Goal: Transaction & Acquisition: Purchase product/service

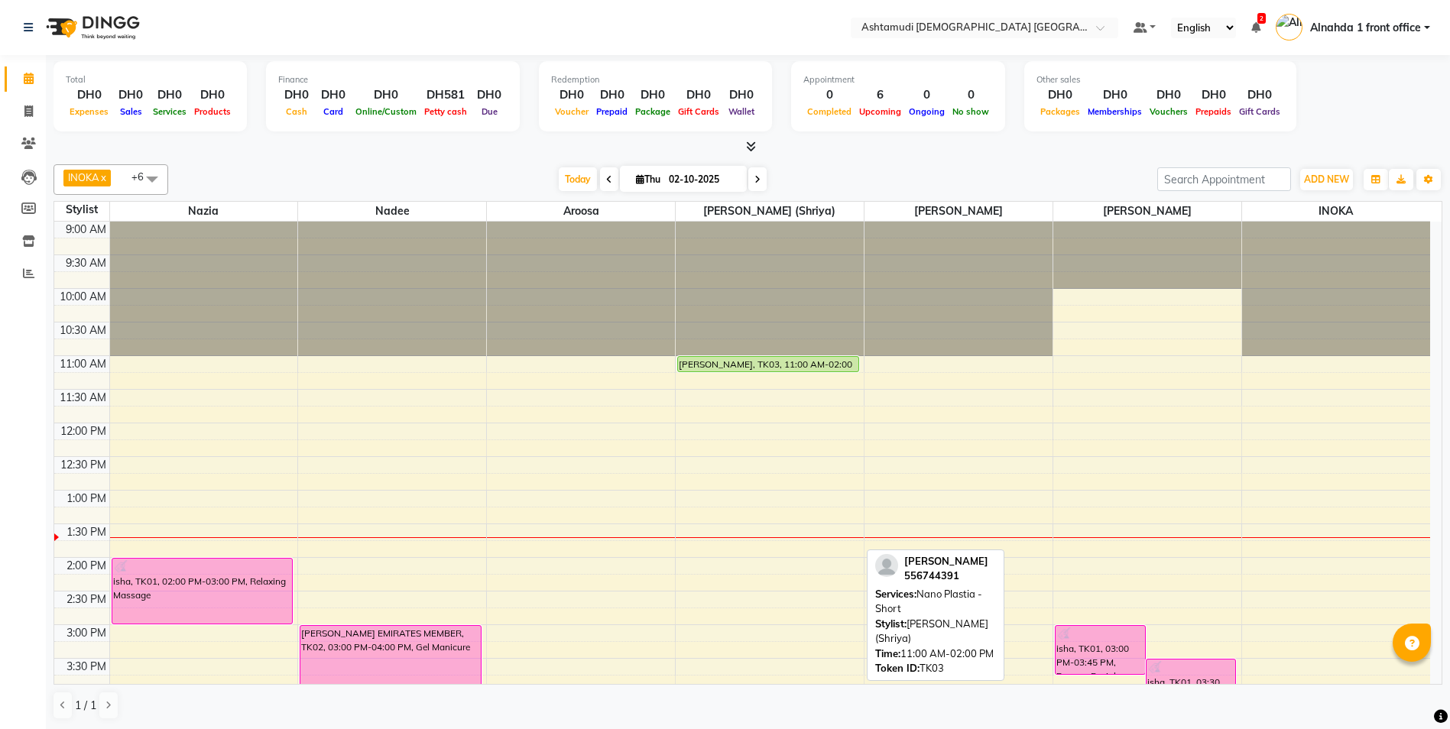
drag, startPoint x: 753, startPoint y: 554, endPoint x: 782, endPoint y: 365, distance: 190.8
click at [782, 365] on div "anwari, TK03, 11:00 AM-02:00 PM, Nano Plastia - Short anwari, TK03, 11:00 AM-02…" at bounding box center [769, 692] width 188 height 941
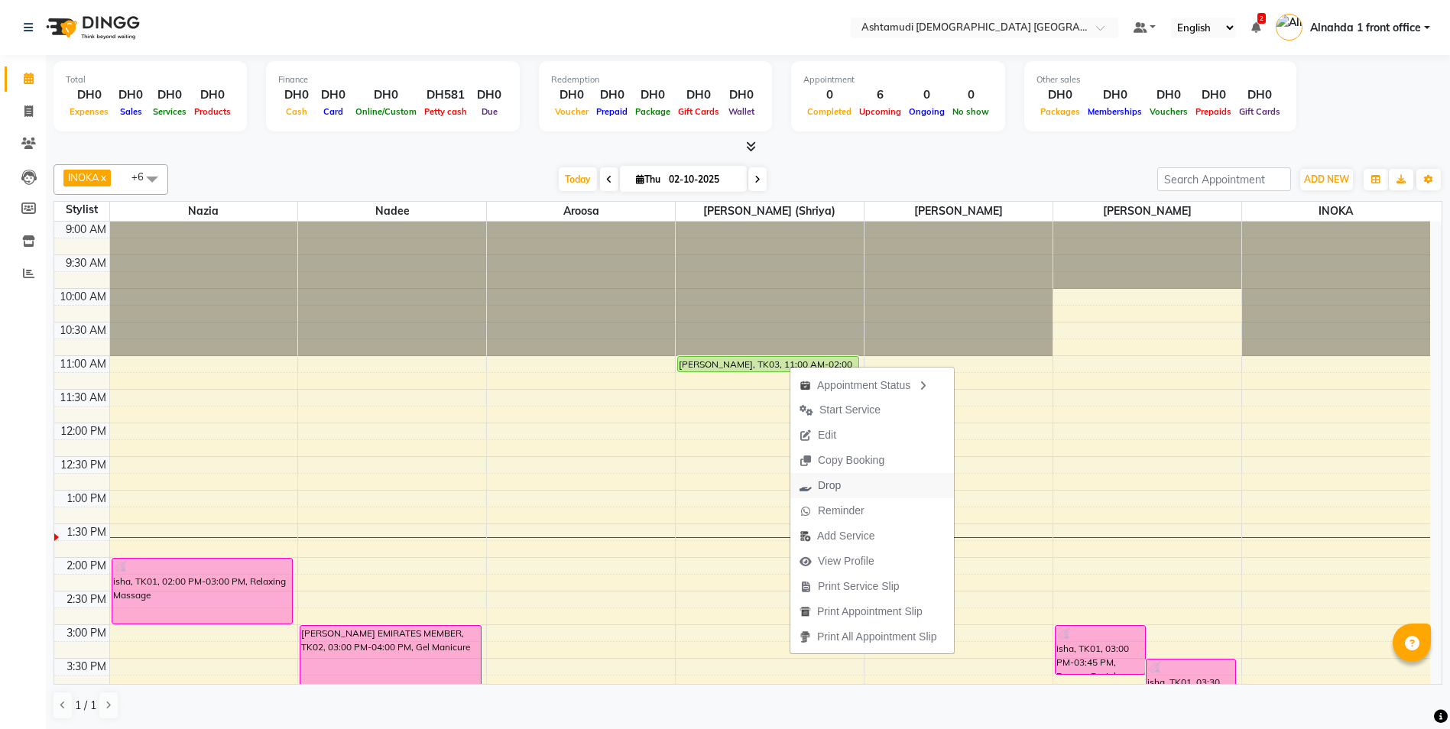
click at [857, 485] on button "Drop" at bounding box center [872, 485] width 164 height 25
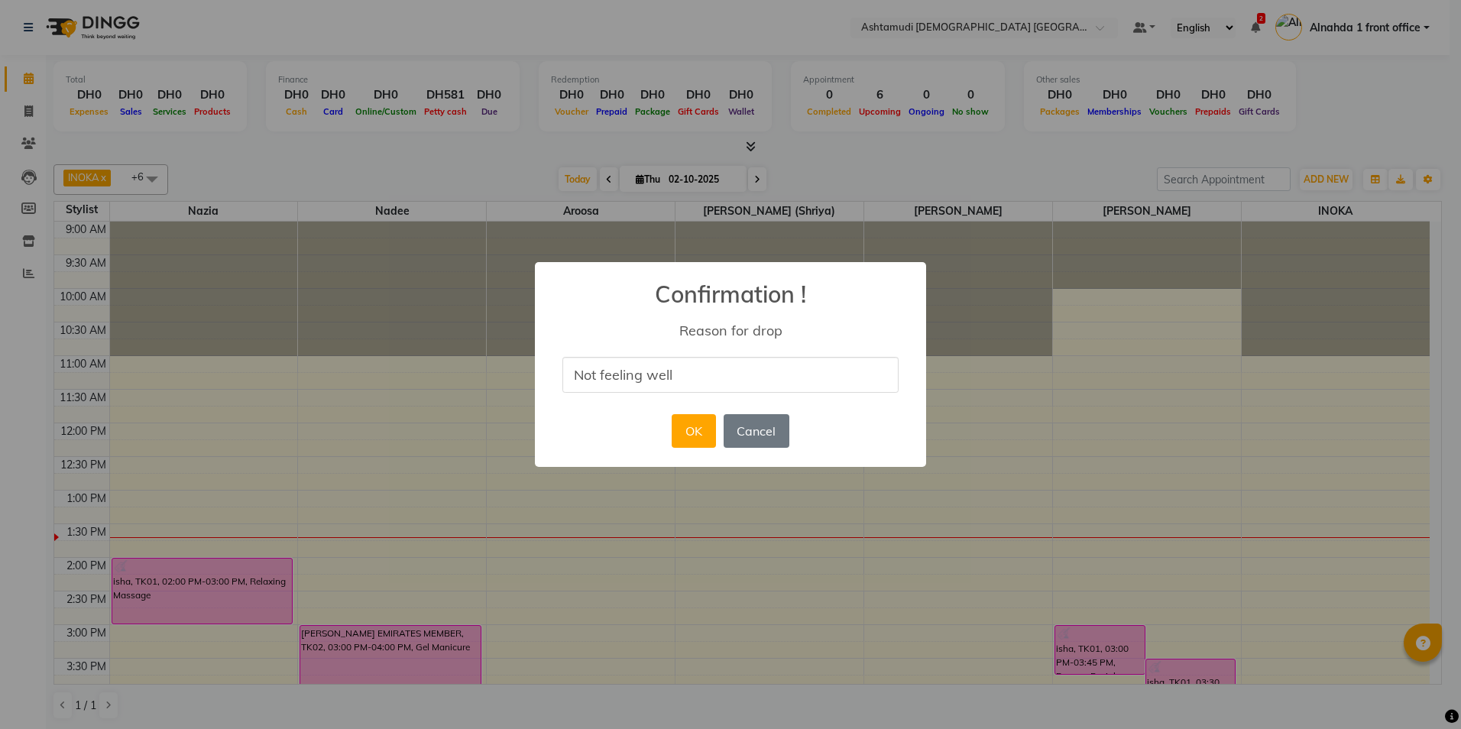
type input "Not feeling well"
click at [723, 431] on div "OK No Cancel" at bounding box center [730, 430] width 125 height 41
click at [704, 433] on button "OK" at bounding box center [694, 431] width 44 height 34
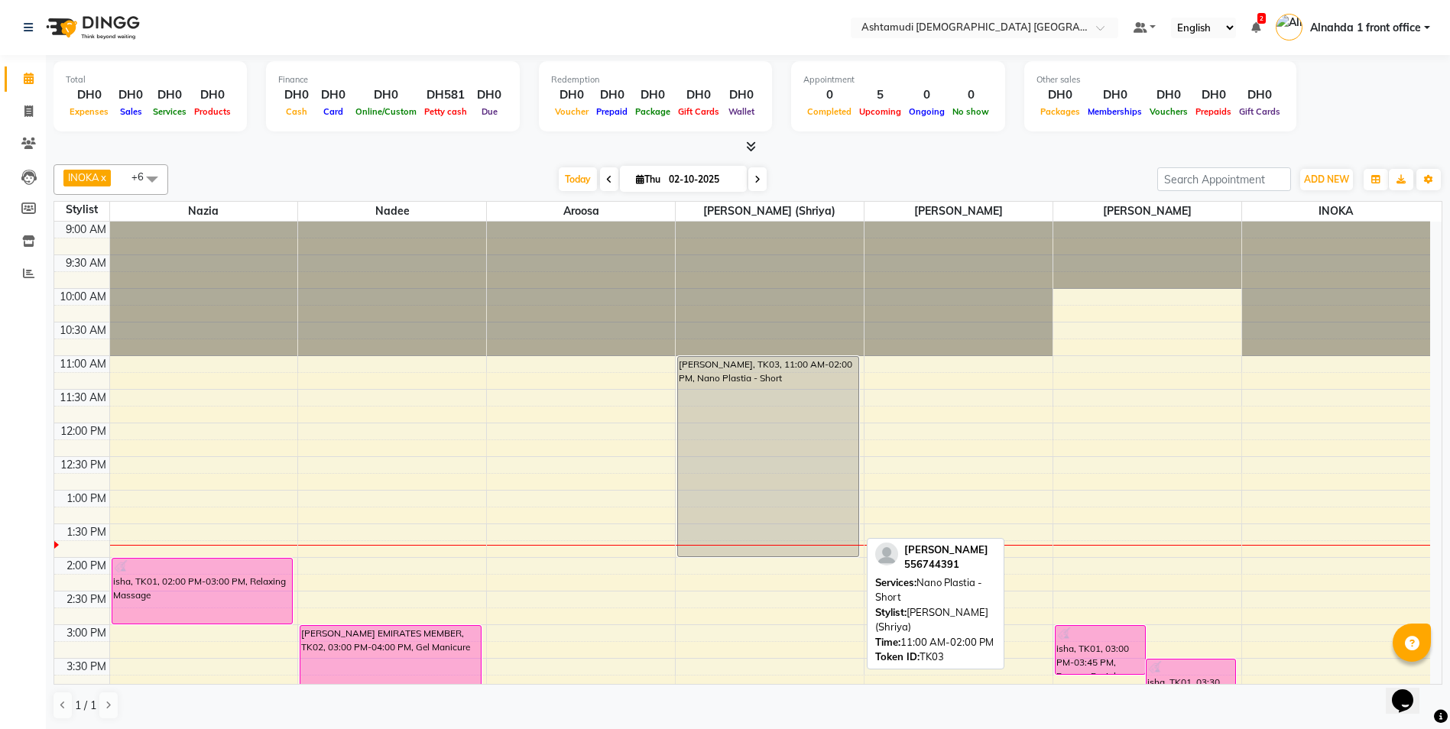
click at [734, 431] on div "[PERSON_NAME], TK03, 11:00 AM-02:00 PM, Nano Plastia - Short" at bounding box center [768, 456] width 180 height 199
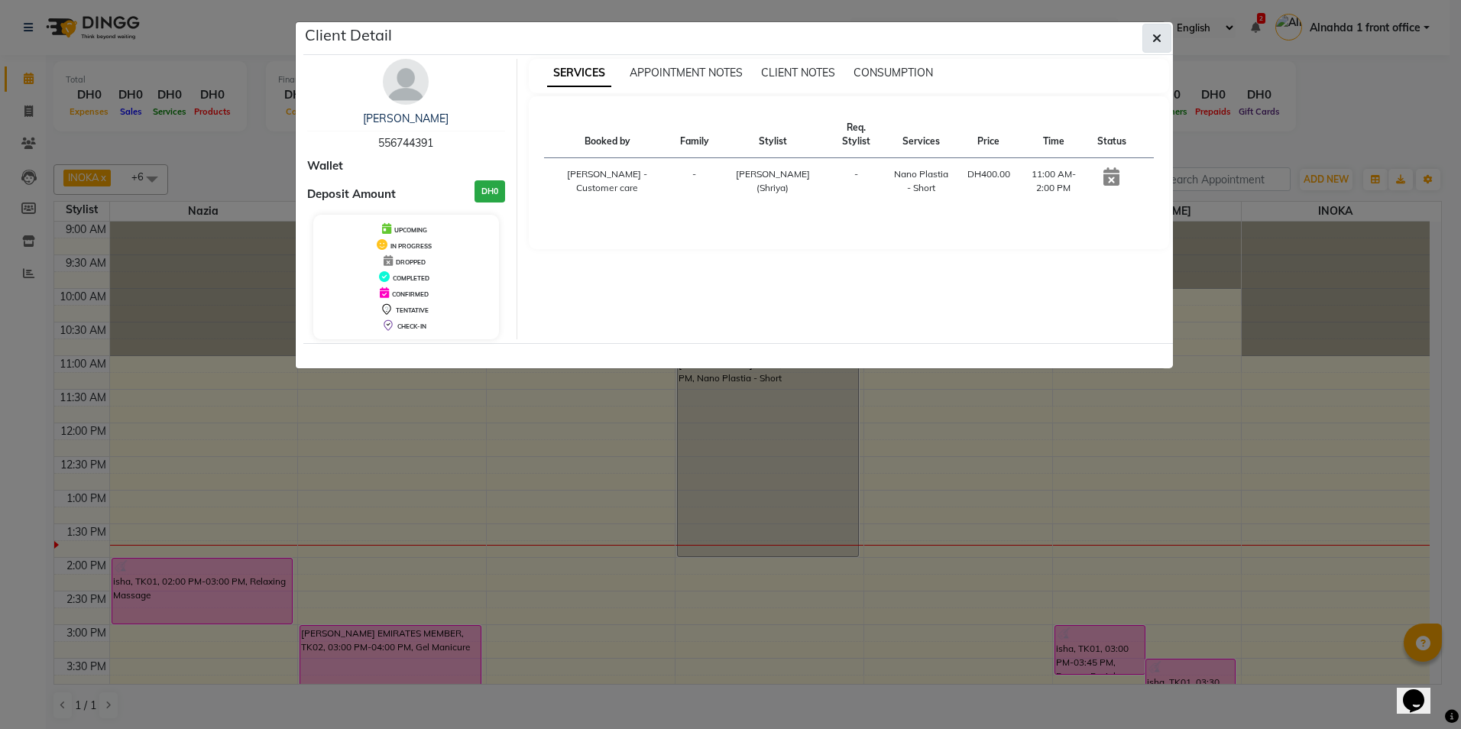
click at [1153, 34] on icon "button" at bounding box center [1156, 38] width 9 height 12
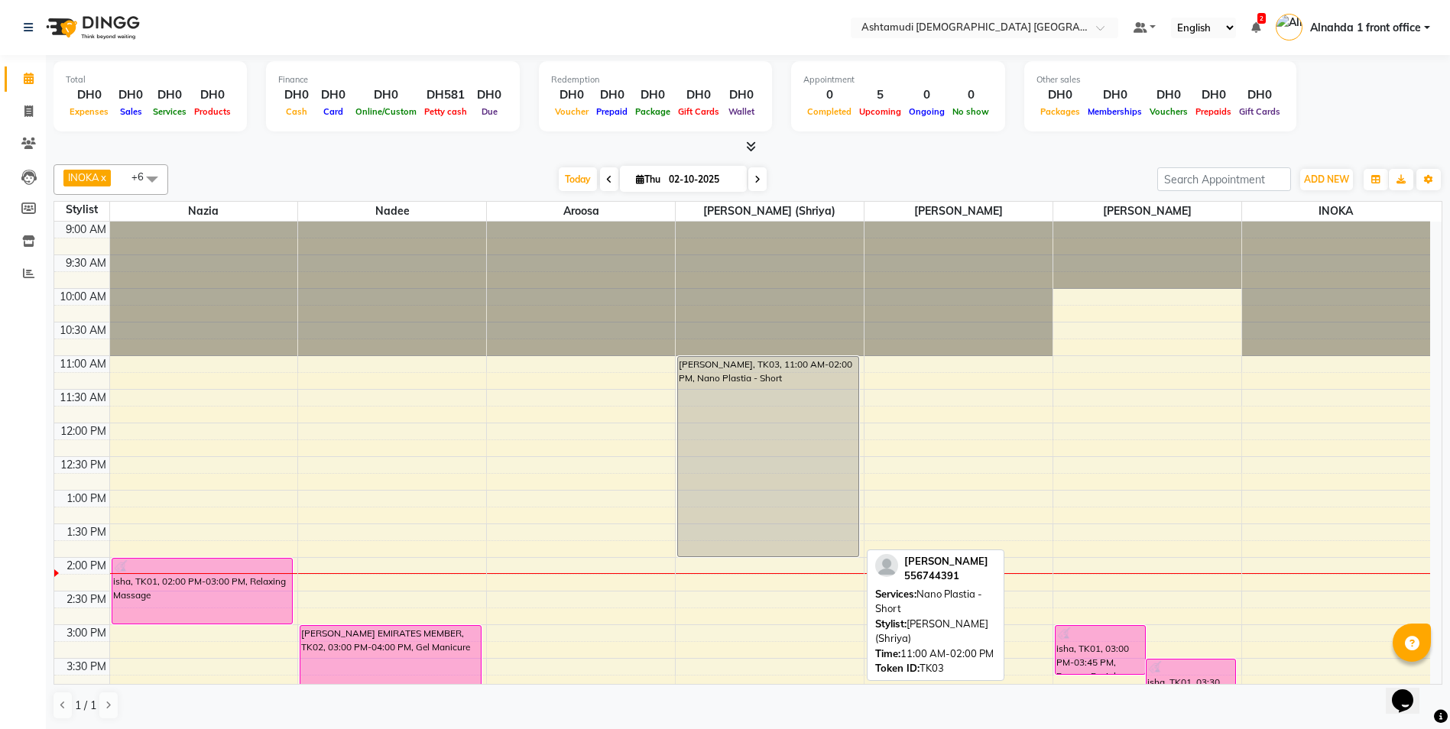
click at [805, 481] on div "[PERSON_NAME], TK03, 11:00 AM-02:00 PM, Nano Plastia - Short" at bounding box center [768, 456] width 180 height 199
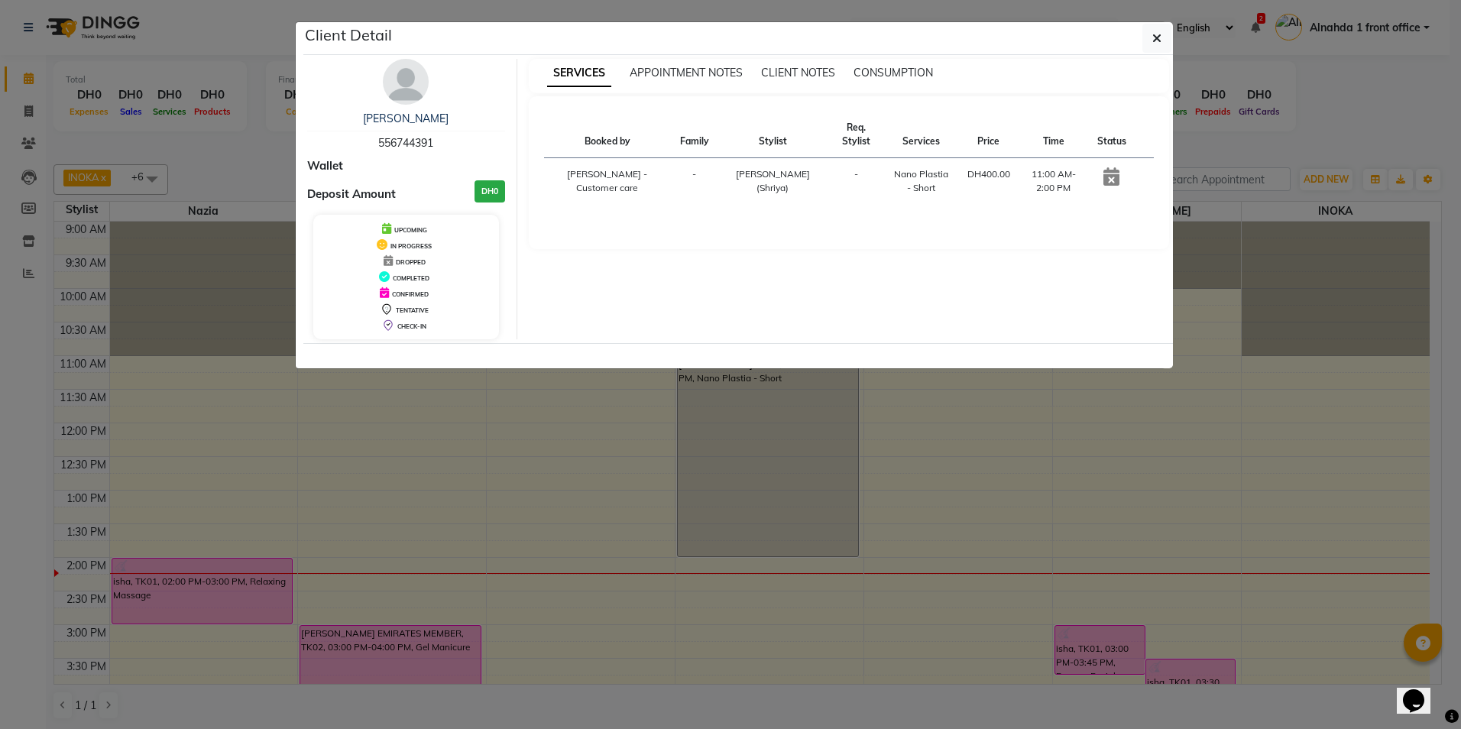
click at [1113, 180] on icon at bounding box center [1111, 176] width 16 height 18
click at [1165, 37] on button "button" at bounding box center [1156, 38] width 29 height 29
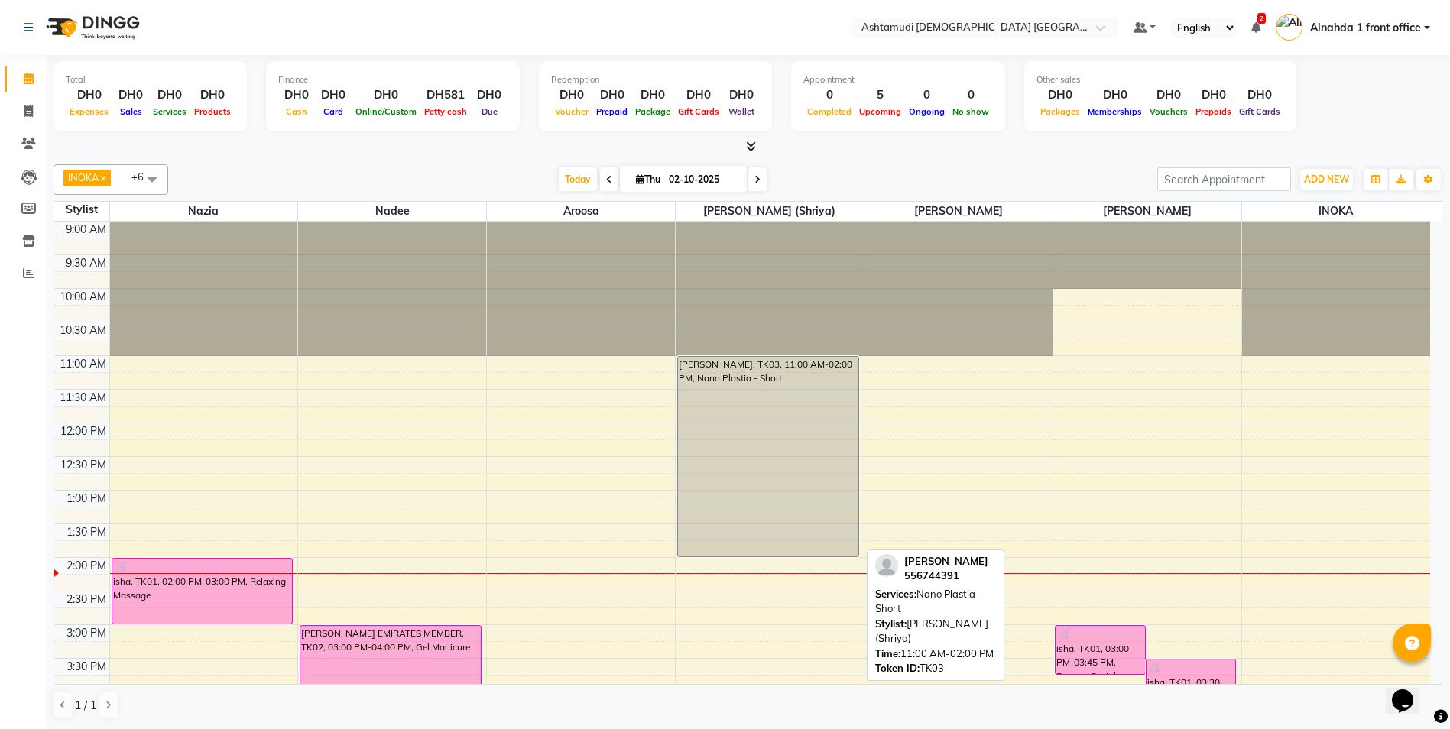
click at [769, 467] on div "[PERSON_NAME], TK03, 11:00 AM-02:00 PM, Nano Plastia - Short" at bounding box center [768, 456] width 180 height 199
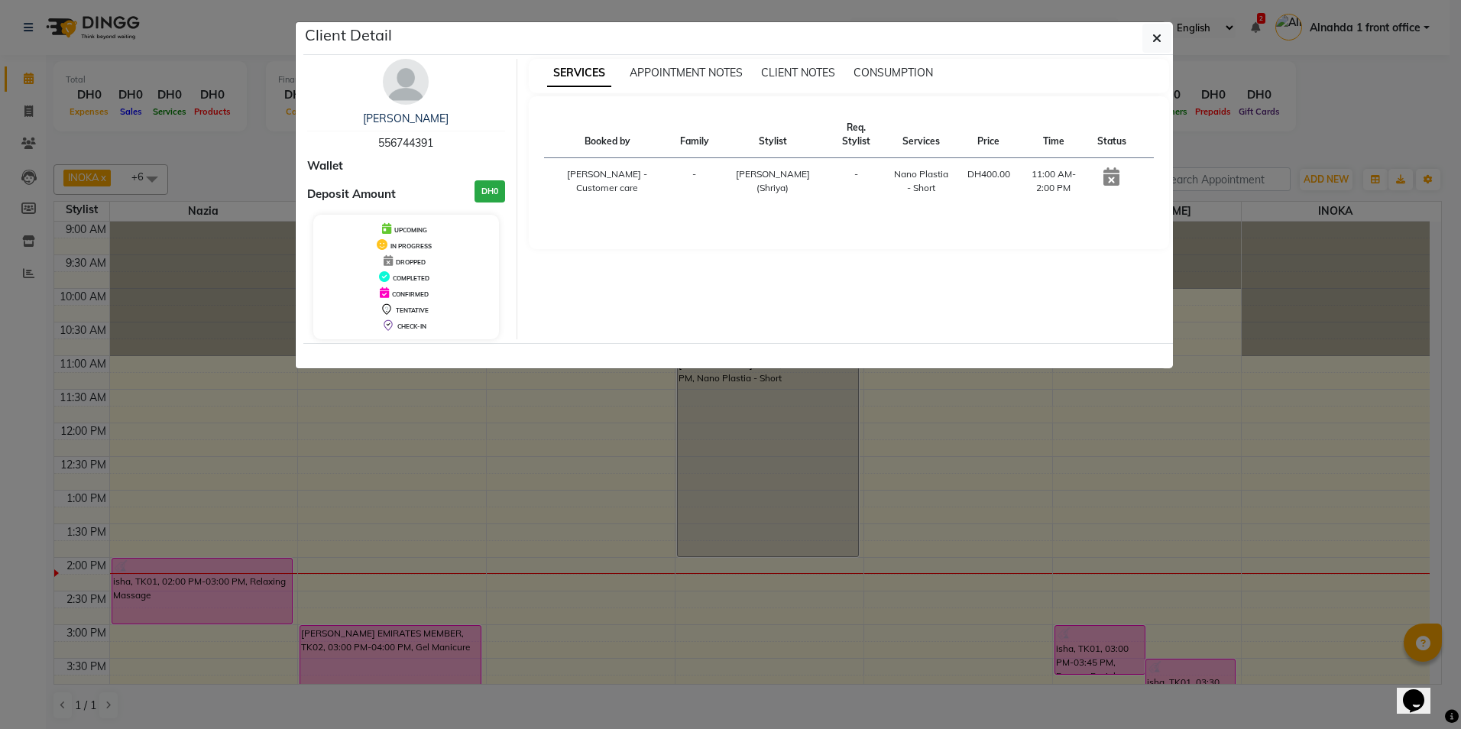
click at [1041, 543] on ngb-modal-window "Client Detail anwari 556744391 Wallet Deposit Amount DH0 UPCOMING IN PROGRESS D…" at bounding box center [730, 364] width 1461 height 729
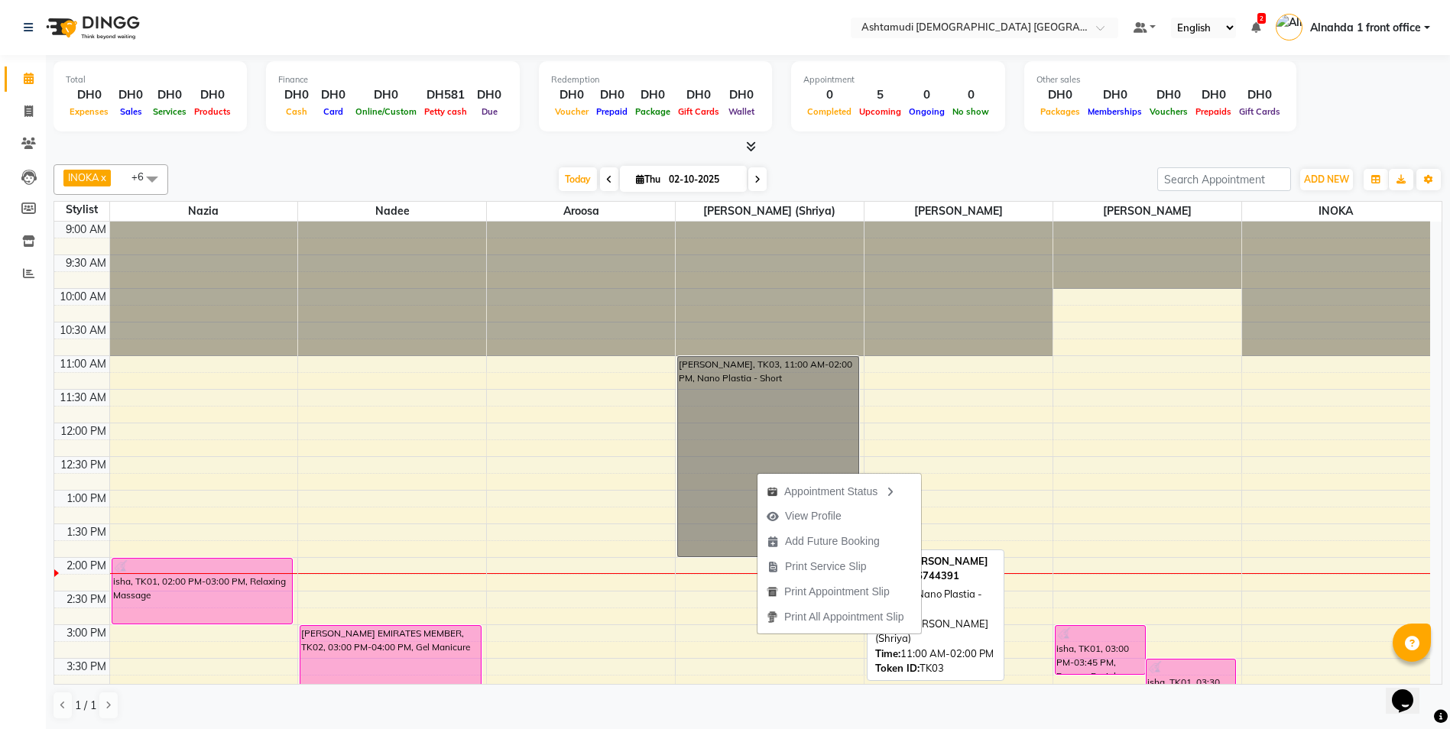
click at [734, 524] on link "[PERSON_NAME], TK03, 11:00 AM-02:00 PM, Nano Plastia - Short" at bounding box center [768, 456] width 182 height 201
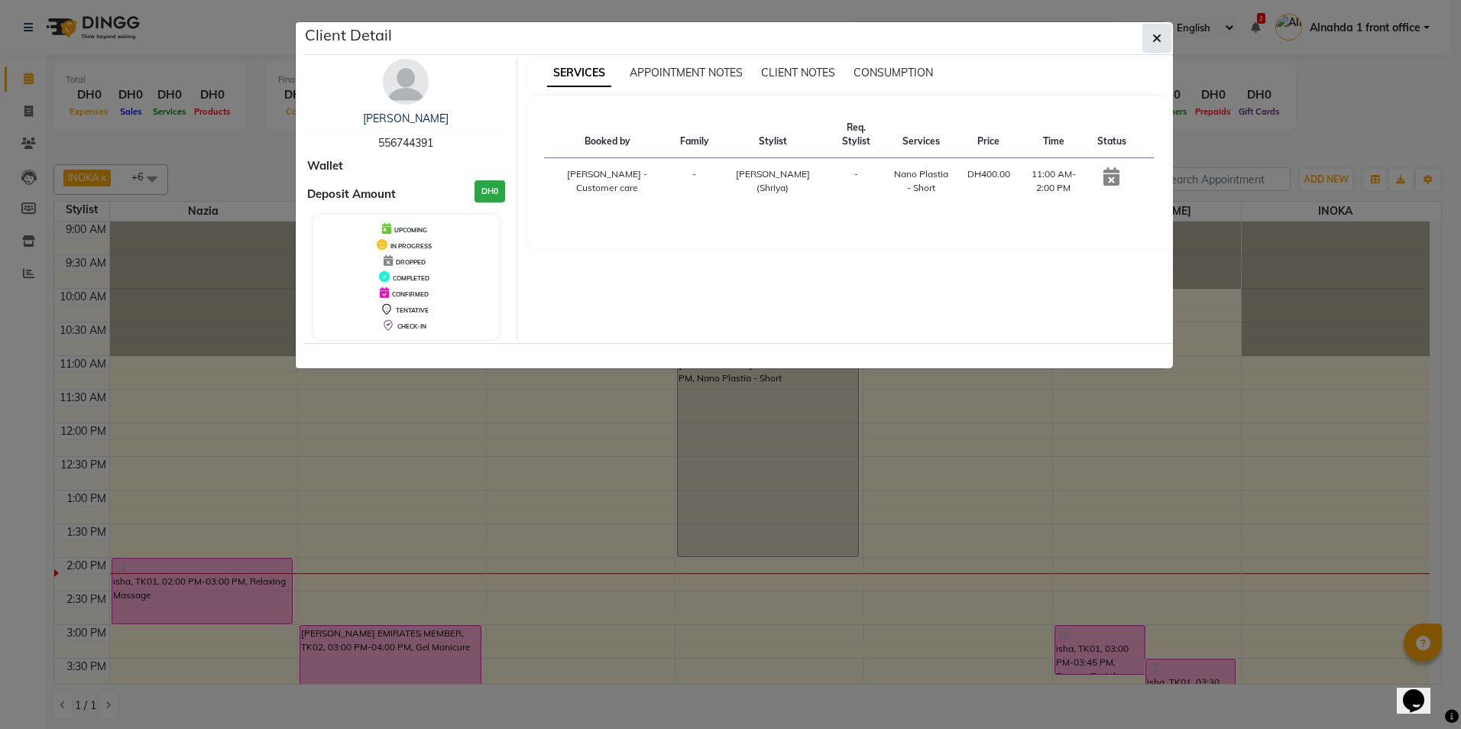
click at [1169, 40] on button "button" at bounding box center [1156, 38] width 29 height 29
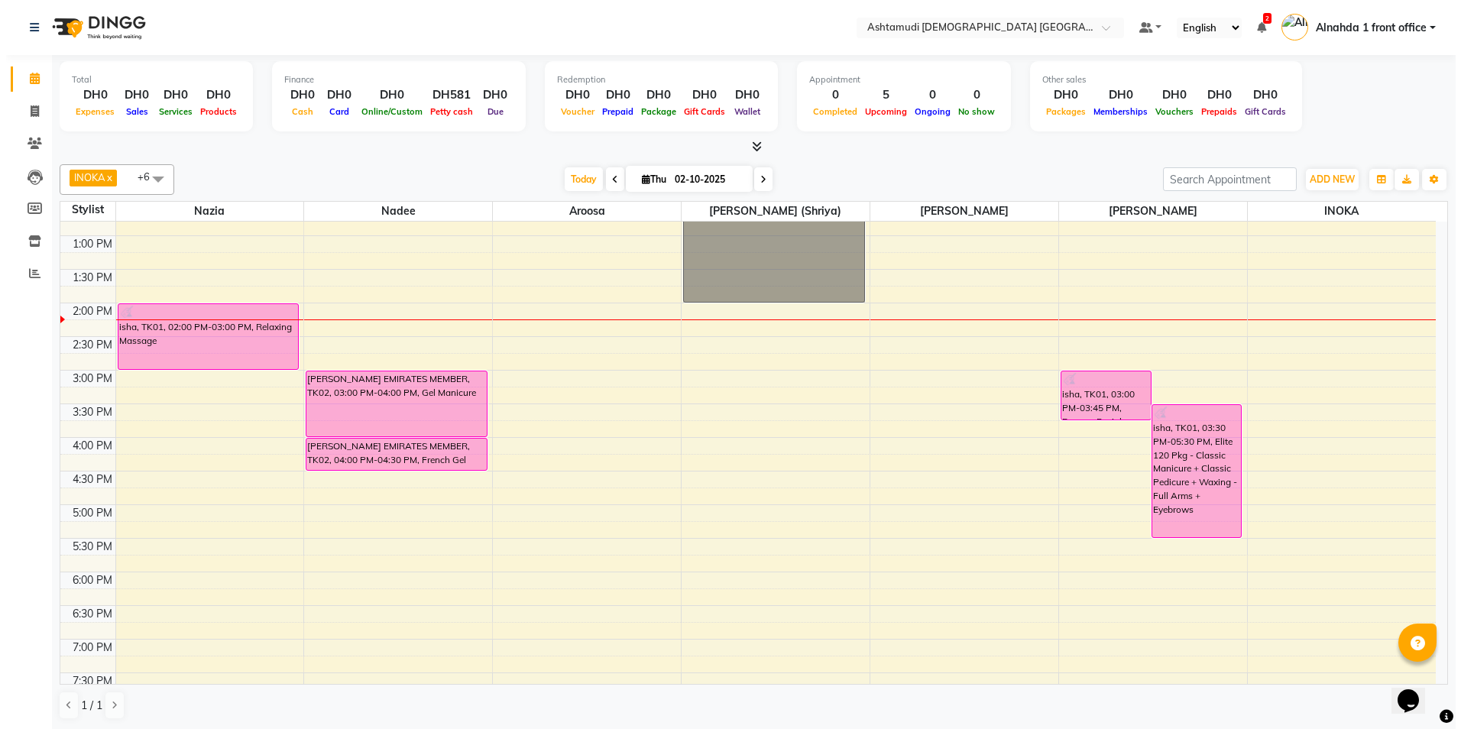
scroll to position [153, 0]
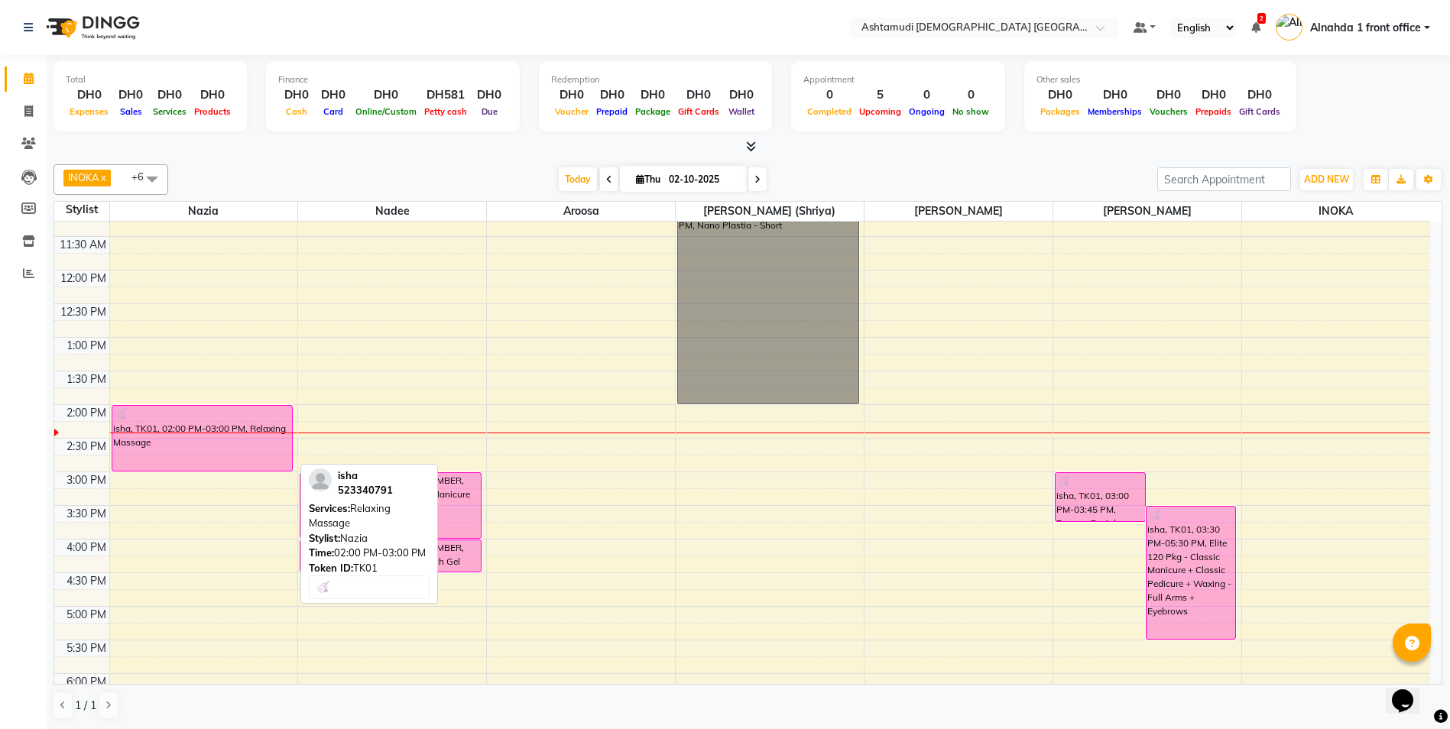
click at [159, 436] on div "isha, TK01, 02:00 PM-03:00 PM, Relaxing Massage" at bounding box center [202, 438] width 180 height 65
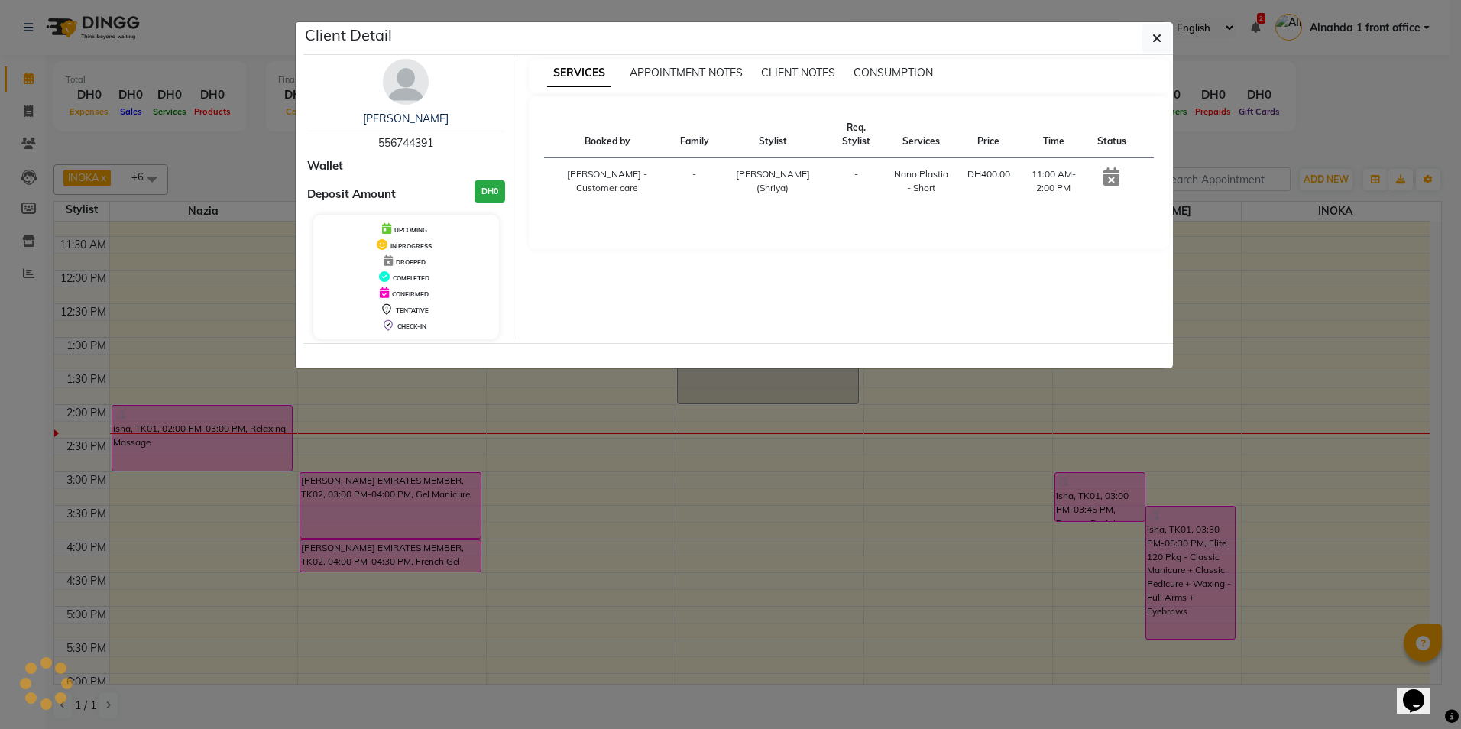
select select "6"
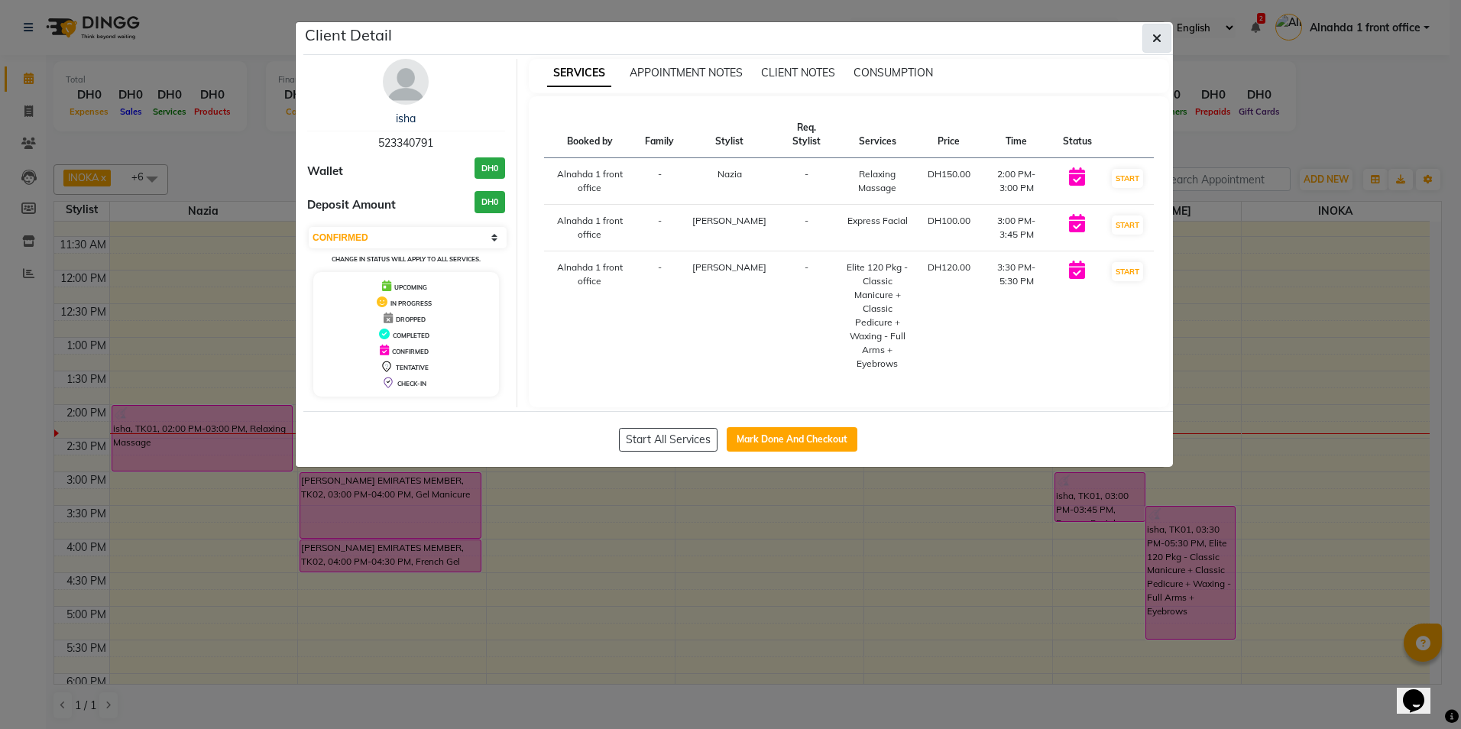
click at [1153, 37] on icon "button" at bounding box center [1156, 38] width 9 height 12
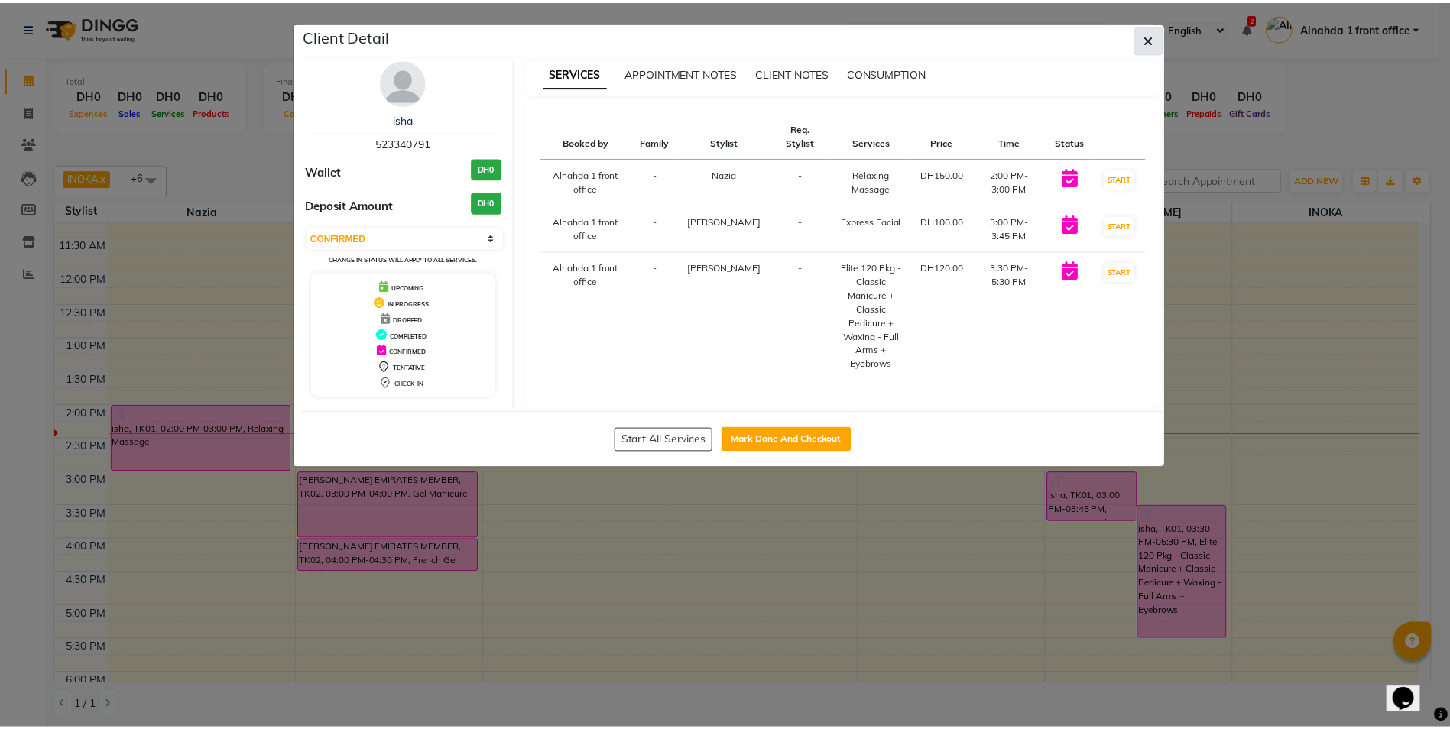
scroll to position [134, 0]
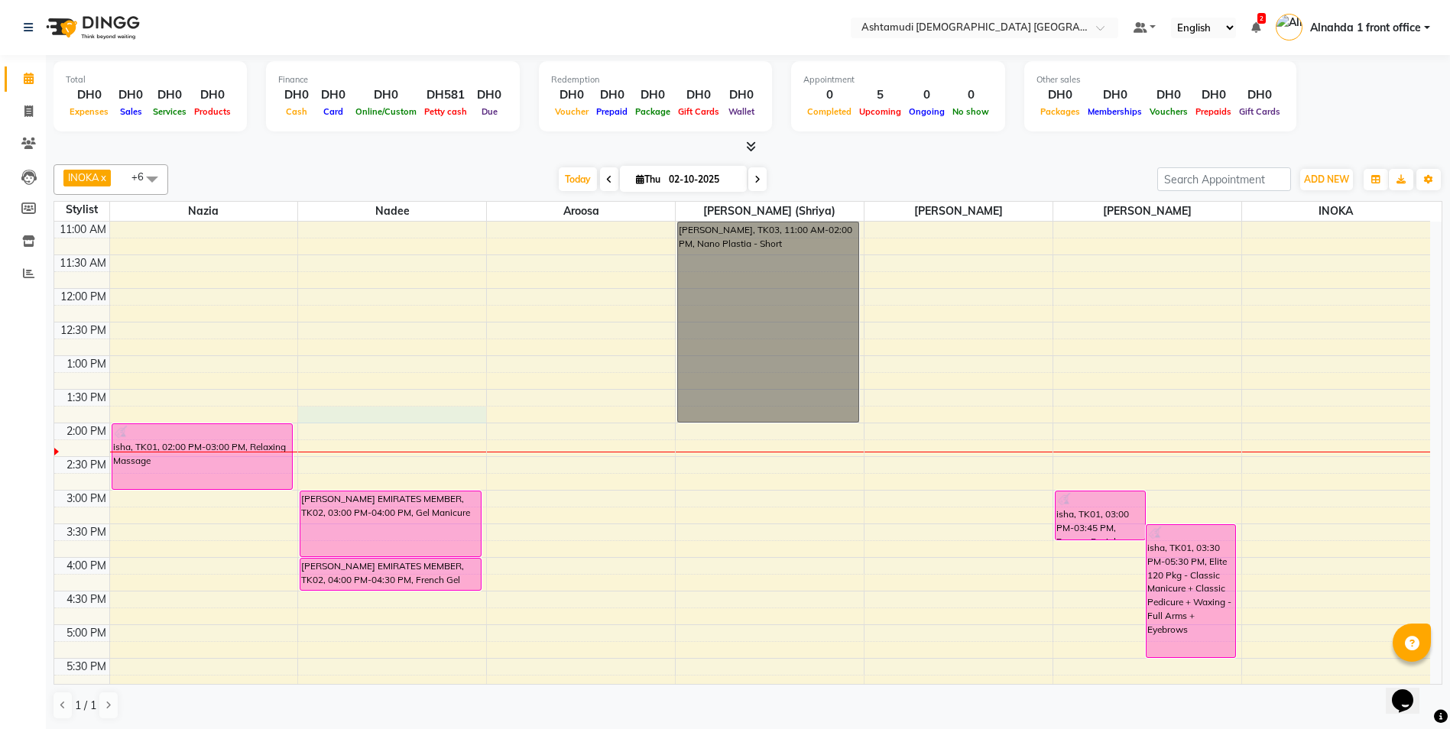
click at [373, 408] on div "9:00 AM 9:30 AM 10:00 AM 10:30 AM 11:00 AM 11:30 AM 12:00 PM 12:30 PM 1:00 PM 1…" at bounding box center [741, 557] width 1375 height 941
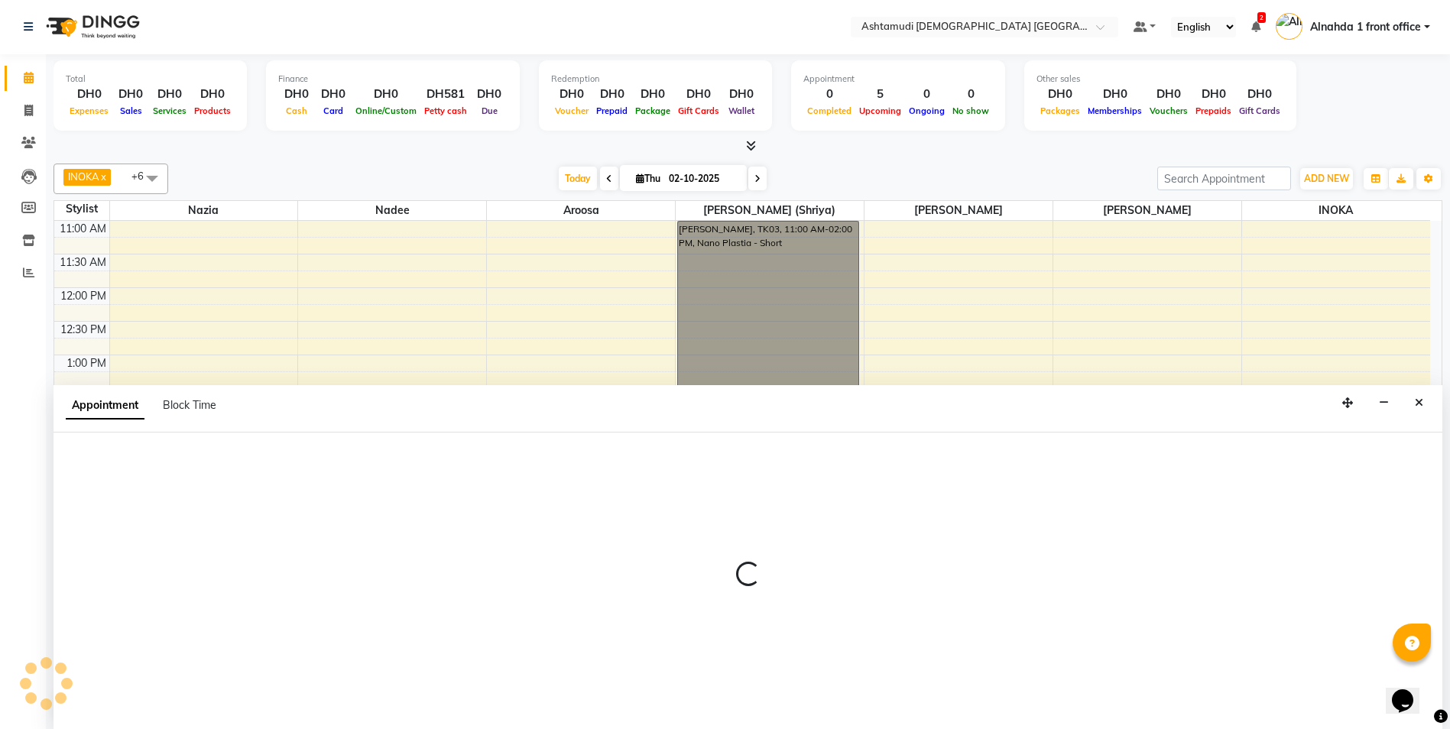
select select "62799"
select select "tentative"
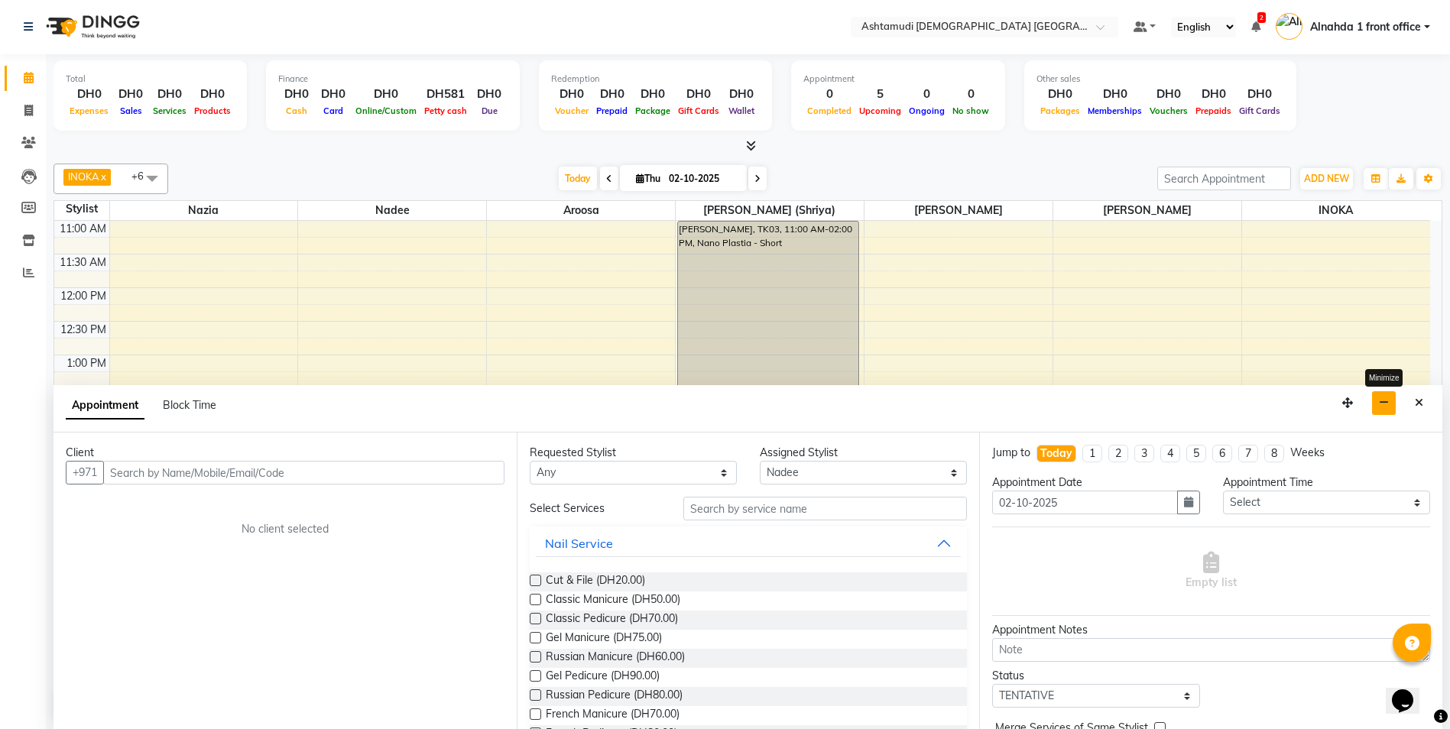
click at [1378, 406] on button "button" at bounding box center [1384, 403] width 24 height 24
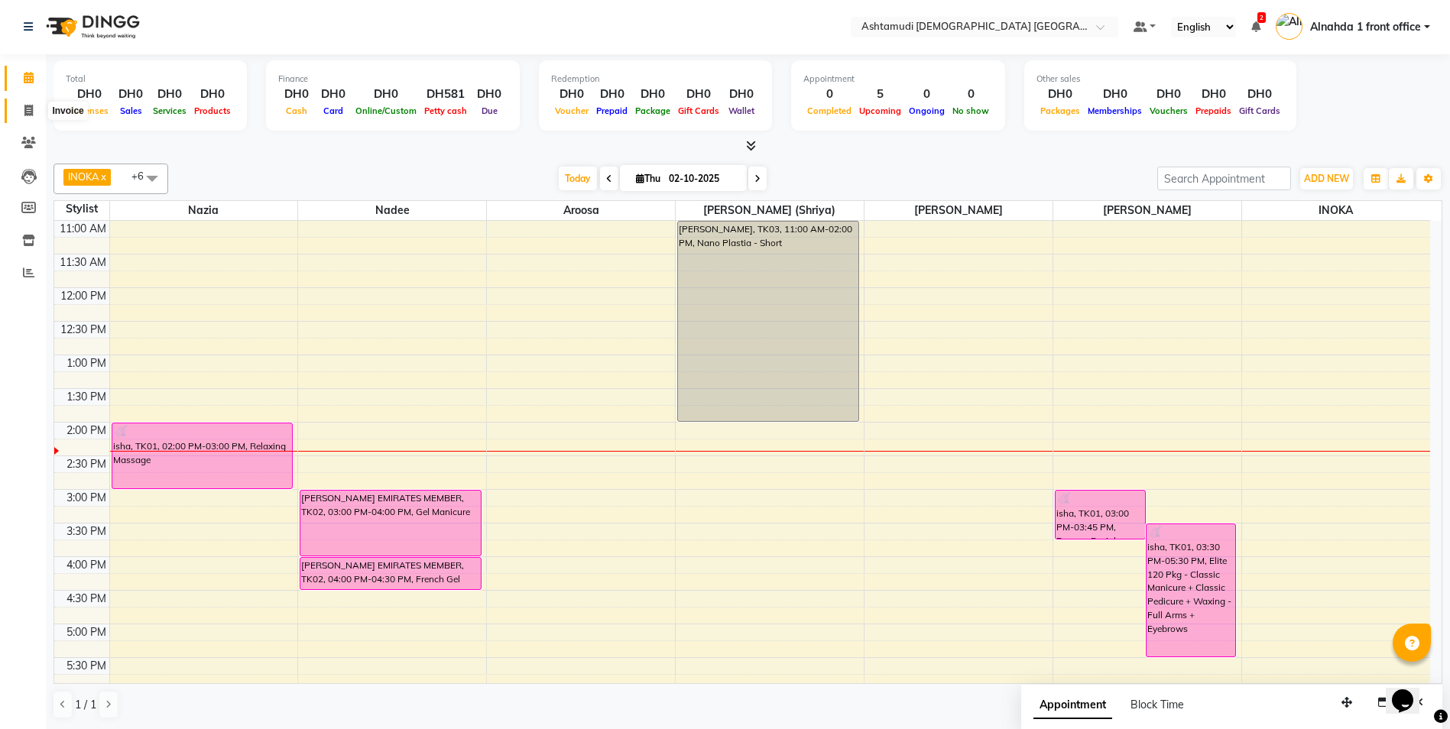
click at [21, 115] on span at bounding box center [28, 111] width 27 height 18
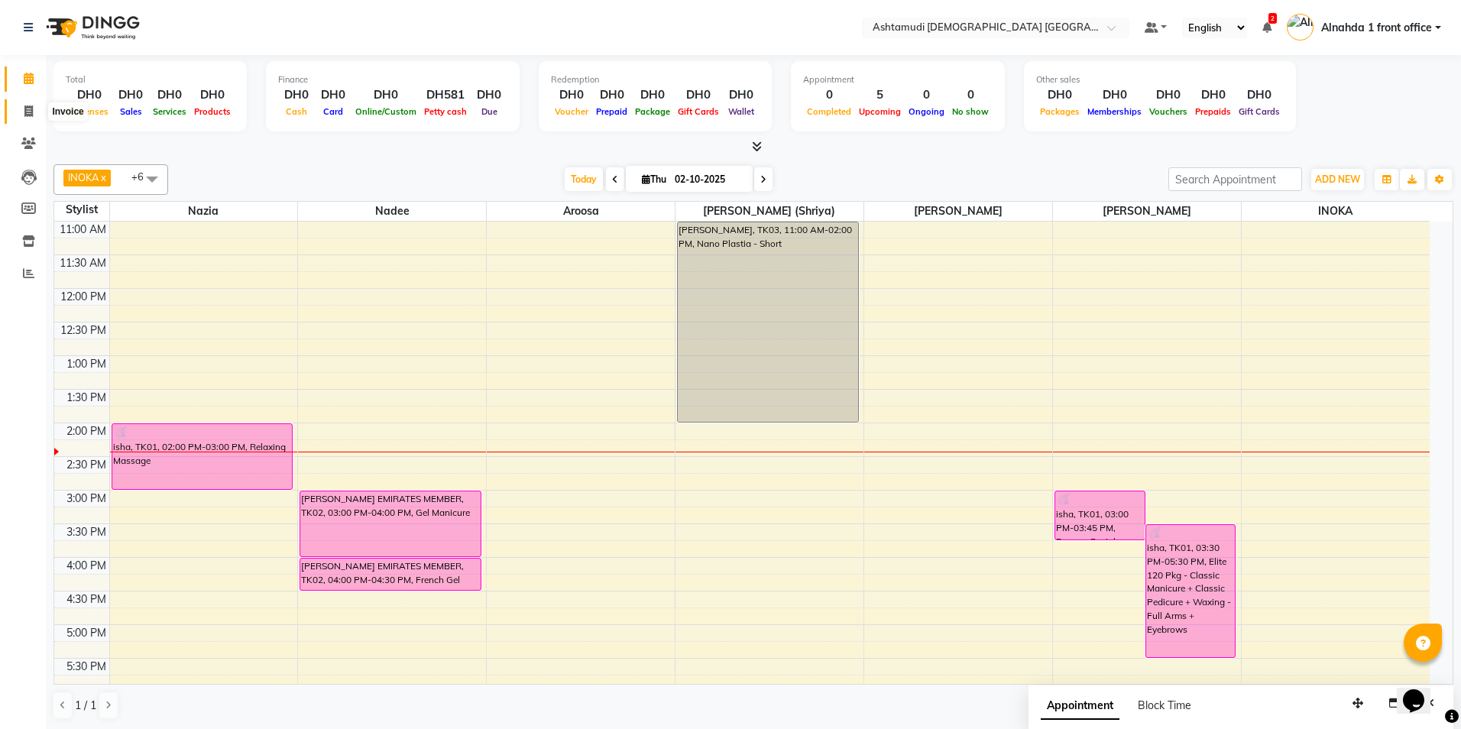
select select "7242"
select select "service"
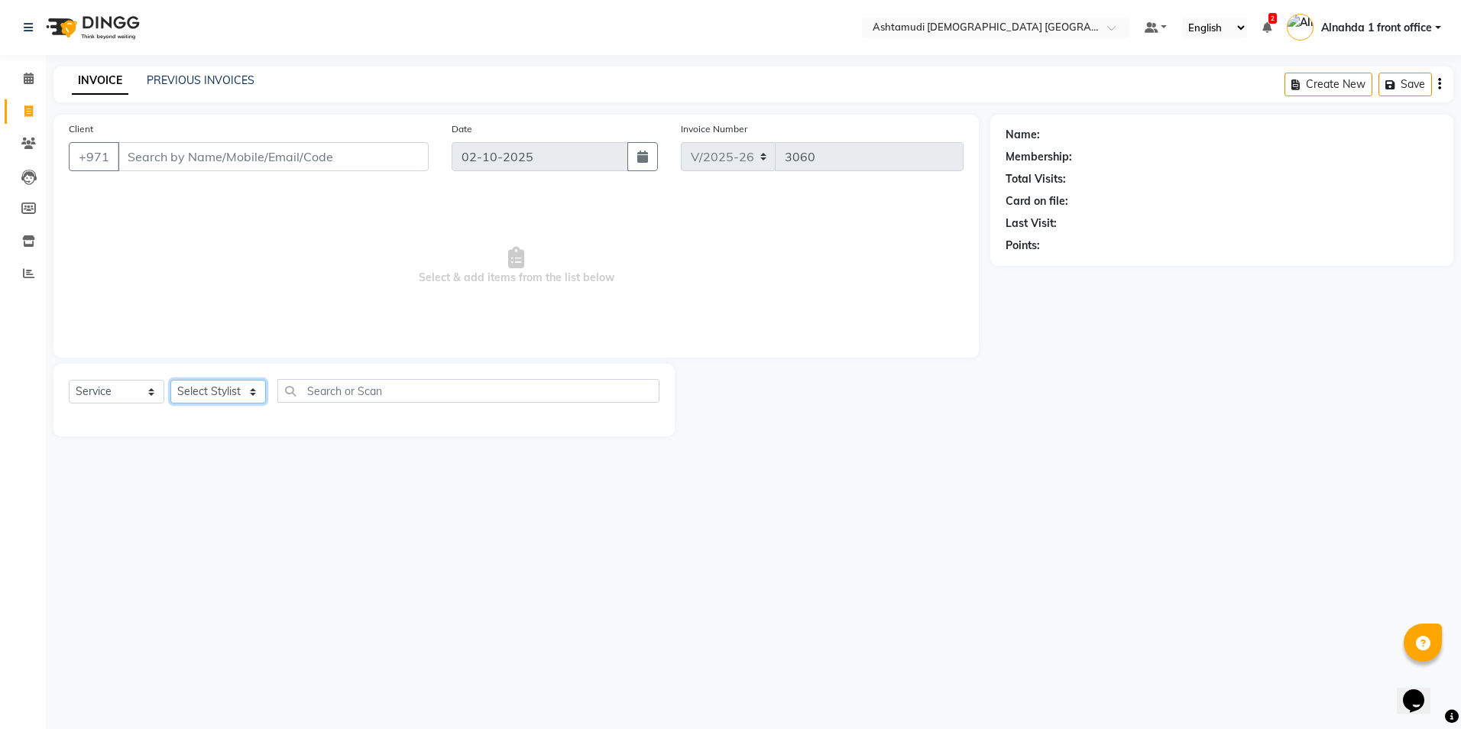
click at [206, 387] on select "Select Stylist" at bounding box center [218, 392] width 96 height 24
select select "87615"
click at [170, 380] on select "Select Stylist Alnahda 1 front office [PERSON_NAME] [PERSON_NAME] DINGG TAB USE…" at bounding box center [219, 392] width 99 height 24
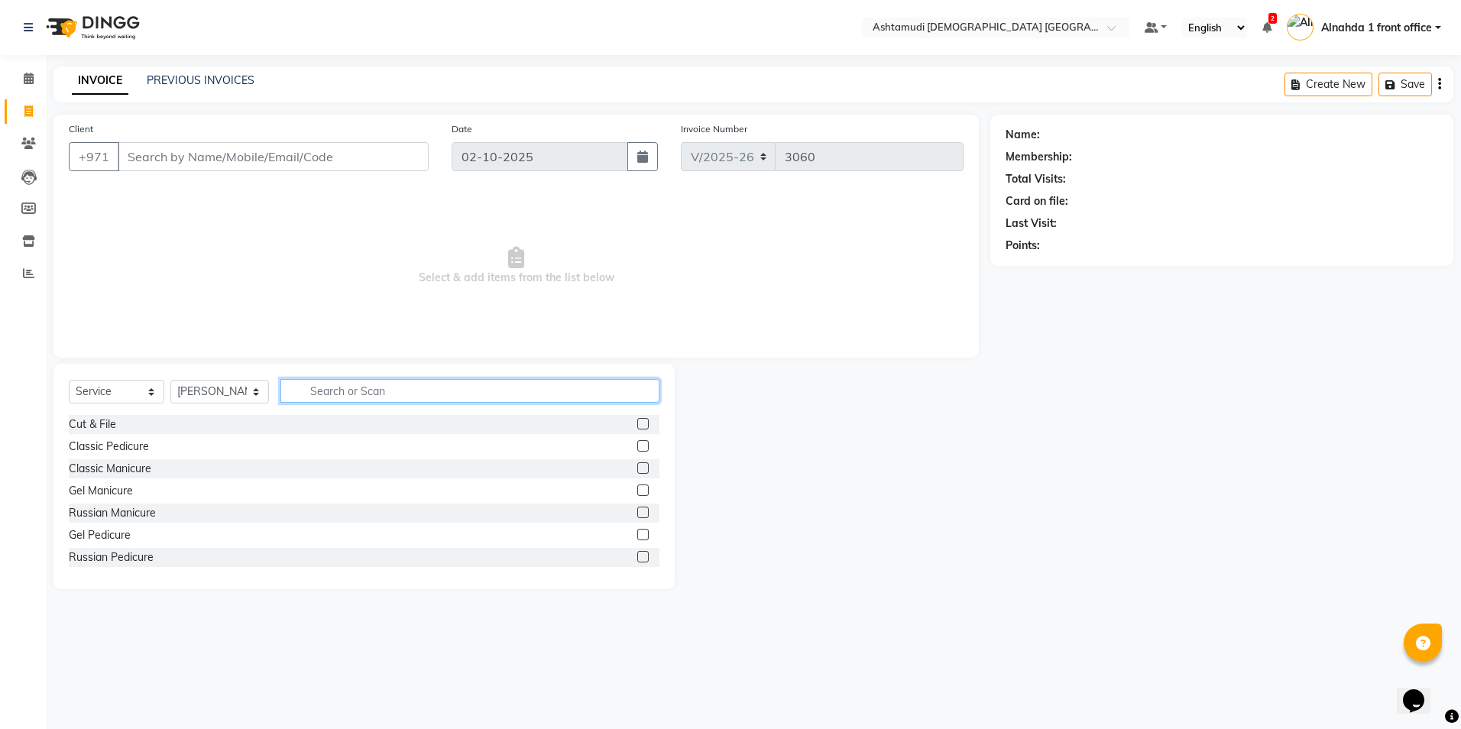
click at [379, 386] on input "text" at bounding box center [469, 391] width 378 height 24
type input "f"
type input "e"
drag, startPoint x: 328, startPoint y: 385, endPoint x: 250, endPoint y: 411, distance: 82.2
click at [253, 413] on div "Select Service Product Membership Package Voucher Prepaid Gift Card Select Styl…" at bounding box center [364, 397] width 591 height 36
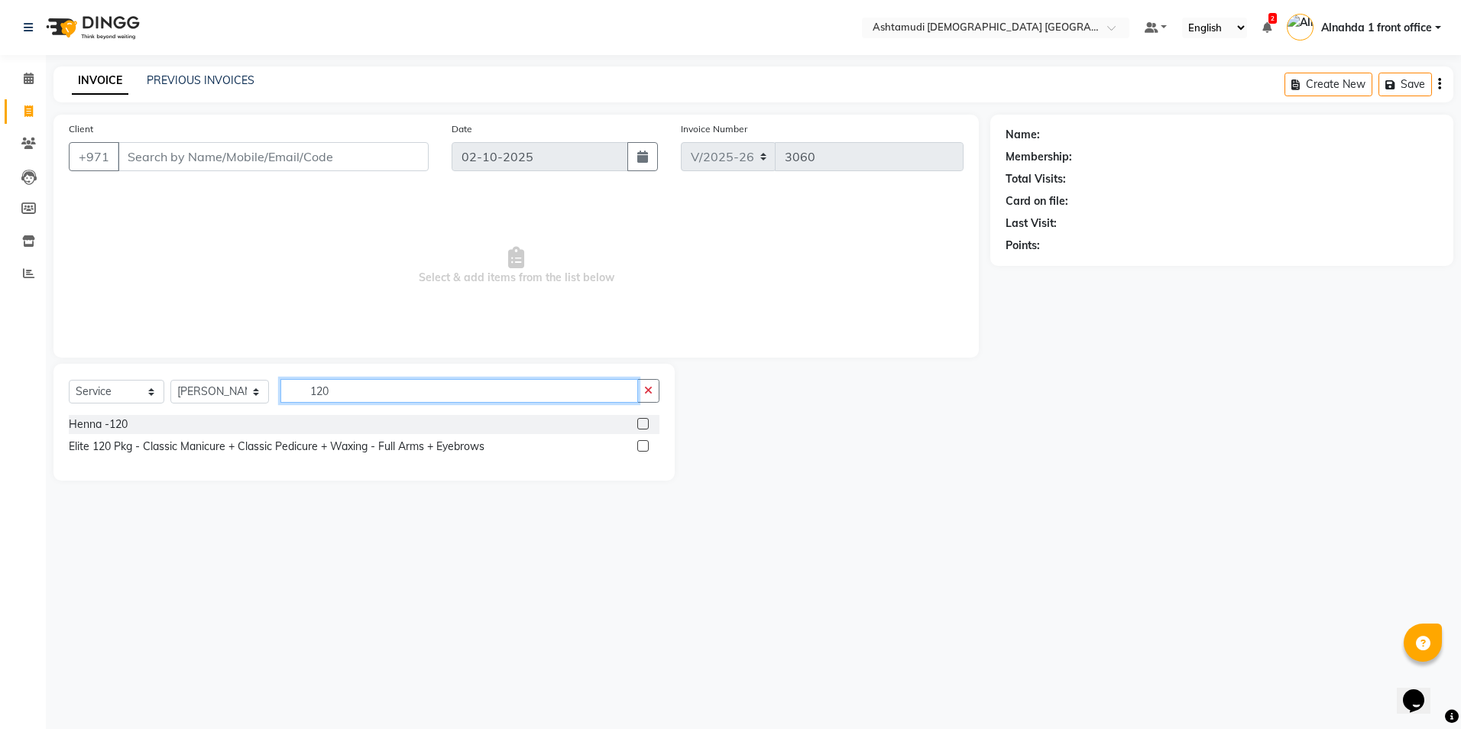
type input "120"
click at [641, 448] on label at bounding box center [642, 445] width 11 height 11
click at [641, 448] on input "checkbox" at bounding box center [642, 447] width 10 height 10
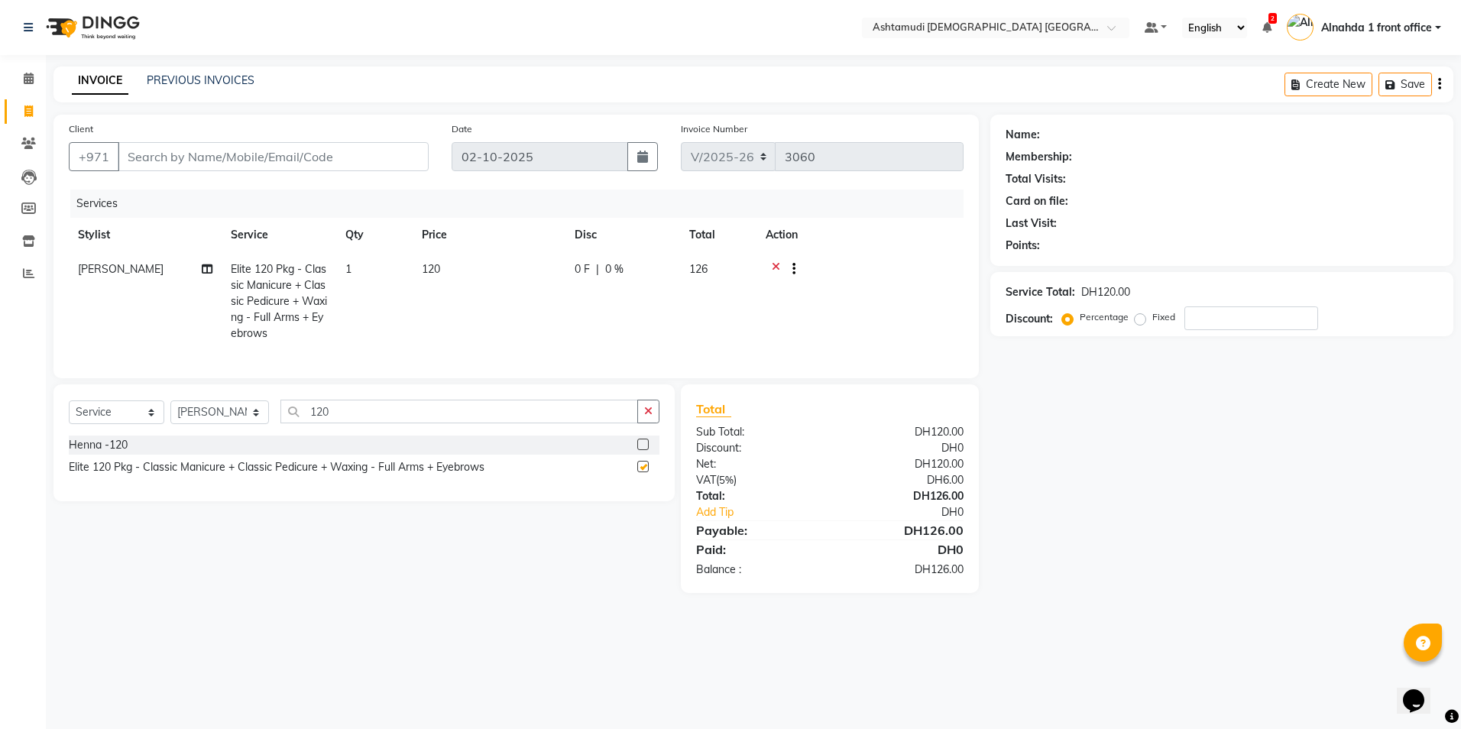
checkbox input "false"
drag, startPoint x: 345, startPoint y: 431, endPoint x: 103, endPoint y: 409, distance: 243.2
click at [103, 409] on div "Select Service Product Membership Package Voucher Prepaid Gift Card Select Styl…" at bounding box center [363, 442] width 621 height 117
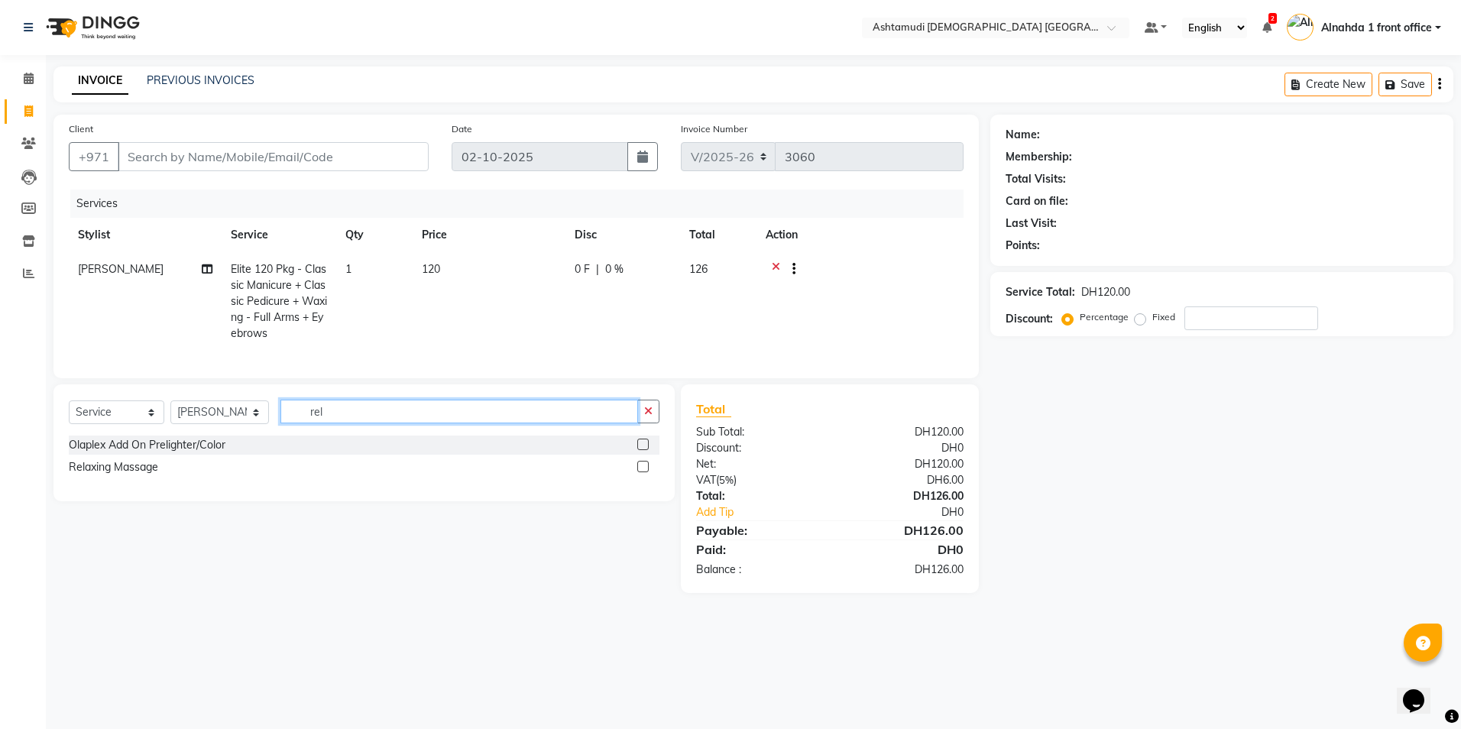
type input "rel"
click at [641, 472] on label at bounding box center [642, 466] width 11 height 11
click at [641, 472] on input "checkbox" at bounding box center [642, 467] width 10 height 10
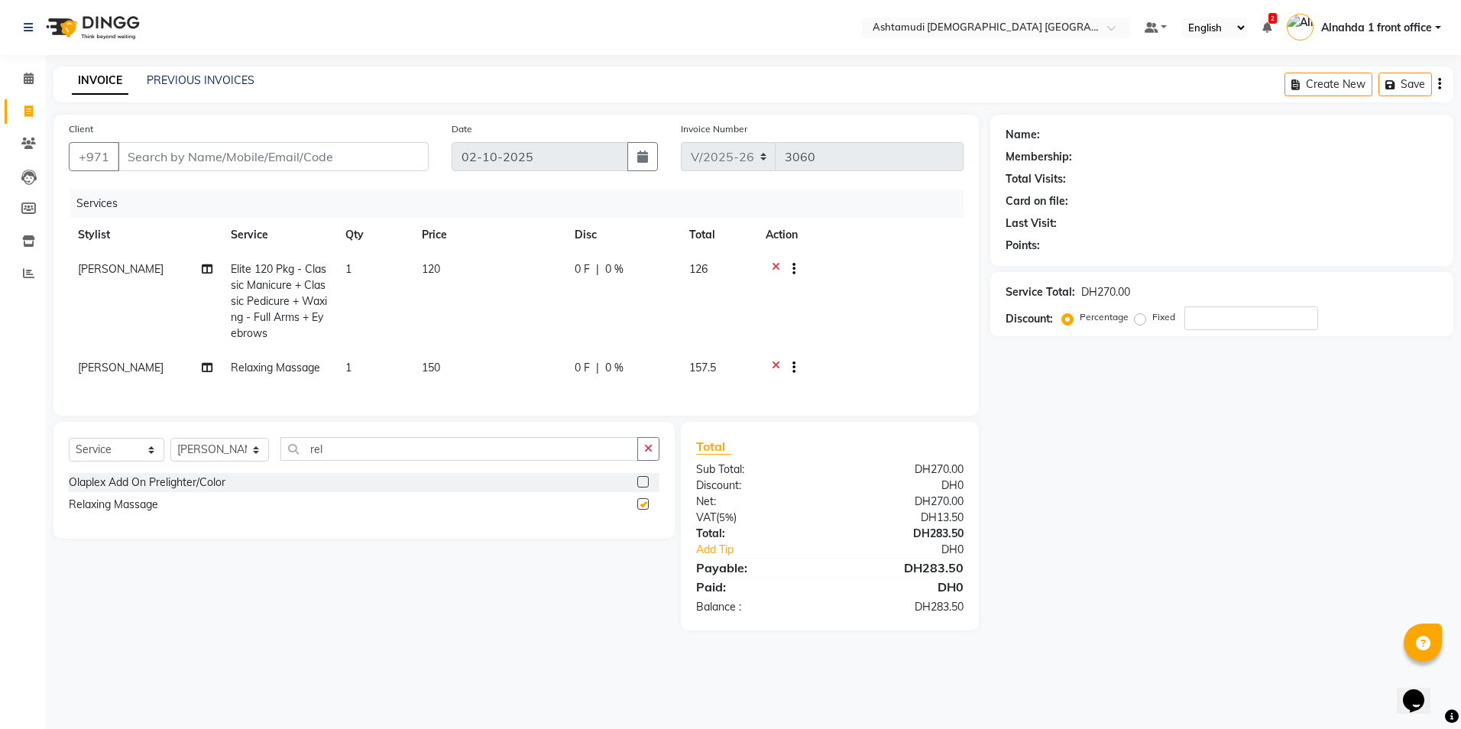
checkbox input "false"
drag, startPoint x: 332, startPoint y: 463, endPoint x: 291, endPoint y: 462, distance: 41.3
click at [295, 461] on input "re" at bounding box center [458, 449] width 357 height 24
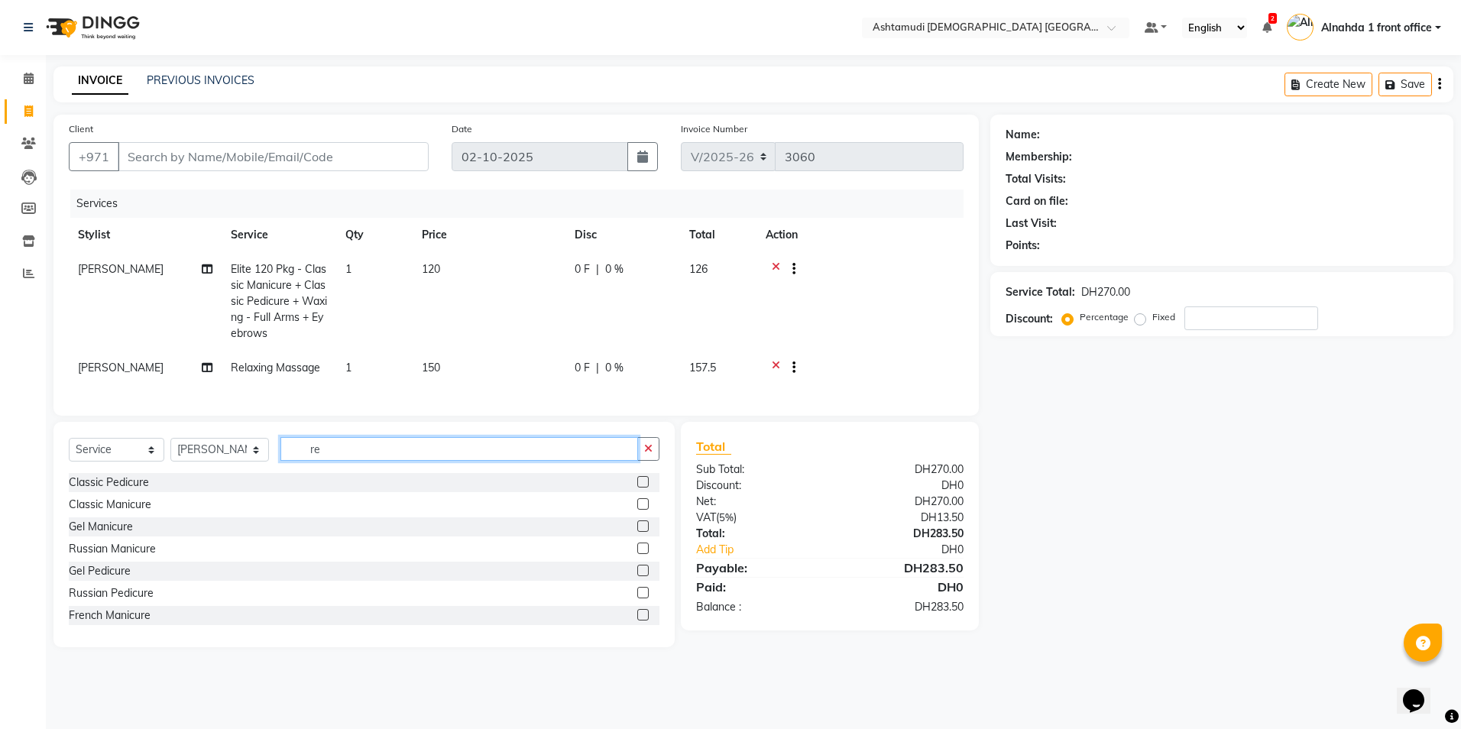
type input "e"
type input "fac"
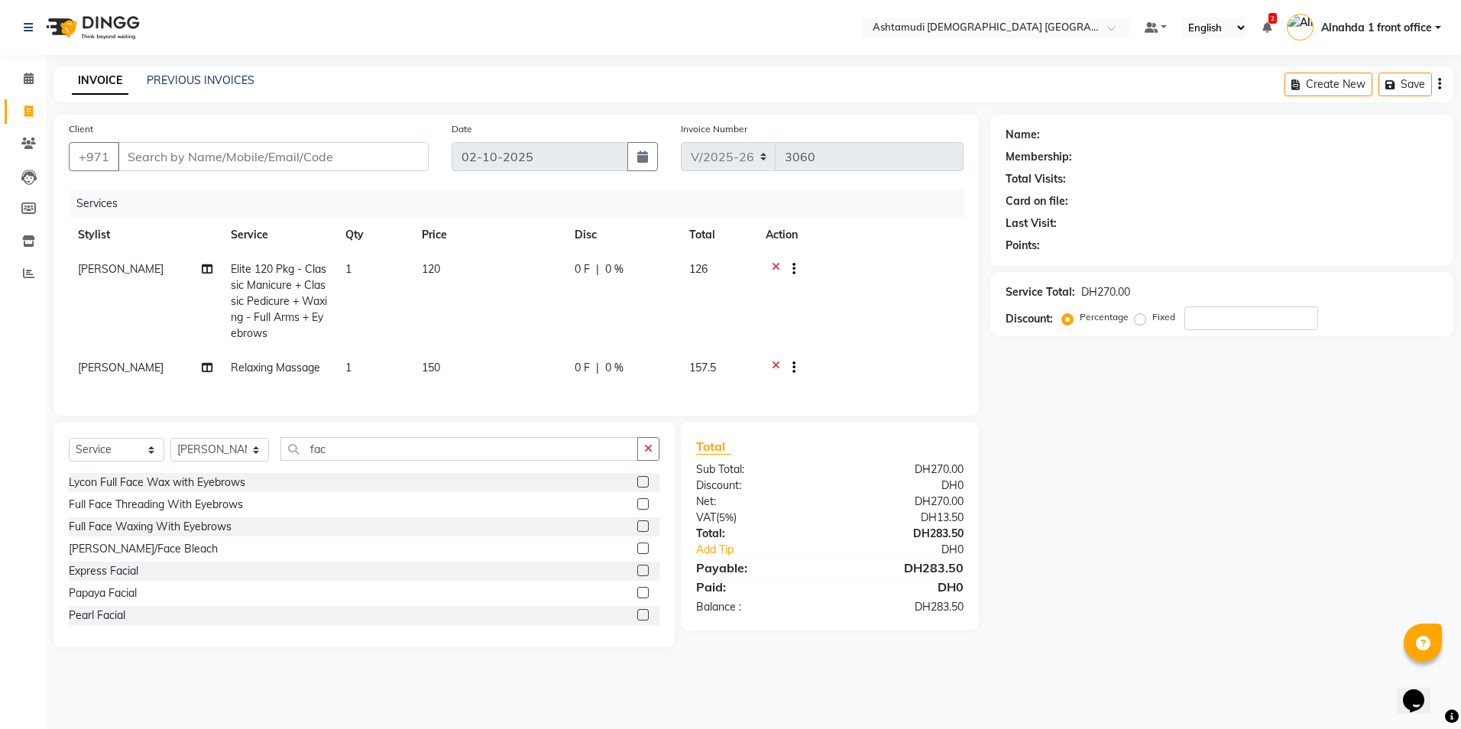
click at [637, 576] on label at bounding box center [642, 570] width 11 height 11
click at [637, 576] on input "checkbox" at bounding box center [642, 571] width 10 height 10
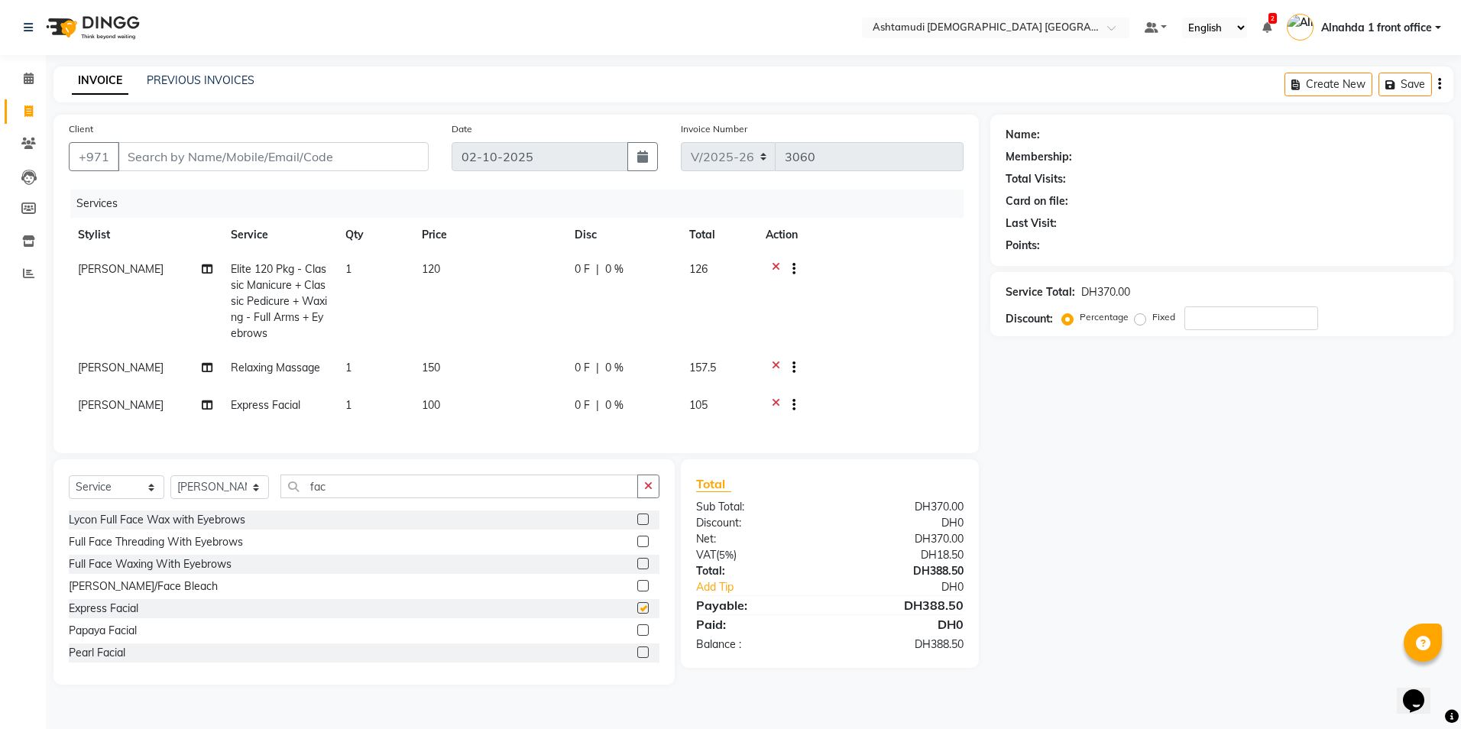
checkbox input "false"
drag, startPoint x: 359, startPoint y: 498, endPoint x: 265, endPoint y: 483, distance: 95.2
click at [274, 486] on div "Select Service Product Membership Package Voucher Prepaid Gift Card Select Styl…" at bounding box center [364, 493] width 591 height 36
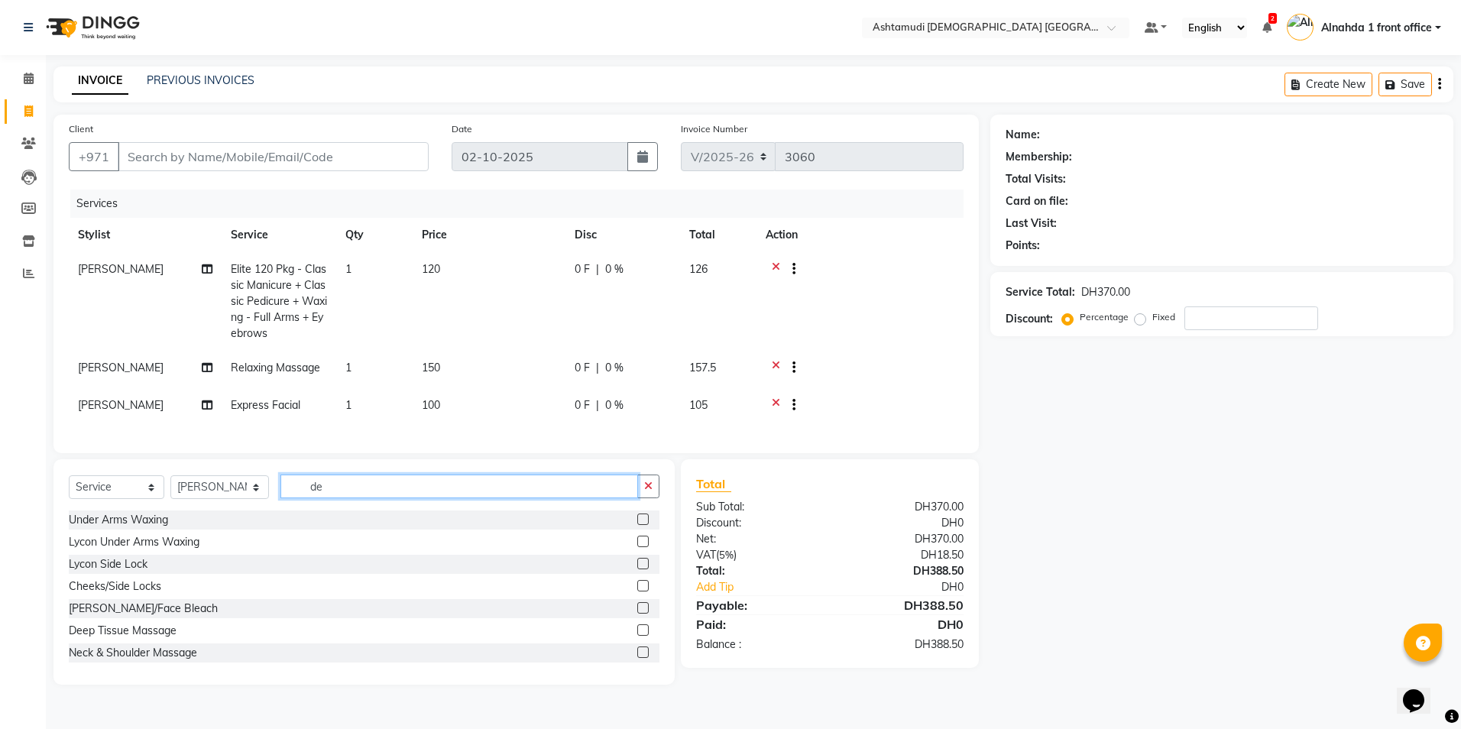
type input "de"
click at [637, 614] on label at bounding box center [642, 607] width 11 height 11
click at [637, 614] on input "checkbox" at bounding box center [642, 609] width 10 height 10
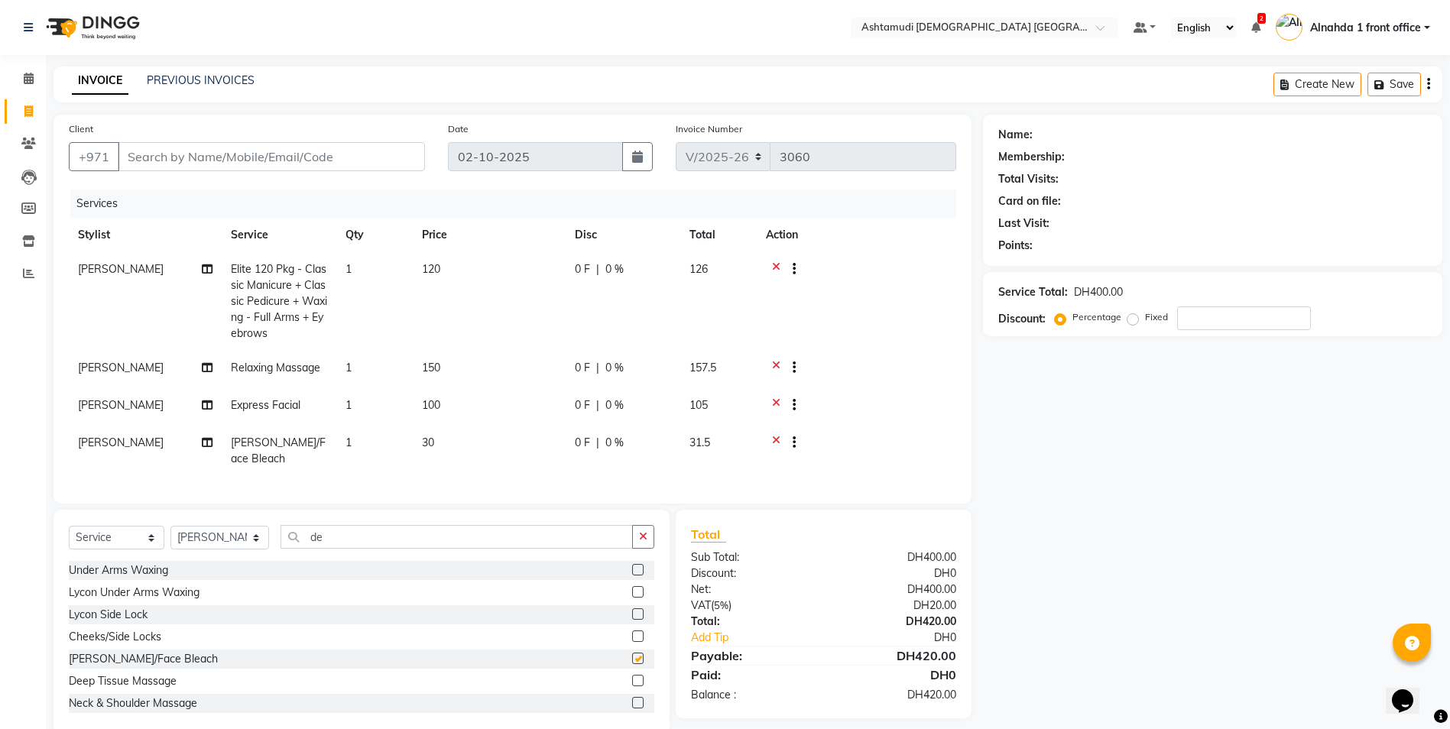
checkbox input "false"
drag, startPoint x: 340, startPoint y: 542, endPoint x: 206, endPoint y: 549, distance: 133.9
click at [206, 549] on div "Select Service Product Membership Package Voucher Prepaid Gift Card Select Styl…" at bounding box center [361, 543] width 585 height 36
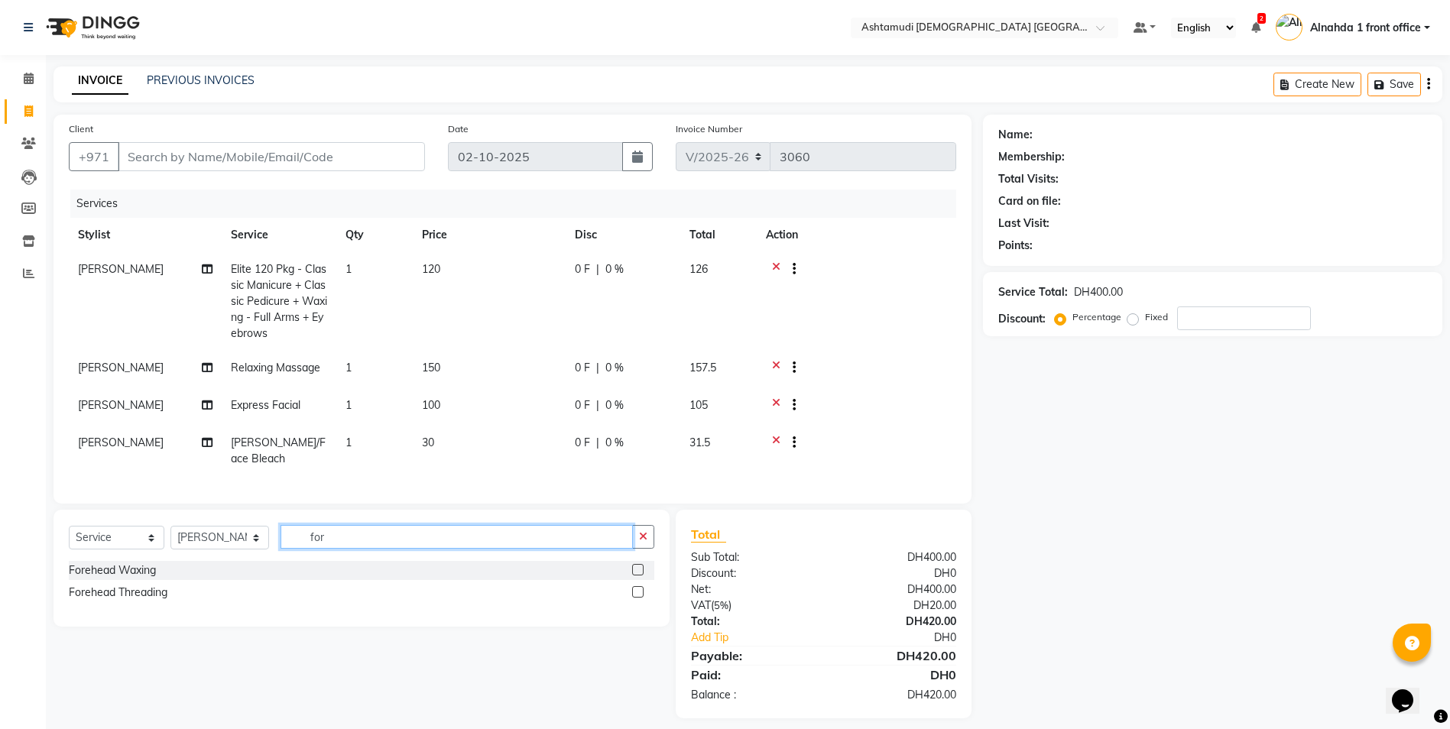
type input "for"
click at [637, 598] on label at bounding box center [637, 591] width 11 height 11
click at [637, 598] on input "checkbox" at bounding box center [637, 593] width 10 height 10
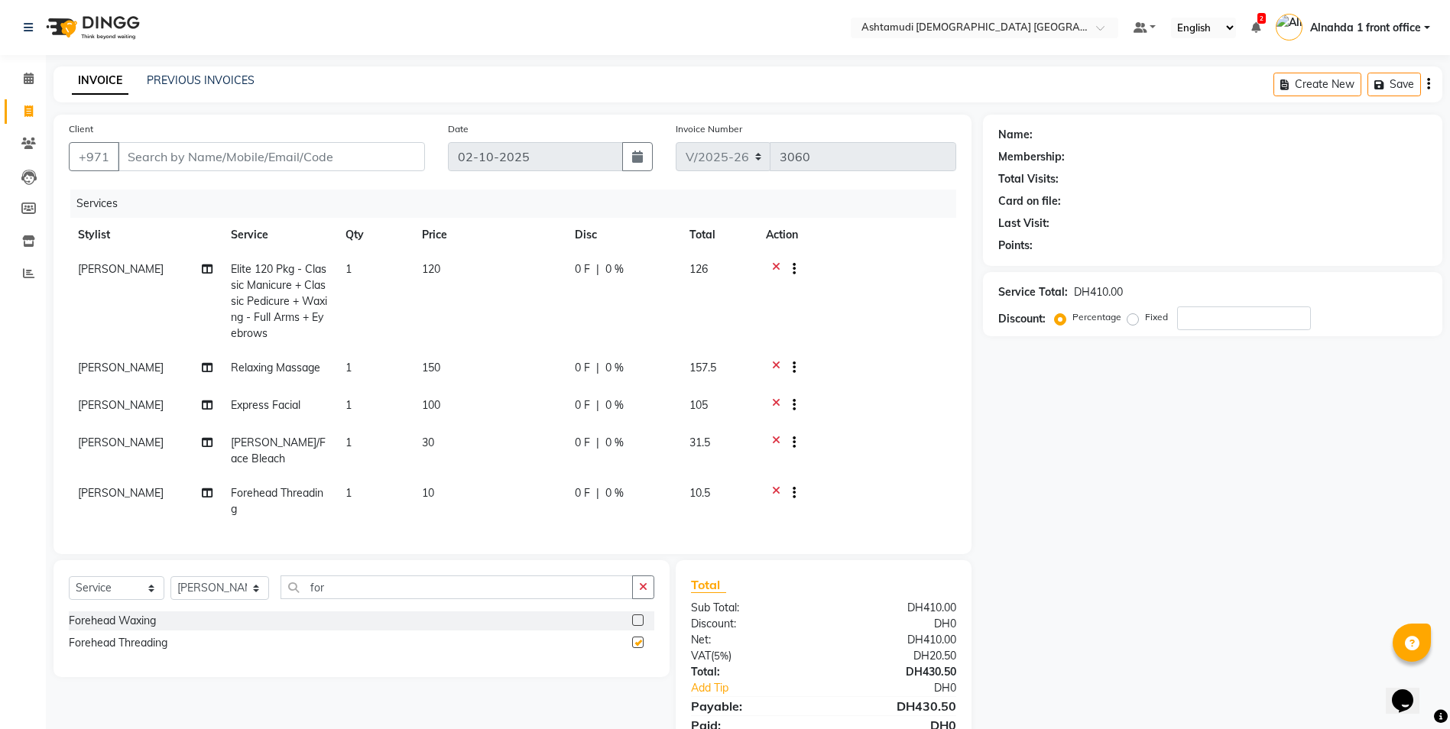
checkbox input "false"
click at [485, 599] on input "for" at bounding box center [456, 587] width 352 height 24
type input "f"
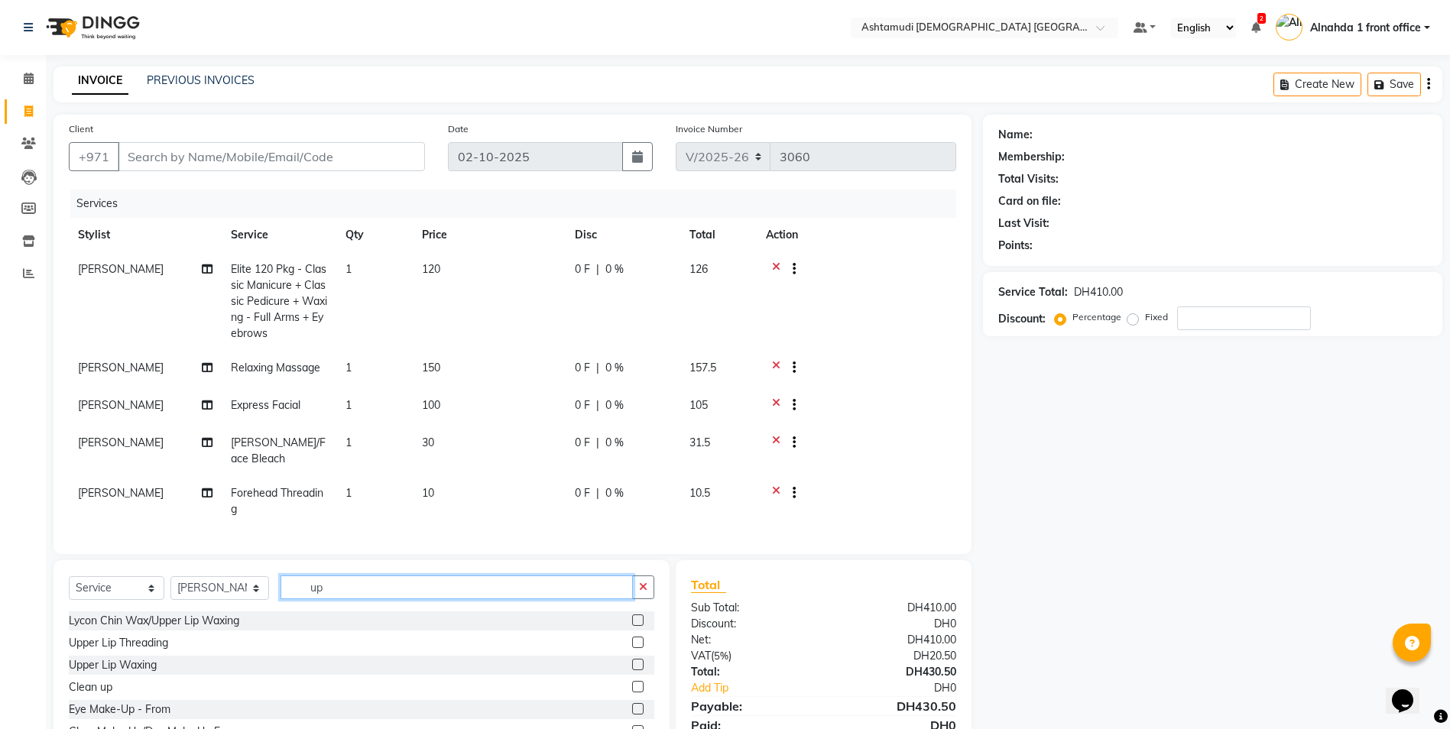
type input "up"
click at [632, 670] on label at bounding box center [637, 664] width 11 height 11
click at [632, 670] on input "checkbox" at bounding box center [637, 665] width 10 height 10
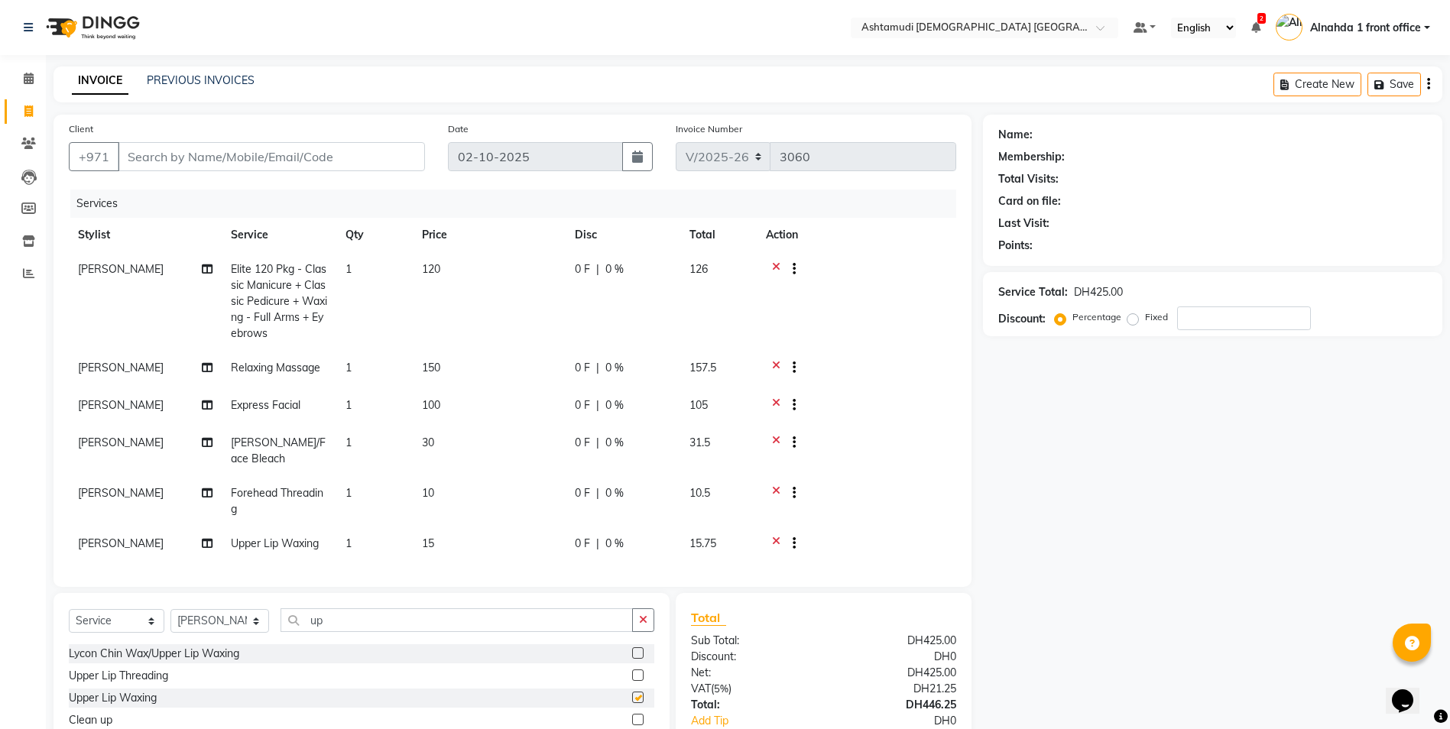
checkbox input "false"
click at [431, 620] on input "up" at bounding box center [456, 620] width 352 height 24
type input "u"
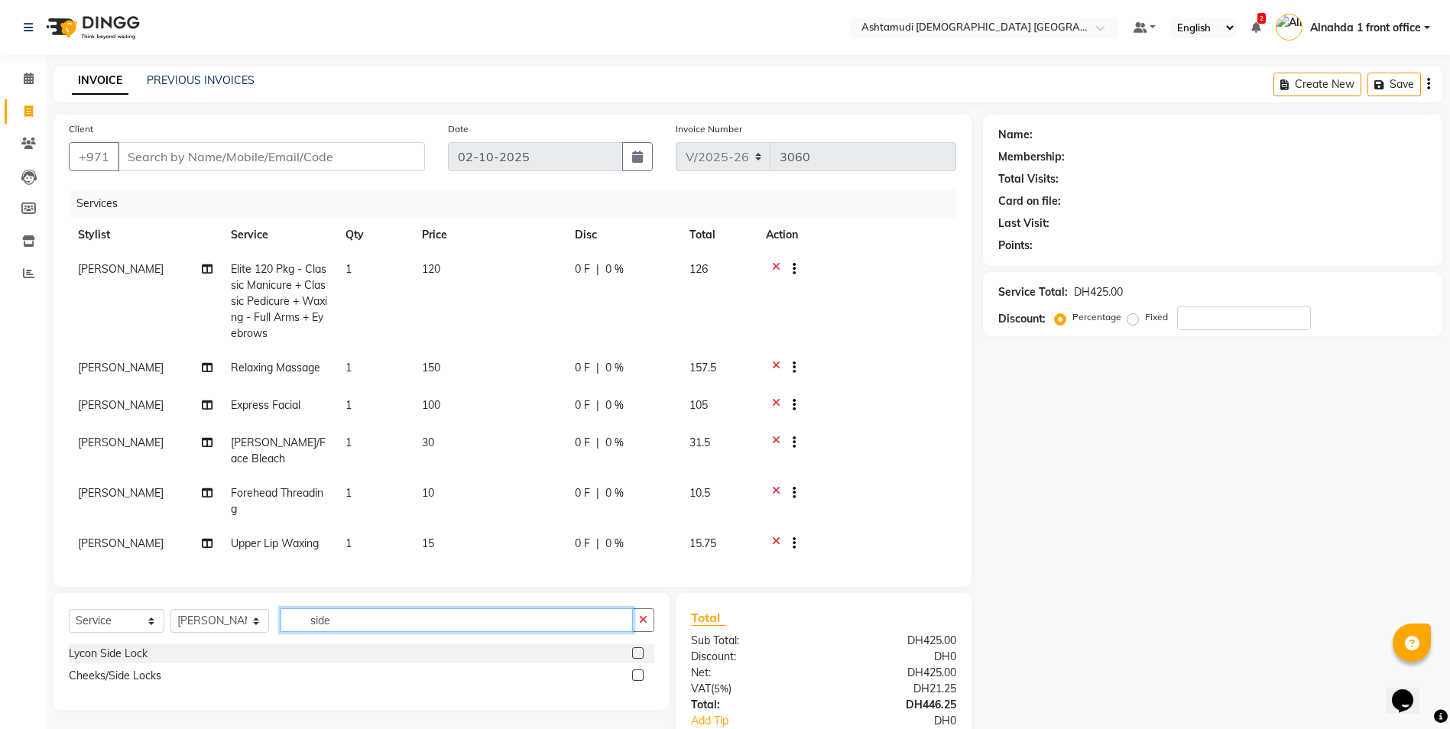
type input "side"
click at [638, 675] on label at bounding box center [637, 674] width 11 height 11
click at [638, 675] on input "checkbox" at bounding box center [637, 676] width 10 height 10
checkbox input "false"
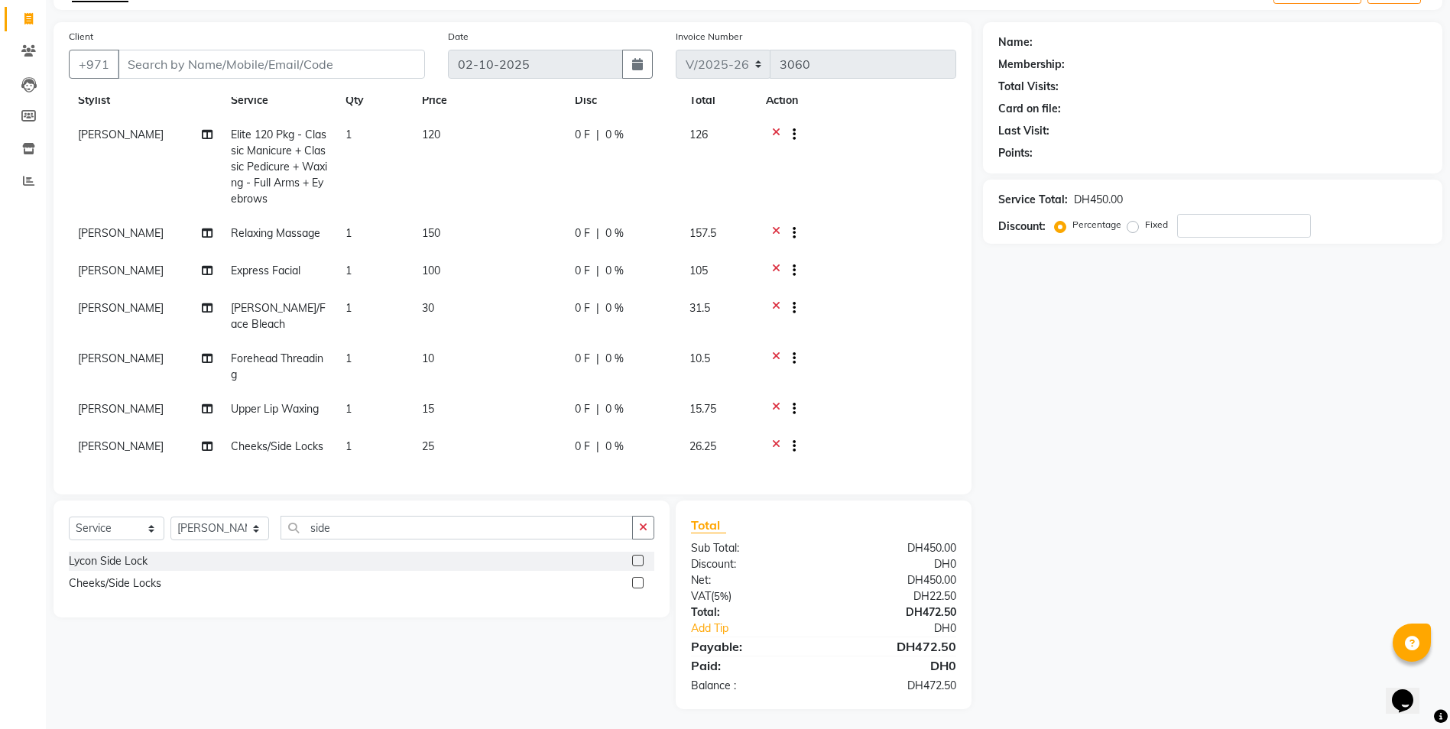
scroll to position [96, 0]
click at [626, 222] on div "0 F | 0 %" at bounding box center [623, 230] width 96 height 16
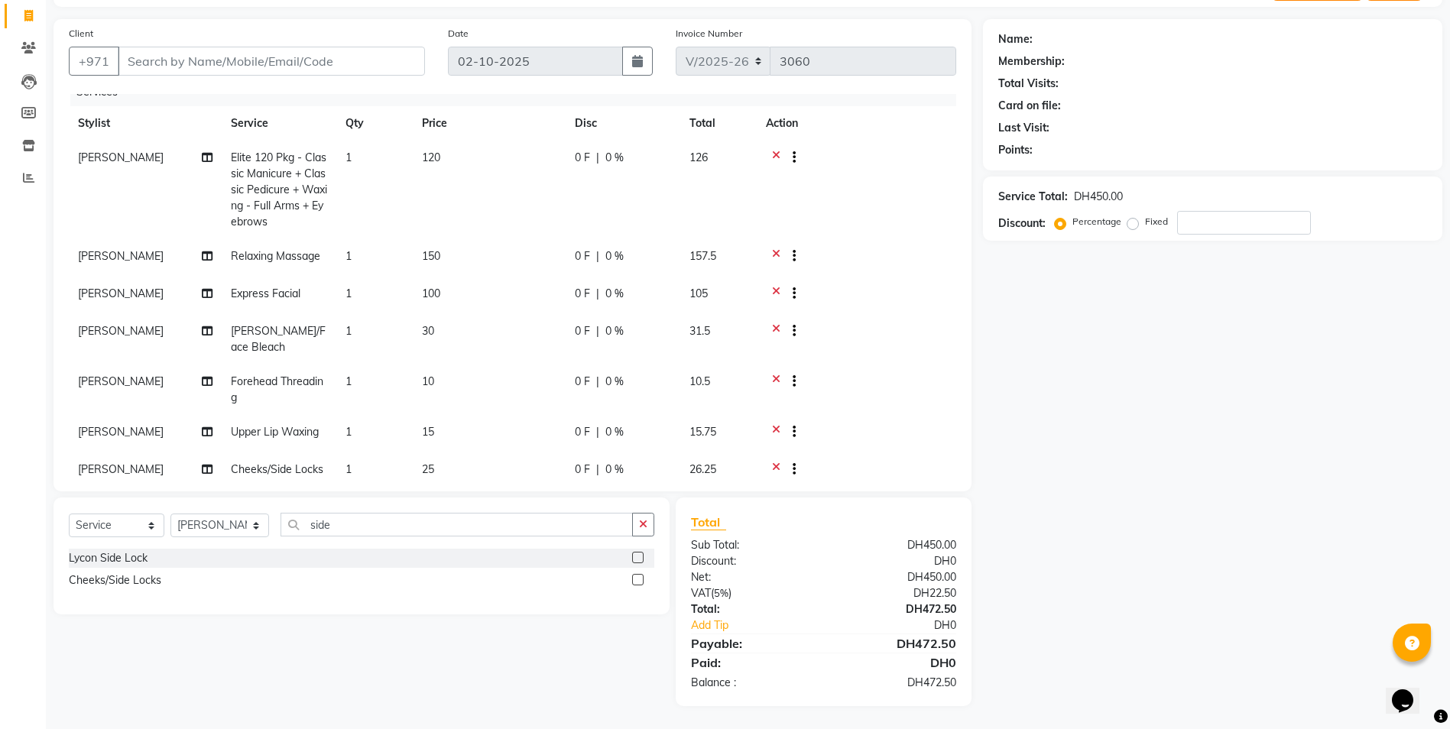
select select "87615"
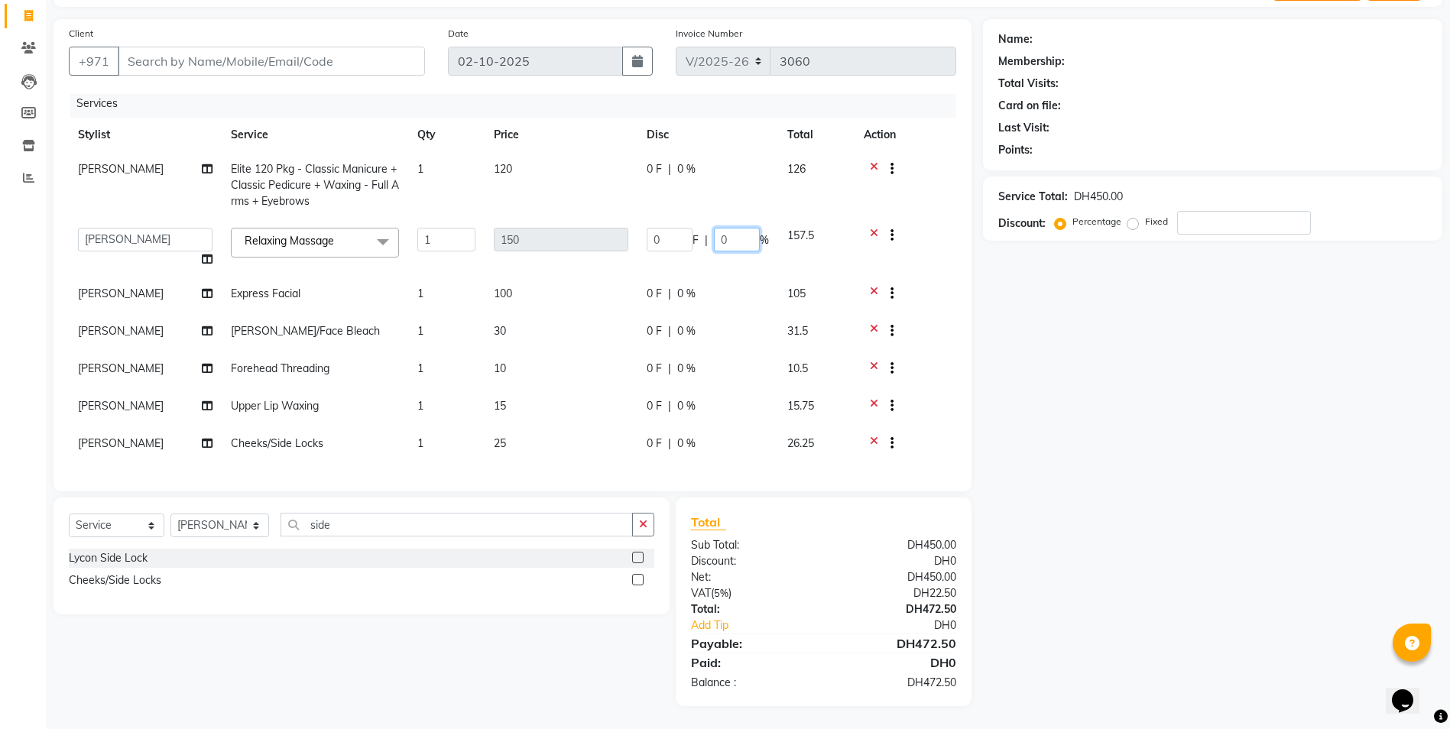
click at [738, 231] on input "0" at bounding box center [737, 240] width 46 height 24
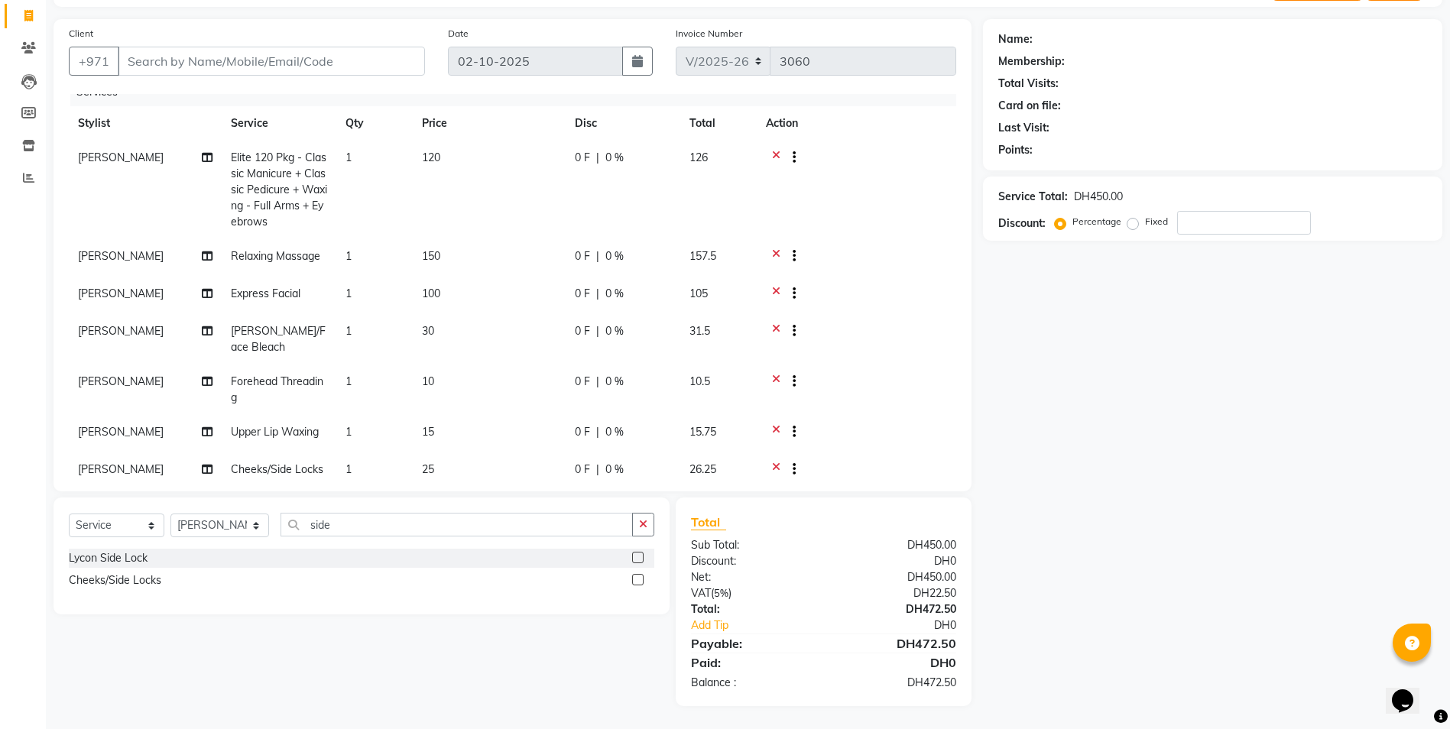
click at [428, 258] on span "150" at bounding box center [431, 256] width 18 height 14
select select "87615"
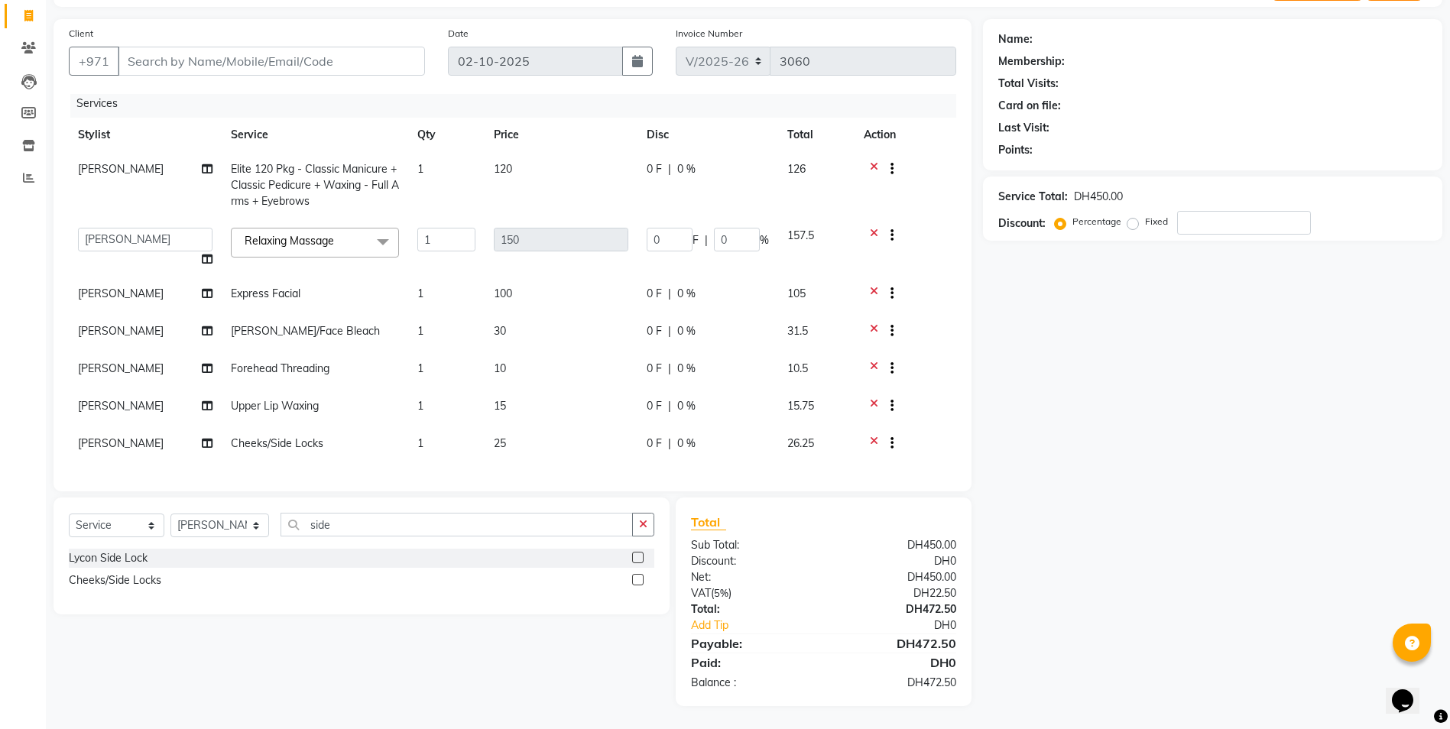
click at [354, 228] on span "Relaxing Massage x" at bounding box center [315, 243] width 168 height 30
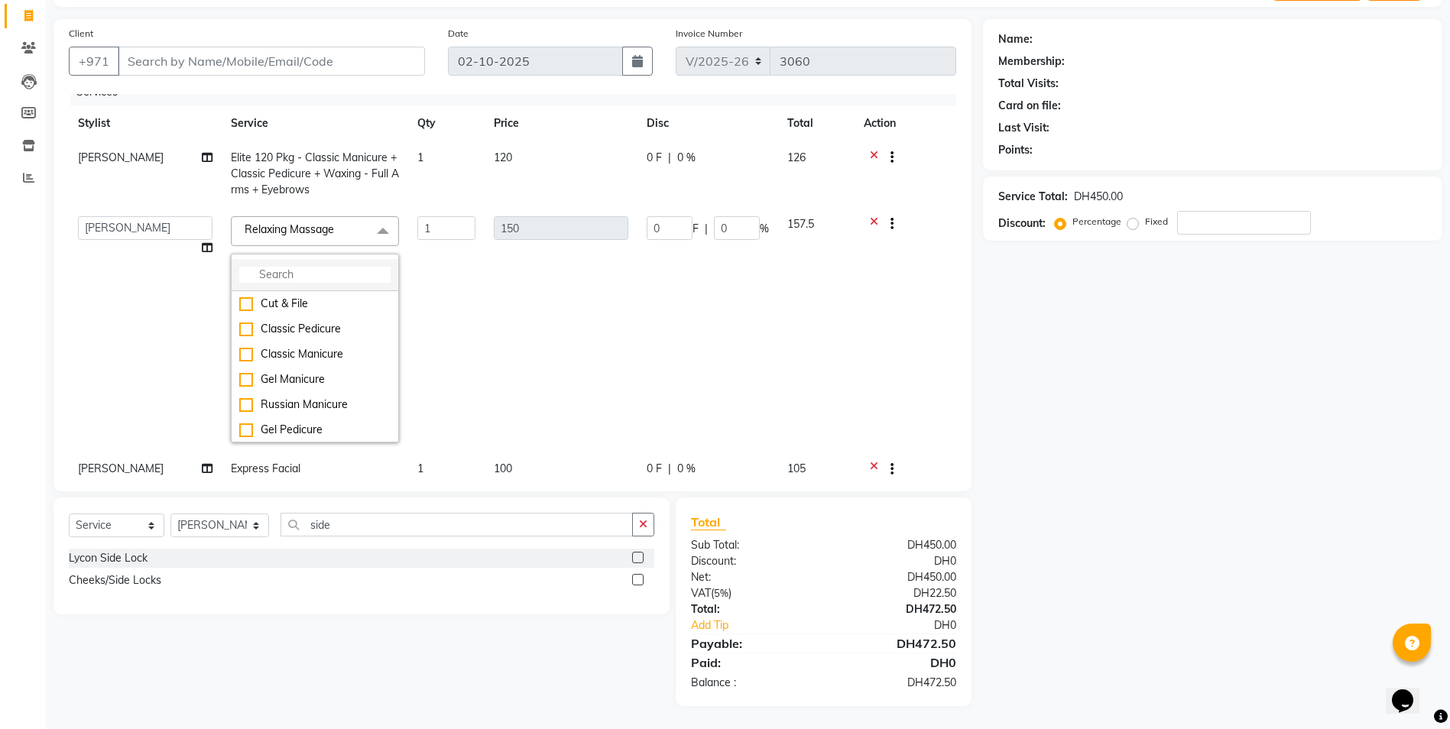
click at [345, 263] on li at bounding box center [315, 275] width 167 height 32
click at [312, 280] on input "multiselect-search" at bounding box center [314, 275] width 151 height 16
click at [312, 275] on input "multiselect-search" at bounding box center [314, 275] width 151 height 16
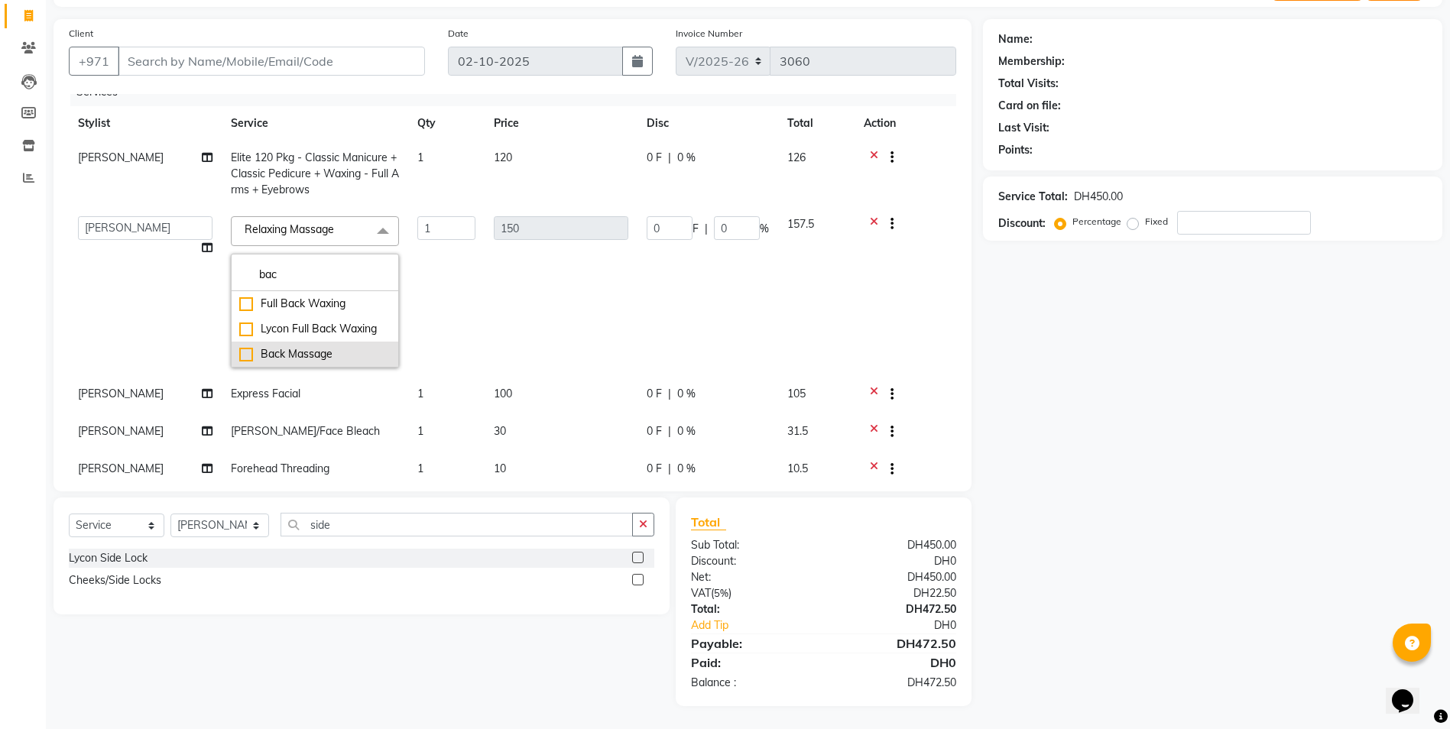
type input "bac"
click at [320, 361] on div "Back Massage" at bounding box center [314, 354] width 151 height 16
checkbox input "true"
type input "80"
click at [816, 296] on td "84" at bounding box center [816, 292] width 76 height 170
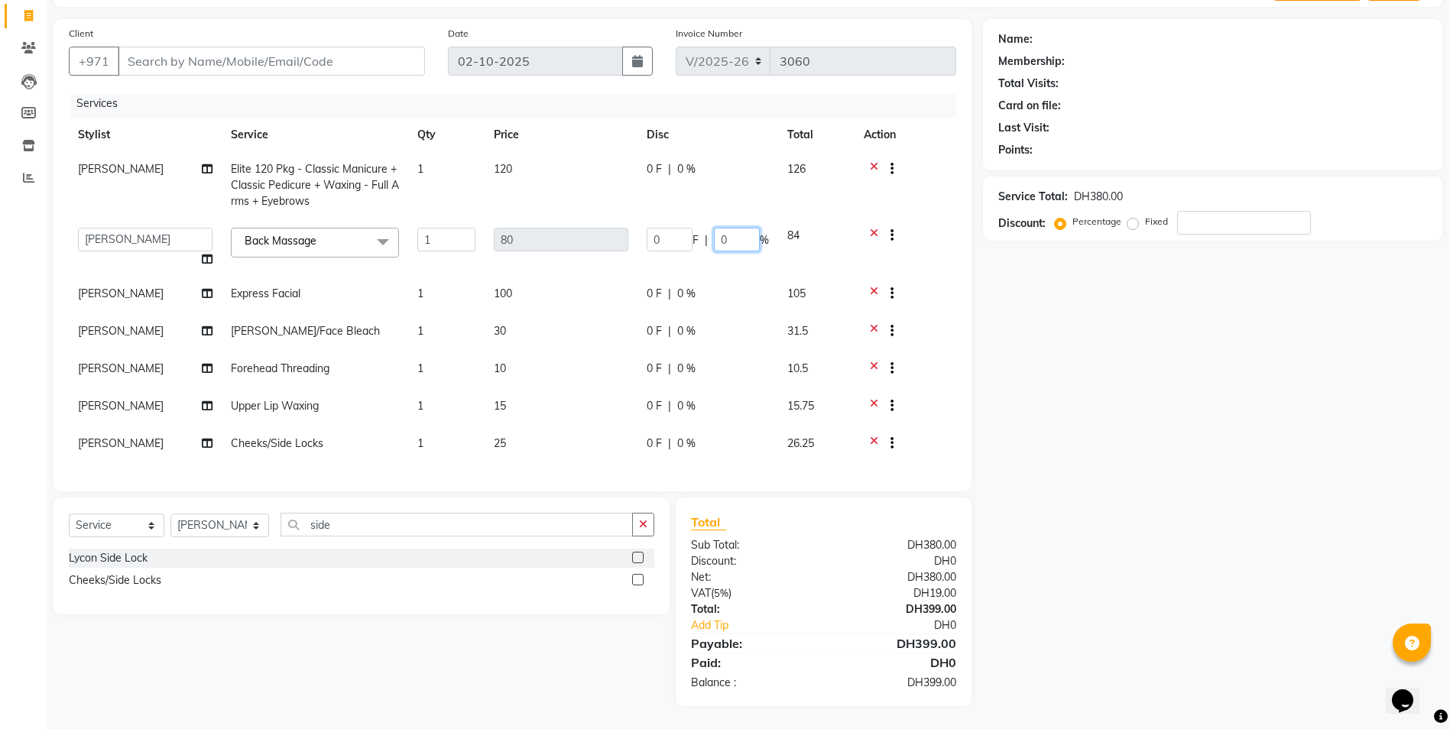
click at [730, 229] on input "0" at bounding box center [737, 240] width 46 height 24
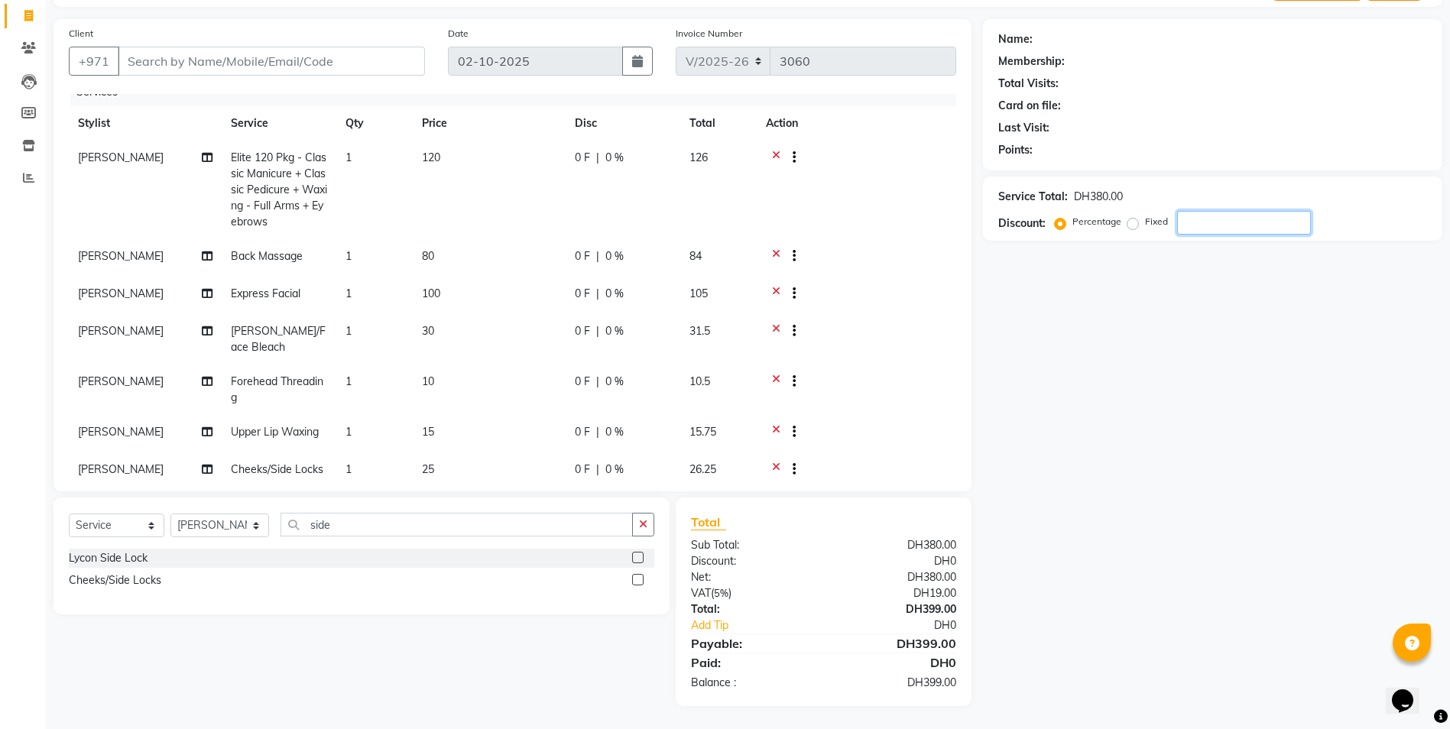
click at [1247, 226] on input "number" at bounding box center [1244, 223] width 134 height 24
type input "25"
click at [1142, 382] on div "Name: Membership: Total Visits: Card on file: Last Visit: Points: Service Total…" at bounding box center [1218, 362] width 471 height 687
click at [636, 154] on span "25 %" at bounding box center [623, 158] width 24 height 16
select select "87615"
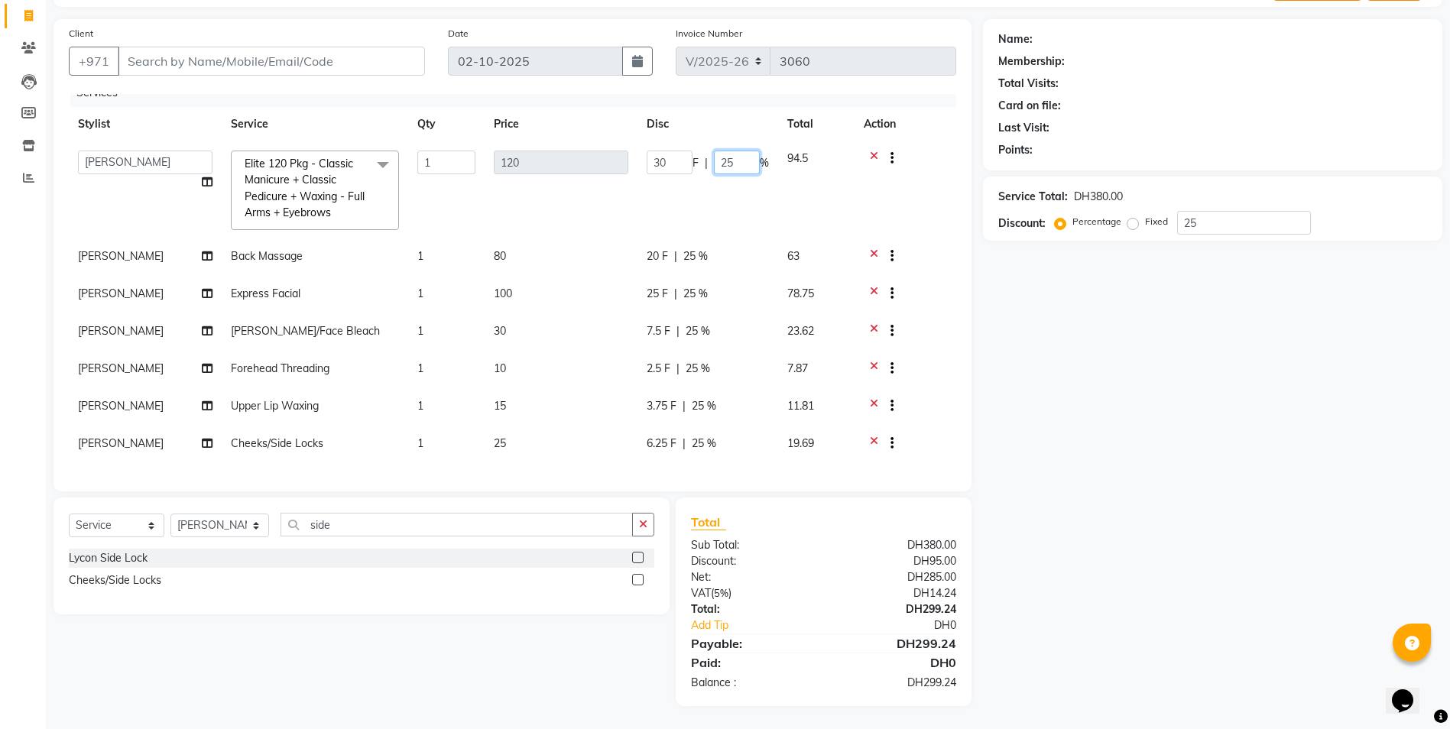
click at [731, 160] on input "25" at bounding box center [737, 163] width 46 height 24
type input "2"
click at [1116, 339] on div "Name: Membership: Total Visits: Card on file: Last Visit: Points: Service Total…" at bounding box center [1218, 362] width 471 height 687
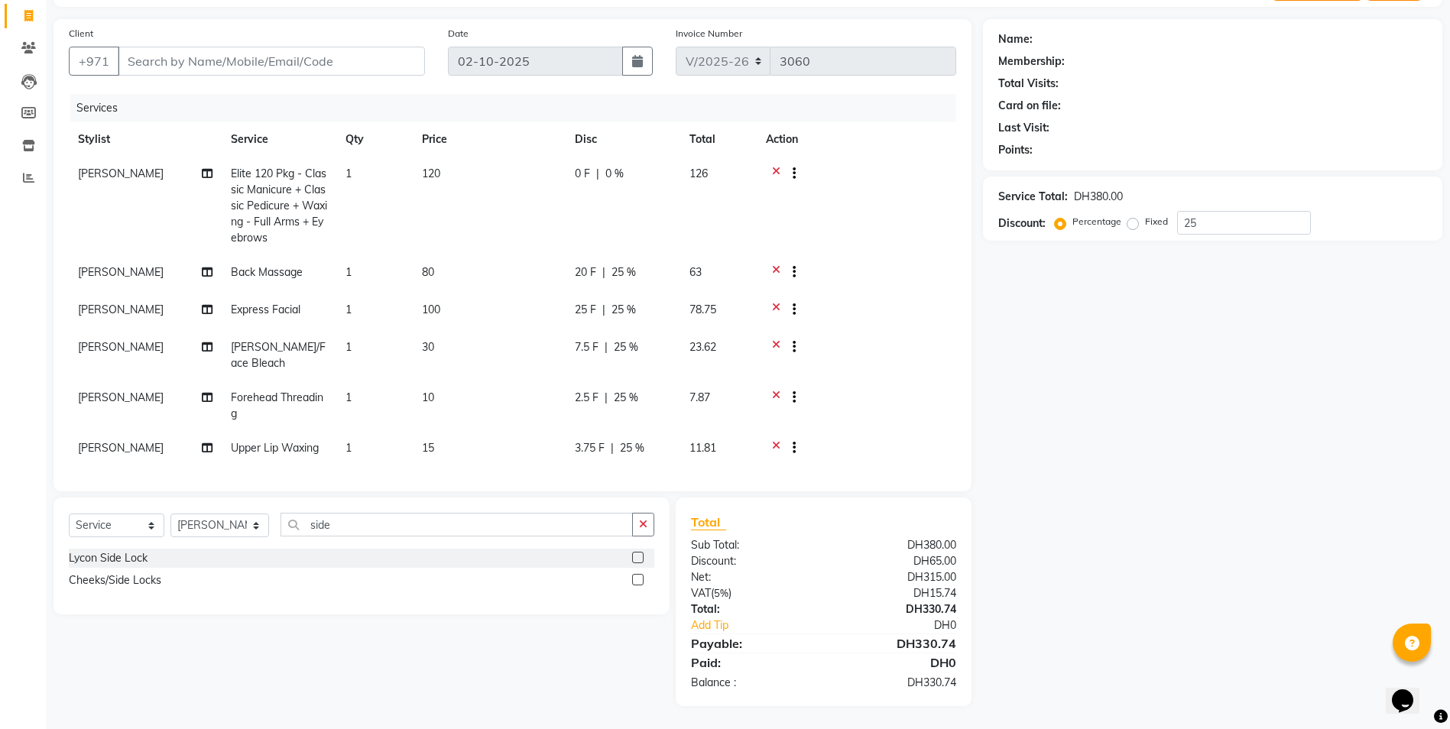
scroll to position [53, 0]
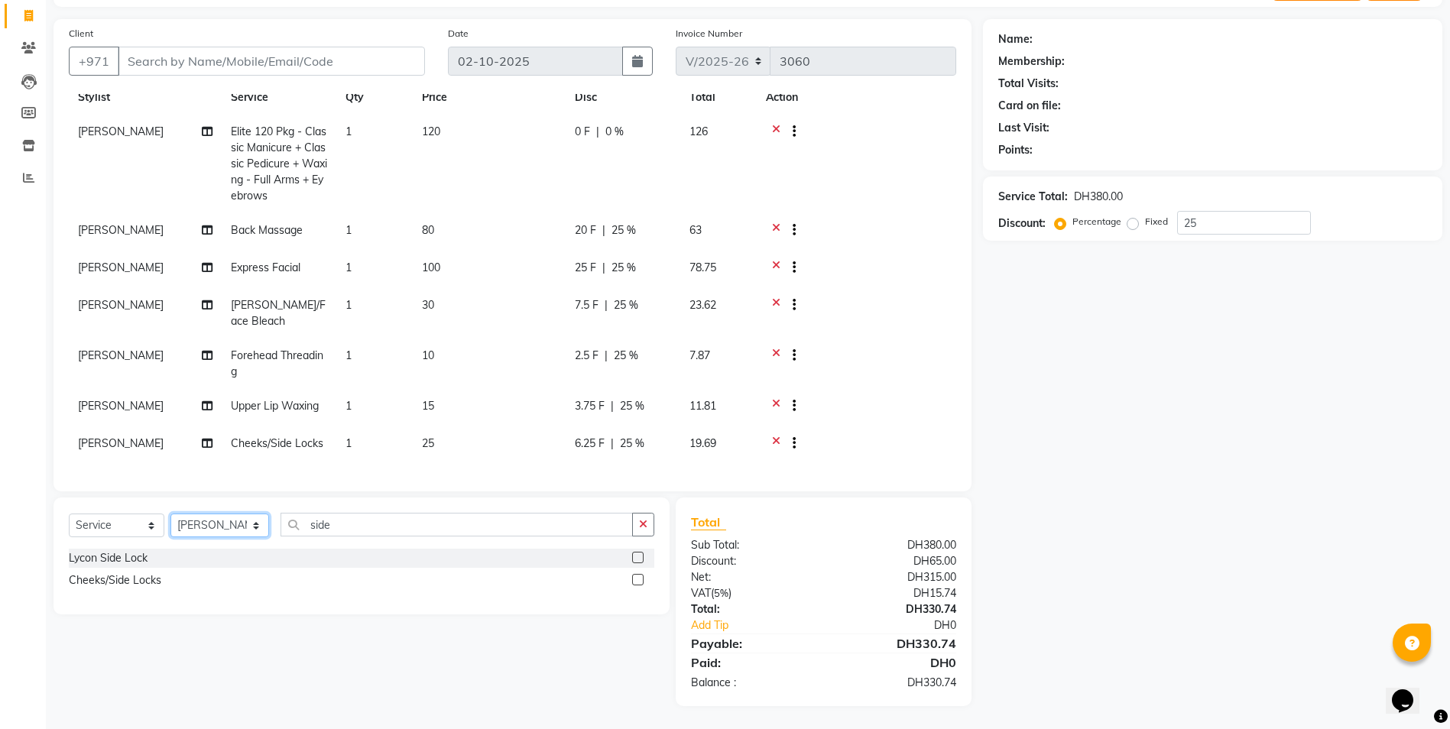
click at [242, 530] on select "Select Stylist Alnahda 1 front office [PERSON_NAME] [PERSON_NAME] DINGG TAB USE…" at bounding box center [219, 525] width 99 height 24
click at [170, 513] on select "Select Stylist Alnahda 1 front office [PERSON_NAME] [PERSON_NAME] DINGG TAB USE…" at bounding box center [219, 525] width 99 height 24
click at [404, 526] on input "side" at bounding box center [456, 525] width 352 height 24
type input "s"
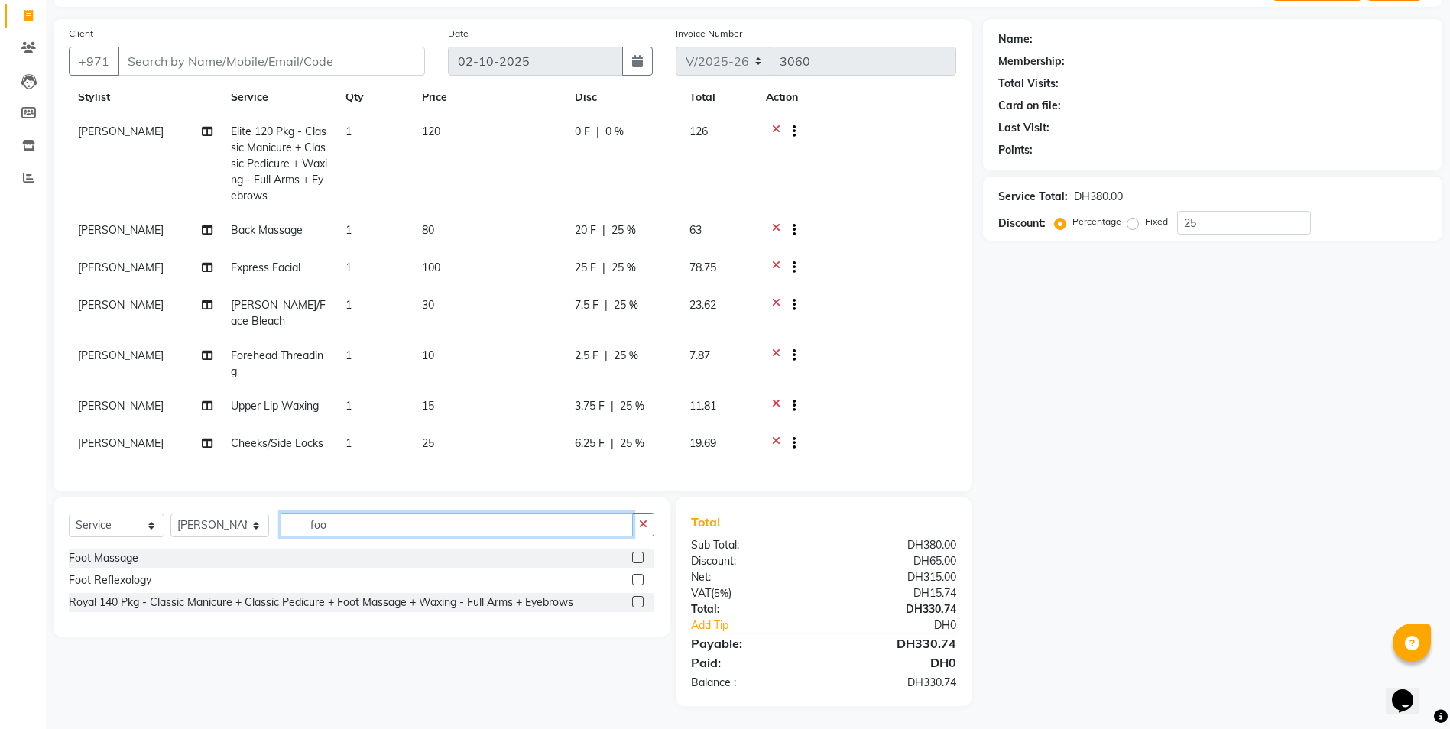
type input "foo"
click at [636, 561] on label at bounding box center [637, 557] width 11 height 11
click at [636, 561] on input "checkbox" at bounding box center [637, 558] width 10 height 10
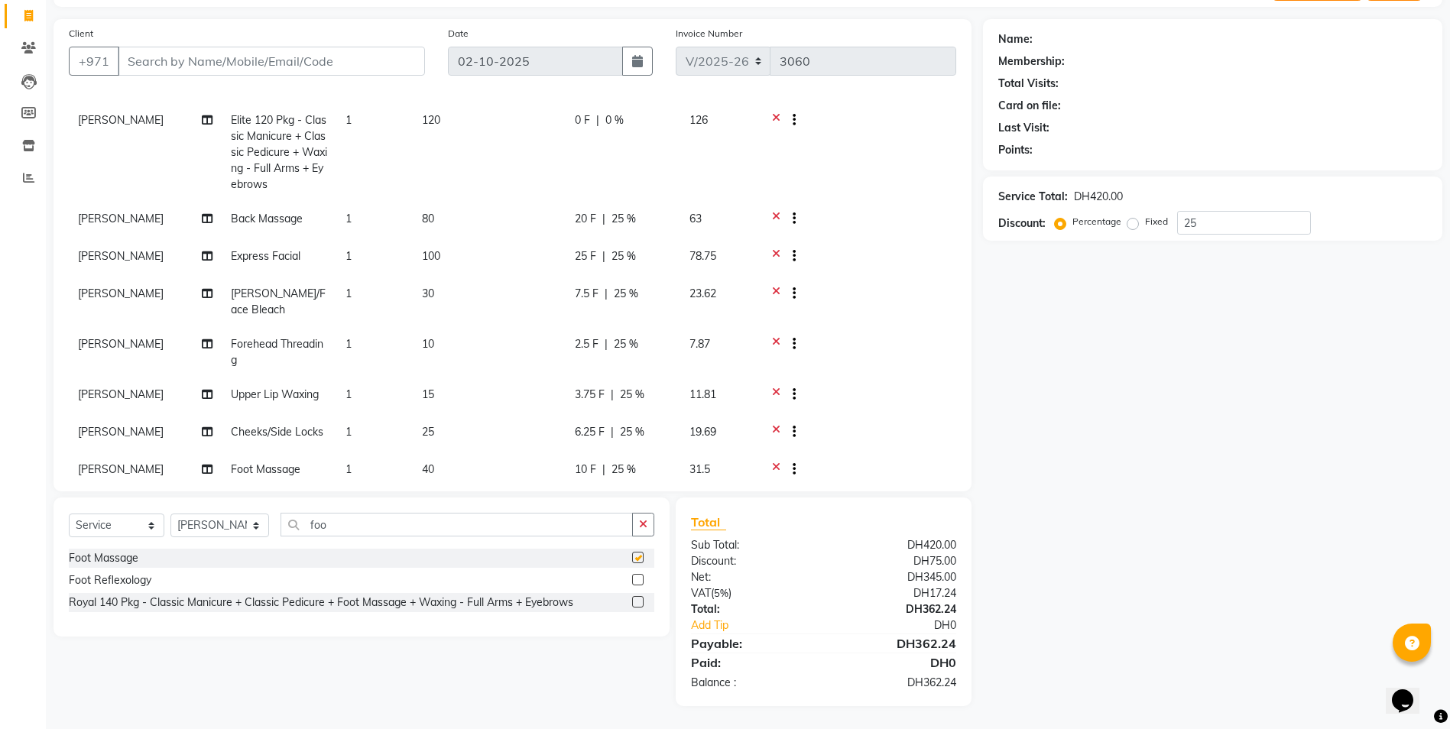
checkbox input "false"
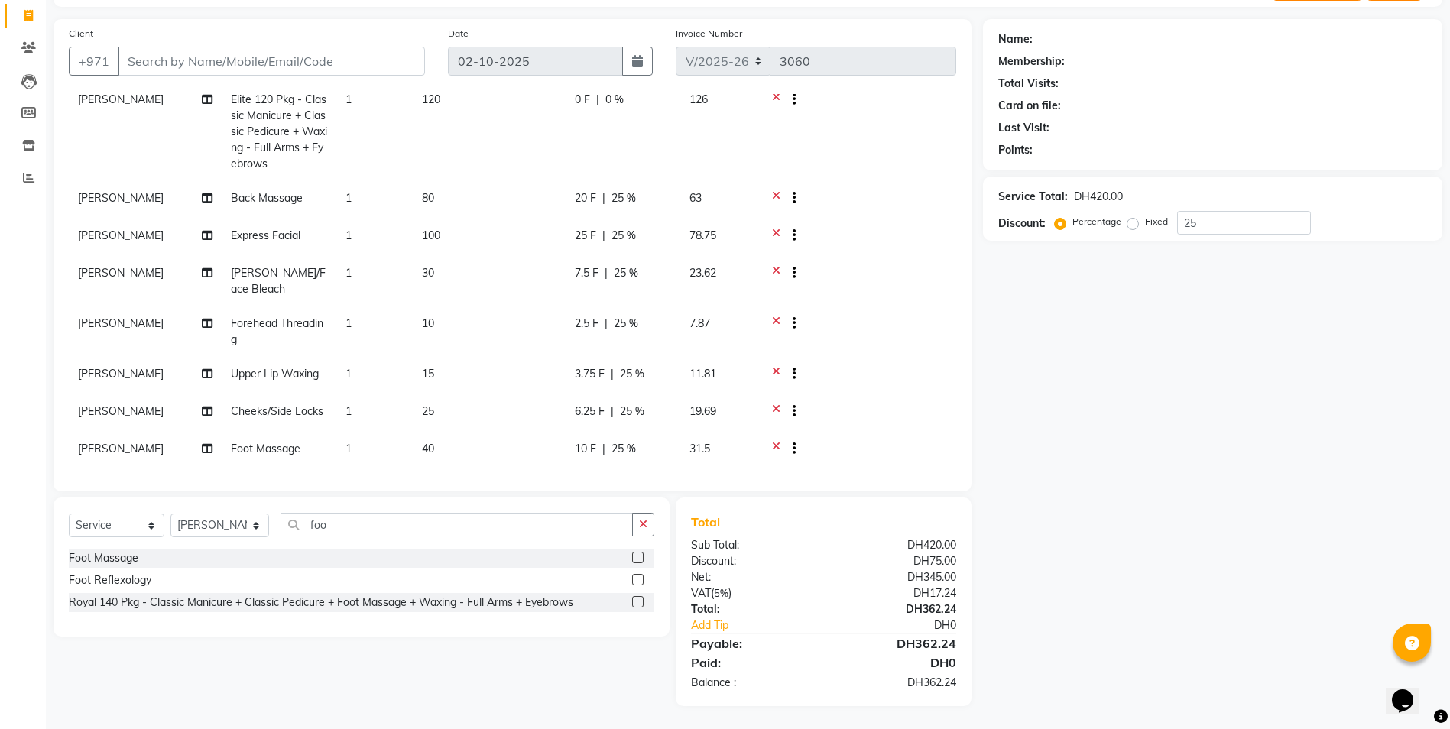
scroll to position [91, 0]
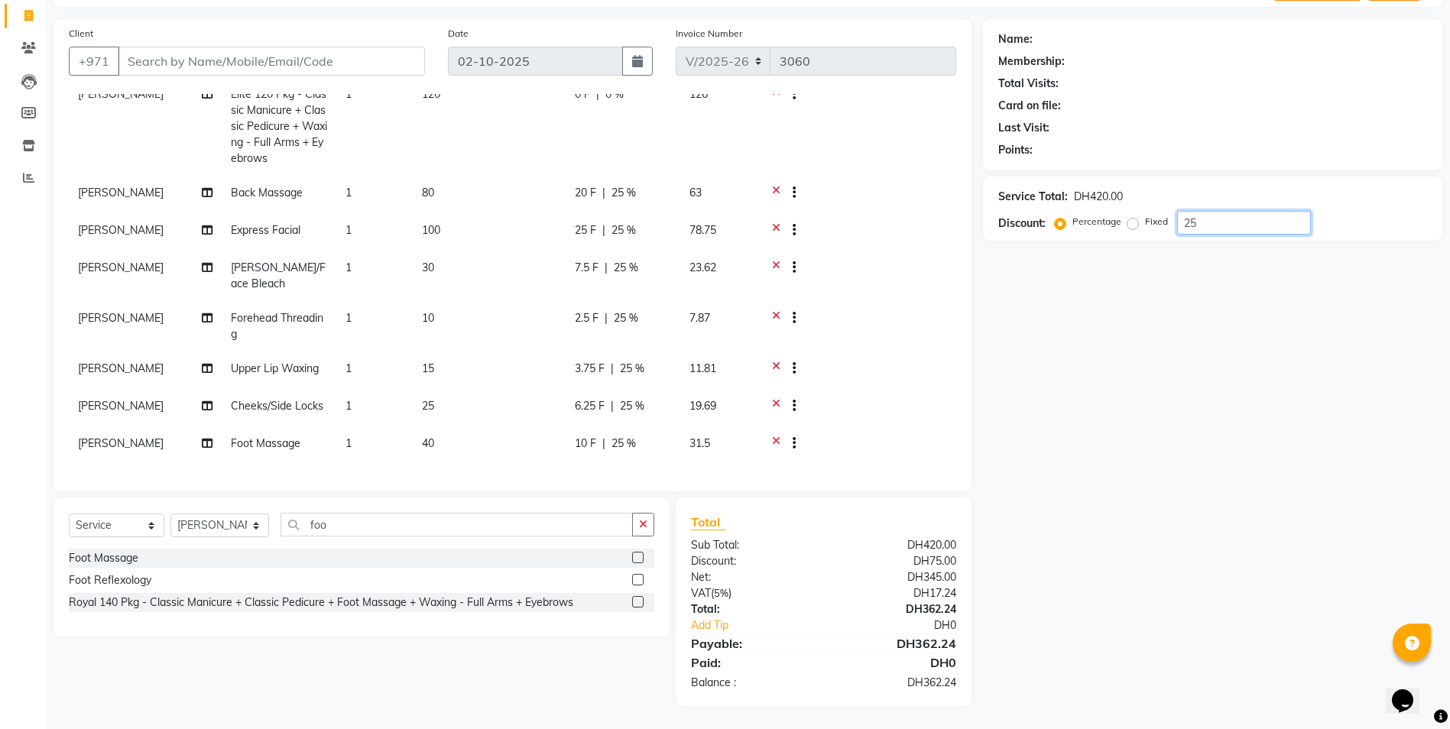
click at [1210, 221] on input "25" at bounding box center [1244, 223] width 134 height 24
click at [25, 8] on span at bounding box center [28, 17] width 27 height 18
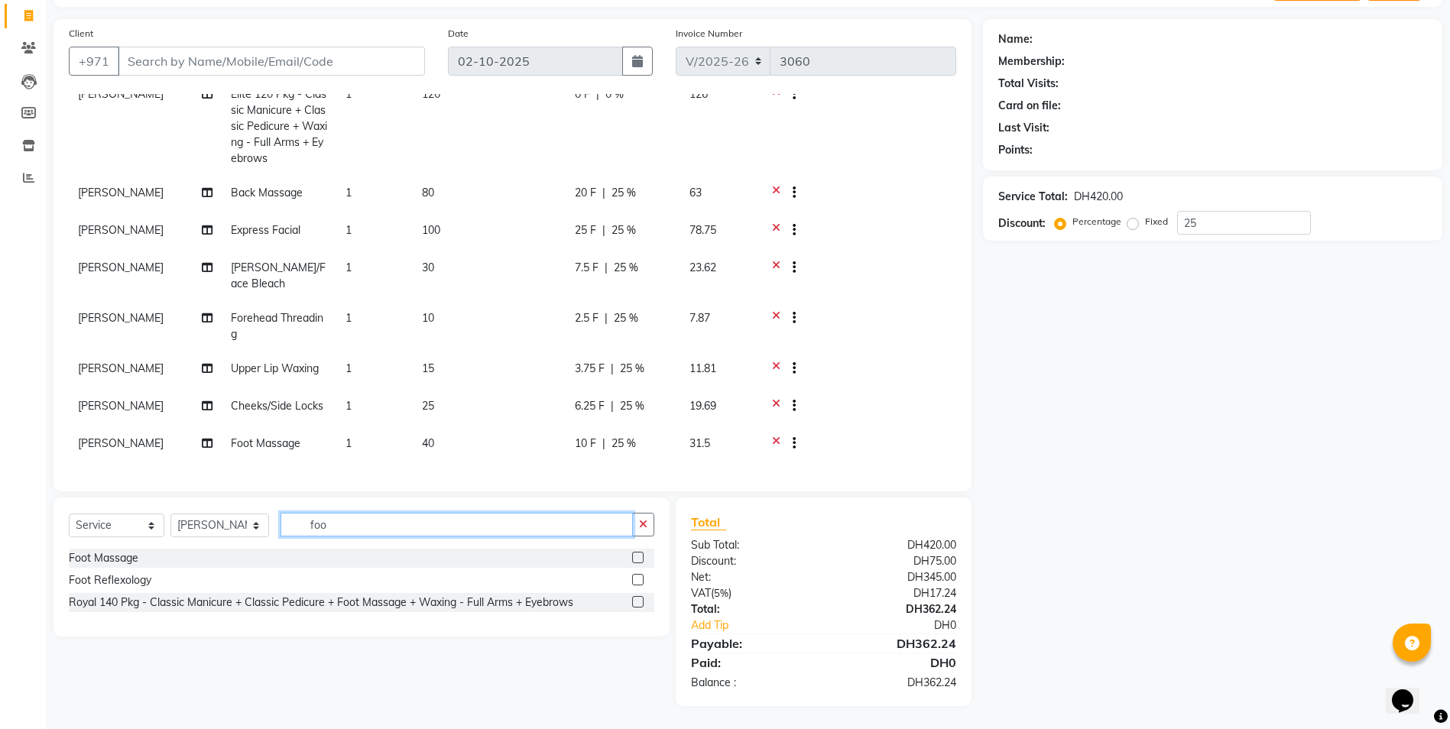
click at [333, 525] on input "foo" at bounding box center [456, 525] width 352 height 24
type input "f"
type input "hal"
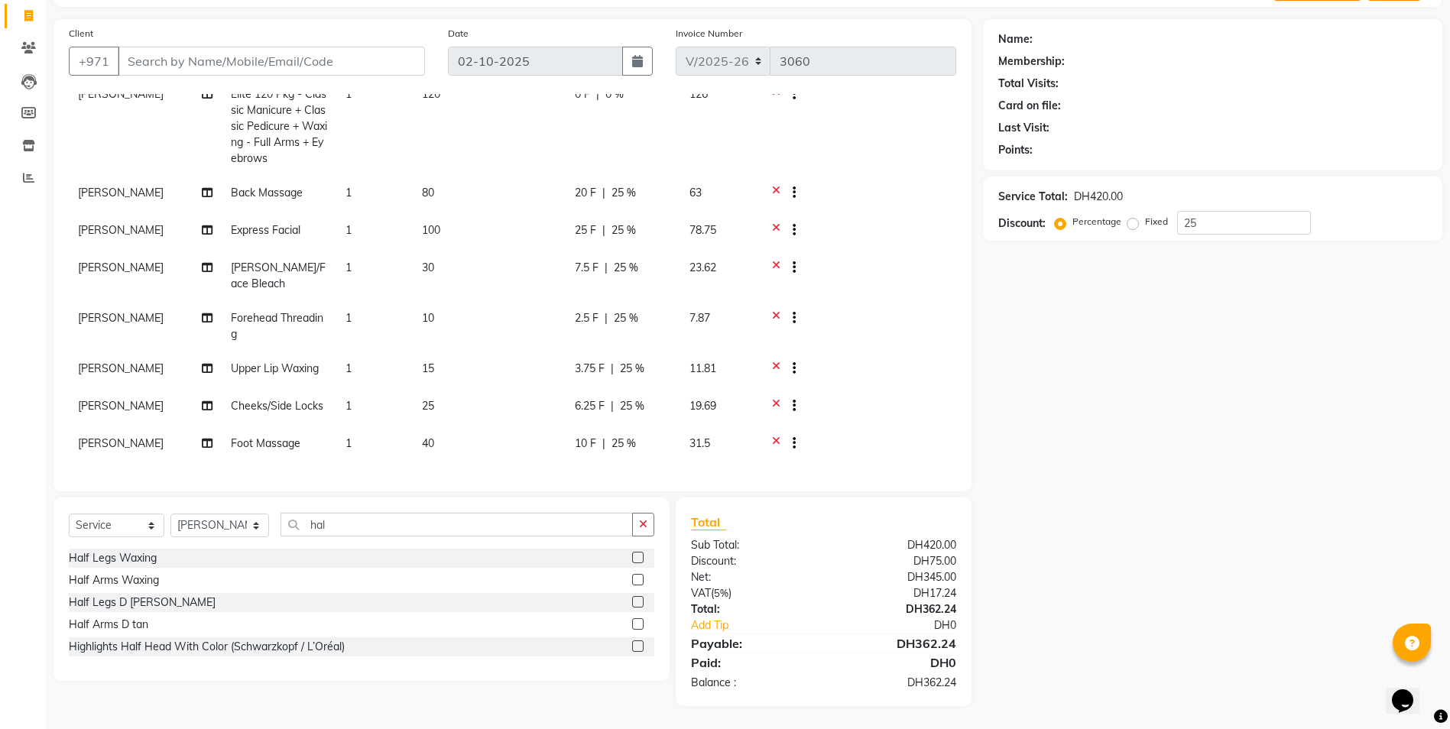
click at [639, 562] on label at bounding box center [637, 557] width 11 height 11
click at [639, 562] on input "checkbox" at bounding box center [637, 558] width 10 height 10
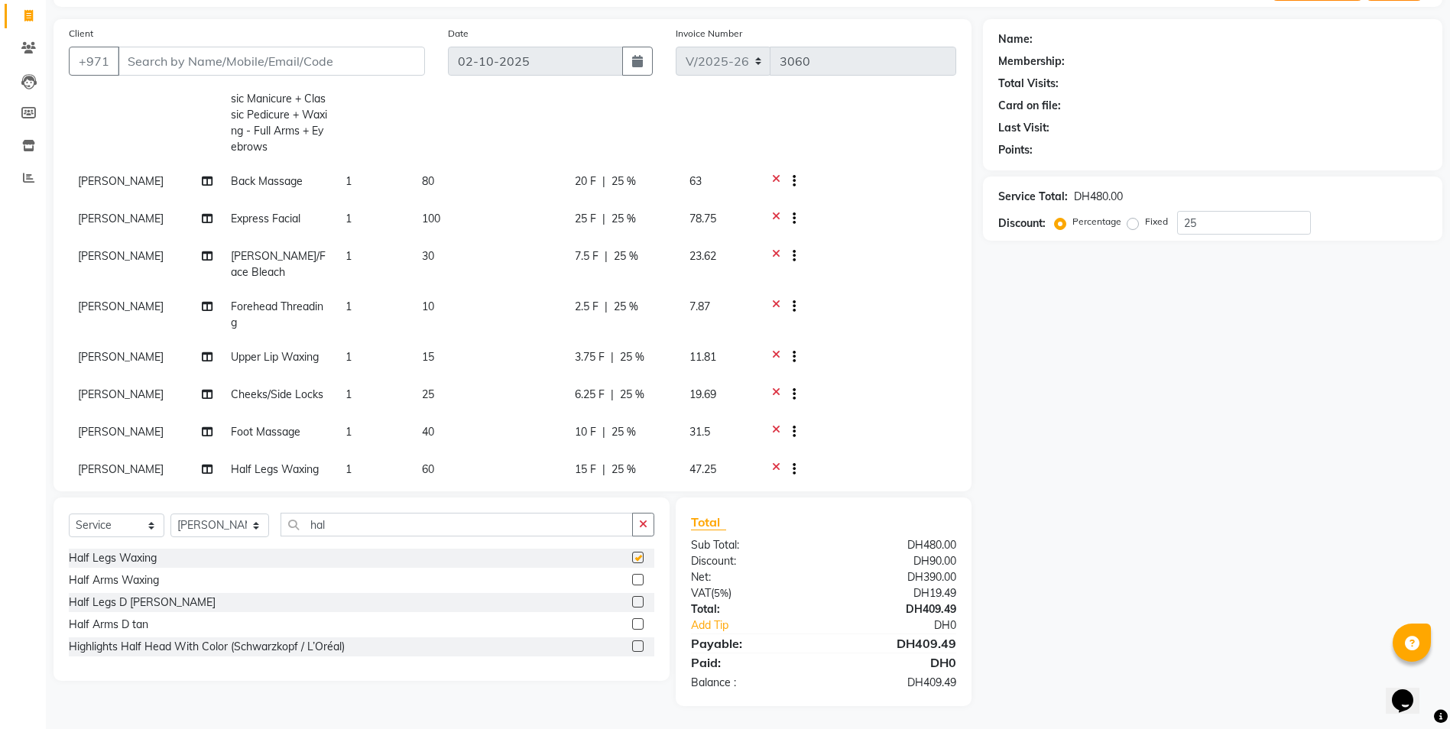
checkbox input "false"
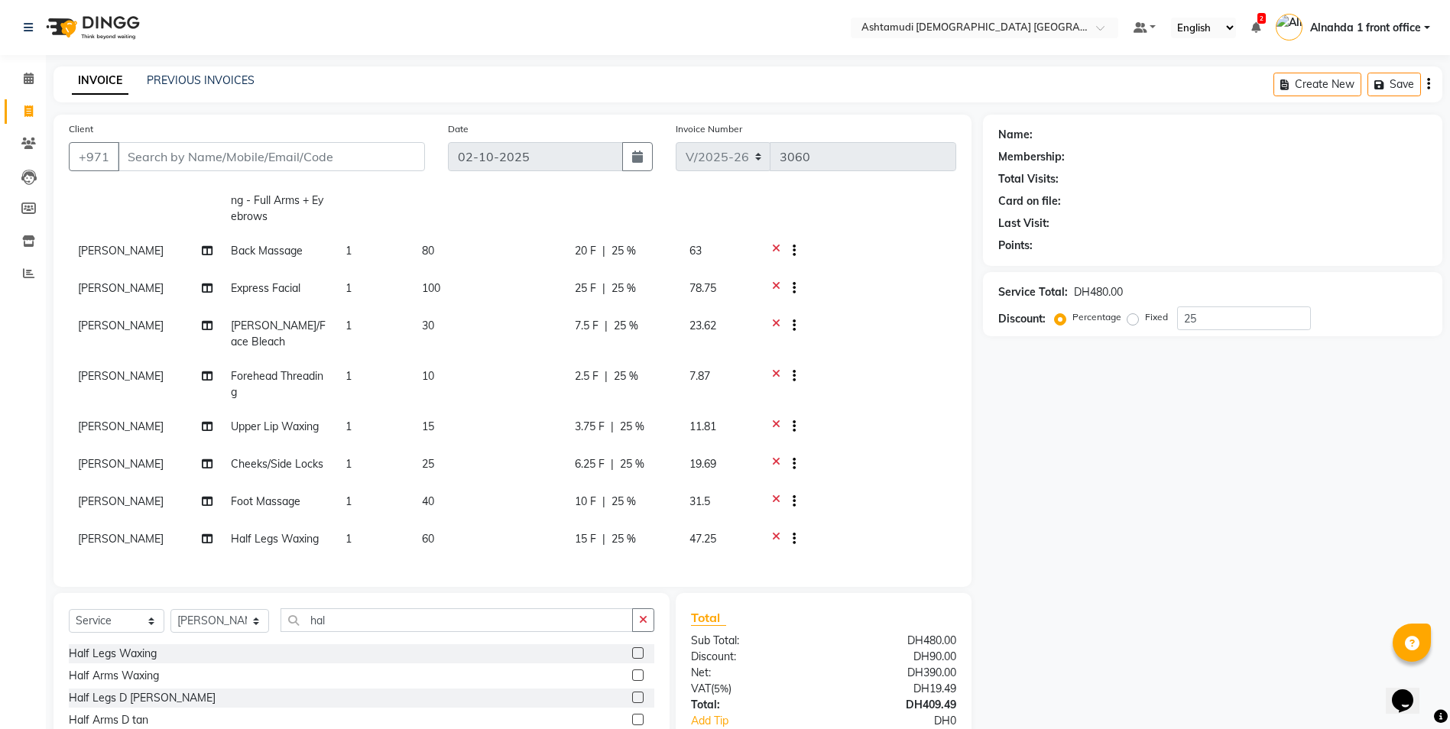
scroll to position [128, 0]
drag, startPoint x: 379, startPoint y: 620, endPoint x: 226, endPoint y: 625, distance: 152.9
click at [232, 626] on div "Select Service Product Membership Package Voucher Prepaid Gift Card Select Styl…" at bounding box center [361, 626] width 585 height 36
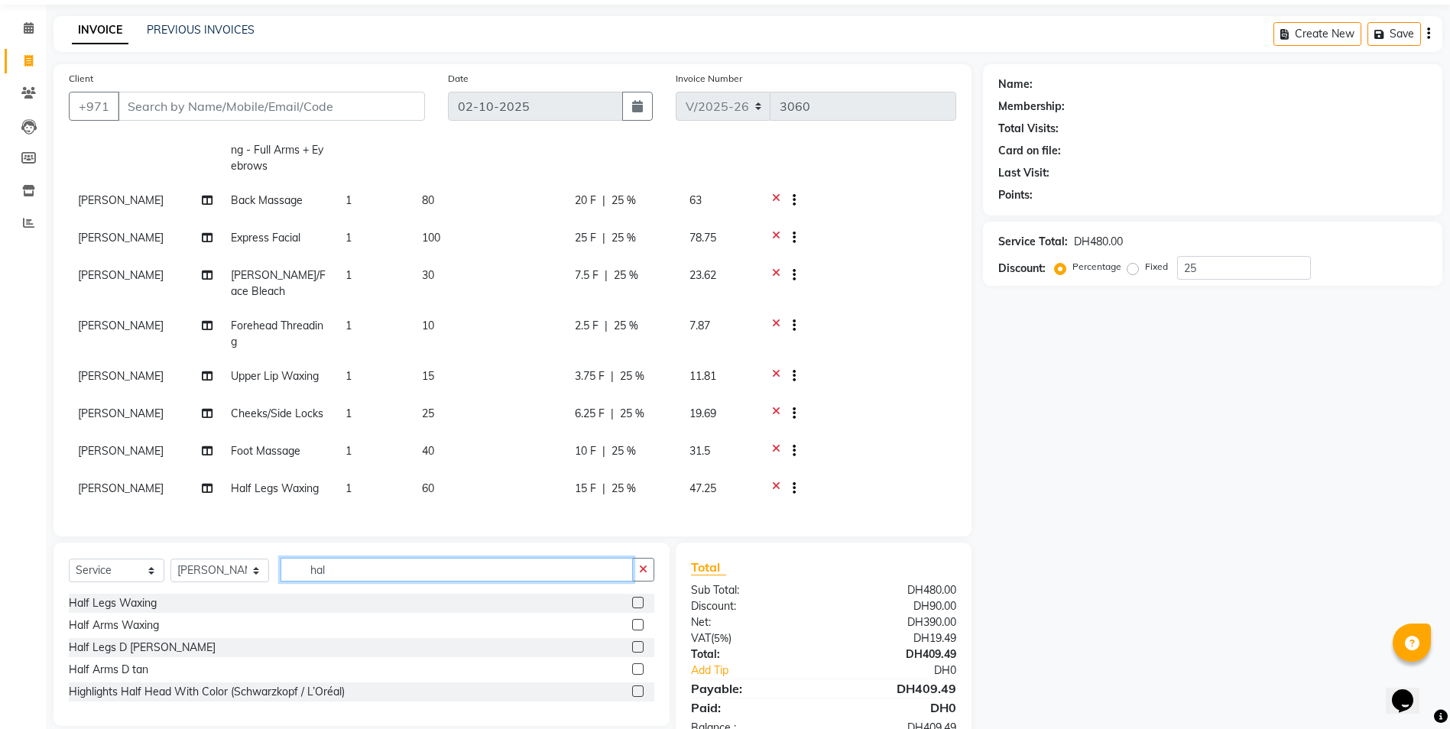
scroll to position [96, 0]
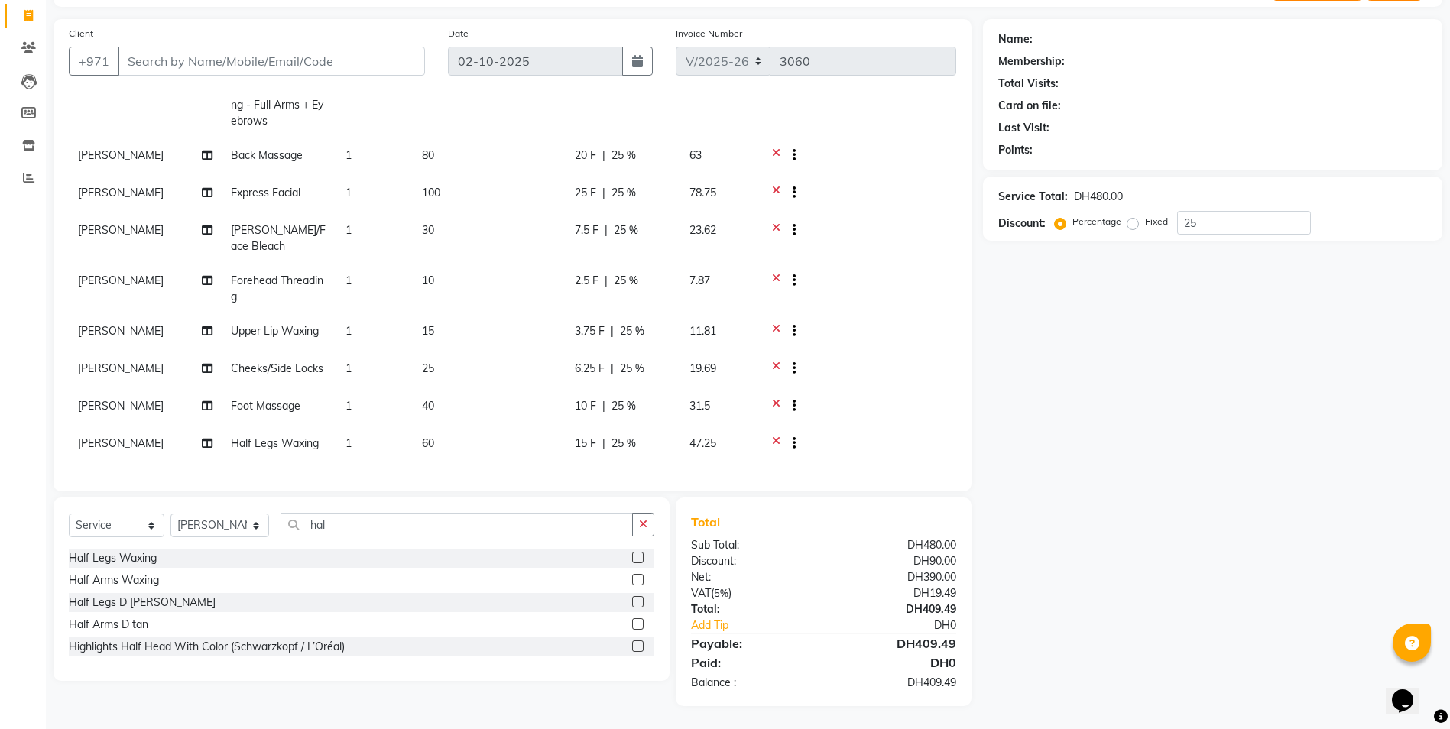
click at [353, 429] on td "1" at bounding box center [374, 444] width 76 height 37
select select "87615"
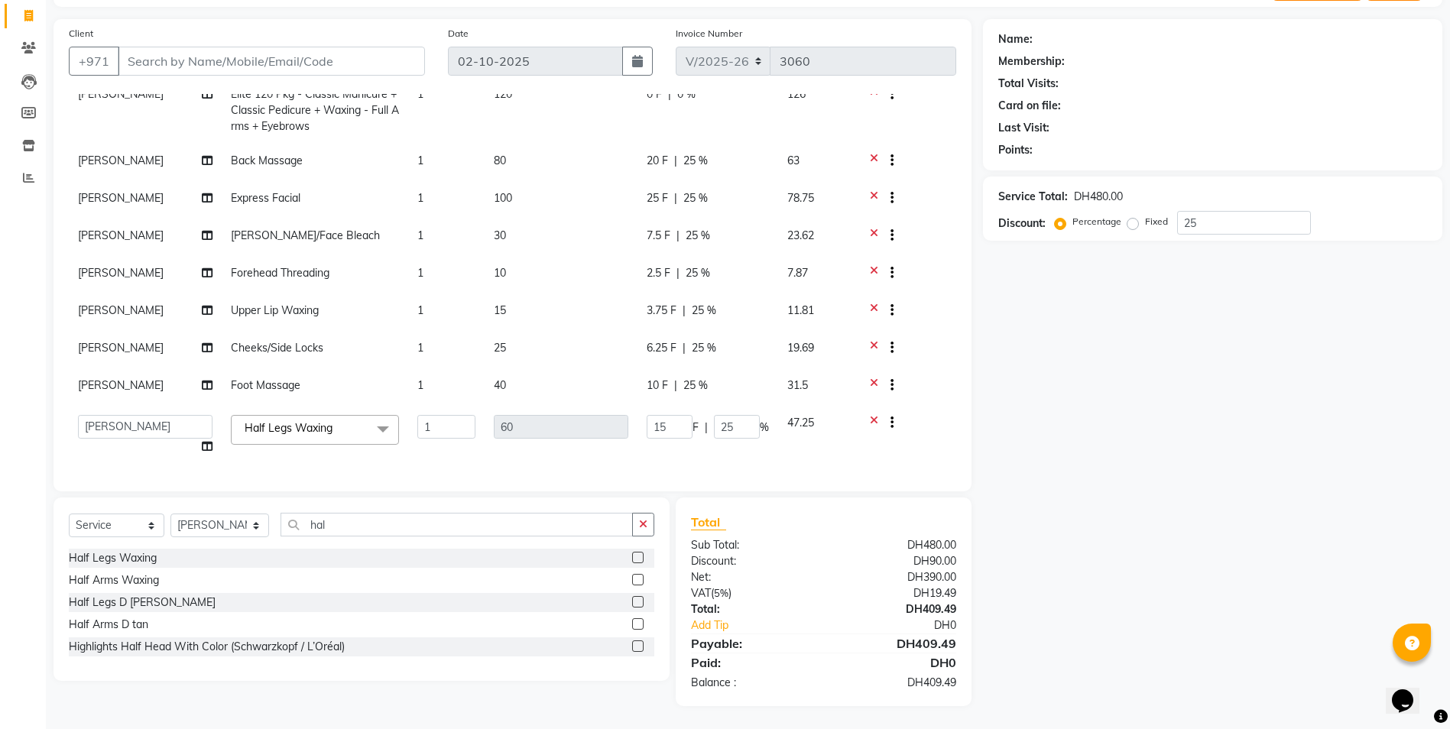
scroll to position [91, 0]
click at [456, 422] on input "1" at bounding box center [446, 427] width 58 height 24
type input "2"
click at [460, 438] on tbody "Deepika Rani Elite 120 Pkg - Classic Manicure + Classic Pedicure + Waxing - Ful…" at bounding box center [512, 270] width 887 height 387
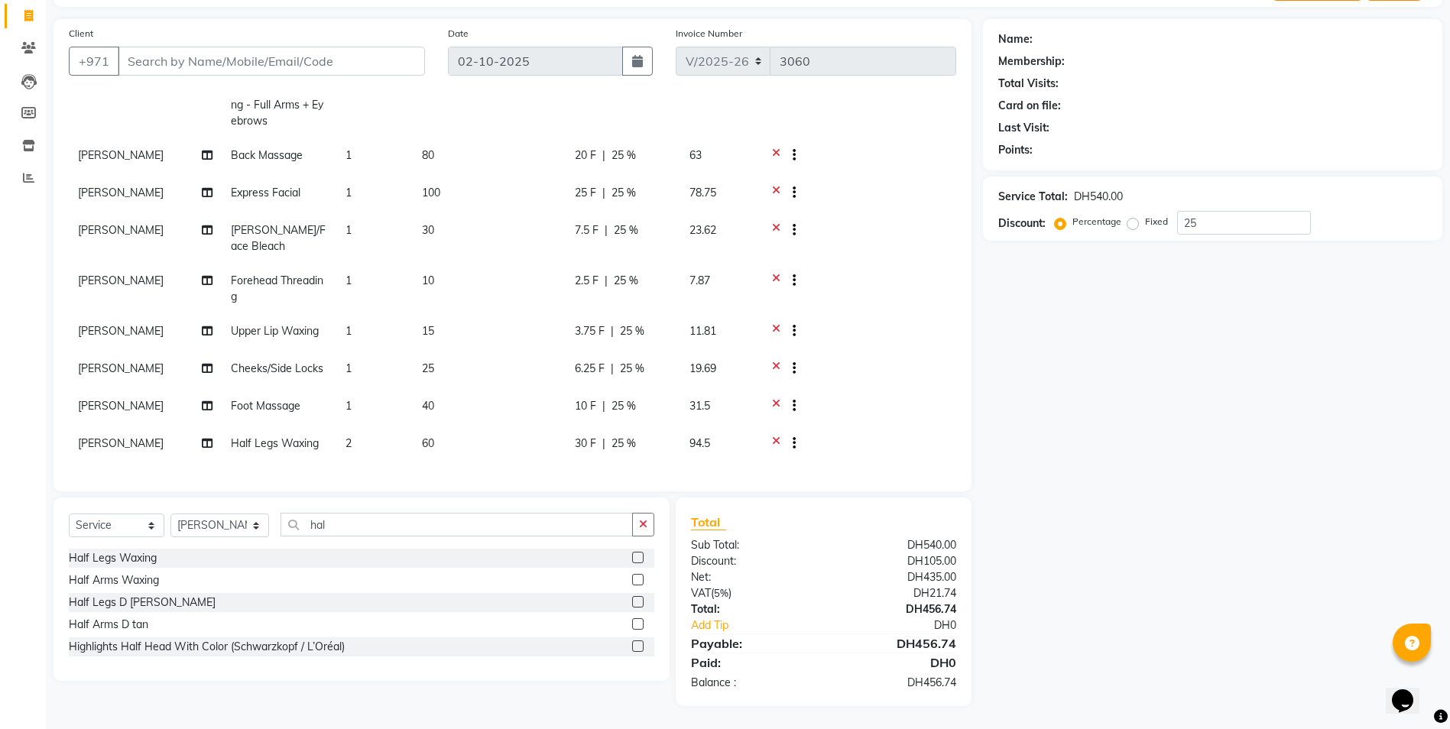
scroll to position [128, 0]
click at [354, 429] on td "2" at bounding box center [374, 444] width 76 height 37
select select "87615"
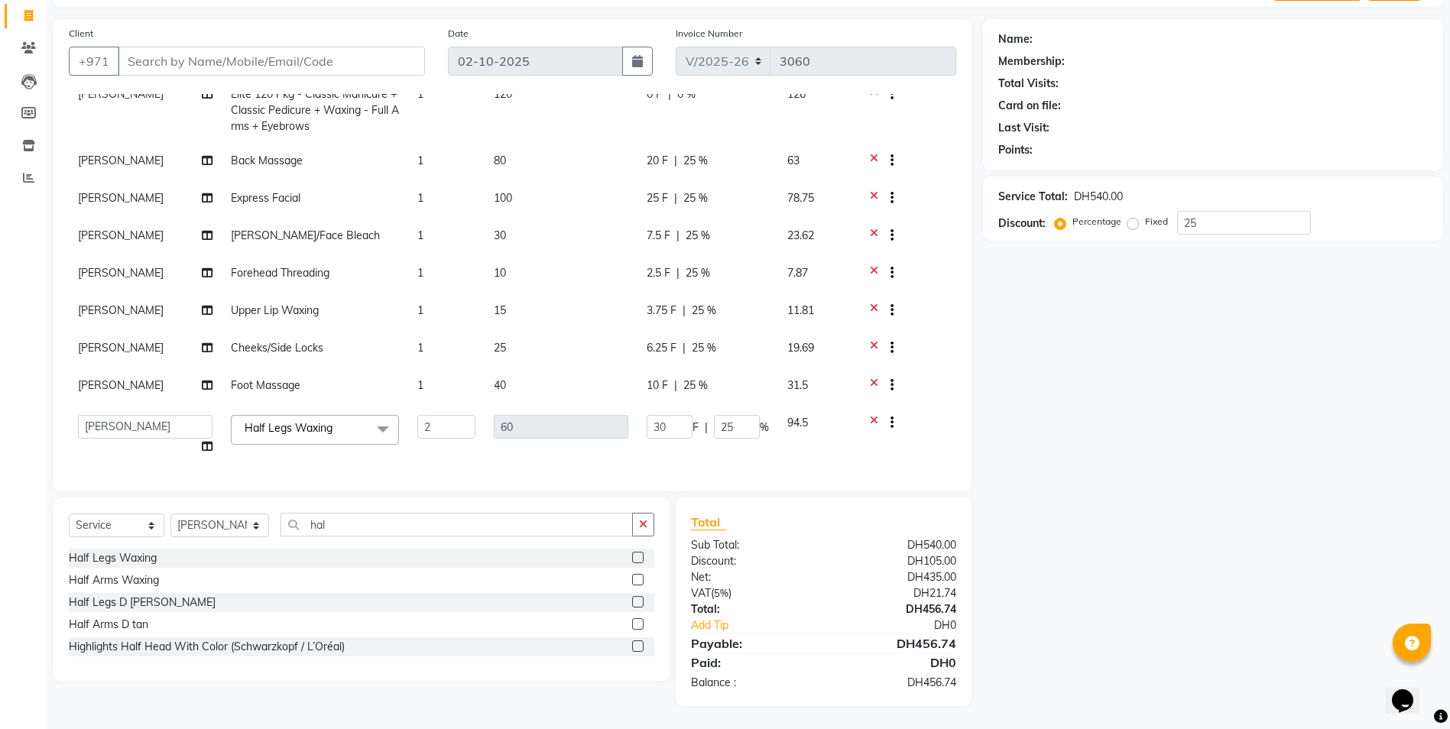
scroll to position [91, 0]
click at [440, 416] on input "2" at bounding box center [446, 427] width 58 height 24
type input "1"
click at [1183, 528] on div "Name: Membership: Total Visits: Card on file: Last Visit: Points: Service Total…" at bounding box center [1218, 362] width 471 height 687
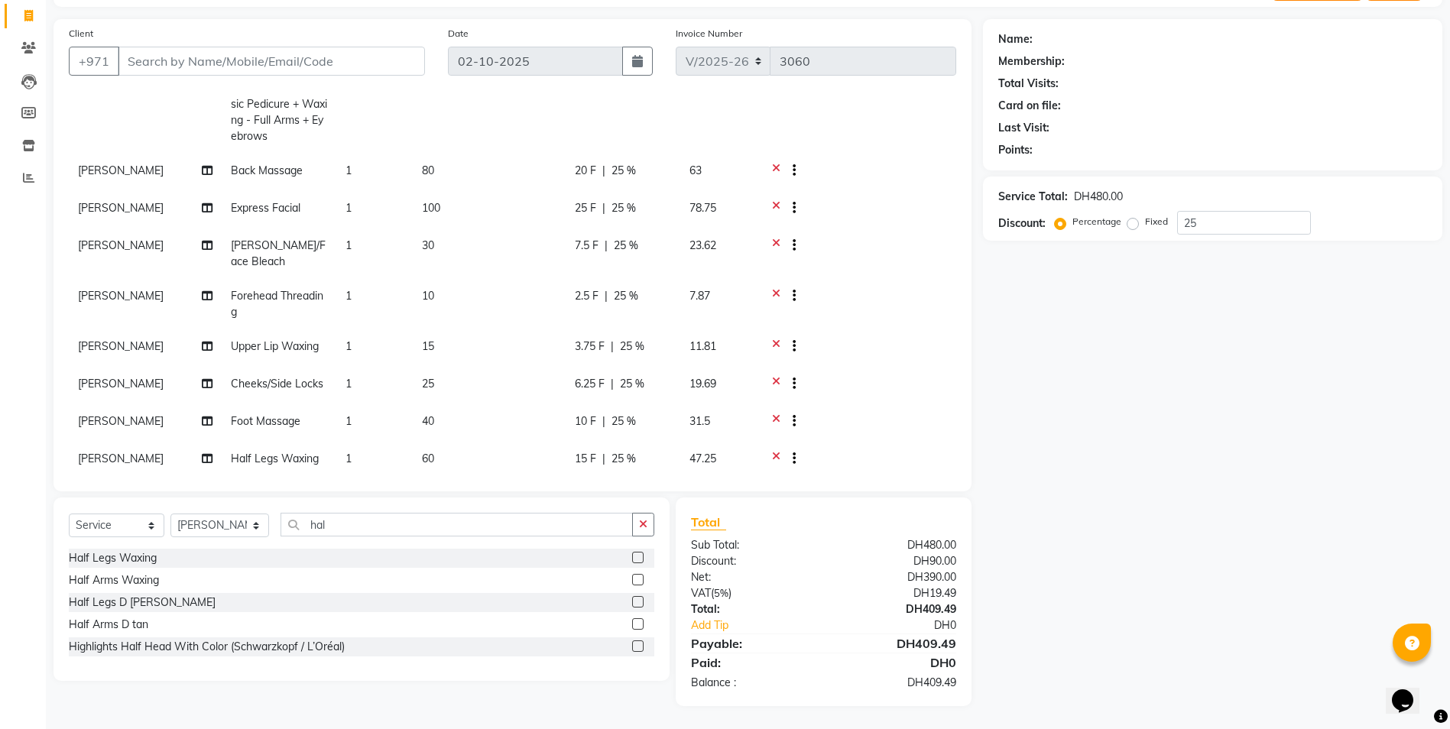
scroll to position [128, 0]
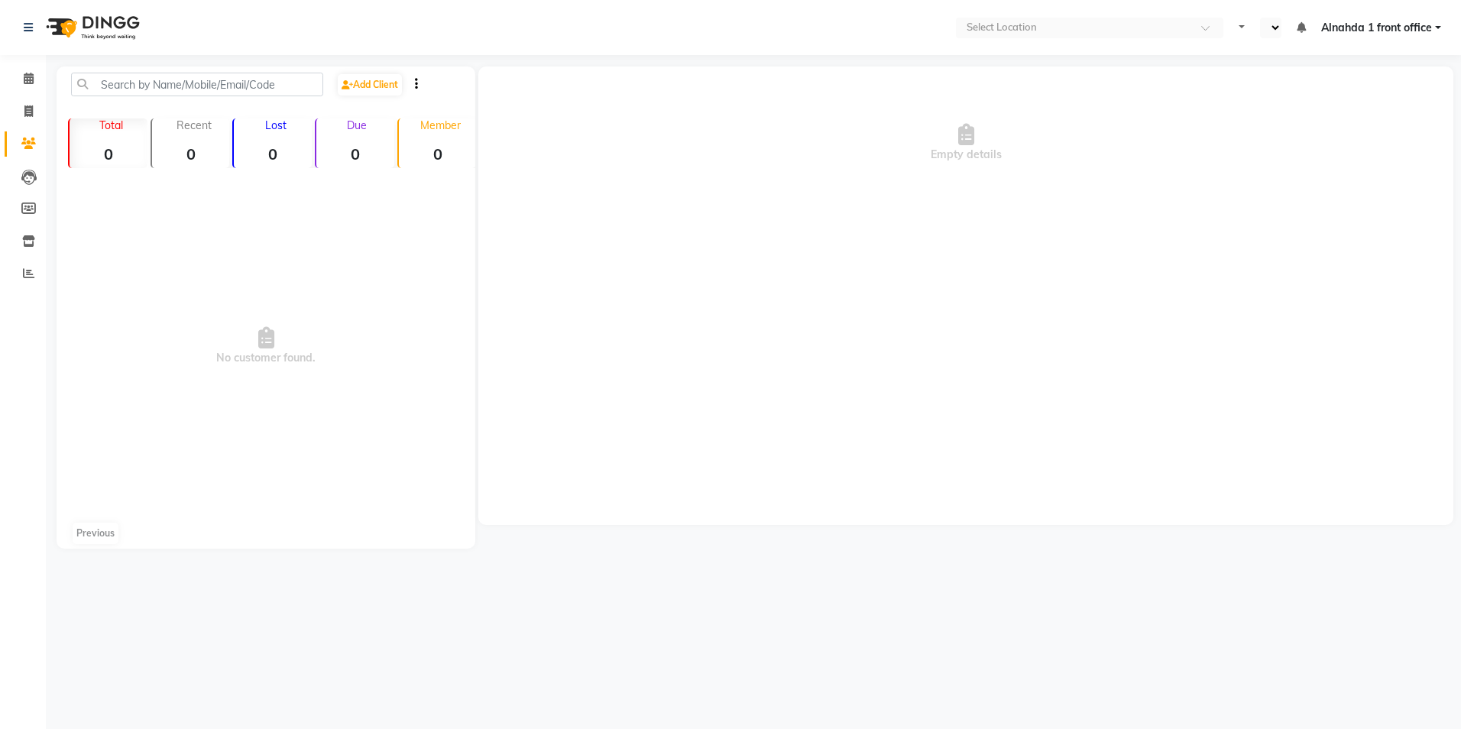
select select "en"
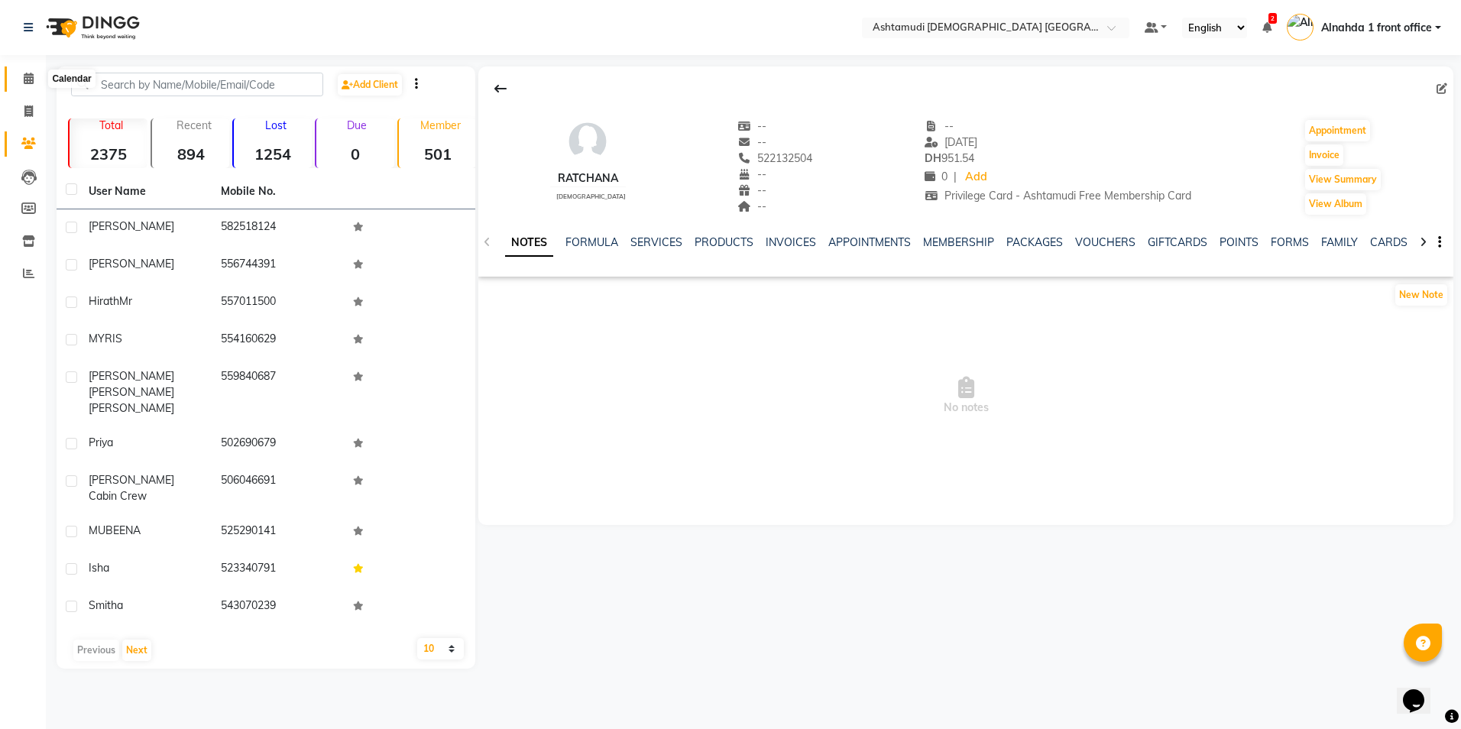
drag, startPoint x: 25, startPoint y: 73, endPoint x: 39, endPoint y: 53, distance: 24.8
click at [27, 73] on icon at bounding box center [29, 78] width 10 height 11
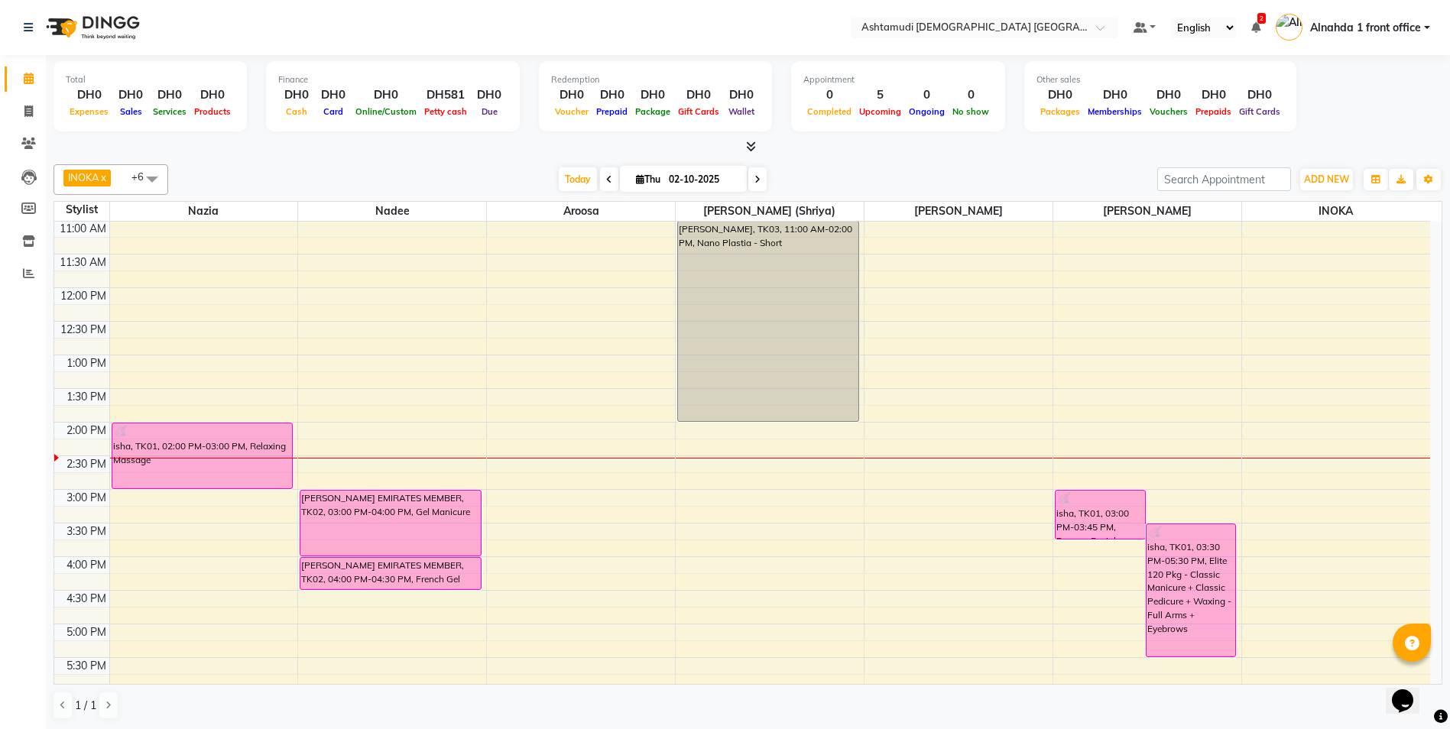
scroll to position [229, 0]
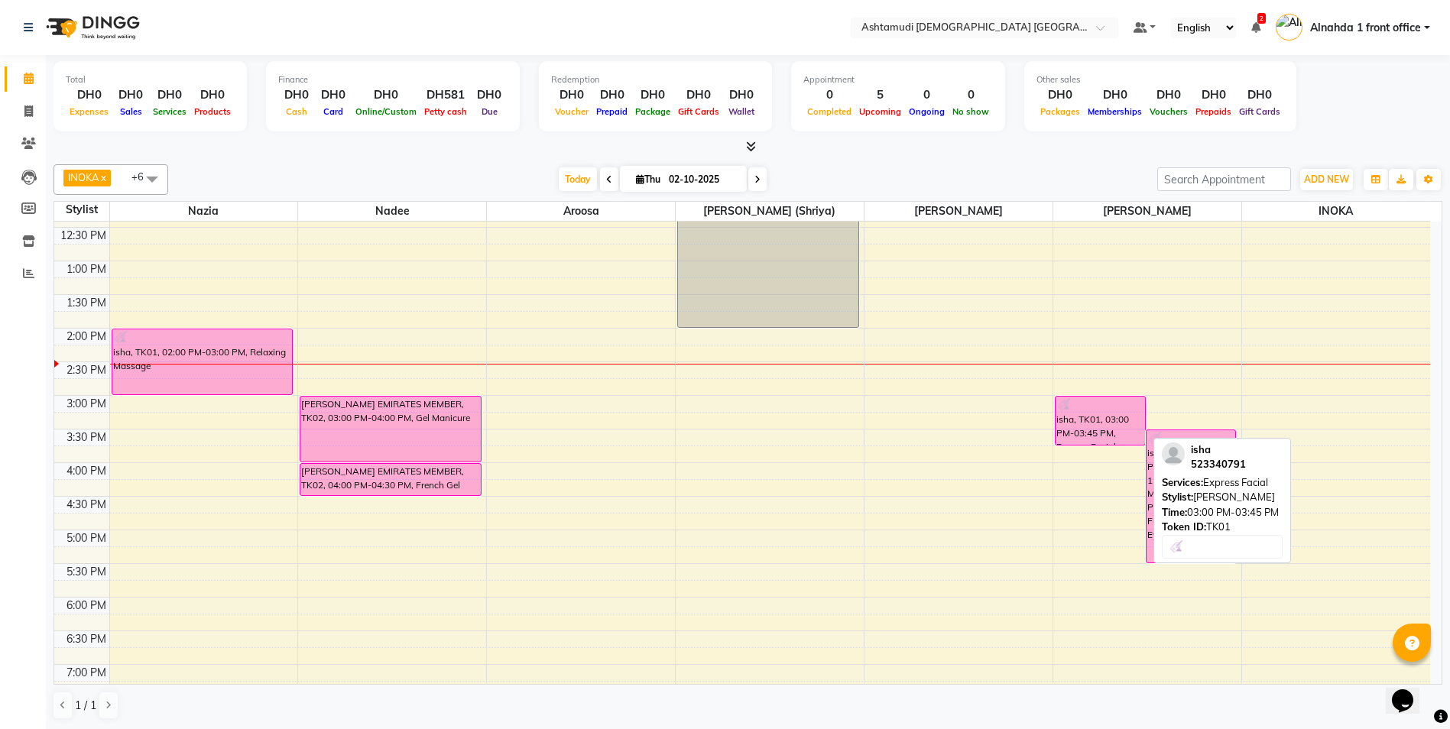
click at [1084, 416] on div "isha, TK01, 03:00 PM-03:45 PM, Express Facial" at bounding box center [1099, 421] width 89 height 48
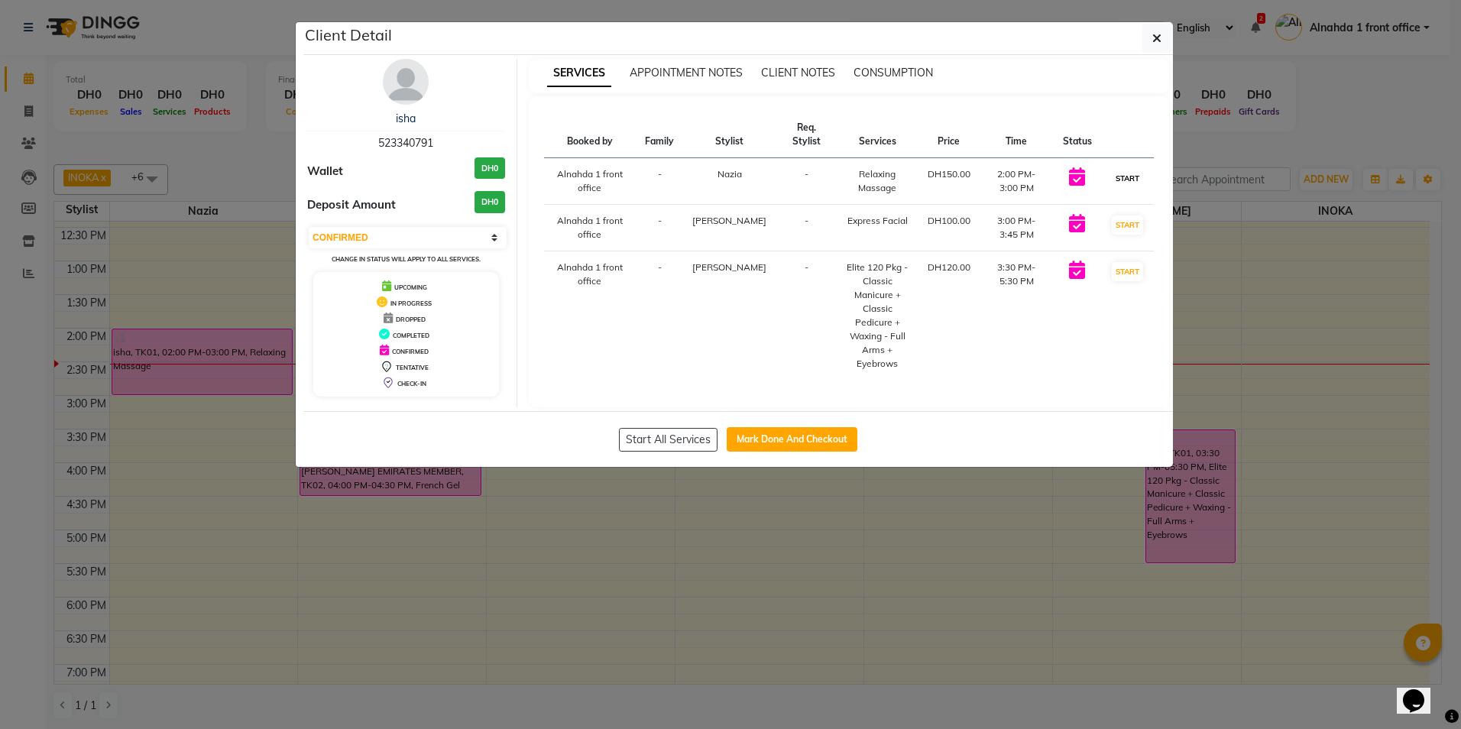
click at [1139, 177] on button "START" at bounding box center [1127, 178] width 31 height 19
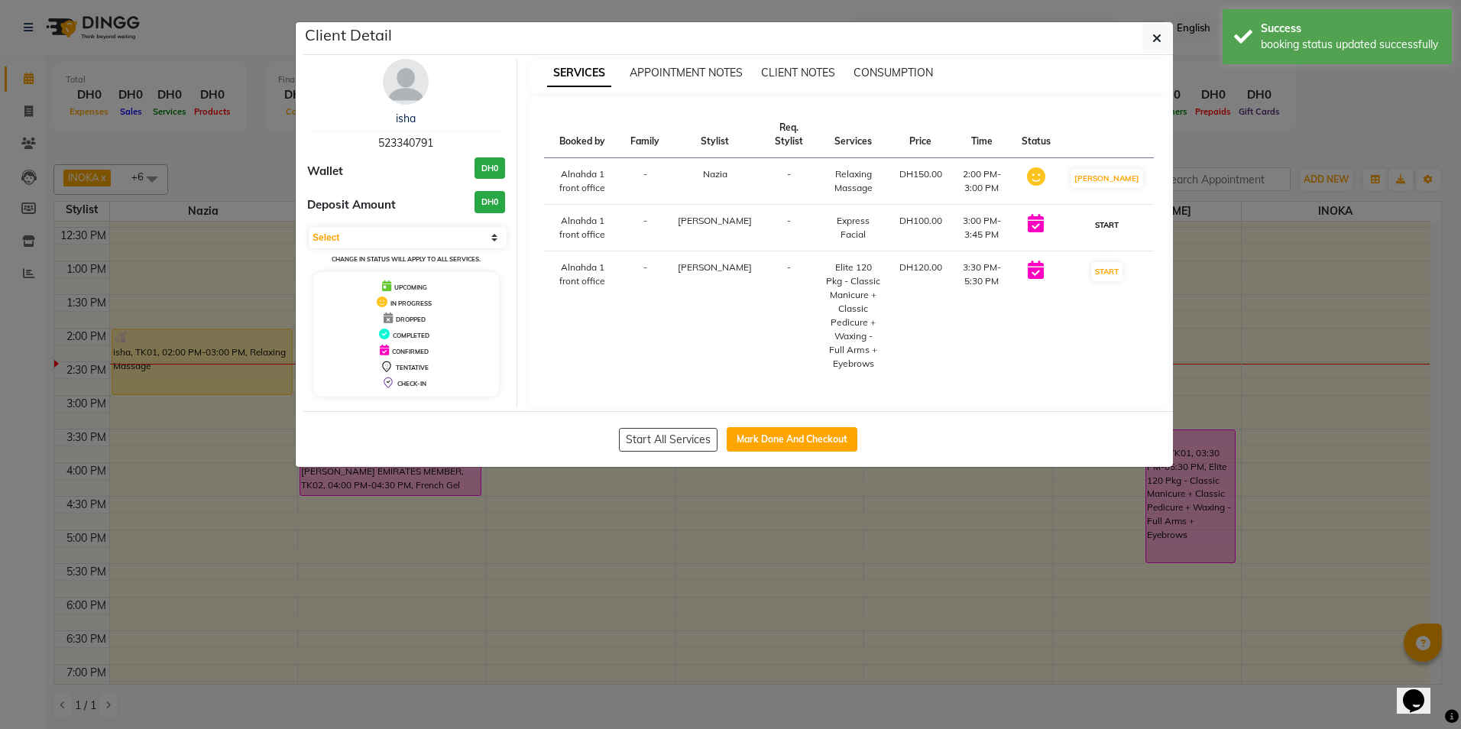
click at [1122, 228] on button "START" at bounding box center [1106, 224] width 31 height 19
click at [1114, 281] on button "START" at bounding box center [1106, 271] width 31 height 19
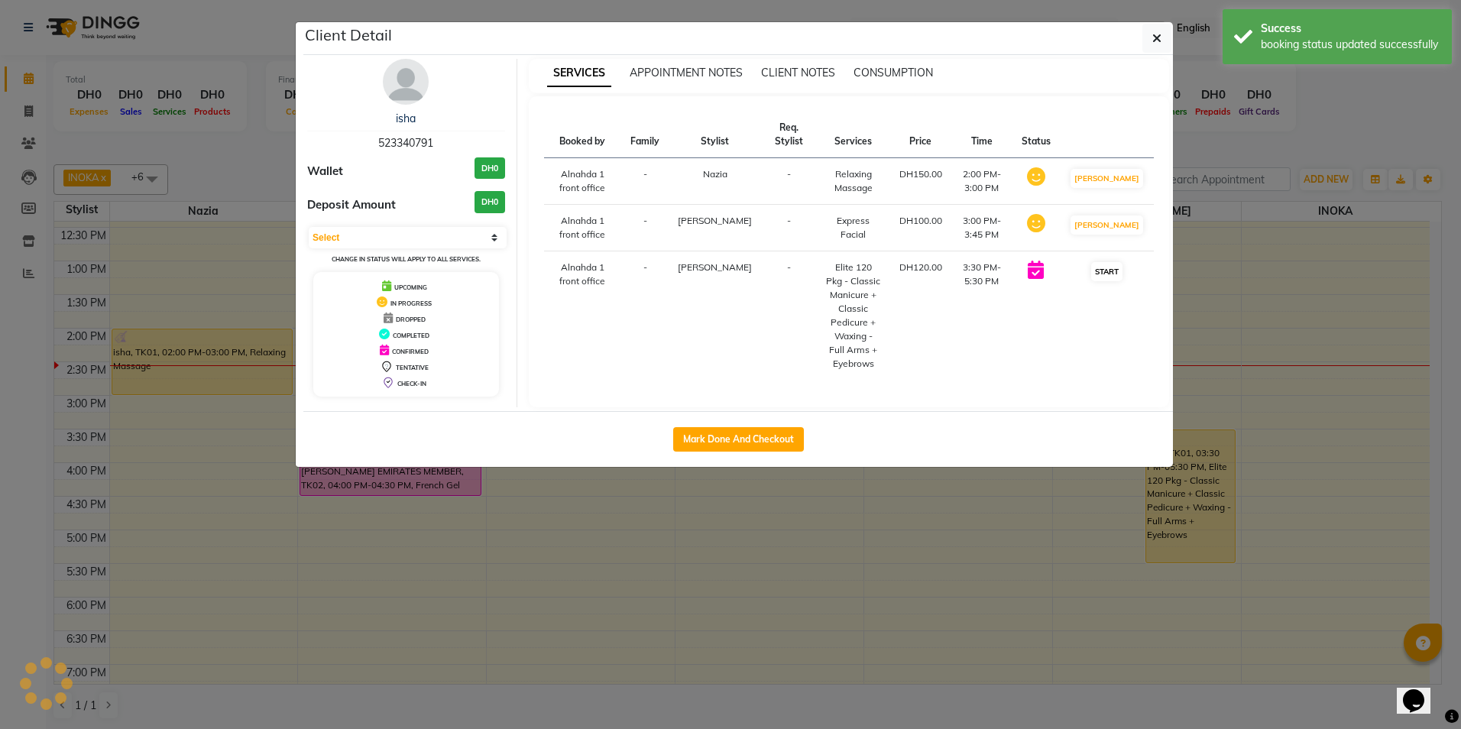
select select "1"
click at [1314, 520] on ngb-modal-window "Client Detail isha 523340791 Wallet DH0 Deposit Amount DH0 Select IN SERVICE CO…" at bounding box center [730, 364] width 1461 height 729
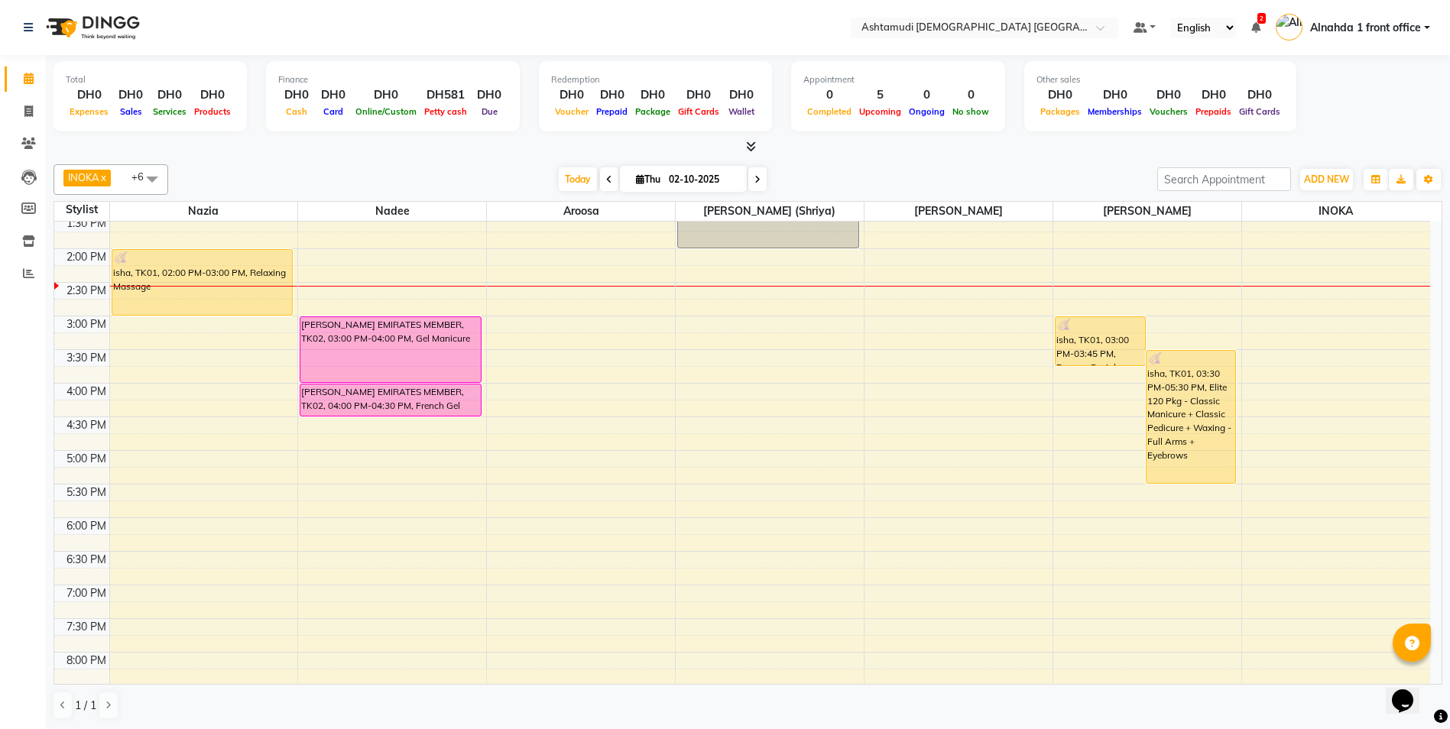
scroll to position [382, 0]
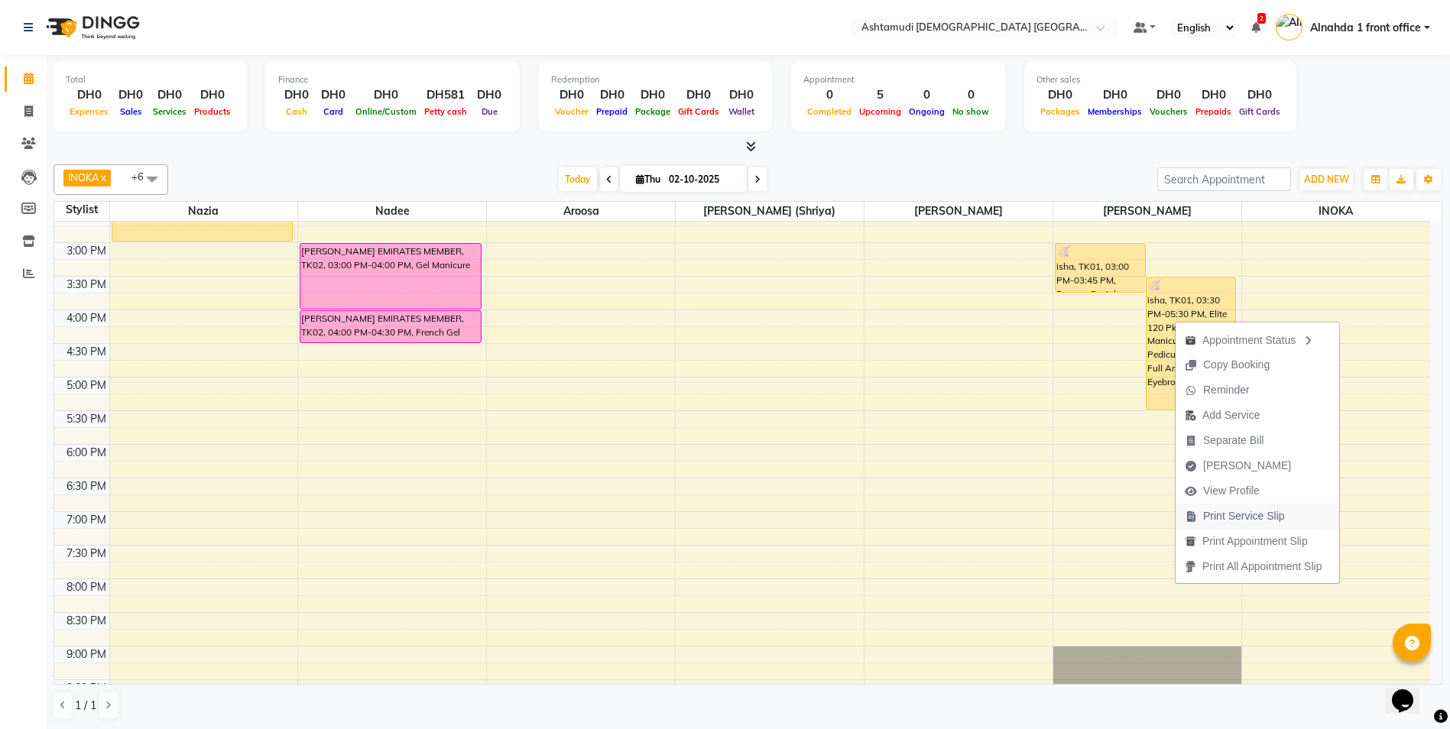
click at [1246, 515] on span "Print Service Slip" at bounding box center [1244, 516] width 82 height 16
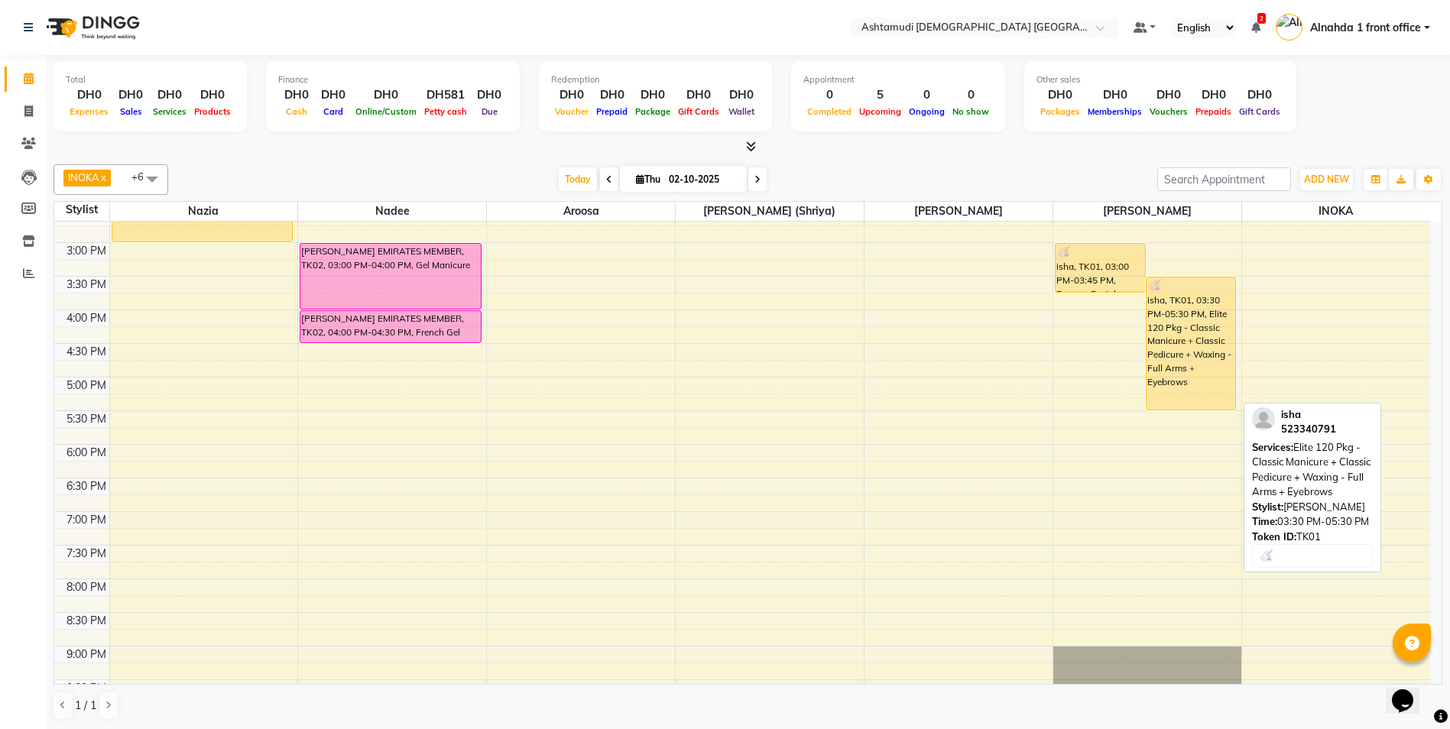
click at [1209, 319] on div "isha, TK01, 03:30 PM-05:30 PM, Elite 120 Pkg - Classic Manicure + Classic Pedic…" at bounding box center [1190, 343] width 89 height 132
select select "1"
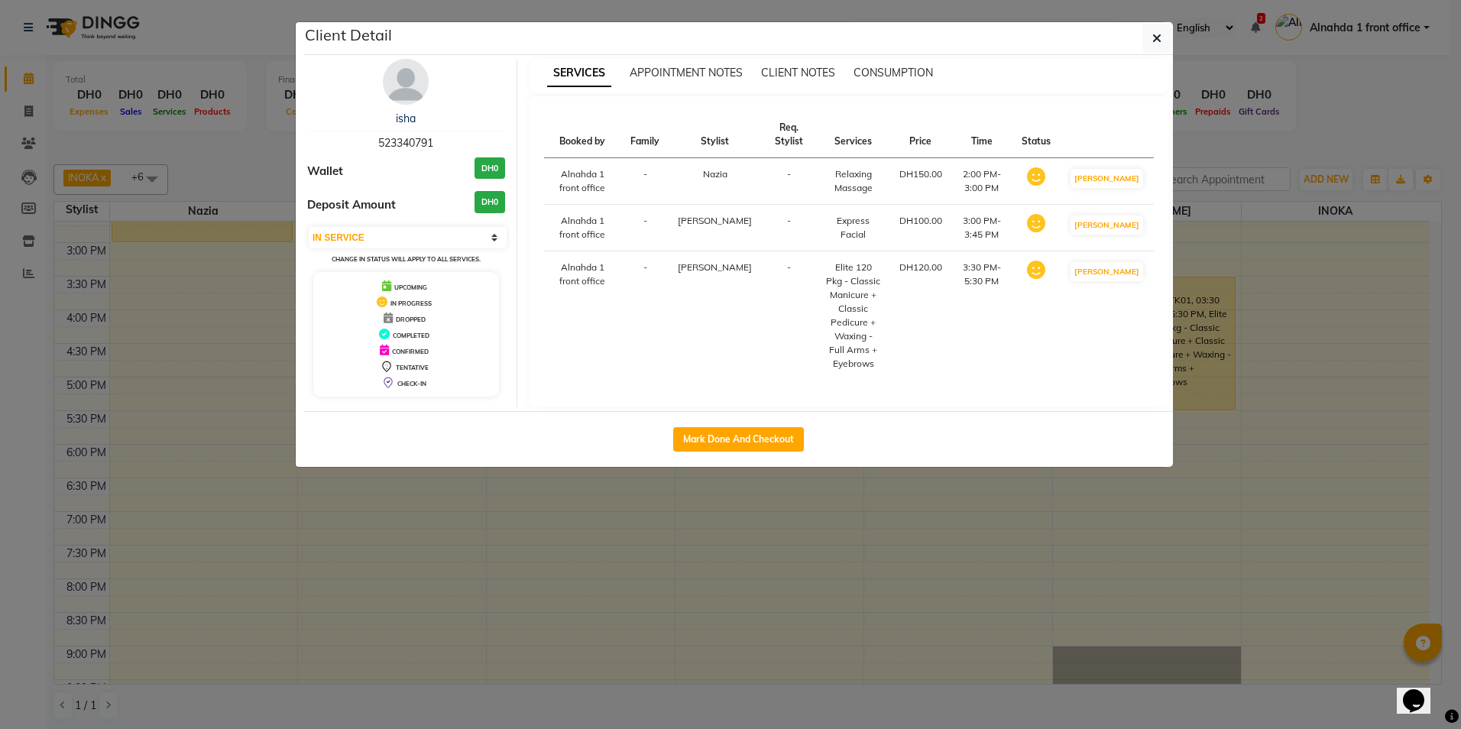
drag, startPoint x: 1357, startPoint y: 123, endPoint x: 1362, endPoint y: 144, distance: 22.1
click at [1362, 144] on ngb-modal-window "Client Detail isha 523340791 Wallet DH0 Deposit Amount DH0 Select IN SERVICE CO…" at bounding box center [730, 364] width 1461 height 729
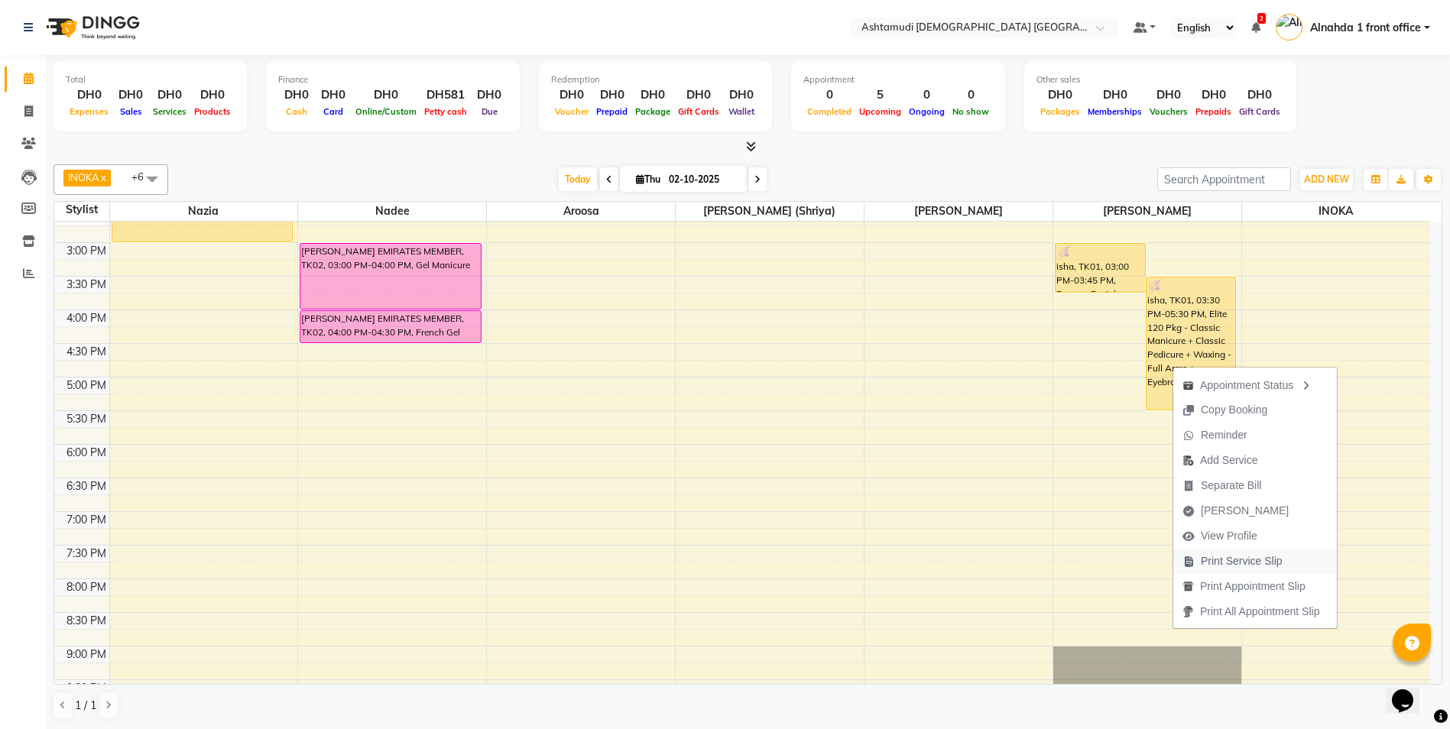
click at [1249, 560] on span "Print Service Slip" at bounding box center [1241, 561] width 82 height 16
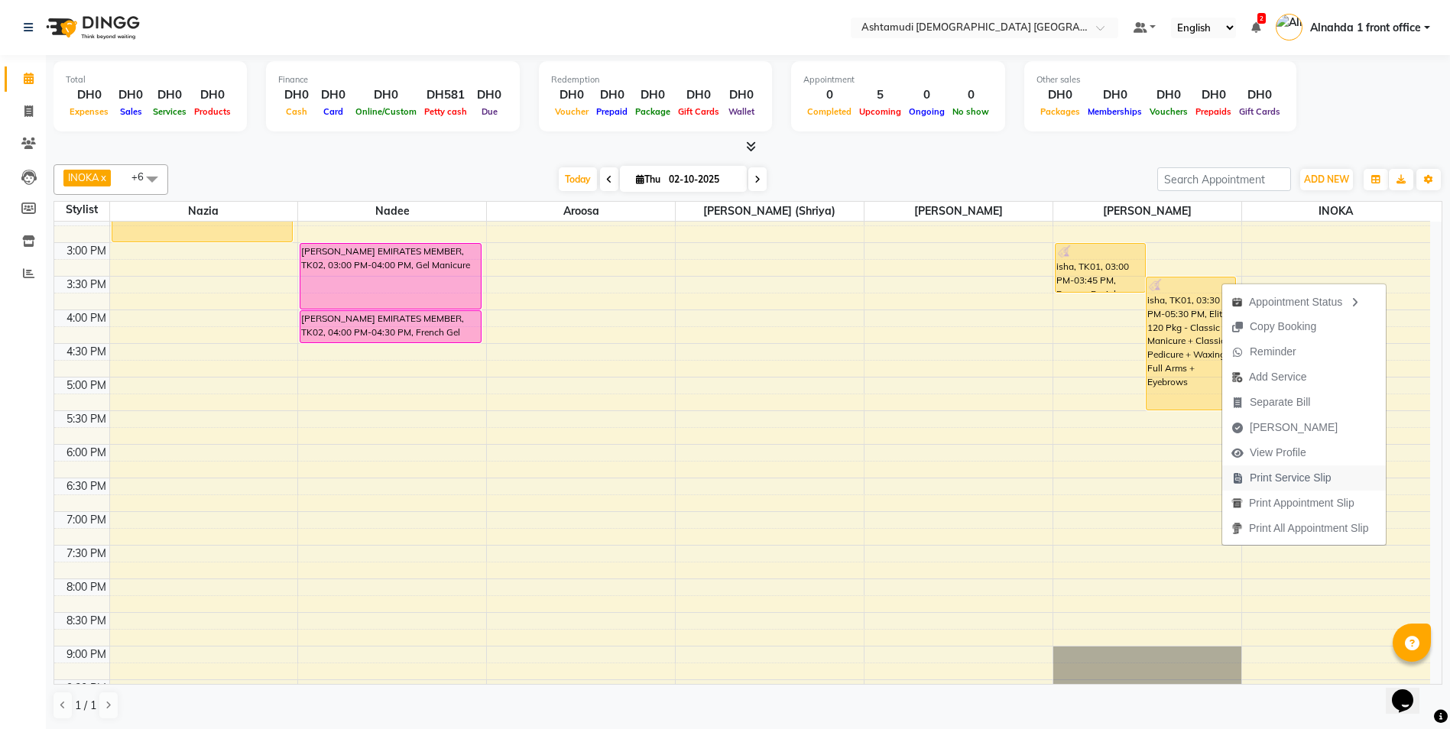
click at [1275, 478] on span "Print Service Slip" at bounding box center [1290, 478] width 82 height 16
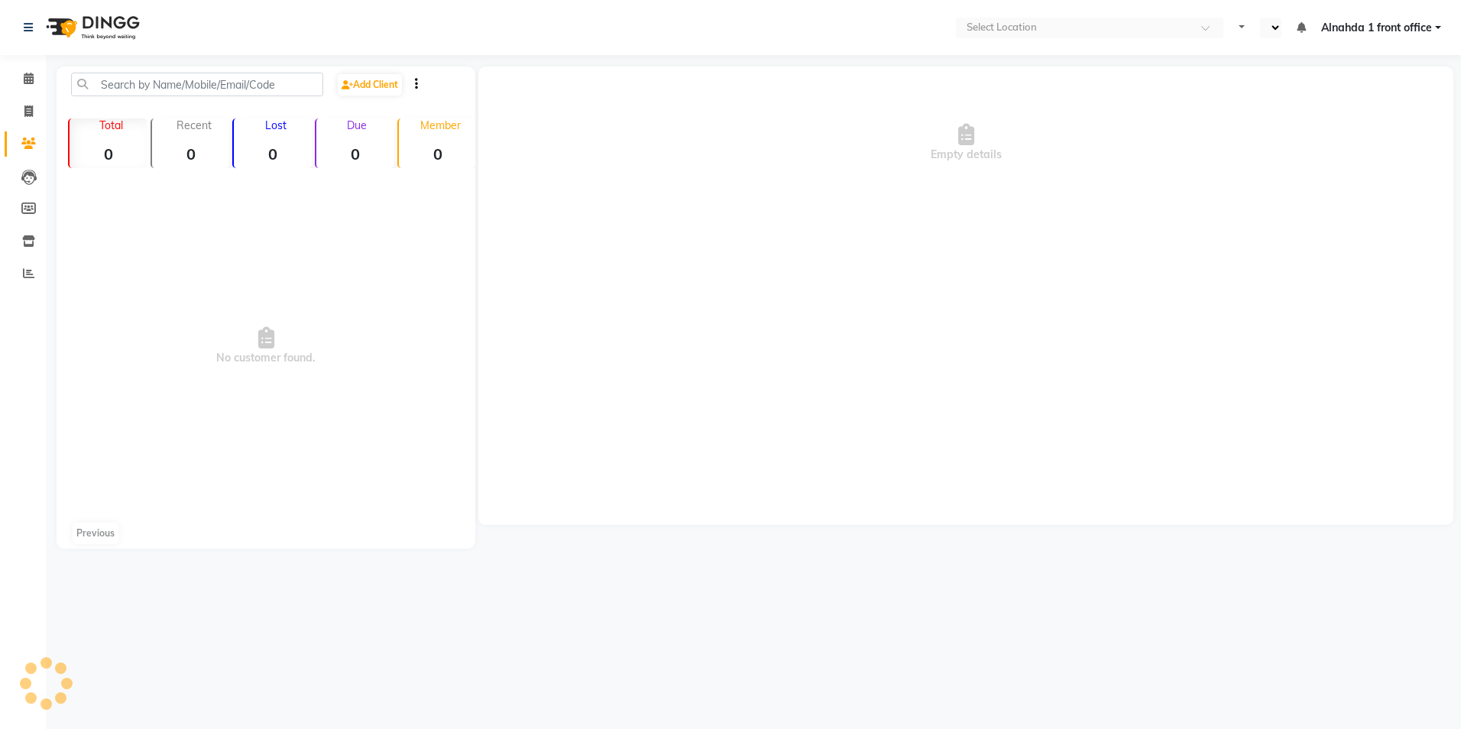
select select "en"
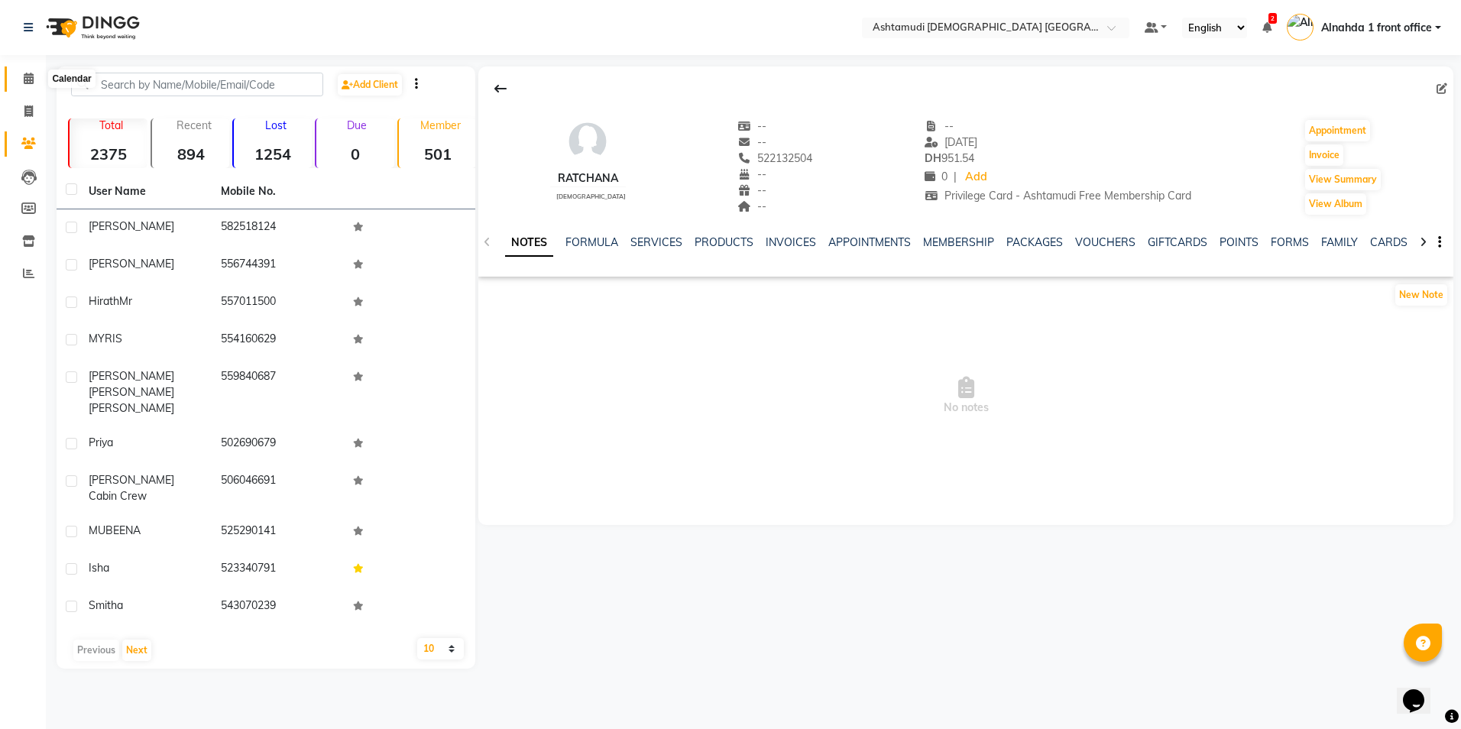
click at [22, 75] on span at bounding box center [28, 79] width 27 height 18
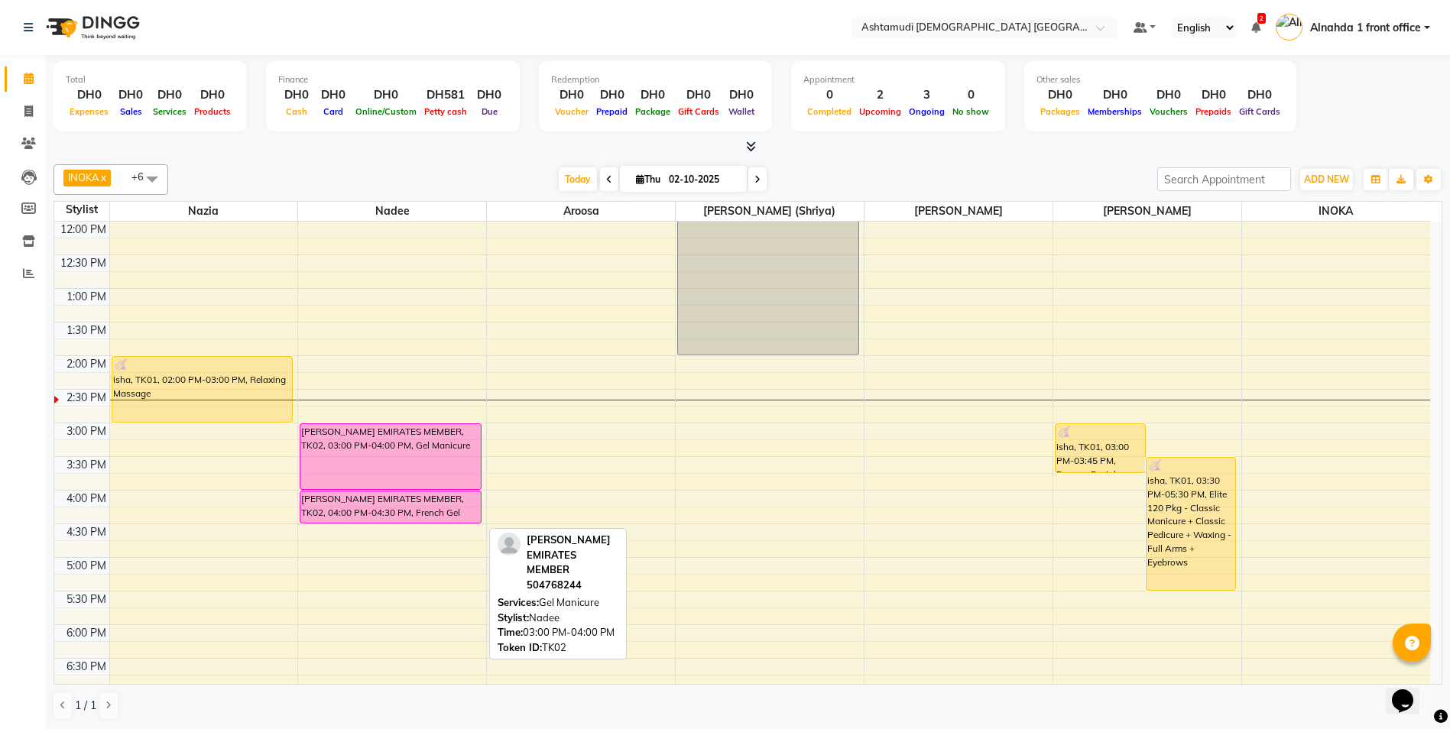
scroll to position [229, 0]
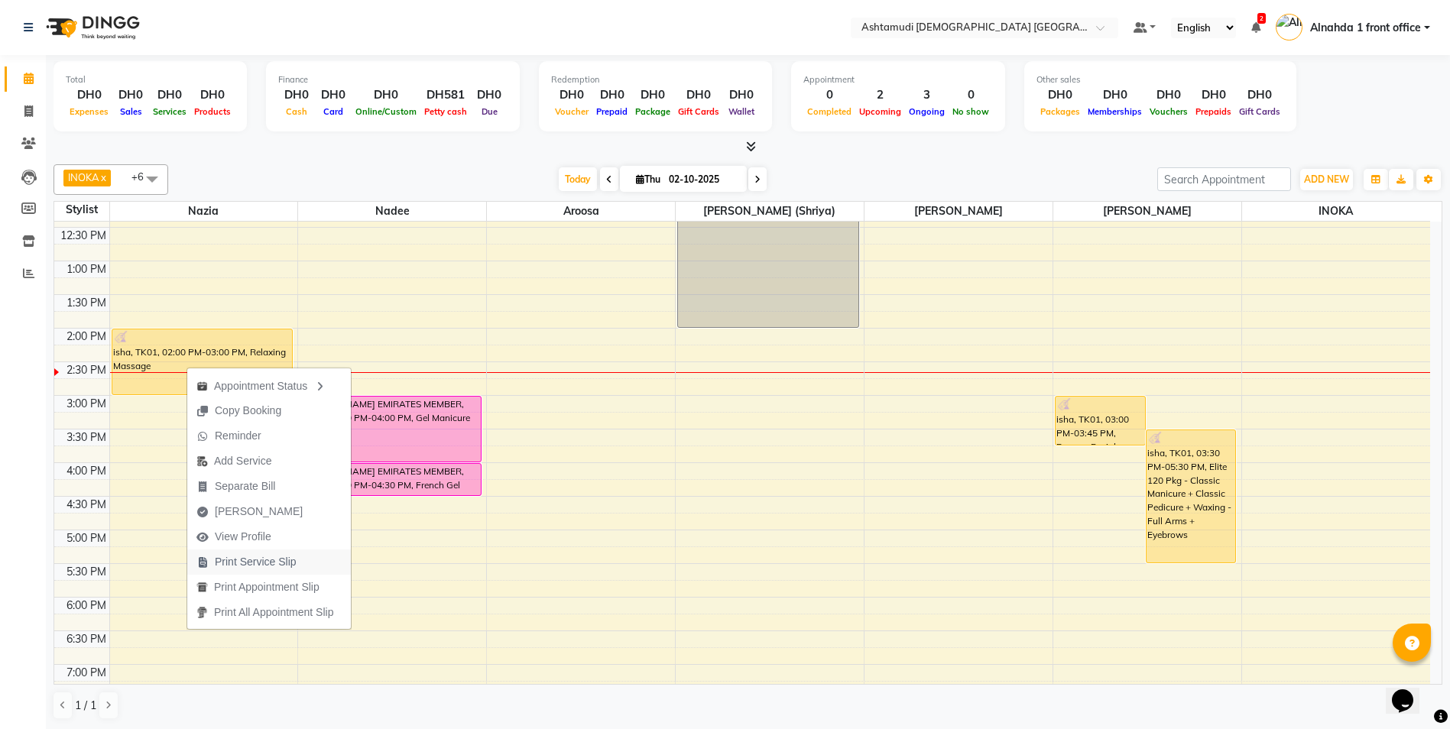
click at [272, 561] on span "Print Service Slip" at bounding box center [256, 562] width 82 height 16
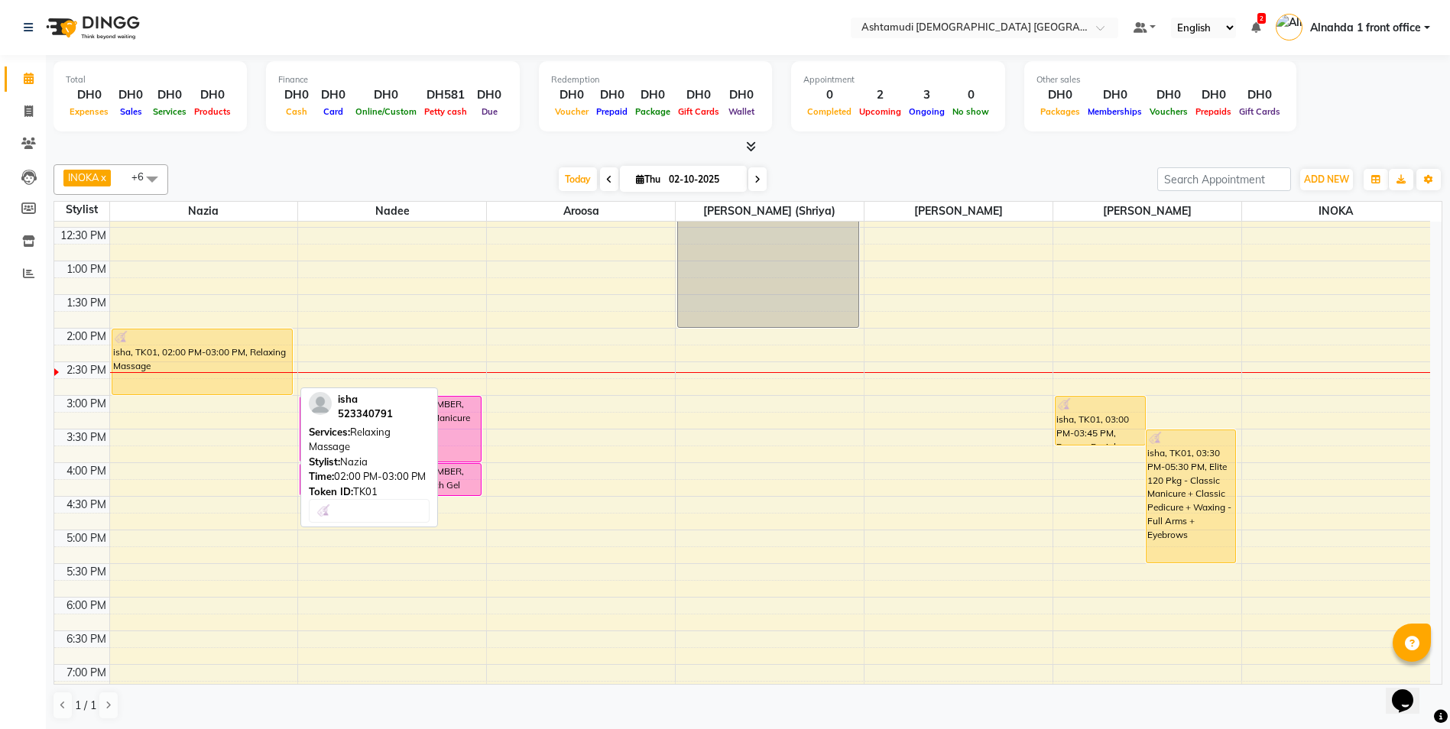
click at [168, 368] on div "isha, TK01, 02:00 PM-03:00 PM, Relaxing Massage" at bounding box center [202, 361] width 180 height 65
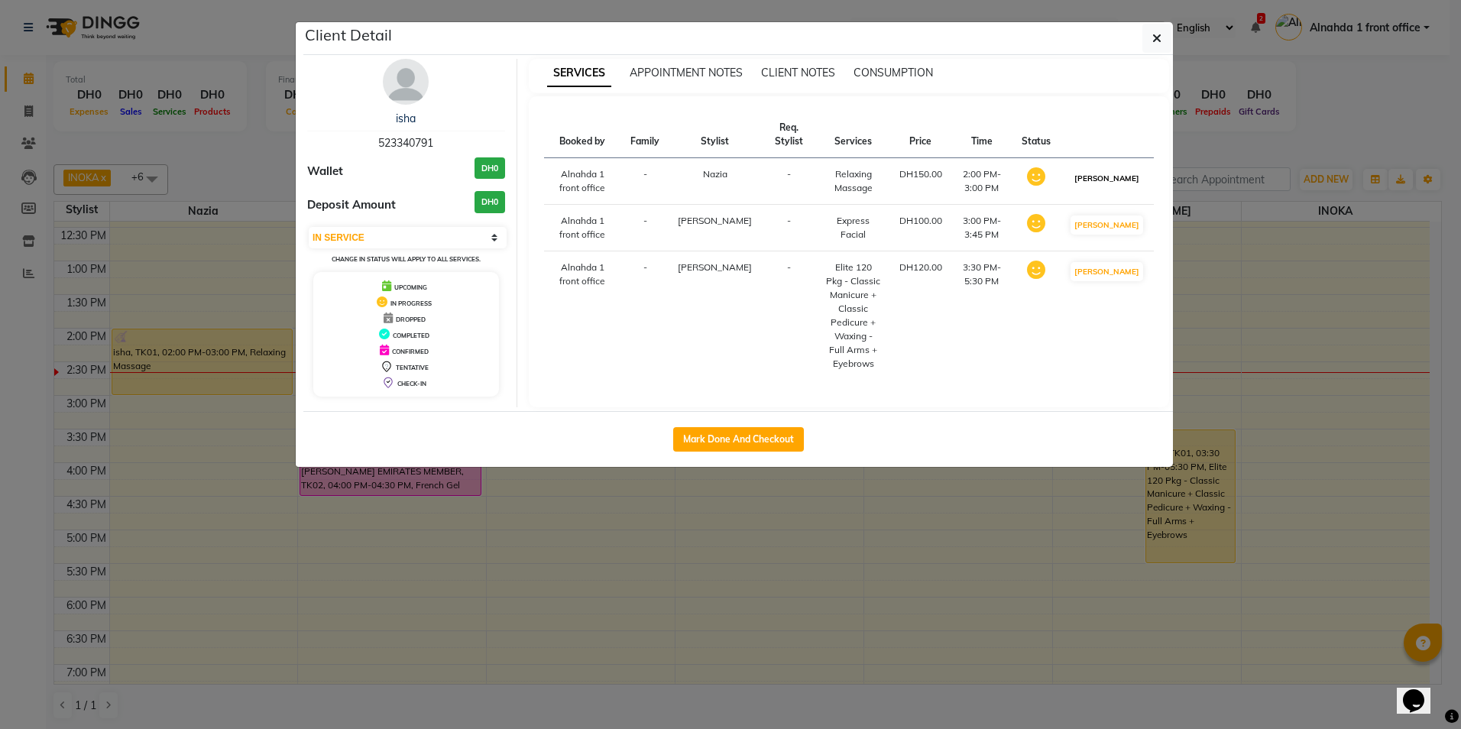
click at [1115, 180] on button "[PERSON_NAME]" at bounding box center [1107, 178] width 73 height 19
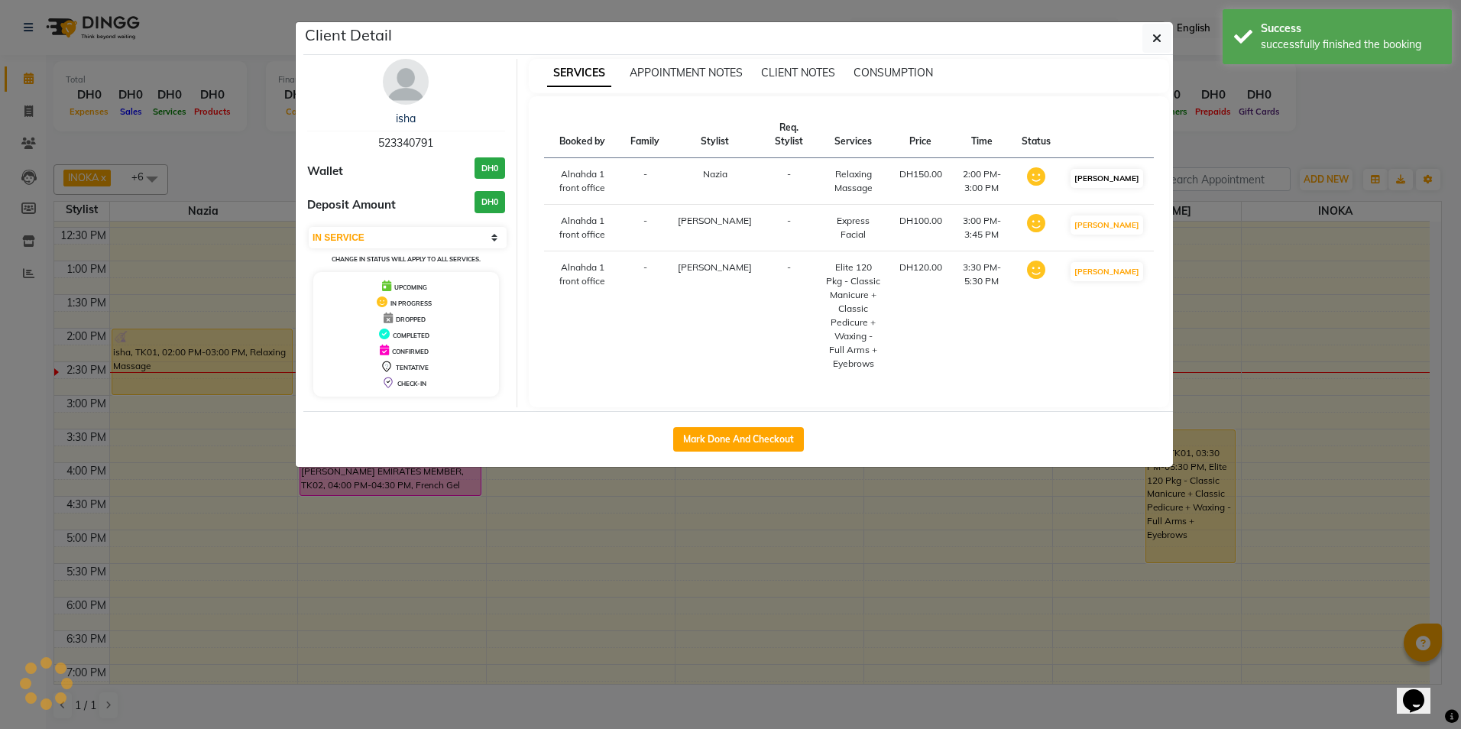
select select "select"
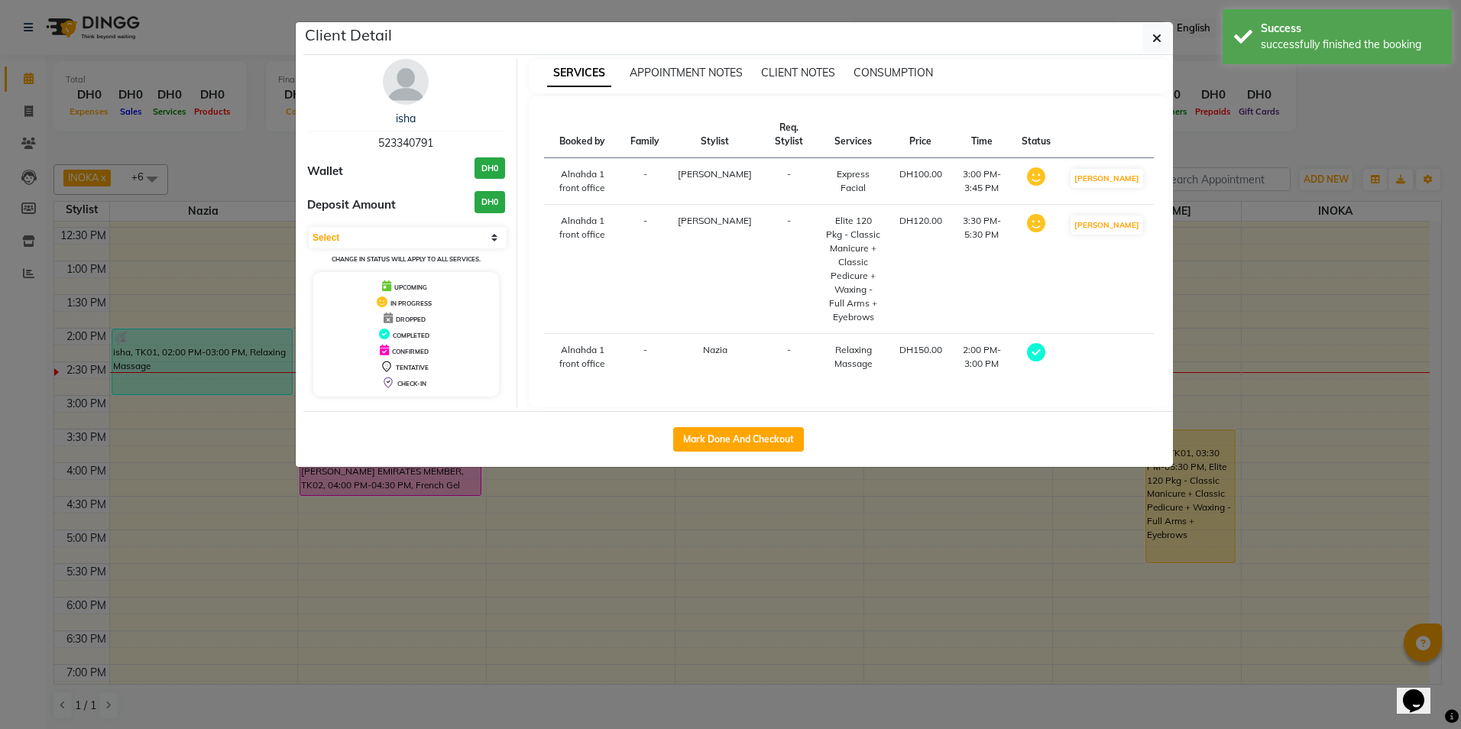
click at [1244, 279] on ngb-modal-window "Client Detail isha 523340791 Wallet DH0 Deposit Amount DH0 Select MARK DONE DRO…" at bounding box center [730, 364] width 1461 height 729
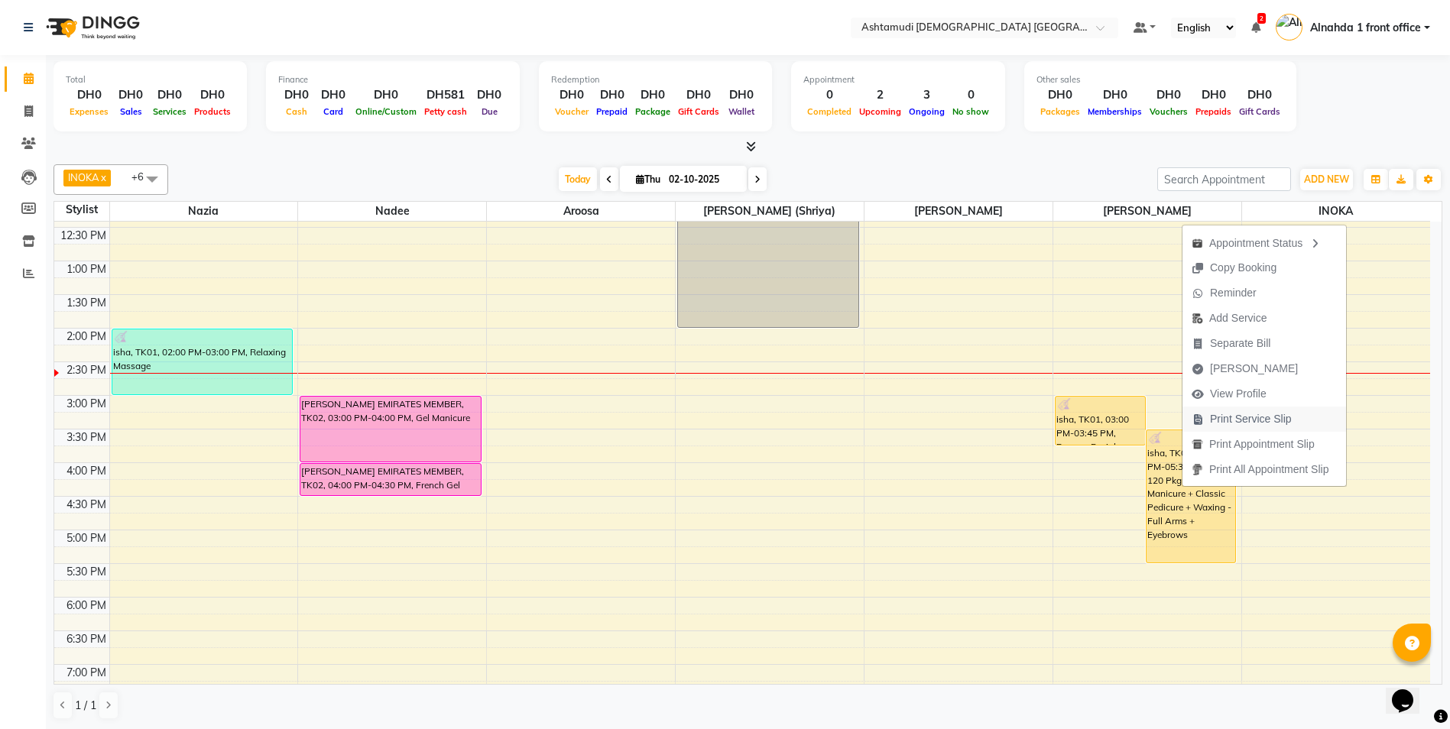
click at [1248, 414] on span "Print Service Slip" at bounding box center [1251, 419] width 82 height 16
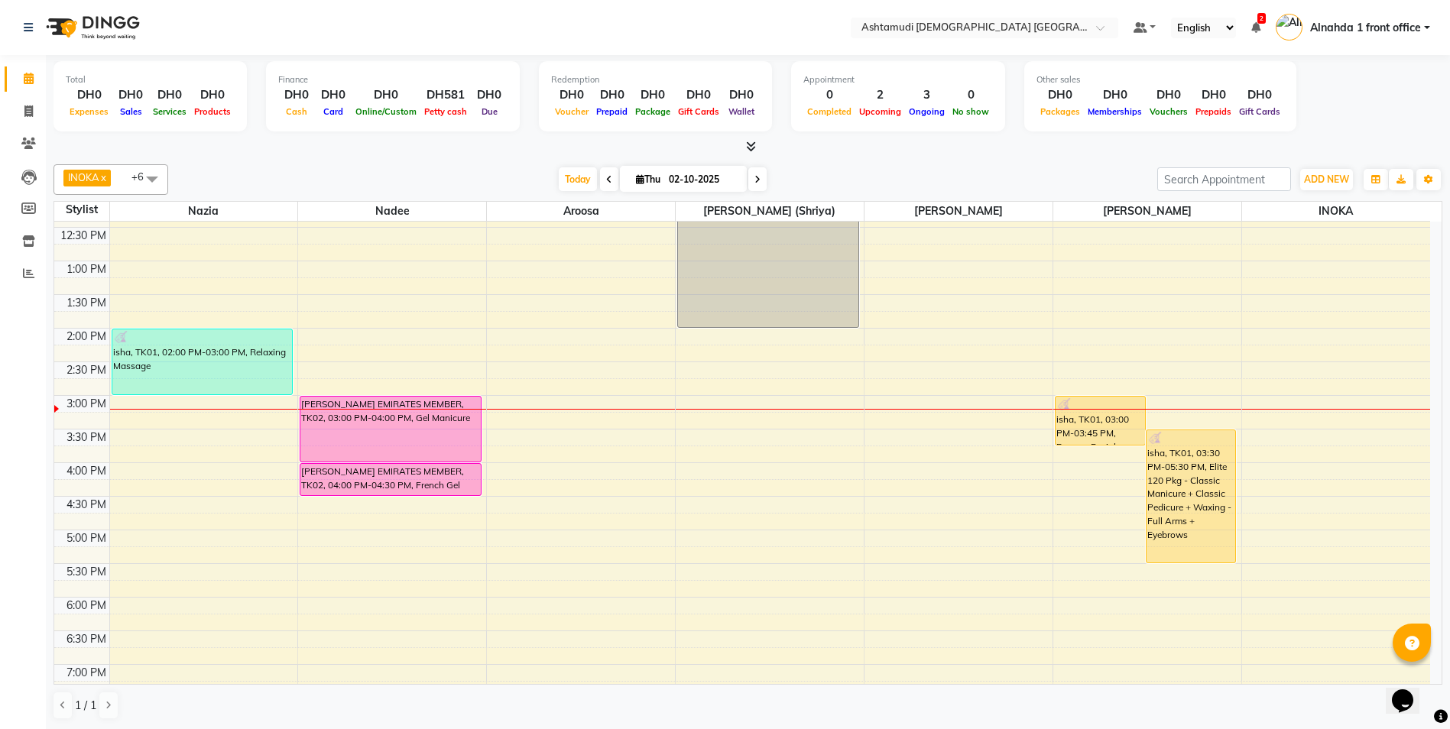
click at [1080, 511] on div "9:00 AM 9:30 AM 10:00 AM 10:30 AM 11:00 AM 11:30 AM 12:00 PM 12:30 PM 1:00 PM 1…" at bounding box center [741, 462] width 1375 height 941
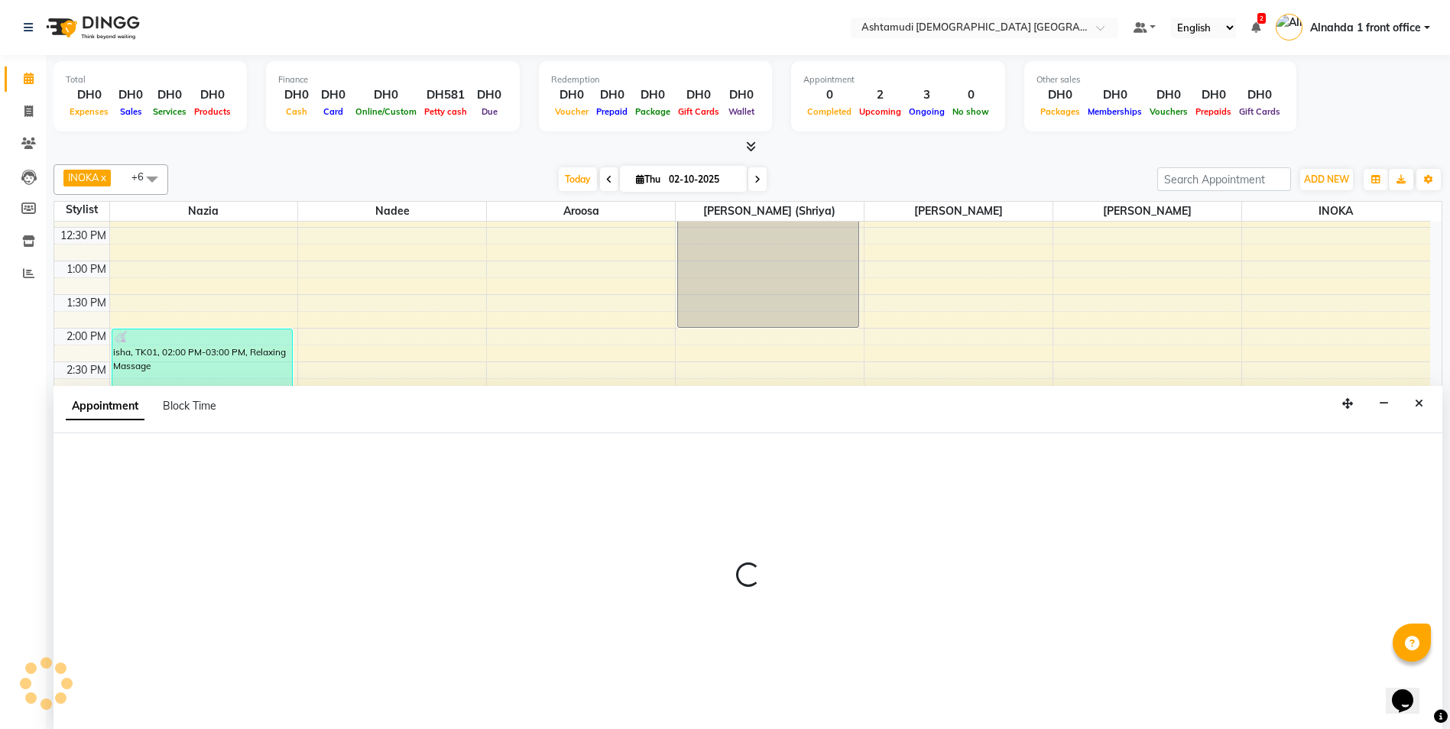
scroll to position [1, 0]
click at [1384, 411] on button "button" at bounding box center [1384, 403] width 24 height 24
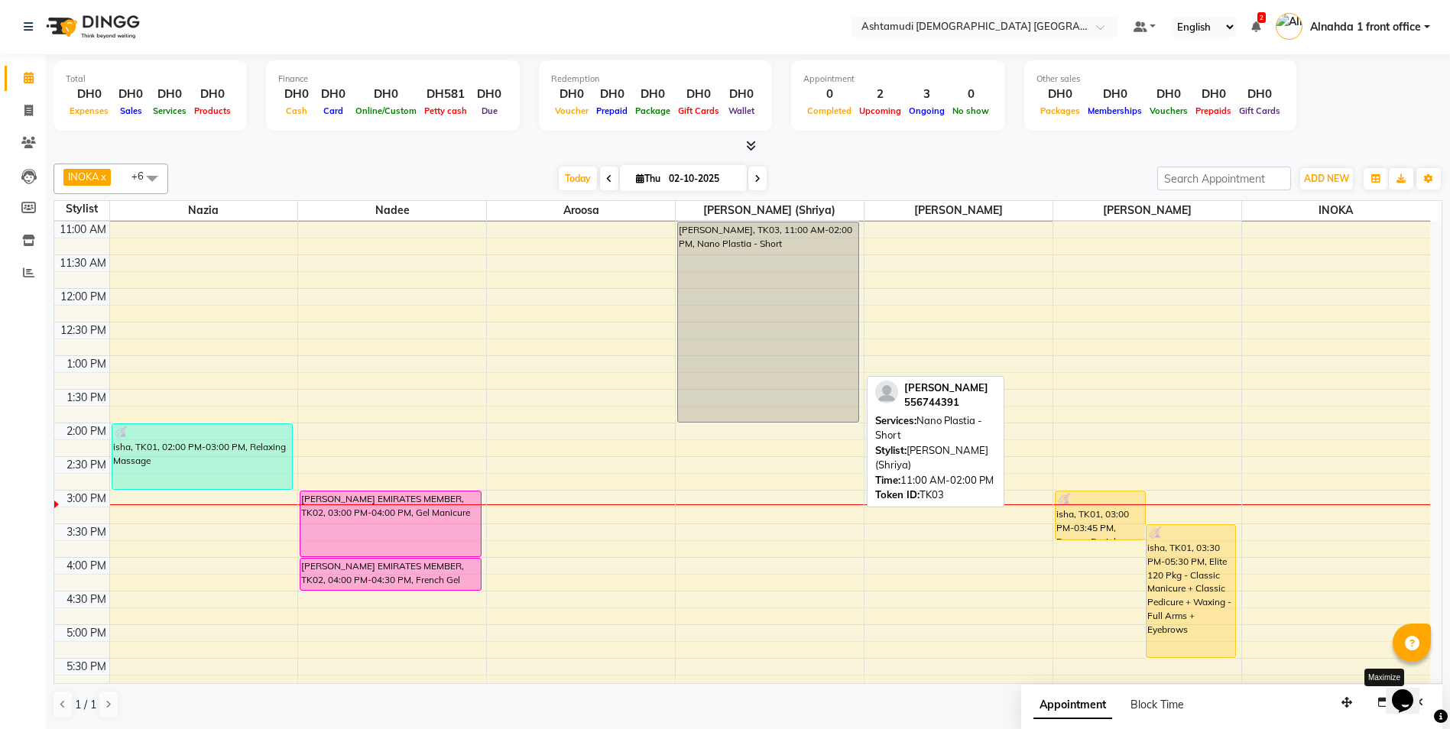
scroll to position [96, 0]
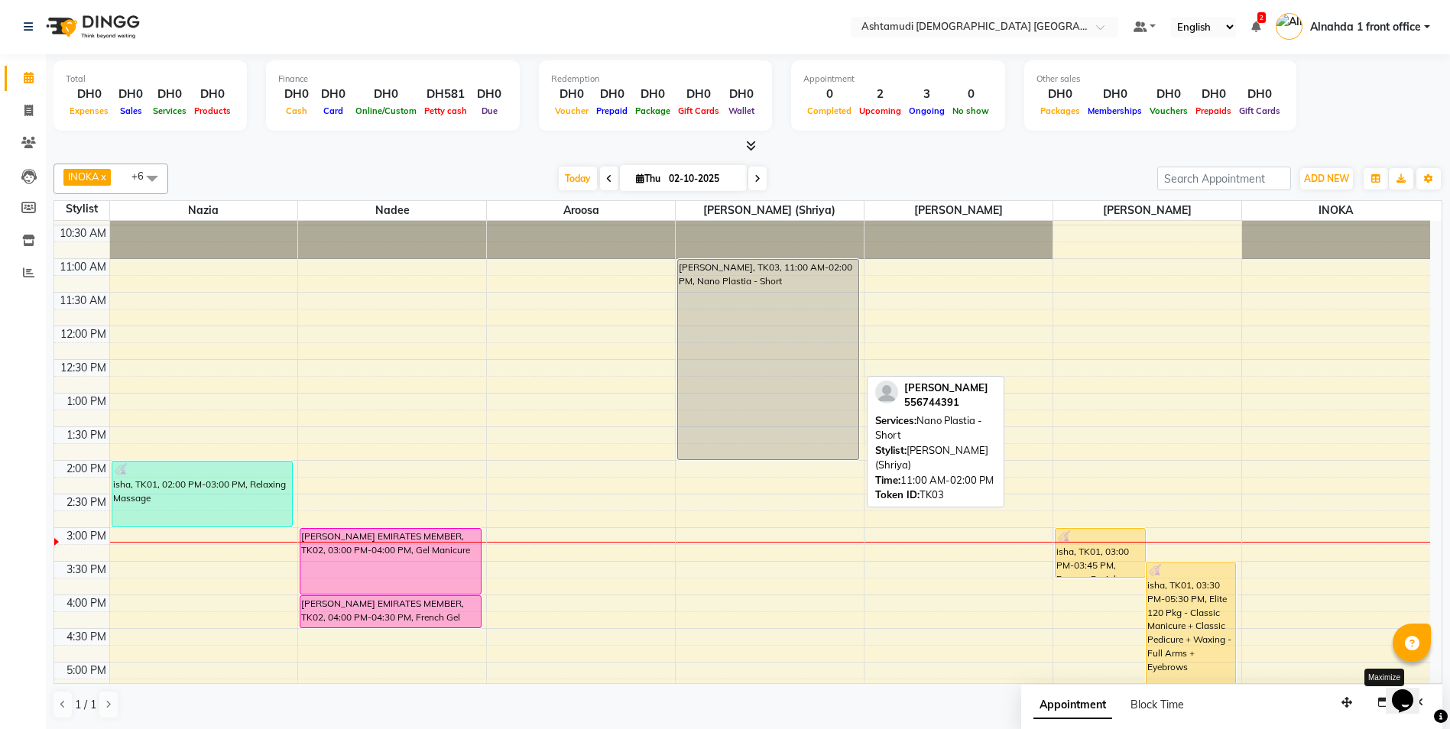
click at [750, 364] on div "[PERSON_NAME], TK03, 11:00 AM-02:00 PM, Nano Plastia - Short" at bounding box center [768, 359] width 180 height 199
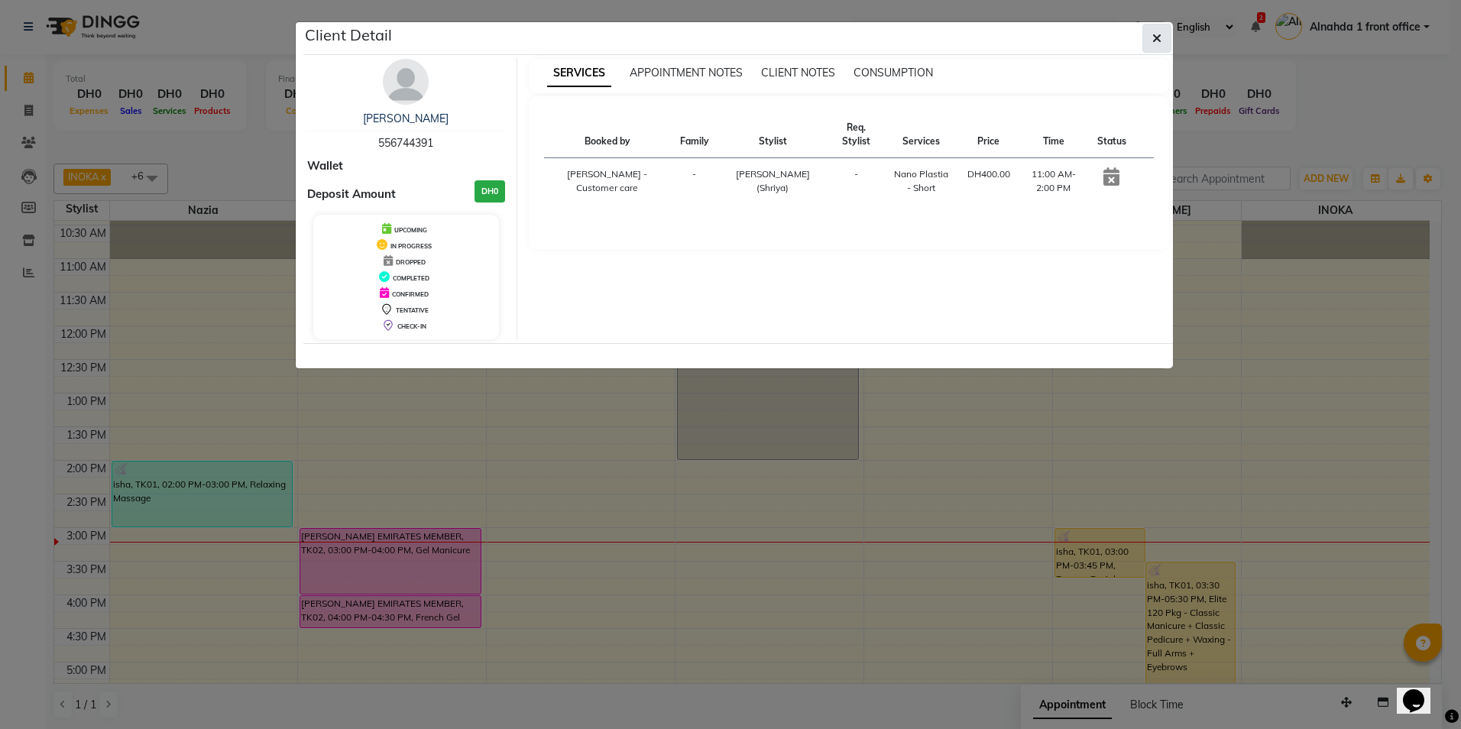
click at [1151, 41] on button "button" at bounding box center [1156, 38] width 29 height 29
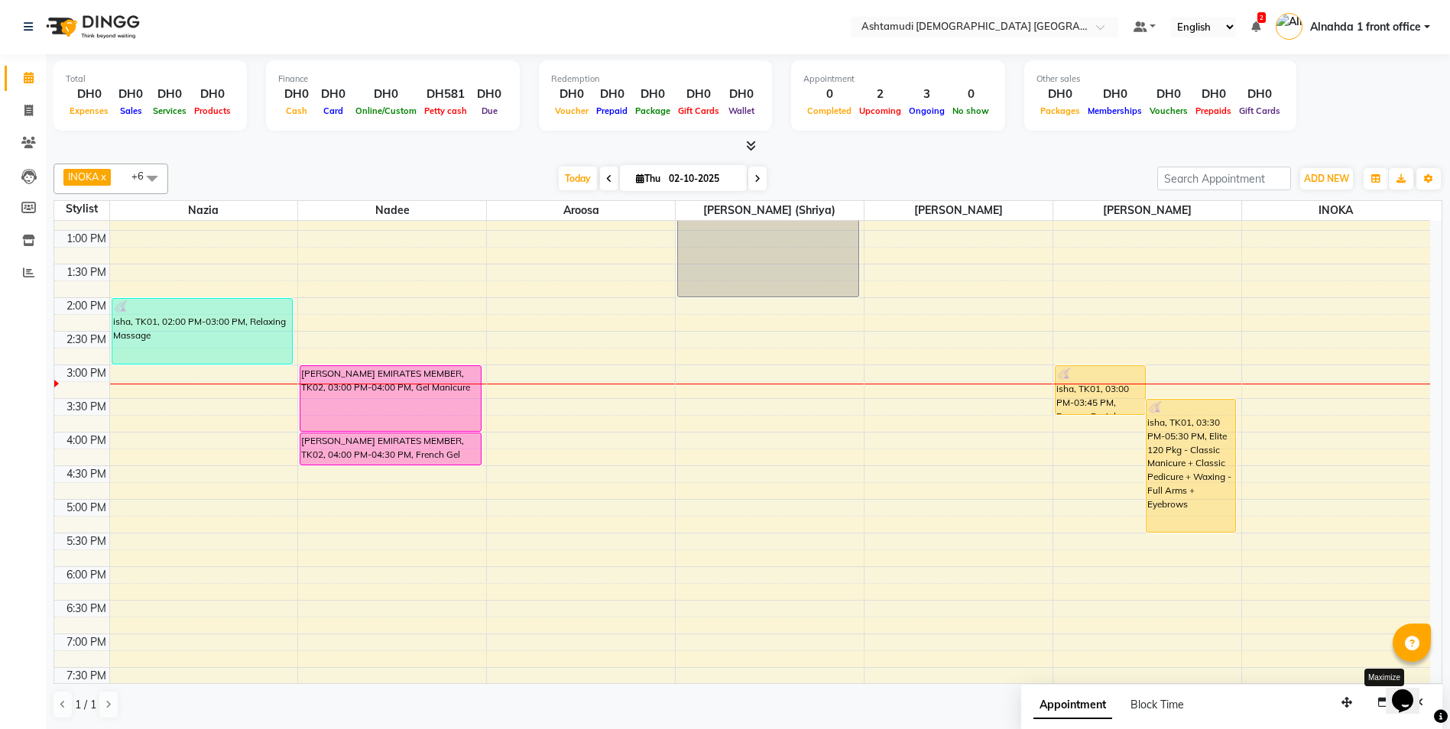
scroll to position [326, 0]
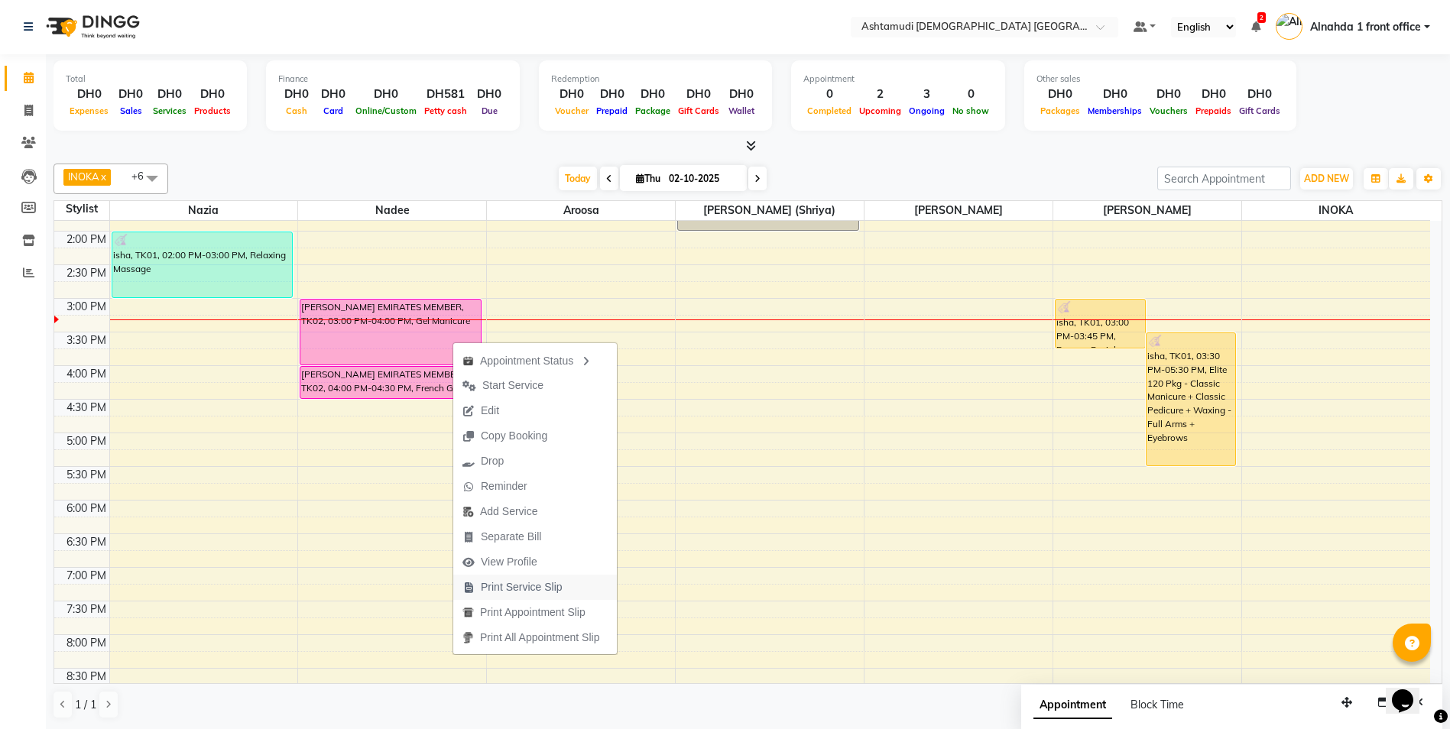
click at [530, 583] on span "Print Service Slip" at bounding box center [522, 587] width 82 height 16
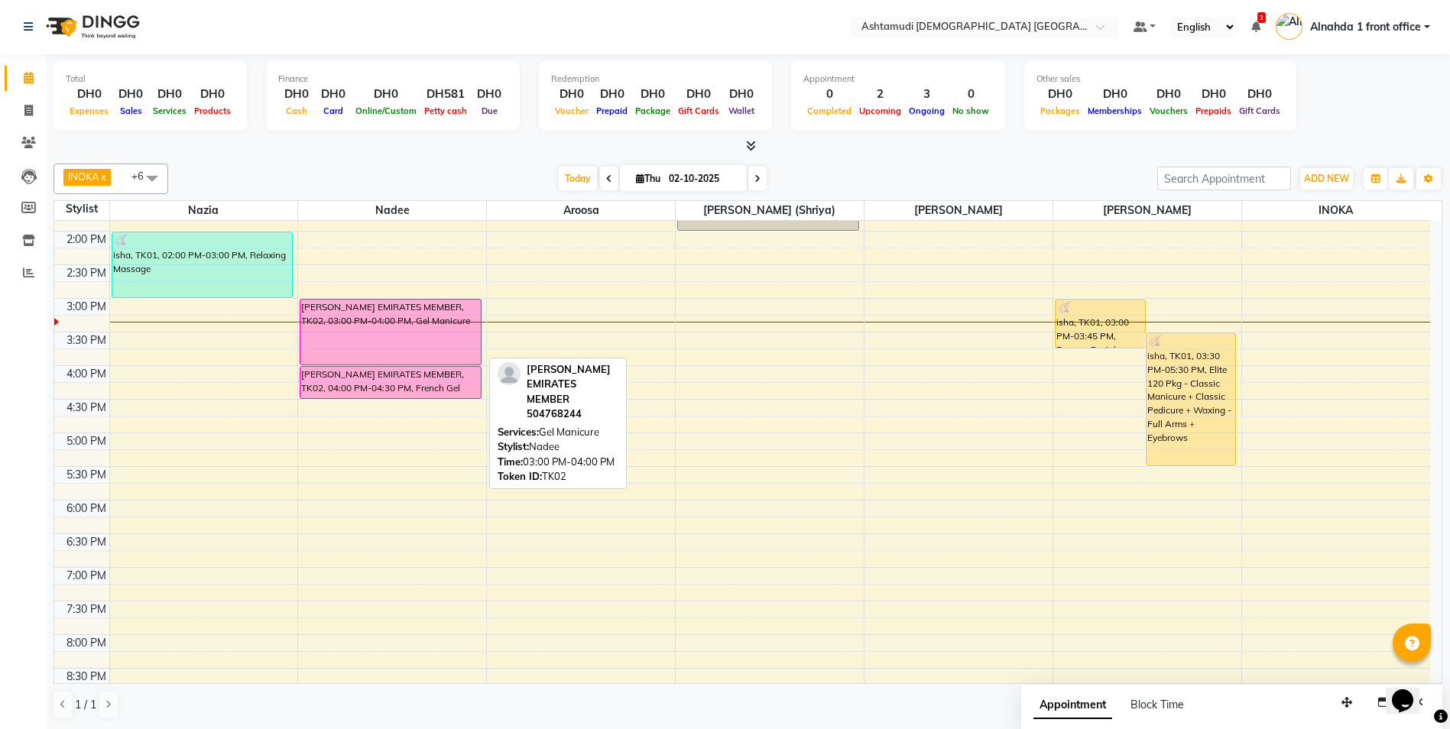
click at [358, 348] on div "[PERSON_NAME] EMIRATES MEMBER, TK02, 03:00 PM-04:00 PM, Gel Manicure" at bounding box center [390, 332] width 180 height 65
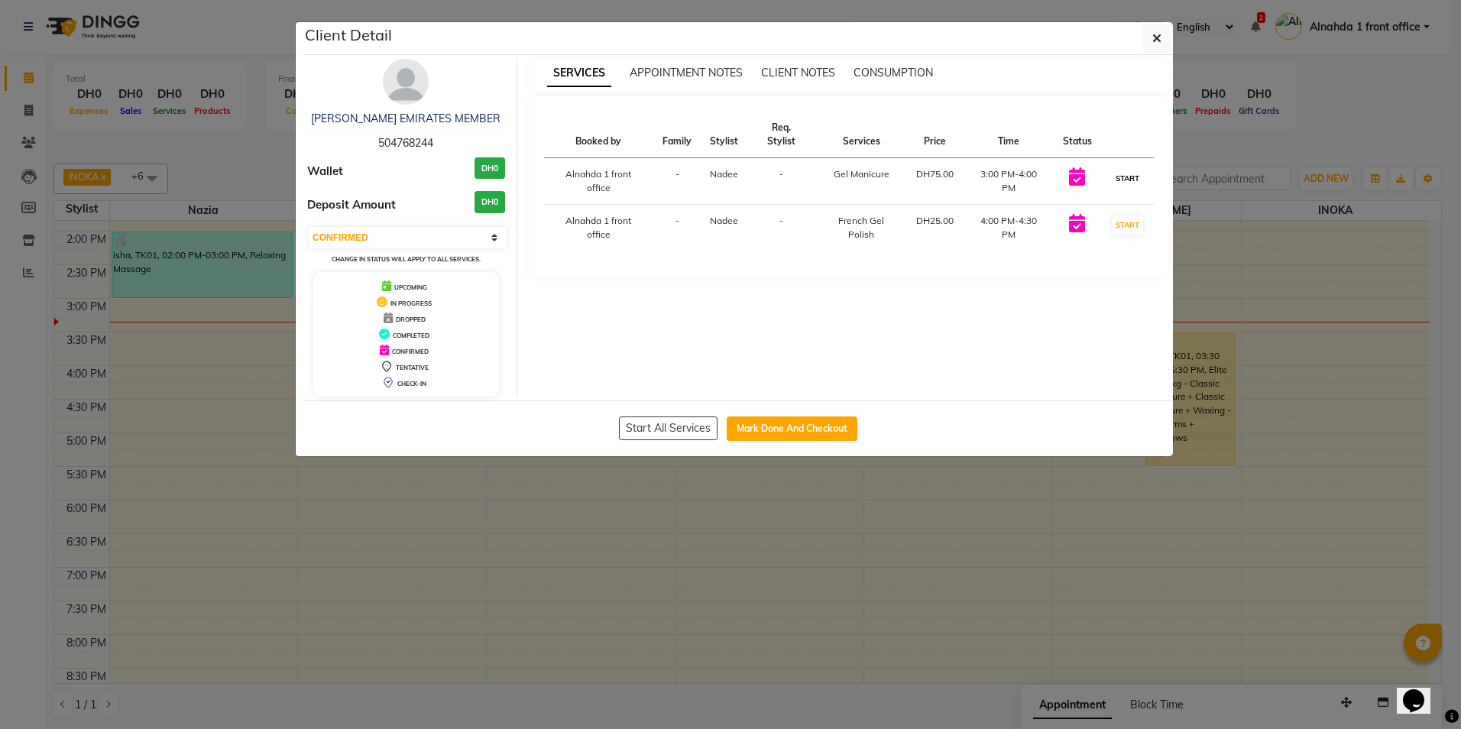
click at [1136, 173] on button "START" at bounding box center [1127, 178] width 31 height 19
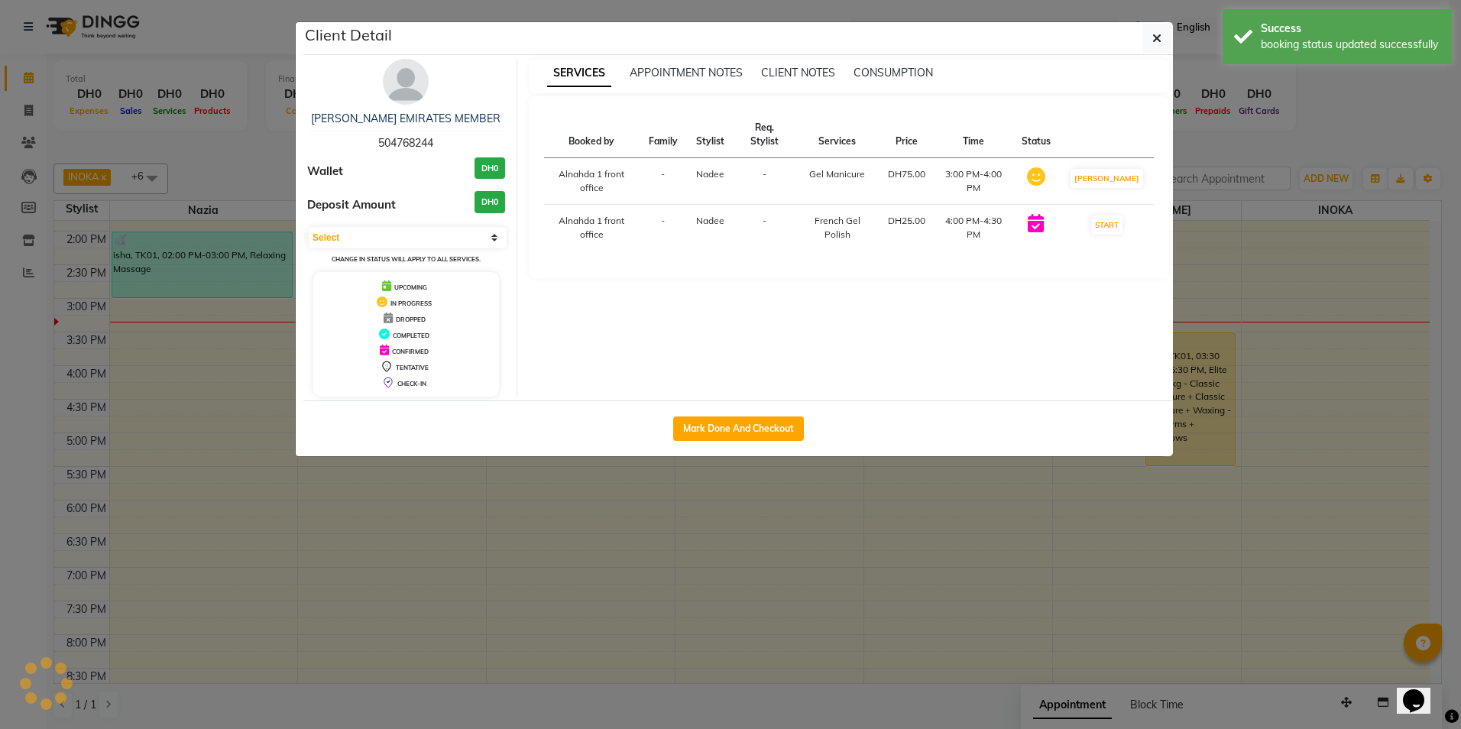
click at [1122, 222] on button "START" at bounding box center [1106, 224] width 31 height 19
select select "1"
click at [1317, 255] on ngb-modal-window "Client Detail REVATHY EMIRATES MEMBER 504768244 Wallet DH0 Deposit Amount DH0 S…" at bounding box center [730, 364] width 1461 height 729
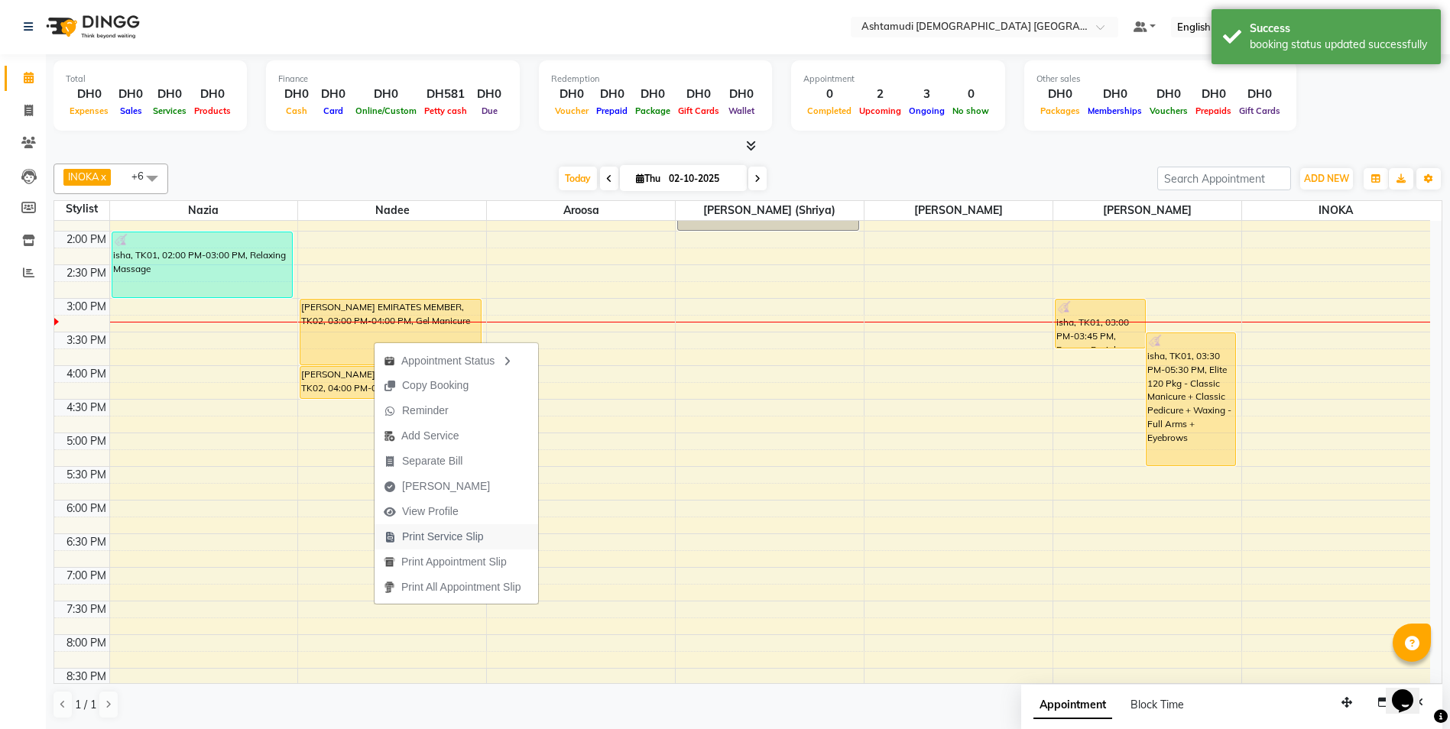
click at [471, 533] on span "Print Service Slip" at bounding box center [443, 537] width 82 height 16
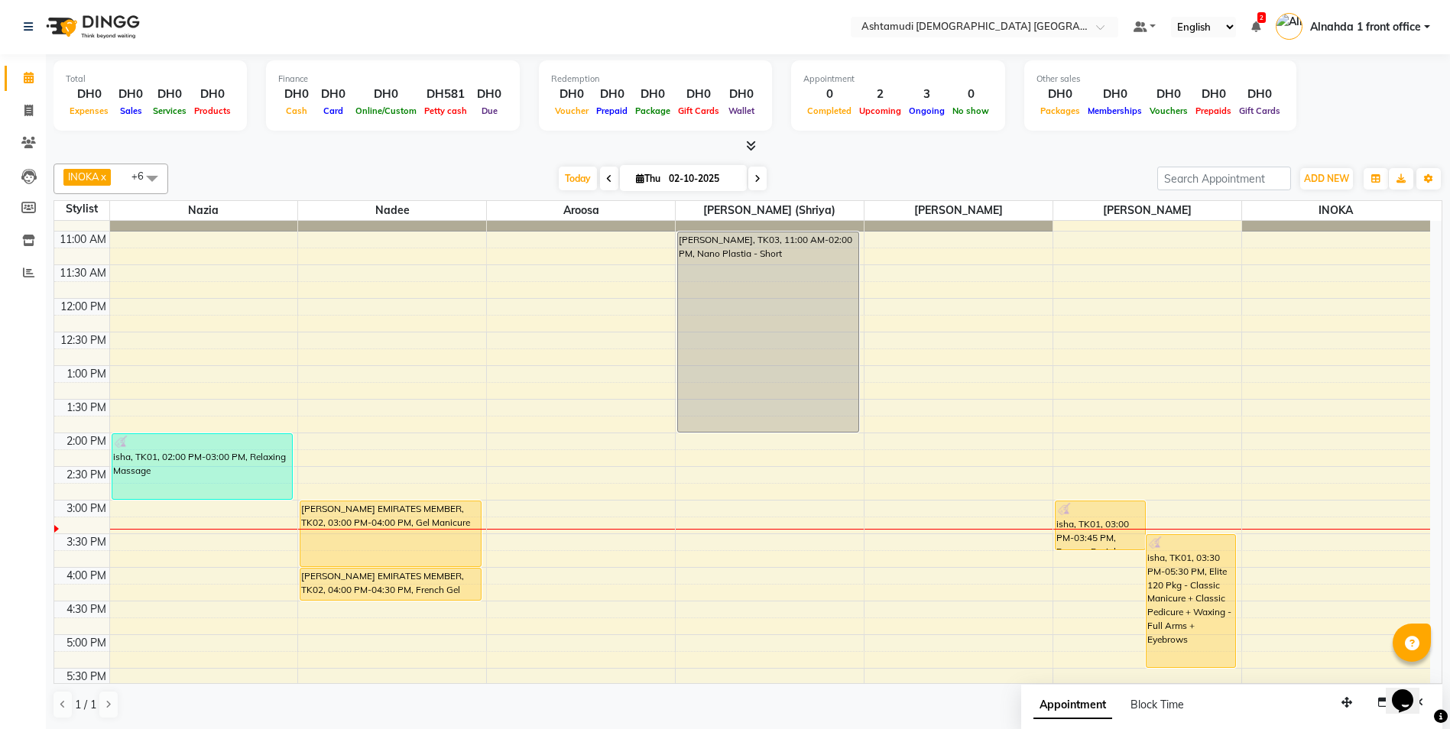
scroll to position [96, 0]
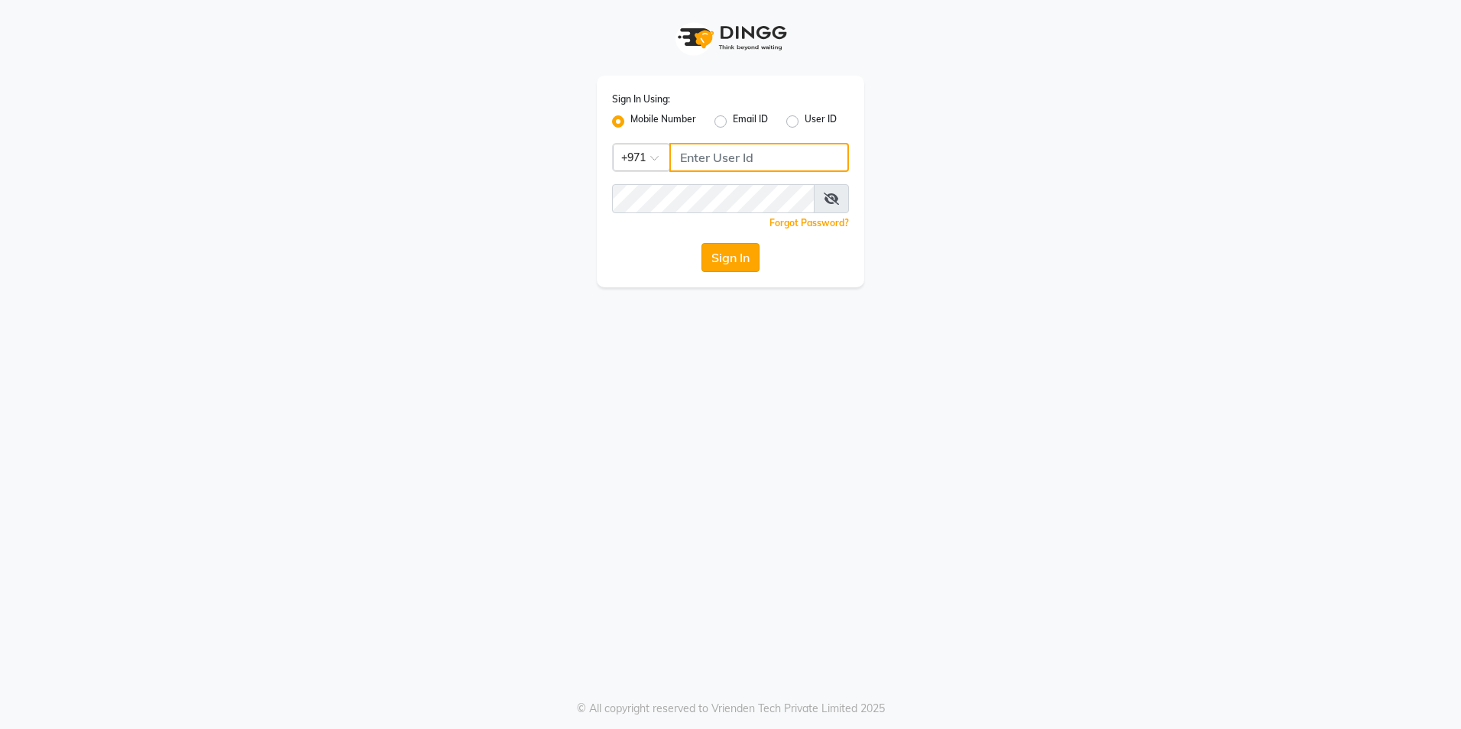
type input "567107175"
click at [753, 251] on button "Sign In" at bounding box center [730, 257] width 58 height 29
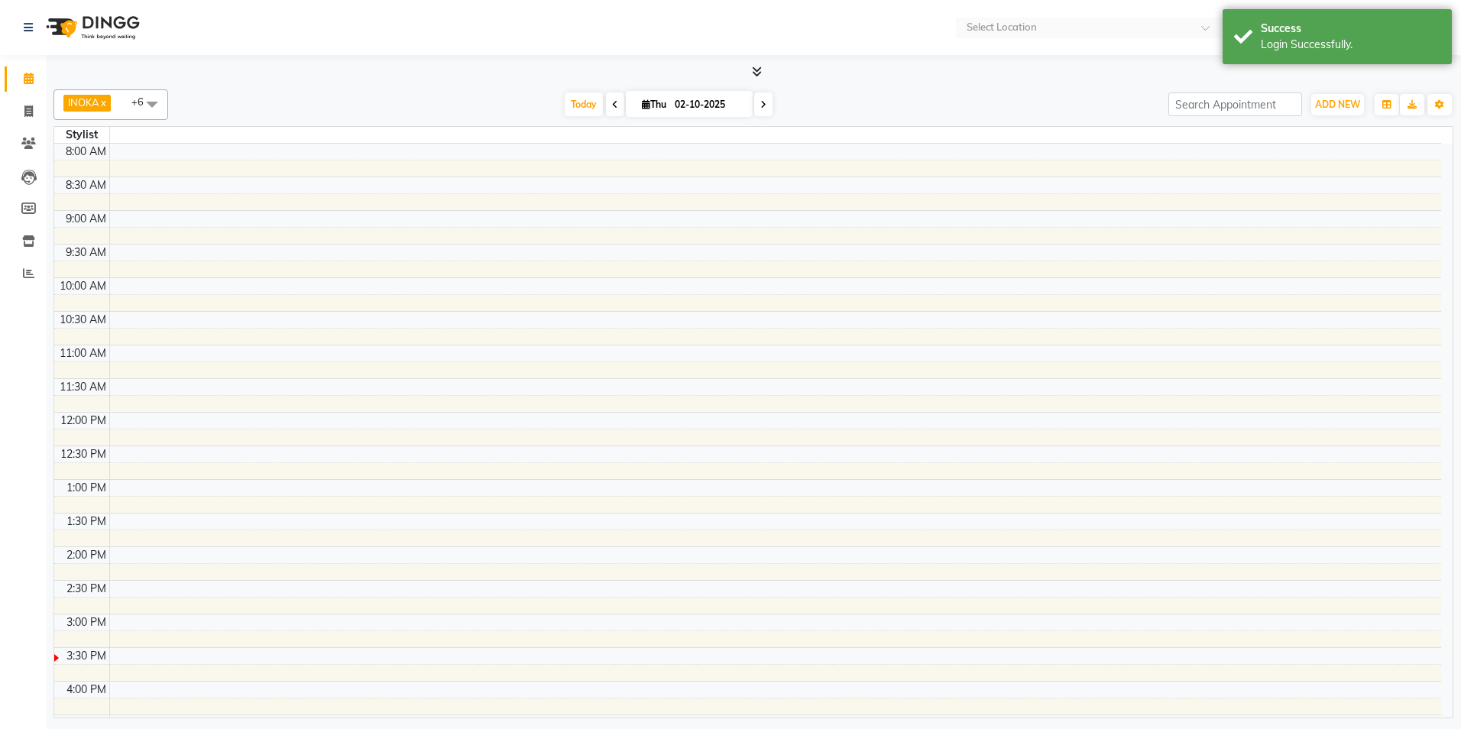
select select "en"
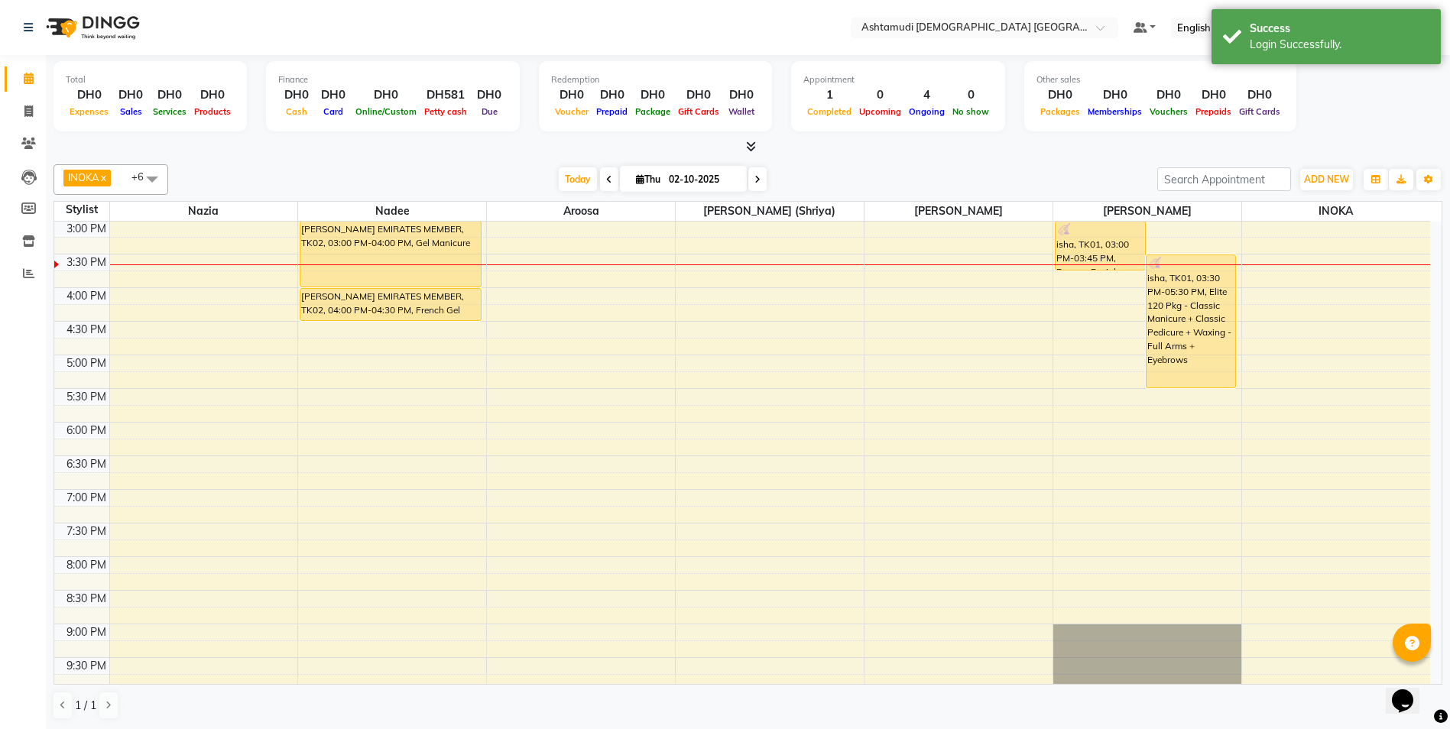
scroll to position [99, 0]
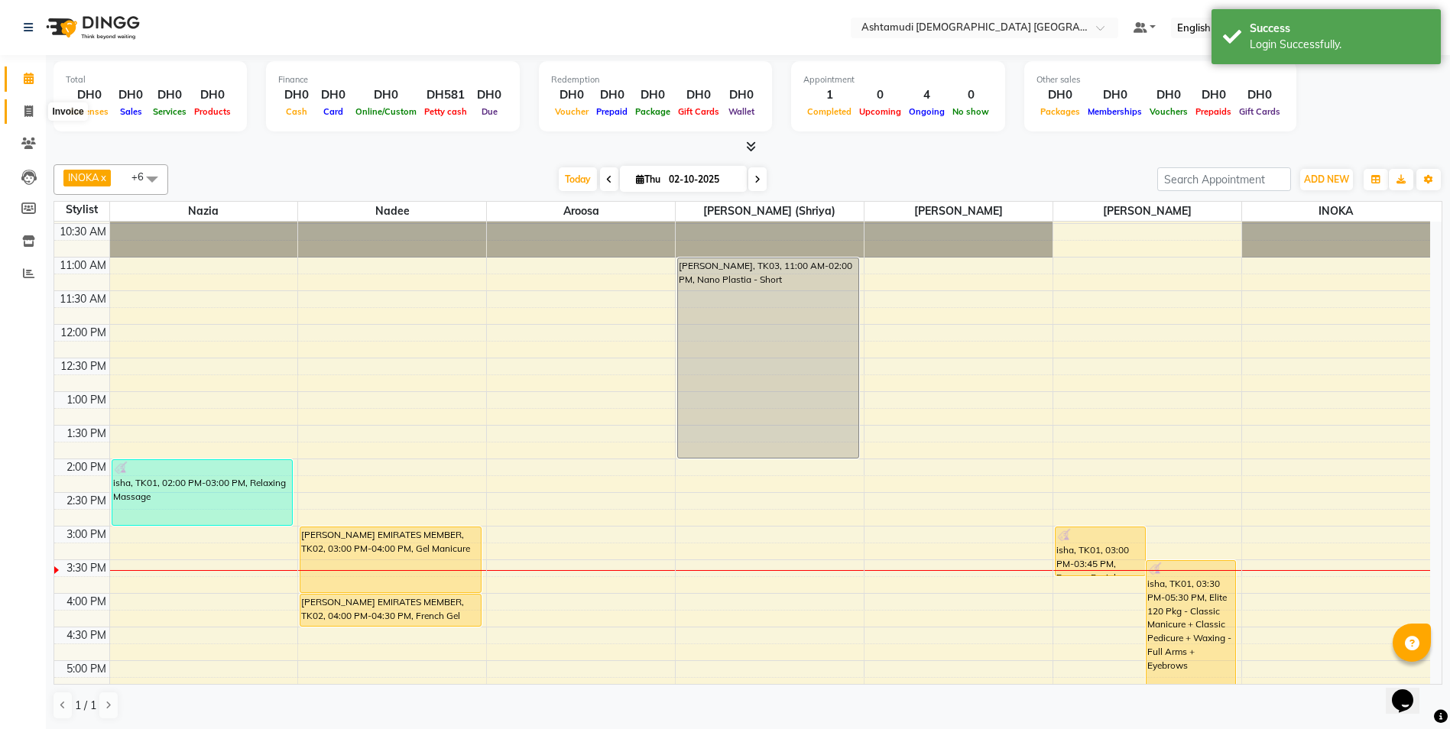
click at [31, 111] on icon at bounding box center [28, 110] width 8 height 11
select select "service"
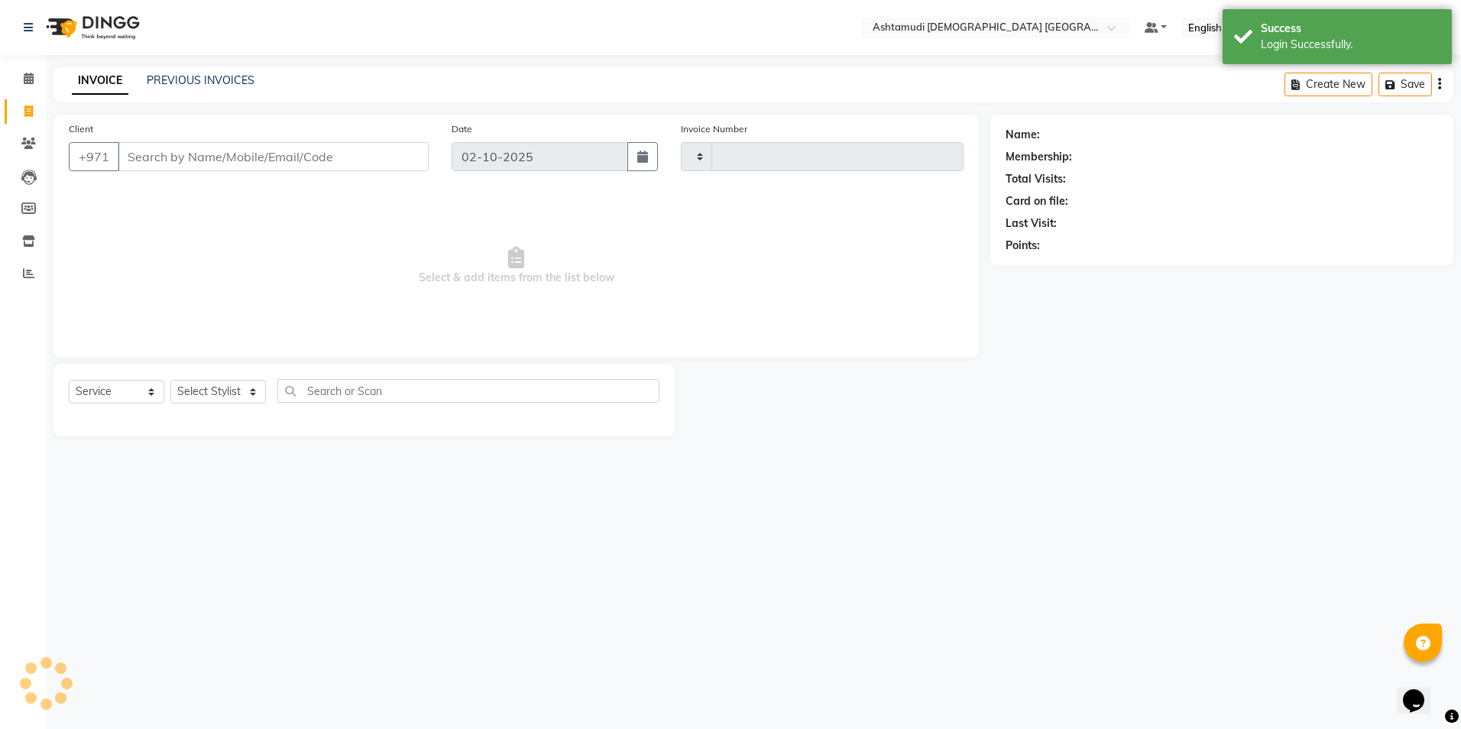
type input "3060"
select select "7242"
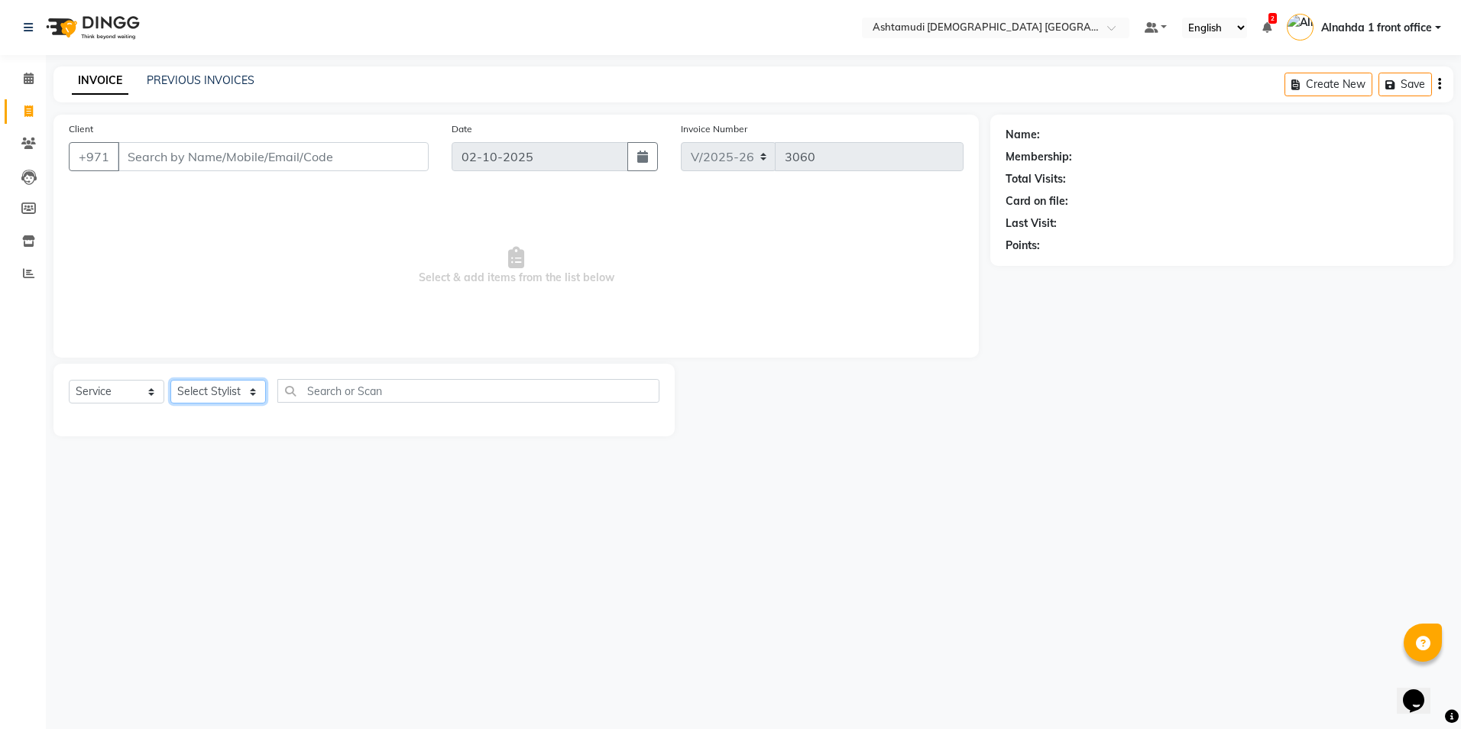
click at [253, 387] on select "Select Stylist" at bounding box center [218, 392] width 96 height 24
select select "86438"
click at [170, 380] on select "Select Stylist Alnahda 1 front office [PERSON_NAME] [PERSON_NAME] DINGG TAB USE…" at bounding box center [219, 392] width 99 height 24
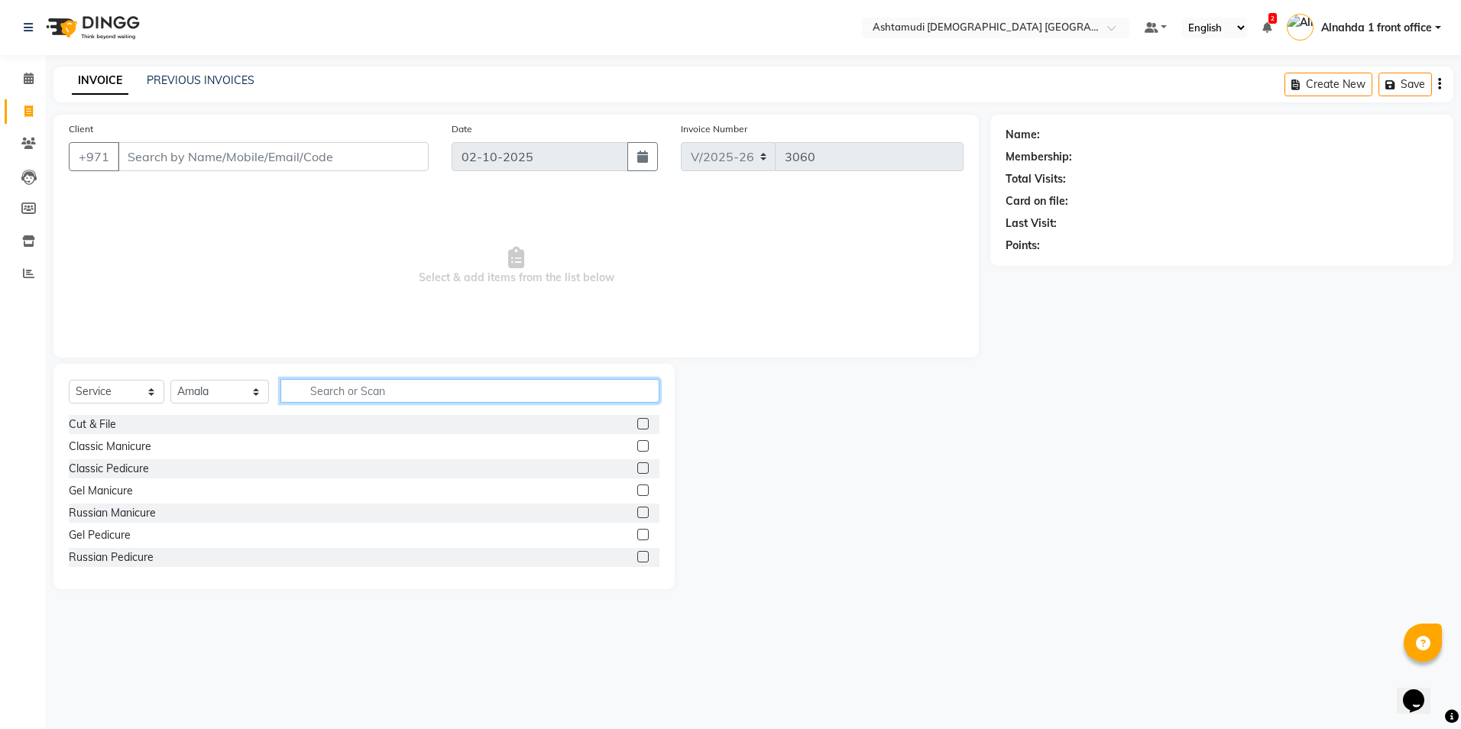
click at [345, 390] on input "text" at bounding box center [469, 391] width 378 height 24
type input "pedi"
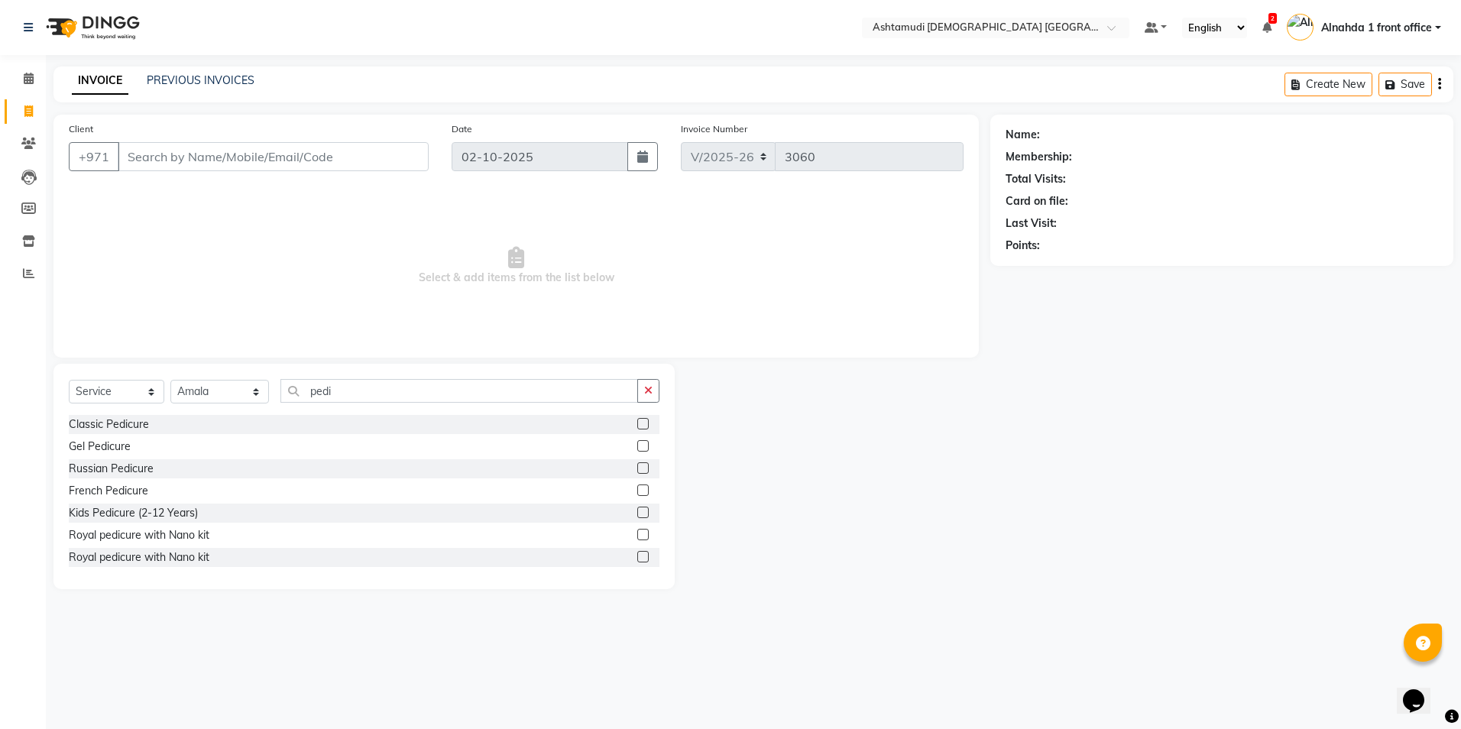
click at [637, 419] on label at bounding box center [642, 423] width 11 height 11
click at [637, 419] on input "checkbox" at bounding box center [642, 424] width 10 height 10
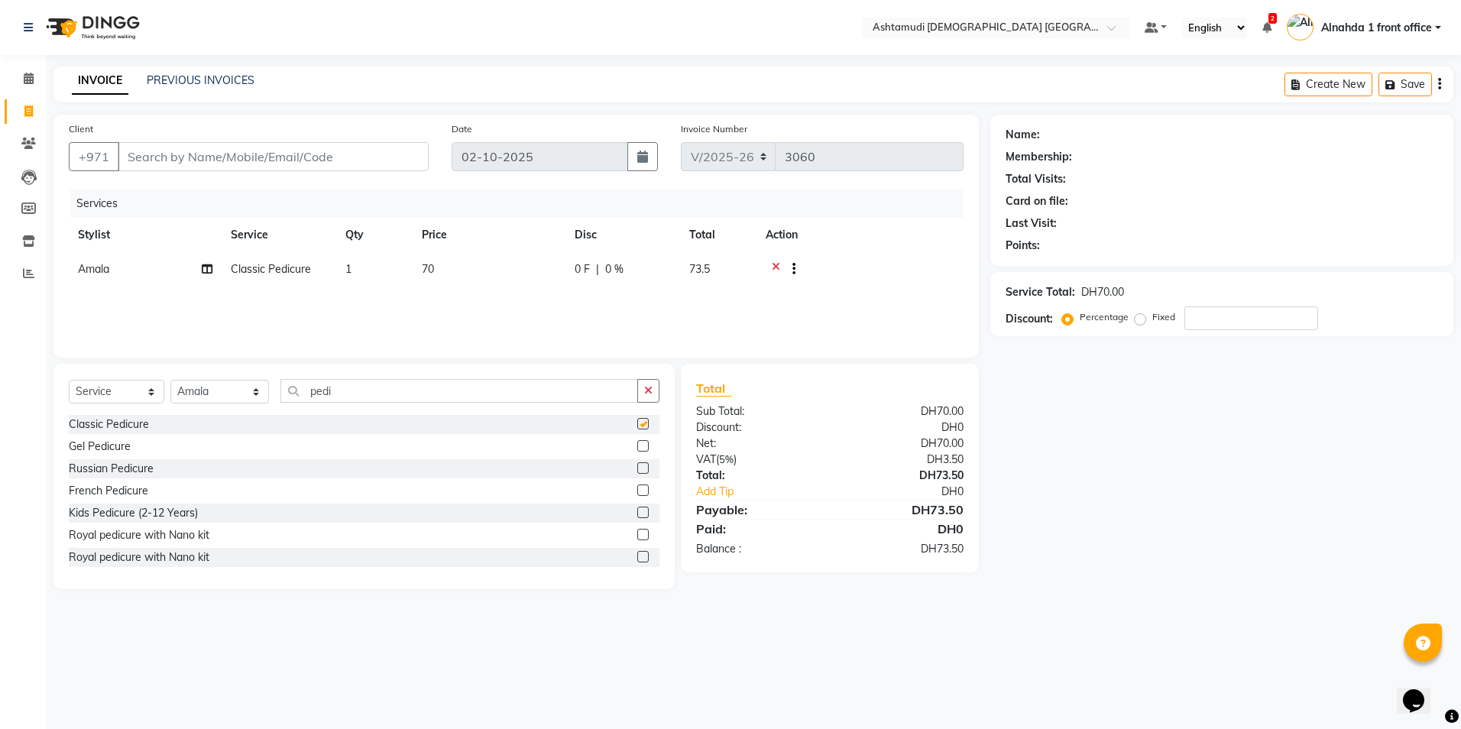
checkbox input "false"
drag, startPoint x: 357, startPoint y: 382, endPoint x: 230, endPoint y: 407, distance: 129.3
click at [230, 407] on div "Select Service Product Membership Package Voucher Prepaid Gift Card Select Styl…" at bounding box center [364, 397] width 591 height 36
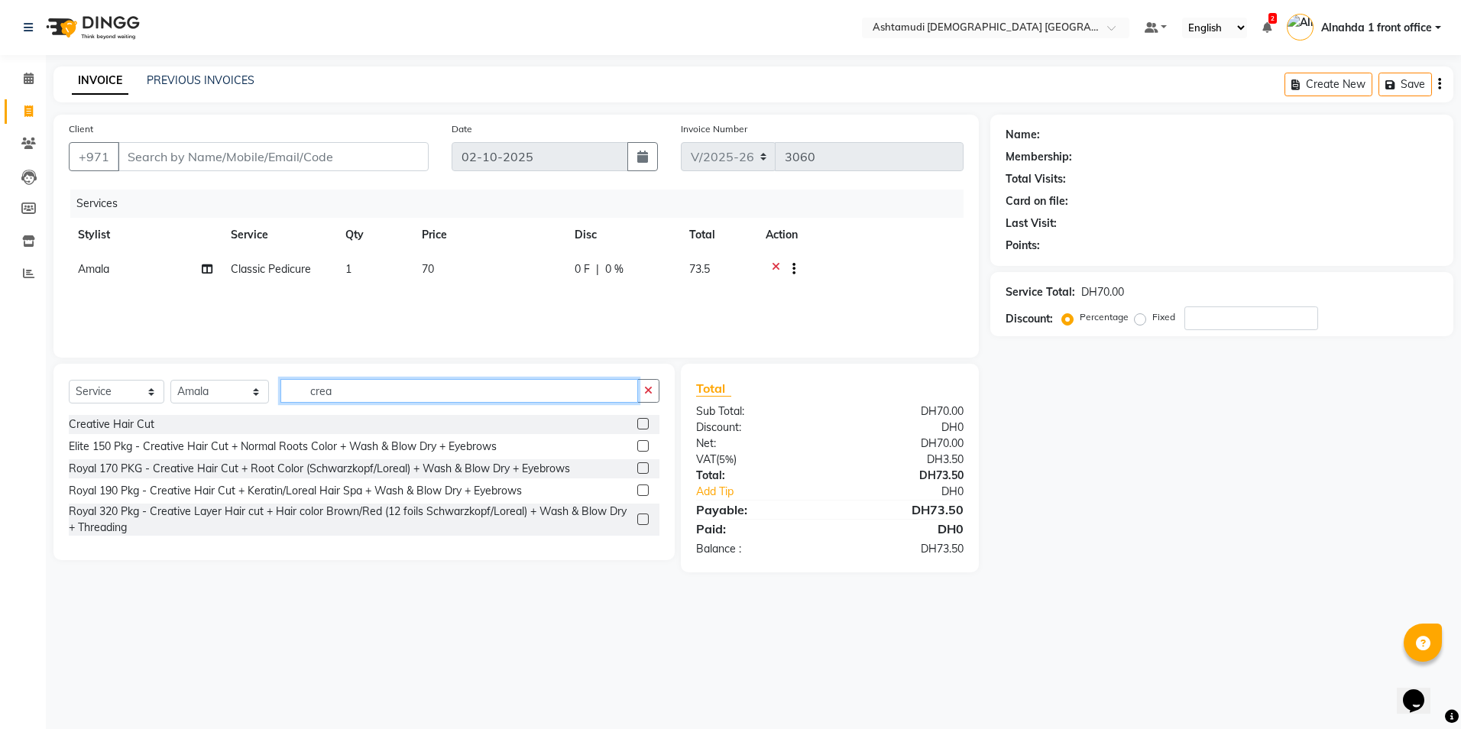
type input "crea"
click at [645, 423] on label at bounding box center [642, 423] width 11 height 11
click at [645, 423] on input "checkbox" at bounding box center [642, 424] width 10 height 10
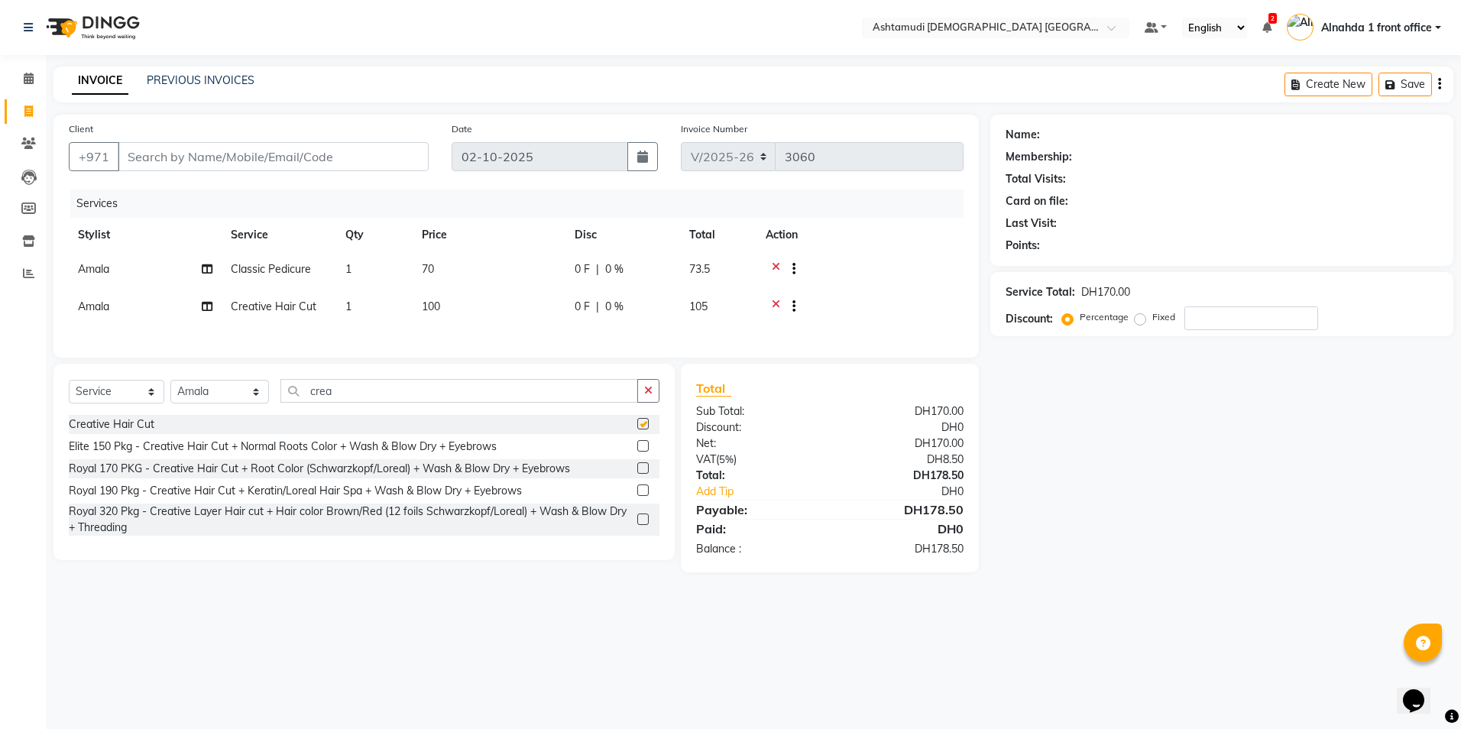
checkbox input "false"
drag, startPoint x: 338, startPoint y: 393, endPoint x: 185, endPoint y: 422, distance: 155.6
click at [185, 415] on div "Select Service Product Membership Package Voucher Prepaid Gift Card Select Styl…" at bounding box center [364, 397] width 591 height 36
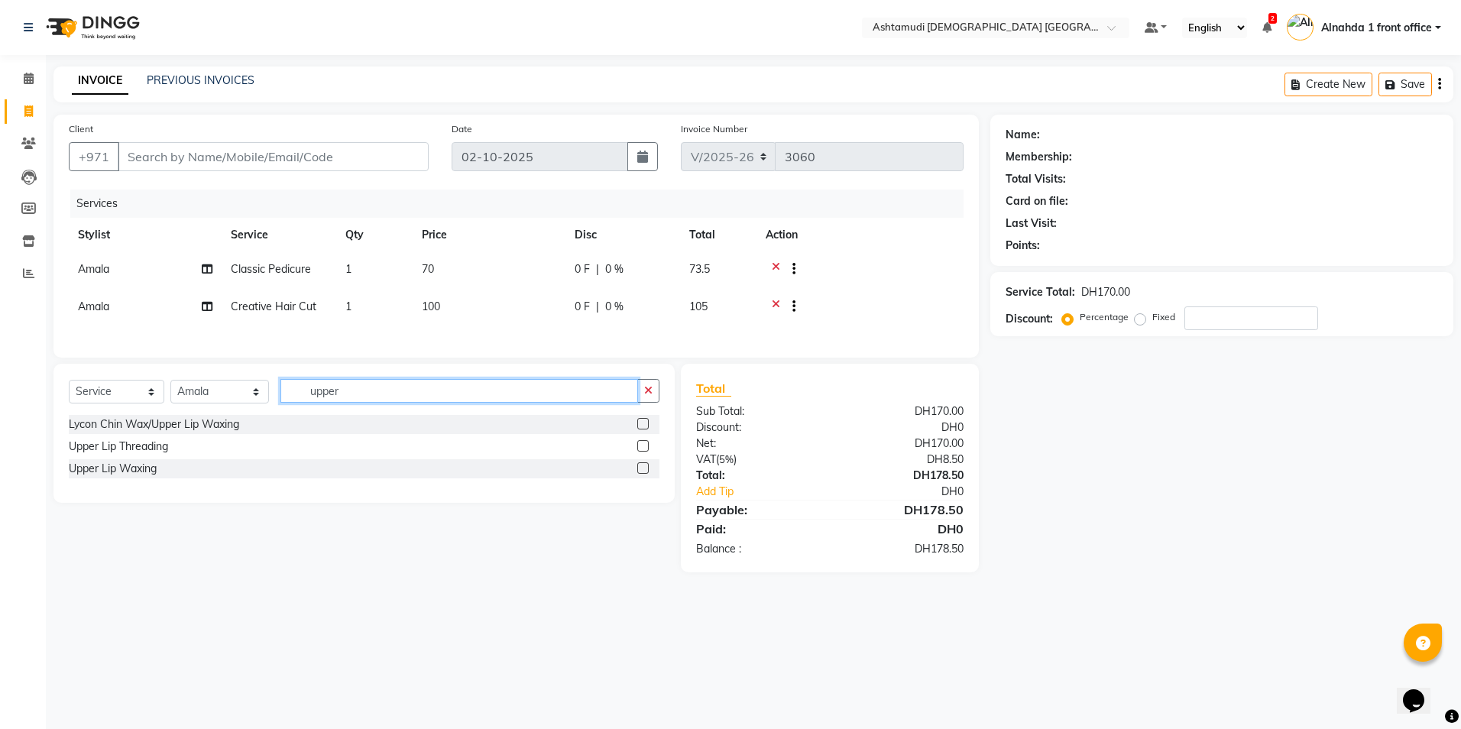
type input "upper"
click at [646, 474] on label at bounding box center [642, 467] width 11 height 11
click at [646, 474] on input "checkbox" at bounding box center [642, 469] width 10 height 10
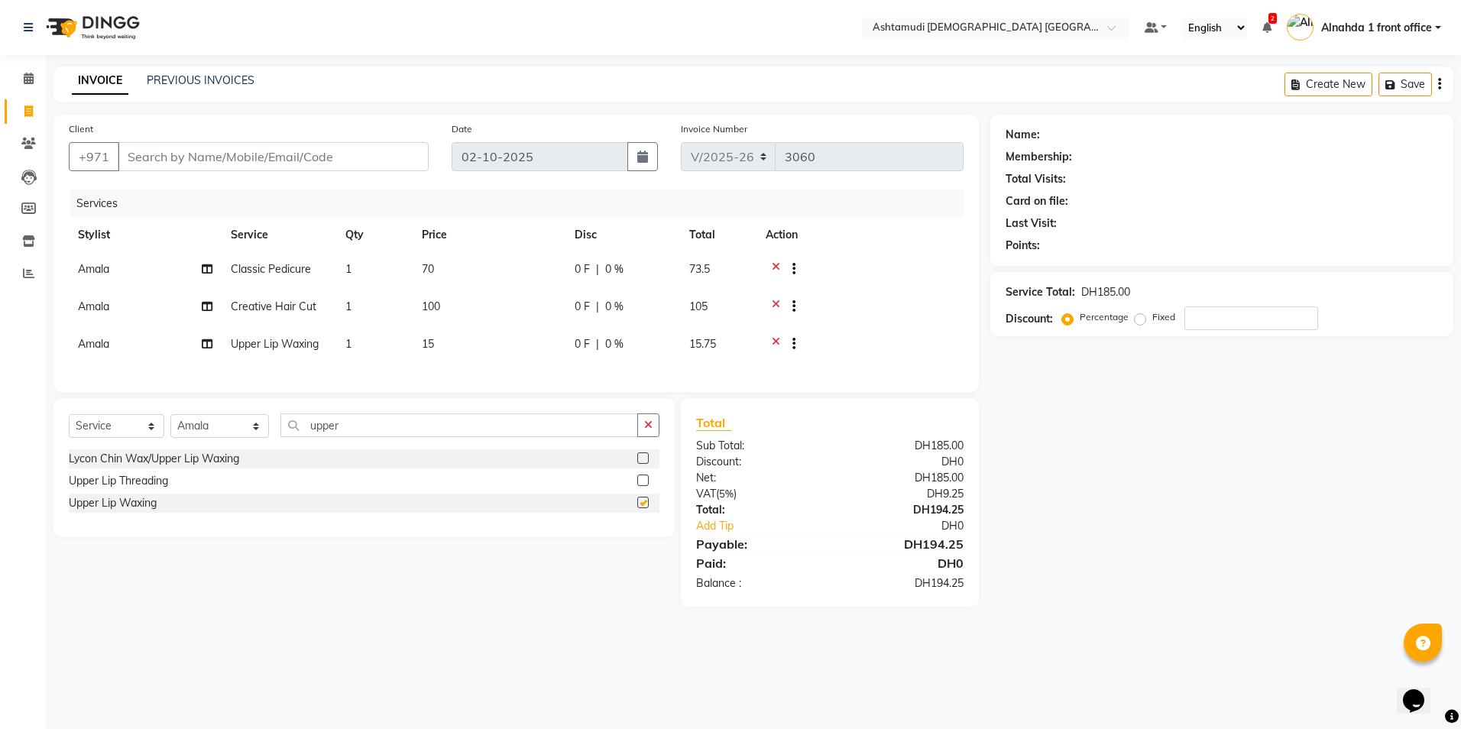
checkbox input "false"
drag, startPoint x: 367, startPoint y: 439, endPoint x: 22, endPoint y: 469, distance: 345.9
click at [22, 469] on app-home "Select Location × Ashtamudi Ladies Salon Sahara Center, Dubai Default Panel My …" at bounding box center [730, 315] width 1461 height 630
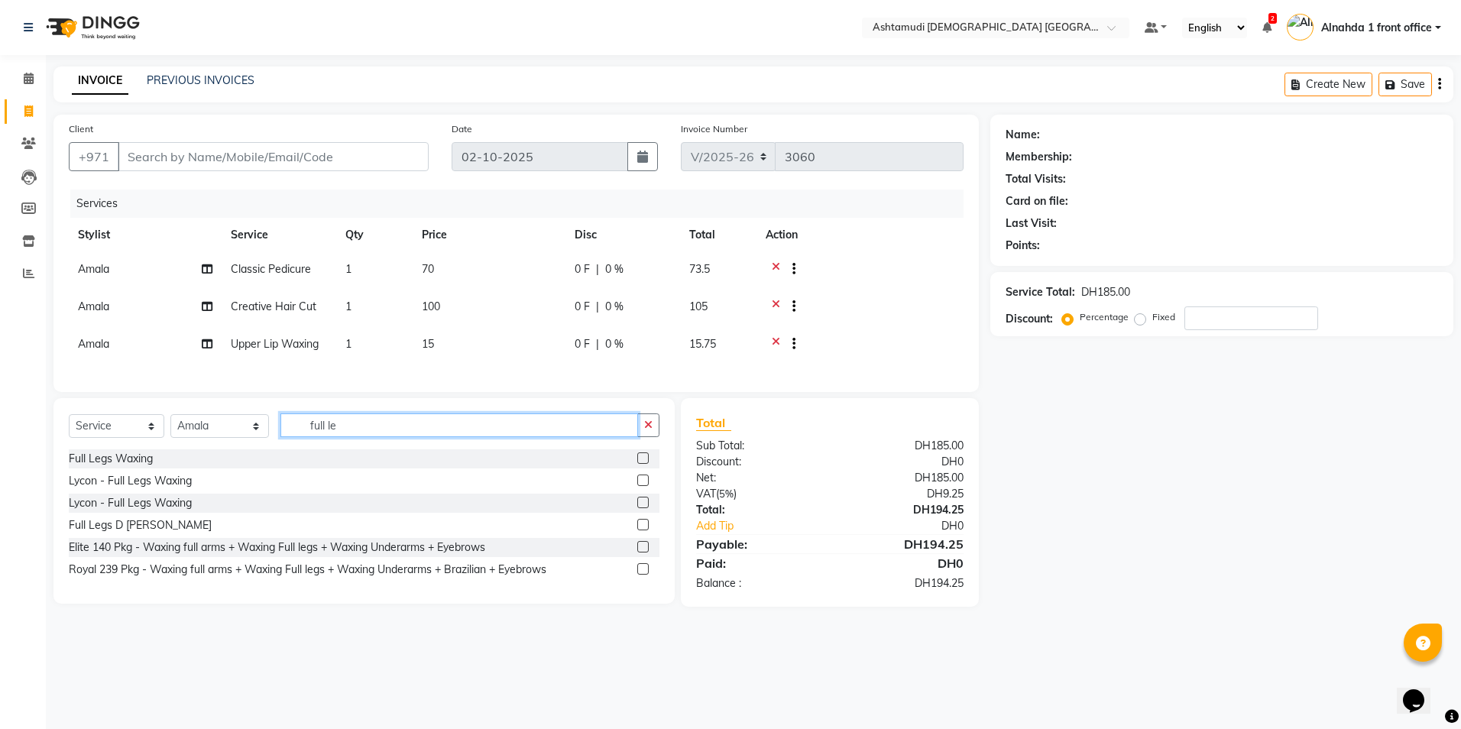
type input "full le"
click at [639, 464] on label at bounding box center [642, 457] width 11 height 11
click at [639, 464] on input "checkbox" at bounding box center [642, 459] width 10 height 10
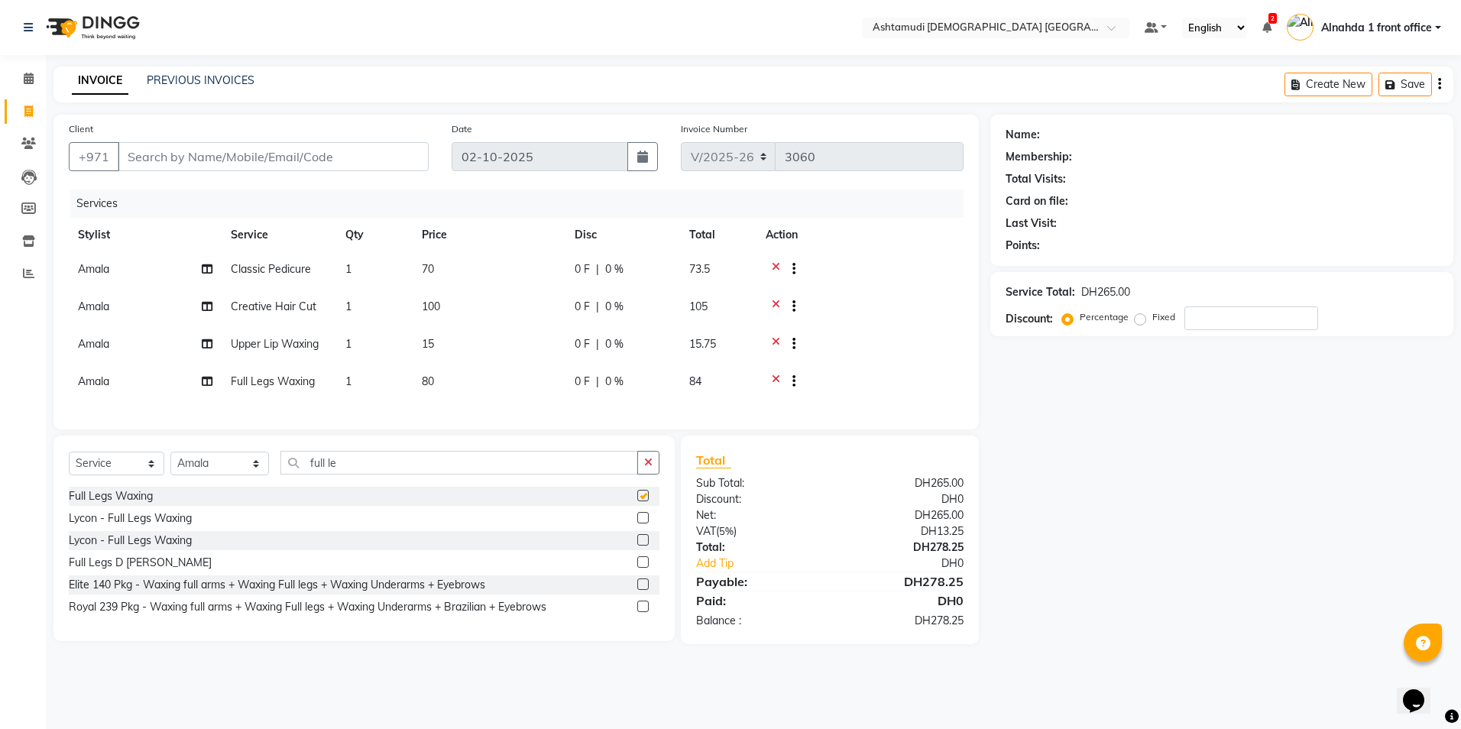
checkbox input "false"
drag, startPoint x: 371, startPoint y: 488, endPoint x: 127, endPoint y: 469, distance: 245.2
click at [127, 469] on div "Select Service Product Membership Package Voucher Prepaid Gift Card Select Styl…" at bounding box center [364, 469] width 591 height 36
drag, startPoint x: 368, startPoint y: 475, endPoint x: 242, endPoint y: 466, distance: 126.4
click at [242, 466] on div "Select Service Product Membership Package Voucher Prepaid Gift Card Select Styl…" at bounding box center [364, 469] width 591 height 36
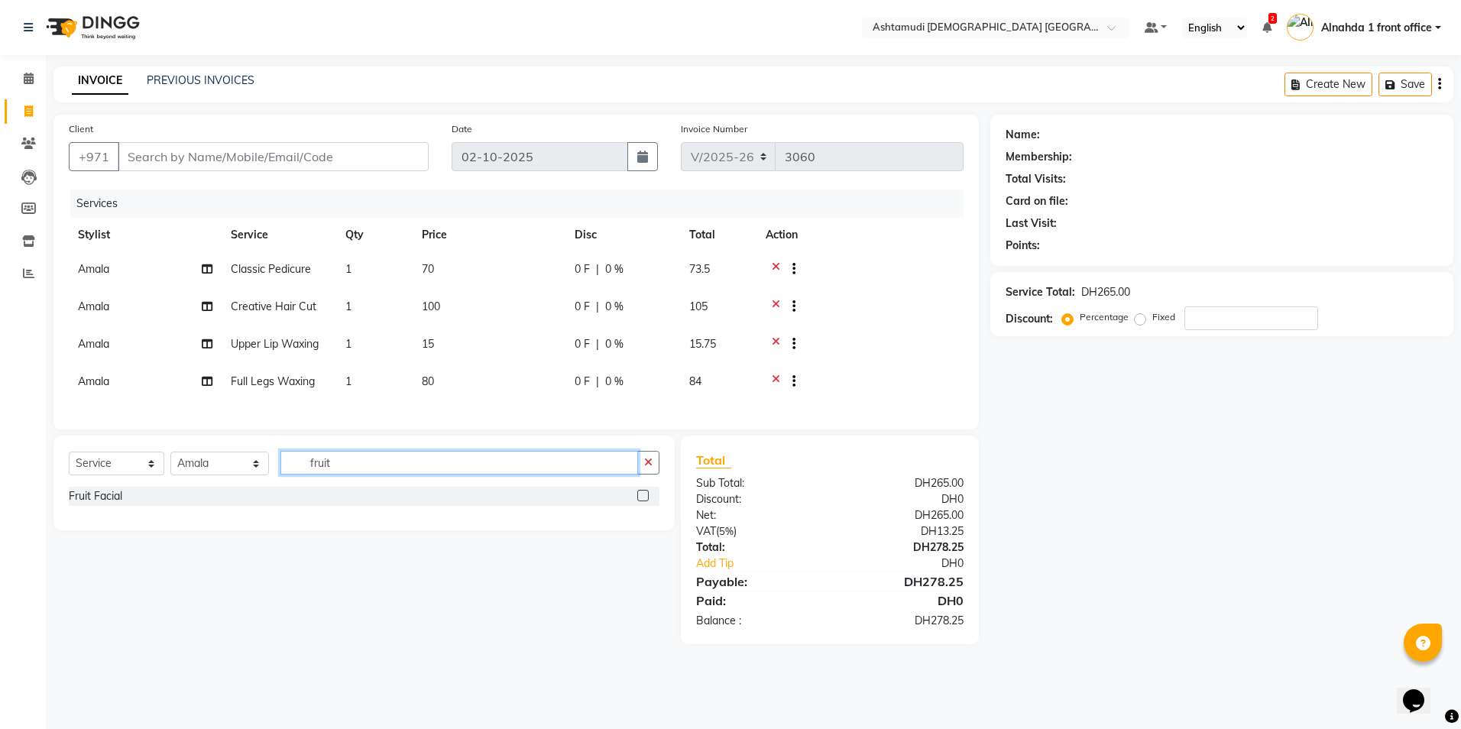
type input "fruit"
click at [644, 501] on label at bounding box center [642, 495] width 11 height 11
click at [644, 501] on input "checkbox" at bounding box center [642, 496] width 10 height 10
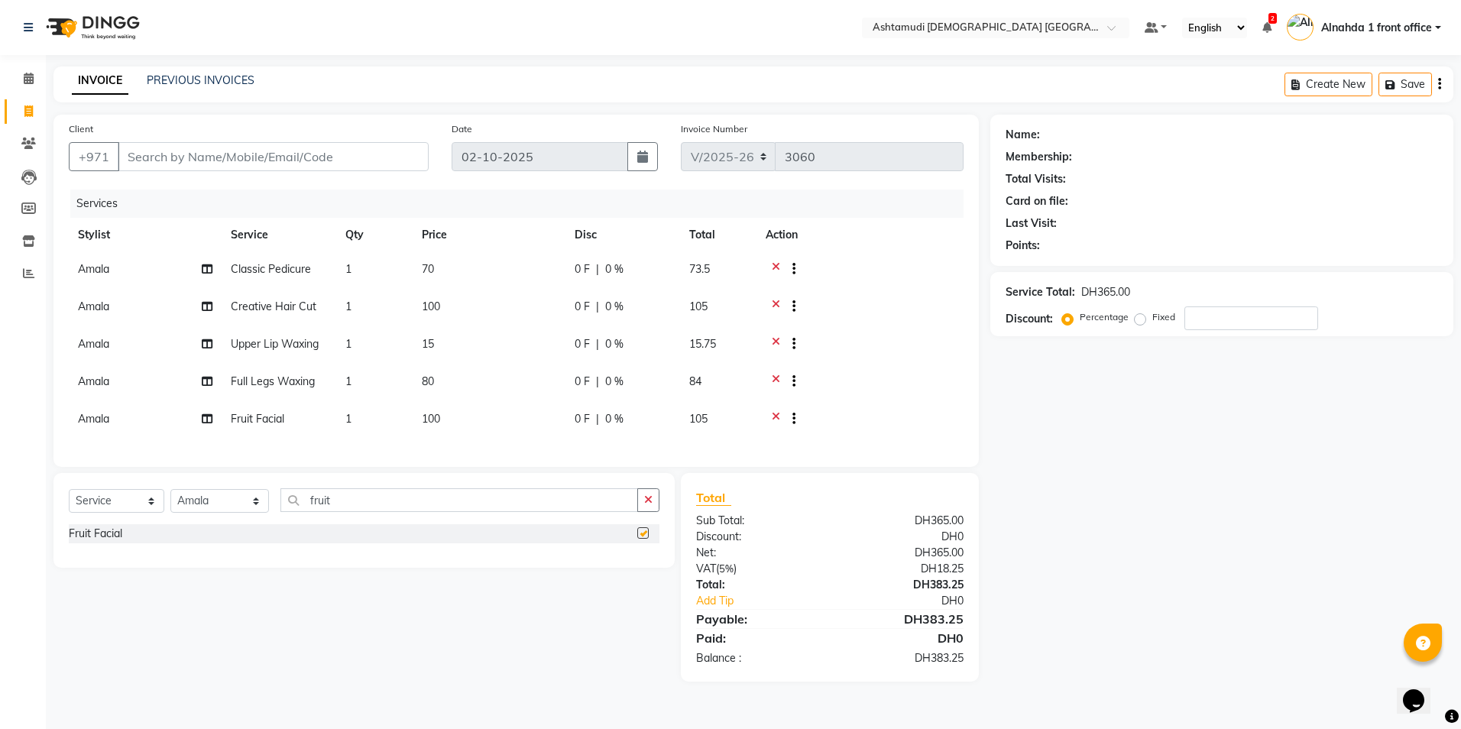
checkbox input "false"
click at [1214, 321] on input "number" at bounding box center [1251, 318] width 134 height 24
type input "25"
click at [28, 79] on icon at bounding box center [29, 78] width 10 height 11
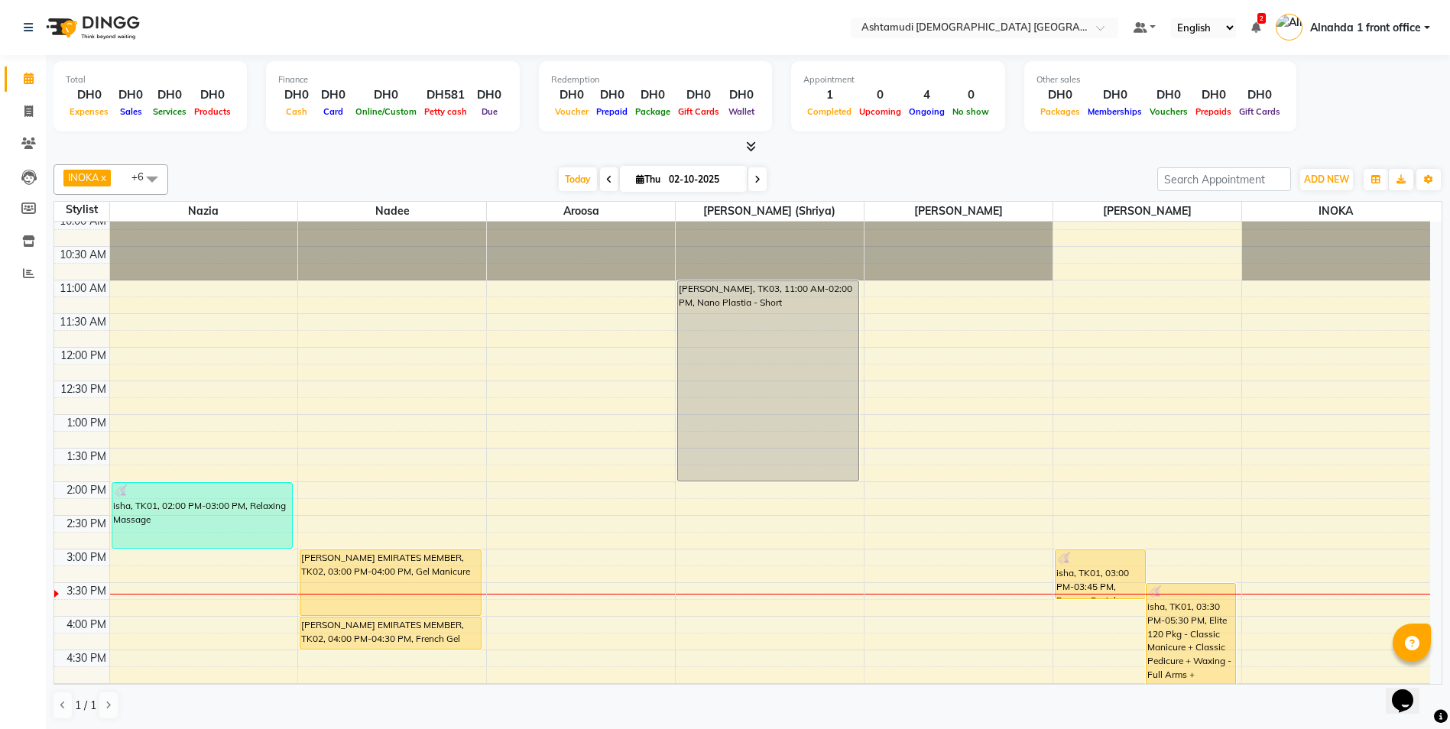
scroll to position [76, 0]
click at [590, 571] on div "9:00 AM 9:30 AM 10:00 AM 10:30 AM 11:00 AM 11:30 AM 12:00 PM 12:30 PM 1:00 PM 1…" at bounding box center [741, 615] width 1375 height 941
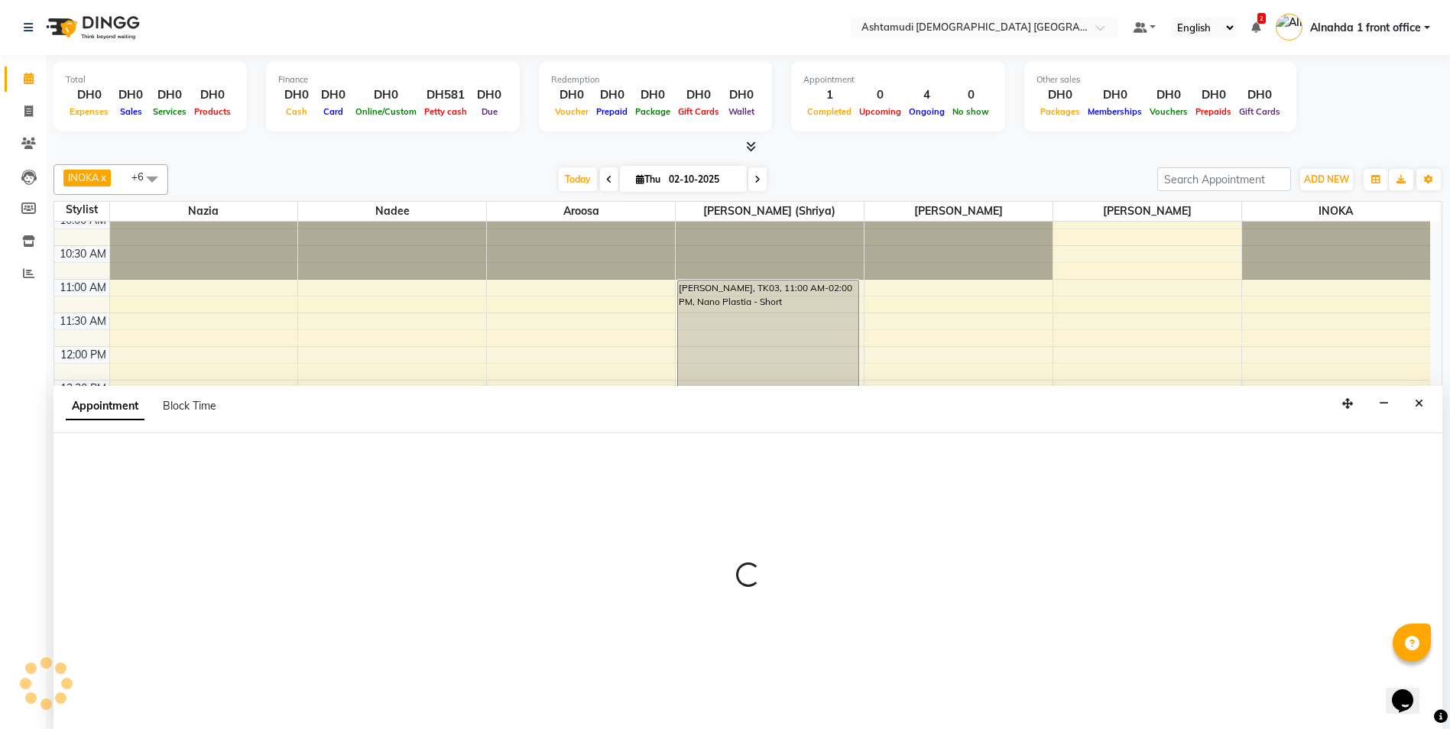
scroll to position [1, 0]
select select "85875"
select select "tentative"
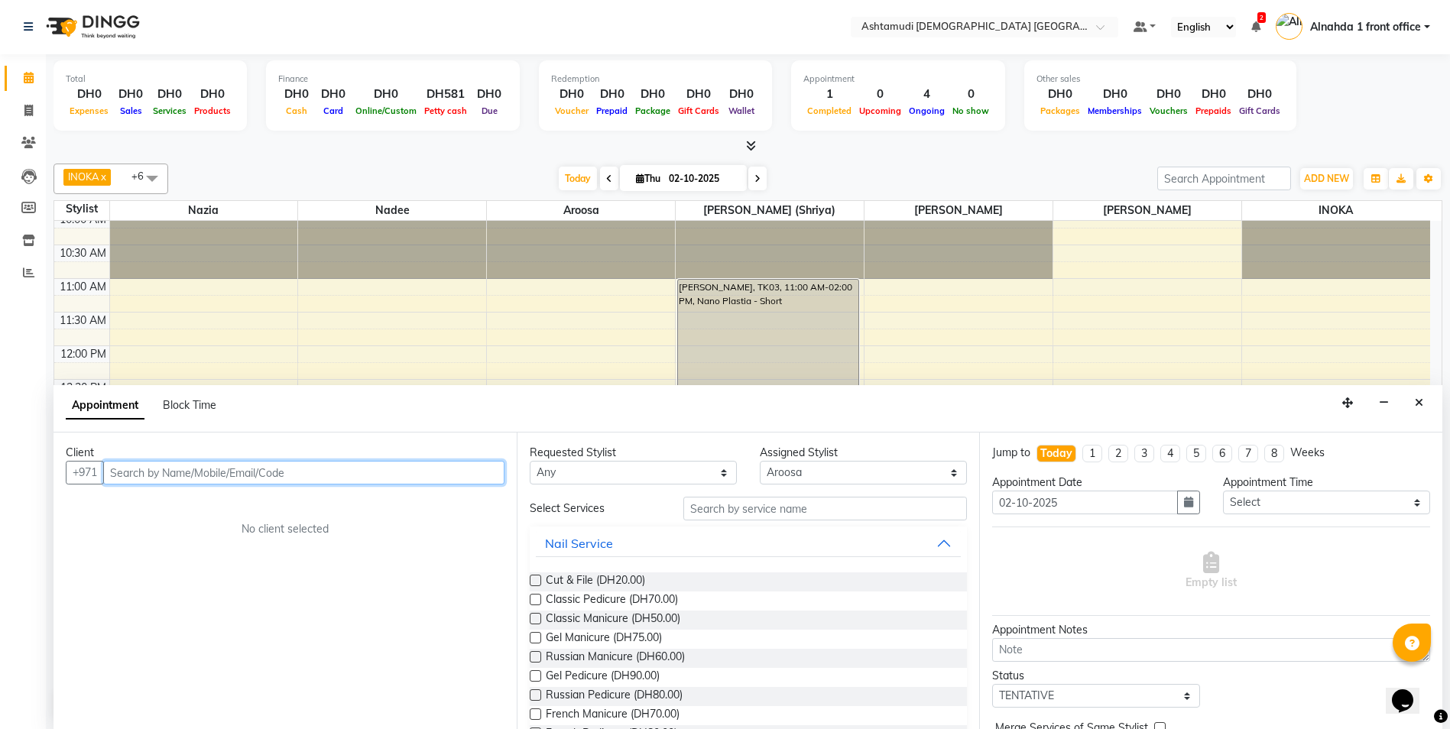
click at [183, 471] on input "text" at bounding box center [303, 473] width 401 height 24
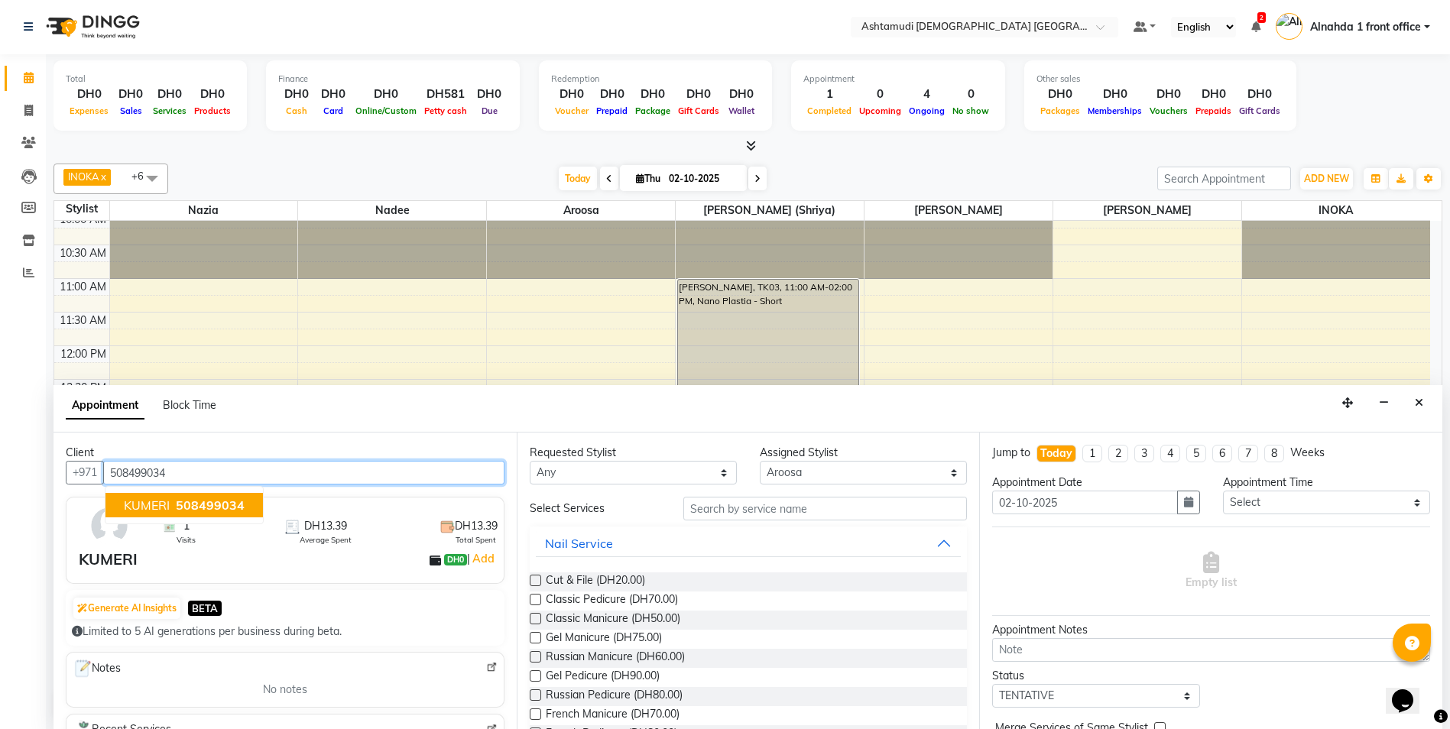
click at [215, 512] on span "508499034" at bounding box center [210, 504] width 69 height 15
type input "508499034"
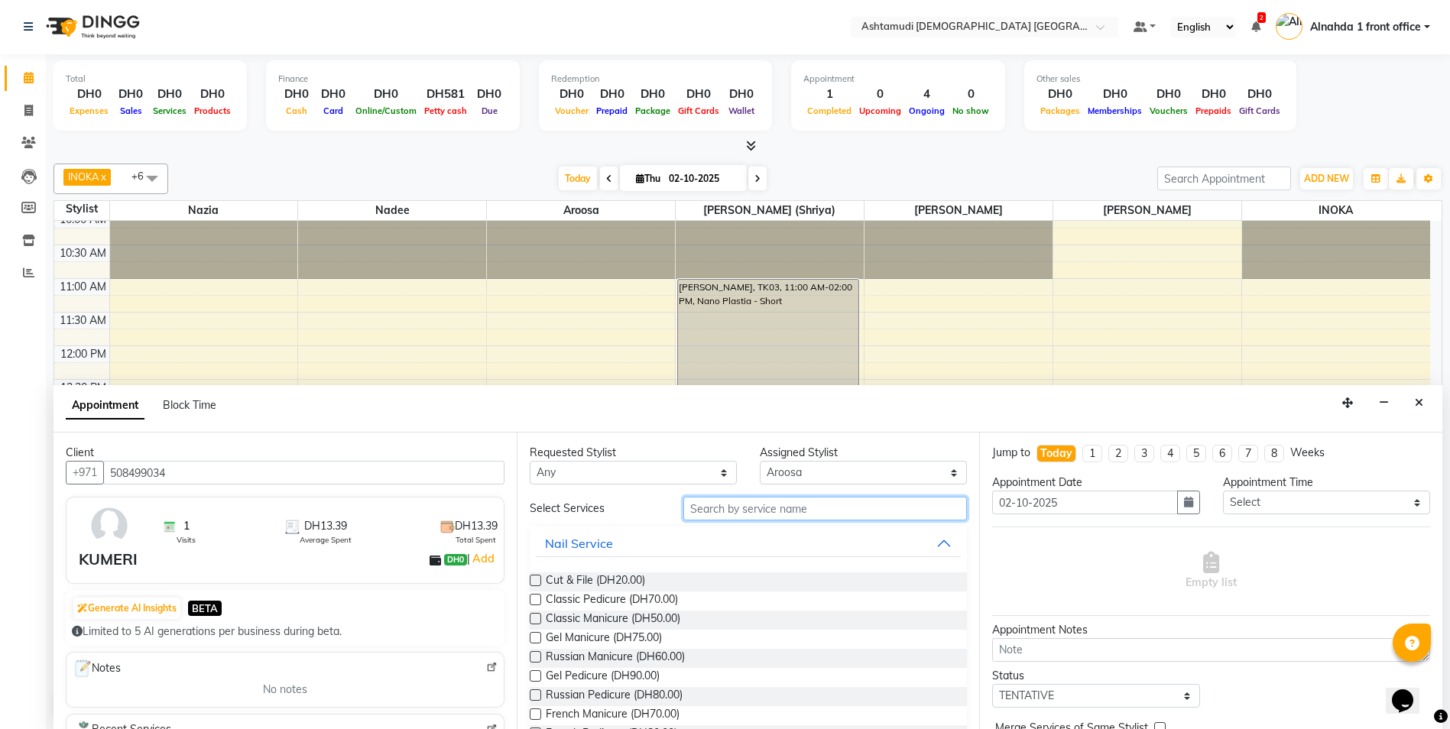
click at [713, 504] on input "text" at bounding box center [825, 509] width 284 height 24
type input "pedic"
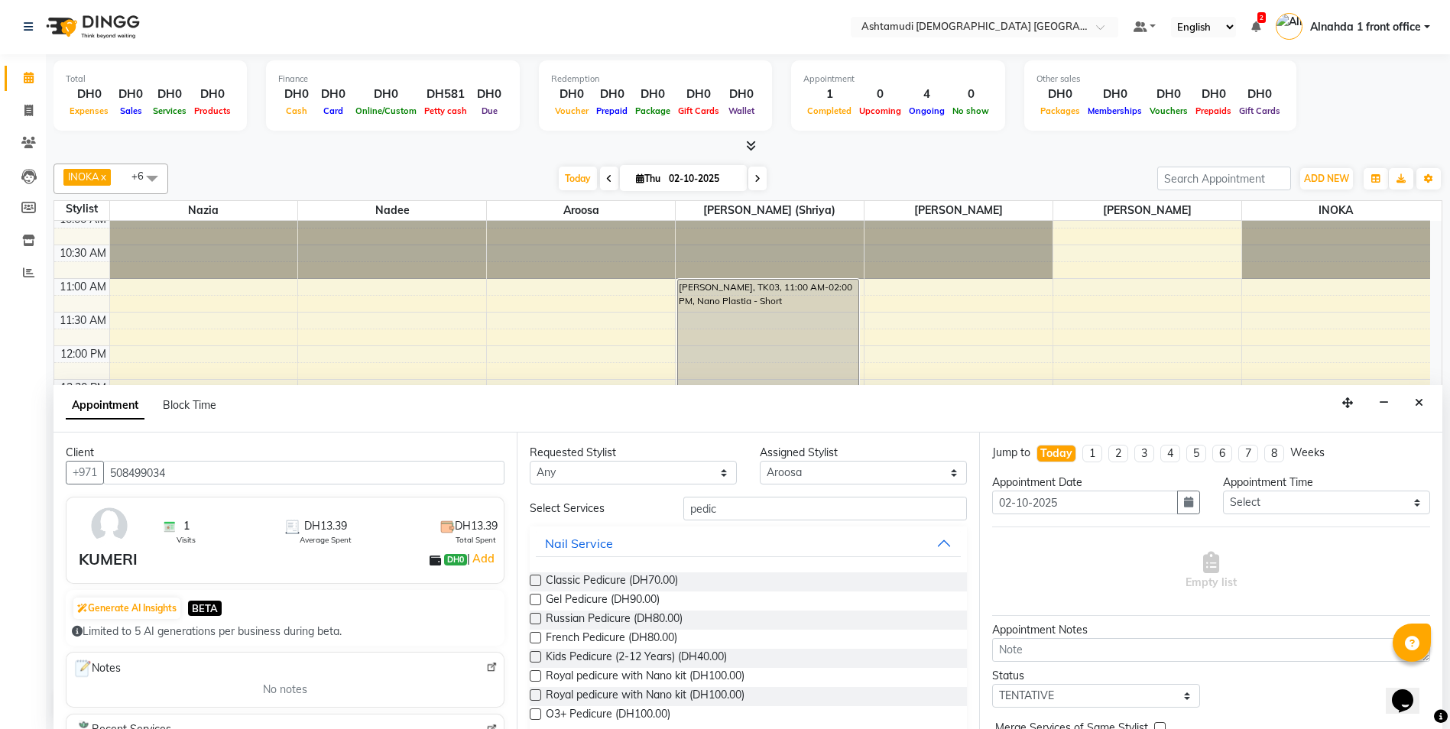
click at [536, 575] on label at bounding box center [535, 580] width 11 height 11
click at [536, 577] on input "checkbox" at bounding box center [535, 582] width 10 height 10
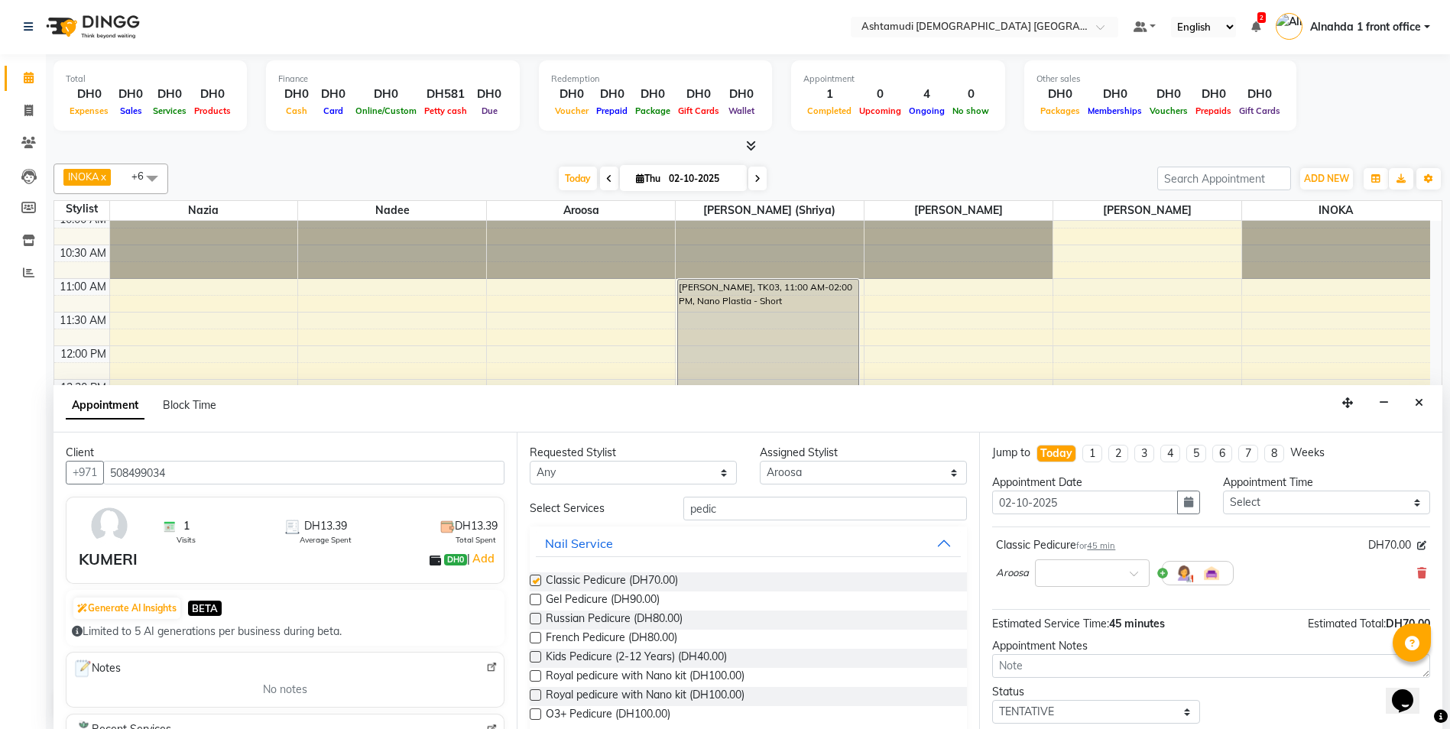
checkbox input "false"
drag, startPoint x: 735, startPoint y: 509, endPoint x: 587, endPoint y: 526, distance: 149.2
click at [587, 526] on div "Select Services pedic Nail Service Classic Pedicure (DH70.00) Gel Pedicure (DH9…" at bounding box center [749, 651] width 438 height 308
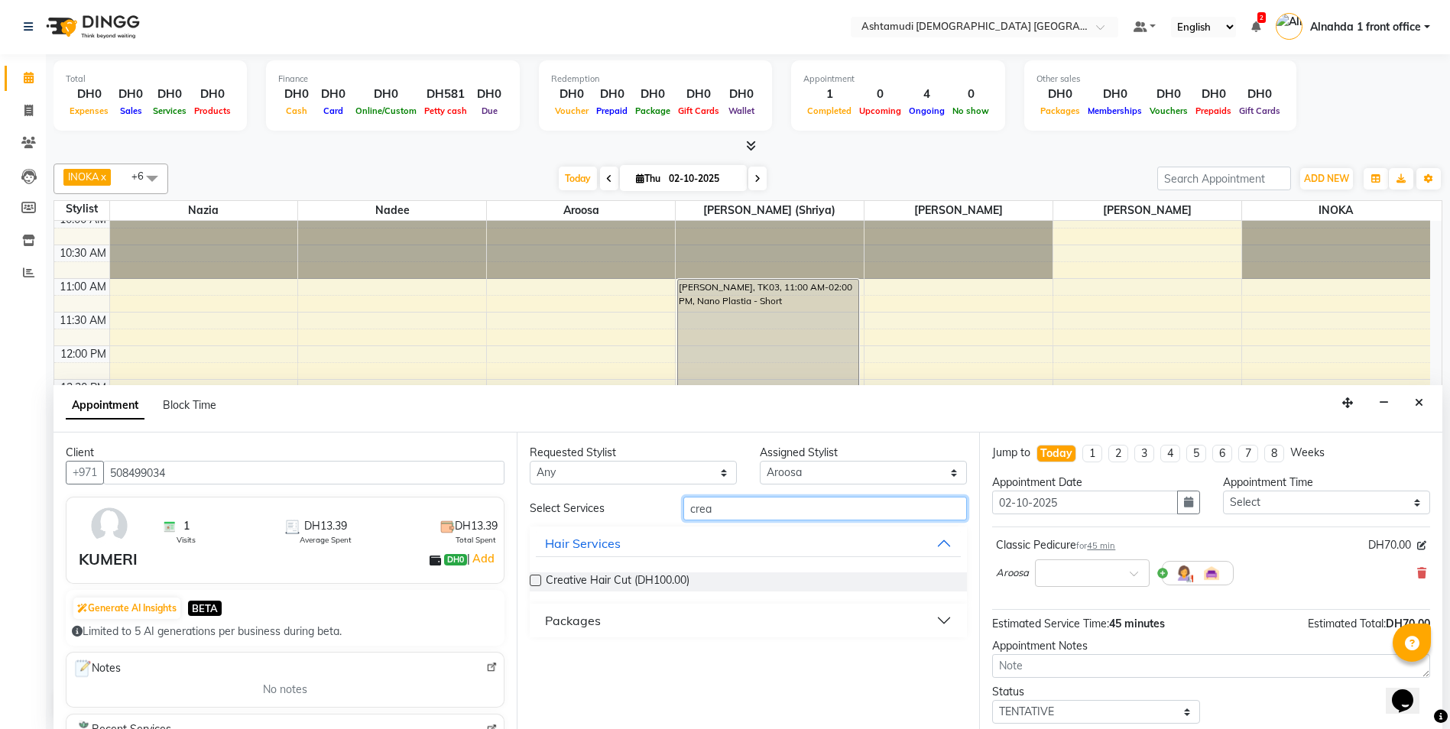
type input "crea"
click at [538, 575] on label at bounding box center [535, 580] width 11 height 11
click at [538, 577] on input "checkbox" at bounding box center [535, 582] width 10 height 10
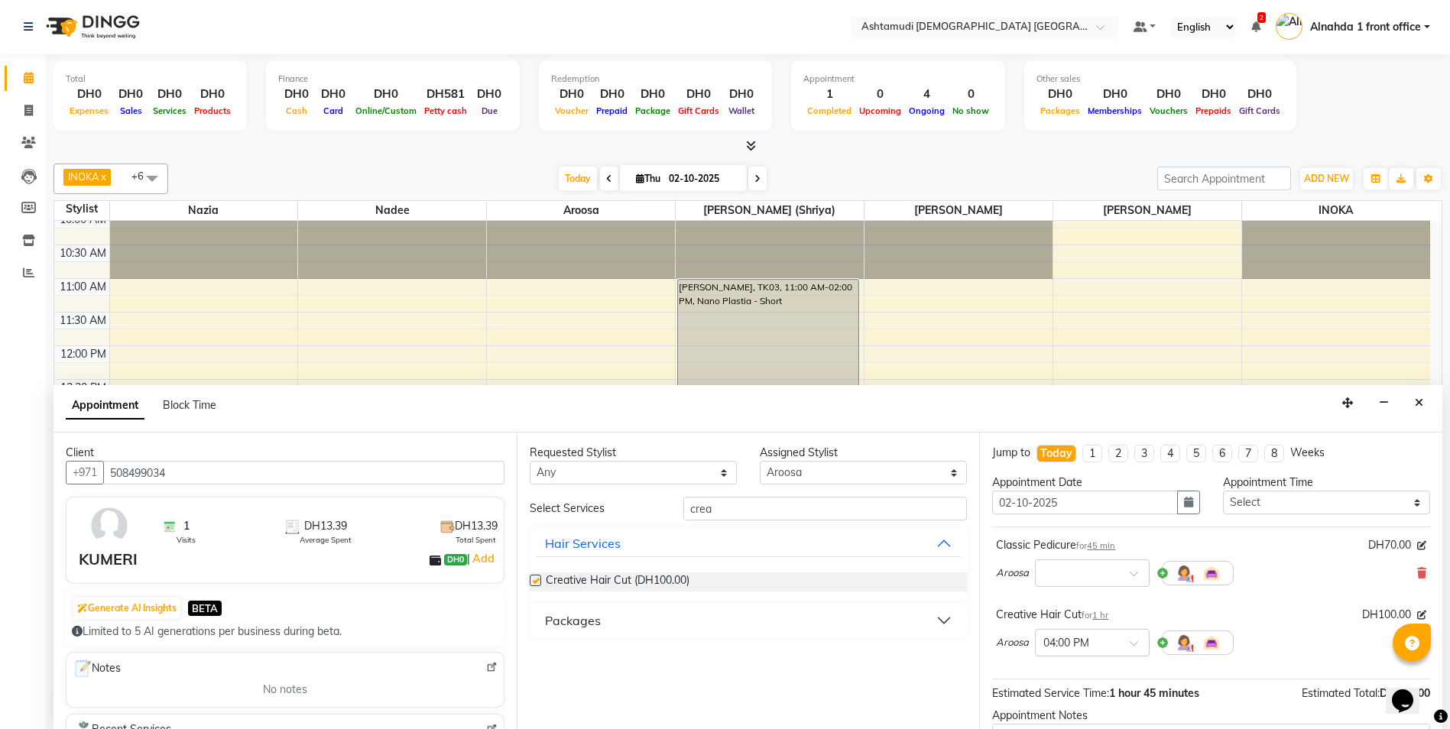
checkbox input "false"
drag, startPoint x: 726, startPoint y: 511, endPoint x: 646, endPoint y: 514, distance: 79.5
click at [646, 514] on div "Select Services crea" at bounding box center [748, 509] width 461 height 24
type input "fruit"
click at [531, 577] on div "Requested Stylist Any Alnahda 1 front office Amala Aroosa Deepika Rani DINGG TA…" at bounding box center [748, 580] width 463 height 296
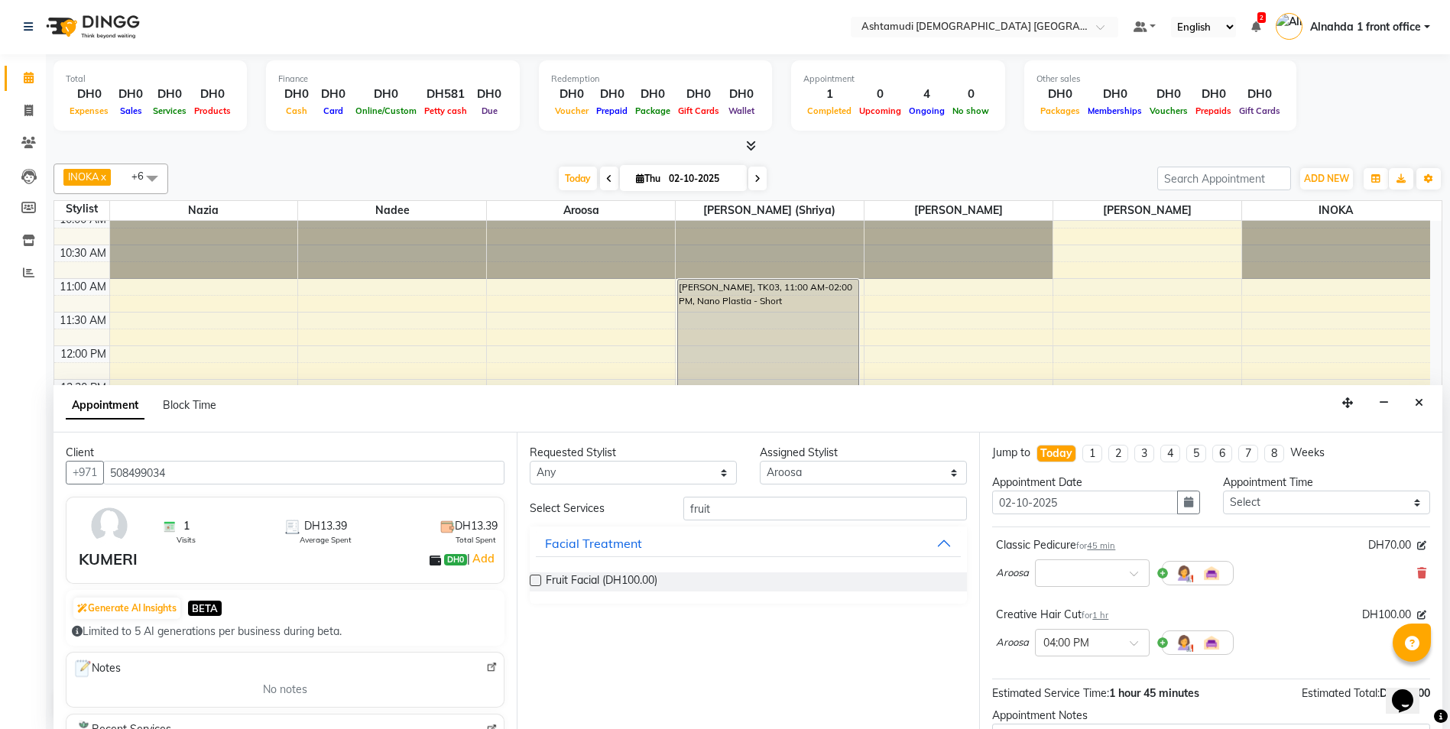
drag, startPoint x: 533, startPoint y: 578, endPoint x: 541, endPoint y: 580, distance: 8.7
click at [533, 578] on label at bounding box center [535, 580] width 11 height 11
click at [533, 578] on input "checkbox" at bounding box center [535, 582] width 10 height 10
checkbox input "false"
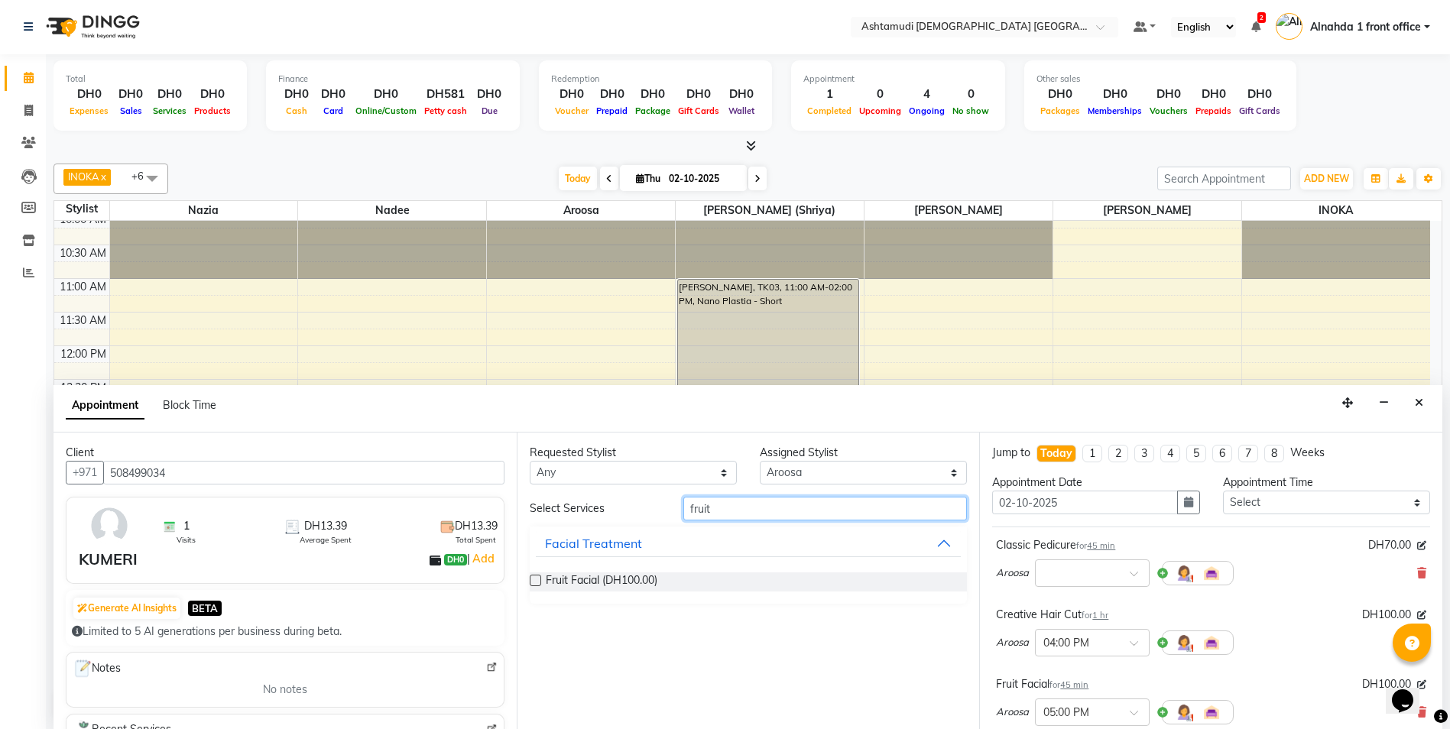
drag, startPoint x: 731, startPoint y: 503, endPoint x: 968, endPoint y: 392, distance: 261.5
click at [630, 521] on div "Select Services fruit Facial Treatment Fruit Facial (DH100.00)" at bounding box center [749, 550] width 438 height 107
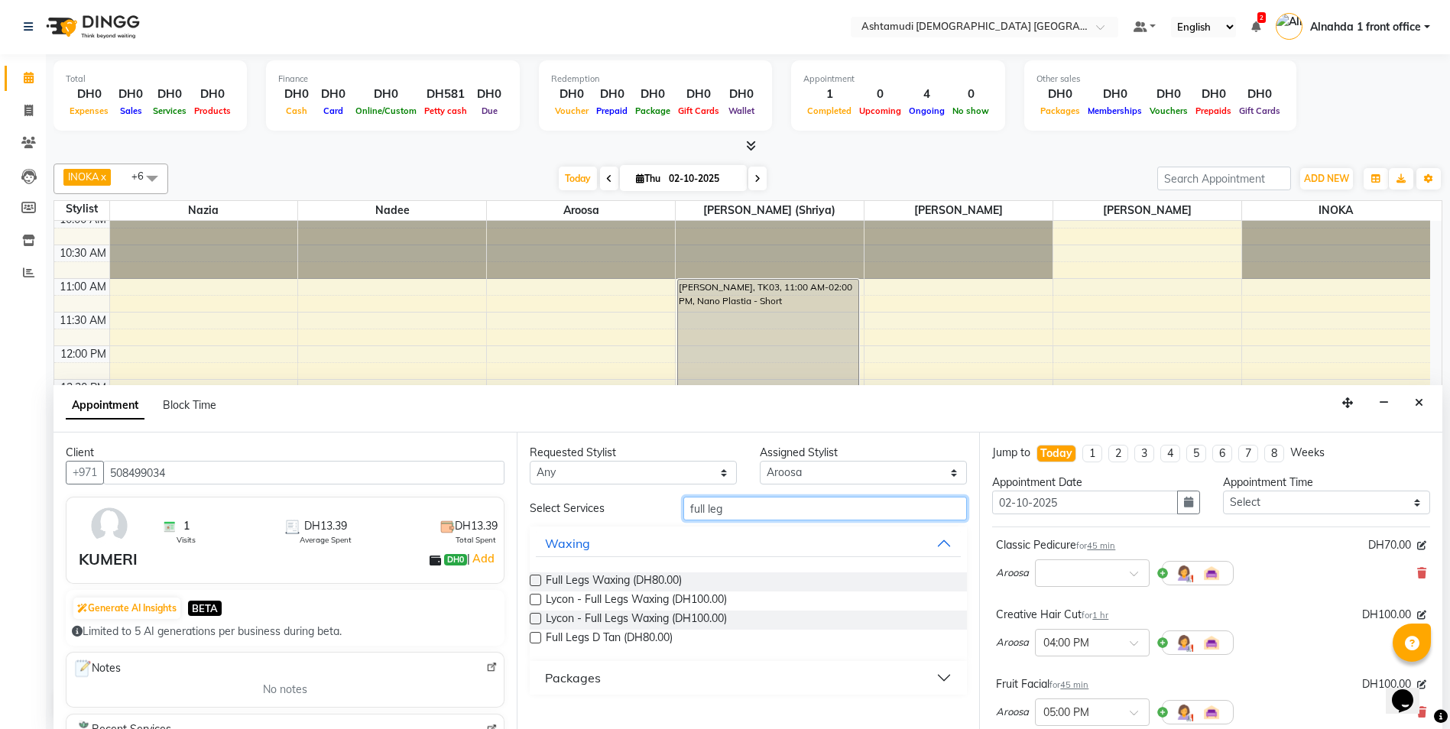
type input "full leg"
click at [533, 578] on label at bounding box center [535, 580] width 11 height 11
click at [533, 578] on input "checkbox" at bounding box center [535, 582] width 10 height 10
checkbox input "false"
drag, startPoint x: 746, startPoint y: 512, endPoint x: 604, endPoint y: 516, distance: 141.4
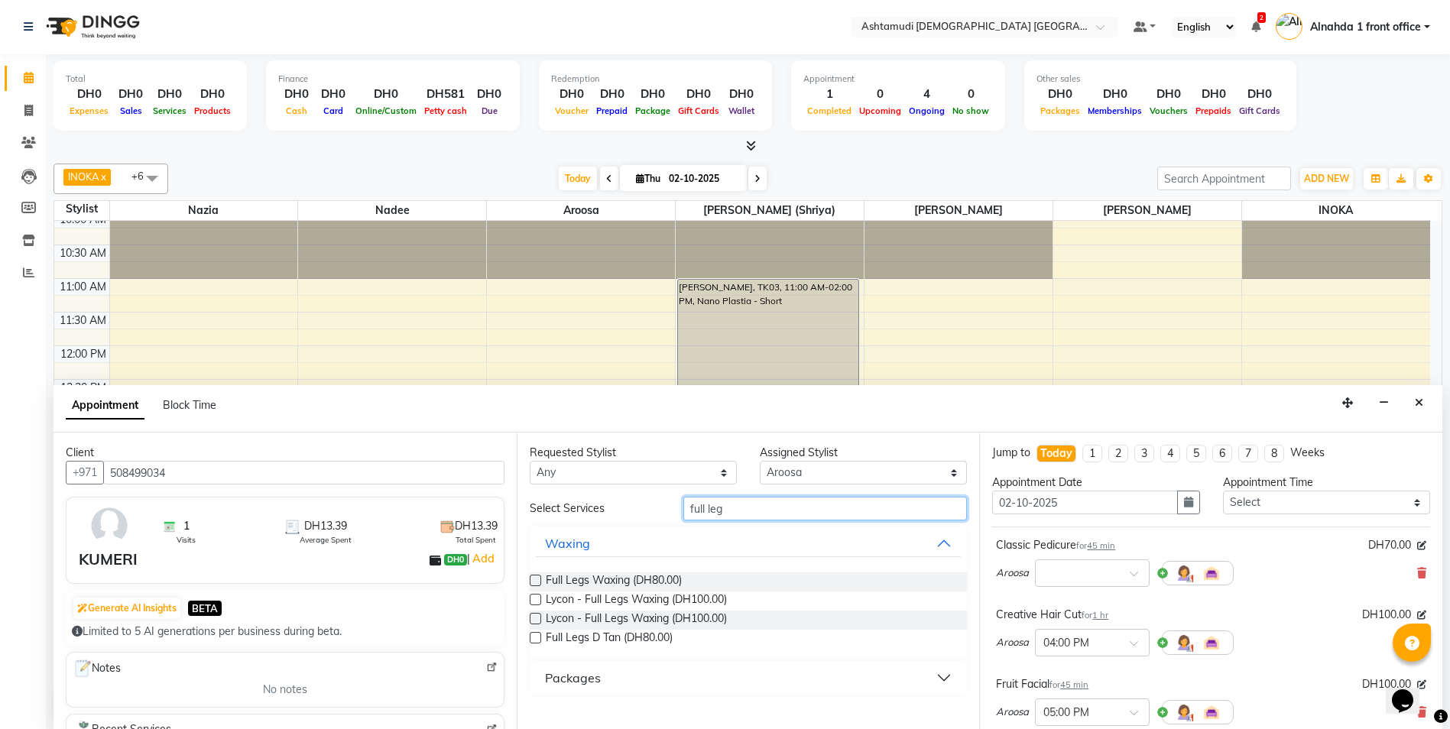
click at [604, 516] on div "Select Services full leg" at bounding box center [748, 509] width 461 height 24
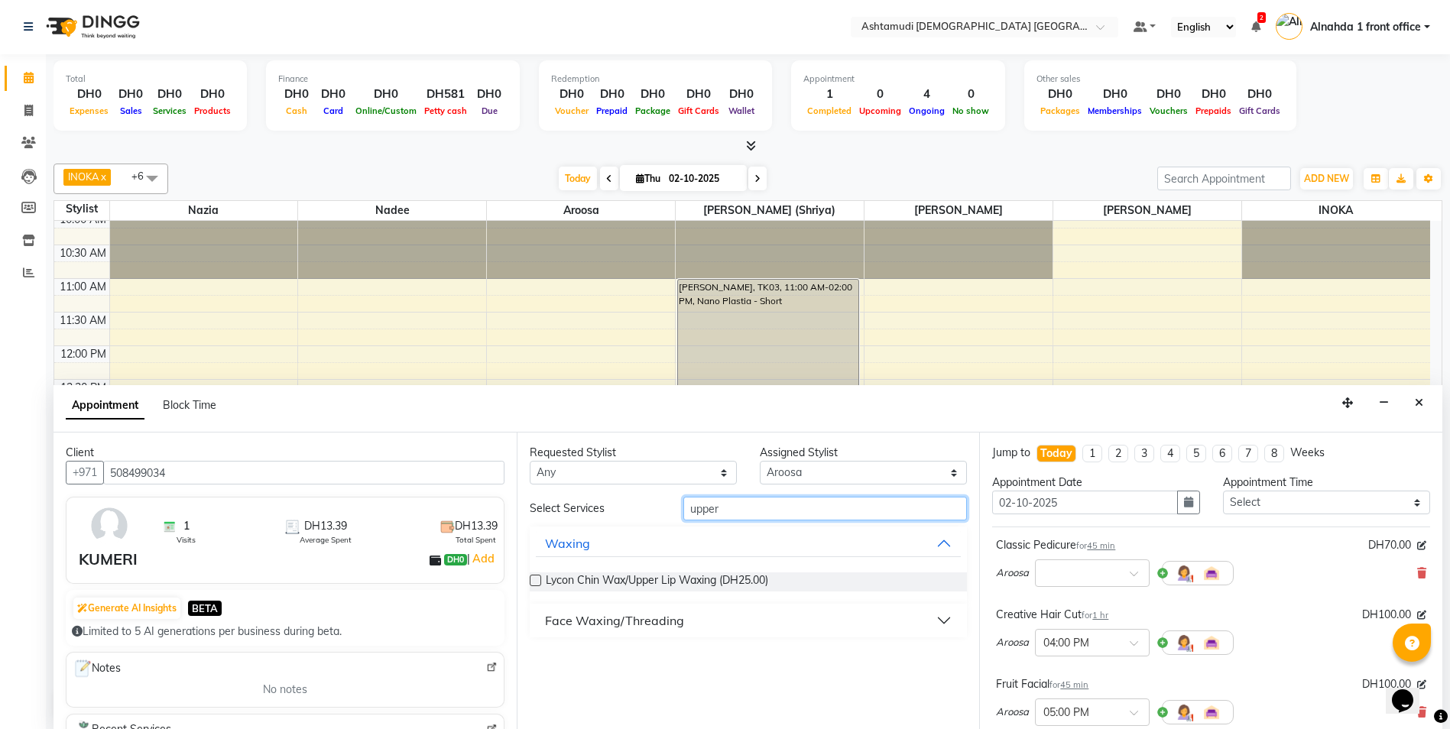
type input "upper"
click at [615, 625] on div "Face Waxing/Threading" at bounding box center [614, 620] width 139 height 18
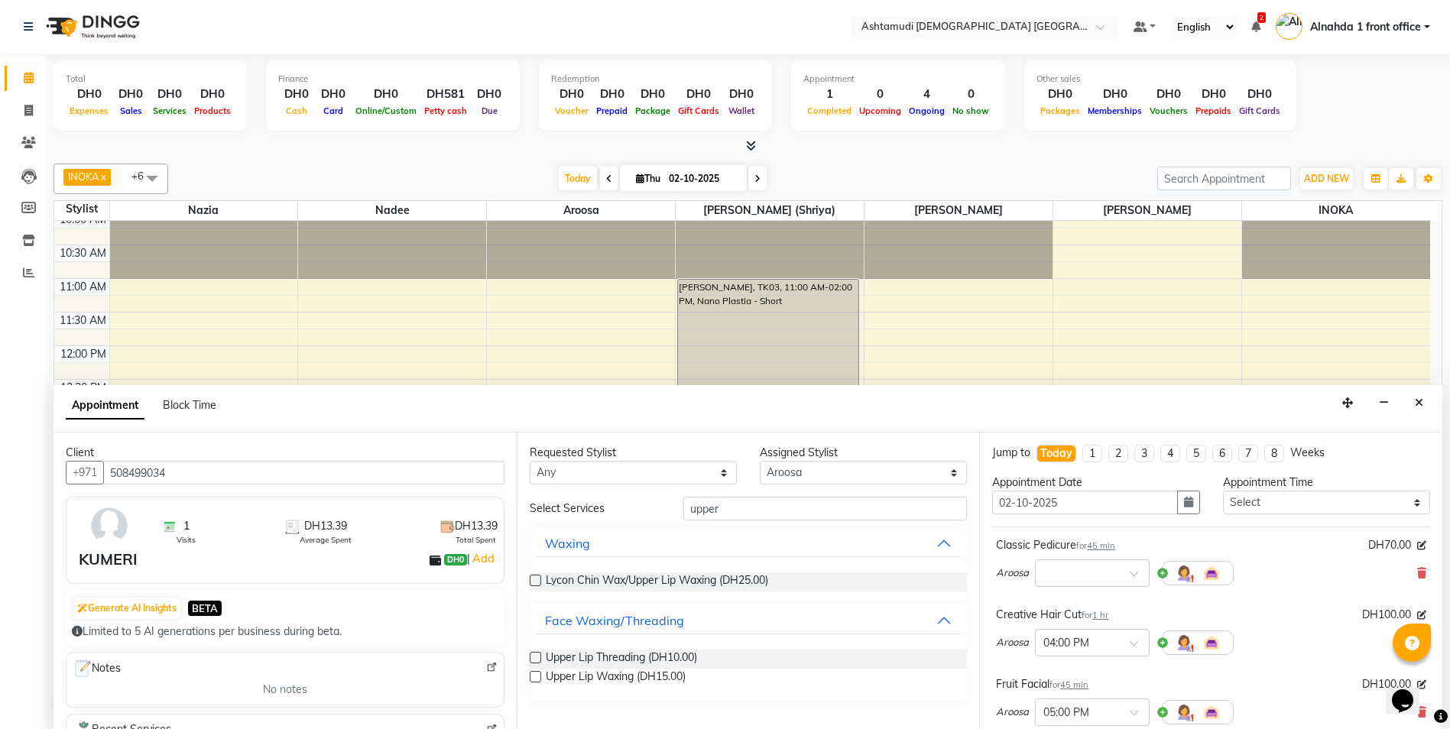
click at [536, 679] on label at bounding box center [535, 676] width 11 height 11
click at [536, 679] on input "checkbox" at bounding box center [535, 678] width 10 height 10
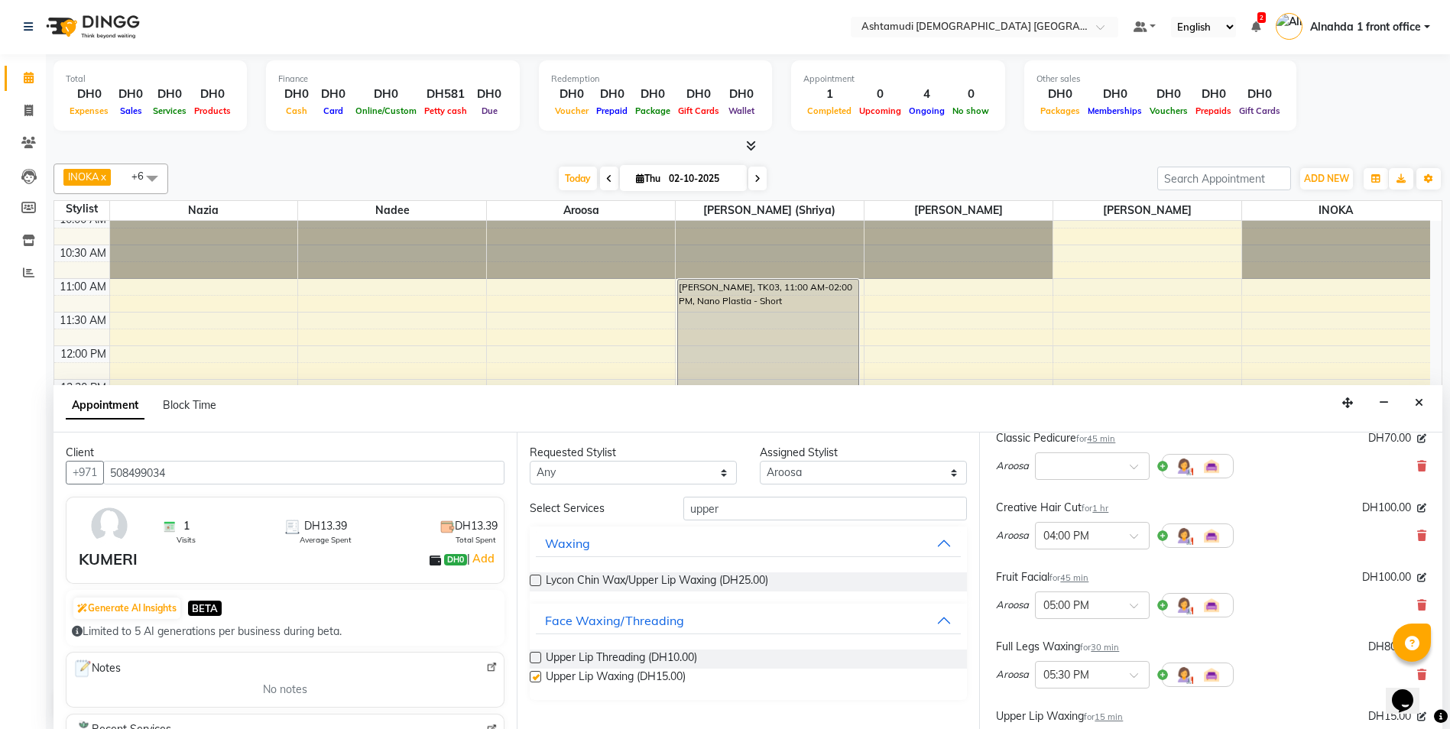
checkbox input "false"
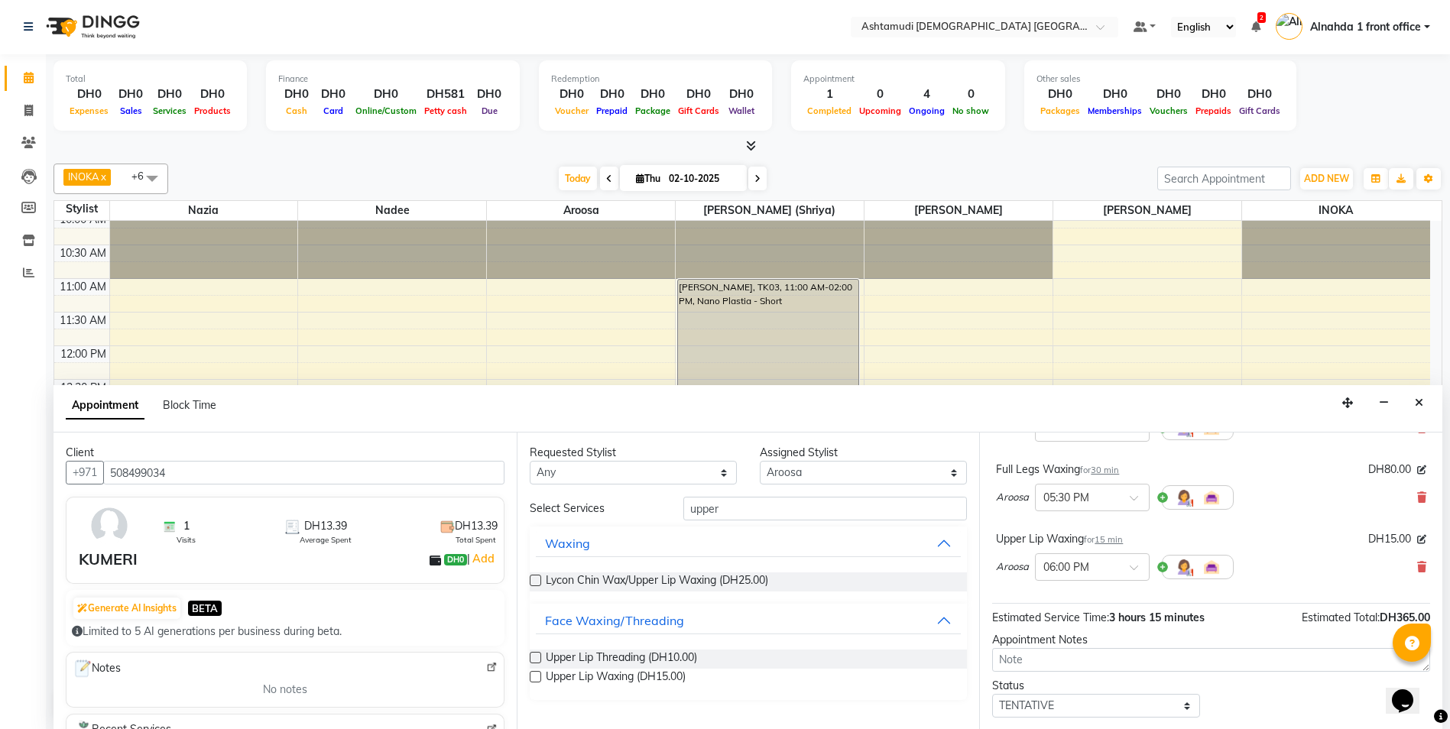
scroll to position [369, 0]
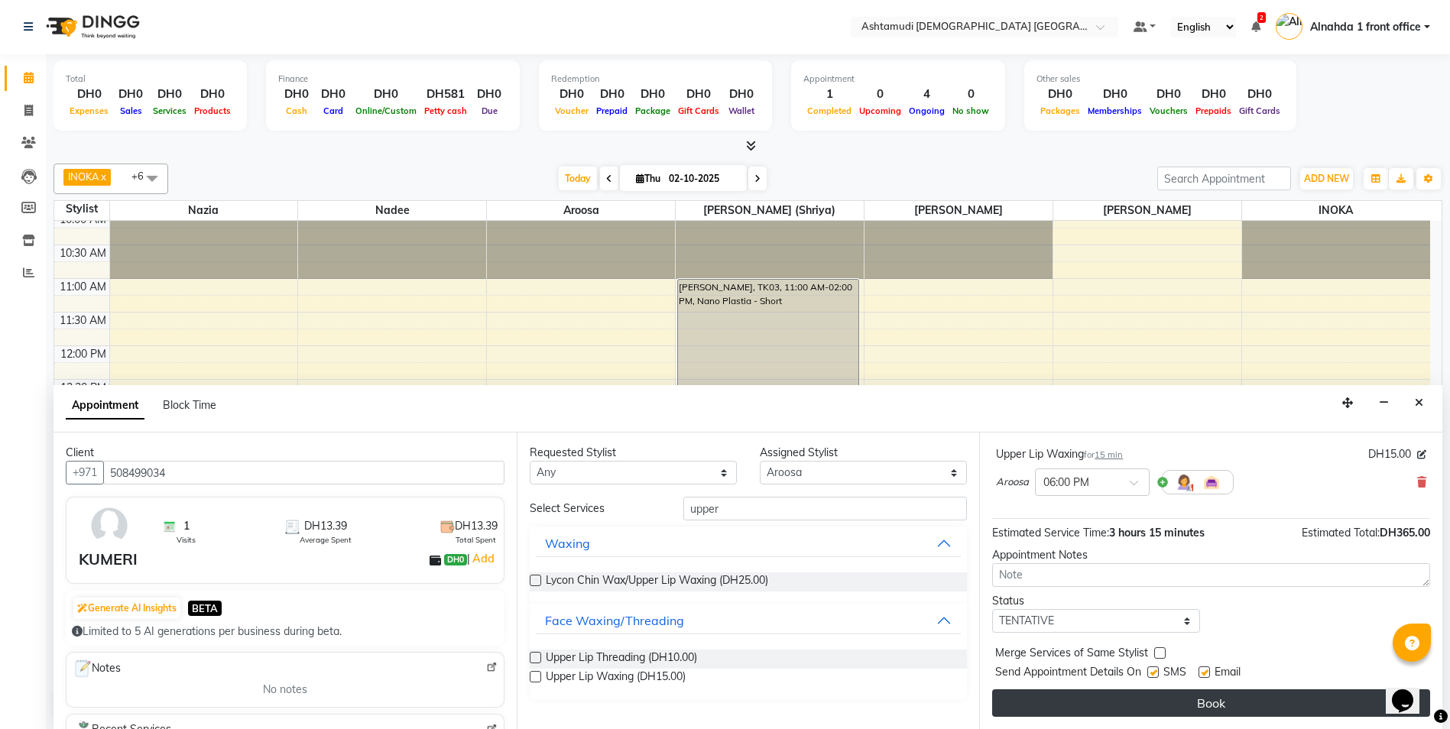
click at [1253, 702] on button "Book" at bounding box center [1211, 703] width 438 height 28
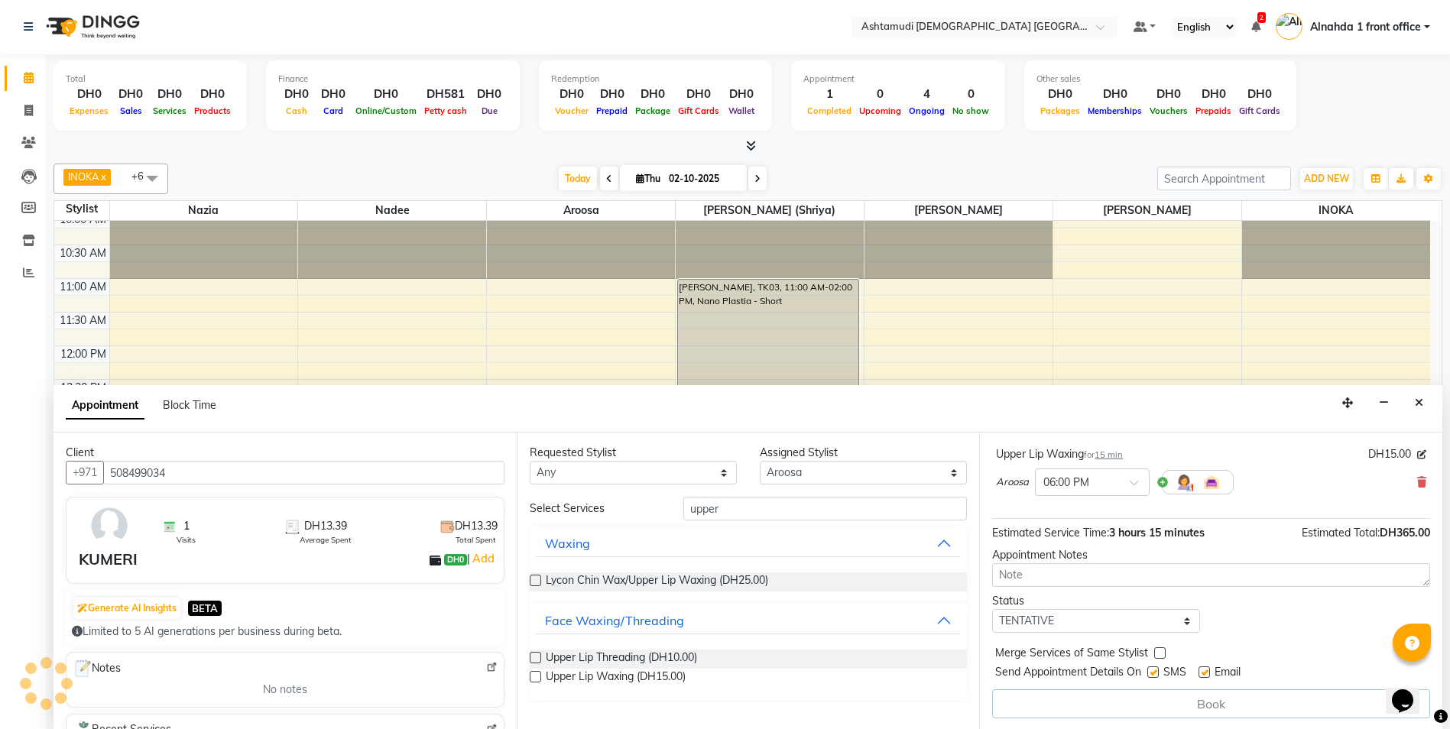
scroll to position [0, 0]
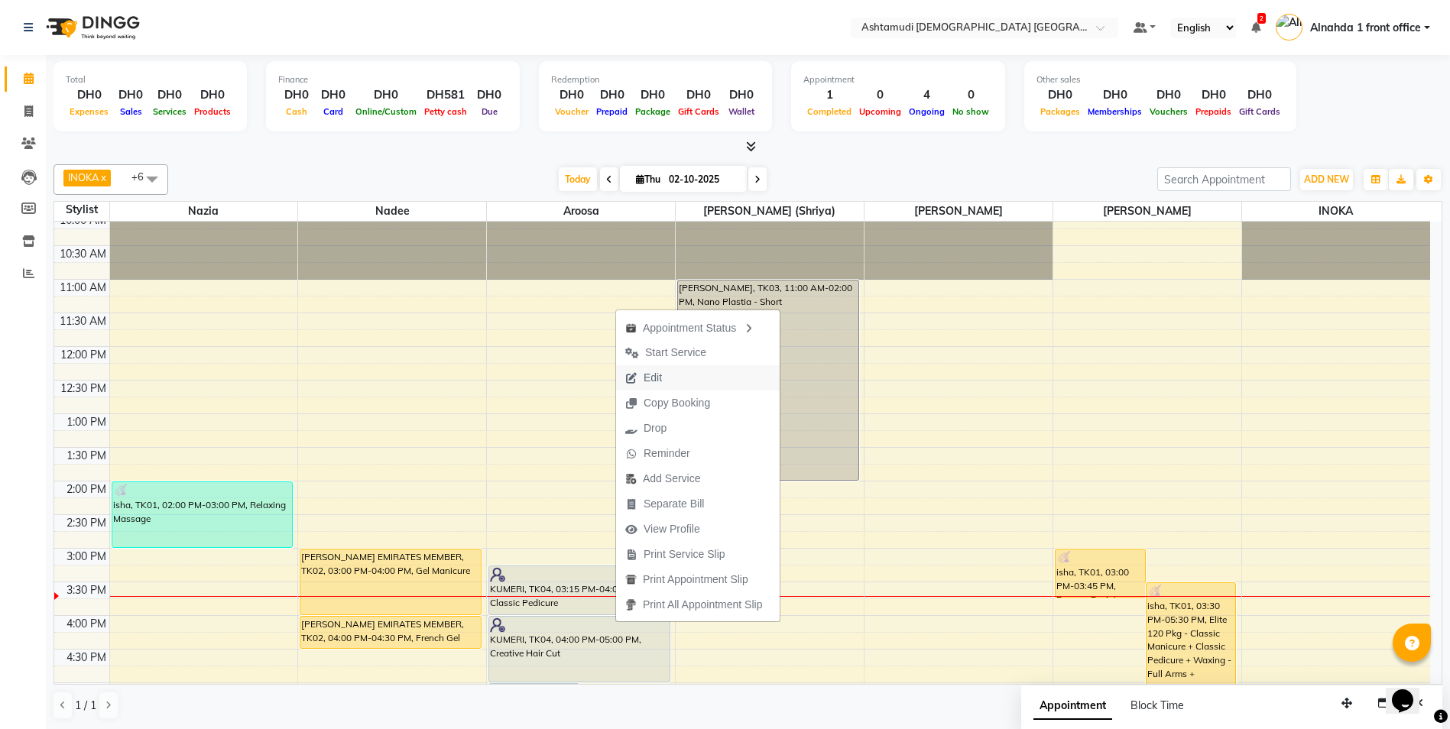
click at [653, 380] on span "Edit" at bounding box center [652, 378] width 18 height 16
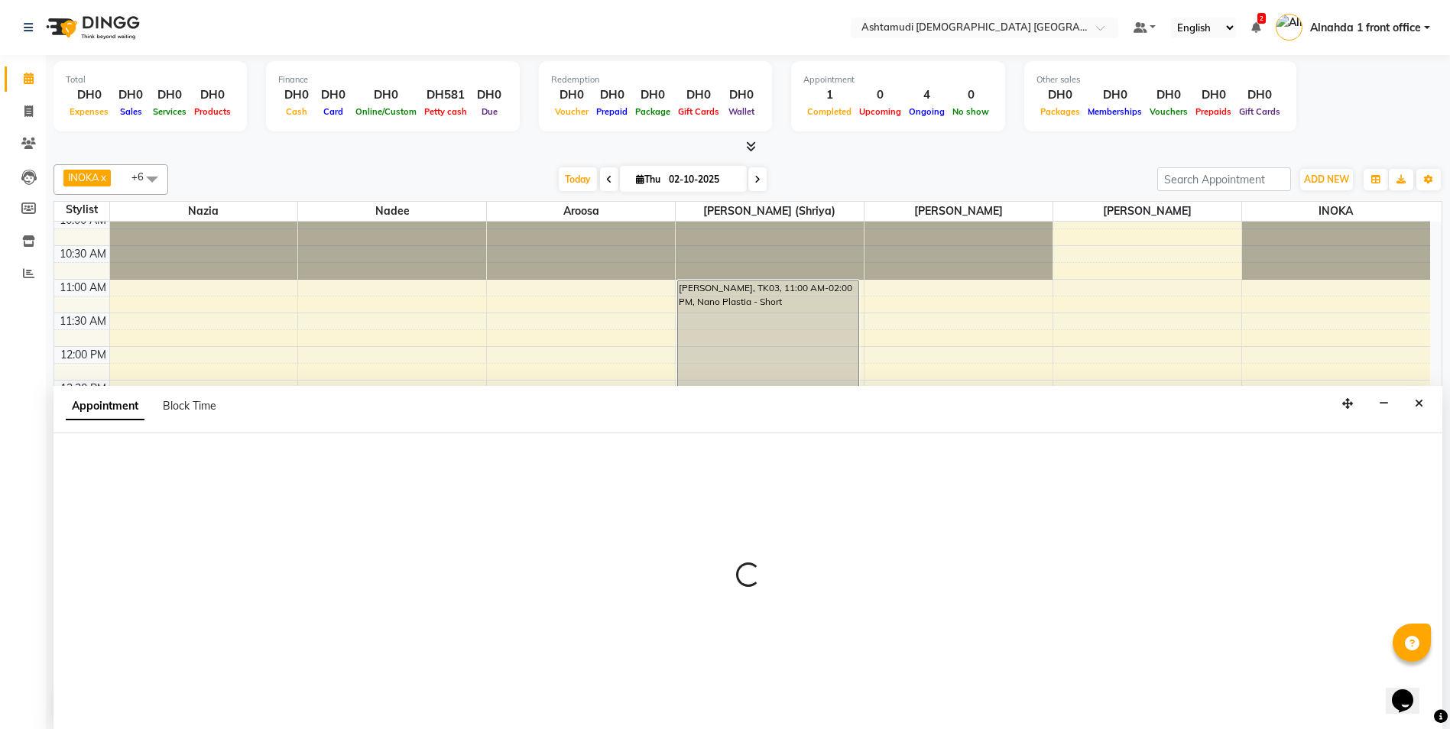
scroll to position [1, 0]
select select "tentative"
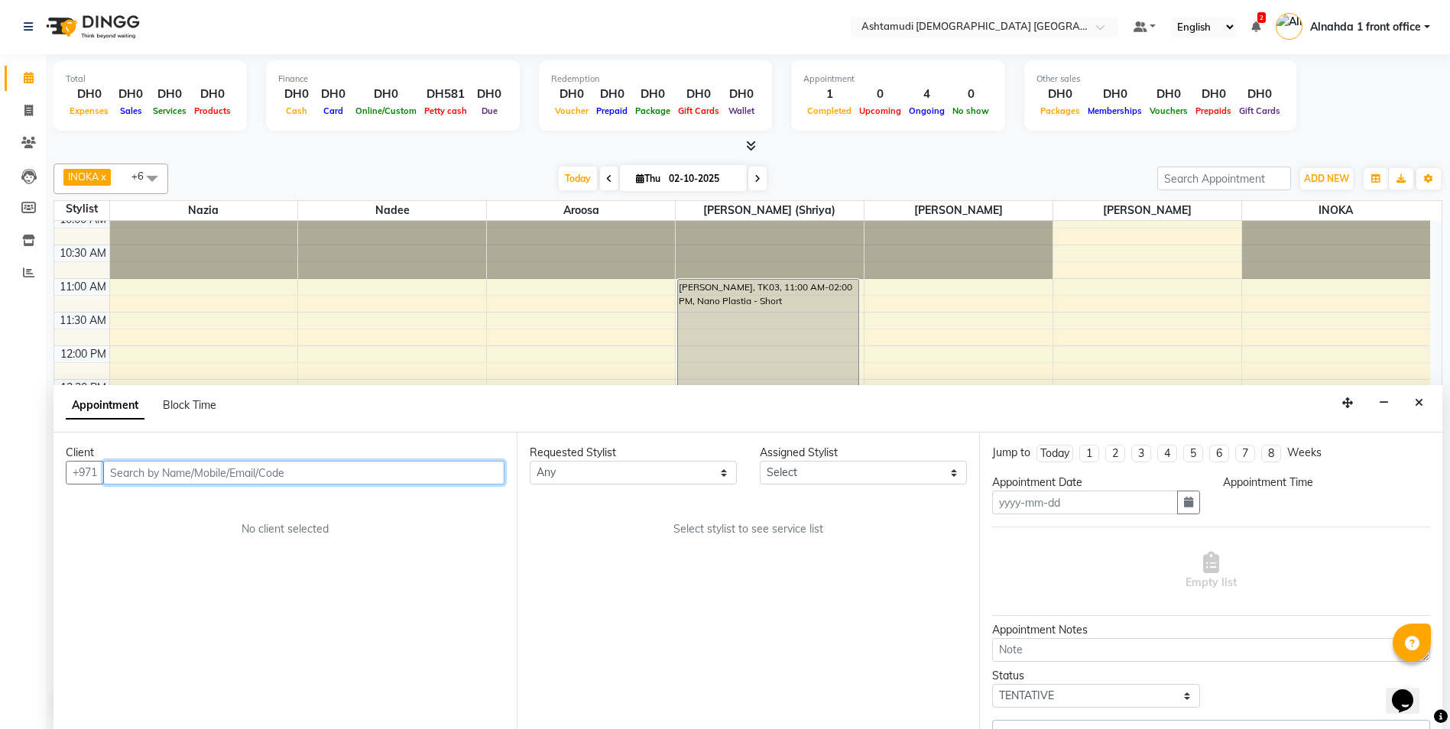
type input "02-10-2025"
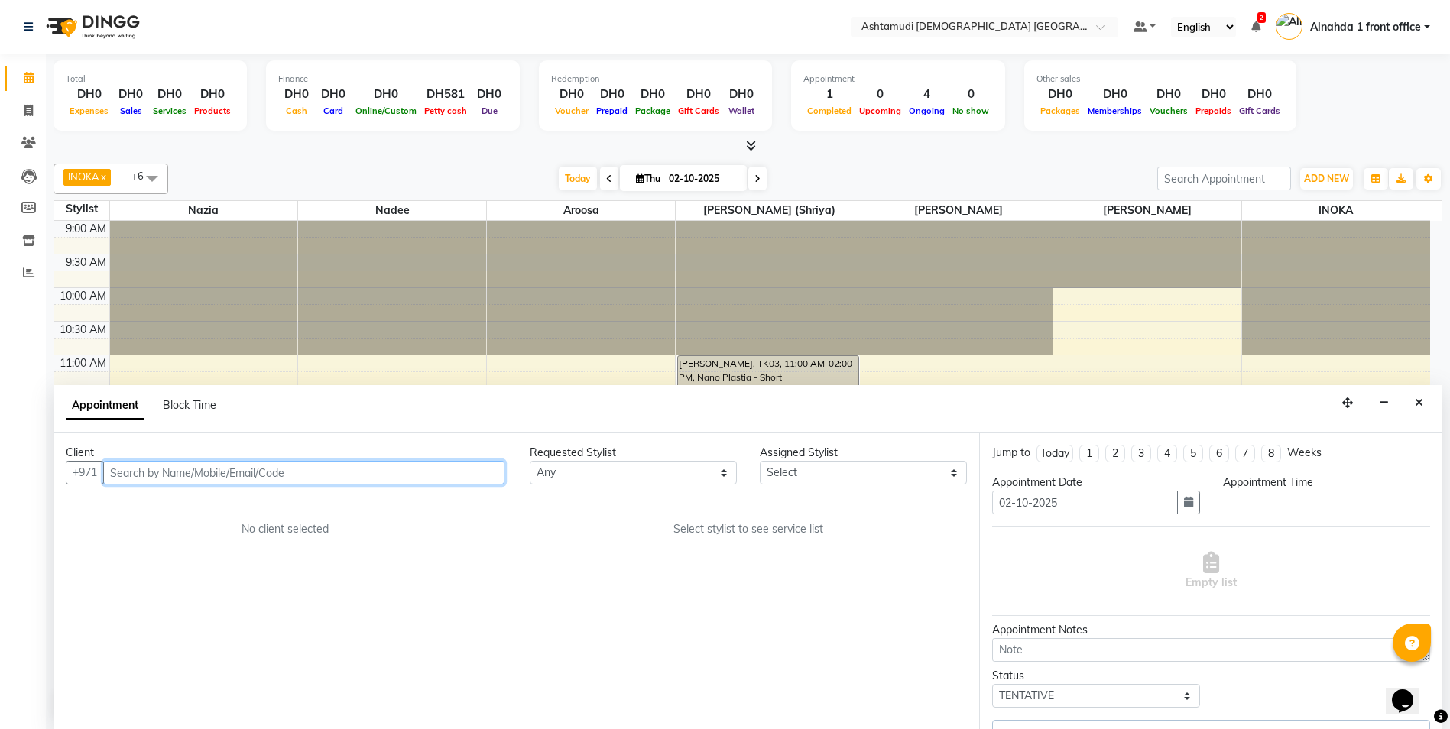
select select
select select "600"
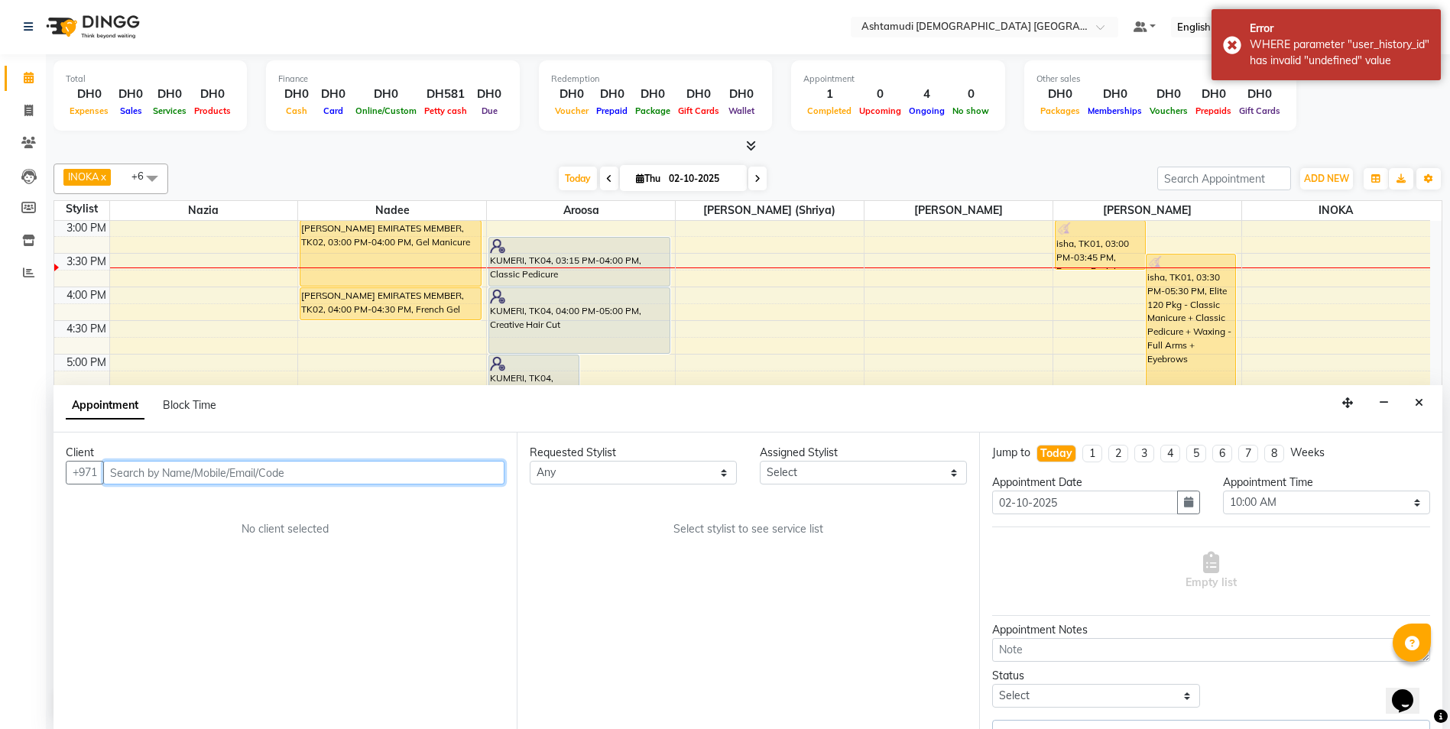
scroll to position [32, 0]
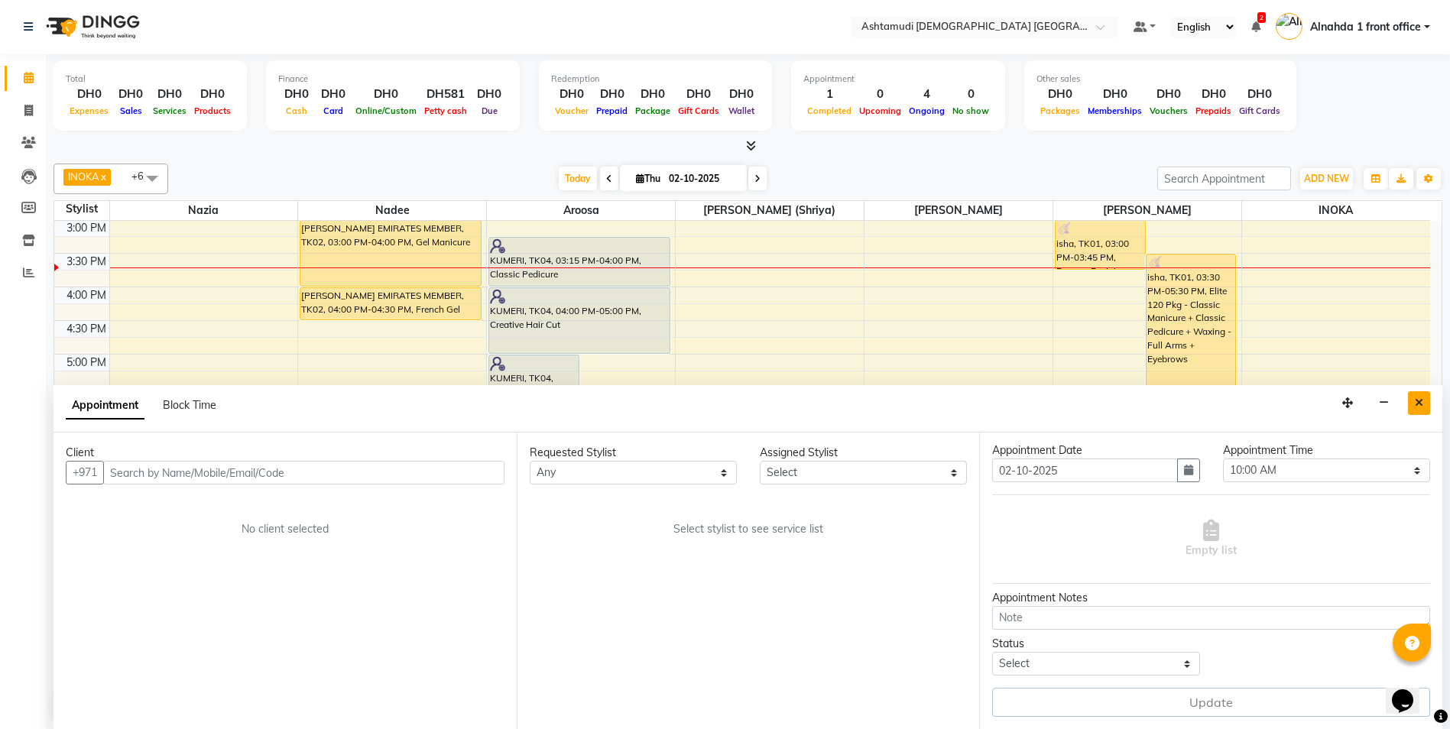
click at [1420, 405] on icon "Close" at bounding box center [1418, 402] width 8 height 11
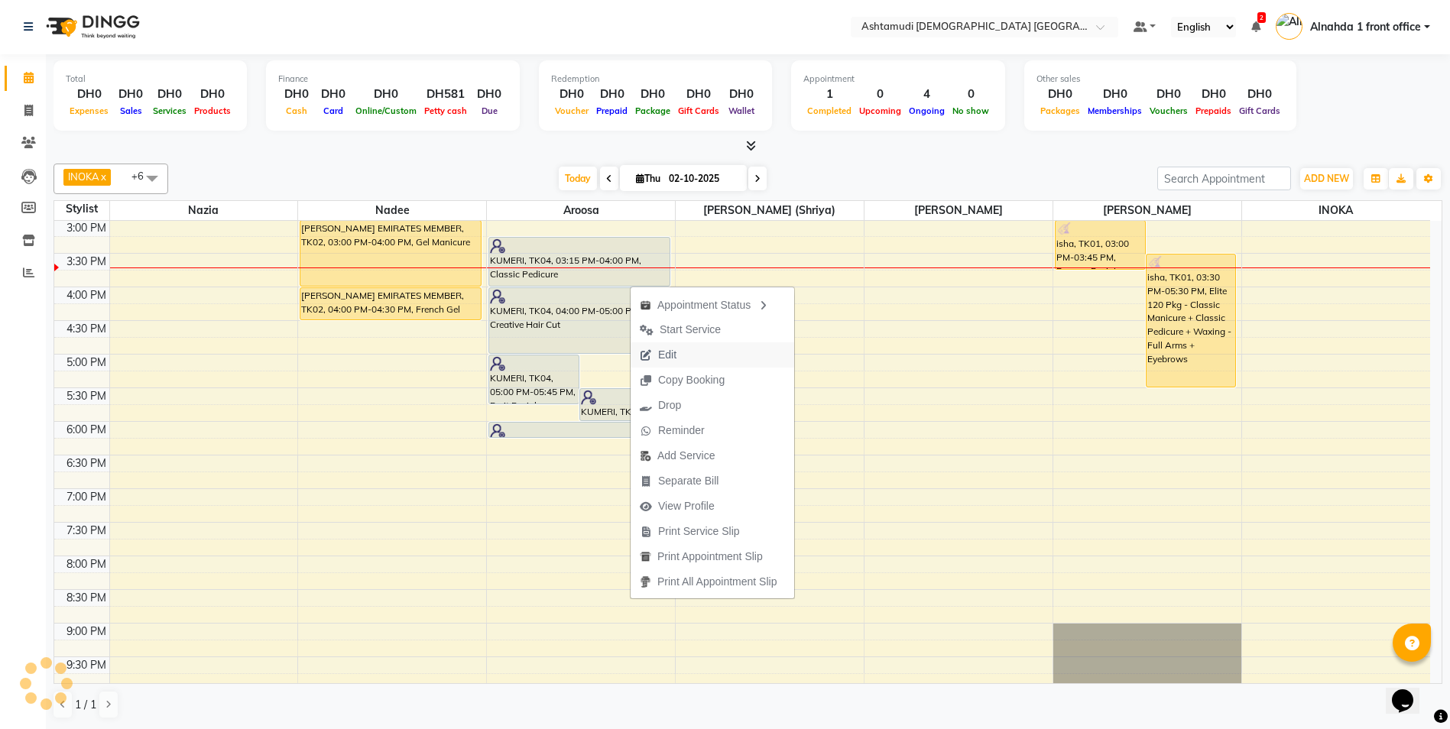
click at [672, 359] on span "Edit" at bounding box center [667, 355] width 18 height 16
select select "tentative"
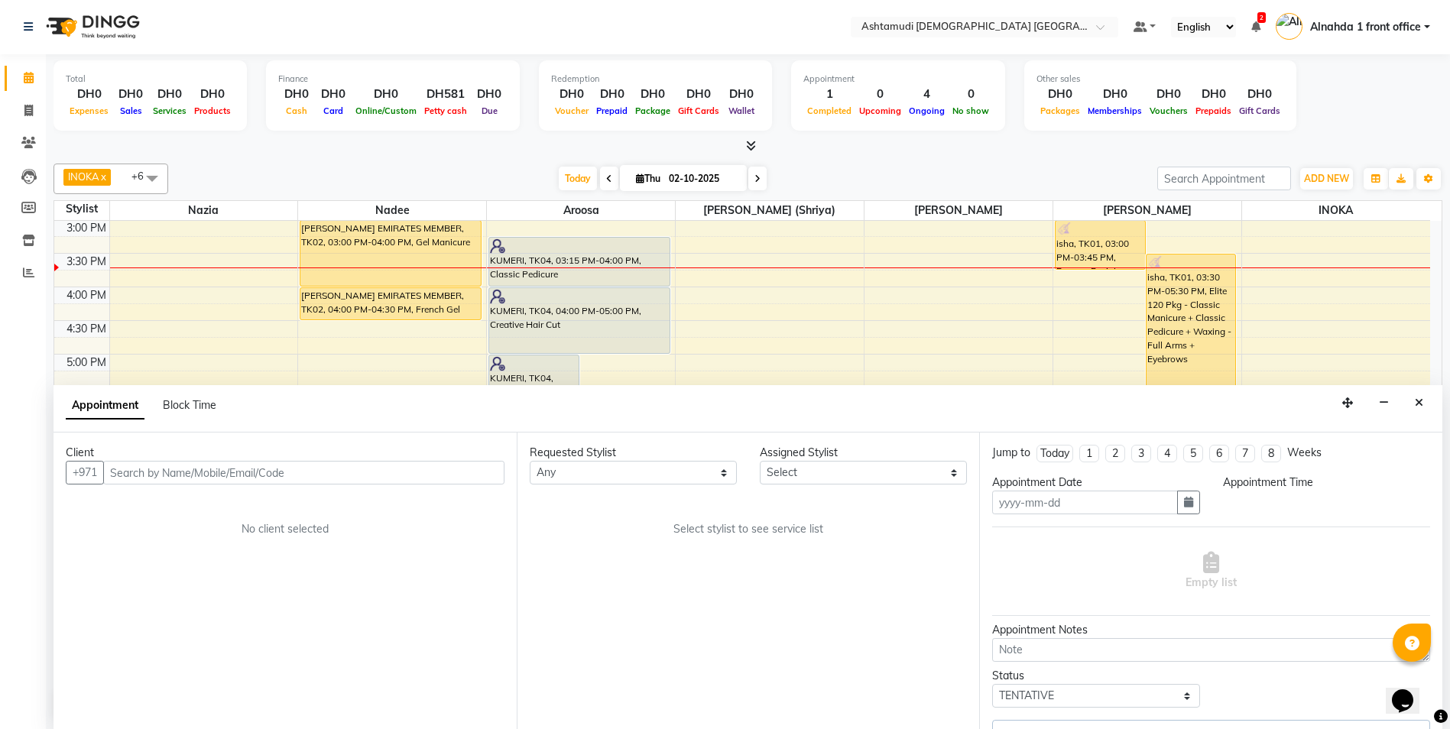
type input "02-10-2025"
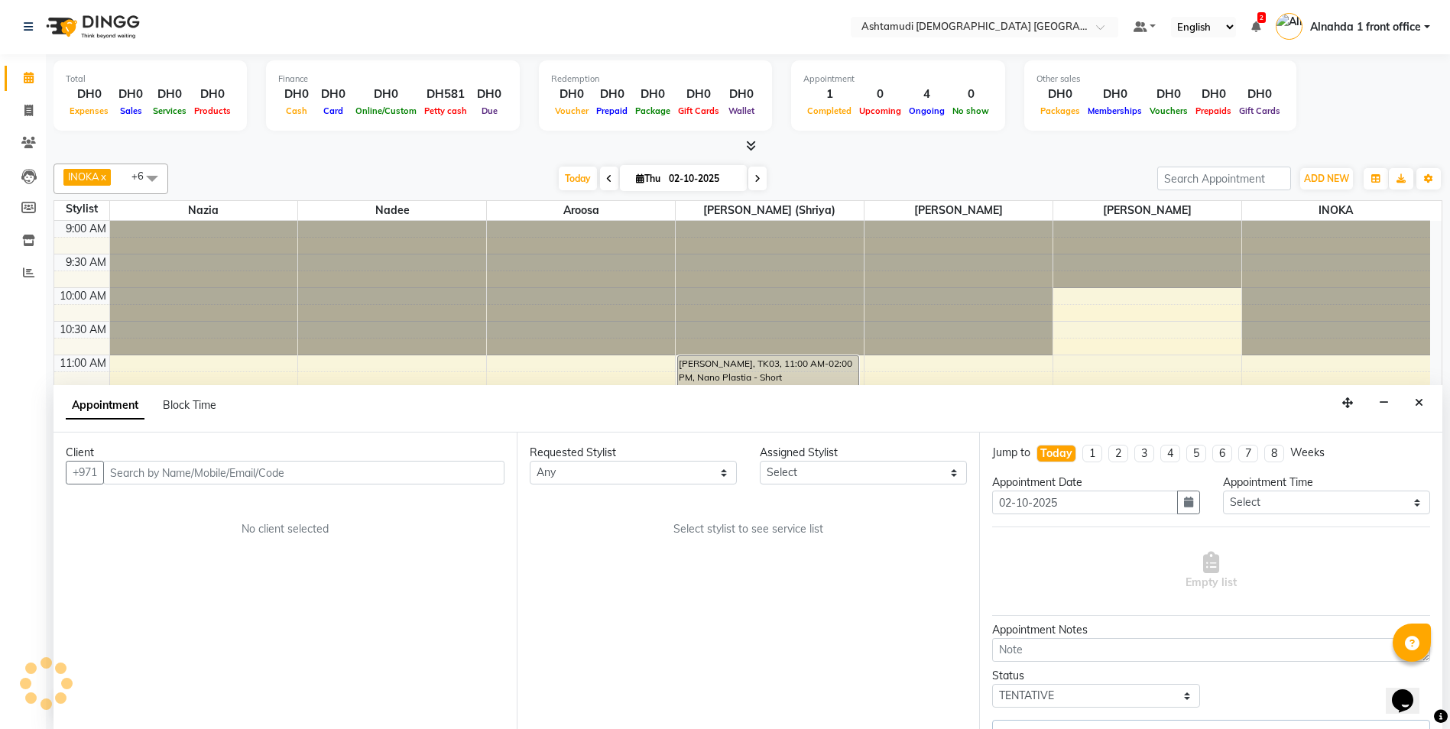
select select "85875"
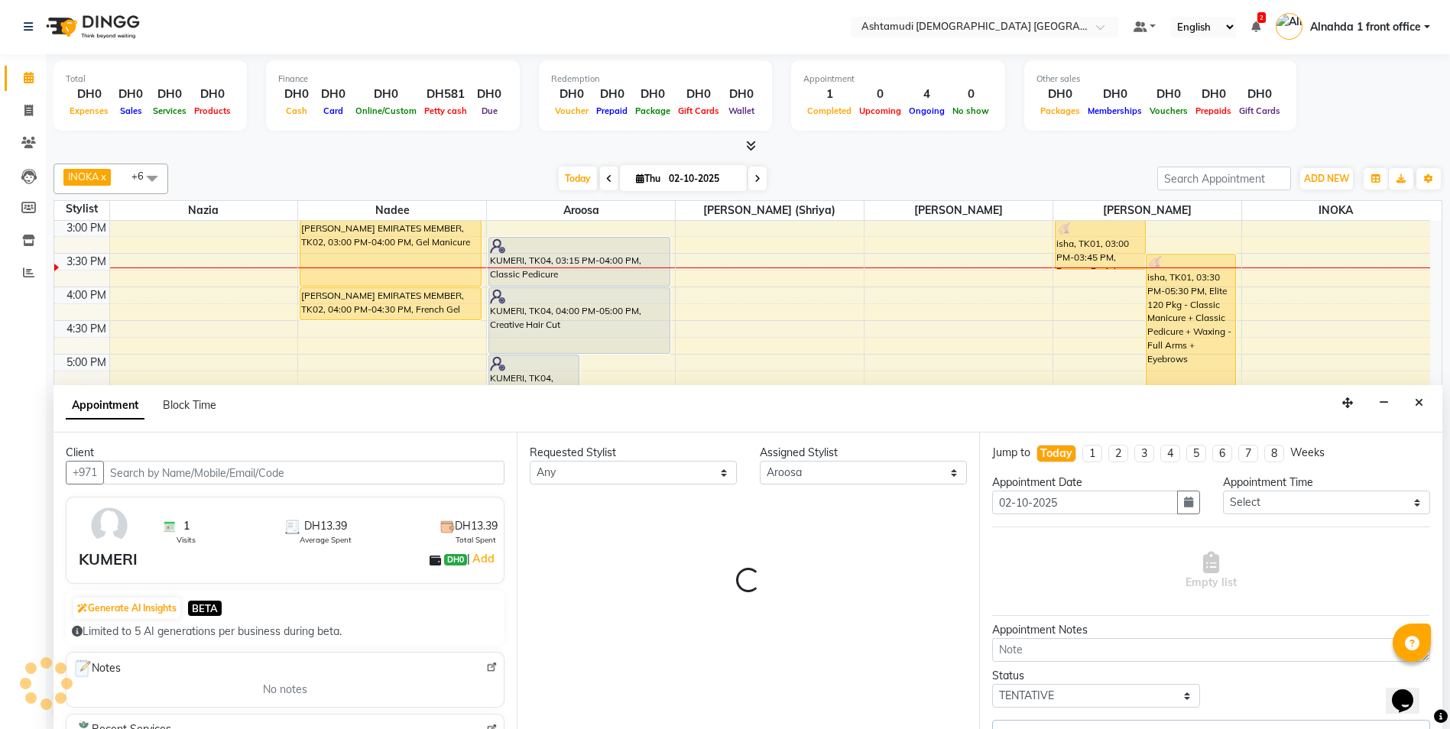
select select "3626"
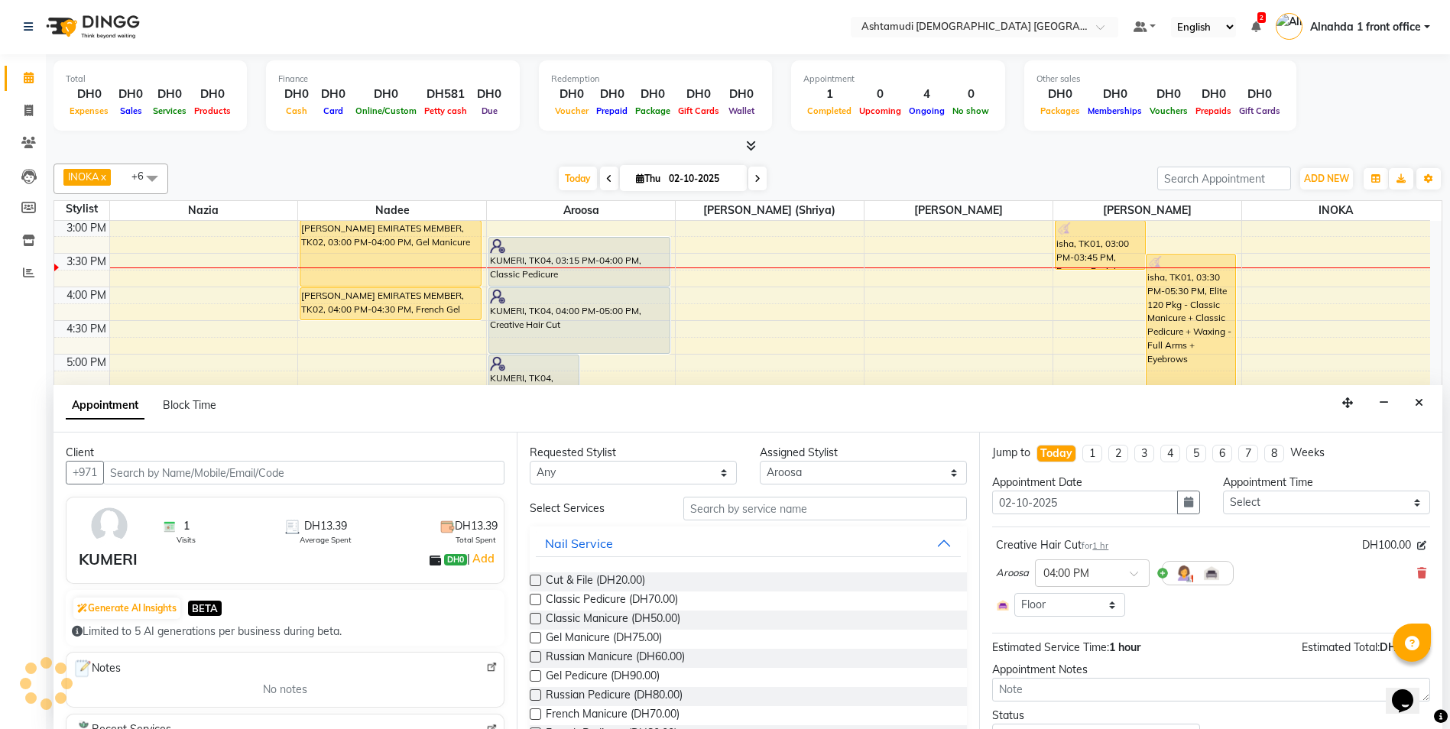
select select "3626"
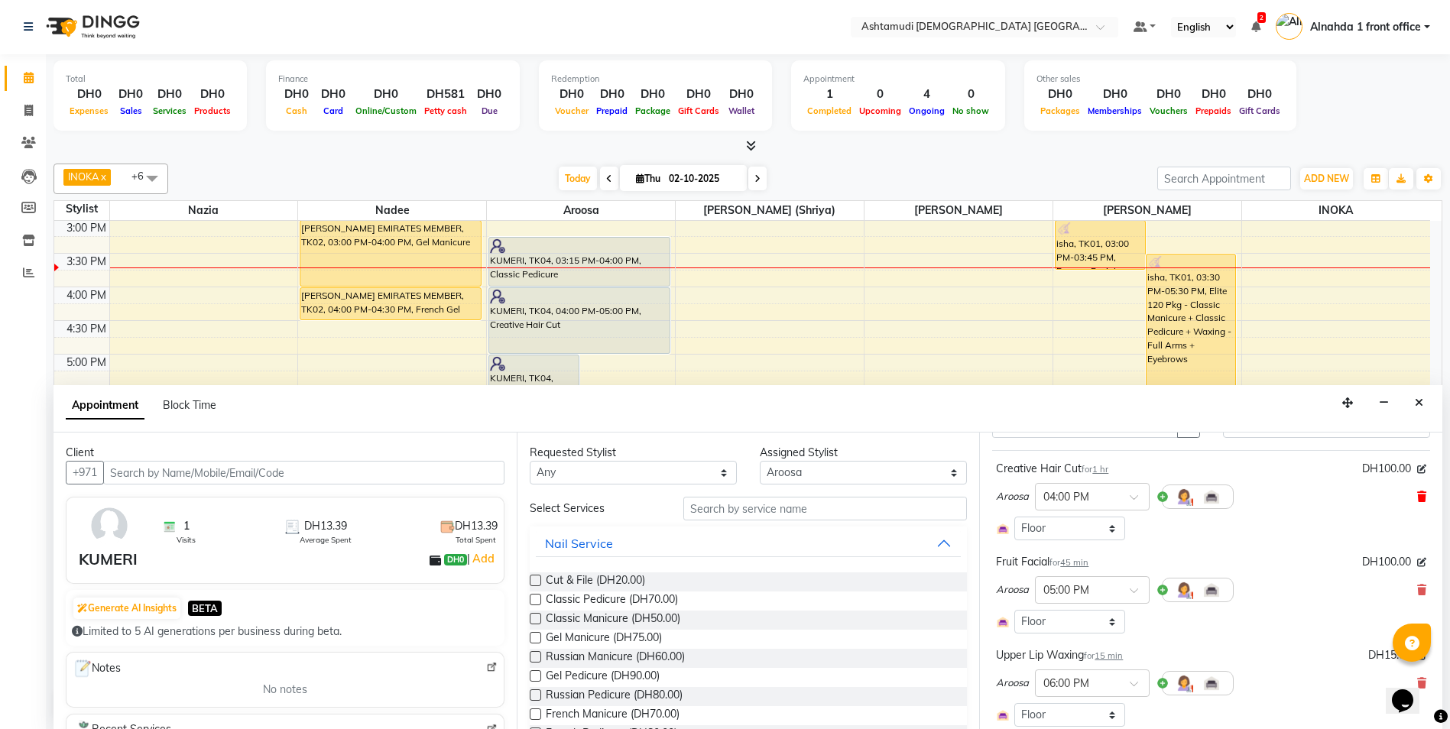
click at [1417, 496] on icon at bounding box center [1421, 496] width 9 height 11
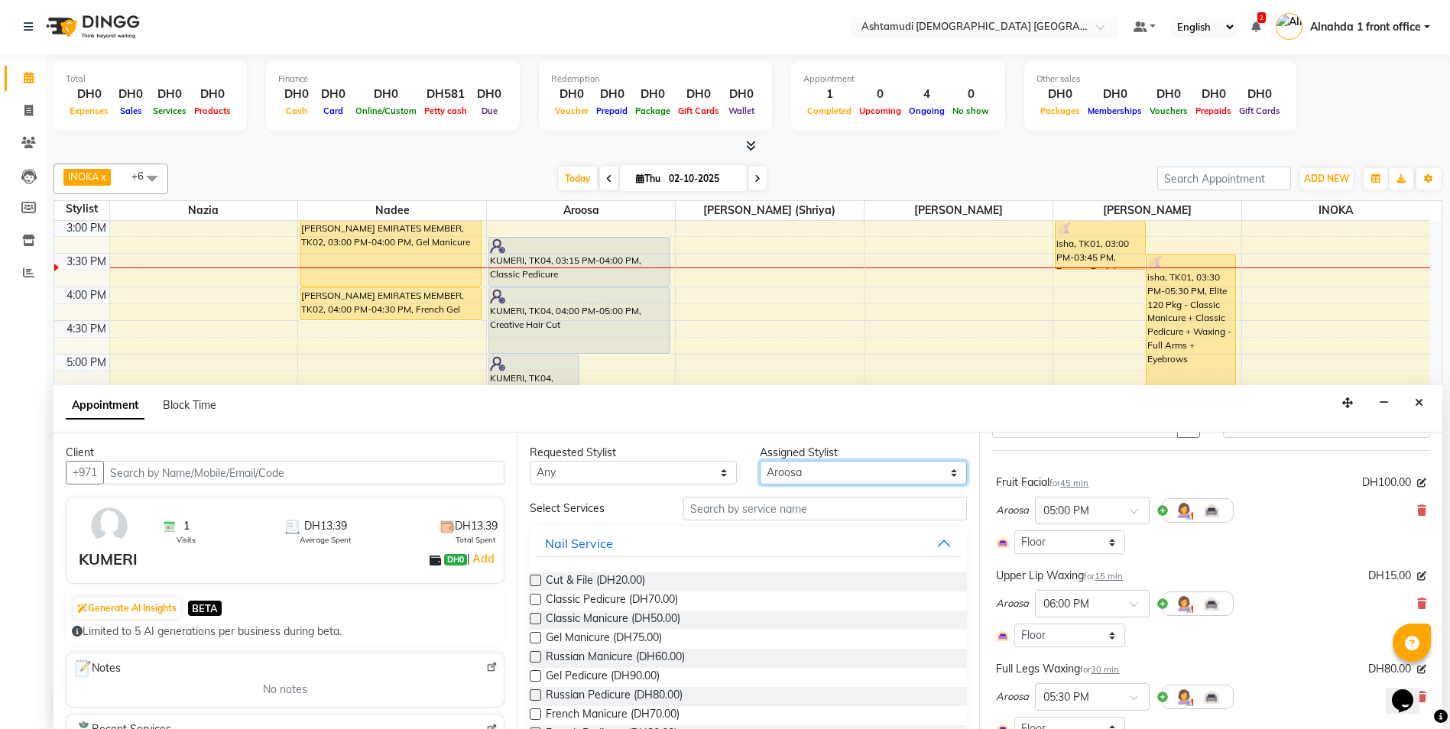
click at [802, 468] on select "Select Alnahda 1 front office Amala Aroosa Deepika Rani DINGG TAB USER Dummy St…" at bounding box center [863, 473] width 207 height 24
select select "90019"
click at [760, 461] on select "Select Alnahda 1 front office Amala Aroosa Deepika Rani DINGG TAB USER Dummy St…" at bounding box center [863, 473] width 207 height 24
click at [715, 500] on input "text" at bounding box center [825, 509] width 284 height 24
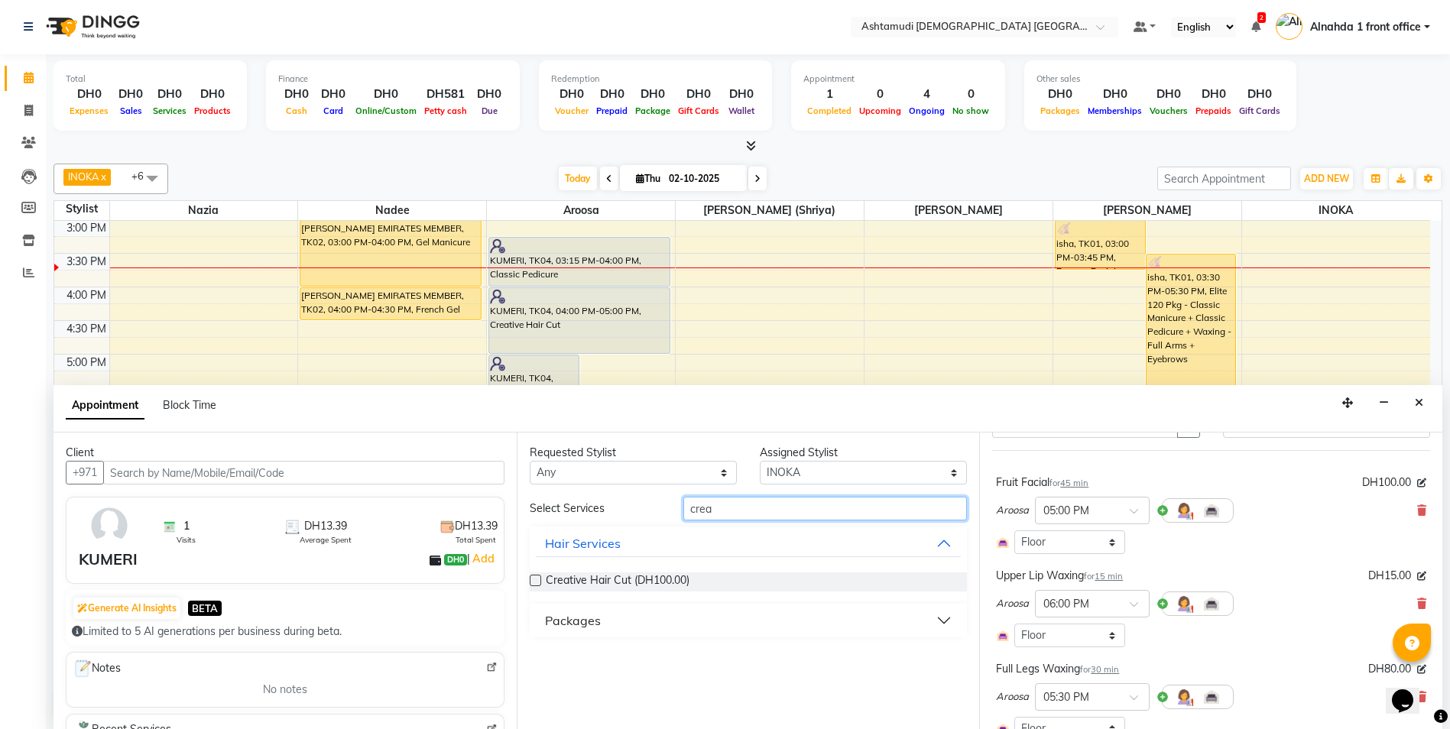
type input "crea"
click at [539, 575] on label at bounding box center [535, 580] width 11 height 11
click at [539, 577] on input "checkbox" at bounding box center [535, 582] width 10 height 10
checkbox input "false"
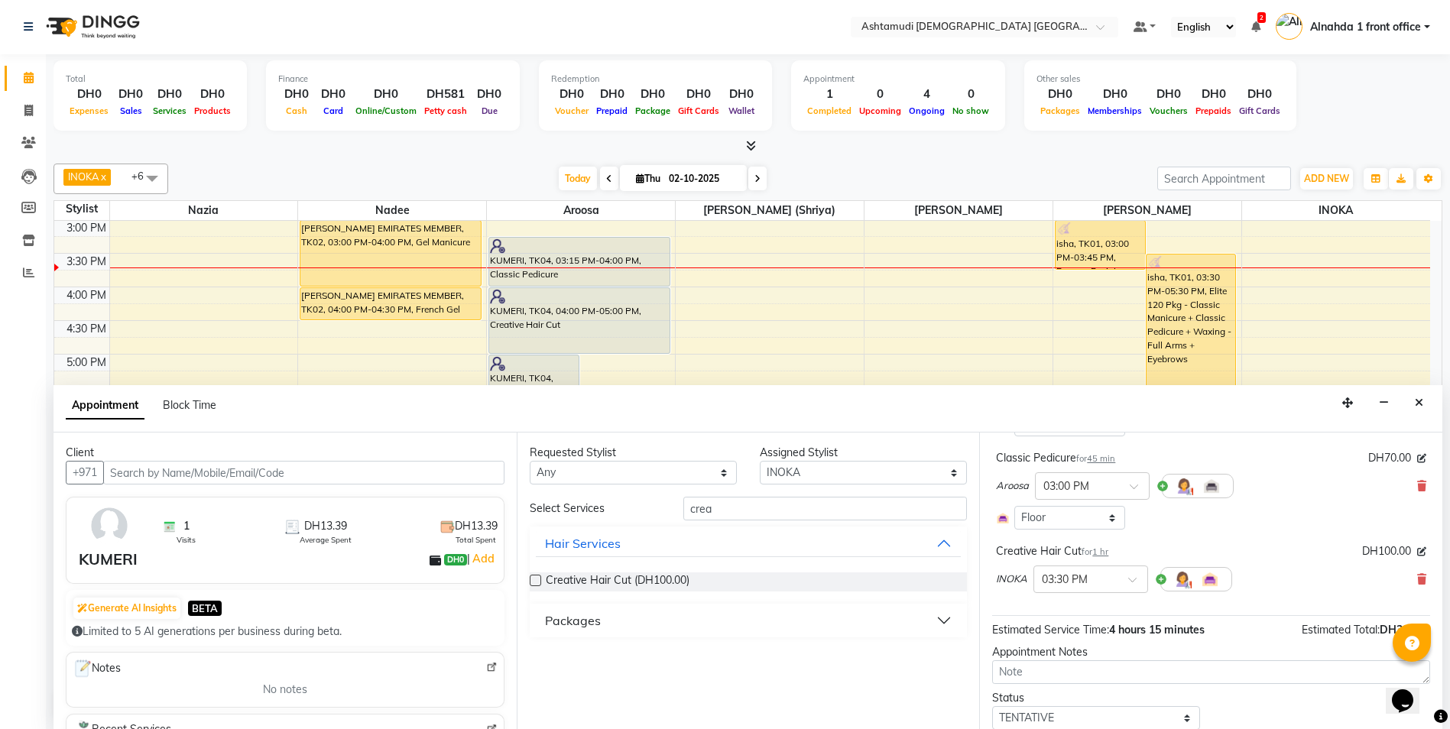
scroll to position [382, 0]
click at [1417, 487] on icon at bounding box center [1421, 484] width 9 height 11
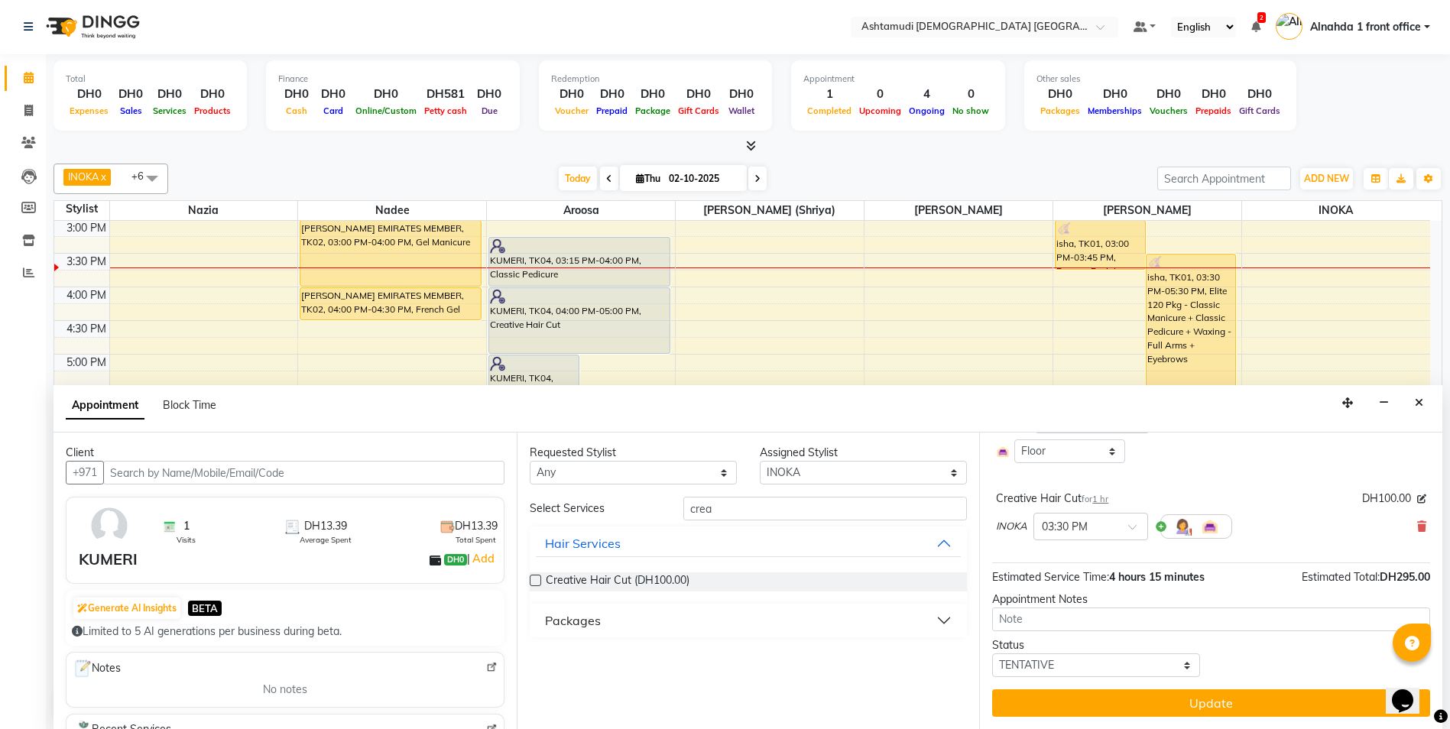
scroll to position [354, 0]
drag, startPoint x: 738, startPoint y: 512, endPoint x: 559, endPoint y: 510, distance: 179.6
click at [559, 510] on div "Select Services crea" at bounding box center [748, 509] width 461 height 24
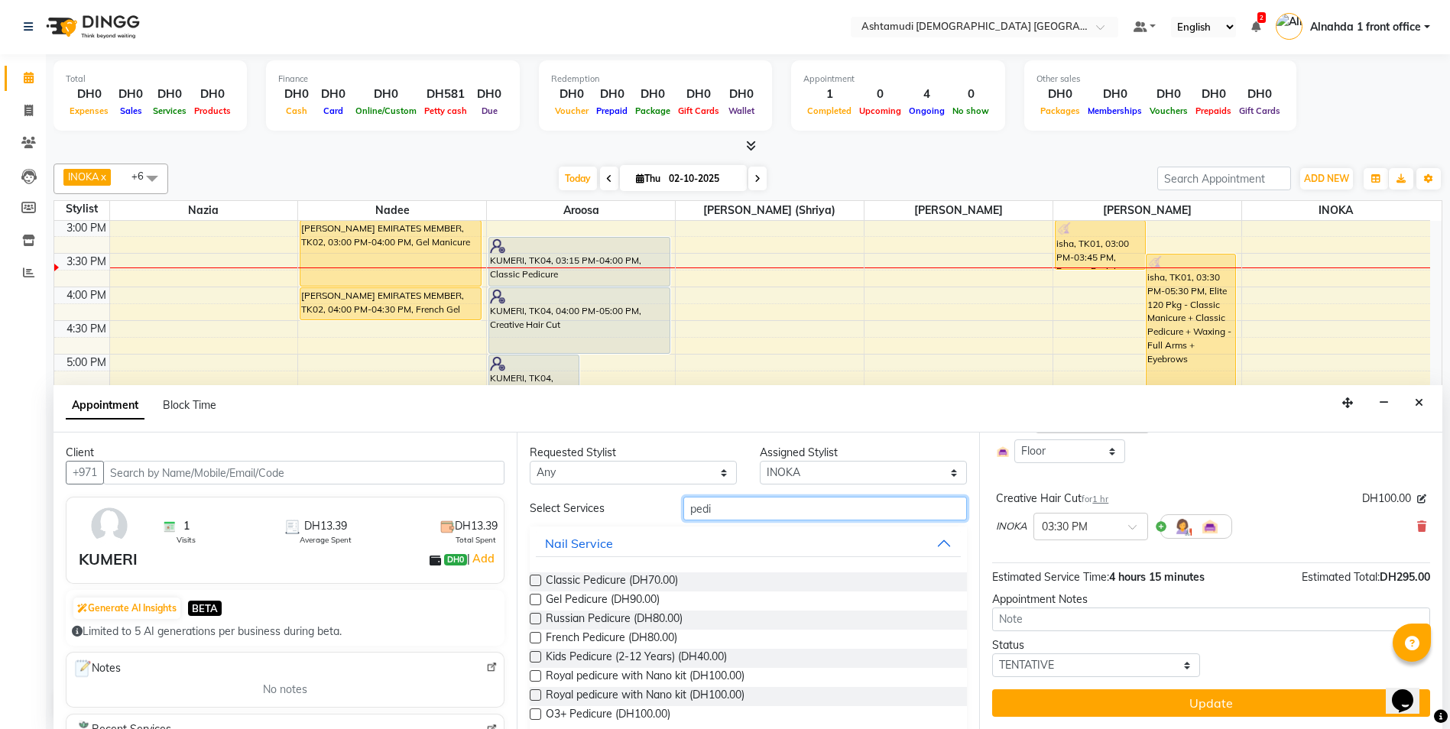
type input "pedi"
click at [539, 578] on label at bounding box center [535, 580] width 11 height 11
click at [539, 578] on input "checkbox" at bounding box center [535, 582] width 10 height 10
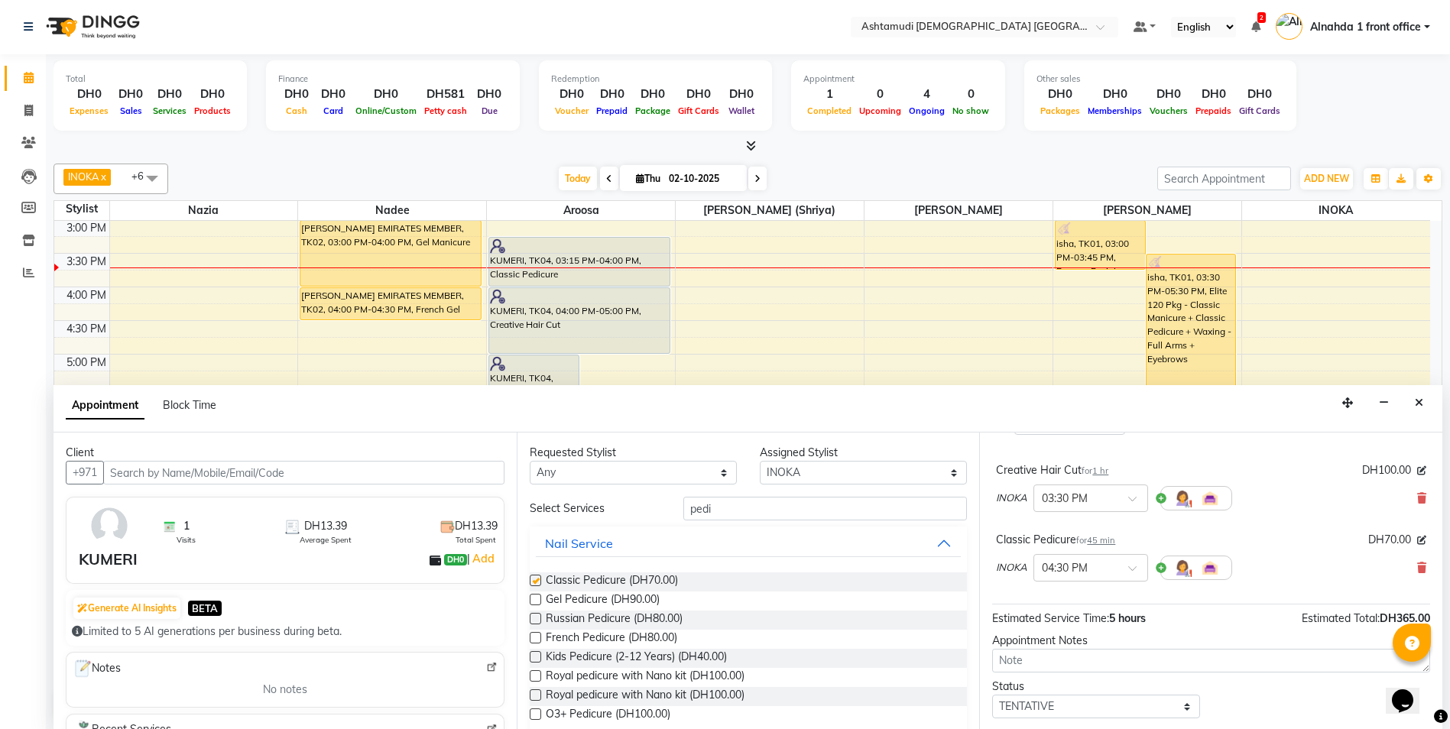
checkbox input "false"
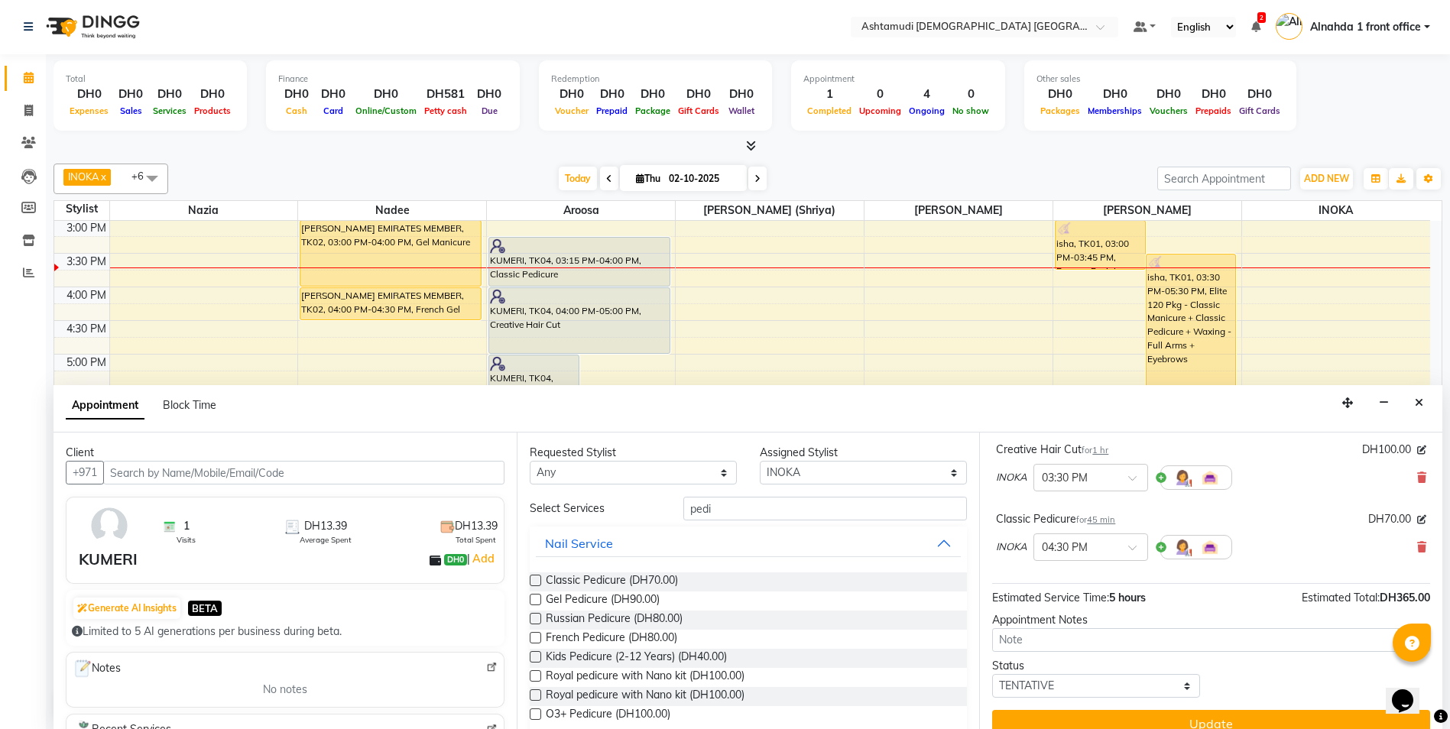
scroll to position [423, 0]
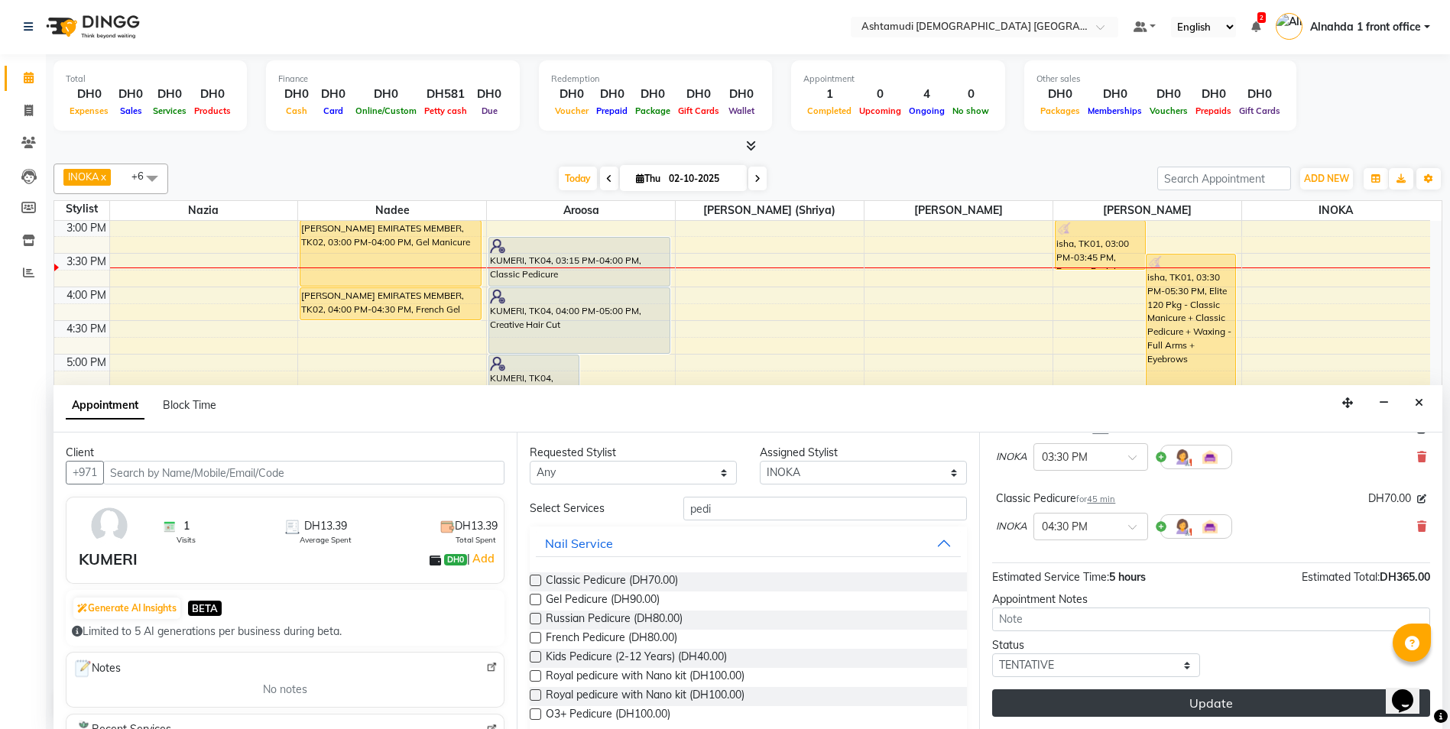
click at [1146, 698] on button "Update" at bounding box center [1211, 703] width 438 height 28
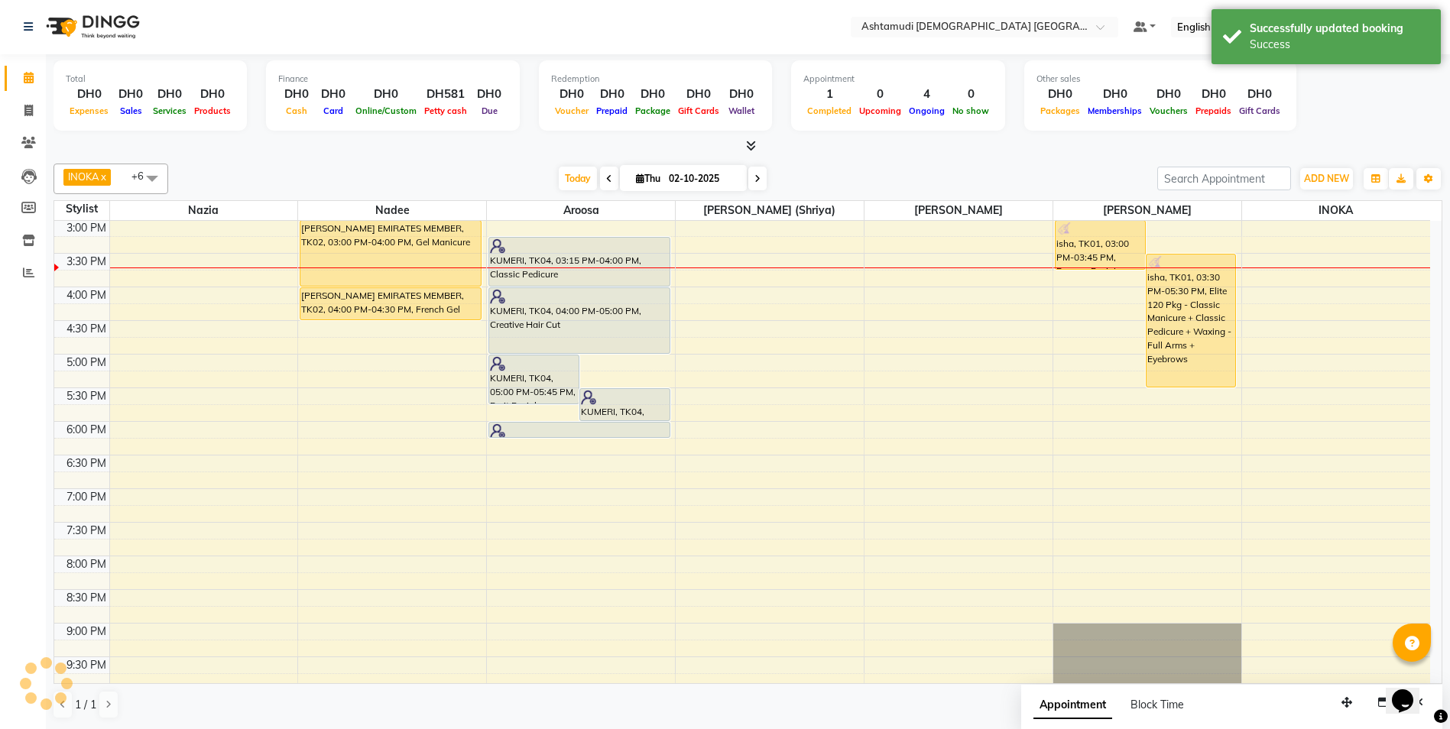
scroll to position [0, 0]
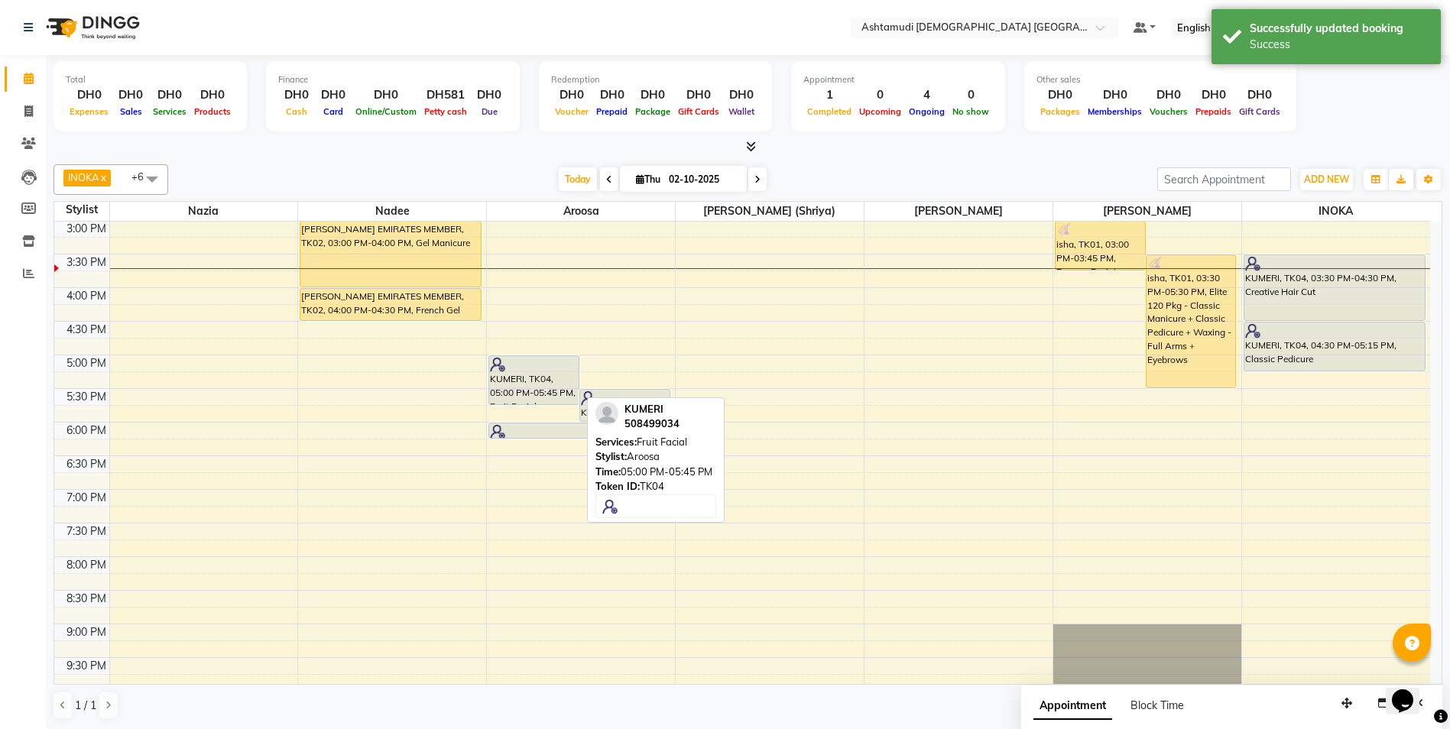
click at [552, 382] on div "KUMERI, TK04, 05:00 PM-05:45 PM, Fruit Facial" at bounding box center [533, 380] width 89 height 48
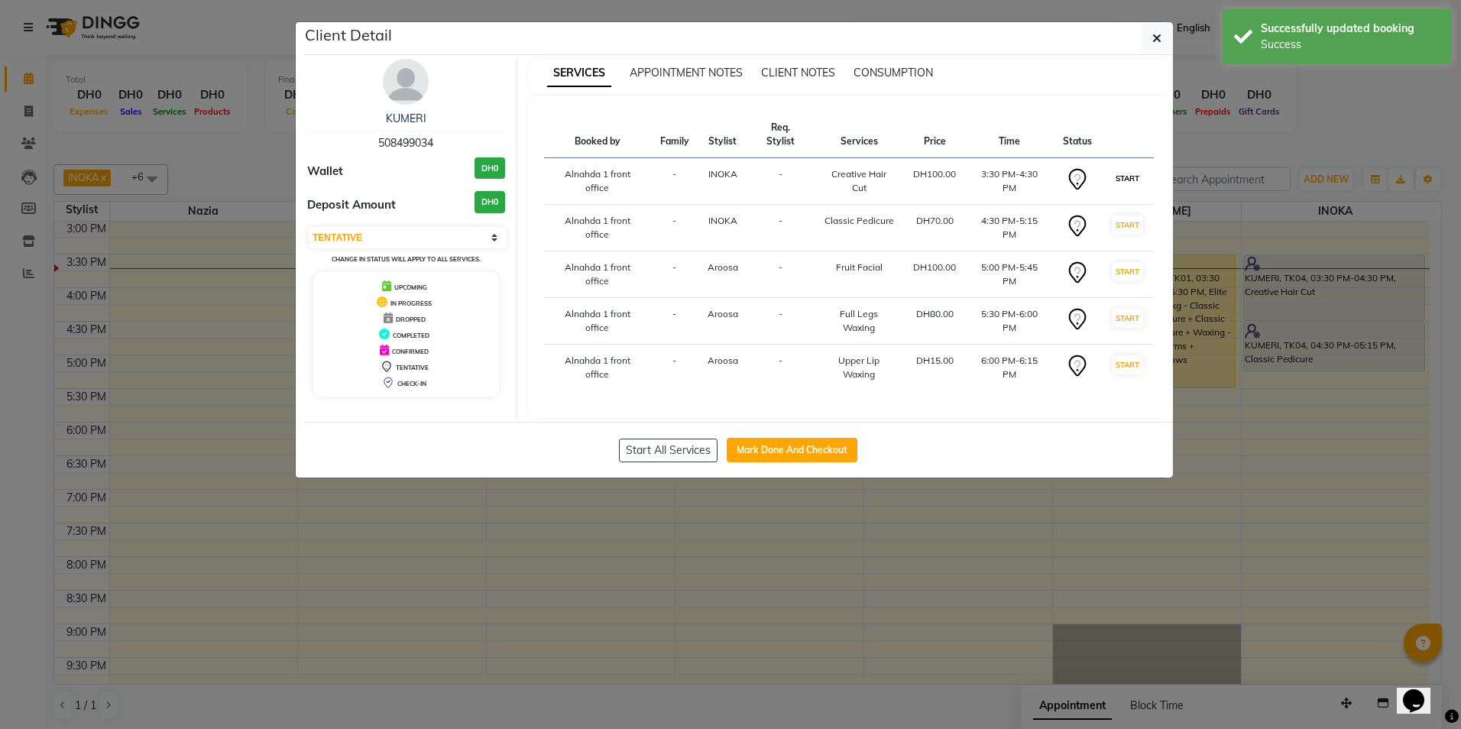
click at [1116, 180] on button "START" at bounding box center [1127, 178] width 31 height 19
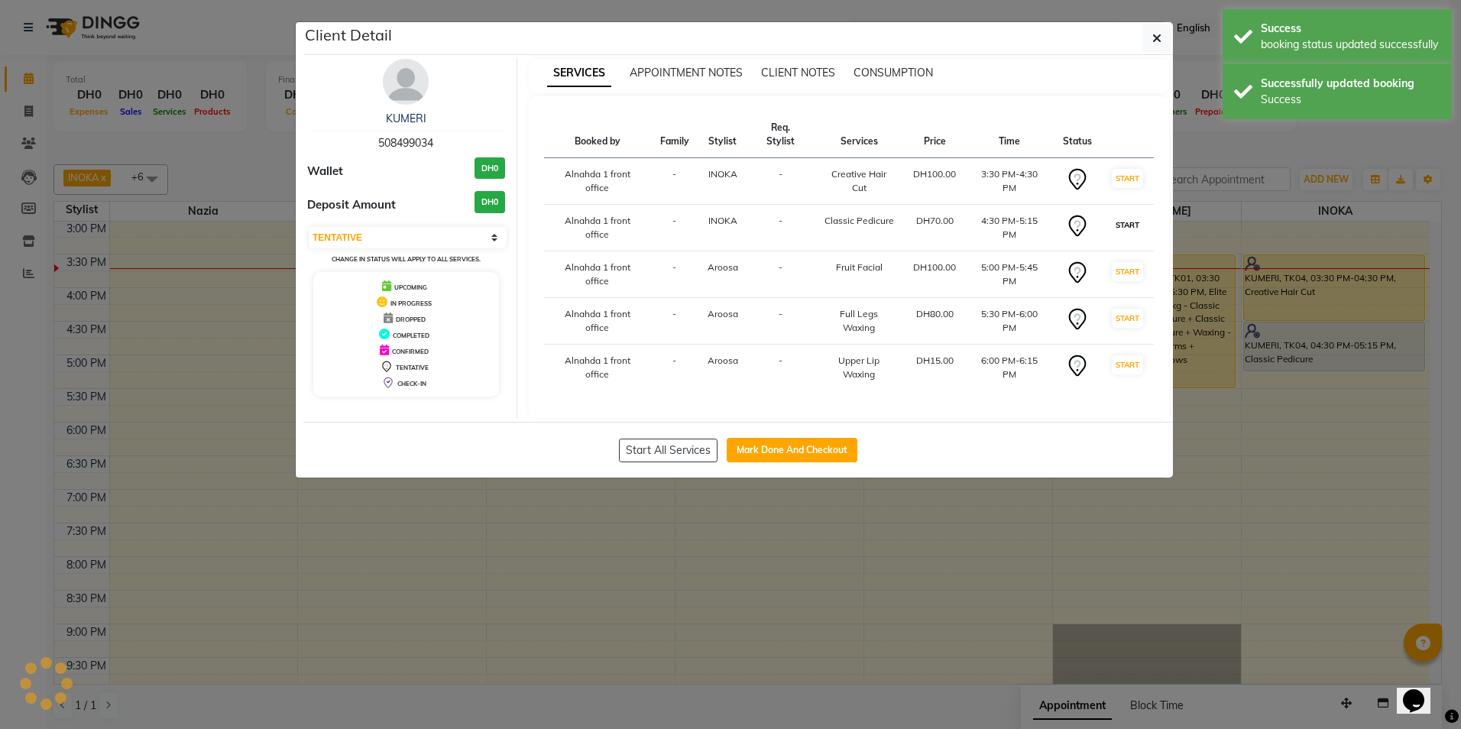
click at [1123, 227] on button "START" at bounding box center [1127, 224] width 31 height 19
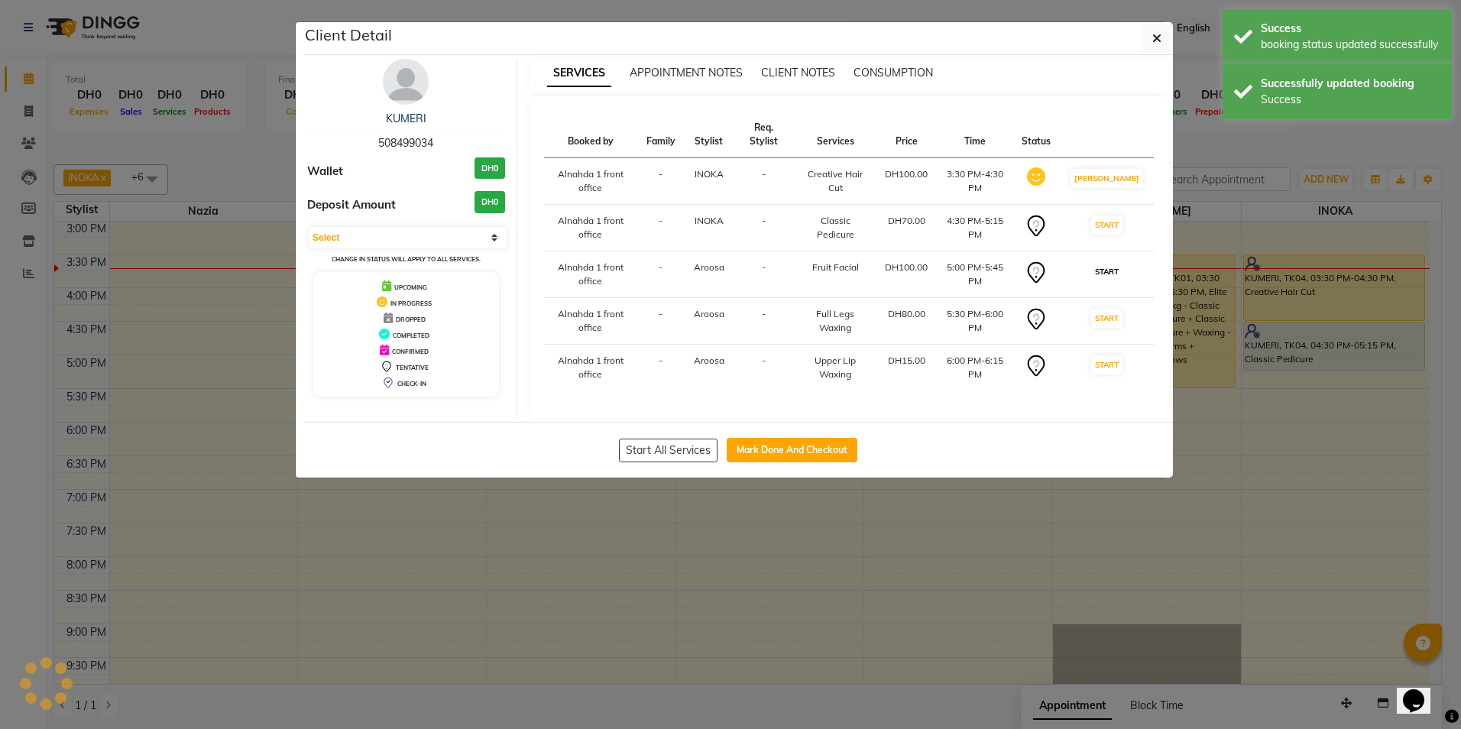
click at [1122, 280] on button "START" at bounding box center [1106, 271] width 31 height 19
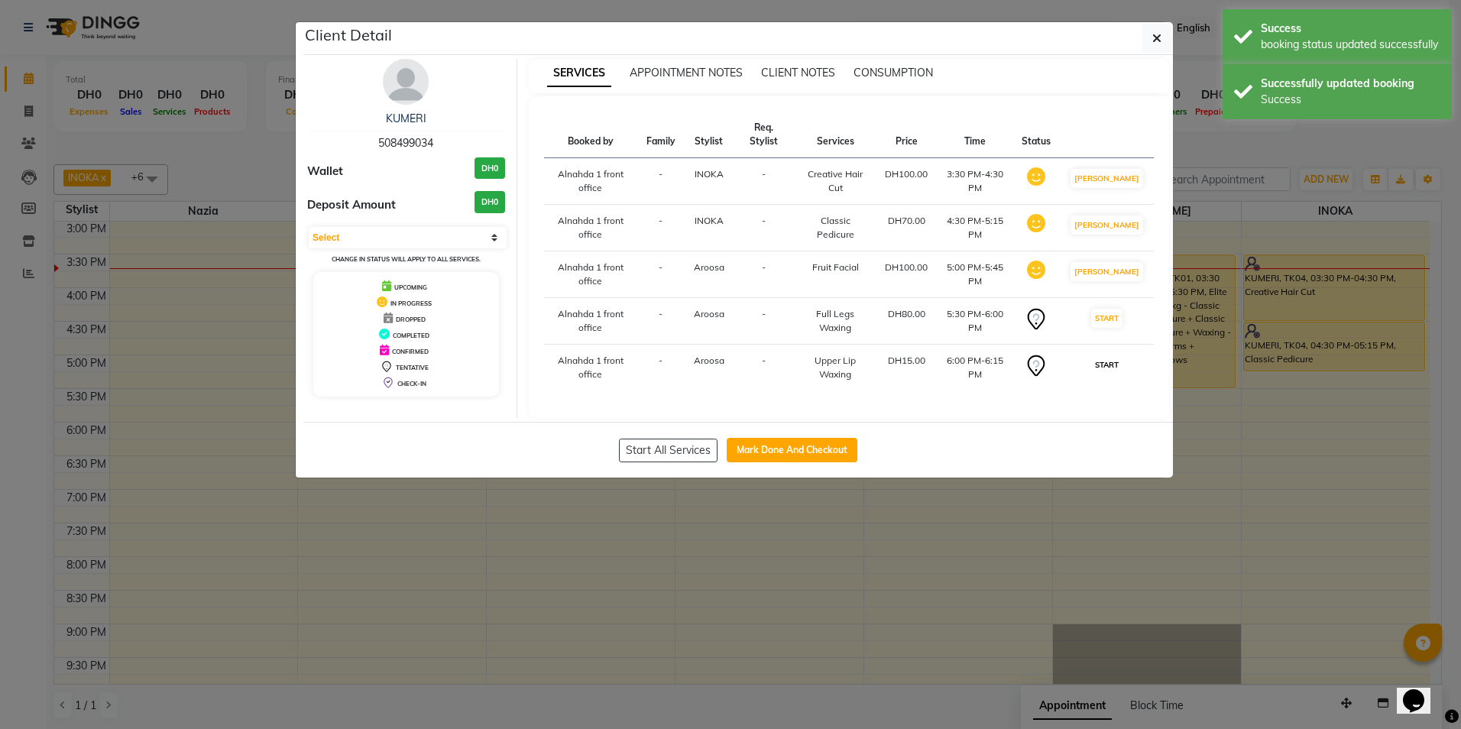
click at [1122, 374] on button "START" at bounding box center [1106, 364] width 31 height 19
click at [1117, 328] on button "START" at bounding box center [1106, 318] width 31 height 19
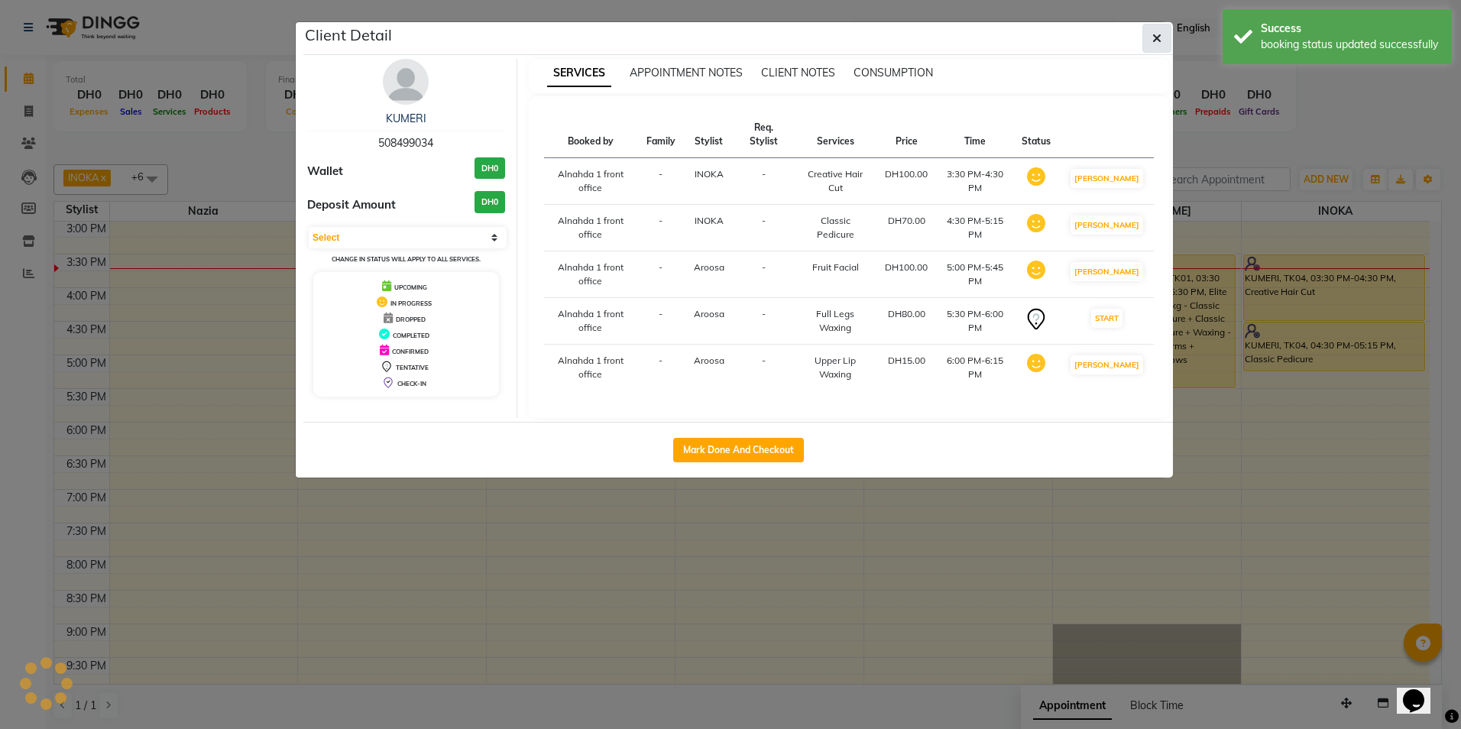
select select "1"
click at [1158, 44] on span "button" at bounding box center [1156, 38] width 9 height 15
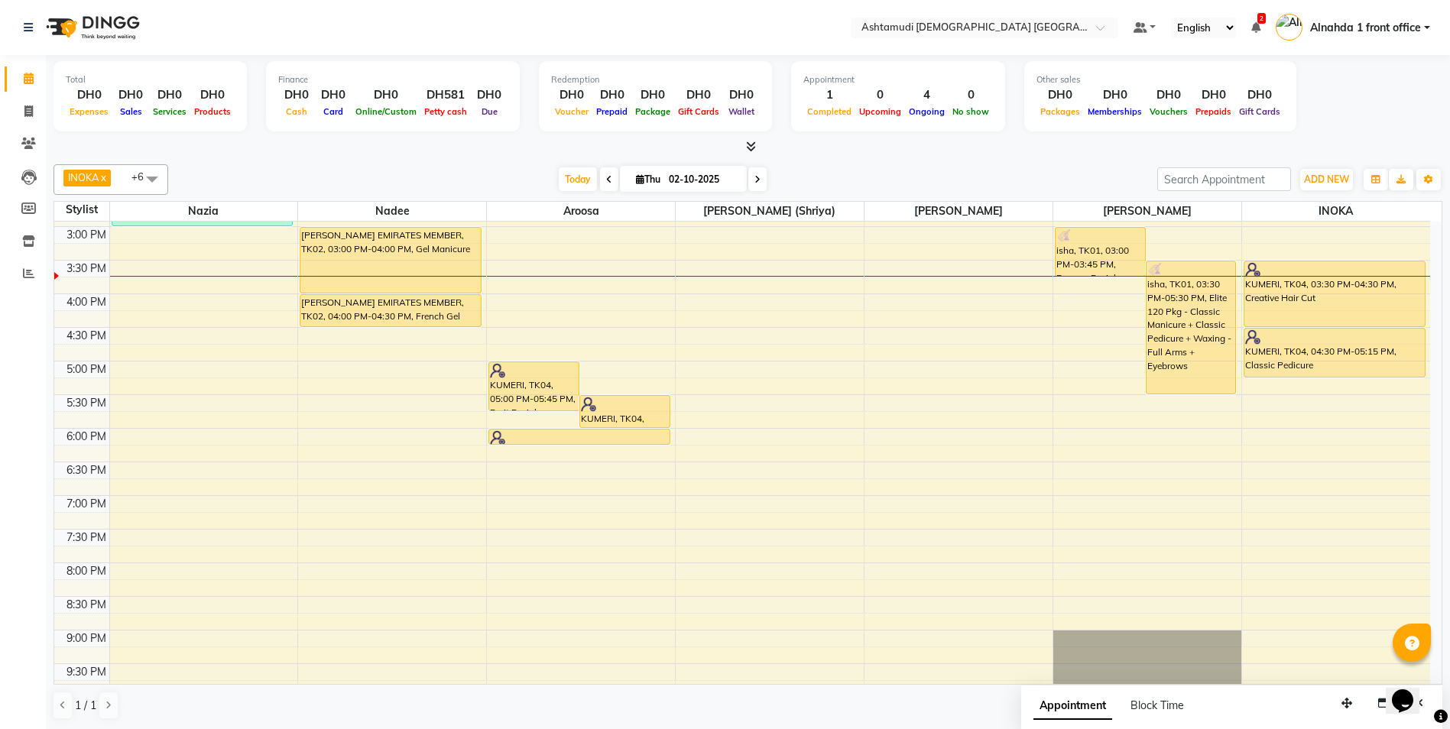
scroll to position [404, 0]
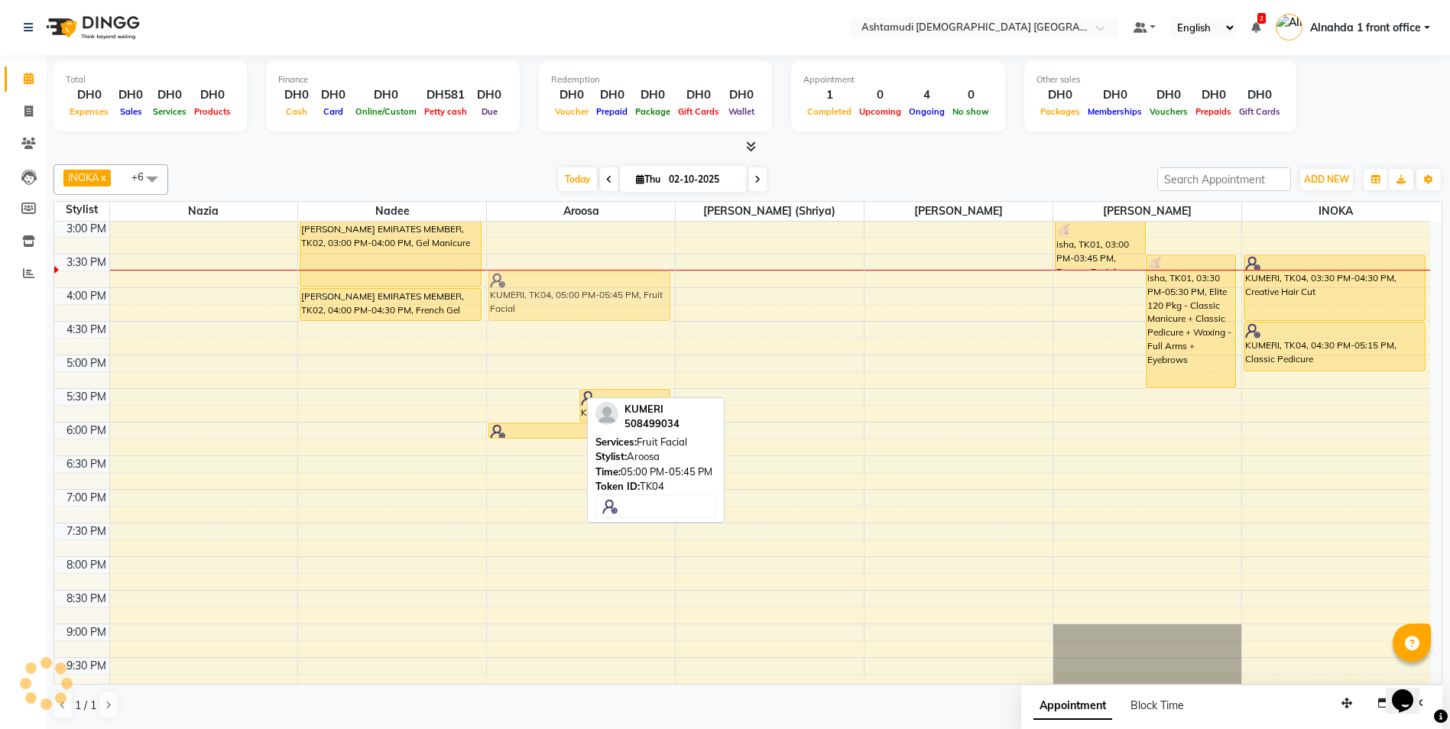
drag, startPoint x: 523, startPoint y: 374, endPoint x: 532, endPoint y: 295, distance: 79.2
click at [532, 295] on div "KUMERI, TK04, 05:00 PM-05:45 PM, Fruit Facial KUMERI, TK04, 05:30 PM-06:00 PM, …" at bounding box center [581, 287] width 188 height 941
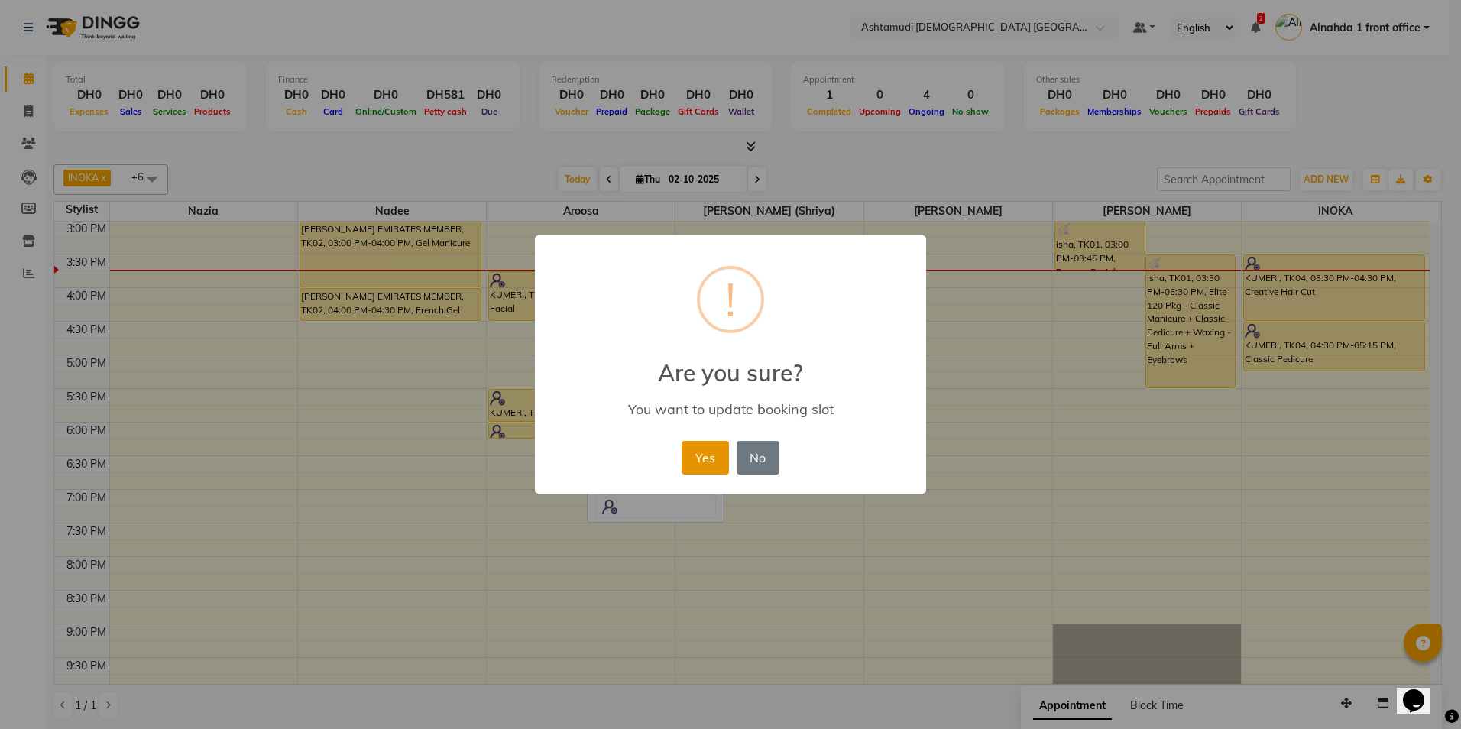
click at [695, 453] on button "Yes" at bounding box center [705, 458] width 47 height 34
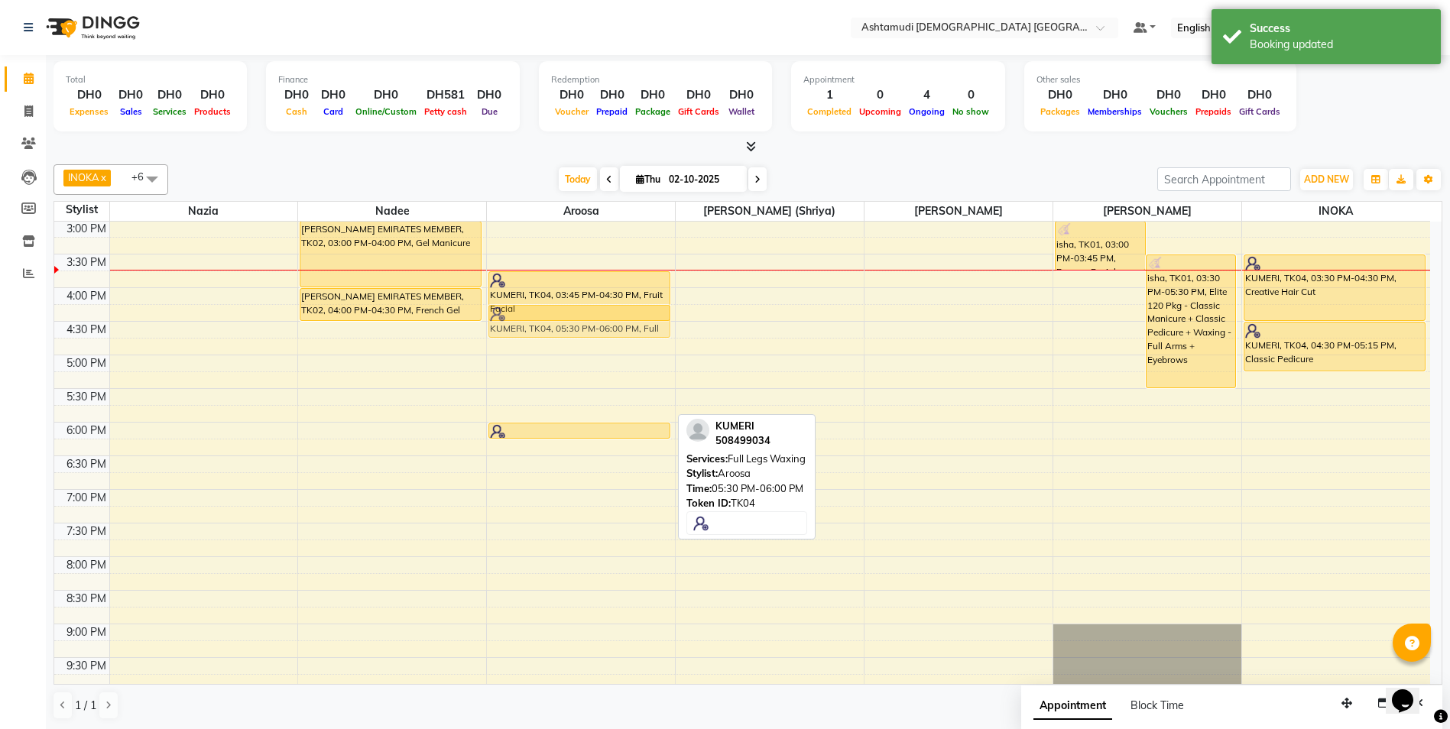
drag, startPoint x: 555, startPoint y: 409, endPoint x: 601, endPoint y: 323, distance: 97.1
click at [601, 323] on div "KUMERI, TK04, 03:45 PM-04:30 PM, Fruit Facial KUMERI, TK04, 05:30 PM-06:00 PM, …" at bounding box center [581, 287] width 188 height 941
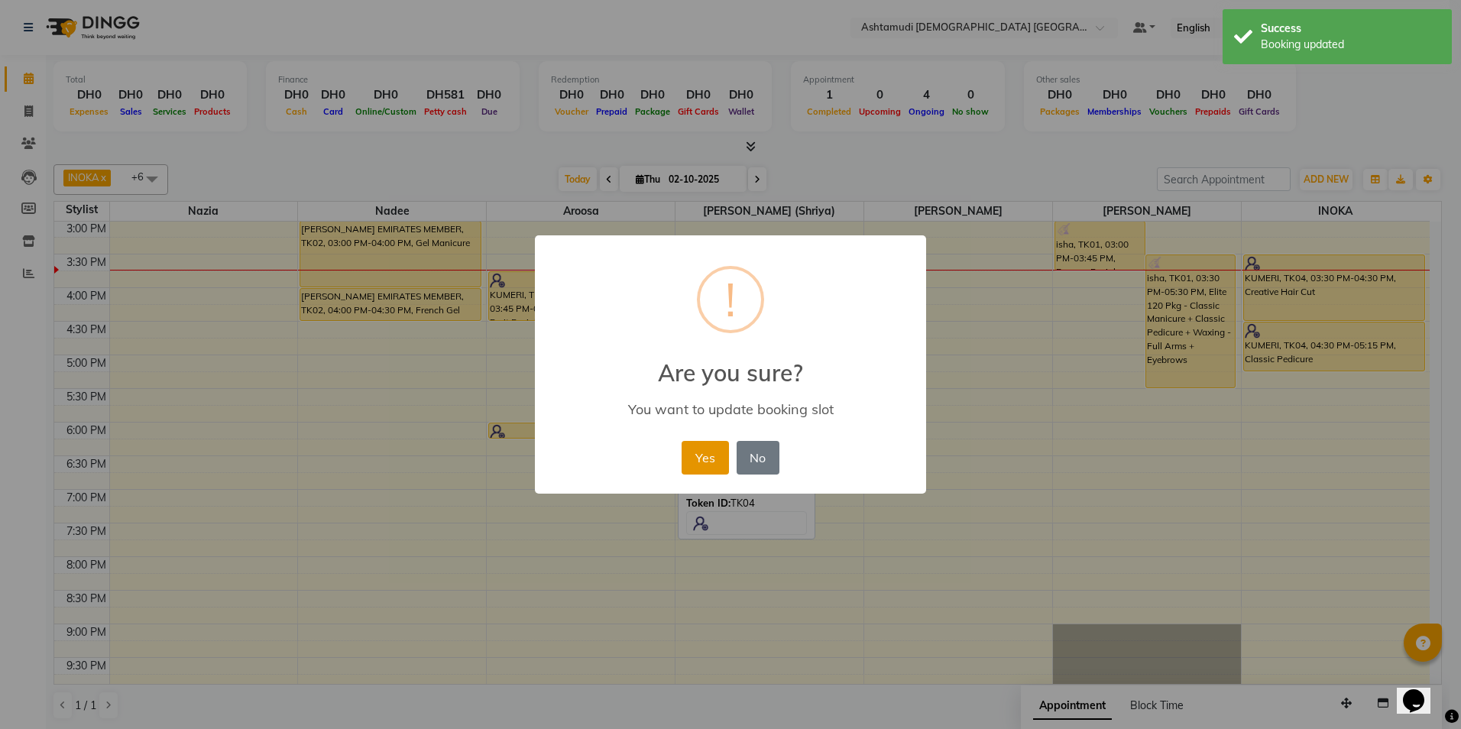
click at [706, 460] on button "Yes" at bounding box center [705, 458] width 47 height 34
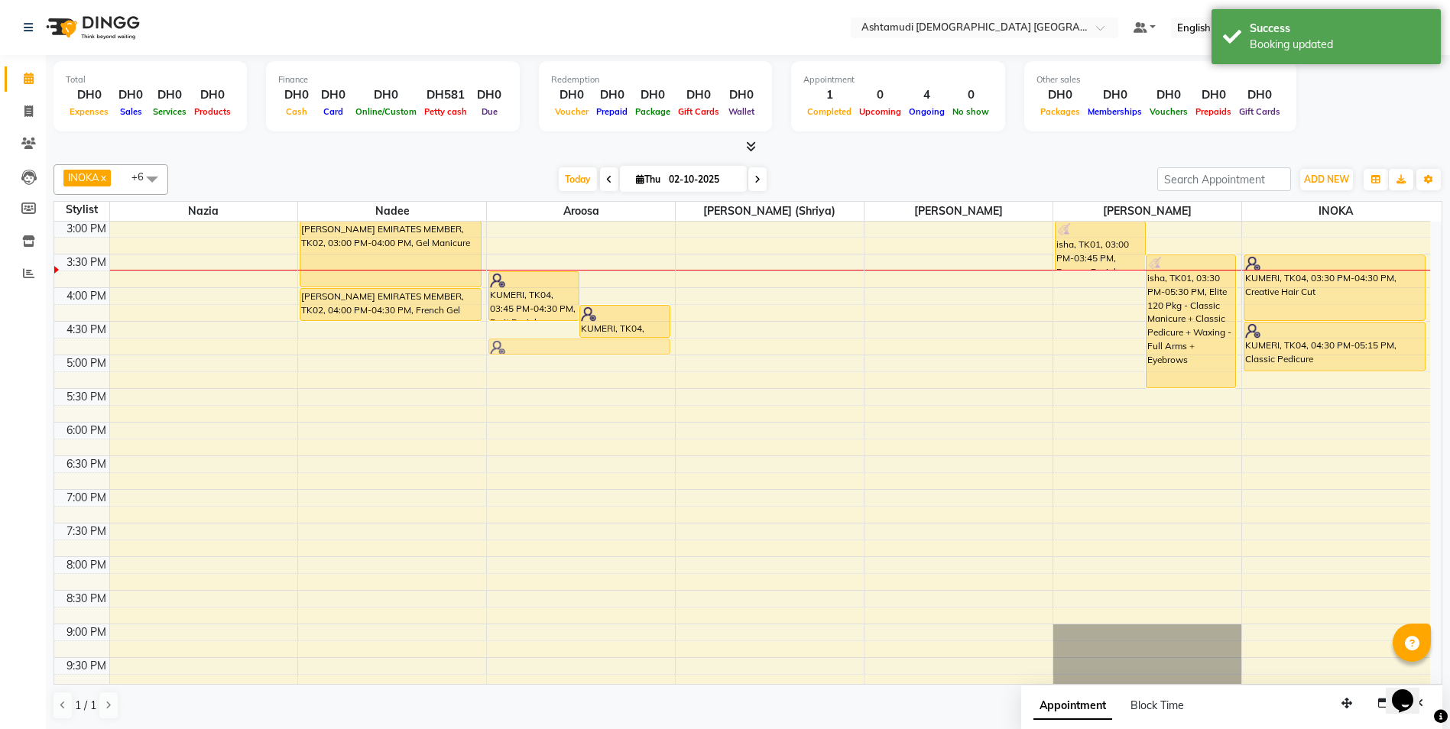
drag, startPoint x: 554, startPoint y: 430, endPoint x: 560, endPoint y: 348, distance: 82.0
click at [560, 348] on div "KUMERI, TK04, 03:45 PM-04:30 PM, Fruit Facial KUMERI, TK04, 04:15 PM-04:45 PM, …" at bounding box center [581, 287] width 188 height 941
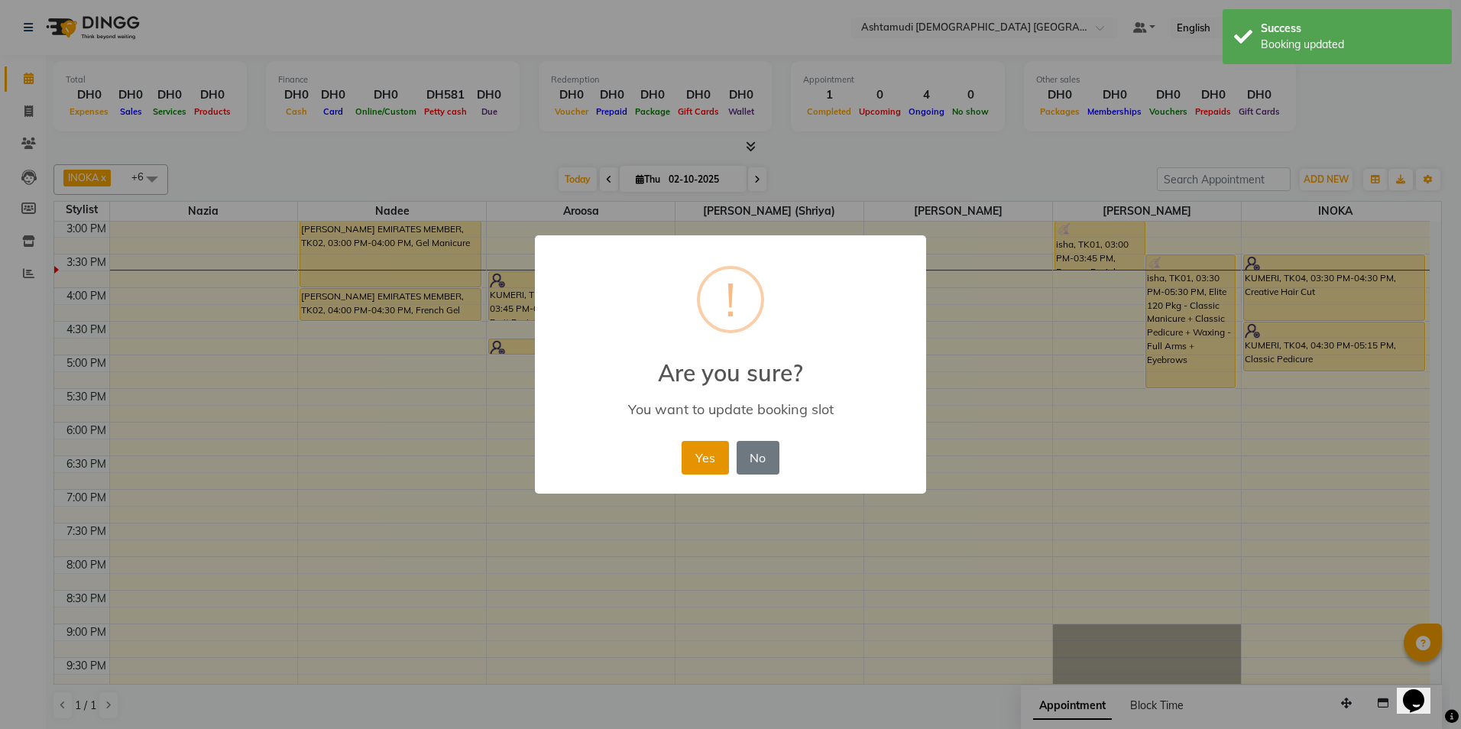
click at [704, 460] on button "Yes" at bounding box center [705, 458] width 47 height 34
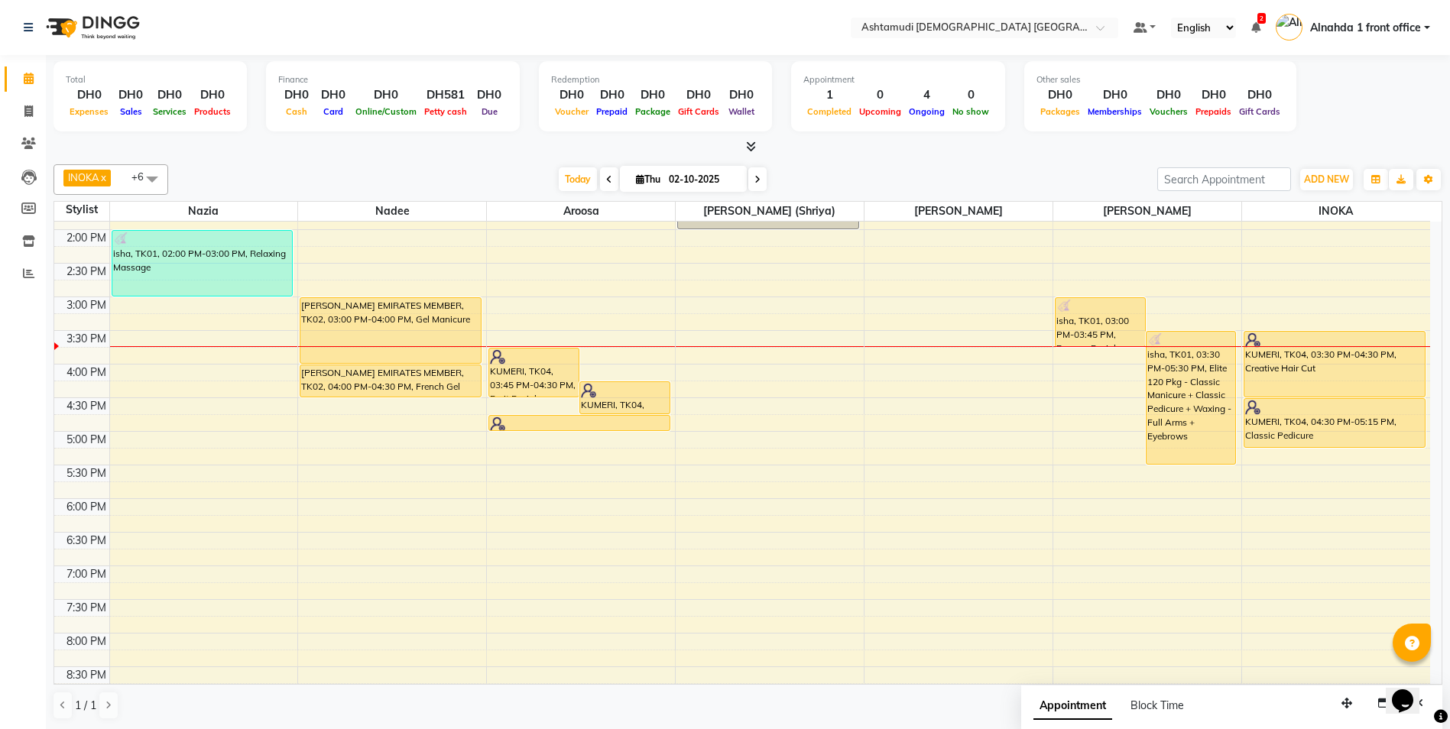
scroll to position [99, 0]
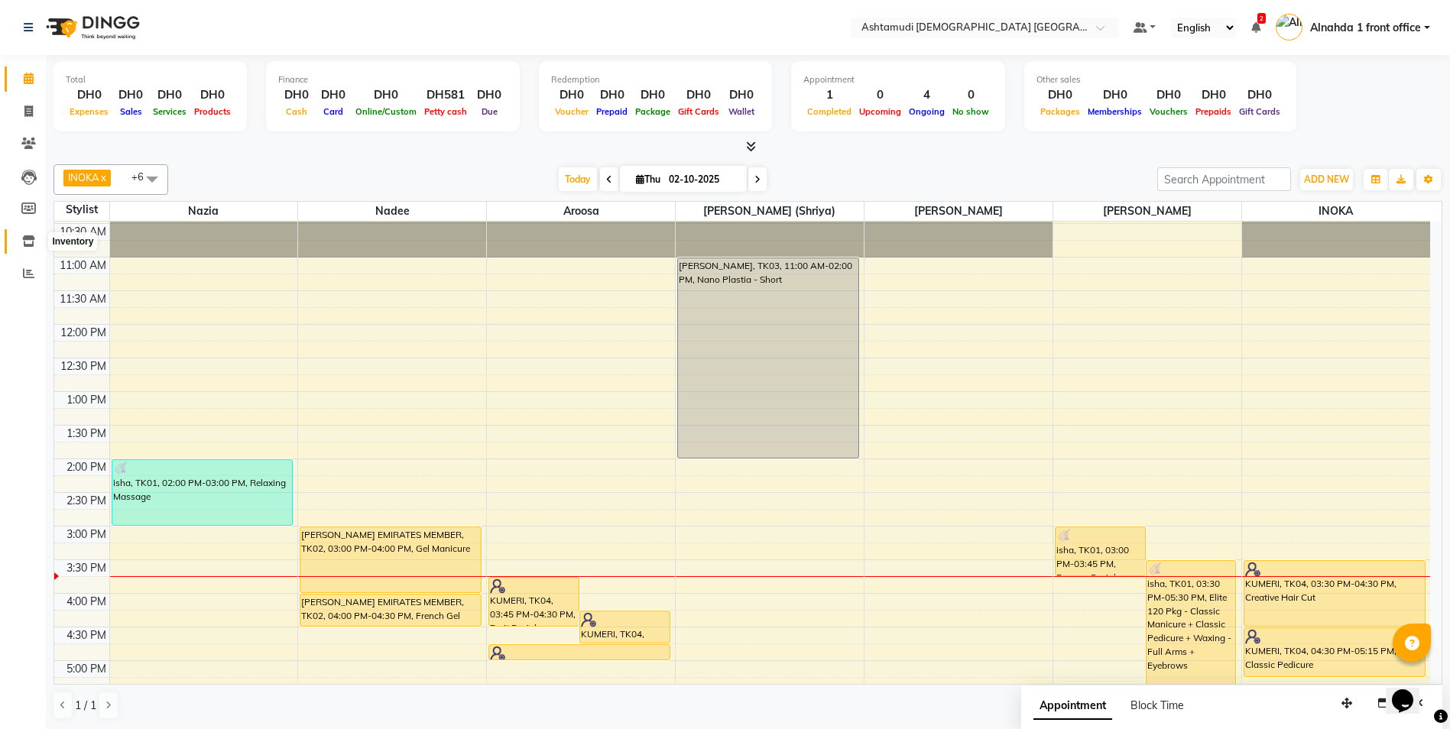
click at [24, 241] on icon at bounding box center [28, 240] width 13 height 11
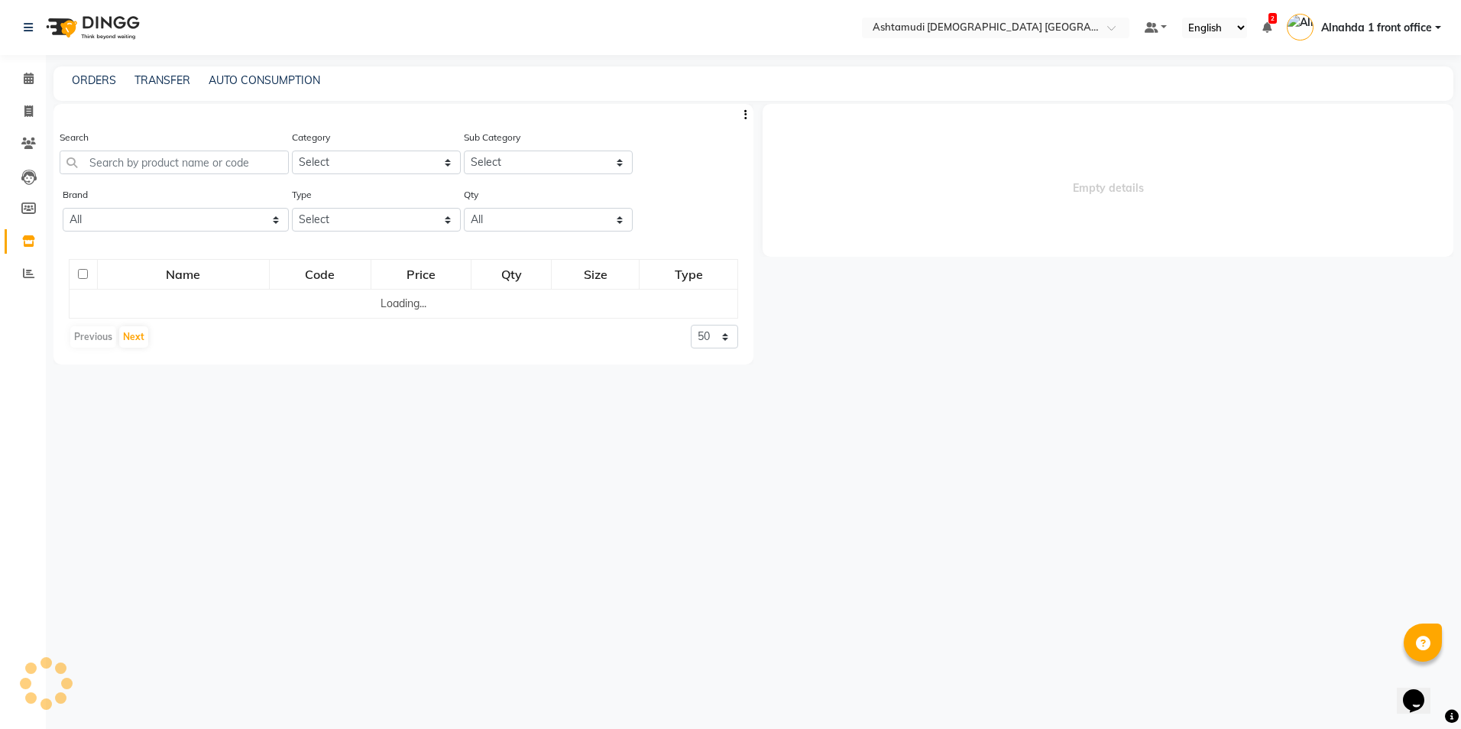
select select
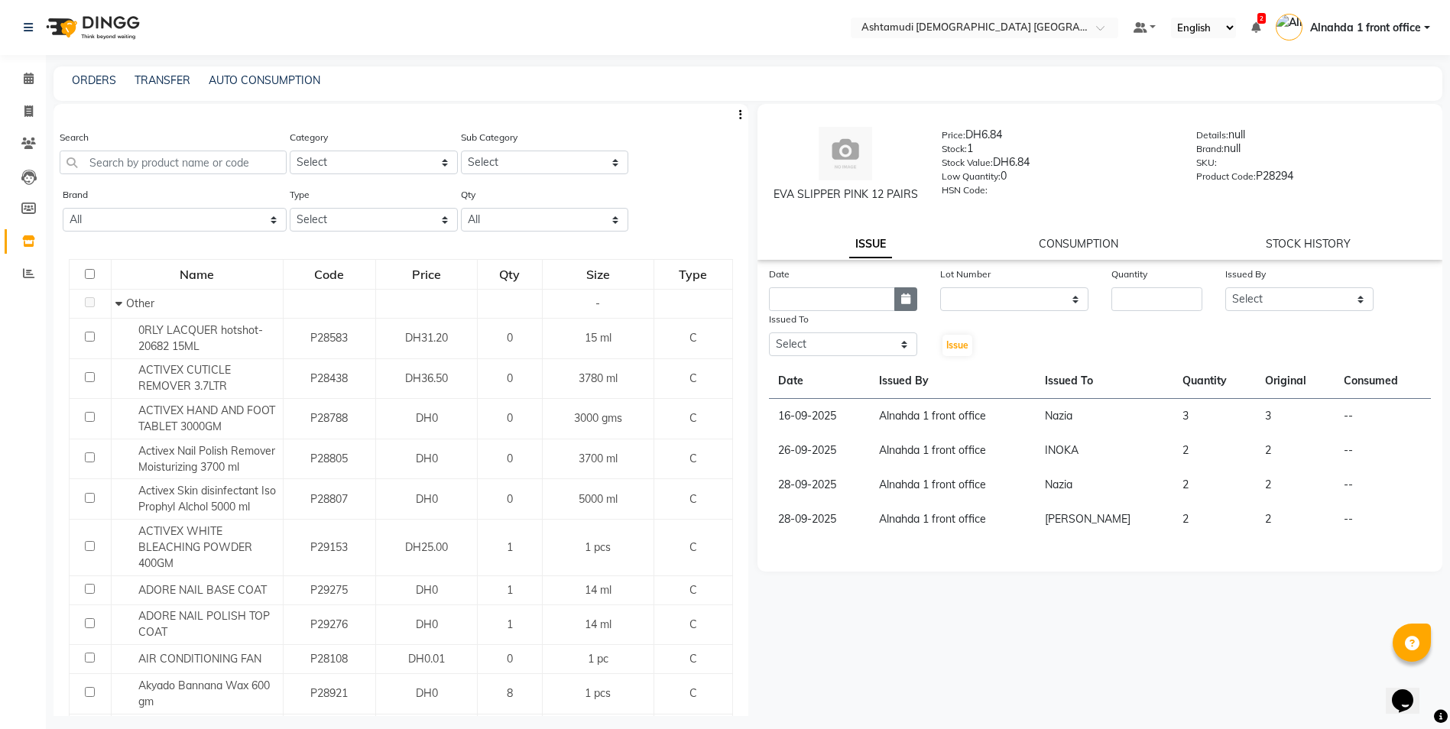
click at [905, 287] on button "button" at bounding box center [905, 299] width 23 height 24
select select "10"
select select "2025"
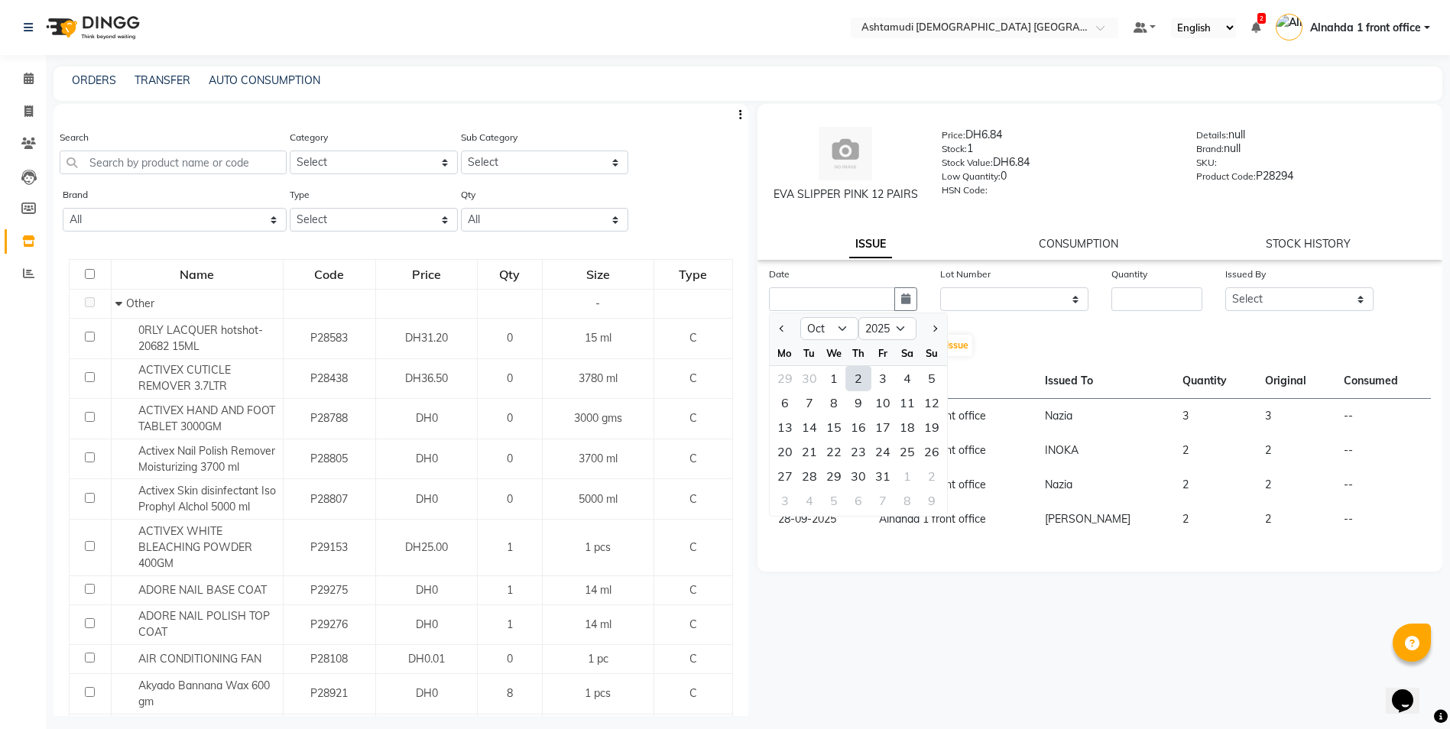
click at [862, 378] on div "2" at bounding box center [858, 378] width 24 height 24
type input "02-10-2025"
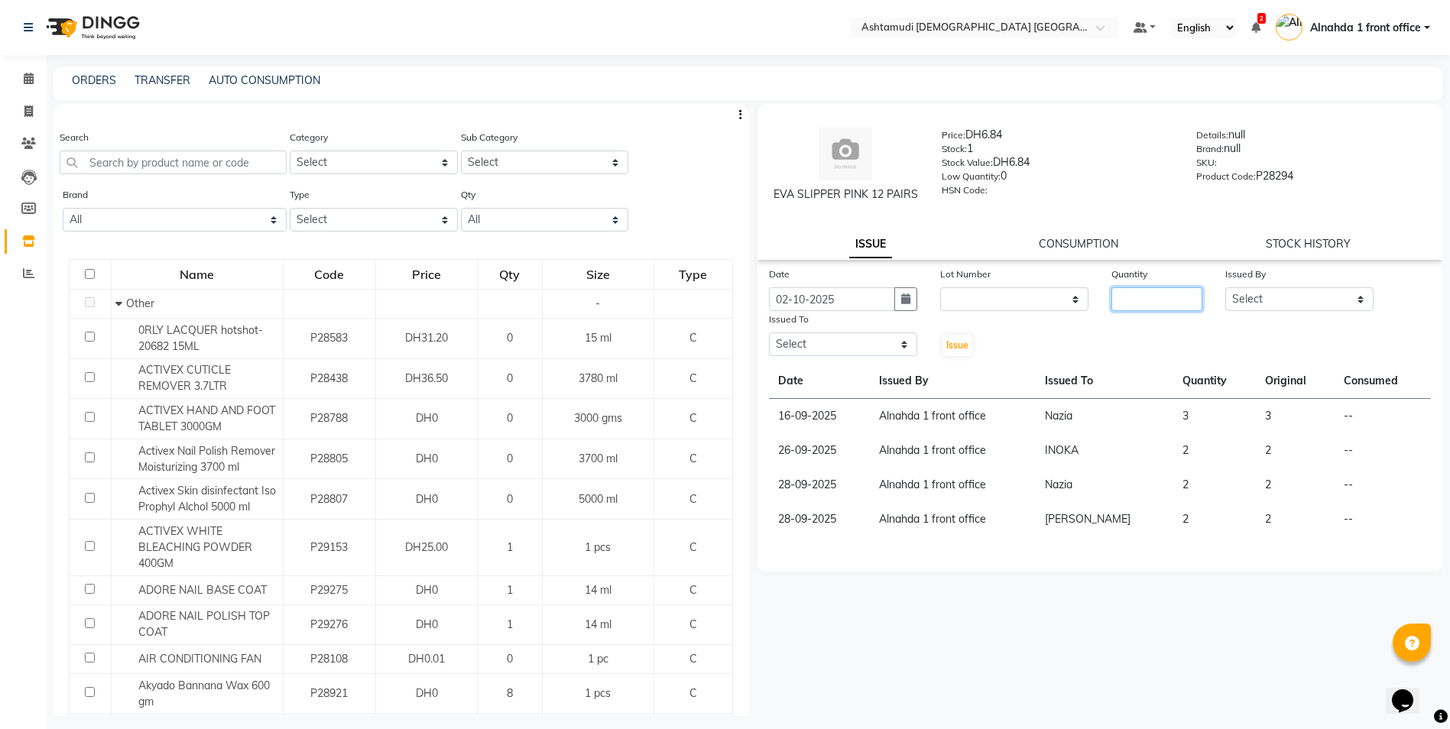
click at [1155, 304] on input "number" at bounding box center [1156, 299] width 91 height 24
type input "1"
click at [196, 161] on input "text" at bounding box center [173, 163] width 227 height 24
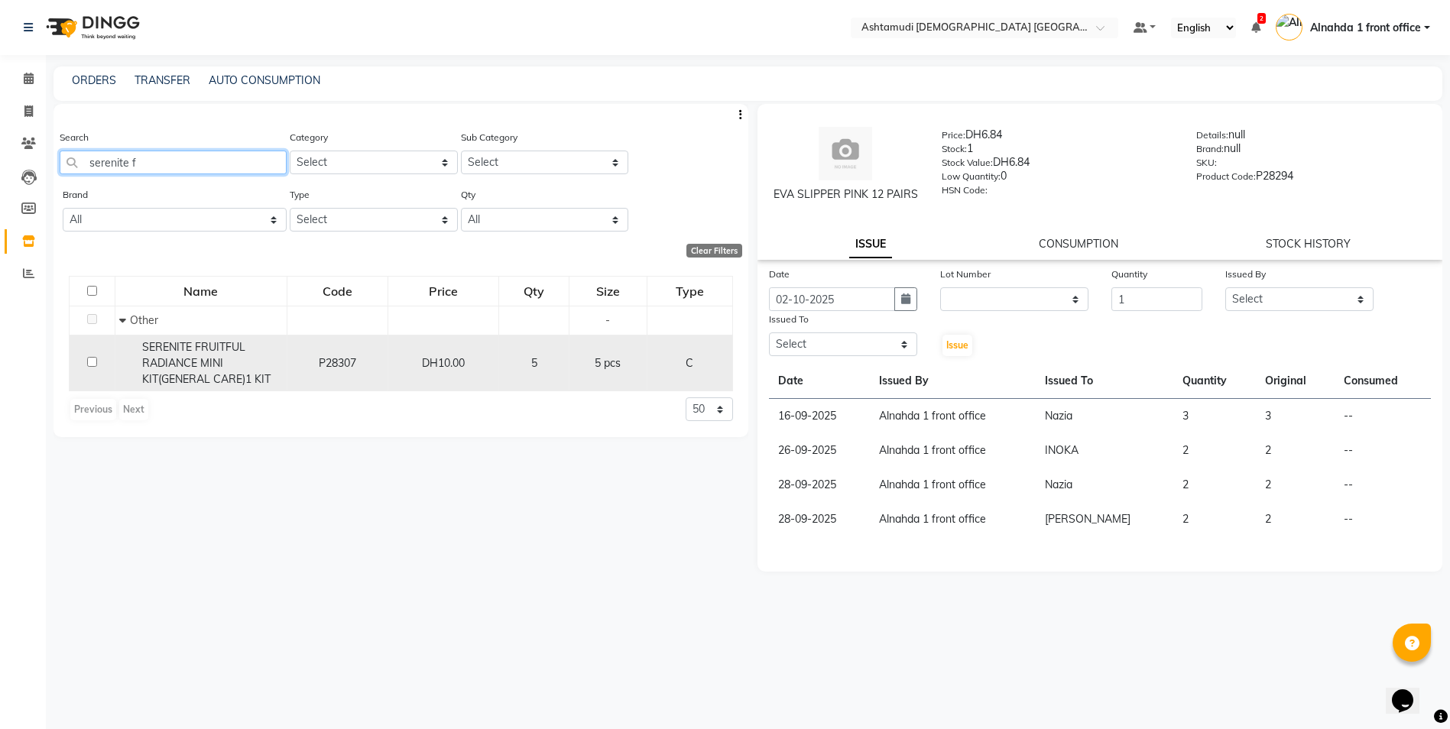
type input "serenite f"
click at [89, 361] on input "checkbox" at bounding box center [92, 362] width 10 height 10
checkbox input "true"
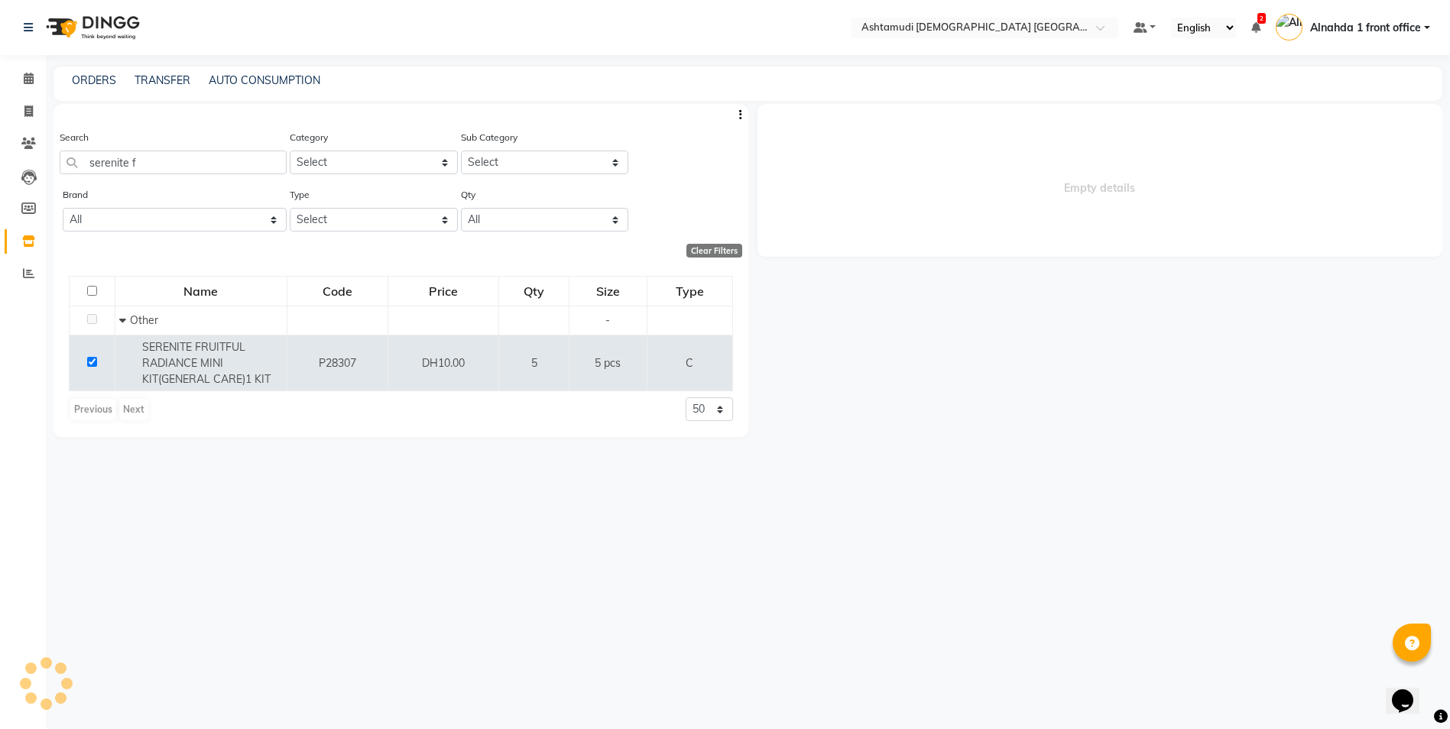
select select
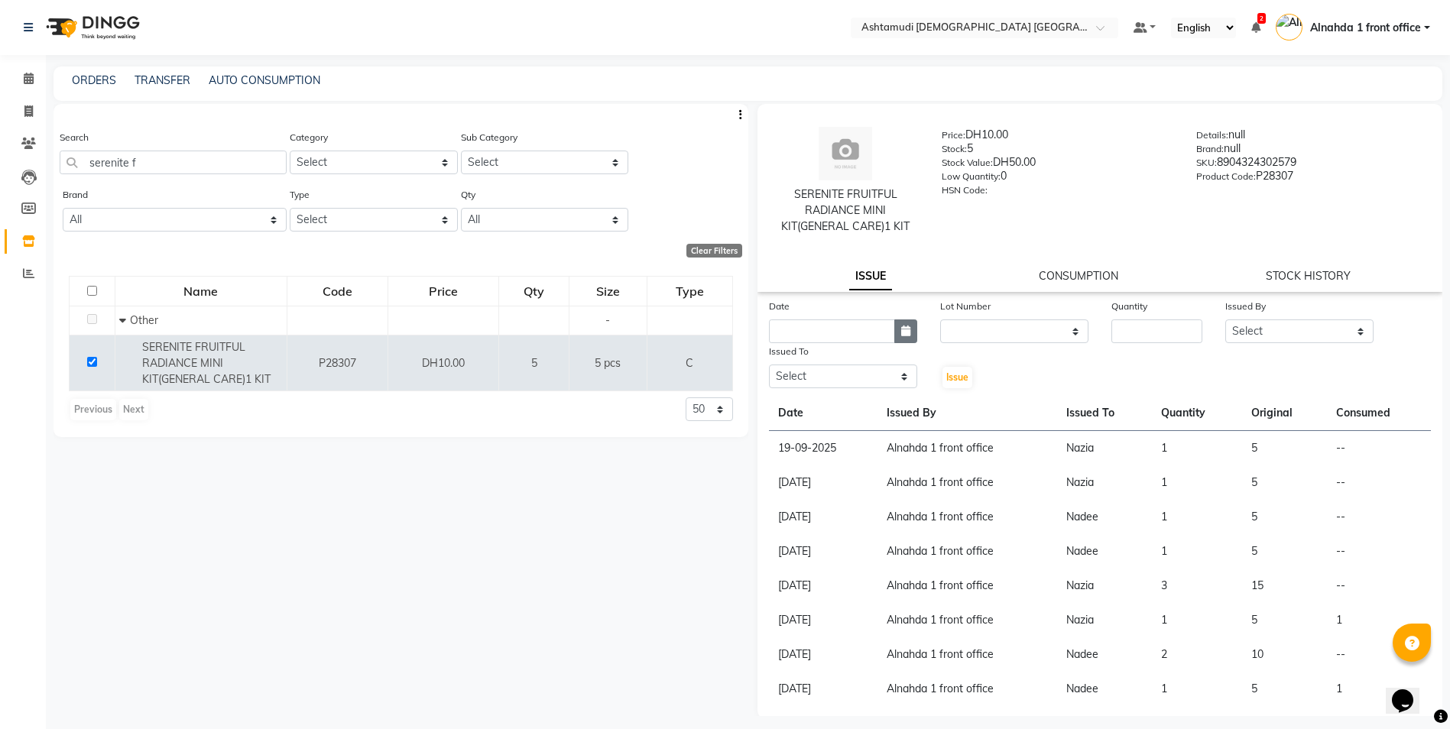
click at [894, 331] on button "button" at bounding box center [905, 331] width 23 height 24
select select "10"
select select "2025"
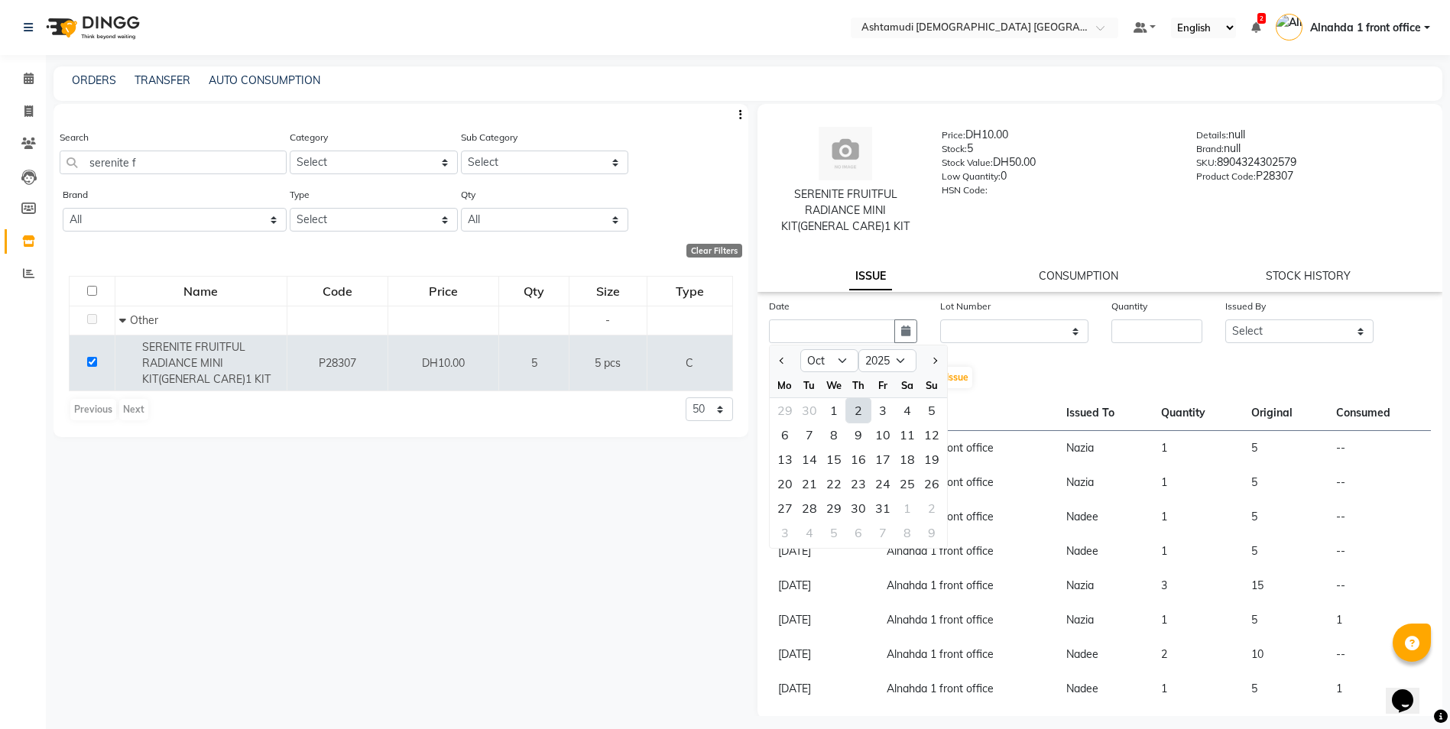
click at [860, 407] on div "2" at bounding box center [858, 410] width 24 height 24
type input "02-10-2025"
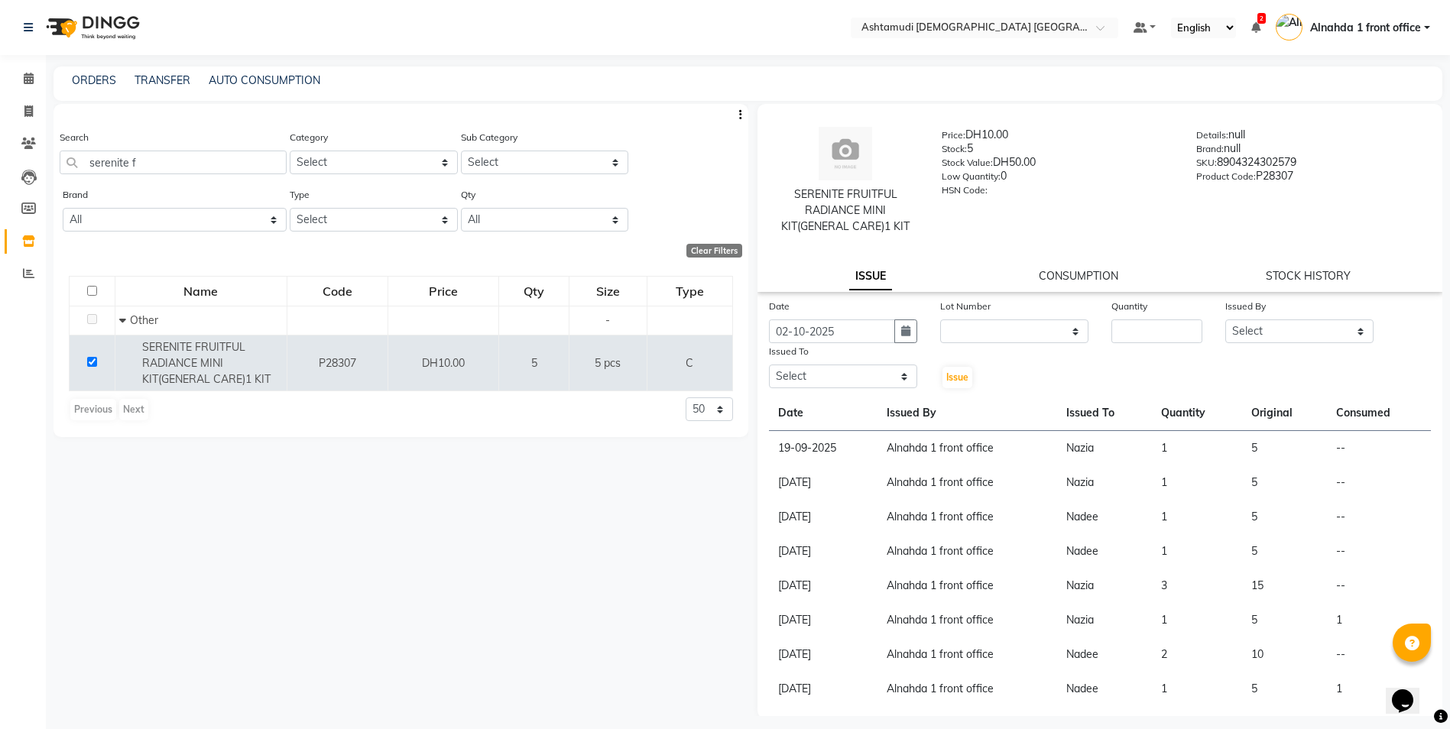
drag, startPoint x: 1132, startPoint y: 318, endPoint x: 1138, endPoint y: 338, distance: 20.8
click at [1132, 320] on div "Quantity" at bounding box center [1157, 320] width 114 height 45
click at [1126, 337] on input "number" at bounding box center [1156, 331] width 91 height 24
type input "1"
click at [1284, 333] on select "Select Alnahda 1 front office Amala Aroosa Deepika Rani DINGG TAB USER Dummy St…" at bounding box center [1299, 331] width 148 height 24
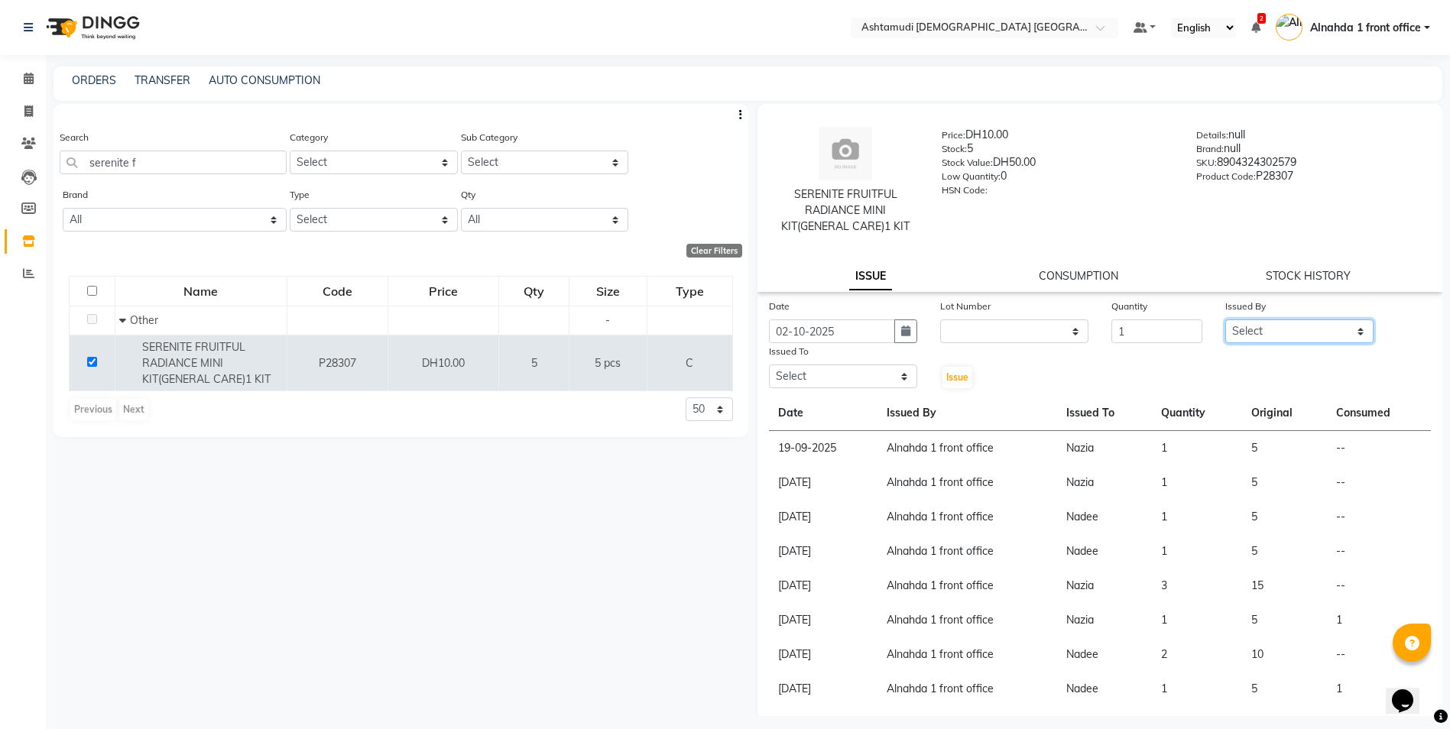
select select "61839"
click at [1225, 319] on select "Select Alnahda 1 front office Amala Aroosa Deepika Rani DINGG TAB USER Dummy St…" at bounding box center [1299, 331] width 148 height 24
click at [813, 379] on select "Select Alnahda 1 front office Amala Aroosa Deepika Rani DINGG TAB USER Dummy St…" at bounding box center [843, 376] width 148 height 24
select select "85875"
click at [769, 364] on select "Select Alnahda 1 front office Amala Aroosa Deepika Rani DINGG TAB USER Dummy St…" at bounding box center [843, 376] width 148 height 24
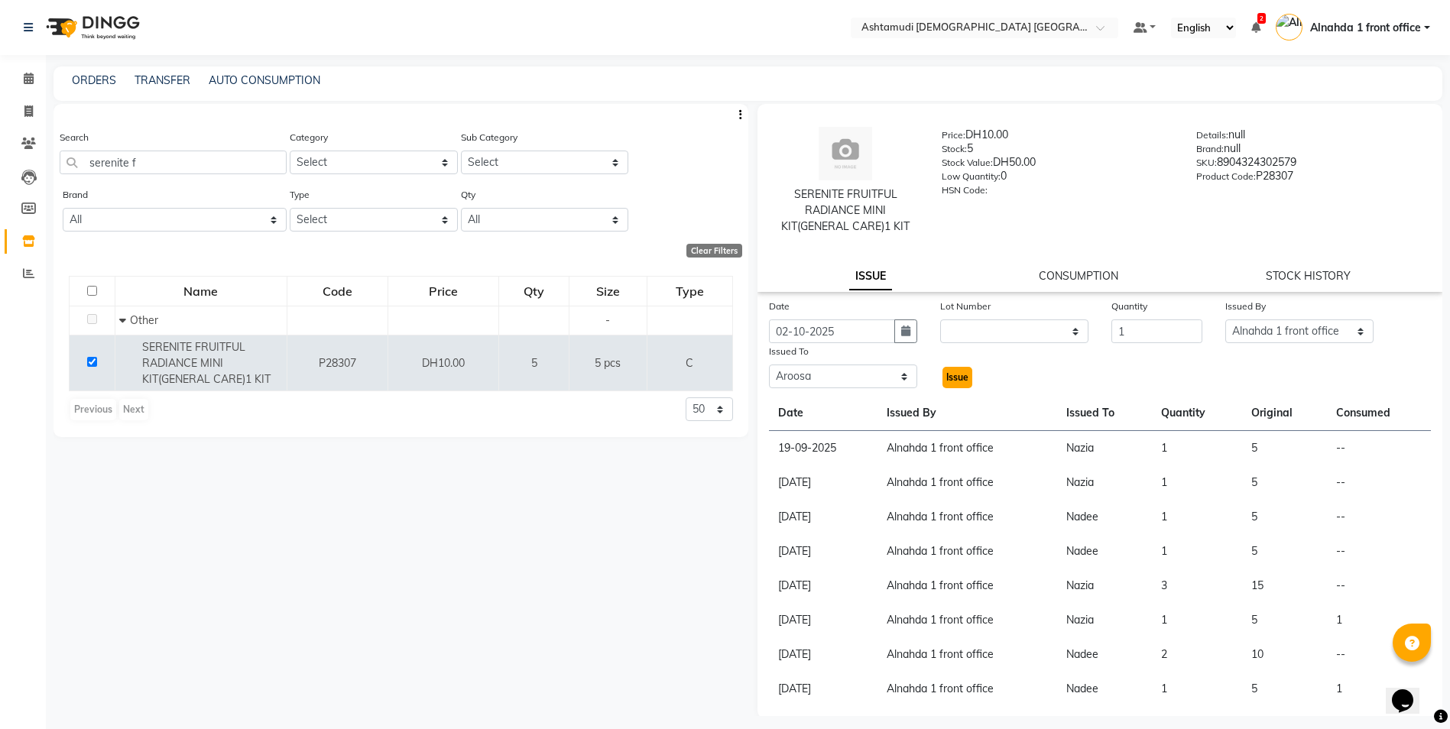
click at [965, 382] on button "Issue" at bounding box center [957, 377] width 30 height 21
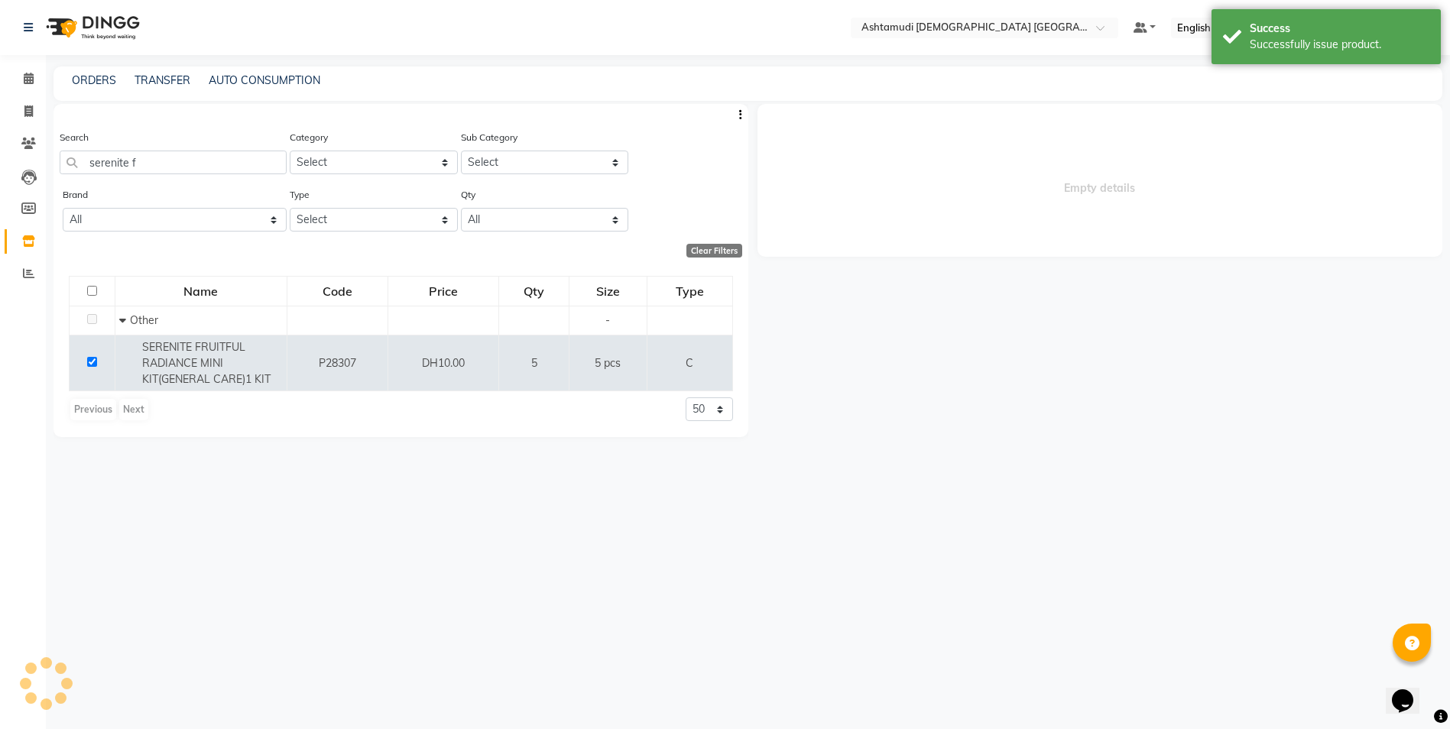
select select
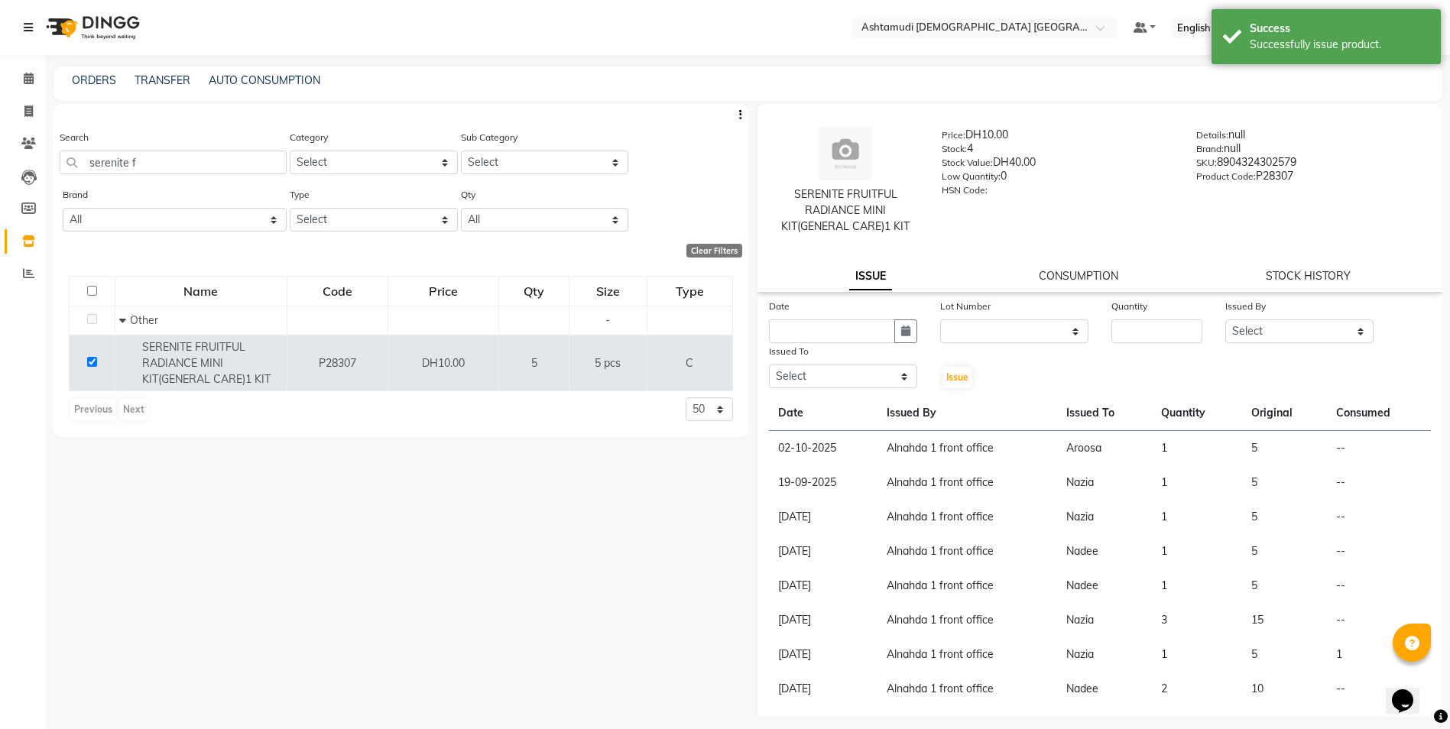
click at [31, 22] on icon at bounding box center [28, 27] width 9 height 11
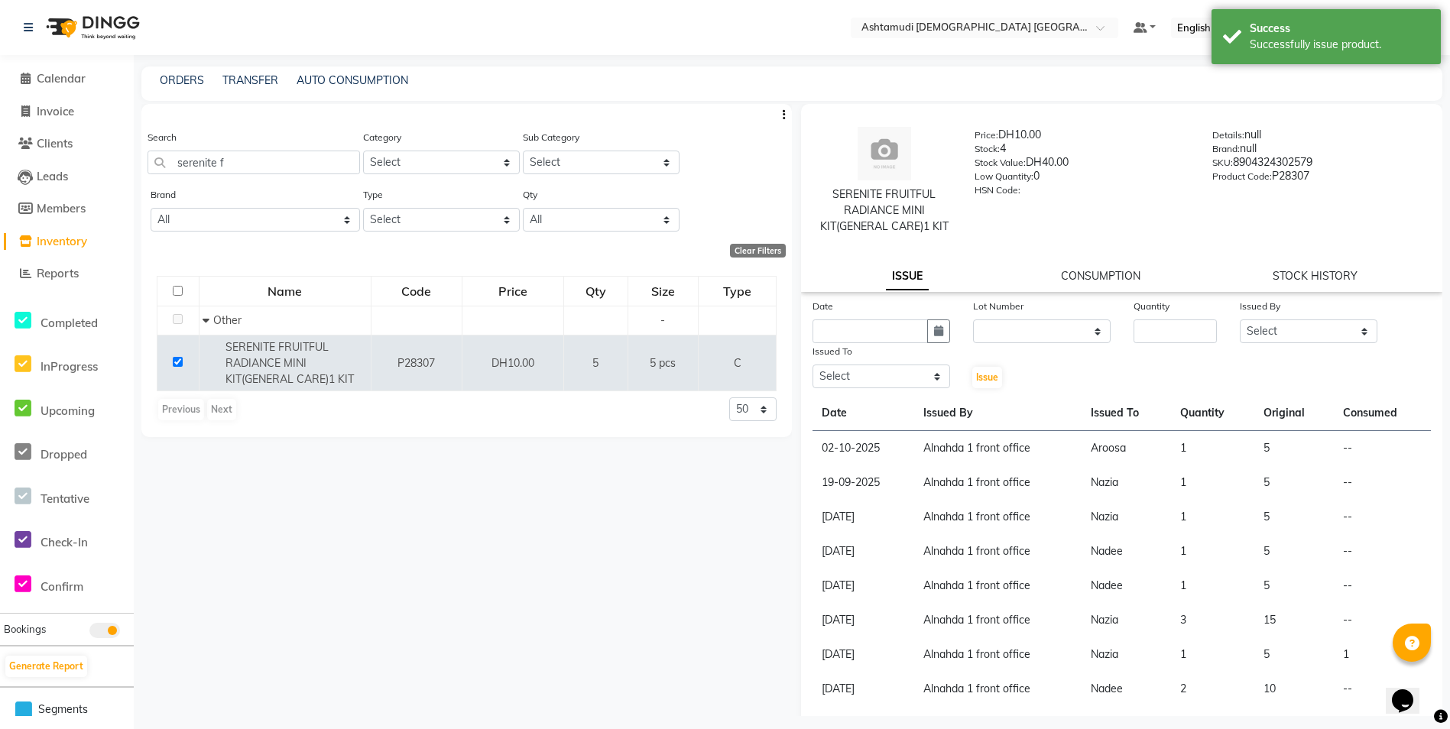
click at [22, 22] on div at bounding box center [83, 27] width 143 height 43
click at [29, 31] on icon at bounding box center [28, 27] width 9 height 11
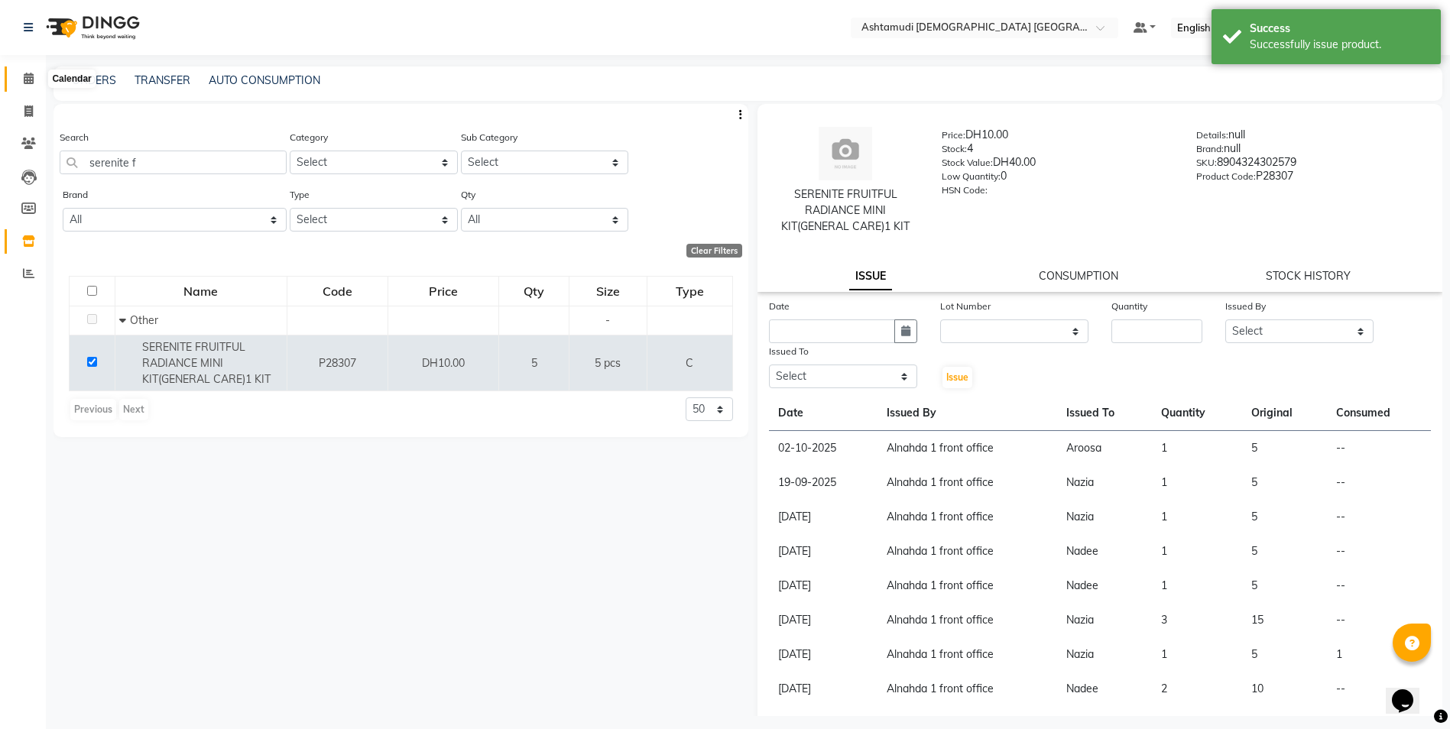
click at [31, 80] on icon at bounding box center [29, 78] width 10 height 11
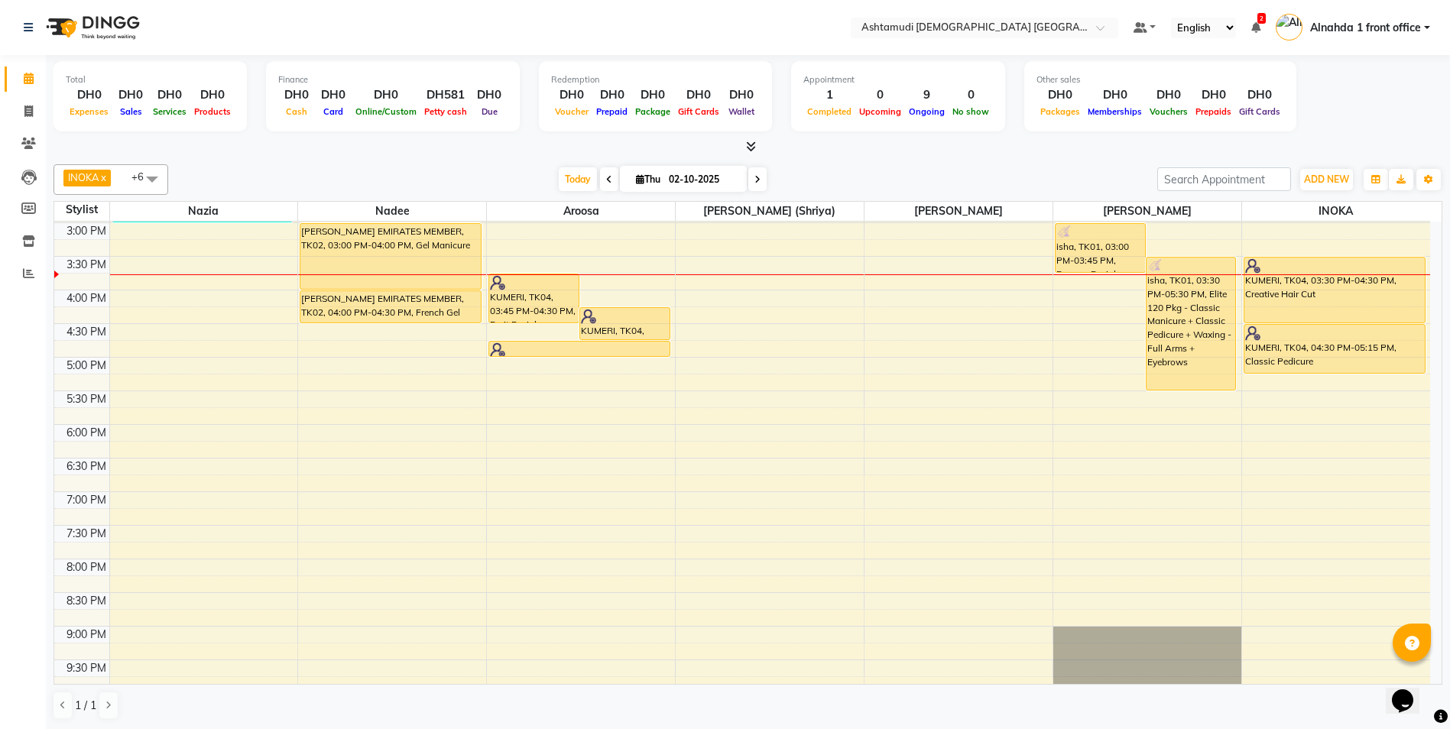
scroll to position [326, 0]
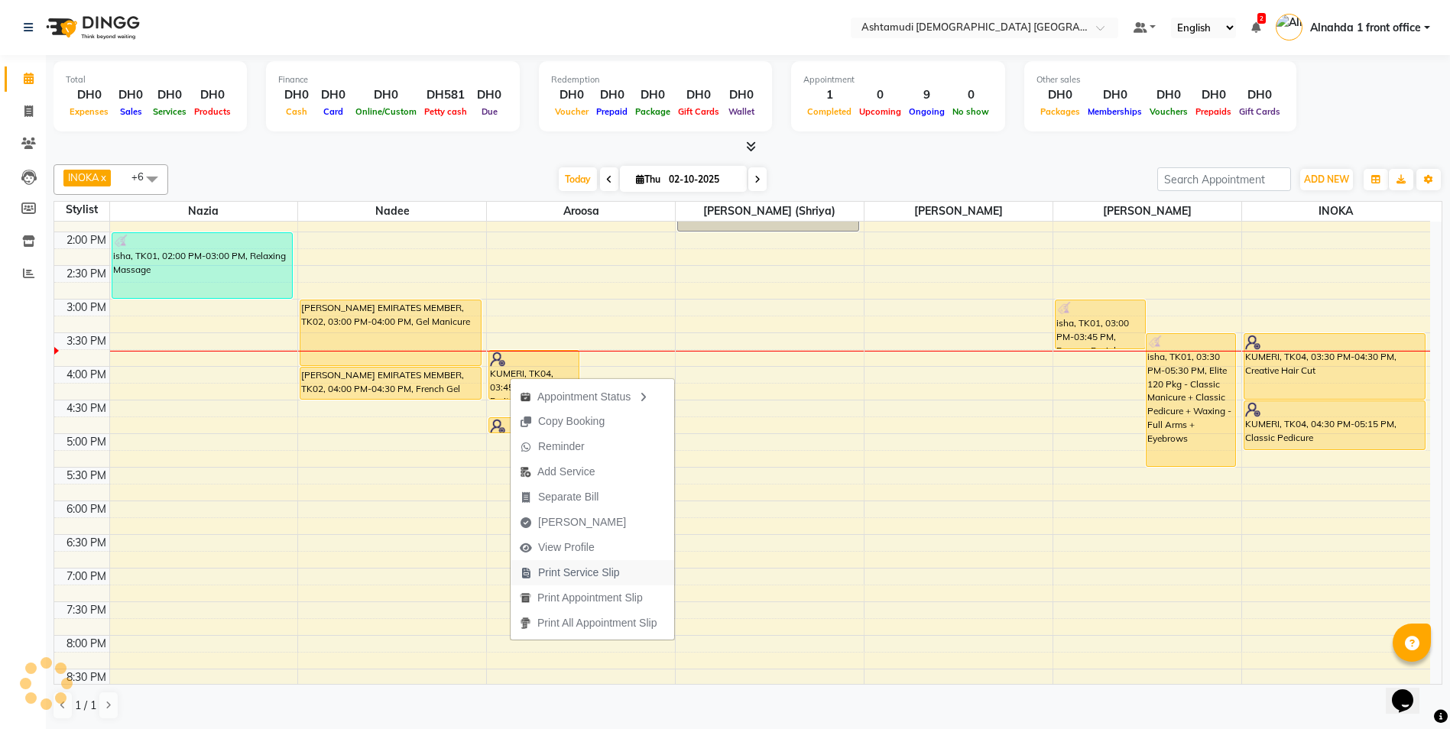
click at [585, 569] on span "Print Service Slip" at bounding box center [579, 573] width 82 height 16
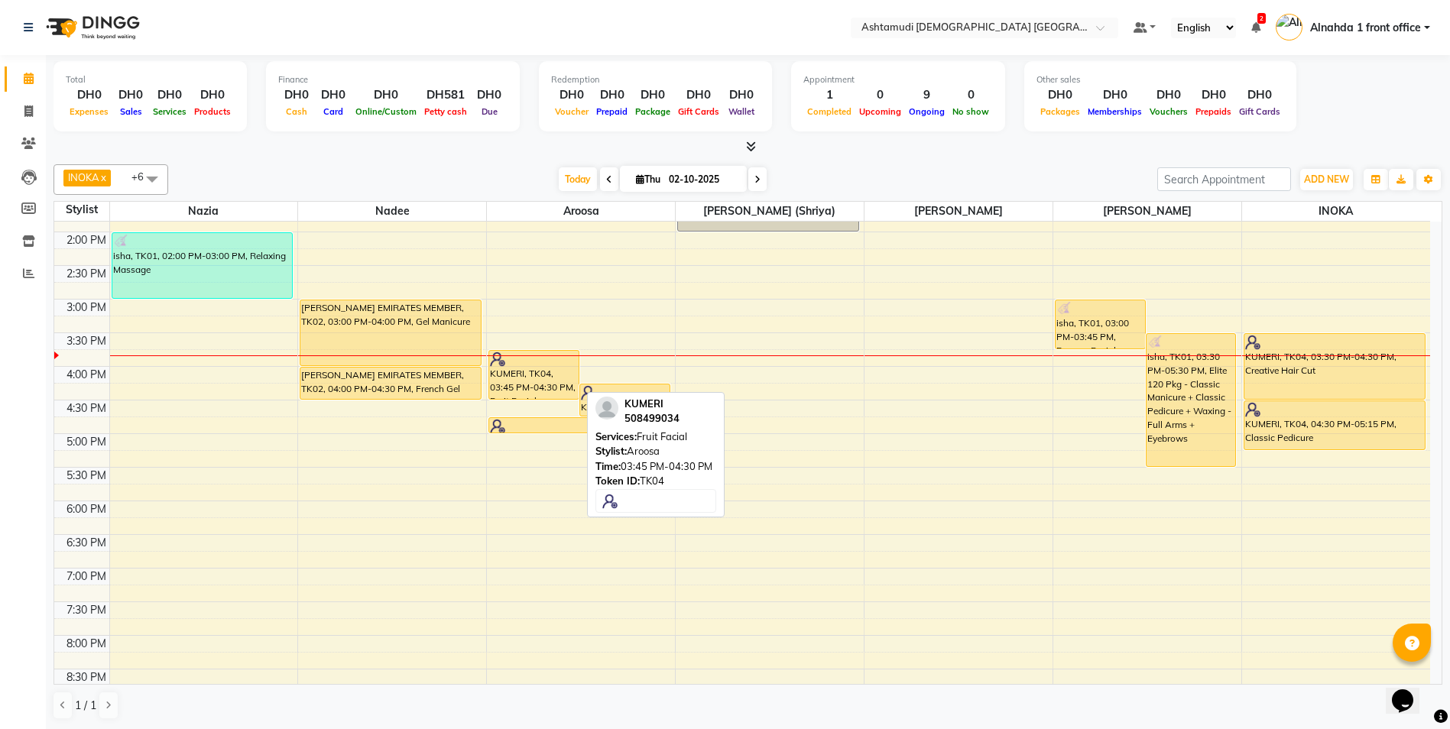
click at [540, 384] on div "KUMERI, TK04, 03:45 PM-04:30 PM, Fruit Facial" at bounding box center [533, 375] width 89 height 48
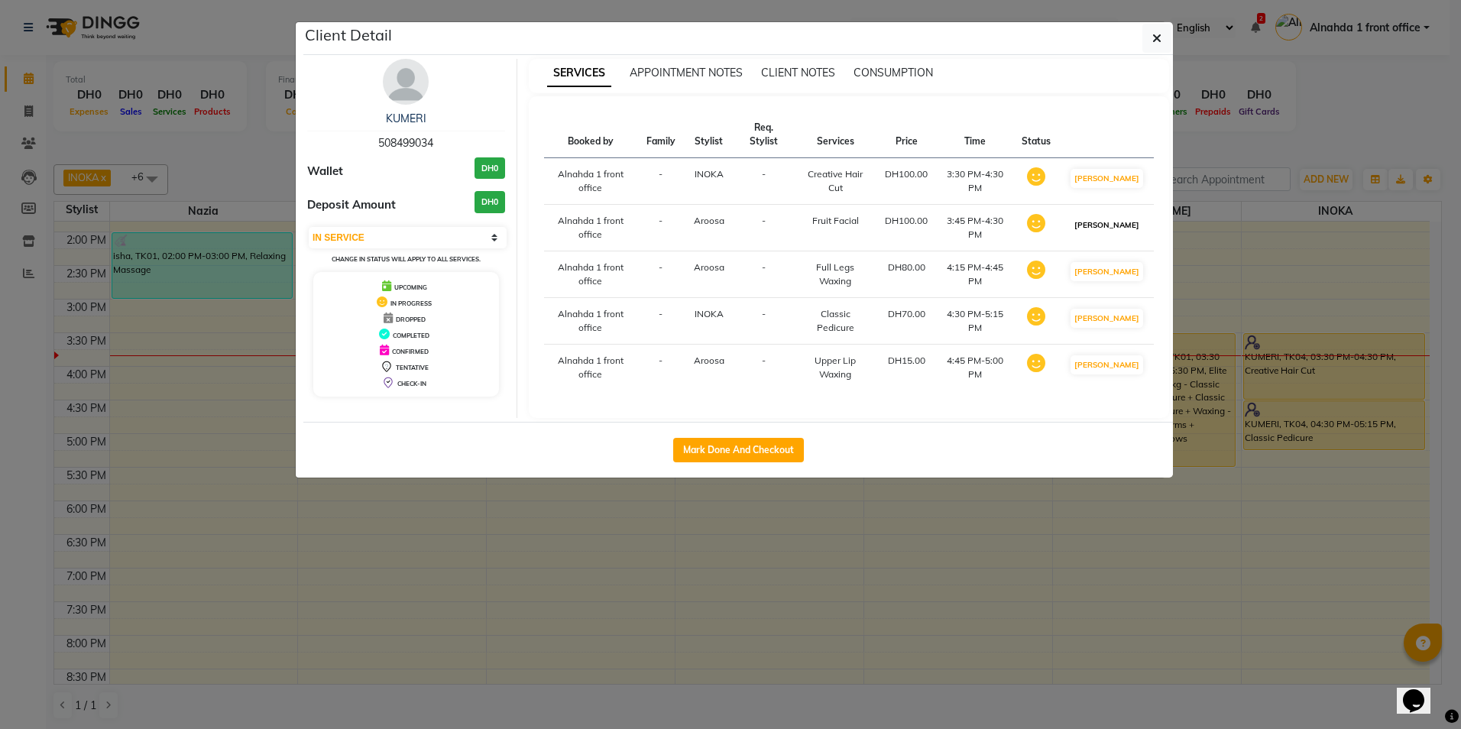
click at [1117, 235] on button "[PERSON_NAME]" at bounding box center [1107, 224] width 73 height 19
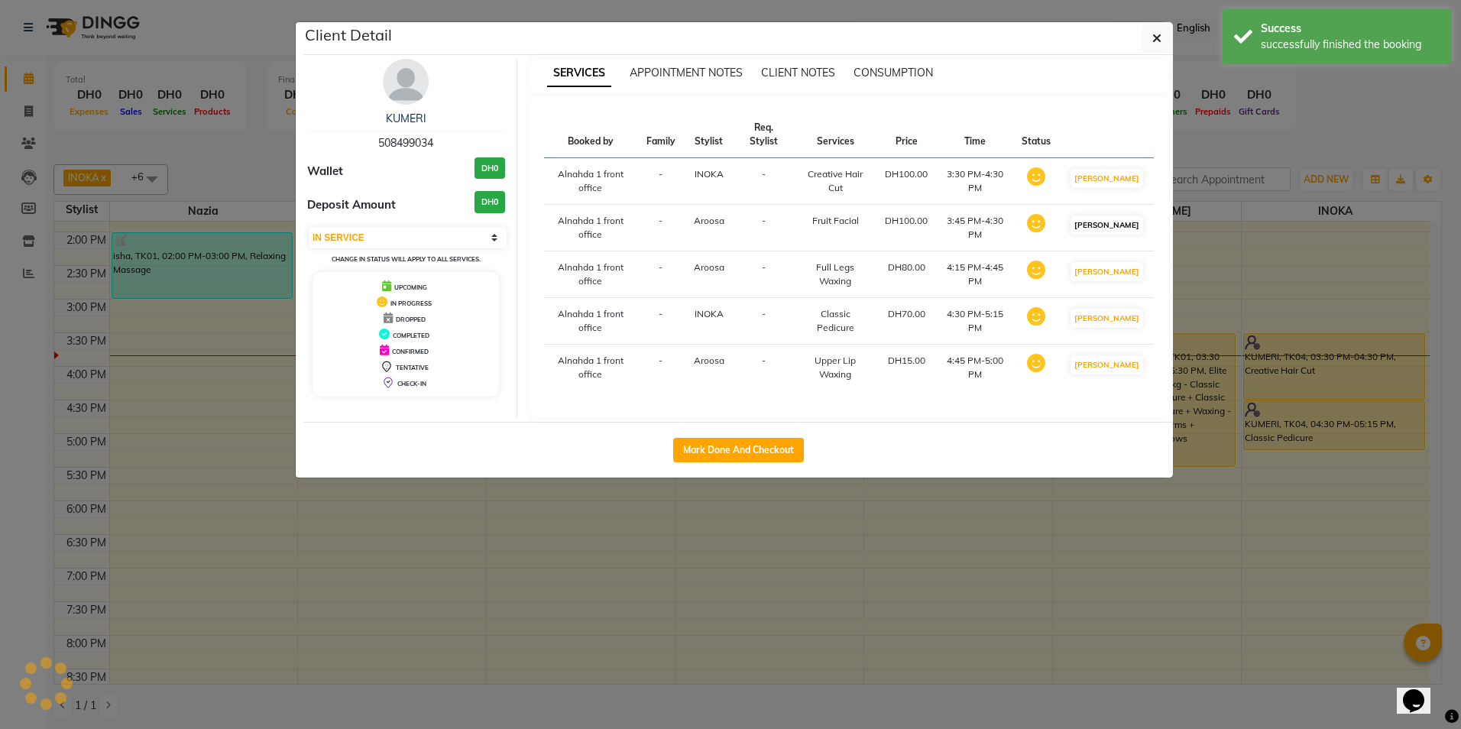
select select "select"
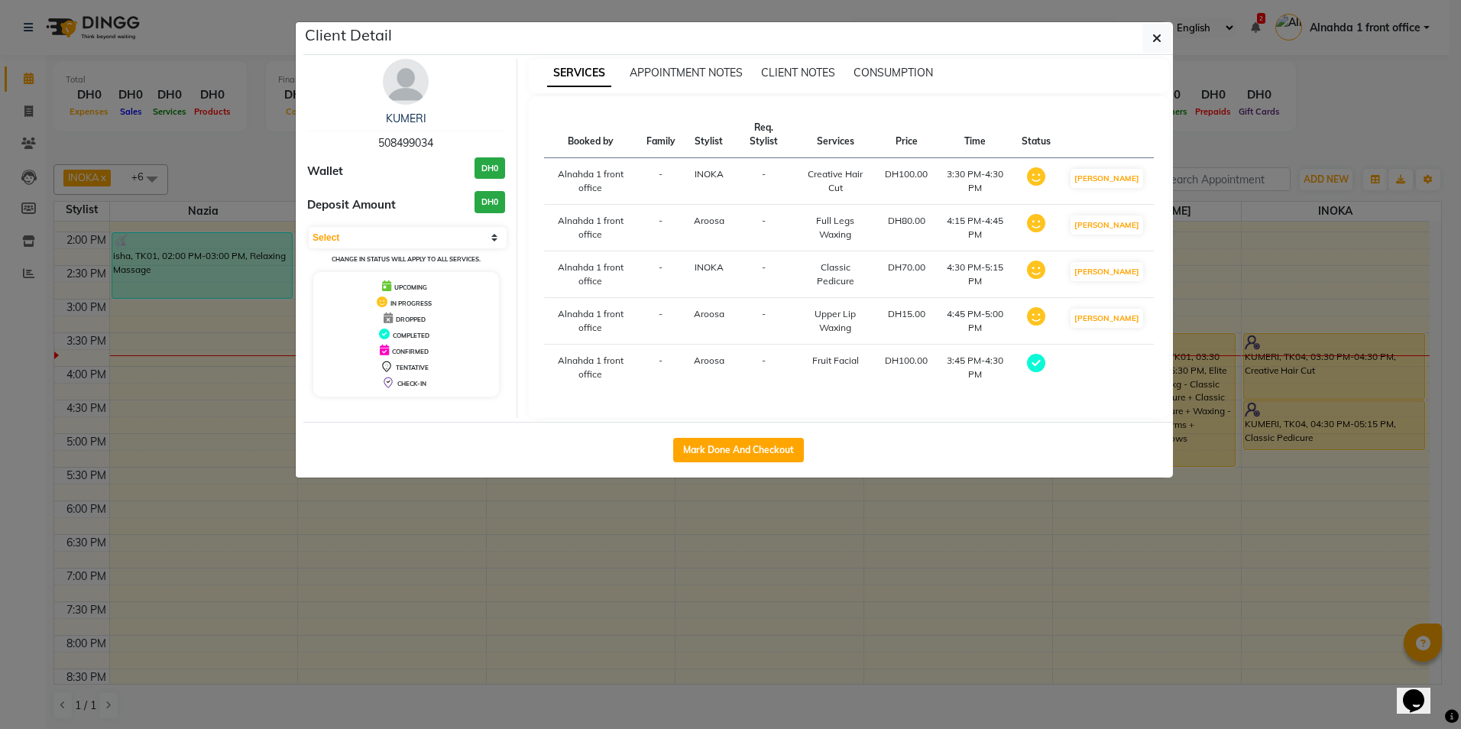
click at [818, 588] on ngb-modal-window "Client Detail KUMERI 508499034 Wallet DH0 Deposit Amount DH0 Select MARK DONE D…" at bounding box center [730, 364] width 1461 height 729
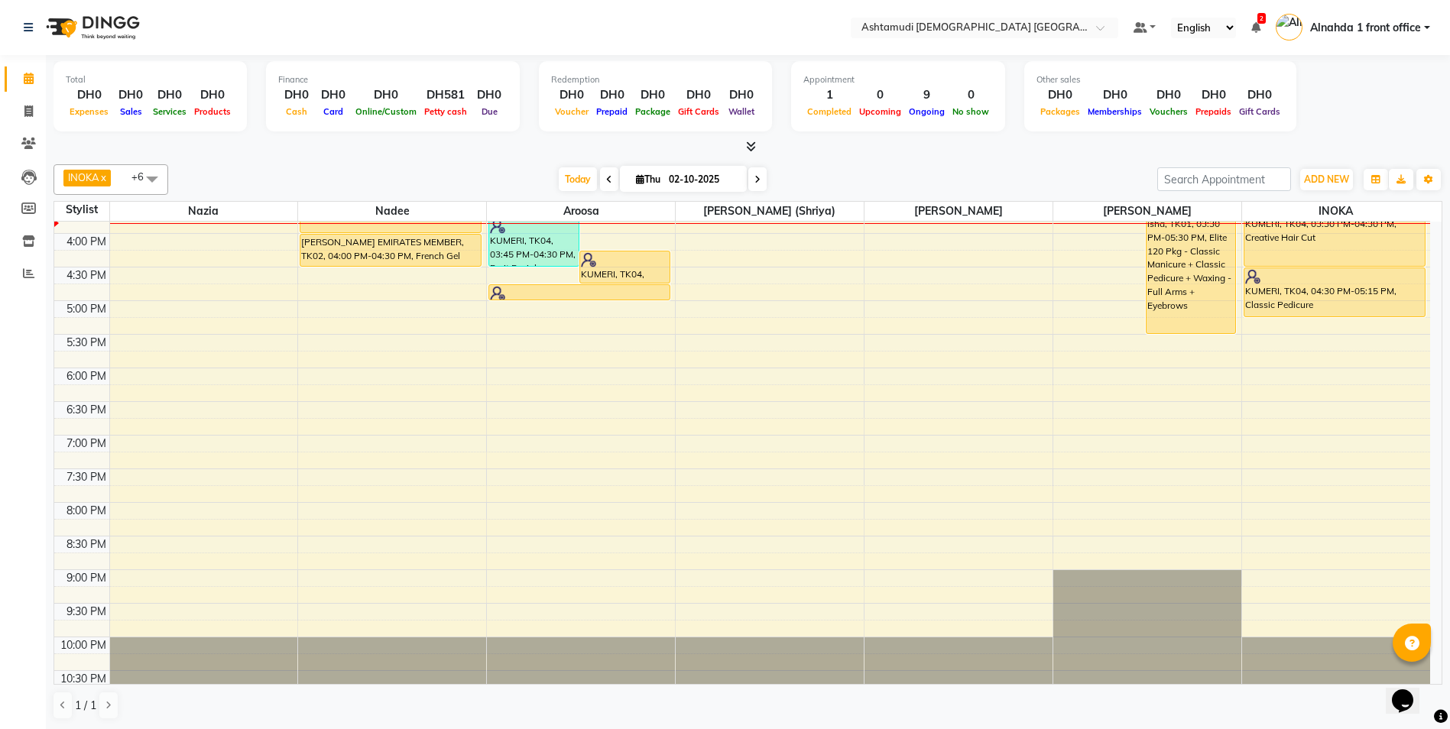
scroll to position [478, 0]
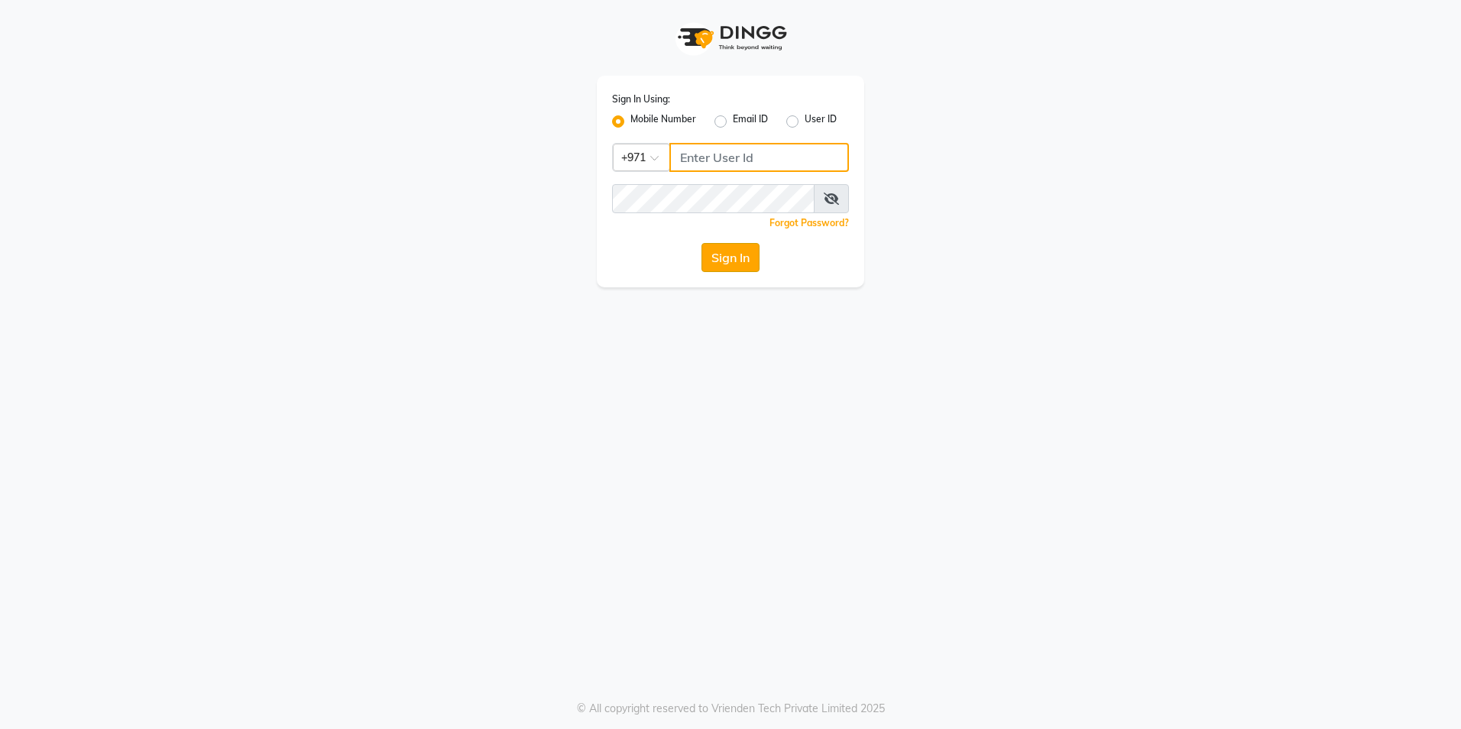
type input "567107175"
click at [725, 258] on button "Sign In" at bounding box center [730, 257] width 58 height 29
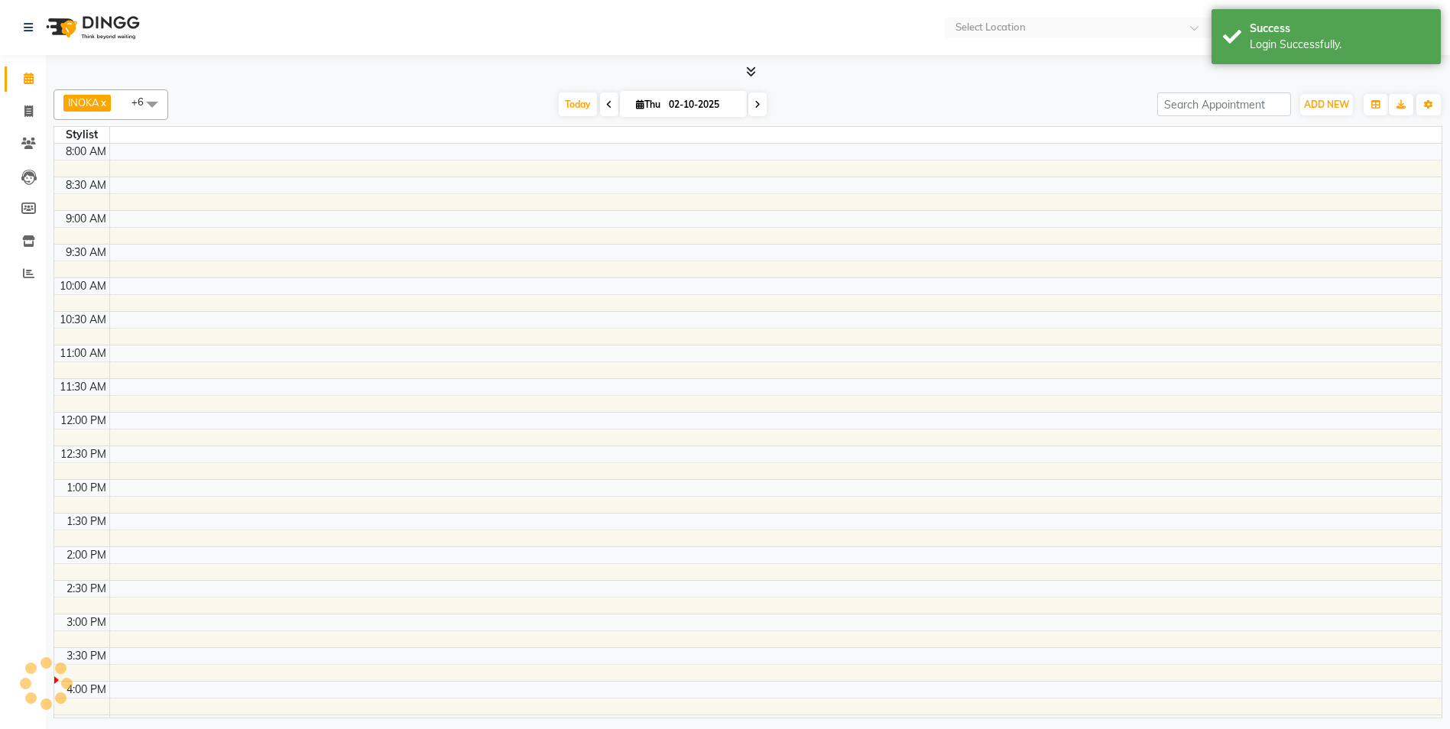
select select "en"
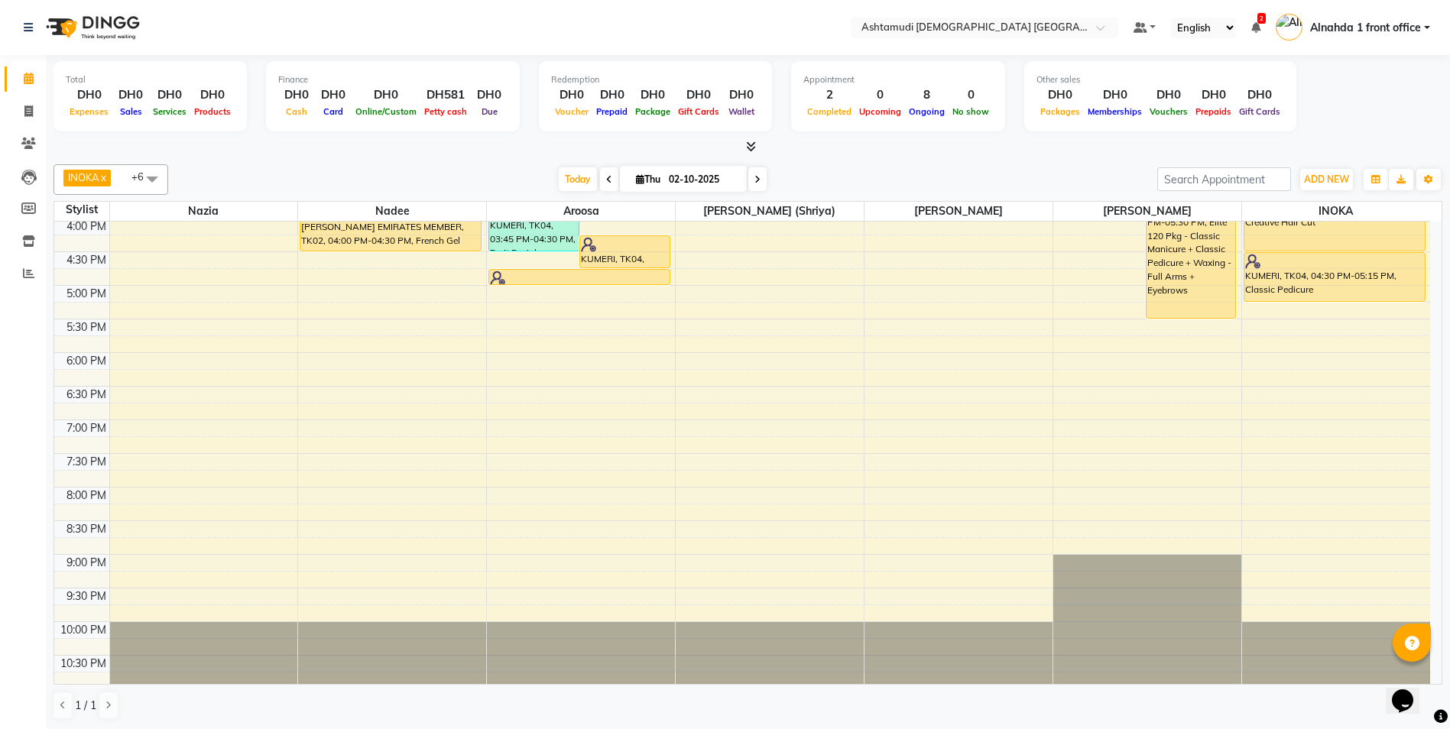
scroll to position [478, 0]
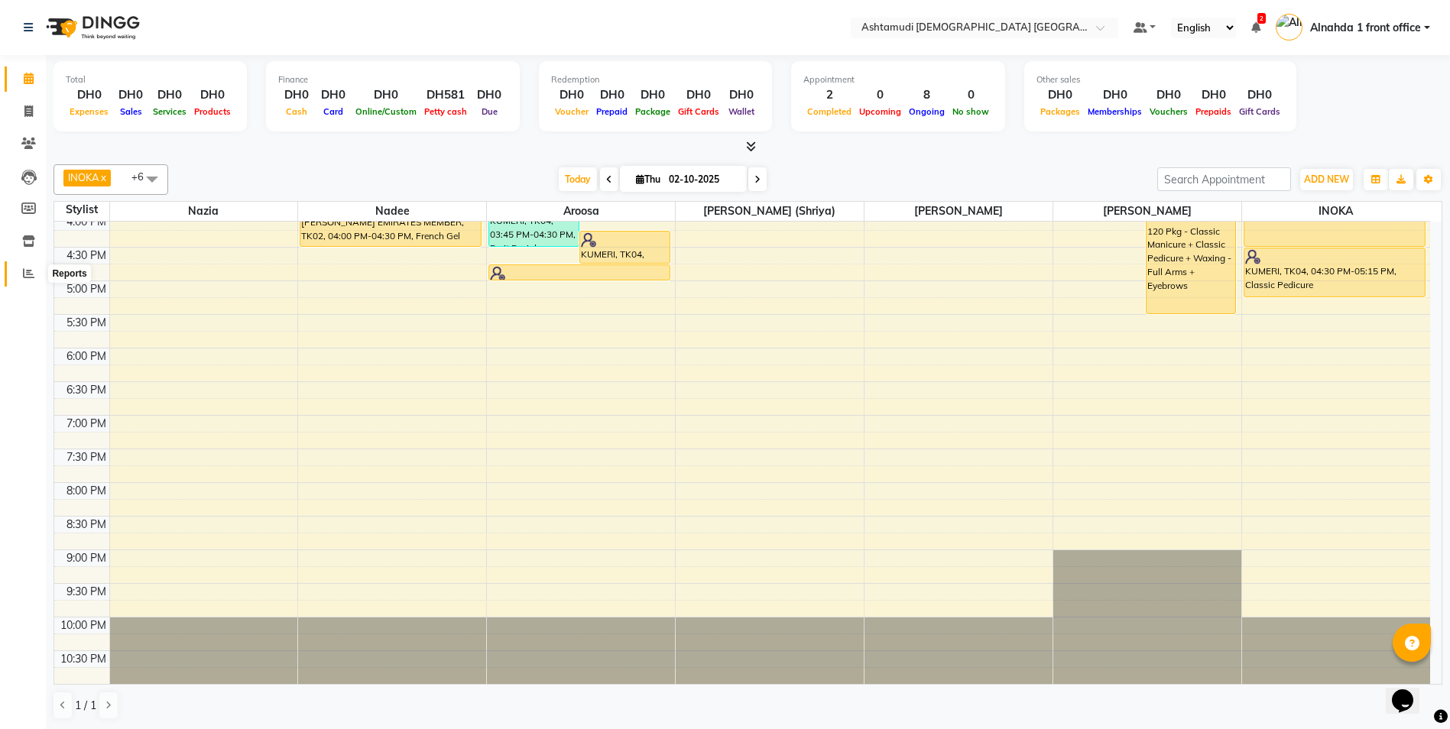
click at [23, 273] on span at bounding box center [28, 274] width 27 height 18
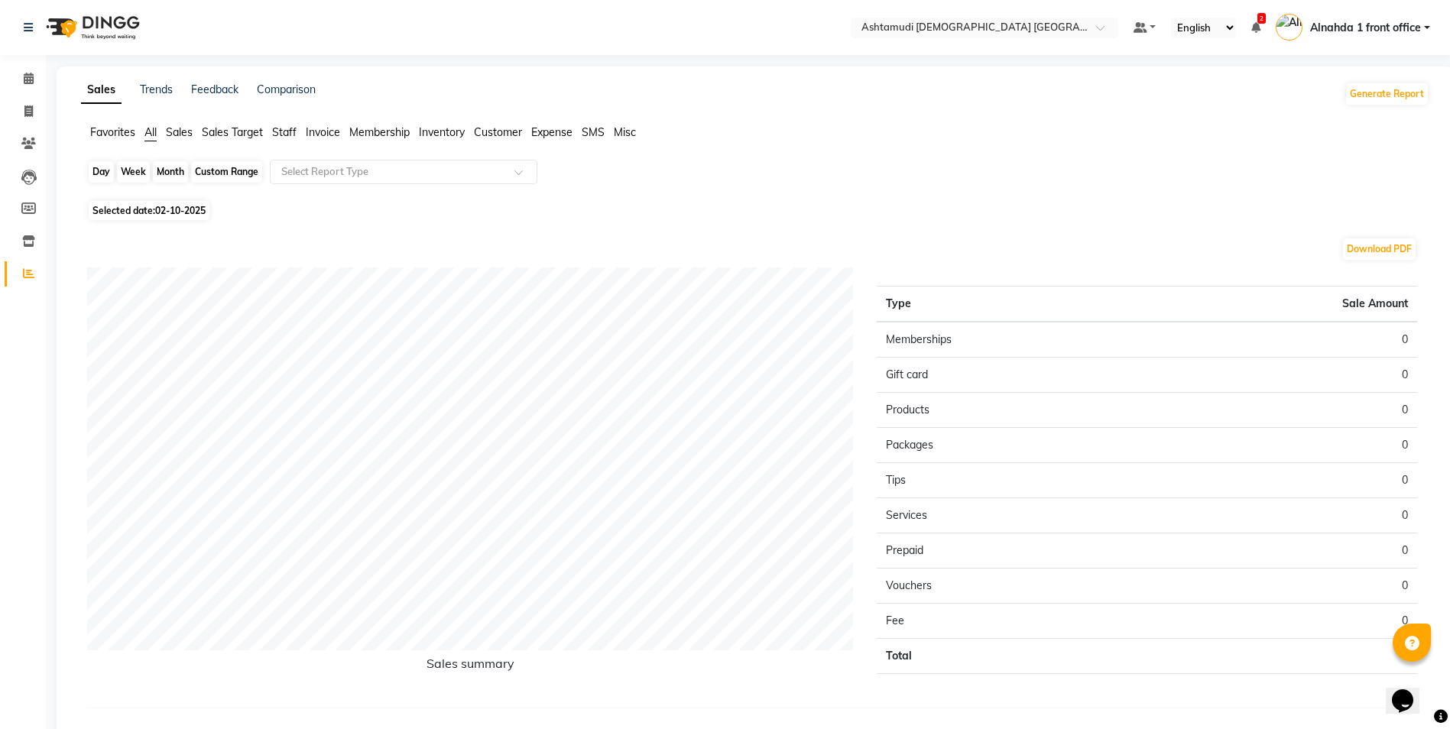
click at [105, 173] on div "Day" at bounding box center [101, 171] width 25 height 21
select select "10"
select select "2025"
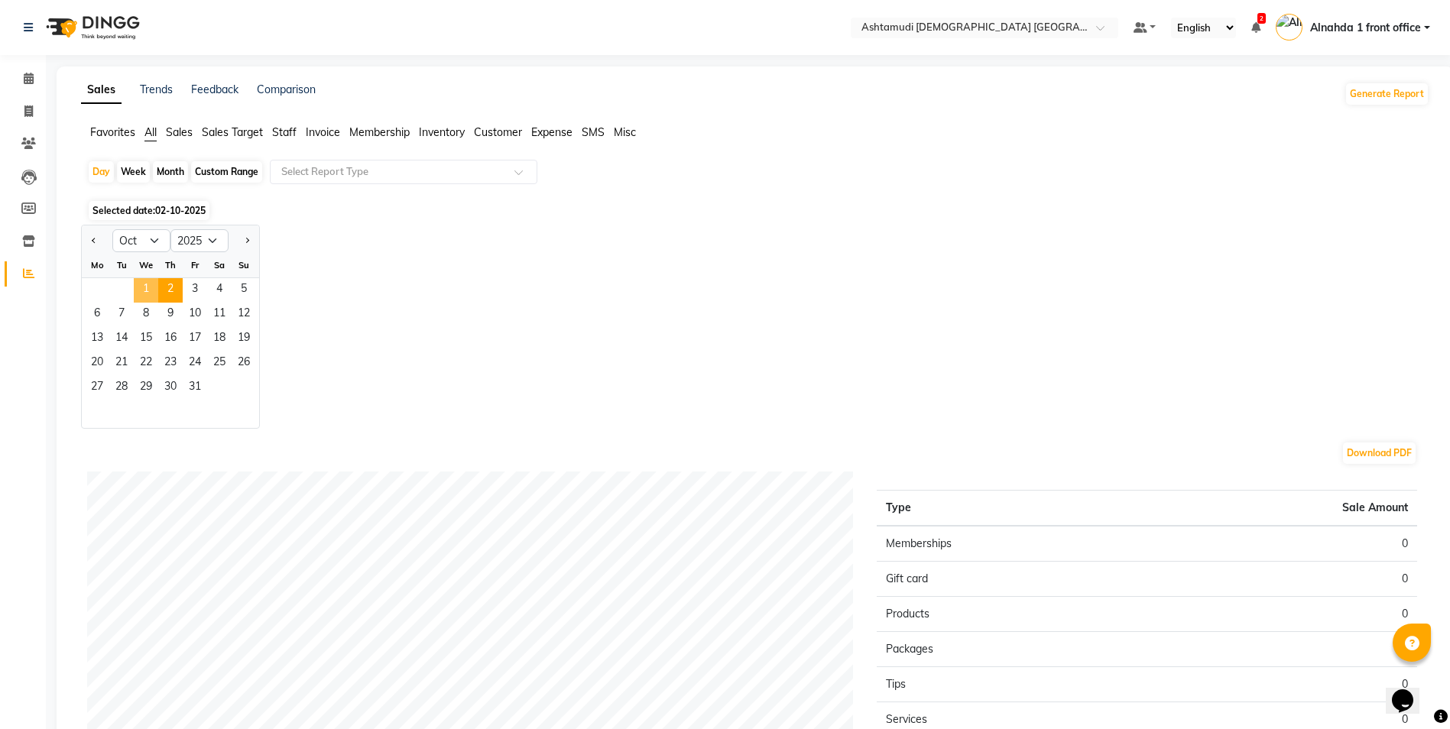
click at [140, 280] on span "1" at bounding box center [146, 290] width 24 height 24
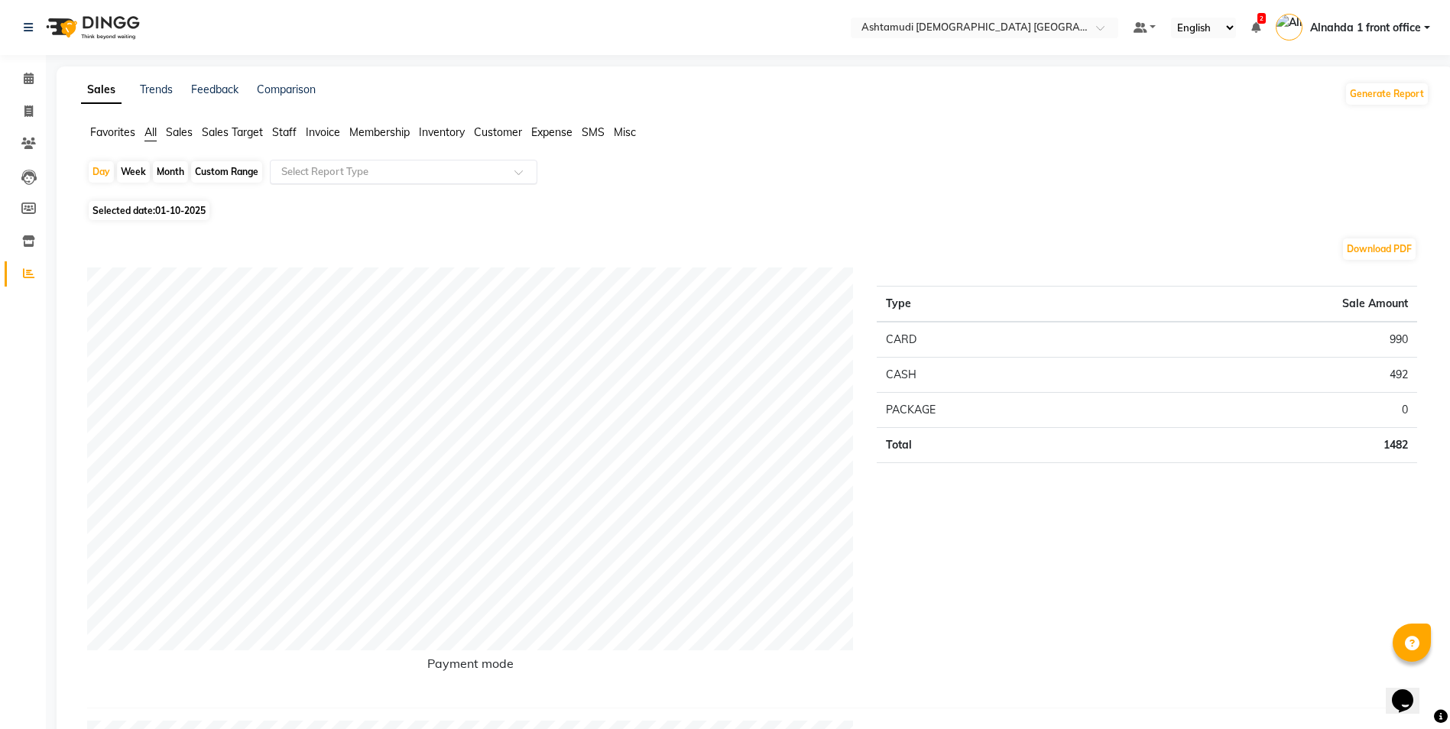
click at [316, 170] on input "text" at bounding box center [388, 171] width 220 height 15
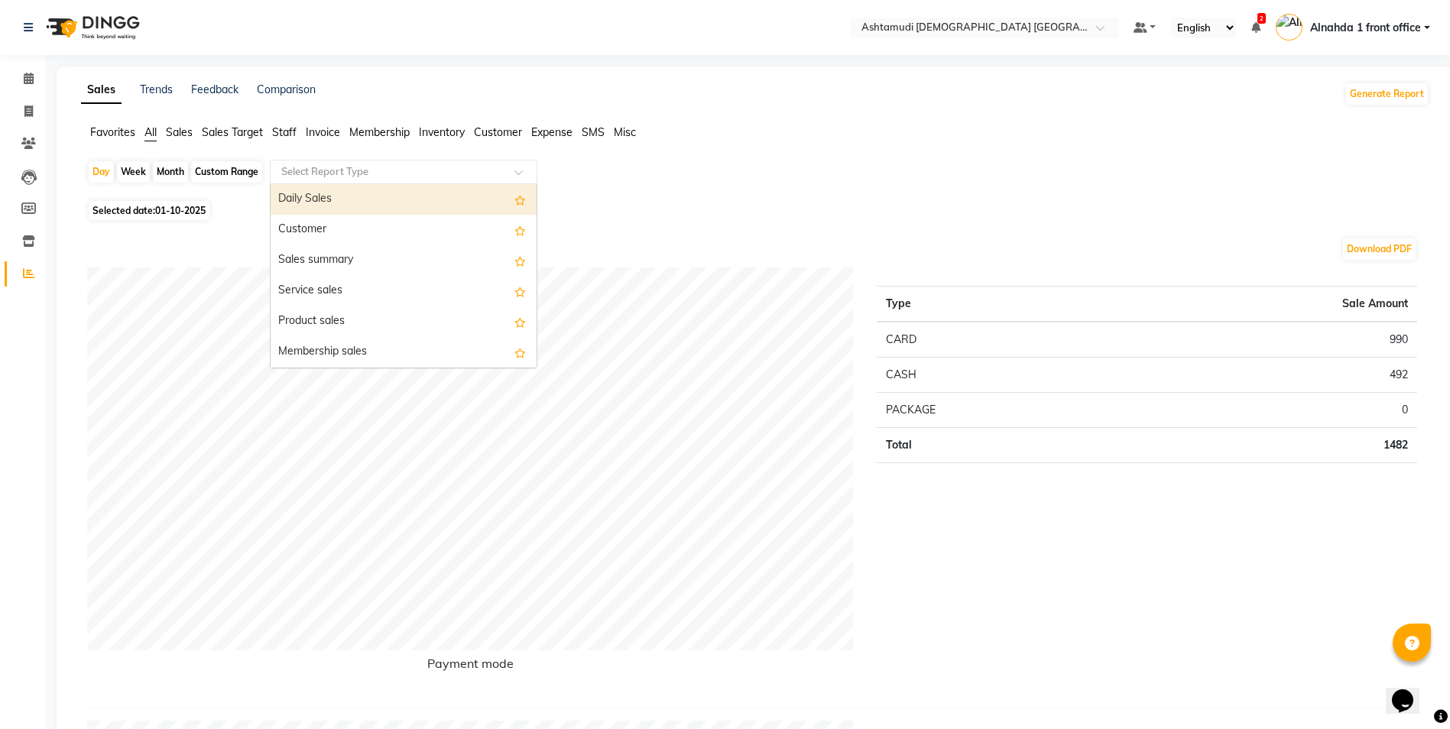
click at [318, 200] on div "Daily Sales" at bounding box center [403, 199] width 266 height 31
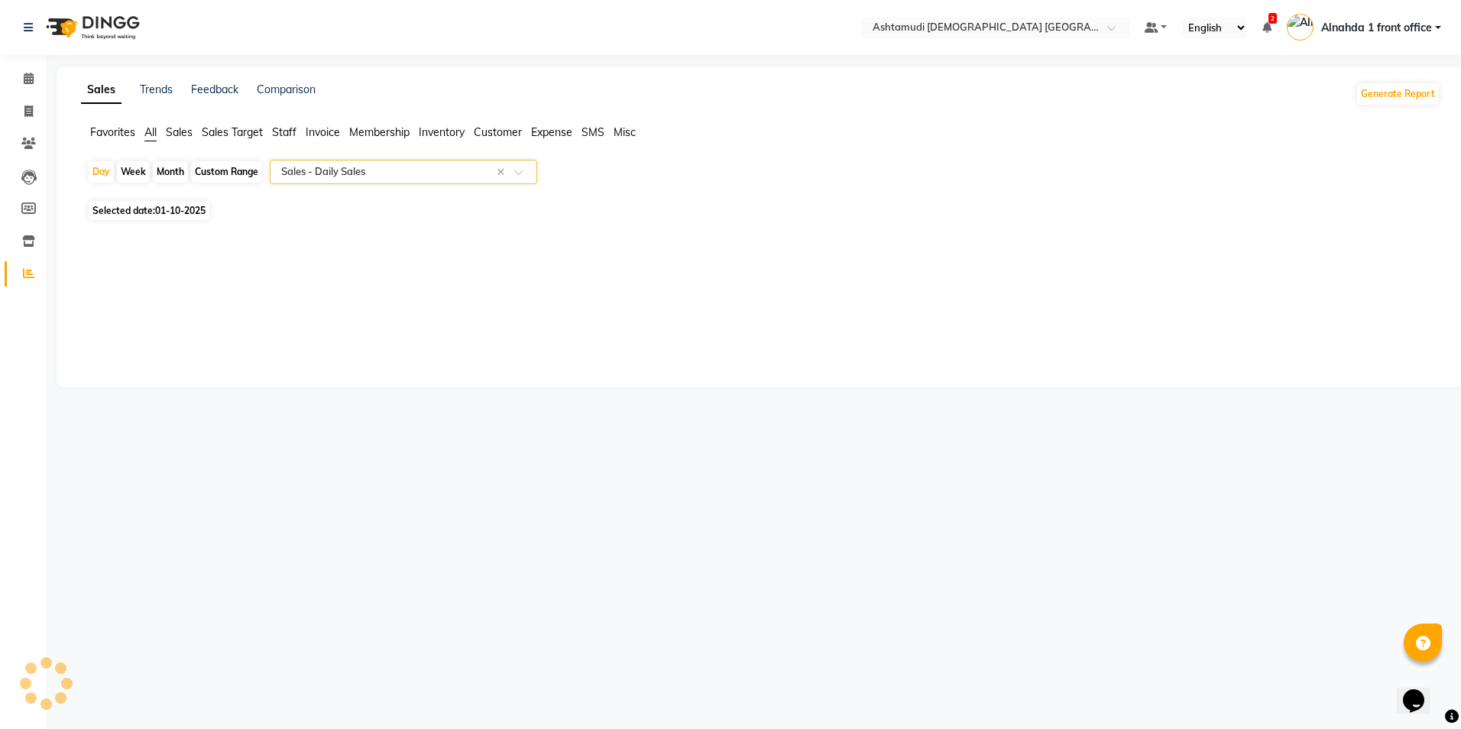
select select "full_report"
select select "csv"
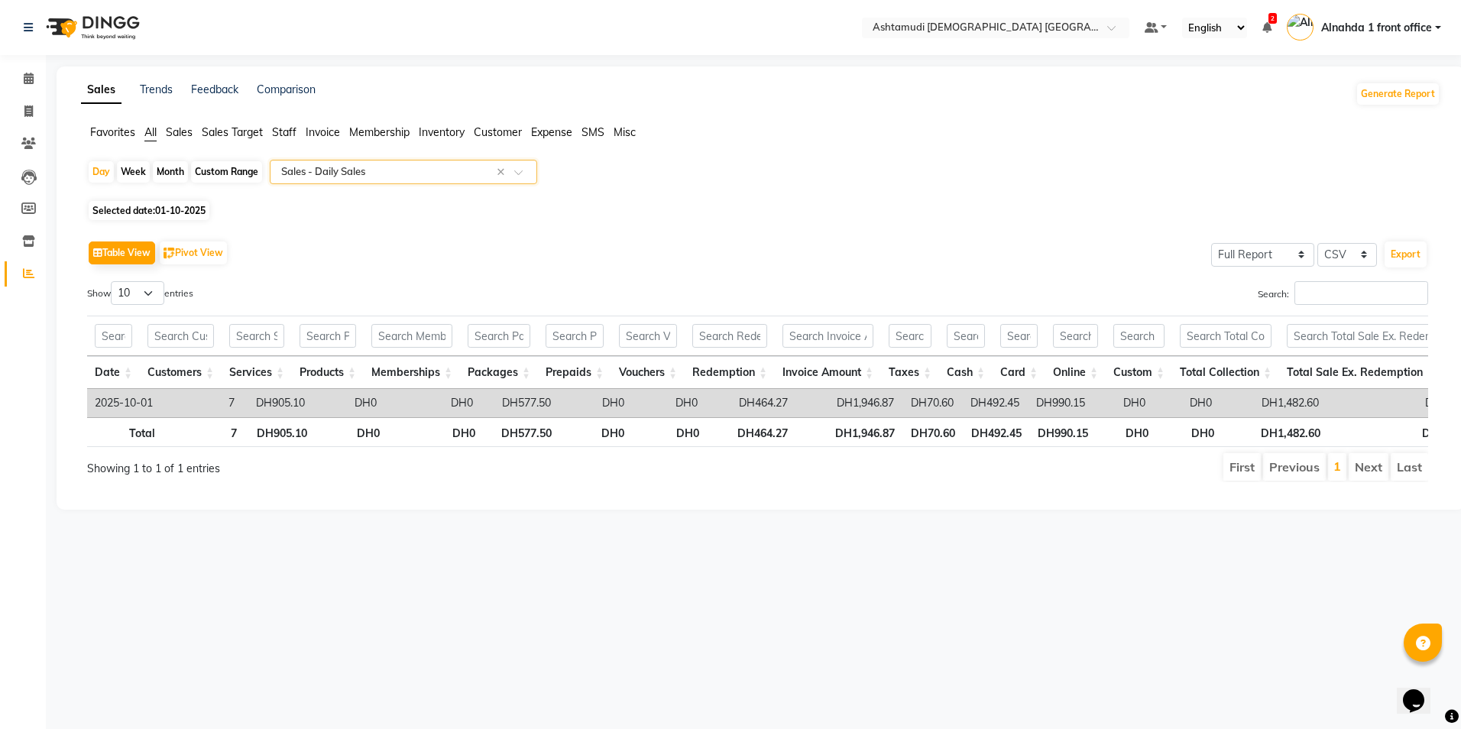
drag, startPoint x: 283, startPoint y: 134, endPoint x: 290, endPoint y: 141, distance: 10.3
click at [288, 139] on li "Staff" at bounding box center [284, 133] width 24 height 16
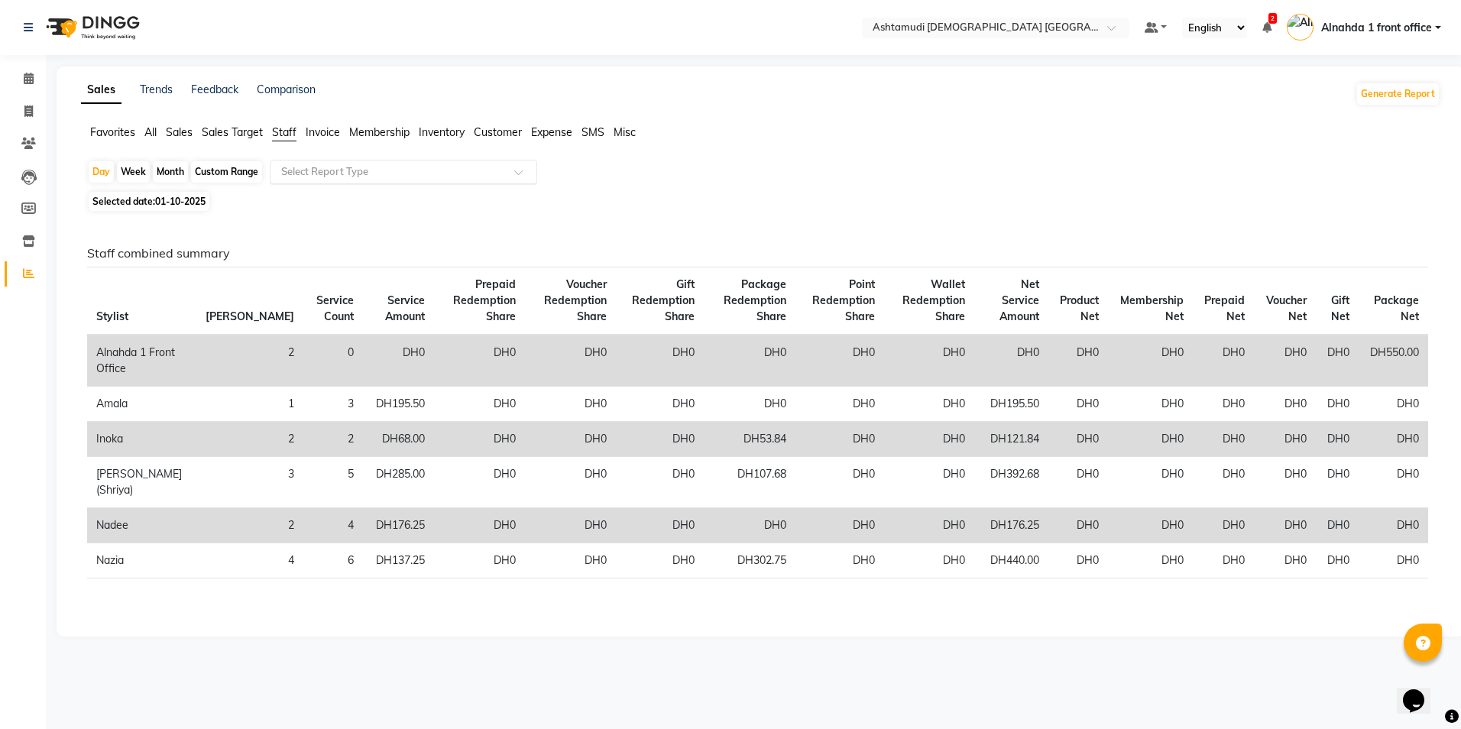
drag, startPoint x: 290, startPoint y: 141, endPoint x: 326, endPoint y: 164, distance: 42.0
click at [326, 164] on input "text" at bounding box center [388, 171] width 220 height 15
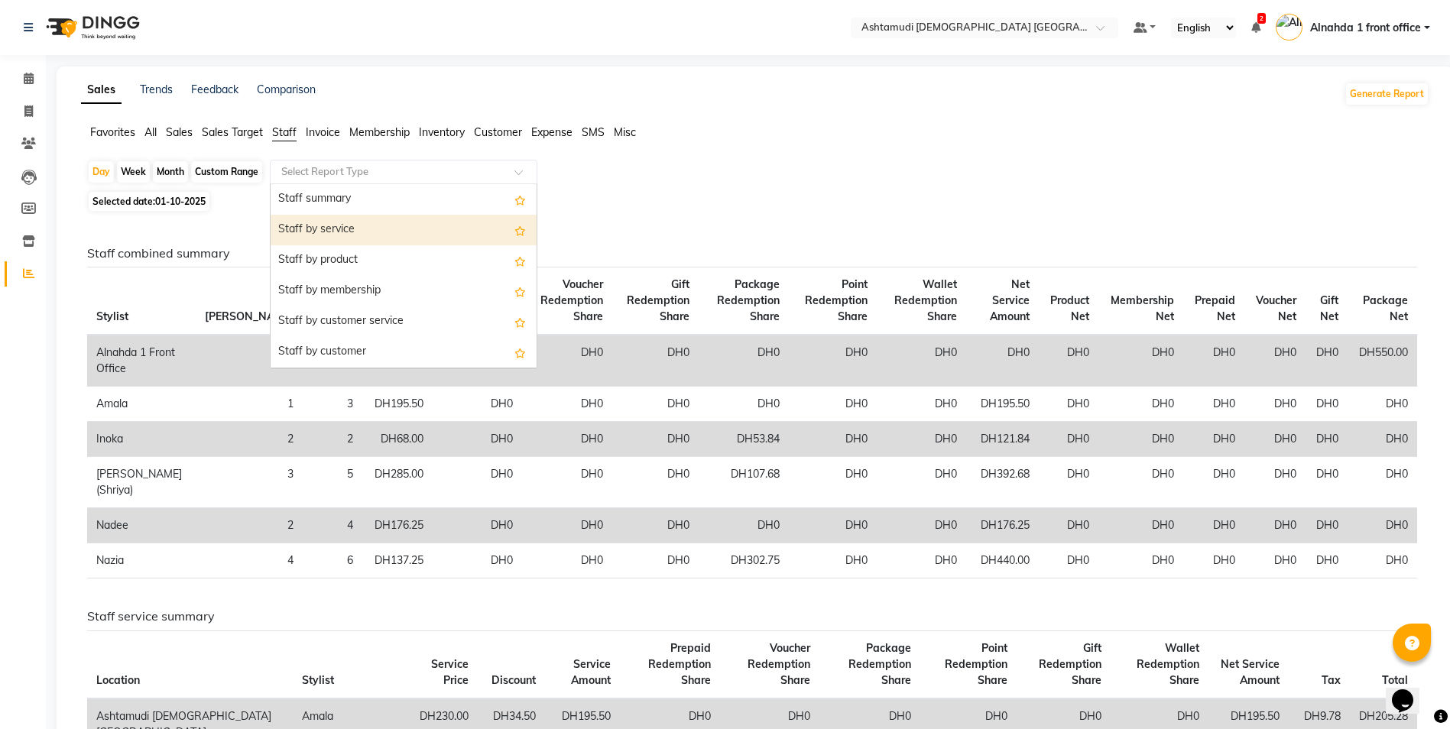
click at [334, 232] on div "Staff by service" at bounding box center [403, 230] width 266 height 31
select select "full_report"
select select "csv"
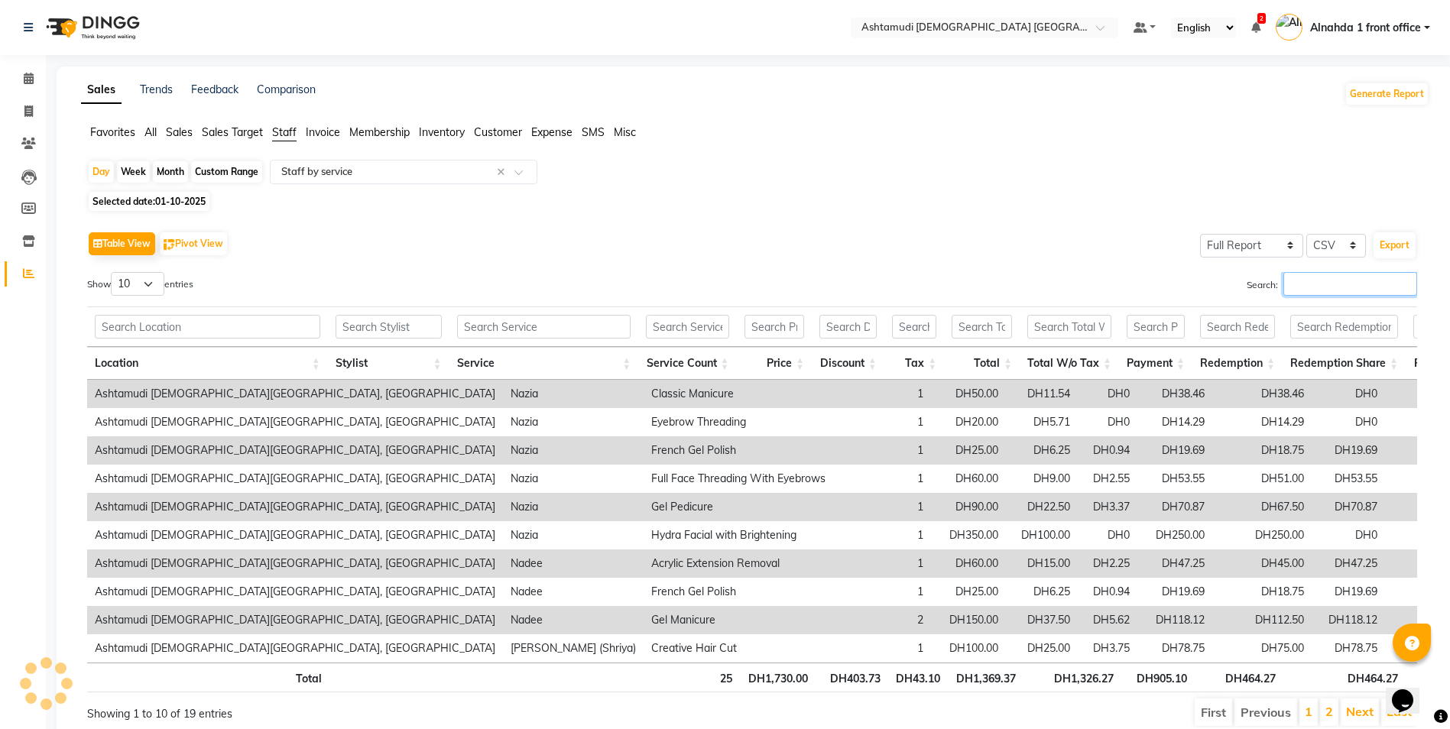
click at [725, 282] on input "Search:" at bounding box center [1350, 284] width 134 height 24
click at [725, 279] on input "Search:" at bounding box center [1350, 284] width 134 height 24
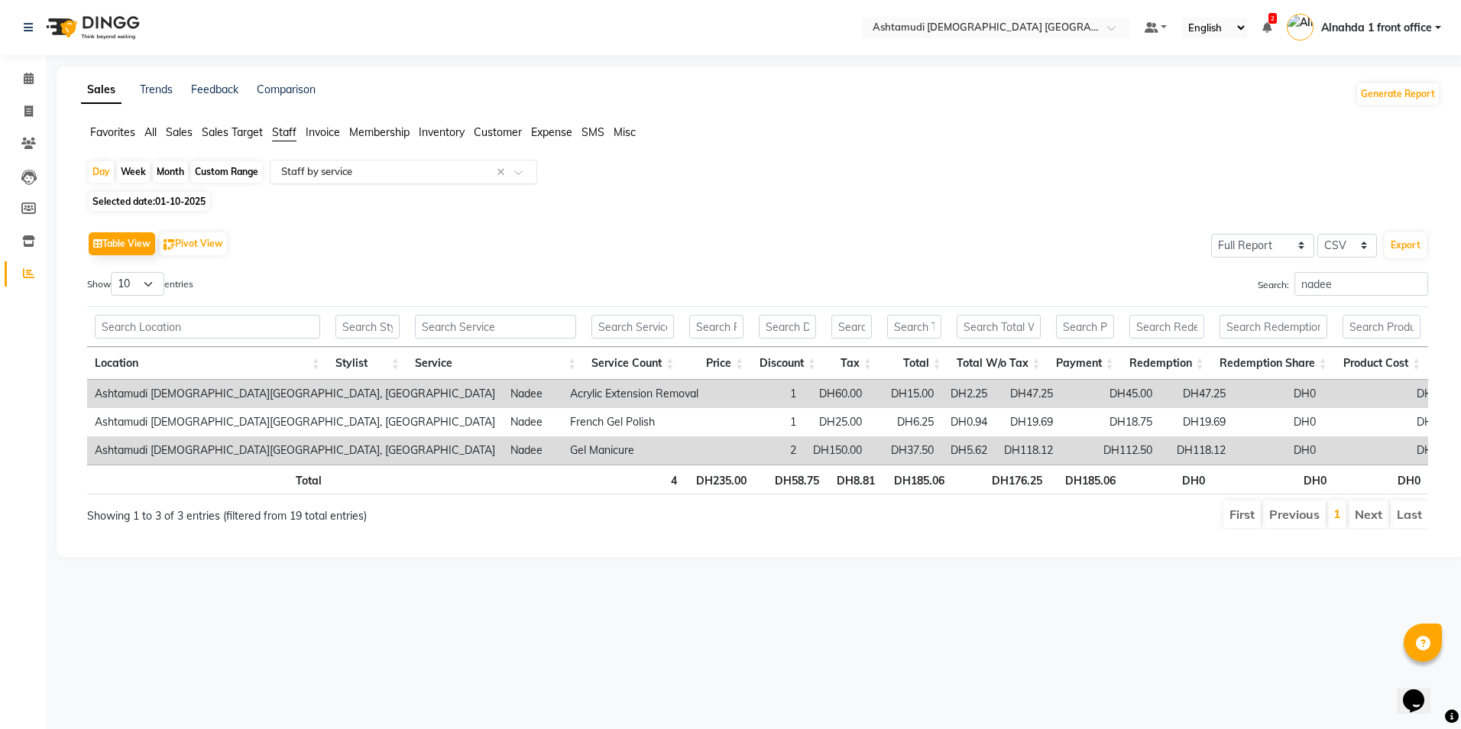
click at [355, 171] on input "text" at bounding box center [388, 171] width 220 height 15
drag, startPoint x: 1334, startPoint y: 283, endPoint x: 1181, endPoint y: 302, distance: 154.0
click at [725, 302] on div "Show 10 25 50 100 entries Search: nadee Location Stylist Service Service Count …" at bounding box center [757, 401] width 1341 height 258
type input "ama"
click at [29, 82] on icon at bounding box center [29, 78] width 10 height 11
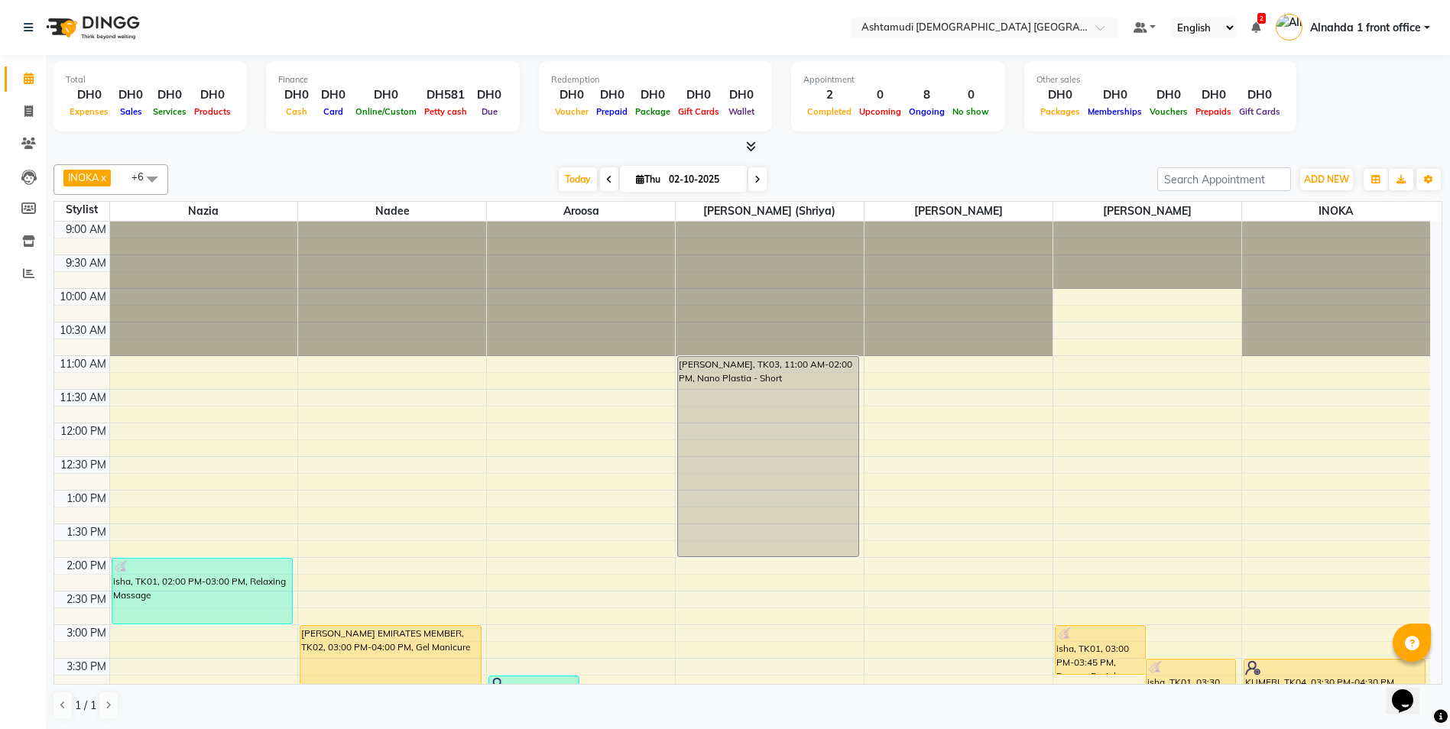
click at [606, 177] on icon at bounding box center [609, 179] width 6 height 9
type input "01-10-2025"
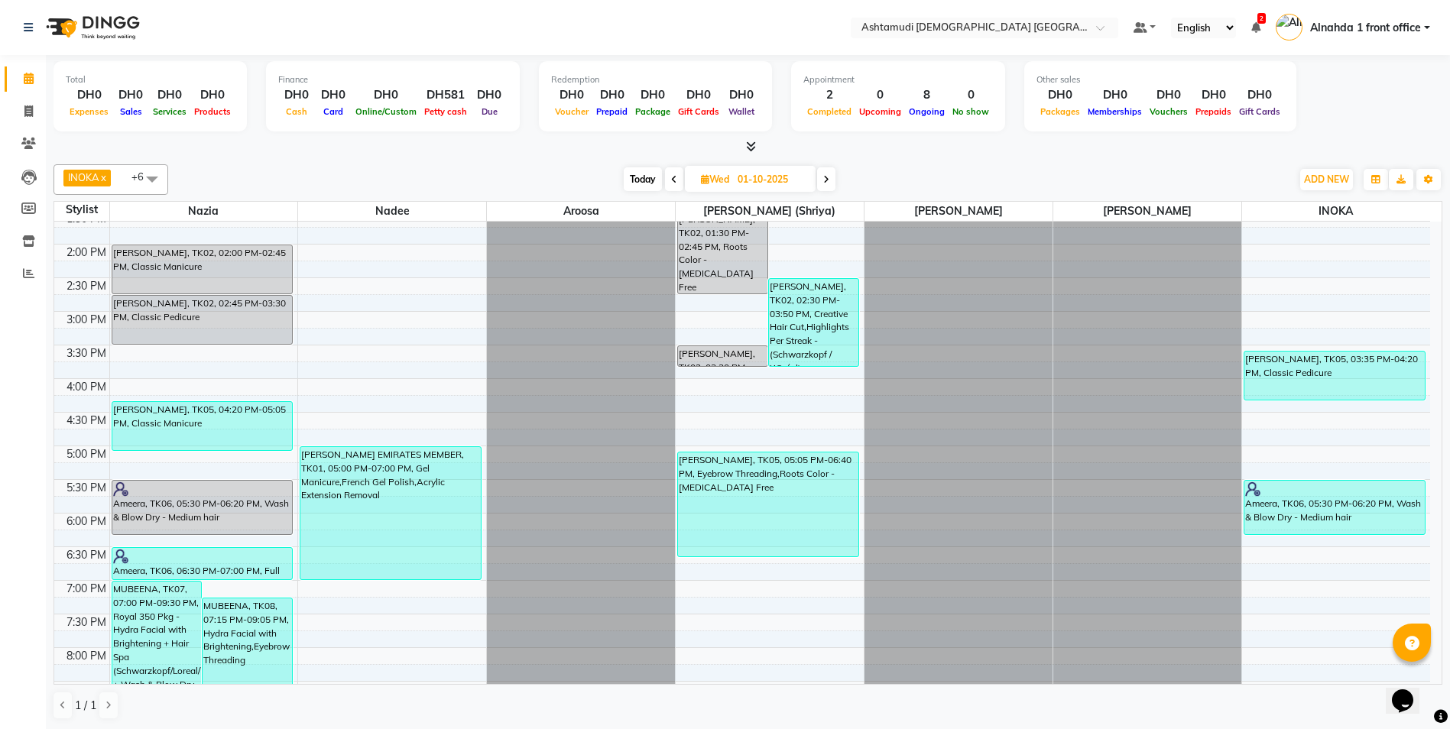
scroll to position [478, 0]
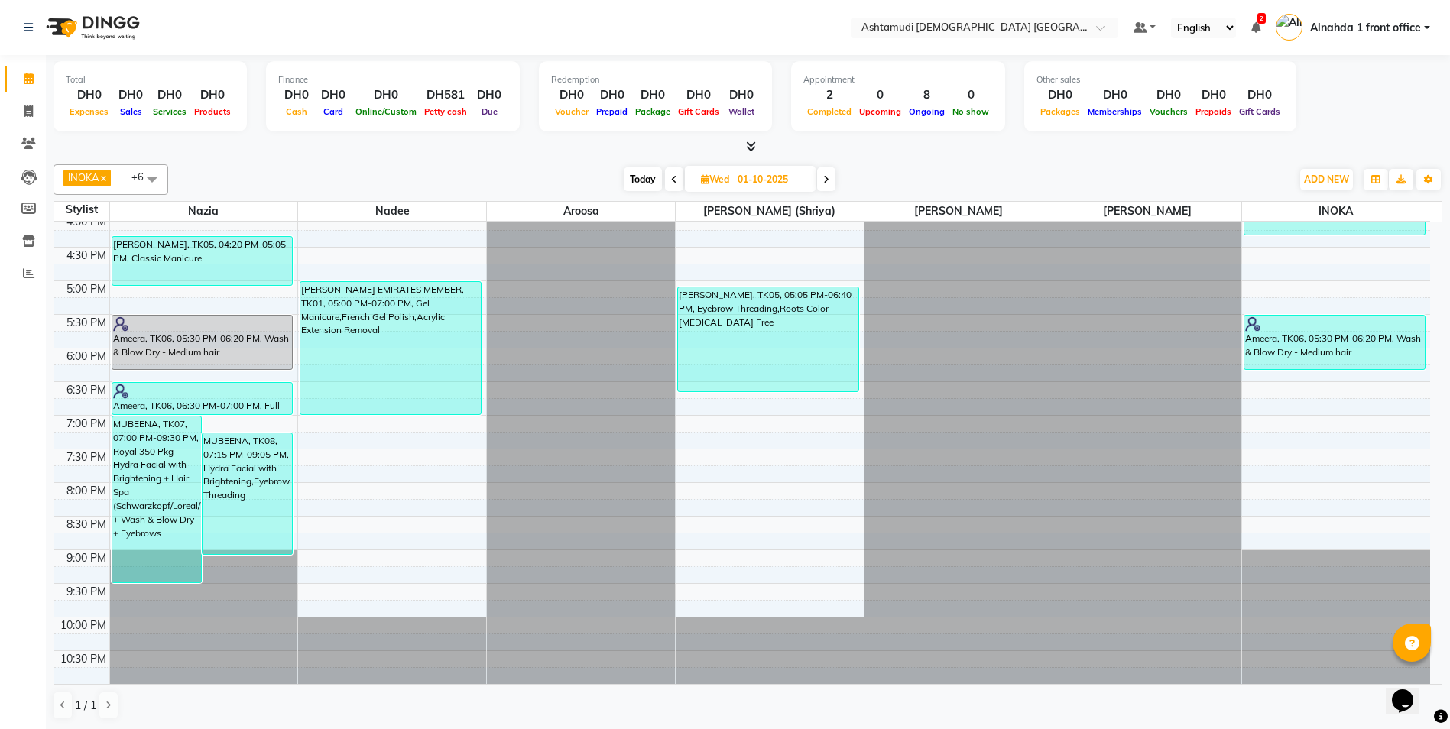
click at [154, 176] on span at bounding box center [152, 178] width 31 height 29
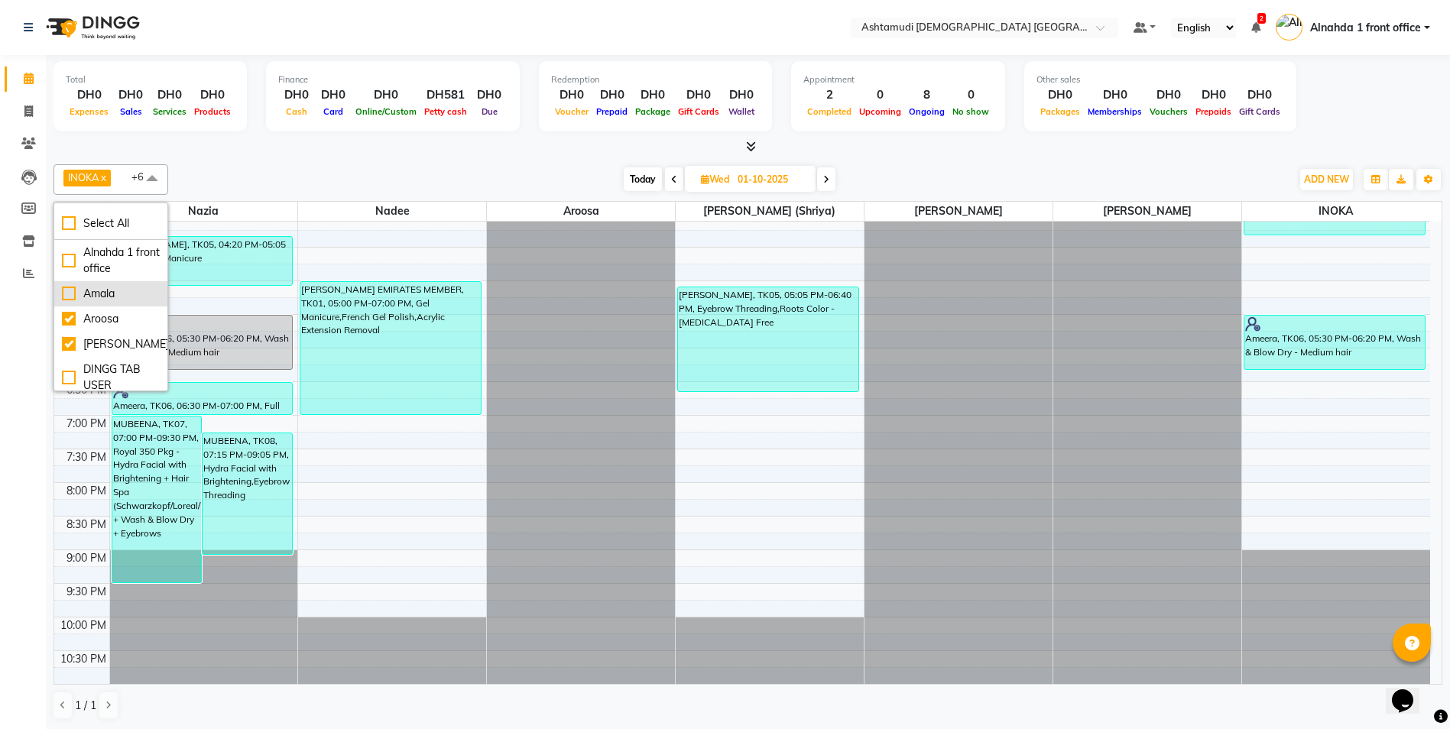
click at [111, 293] on div "Amala" at bounding box center [111, 294] width 98 height 16
checkbox input "true"
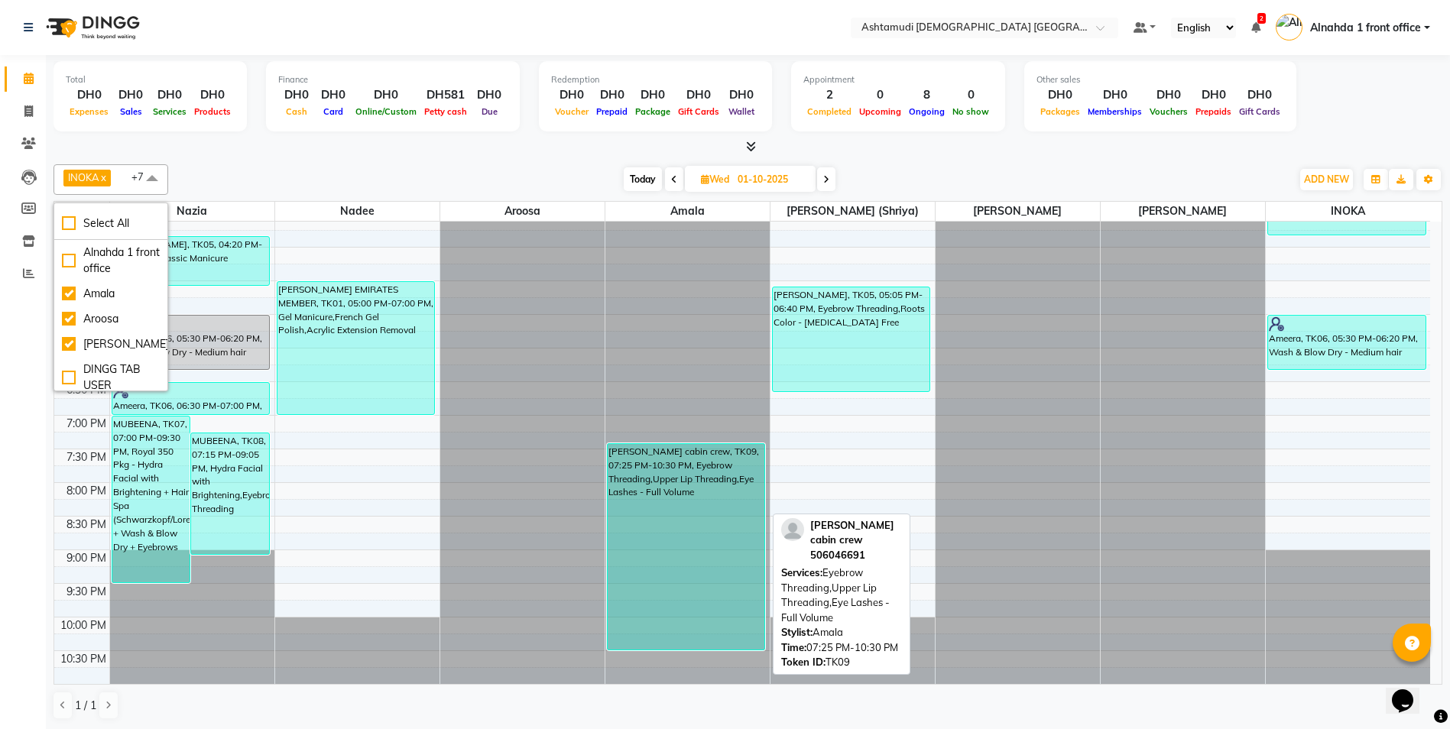
click at [682, 328] on div "[PERSON_NAME] cabin crew, TK09, 07:25 PM-10:30 PM, Eyebrow Threading,Upper Lip …" at bounding box center [685, 547] width 157 height 206
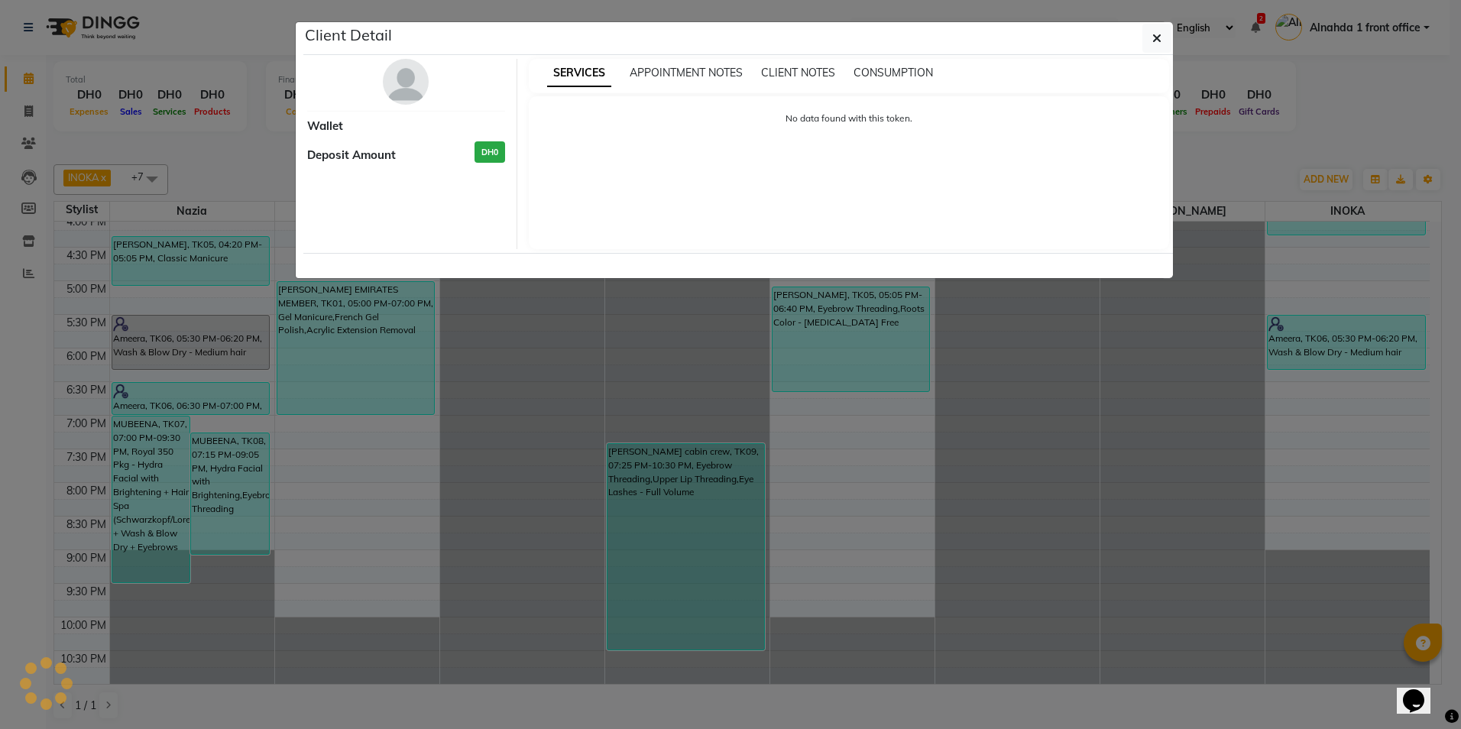
select select "3"
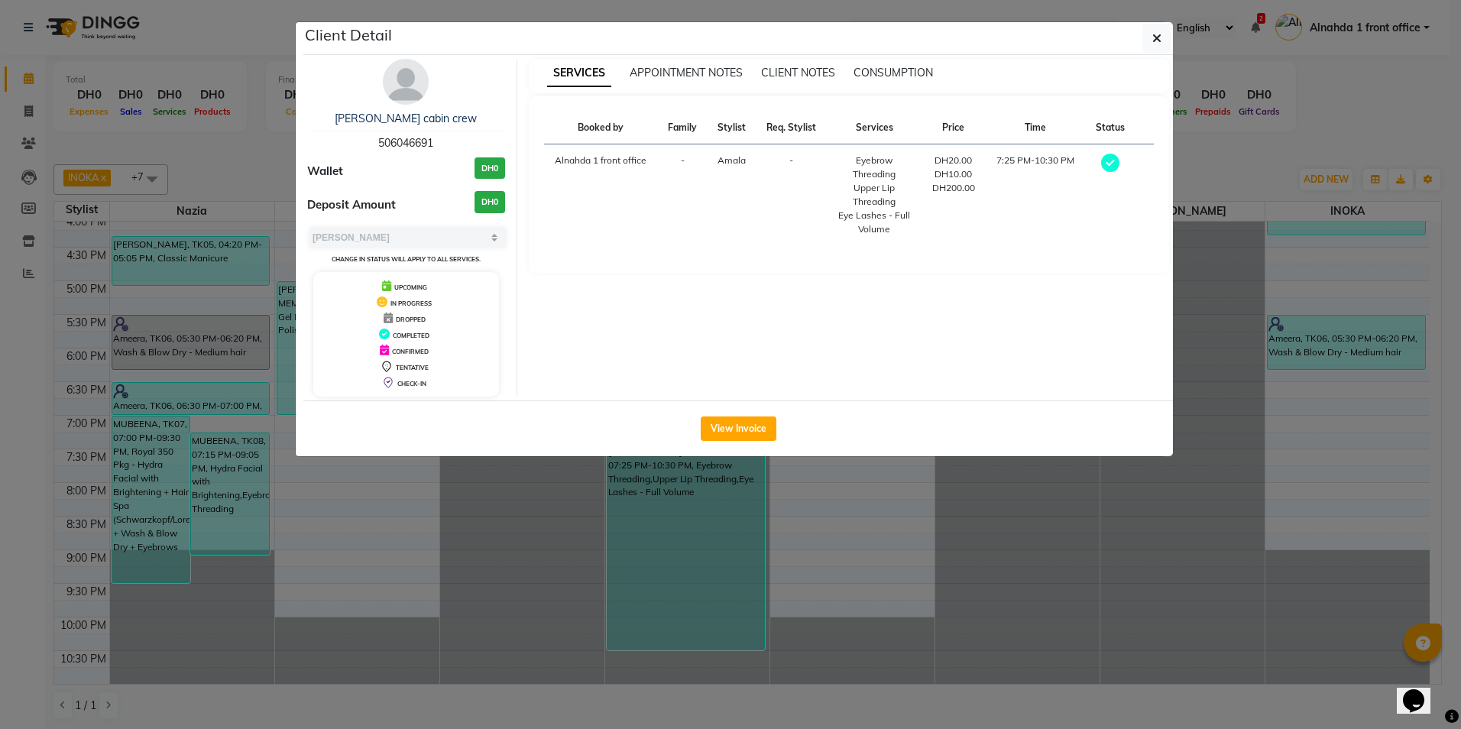
drag, startPoint x: 379, startPoint y: 138, endPoint x: 466, endPoint y: 143, distance: 87.3
click at [466, 143] on div "[PERSON_NAME] cabin crew 506046691" at bounding box center [406, 131] width 198 height 40
copy span "506046691"
click at [725, 29] on button "button" at bounding box center [1156, 38] width 29 height 29
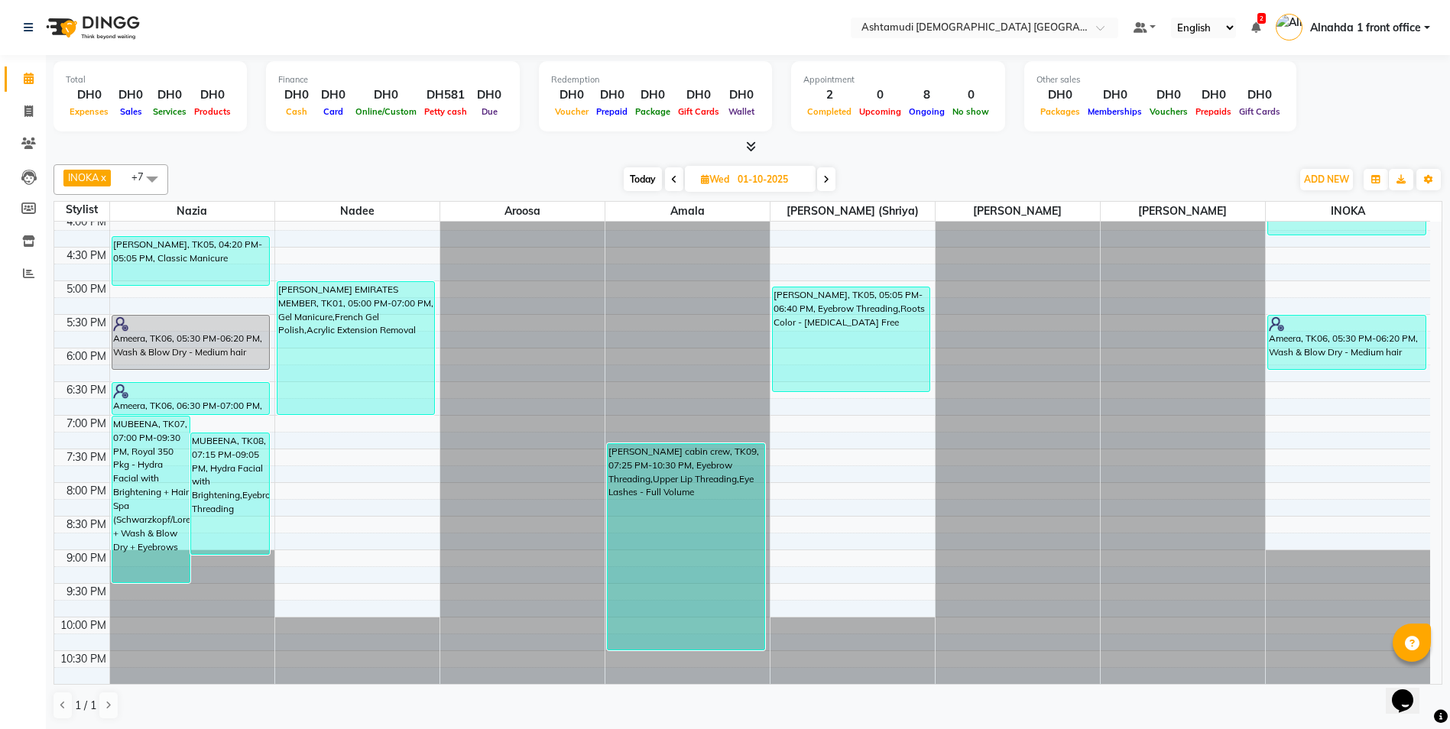
click at [640, 181] on span "Today" at bounding box center [643, 179] width 38 height 24
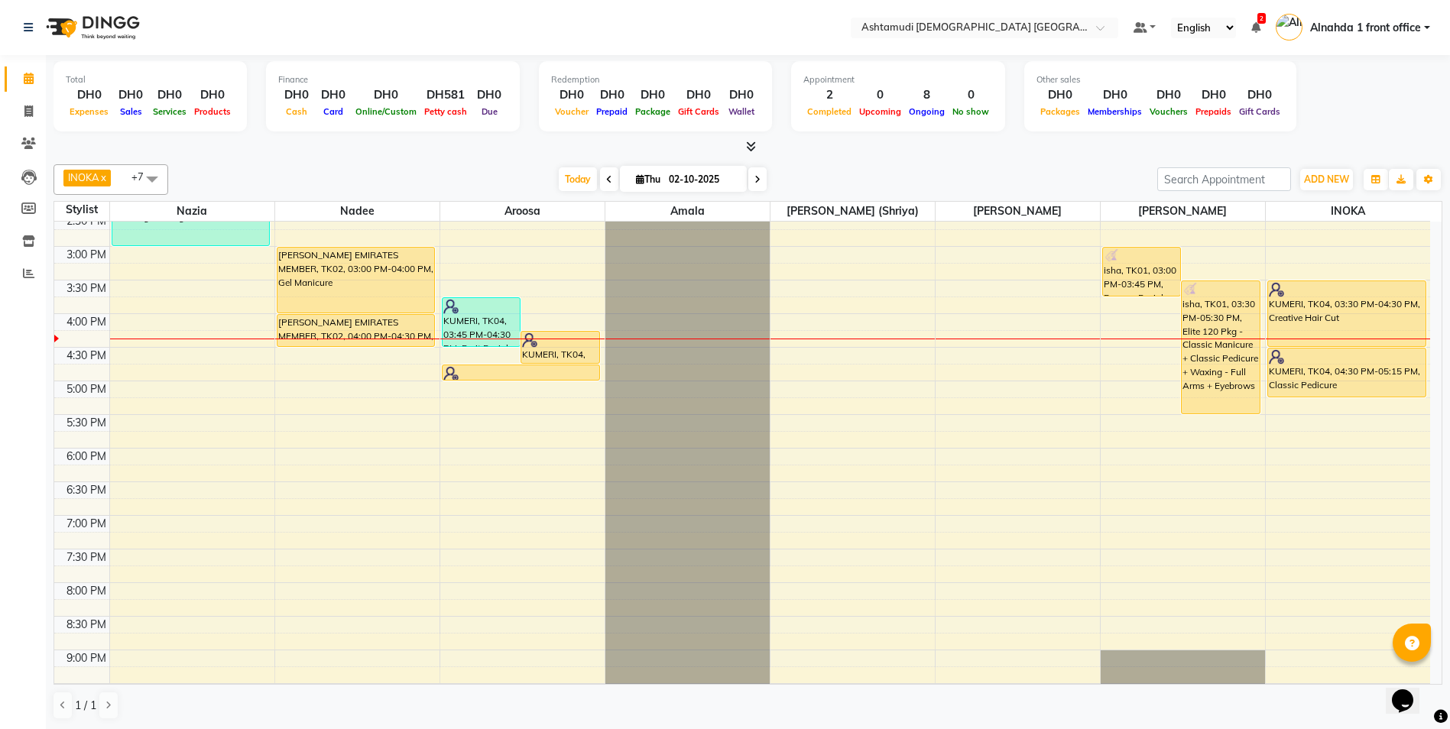
scroll to position [242, 0]
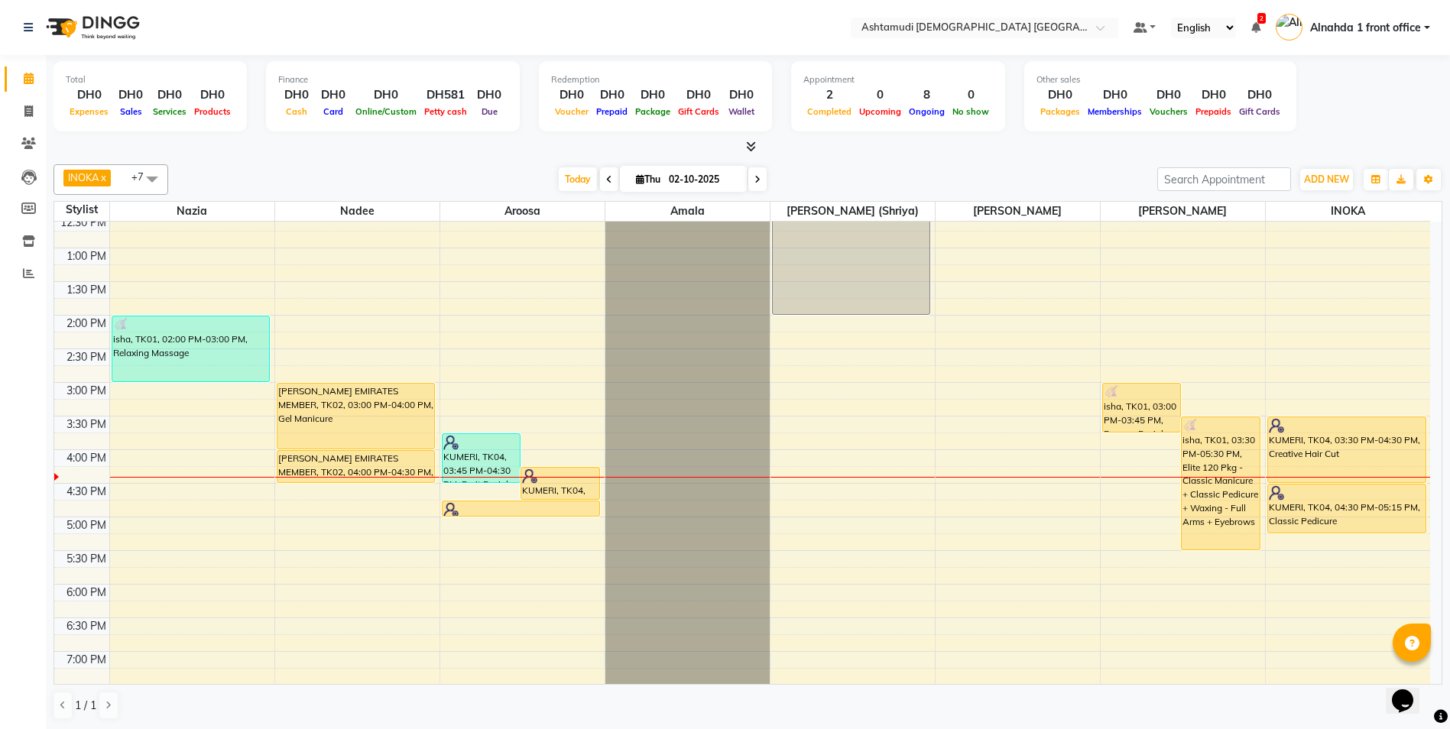
click at [606, 180] on icon at bounding box center [609, 179] width 6 height 9
type input "01-10-2025"
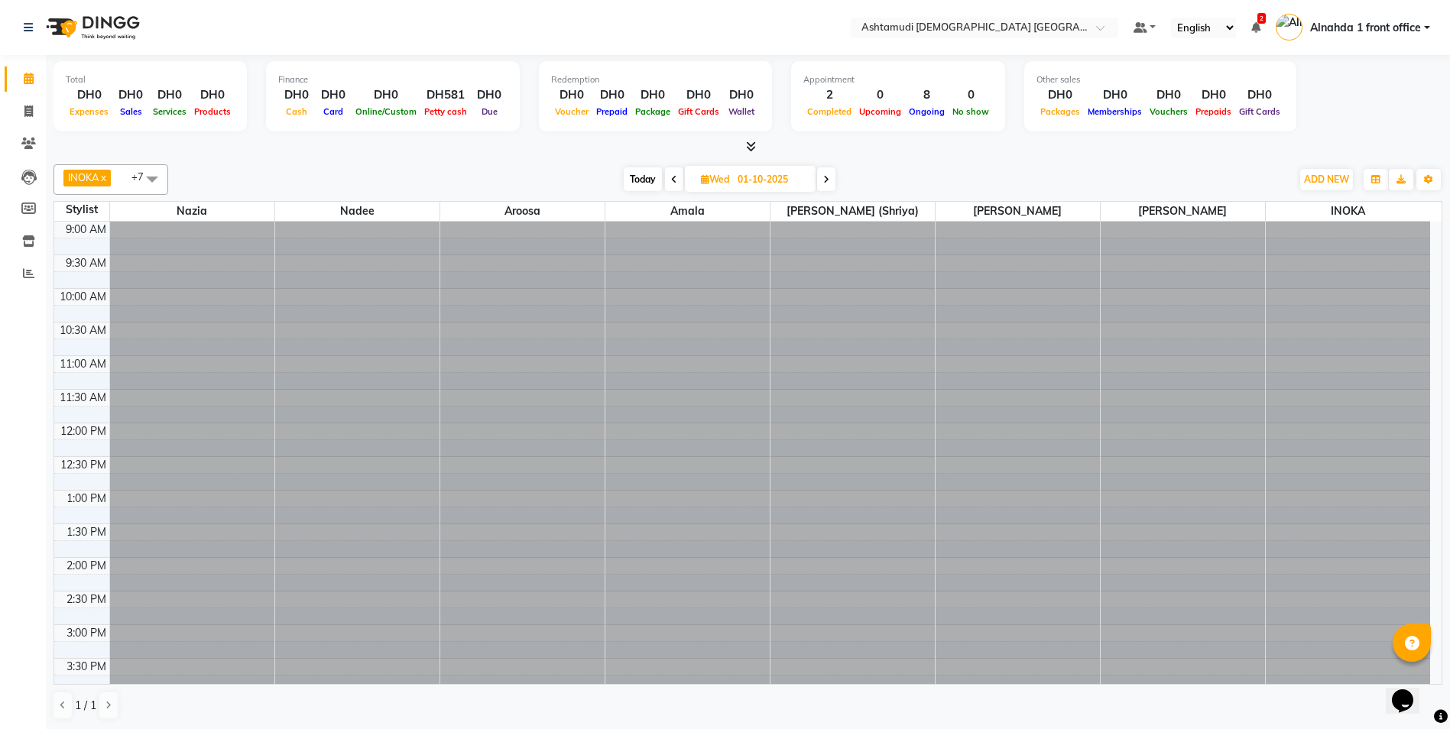
scroll to position [471, 0]
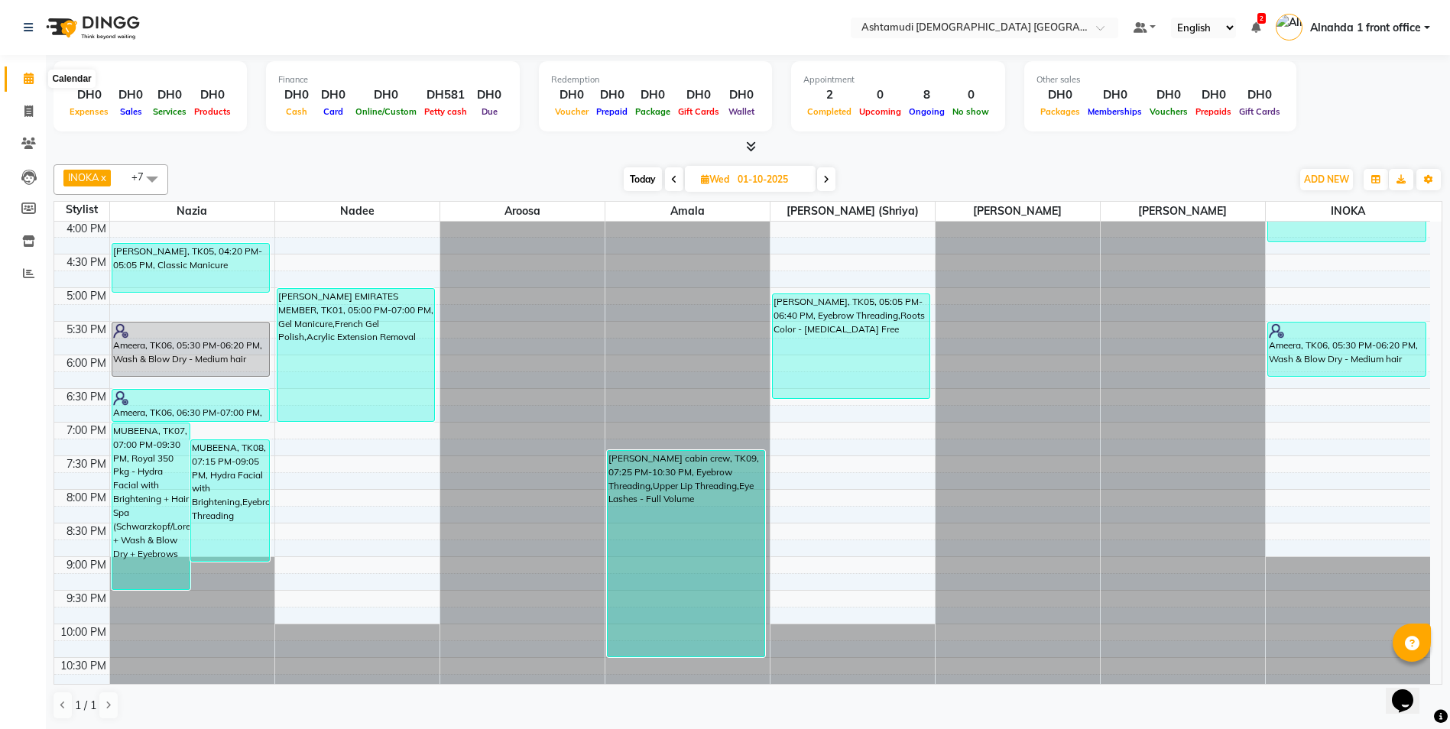
click at [27, 83] on icon at bounding box center [29, 78] width 10 height 11
click at [155, 178] on span at bounding box center [152, 178] width 31 height 29
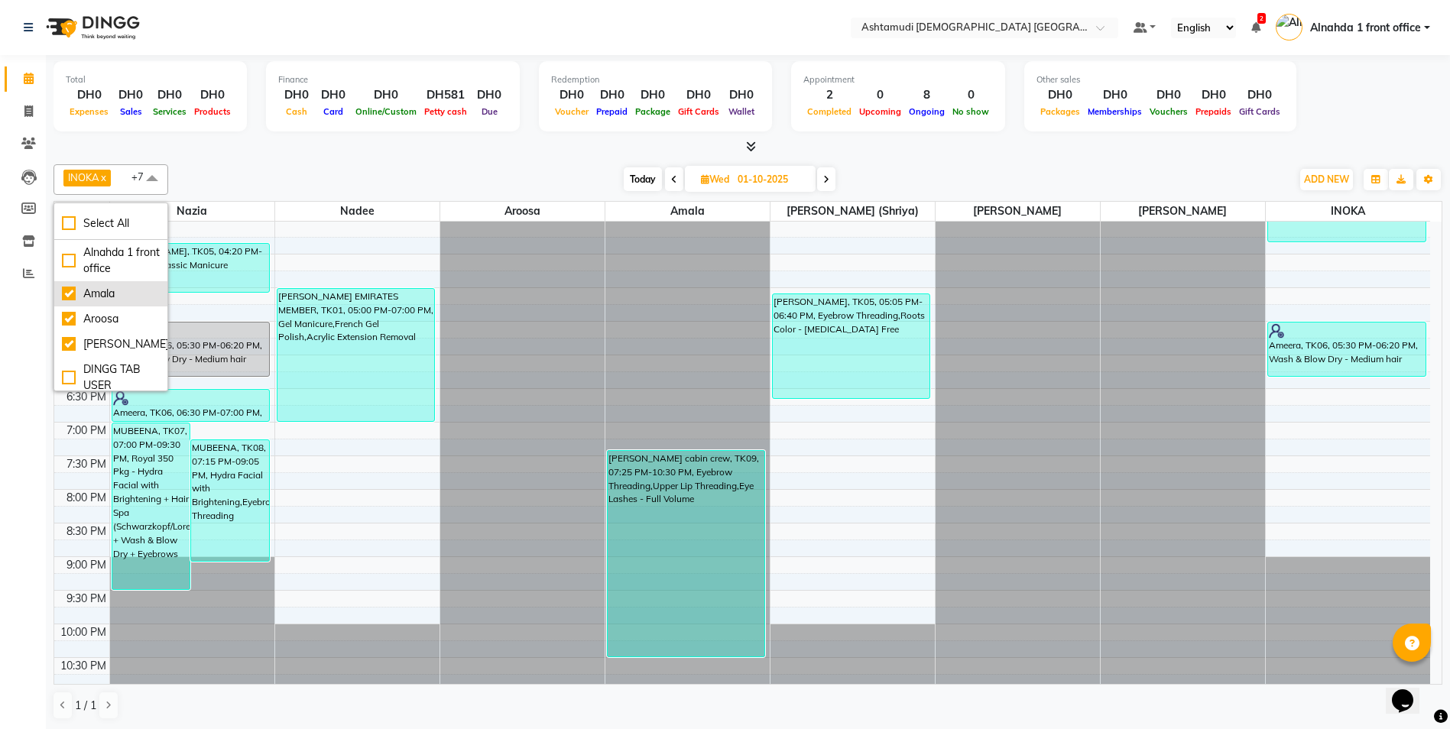
click at [70, 293] on div "Amala" at bounding box center [111, 294] width 98 height 16
checkbox input "false"
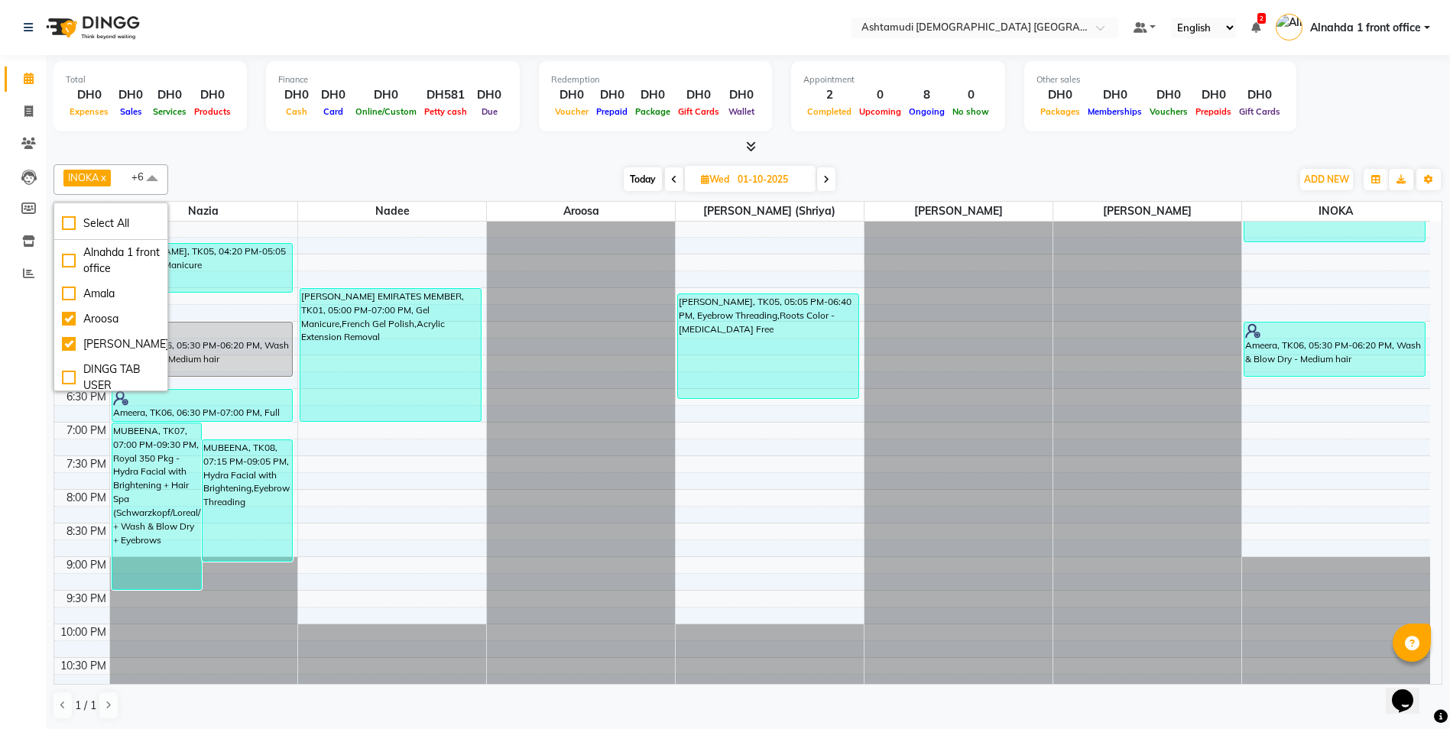
click at [631, 175] on span "Today" at bounding box center [643, 179] width 38 height 24
type input "02-10-2025"
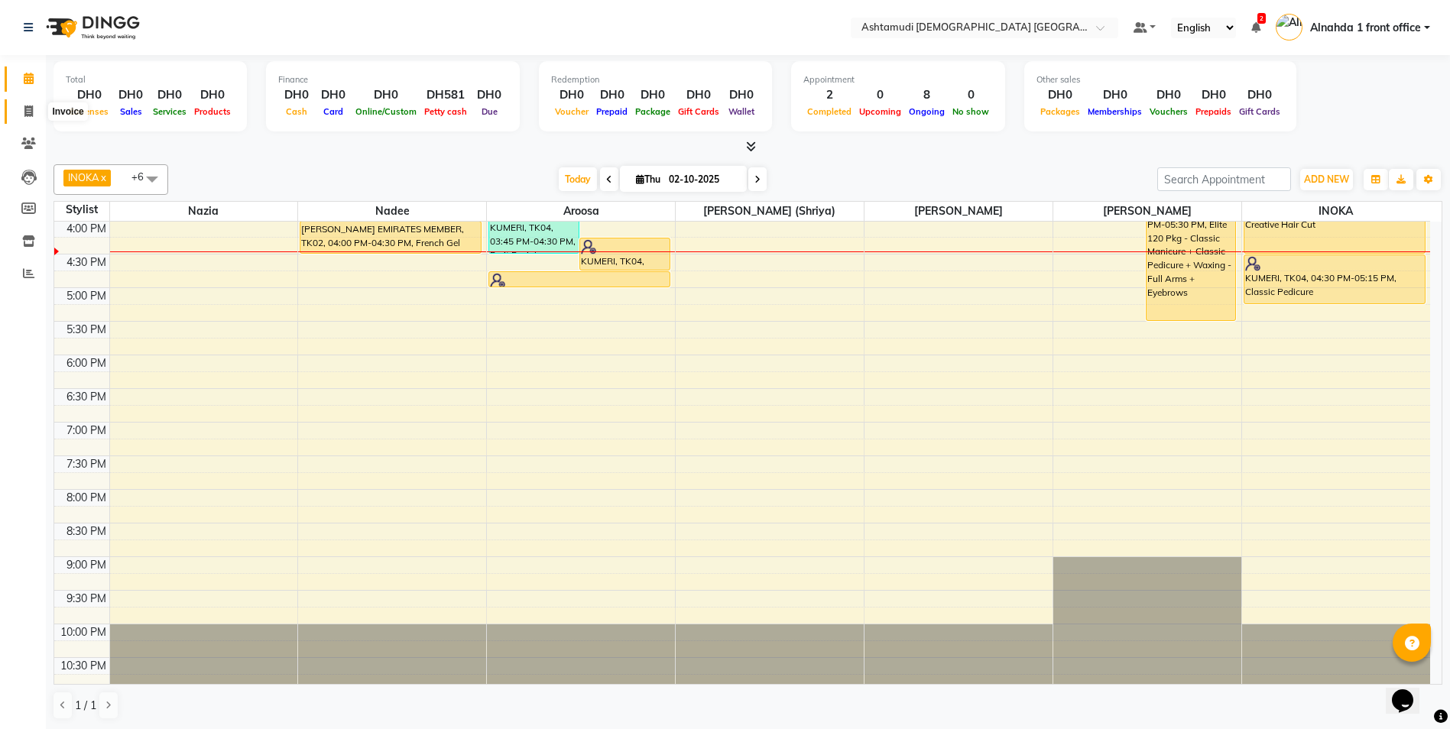
click at [25, 111] on icon at bounding box center [28, 110] width 8 height 11
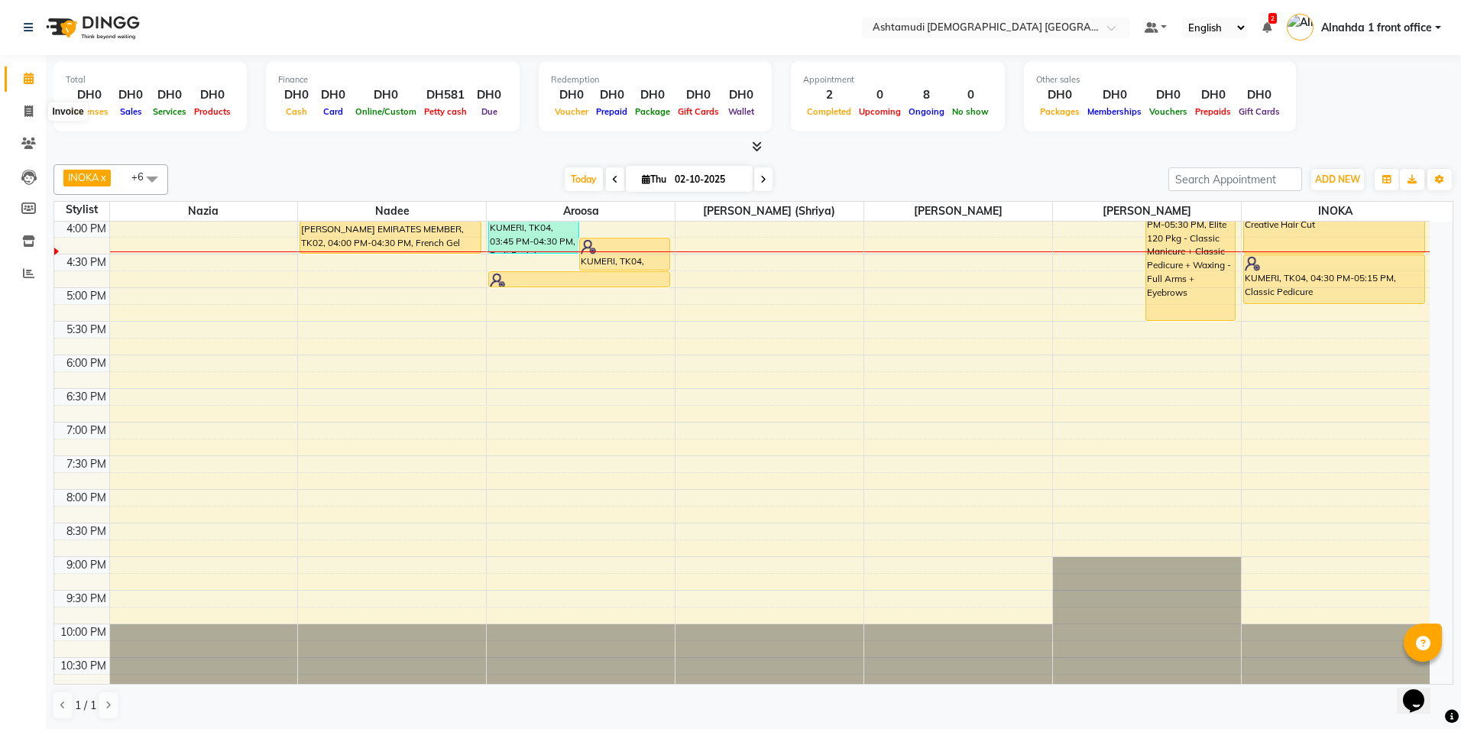
select select "service"
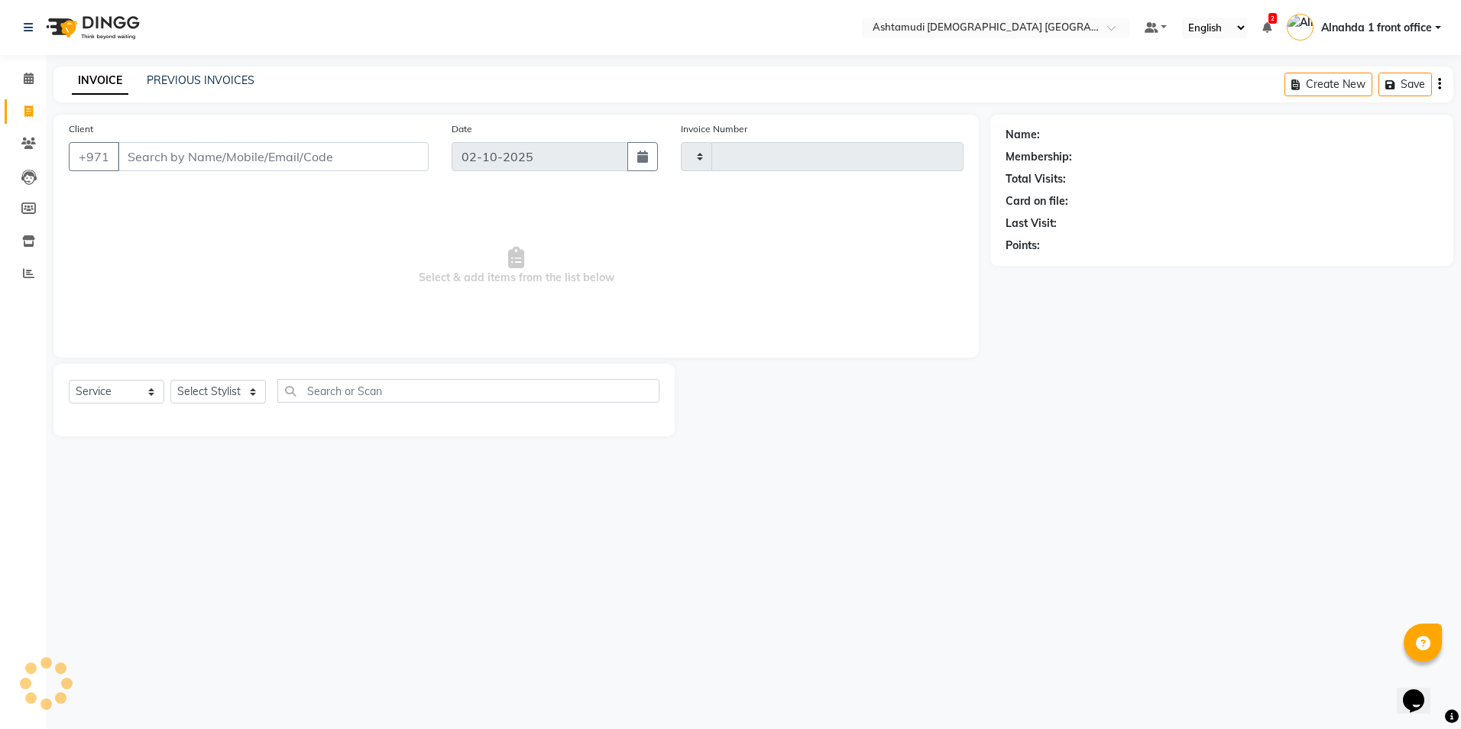
type input "3060"
select select "7242"
click at [167, 151] on input "Client" at bounding box center [273, 156] width 311 height 29
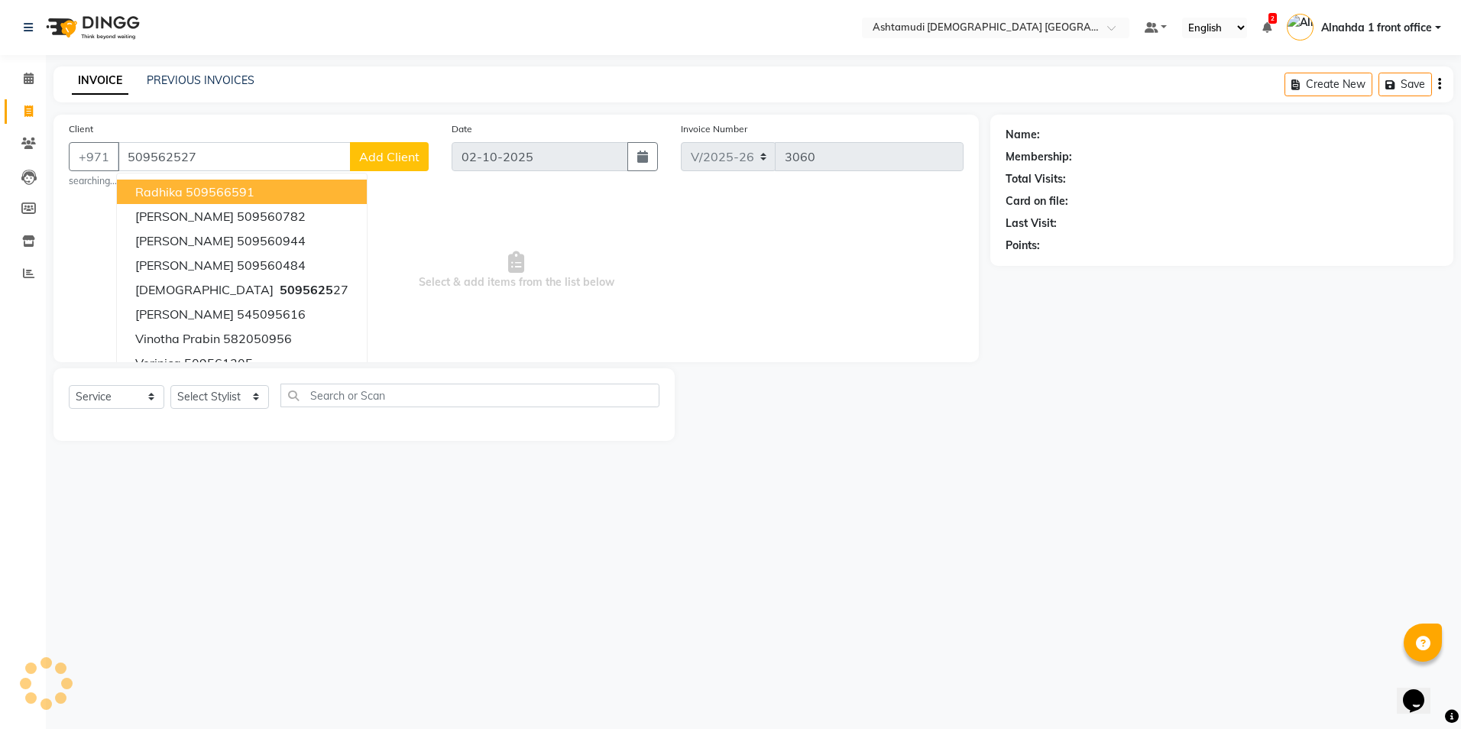
type input "509562527"
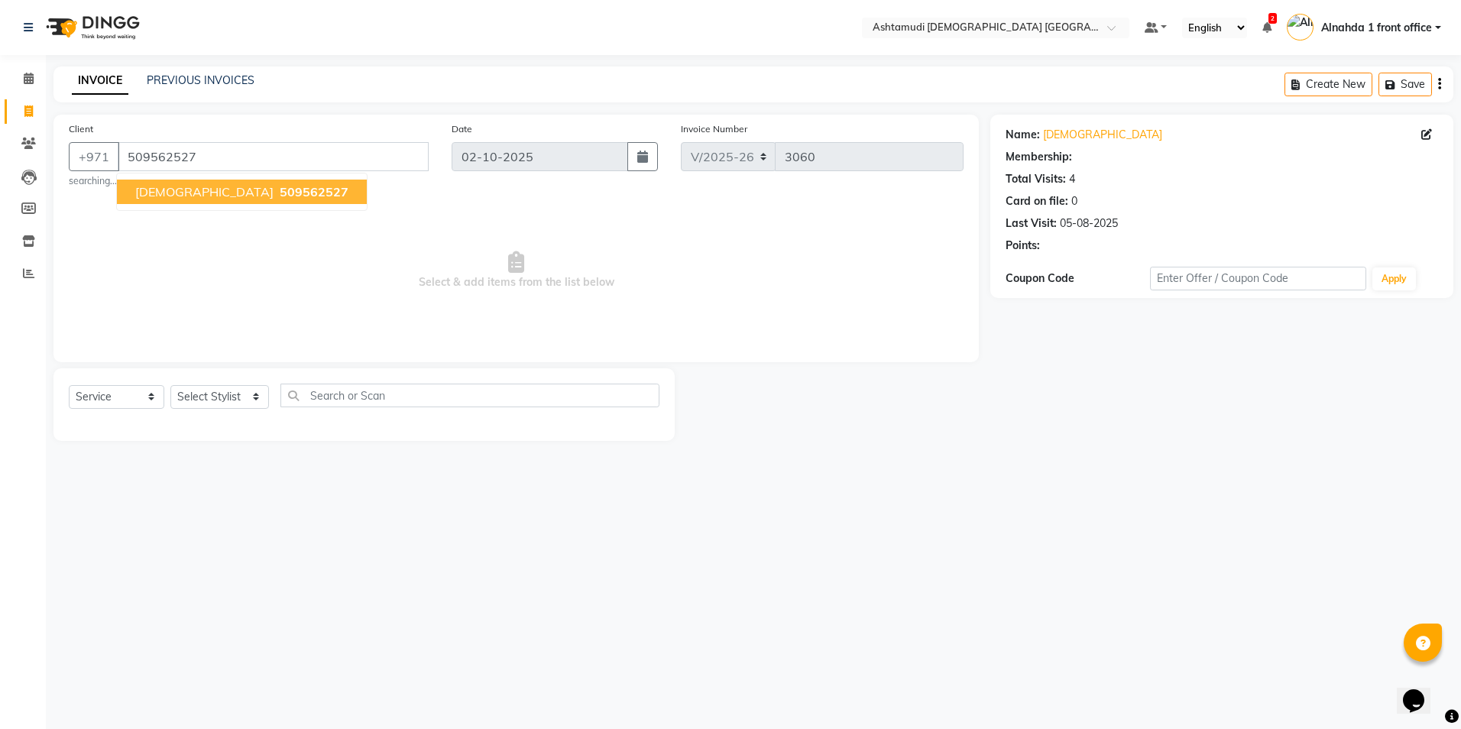
select select "1: Object"
click at [280, 192] on span "509562527" at bounding box center [314, 191] width 69 height 15
select select "1: Object"
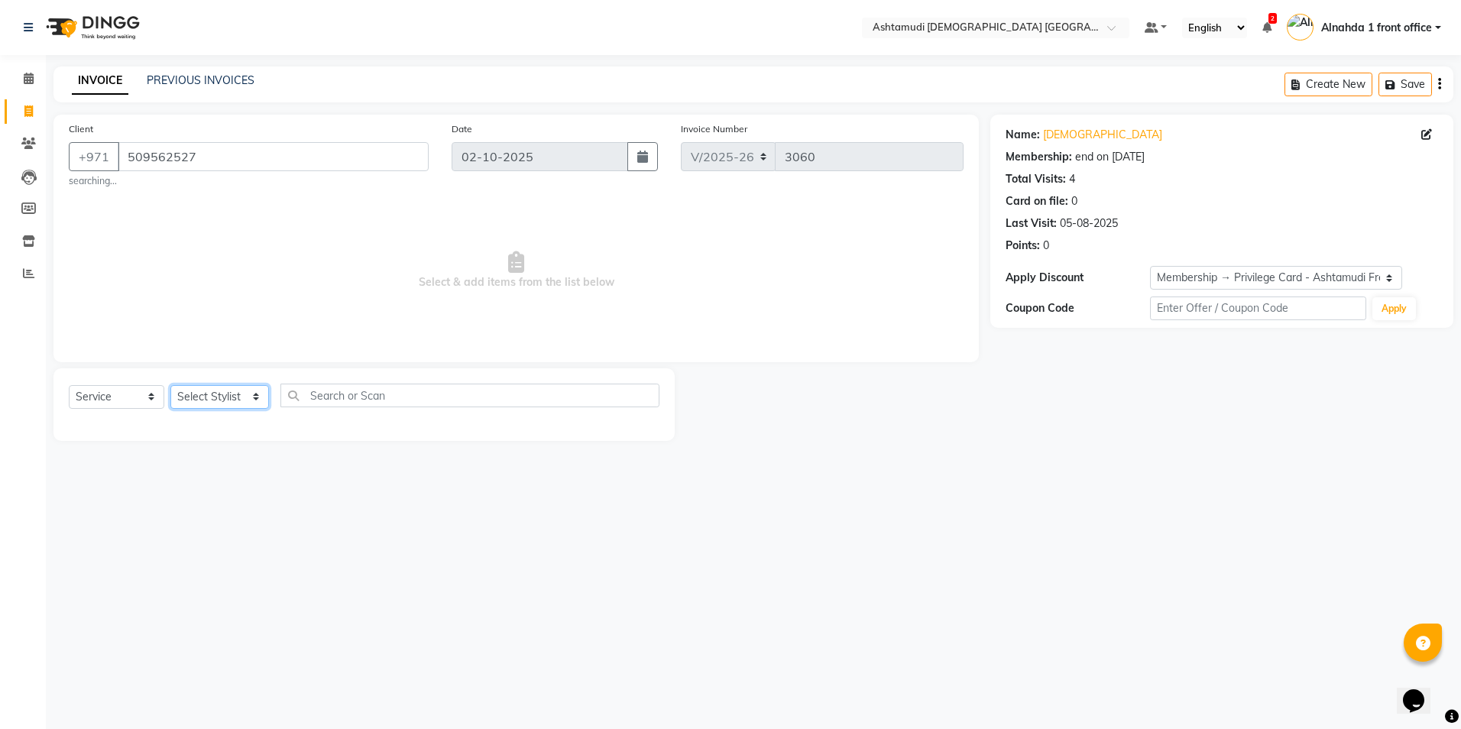
click at [257, 328] on select "Select Stylist Alnahda 1 front office [PERSON_NAME] [PERSON_NAME] DINGG TAB USE…" at bounding box center [219, 397] width 99 height 24
select select "86641"
click at [170, 328] on select "Select Stylist Alnahda 1 front office [PERSON_NAME] [PERSON_NAME] DINGG TAB USE…" at bounding box center [219, 397] width 99 height 24
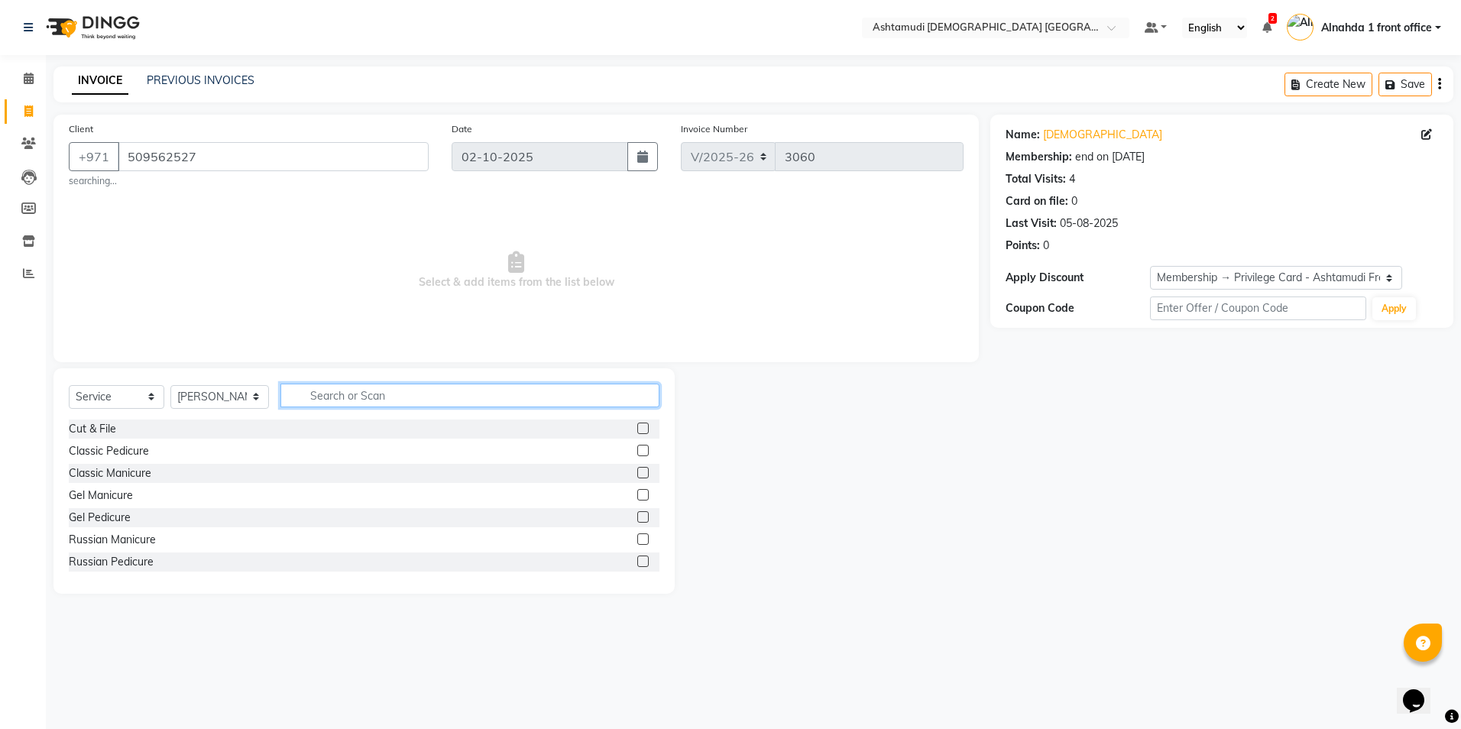
click at [329, 328] on input "text" at bounding box center [469, 396] width 378 height 24
type input "eyebr"
click at [637, 328] on label at bounding box center [642, 472] width 11 height 11
click at [637, 328] on input "checkbox" at bounding box center [642, 473] width 10 height 10
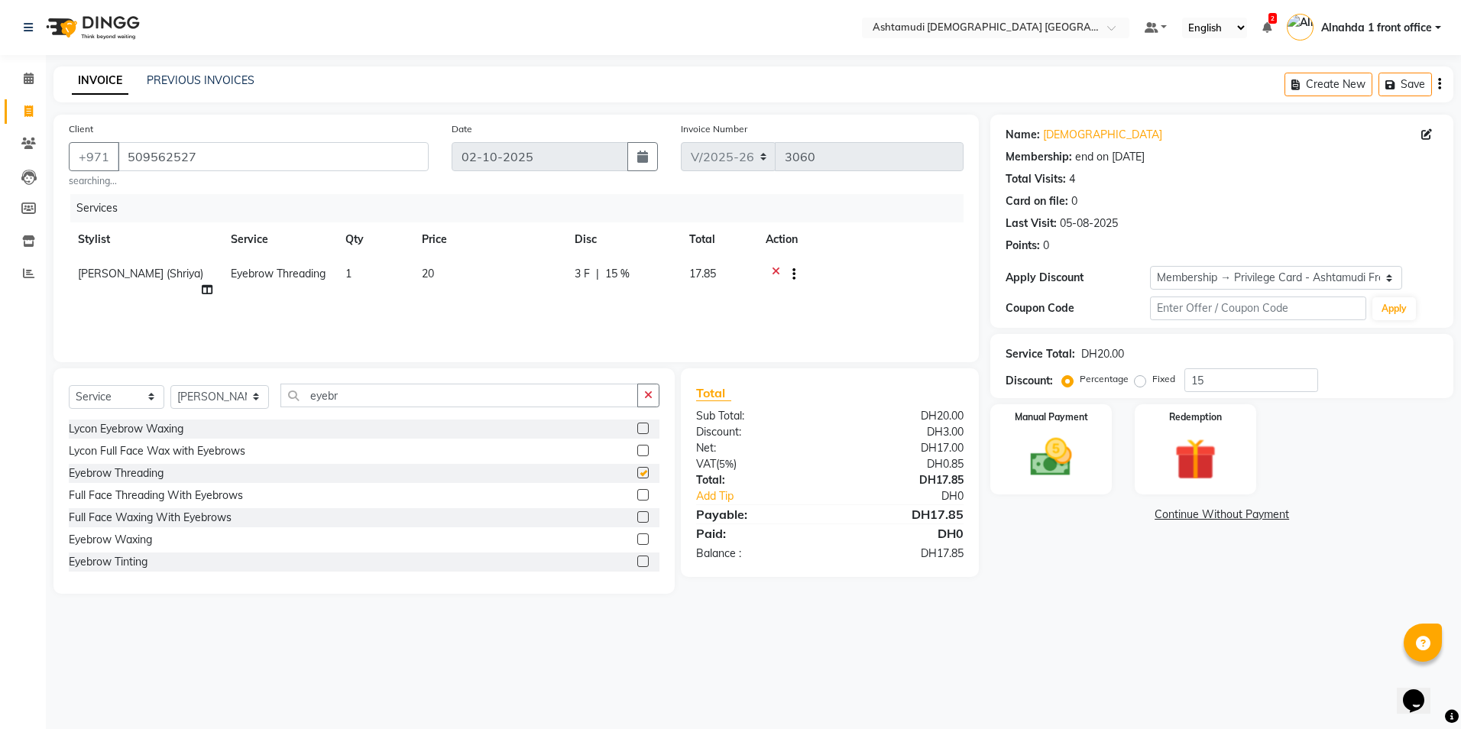
checkbox input "false"
drag, startPoint x: 364, startPoint y: 396, endPoint x: 187, endPoint y: 372, distance: 178.9
click at [187, 328] on div "Select Service Product Membership Package Voucher Prepaid Gift Card Select Styl…" at bounding box center [363, 480] width 621 height 225
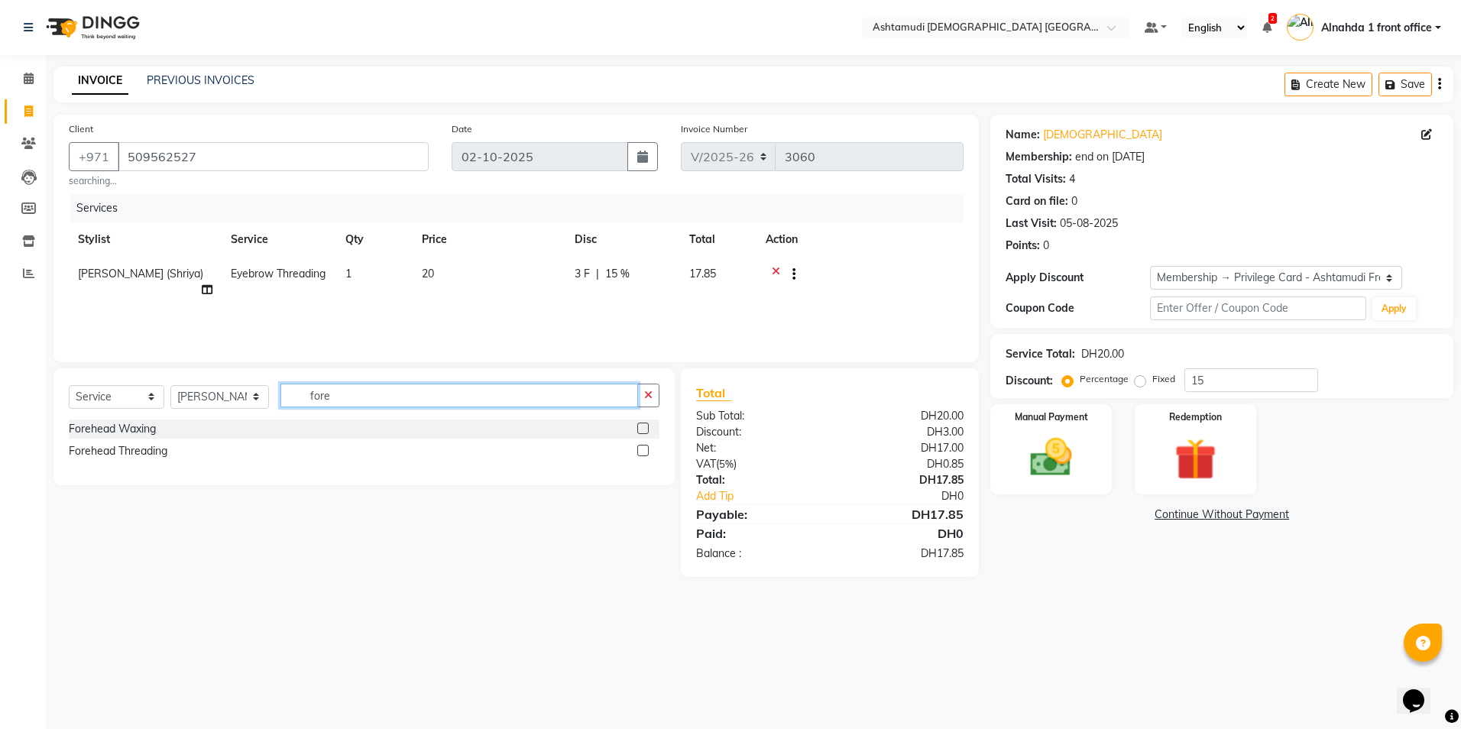
type input "fore"
click at [643, 328] on label at bounding box center [642, 450] width 11 height 11
click at [643, 328] on input "checkbox" at bounding box center [642, 451] width 10 height 10
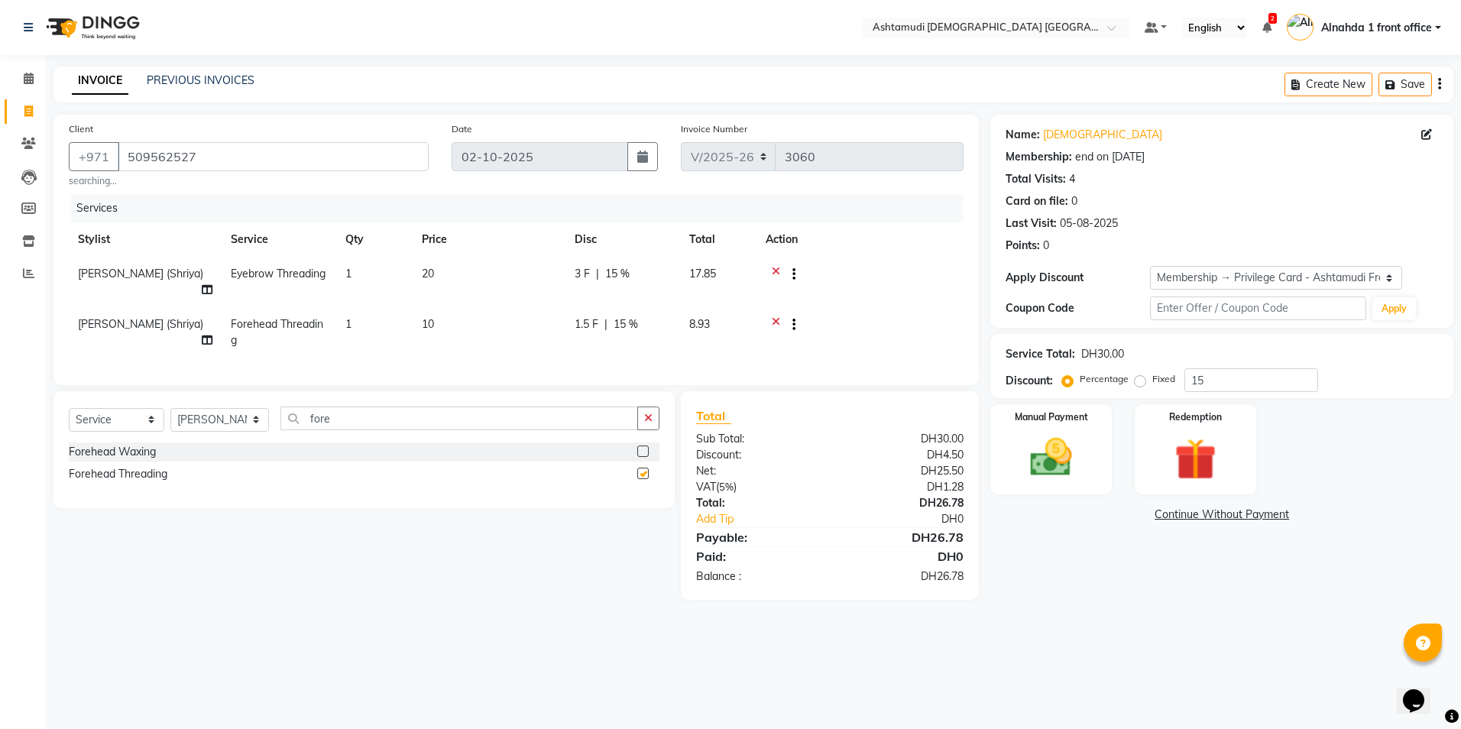
checkbox input "false"
click at [725, 328] on input "15" at bounding box center [1251, 380] width 134 height 24
click at [725, 328] on img at bounding box center [1051, 457] width 71 height 50
click at [725, 328] on span "CARD" at bounding box center [1153, 516] width 33 height 18
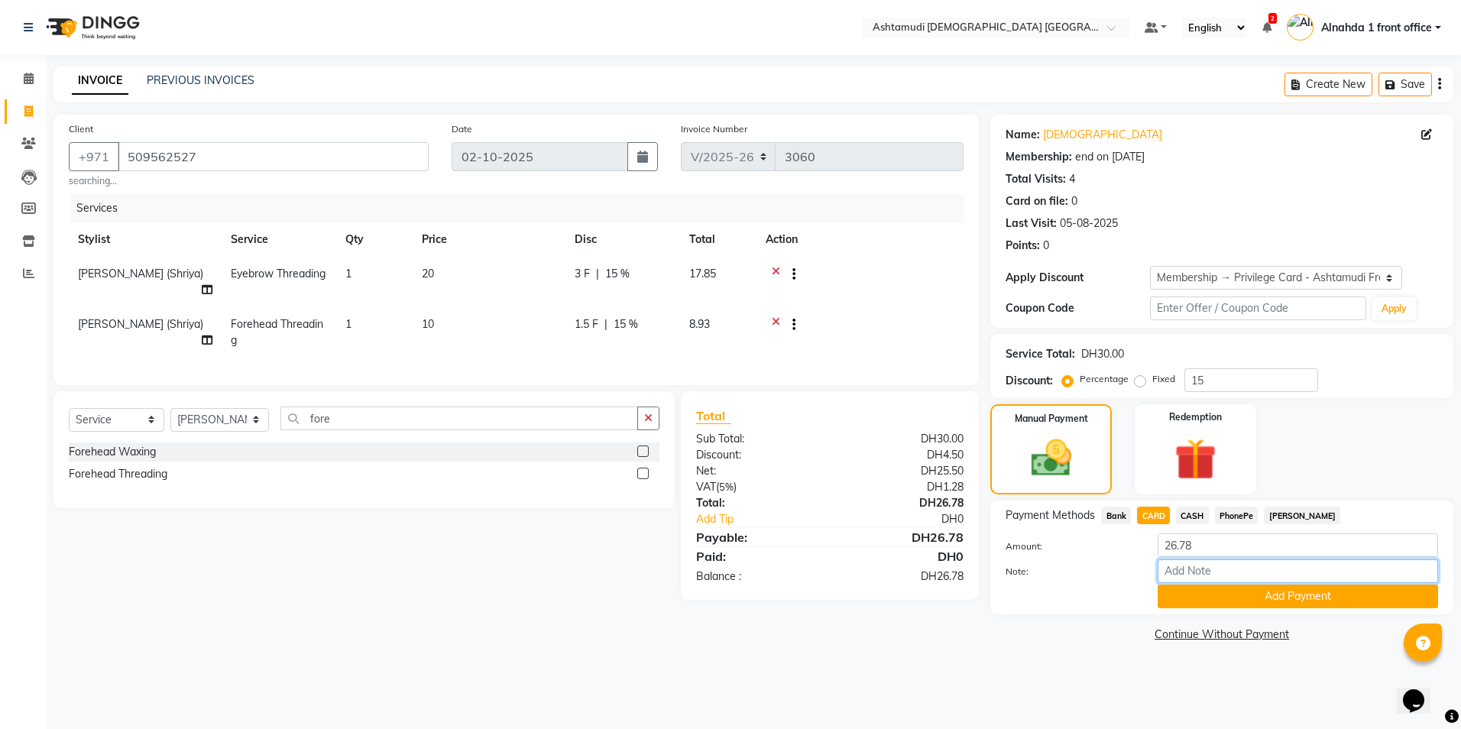
click at [725, 328] on input "Note:" at bounding box center [1298, 571] width 280 height 24
type input "presila"
click at [725, 328] on button "Add Payment" at bounding box center [1298, 597] width 280 height 24
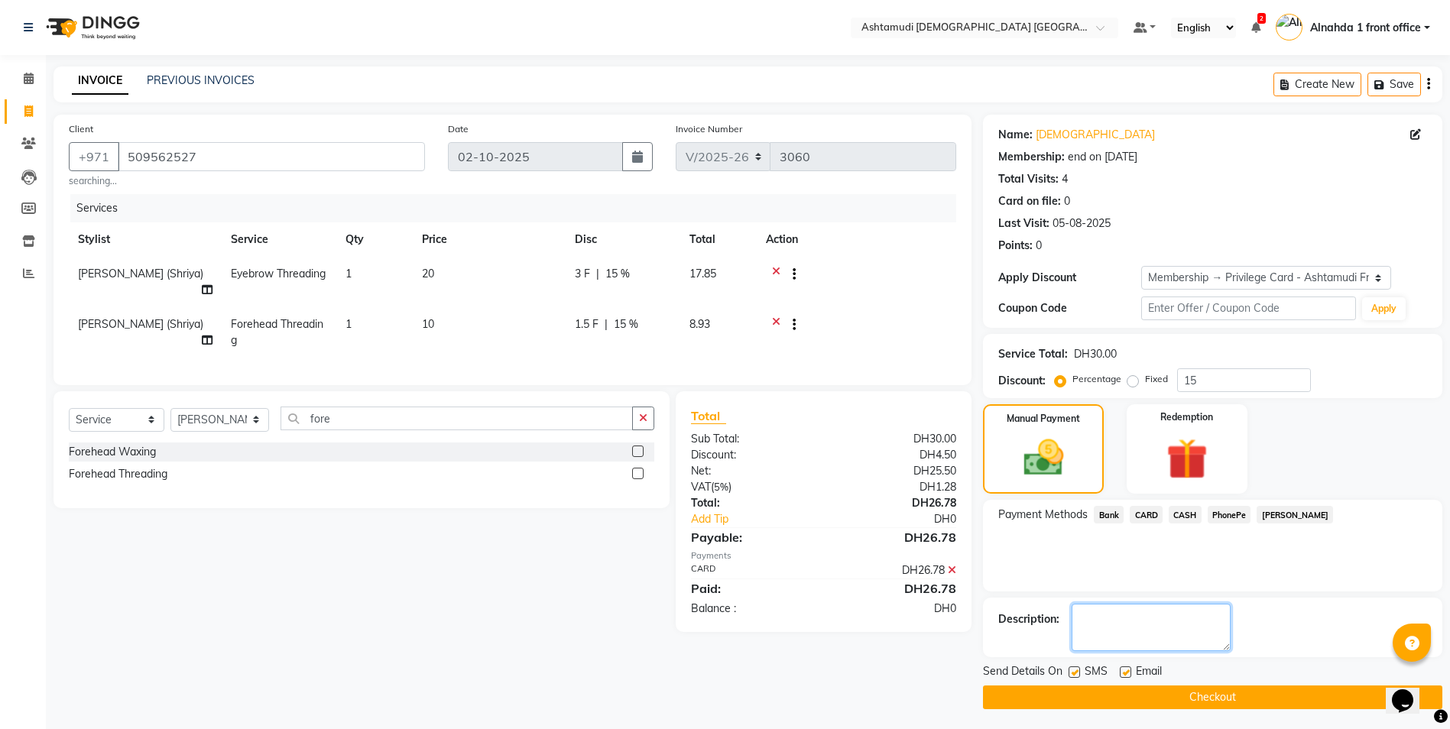
click at [725, 328] on textarea at bounding box center [1150, 627] width 159 height 47
type textarea "6916"
click at [725, 328] on button "Checkout" at bounding box center [1212, 697] width 459 height 24
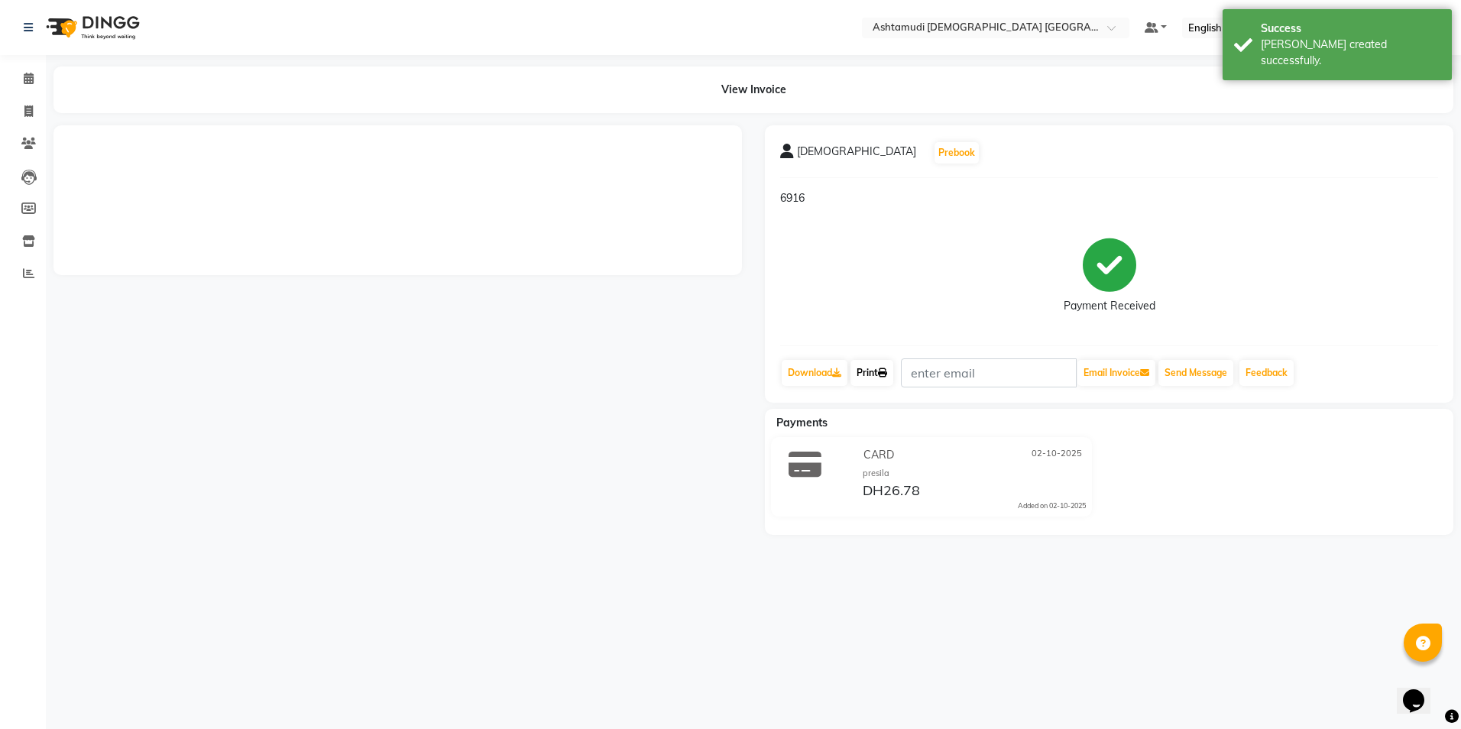
click at [725, 328] on link "Print" at bounding box center [871, 373] width 43 height 26
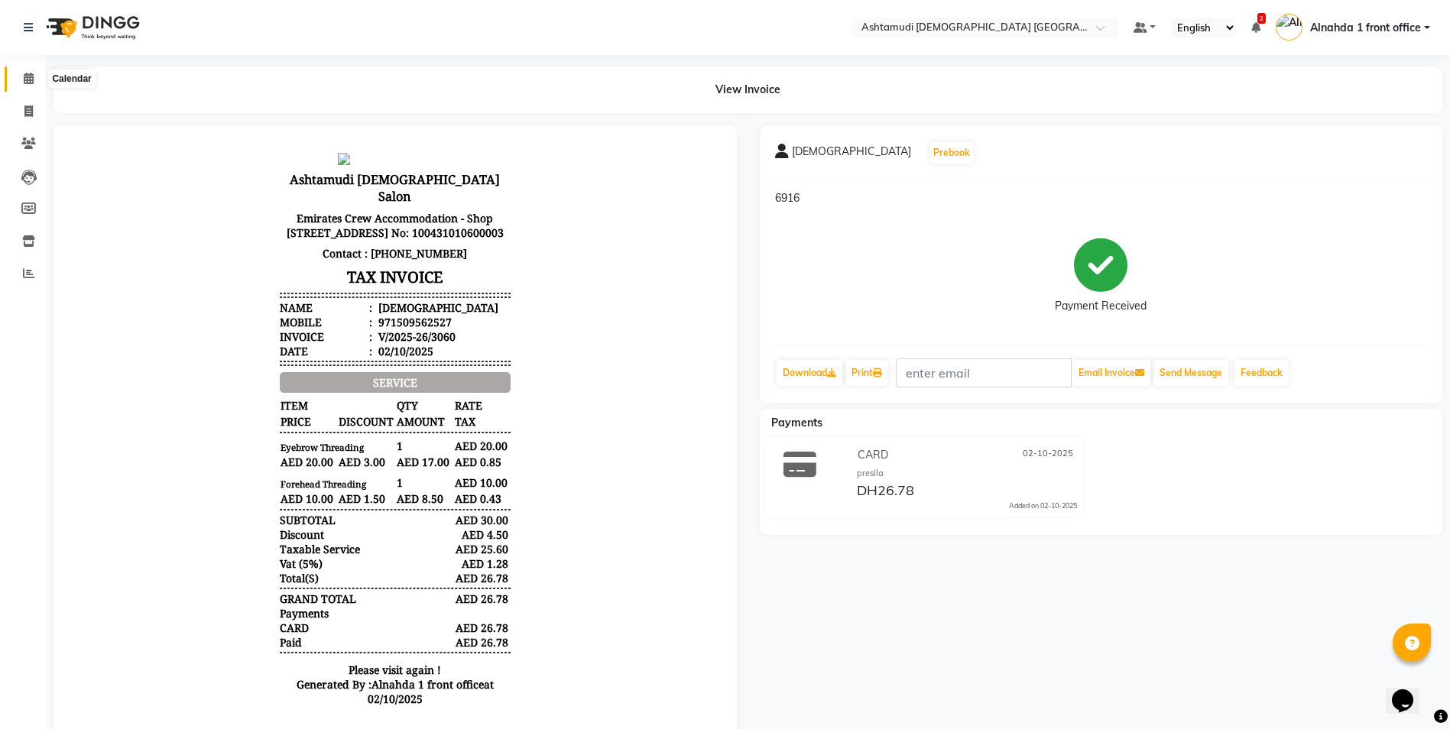
click at [26, 82] on icon at bounding box center [29, 78] width 10 height 11
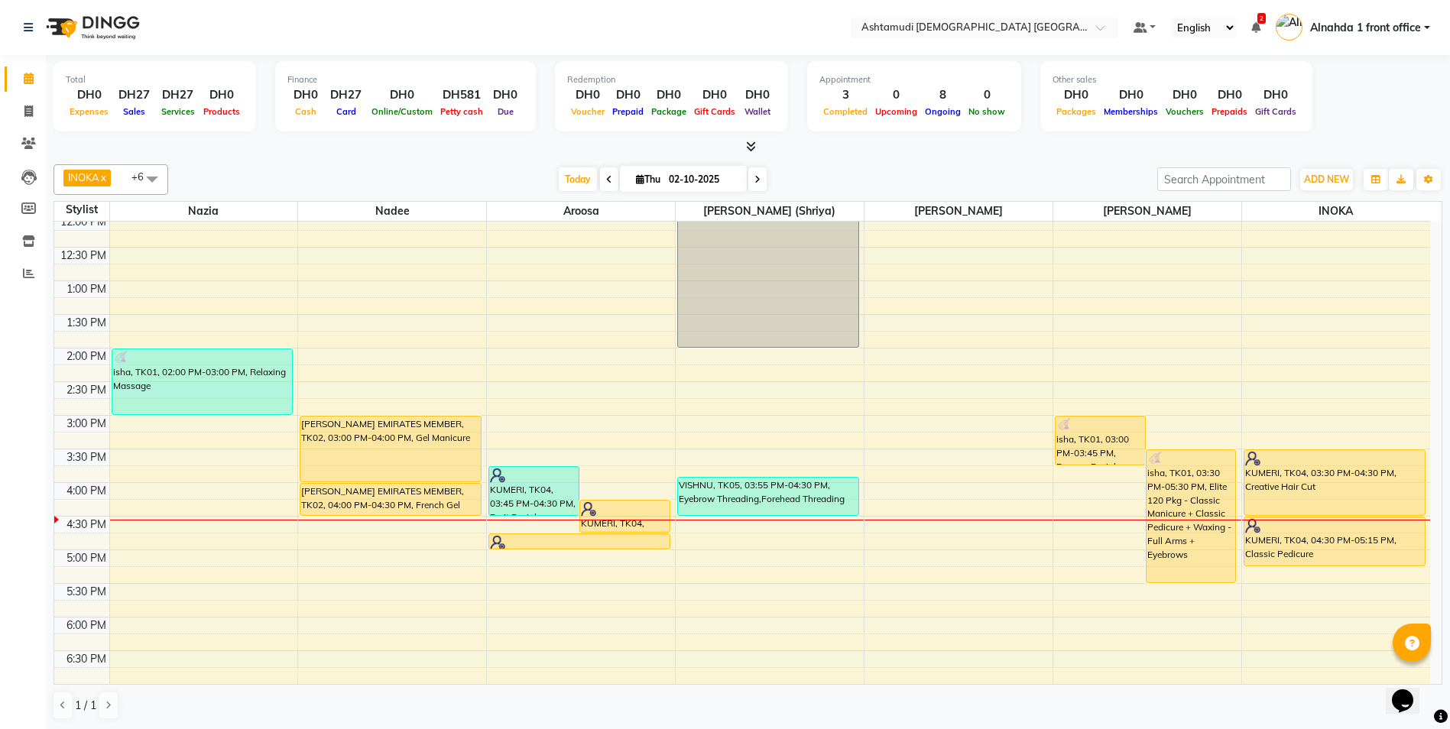
scroll to position [229, 0]
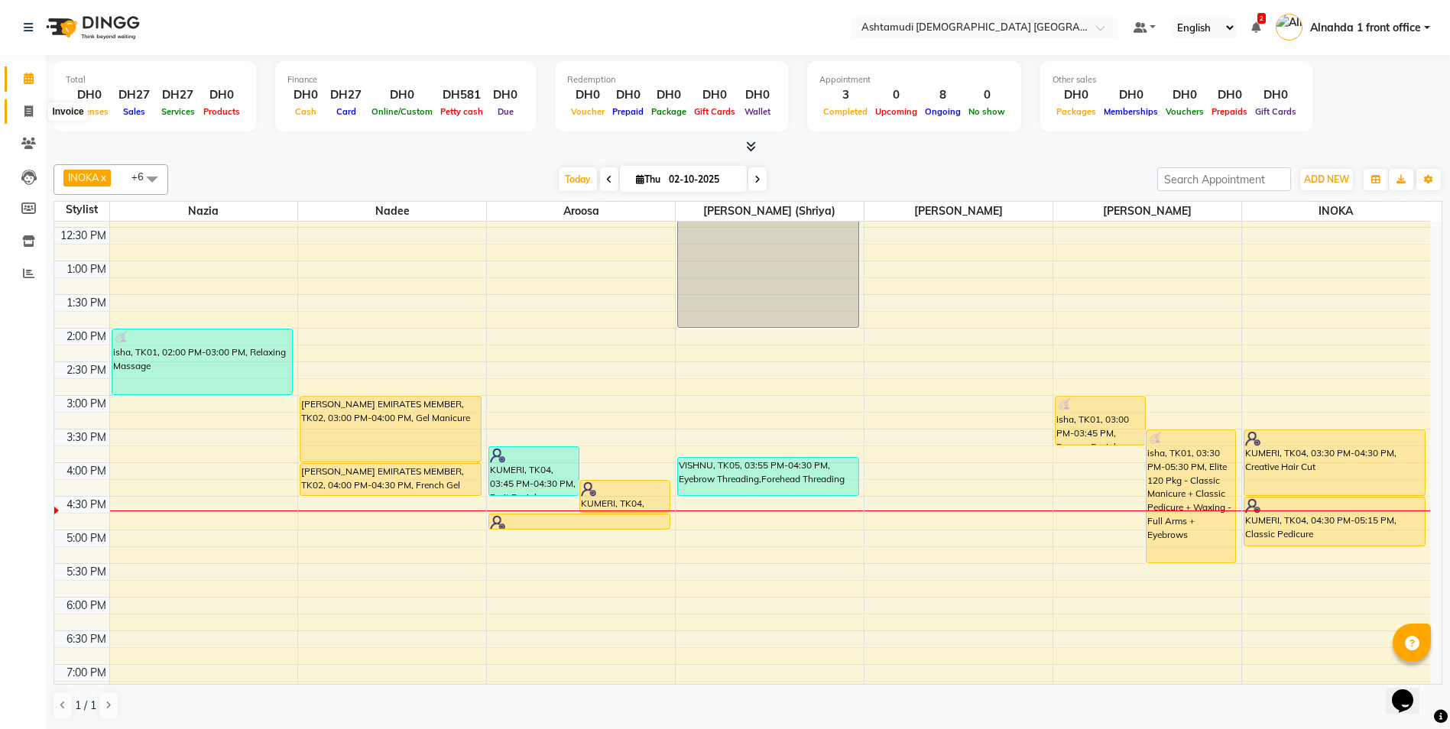
drag, startPoint x: 28, startPoint y: 112, endPoint x: 55, endPoint y: 111, distance: 26.8
click at [28, 112] on icon at bounding box center [28, 110] width 8 height 11
select select "service"
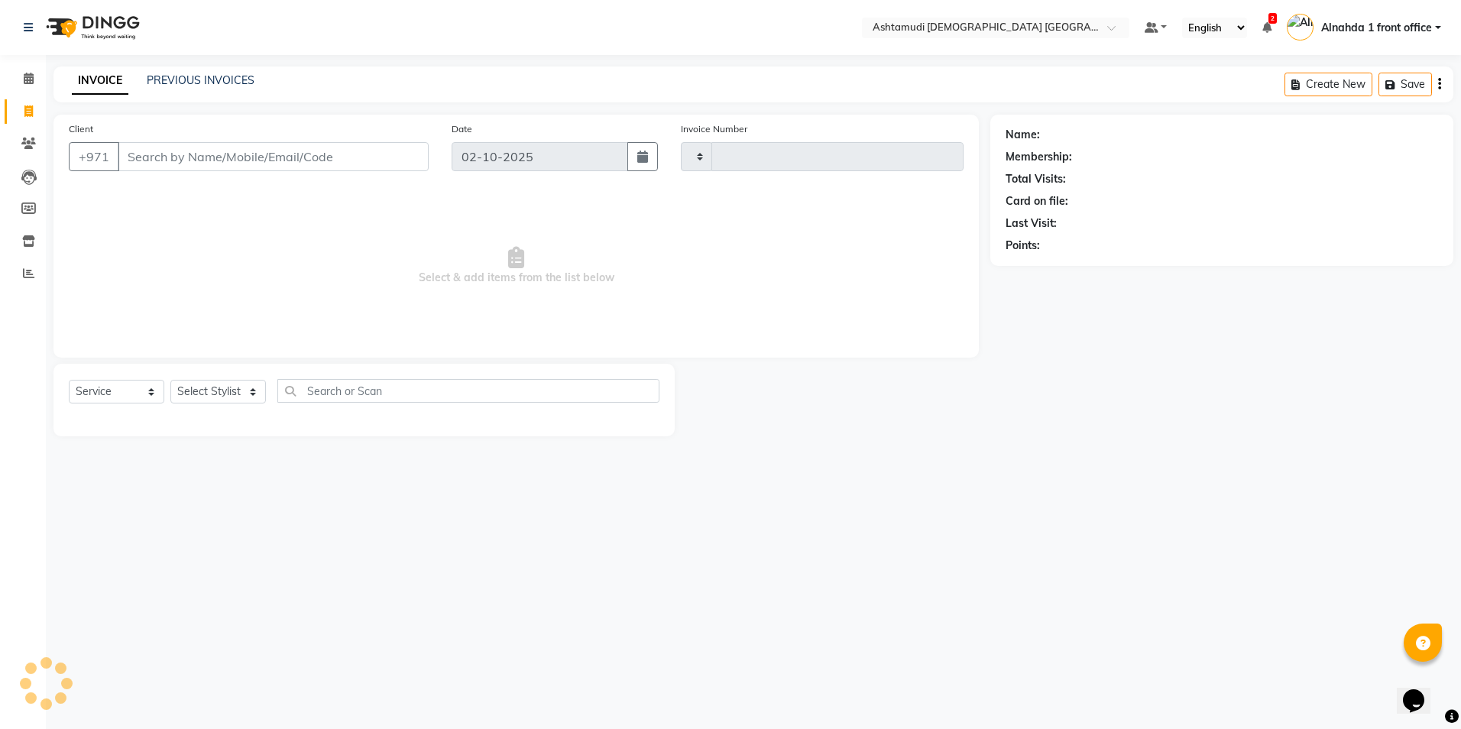
type input "3061"
select select "7242"
click at [258, 328] on select "Select Stylist Alnahda 1 front office [PERSON_NAME] [PERSON_NAME] DINGG TAB USE…" at bounding box center [219, 392] width 99 height 24
select select "86438"
click at [170, 328] on select "Select Stylist Alnahda 1 front office [PERSON_NAME] [PERSON_NAME] DINGG TAB USE…" at bounding box center [219, 392] width 99 height 24
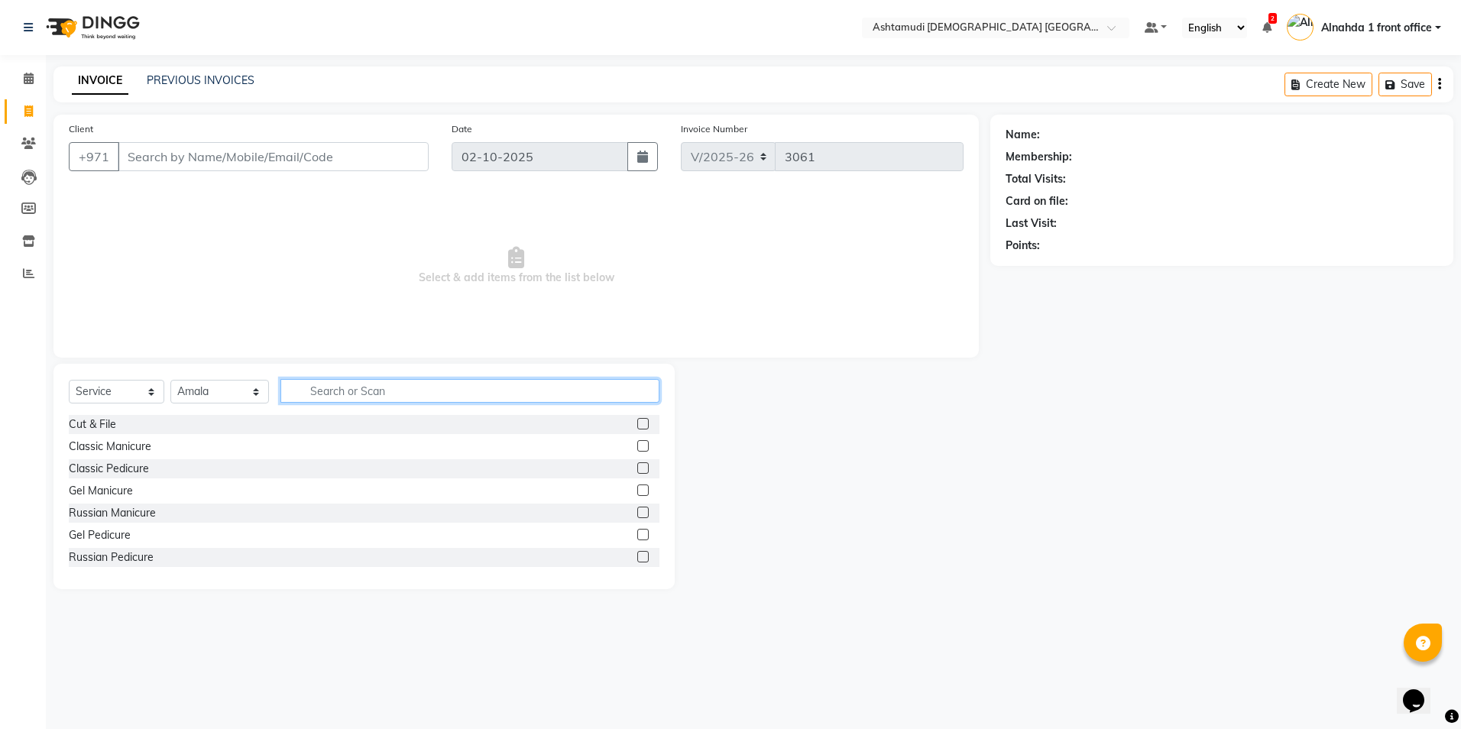
click at [346, 328] on input "text" at bounding box center [469, 391] width 378 height 24
click at [24, 79] on icon at bounding box center [29, 78] width 10 height 11
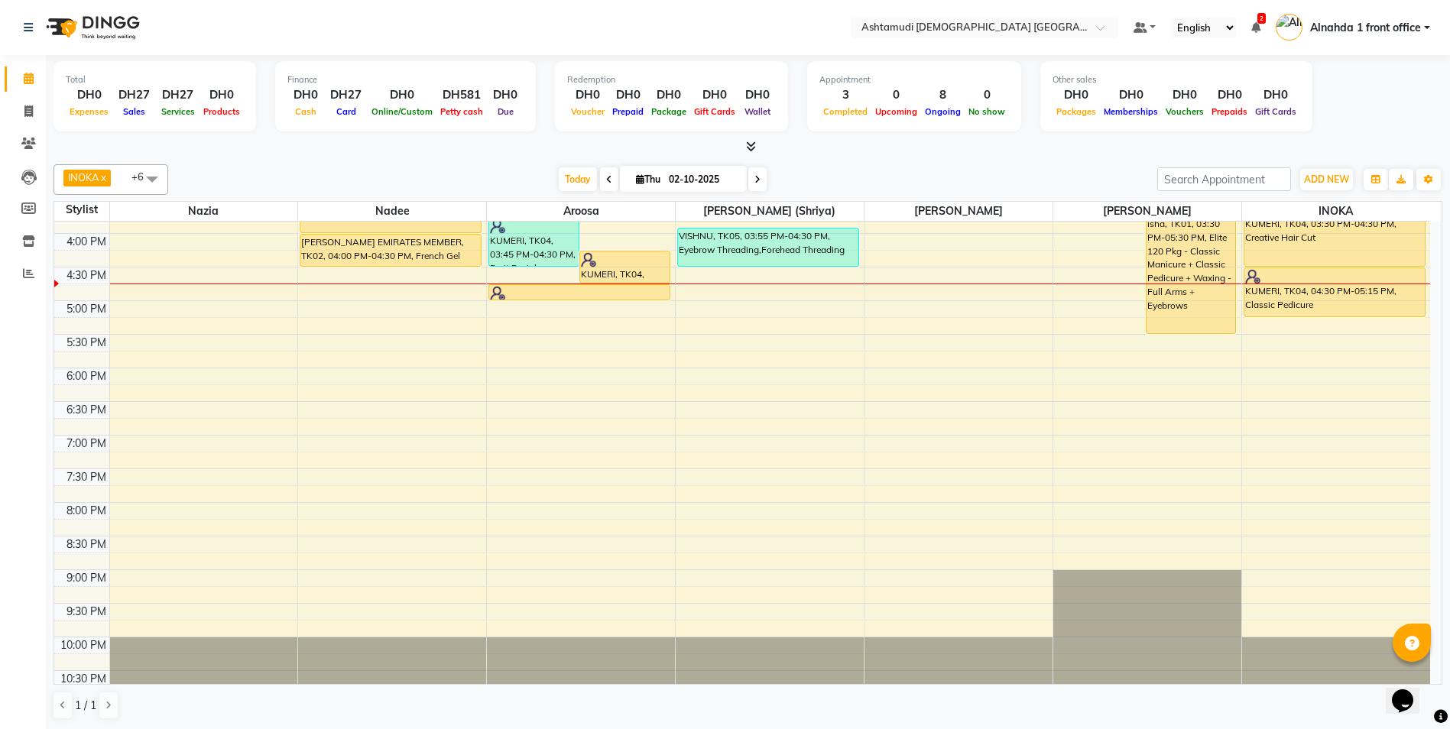
scroll to position [153, 0]
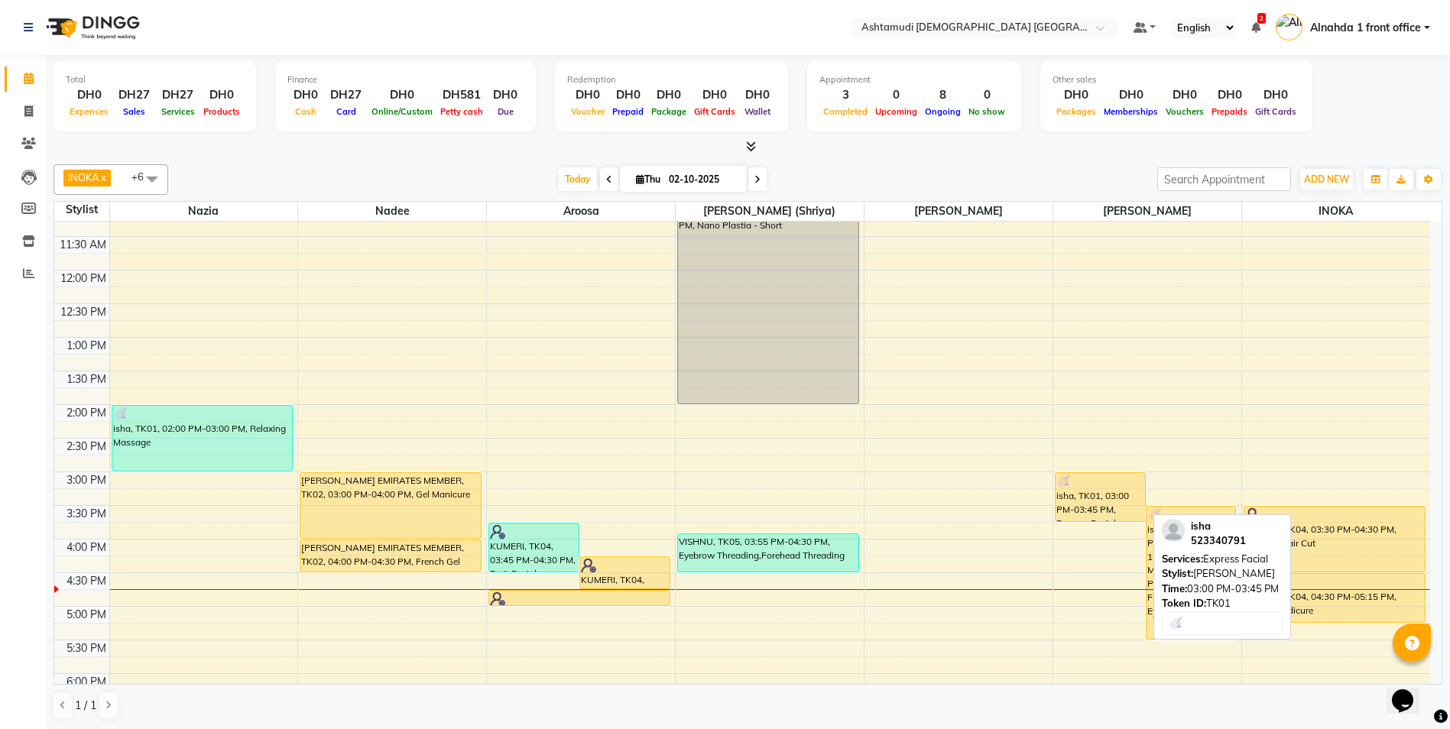
click at [725, 328] on div "isha, TK01, 03:00 PM-03:45 PM, Express Facial" at bounding box center [1099, 497] width 89 height 48
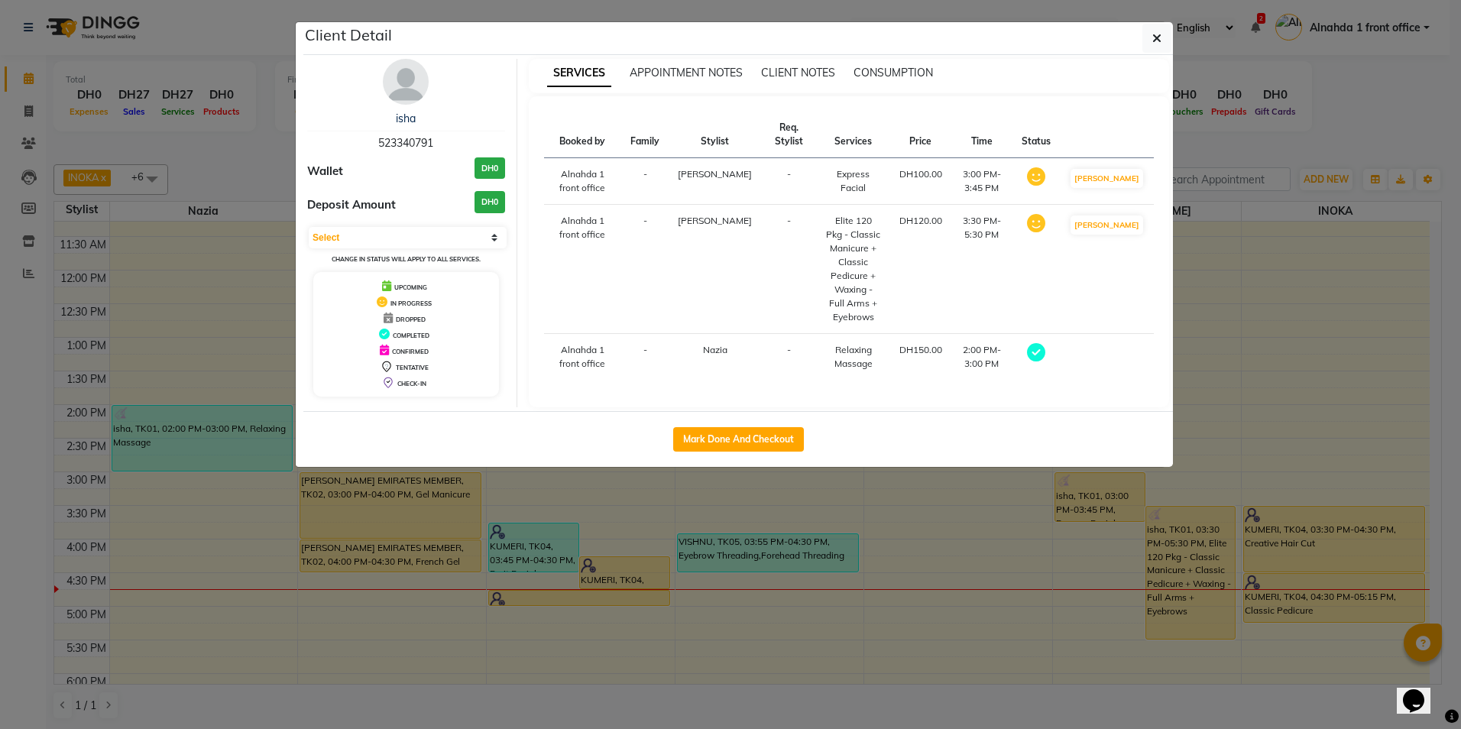
click at [725, 328] on button "Mark Done And Checkout" at bounding box center [738, 439] width 131 height 24
select select "service"
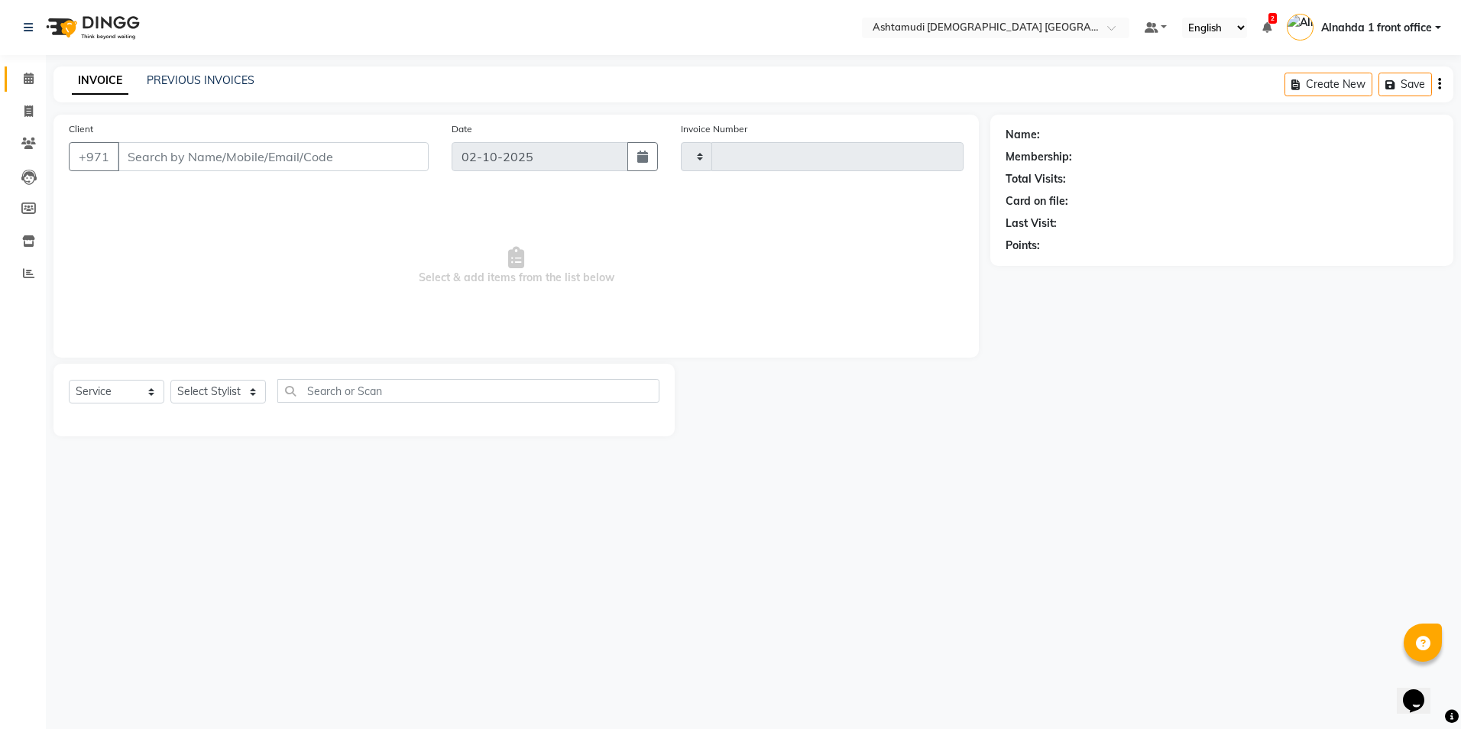
type input "3061"
select select "7242"
type input "523340791"
select select "87615"
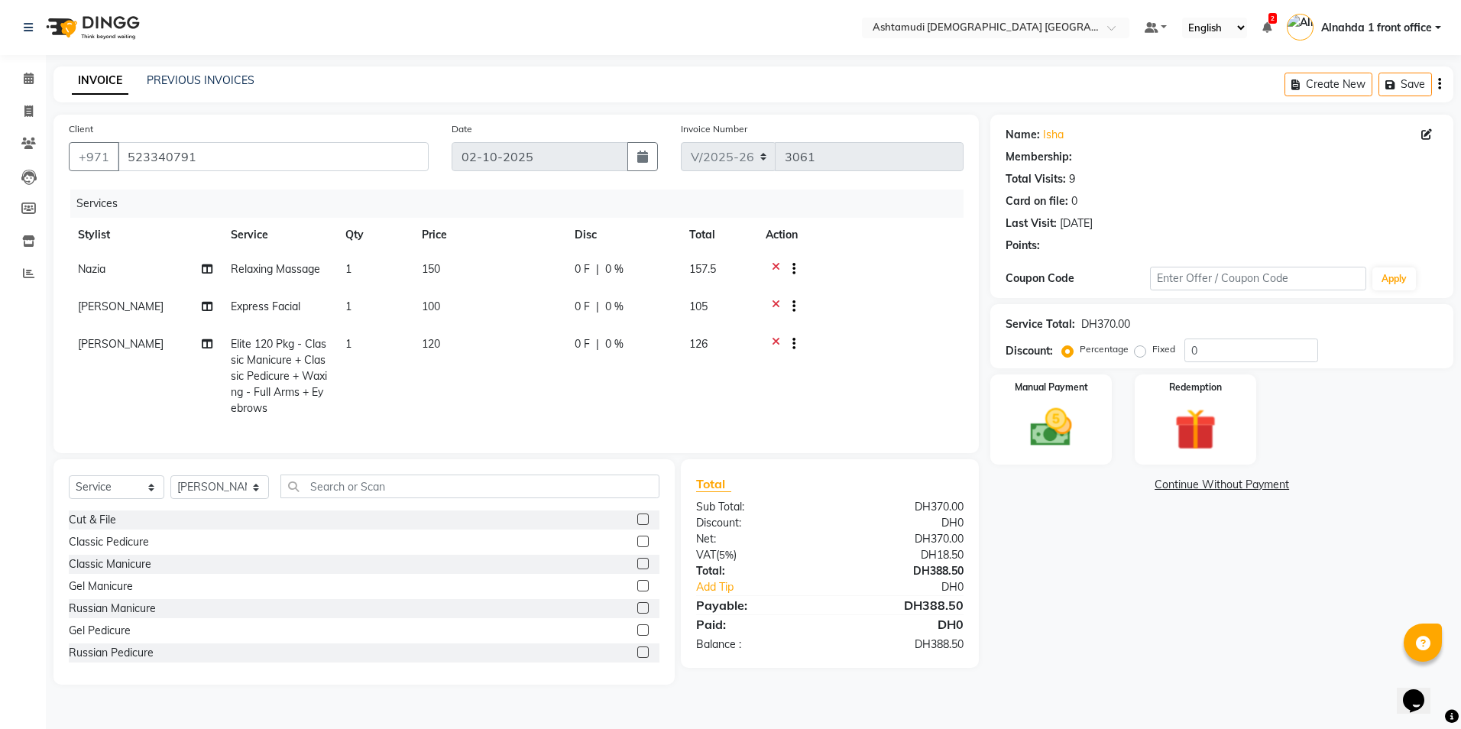
click at [725, 266] on icon at bounding box center [776, 270] width 8 height 19
select select "1: Object"
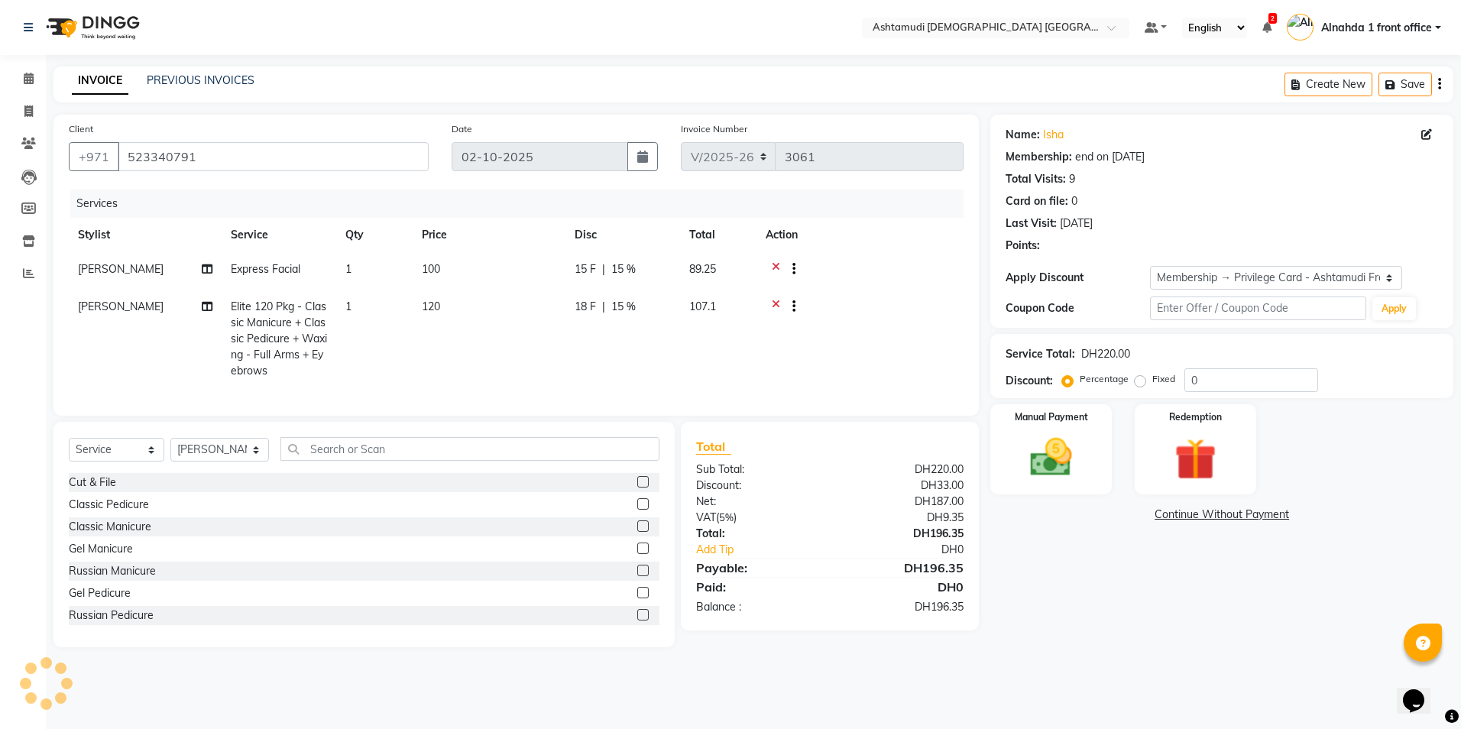
click at [725, 264] on icon at bounding box center [776, 270] width 8 height 19
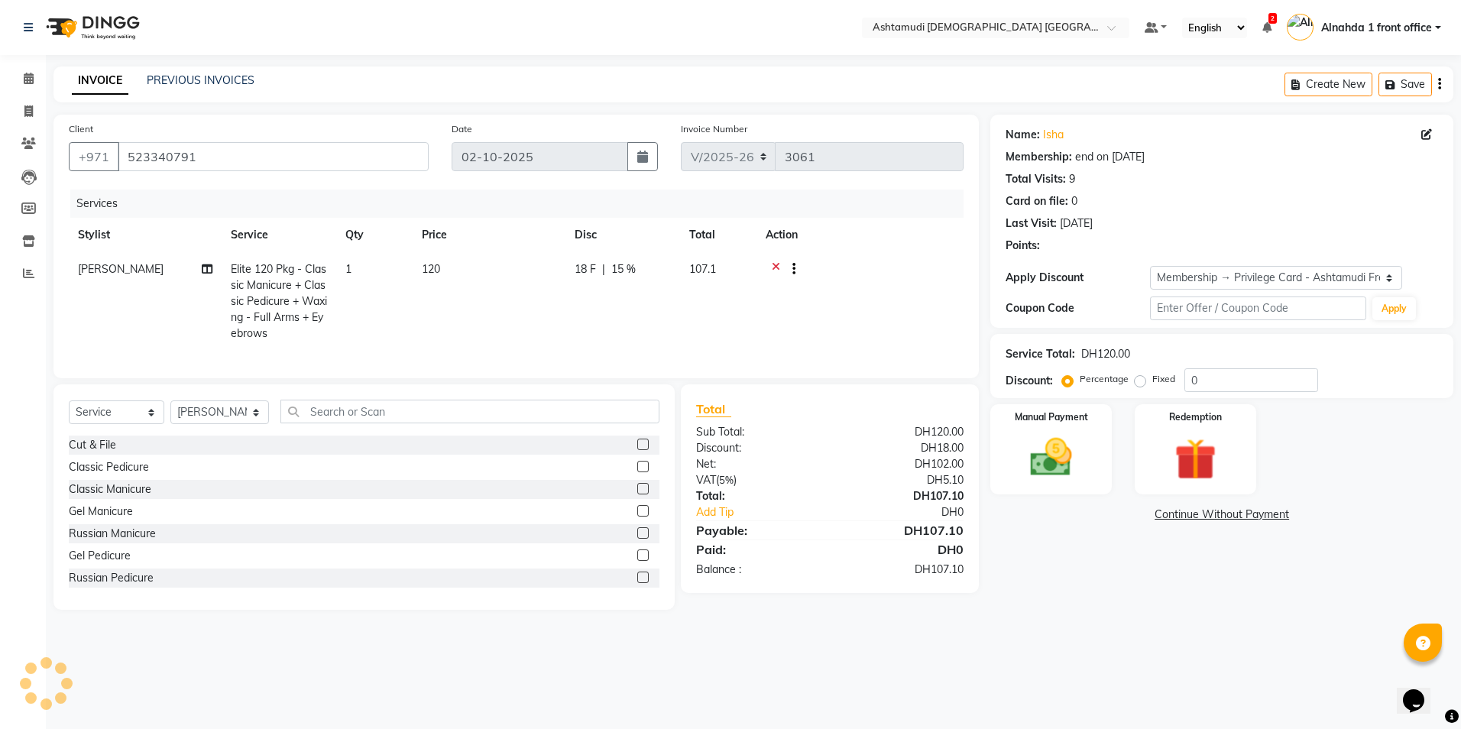
type input "15"
click at [725, 270] on icon at bounding box center [776, 270] width 8 height 19
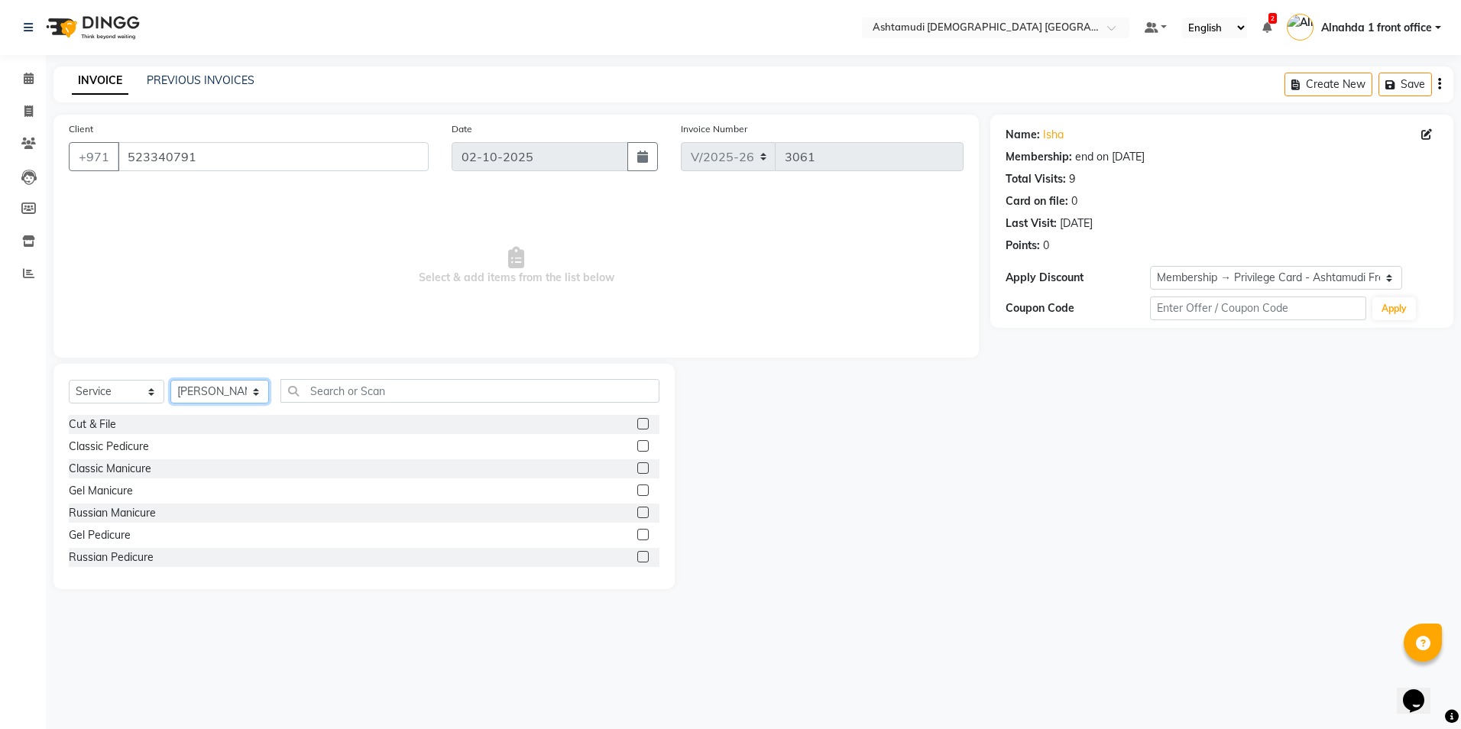
click at [251, 328] on select "Select Stylist Alnahda 1 front office [PERSON_NAME] [PERSON_NAME] DINGG TAB USE…" at bounding box center [219, 392] width 99 height 24
select select "61839"
click at [170, 328] on select "Select Stylist Alnahda 1 front office [PERSON_NAME] [PERSON_NAME] DINGG TAB USE…" at bounding box center [219, 392] width 99 height 24
drag, startPoint x: 145, startPoint y: 385, endPoint x: 166, endPoint y: 394, distance: 22.6
click at [145, 328] on select "Select Service Product Membership Package Voucher Prepaid Gift Card" at bounding box center [117, 392] width 96 height 24
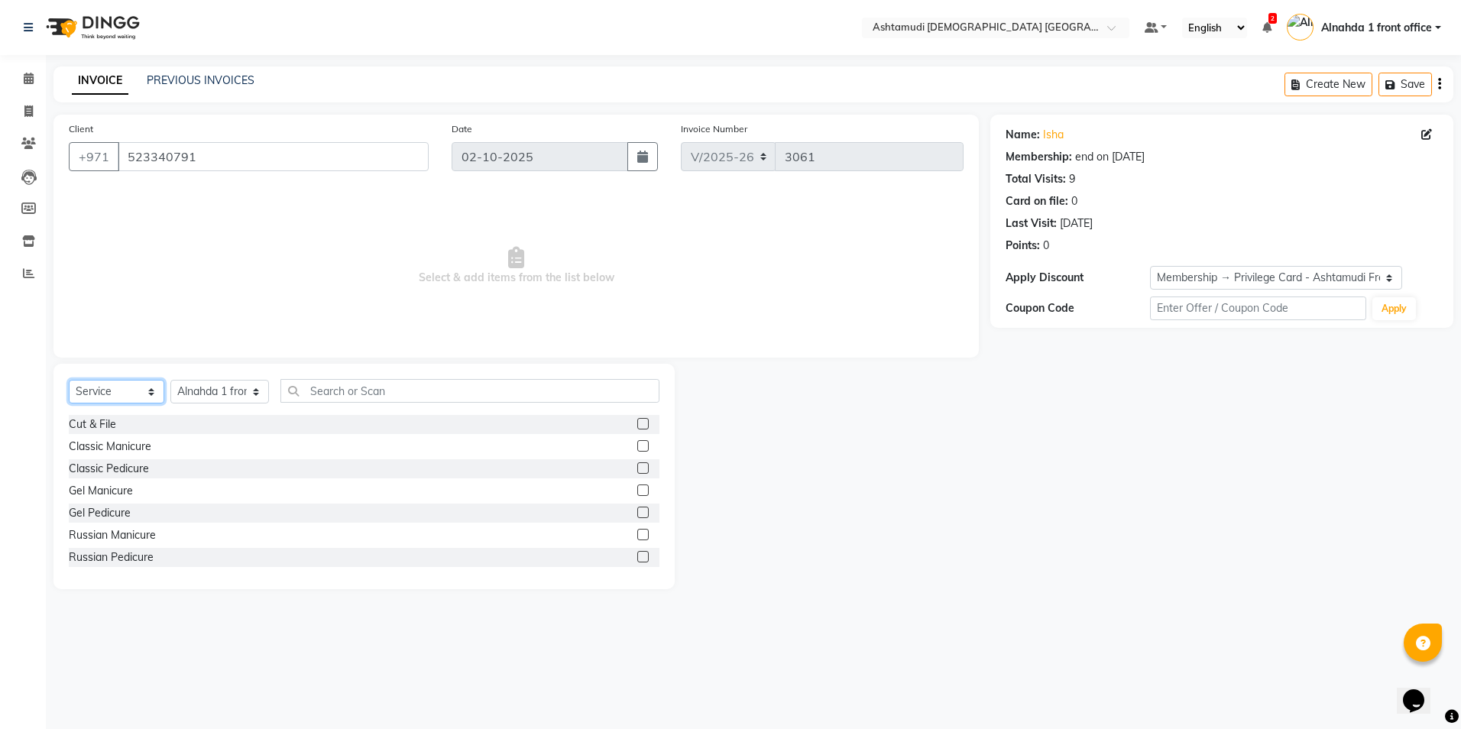
select select "membership"
click at [69, 328] on select "Select Service Product Membership Package Voucher Prepaid Gift Card" at bounding box center [117, 392] width 96 height 24
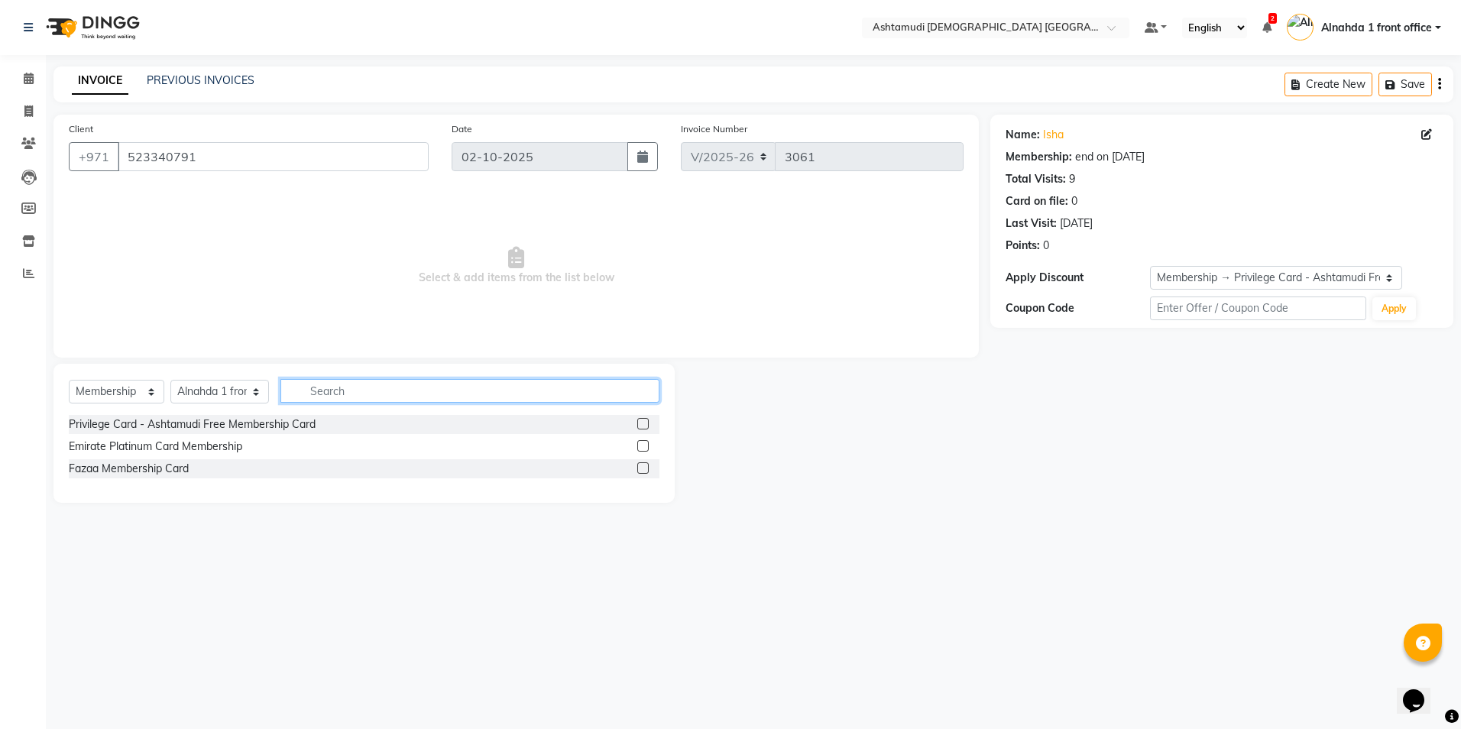
click at [316, 328] on input "text" at bounding box center [469, 391] width 378 height 24
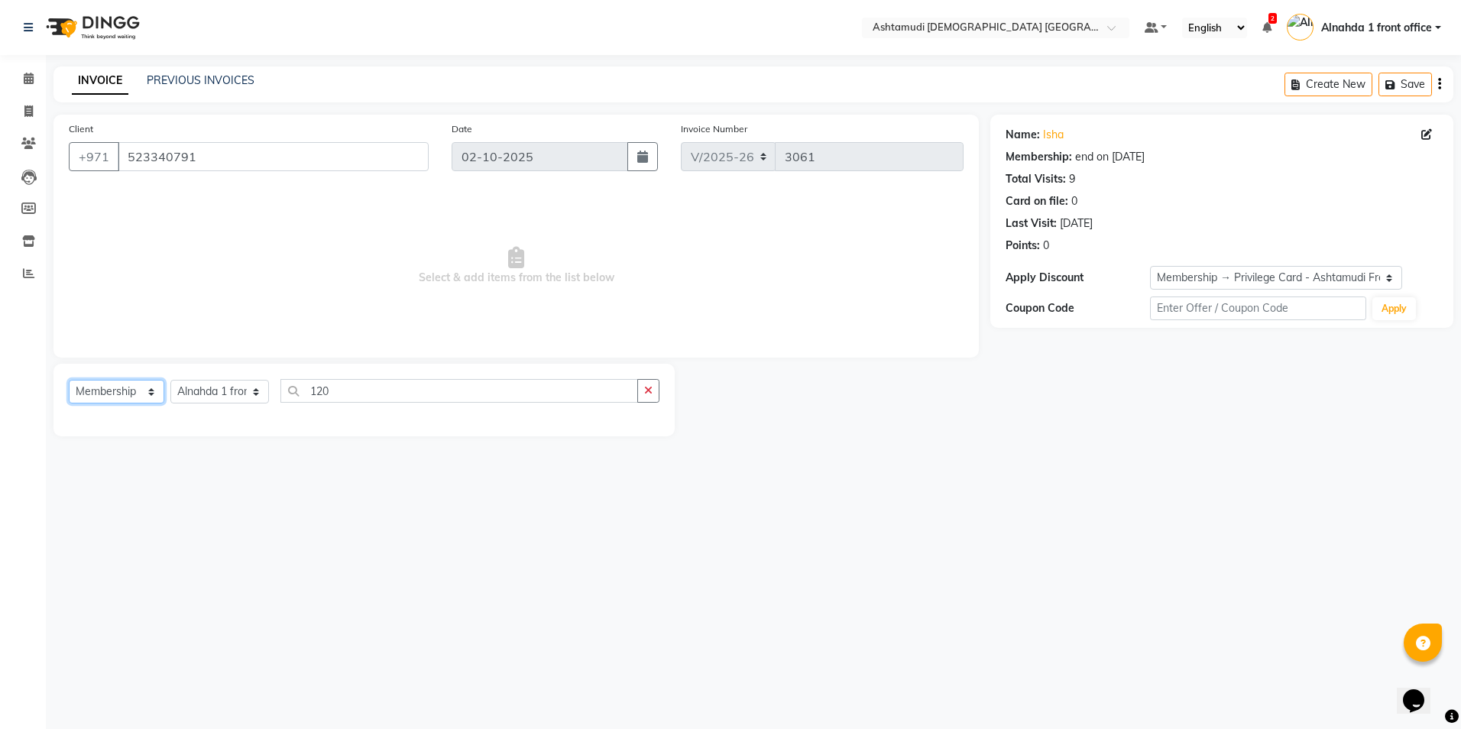
drag, startPoint x: 156, startPoint y: 387, endPoint x: 151, endPoint y: 394, distance: 8.9
click at [156, 328] on select "Select Service Product Membership Package Voucher Prepaid Gift Card" at bounding box center [117, 392] width 96 height 24
click at [69, 328] on select "Select Service Product Membership Package Voucher Prepaid Gift Card" at bounding box center [117, 392] width 96 height 24
drag, startPoint x: 343, startPoint y: 394, endPoint x: 168, endPoint y: 384, distance: 175.2
click at [168, 328] on div "Select Service Product Membership Package Voucher Prepaid Gift Card Select Styl…" at bounding box center [364, 397] width 591 height 36
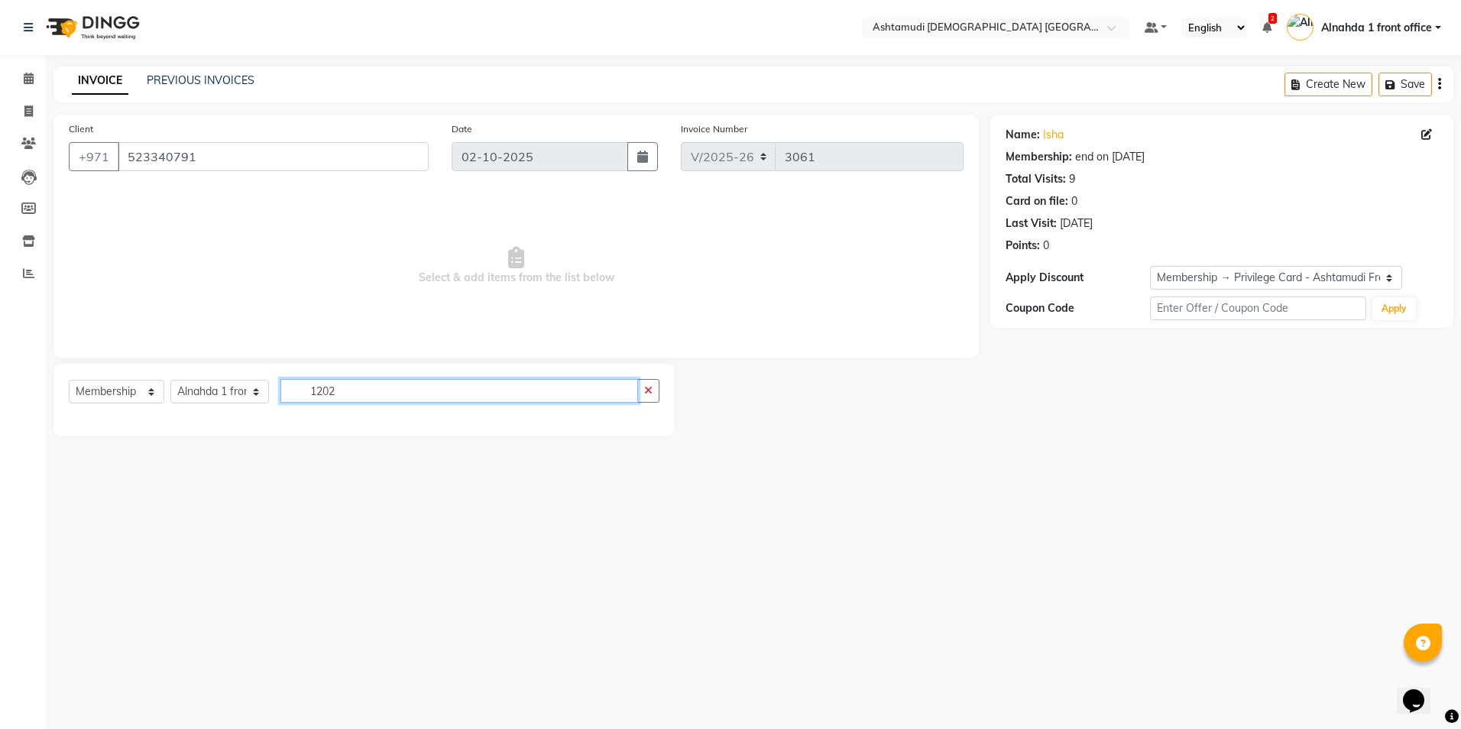
type input "120"
drag, startPoint x: 228, startPoint y: 382, endPoint x: 139, endPoint y: 386, distance: 88.7
click at [139, 328] on div "Select Service Product Membership Package Voucher Prepaid Gift Card Select Styl…" at bounding box center [364, 397] width 591 height 36
click at [148, 328] on select "Select Service Product Membership Package Voucher Prepaid Gift Card" at bounding box center [117, 392] width 96 height 24
select select "package"
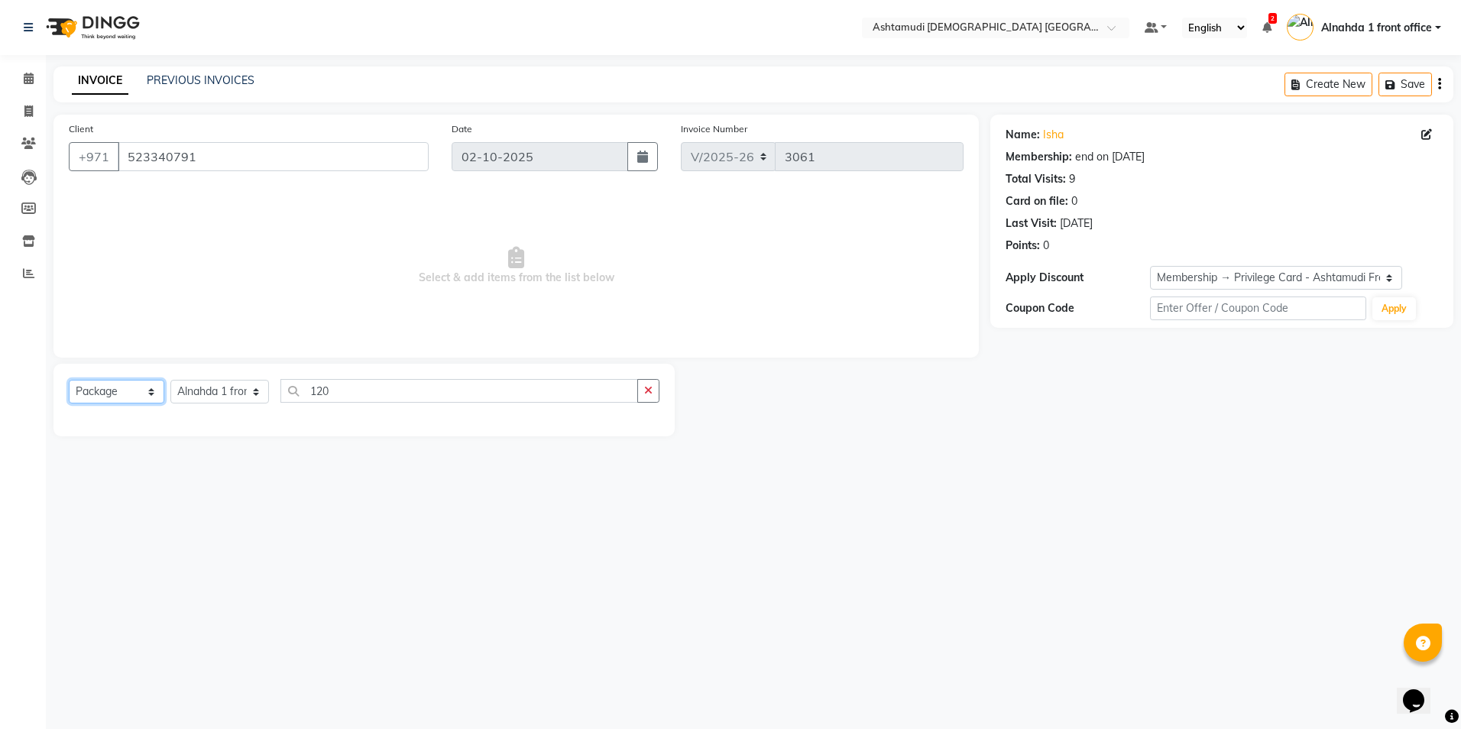
click at [69, 328] on select "Select Service Product Membership Package Voucher Prepaid Gift Card" at bounding box center [117, 392] width 96 height 24
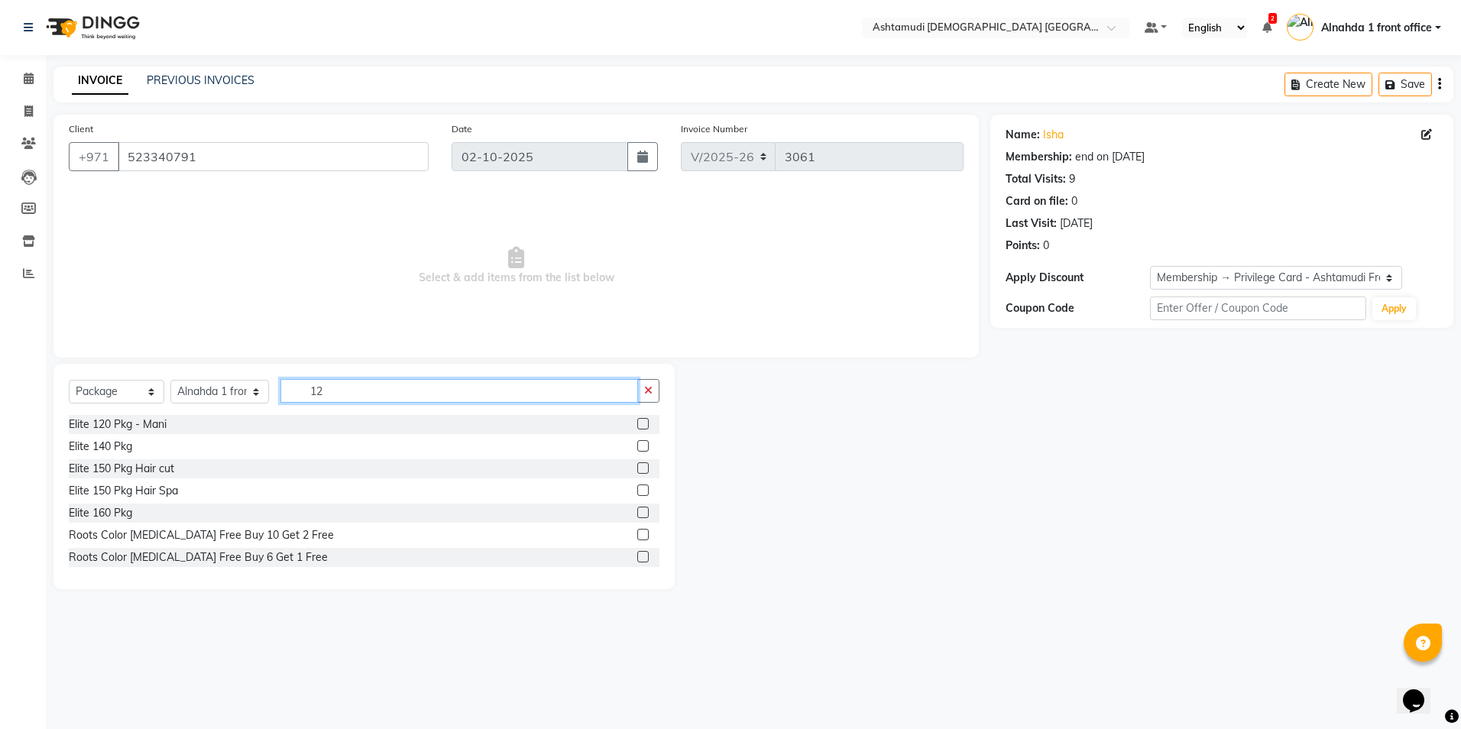
type input "120"
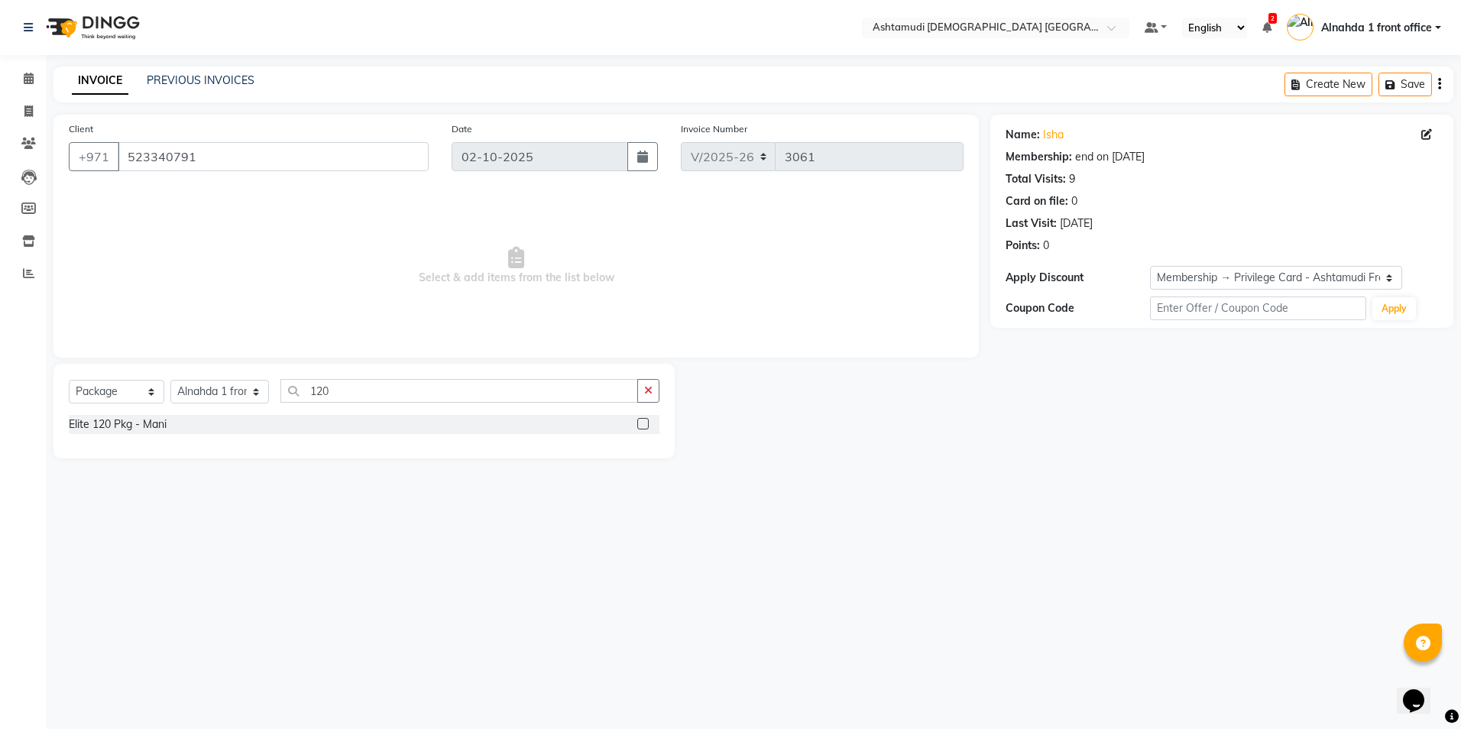
click at [647, 328] on label at bounding box center [642, 423] width 11 height 11
click at [647, 328] on input "checkbox" at bounding box center [642, 424] width 10 height 10
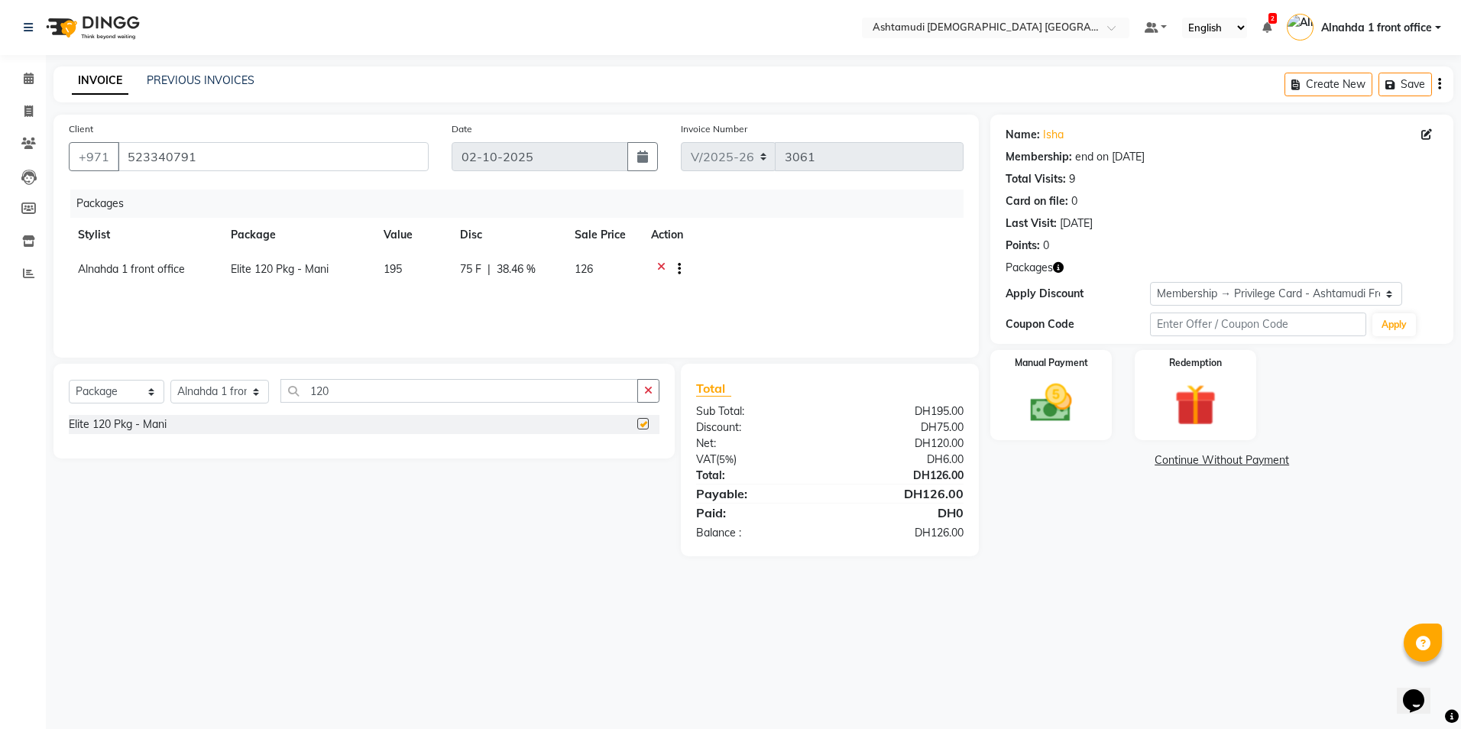
checkbox input "false"
click at [155, 328] on select "Select Service Product Membership Package Voucher Prepaid Gift Card" at bounding box center [117, 392] width 96 height 24
select select "service"
click at [69, 328] on select "Select Service Product Membership Package Voucher Prepaid Gift Card" at bounding box center [117, 392] width 96 height 24
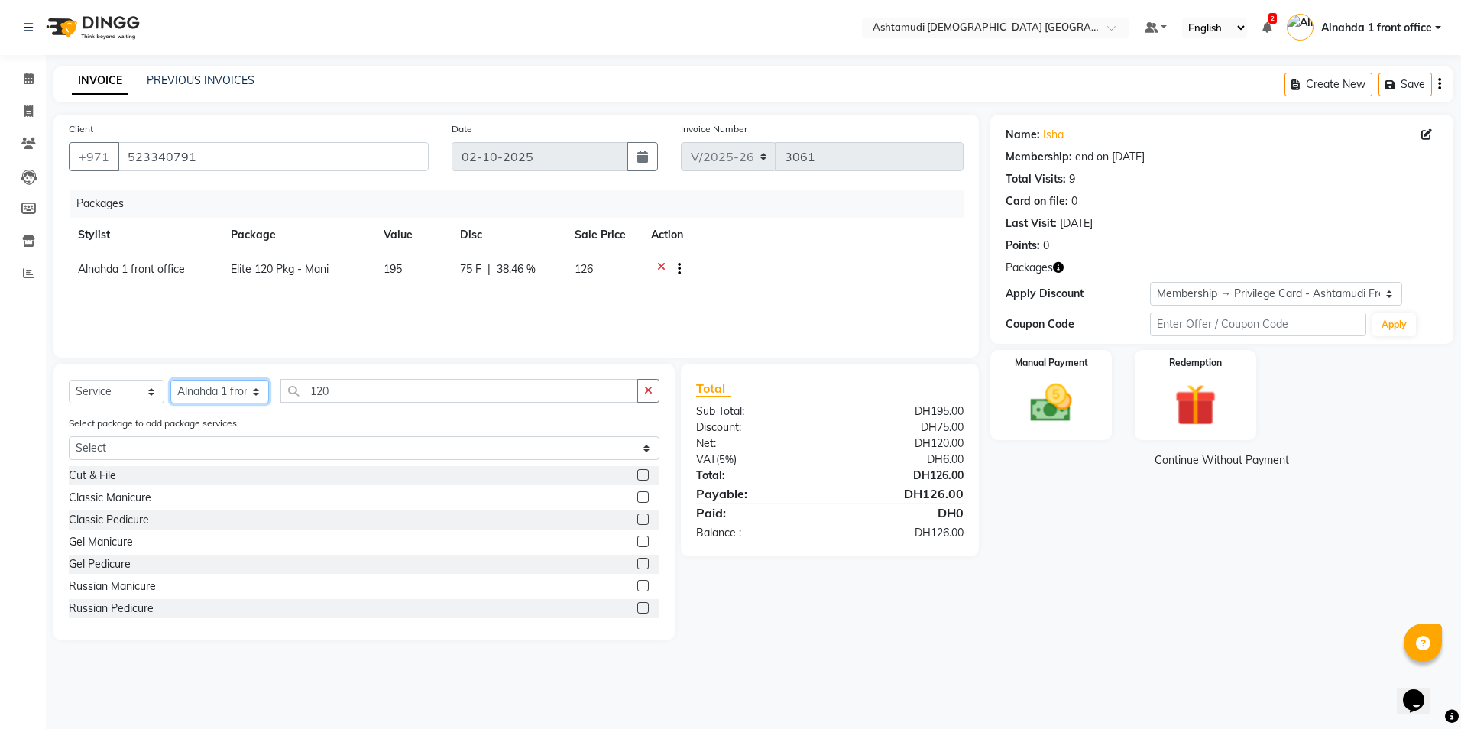
click at [253, 328] on select "Select Stylist Alnahda 1 front office [PERSON_NAME] [PERSON_NAME] DINGG TAB USE…" at bounding box center [219, 392] width 99 height 24
select select "85875"
click at [170, 328] on select "Select Stylist Alnahda 1 front office [PERSON_NAME] [PERSON_NAME] DINGG TAB USE…" at bounding box center [219, 392] width 99 height 24
drag, startPoint x: 345, startPoint y: 393, endPoint x: 195, endPoint y: 386, distance: 149.9
click at [195, 328] on div "Select Service Product Membership Package Voucher Prepaid Gift Card Select Styl…" at bounding box center [364, 397] width 591 height 36
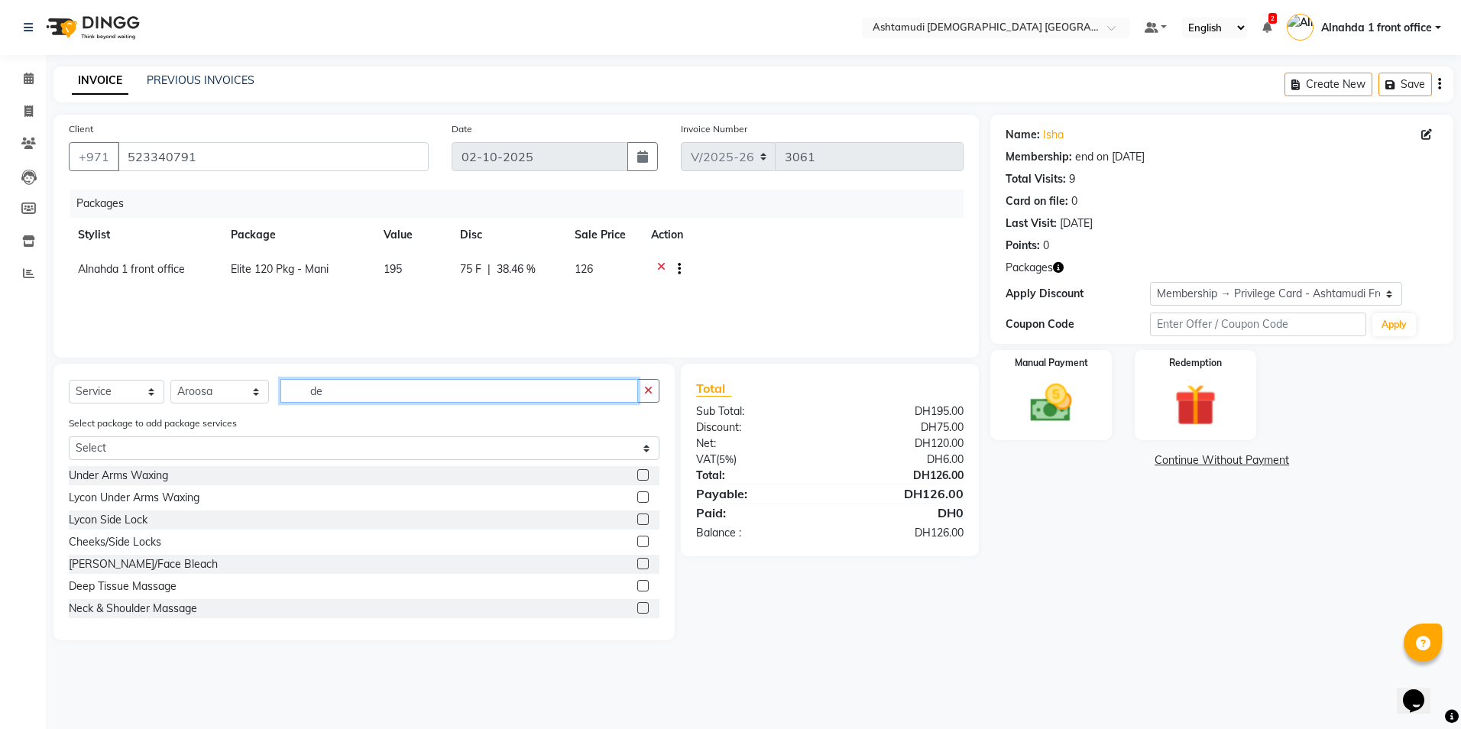
type input "de"
click at [637, 328] on label at bounding box center [642, 563] width 11 height 11
click at [637, 328] on input "checkbox" at bounding box center [642, 564] width 10 height 10
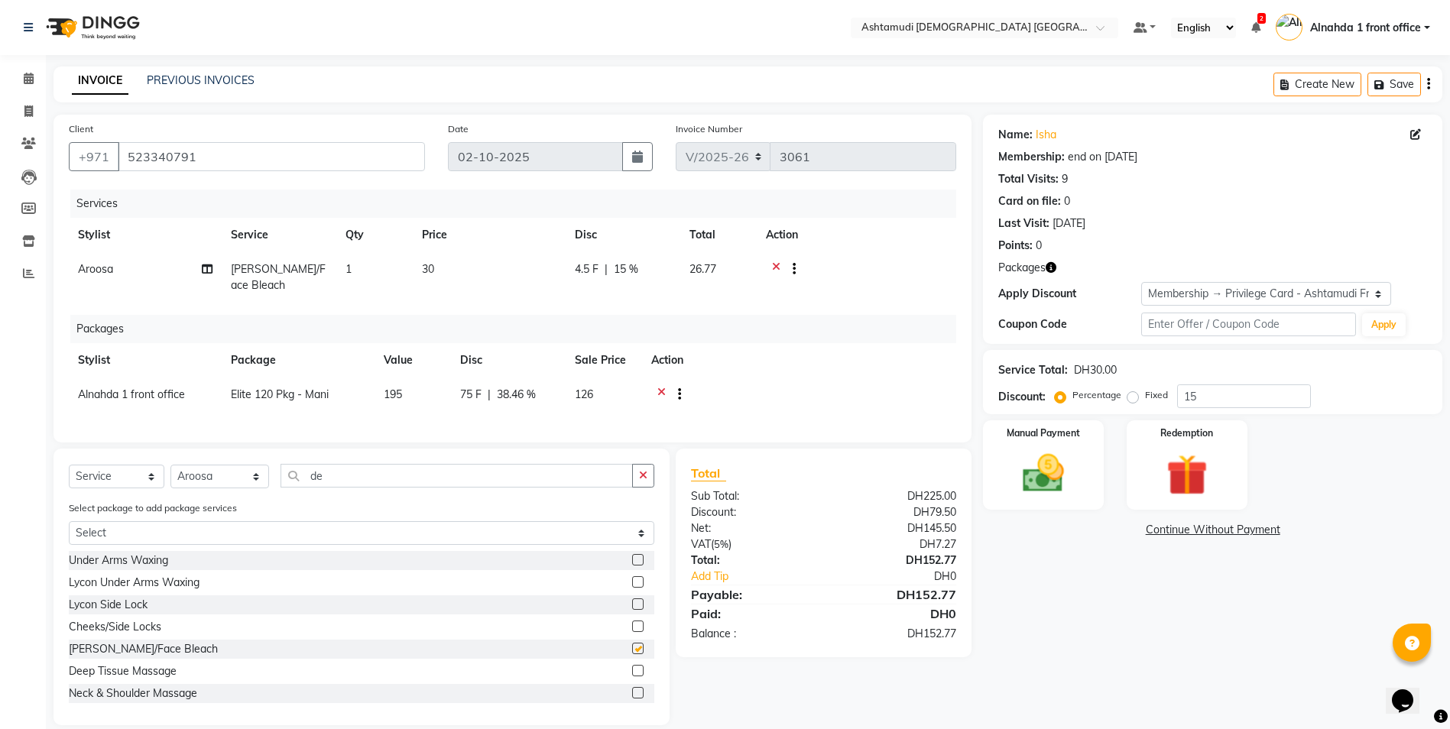
checkbox input "false"
drag, startPoint x: 254, startPoint y: 484, endPoint x: 194, endPoint y: 457, distance: 66.3
click at [179, 328] on div "Select Service Product Membership Package Voucher Prepaid Gift Card Select Styl…" at bounding box center [361, 482] width 585 height 36
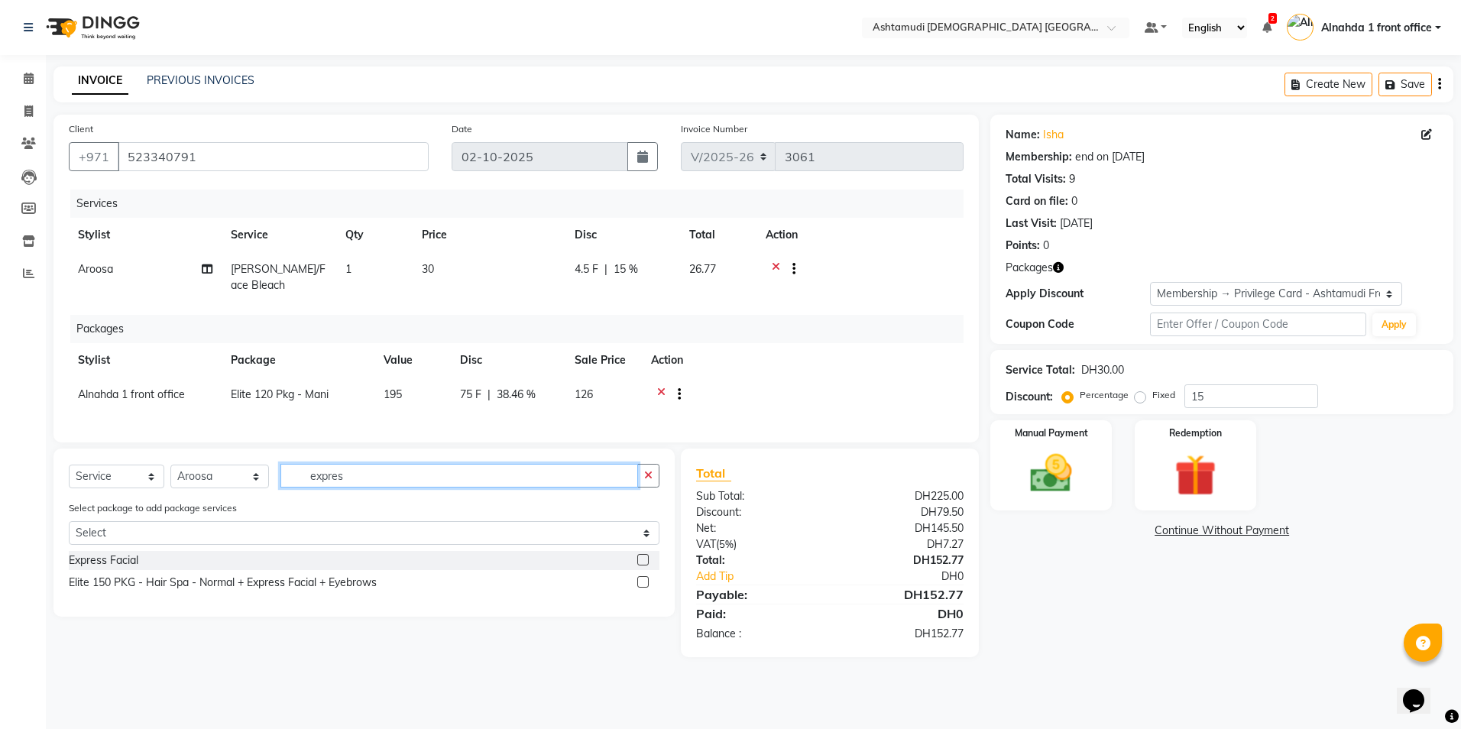
type input "expres"
click at [645, 328] on label at bounding box center [642, 559] width 11 height 11
click at [645, 328] on input "checkbox" at bounding box center [642, 561] width 10 height 10
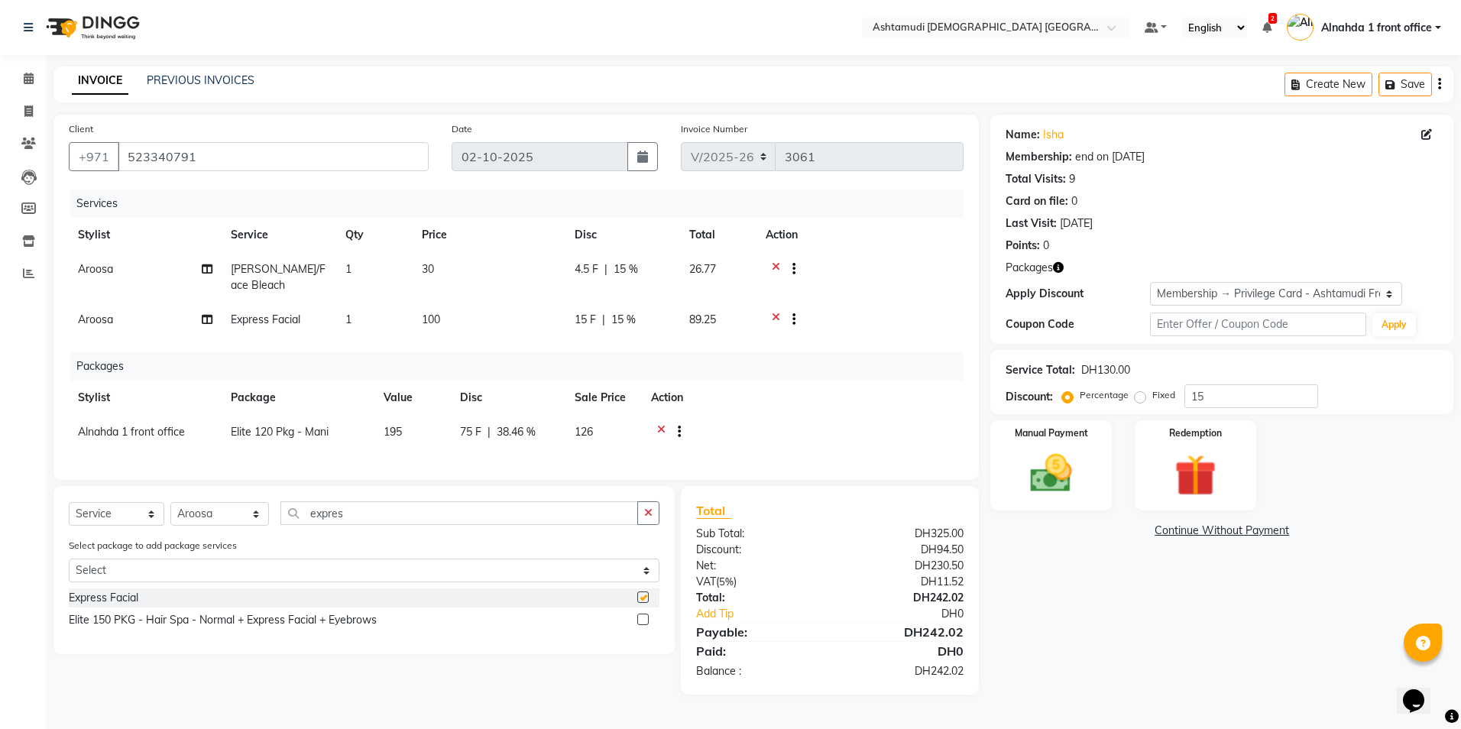
checkbox input "false"
drag, startPoint x: 368, startPoint y: 527, endPoint x: 131, endPoint y: 497, distance: 238.1
click at [131, 328] on div "Client +971 523340791 Date 02-10-2025 Invoice Number V/2025 V/2025-26 3061 Serv…" at bounding box center [516, 405] width 948 height 580
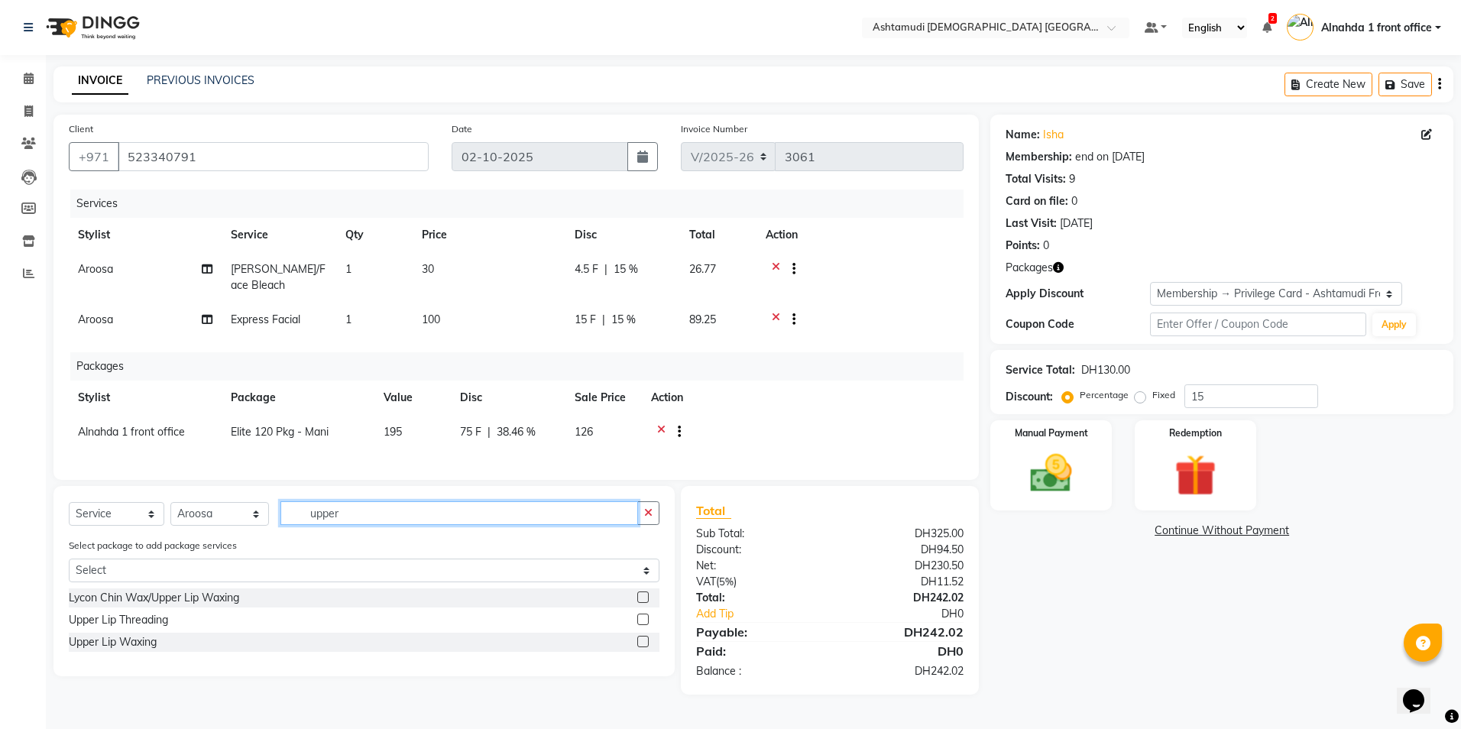
type input "upper"
click at [640, 328] on label at bounding box center [642, 641] width 11 height 11
click at [640, 328] on input "checkbox" at bounding box center [642, 642] width 10 height 10
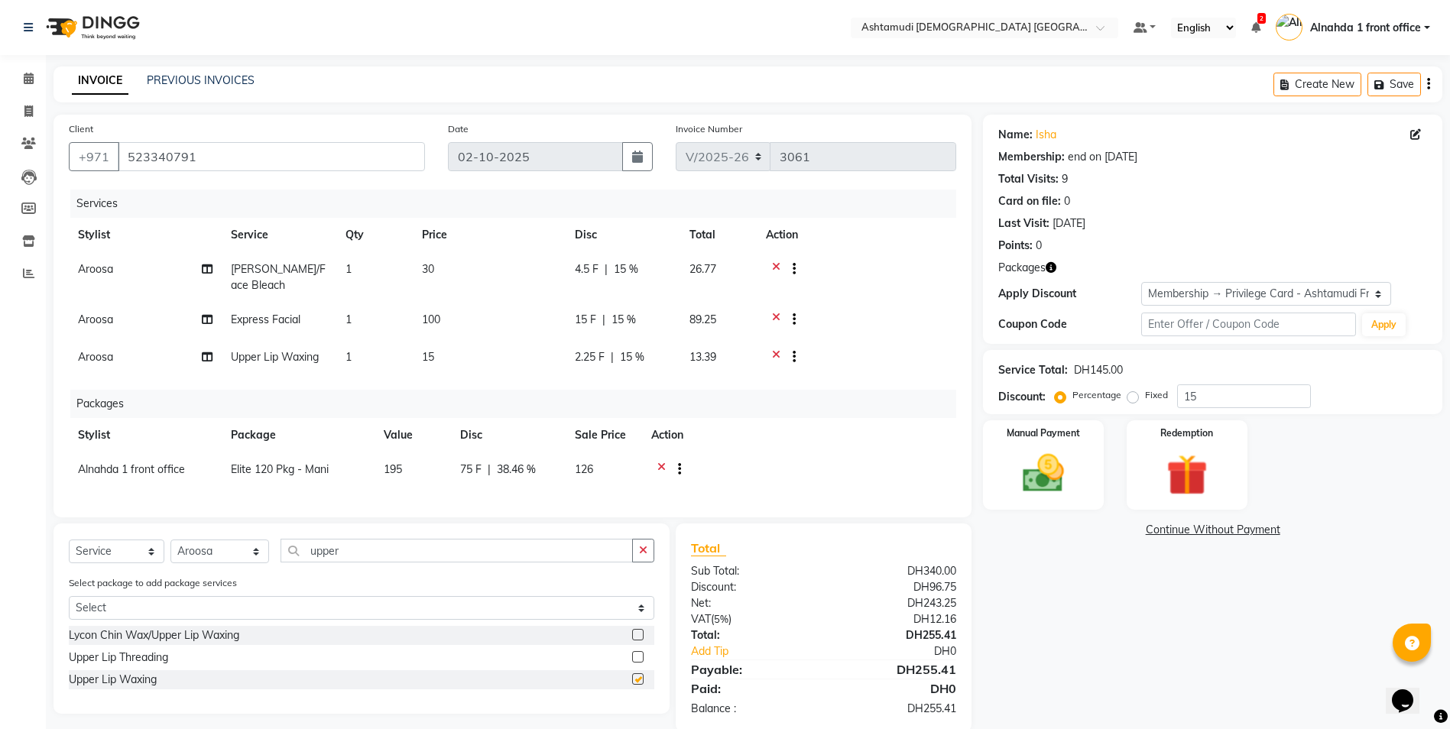
checkbox input "false"
drag, startPoint x: 351, startPoint y: 557, endPoint x: 118, endPoint y: 568, distance: 234.1
click at [118, 328] on div "Select Service Product Membership Package Voucher Prepaid Gift Card Select Styl…" at bounding box center [361, 557] width 585 height 36
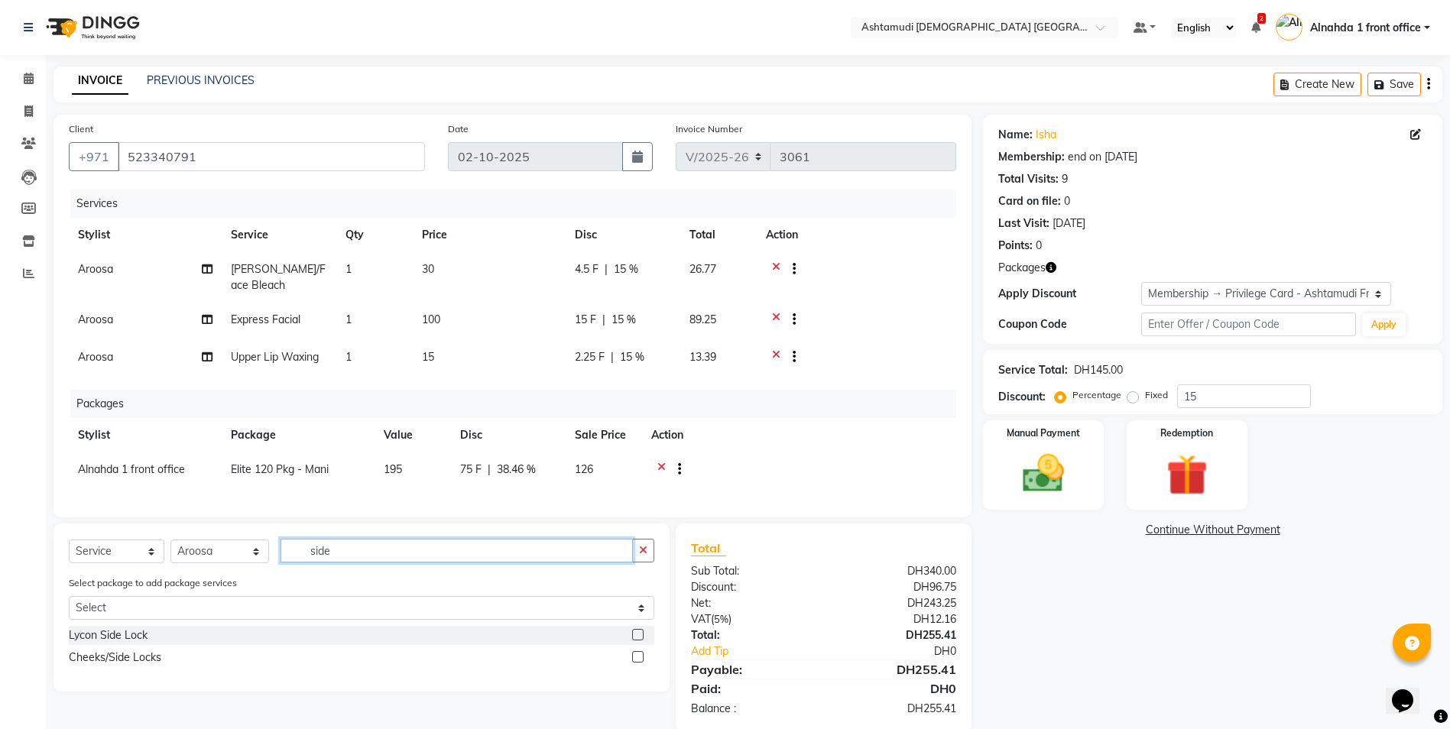
type input "side"
click at [638, 328] on label at bounding box center [637, 656] width 11 height 11
click at [638, 328] on input "checkbox" at bounding box center [637, 658] width 10 height 10
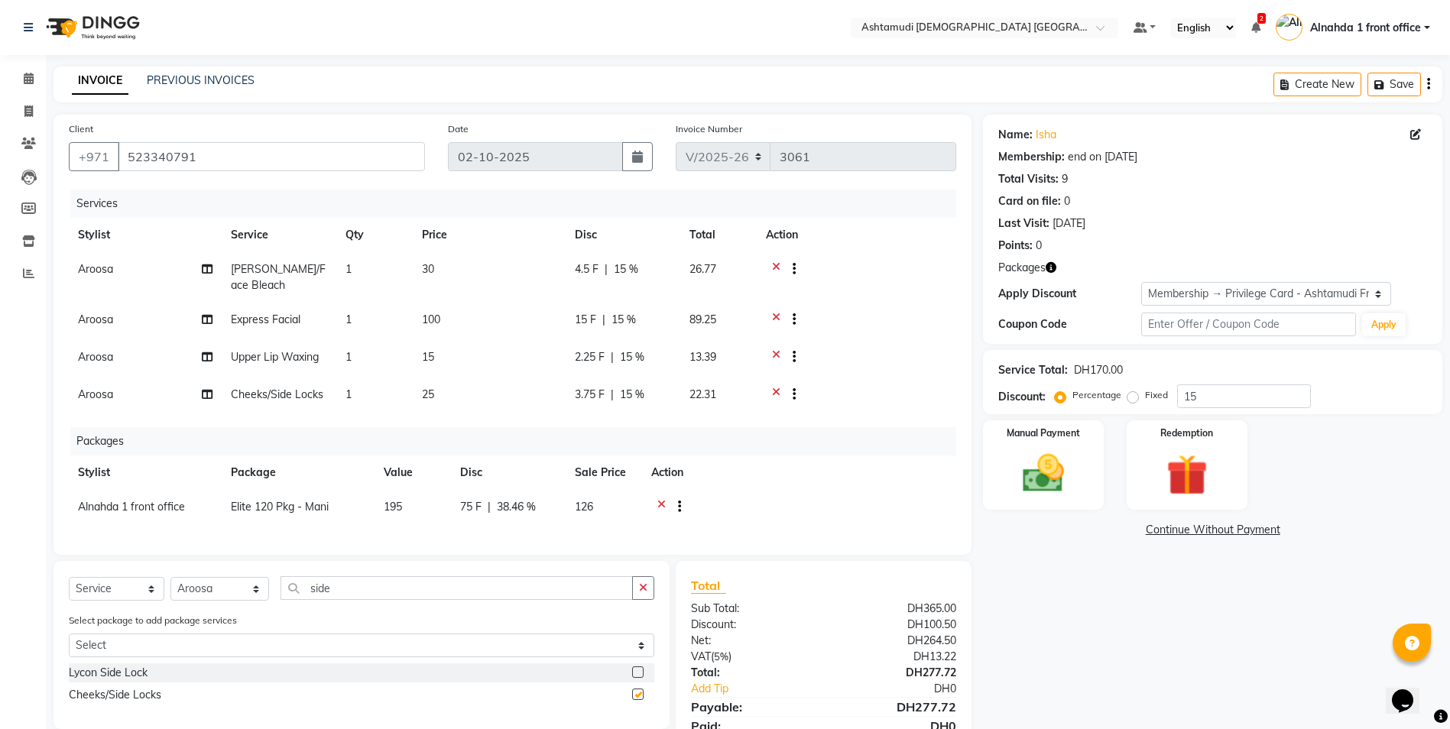
checkbox input "false"
drag, startPoint x: 277, startPoint y: 610, endPoint x: 189, endPoint y: 613, distance: 87.9
click at [189, 328] on div "Select Service Product Membership Package Voucher Prepaid Gift Card Select Styl…" at bounding box center [361, 594] width 585 height 36
click at [250, 328] on select "Select Stylist Alnahda 1 front office [PERSON_NAME] [PERSON_NAME] DINGG TAB USE…" at bounding box center [219, 589] width 99 height 24
select select "62799"
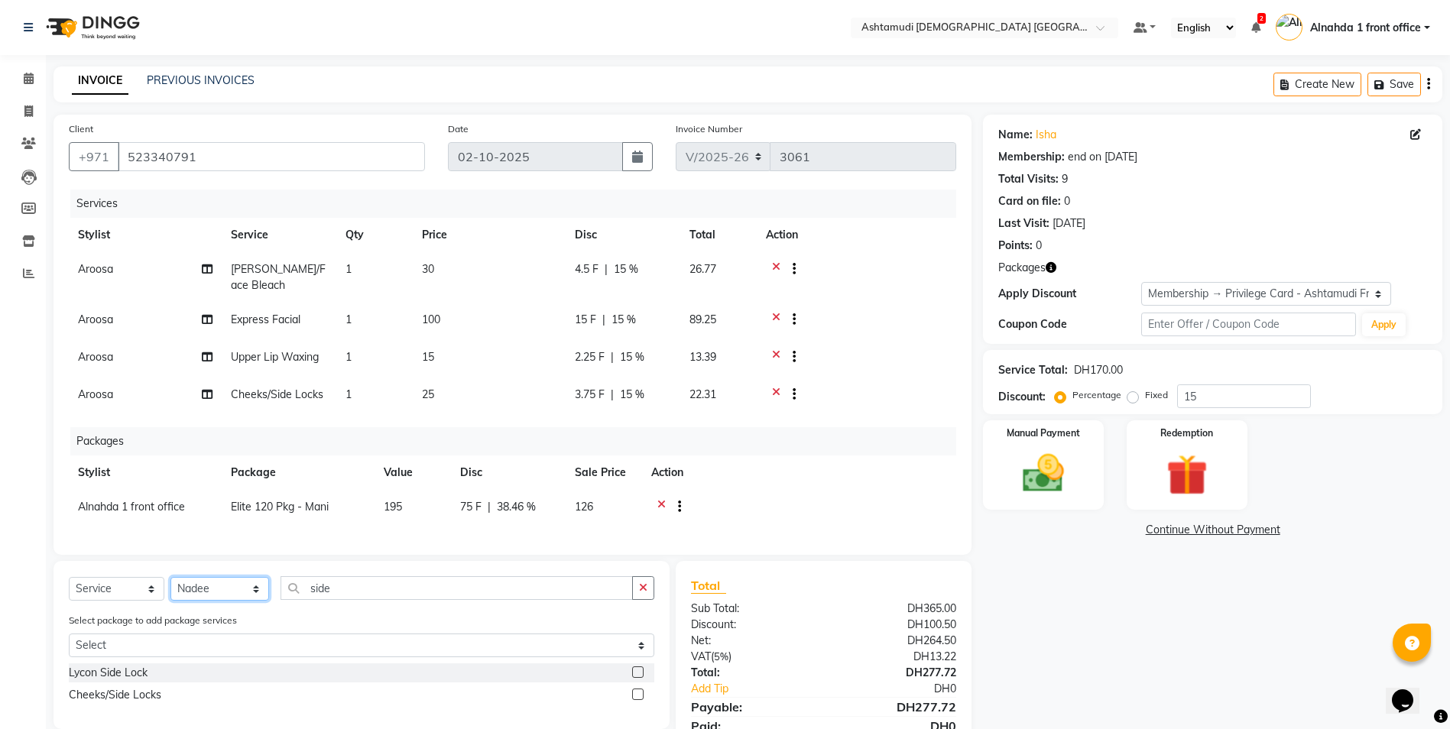
click at [170, 328] on select "Select Stylist Alnahda 1 front office [PERSON_NAME] [PERSON_NAME] DINGG TAB USE…" at bounding box center [219, 589] width 99 height 24
click at [100, 265] on span "Aroosa" at bounding box center [95, 269] width 35 height 14
select select "85875"
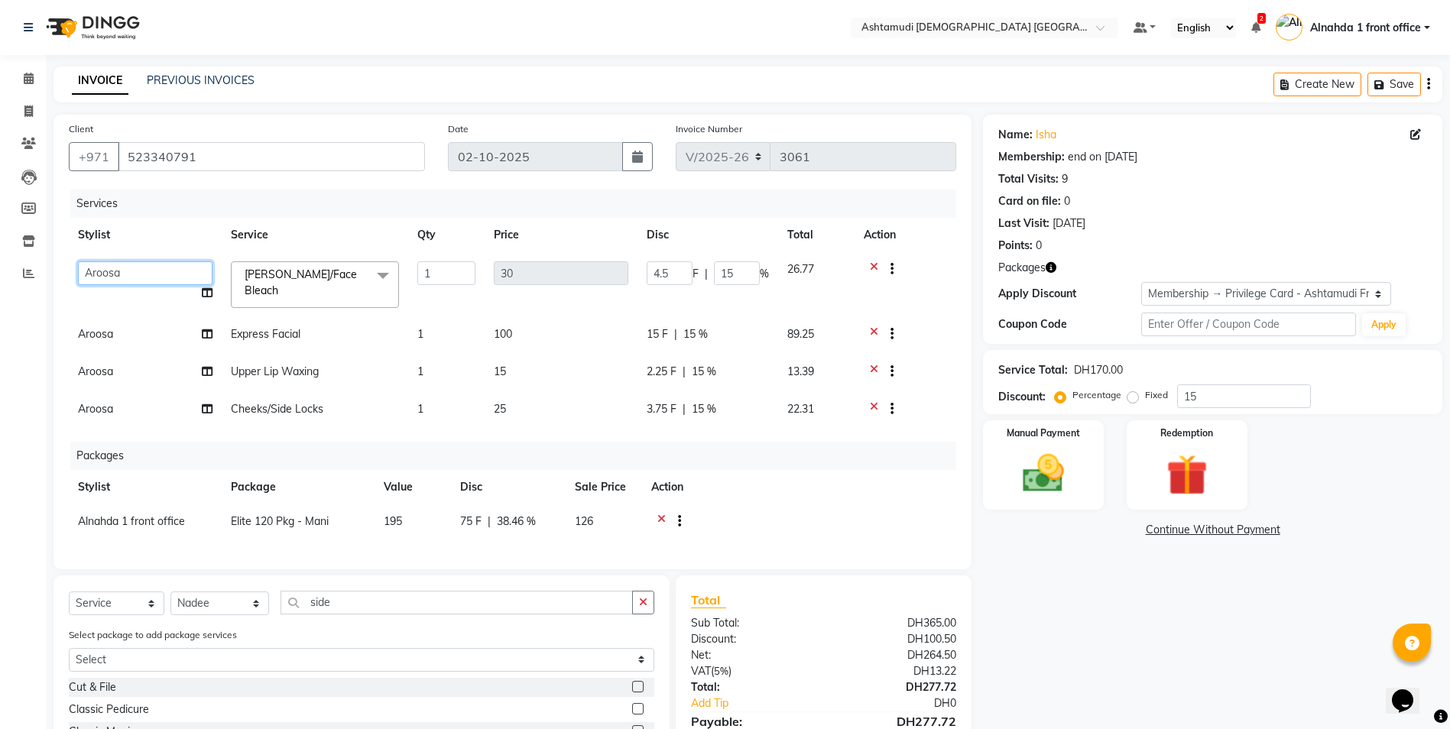
click at [100, 265] on select "Alnahda 1 front office Amala Aroosa Deepika Rani DINGG TAB USER Dummy Staff INO…" at bounding box center [145, 273] width 134 height 24
select select "87615"
click at [105, 327] on span "Aroosa" at bounding box center [95, 334] width 35 height 14
select select "85875"
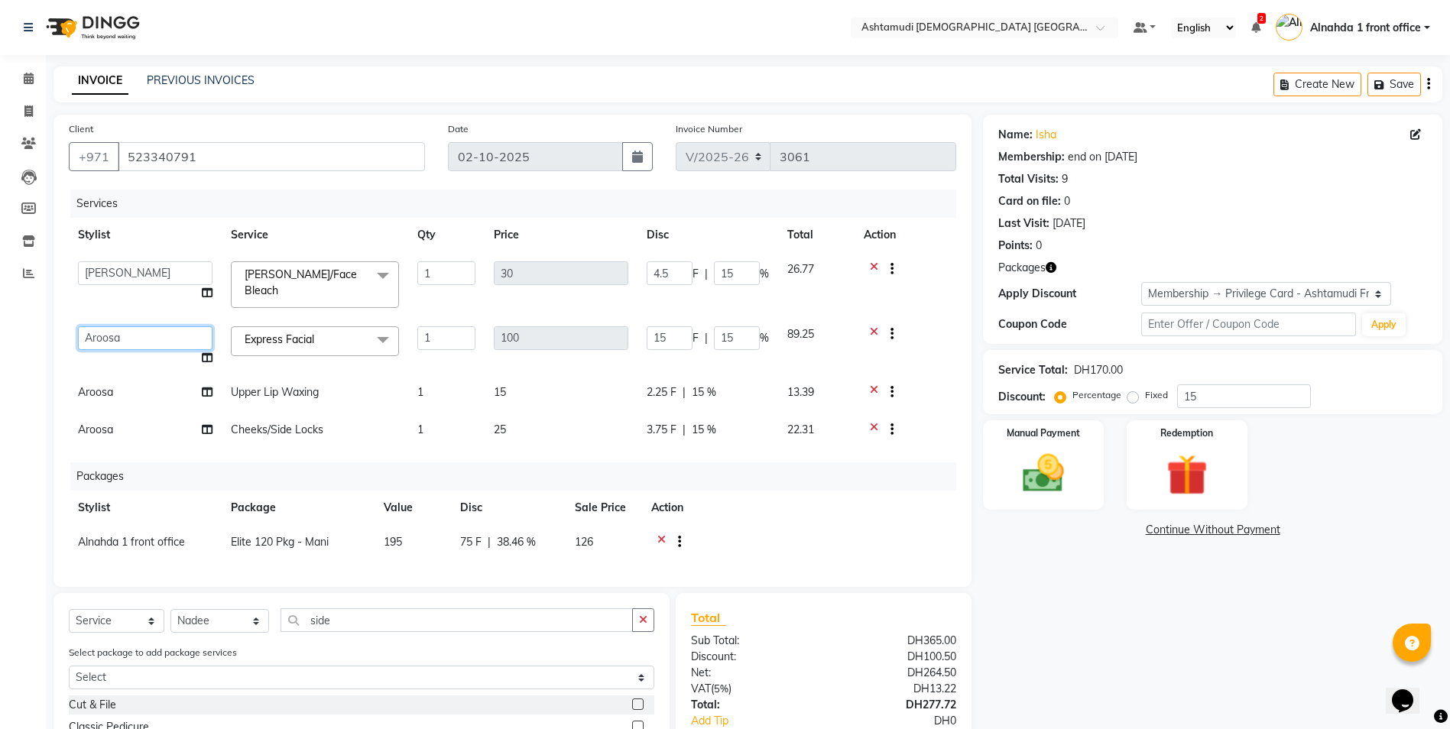
click at [102, 326] on select "Alnahda 1 front office Amala Aroosa Deepika Rani DINGG TAB USER Dummy Staff INO…" at bounding box center [145, 338] width 134 height 24
select select "87615"
click at [99, 328] on span "Aroosa" at bounding box center [95, 392] width 35 height 14
select select "85875"
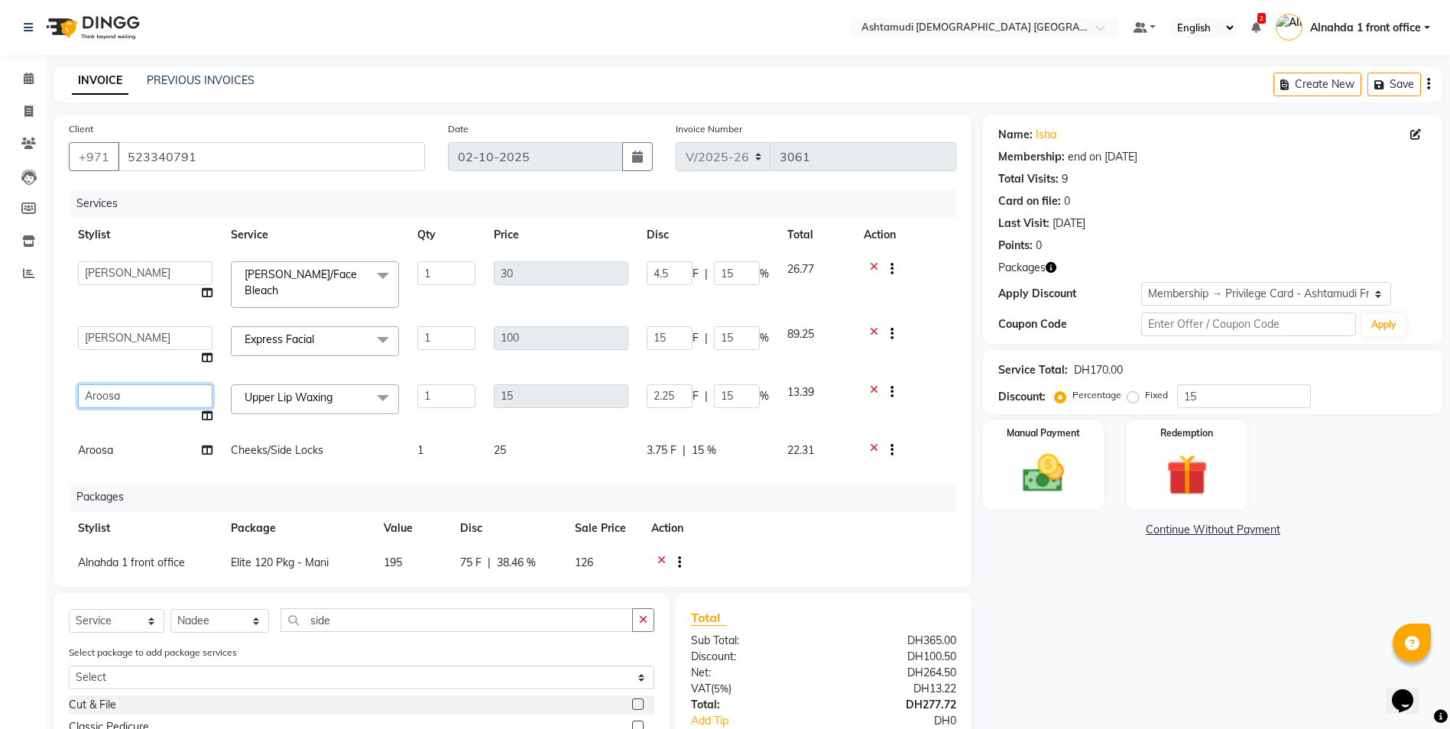
click at [101, 328] on select "Alnahda 1 front office Amala Aroosa Deepika Rani DINGG TAB USER Dummy Staff INO…" at bounding box center [145, 396] width 134 height 24
select select "87615"
click at [89, 328] on span "Aroosa" at bounding box center [95, 450] width 35 height 14
select select "85875"
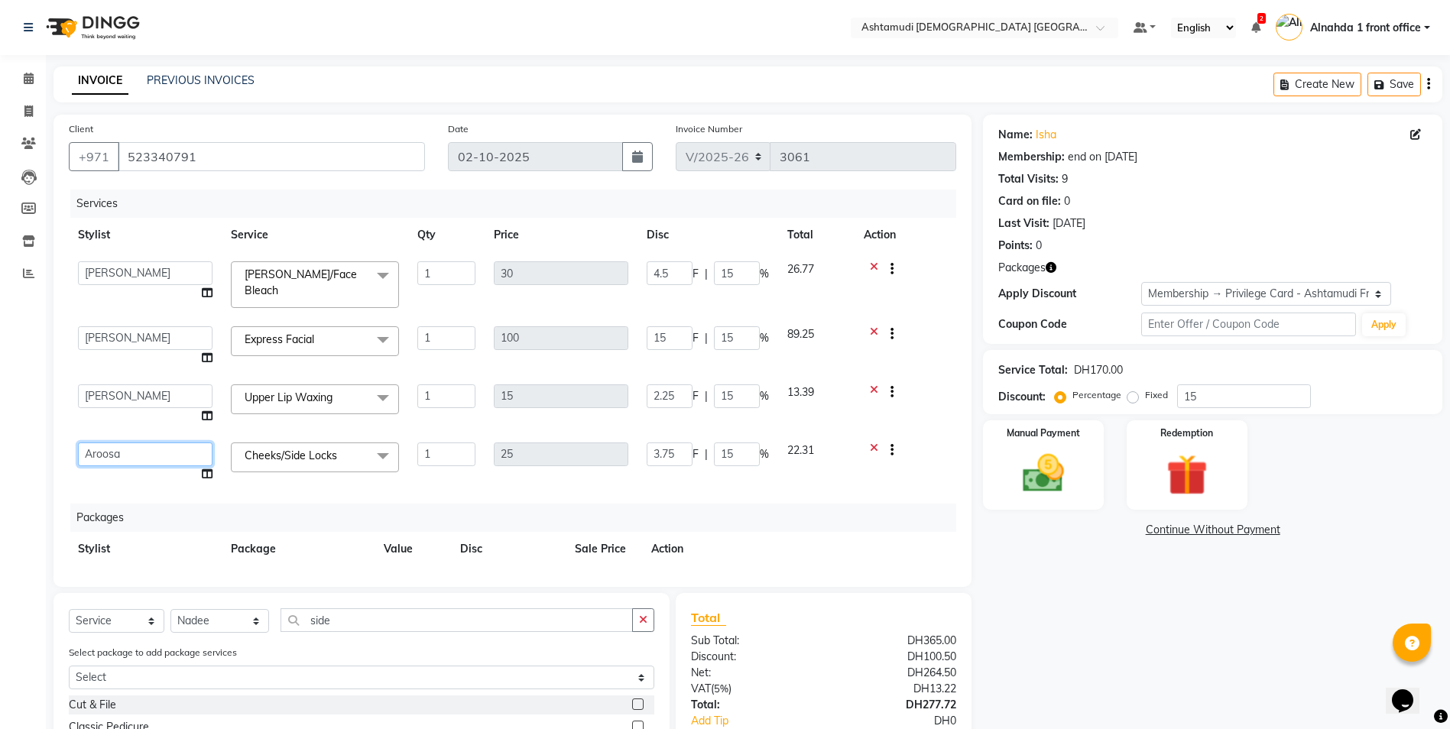
click at [96, 328] on select "Alnahda 1 front office Amala Aroosa Deepika Rani DINGG TAB USER Dummy Staff INO…" at bounding box center [145, 454] width 134 height 24
select select "87615"
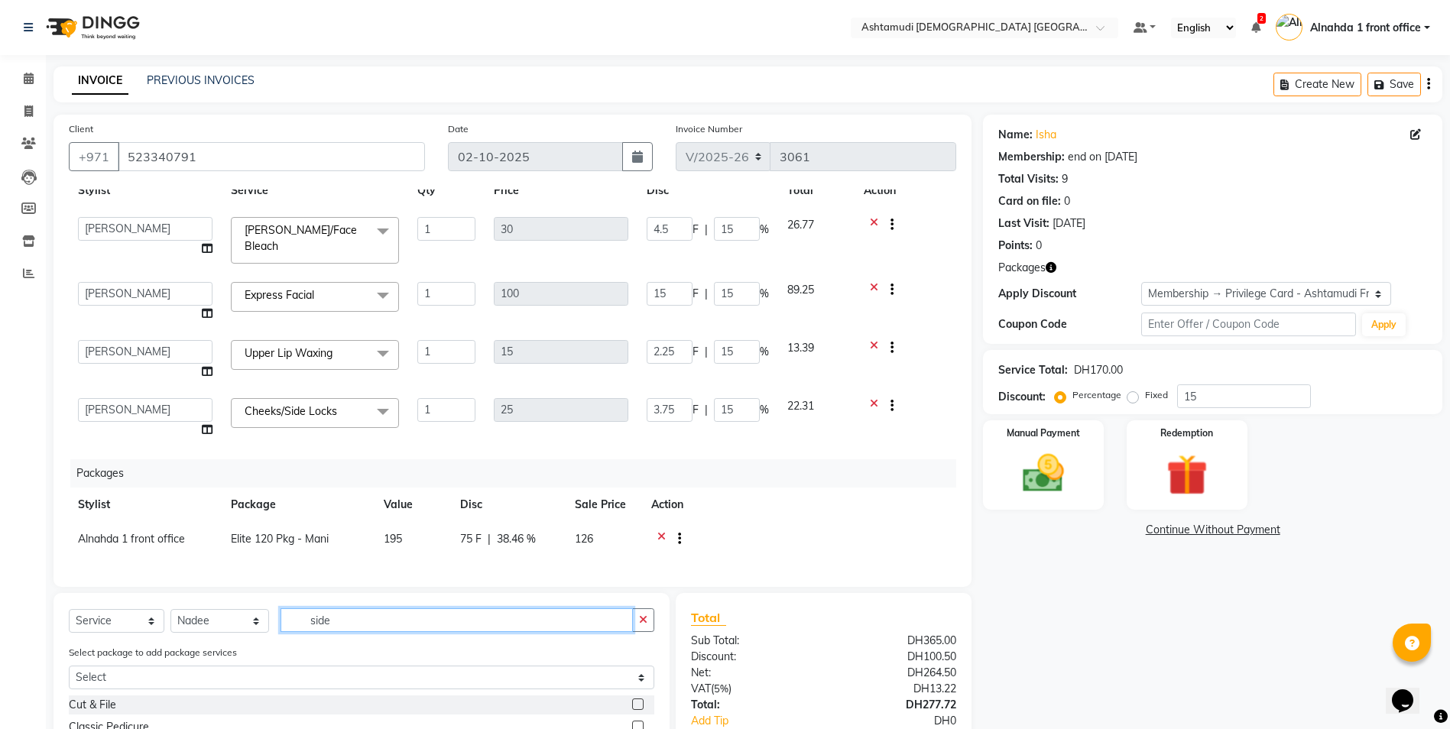
drag, startPoint x: 342, startPoint y: 620, endPoint x: 279, endPoint y: 622, distance: 62.7
click at [280, 328] on input "side" at bounding box center [456, 620] width 352 height 24
type input "half"
click at [637, 328] on label at bounding box center [637, 703] width 11 height 11
click at [637, 328] on input "checkbox" at bounding box center [637, 705] width 10 height 10
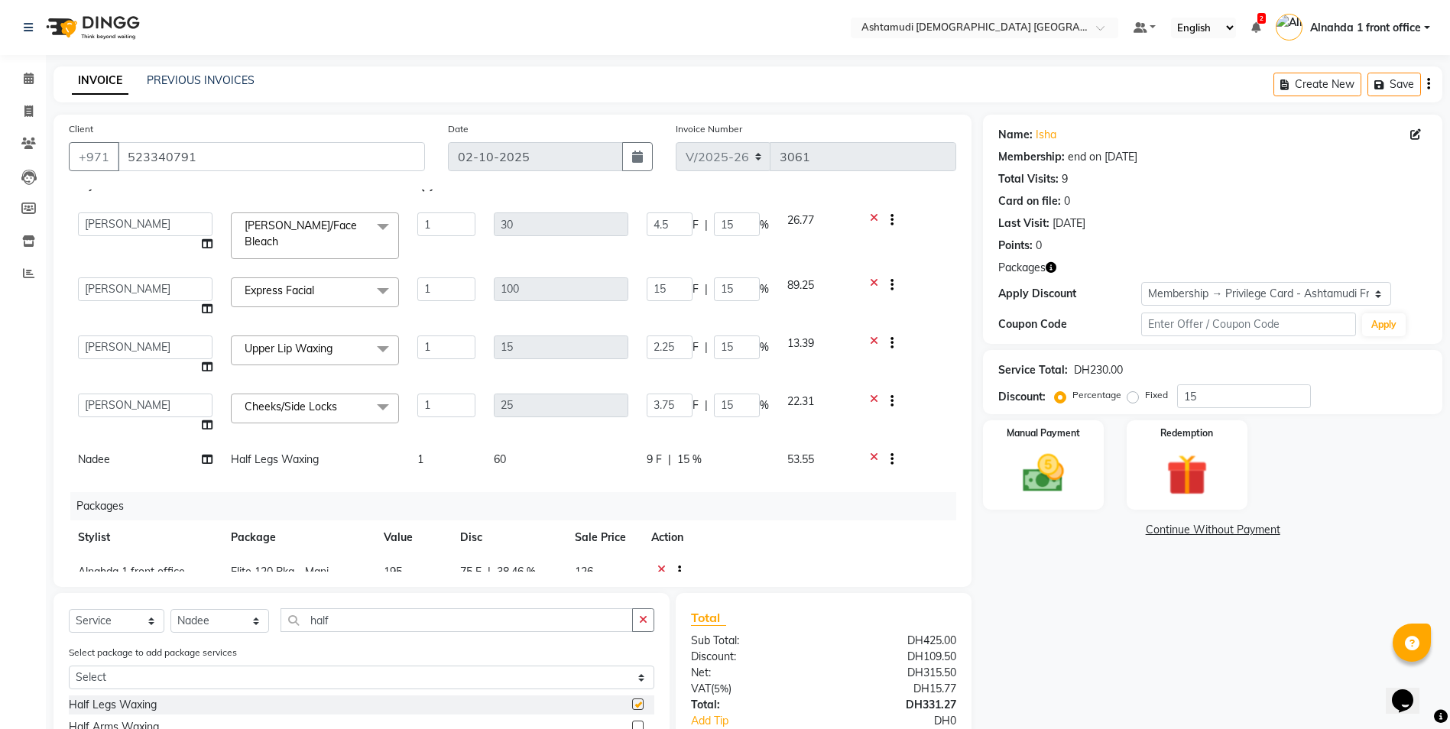
checkbox input "false"
drag, startPoint x: 345, startPoint y: 619, endPoint x: 135, endPoint y: 628, distance: 210.3
click at [135, 328] on div "Select Service Product Membership Package Voucher Prepaid Gift Card Select Styl…" at bounding box center [361, 626] width 585 height 36
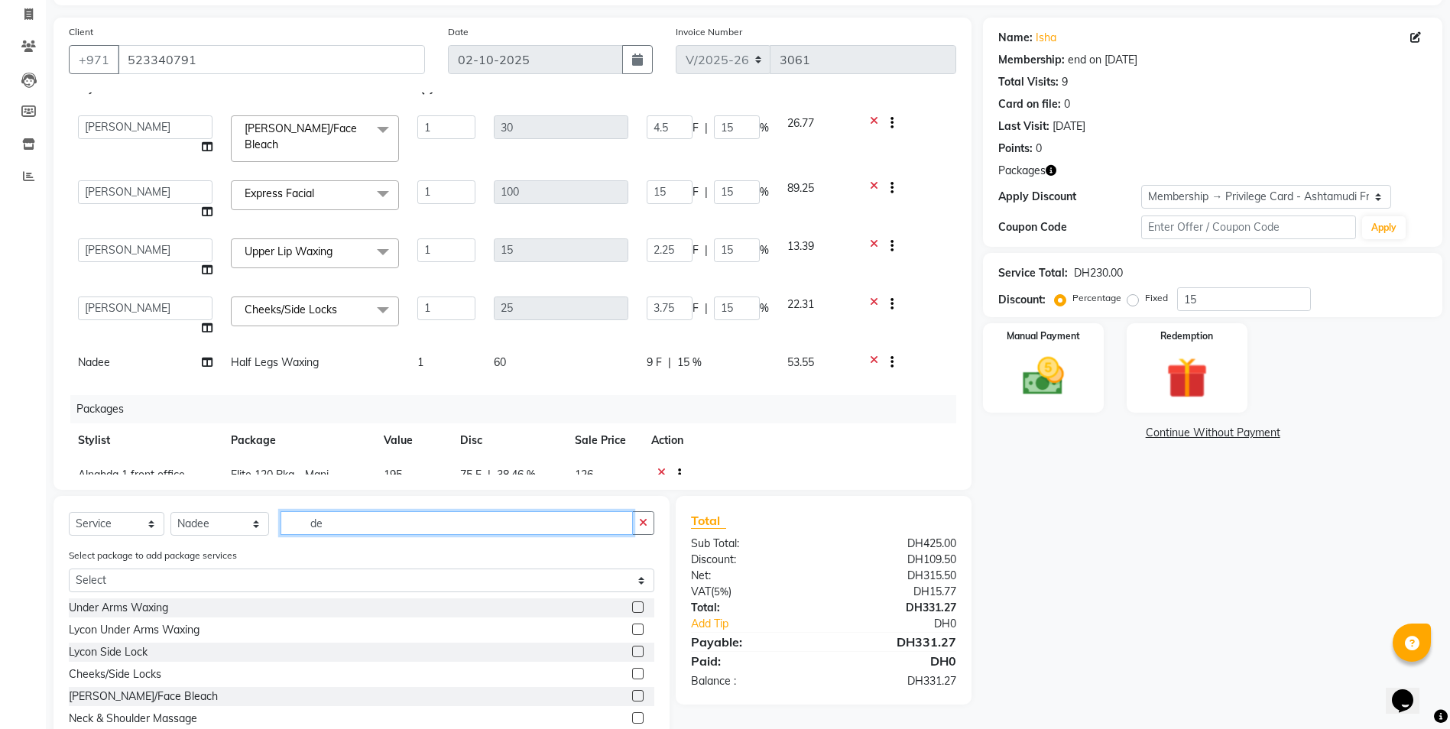
scroll to position [164, 0]
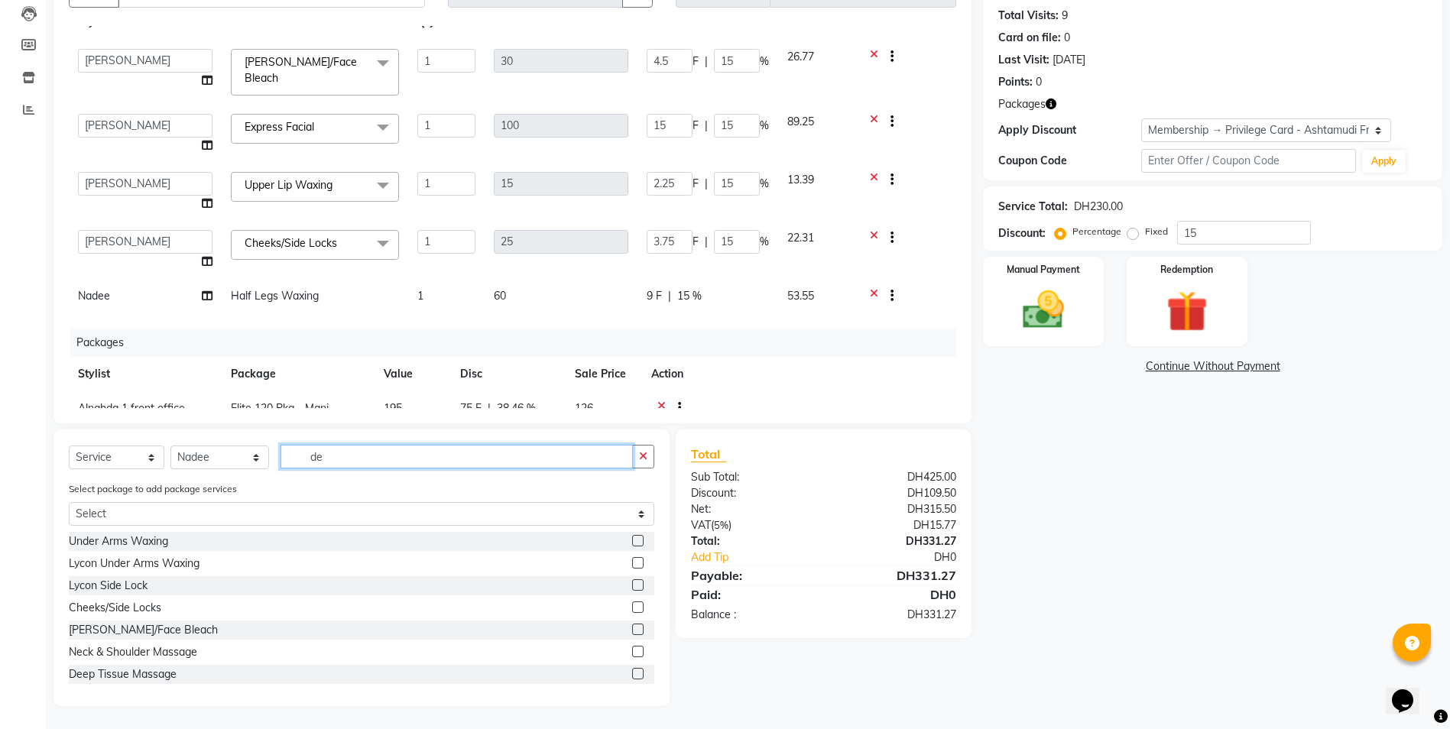
drag, startPoint x: 342, startPoint y: 456, endPoint x: 184, endPoint y: 471, distance: 158.1
click at [184, 328] on div "Select Service Product Membership Package Voucher Prepaid Gift Card Select Styl…" at bounding box center [361, 463] width 585 height 36
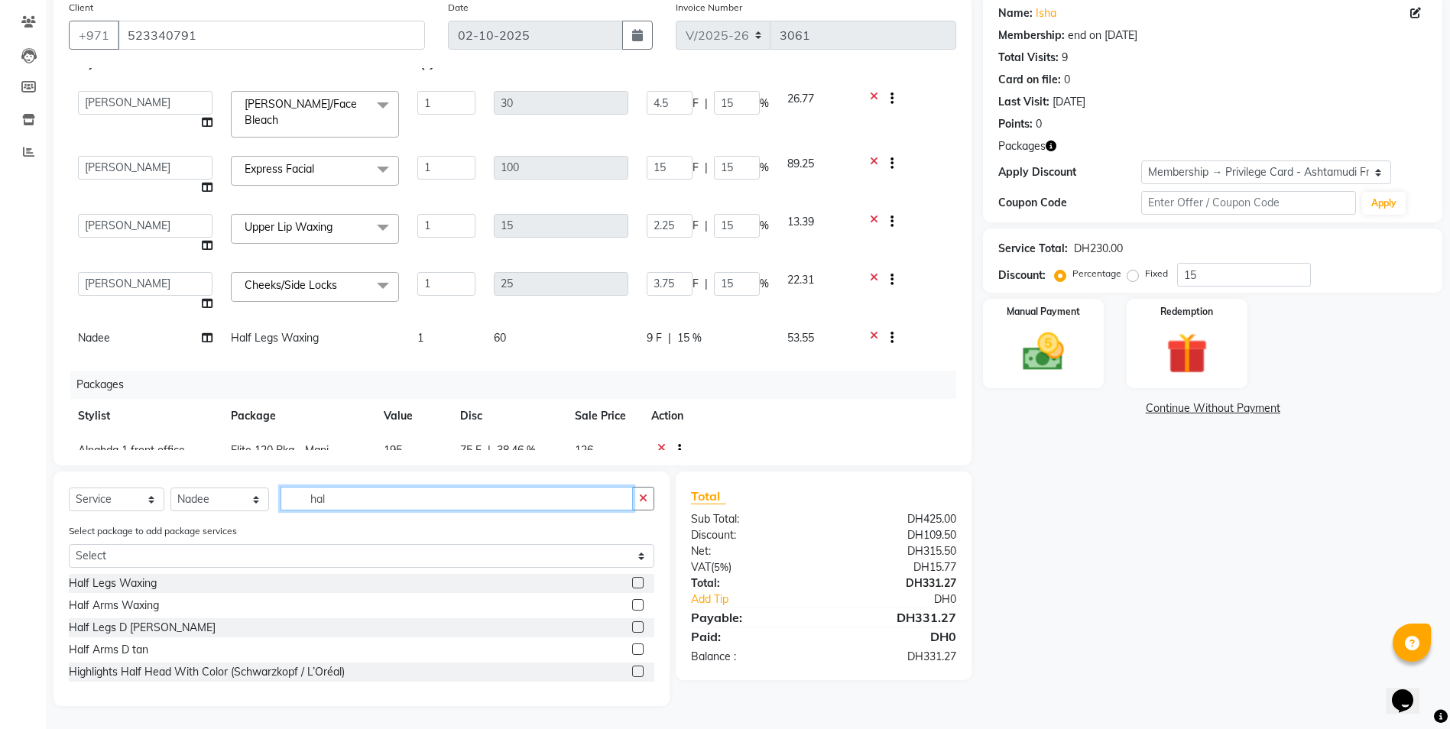
type input "half"
click at [639, 328] on label at bounding box center [637, 626] width 11 height 11
click at [639, 328] on input "checkbox" at bounding box center [637, 628] width 10 height 10
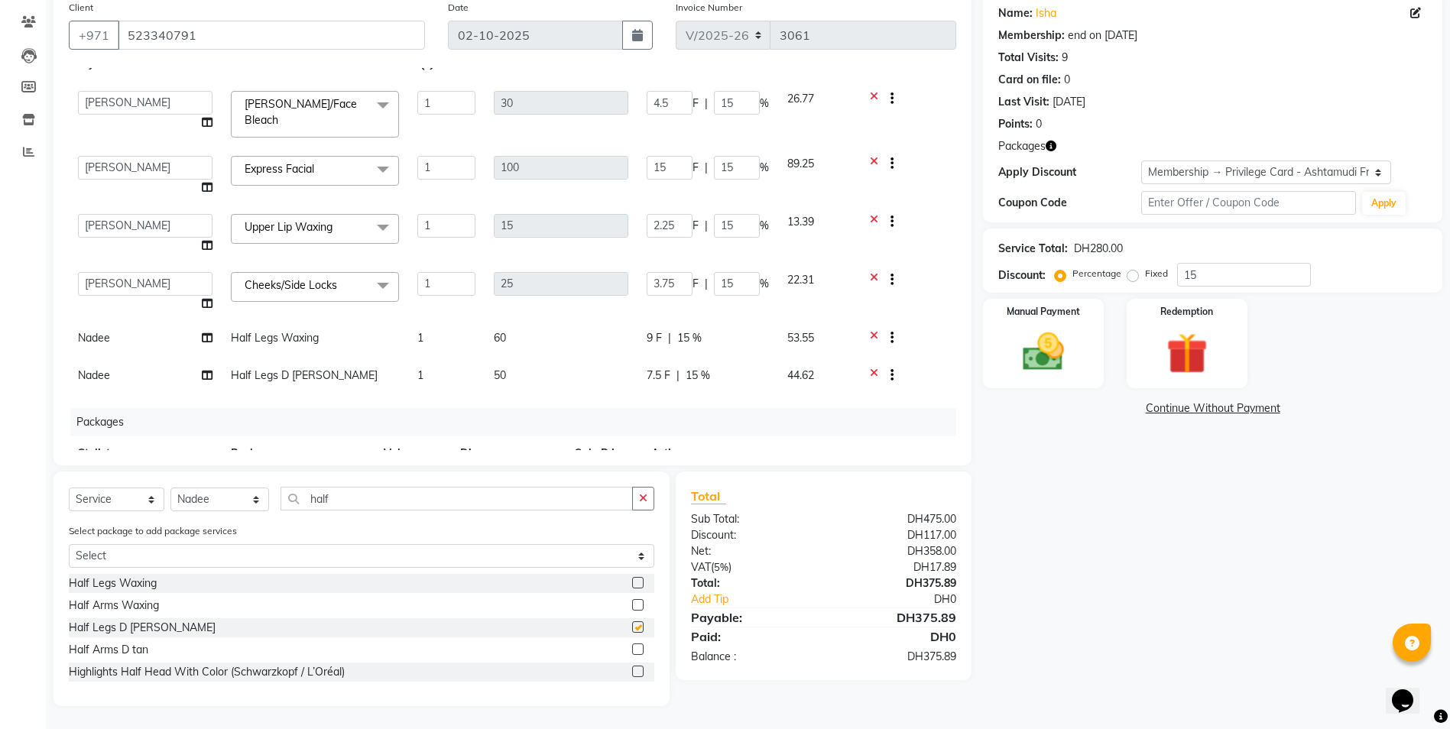
checkbox input "false"
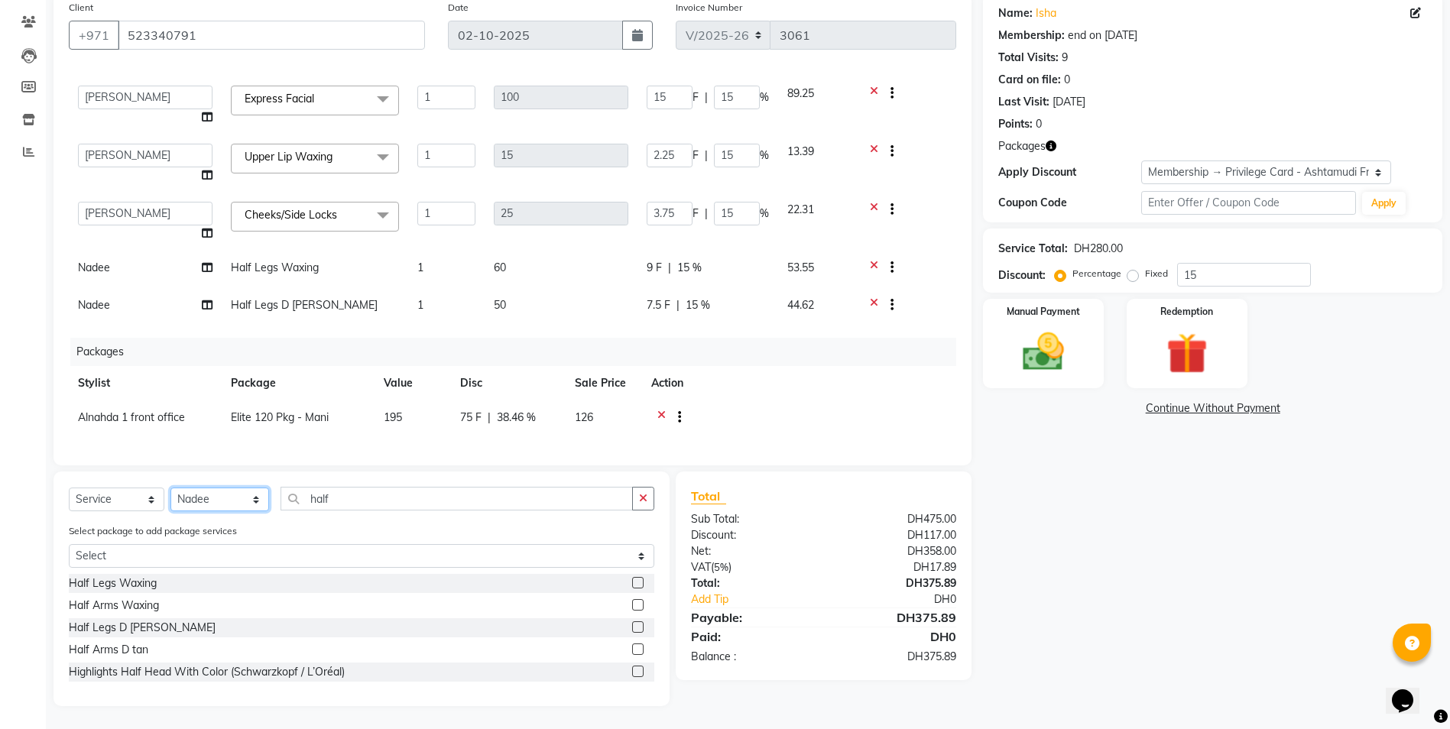
click at [254, 328] on select "Select Stylist Alnahda 1 front office Amala Aroosa Deepika Rani DINGG TAB USER …" at bounding box center [219, 500] width 99 height 24
select select "85875"
click at [170, 328] on select "Select Stylist Alnahda 1 front office Amala Aroosa Deepika Rani DINGG TAB USER …" at bounding box center [219, 500] width 99 height 24
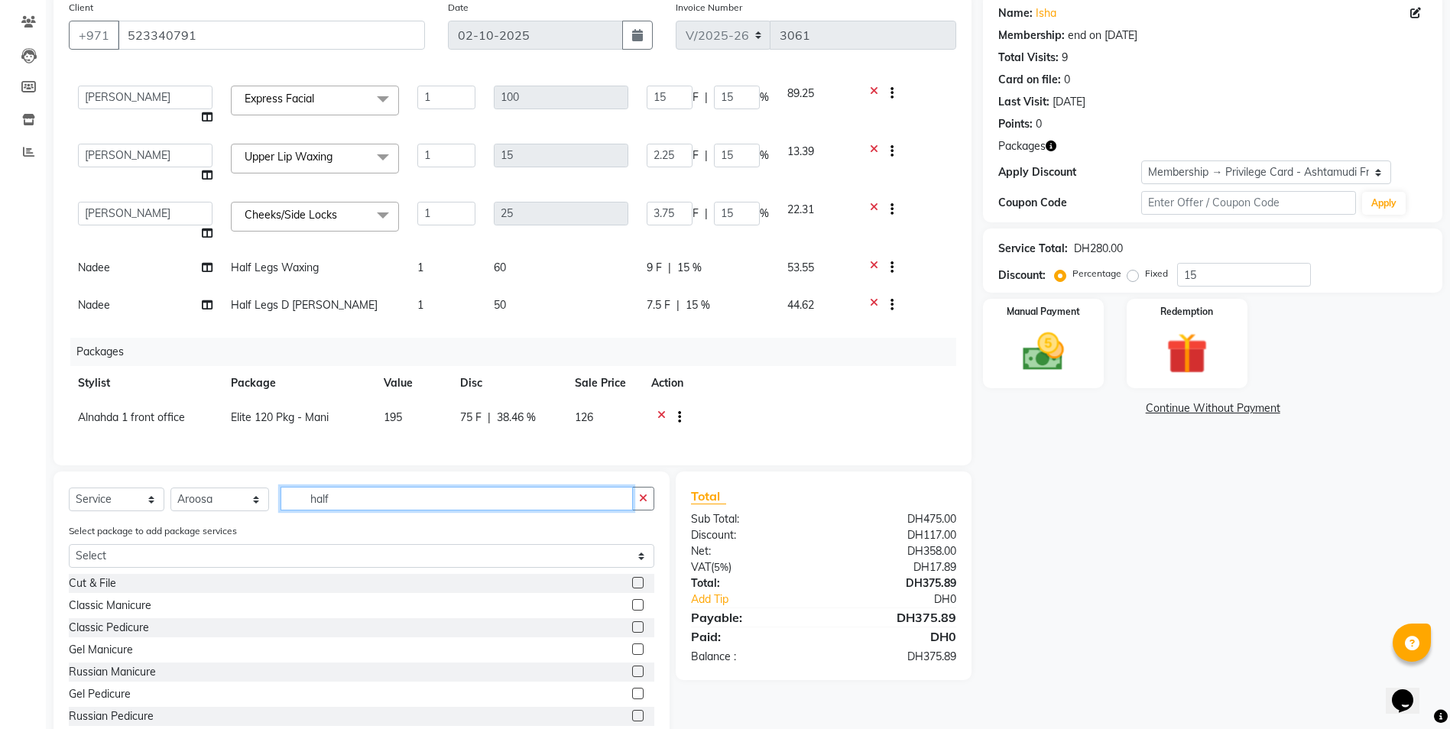
drag, startPoint x: 349, startPoint y: 499, endPoint x: 148, endPoint y: 523, distance: 202.4
click at [148, 328] on div "Select Service Product Membership Package Voucher Prepaid Gift Card Select Styl…" at bounding box center [361, 609] width 616 height 277
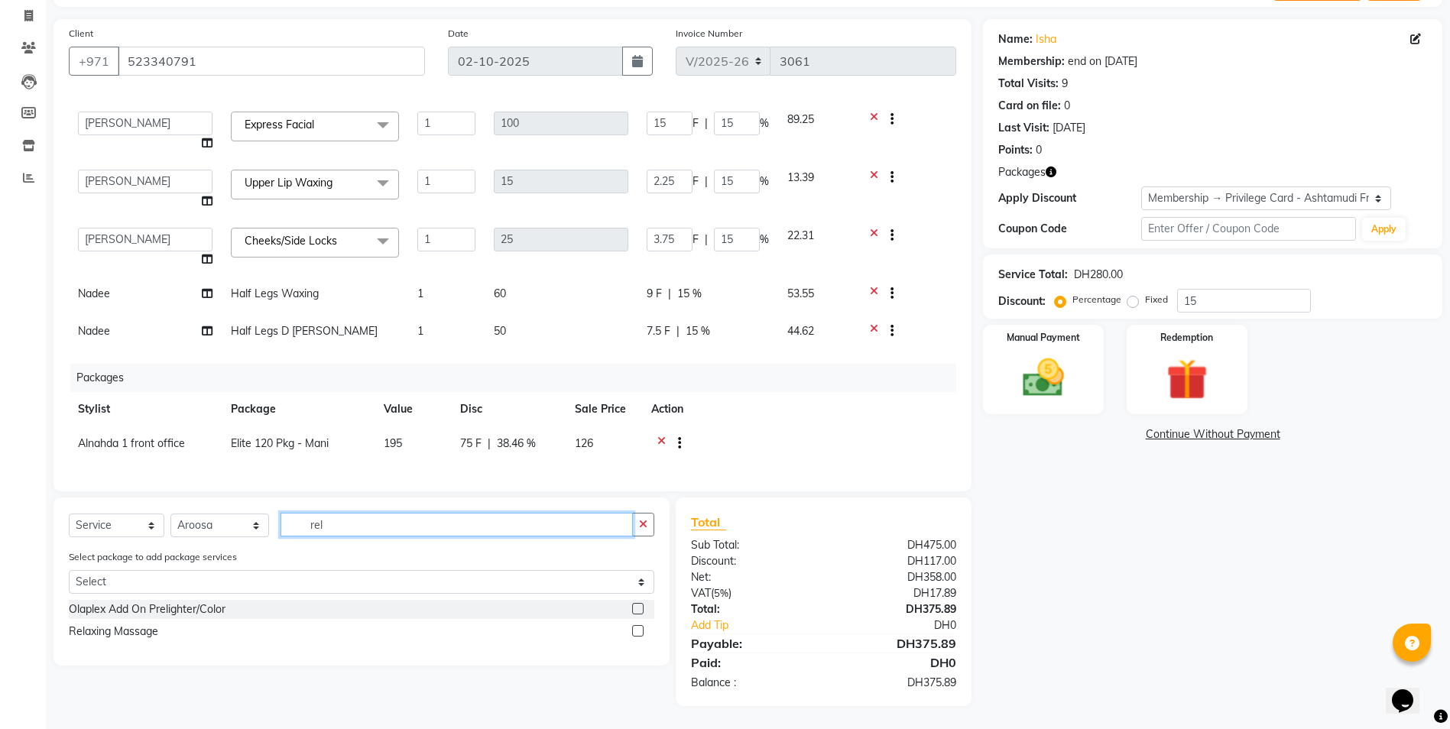
scroll to position [96, 0]
type input "rel"
click at [640, 328] on label at bounding box center [637, 630] width 11 height 11
click at [640, 328] on input "checkbox" at bounding box center [637, 632] width 10 height 10
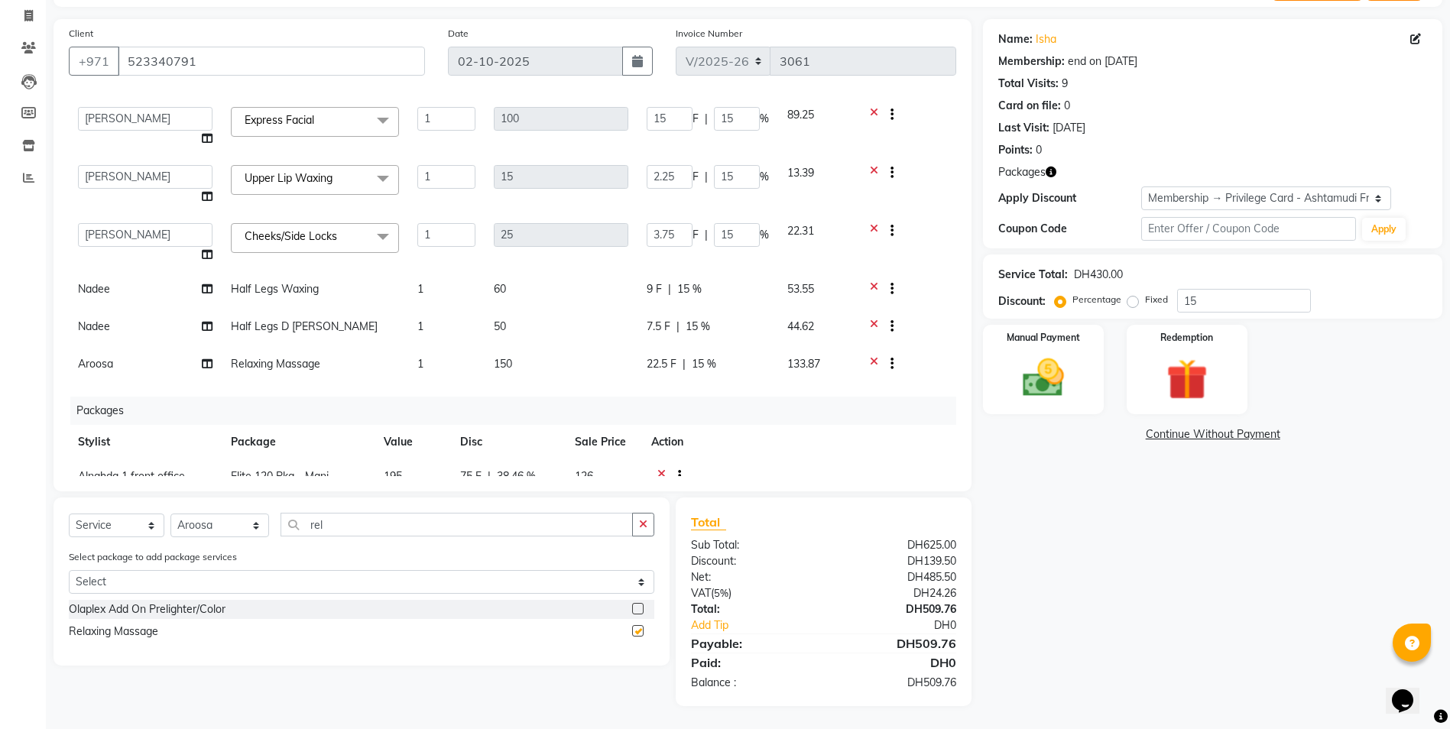
checkbox input "false"
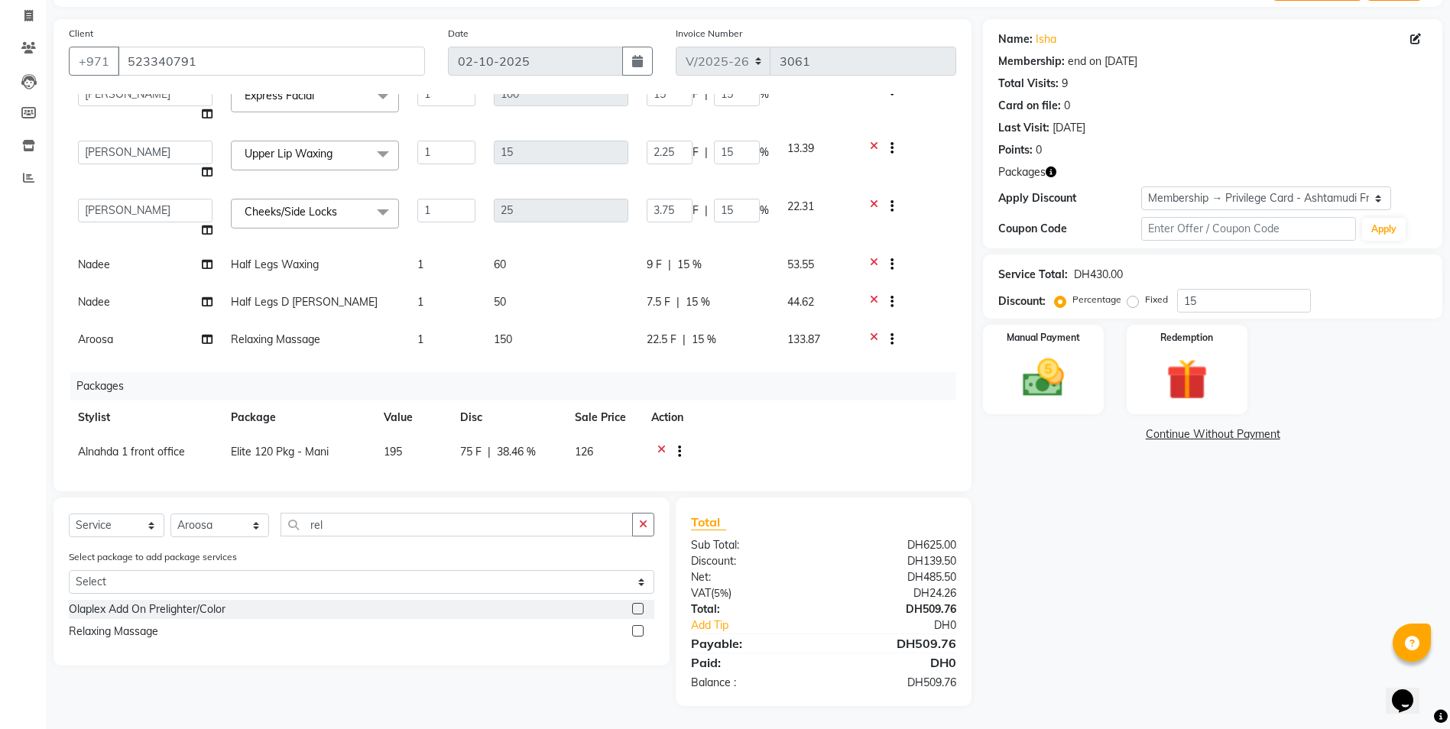
scroll to position [161, 0]
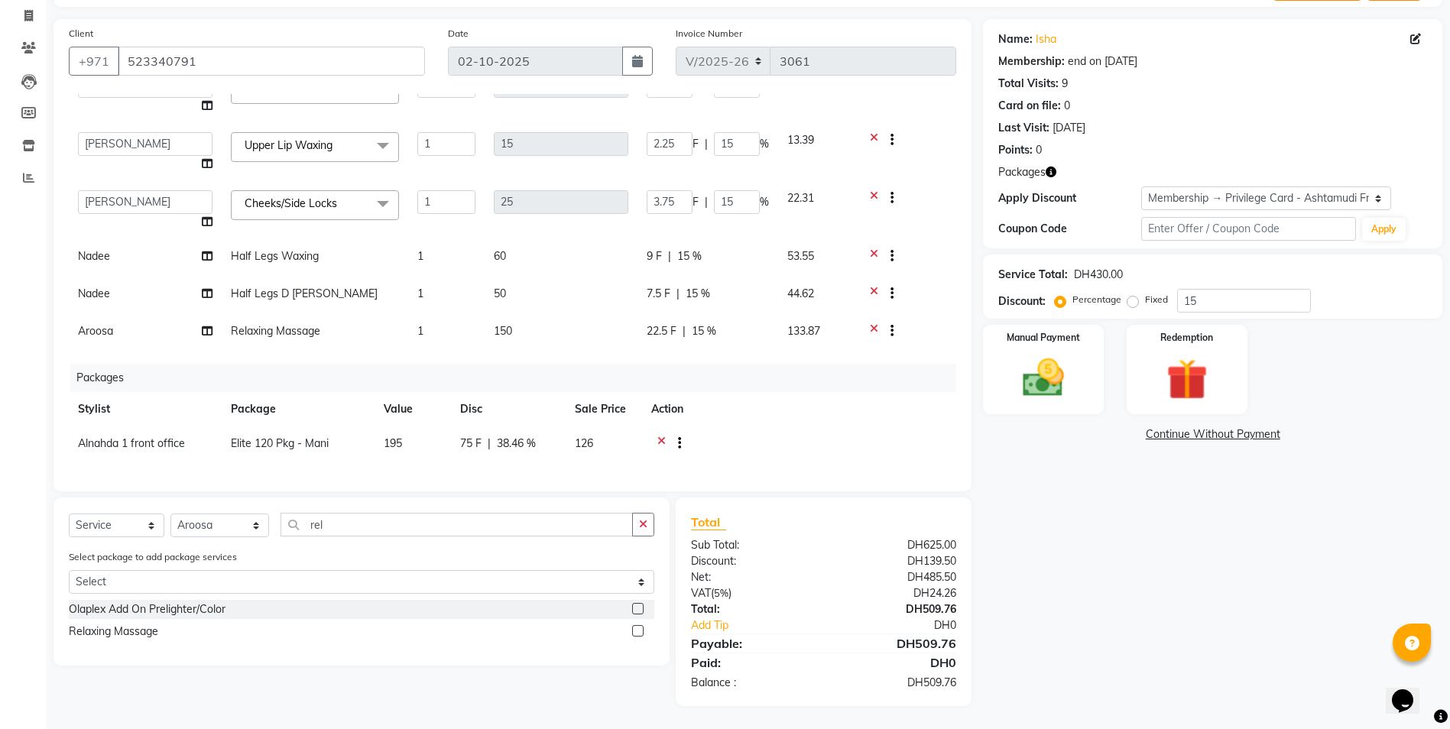
click at [704, 323] on span "15 %" at bounding box center [704, 331] width 24 height 16
select select "85875"
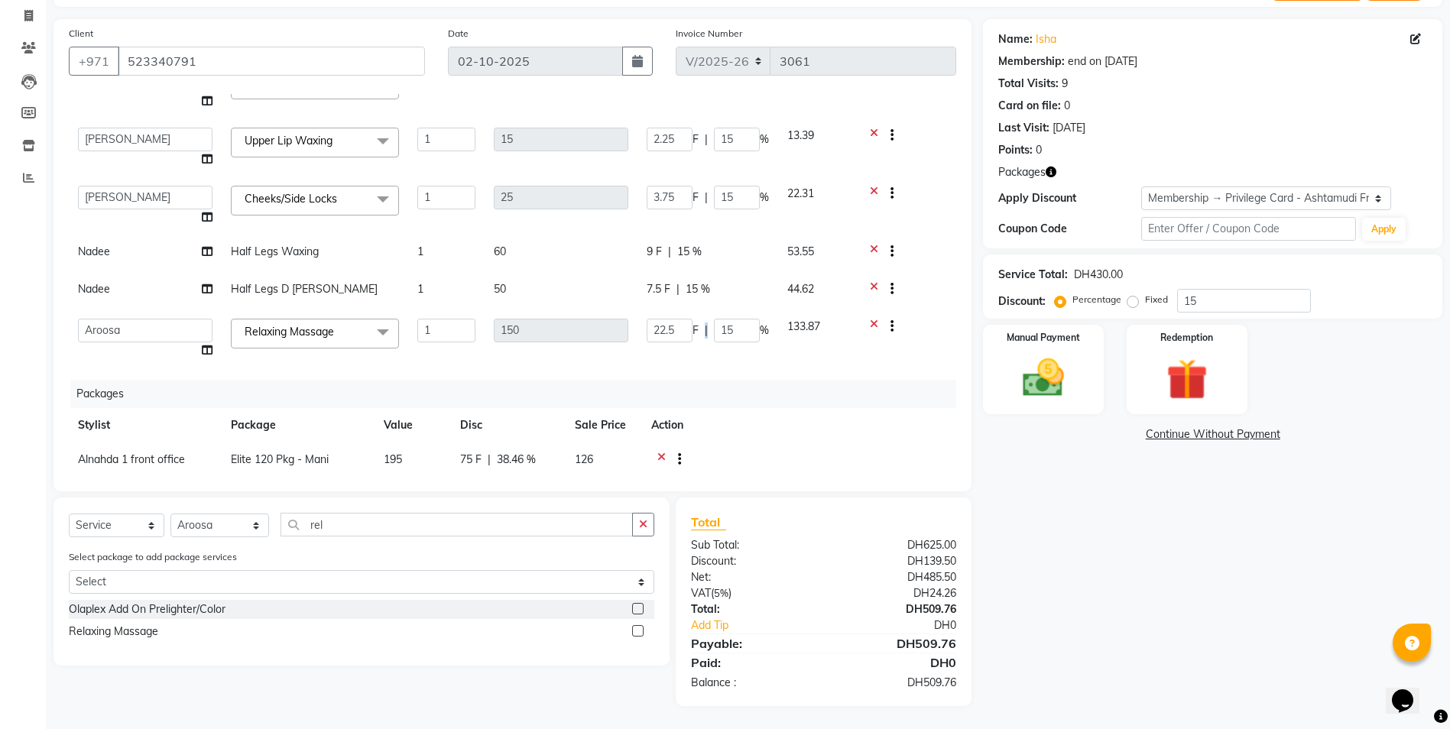
click at [706, 319] on div "22.5 F | 15 %" at bounding box center [707, 331] width 122 height 24
drag, startPoint x: 708, startPoint y: 317, endPoint x: 753, endPoint y: 319, distance: 44.3
click at [725, 319] on input "15" at bounding box center [737, 331] width 46 height 24
type input "1"
type input "50"
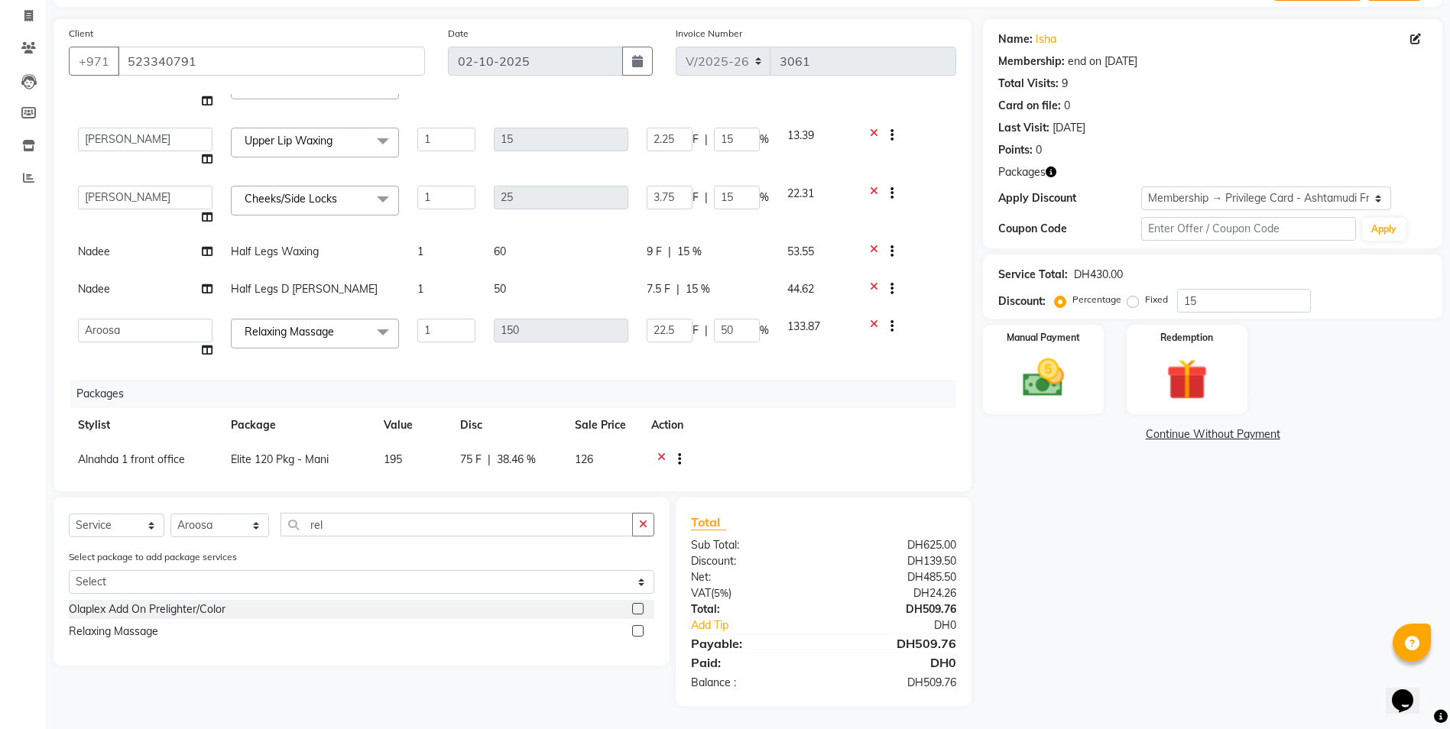
click at [725, 328] on div "Services Stylist Service Qty Price Disc Total Action Alnahda 1 front office Ama…" at bounding box center [512, 285] width 887 height 382
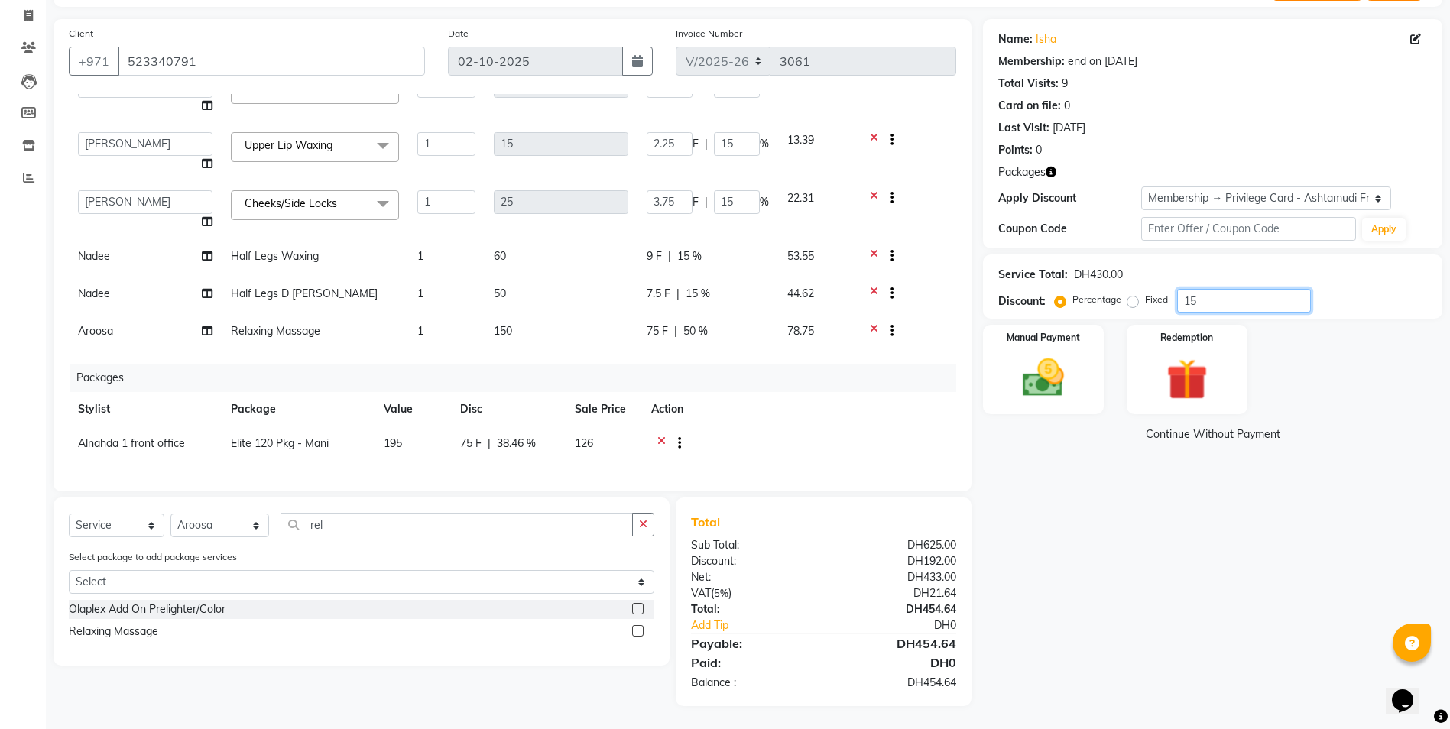
drag, startPoint x: 1252, startPoint y: 304, endPoint x: 1035, endPoint y: 286, distance: 217.8
click at [725, 287] on div "Service Total: DH430.00 Discount: Percentage Fixed 15" at bounding box center [1212, 287] width 429 height 52
type input "0"
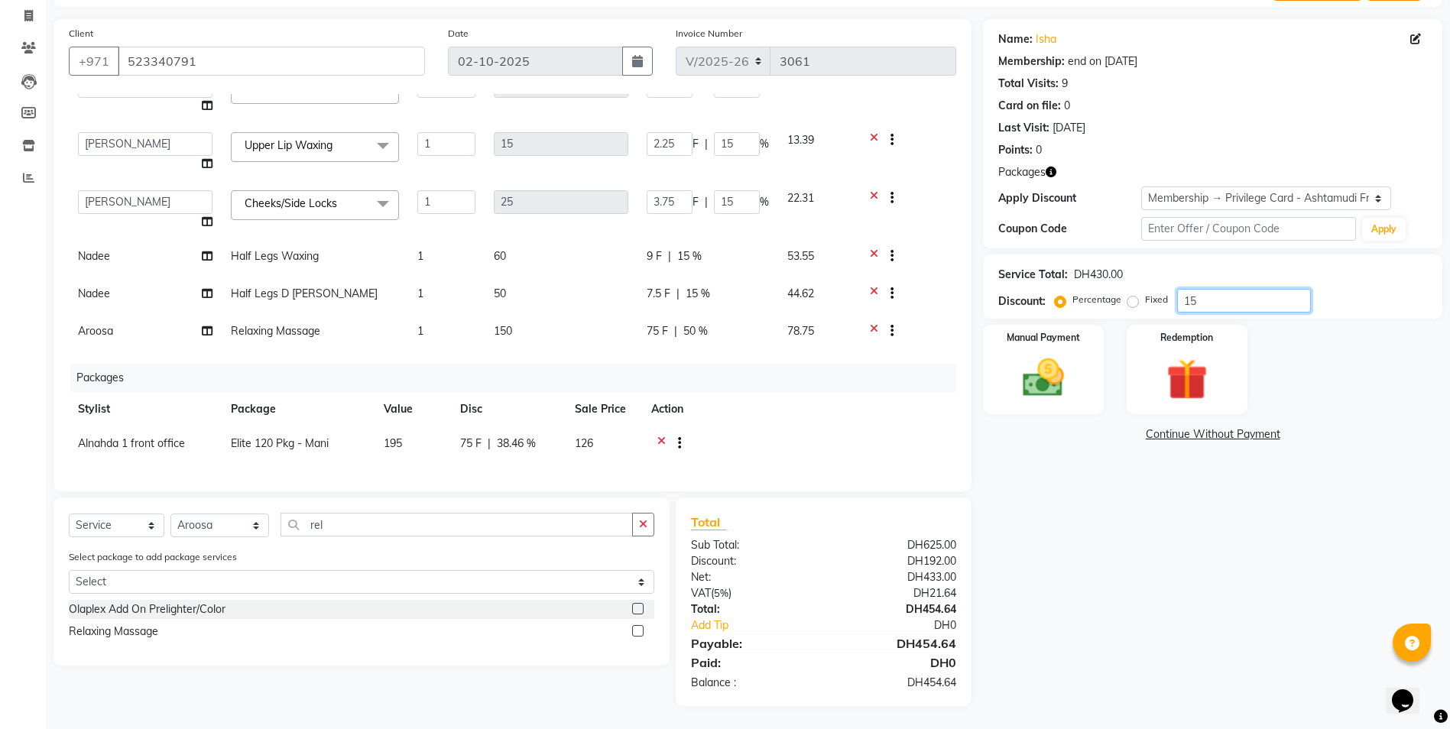
type input "0"
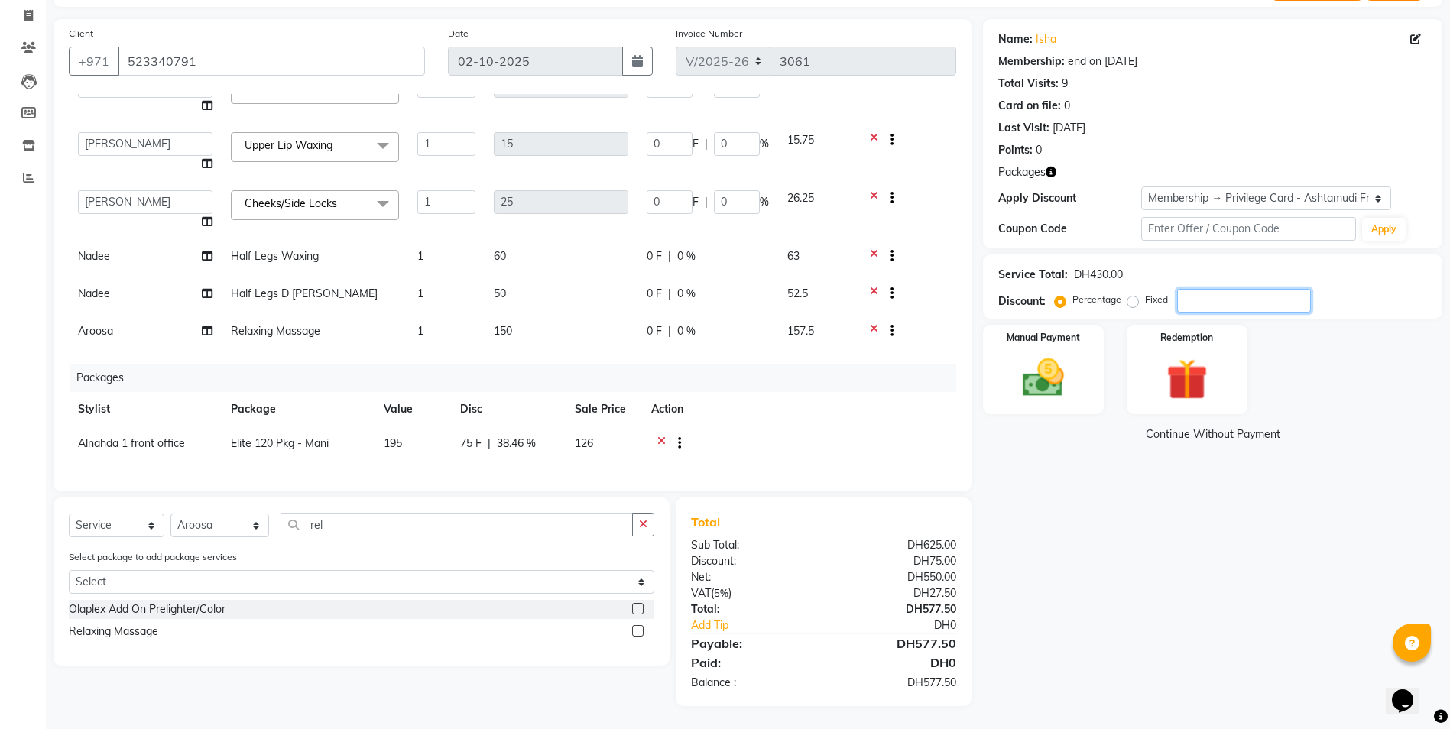
type input "2"
type input "0.6"
type input "2"
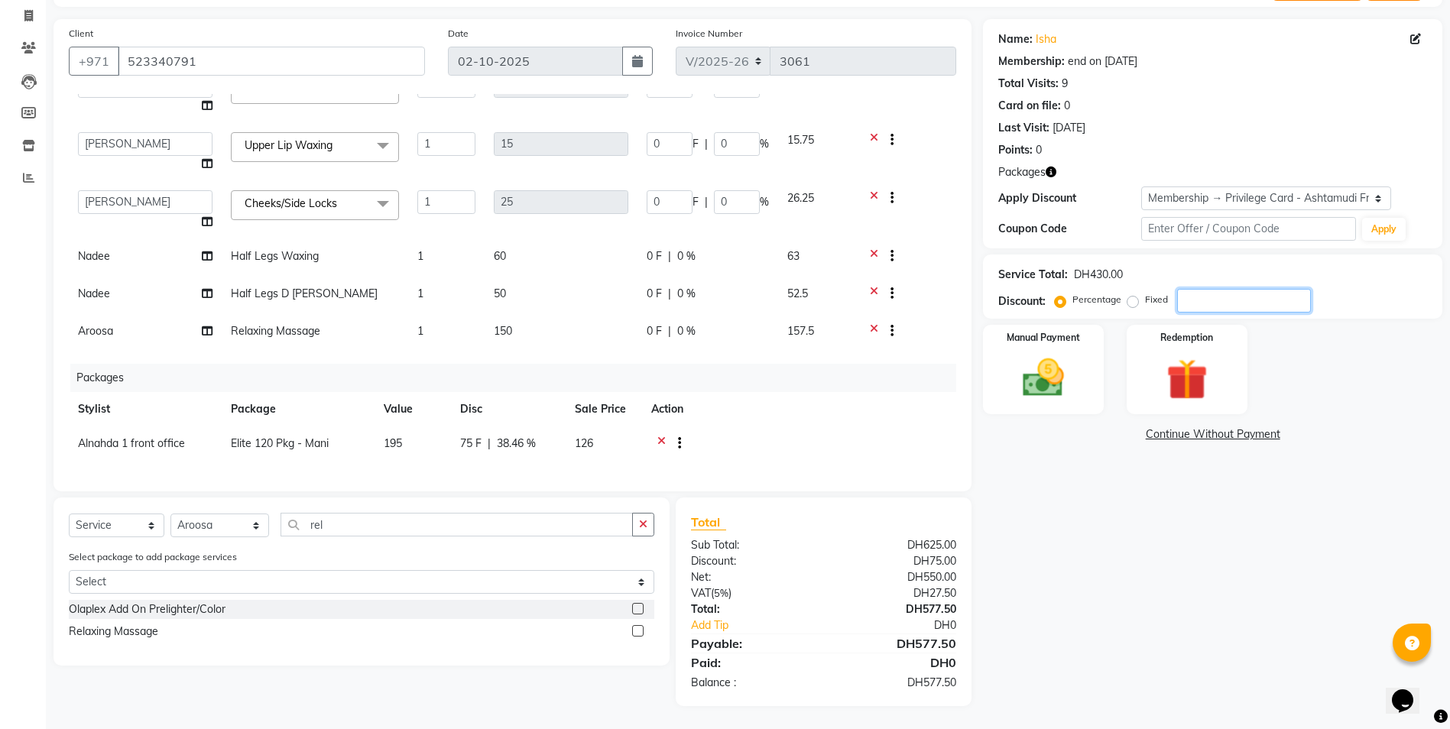
type input "0.3"
type input "2"
type input "0.5"
type input "2"
type input "25"
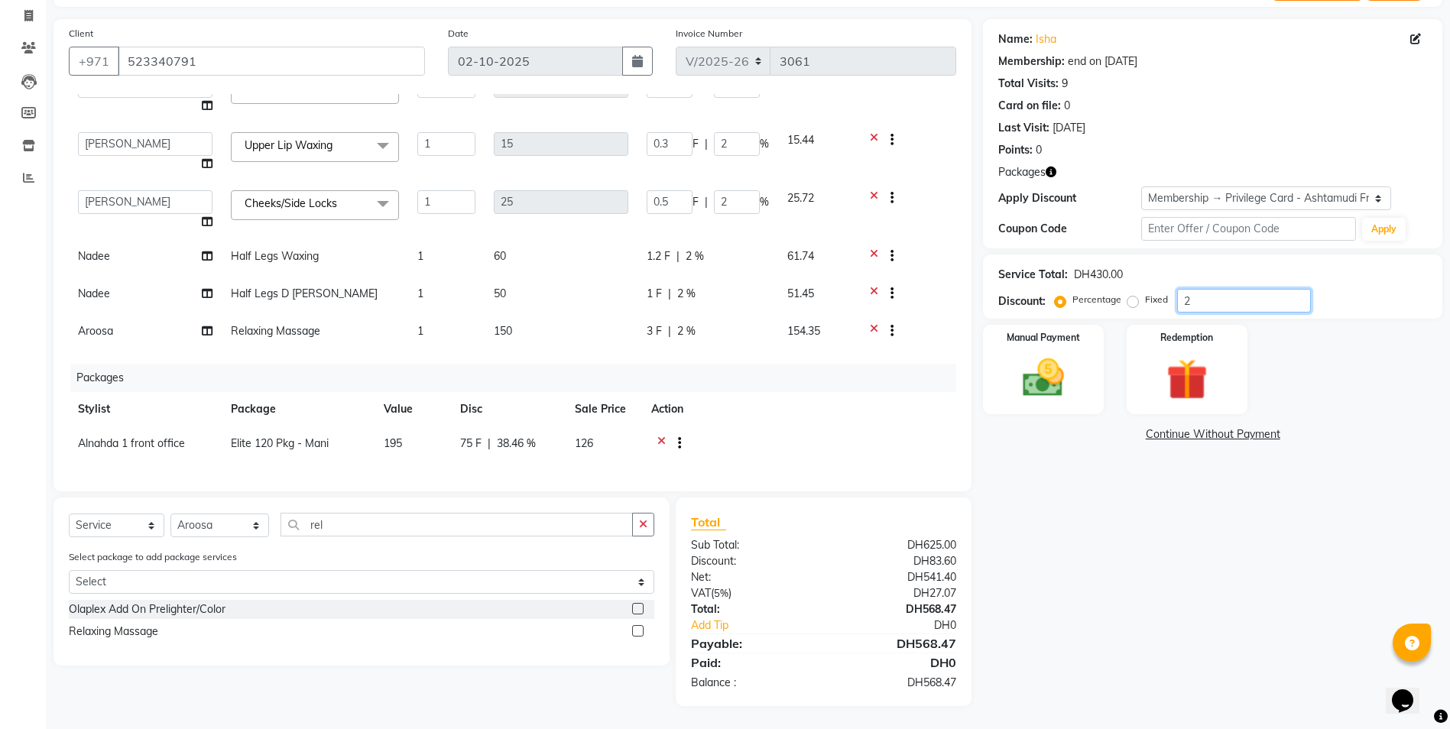
type input "7.5"
type input "25"
type input "3.75"
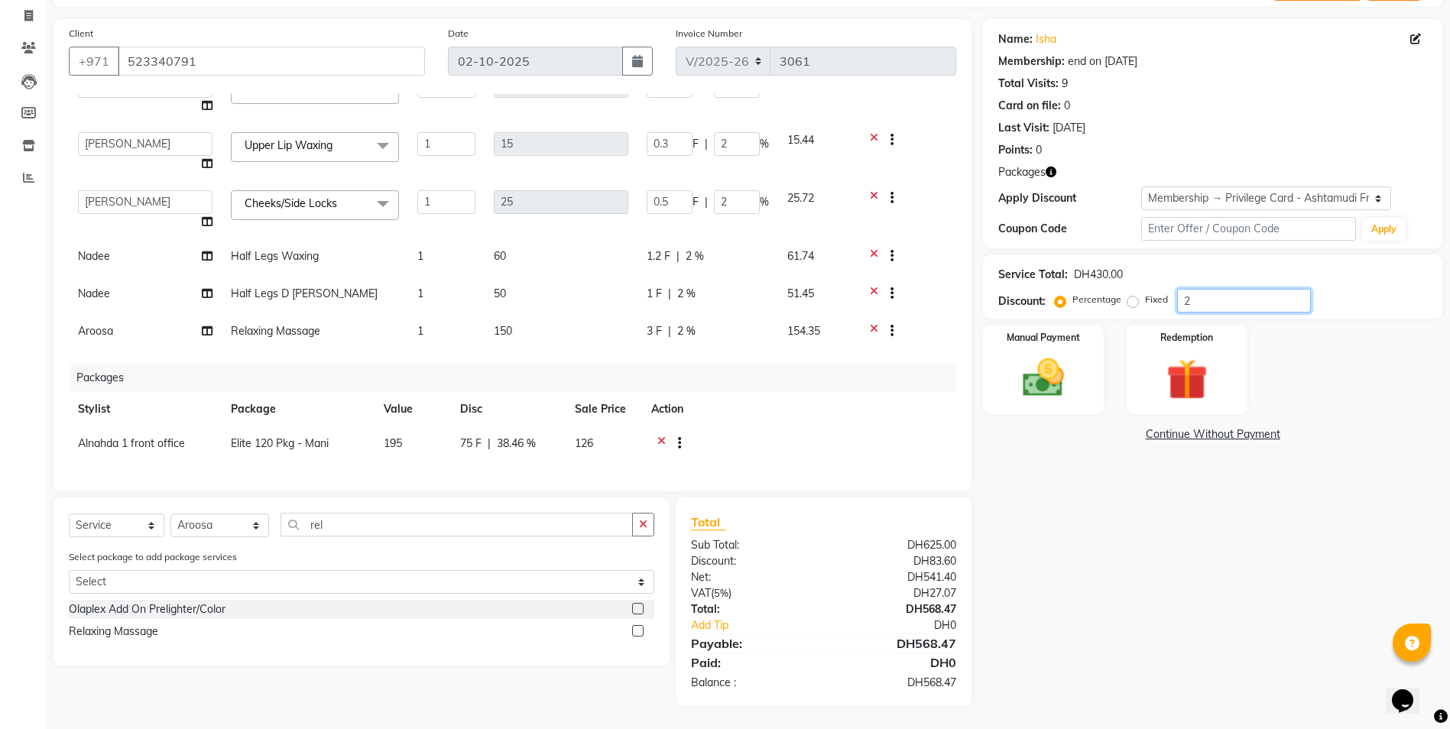
type input "25"
type input "6.25"
type input "25"
click at [710, 323] on span "25 %" at bounding box center [704, 331] width 24 height 16
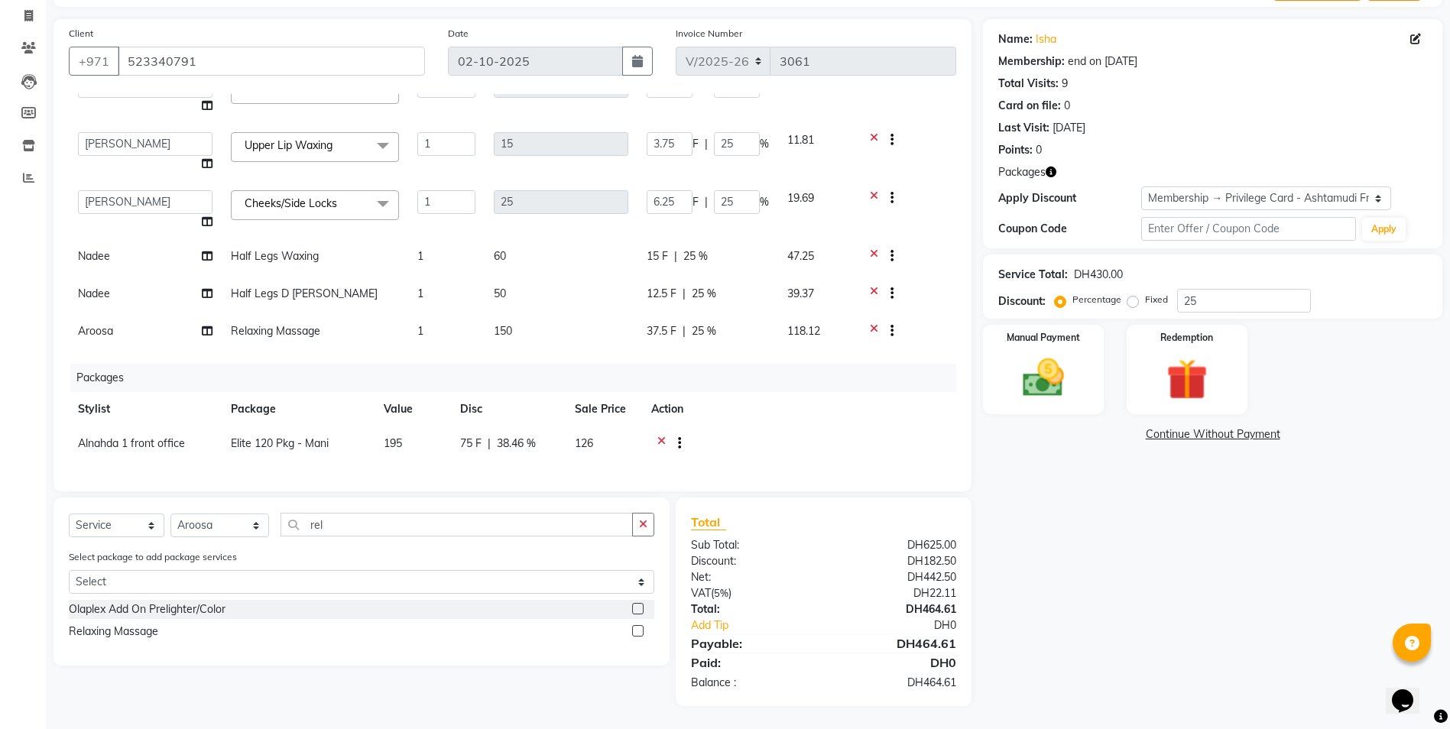
select select "85875"
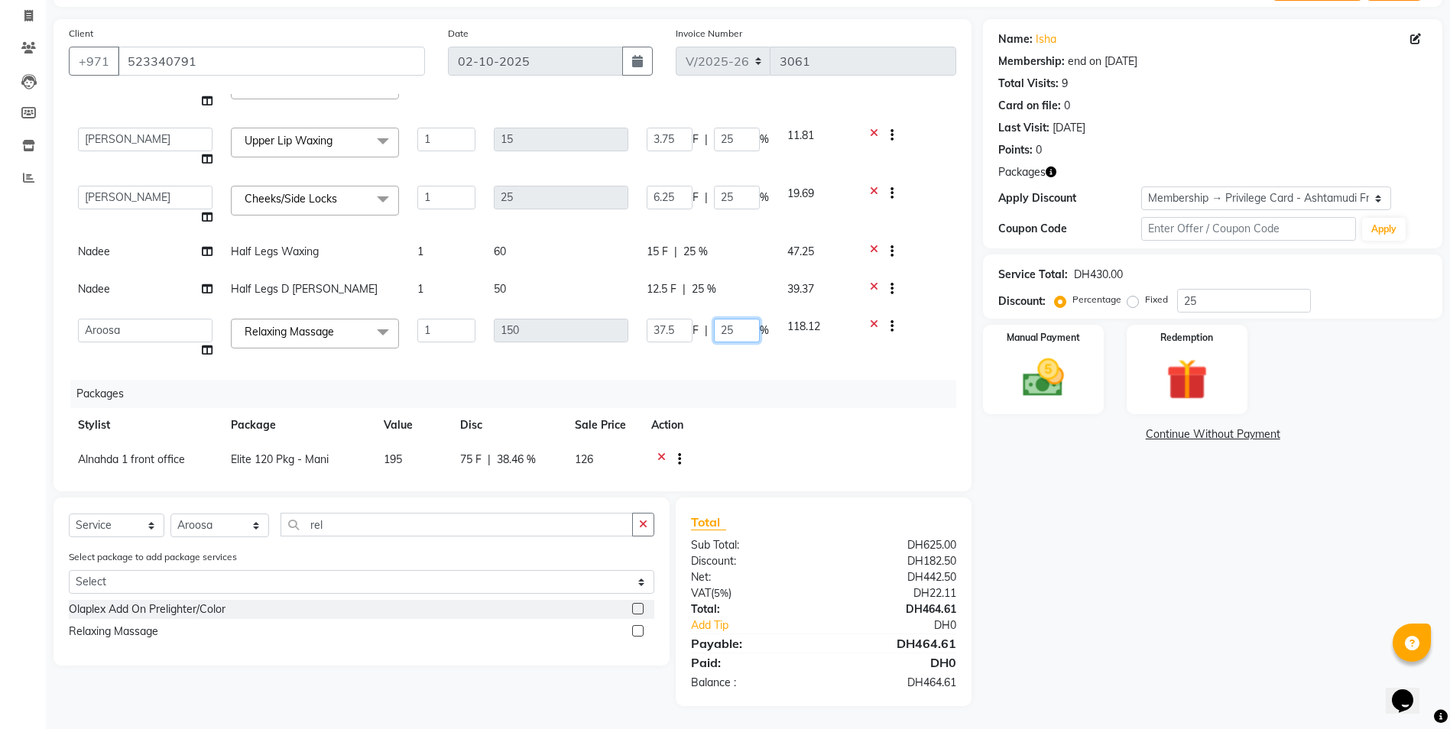
click at [725, 326] on input "25" at bounding box center [737, 331] width 46 height 24
type input "2"
type input "50"
click at [725, 328] on div "Services Stylist Service Qty Price Disc Total Action Alnahda 1 front office Ama…" at bounding box center [512, 285] width 887 height 382
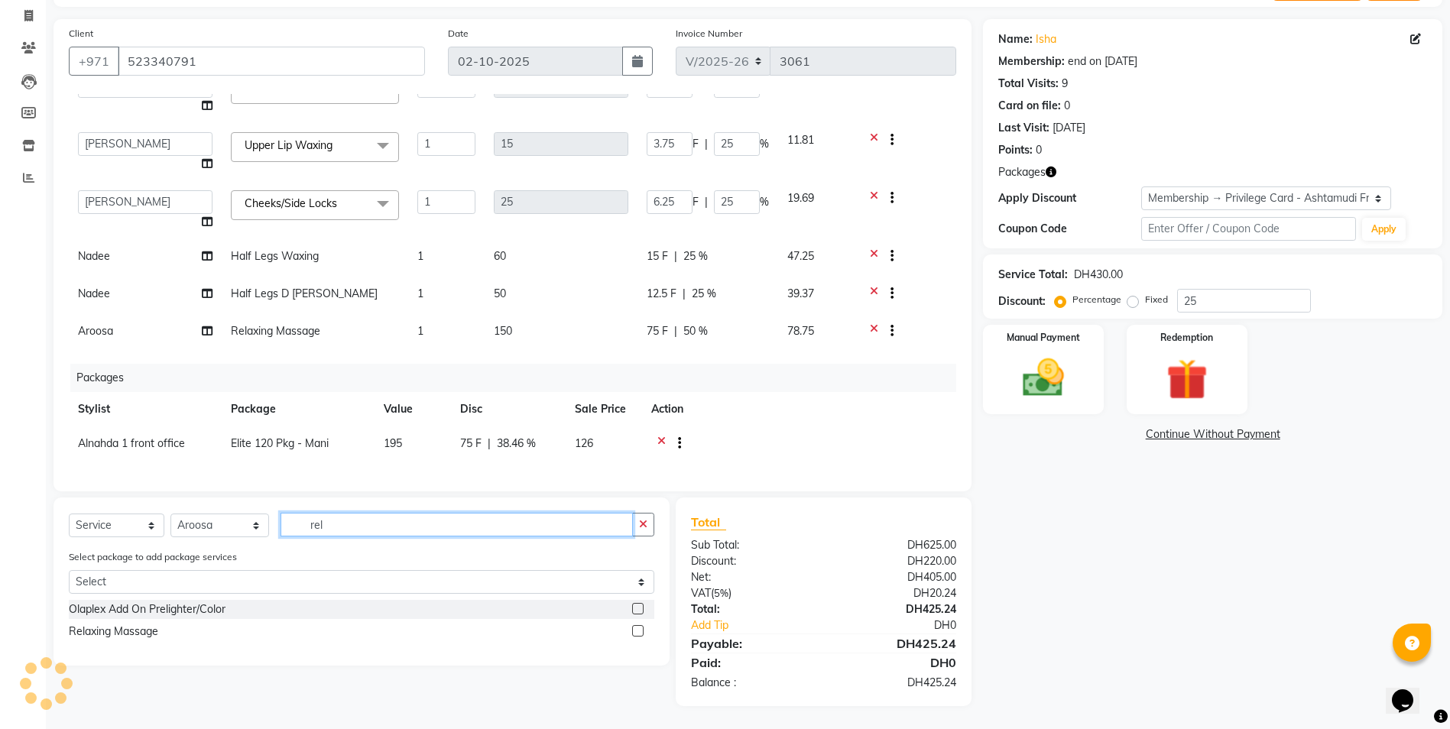
drag, startPoint x: 332, startPoint y: 520, endPoint x: 251, endPoint y: 522, distance: 81.0
click at [251, 328] on div "Select Service Product Membership Package Voucher Prepaid Gift Card Select Styl…" at bounding box center [361, 531] width 585 height 36
type input "back"
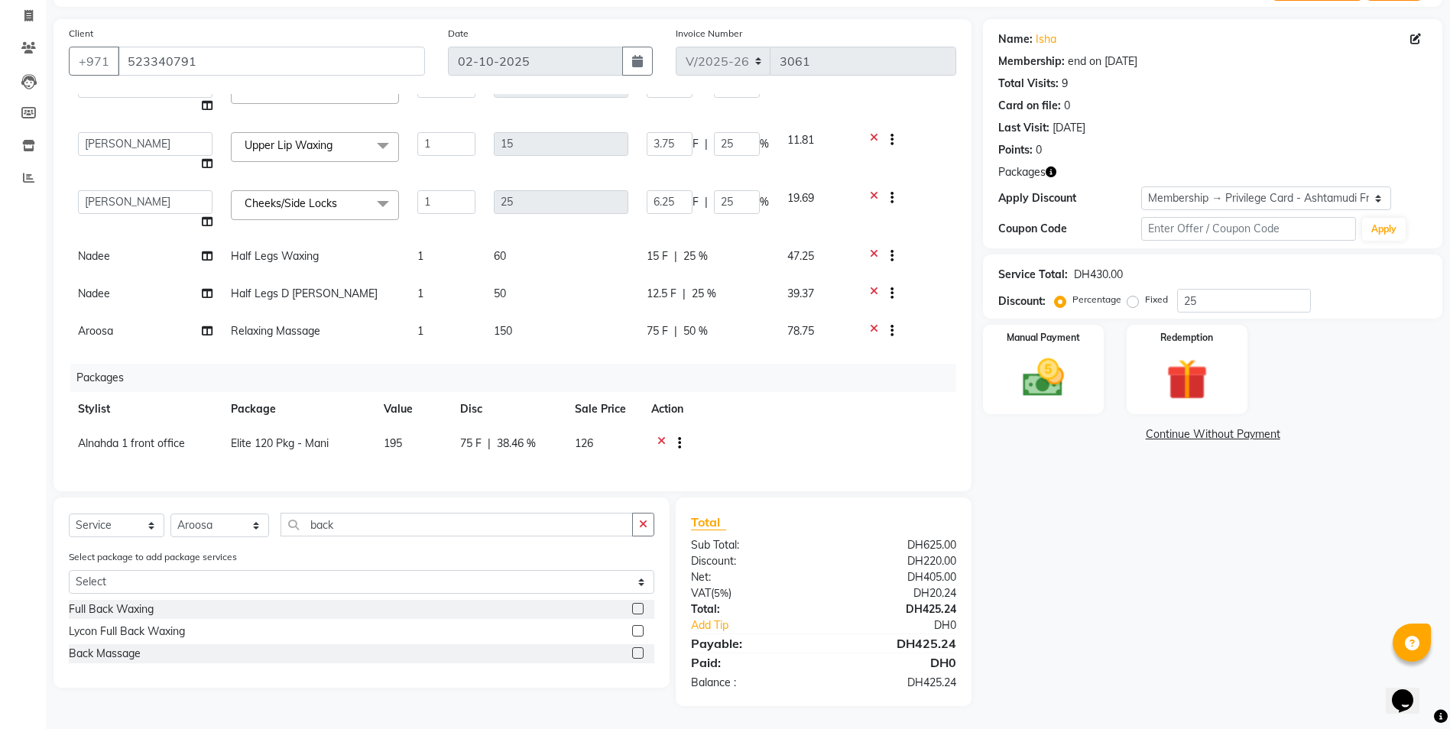
click at [639, 328] on label at bounding box center [637, 652] width 11 height 11
click at [639, 328] on input "checkbox" at bounding box center [637, 654] width 10 height 10
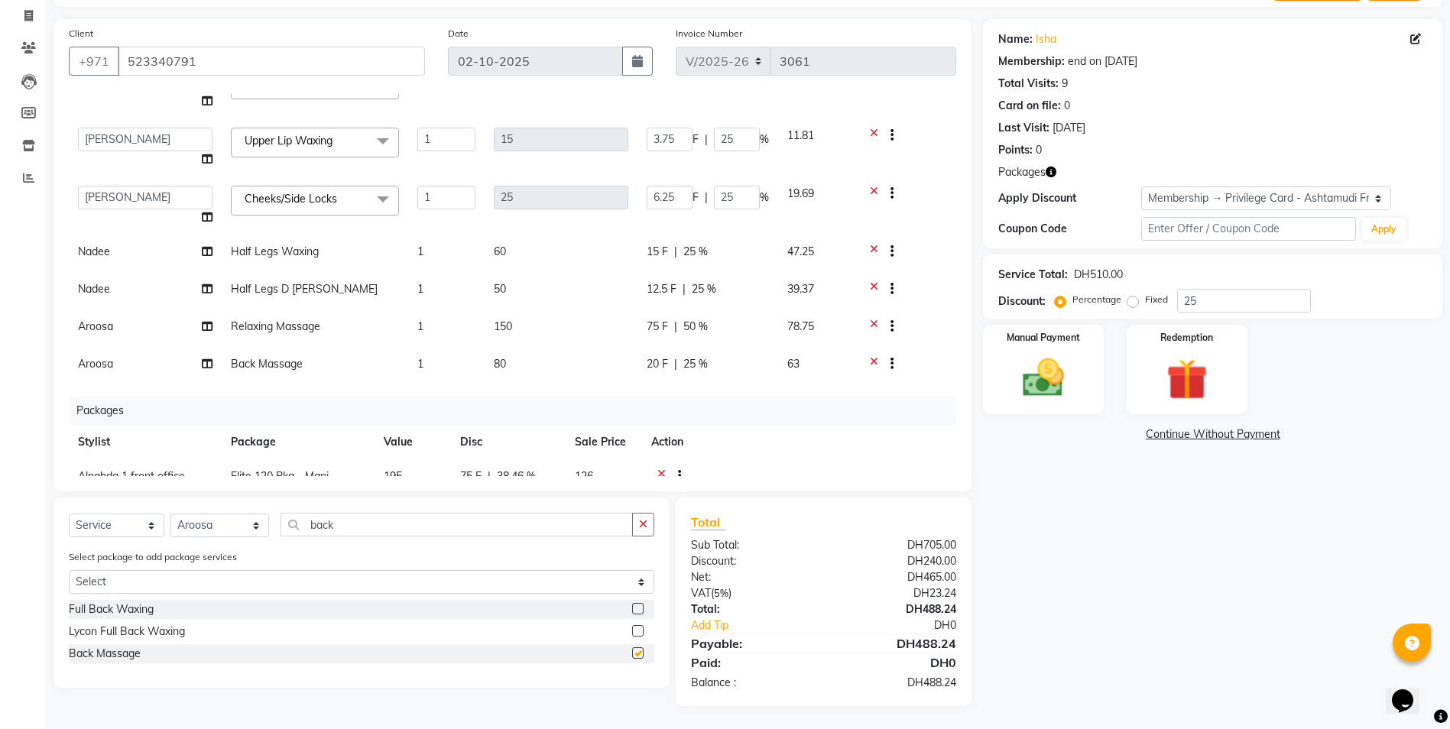
checkbox input "false"
click at [725, 328] on icon at bounding box center [874, 365] width 8 height 19
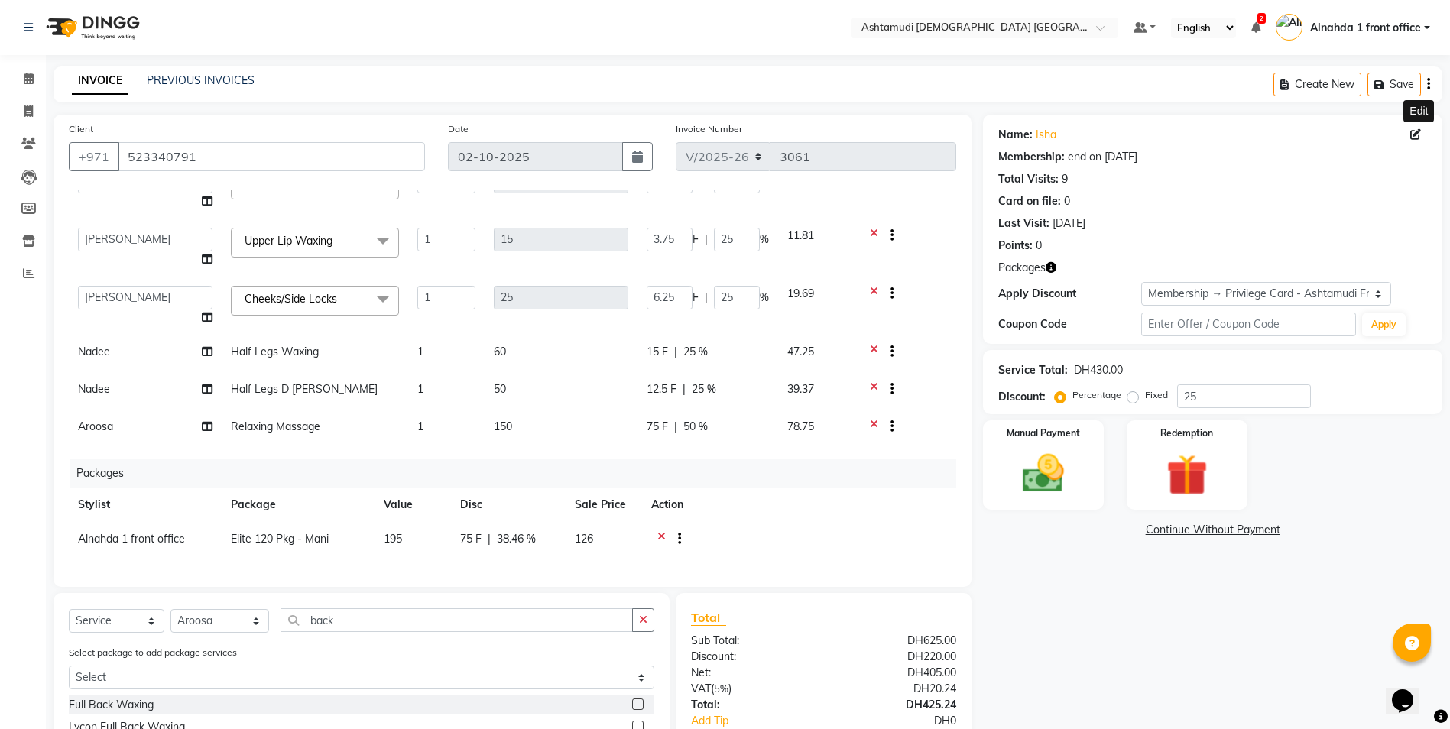
click at [725, 130] on icon at bounding box center [1415, 134] width 11 height 11
select select "08"
select select "10"
select select "1998"
select select "3798"
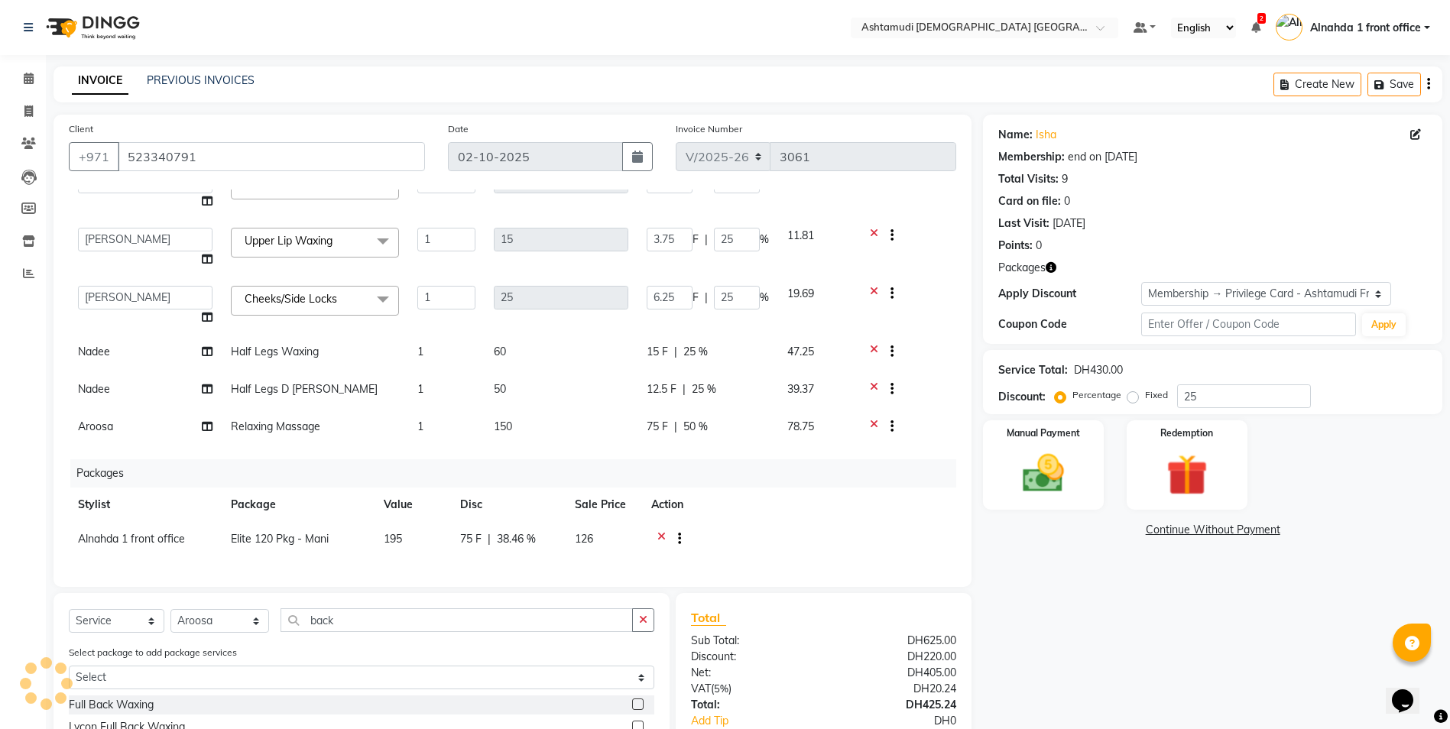
select select "[DEMOGRAPHIC_DATA]"
select select "49769"
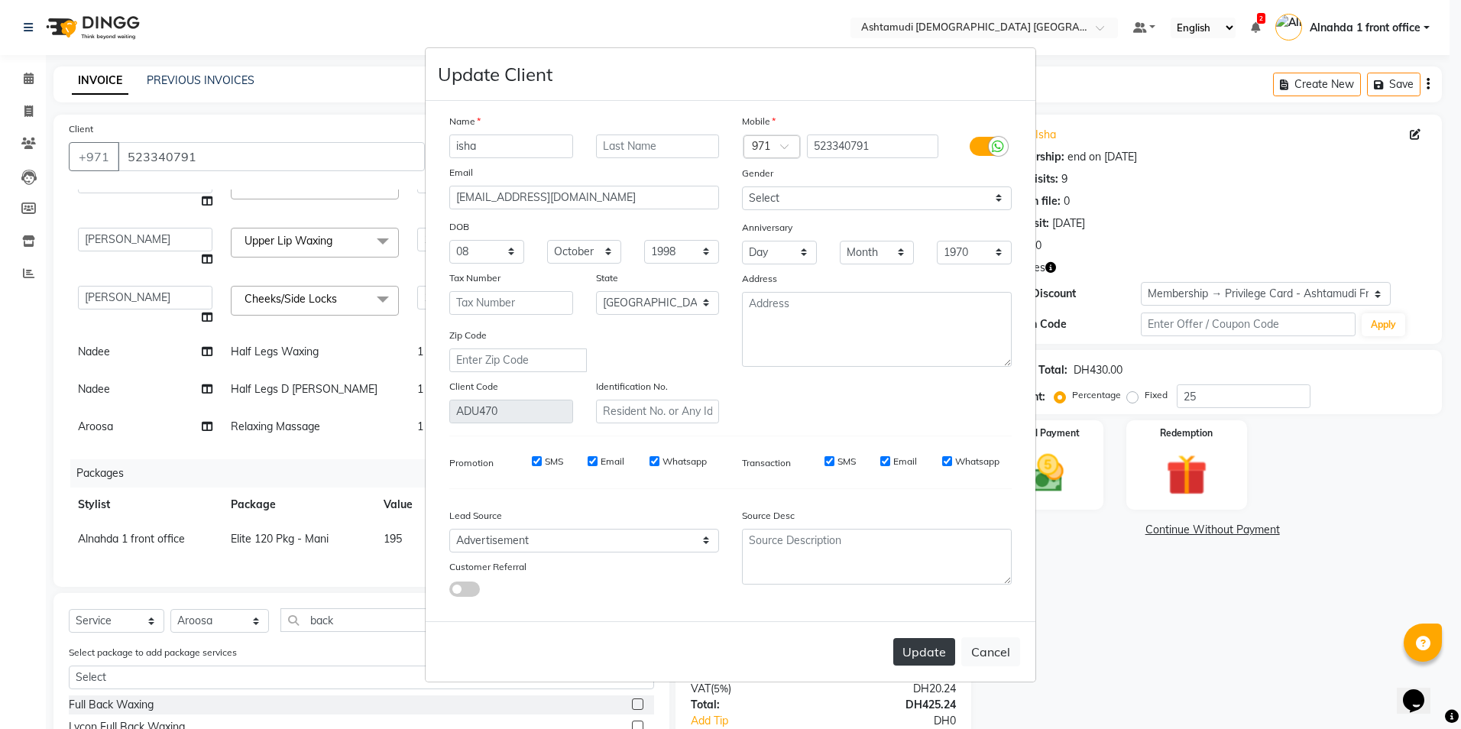
click at [725, 328] on button "Update" at bounding box center [924, 652] width 62 height 28
select select
select select "null"
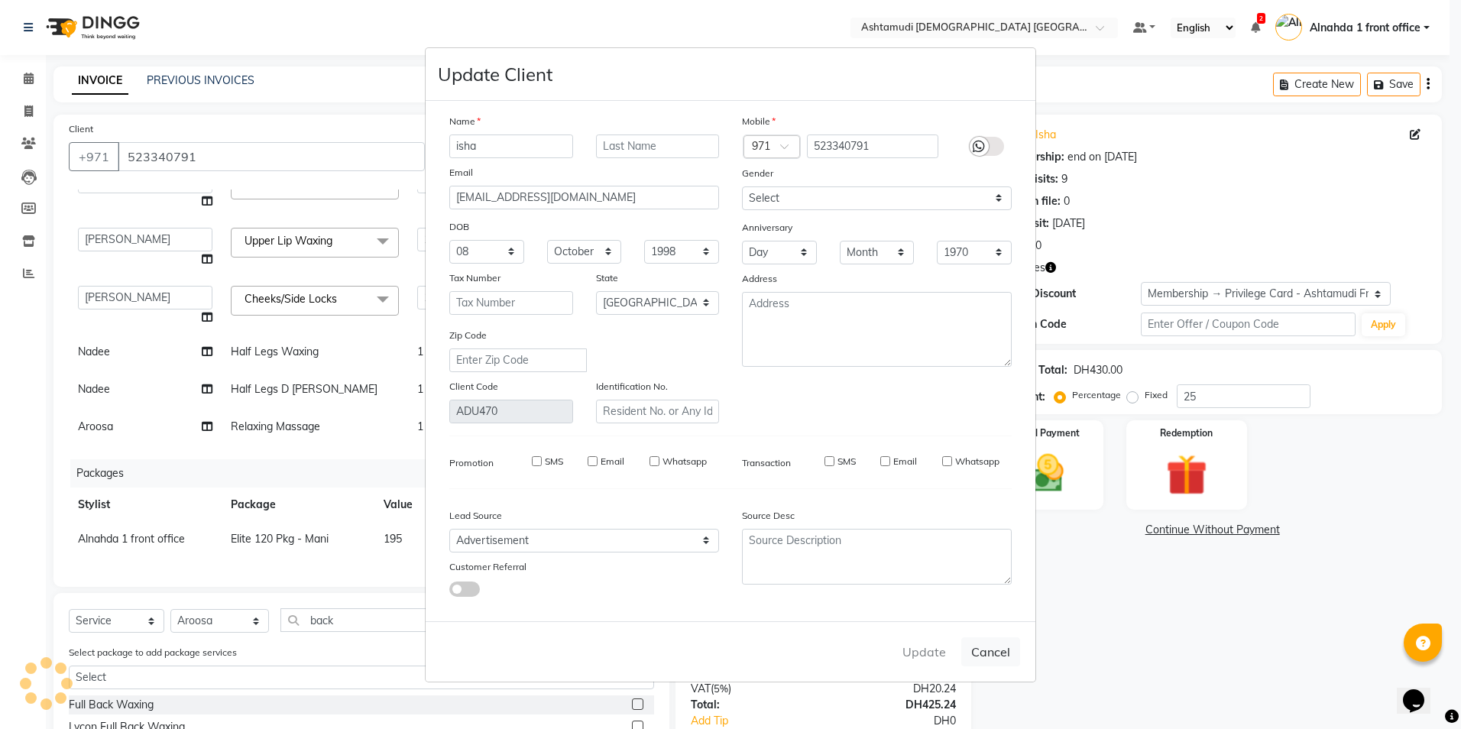
select select
checkbox input "false"
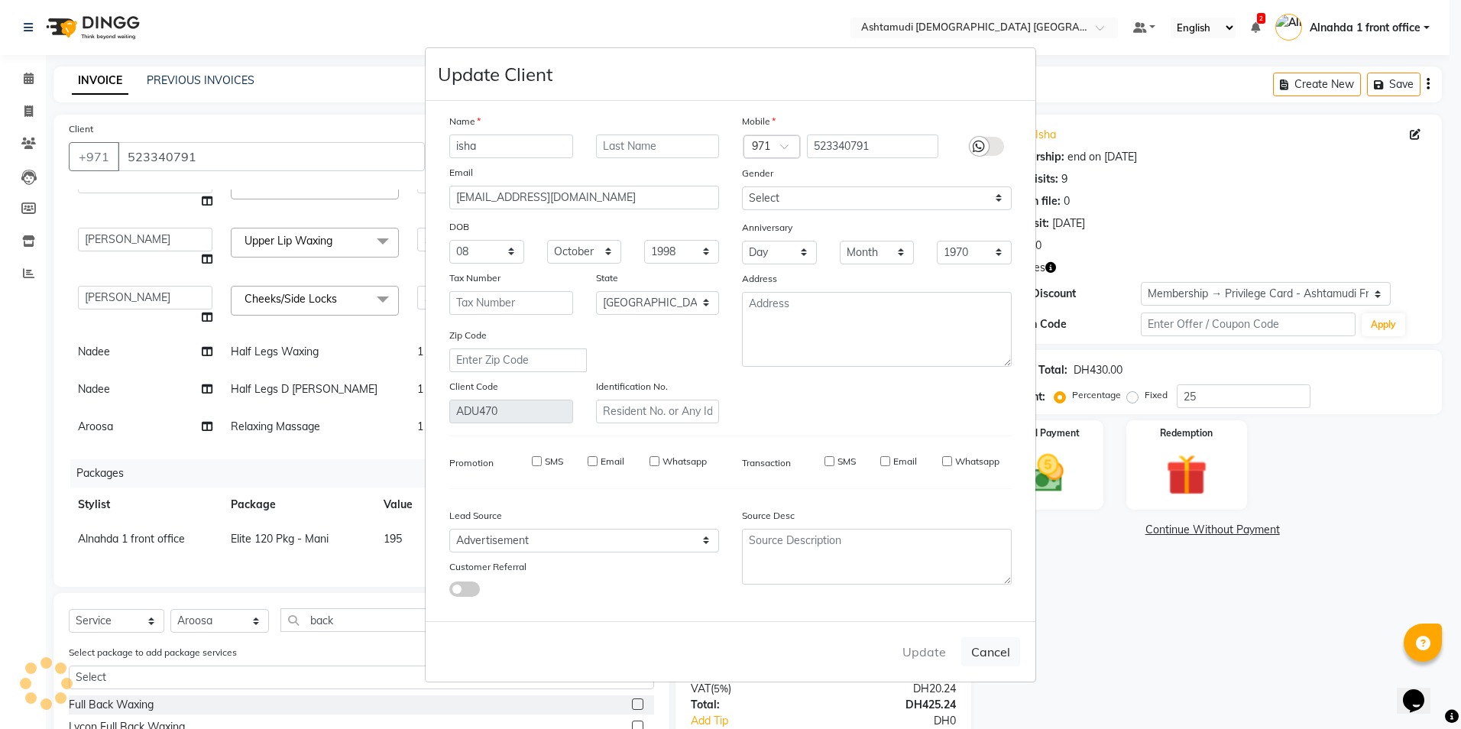
checkbox input "false"
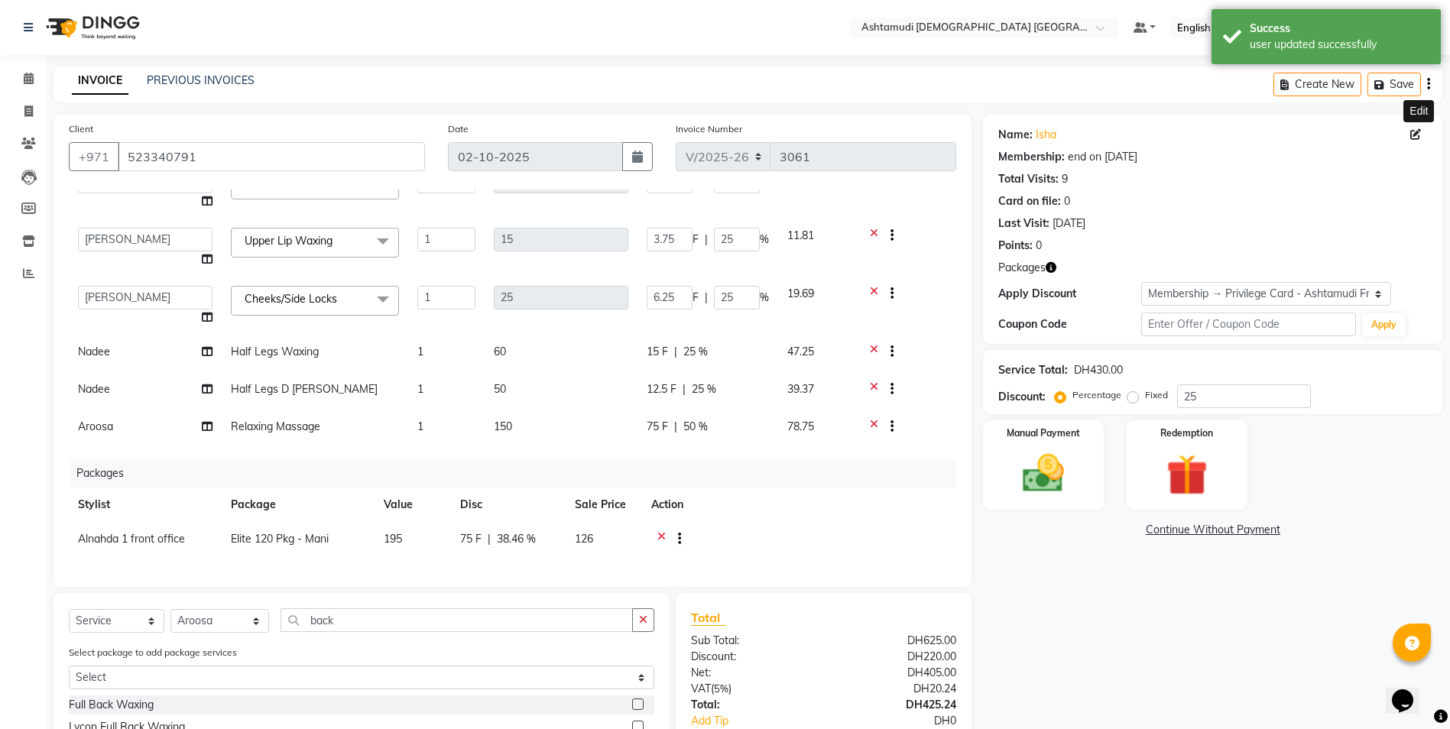
type input "0"
type input "4.5"
type input "15"
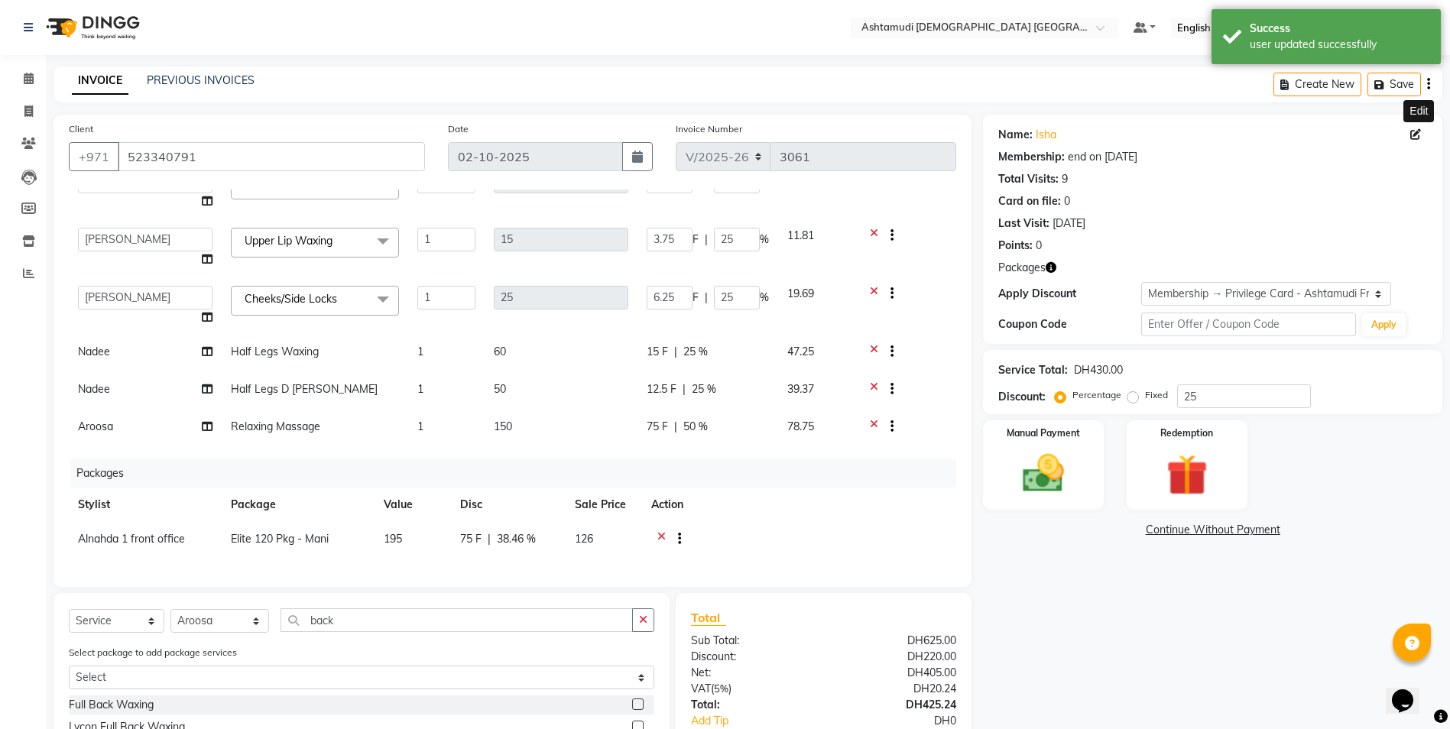
type input "2.25"
type input "15"
type input "3.75"
type input "15"
select select "2: Object"
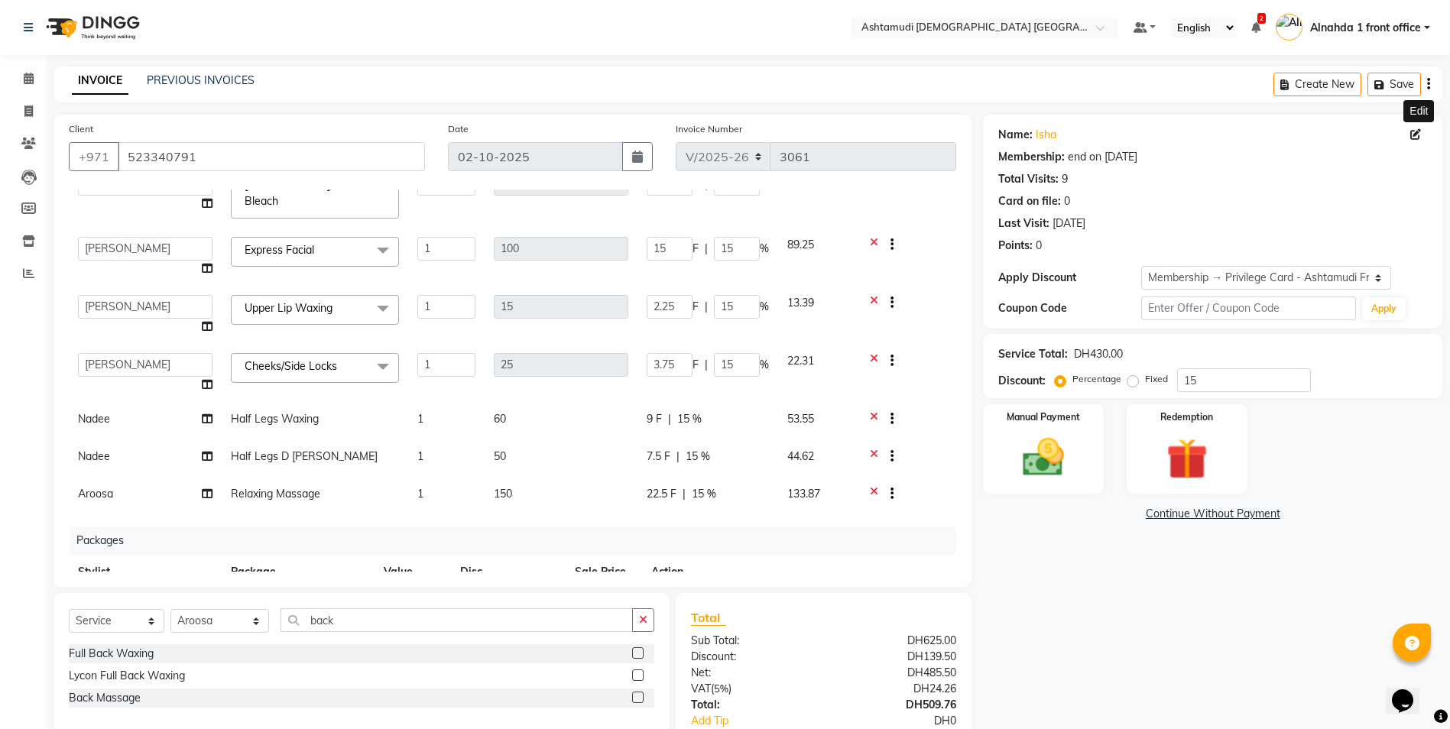
scroll to position [0, 0]
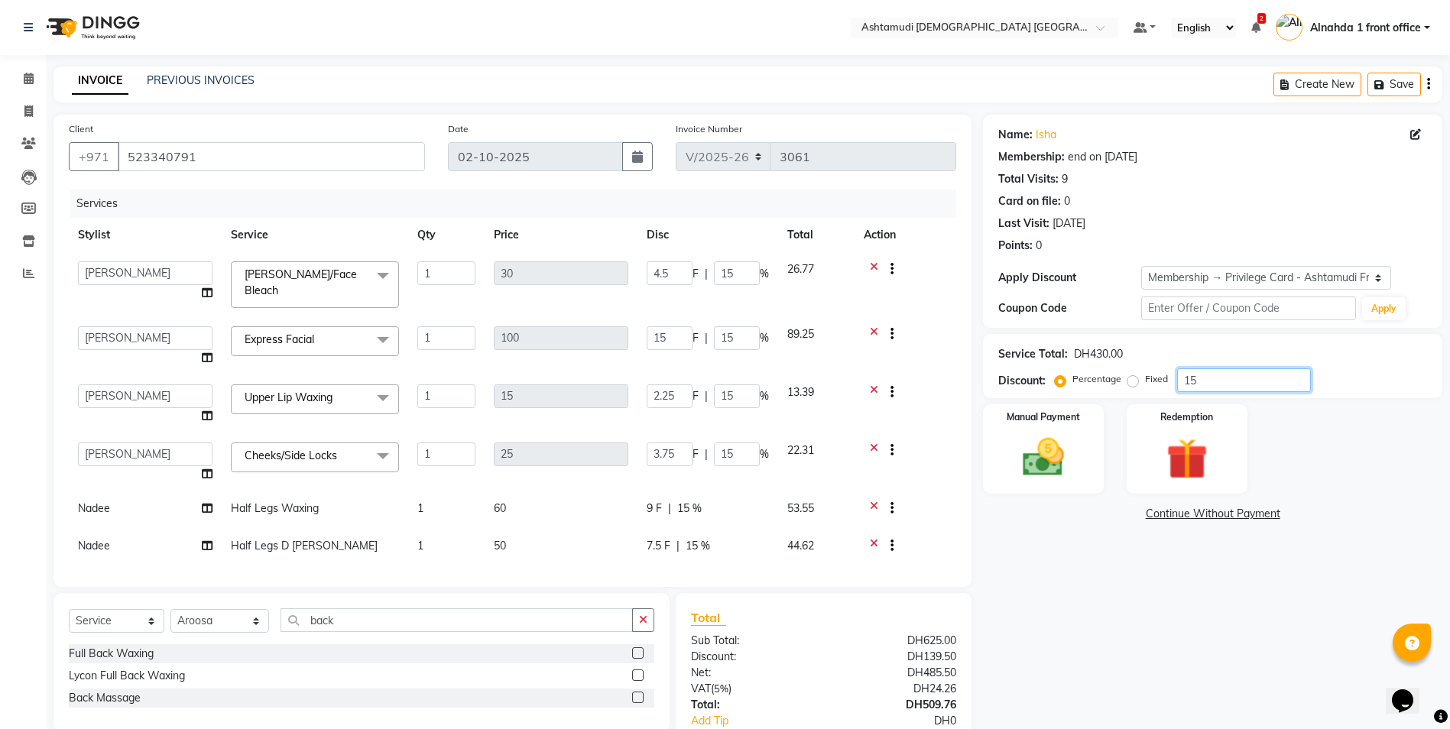
drag, startPoint x: 1207, startPoint y: 375, endPoint x: 1071, endPoint y: 393, distance: 136.4
click at [725, 328] on div "Service Total: DH430.00 Discount: Percentage Fixed 15" at bounding box center [1212, 366] width 459 height 64
type input "2"
type input "0.6"
type input "2"
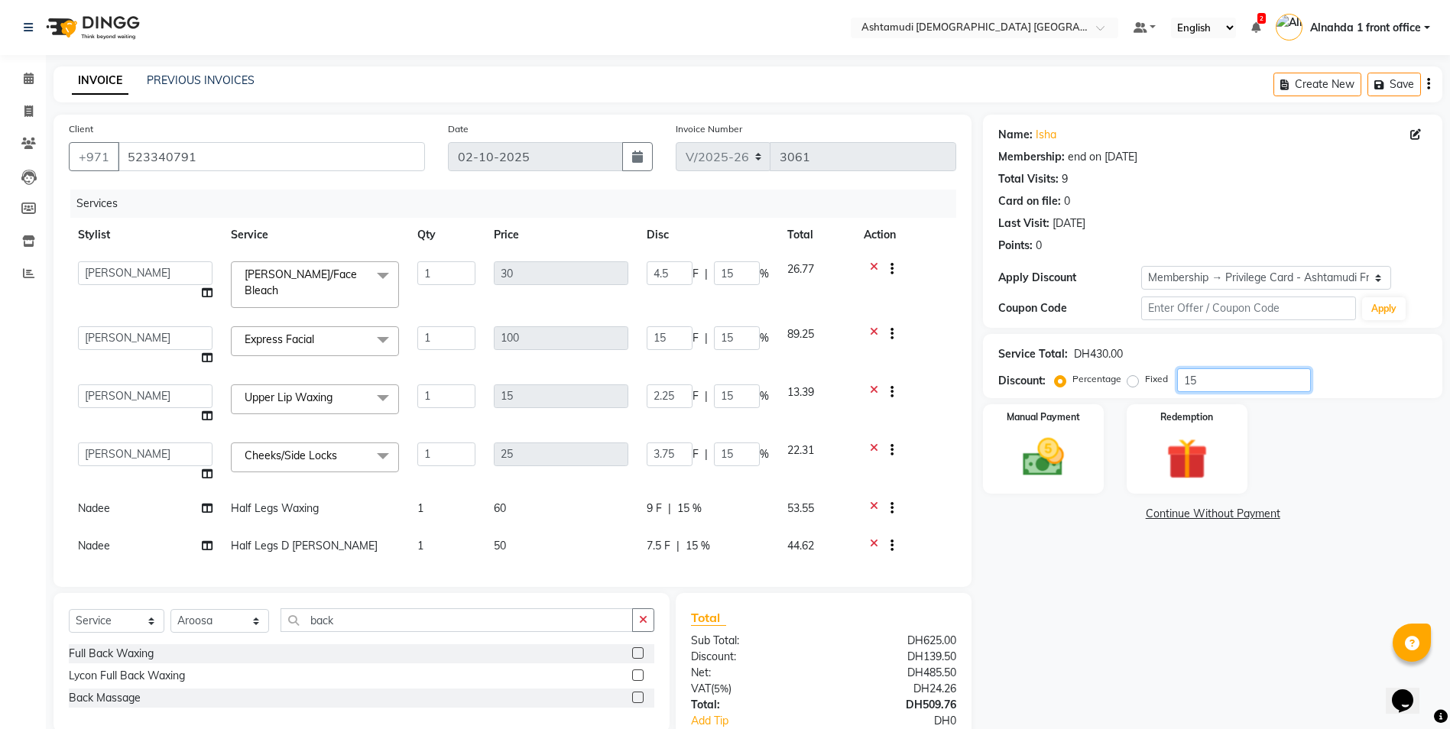
type input "2"
type input "0.3"
type input "2"
type input "0.5"
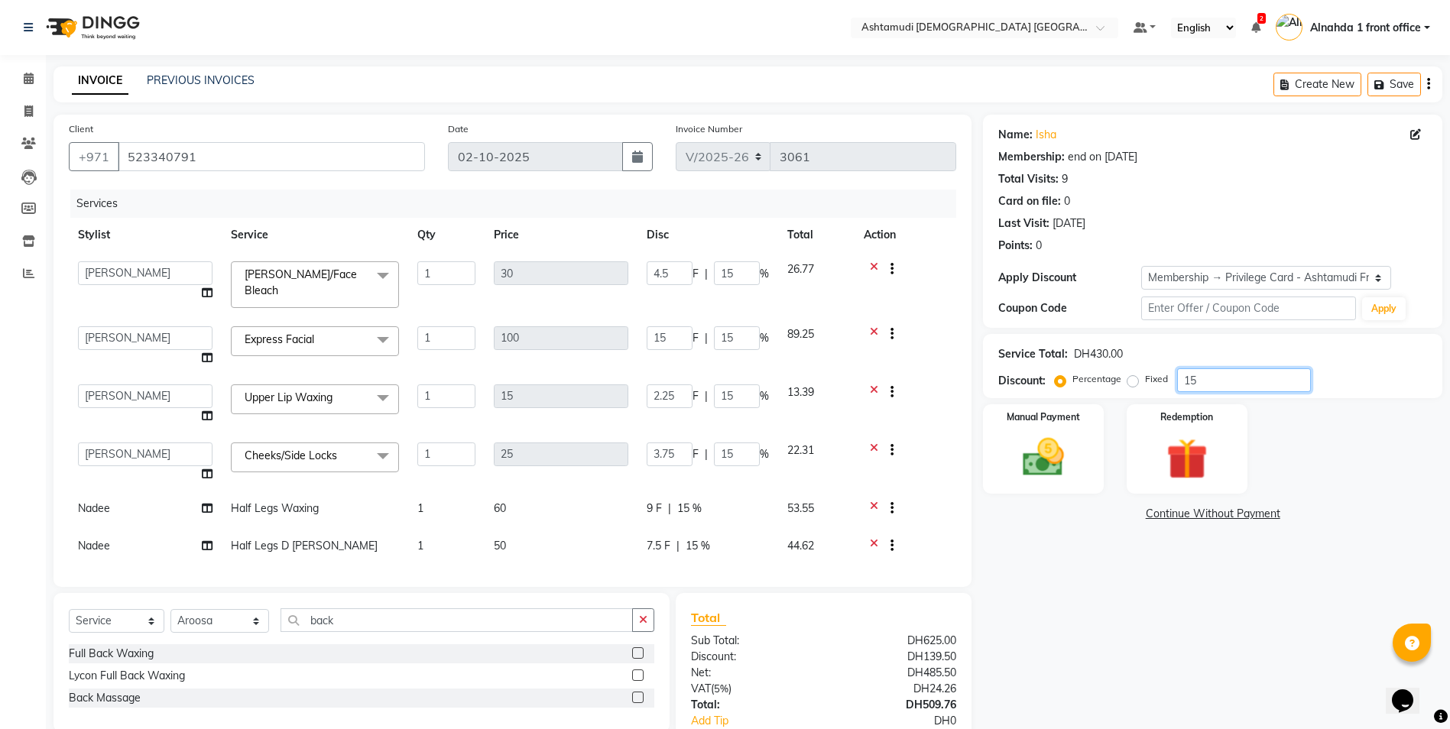
type input "2"
type input "25"
type input "7.5"
type input "25"
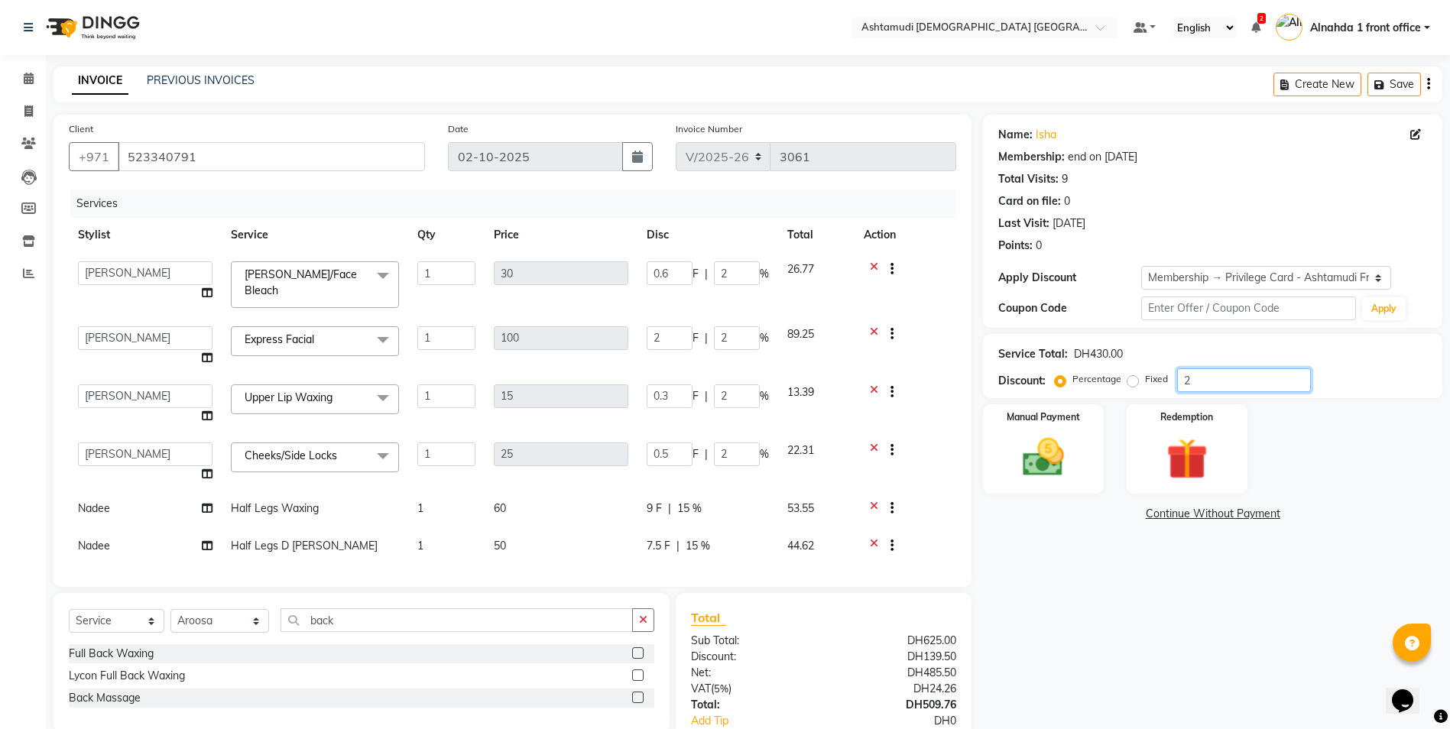
type input "25"
type input "3.75"
type input "25"
type input "6.25"
type input "25"
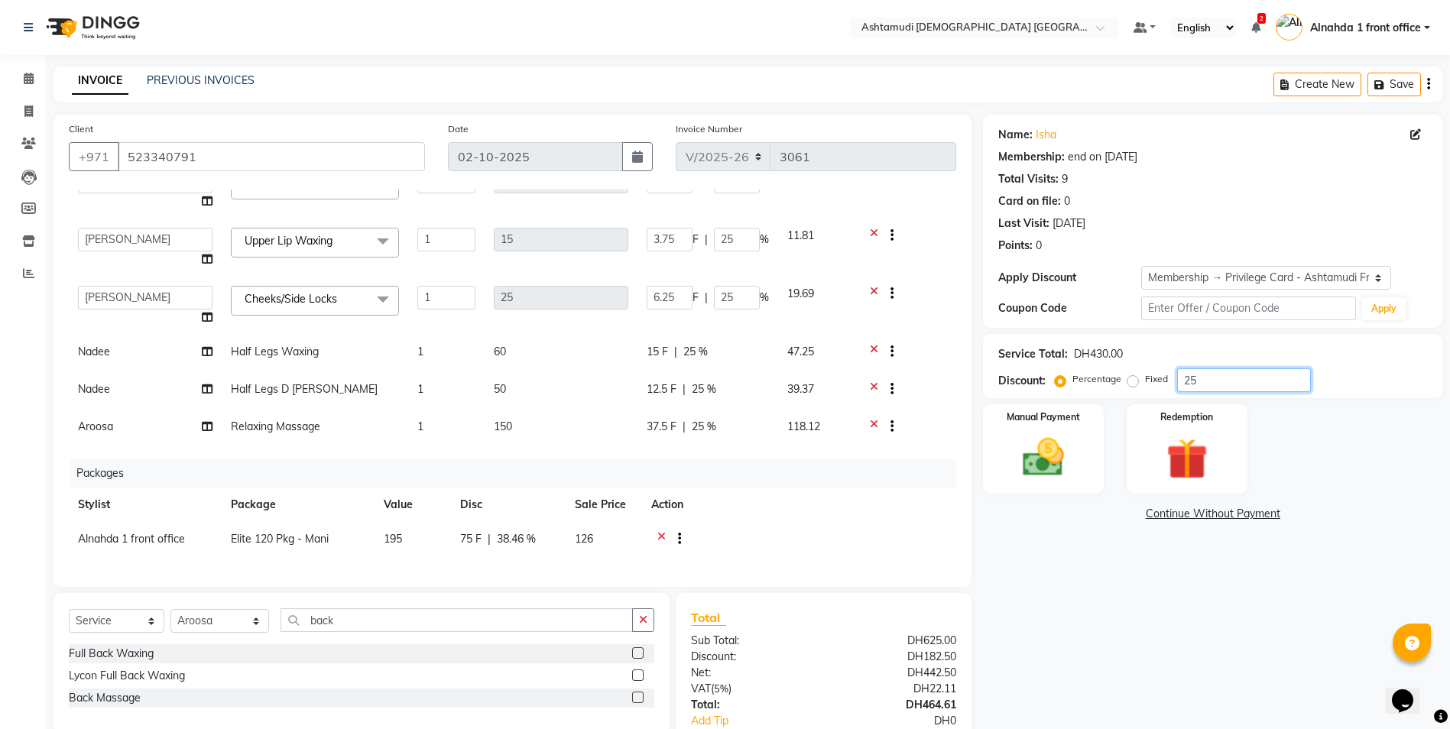
scroll to position [96, 0]
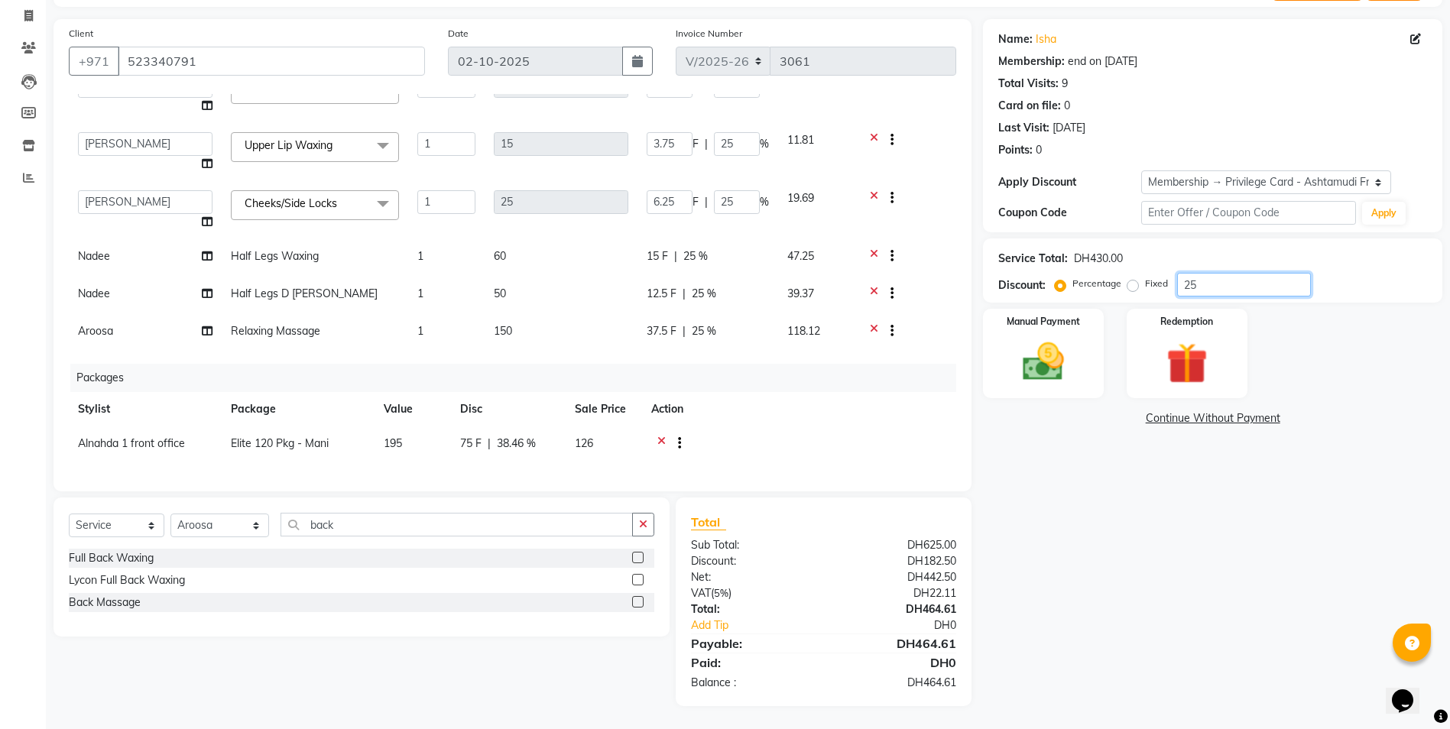
type input "25"
click at [705, 323] on span "25 %" at bounding box center [704, 331] width 24 height 16
select select "85875"
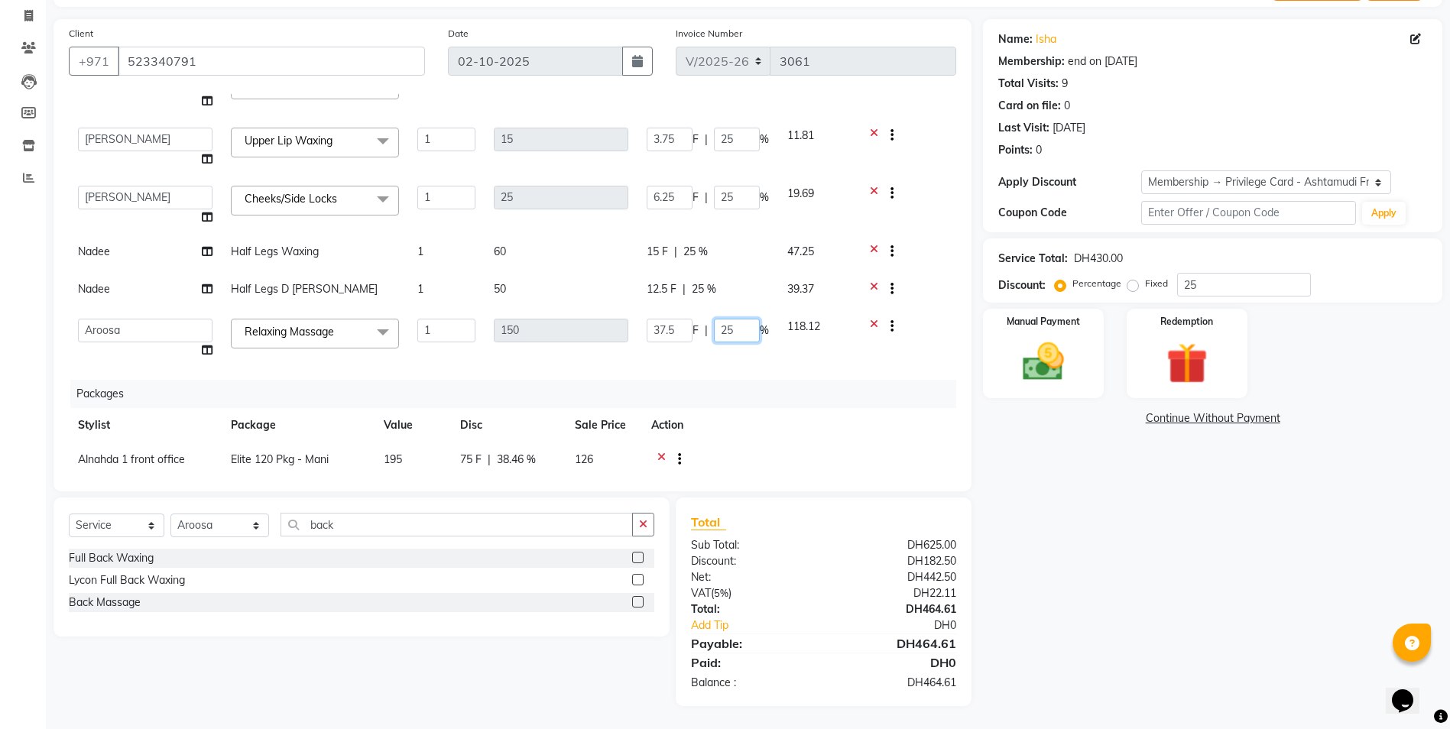
drag, startPoint x: 734, startPoint y: 317, endPoint x: 719, endPoint y: 332, distance: 21.1
click at [719, 328] on input "25" at bounding box center [737, 331] width 46 height 24
type input "50"
click at [725, 328] on td at bounding box center [799, 460] width 314 height 37
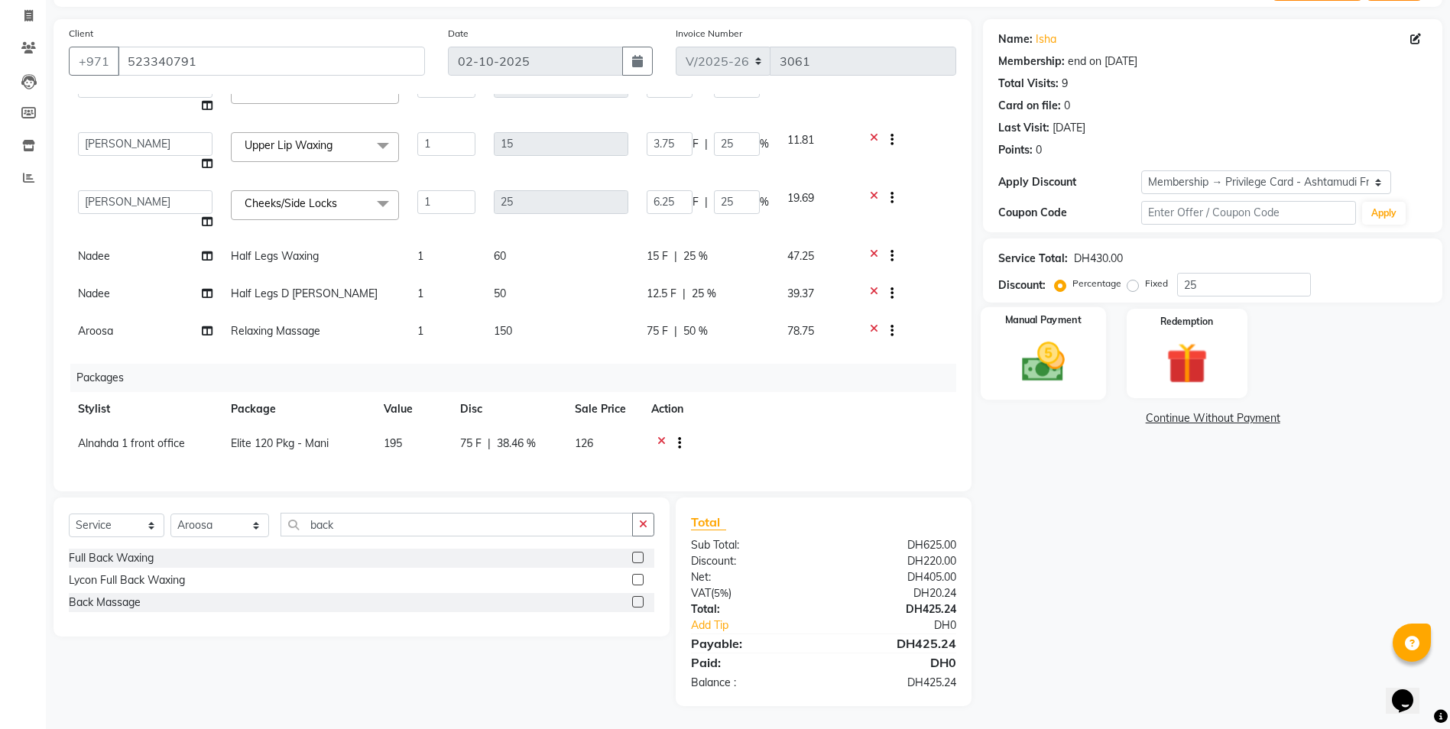
click at [725, 328] on img at bounding box center [1043, 362] width 70 height 50
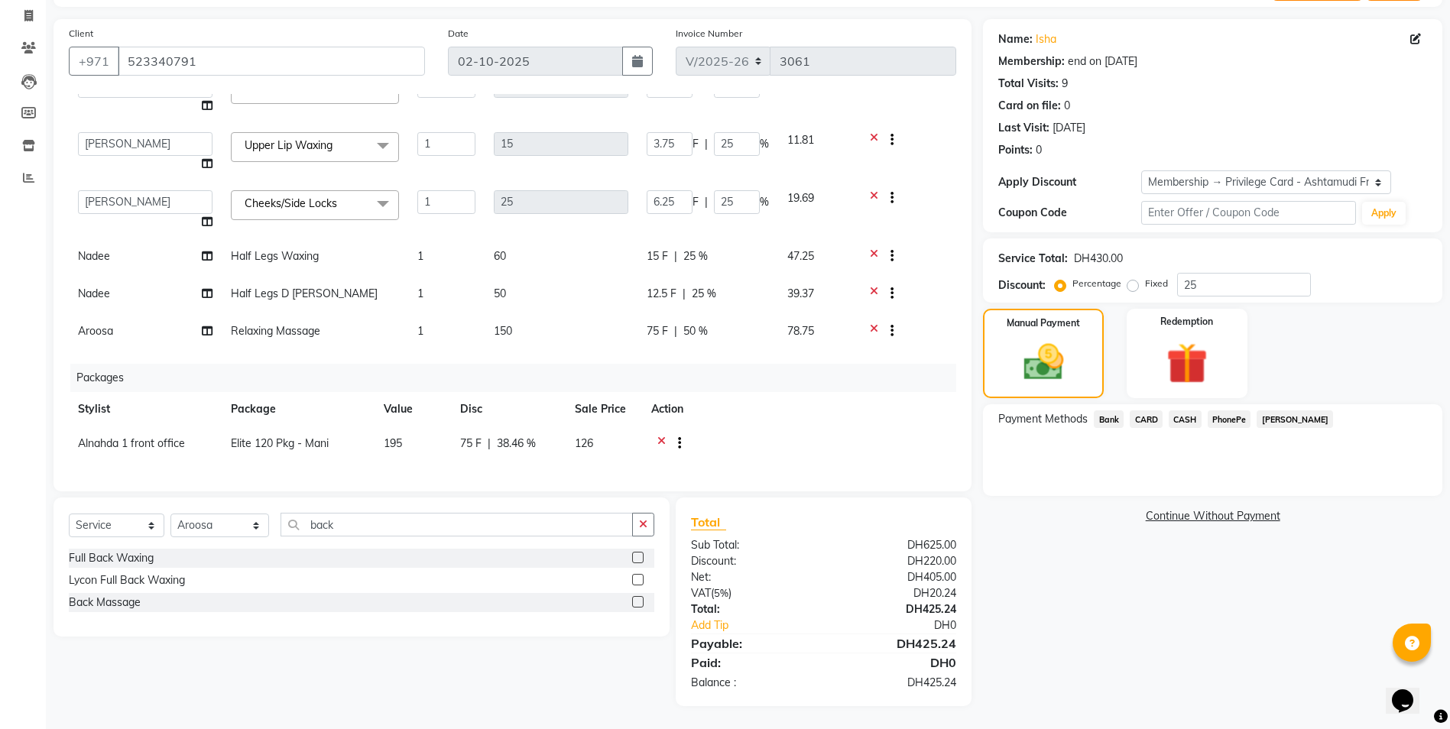
click at [725, 328] on span "CARD" at bounding box center [1145, 419] width 33 height 18
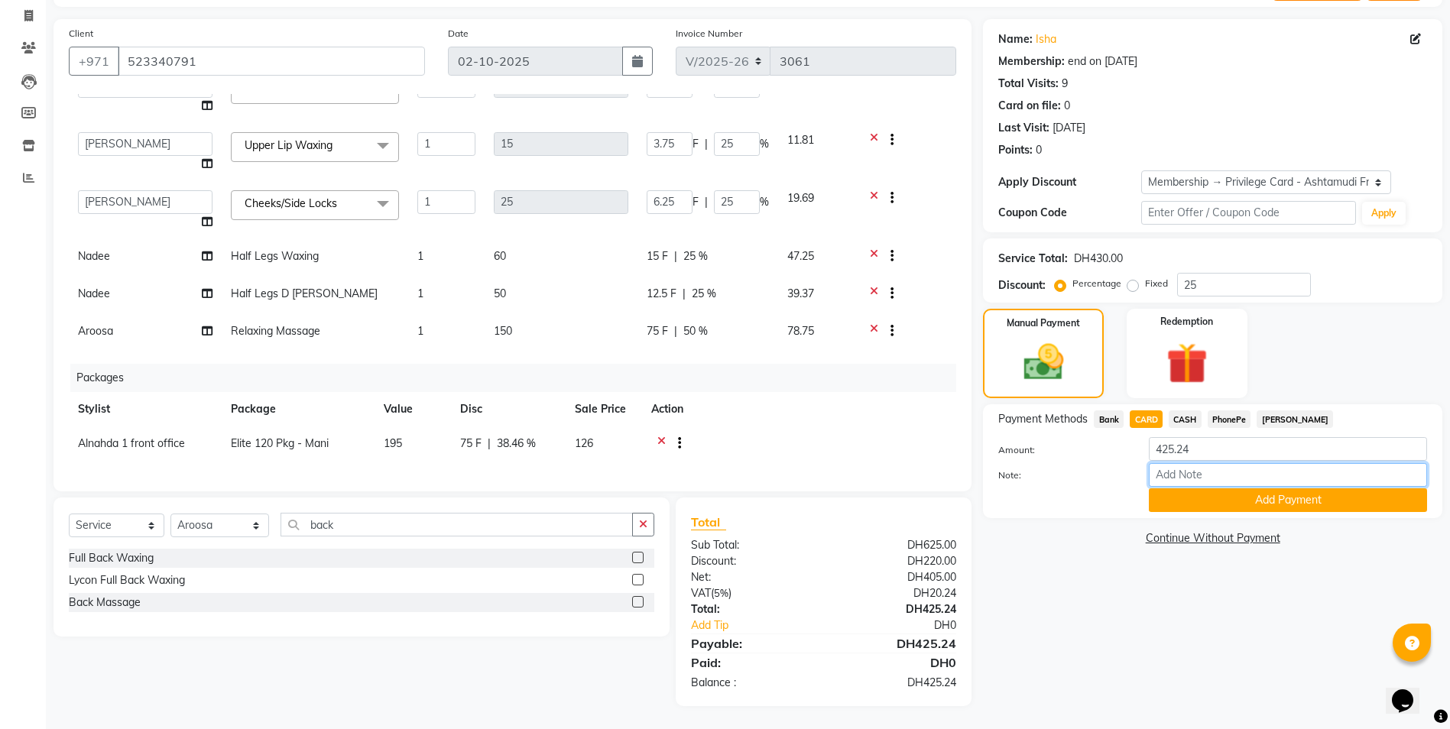
click at [725, 328] on input "Note:" at bounding box center [1287, 475] width 278 height 24
type input "presila"
click at [725, 328] on button "Add Payment" at bounding box center [1287, 500] width 278 height 24
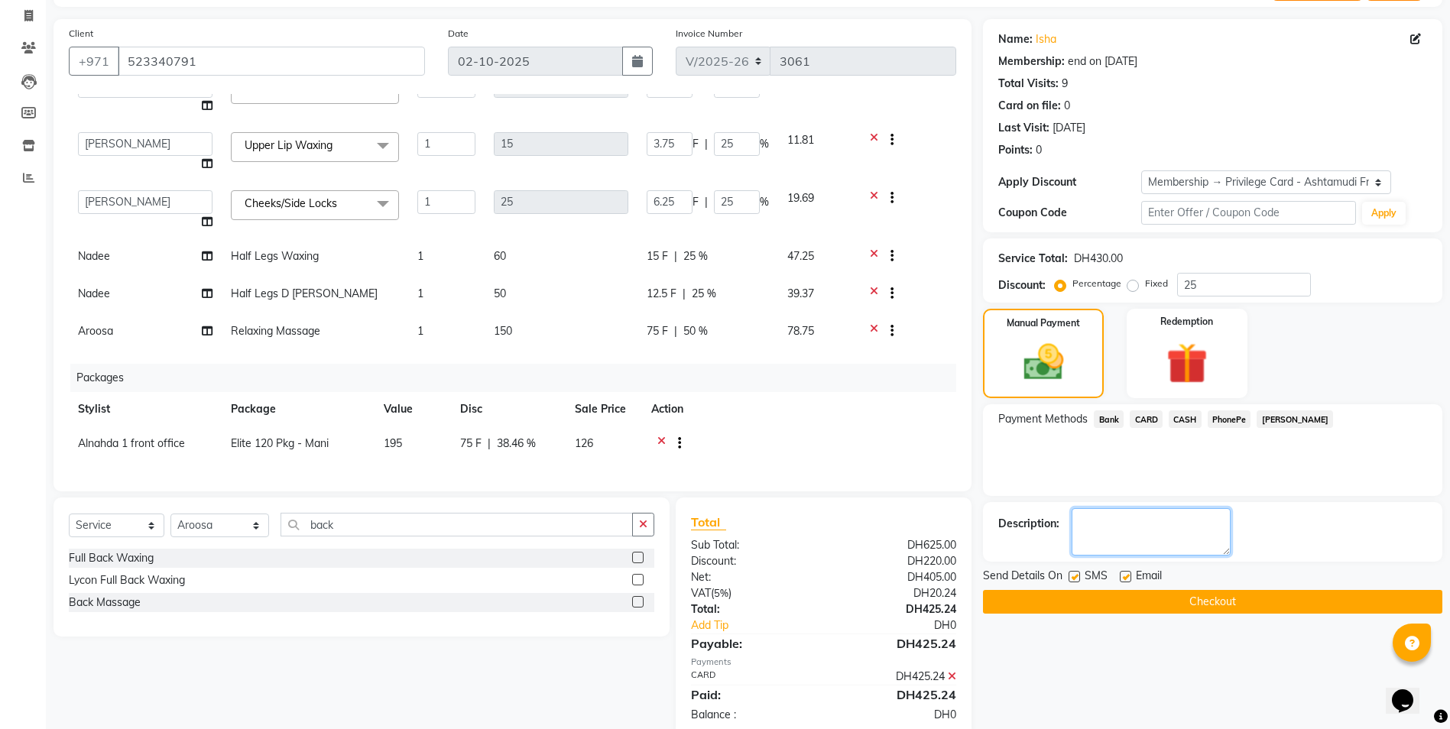
click at [725, 328] on textarea at bounding box center [1150, 531] width 159 height 47
click at [725, 328] on button "Checkout" at bounding box center [1212, 602] width 459 height 24
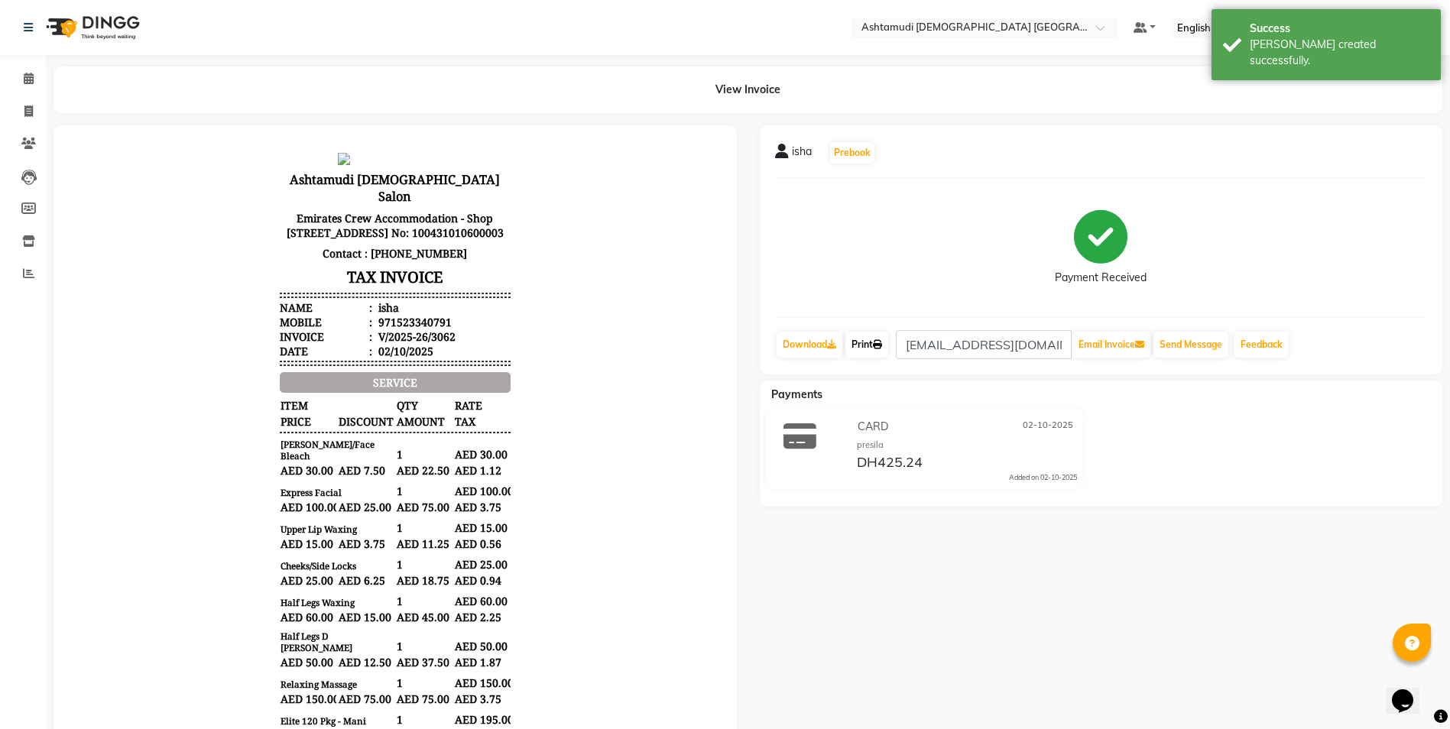
click at [725, 328] on link "Print" at bounding box center [866, 345] width 43 height 26
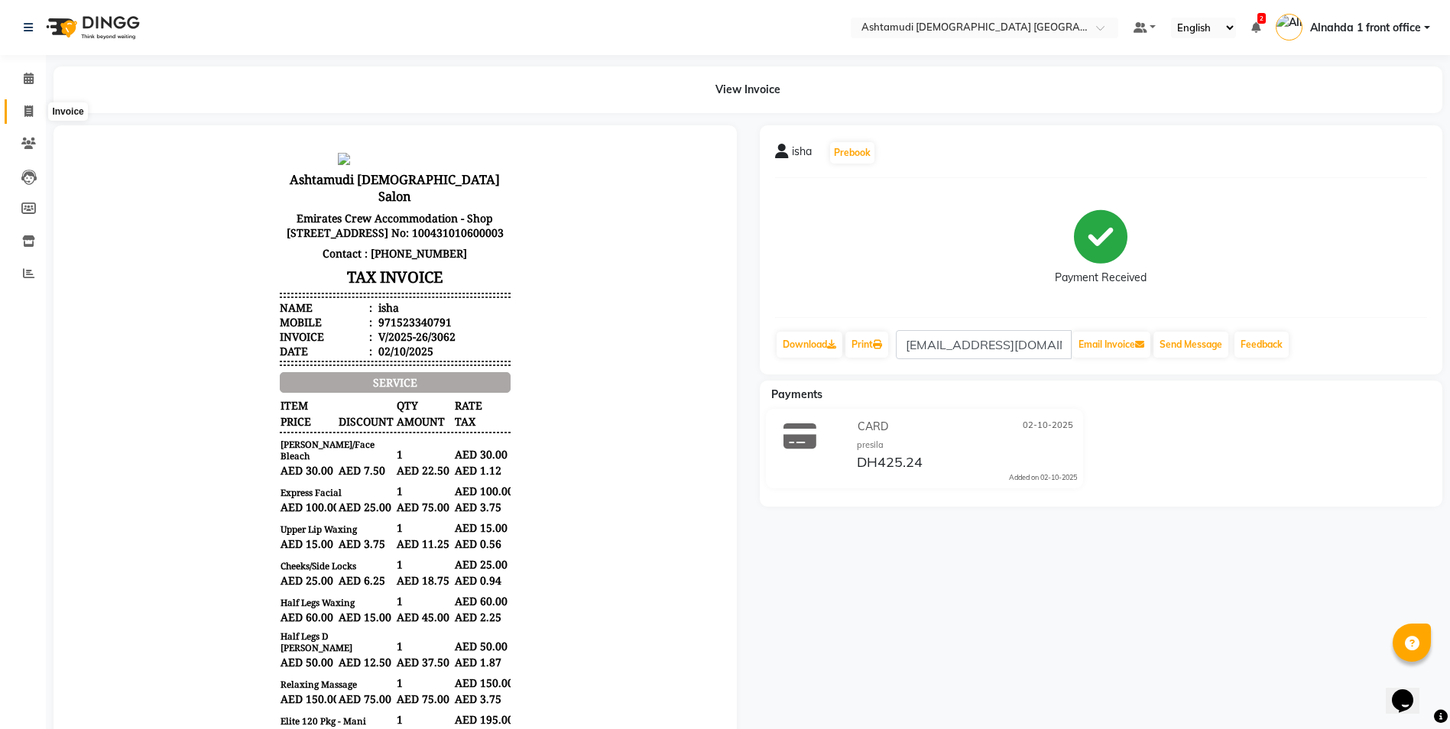
click at [29, 112] on icon at bounding box center [28, 110] width 8 height 11
select select "service"
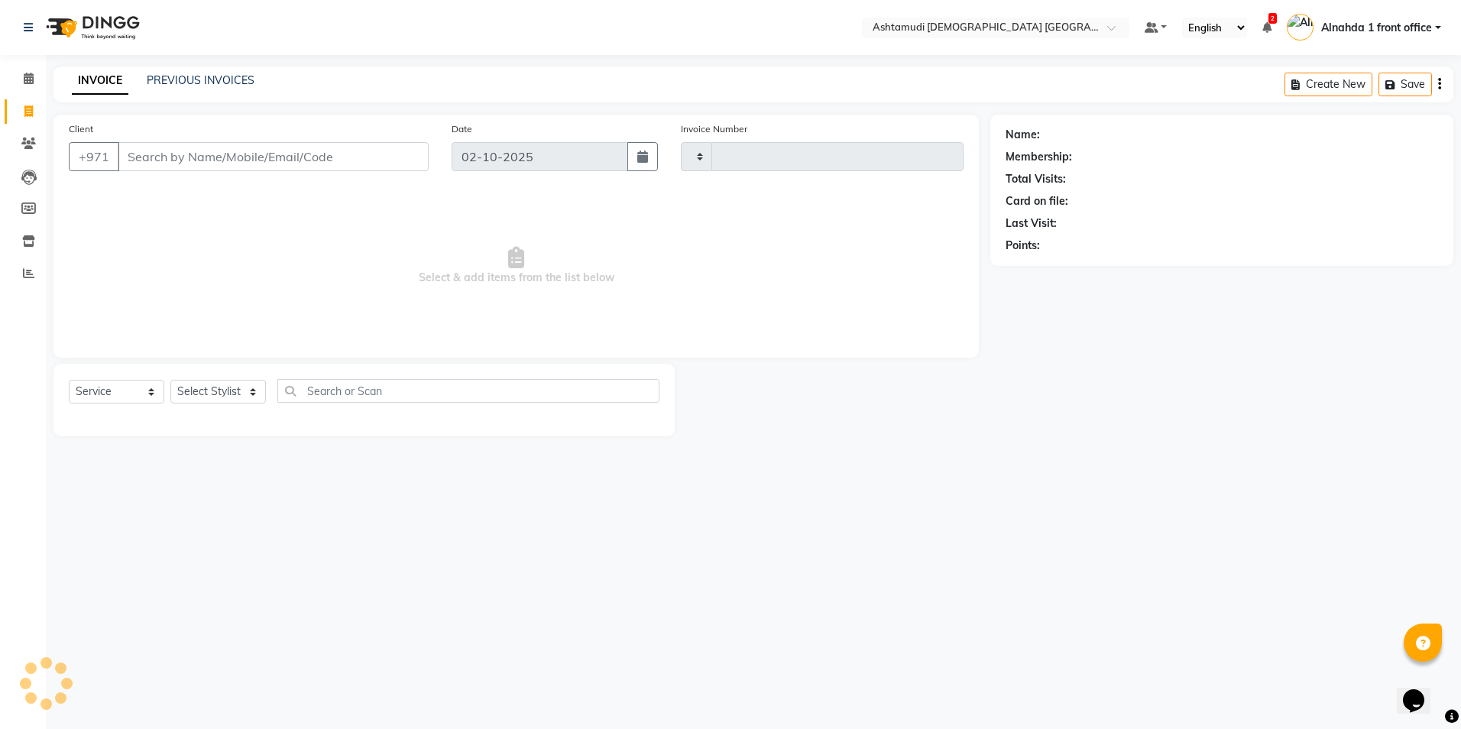
type input "3063"
select select "7242"
drag, startPoint x: 142, startPoint y: 154, endPoint x: 148, endPoint y: 144, distance: 11.0
click at [144, 154] on input "Client" at bounding box center [273, 156] width 311 height 29
click at [248, 328] on select "Select Stylist Alnahda 1 front office Amala Aroosa Deepika Rani DINGG TAB USER …" at bounding box center [219, 392] width 99 height 24
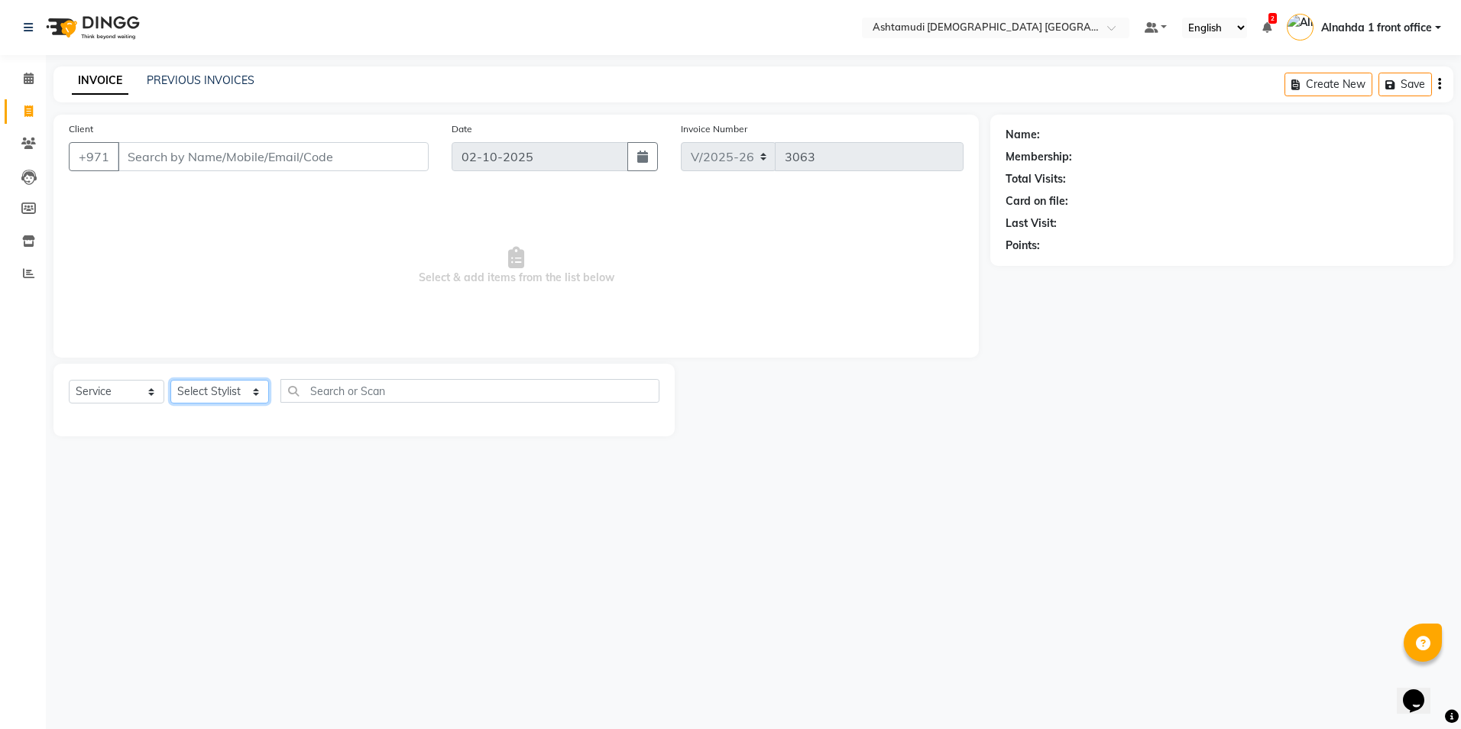
select select "87615"
click at [170, 328] on select "Select Stylist Alnahda 1 front office Amala Aroosa Deepika Rani DINGG TAB USER …" at bounding box center [219, 392] width 99 height 24
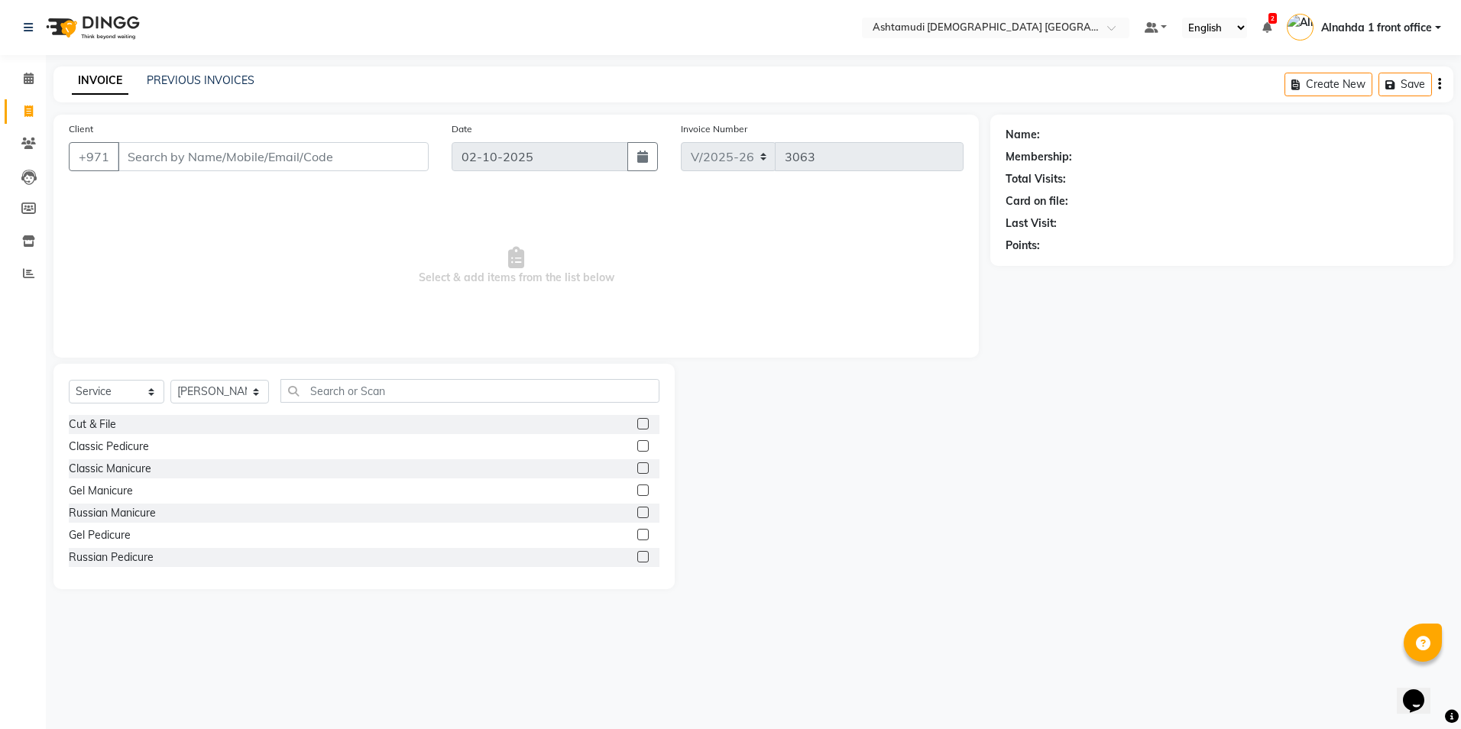
click at [277, 328] on div "Cut & File" at bounding box center [364, 424] width 591 height 19
click at [147, 156] on input "Client" at bounding box center [273, 156] width 311 height 29
paste input "523340791"
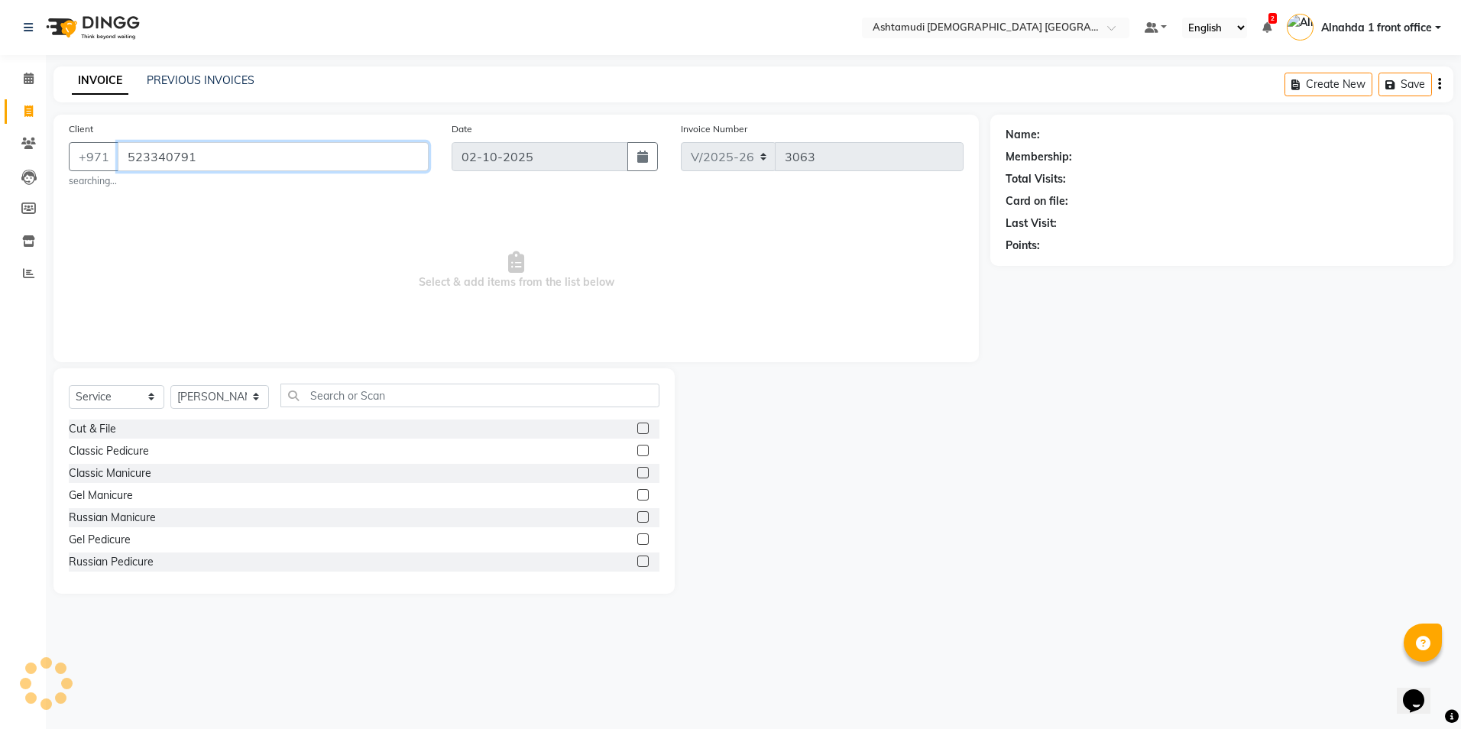
type input "523340791"
select select "1: Object"
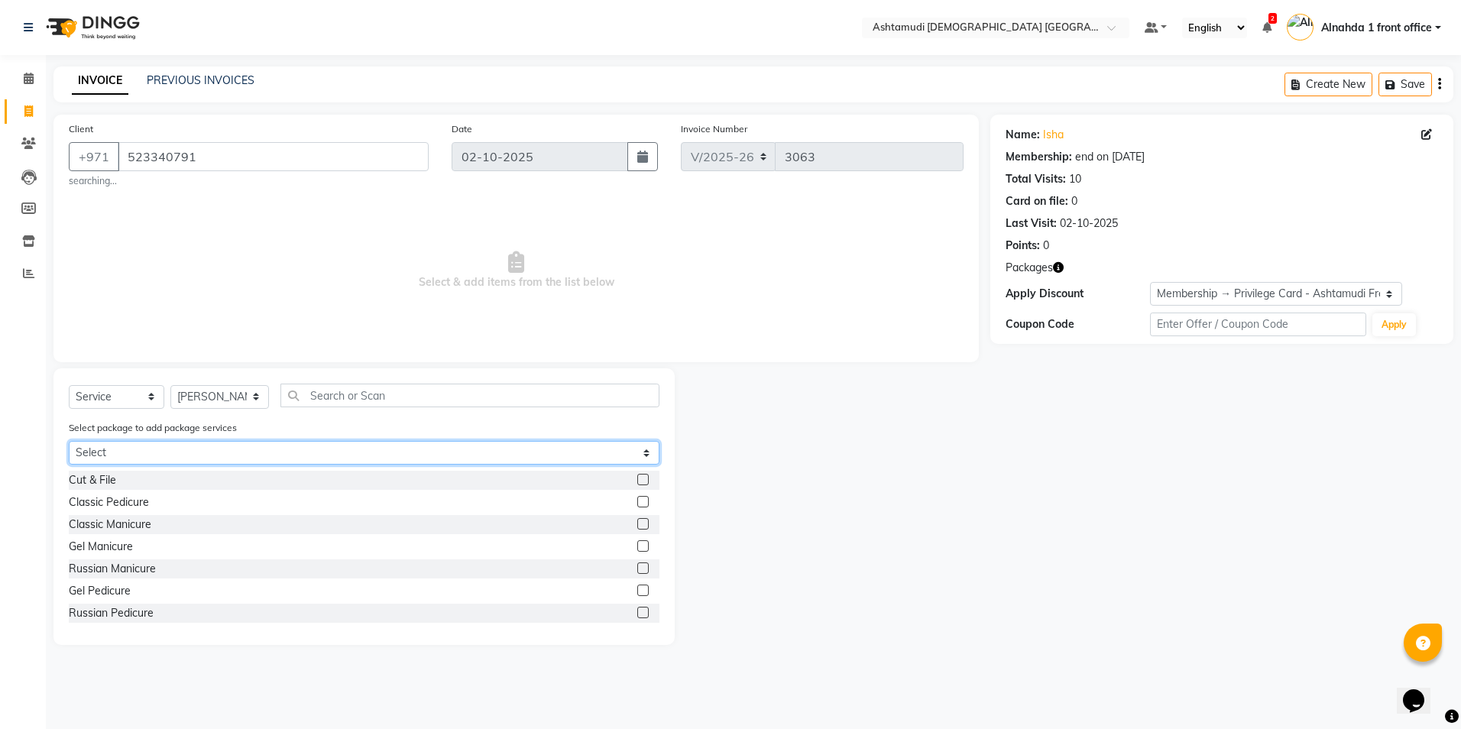
click at [258, 328] on select "Select Elite 120 Pkg - Mani" at bounding box center [364, 453] width 591 height 24
select select "1: Object"
click at [69, 328] on select "Select Elite 120 Pkg - Mani" at bounding box center [364, 453] width 591 height 24
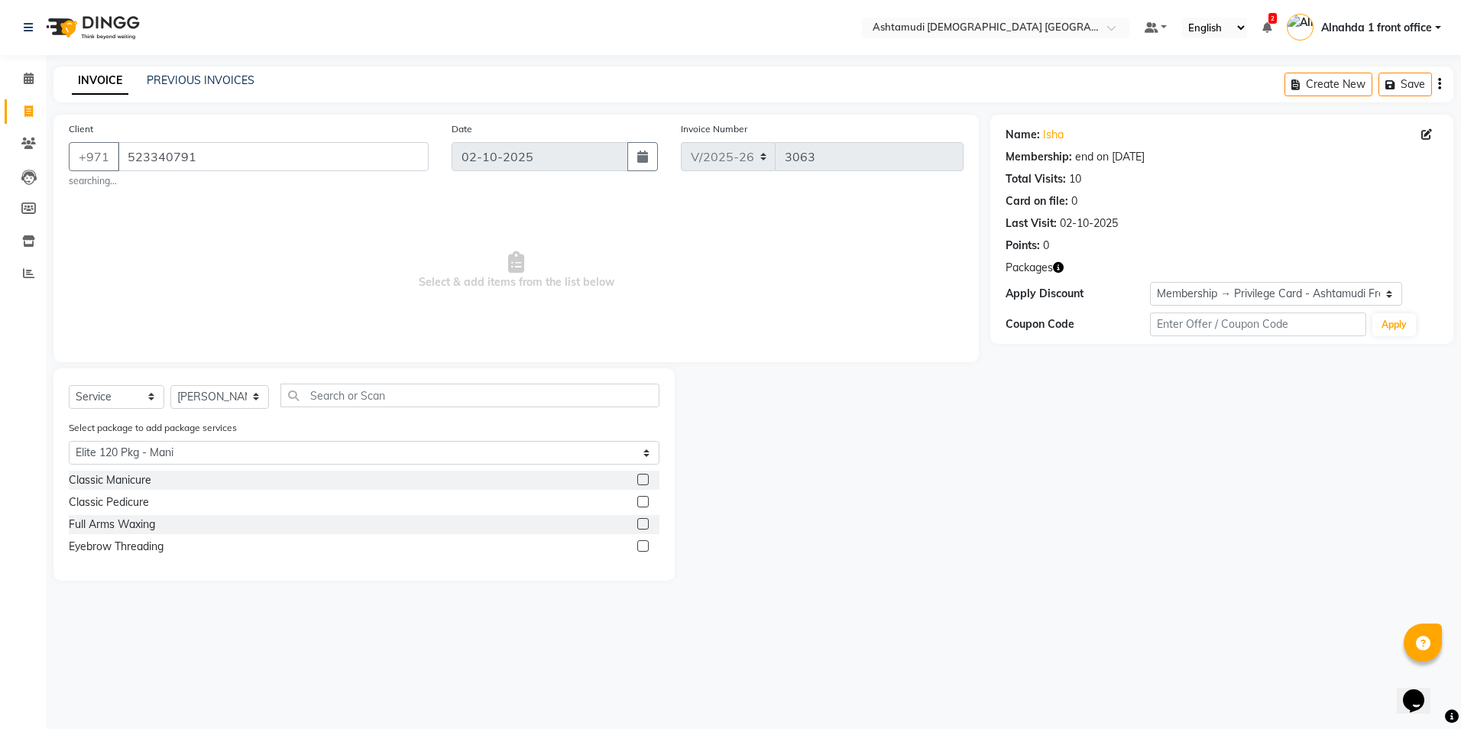
click at [644, 328] on label at bounding box center [642, 501] width 11 height 11
click at [644, 328] on input "checkbox" at bounding box center [642, 502] width 10 height 10
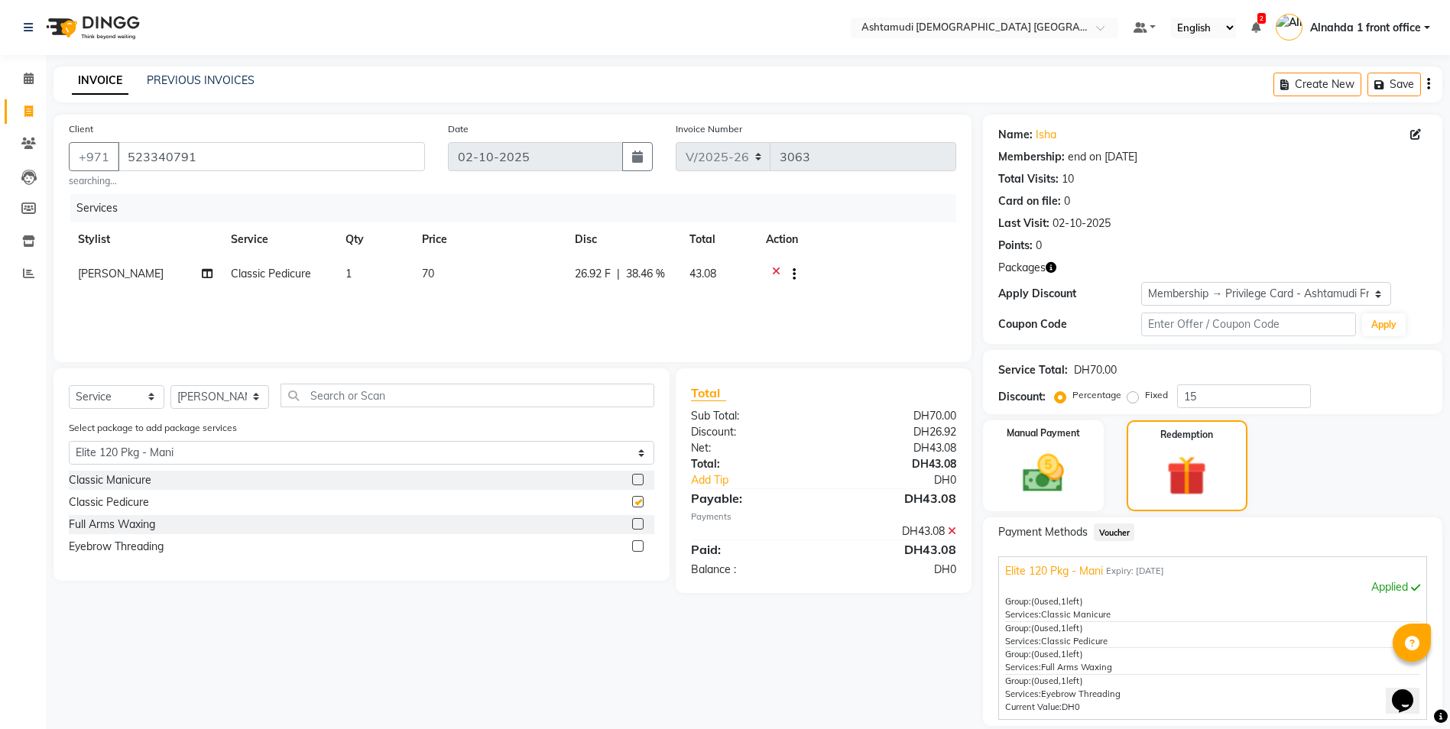
checkbox input "false"
click at [635, 328] on label at bounding box center [637, 523] width 11 height 11
click at [635, 328] on input "checkbox" at bounding box center [637, 525] width 10 height 10
checkbox input "false"
click at [637, 328] on label at bounding box center [637, 545] width 11 height 11
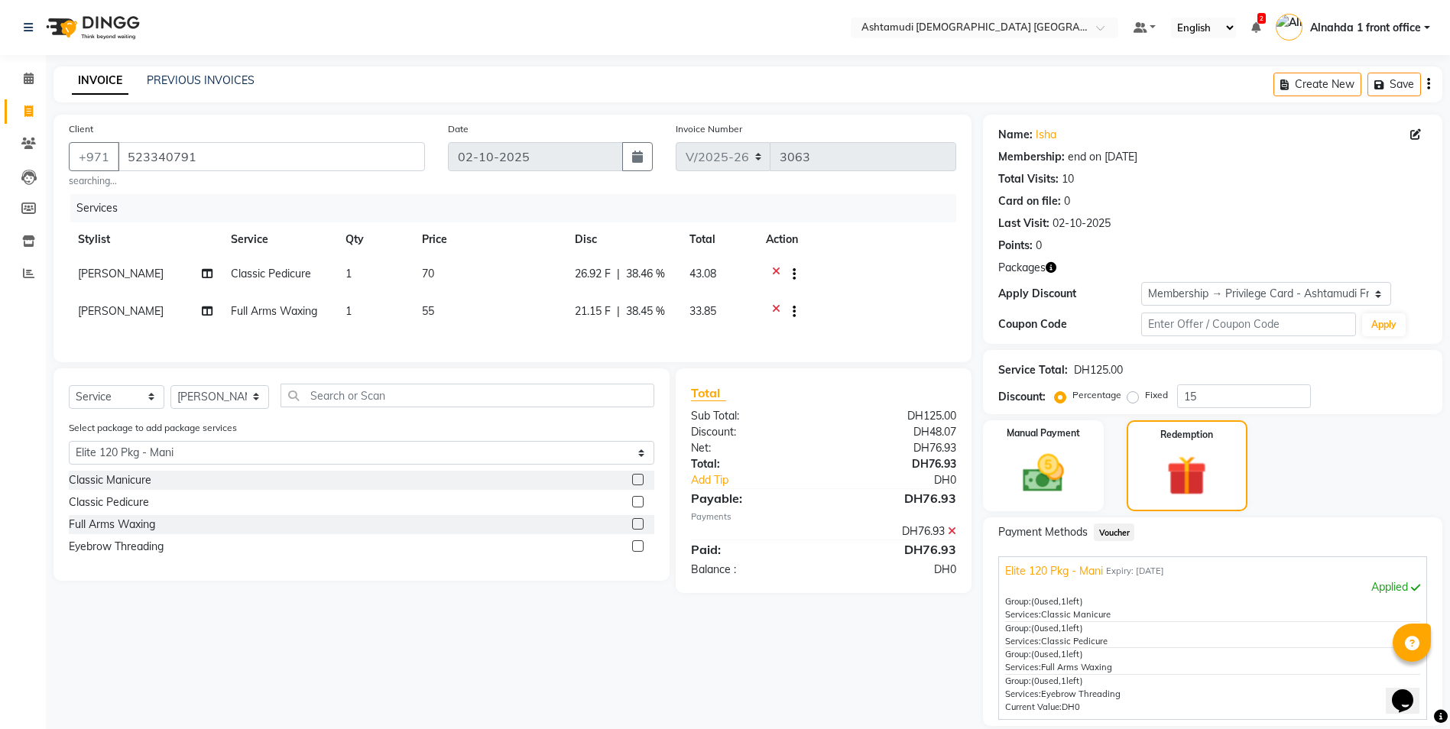
click at [637, 328] on input "checkbox" at bounding box center [637, 547] width 10 height 10
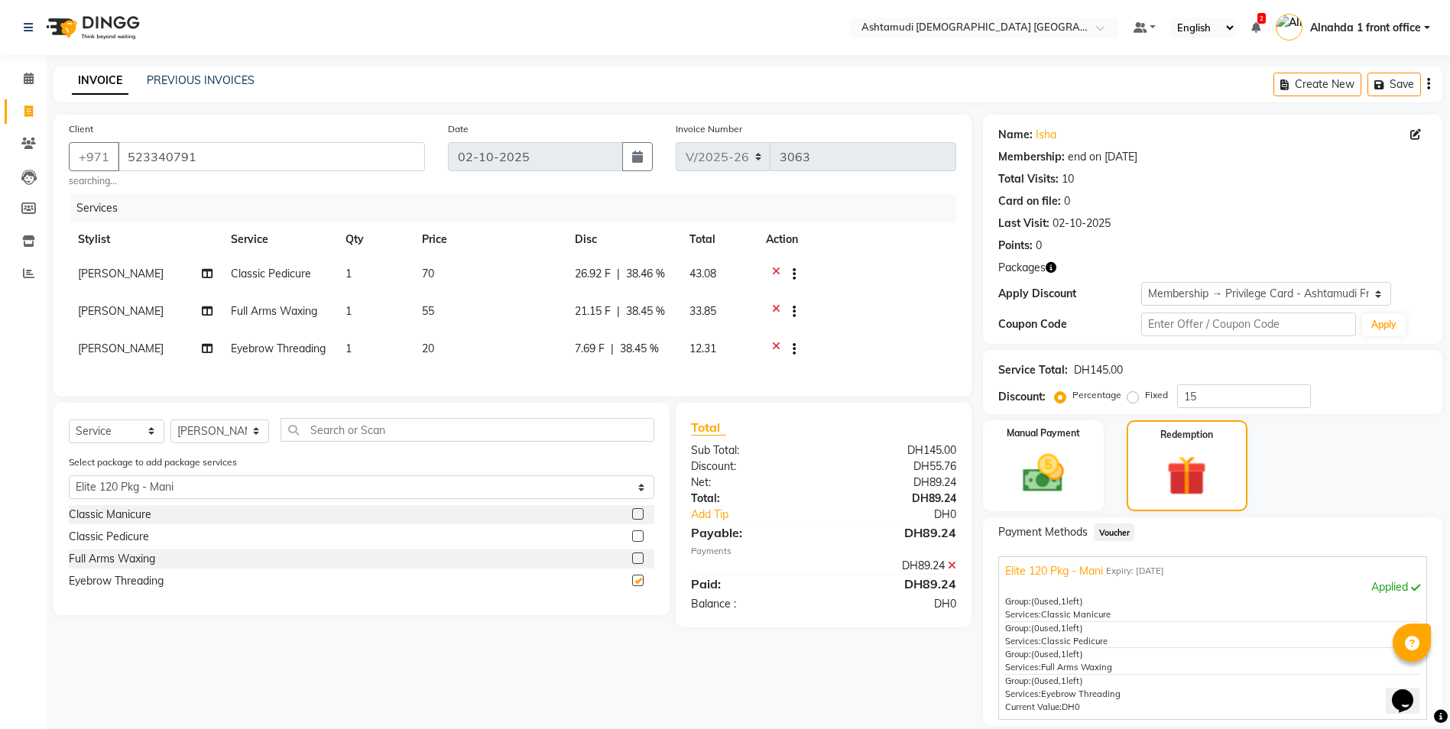
checkbox input "false"
click at [256, 328] on select "Select Stylist Alnahda 1 front office Amala Aroosa Deepika Rani DINGG TAB USER …" at bounding box center [219, 431] width 99 height 24
select select "86673"
click at [170, 328] on select "Select Stylist Alnahda 1 front office Amala Aroosa Deepika Rani DINGG TAB USER …" at bounding box center [219, 431] width 99 height 24
click at [636, 328] on label at bounding box center [637, 513] width 11 height 11
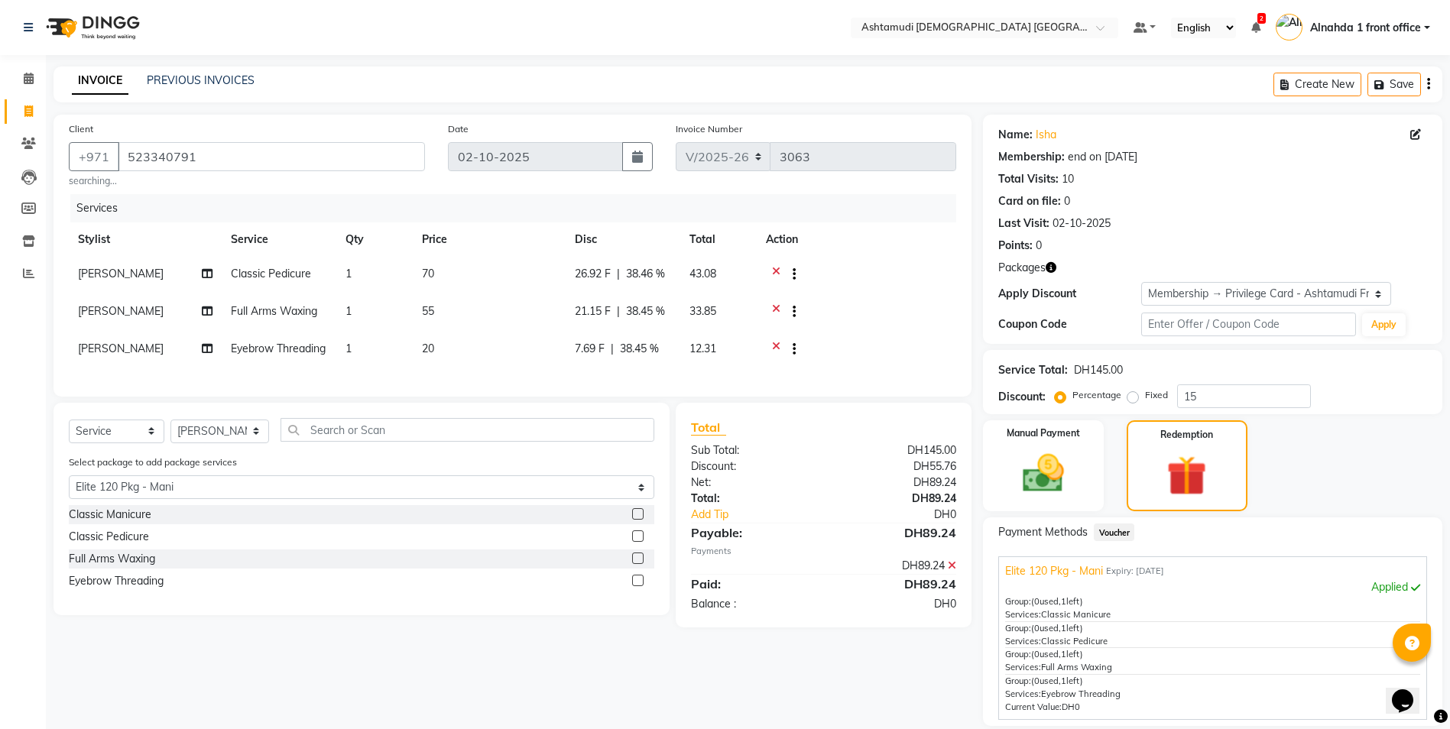
click at [636, 328] on input "checkbox" at bounding box center [637, 515] width 10 height 10
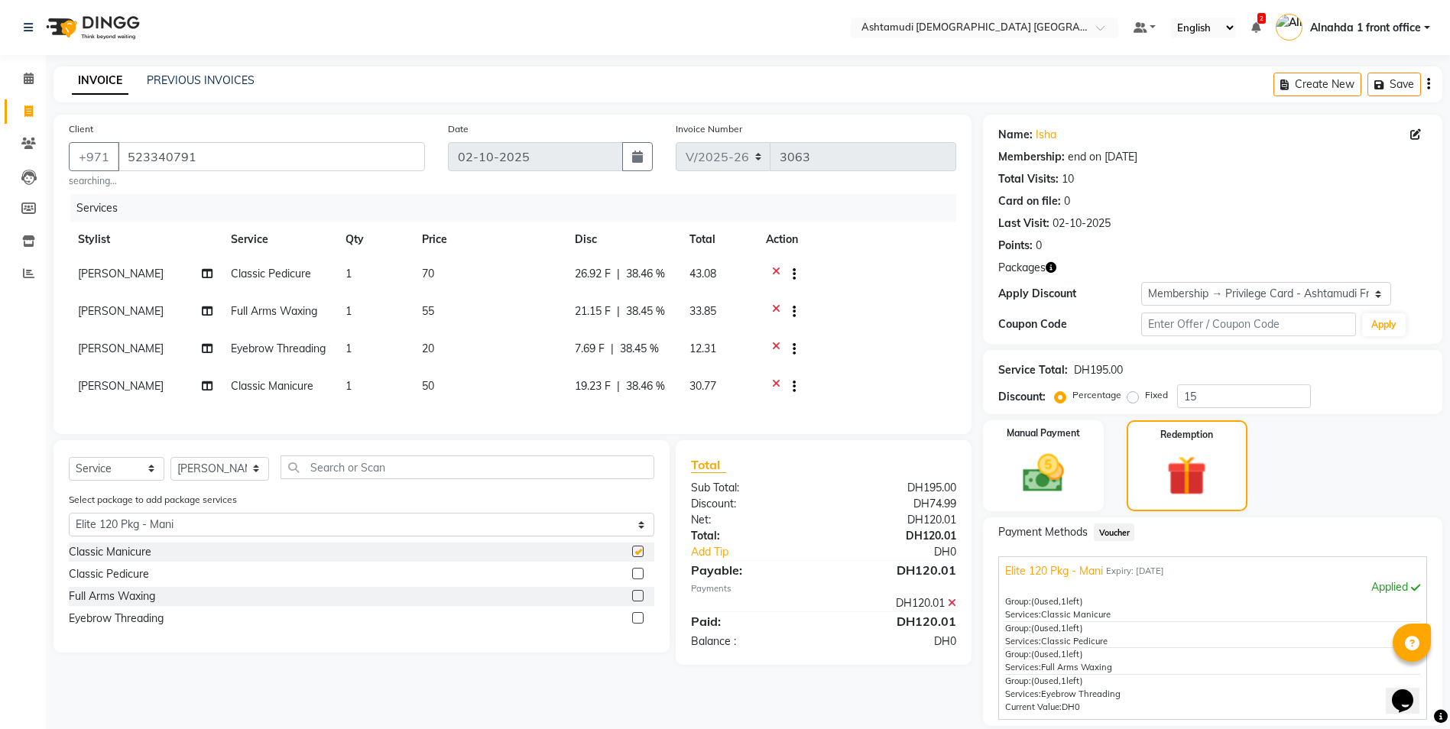
checkbox input "false"
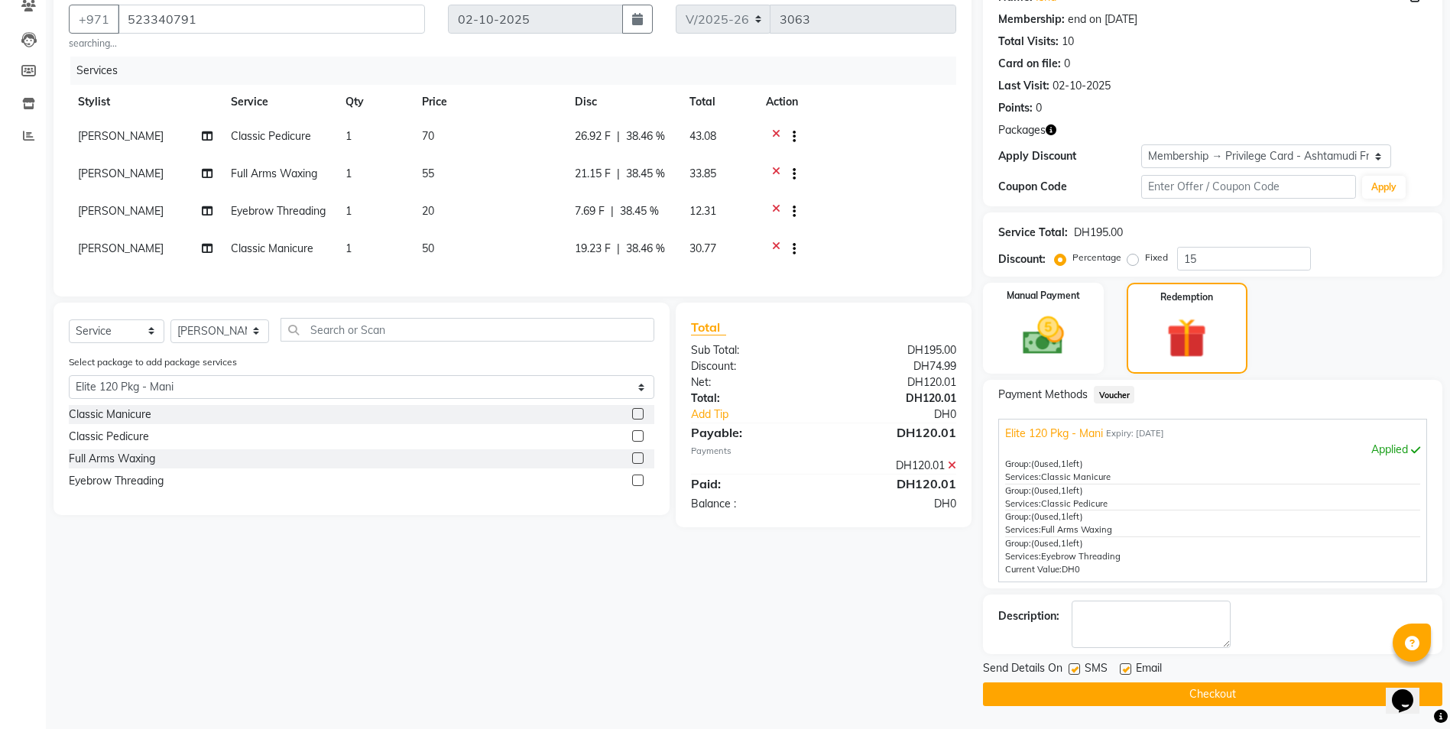
click at [725, 328] on button "Checkout" at bounding box center [1212, 694] width 459 height 24
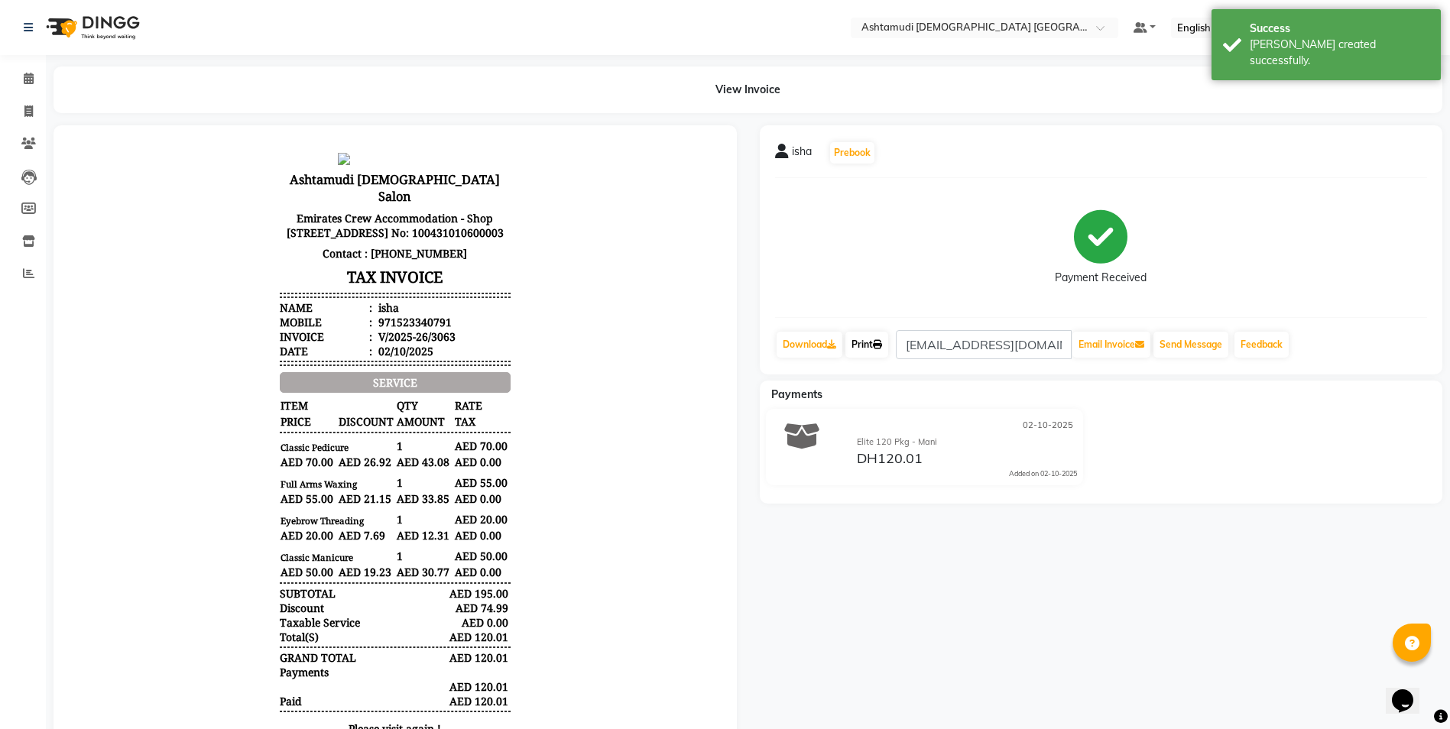
drag, startPoint x: 860, startPoint y: 340, endPoint x: 867, endPoint y: 338, distance: 8.0
click at [725, 328] on link "Print" at bounding box center [866, 345] width 43 height 26
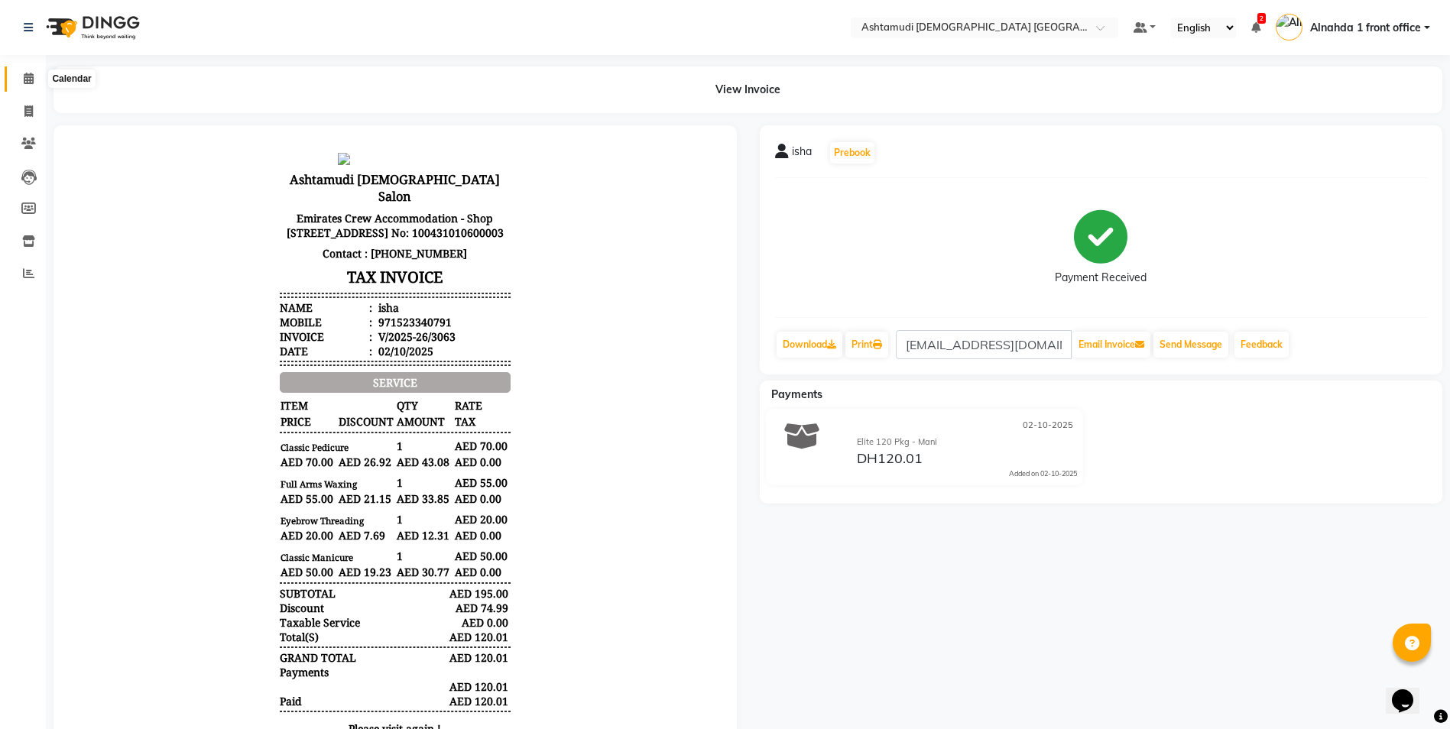
click at [31, 75] on icon at bounding box center [29, 78] width 10 height 11
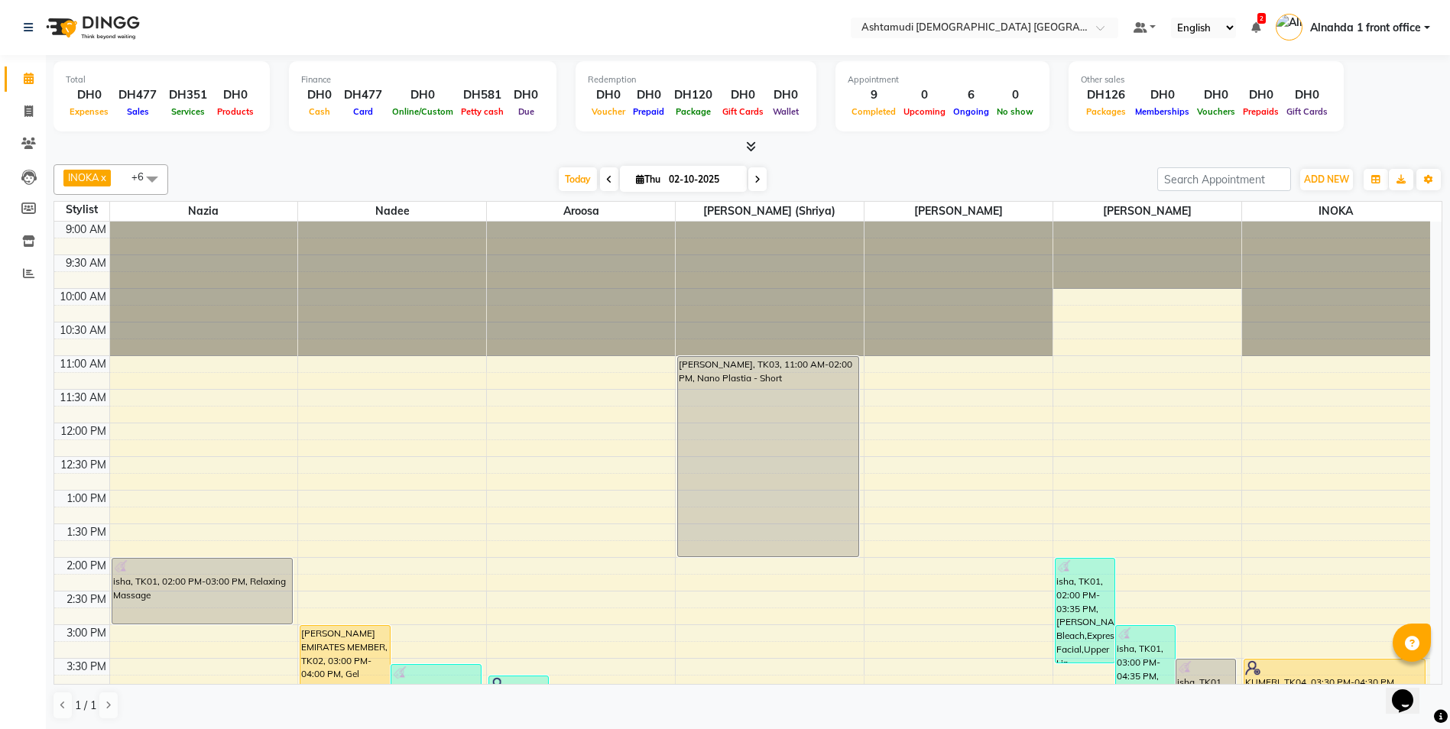
click at [725, 166] on div "INOKA x Jyothi Kumari (Shriya) x Nazia x Deepika Rani x Aroosa x Theresa x Nade…" at bounding box center [747, 179] width 1388 height 31
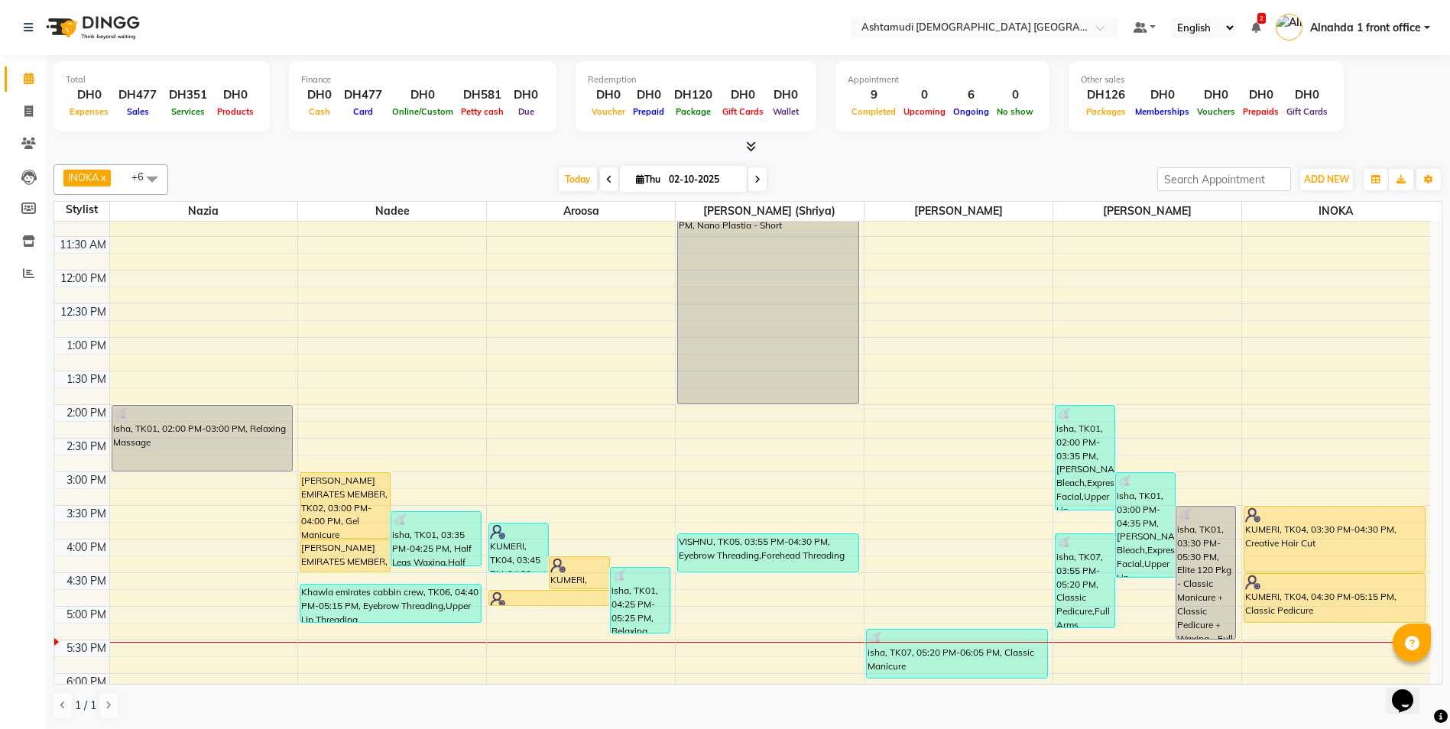
scroll to position [229, 0]
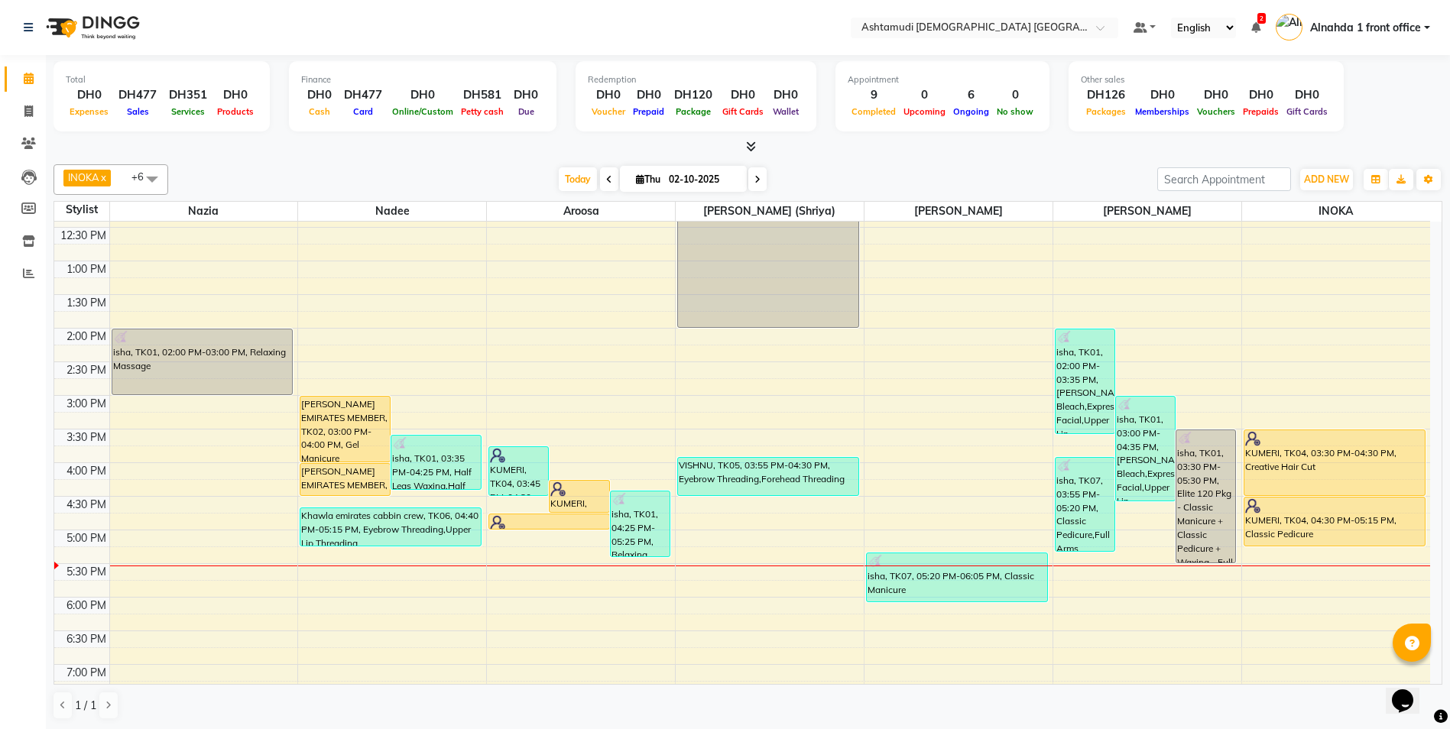
click at [606, 182] on icon at bounding box center [609, 179] width 6 height 9
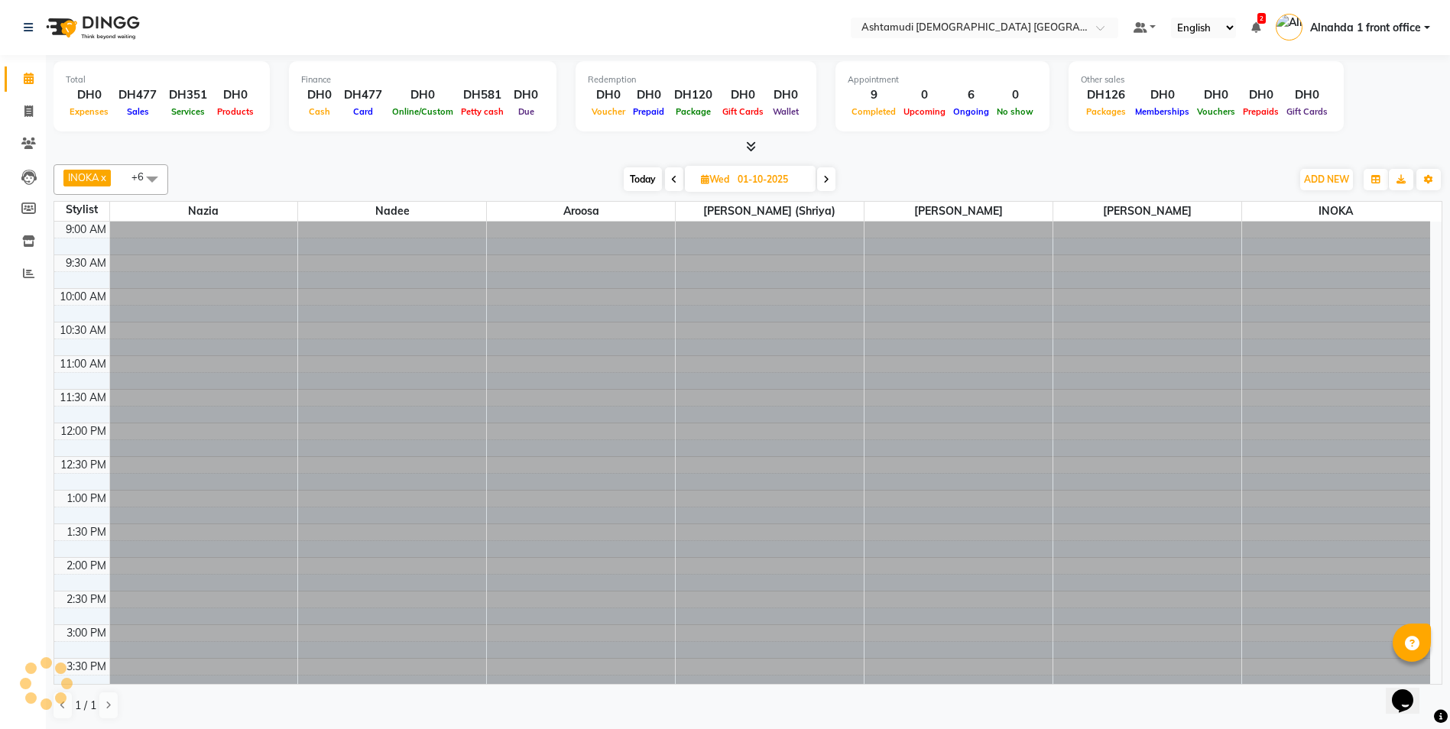
scroll to position [478, 0]
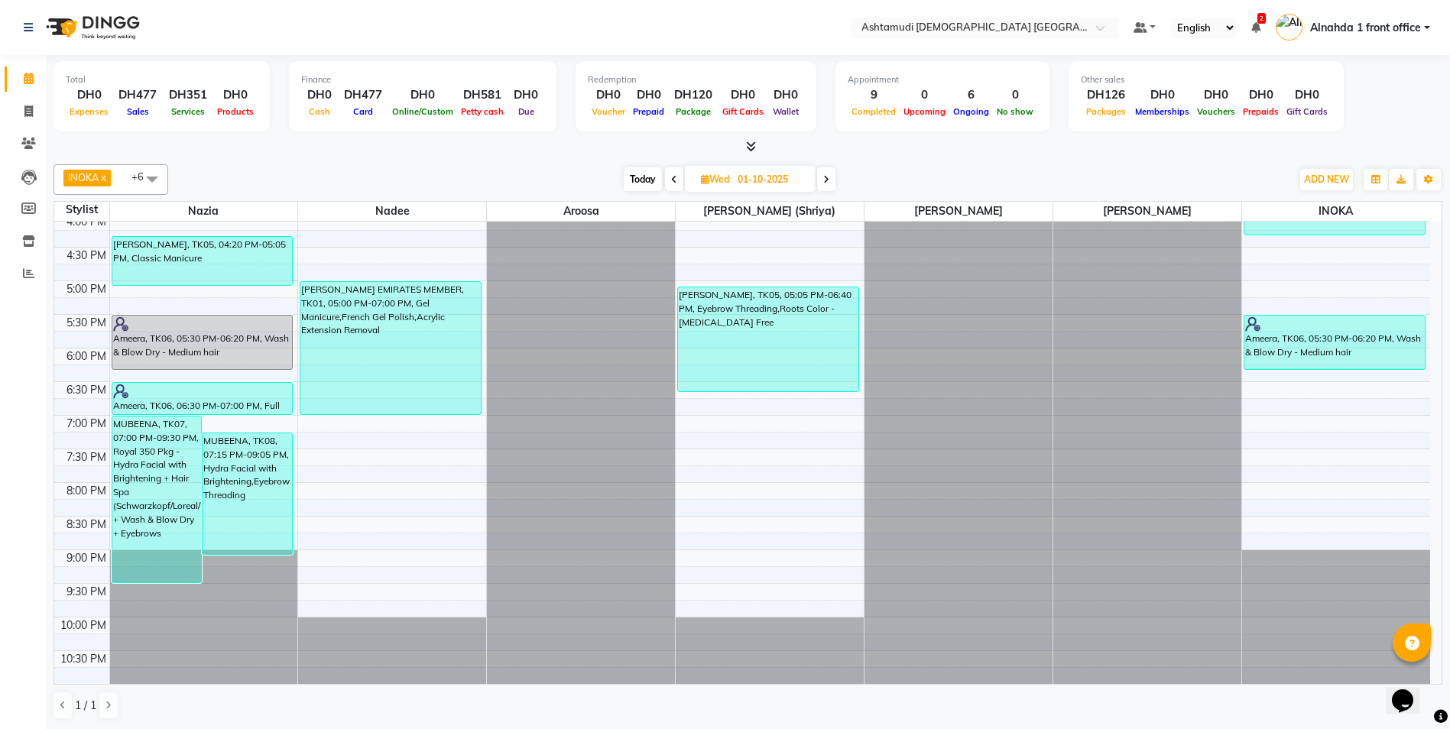
click at [725, 181] on icon at bounding box center [826, 179] width 6 height 9
type input "02-10-2025"
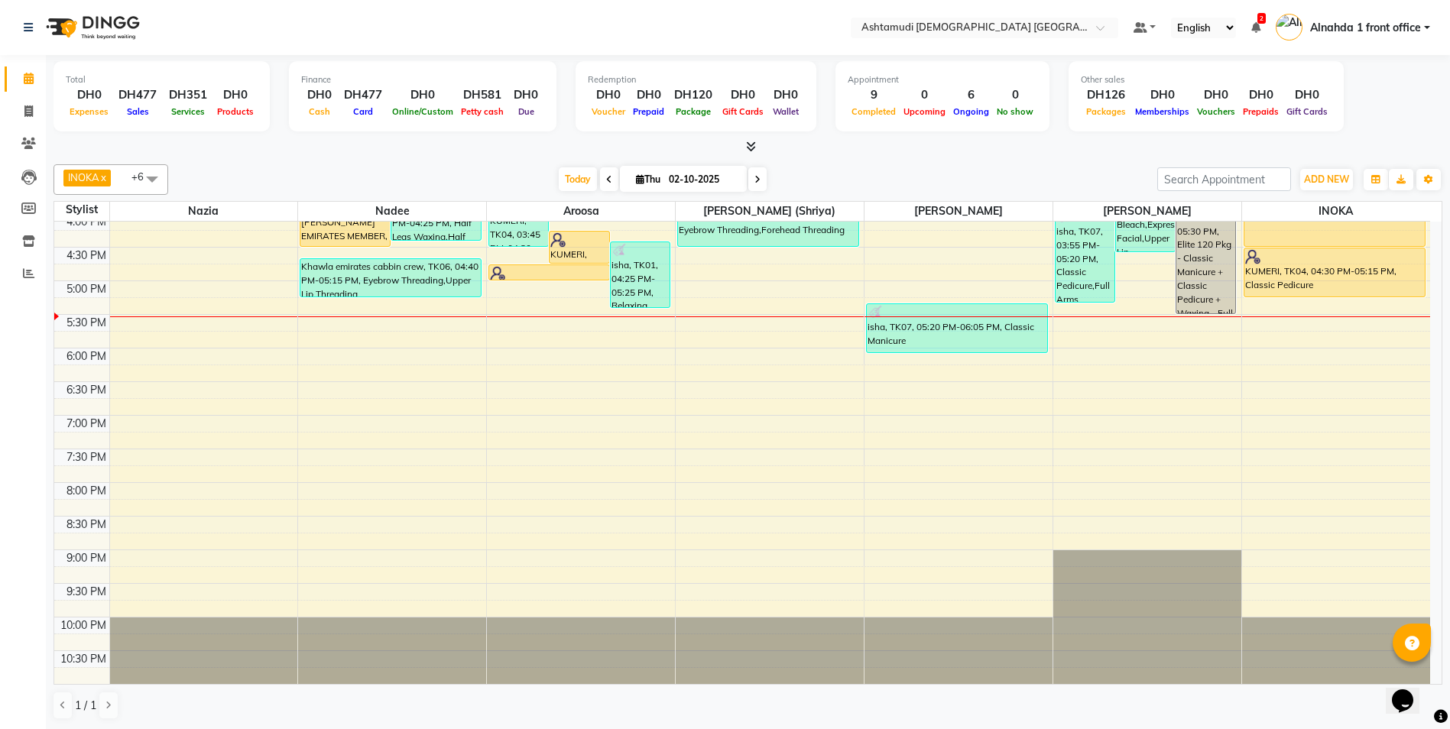
scroll to position [173, 0]
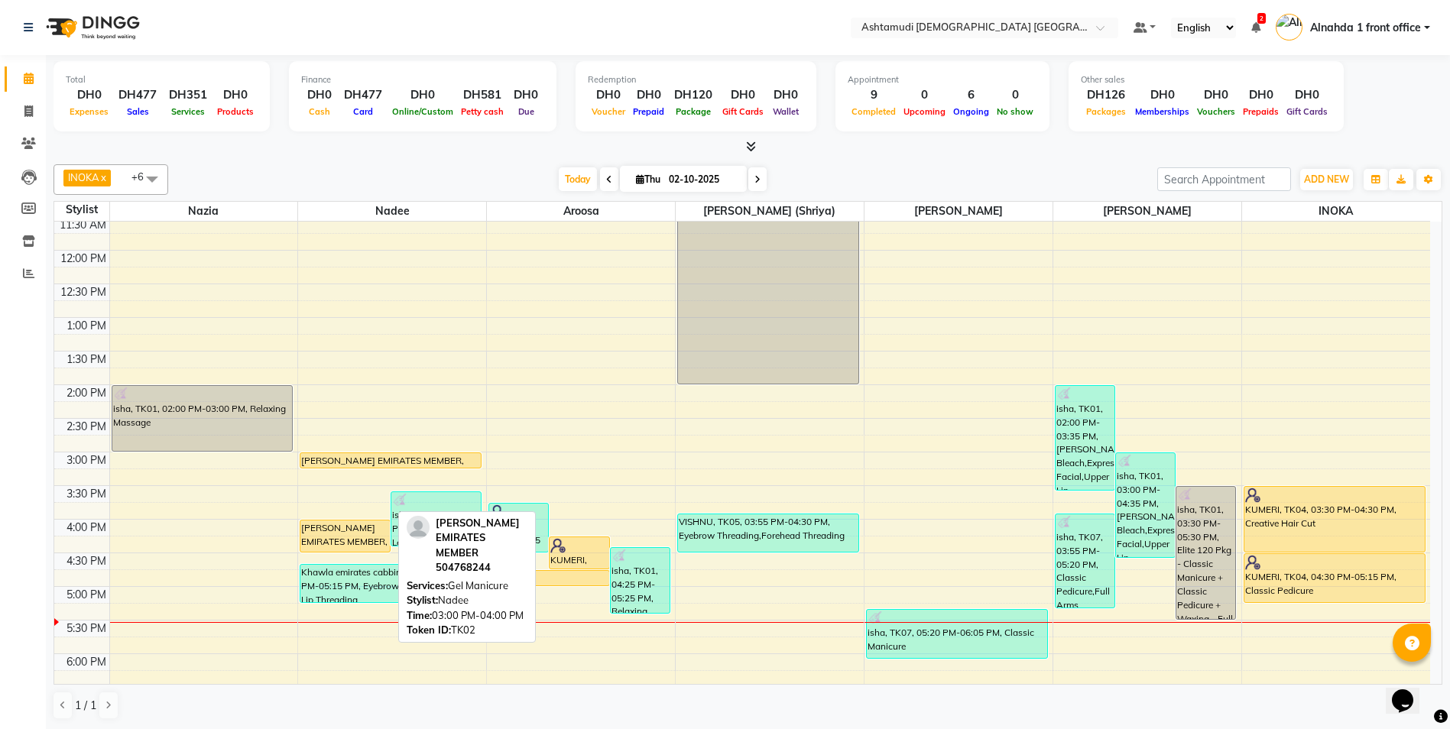
drag, startPoint x: 348, startPoint y: 515, endPoint x: 355, endPoint y: 467, distance: 48.6
click at [355, 328] on div "REVATHI EMIRATES MEMBER, TK02, 03:00 PM-04:00 PM, Gel Manicure isha, TK01, 03:3…" at bounding box center [392, 519] width 188 height 941
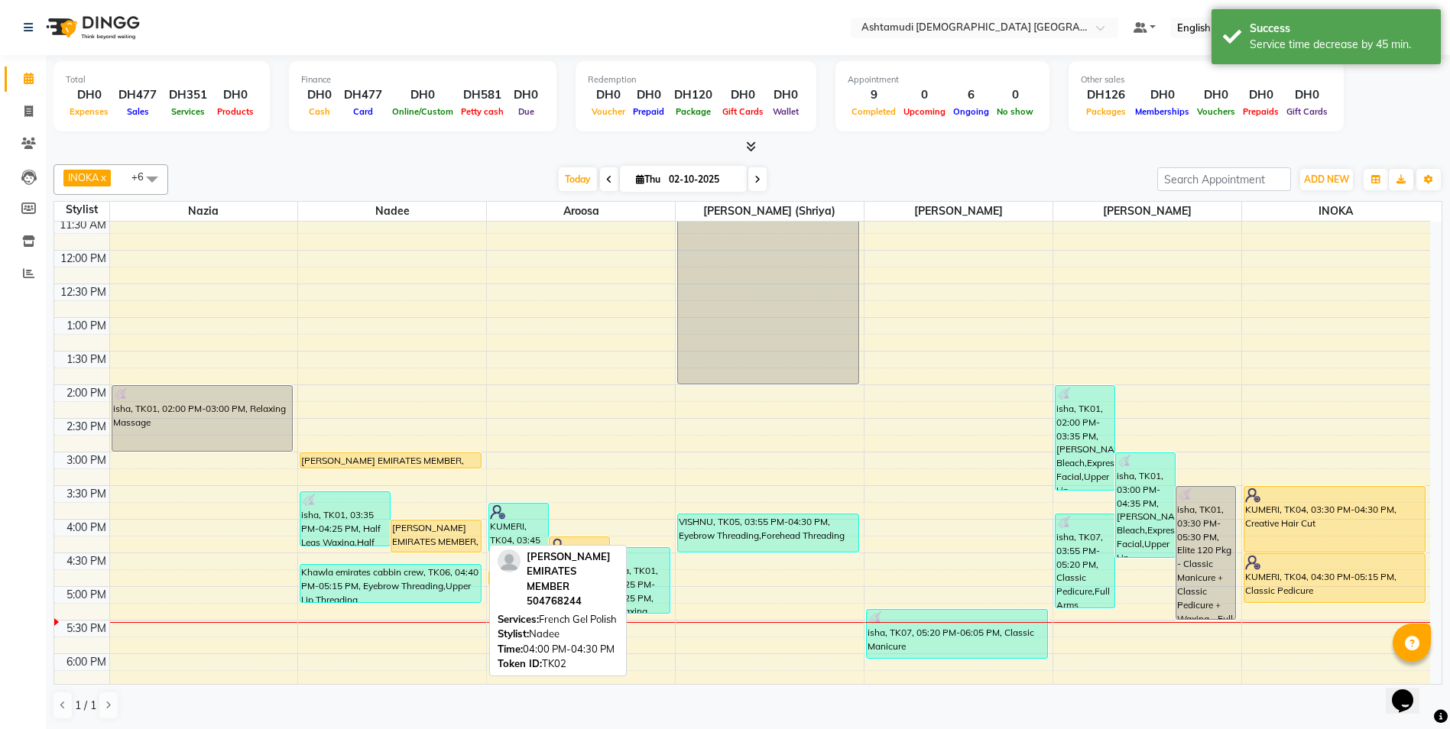
drag, startPoint x: 437, startPoint y: 550, endPoint x: 444, endPoint y: 476, distance: 74.4
click at [444, 328] on div "9:00 AM 9:30 AM 10:00 AM 10:30 AM 11:00 AM 11:30 AM 12:00 PM 12:30 PM 1:00 PM 1…" at bounding box center [741, 519] width 1375 height 941
drag, startPoint x: 446, startPoint y: 549, endPoint x: 453, endPoint y: 484, distance: 66.1
click at [453, 328] on div "9:00 AM 9:30 AM 10:00 AM 10:30 AM 11:00 AM 11:30 AM 12:00 PM 12:30 PM 1:00 PM 1…" at bounding box center [741, 519] width 1375 height 941
drag, startPoint x: 442, startPoint y: 531, endPoint x: 421, endPoint y: 480, distance: 55.2
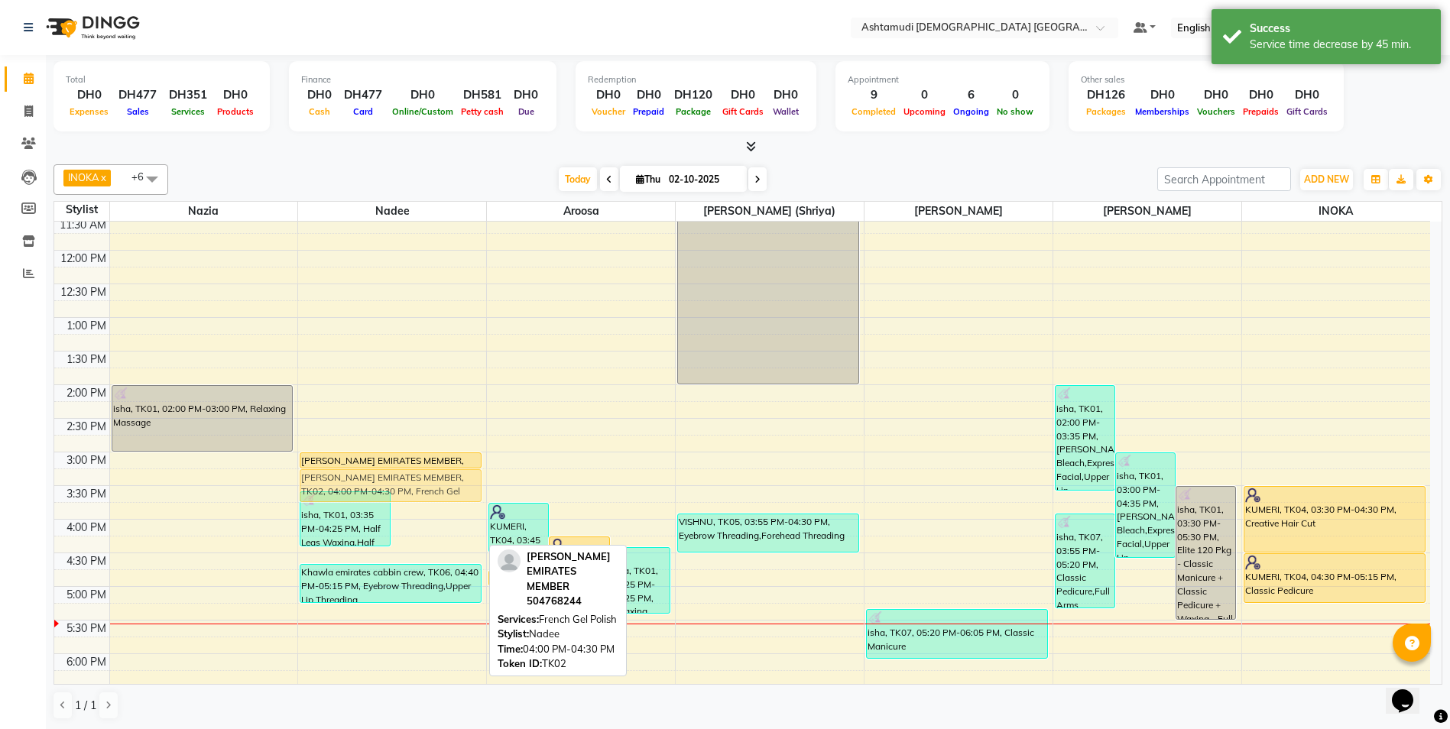
click at [421, 328] on div "isha, TK01, 03:35 PM-04:25 PM, Half Legs Waxing,Half Legs D Tan REVATHI EMIRATE…" at bounding box center [392, 519] width 188 height 941
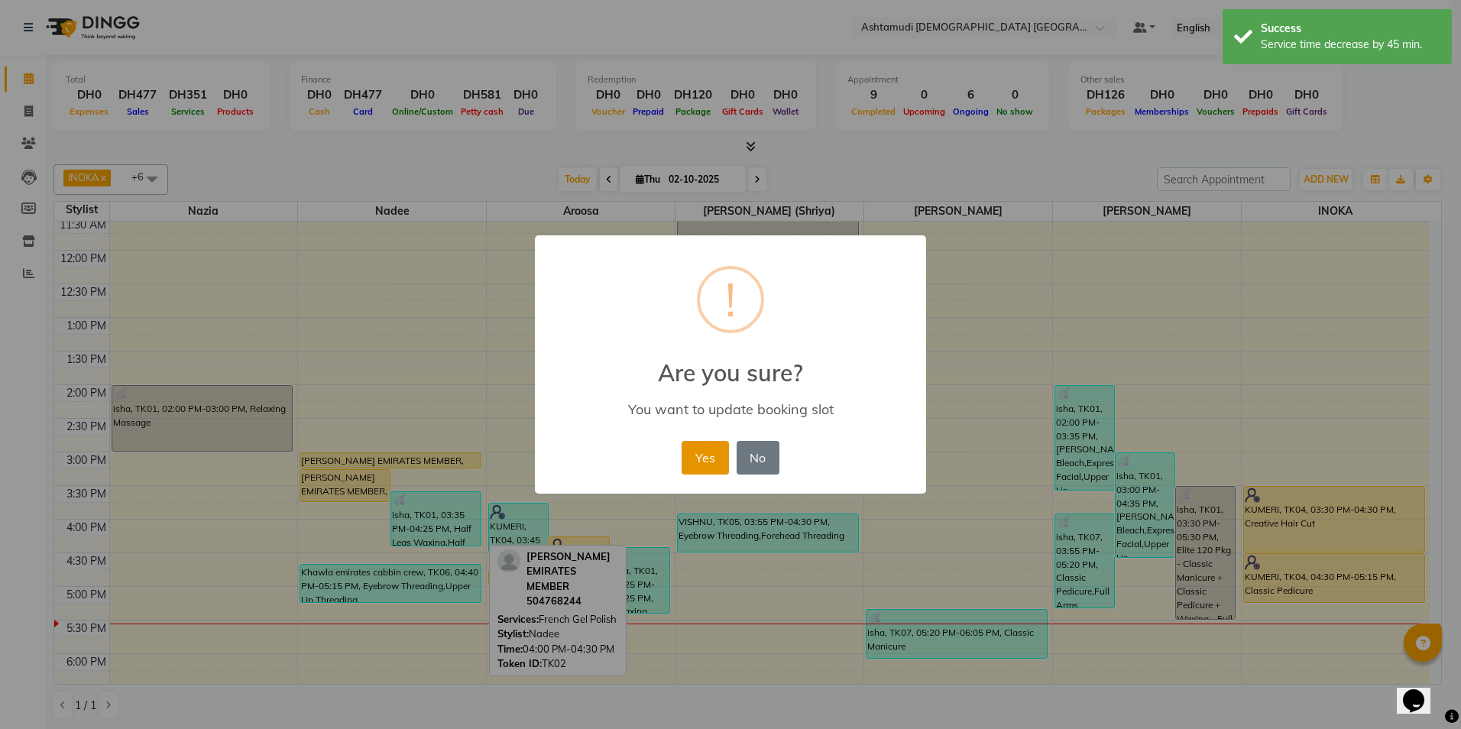
click at [705, 328] on button "Yes" at bounding box center [705, 458] width 47 height 34
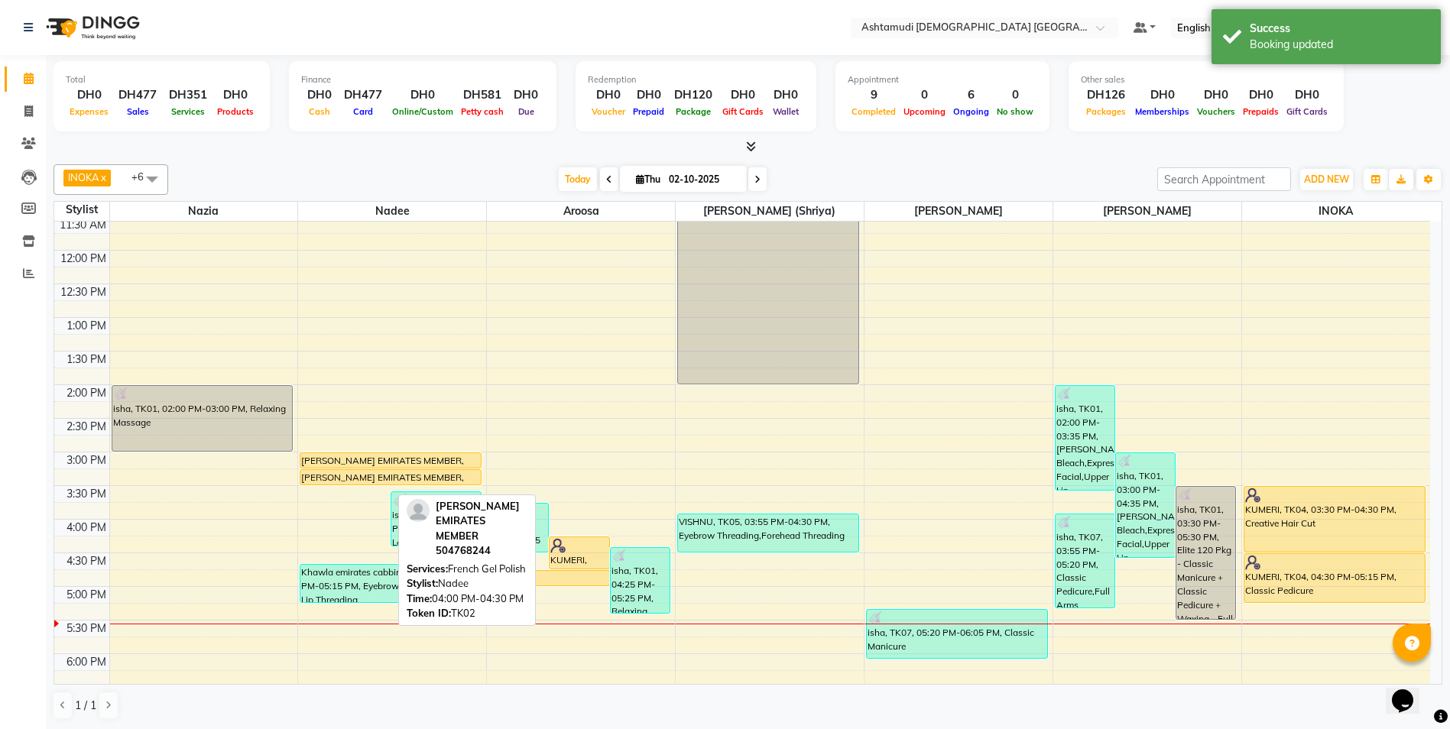
drag, startPoint x: 340, startPoint y: 500, endPoint x: 356, endPoint y: 471, distance: 32.5
click at [356, 328] on div "REVATHI EMIRATES MEMBER, TK02, 03:15 PM-03:45 PM, French Gel Polish isha, TK01,…" at bounding box center [392, 519] width 188 height 941
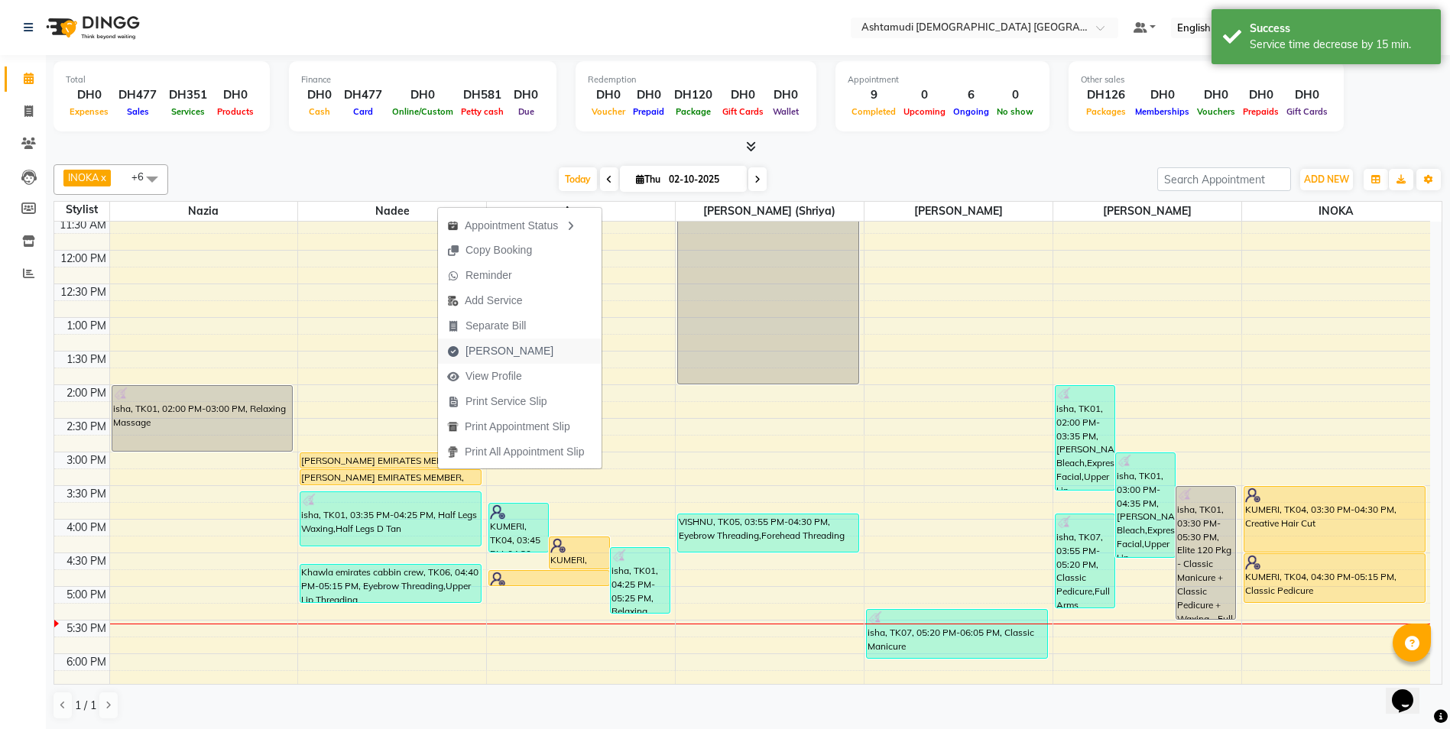
click at [504, 328] on span "Mark Done" at bounding box center [509, 351] width 88 height 16
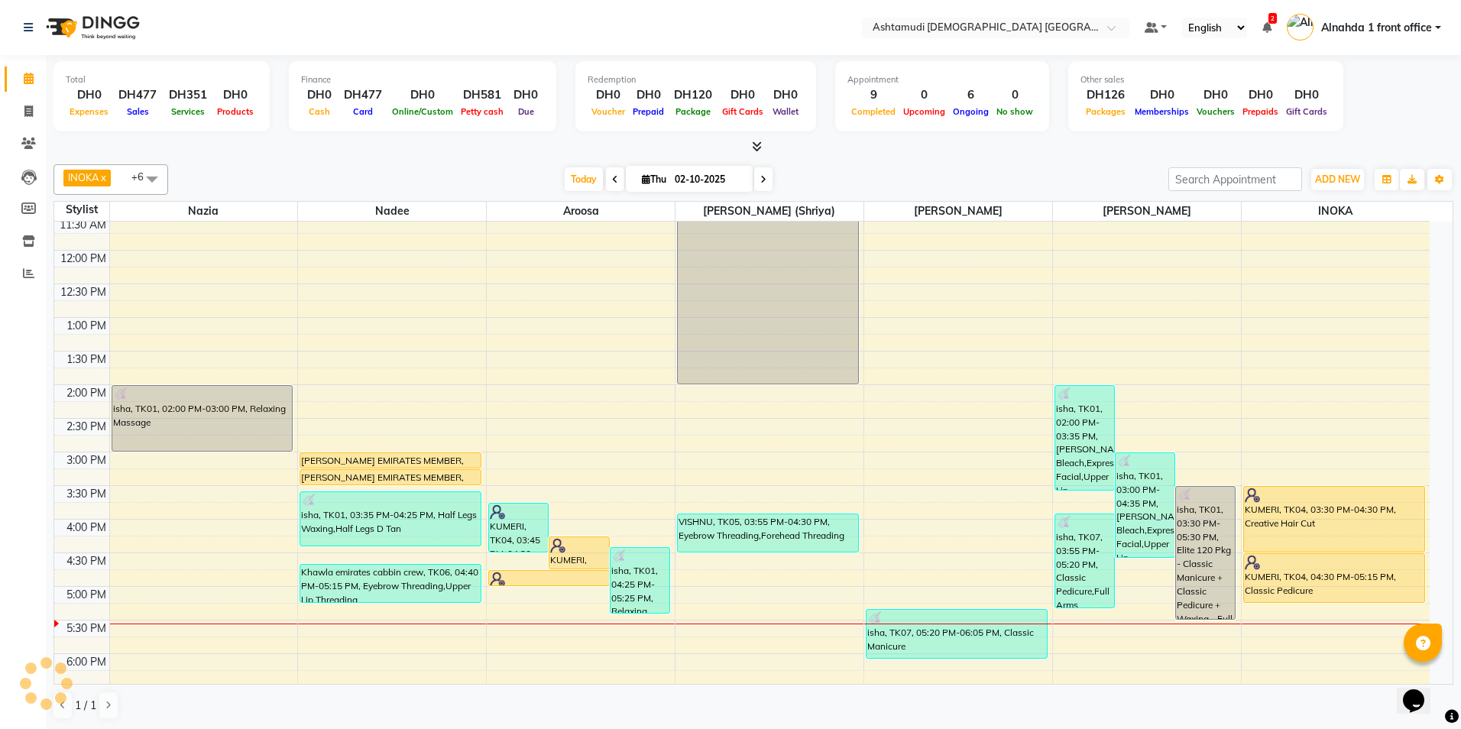
select select "service"
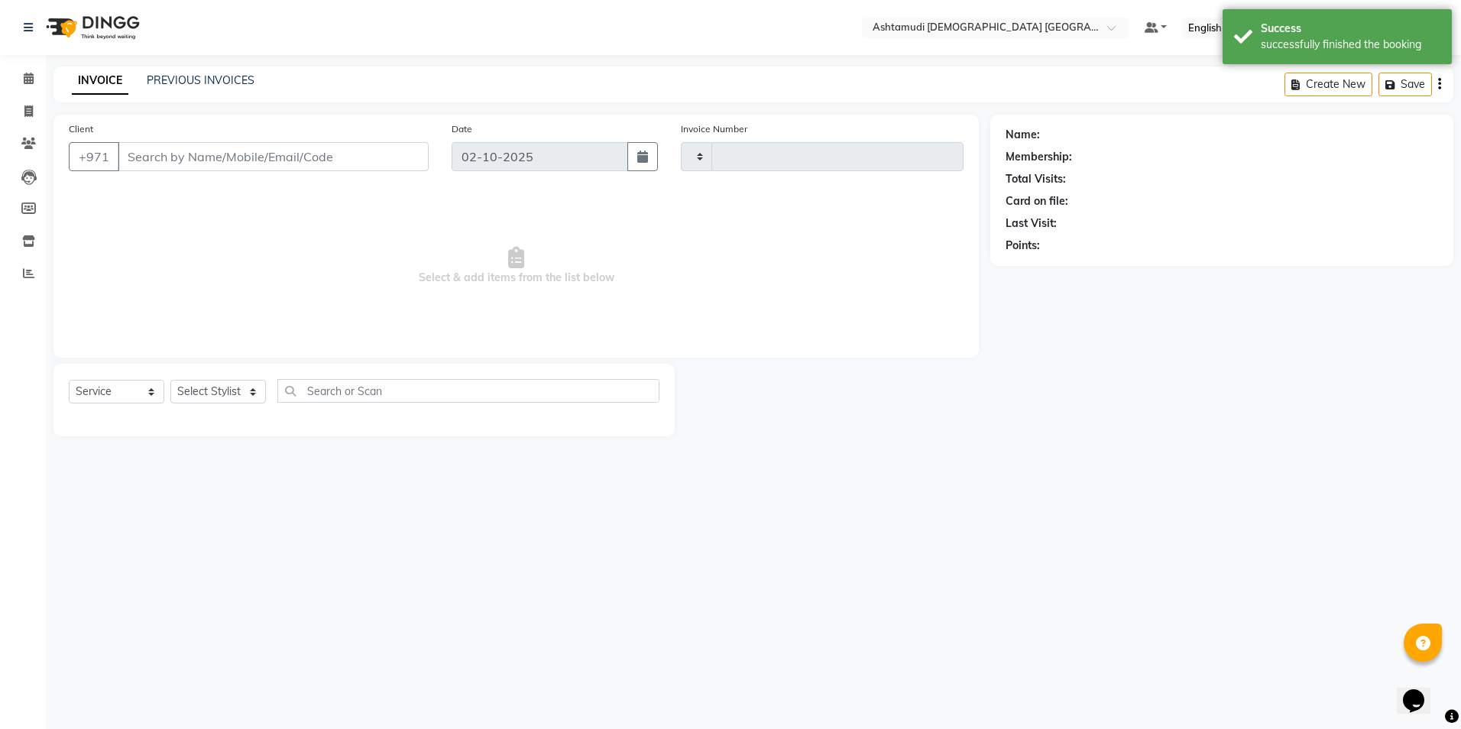
type input "3064"
select select "7242"
type input "504768244"
select select "62799"
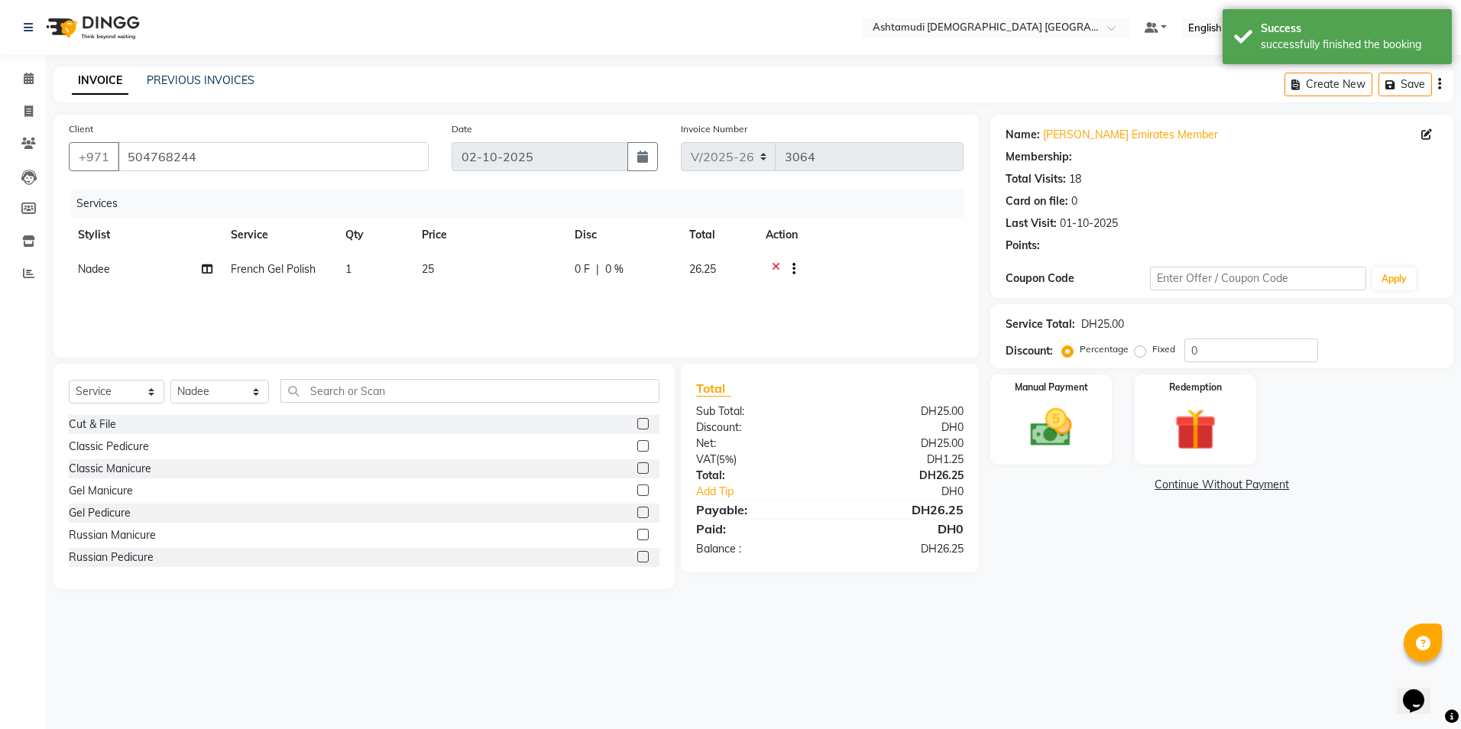
select select "1: Object"
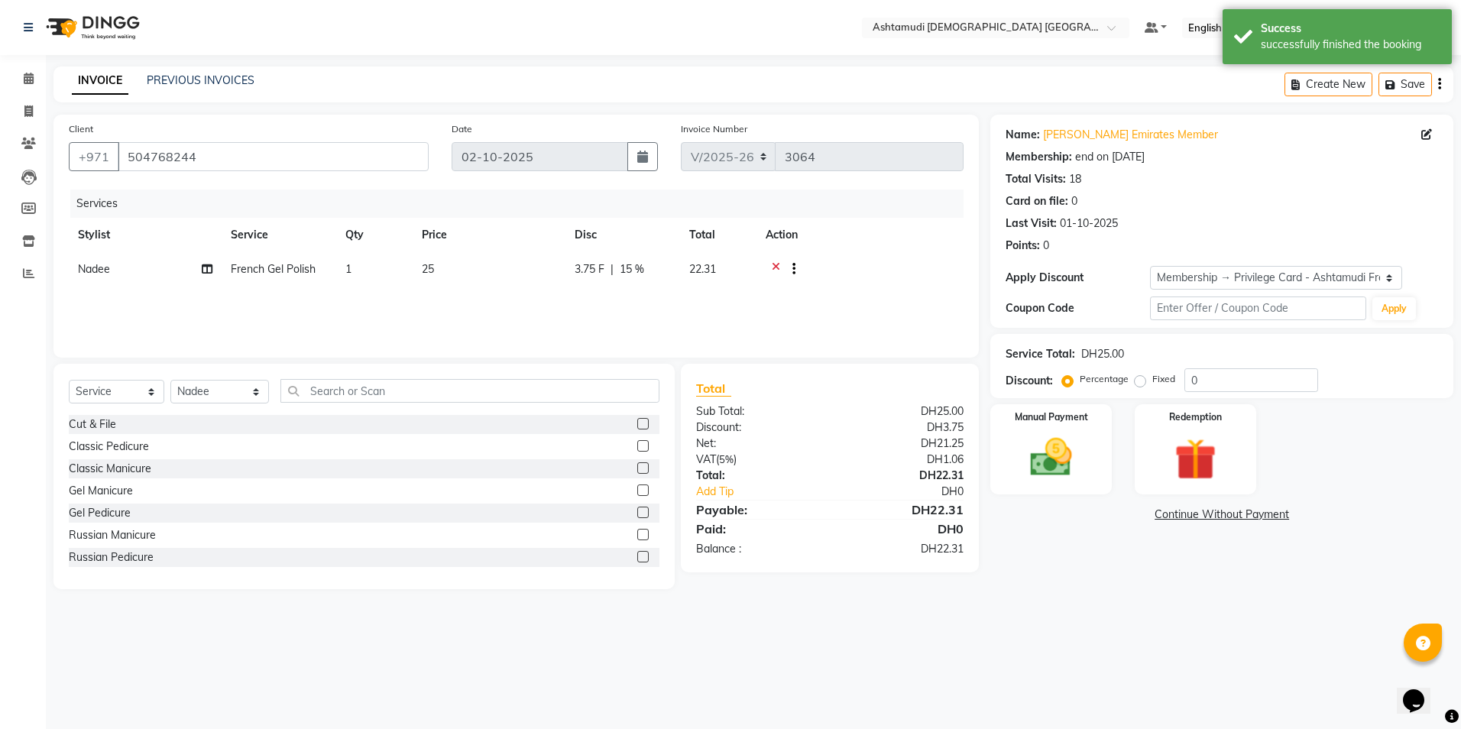
type input "15"
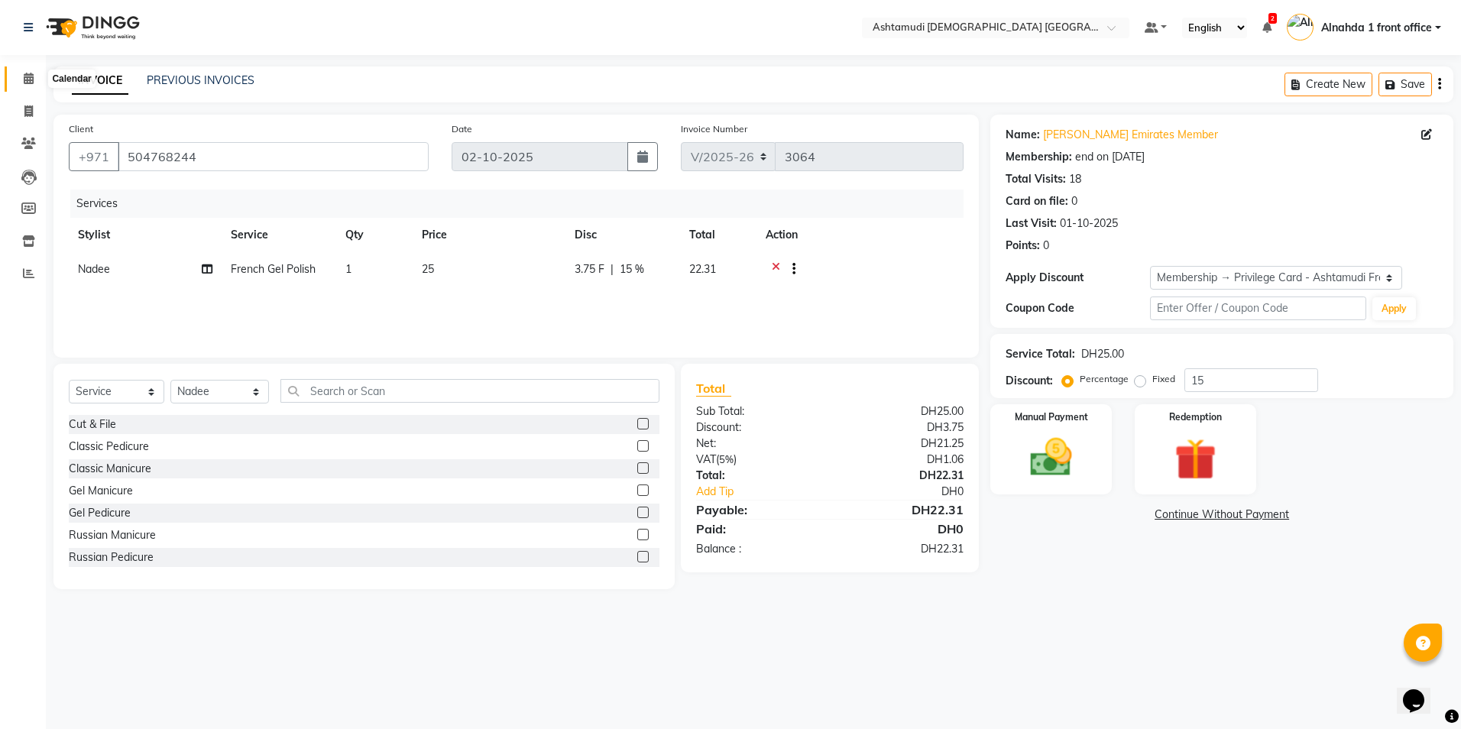
click at [20, 74] on span at bounding box center [28, 79] width 27 height 18
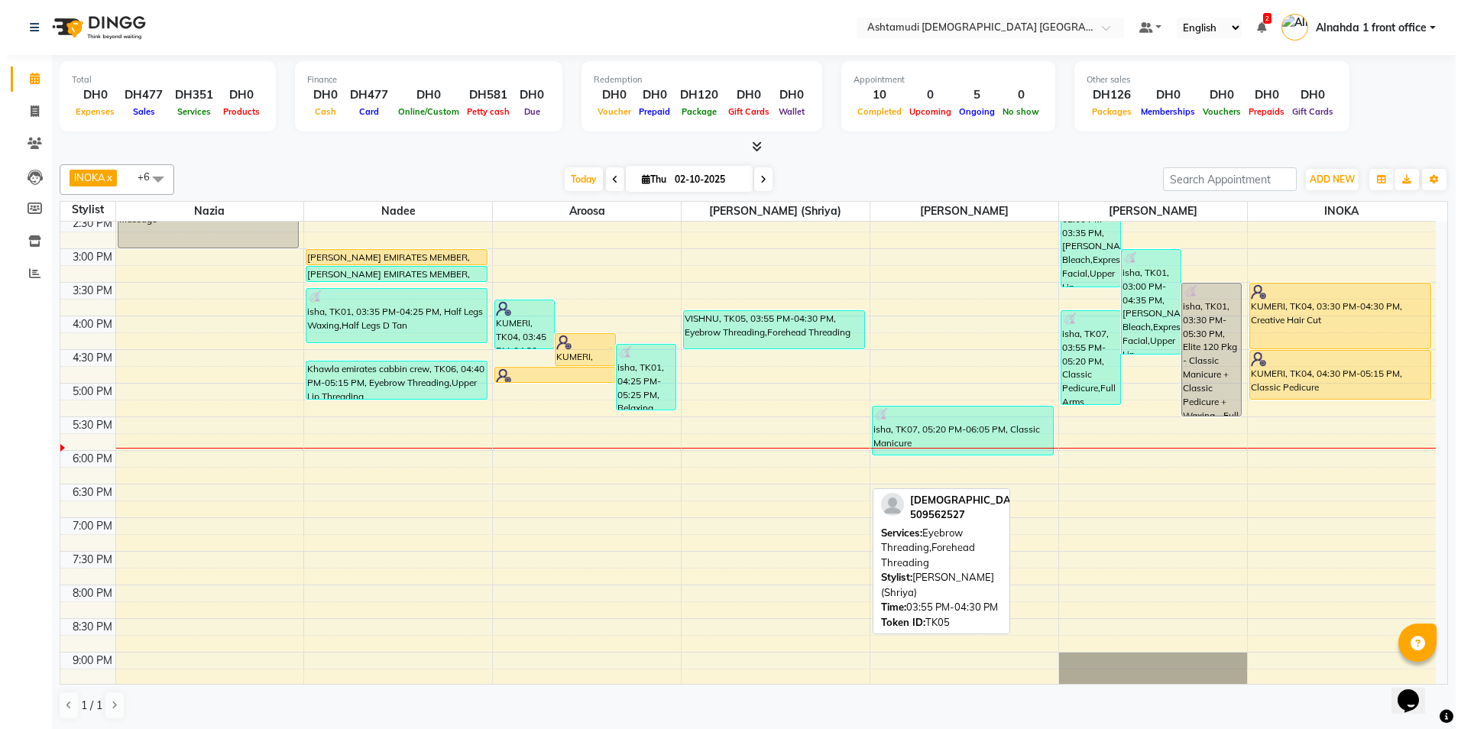
scroll to position [382, 0]
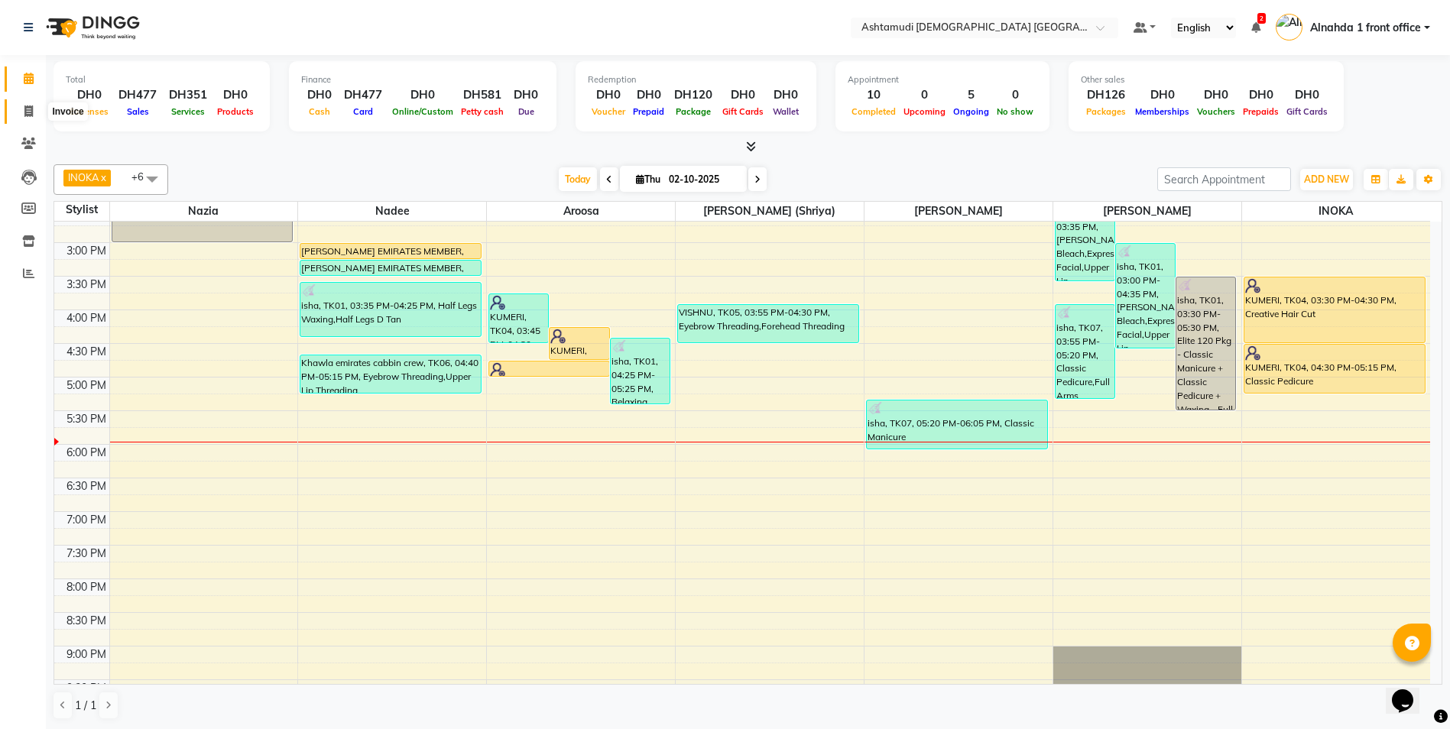
click at [28, 118] on span at bounding box center [28, 112] width 27 height 18
select select "service"
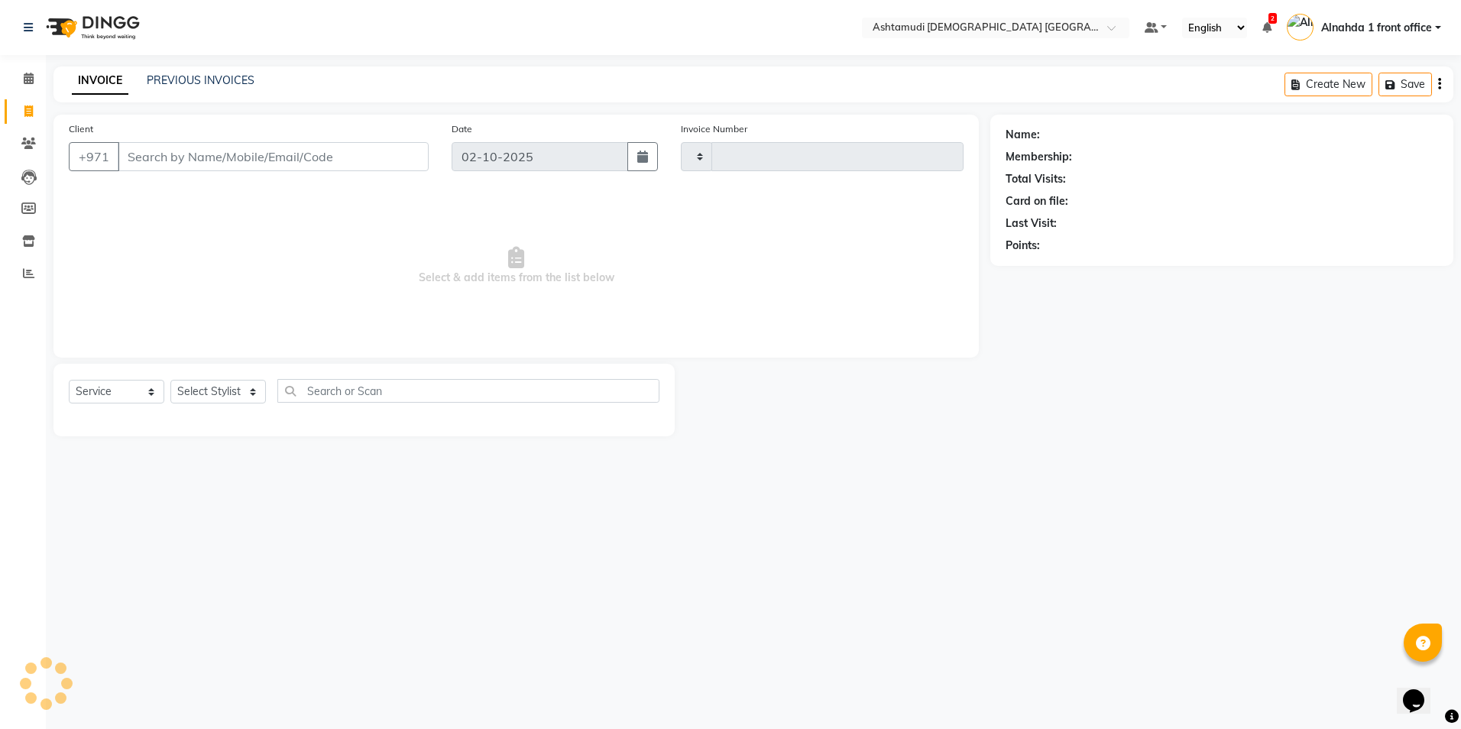
type input "3064"
select select "7242"
click at [26, 144] on icon at bounding box center [28, 143] width 15 height 11
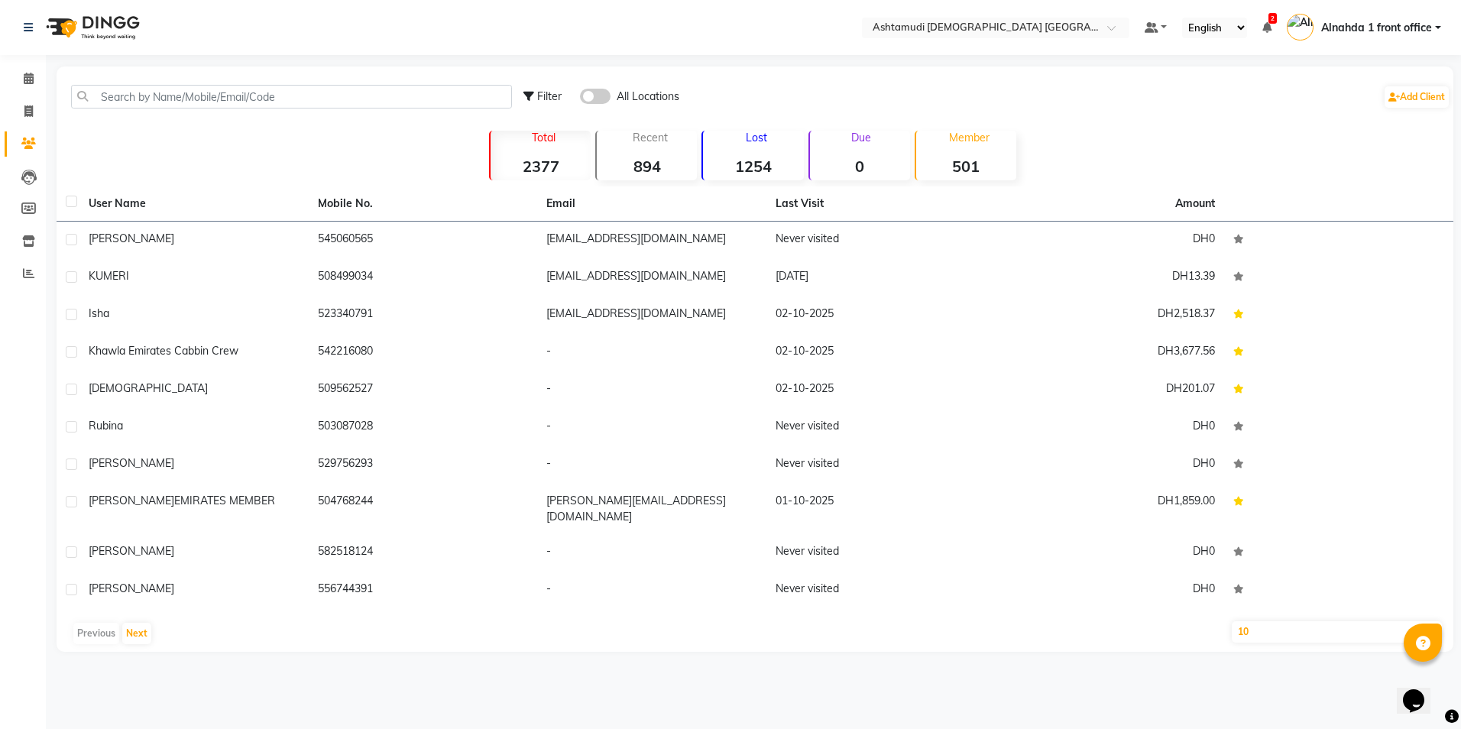
click at [533, 96] on icon at bounding box center [528, 96] width 11 height 11
select select "1000000"
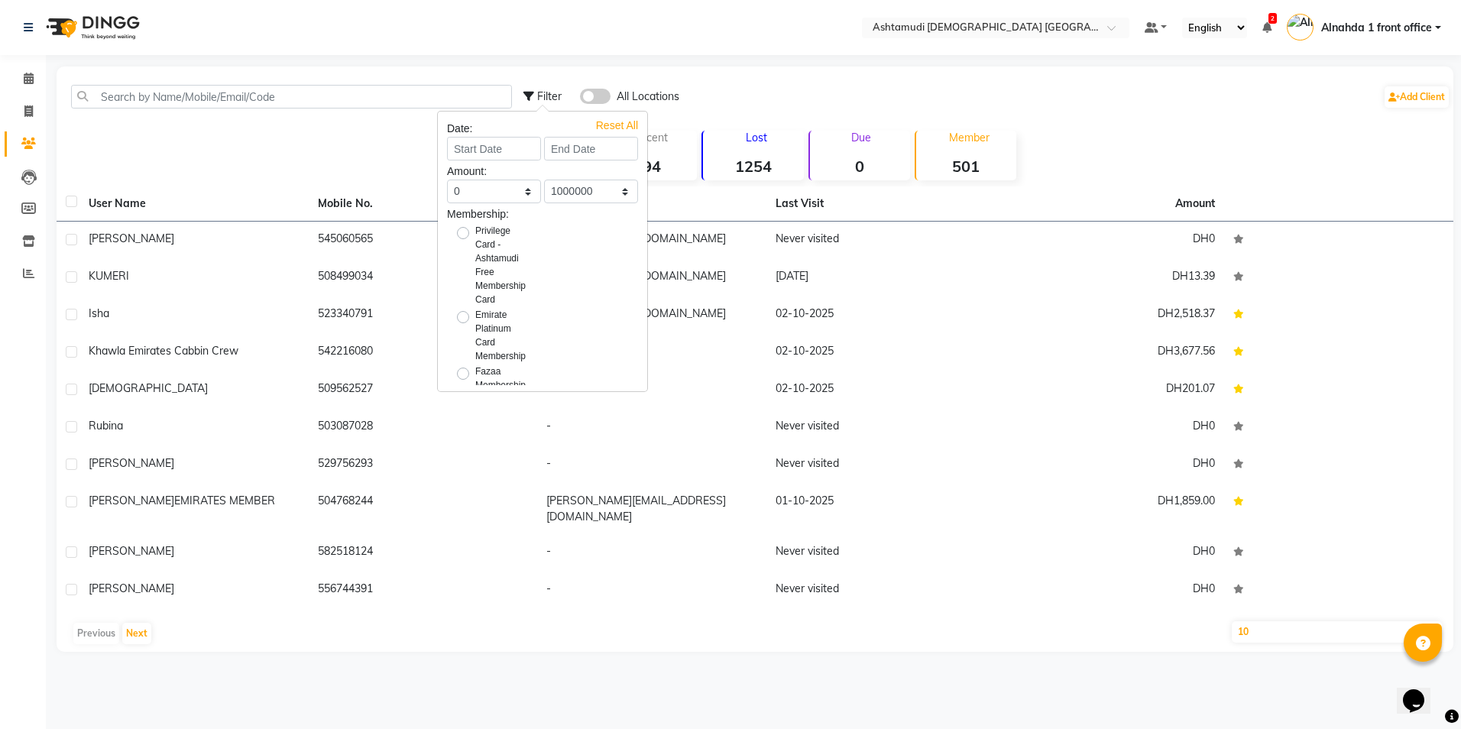
click at [725, 112] on div "Filter All Locations Add Client" at bounding box center [986, 97] width 927 height 48
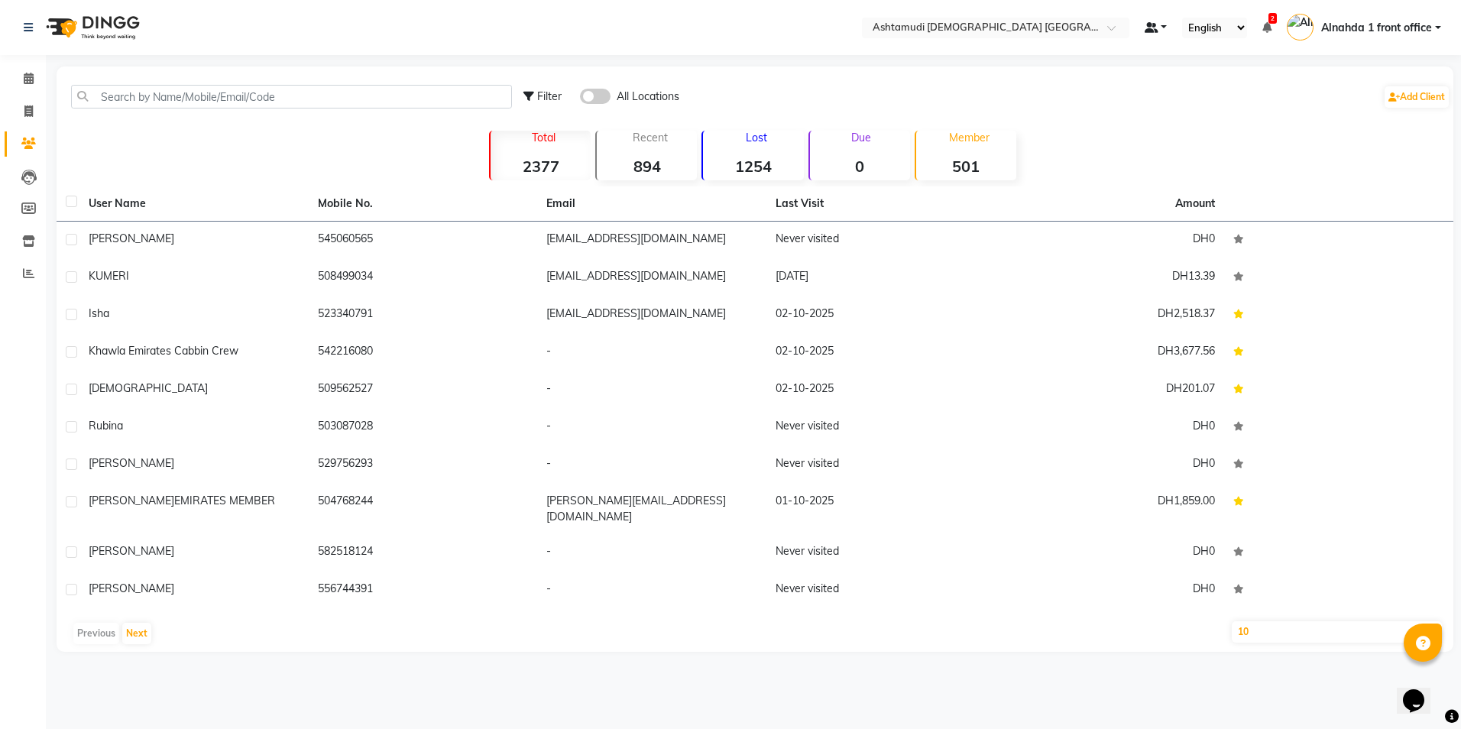
click at [725, 28] on link at bounding box center [1156, 28] width 23 height 16
click at [725, 134] on div "Total 2377 Recent 894 Lost 1254 Due 0 Member 501" at bounding box center [755, 153] width 848 height 53
click at [725, 328] on select "10 50 100" at bounding box center [1337, 631] width 210 height 21
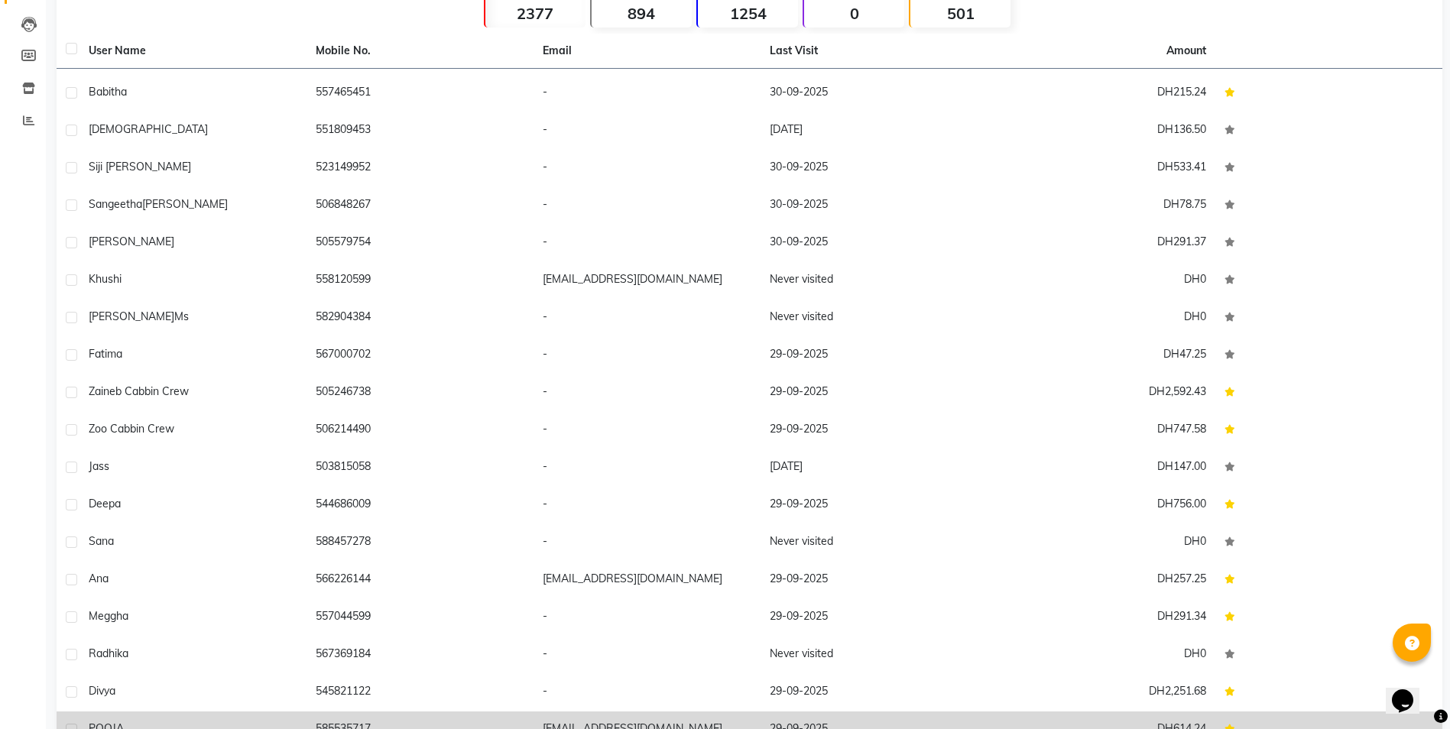
scroll to position [287, 0]
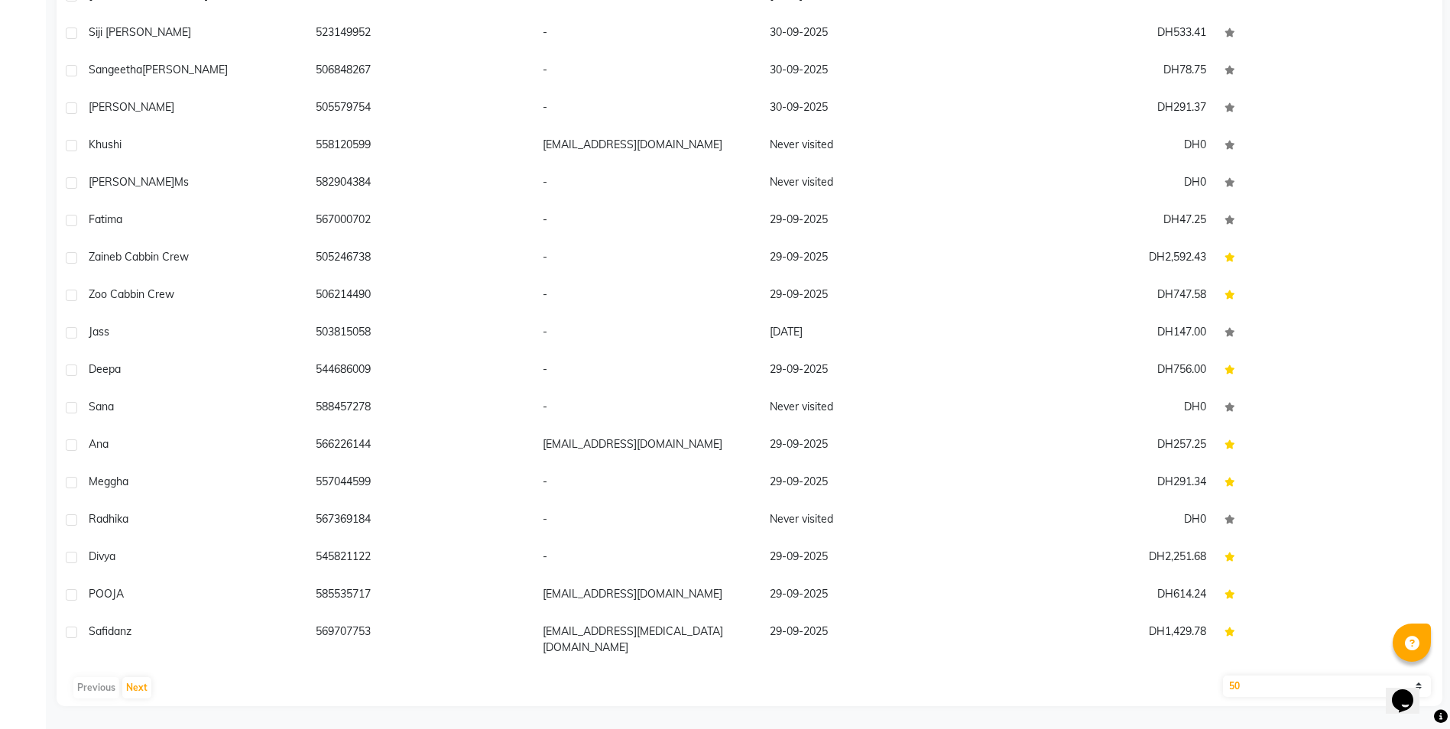
click at [725, 328] on select "10 50 100" at bounding box center [1327, 685] width 208 height 21
select select "100"
click at [725, 328] on select "10 50 100" at bounding box center [1327, 685] width 208 height 21
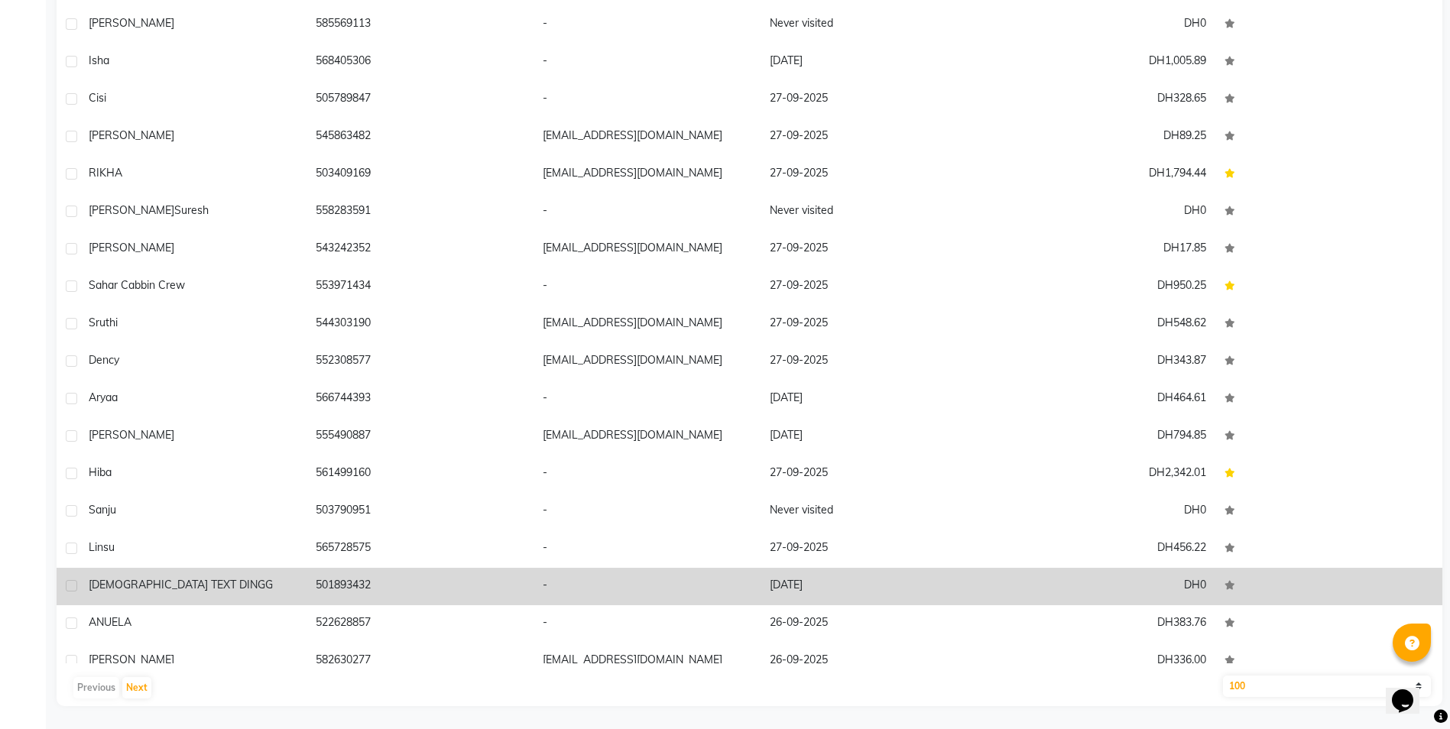
scroll to position [3015, 0]
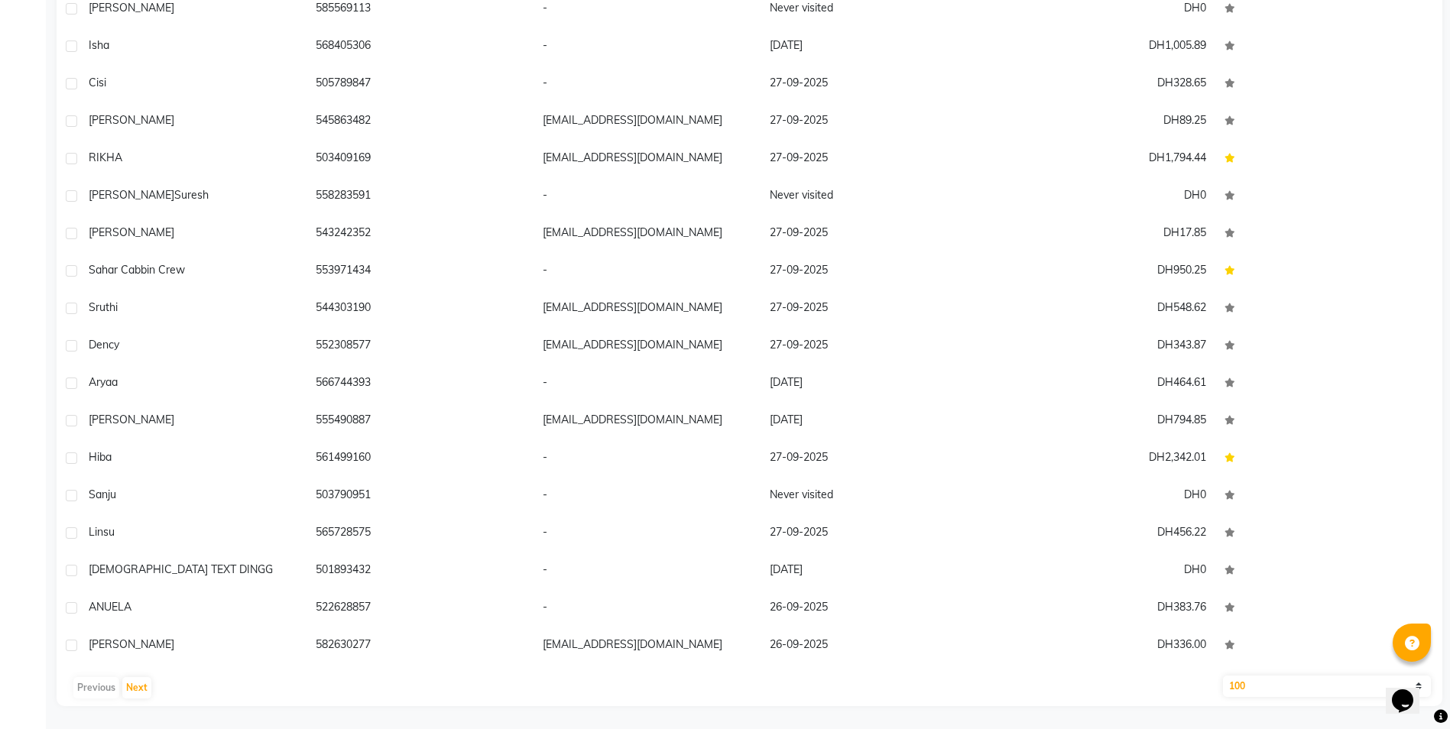
click at [725, 328] on select "10 50 100" at bounding box center [1327, 685] width 208 height 21
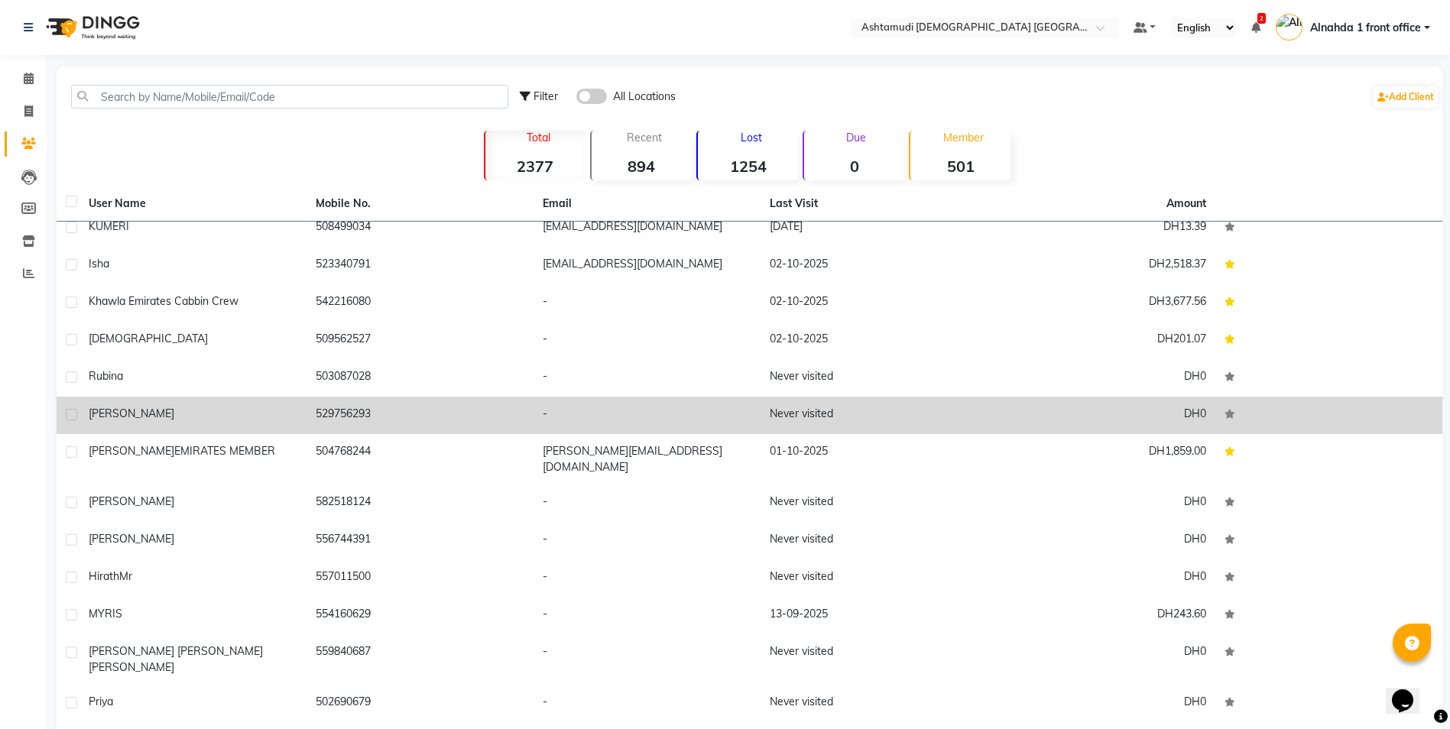
scroll to position [76, 0]
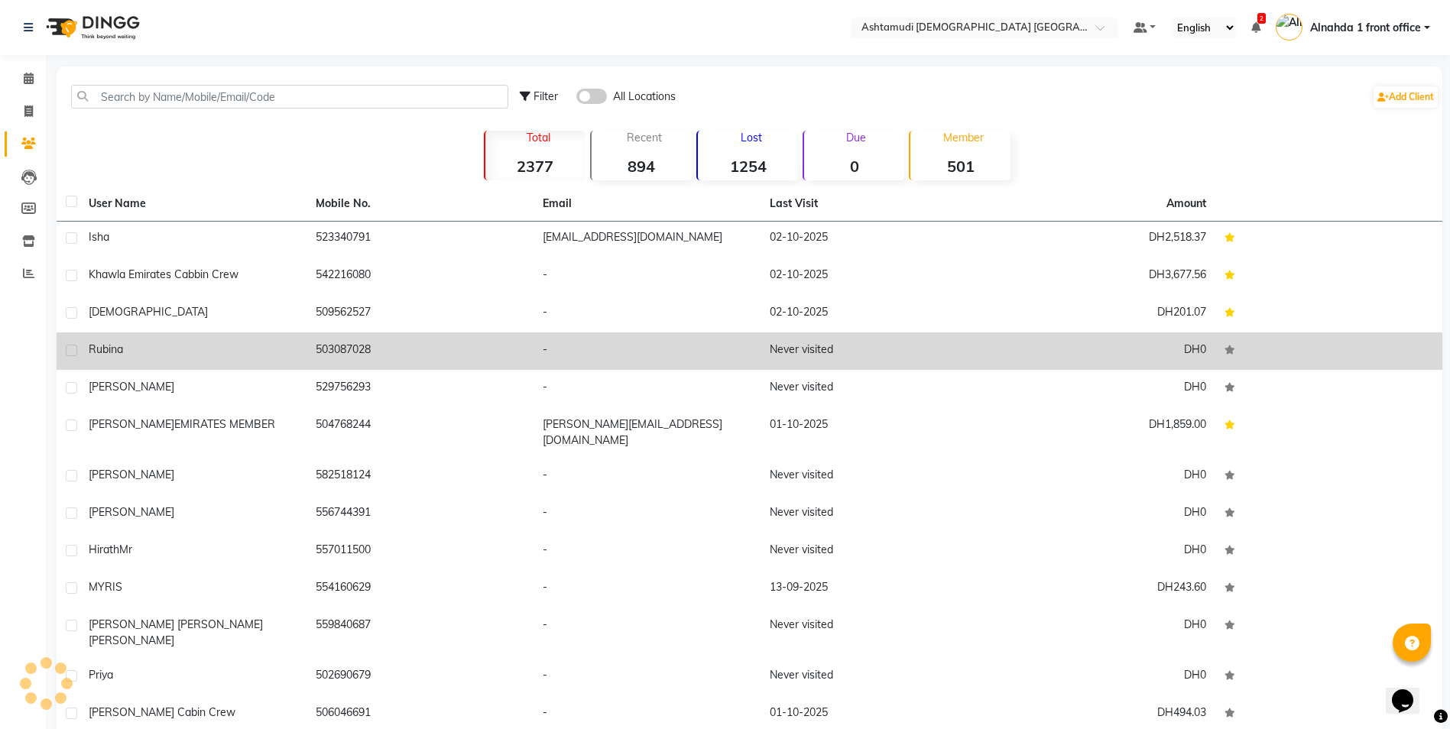
drag, startPoint x: 316, startPoint y: 350, endPoint x: 416, endPoint y: 368, distance: 102.4
click at [416, 328] on td "503087028" at bounding box center [419, 350] width 227 height 37
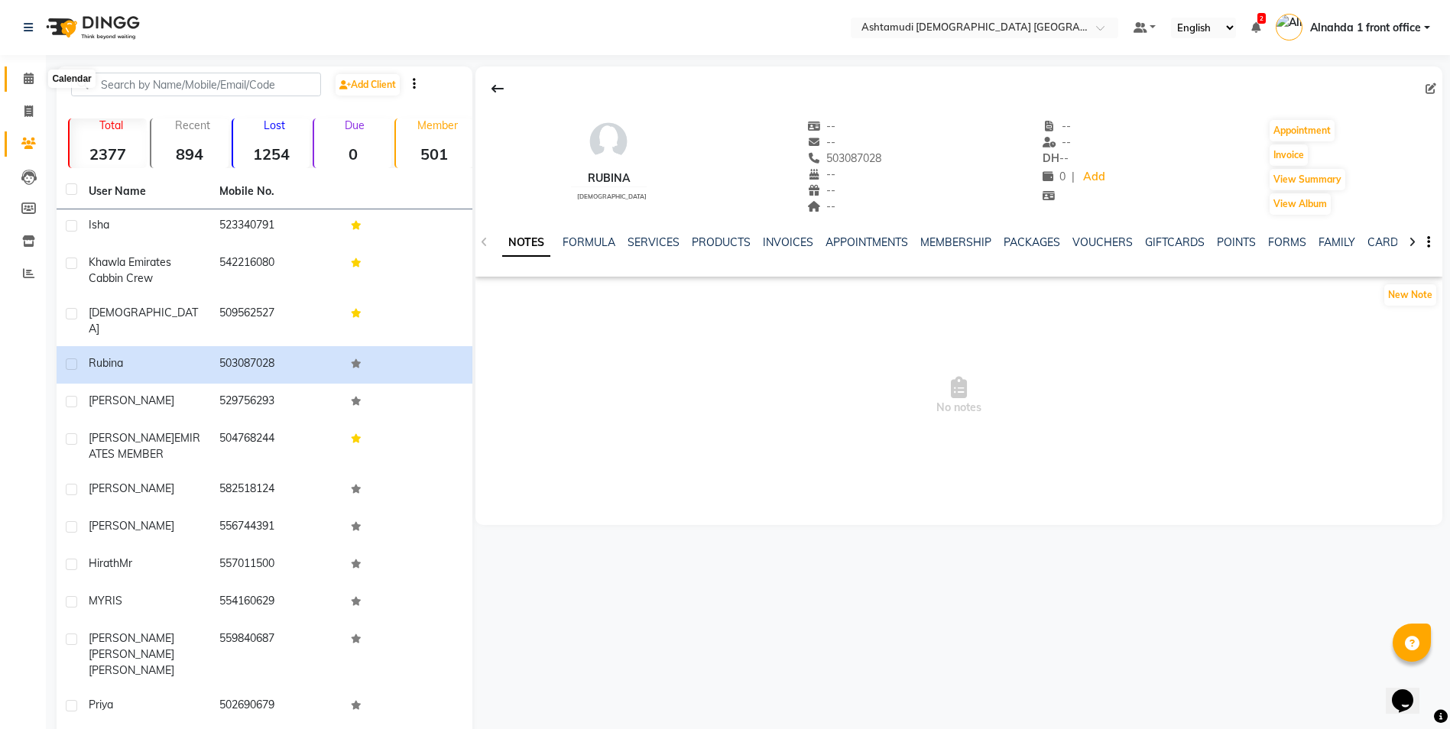
click at [24, 83] on icon at bounding box center [29, 78] width 10 height 11
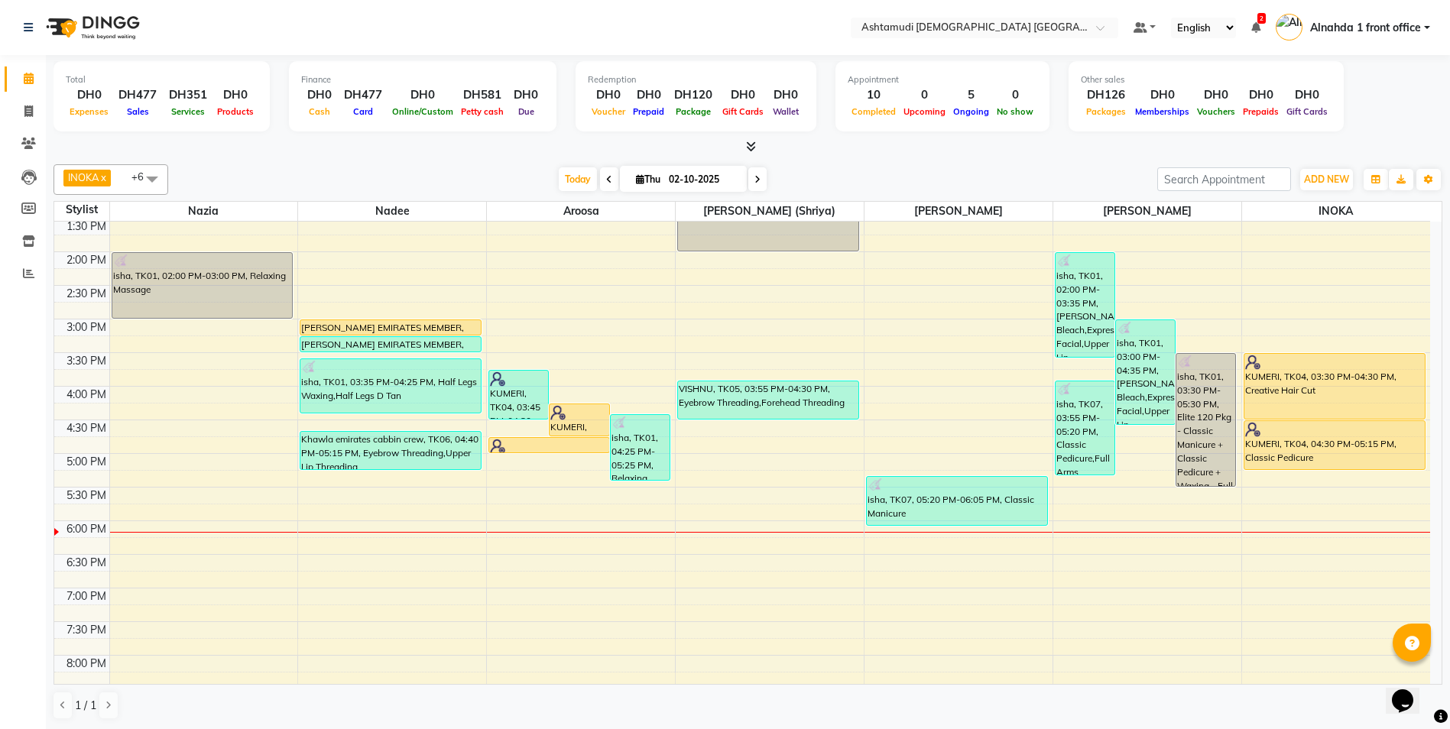
scroll to position [296, 0]
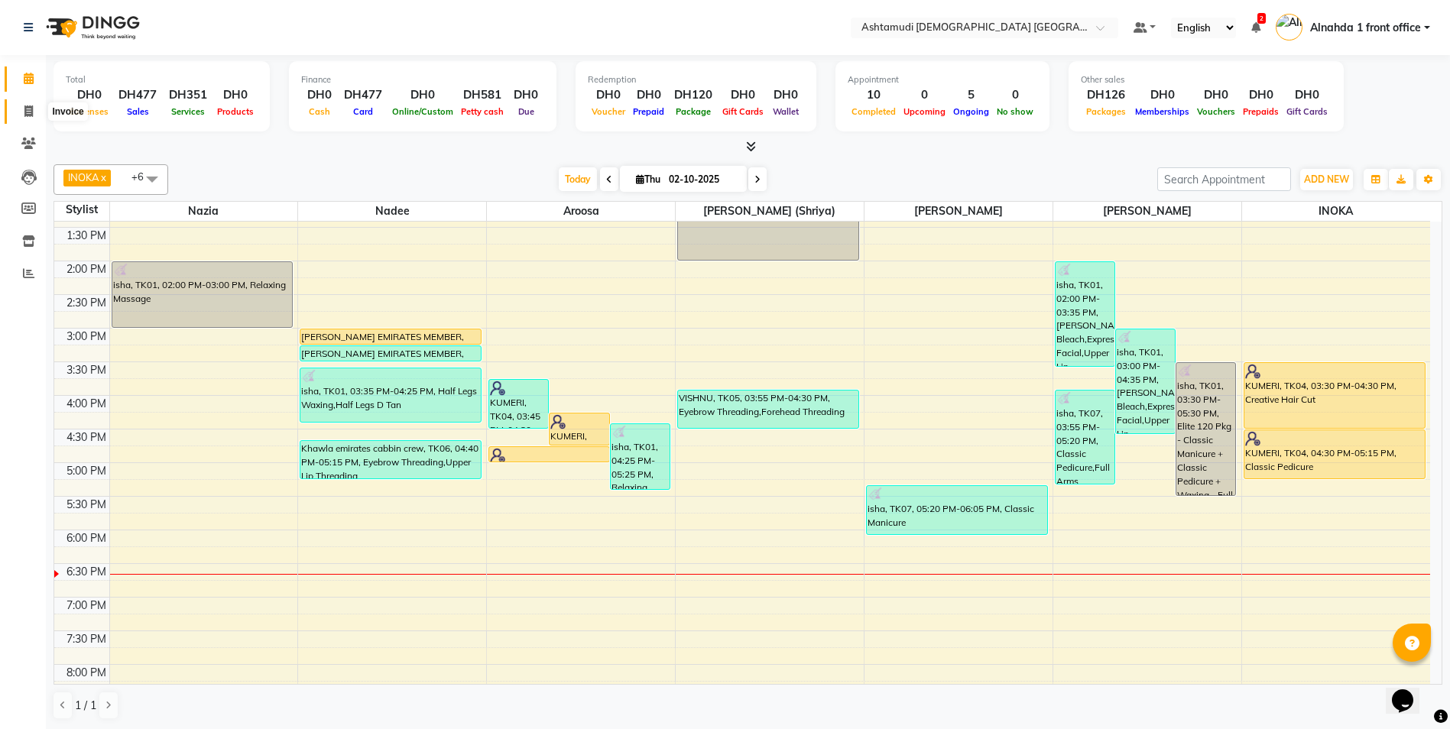
click at [24, 114] on icon at bounding box center [28, 110] width 8 height 11
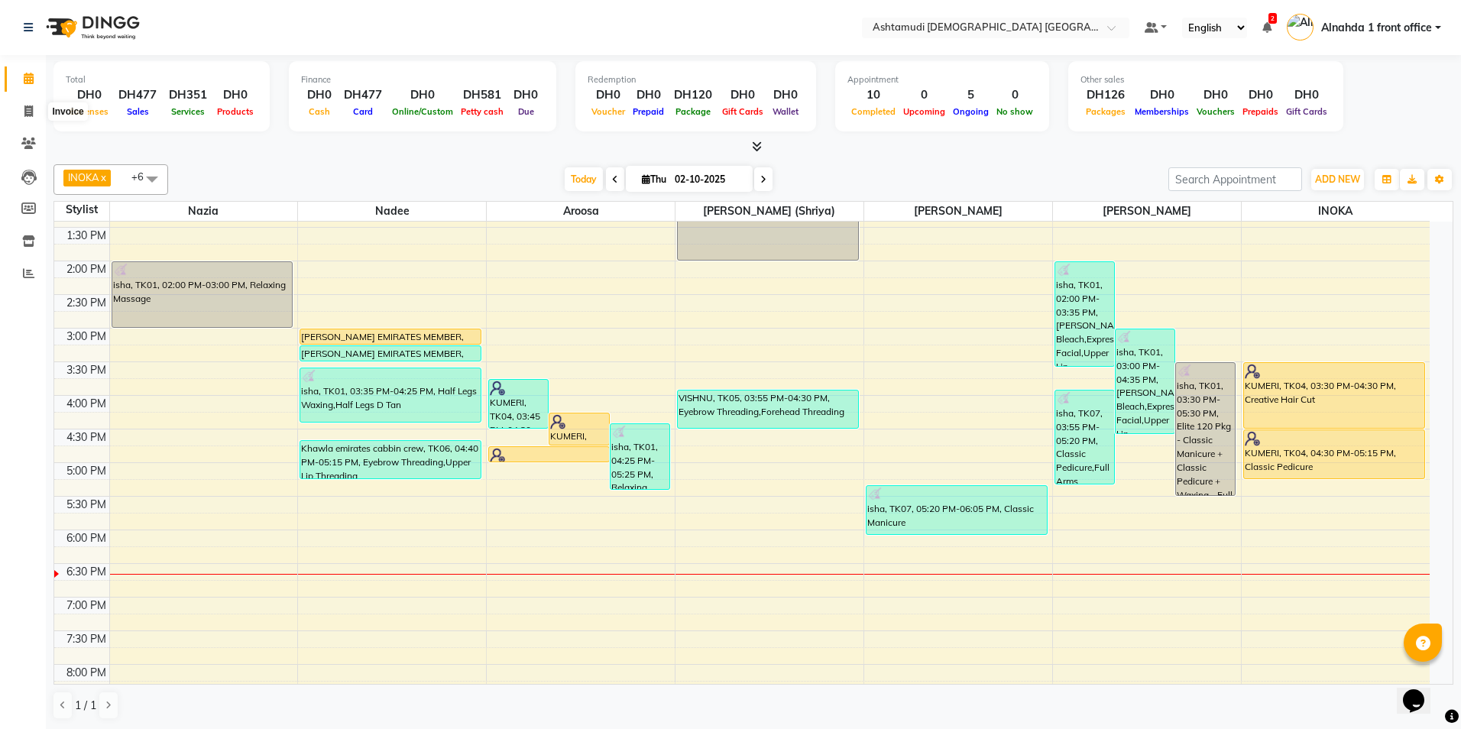
select select "service"
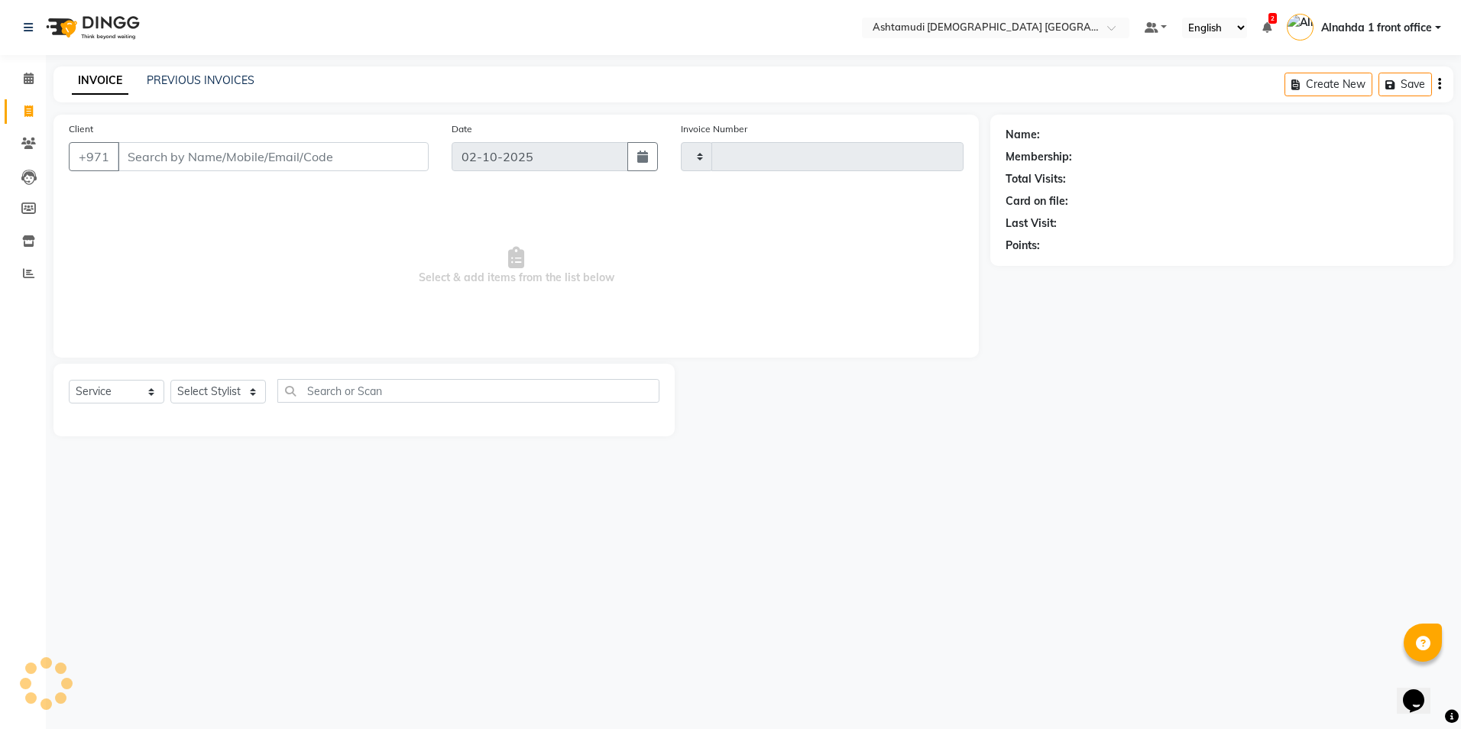
type input "3064"
select select "7242"
click at [250, 328] on select "Select Stylist" at bounding box center [218, 392] width 96 height 24
click at [256, 328] on select "Select Stylist" at bounding box center [218, 392] width 96 height 24
click at [254, 328] on select "Select Stylist Alnahda 1 front office Amala Aroosa Deepika Rani DINGG TAB USER …" at bounding box center [219, 392] width 99 height 24
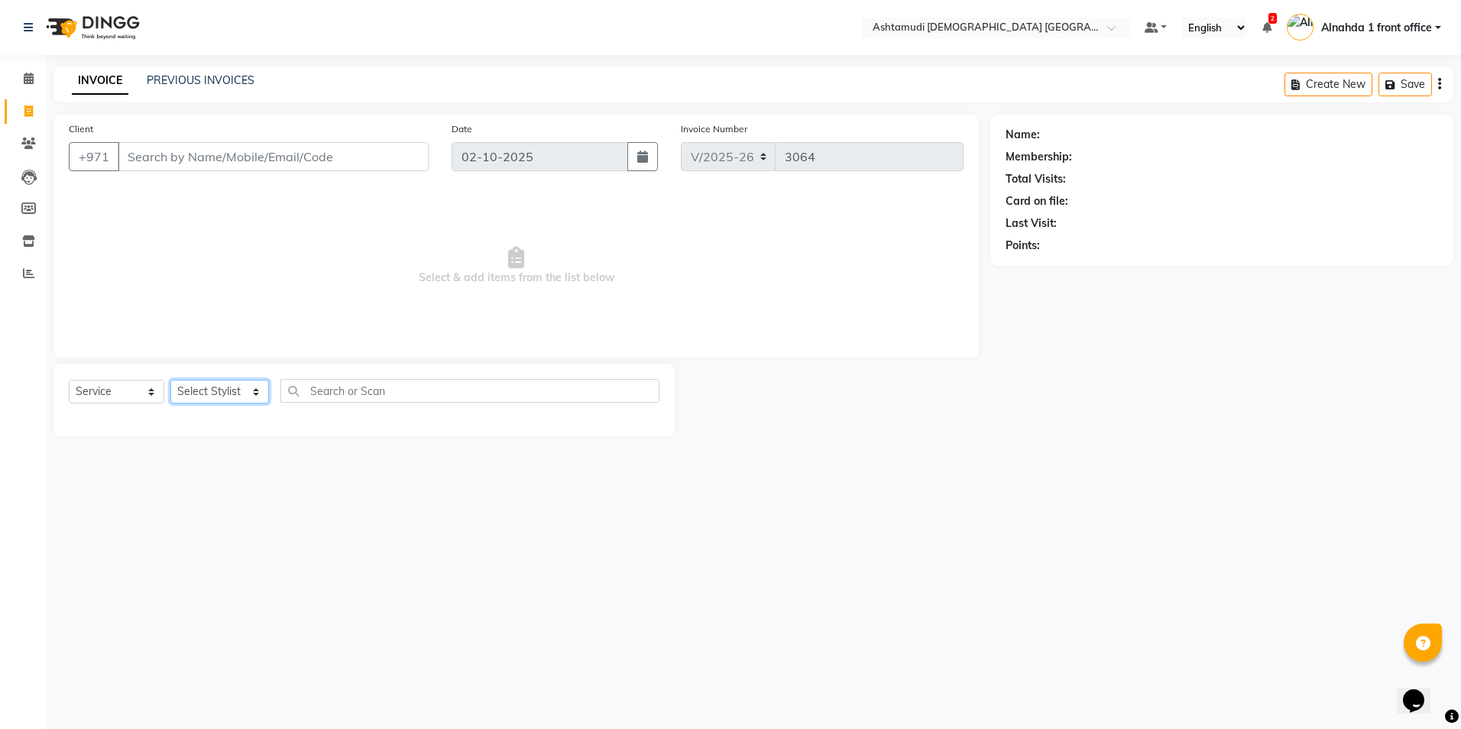
select select "86438"
click at [170, 328] on select "Select Stylist Alnahda 1 front office Amala Aroosa Deepika Rani DINGG TAB USER …" at bounding box center [219, 392] width 99 height 24
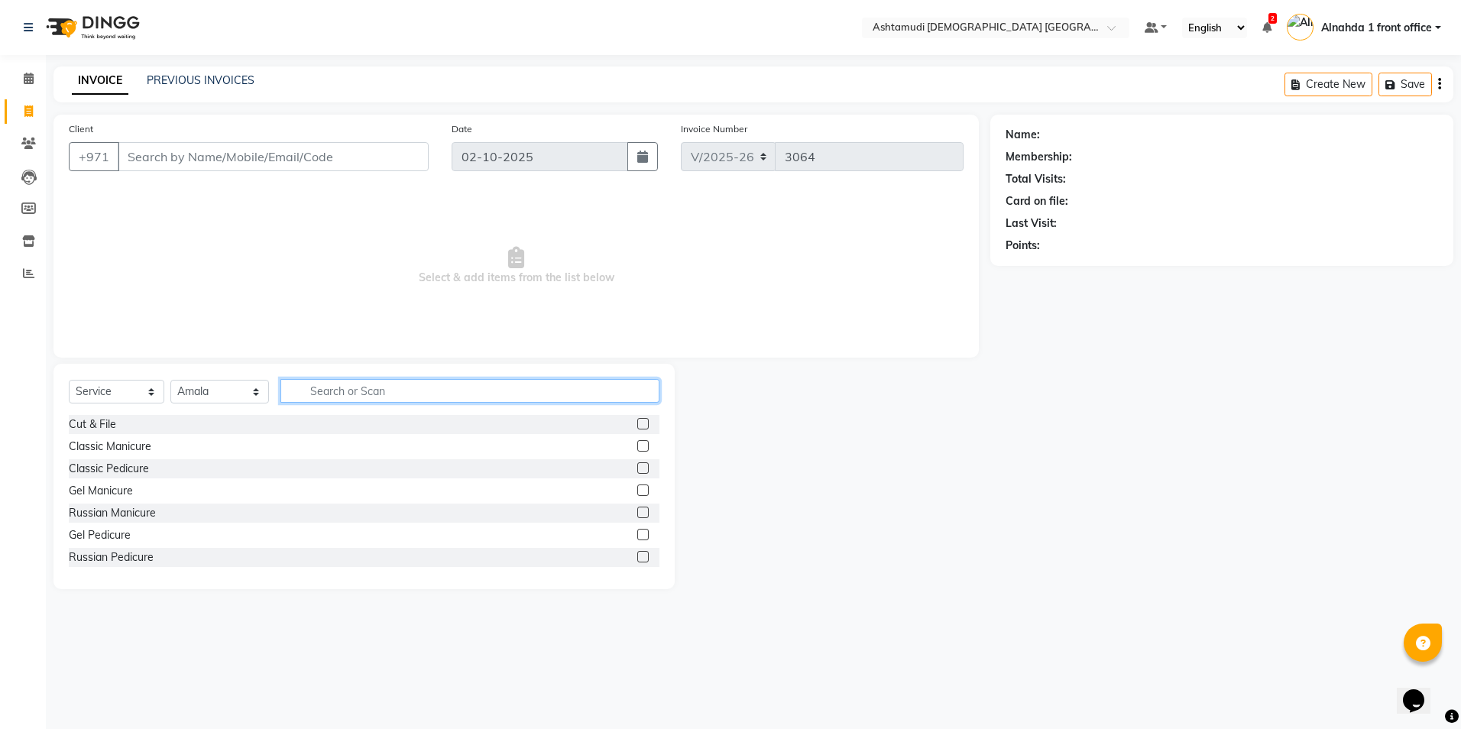
click at [325, 328] on input "text" at bounding box center [469, 391] width 378 height 24
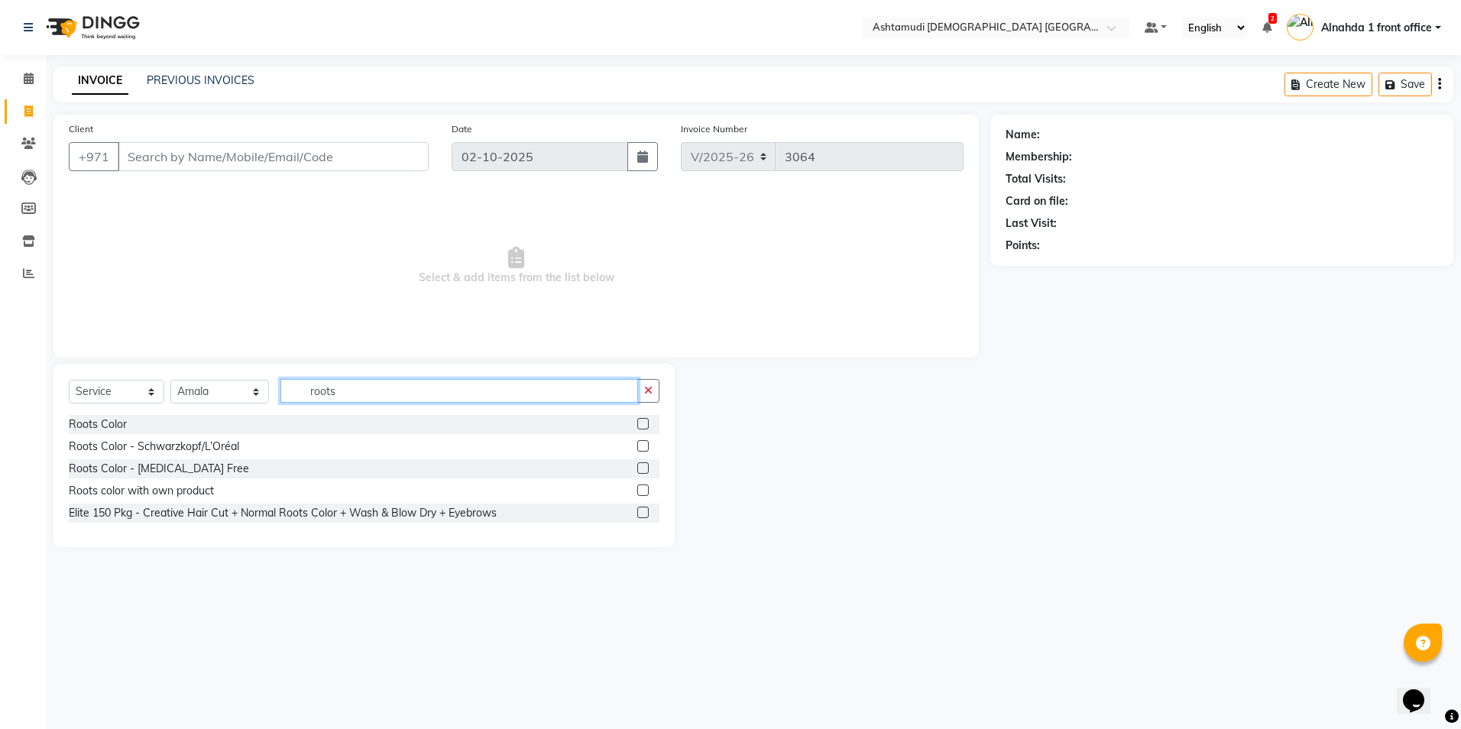
type input "roots"
click at [645, 328] on label at bounding box center [642, 467] width 11 height 11
click at [645, 328] on input "checkbox" at bounding box center [642, 469] width 10 height 10
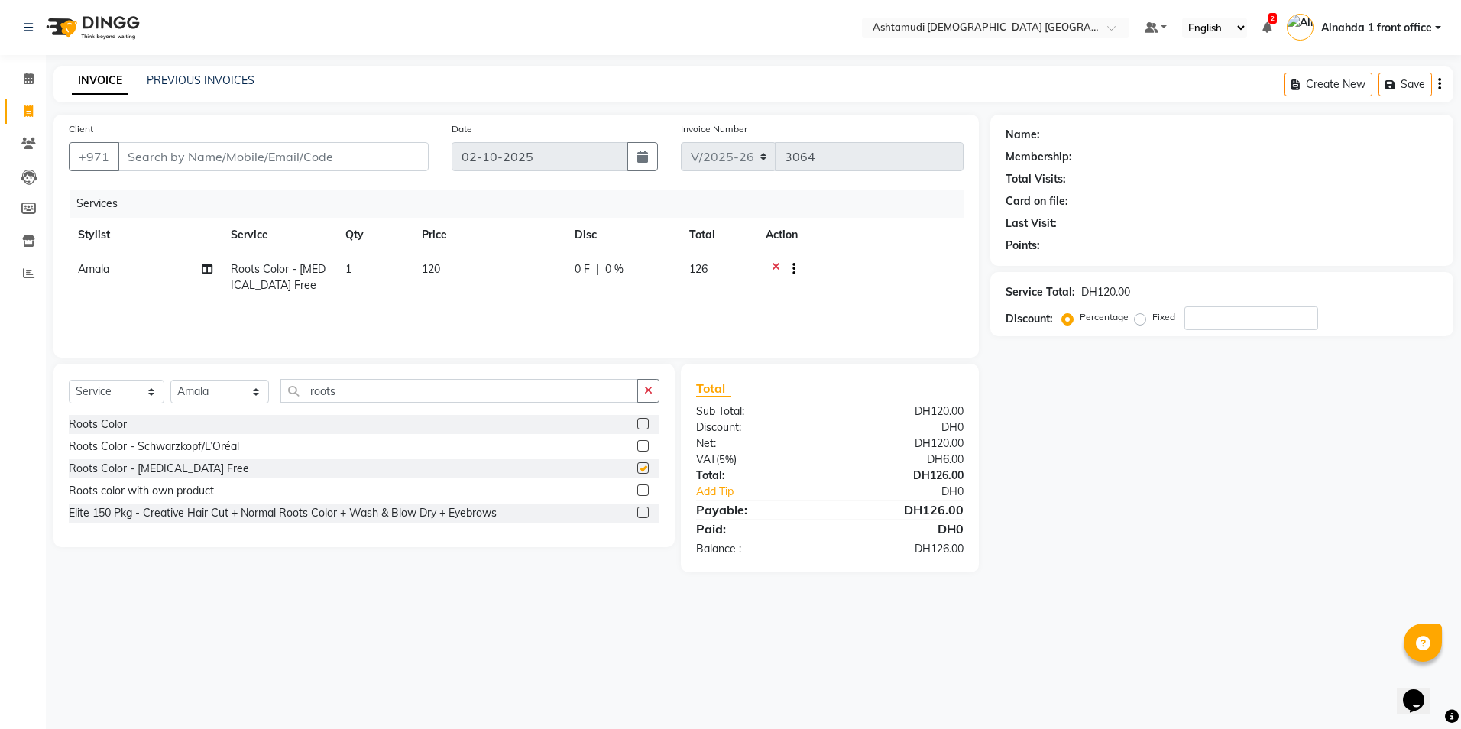
checkbox input "false"
click at [725, 317] on input "number" at bounding box center [1251, 318] width 134 height 24
type input "15"
click at [28, 72] on span at bounding box center [28, 79] width 27 height 18
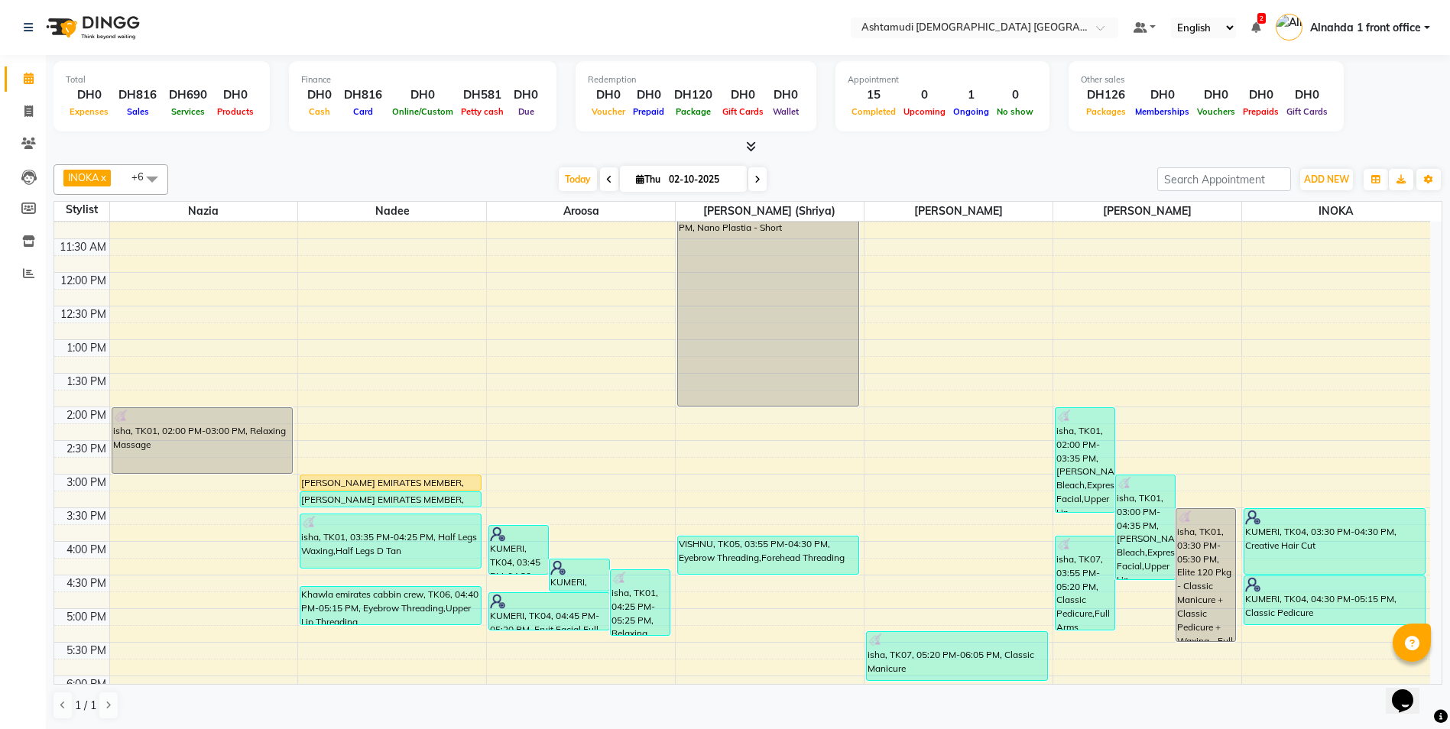
scroll to position [306, 0]
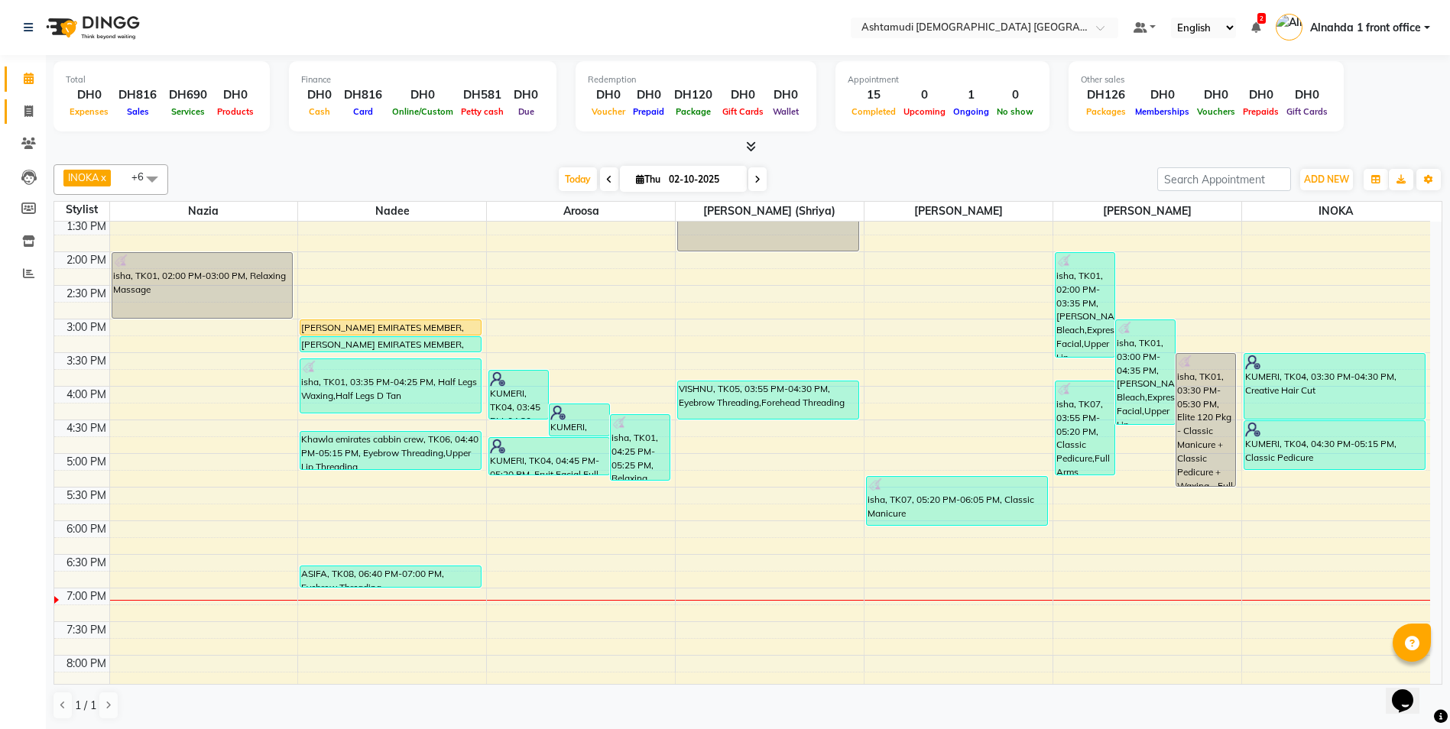
click at [26, 111] on icon at bounding box center [28, 110] width 8 height 11
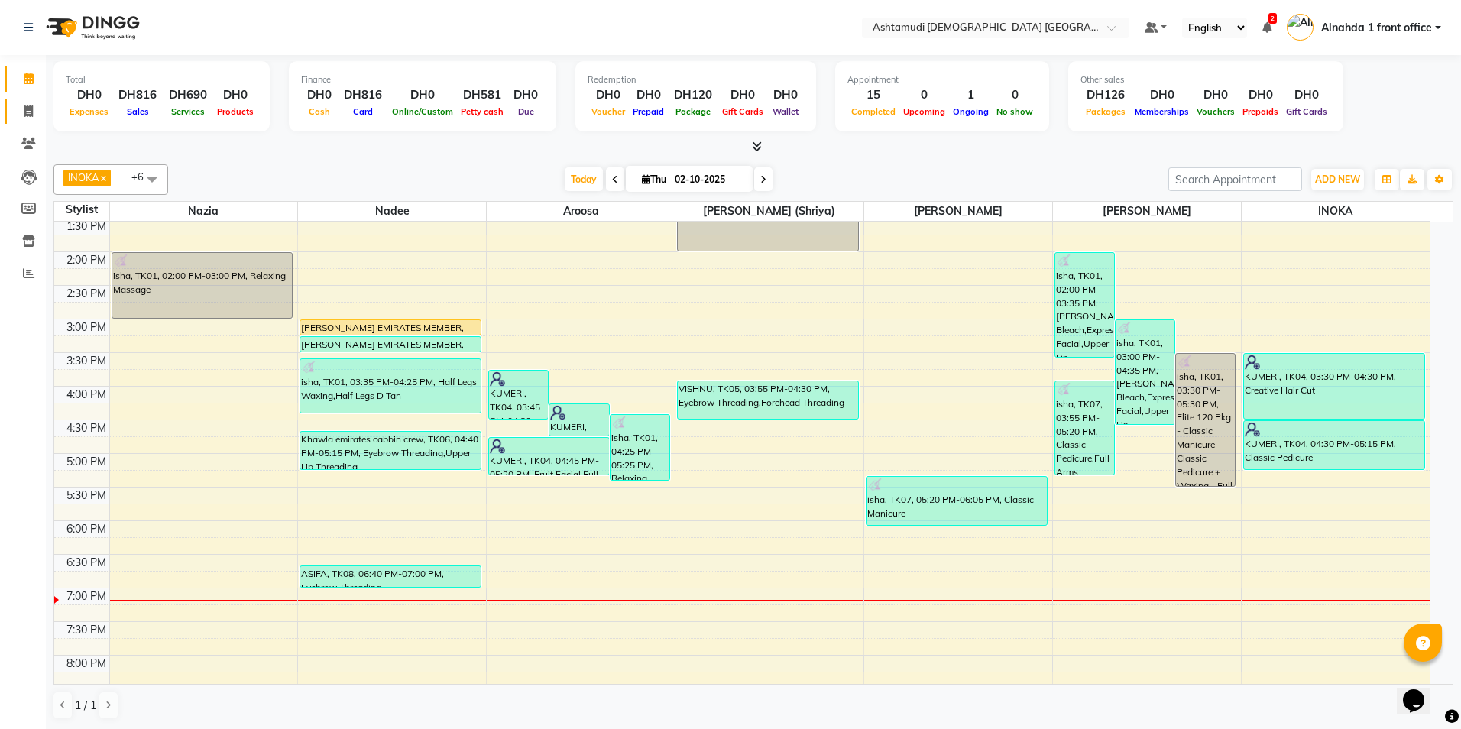
select select "service"
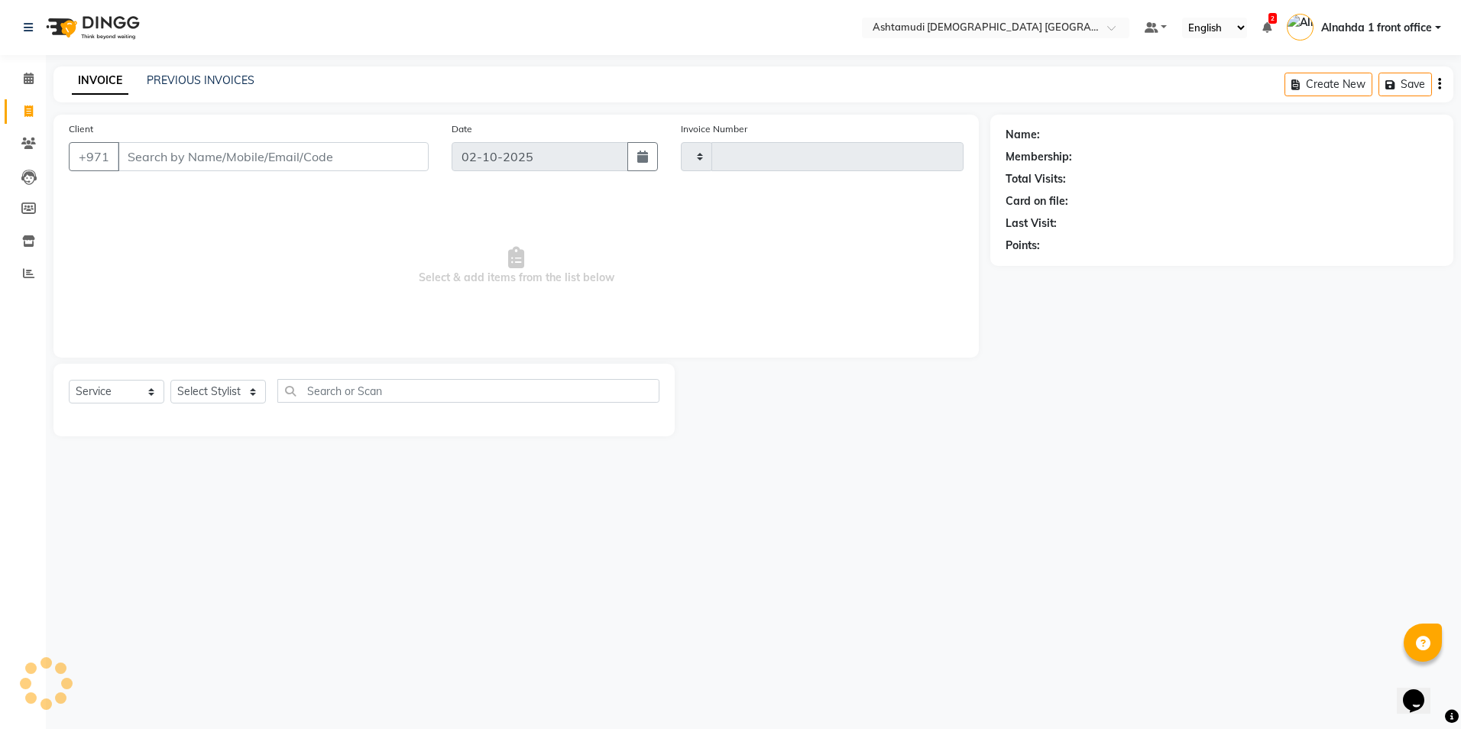
type input "3066"
select select "7242"
click at [159, 157] on input "Client" at bounding box center [273, 156] width 311 height 29
drag, startPoint x: 186, startPoint y: 154, endPoint x: 6, endPoint y: 144, distance: 180.6
click at [6, 144] on app-home "Select Location × Ashtamudi Ladies Salon Sahara Center, Dubai Default Panel My …" at bounding box center [730, 229] width 1461 height 459
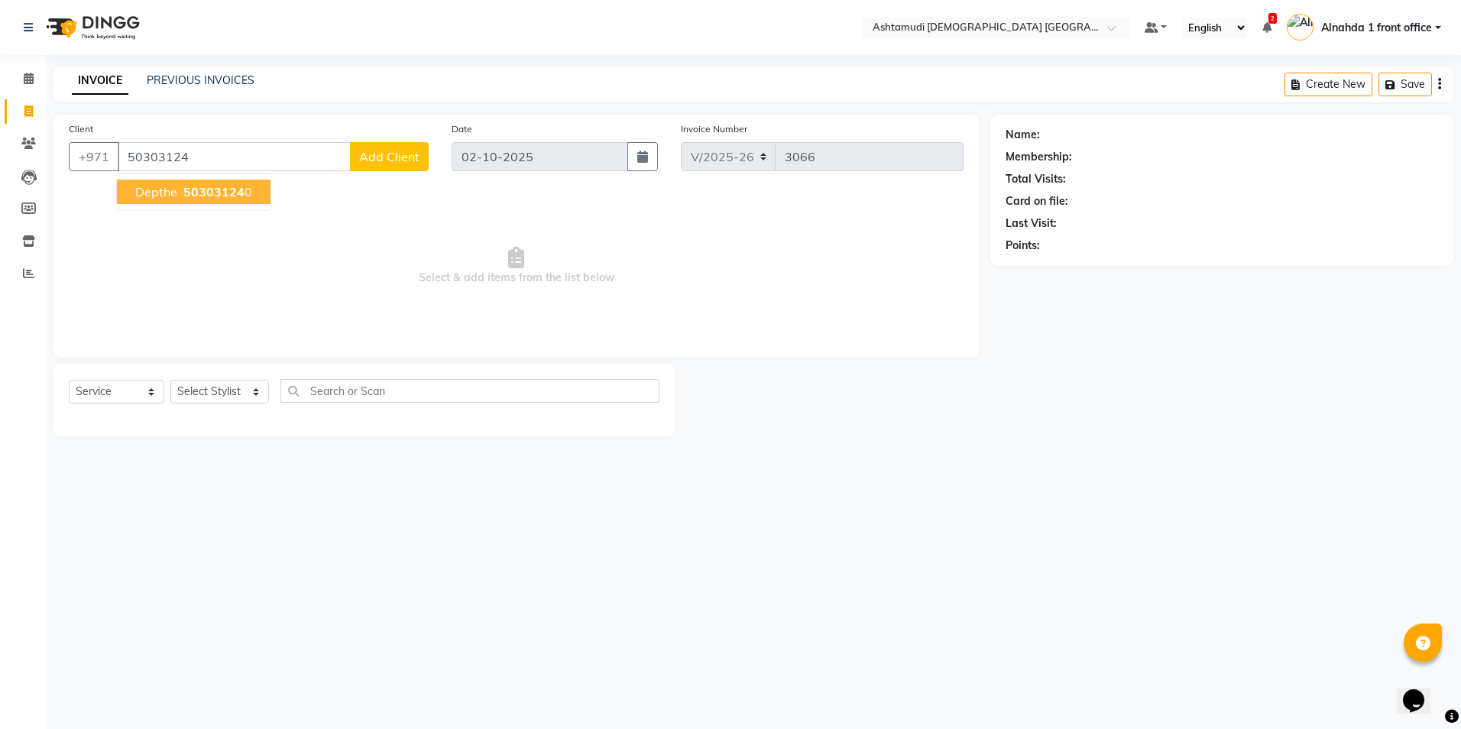
click at [186, 194] on span "50303124" at bounding box center [213, 191] width 61 height 15
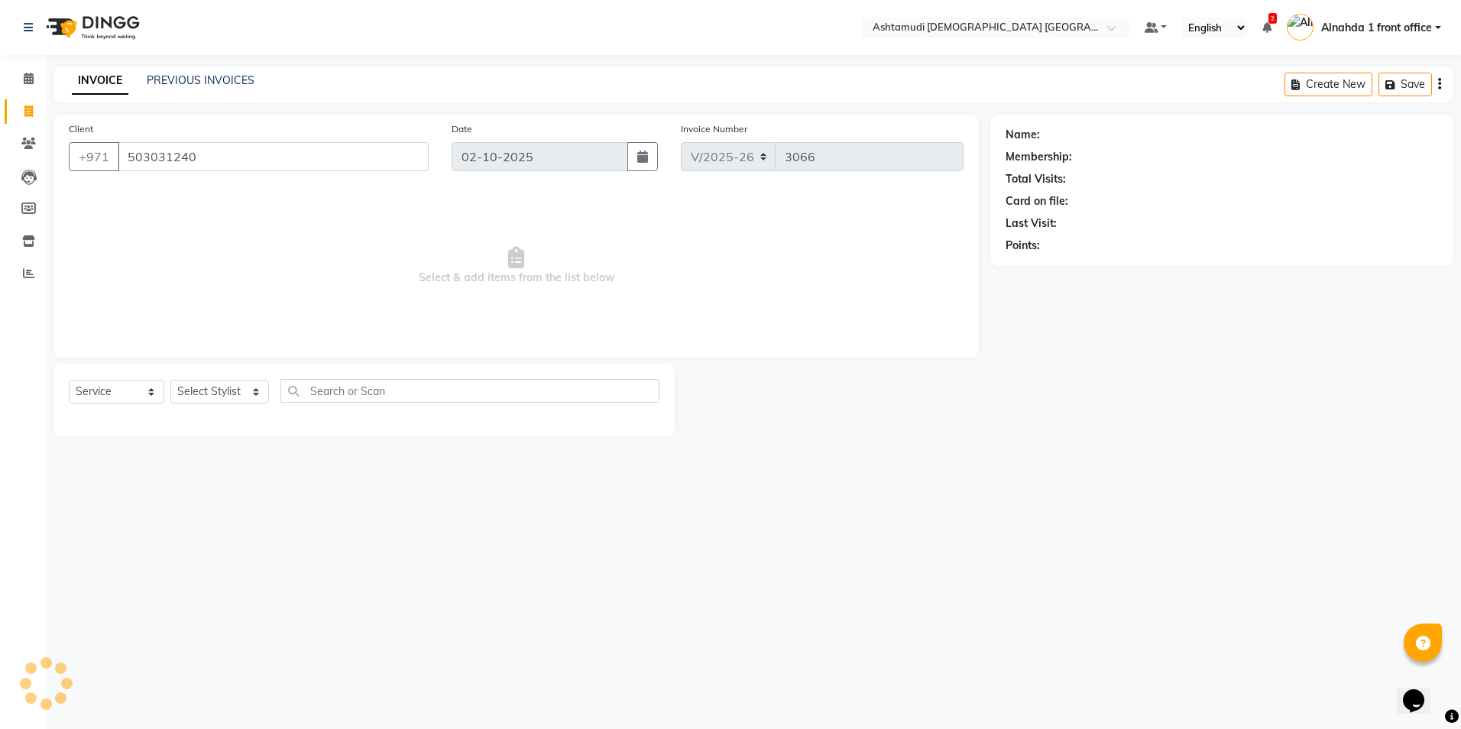
type input "503031240"
click at [254, 328] on select "Select Stylist Alnahda 1 front office Amala Aroosa Deepika Rani DINGG TAB USER …" at bounding box center [219, 392] width 99 height 24
select select "61833"
click at [170, 328] on select "Select Stylist Alnahda 1 front office Amala Aroosa Deepika Rani DINGG TAB USER …" at bounding box center [219, 392] width 99 height 24
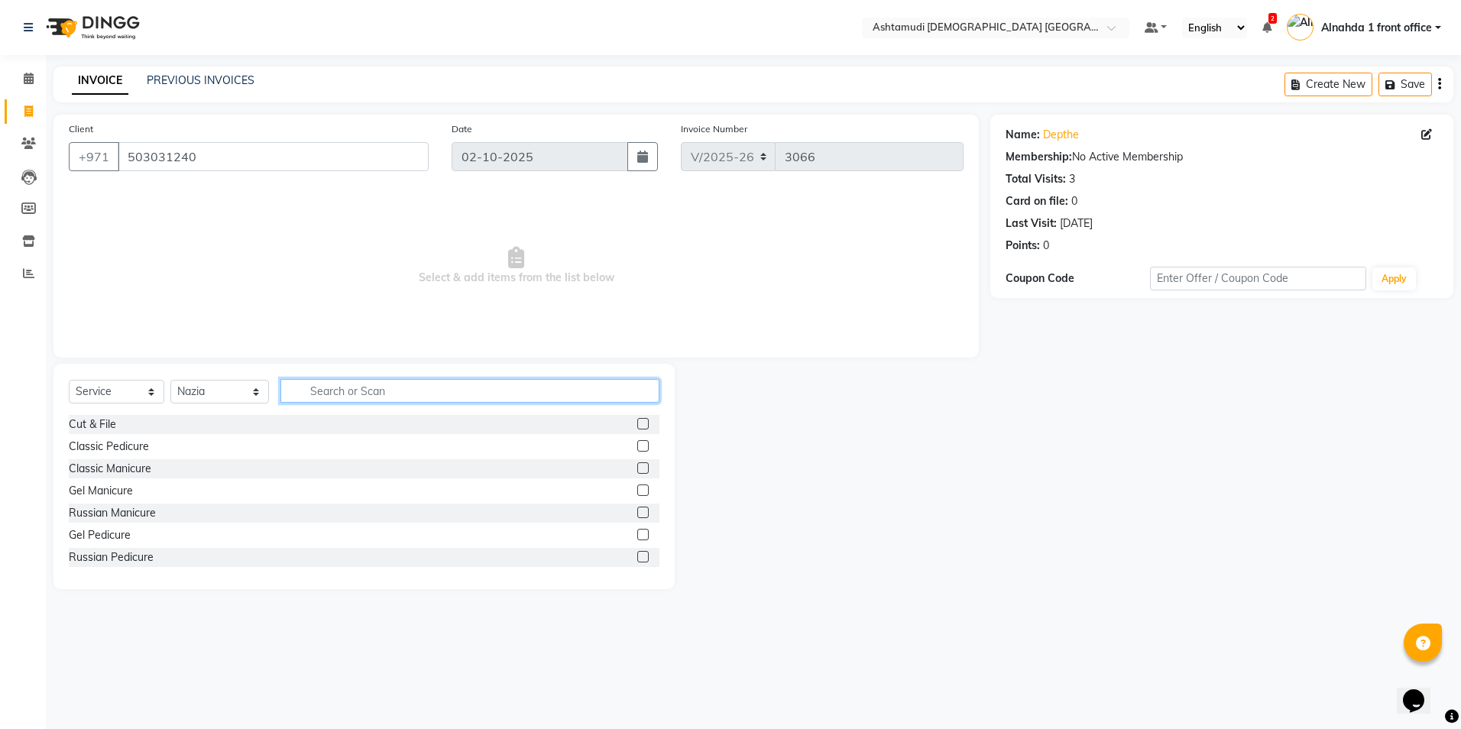
click at [322, 328] on input "text" at bounding box center [469, 391] width 378 height 24
type input "yebro"
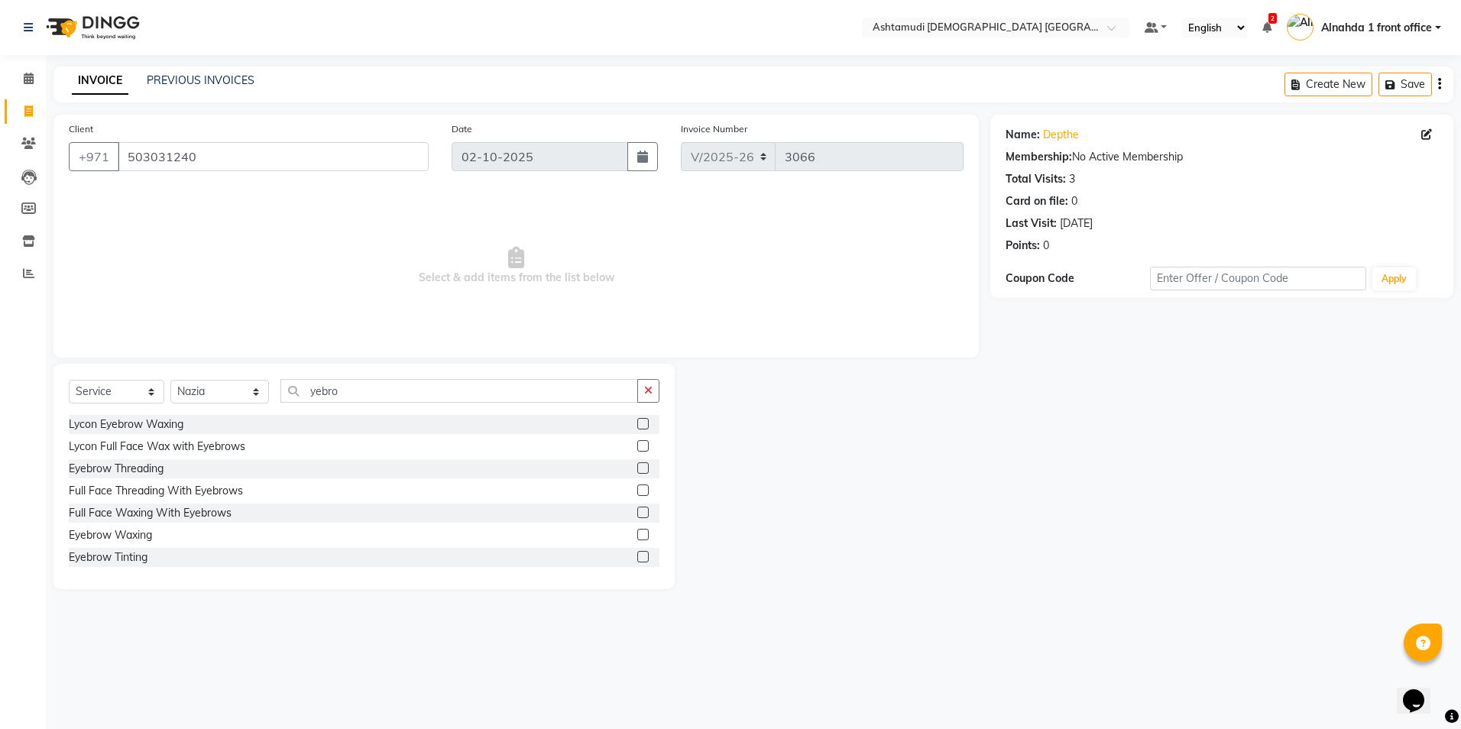
click at [637, 328] on label at bounding box center [642, 467] width 11 height 11
click at [637, 328] on input "checkbox" at bounding box center [642, 469] width 10 height 10
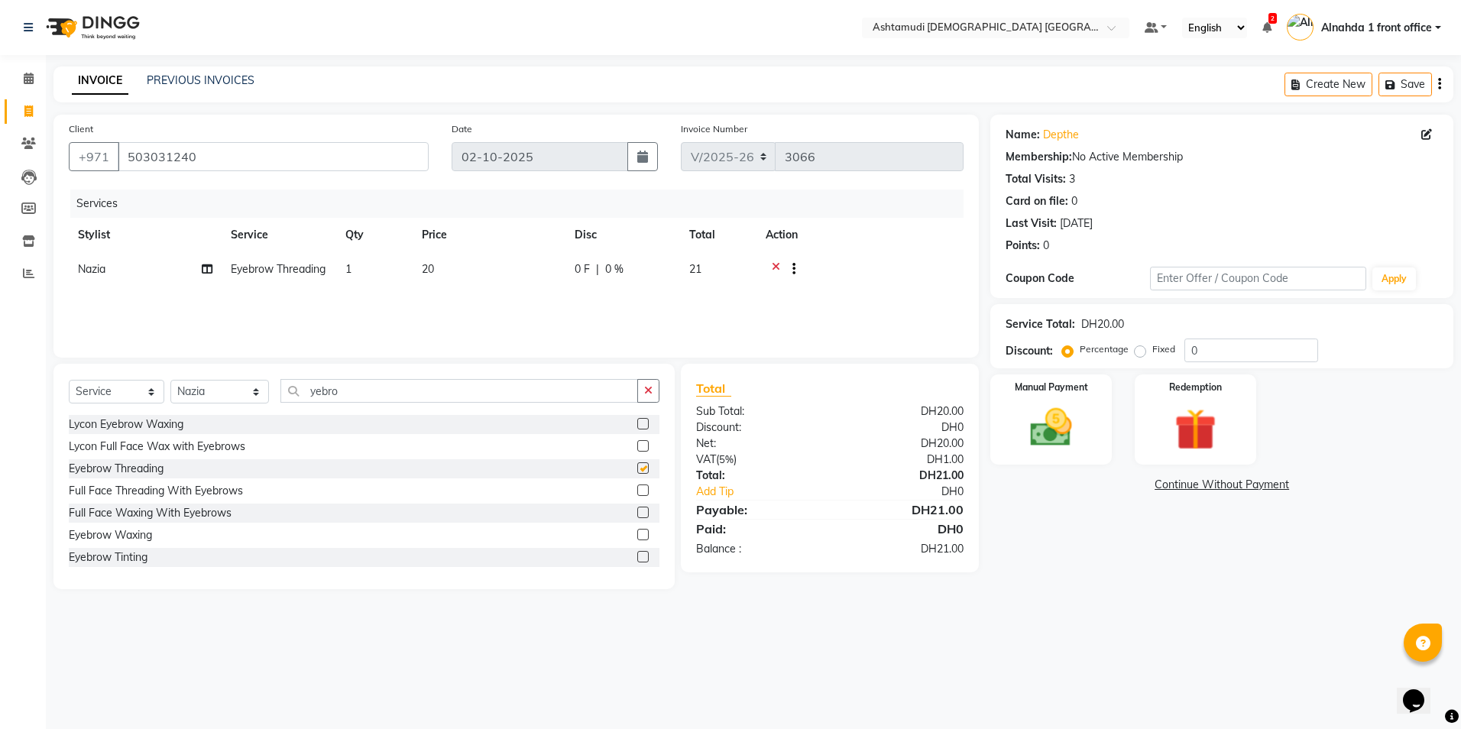
checkbox input "false"
click at [725, 328] on input "0" at bounding box center [1251, 351] width 134 height 24
drag, startPoint x: 988, startPoint y: 543, endPoint x: 976, endPoint y: 544, distance: 12.3
drag, startPoint x: 976, startPoint y: 544, endPoint x: 1332, endPoint y: 436, distance: 372.2
click at [725, 328] on div "Manual Payment Redemption" at bounding box center [1222, 419] width 486 height 90
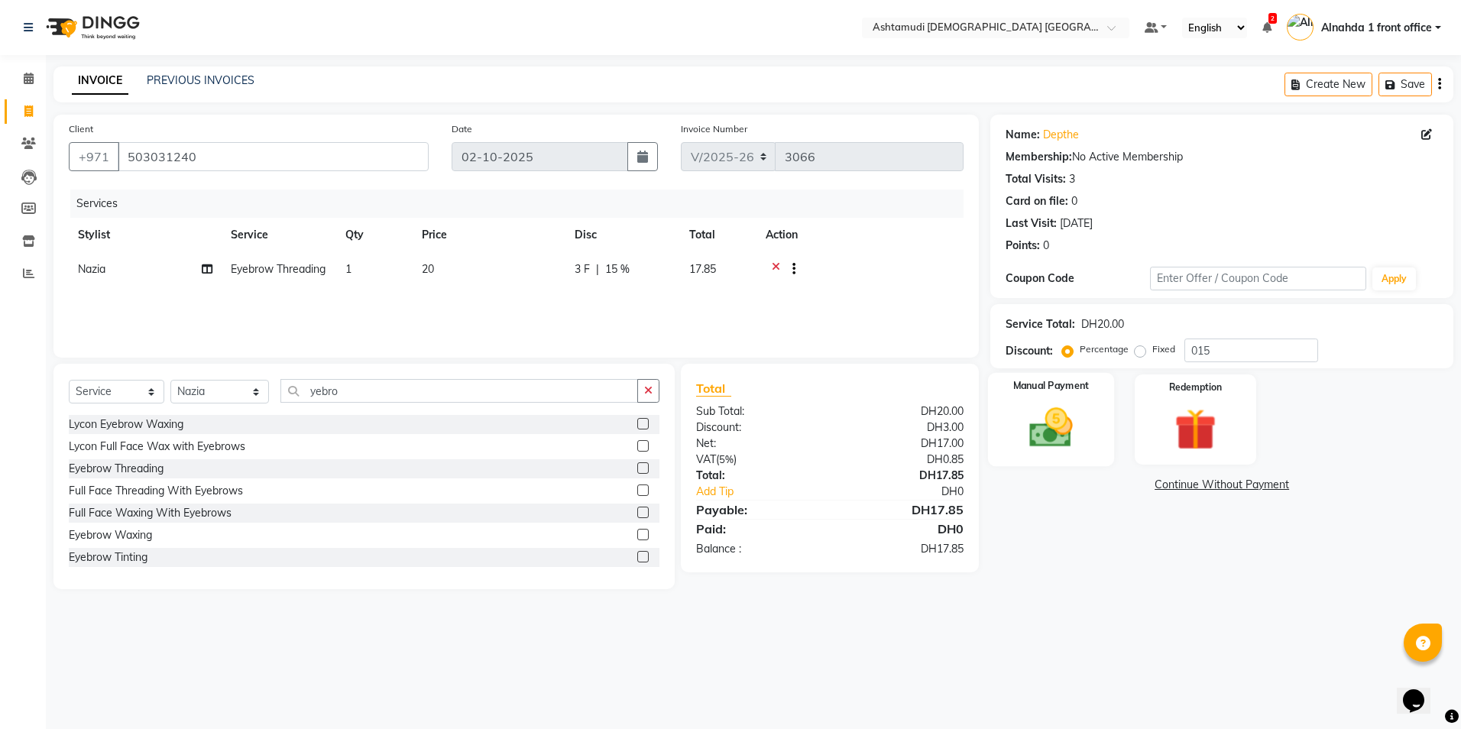
click at [725, 328] on img at bounding box center [1051, 428] width 71 height 50
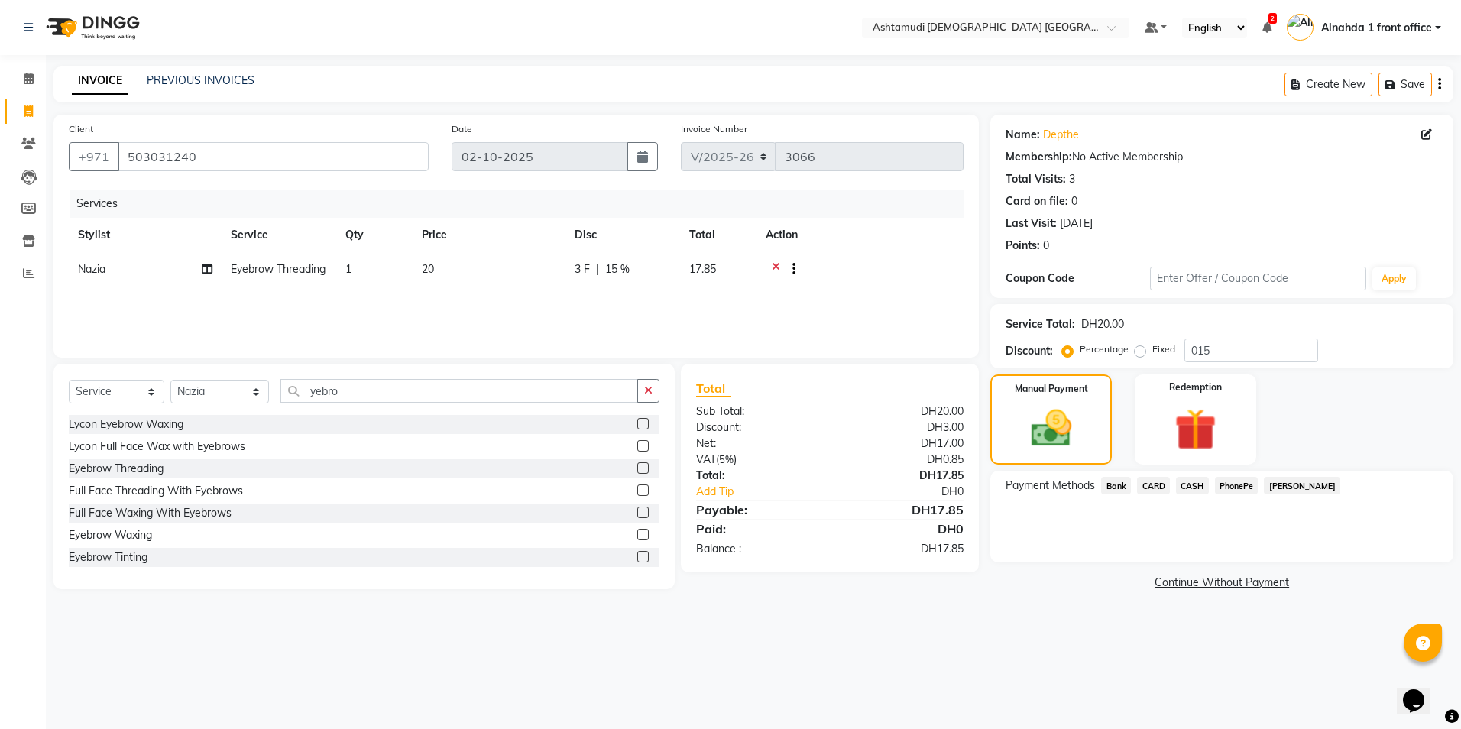
click at [725, 328] on span "CASH" at bounding box center [1192, 486] width 33 height 18
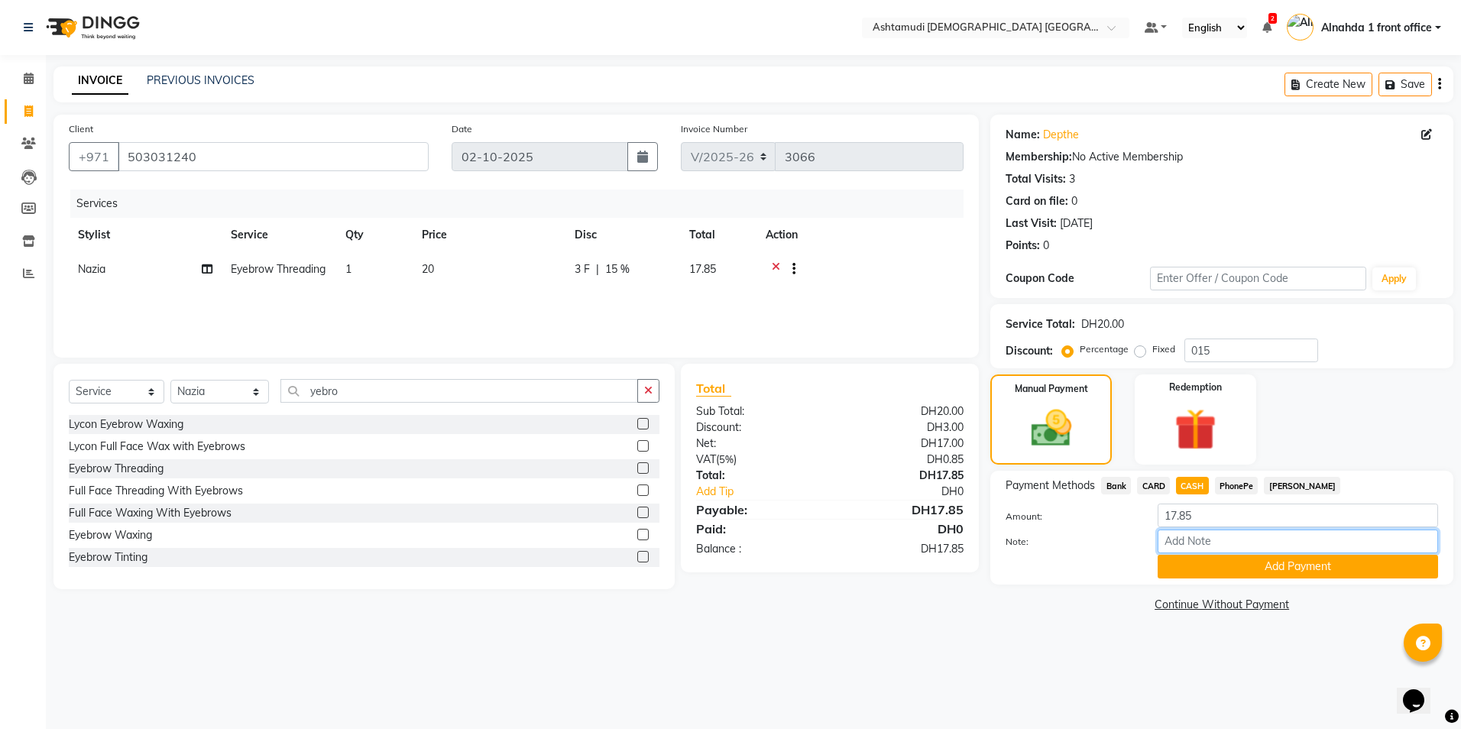
click at [725, 328] on input "Note:" at bounding box center [1298, 542] width 280 height 24
click at [725, 328] on button "Add Payment" at bounding box center [1298, 567] width 280 height 24
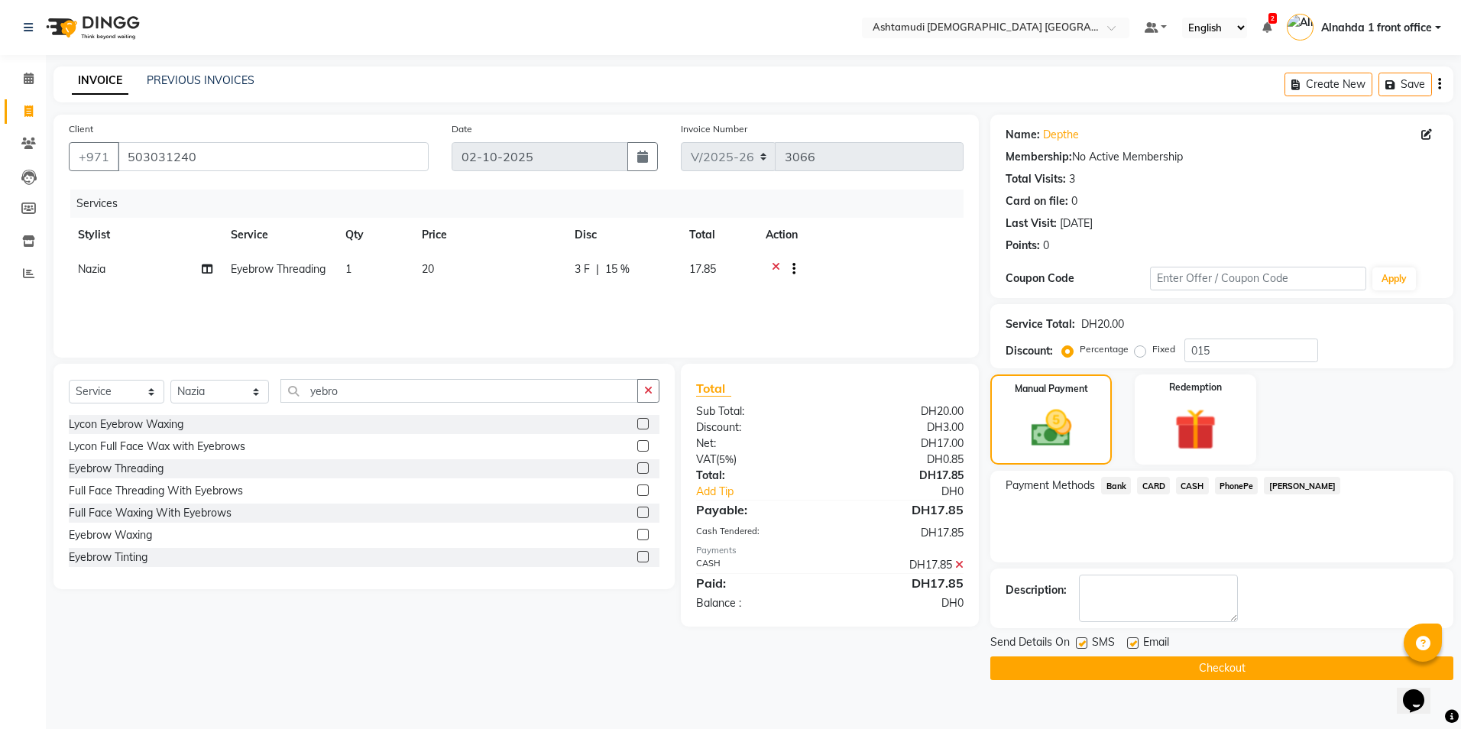
click at [725, 328] on button "Checkout" at bounding box center [1221, 668] width 463 height 24
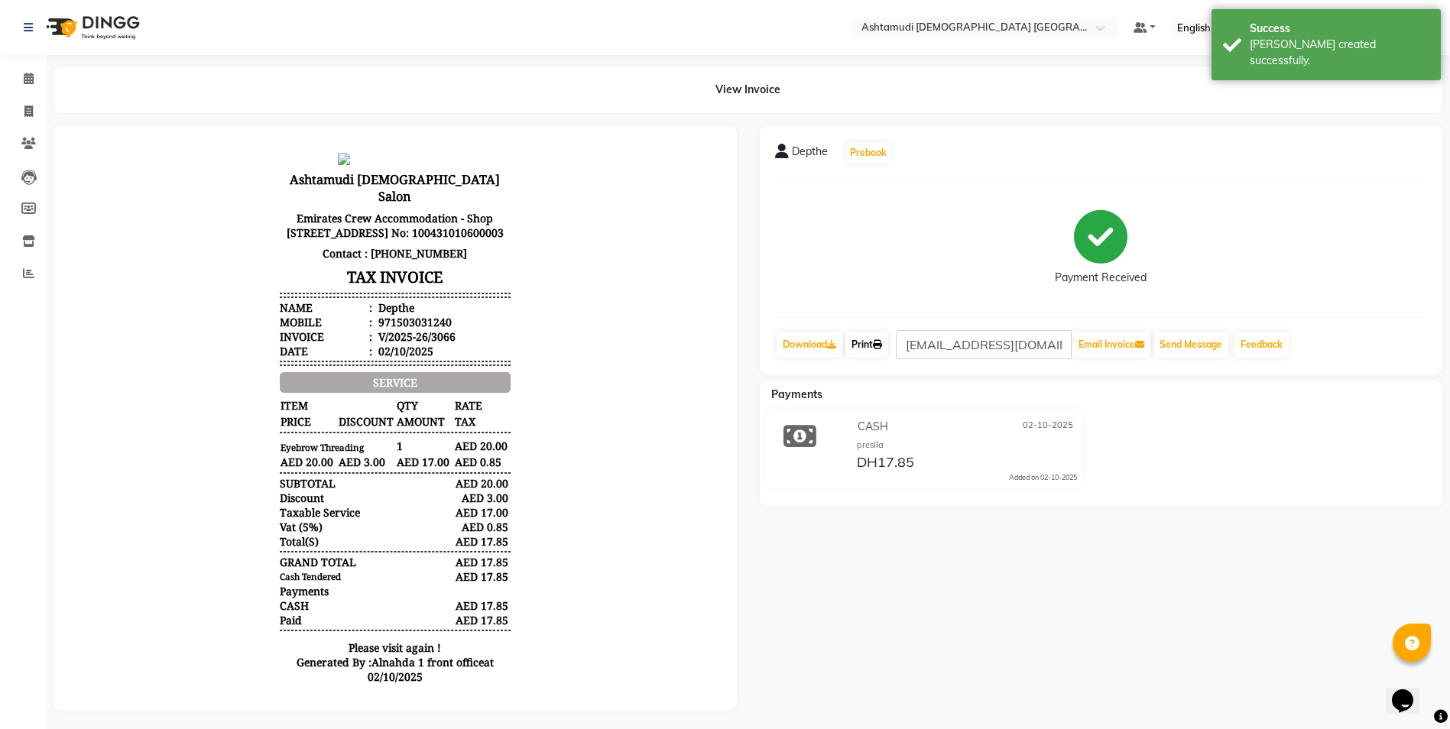
click at [725, 328] on link "Print" at bounding box center [866, 345] width 43 height 26
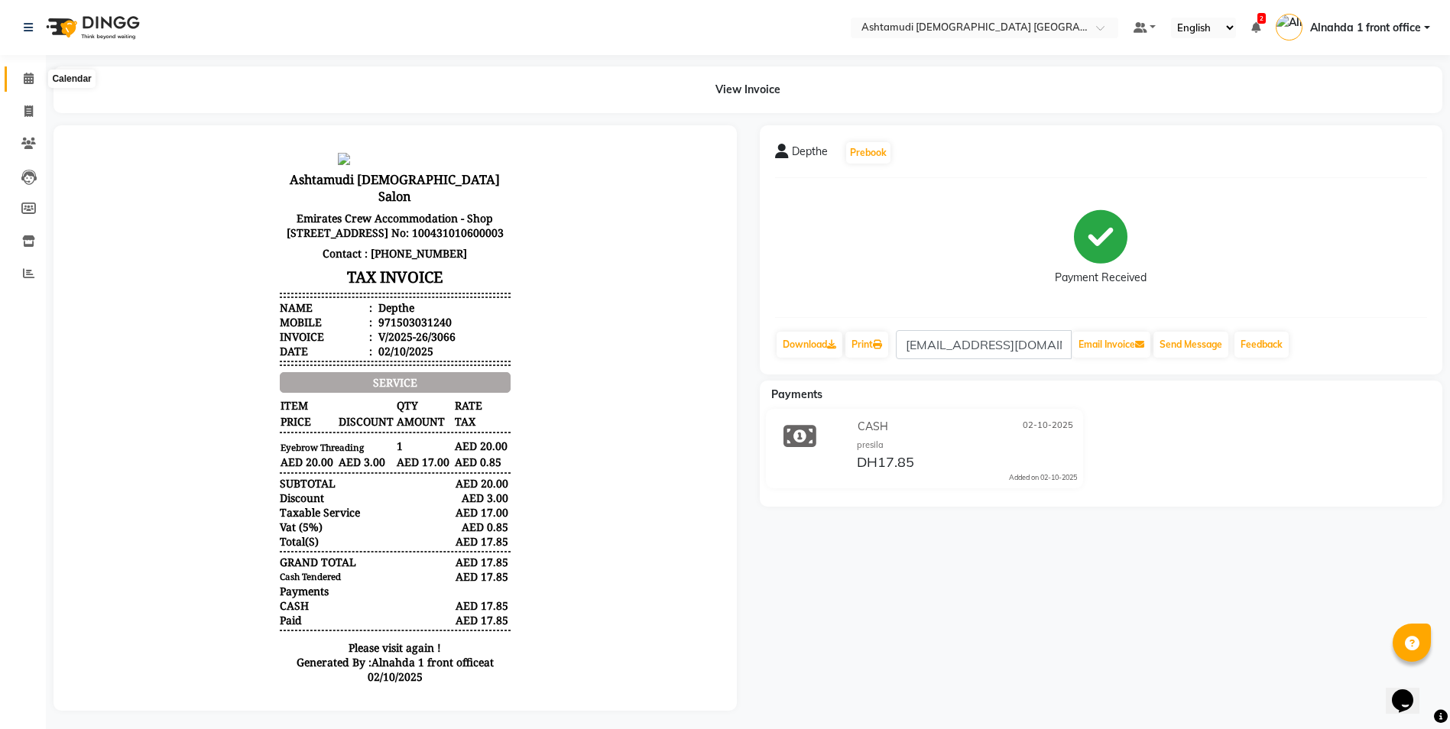
click at [31, 79] on icon at bounding box center [29, 78] width 10 height 11
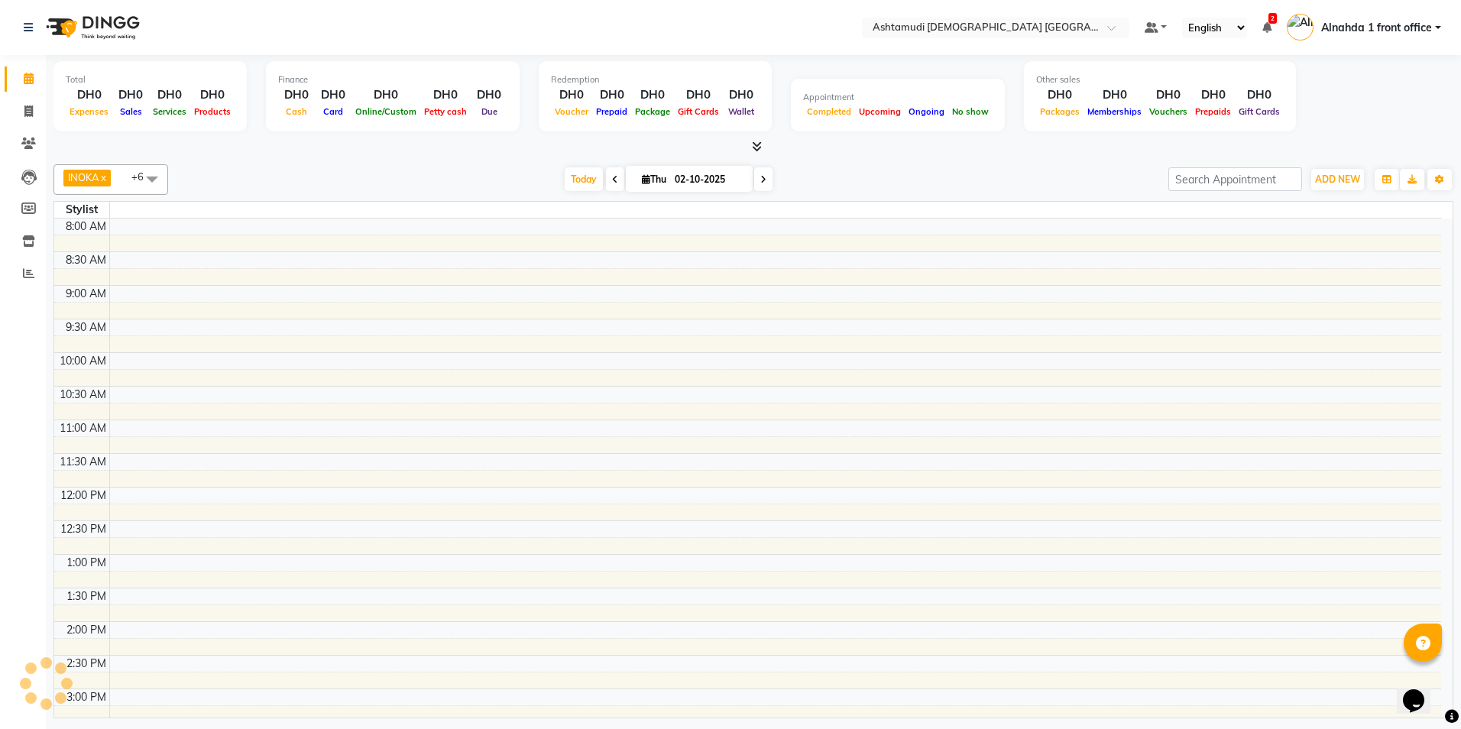
scroll to position [449, 0]
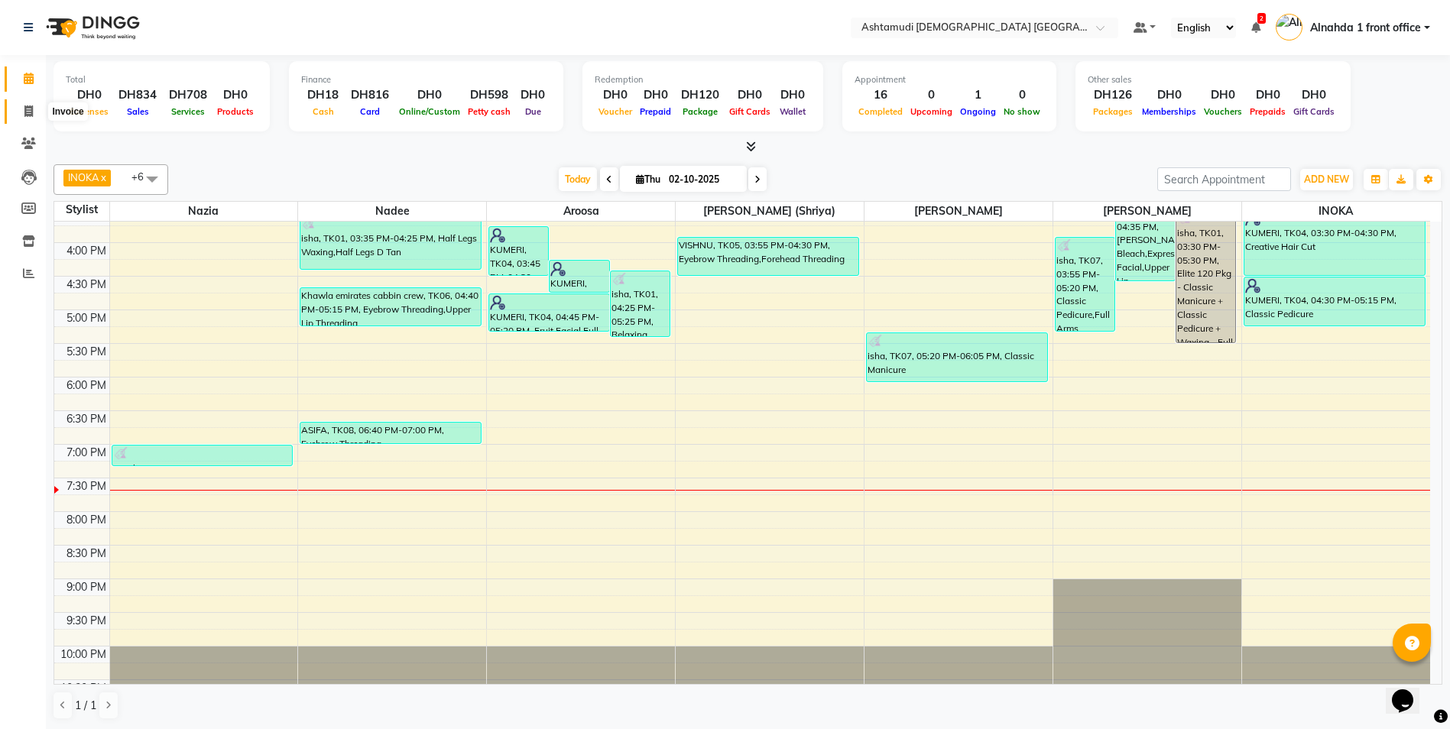
click at [16, 105] on span at bounding box center [28, 112] width 27 height 18
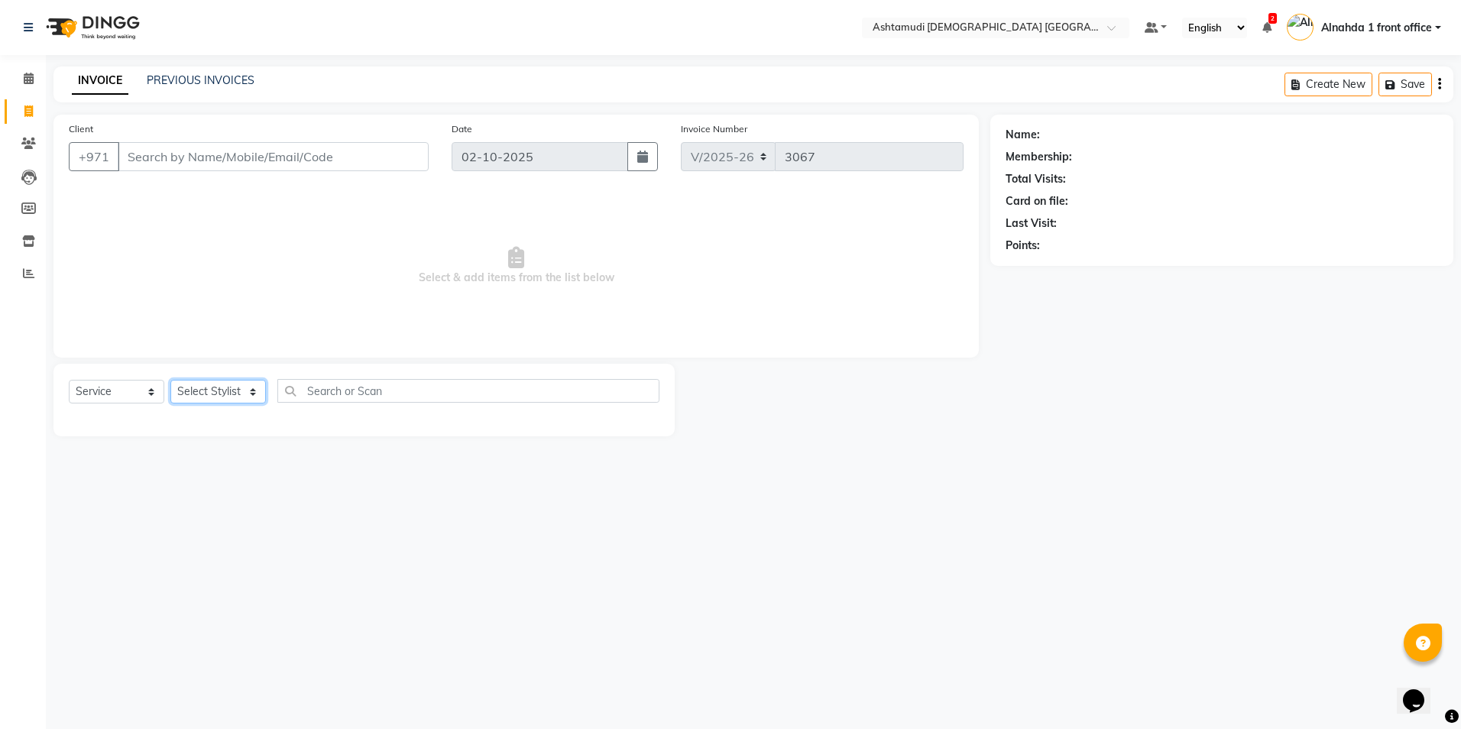
click at [232, 328] on select "Select Stylist" at bounding box center [218, 392] width 96 height 24
click at [170, 328] on select "Select Stylist Alnahda 1 front office Amala Aroosa Deepika Rani DINGG TAB USER …" at bounding box center [219, 392] width 99 height 24
click at [215, 328] on select "Select Stylist Alnahda 1 front office Amala Aroosa Deepika Rani DINGG TAB USER …" at bounding box center [219, 392] width 99 height 24
click at [170, 328] on select "Select Stylist Alnahda 1 front office Amala Aroosa Deepika Rani DINGG TAB USER …" at bounding box center [219, 392] width 99 height 24
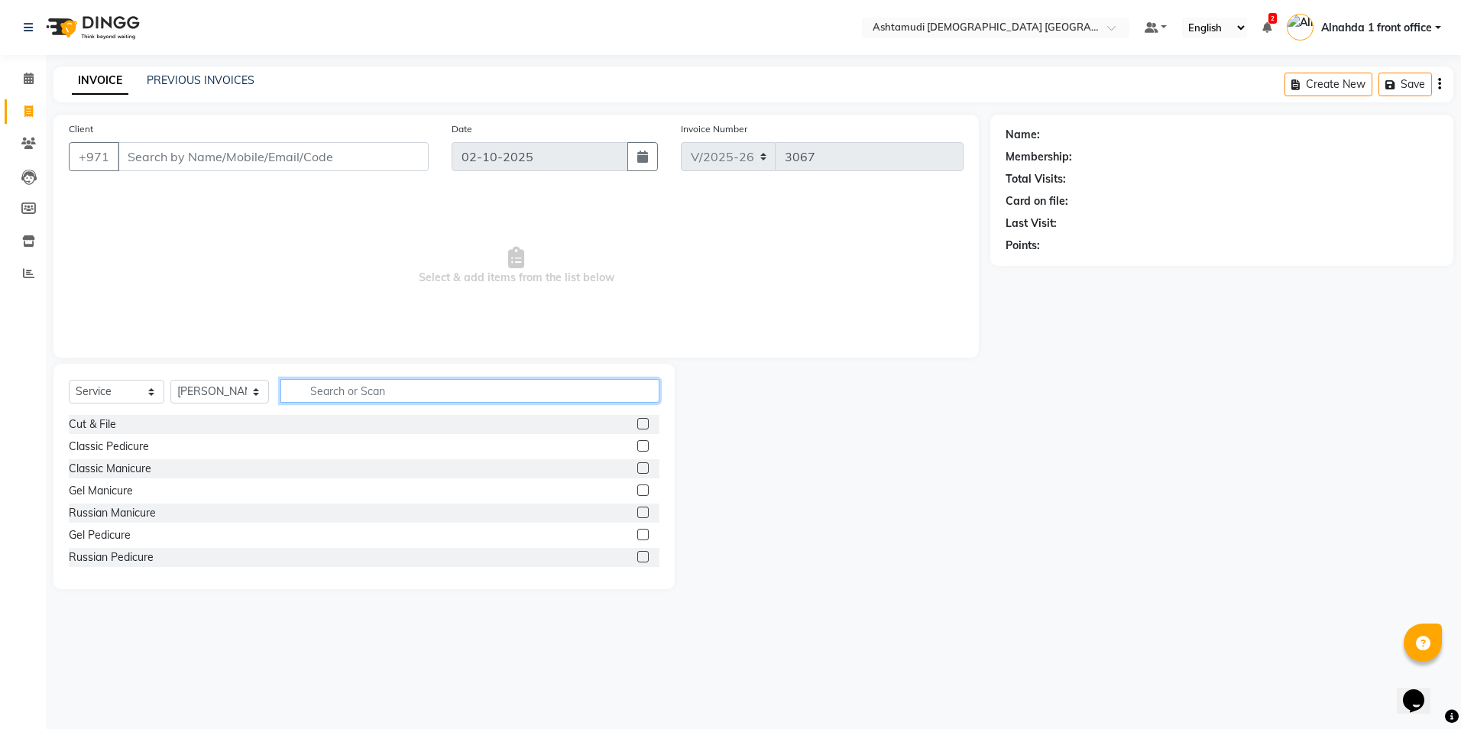
click at [334, 328] on input "text" at bounding box center [469, 391] width 378 height 24
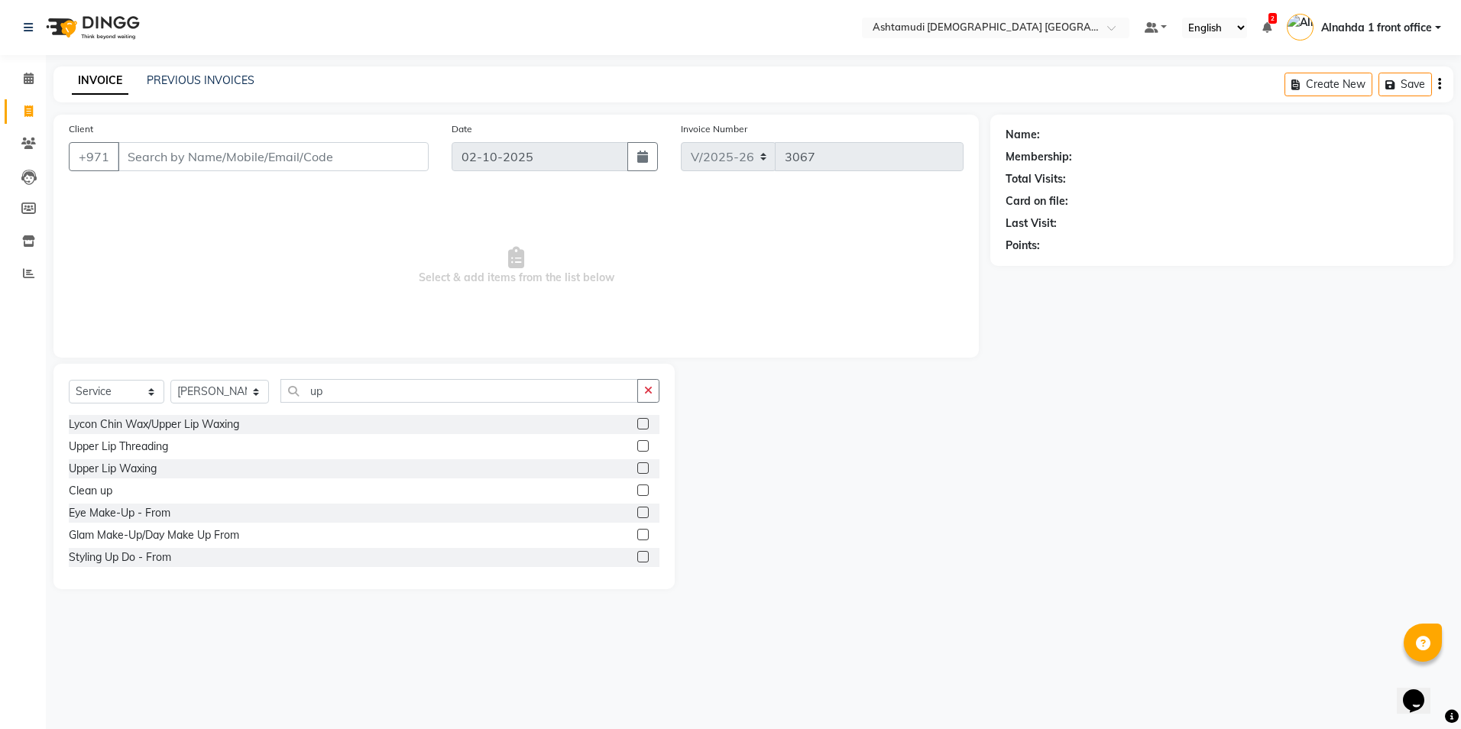
click at [637, 328] on label at bounding box center [642, 467] width 11 height 11
click at [637, 328] on input "checkbox" at bounding box center [642, 469] width 10 height 10
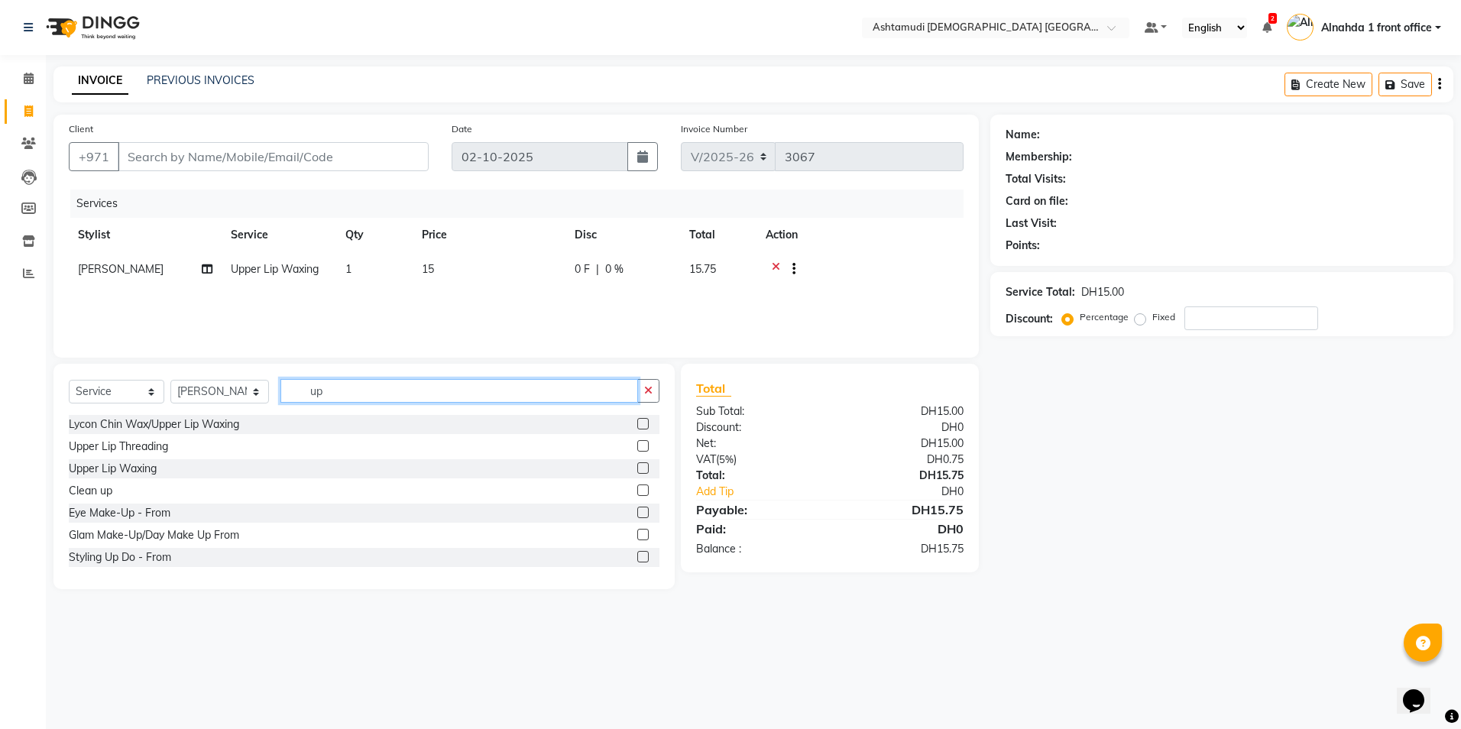
click at [363, 328] on input "up" at bounding box center [458, 391] width 357 height 24
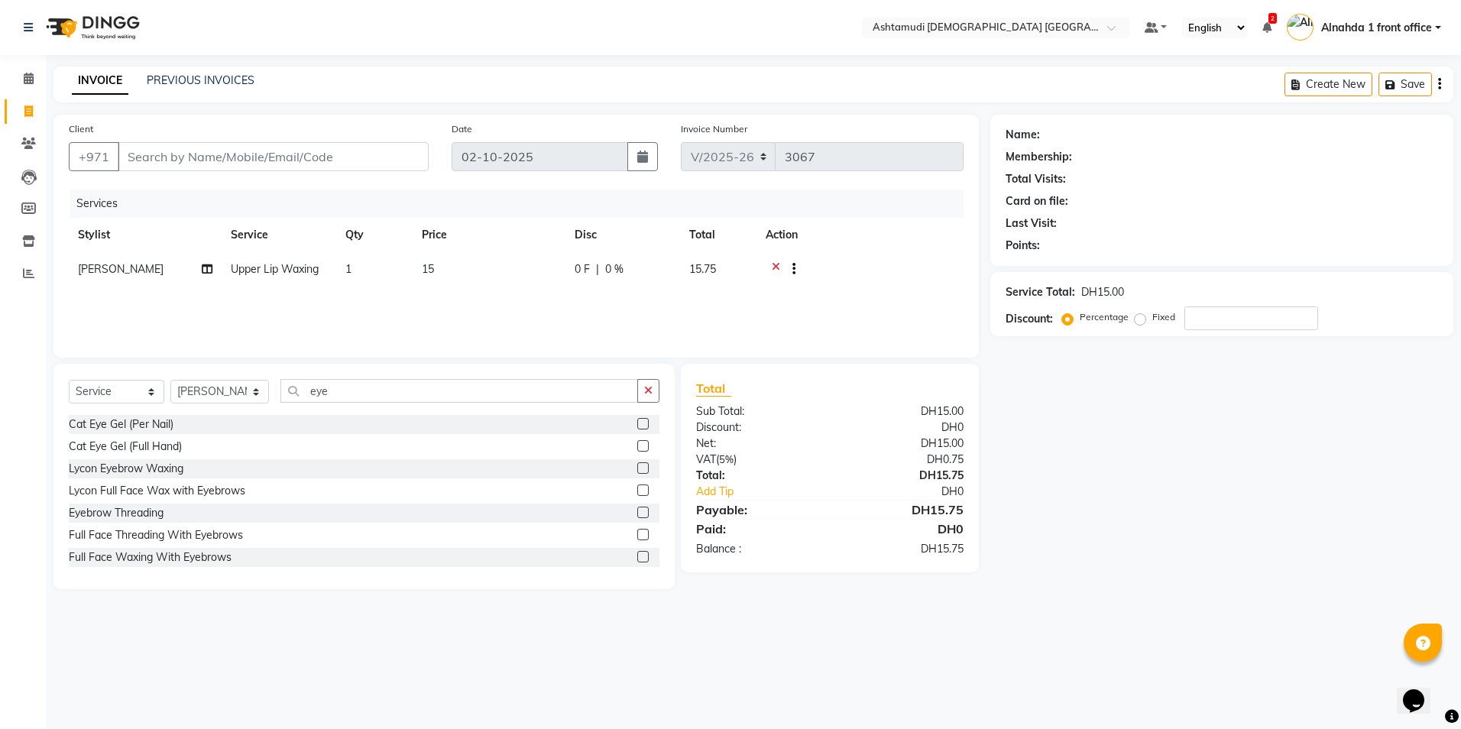
click at [637, 328] on div at bounding box center [648, 513] width 22 height 19
click at [637, 328] on label at bounding box center [642, 512] width 11 height 11
click at [637, 328] on input "checkbox" at bounding box center [642, 513] width 10 height 10
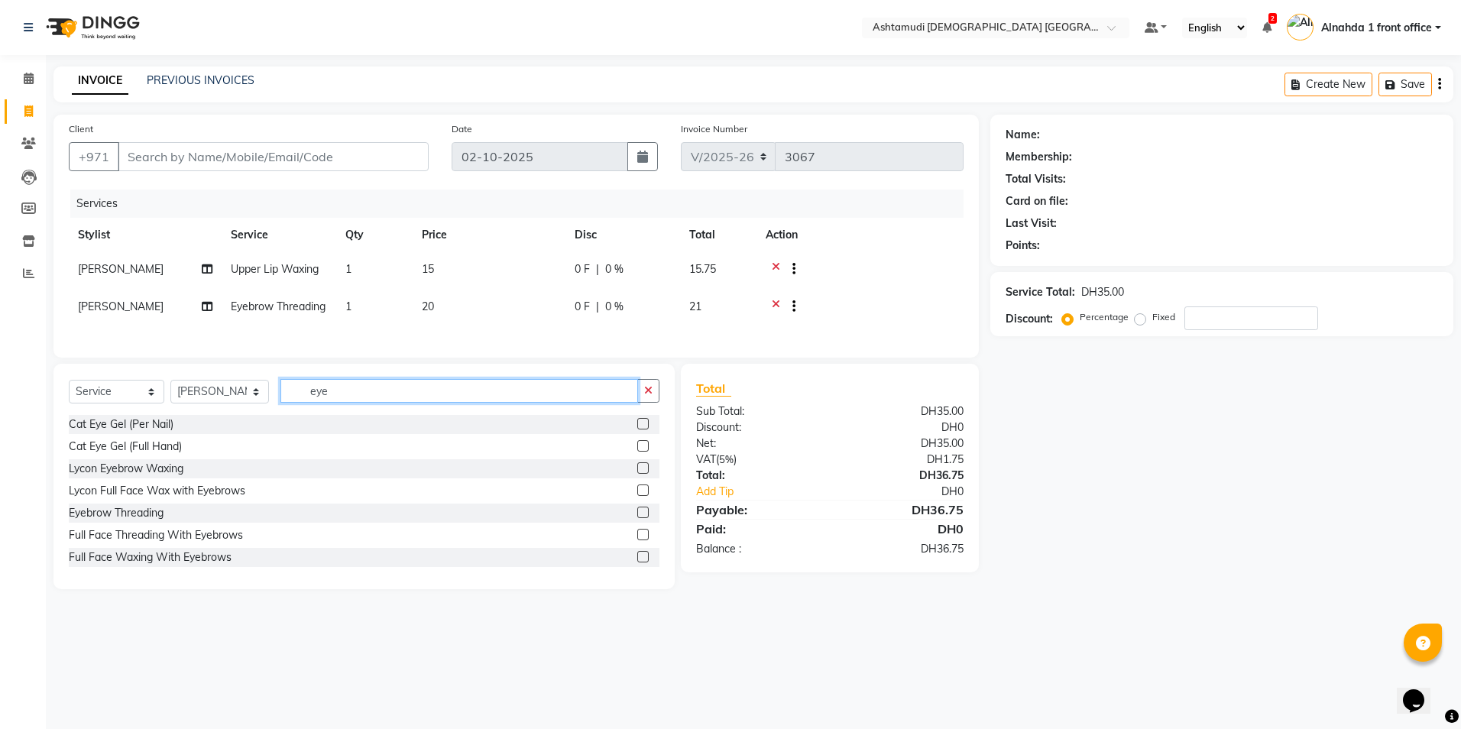
click at [413, 328] on input "eye" at bounding box center [458, 391] width 357 height 24
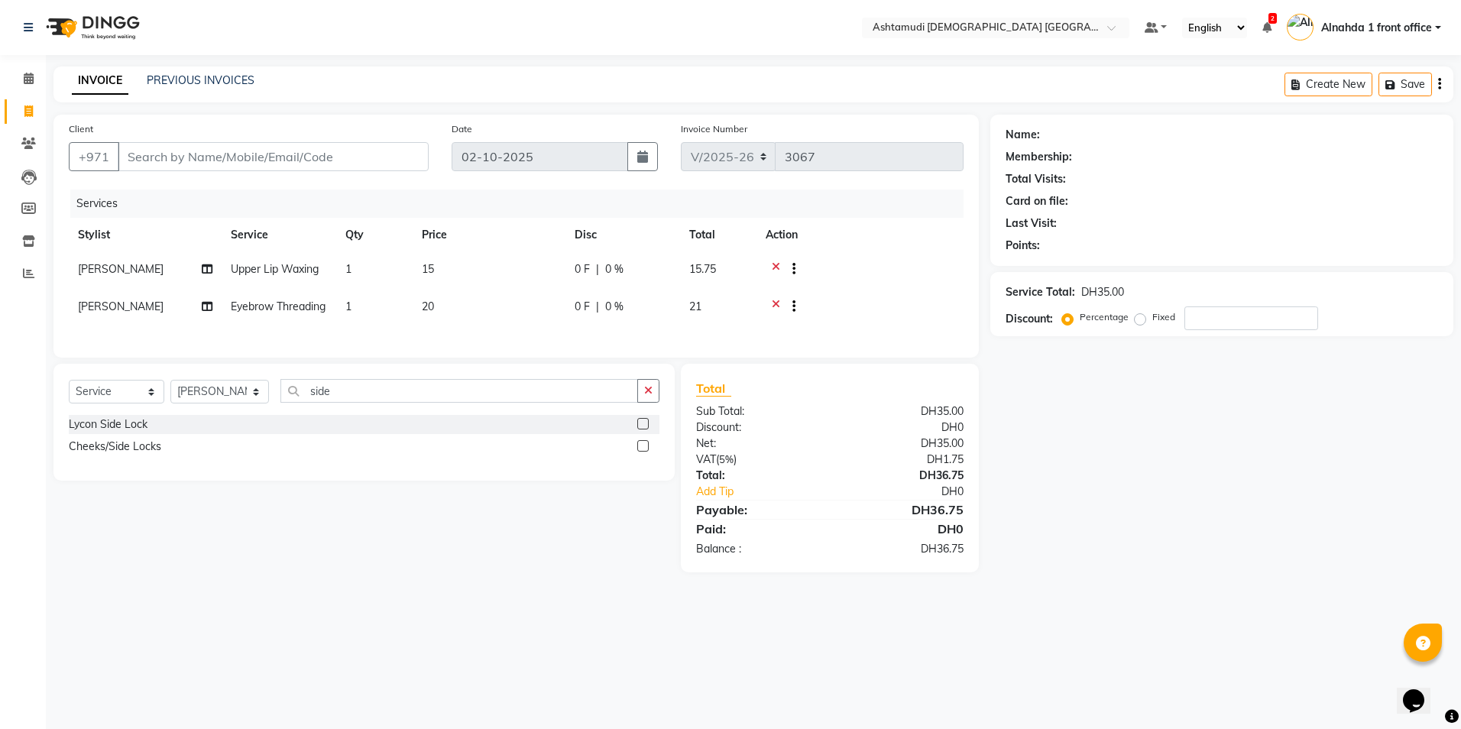
click at [638, 328] on label at bounding box center [642, 445] width 11 height 11
click at [638, 328] on input "checkbox" at bounding box center [642, 447] width 10 height 10
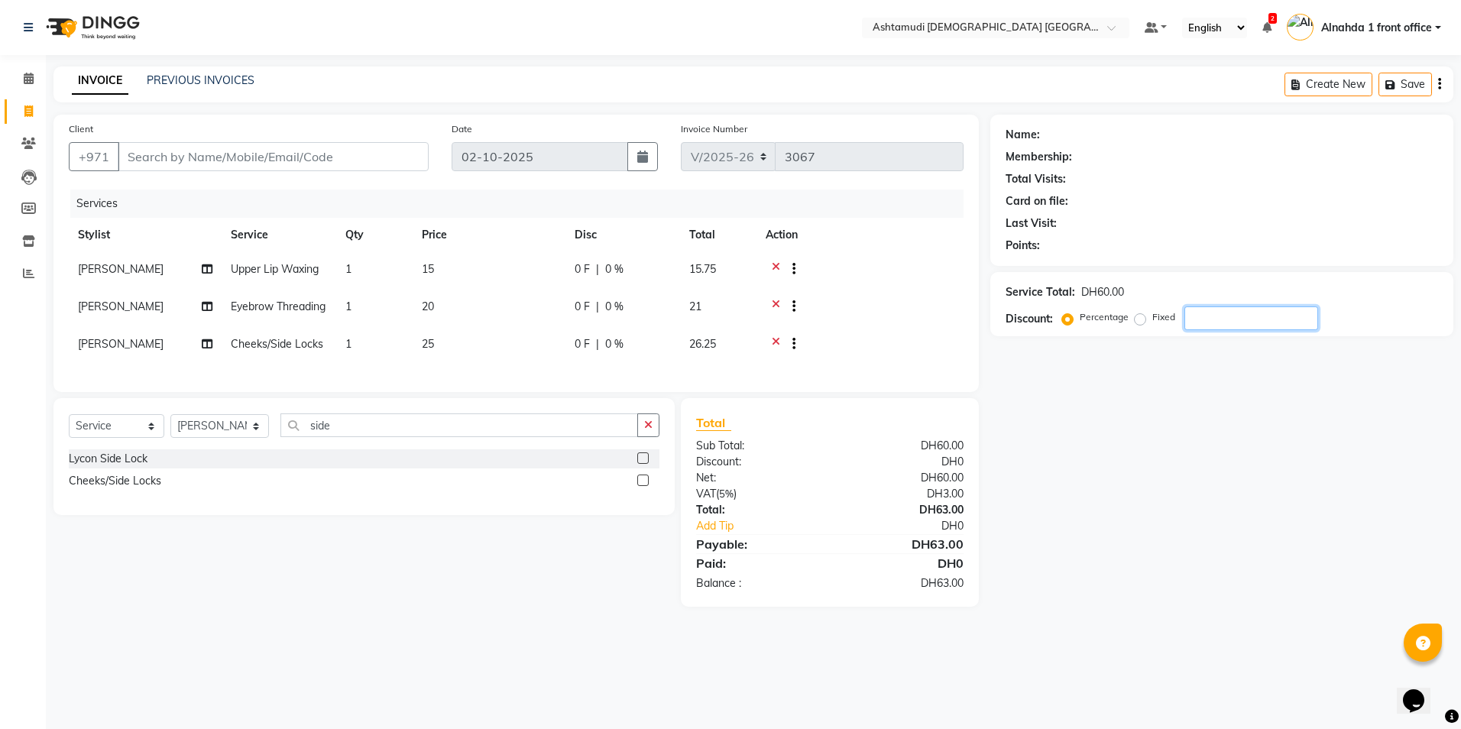
click at [725, 321] on input "number" at bounding box center [1251, 318] width 134 height 24
drag, startPoint x: 1197, startPoint y: 481, endPoint x: 1203, endPoint y: 459, distance: 22.5
click at [725, 328] on div "Name: Membership: Total Visits: Card on file: Last Visit: Points: Service Total…" at bounding box center [1227, 361] width 475 height 492
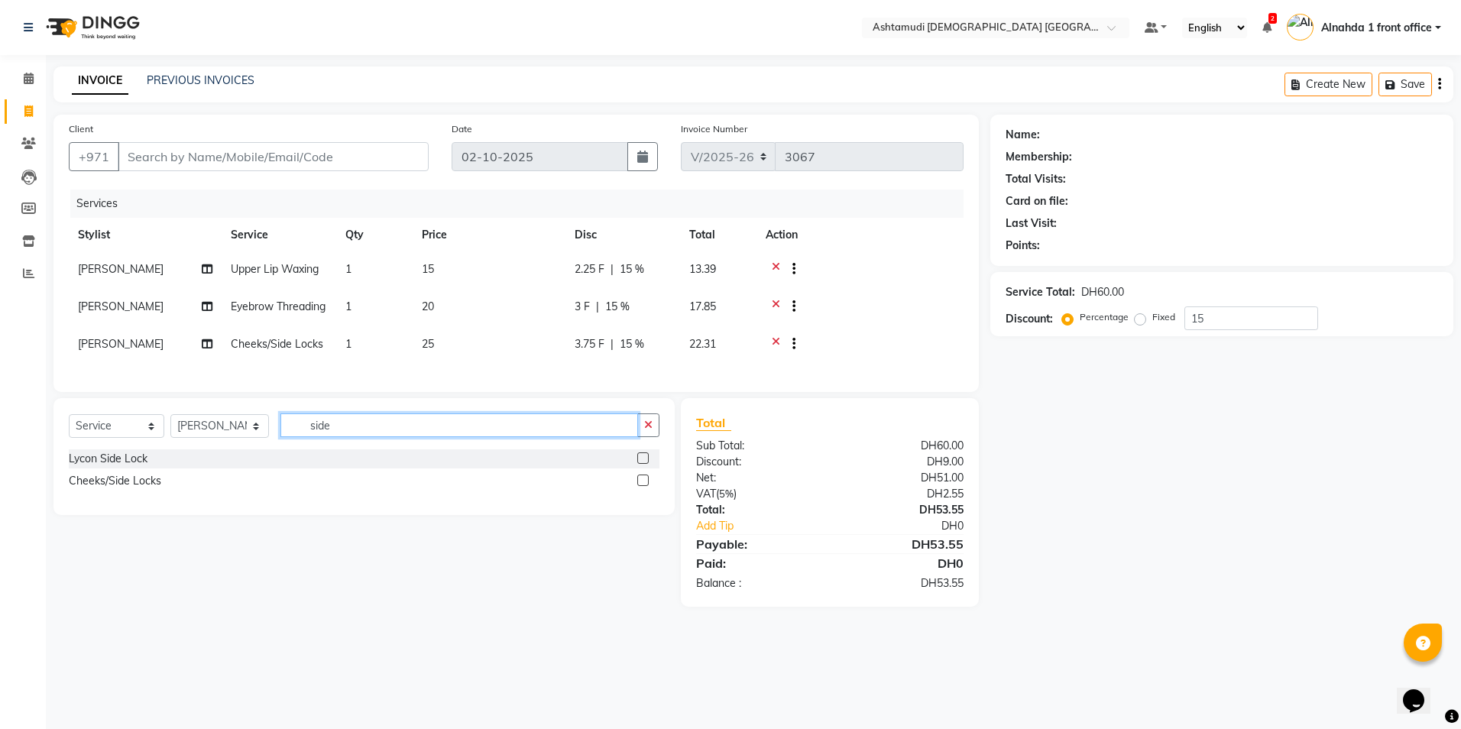
click at [386, 328] on input "side" at bounding box center [458, 425] width 357 height 24
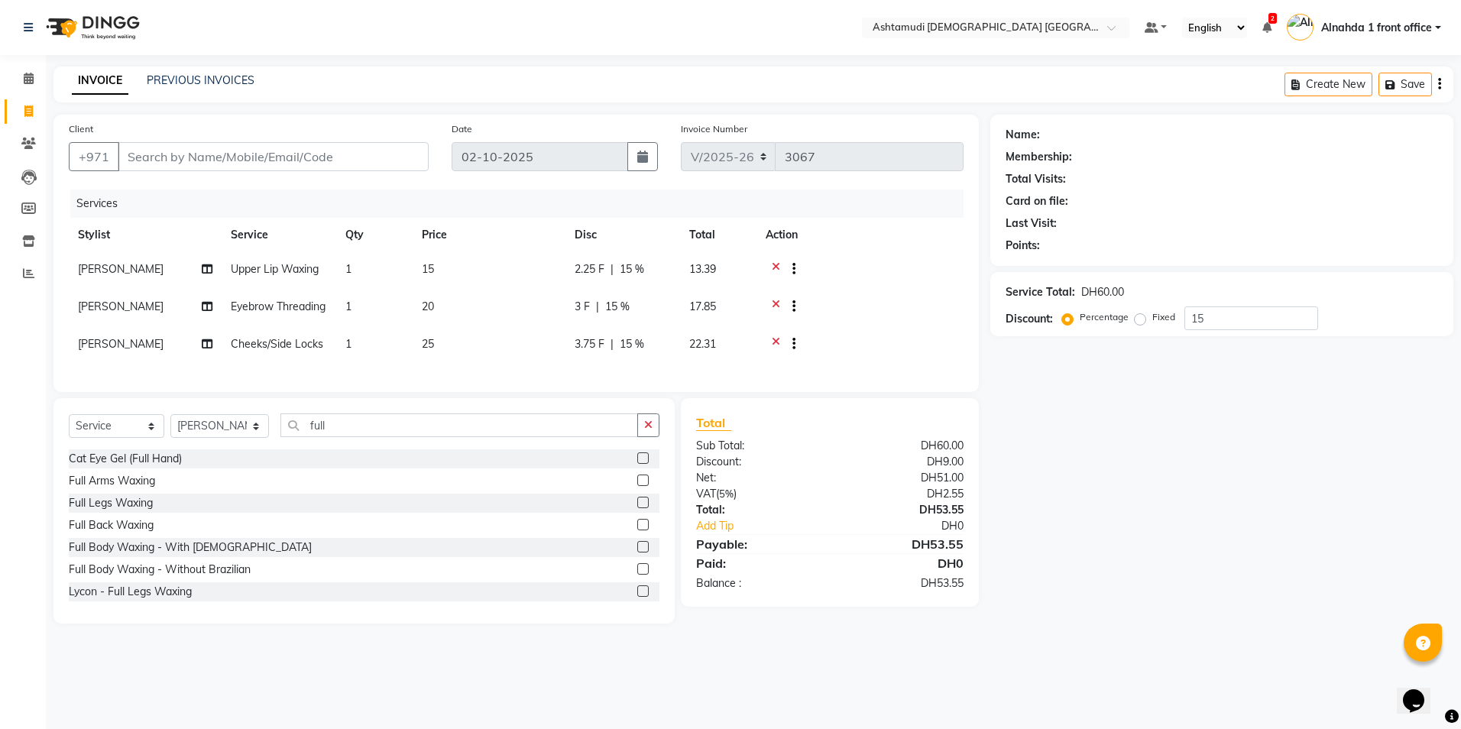
click at [637, 328] on label at bounding box center [642, 480] width 11 height 11
click at [637, 328] on input "checkbox" at bounding box center [642, 481] width 10 height 10
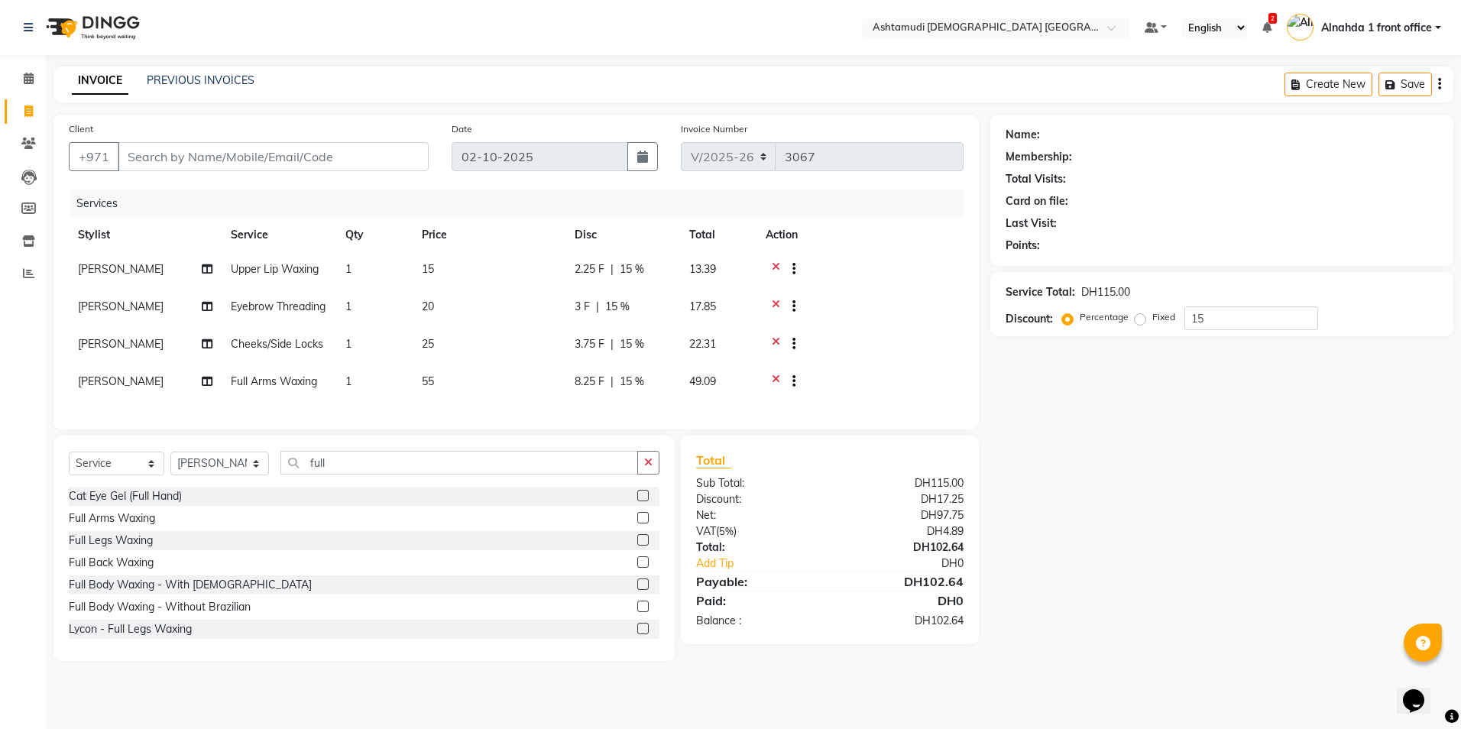
drag, startPoint x: 482, startPoint y: 465, endPoint x: 482, endPoint y: 477, distance: 11.5
click at [482, 328] on div "Select Service Product Membership Package Voucher Prepaid Gift Card Select Styl…" at bounding box center [363, 548] width 621 height 225
click at [482, 328] on input "full" at bounding box center [458, 463] width 357 height 24
click at [633, 328] on div "Half Arms Waxing" at bounding box center [364, 518] width 591 height 19
click at [643, 328] on label at bounding box center [642, 517] width 11 height 11
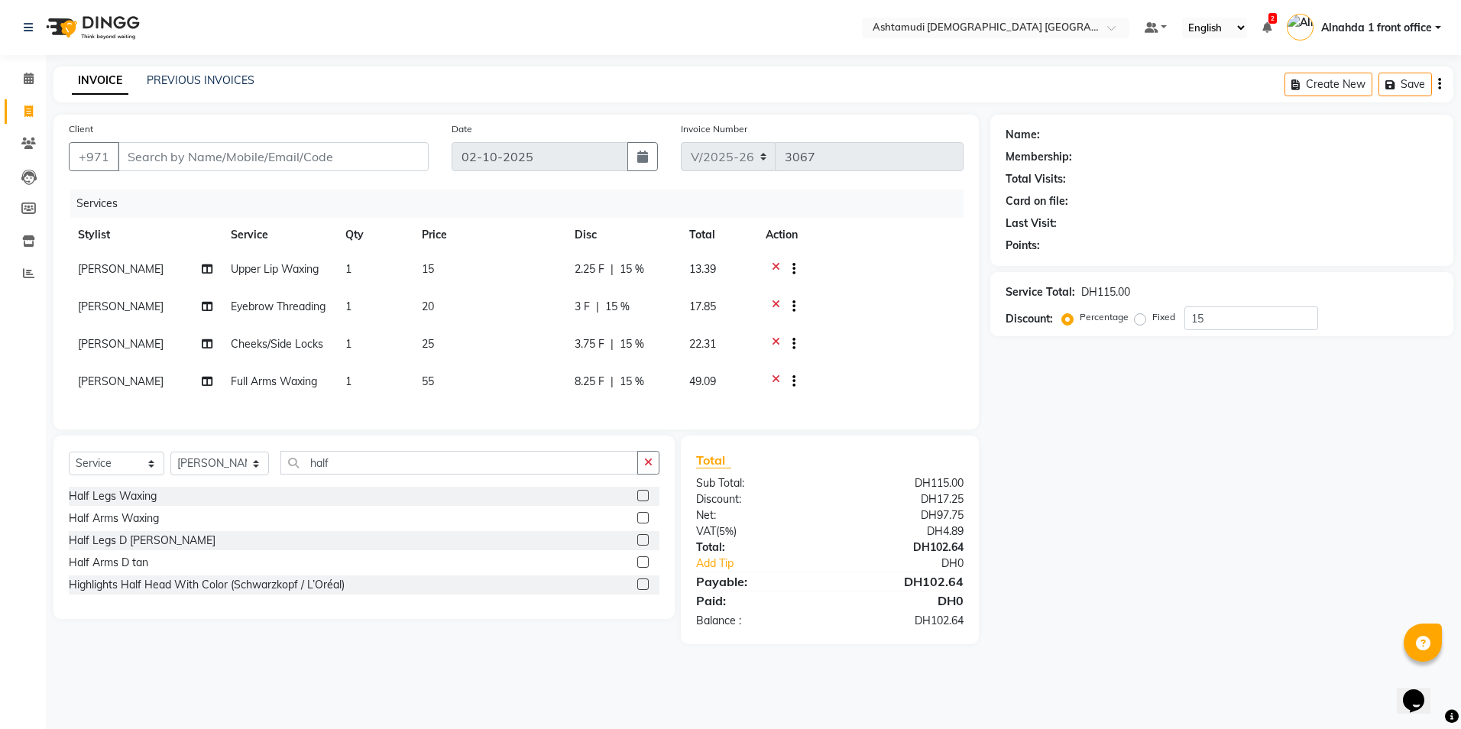
click at [643, 328] on input "checkbox" at bounding box center [642, 518] width 10 height 10
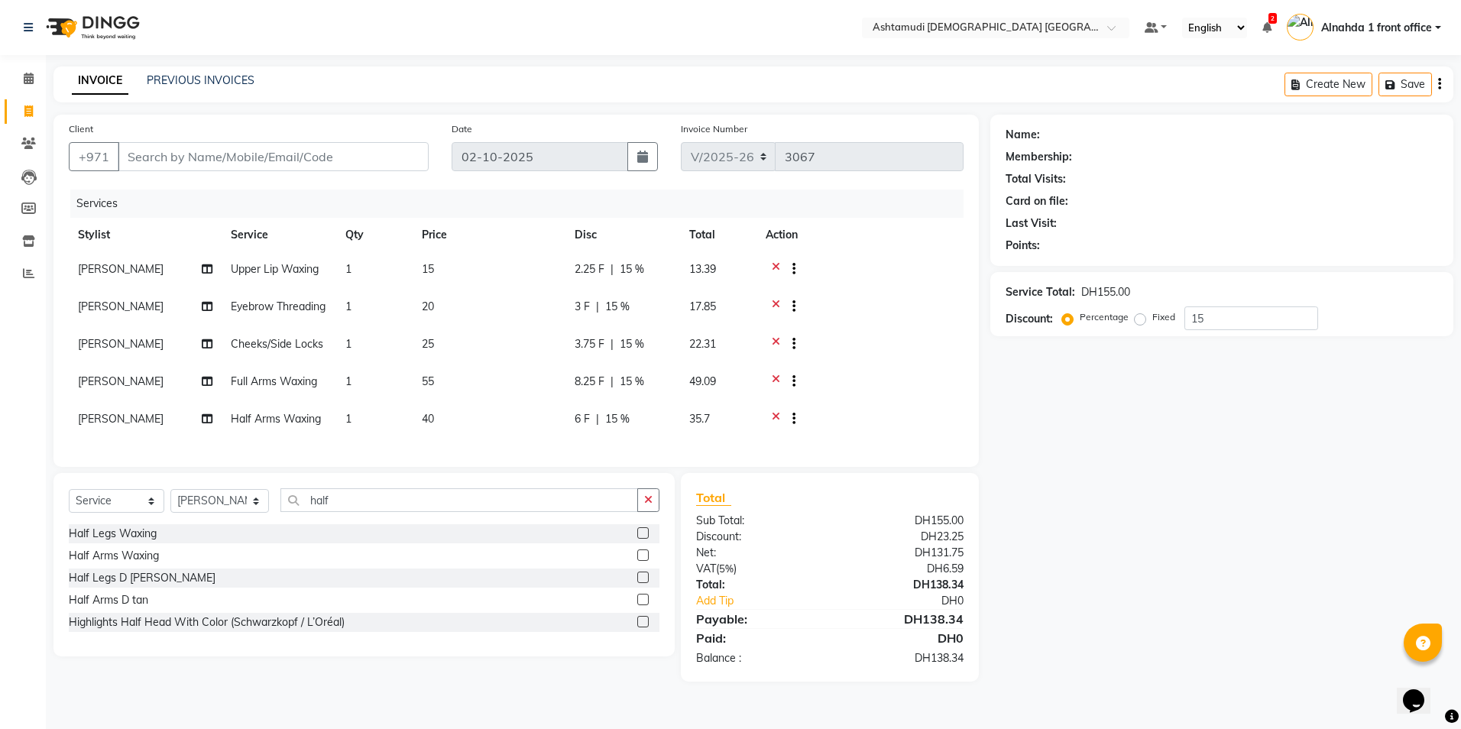
click at [725, 328] on icon at bounding box center [776, 383] width 8 height 19
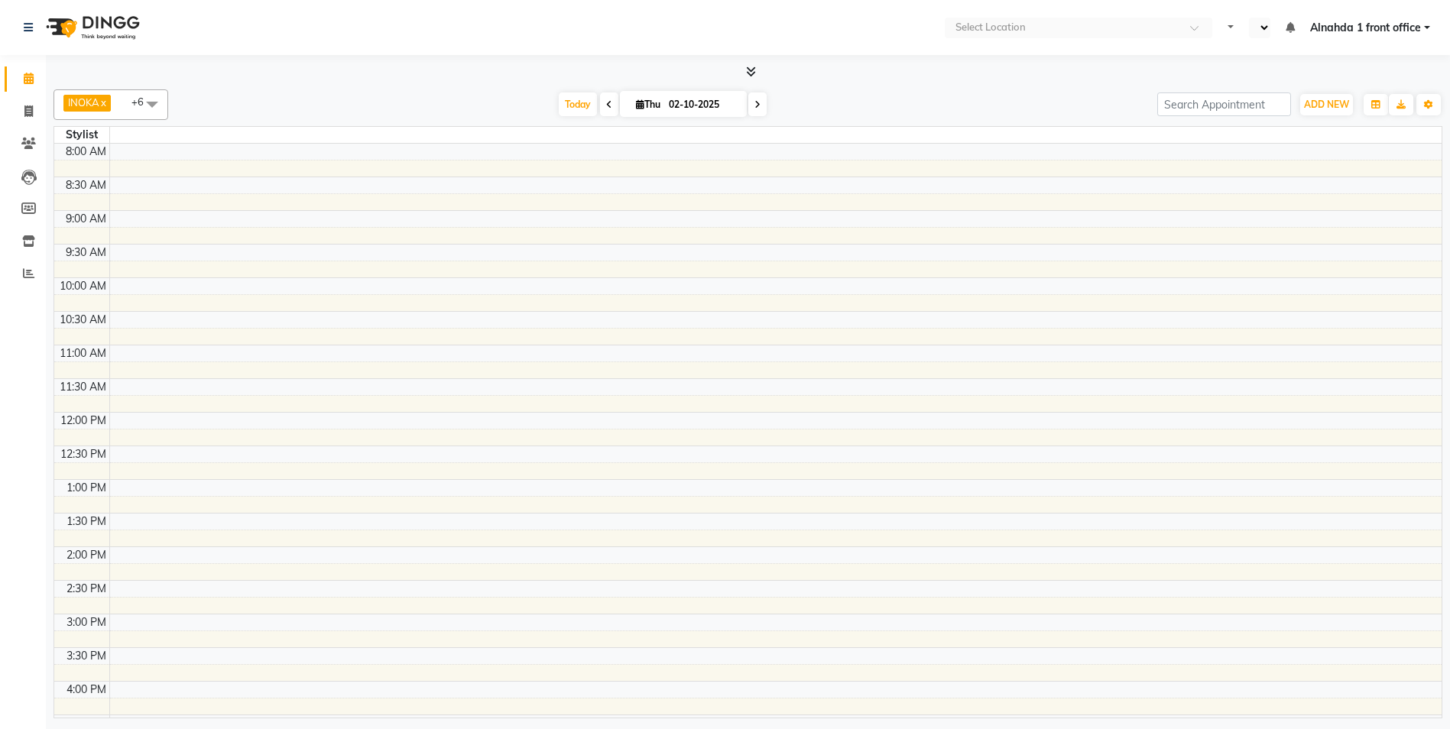
select select "en"
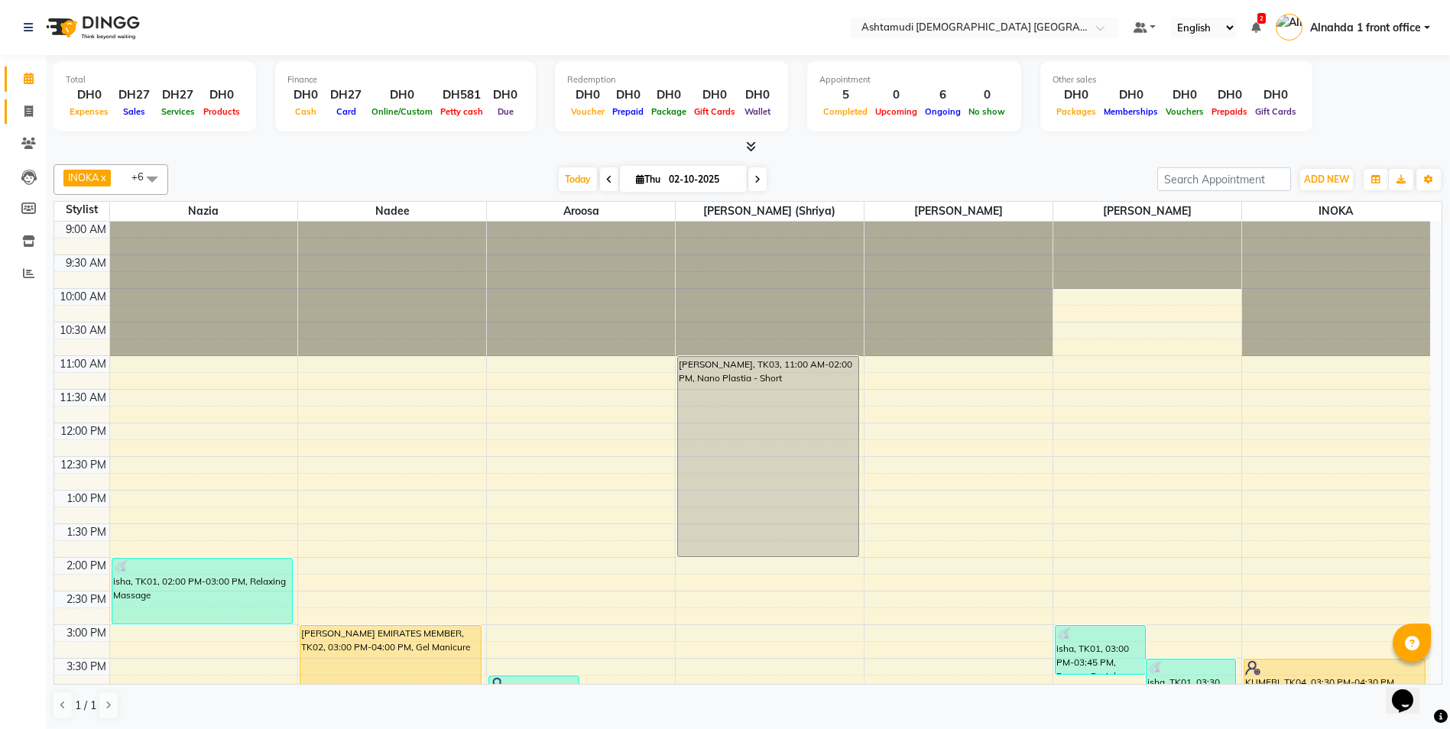
click at [26, 120] on link "Invoice" at bounding box center [23, 111] width 37 height 25
select select "service"
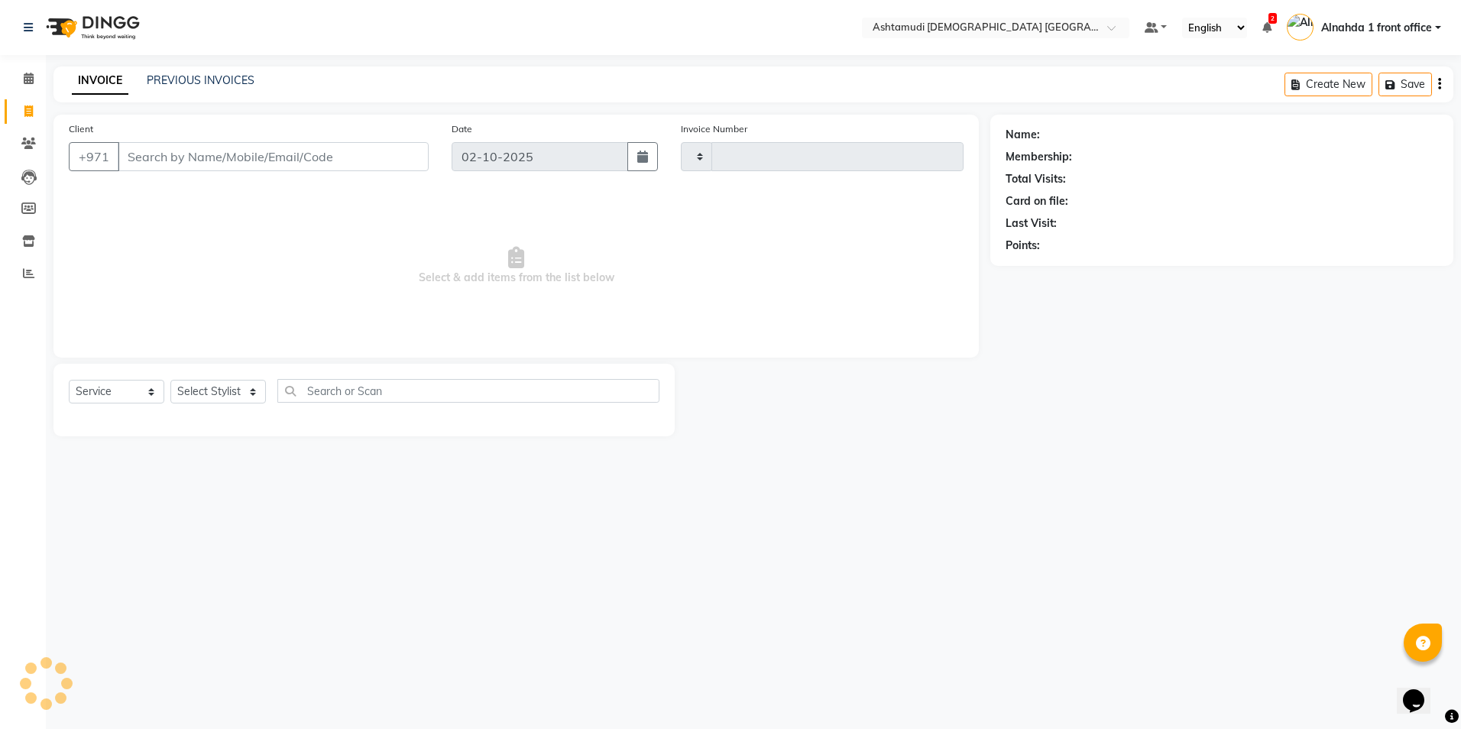
type input "3061"
select select "7242"
click at [134, 152] on input "Client" at bounding box center [273, 156] width 311 height 29
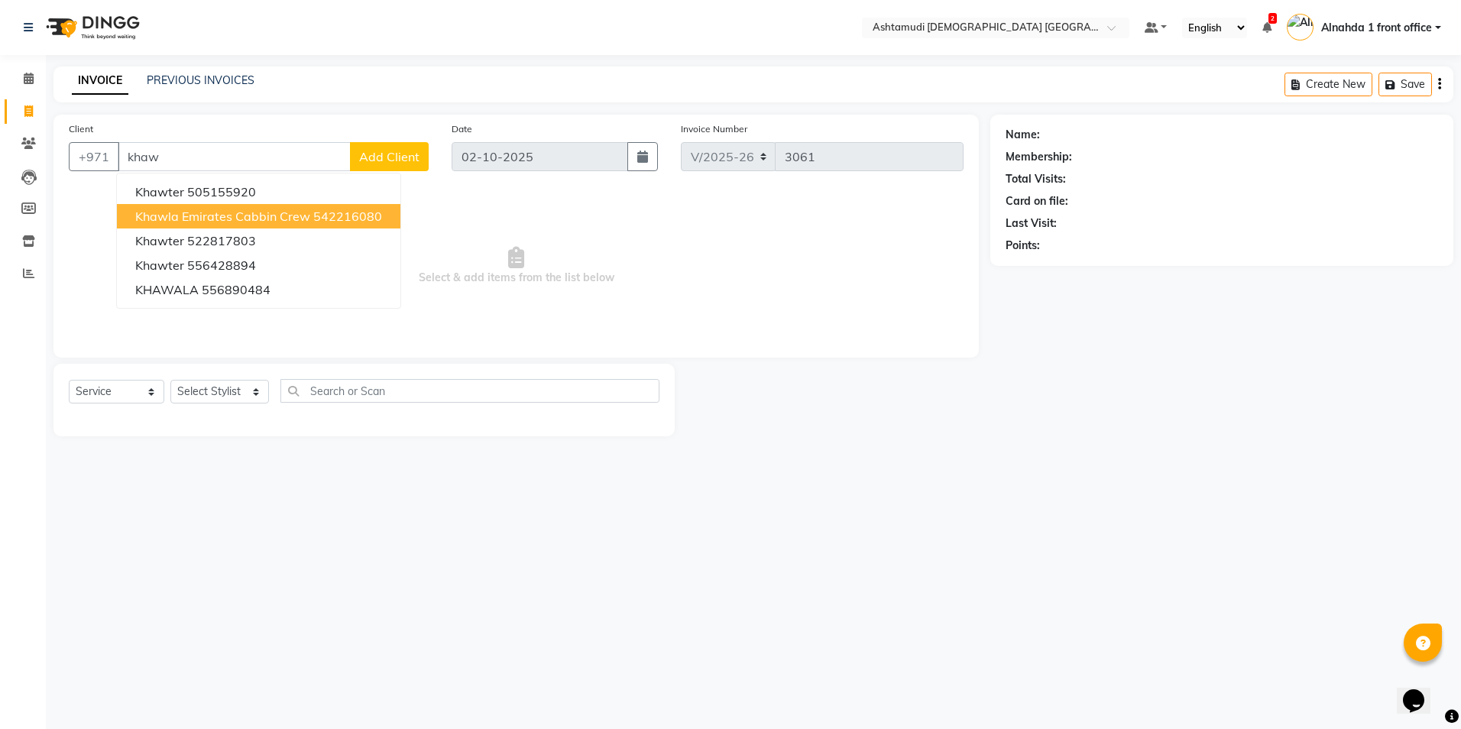
drag, startPoint x: 355, startPoint y: 217, endPoint x: 854, endPoint y: 242, distance: 500.4
click at [367, 216] on ngb-highlight "542216080" at bounding box center [347, 216] width 69 height 15
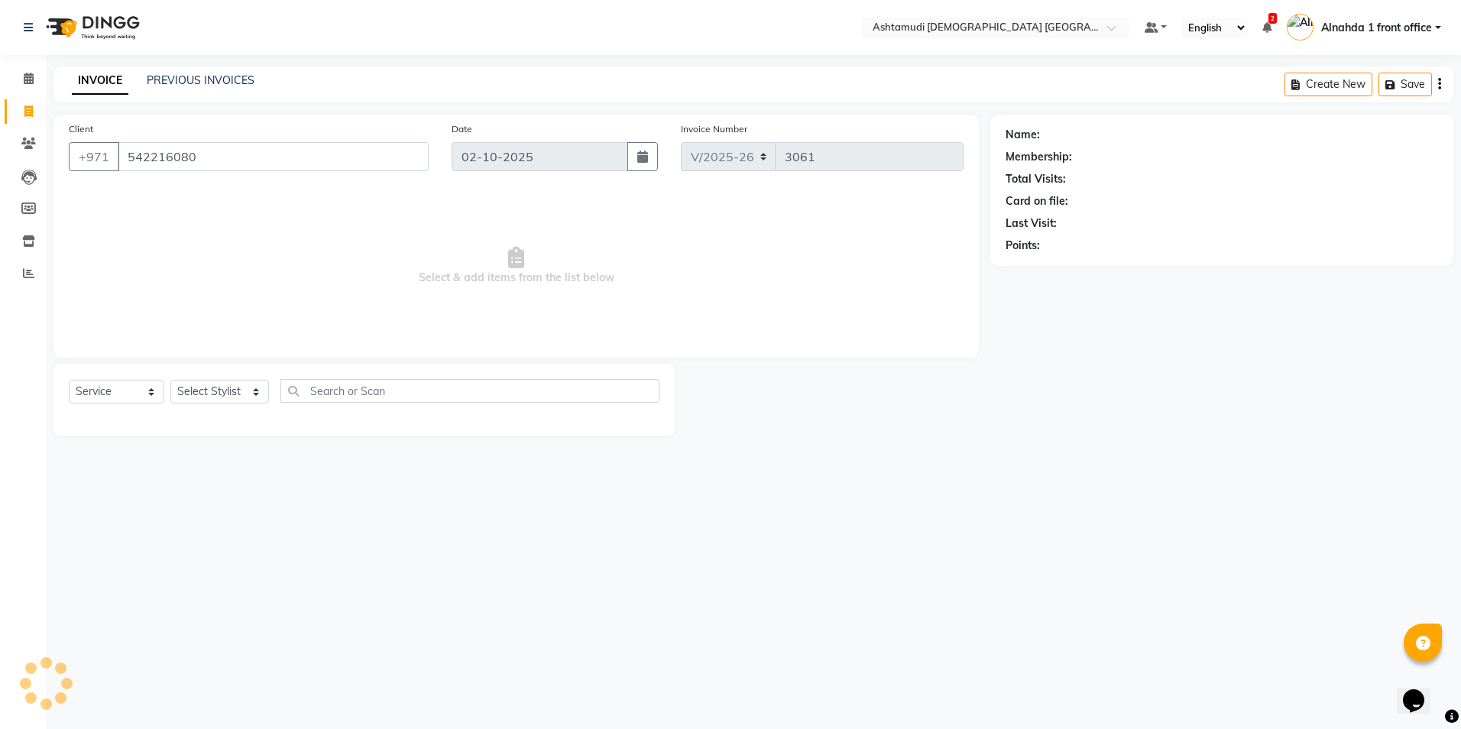
type input "542216080"
select select "1: Object"
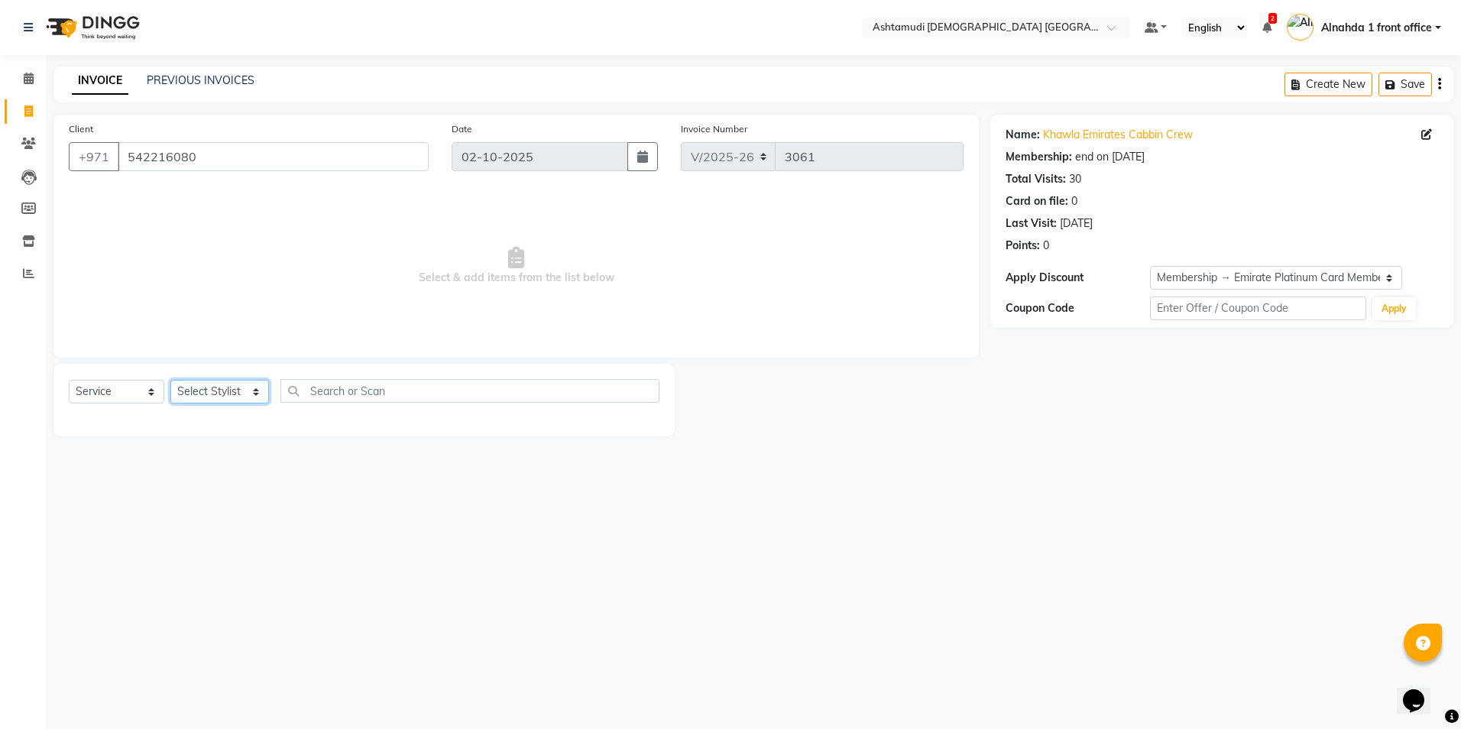
click at [256, 391] on select "Select Stylist Alnahda 1 front office [PERSON_NAME] [PERSON_NAME] DINGG TAB USE…" at bounding box center [219, 392] width 99 height 24
select select "62799"
click at [170, 380] on select "Select Stylist Alnahda 1 front office [PERSON_NAME] [PERSON_NAME] DINGG TAB USE…" at bounding box center [219, 392] width 99 height 24
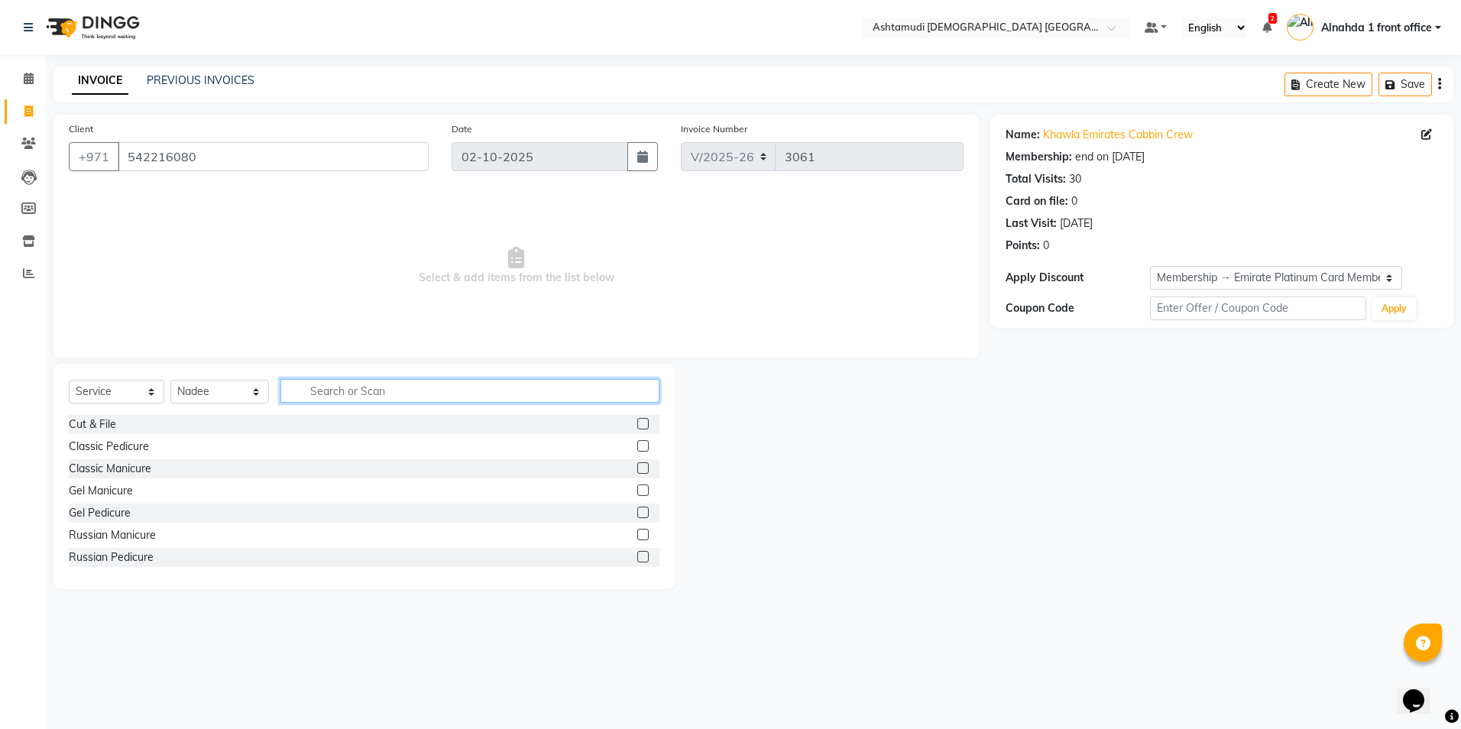
click at [320, 387] on input "text" at bounding box center [469, 391] width 378 height 24
type input "eyebr"
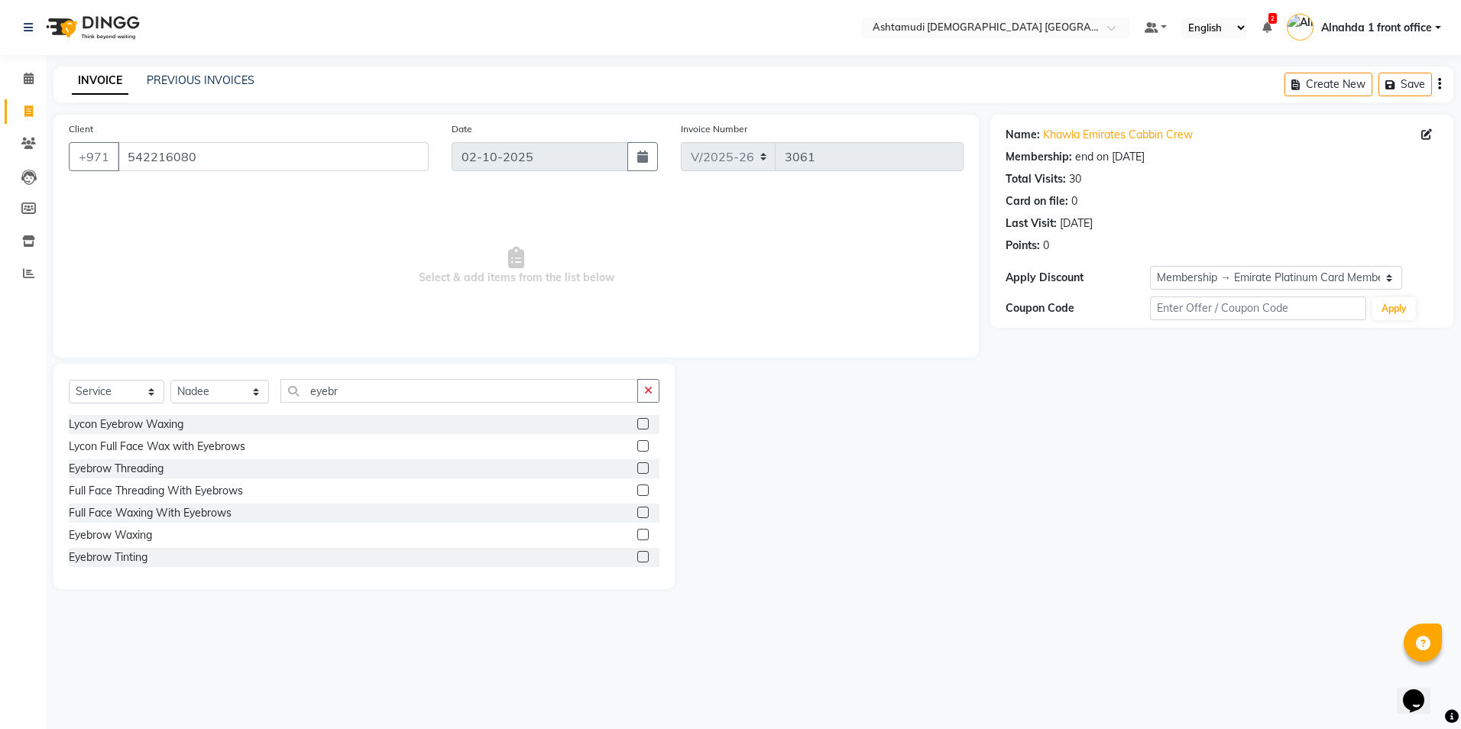
click at [637, 471] on label at bounding box center [642, 467] width 11 height 11
click at [637, 471] on input "checkbox" at bounding box center [642, 469] width 10 height 10
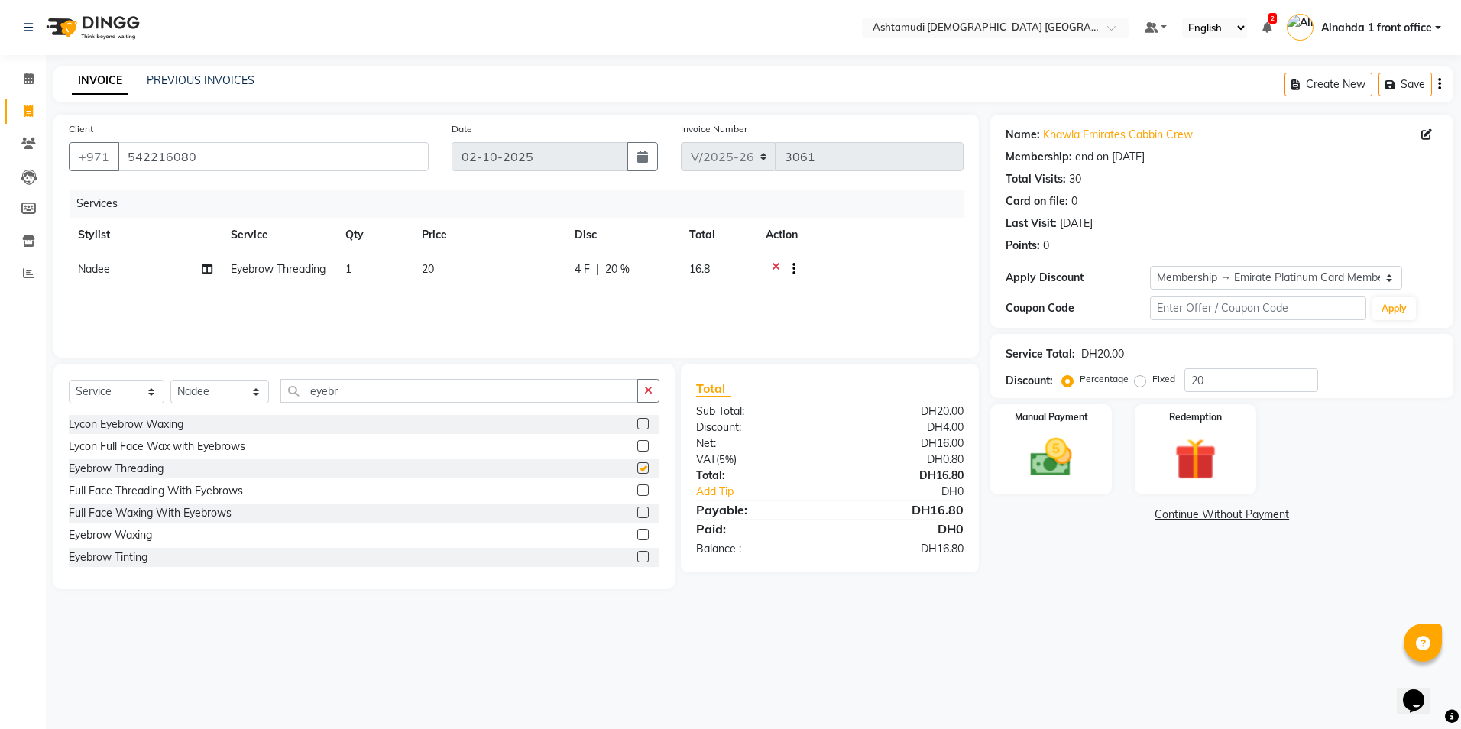
checkbox input "false"
drag, startPoint x: 340, startPoint y: 393, endPoint x: 204, endPoint y: 401, distance: 136.3
click at [204, 401] on div "Select Service Product Membership Package Voucher Prepaid Gift Card Select Styl…" at bounding box center [364, 397] width 591 height 36
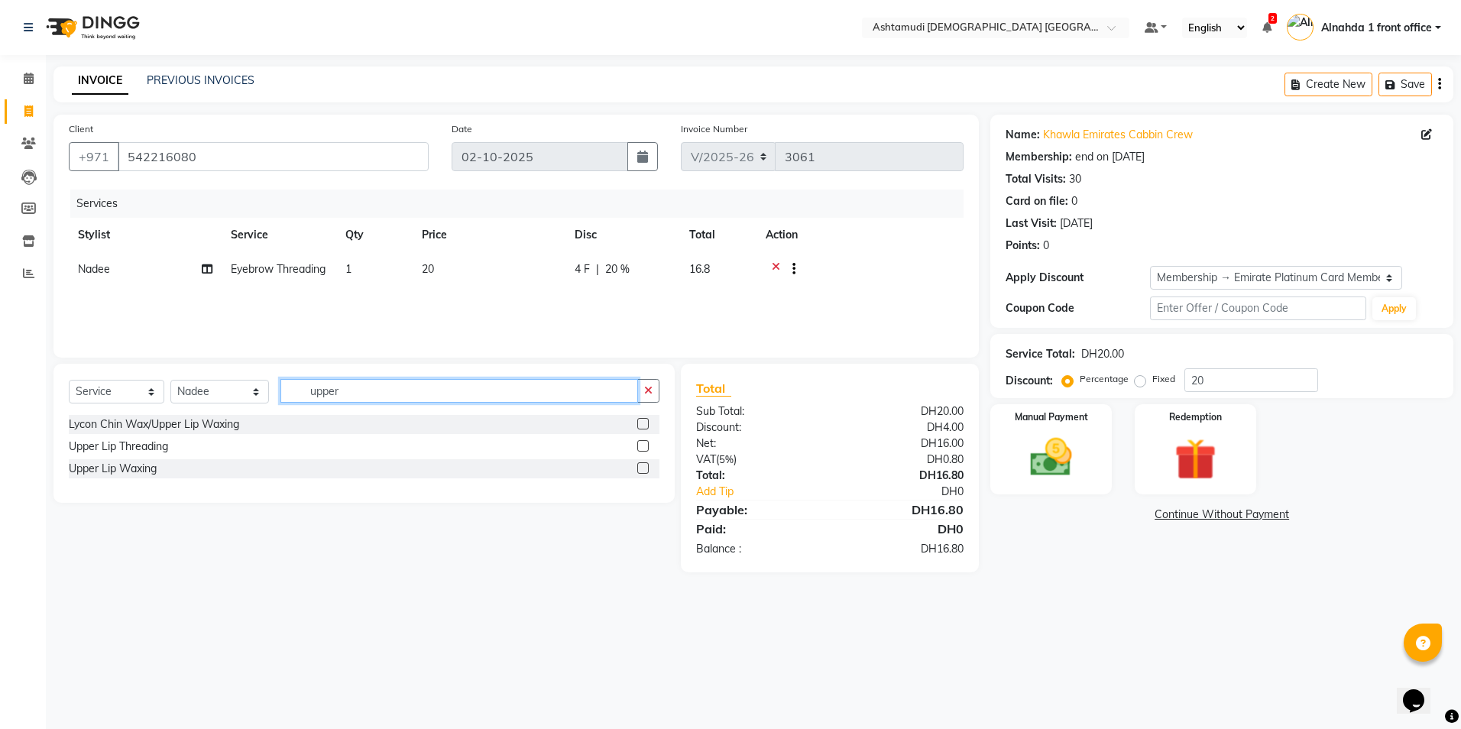
type input "upper"
click at [644, 443] on label at bounding box center [642, 445] width 11 height 11
click at [644, 443] on input "checkbox" at bounding box center [642, 447] width 10 height 10
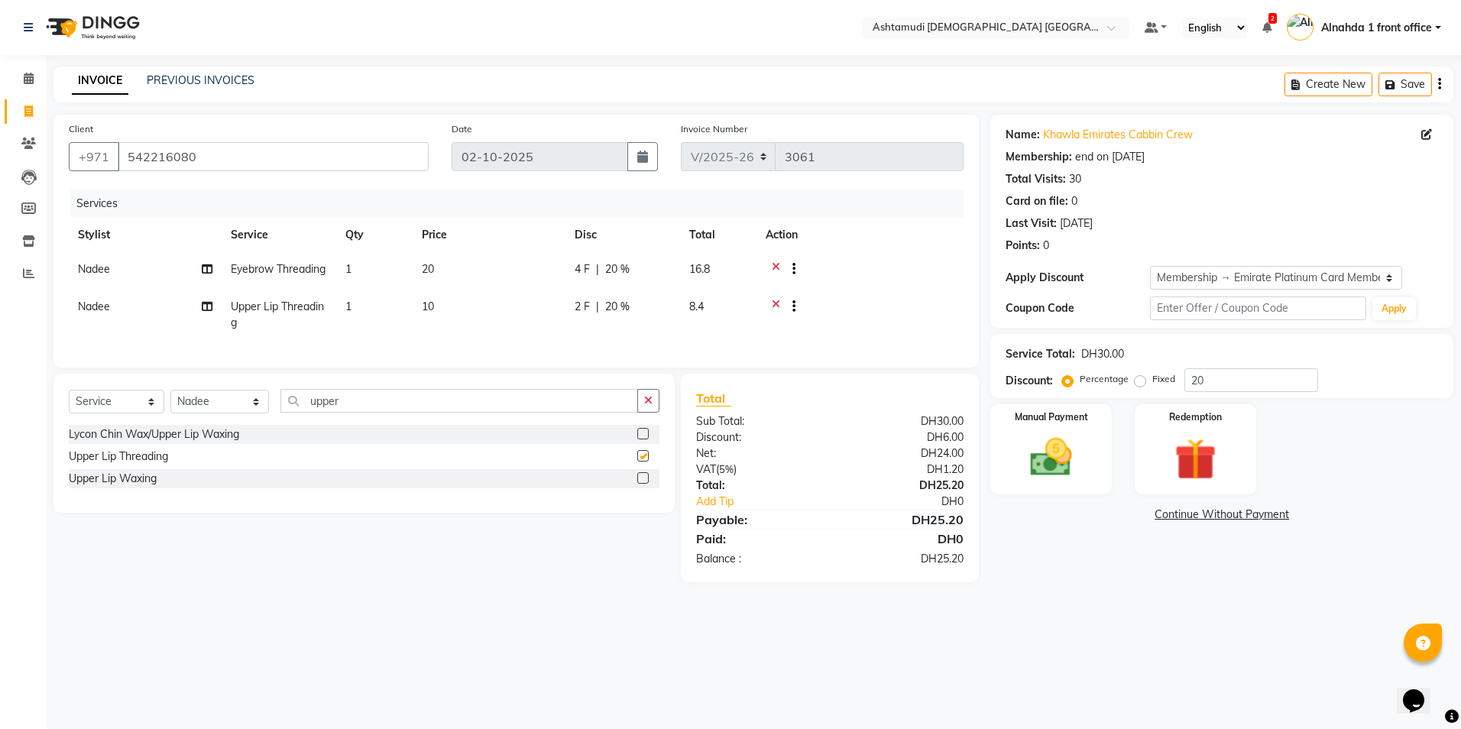
checkbox input "false"
click at [1049, 444] on img at bounding box center [1051, 457] width 71 height 50
click at [1152, 512] on span "CARD" at bounding box center [1153, 516] width 33 height 18
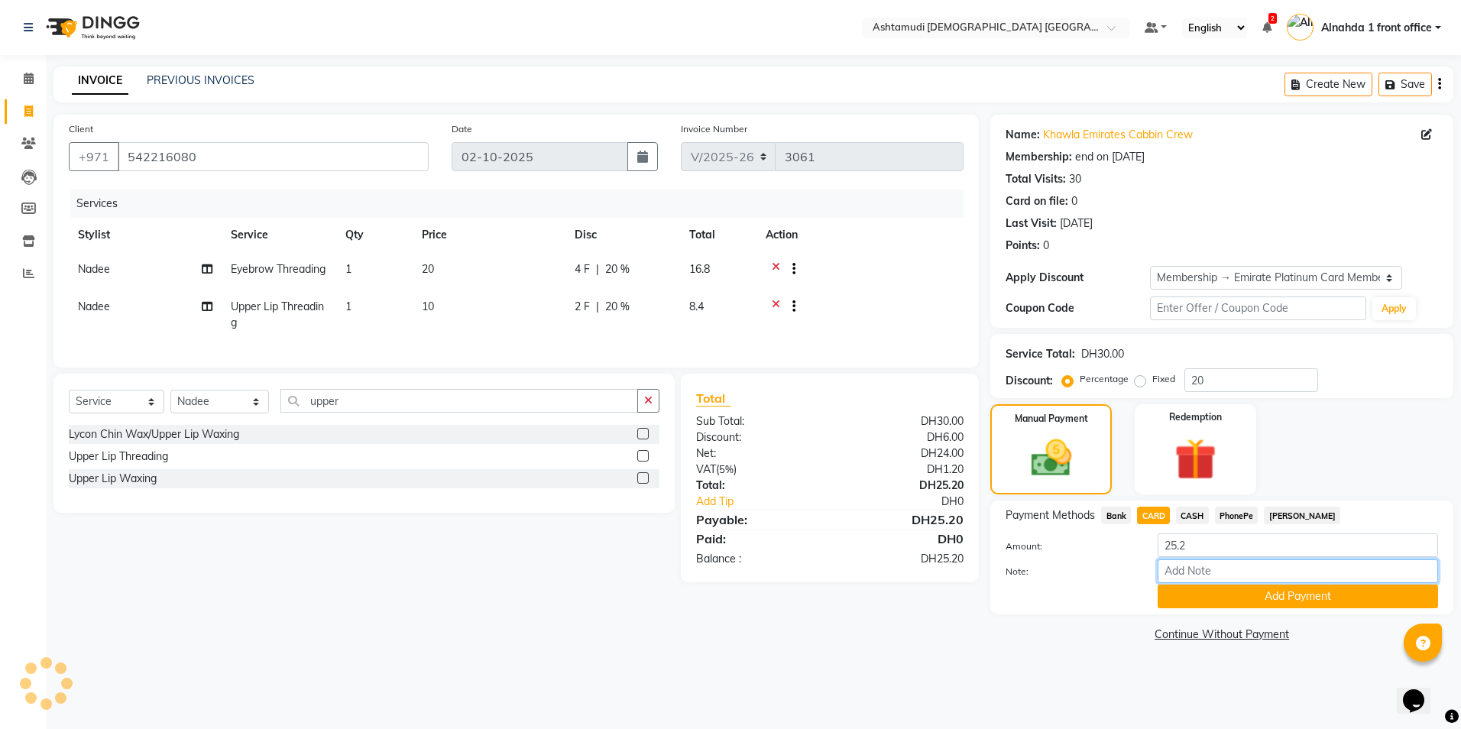
click at [1185, 575] on input "Note:" at bounding box center [1298, 571] width 280 height 24
type input "presila"
click at [1191, 594] on button "Add Payment" at bounding box center [1298, 597] width 280 height 24
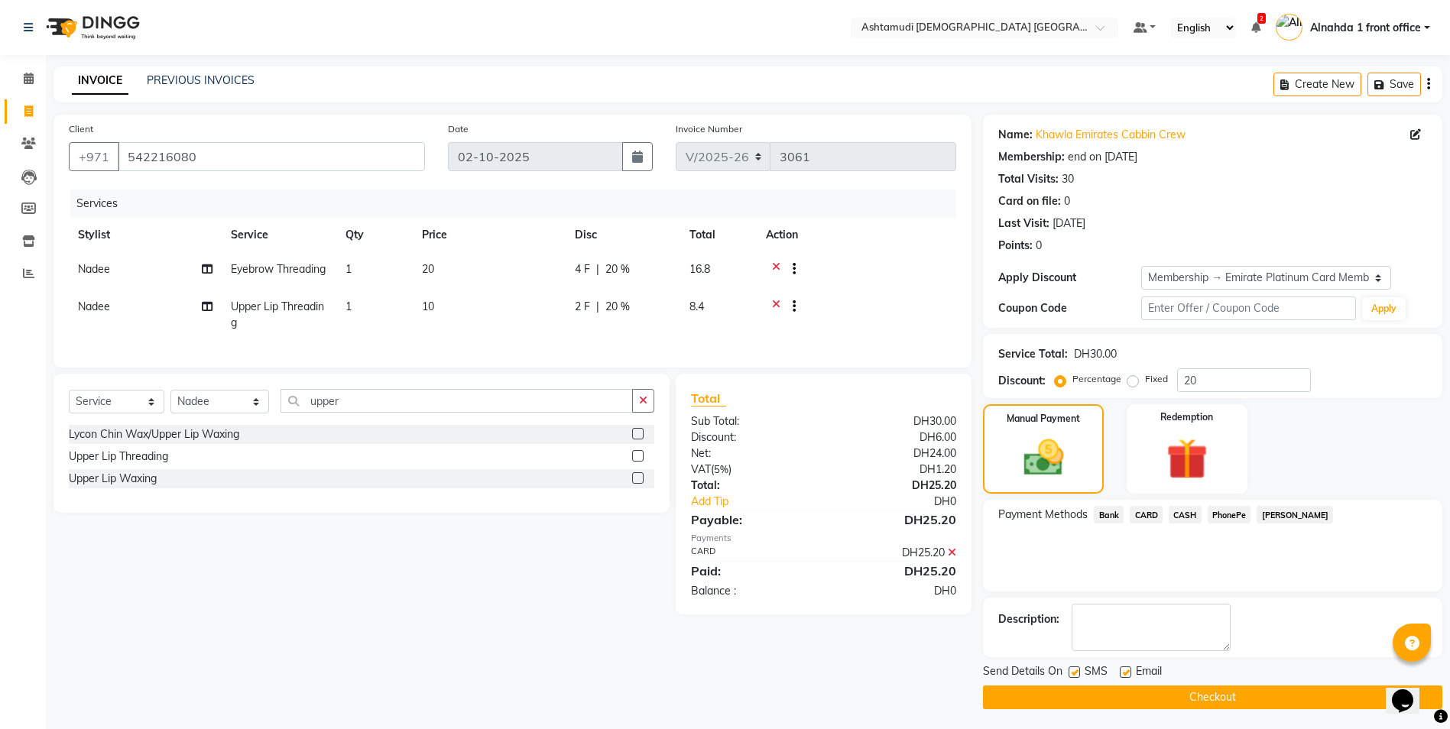
click at [1178, 693] on button "Checkout" at bounding box center [1212, 697] width 459 height 24
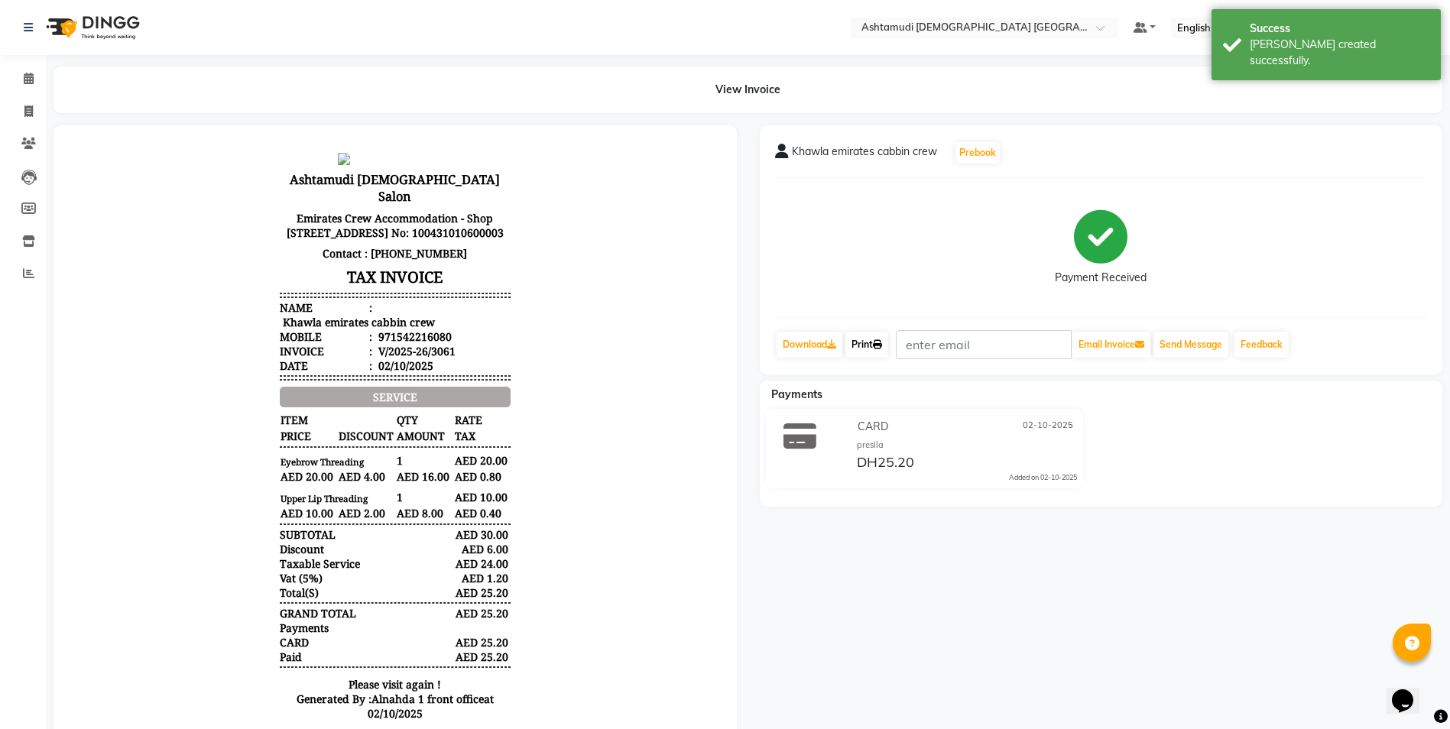
click at [866, 338] on link "Print" at bounding box center [866, 345] width 43 height 26
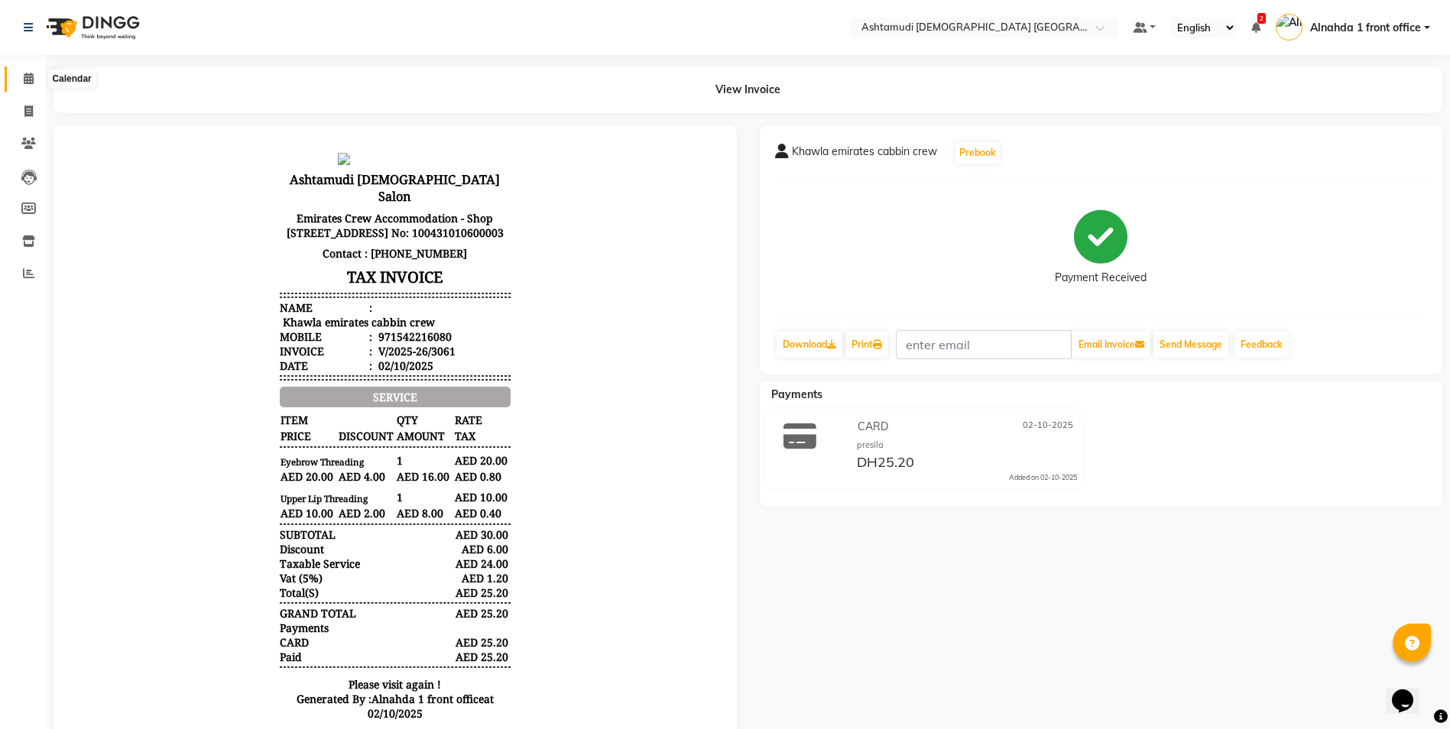
click at [31, 84] on span at bounding box center [28, 79] width 27 height 18
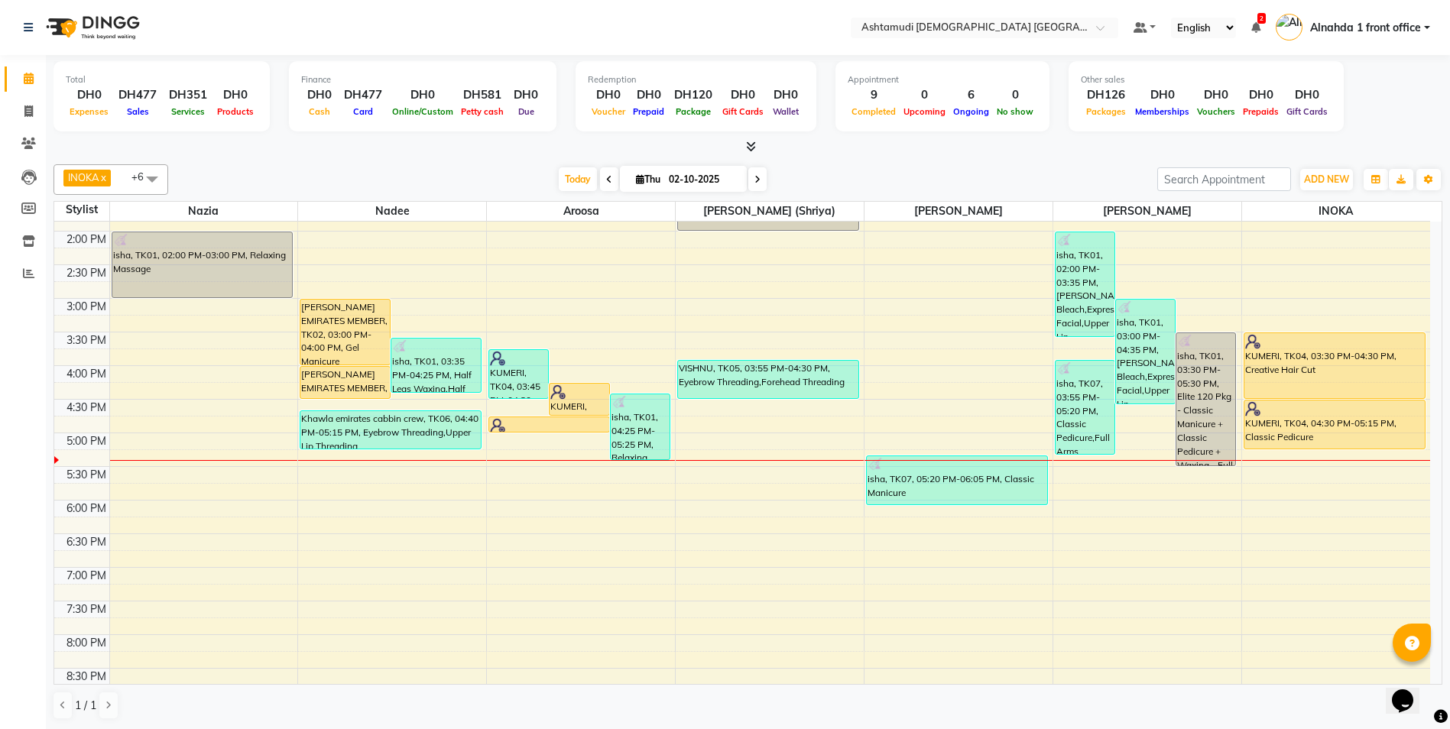
scroll to position [326, 0]
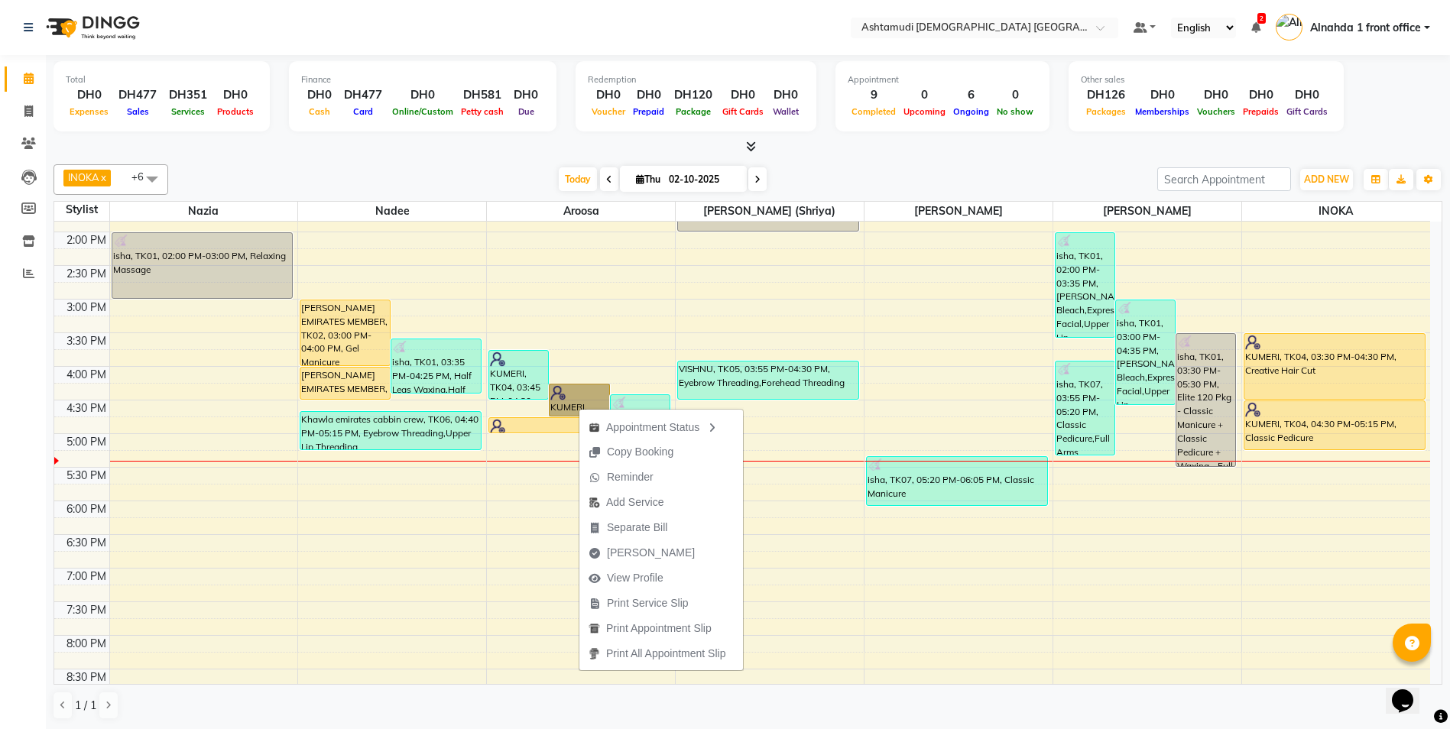
click at [501, 475] on div "9:00 AM 9:30 AM 10:00 AM 10:30 AM 11:00 AM 11:30 AM 12:00 PM 12:30 PM 1:00 PM 1…" at bounding box center [741, 366] width 1375 height 941
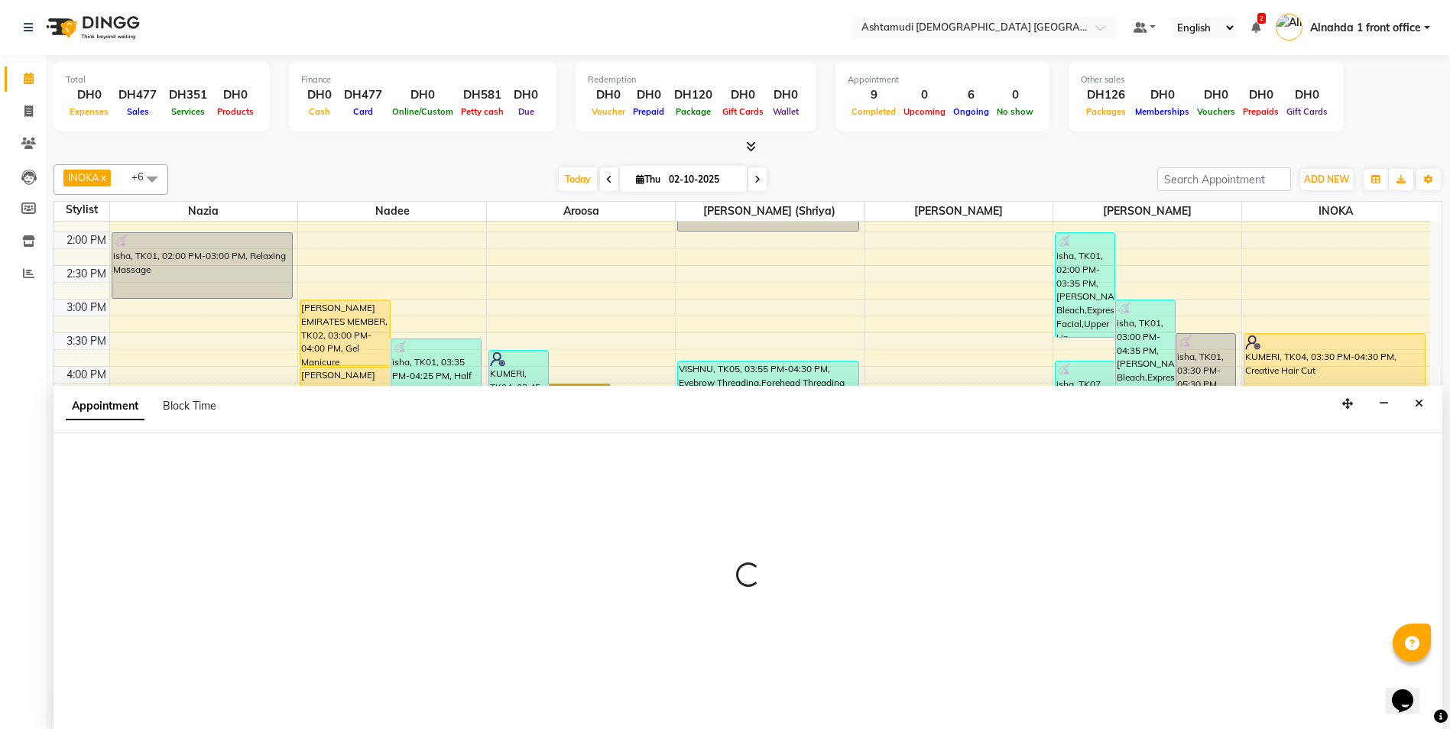
scroll to position [1, 0]
click at [1417, 404] on icon "Close" at bounding box center [1418, 402] width 8 height 11
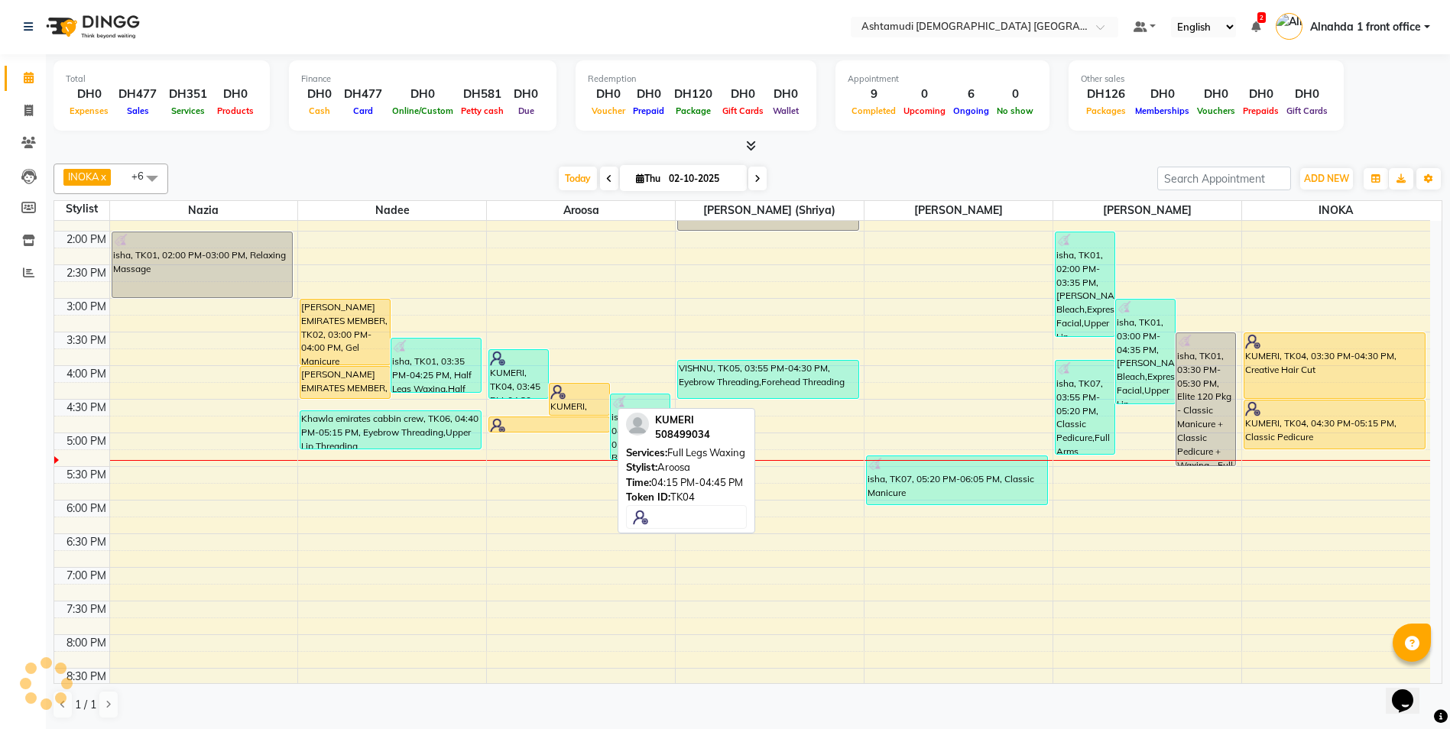
click at [595, 405] on div "KUMERI, TK04, 04:15 PM-04:45 PM, Full Legs Waxing" at bounding box center [578, 399] width 59 height 31
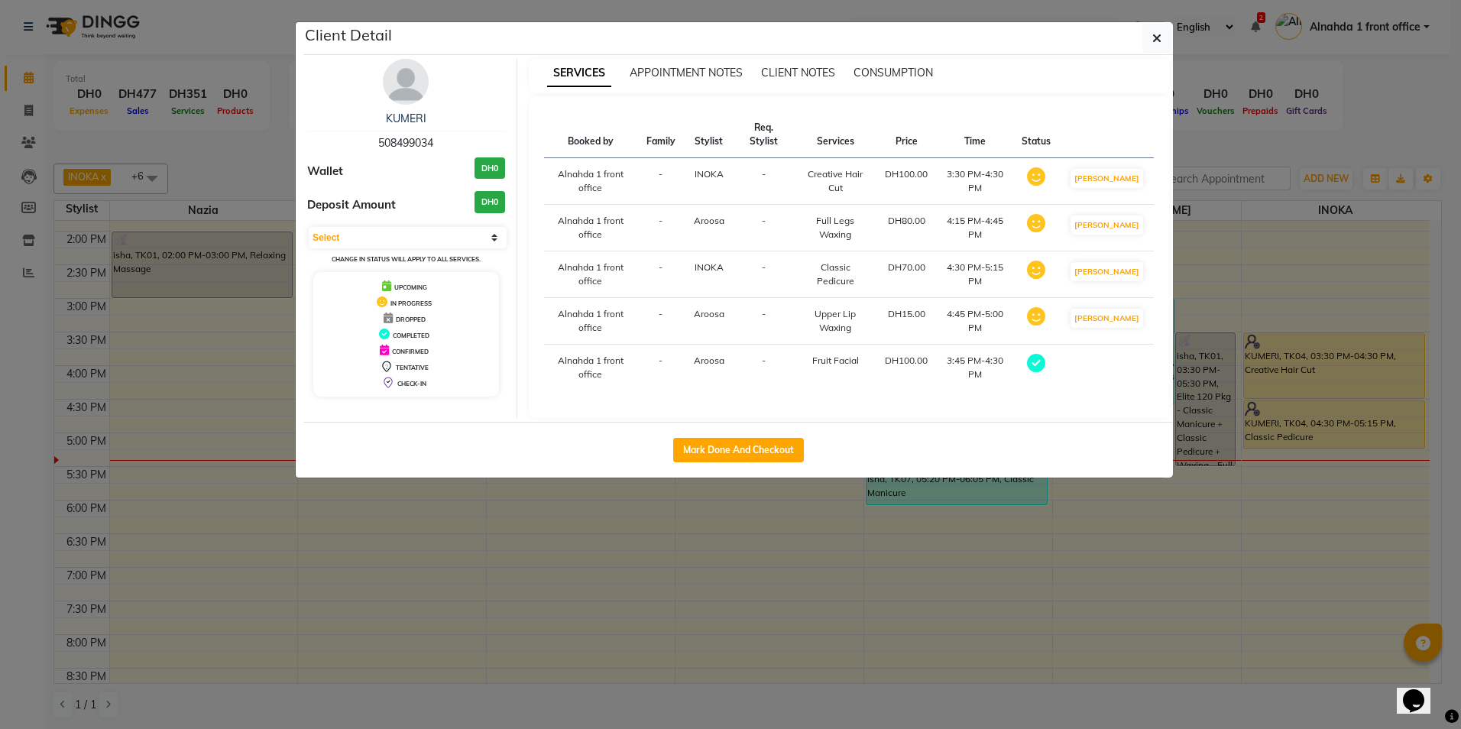
drag, startPoint x: 374, startPoint y: 141, endPoint x: 460, endPoint y: 143, distance: 85.6
click at [460, 143] on div "KUMERI 508499034" at bounding box center [406, 131] width 198 height 40
copy span "508499034"
click at [1158, 34] on icon "button" at bounding box center [1156, 38] width 9 height 12
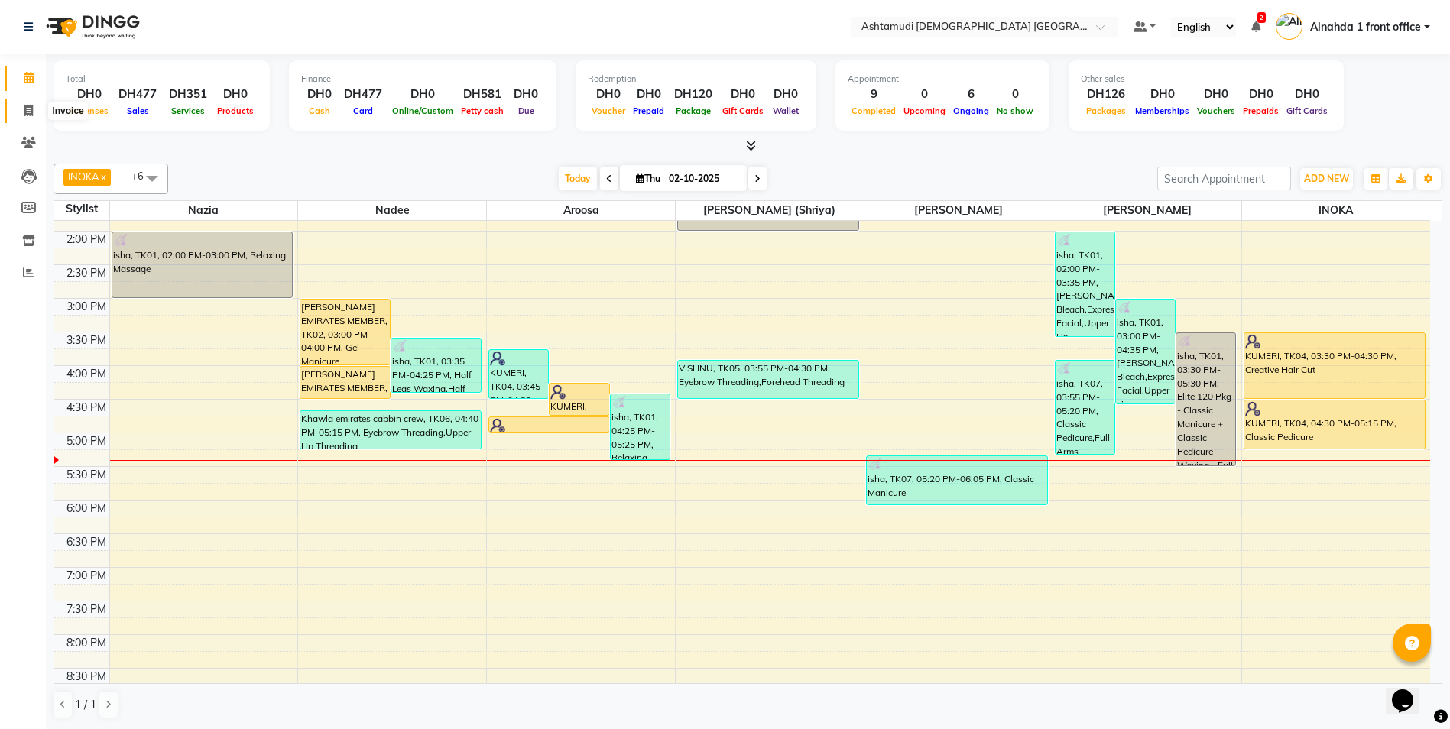
click at [37, 113] on span at bounding box center [28, 111] width 27 height 18
select select "service"
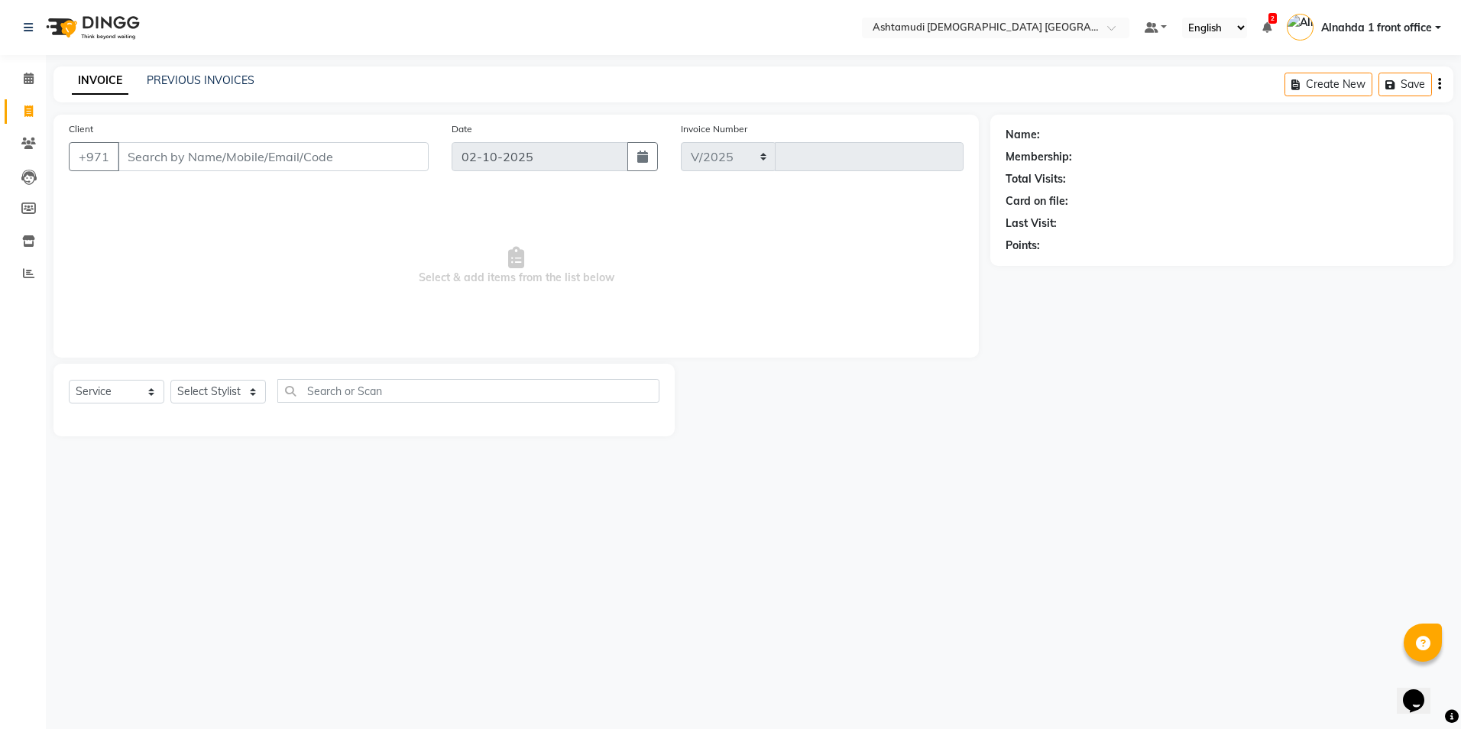
select select "7242"
type input "3064"
click at [31, 145] on icon at bounding box center [28, 143] width 15 height 11
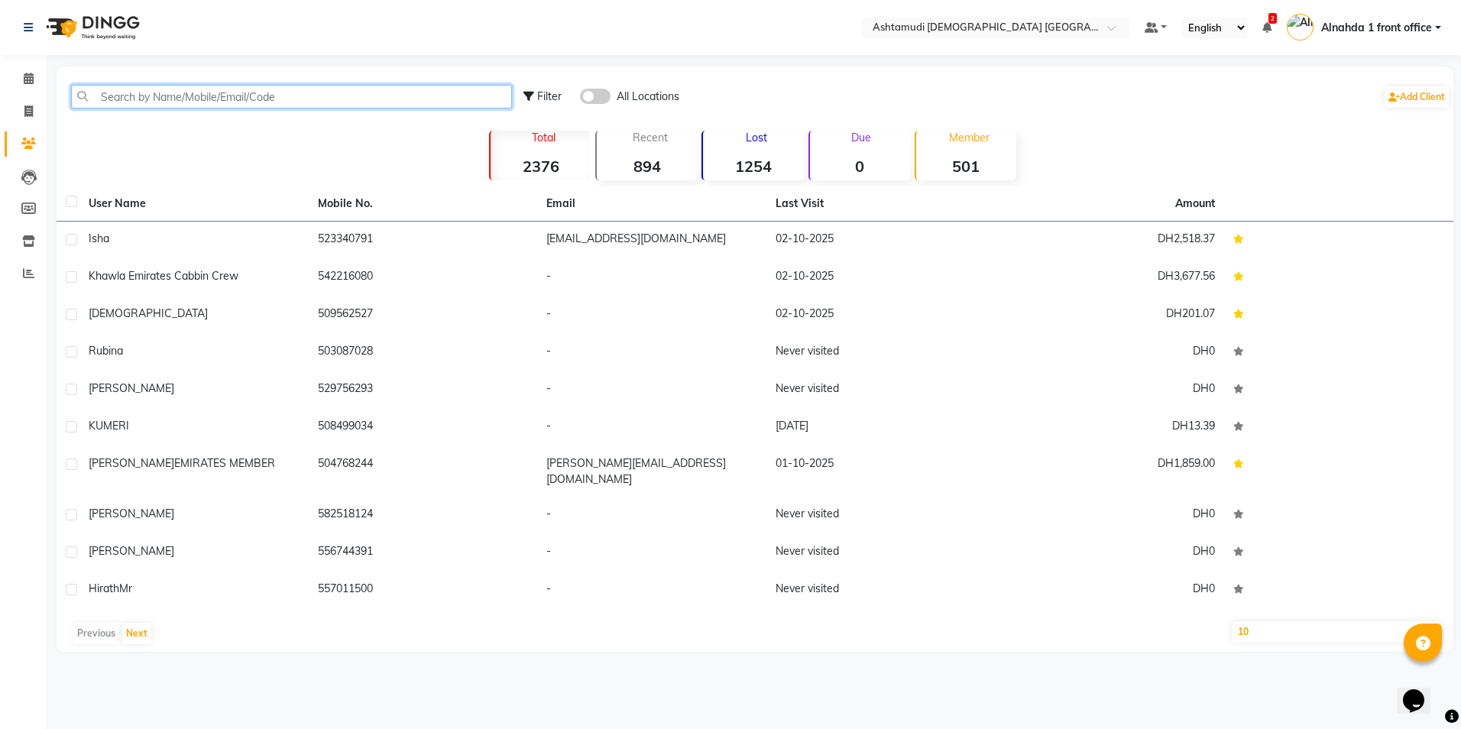
click at [134, 94] on input "text" at bounding box center [291, 97] width 441 height 24
paste input "508499034"
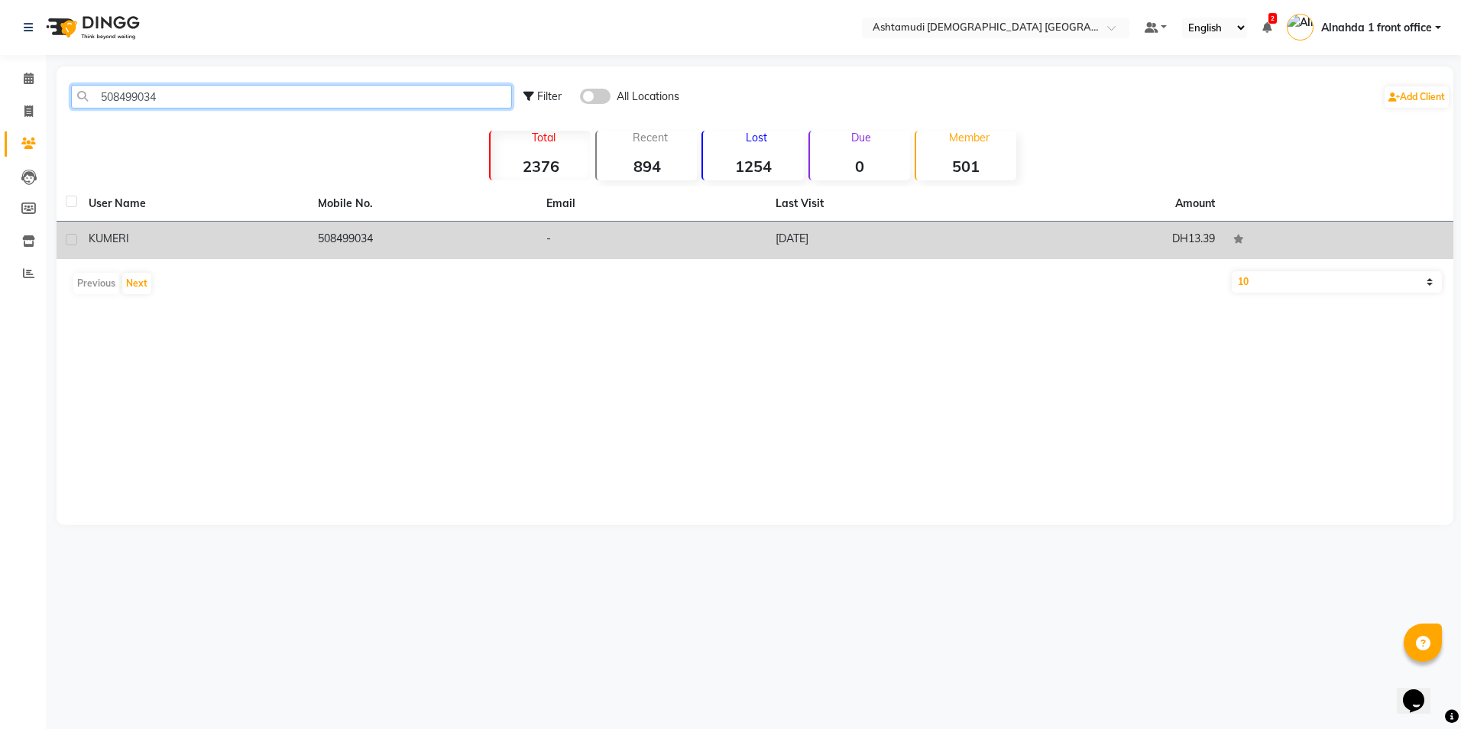
type input "508499034"
click at [329, 241] on td "508499034" at bounding box center [423, 240] width 229 height 37
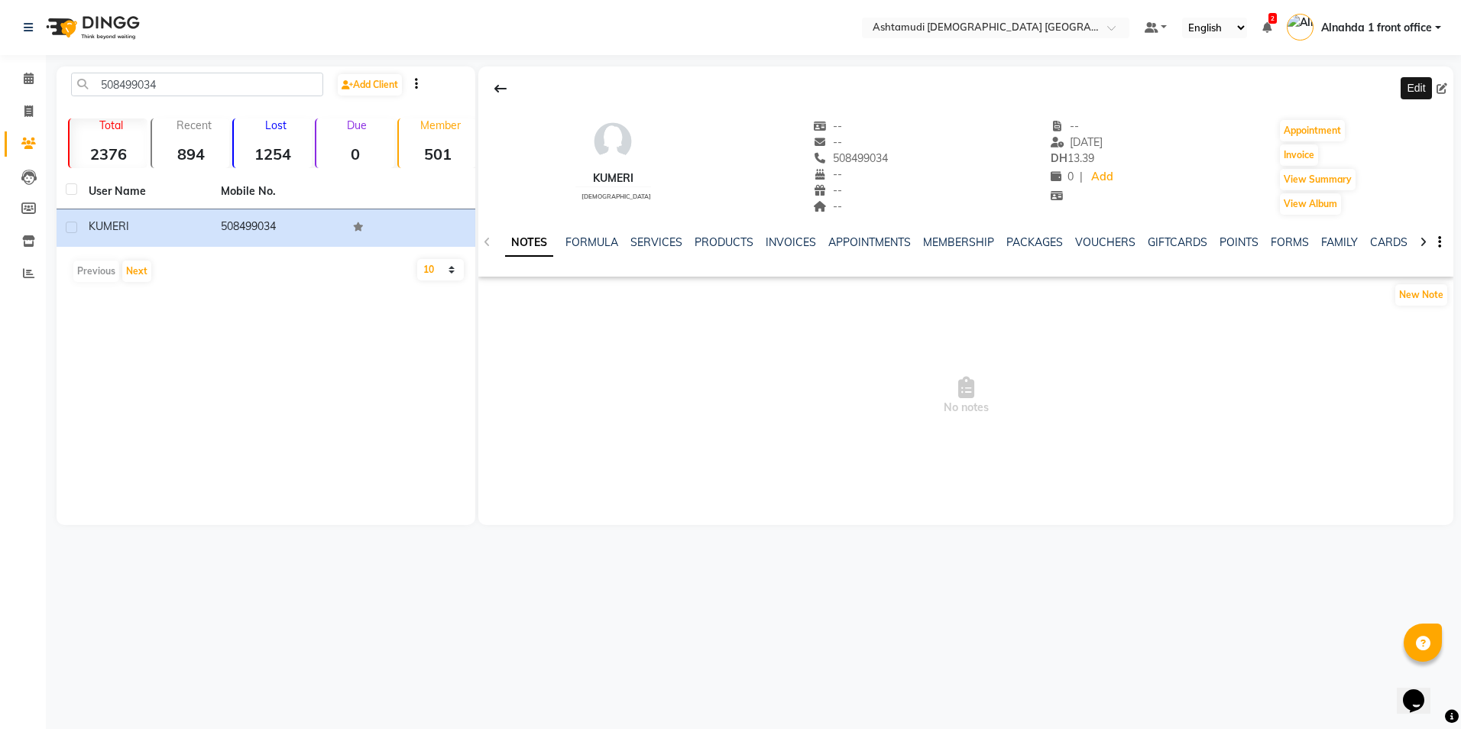
click at [1442, 89] on icon at bounding box center [1442, 88] width 11 height 11
select select "3798"
select select "[DEMOGRAPHIC_DATA]"
select select "49764"
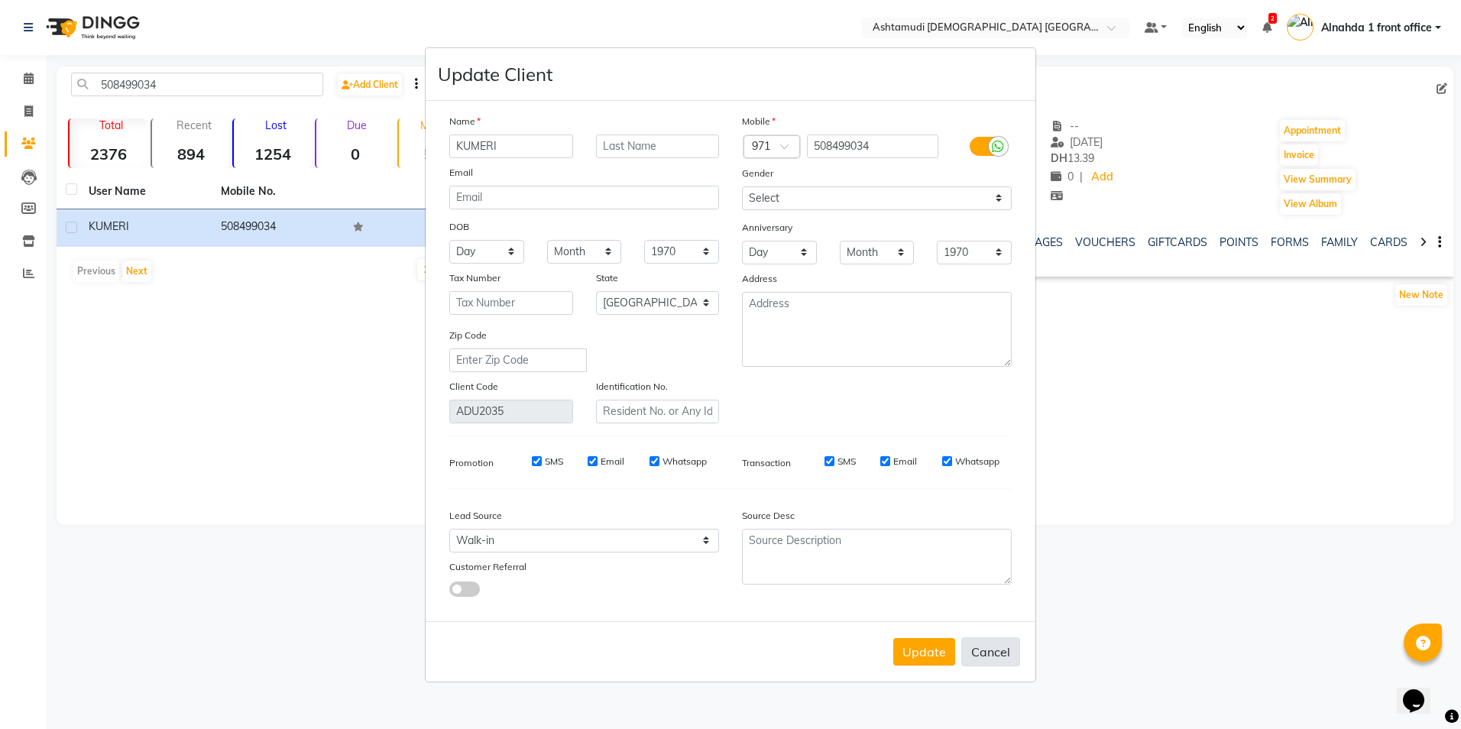
click at [1000, 654] on button "Cancel" at bounding box center [990, 651] width 59 height 29
select select
select select "null"
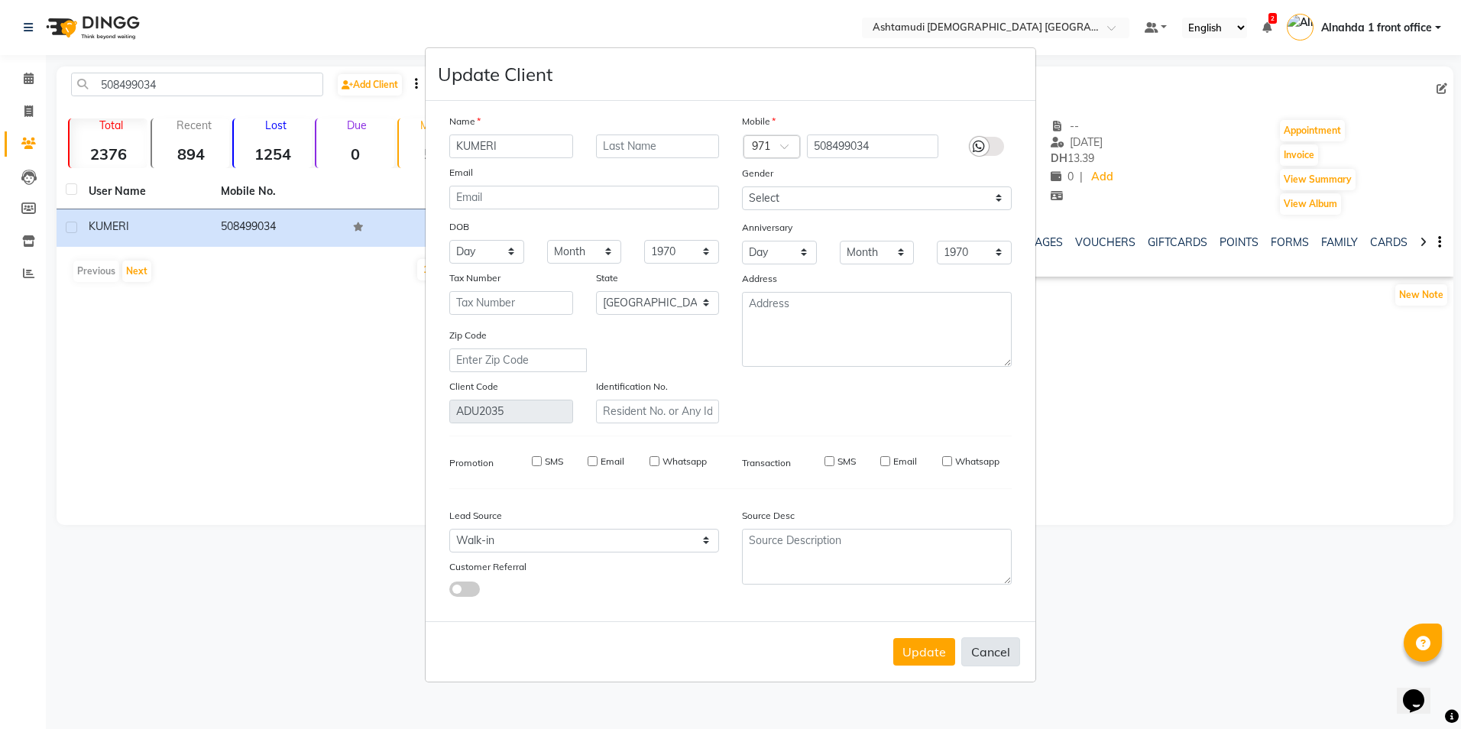
select select
checkbox input "false"
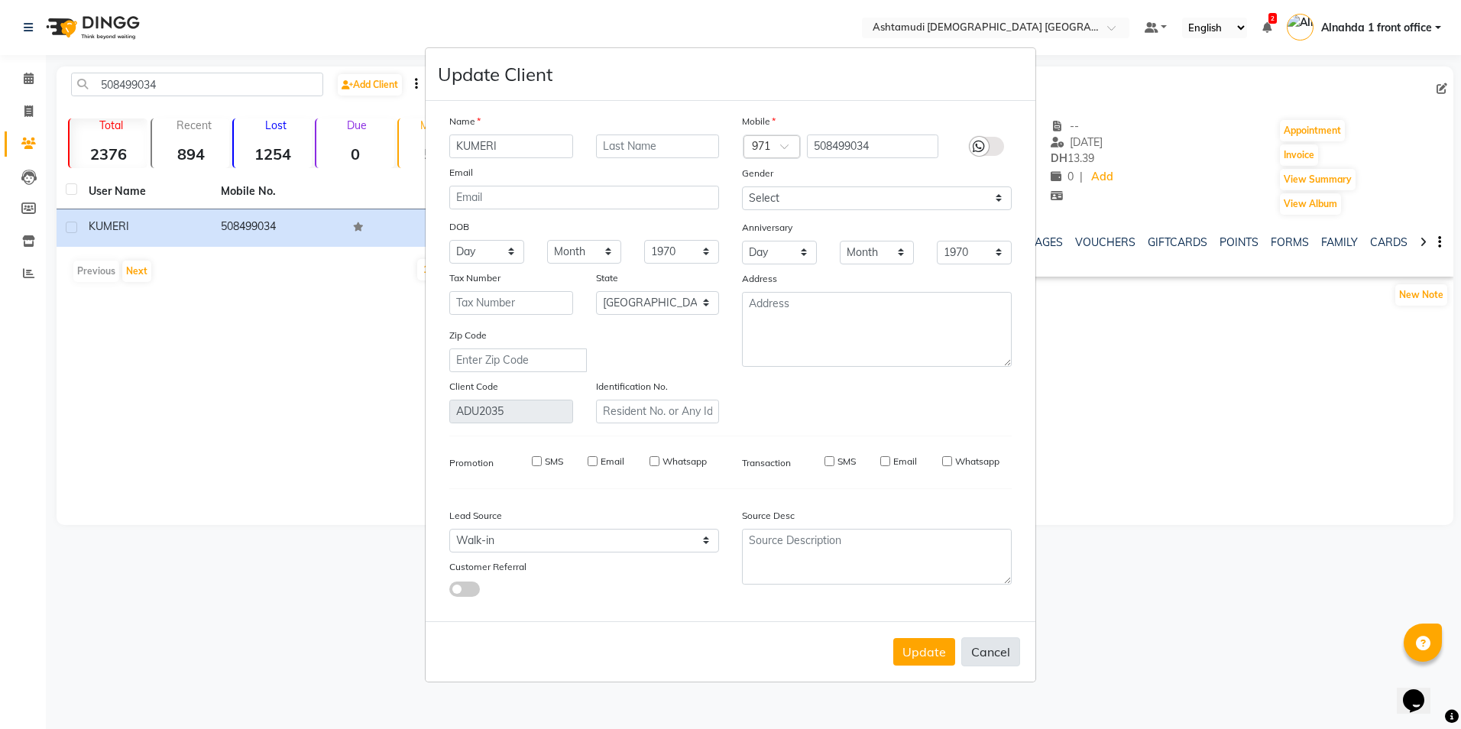
checkbox input "false"
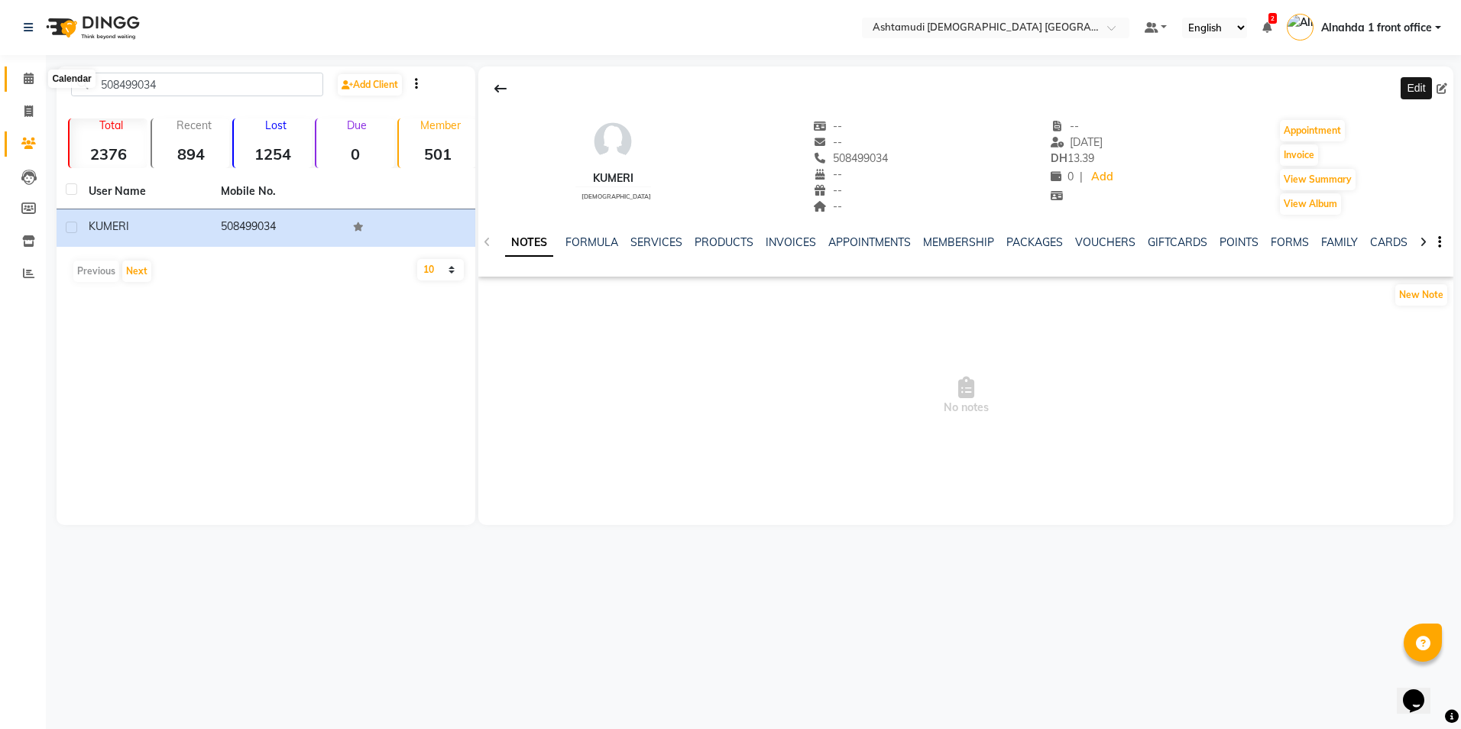
click at [31, 76] on icon at bounding box center [29, 78] width 10 height 11
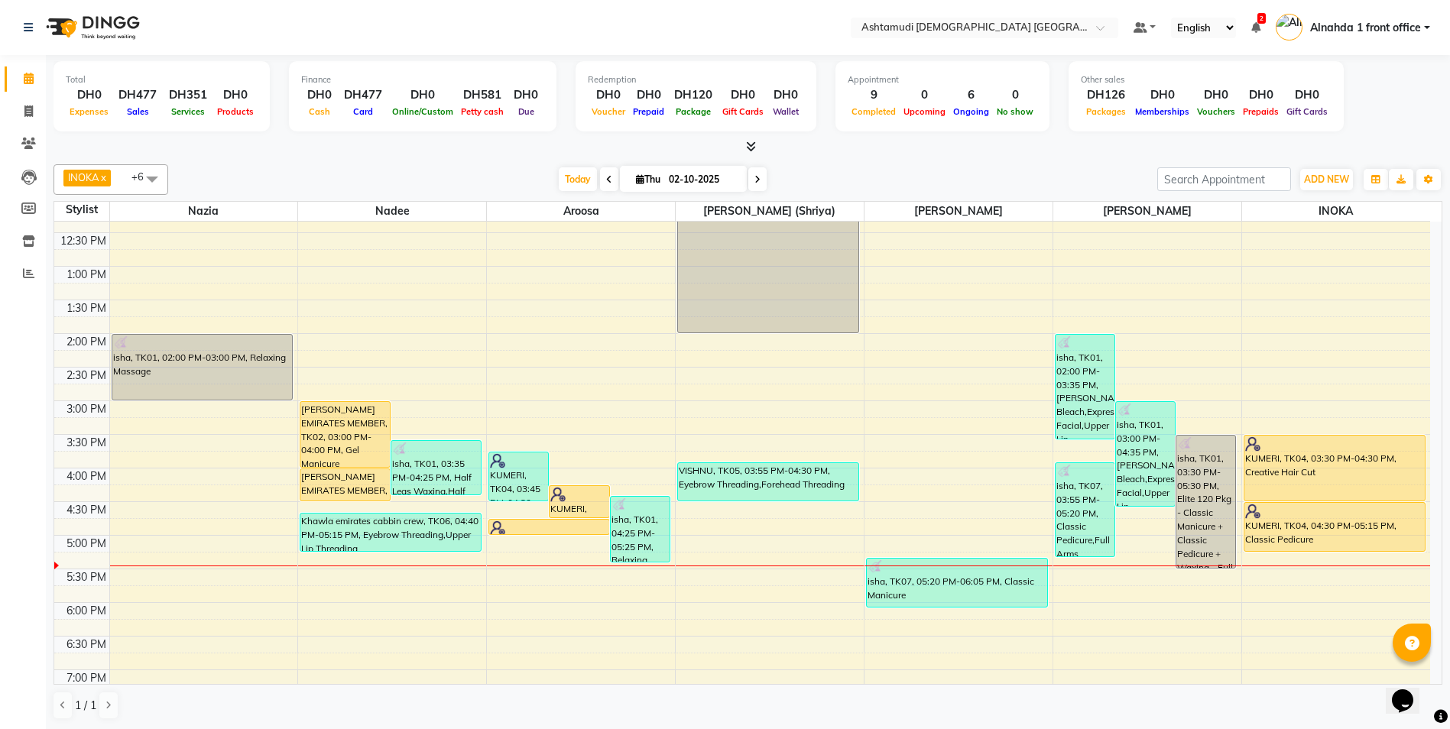
scroll to position [229, 0]
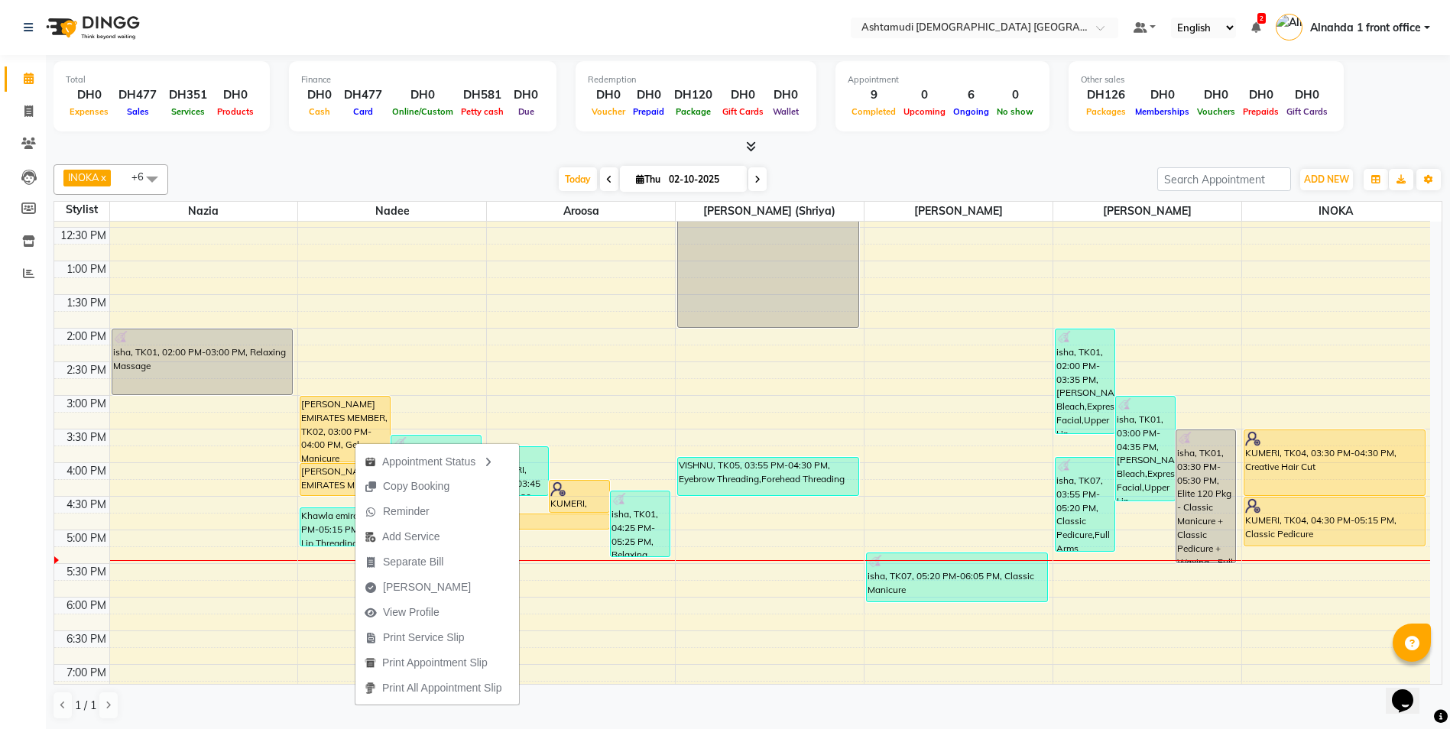
click at [355, 442] on div "Appointment Status Copy Booking Reminder Add Service Separate Bill [PERSON_NAME…" at bounding box center [437, 574] width 165 height 264
click at [620, 331] on div "9:00 AM 9:30 AM 10:00 AM 10:30 AM 11:00 AM 11:30 AM 12:00 PM 12:30 PM 1:00 PM 1…" at bounding box center [741, 462] width 1375 height 941
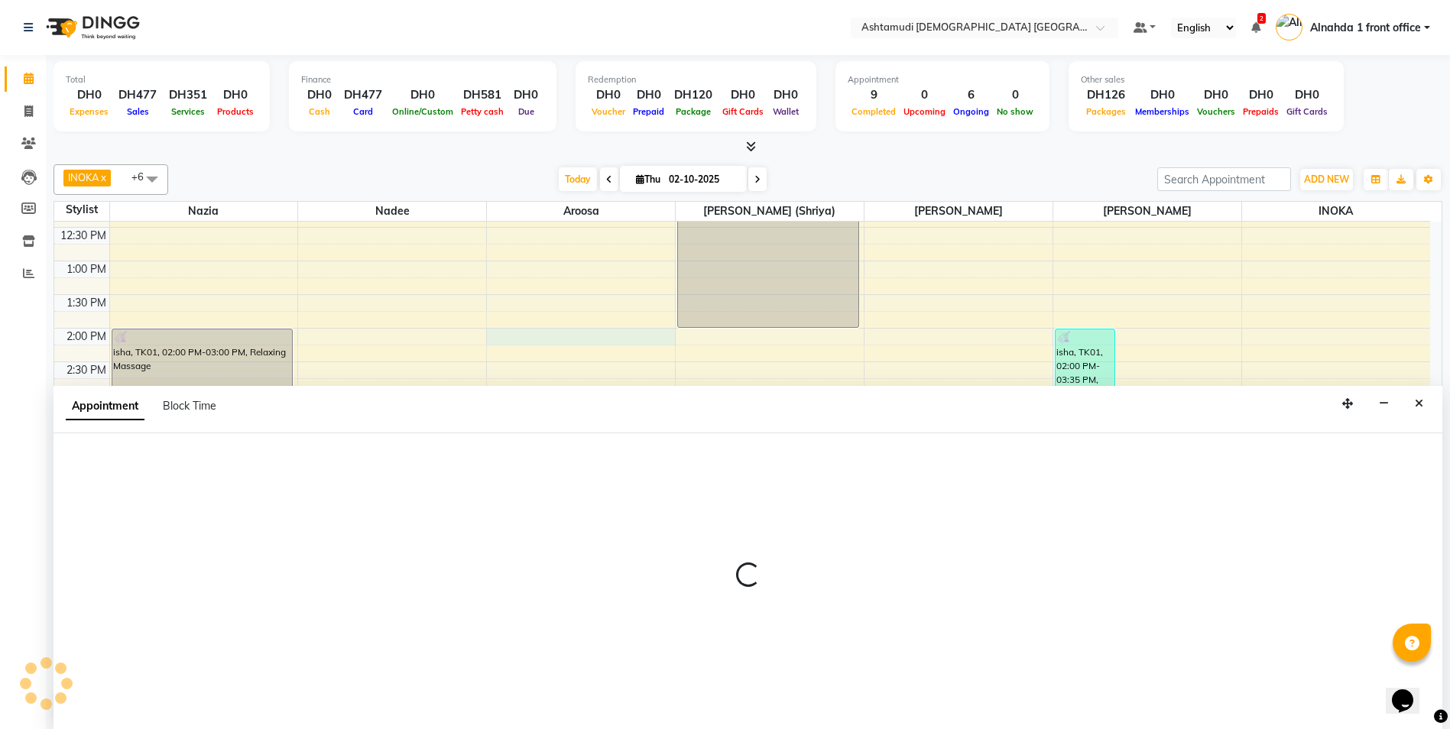
scroll to position [1, 0]
select select "85875"
select select "840"
select select "tentative"
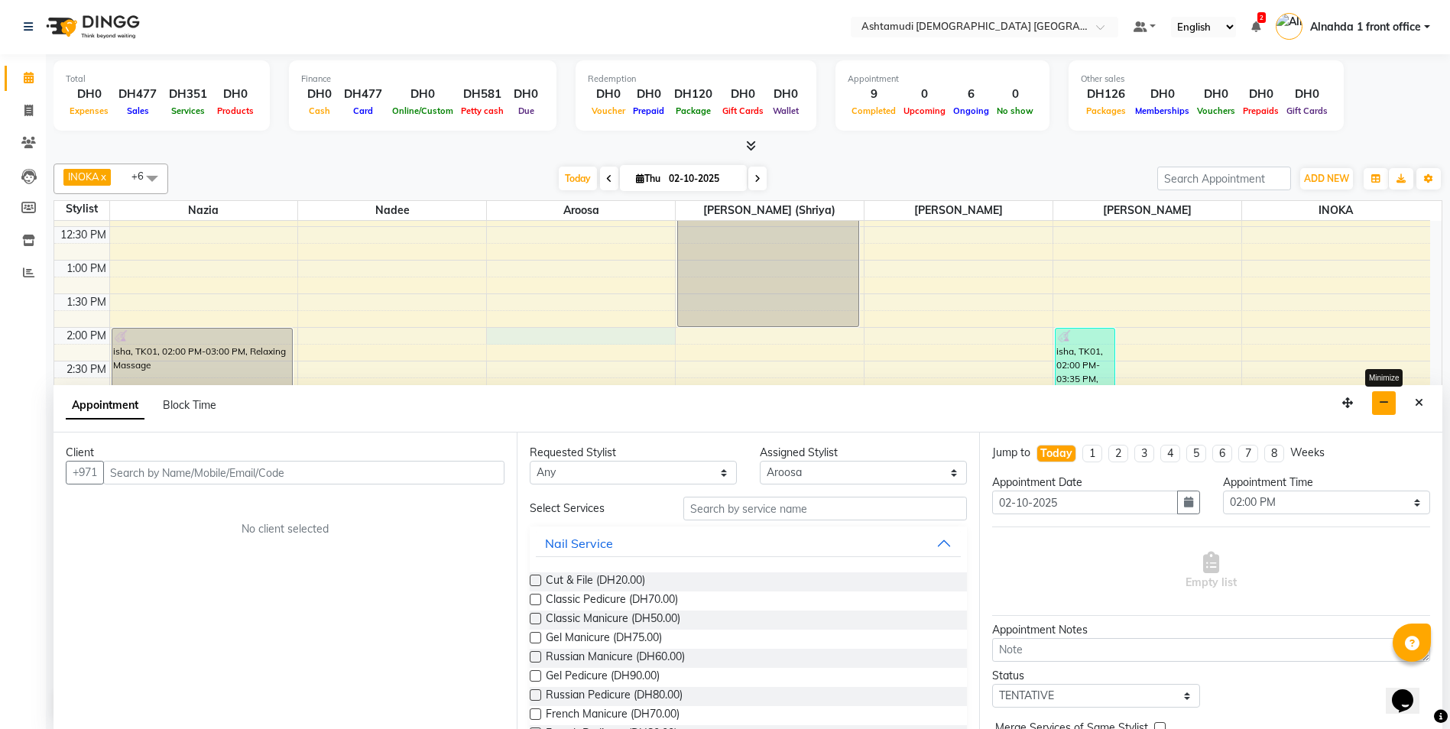
click at [1372, 407] on button "button" at bounding box center [1384, 403] width 24 height 24
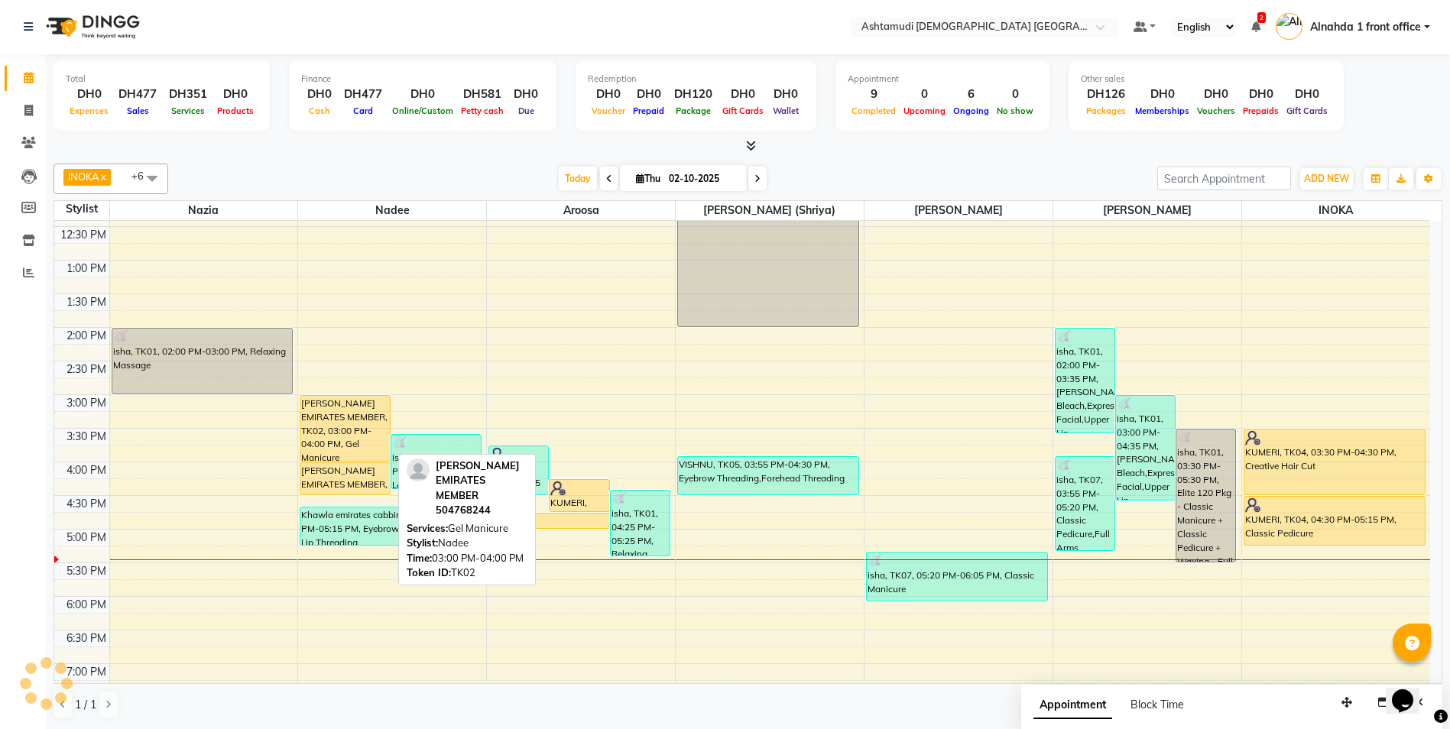
click at [320, 458] on div at bounding box center [344, 461] width 89 height 6
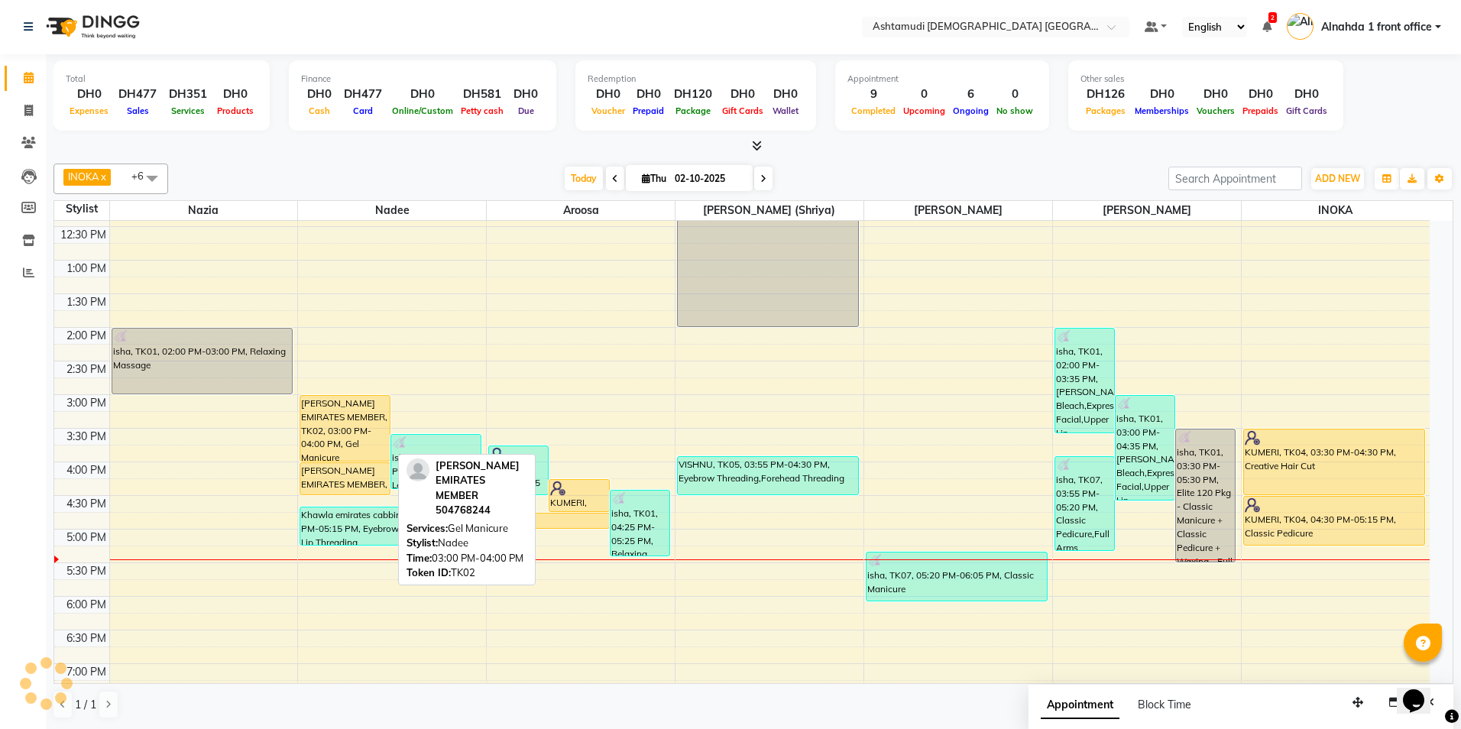
select select "1"
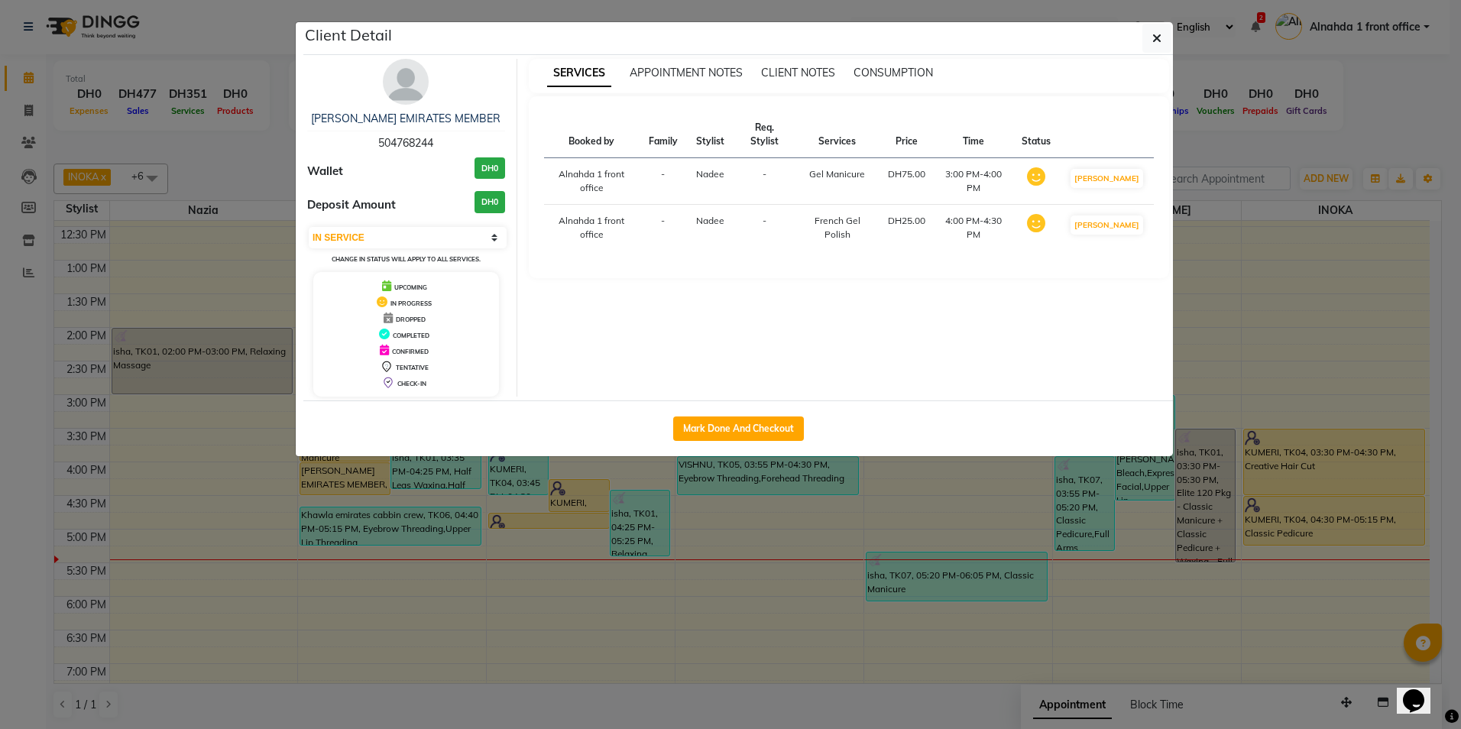
click at [1236, 264] on ngb-modal-window "Client Detail [PERSON_NAME] EMIRATES MEMBER 504768244 Wallet DH0 Deposit Amount…" at bounding box center [730, 364] width 1461 height 729
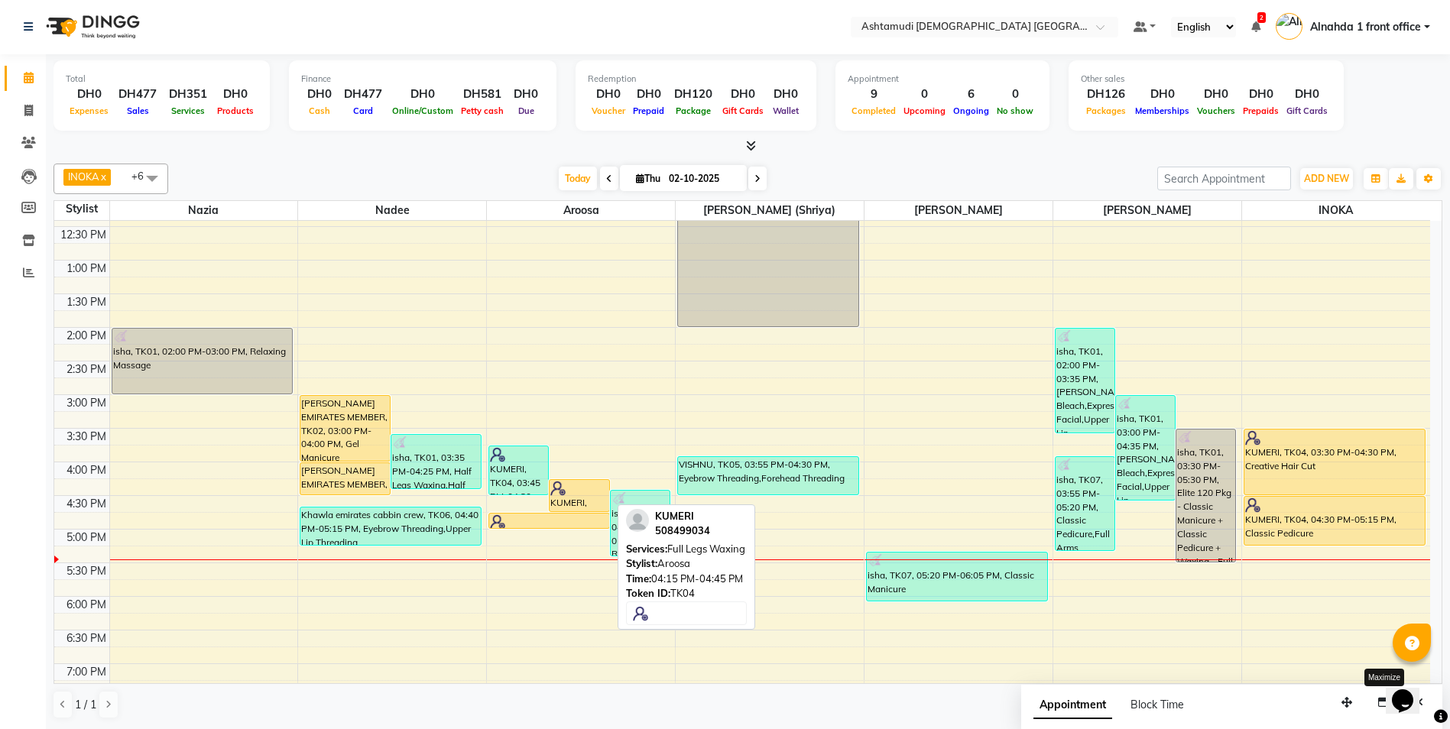
click at [571, 499] on div "KUMERI, TK04, 04:15 PM-04:45 PM, Full Legs Waxing" at bounding box center [578, 495] width 59 height 31
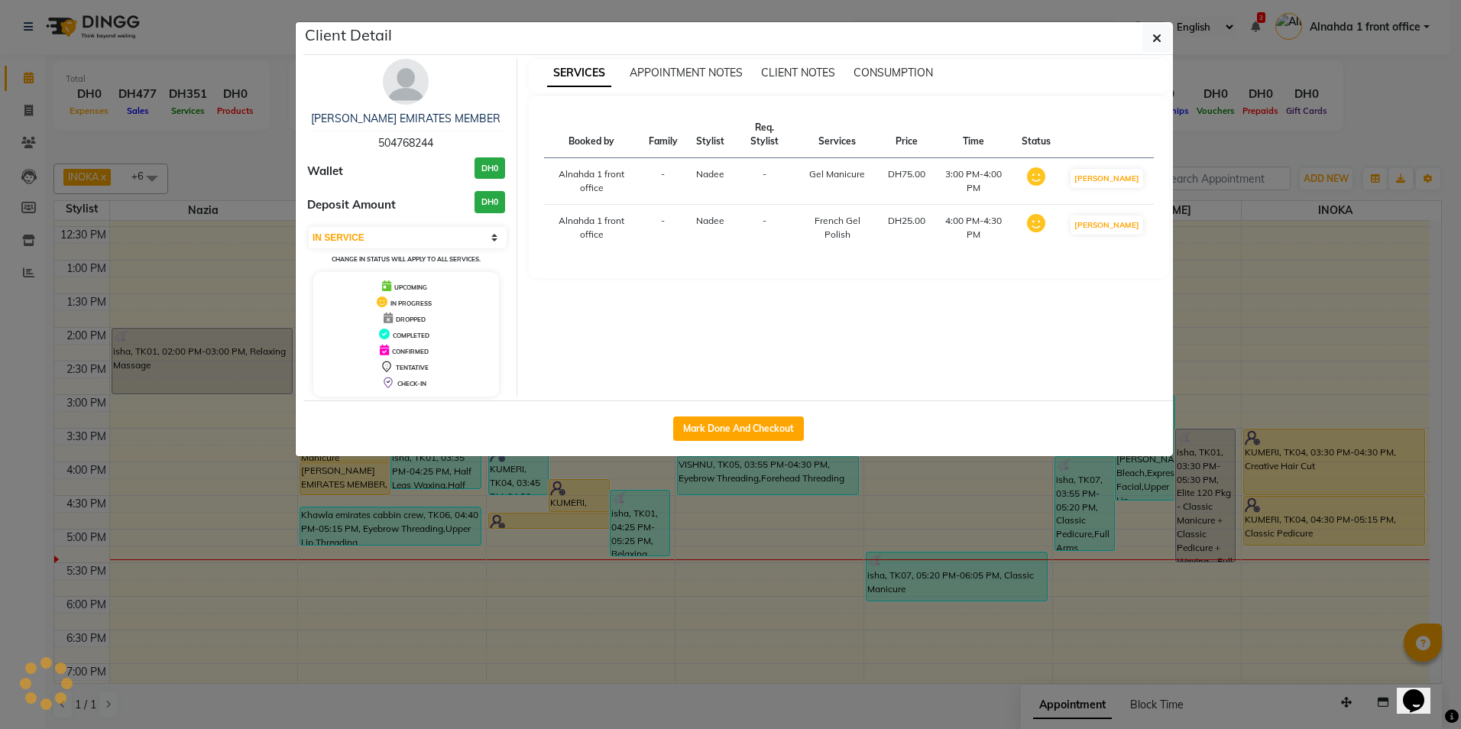
select select "select"
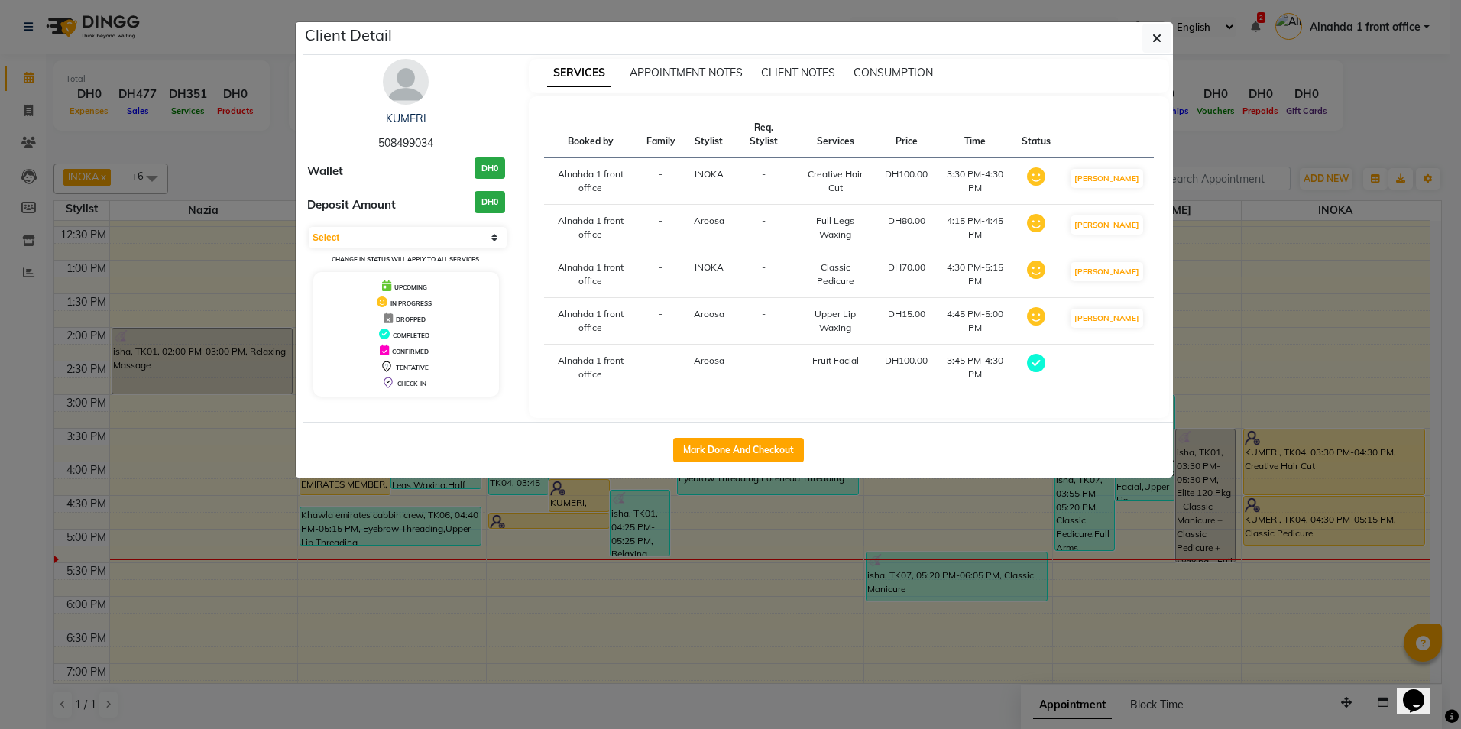
click at [1226, 332] on ngb-modal-window "Client Detail KUMERI 508499034 Wallet DH0 Deposit Amount DH0 Select MARK DONE D…" at bounding box center [730, 364] width 1461 height 729
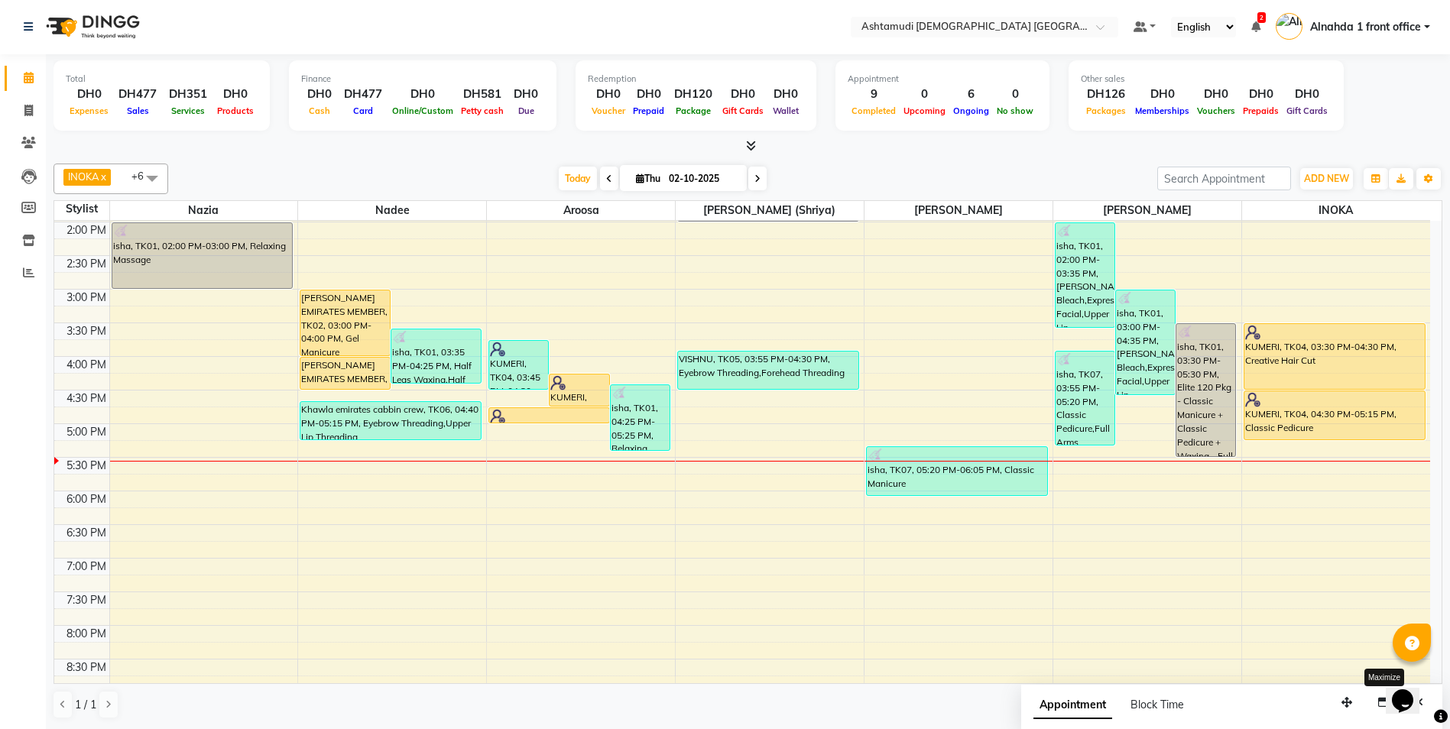
scroll to position [173, 0]
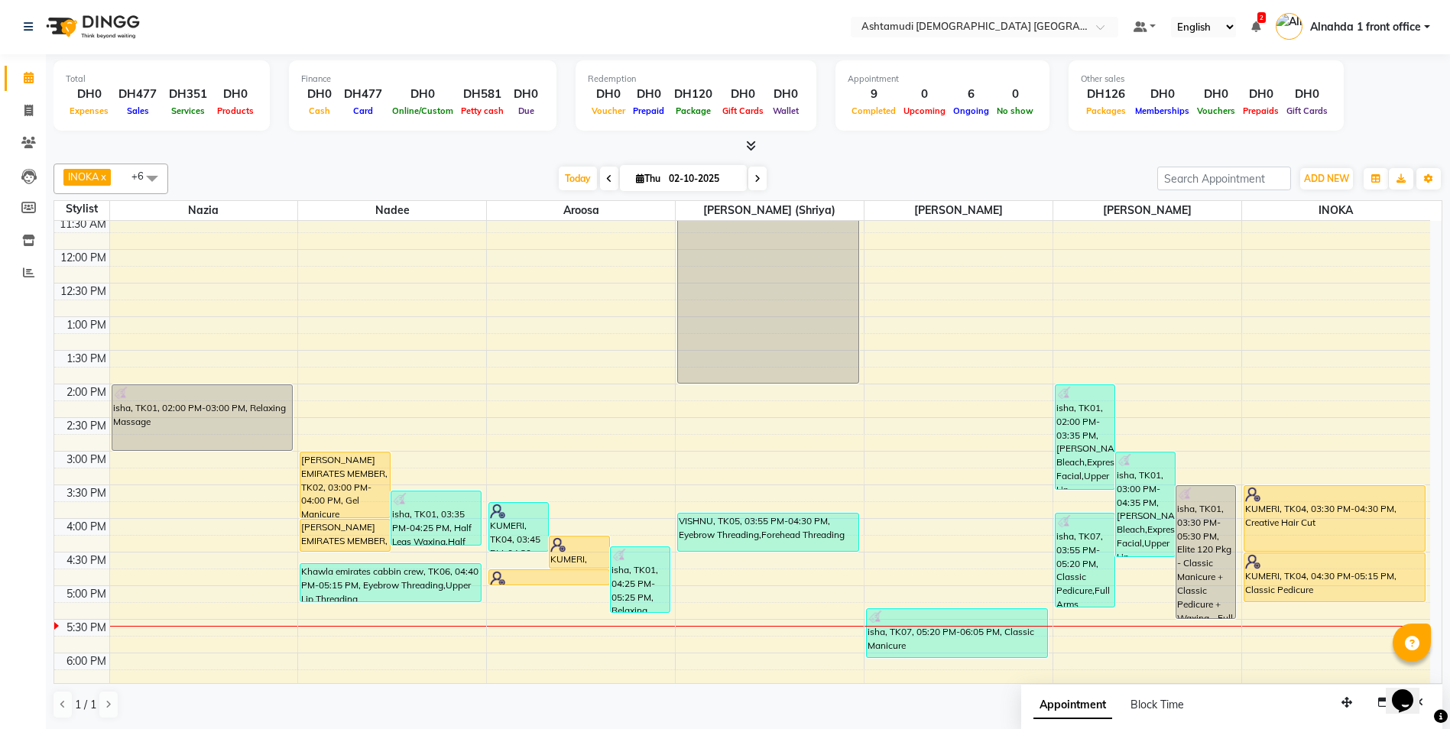
click at [847, 168] on div "Today Thu 02-10-2025" at bounding box center [662, 178] width 973 height 23
click at [755, 183] on icon at bounding box center [757, 178] width 6 height 9
type input "03-10-2025"
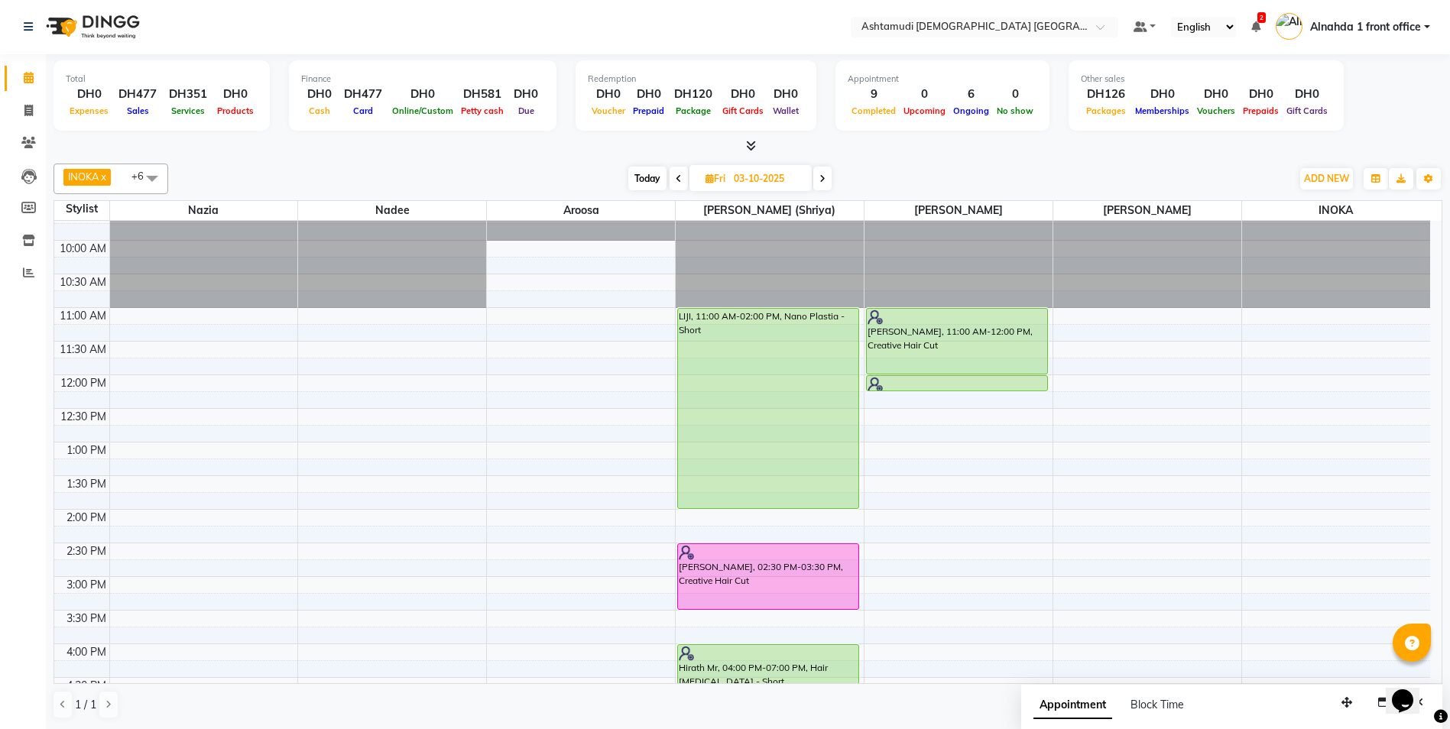
scroll to position [0, 0]
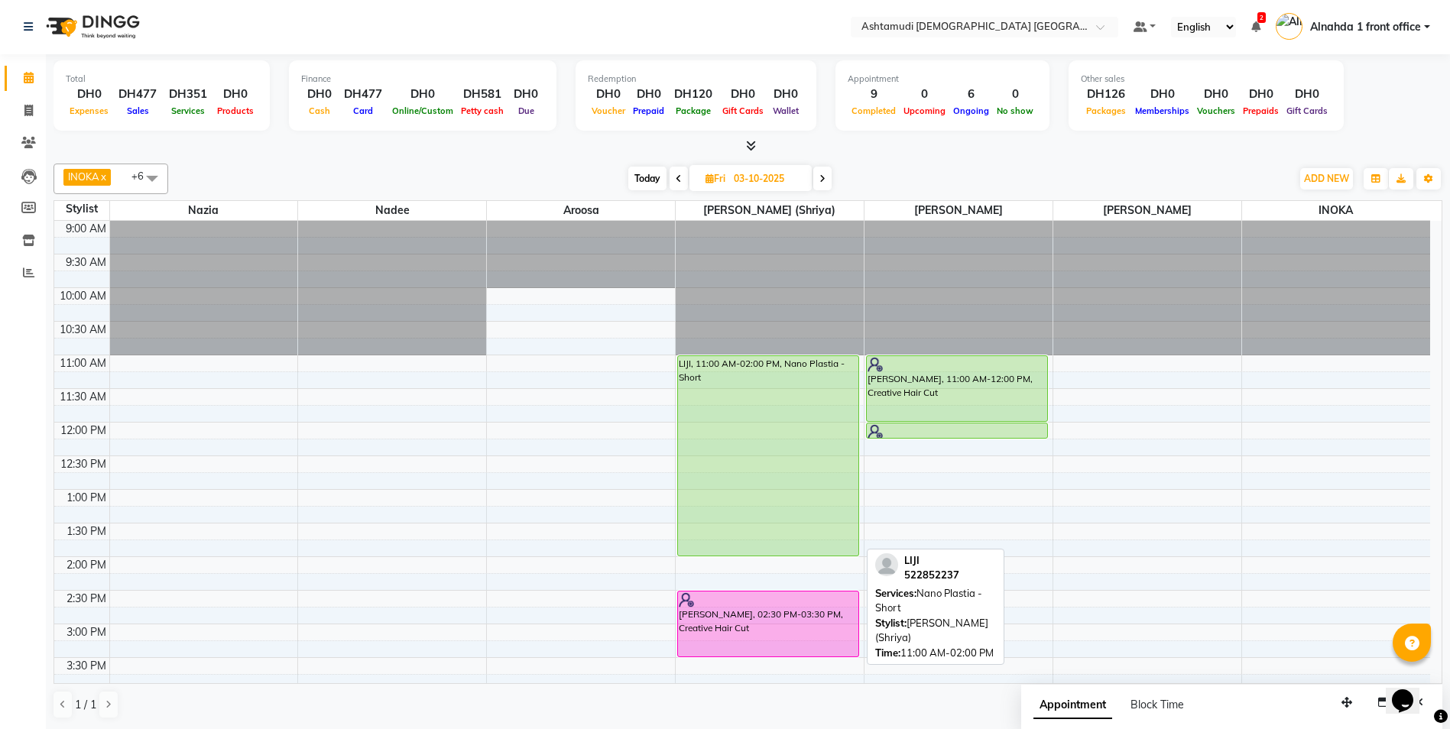
click at [777, 445] on div "LIJI, 11:00 AM-02:00 PM, Nano Plastia - Short" at bounding box center [768, 455] width 180 height 199
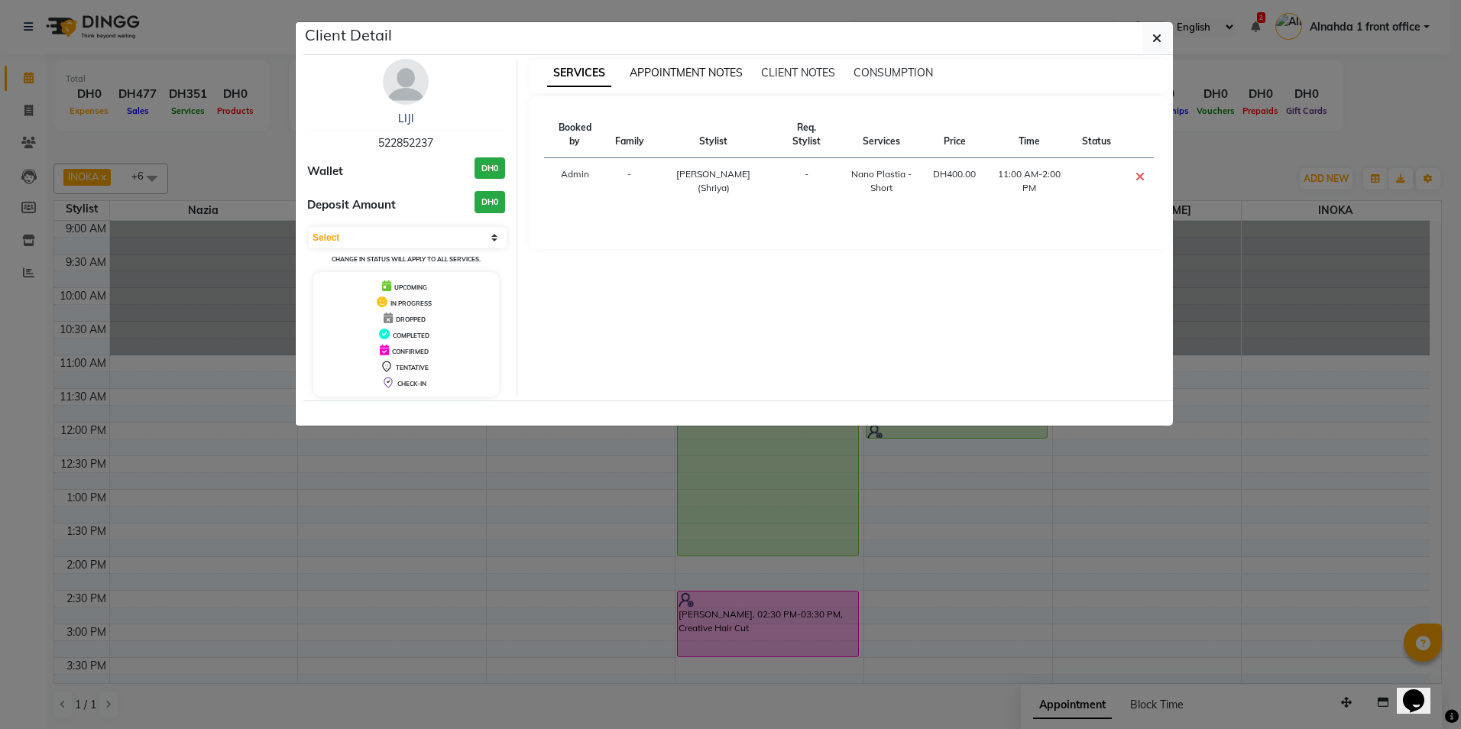
click at [690, 72] on span "APPOINTMENT NOTES" at bounding box center [686, 73] width 113 height 14
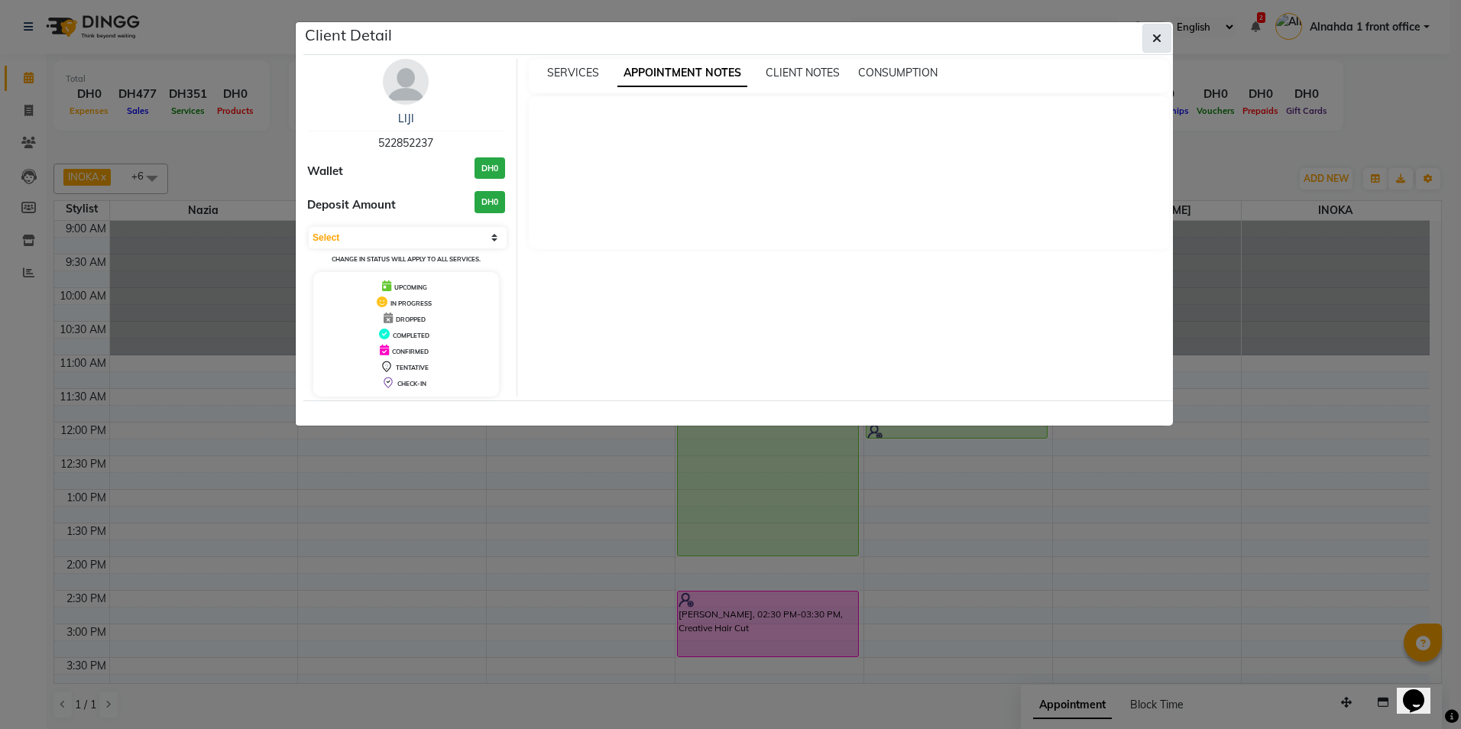
click at [1158, 43] on icon "button" at bounding box center [1156, 38] width 9 height 12
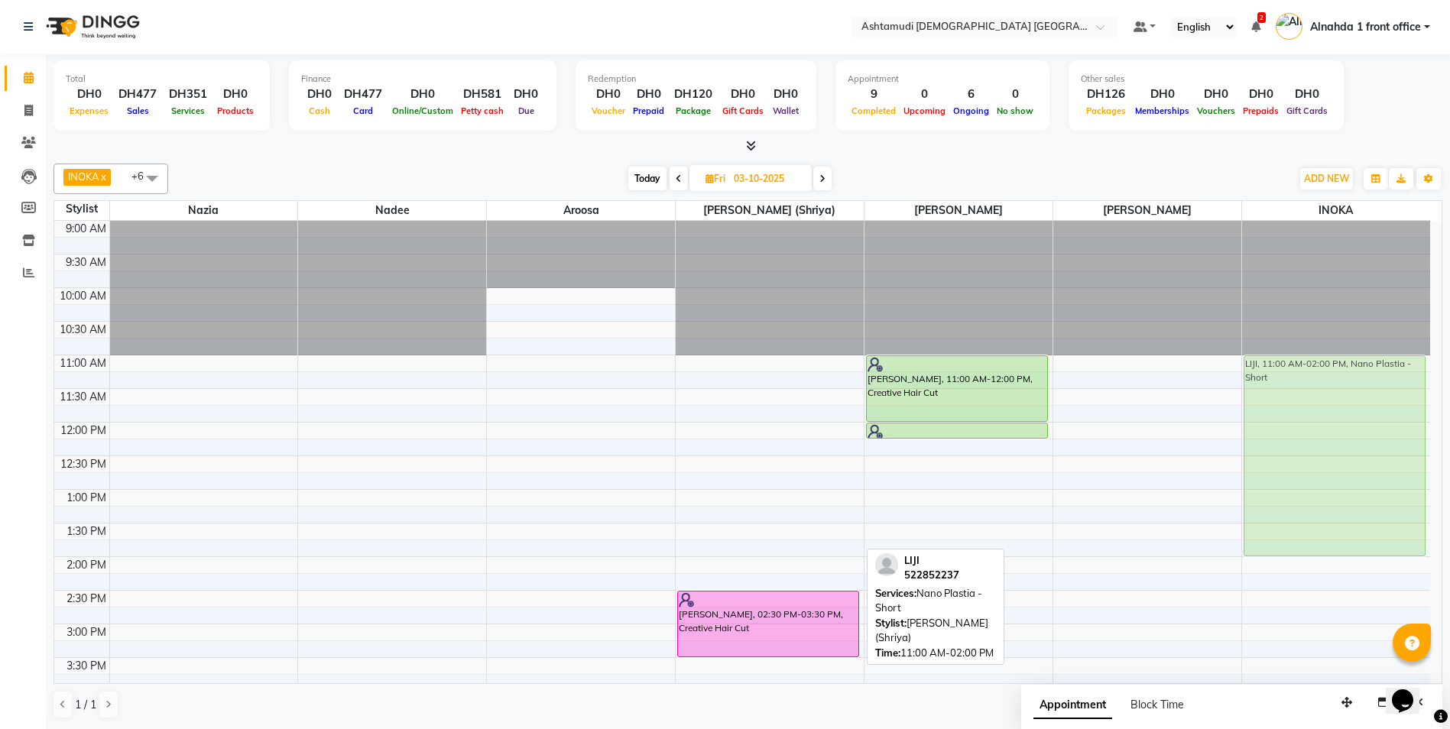
drag, startPoint x: 767, startPoint y: 445, endPoint x: 1305, endPoint y: 451, distance: 538.0
click at [1305, 451] on tr "LIJI, 11:00 AM-02:00 PM, Nano Plastia - Short gopikanull, 02:30 PM-03:30 PM, Cr…" at bounding box center [741, 691] width 1375 height 941
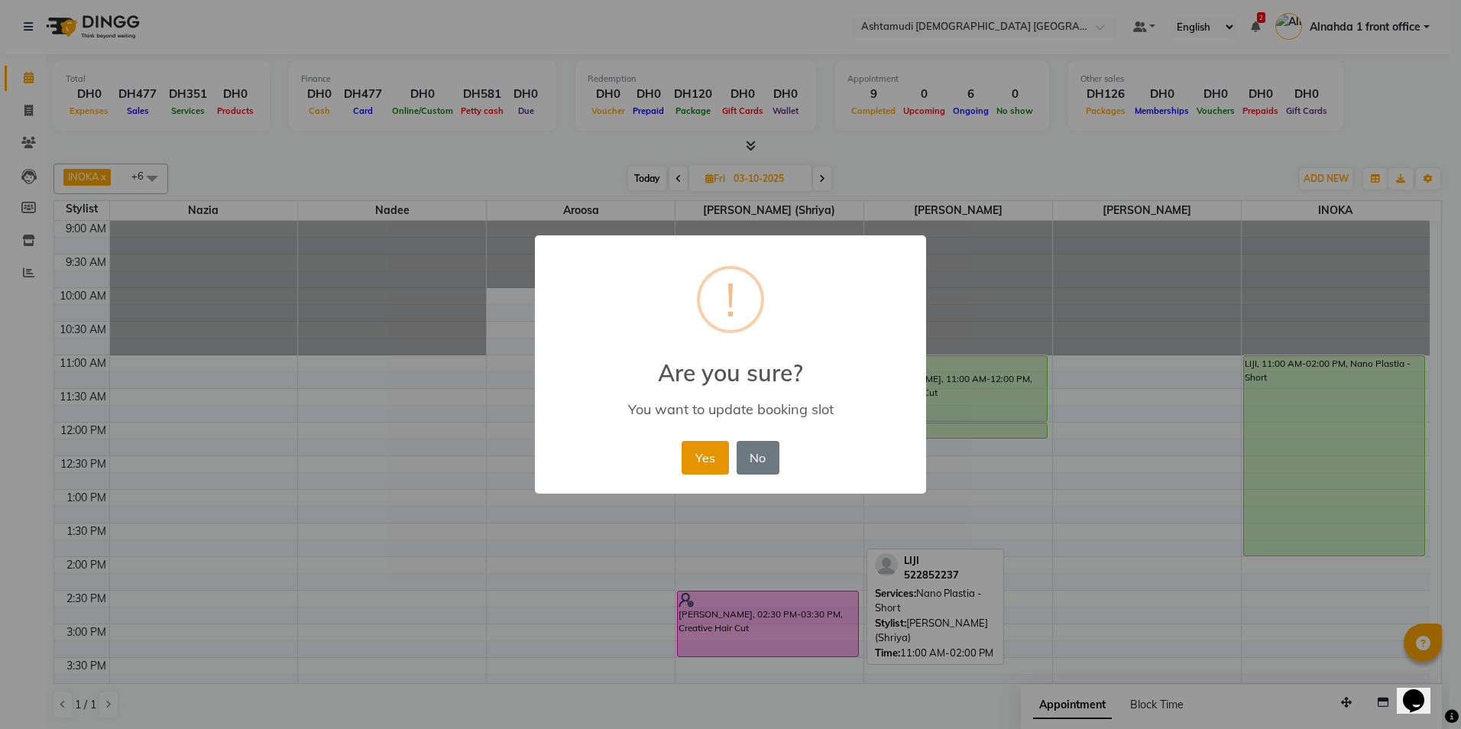
click at [711, 458] on button "Yes" at bounding box center [705, 458] width 47 height 34
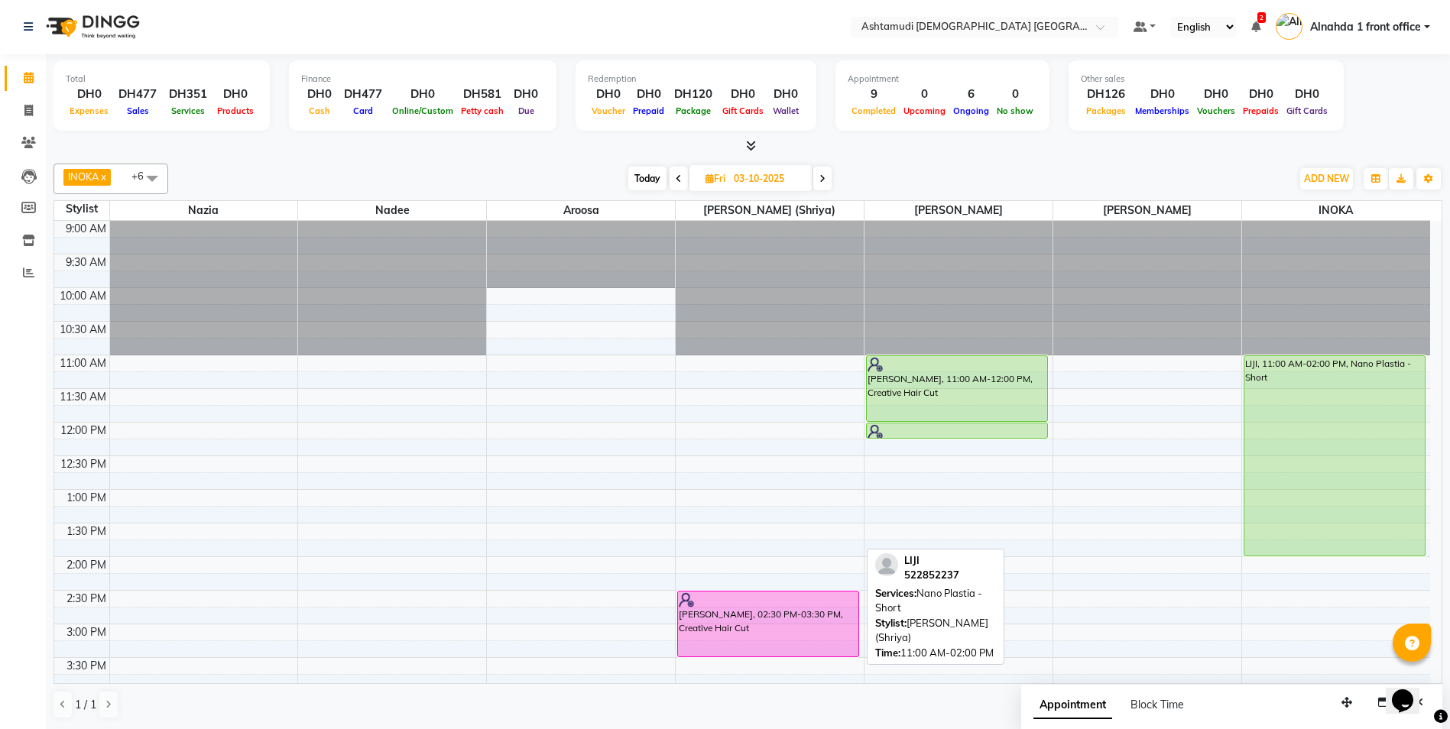
click at [722, 361] on div "9:00 AM 9:30 AM 10:00 AM 10:30 AM 11:00 AM 11:30 AM 12:00 PM 12:30 PM 1:00 PM 1…" at bounding box center [741, 691] width 1375 height 941
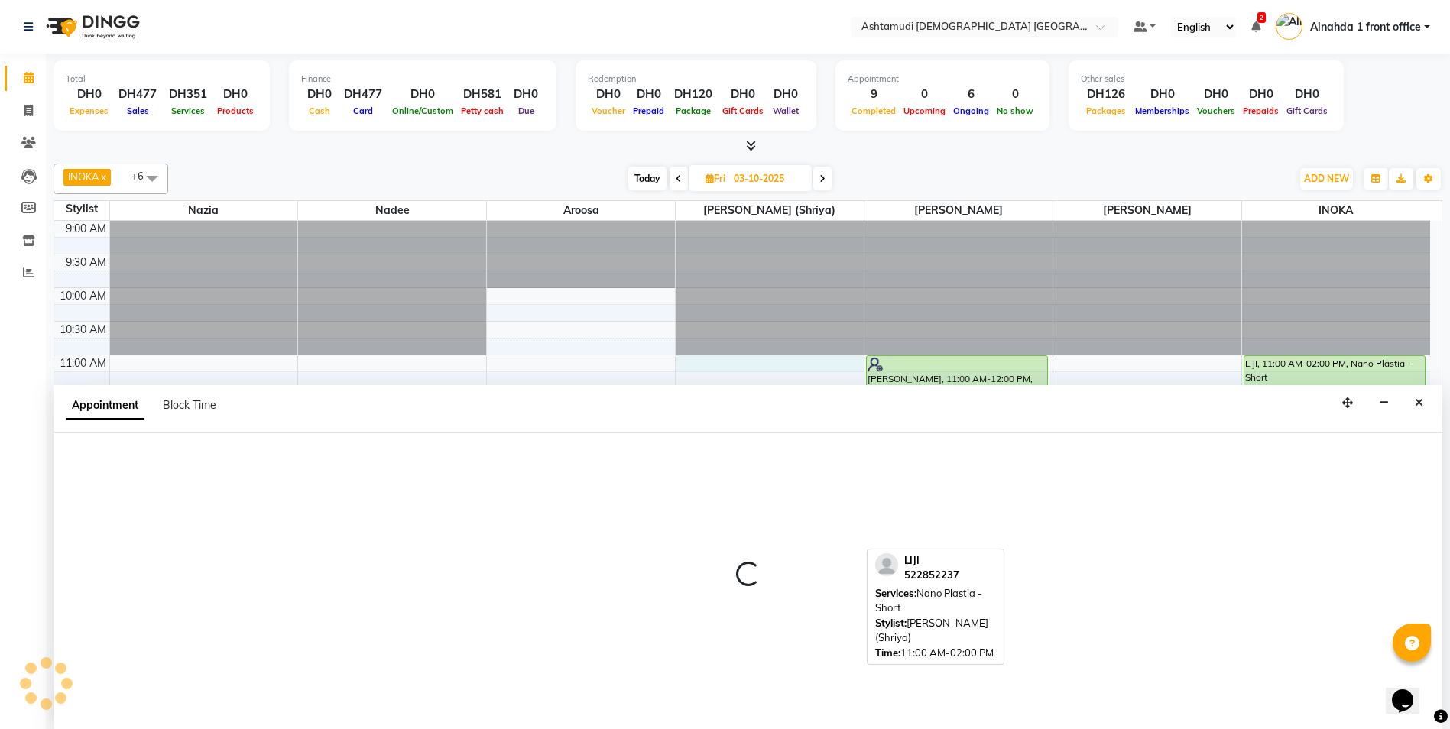
select select "86641"
select select "660"
select select "tentative"
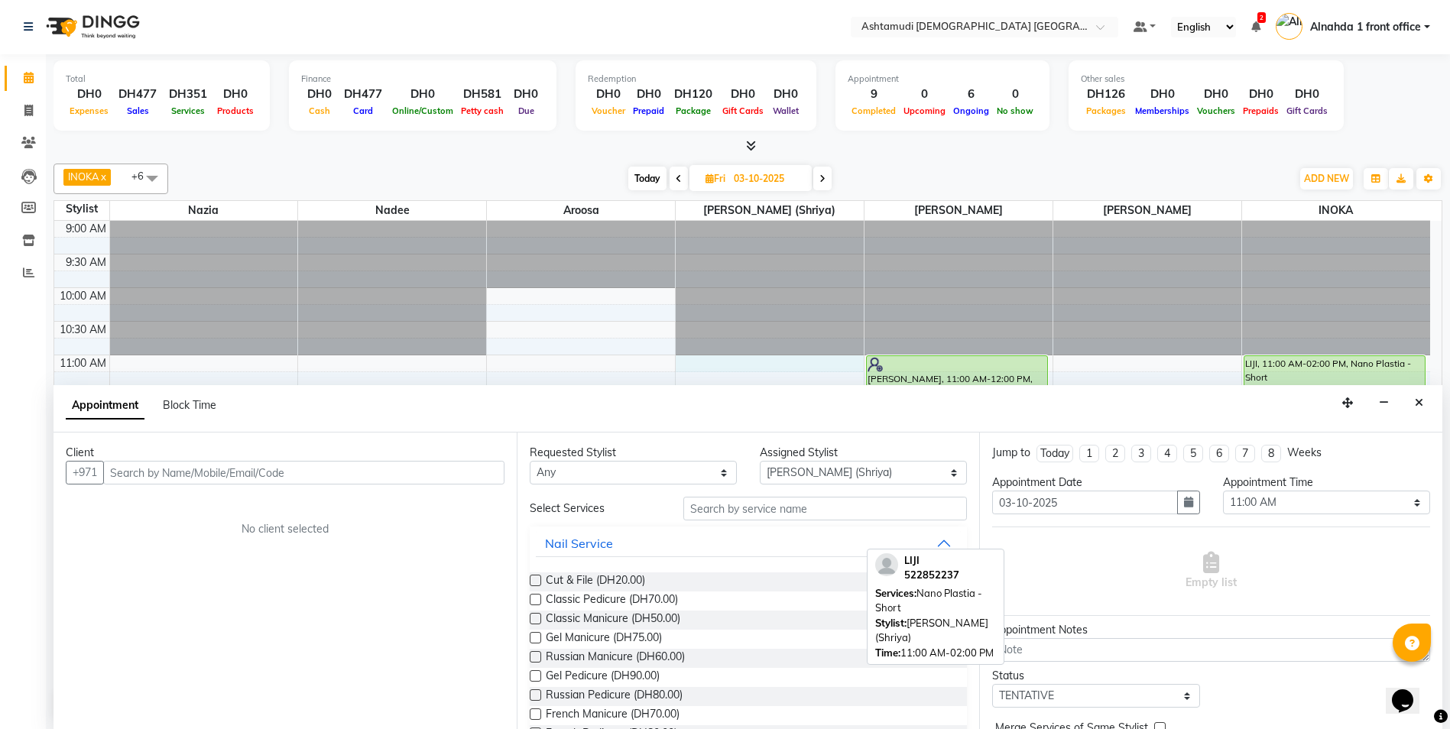
click at [177, 470] on input "text" at bounding box center [303, 473] width 401 height 24
type input "545060565"
click at [470, 469] on span "Add Client" at bounding box center [472, 472] width 51 height 14
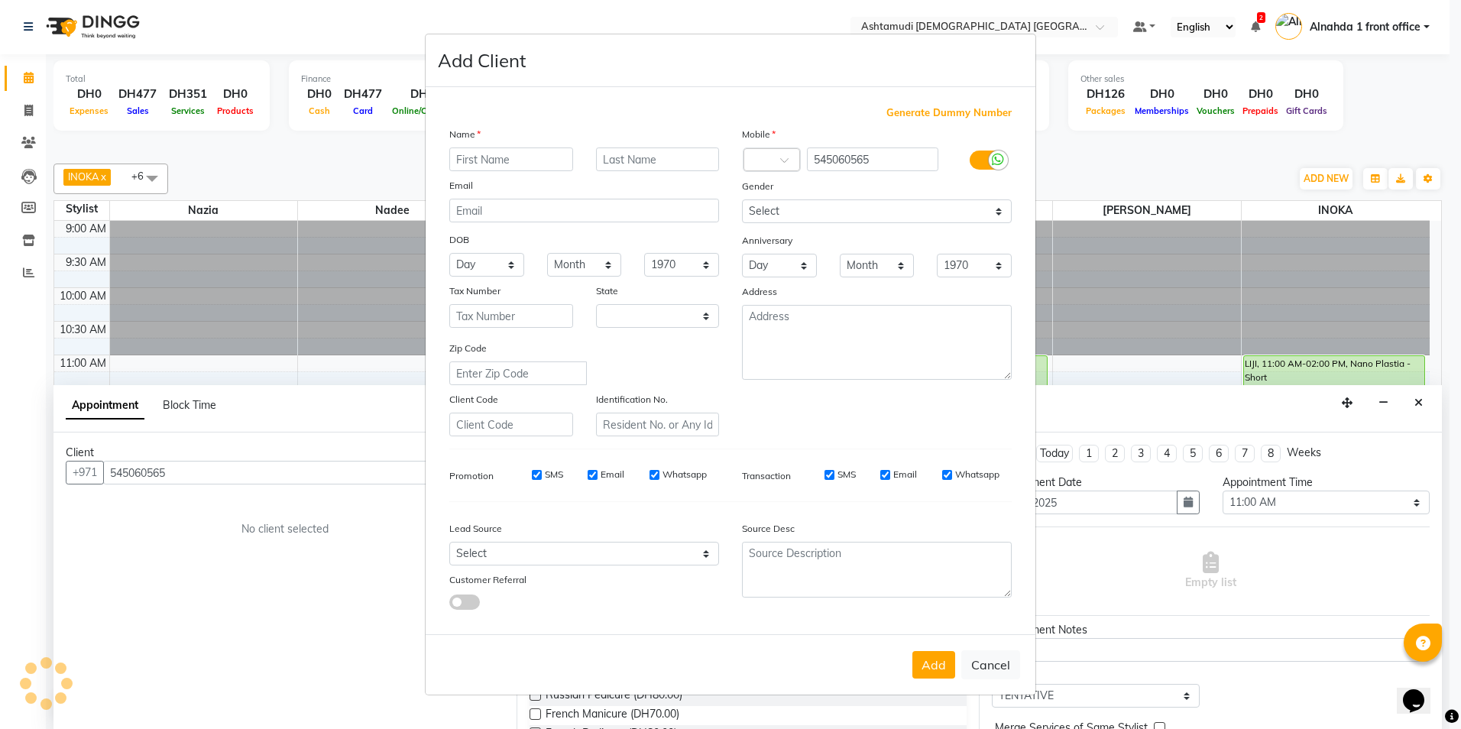
select select "3798"
click at [478, 158] on input "text" at bounding box center [511, 159] width 124 height 24
paste input "[PERSON_NAME]"
type input "[PERSON_NAME]"
click at [497, 213] on input "email" at bounding box center [584, 211] width 270 height 24
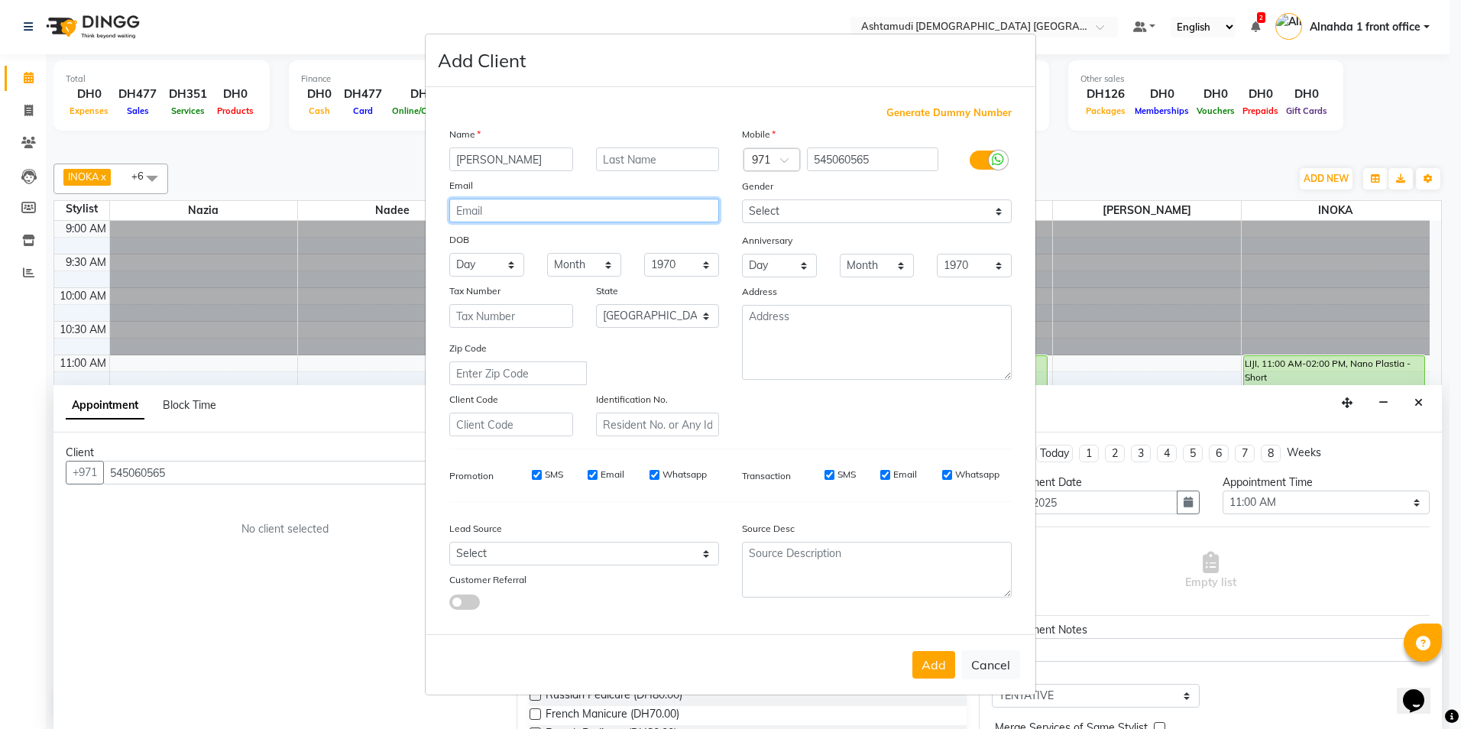
paste input "[EMAIL_ADDRESS][DOMAIN_NAME]"
type input "[EMAIL_ADDRESS][DOMAIN_NAME]"
click at [511, 264] on select "Day 01 02 03 04 05 06 07 08 09 10 11 12 13 14 15 16 17 18 19 20 21 22 23 24 25 …" at bounding box center [486, 265] width 75 height 24
select select "24"
click at [449, 253] on select "Day 01 02 03 04 05 06 07 08 09 10 11 12 13 14 15 16 17 18 19 20 21 22 23 24 25 …" at bounding box center [486, 265] width 75 height 24
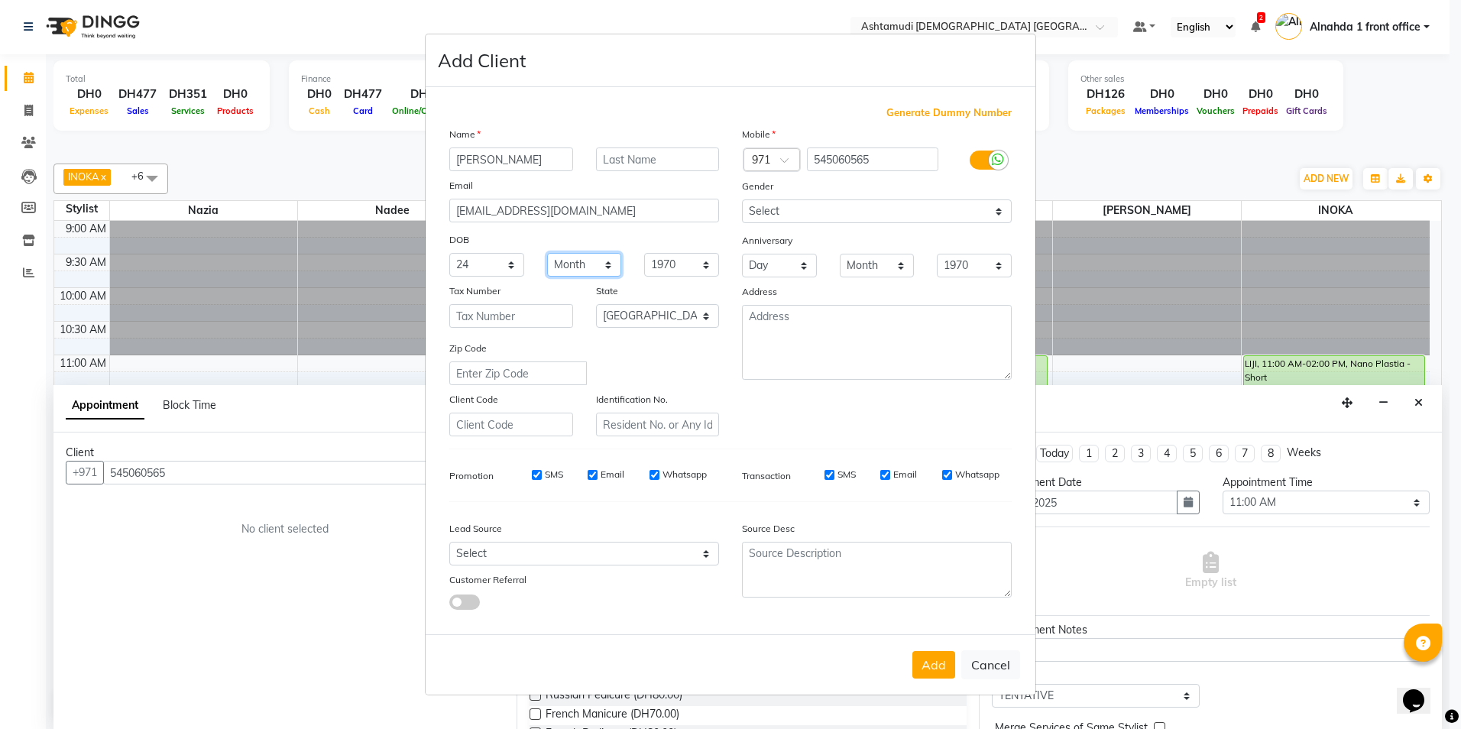
click at [613, 264] on select "Month January February March April May June July August September October Novem…" at bounding box center [584, 265] width 75 height 24
select select "08"
click at [547, 253] on select "Month January February March April May June July August September October Novem…" at bounding box center [584, 265] width 75 height 24
click at [695, 258] on select "1940 1941 1942 1943 1944 1945 1946 1947 1948 1949 1950 1951 1952 1953 1954 1955…" at bounding box center [681, 265] width 75 height 24
select select "1988"
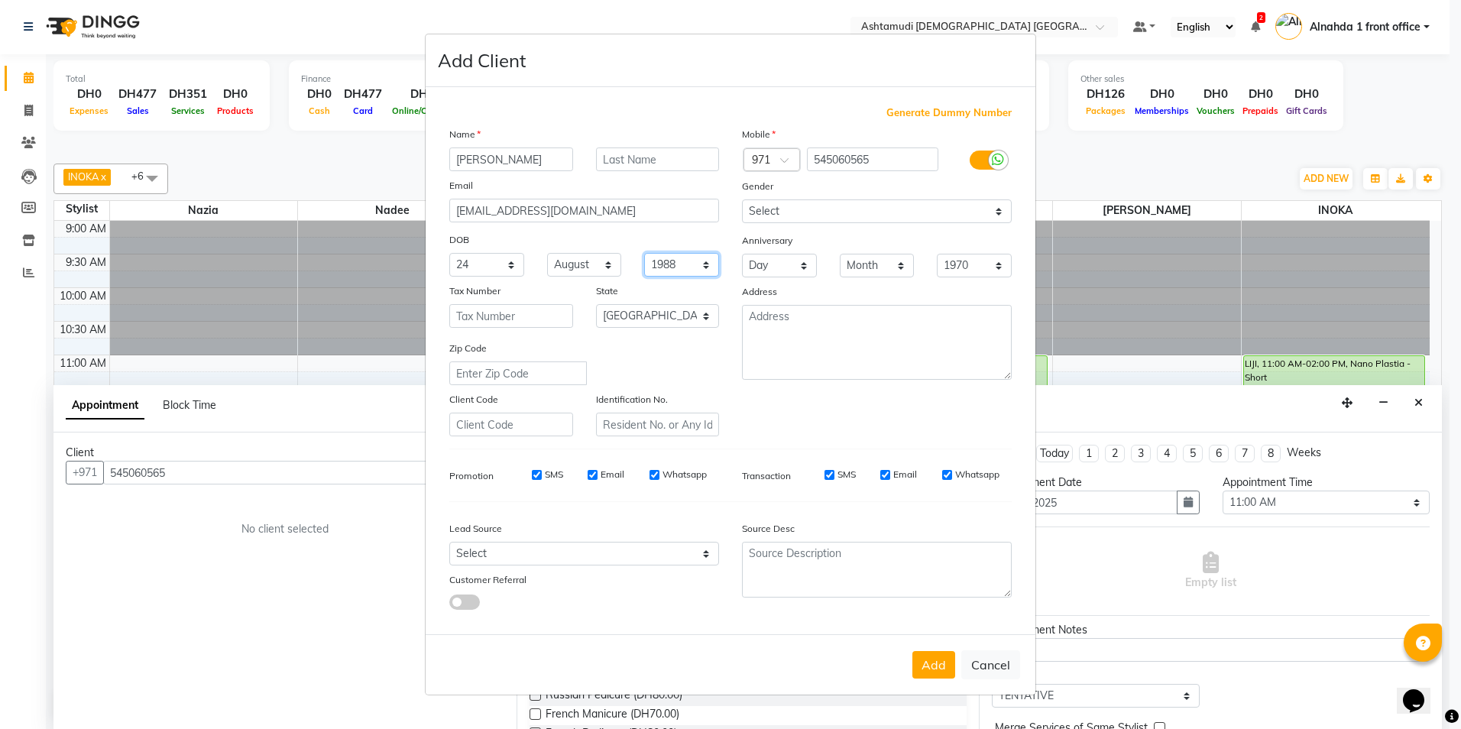
click at [644, 253] on select "1940 1941 1942 1943 1944 1945 1946 1947 1948 1949 1950 1951 1952 1953 1954 1955…" at bounding box center [681, 265] width 75 height 24
click at [810, 211] on select "Select Male Female Other Prefer Not To Say" at bounding box center [877, 211] width 270 height 24
select select "[DEMOGRAPHIC_DATA]"
click at [742, 199] on select "Select Male Female Other Prefer Not To Say" at bounding box center [877, 211] width 270 height 24
click at [547, 546] on select "Select Walk-in Referral Internet Friend Word of Mouth Advertisement Facebook Ju…" at bounding box center [584, 554] width 270 height 24
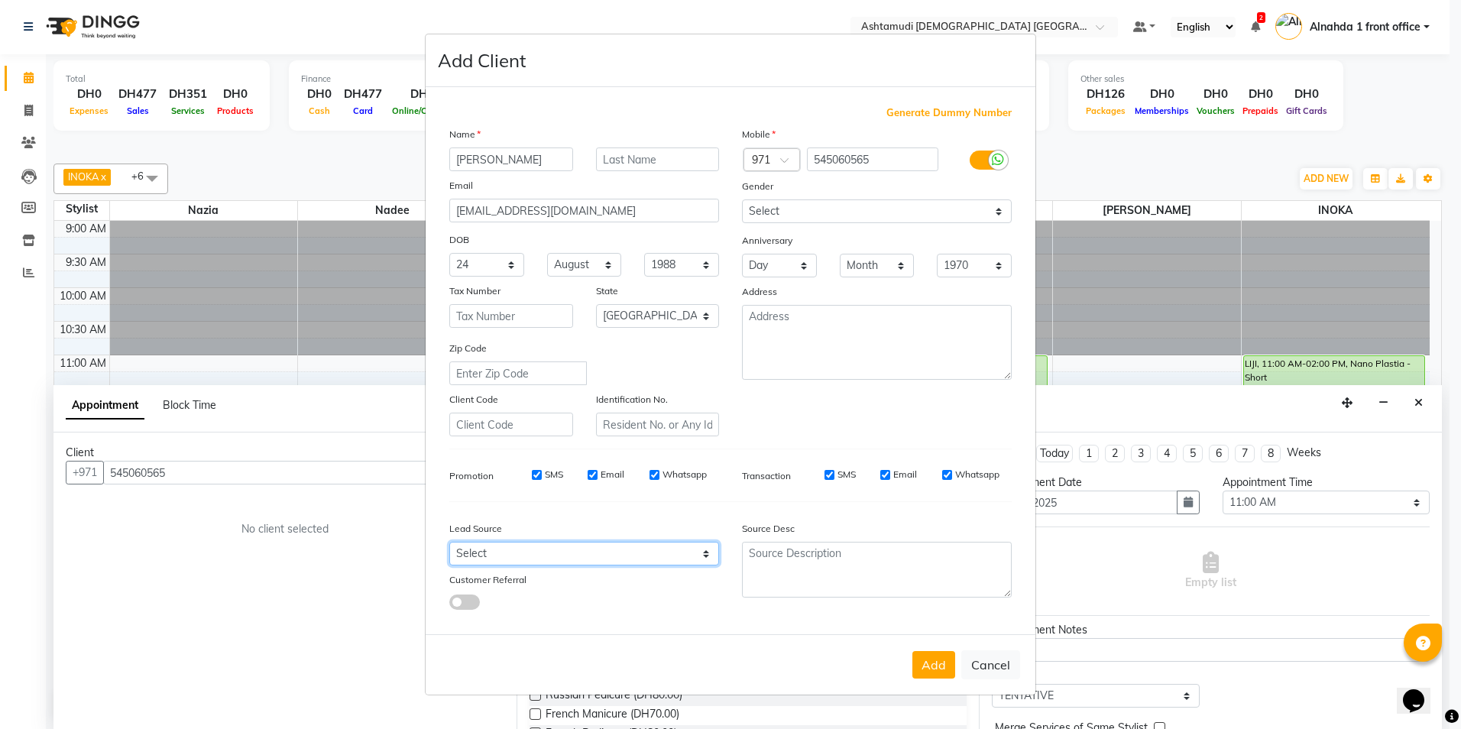
select select "49769"
click at [449, 542] on select "Select Walk-in Referral Internet Friend Word of Mouth Advertisement Facebook Ju…" at bounding box center [584, 554] width 270 height 24
drag, startPoint x: 932, startPoint y: 666, endPoint x: 924, endPoint y: 655, distance: 13.6
click at [932, 666] on button "Add" at bounding box center [933, 665] width 43 height 28
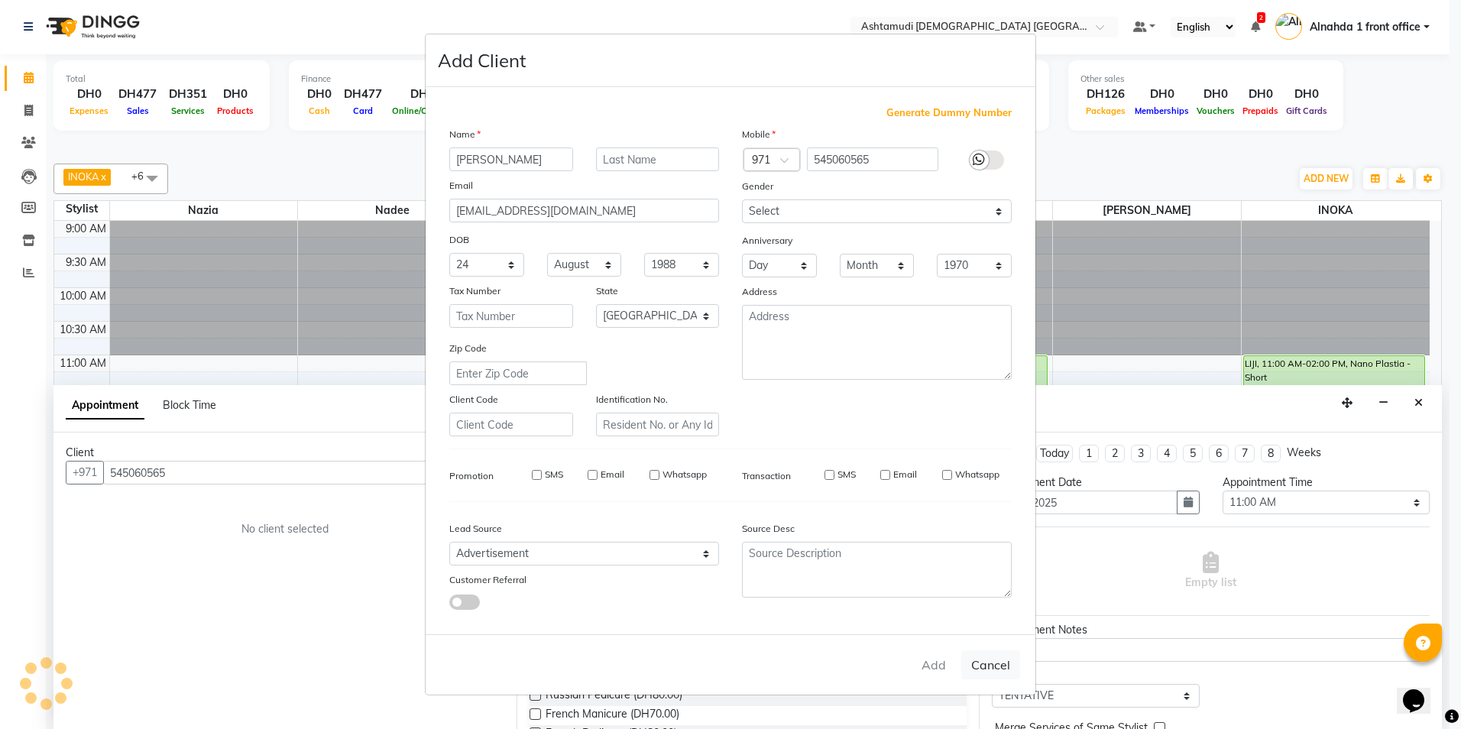
select select
select select "null"
select select
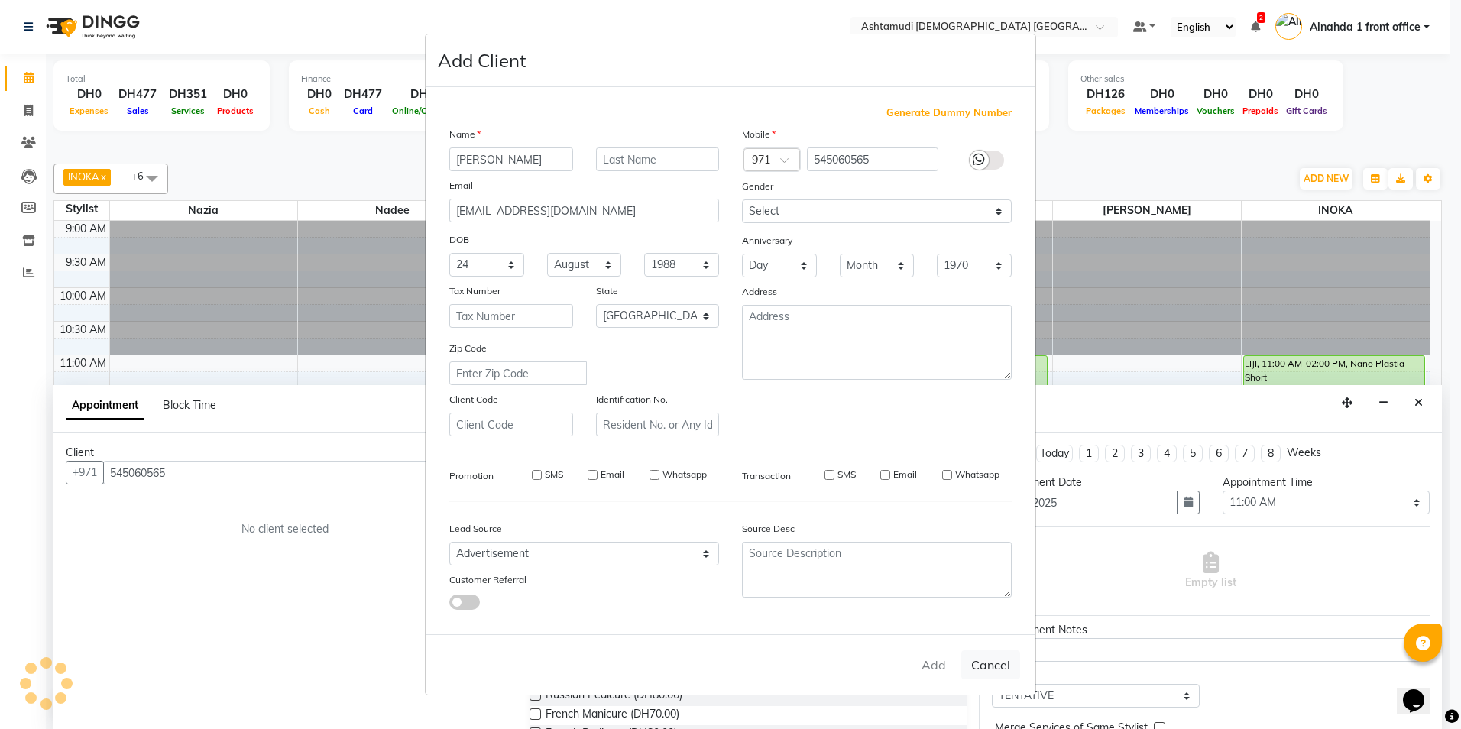
select select
checkbox input "false"
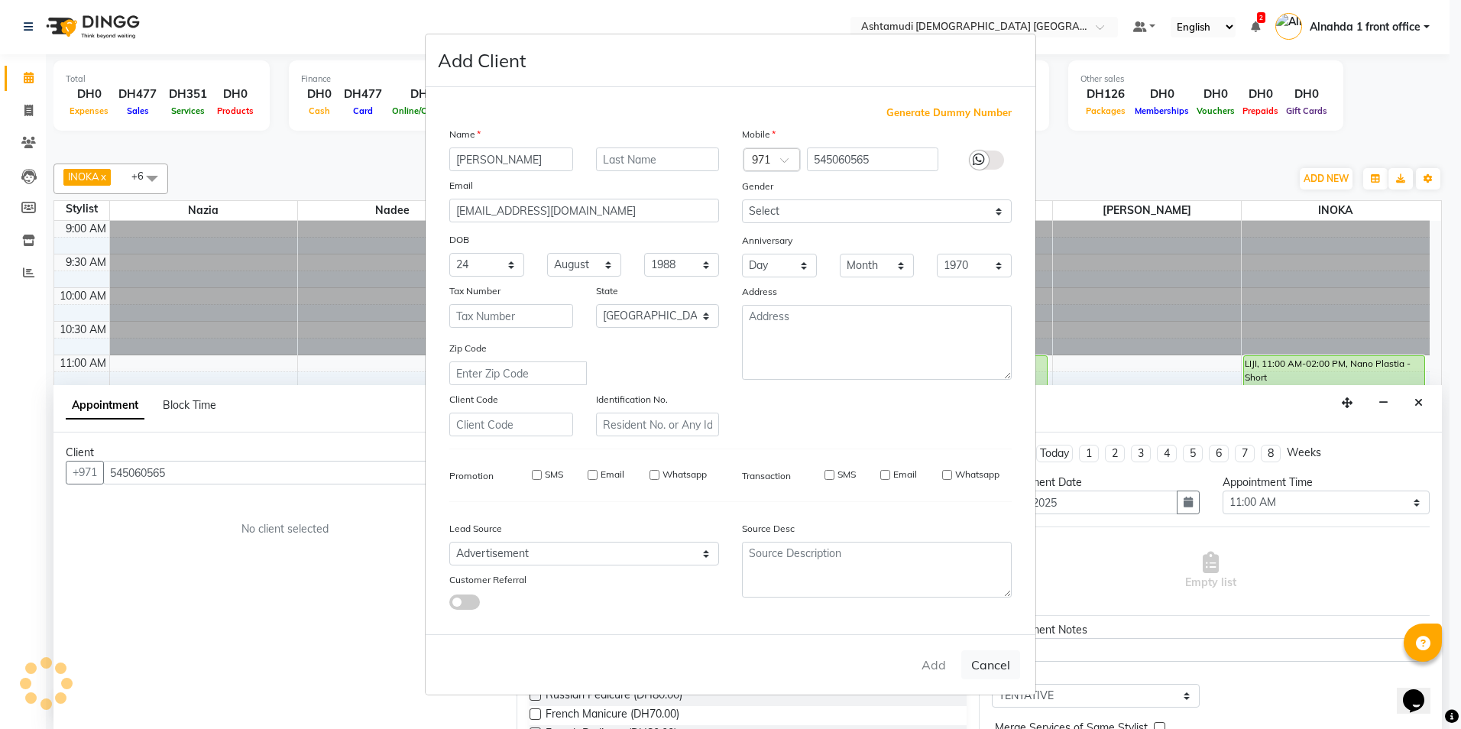
checkbox input "false"
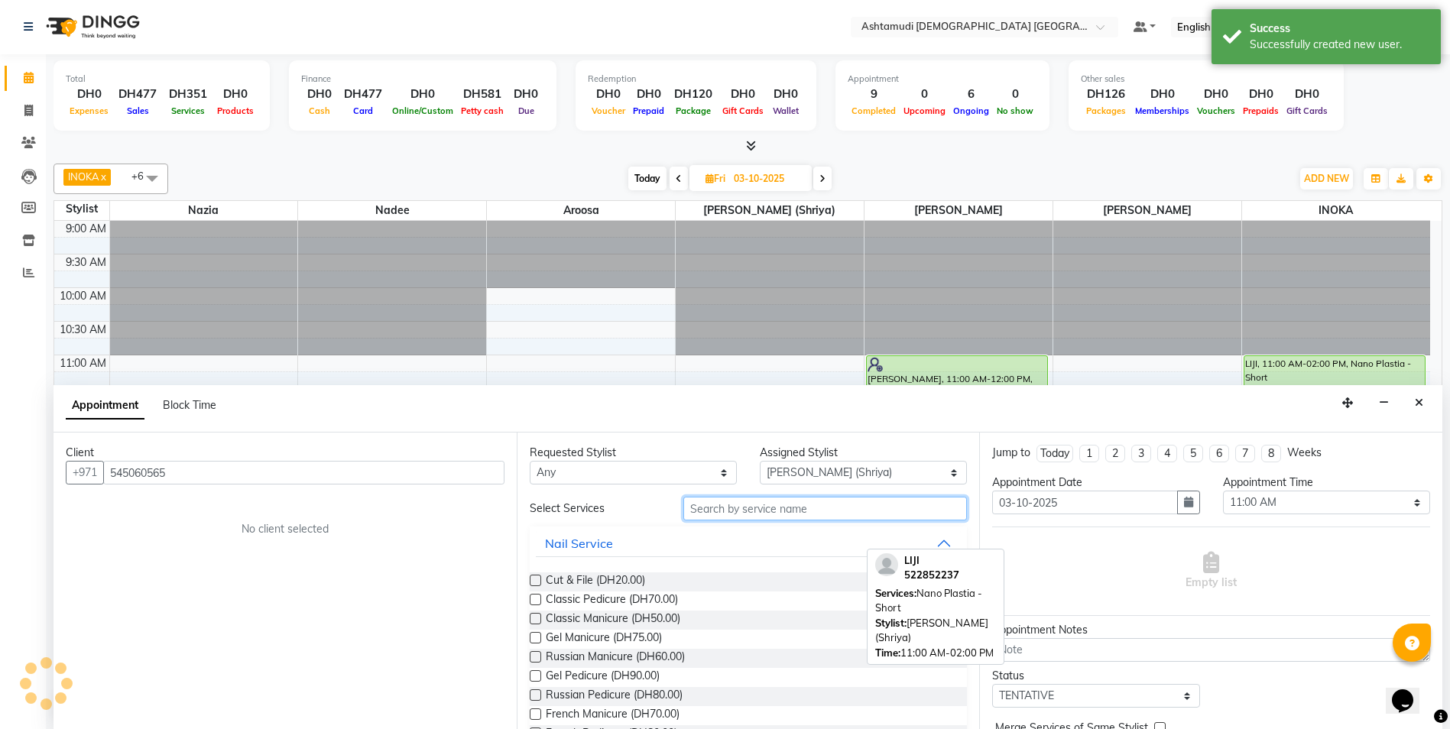
click at [701, 504] on input "text" at bounding box center [825, 509] width 284 height 24
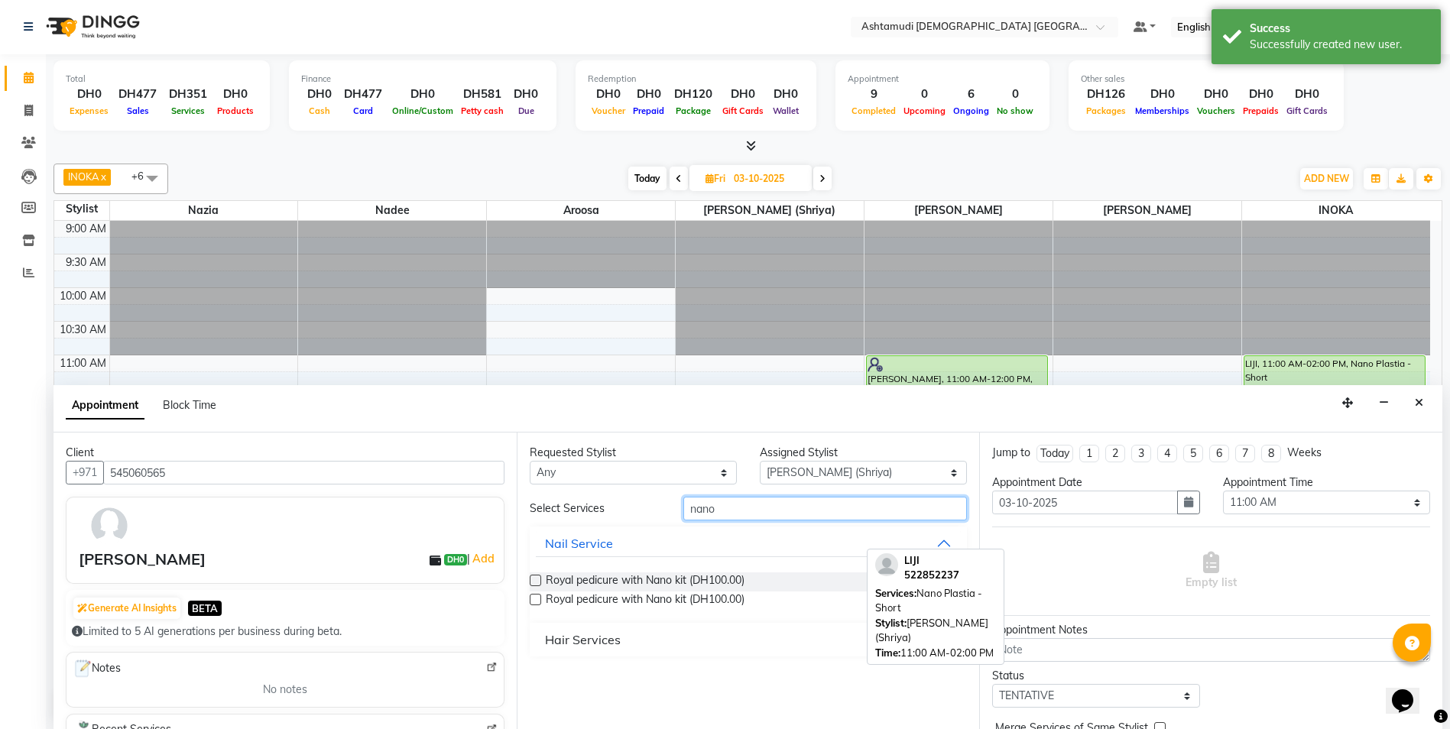
type input "nano"
click at [594, 636] on div "Hair Services" at bounding box center [583, 639] width 76 height 18
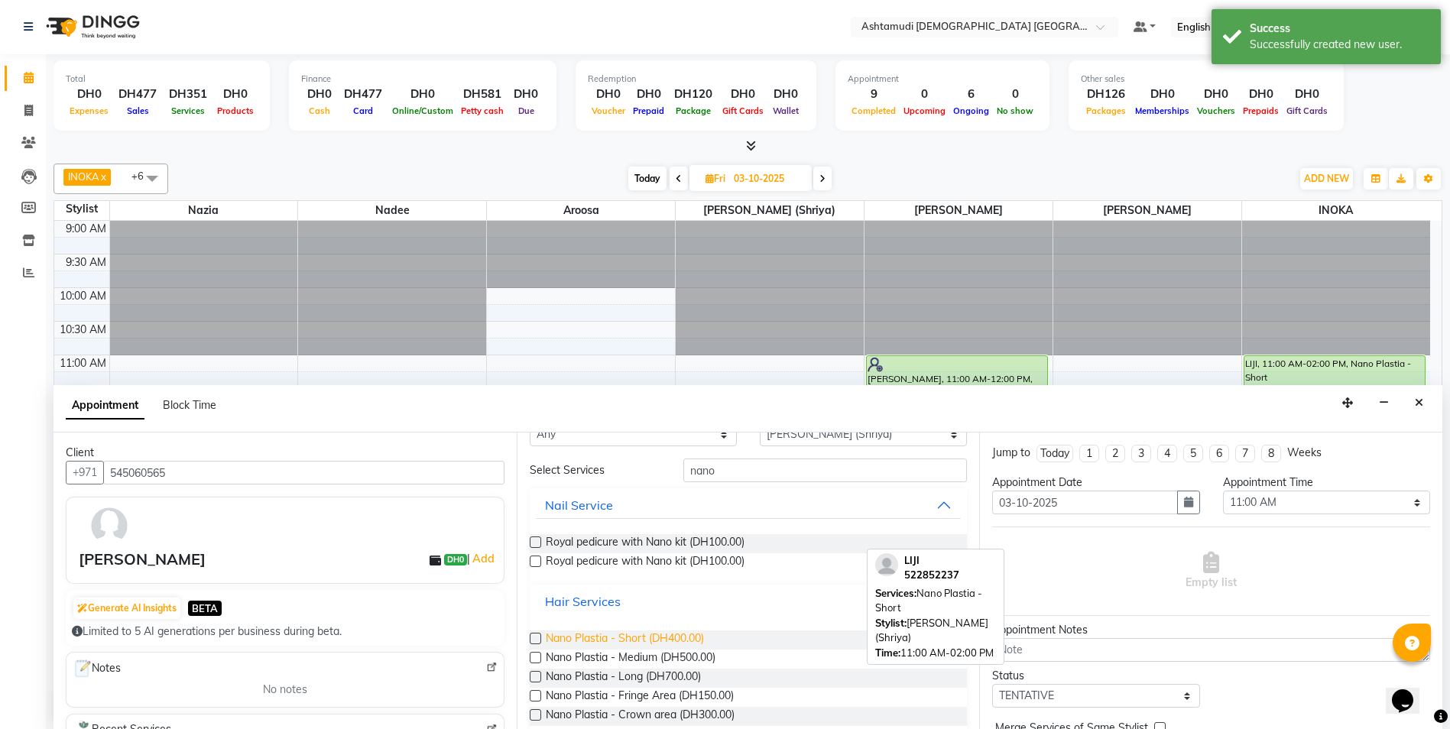
scroll to position [60, 0]
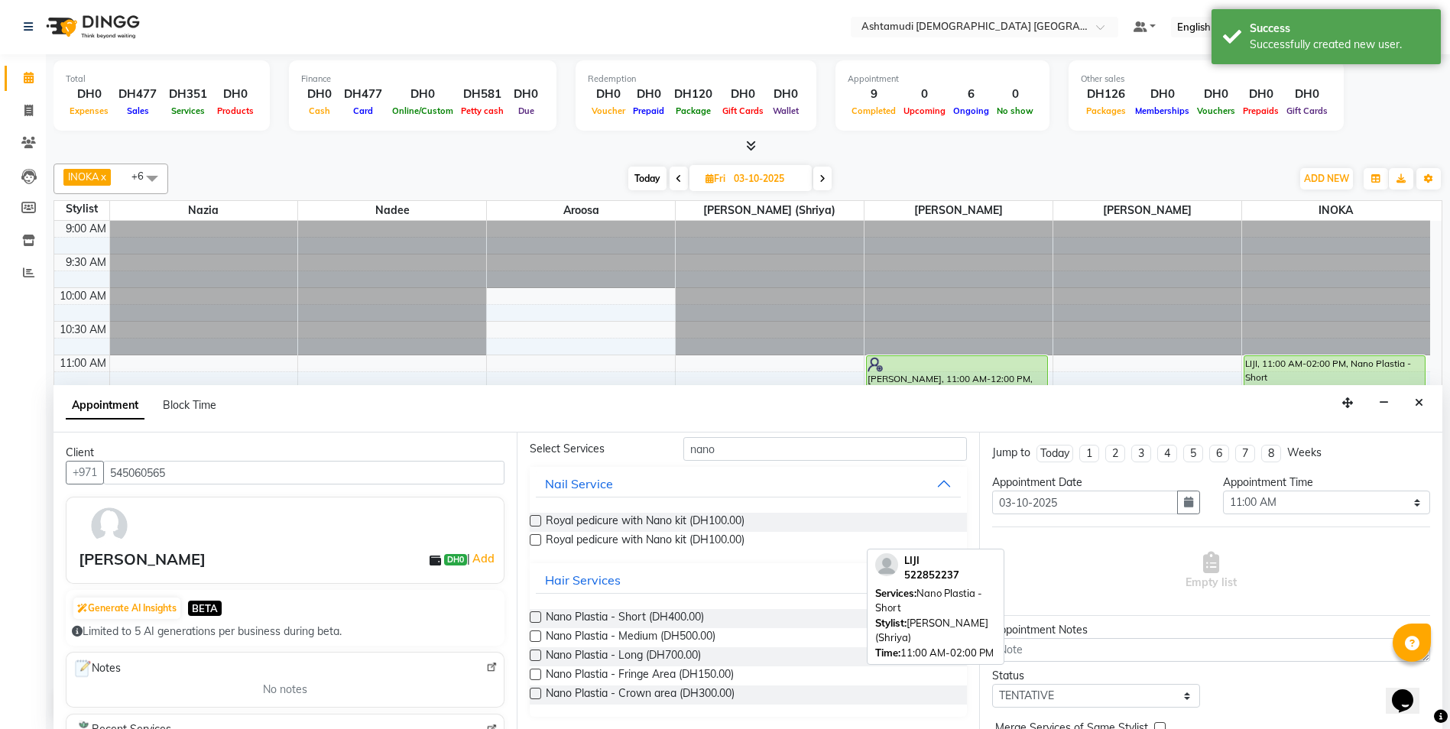
click at [530, 617] on label at bounding box center [535, 616] width 11 height 11
click at [530, 617] on input "checkbox" at bounding box center [535, 619] width 10 height 10
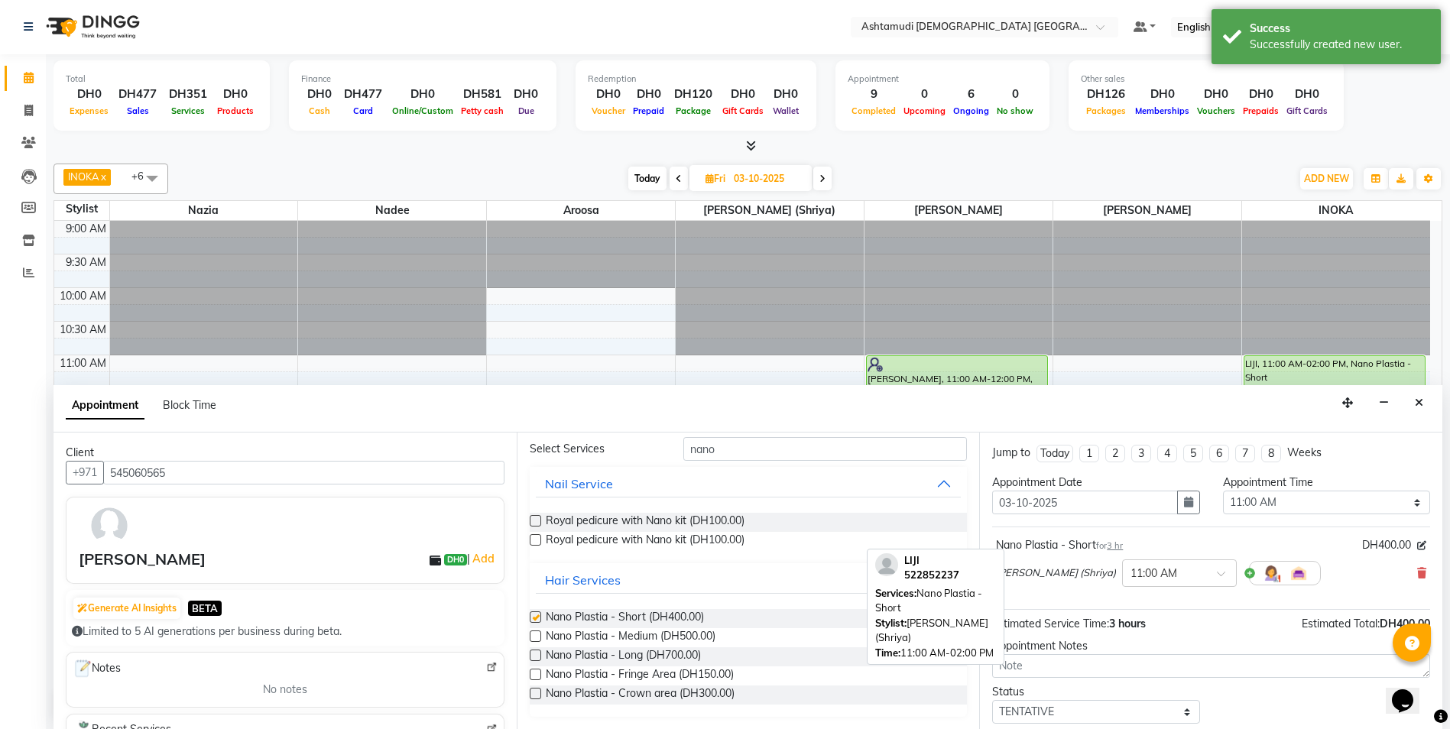
checkbox input "false"
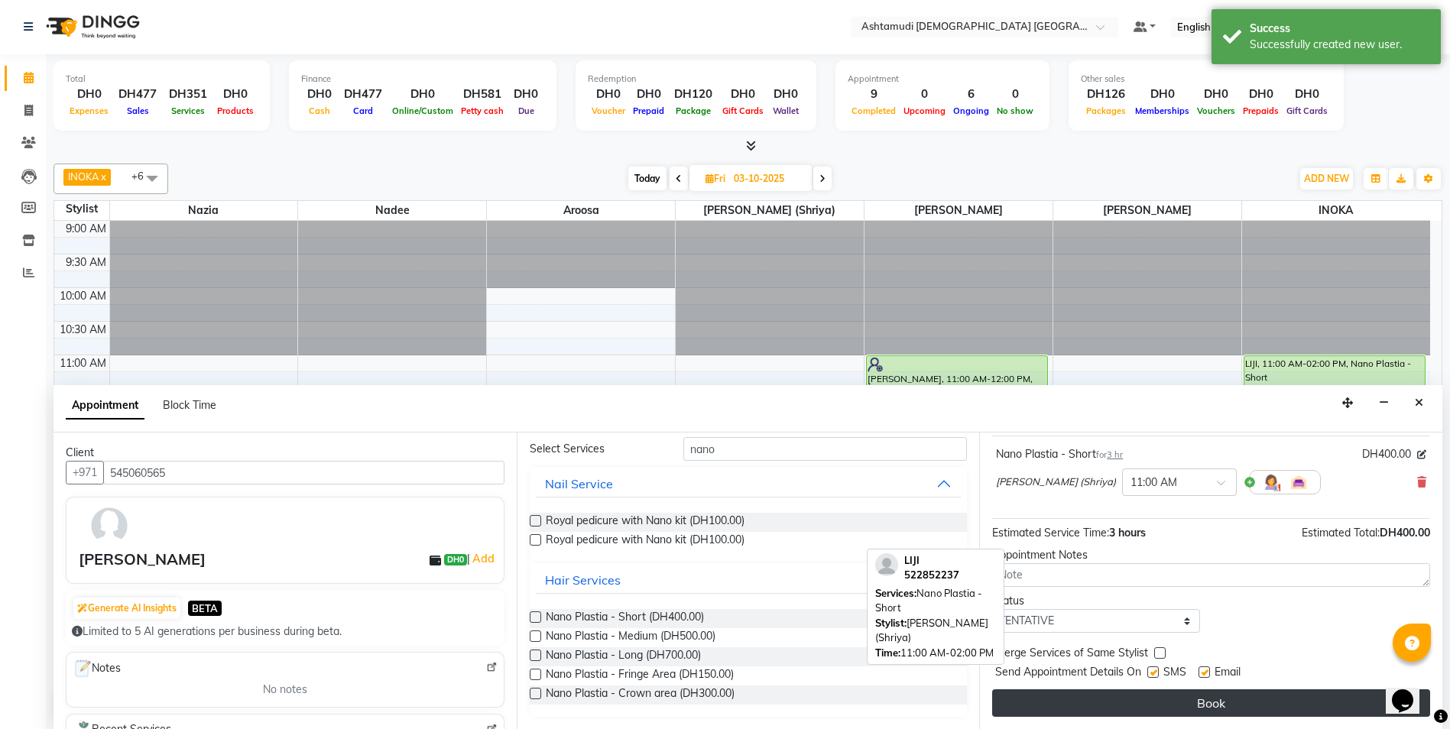
click at [1237, 704] on button "Book" at bounding box center [1211, 703] width 438 height 28
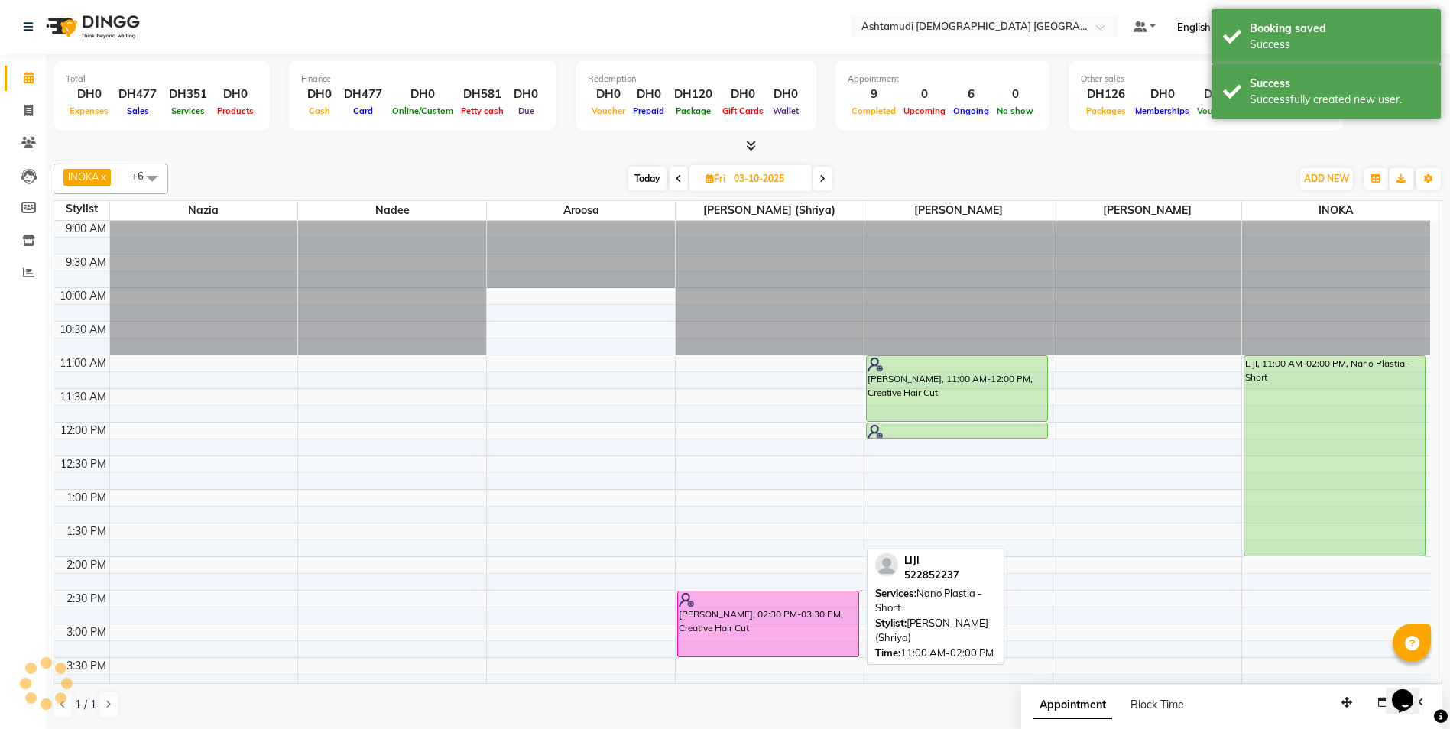
scroll to position [0, 0]
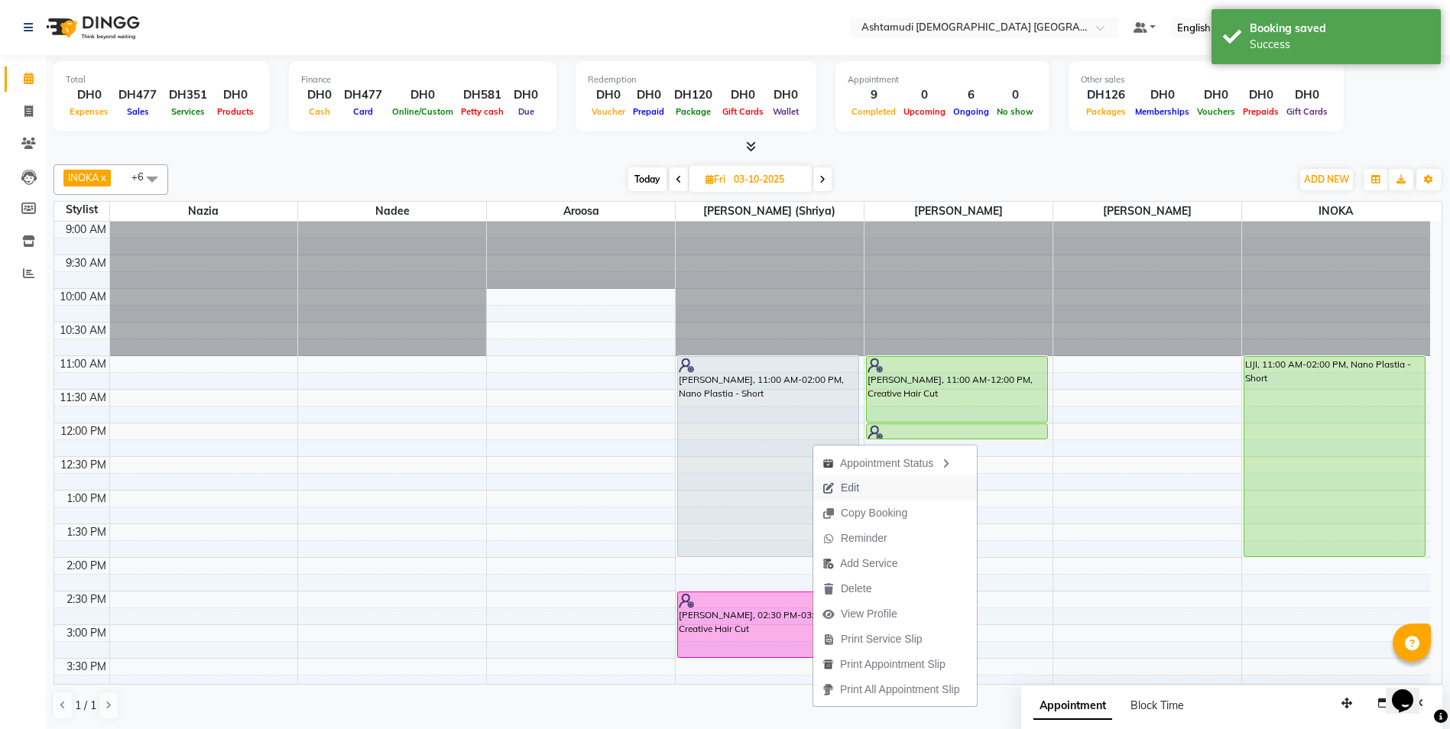
click at [854, 482] on span "Edit" at bounding box center [850, 488] width 18 height 16
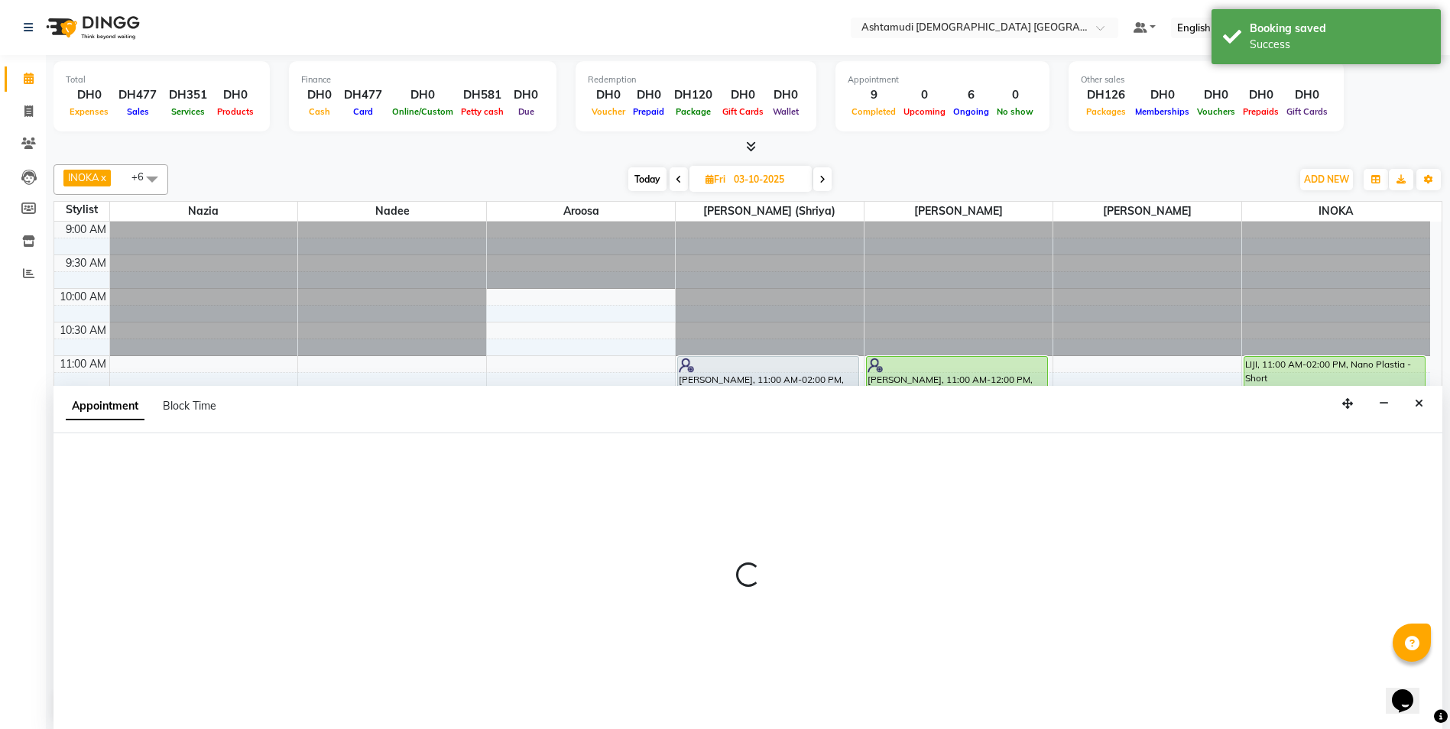
scroll to position [1, 0]
select select "tentative"
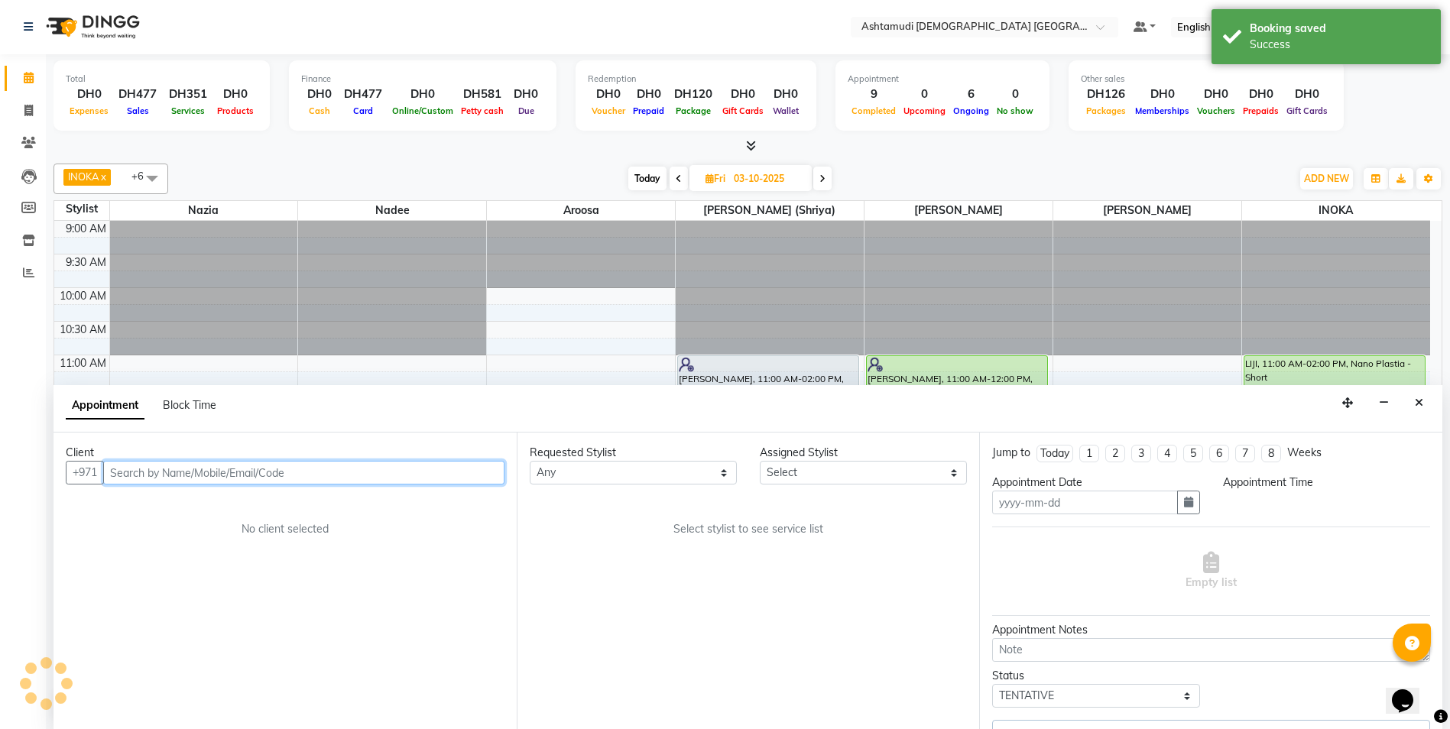
type input "03-10-2025"
select select "660"
select select "86641"
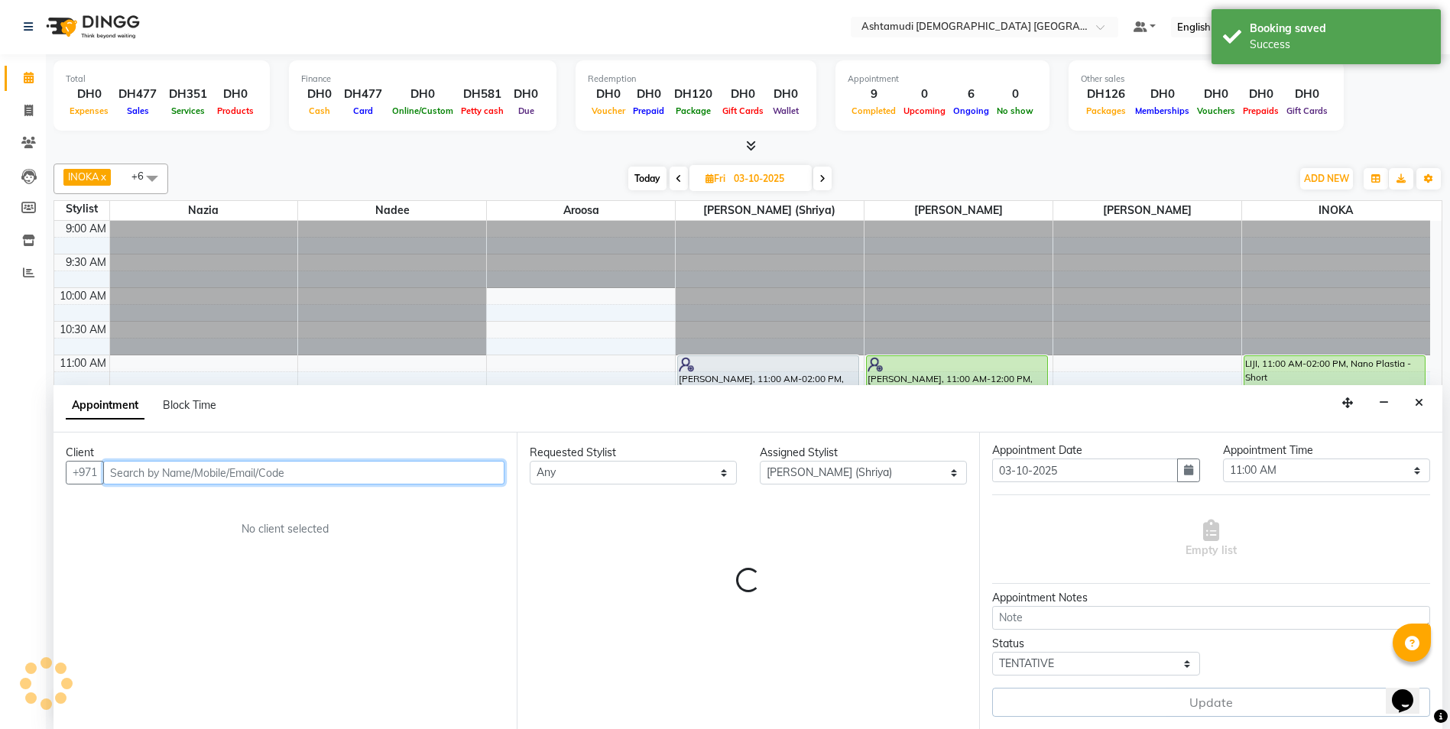
scroll to position [478, 0]
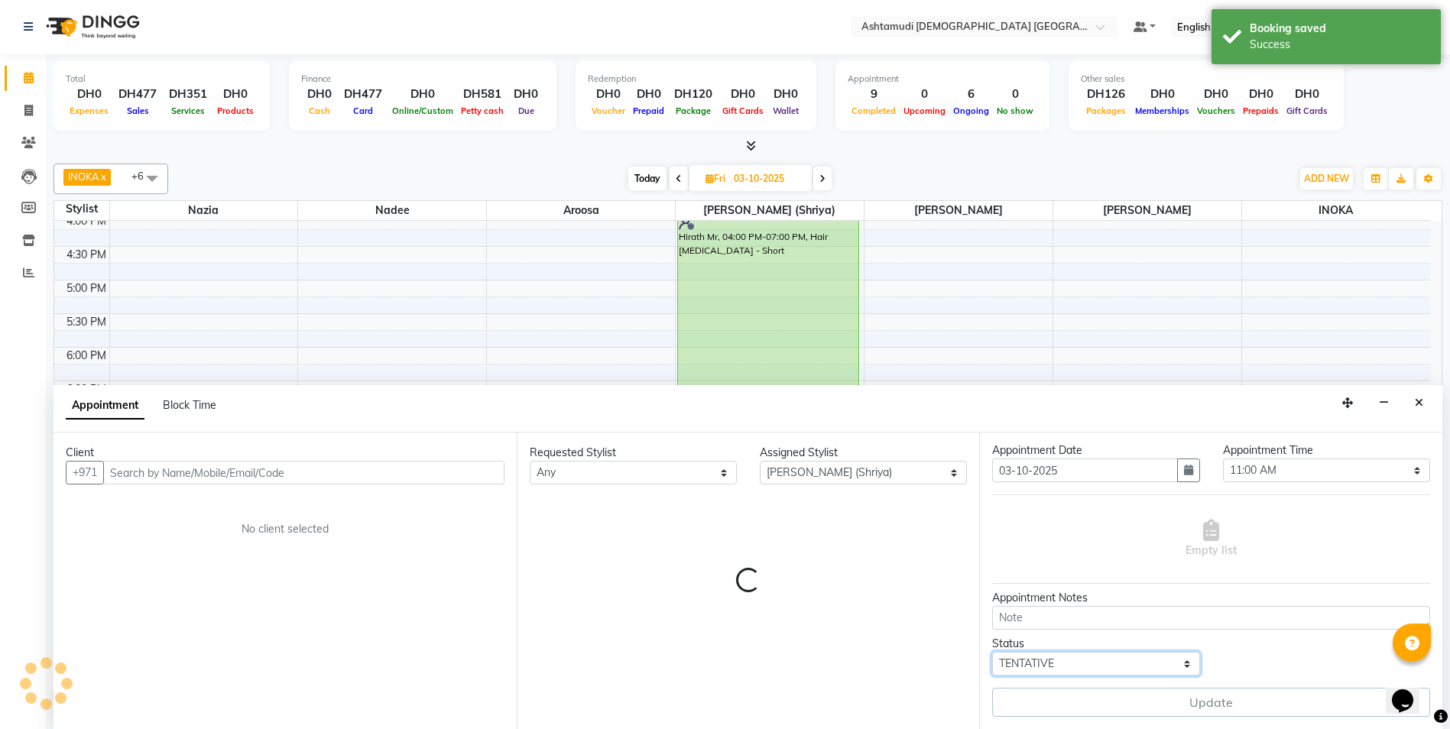
click at [1053, 661] on select "Select TENTATIVE CONFIRM UPCOMING" at bounding box center [1095, 664] width 207 height 24
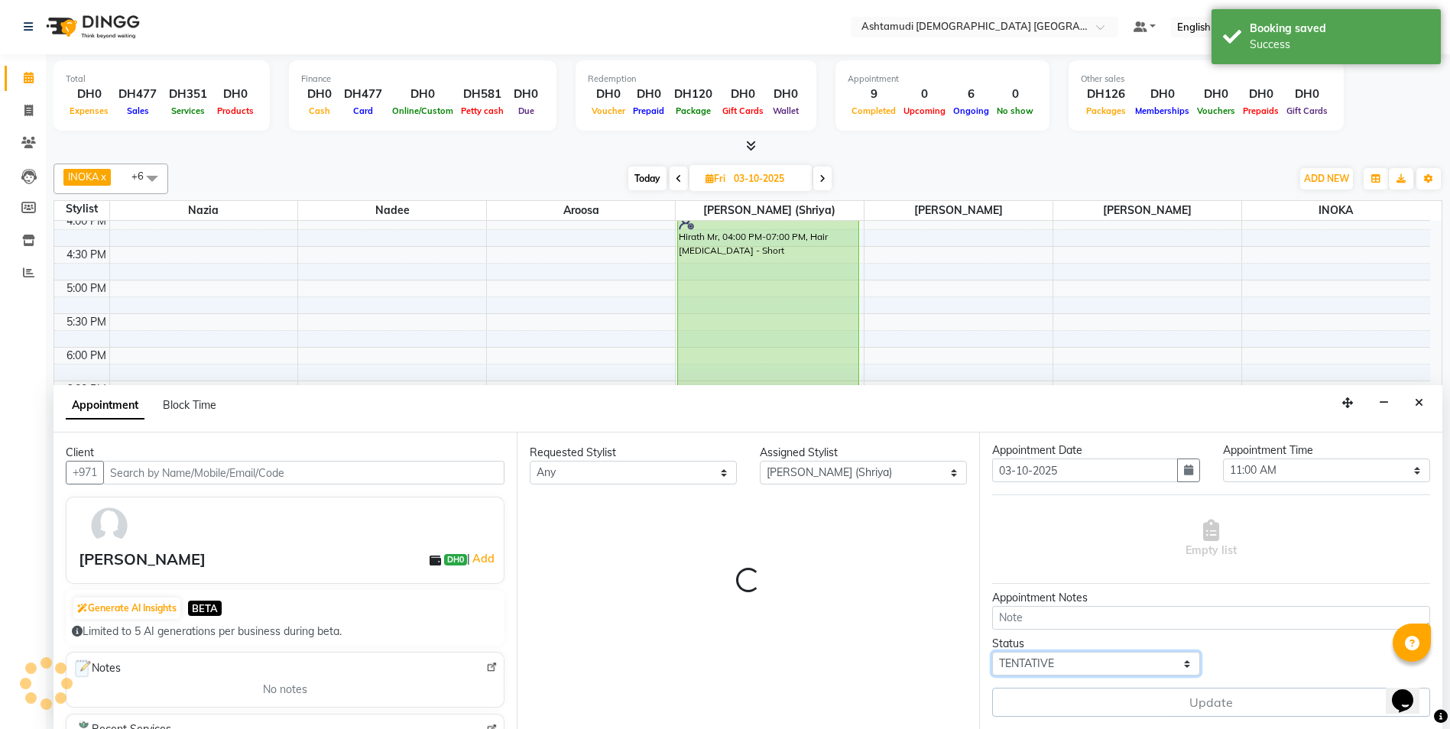
select select "3626"
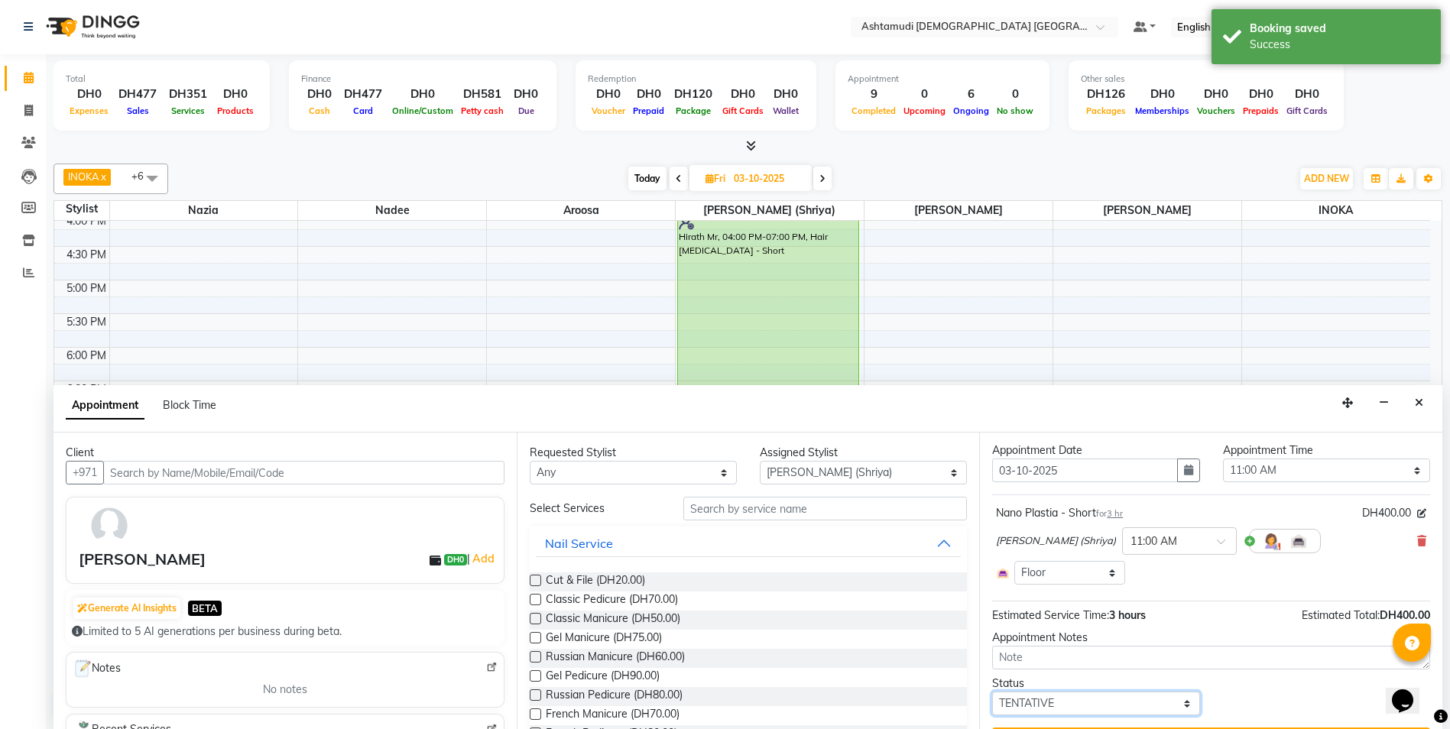
select select "confirm booking"
click at [992, 692] on select "Select TENTATIVE CONFIRM UPCOMING" at bounding box center [1095, 704] width 207 height 24
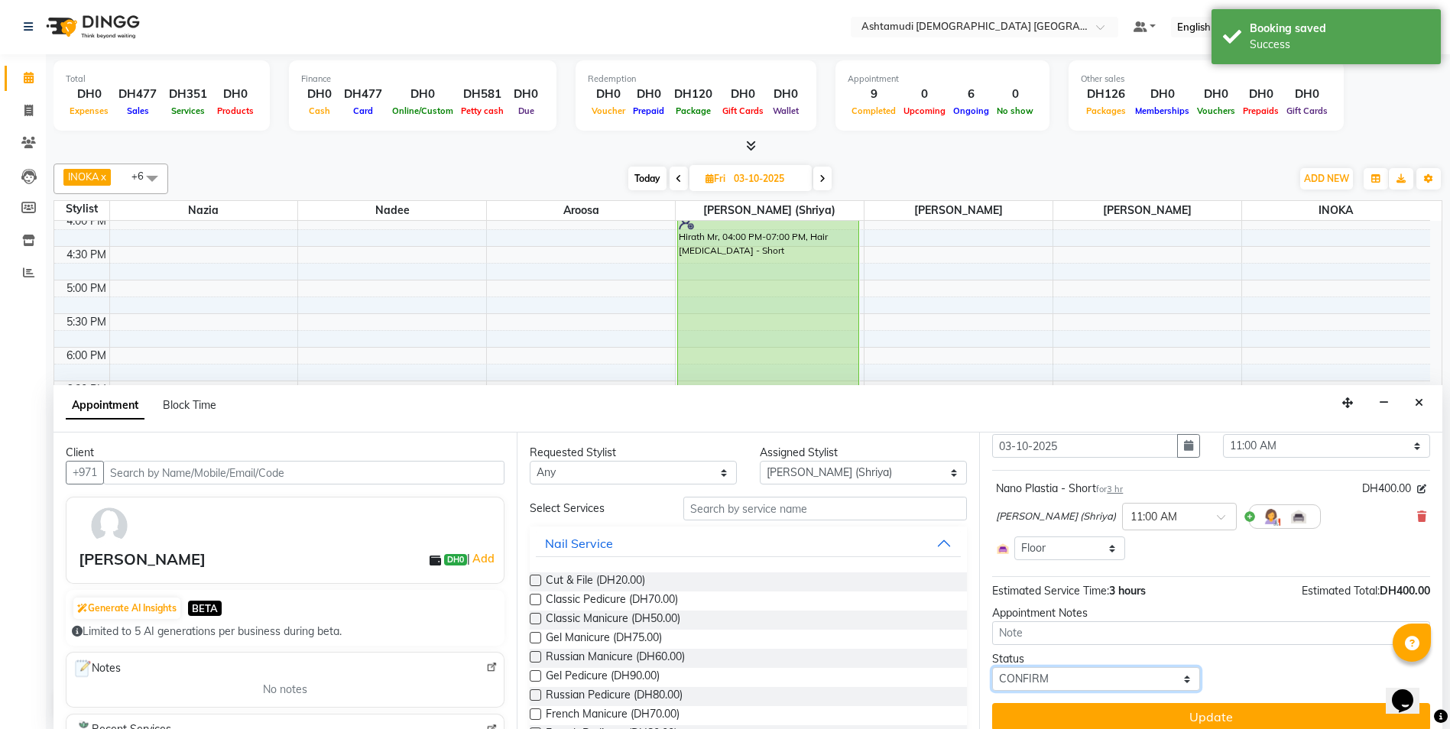
scroll to position [70, 0]
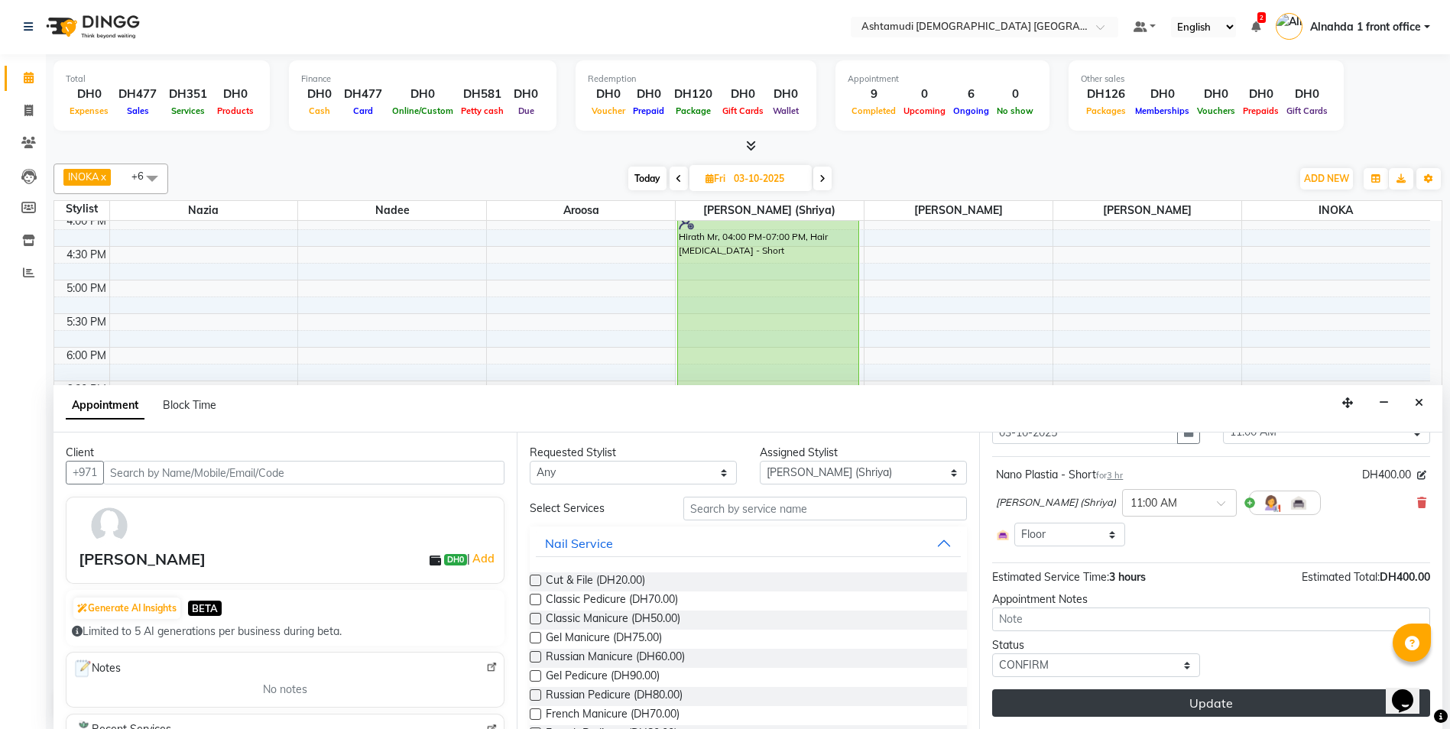
click at [1173, 701] on button "Update" at bounding box center [1211, 703] width 438 height 28
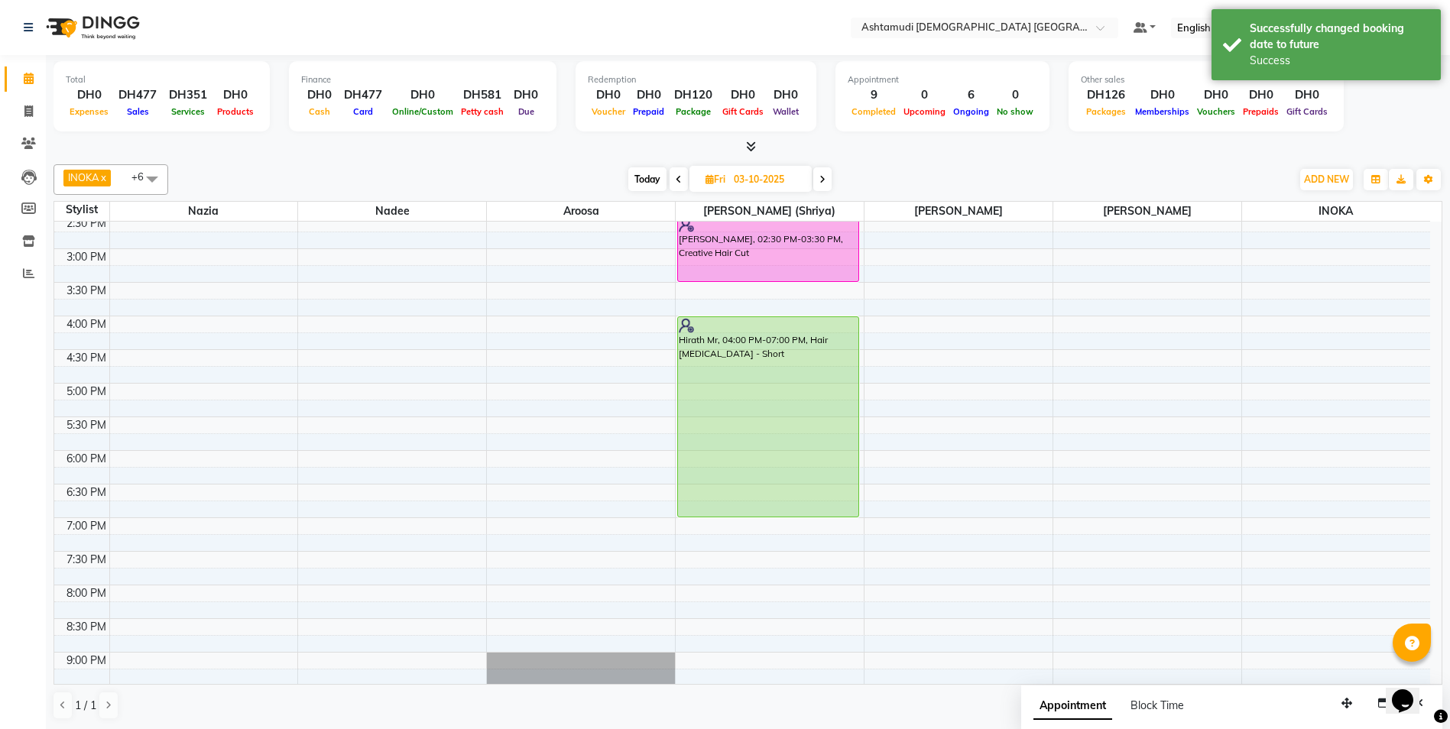
scroll to position [249, 0]
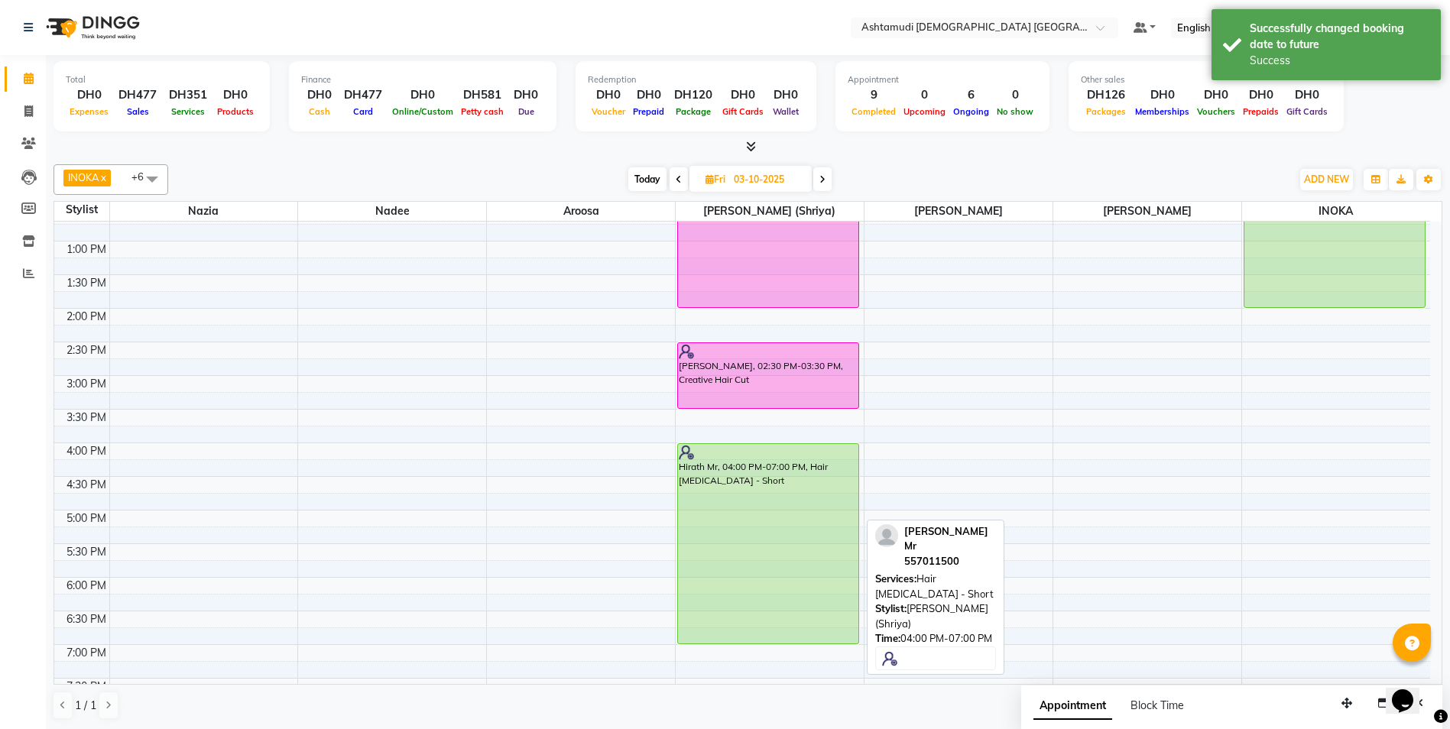
click at [753, 511] on div "Hirath Mr, 04:00 PM-07:00 PM, Hair Botox - Short" at bounding box center [768, 543] width 180 height 199
click at [753, 510] on div "Hirath Mr, 04:00 PM-07:00 PM, Hair Botox - Short" at bounding box center [768, 543] width 180 height 199
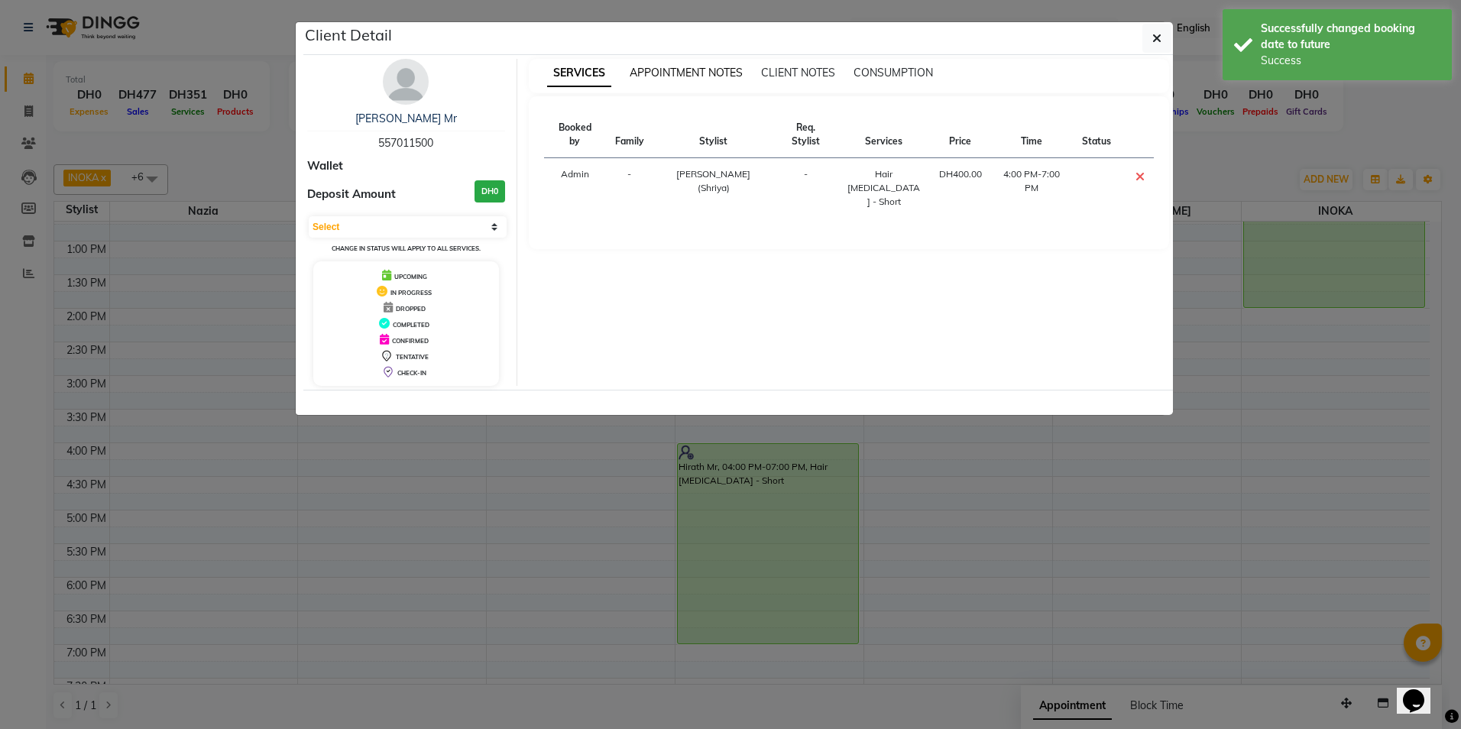
click at [684, 66] on span "APPOINTMENT NOTES" at bounding box center [686, 73] width 113 height 14
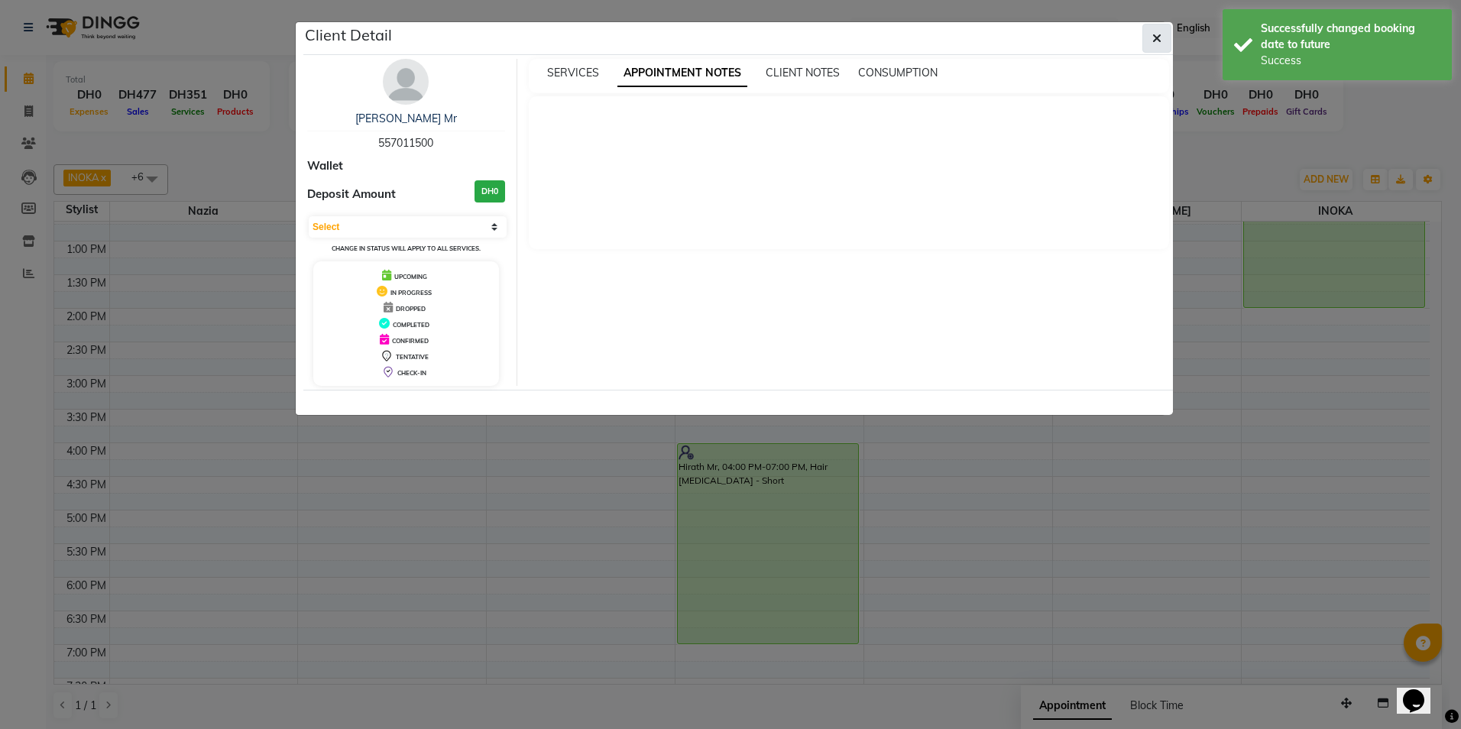
click at [1155, 38] on icon "button" at bounding box center [1156, 38] width 9 height 12
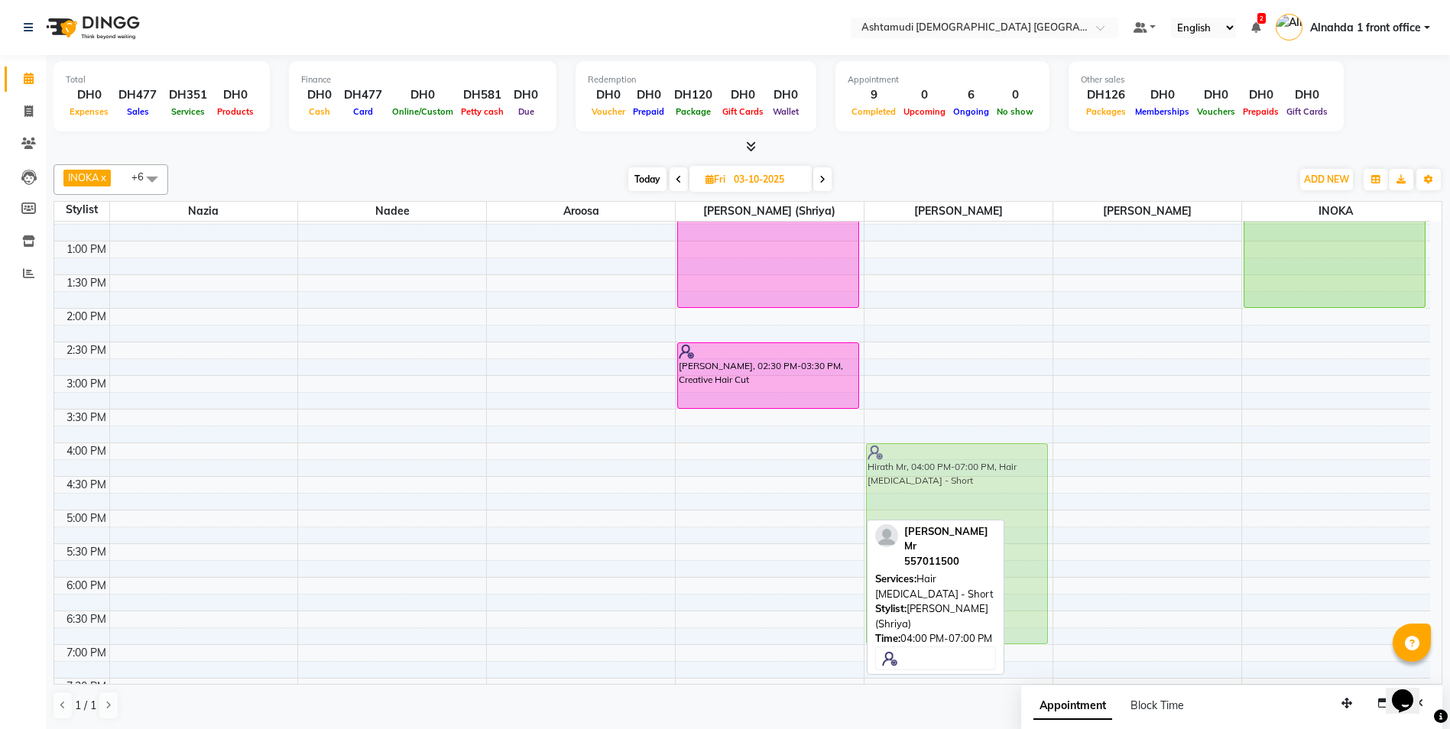
drag, startPoint x: 793, startPoint y: 517, endPoint x: 941, endPoint y: 517, distance: 147.5
click at [941, 517] on tr "Mrunalini, 11:00 AM-02:00 PM, Nano Plastia - Short gopikanull, 02:30 PM-03:30 P…" at bounding box center [741, 442] width 1375 height 941
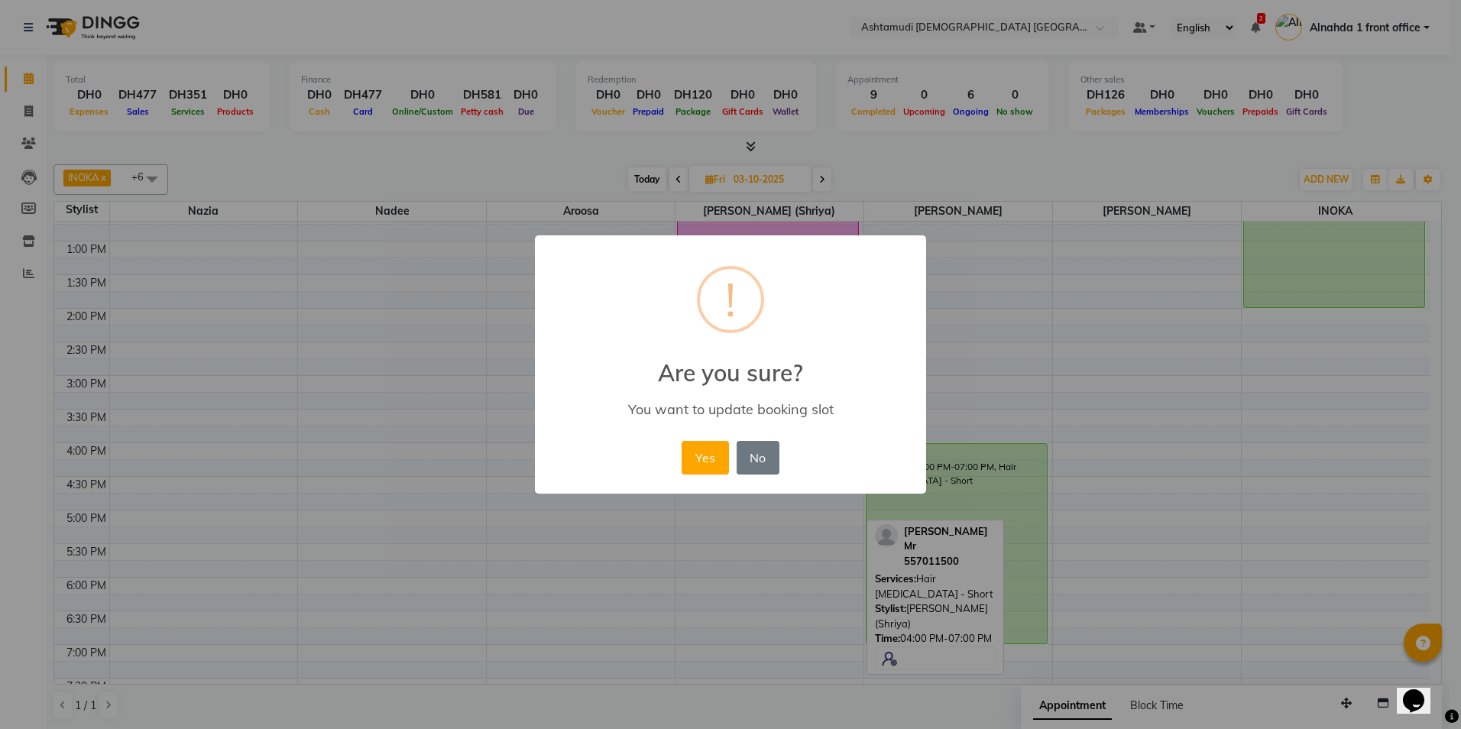
drag, startPoint x: 697, startPoint y: 456, endPoint x: 831, endPoint y: 366, distance: 161.3
click at [698, 455] on button "Yes" at bounding box center [705, 458] width 47 height 34
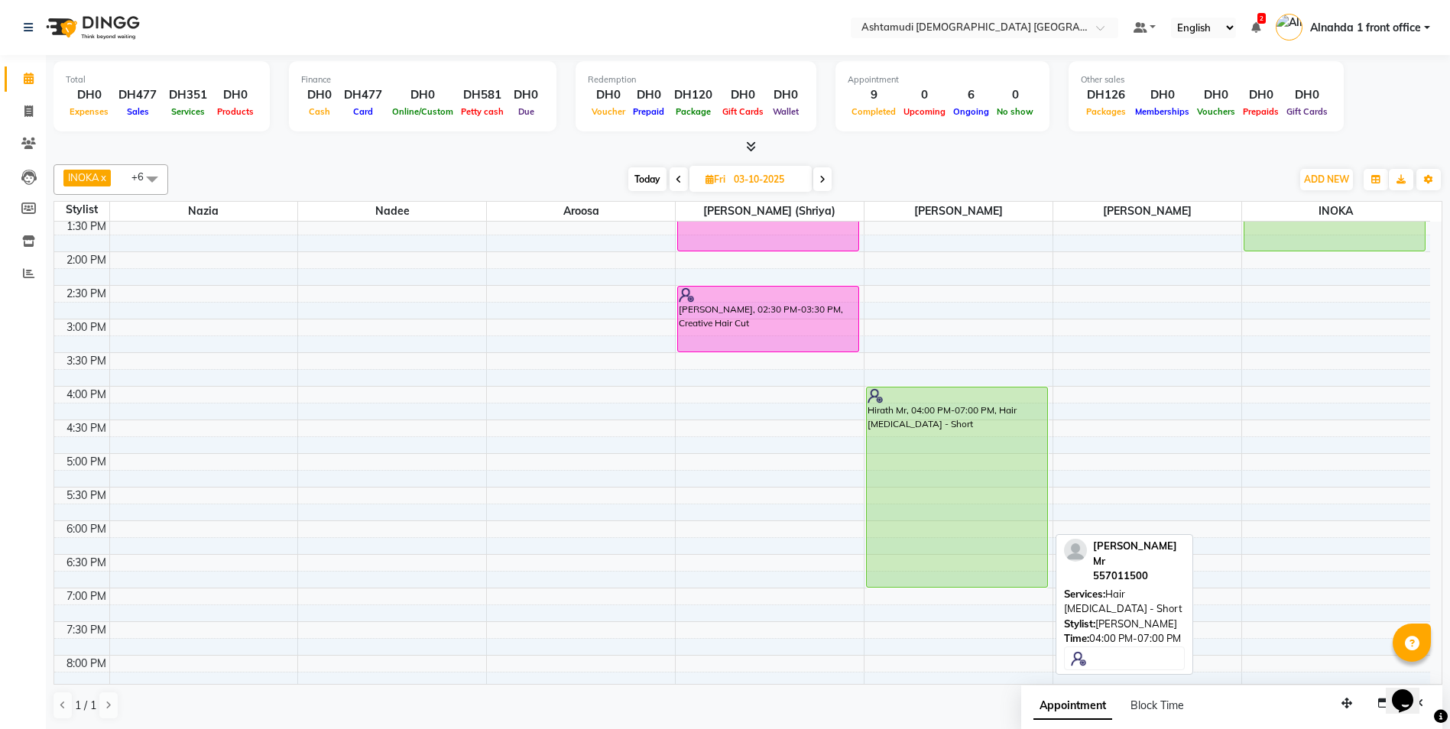
scroll to position [0, 0]
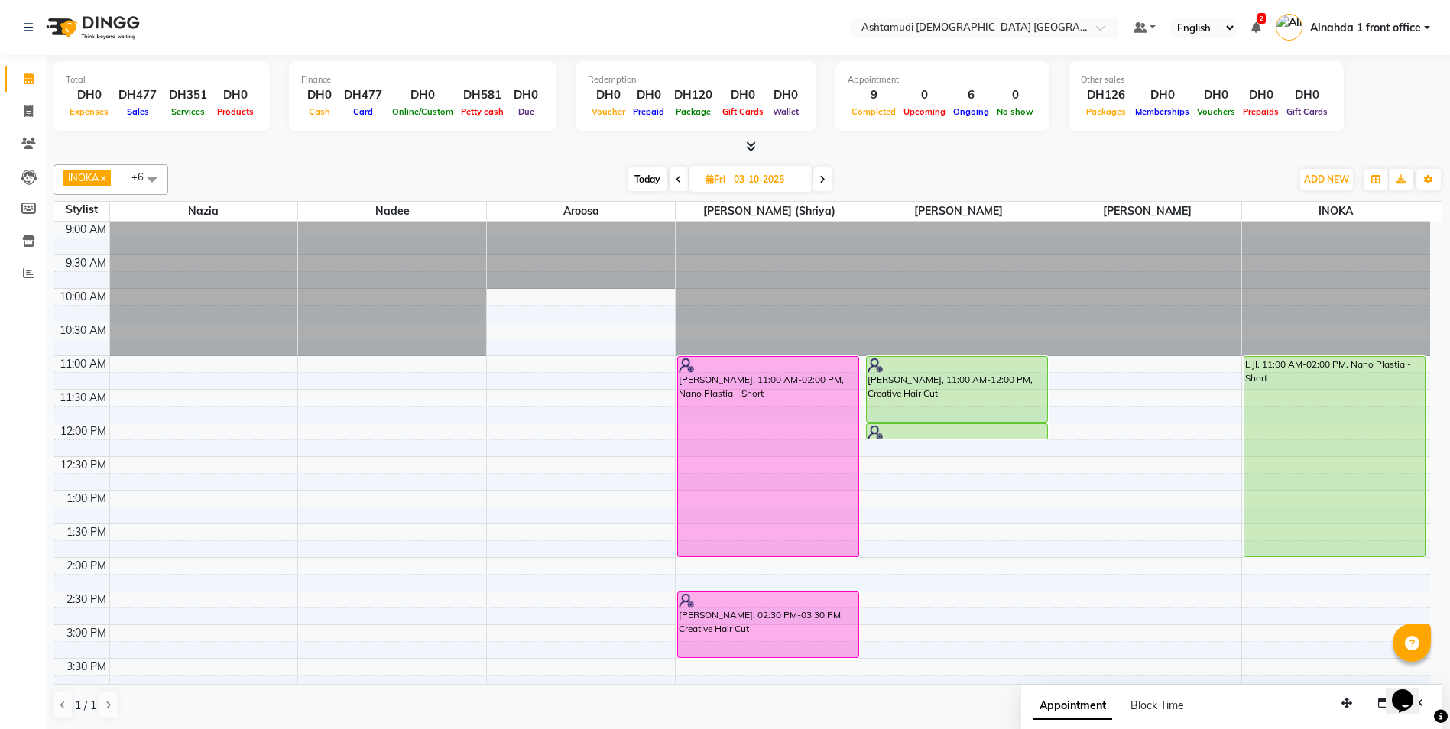
click at [646, 173] on span "Today" at bounding box center [647, 179] width 38 height 24
type input "02-10-2025"
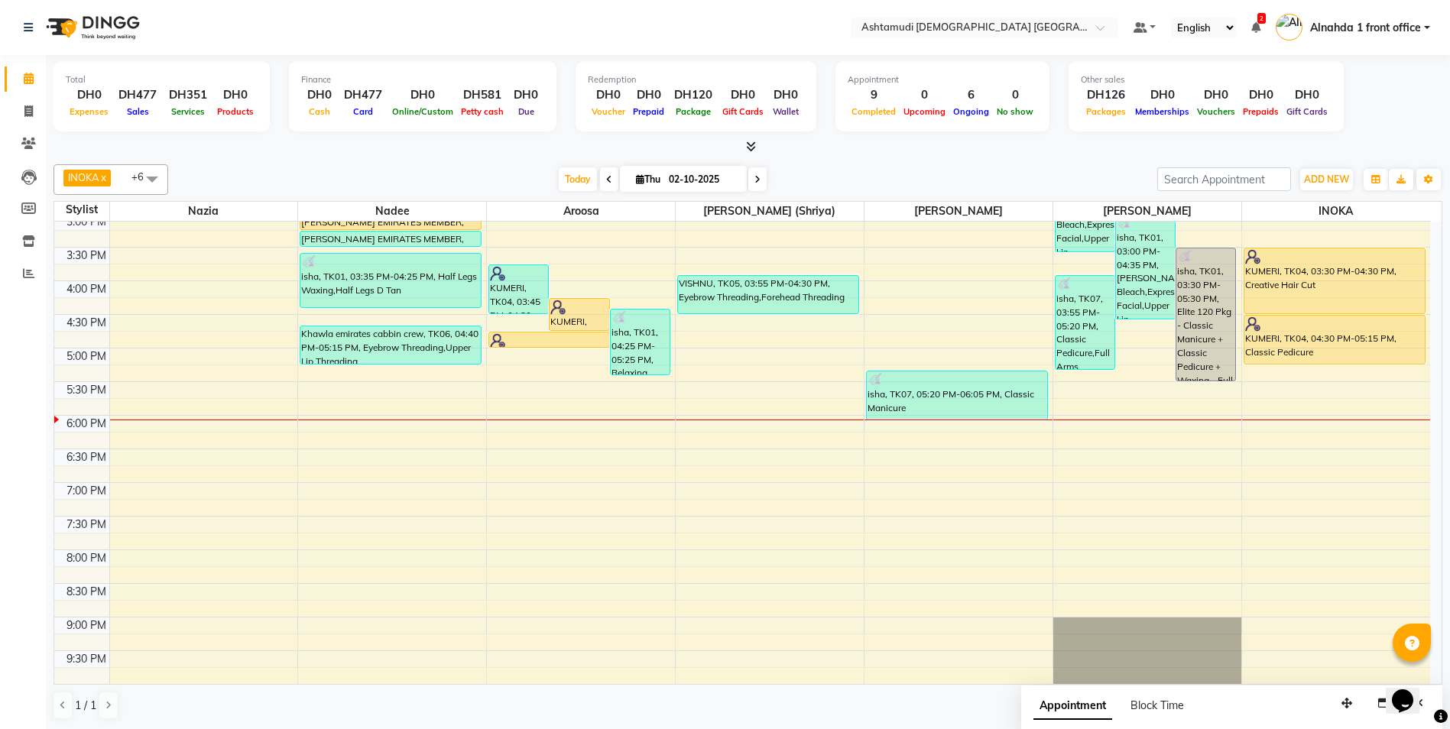
scroll to position [326, 0]
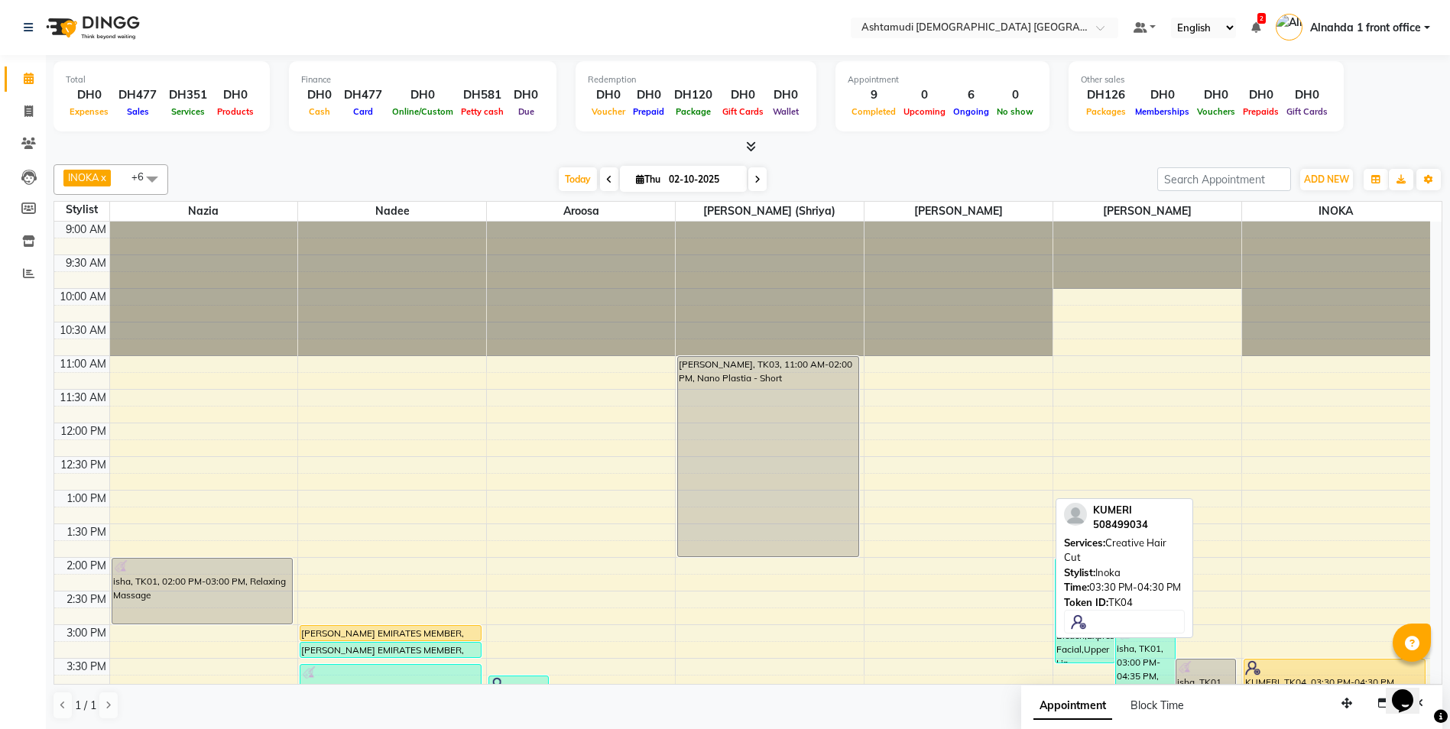
scroll to position [326, 0]
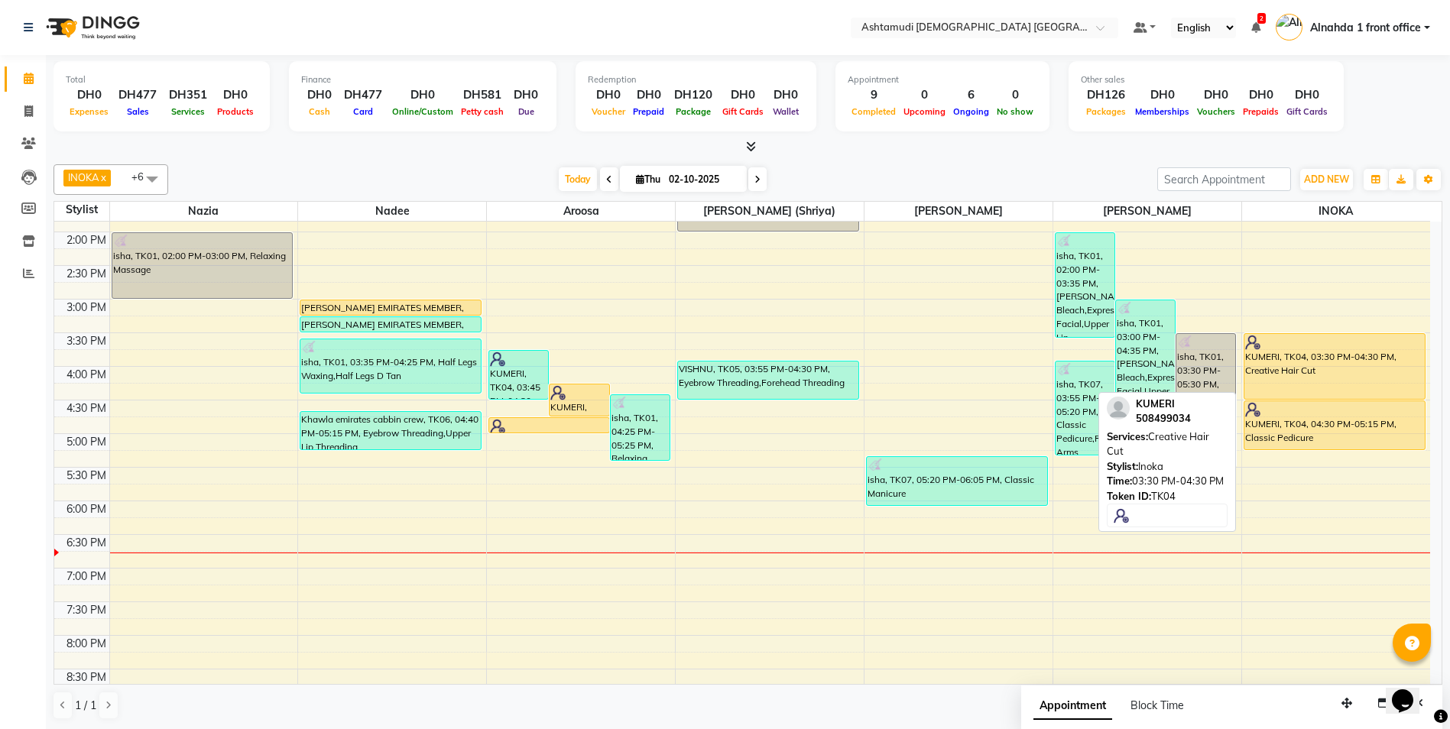
click at [1356, 374] on div "KUMERI, TK04, 03:30 PM-04:30 PM, Creative Hair Cut" at bounding box center [1334, 366] width 180 height 65
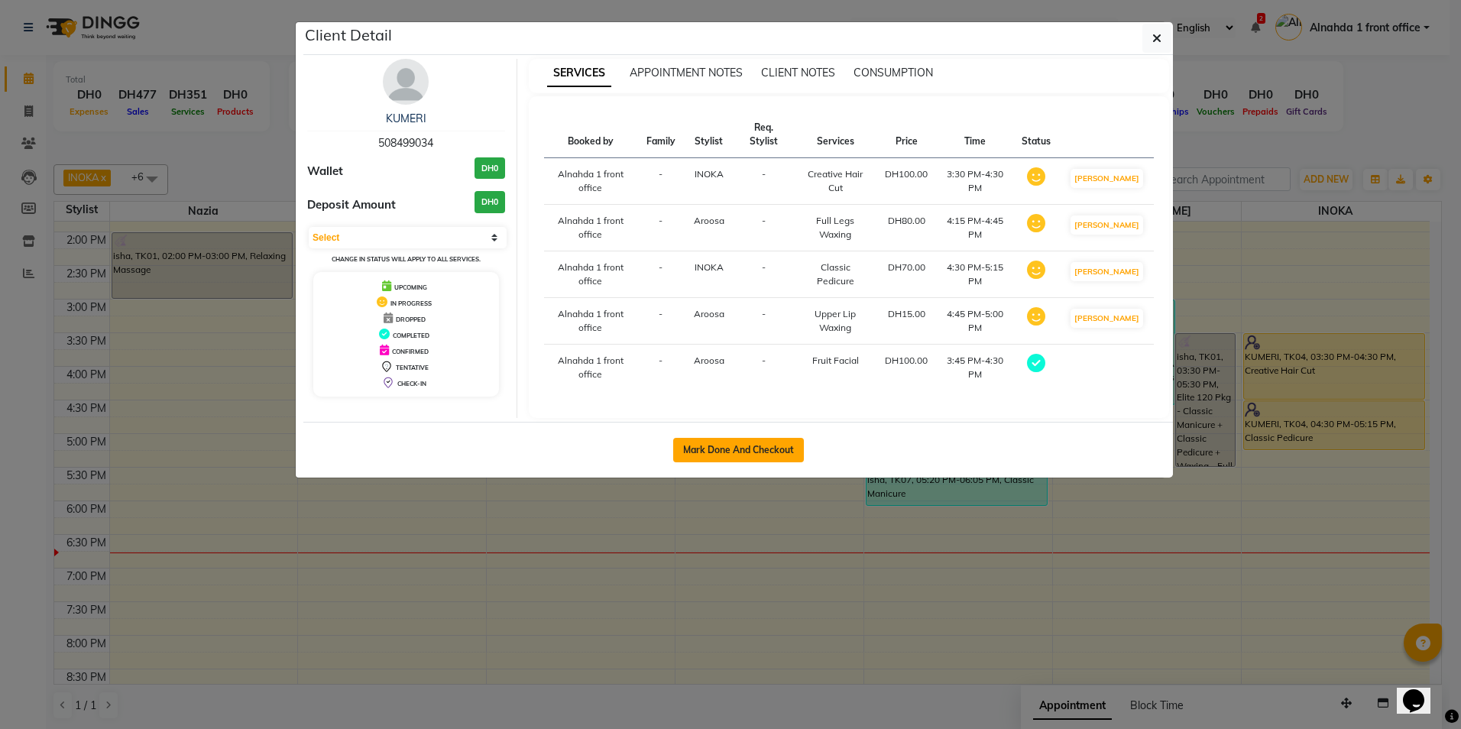
click at [756, 462] on button "Mark Done And Checkout" at bounding box center [738, 450] width 131 height 24
select select "service"
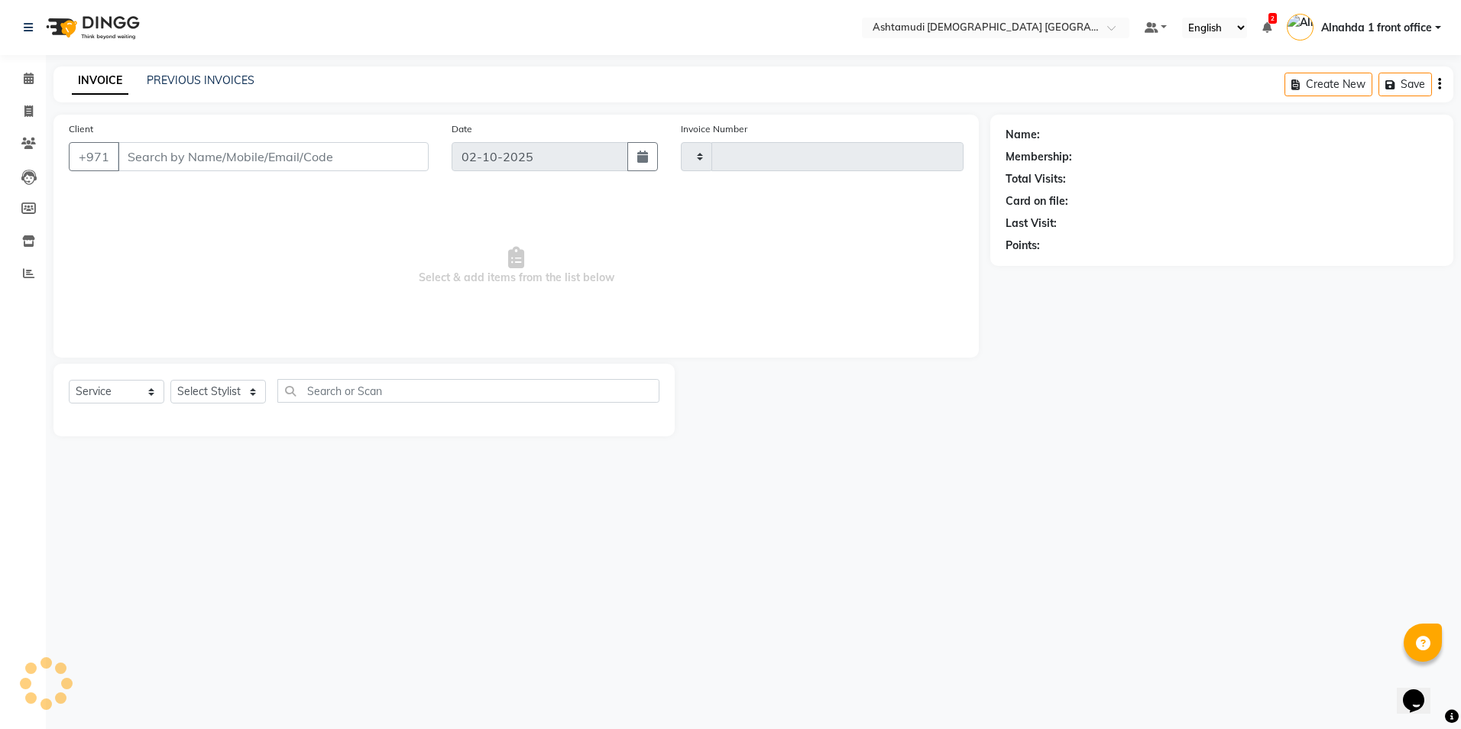
type input "3064"
select select "7242"
type input "508499034"
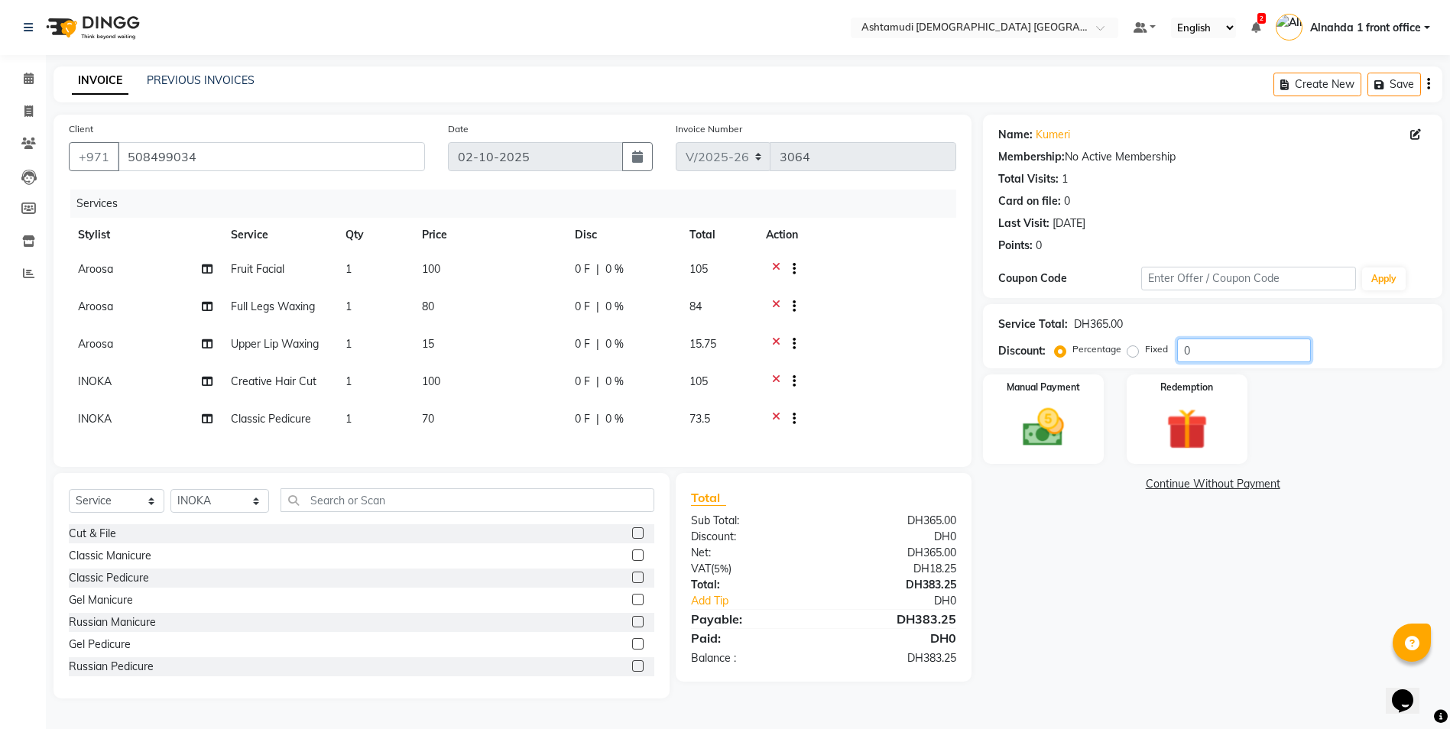
click at [1206, 349] on input "0" at bounding box center [1244, 351] width 134 height 24
click at [251, 508] on select "Select Stylist Alnahda 1 front office [PERSON_NAME] [PERSON_NAME] DINGG TAB USE…" at bounding box center [219, 501] width 99 height 24
select select "85875"
click at [170, 500] on select "Select Stylist Alnahda 1 front office [PERSON_NAME] [PERSON_NAME] DINGG TAB USE…" at bounding box center [219, 501] width 99 height 24
click at [328, 512] on input "text" at bounding box center [467, 500] width 374 height 24
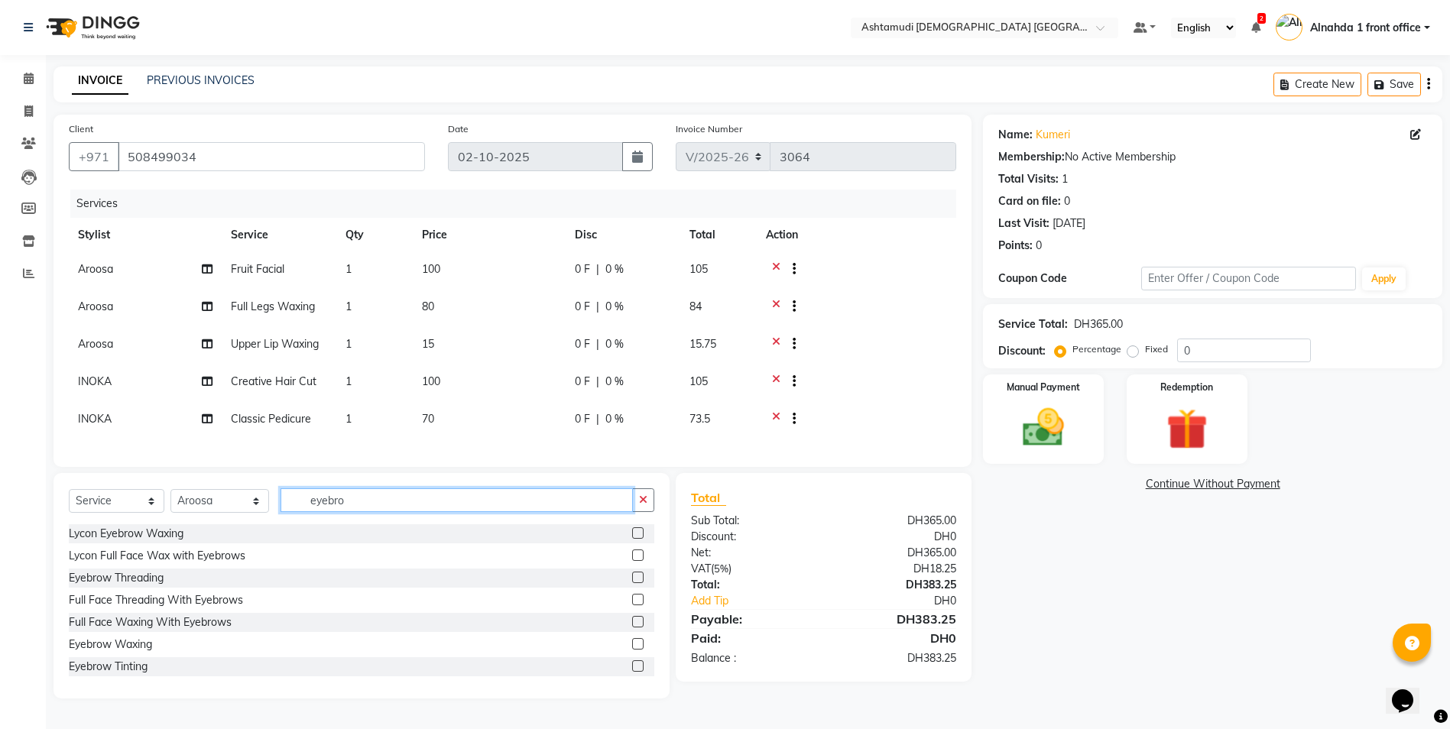
type input "eyebro"
click at [632, 583] on label at bounding box center [637, 577] width 11 height 11
click at [632, 583] on input "checkbox" at bounding box center [637, 578] width 10 height 10
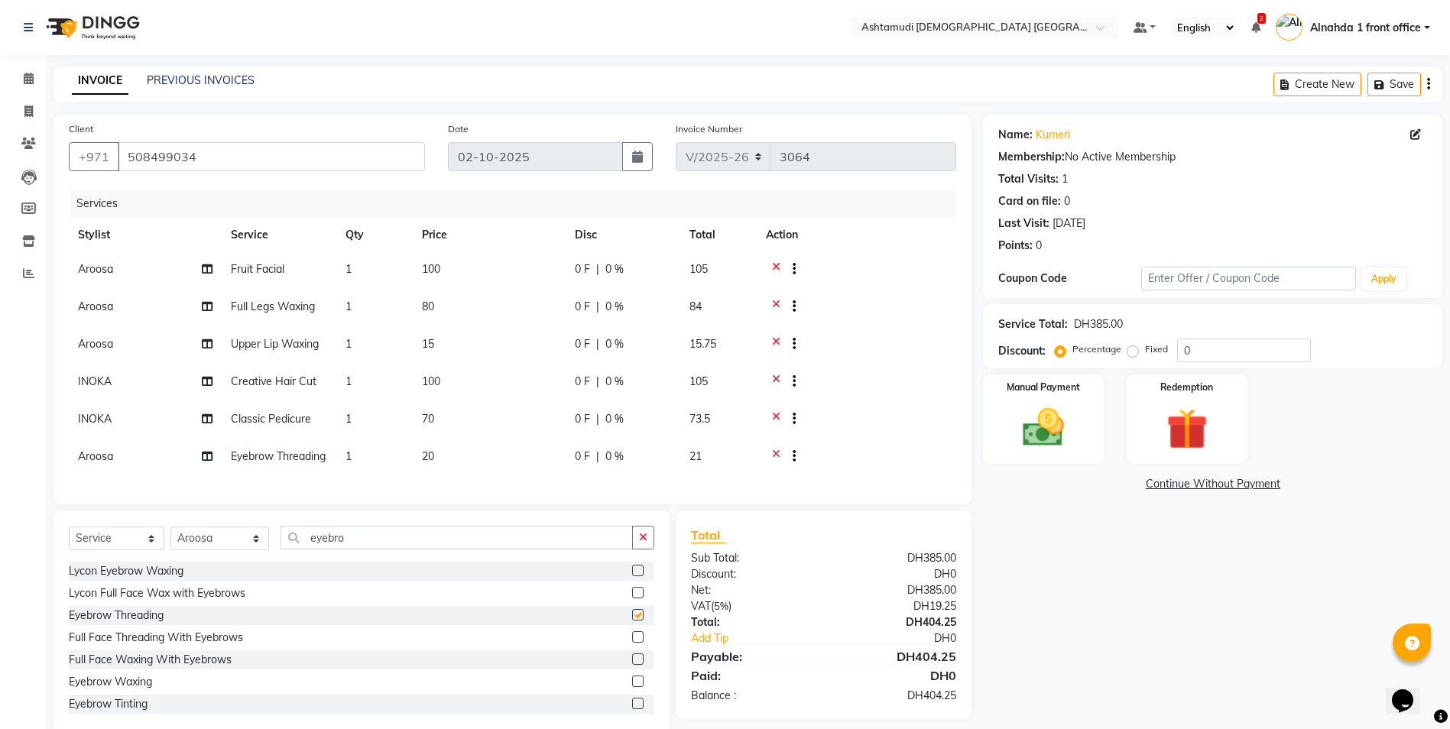
checkbox input "false"
click at [1213, 345] on input "0" at bounding box center [1244, 351] width 134 height 24
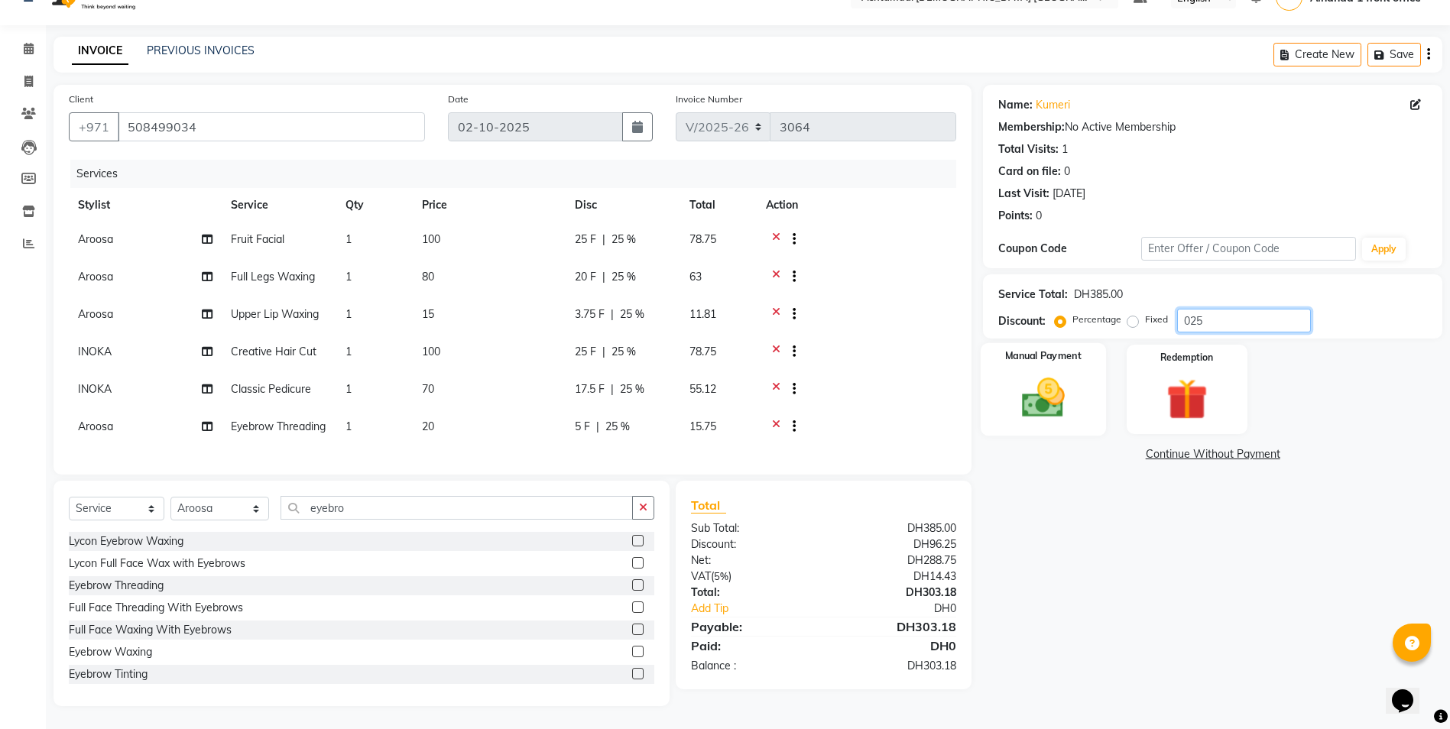
type input "025"
click at [1053, 373] on img at bounding box center [1043, 398] width 70 height 50
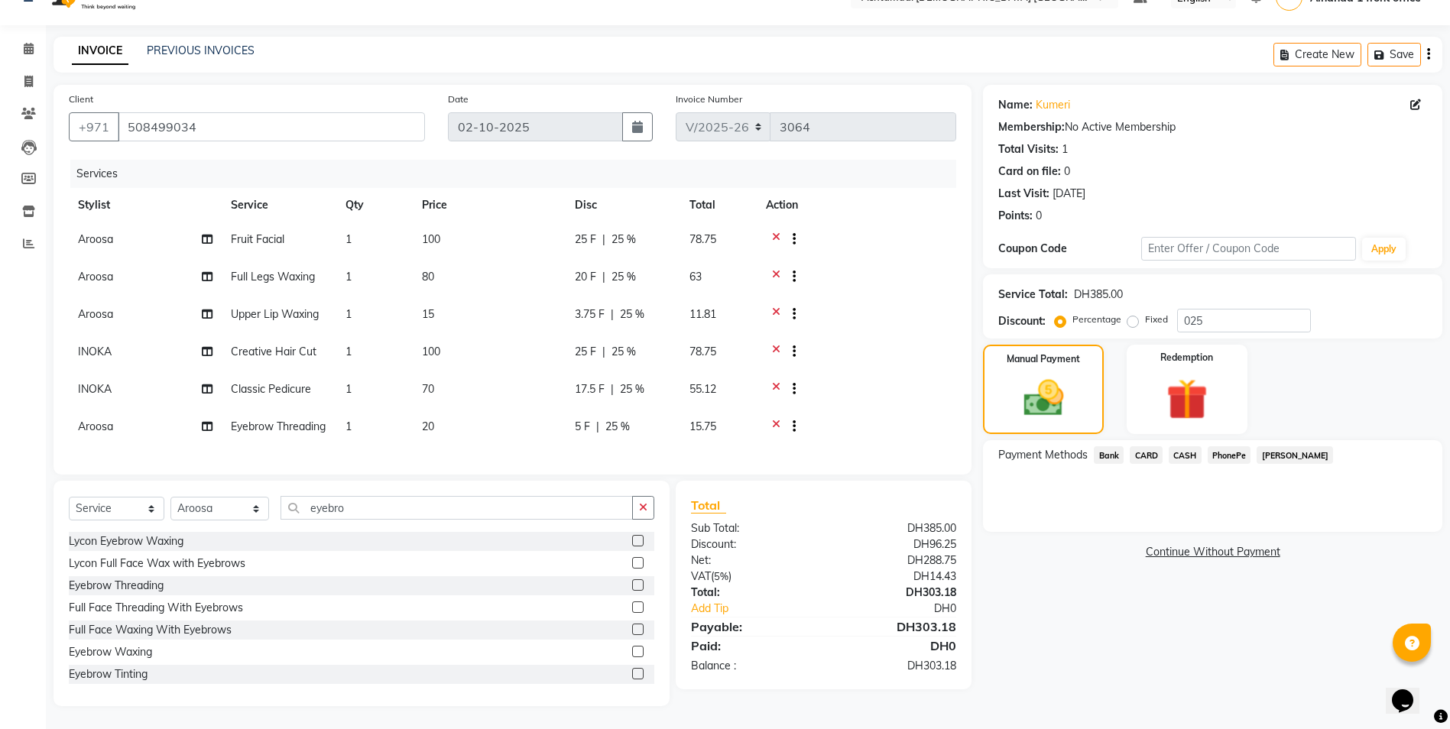
click at [1145, 446] on span "CARD" at bounding box center [1145, 455] width 33 height 18
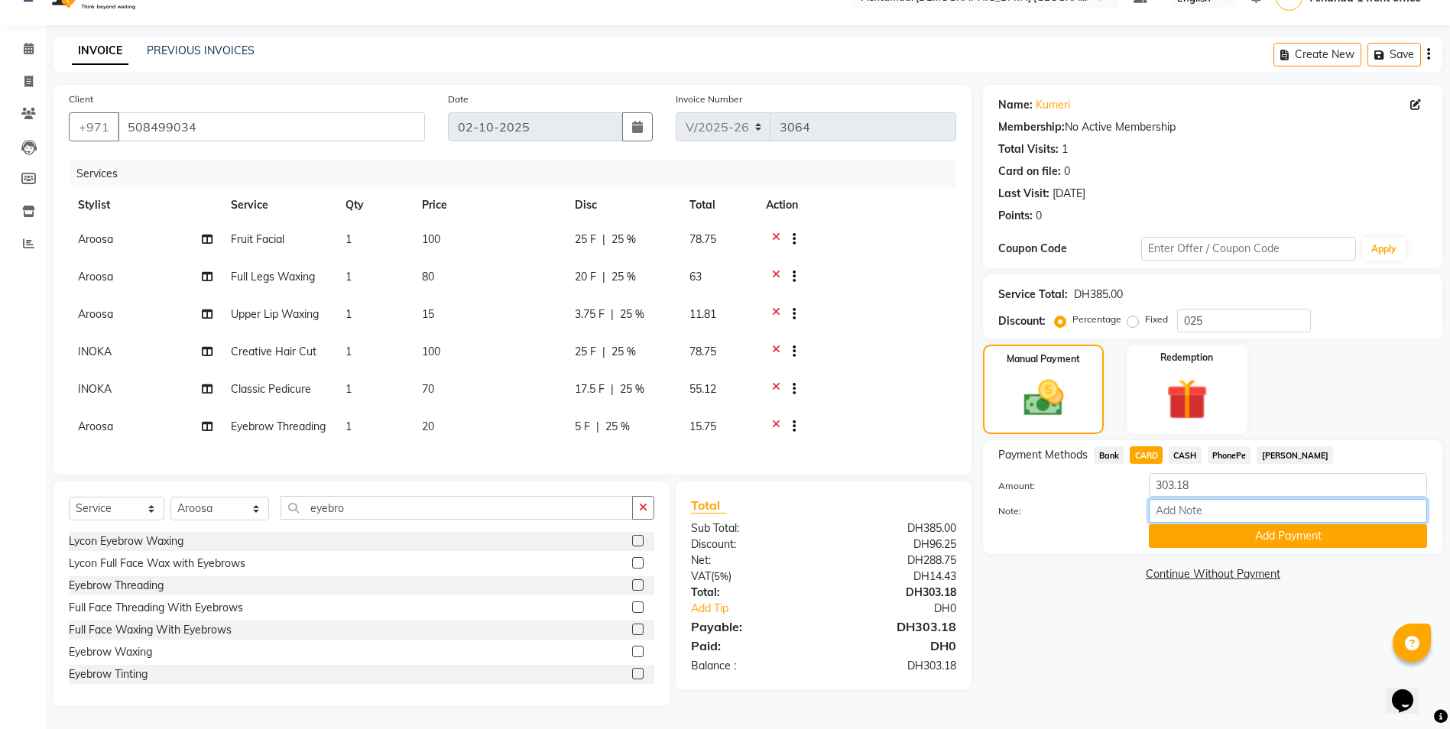
click at [1169, 499] on input "Note:" at bounding box center [1287, 511] width 278 height 24
type input "presila"
click at [1201, 524] on button "Add Payment" at bounding box center [1287, 536] width 278 height 24
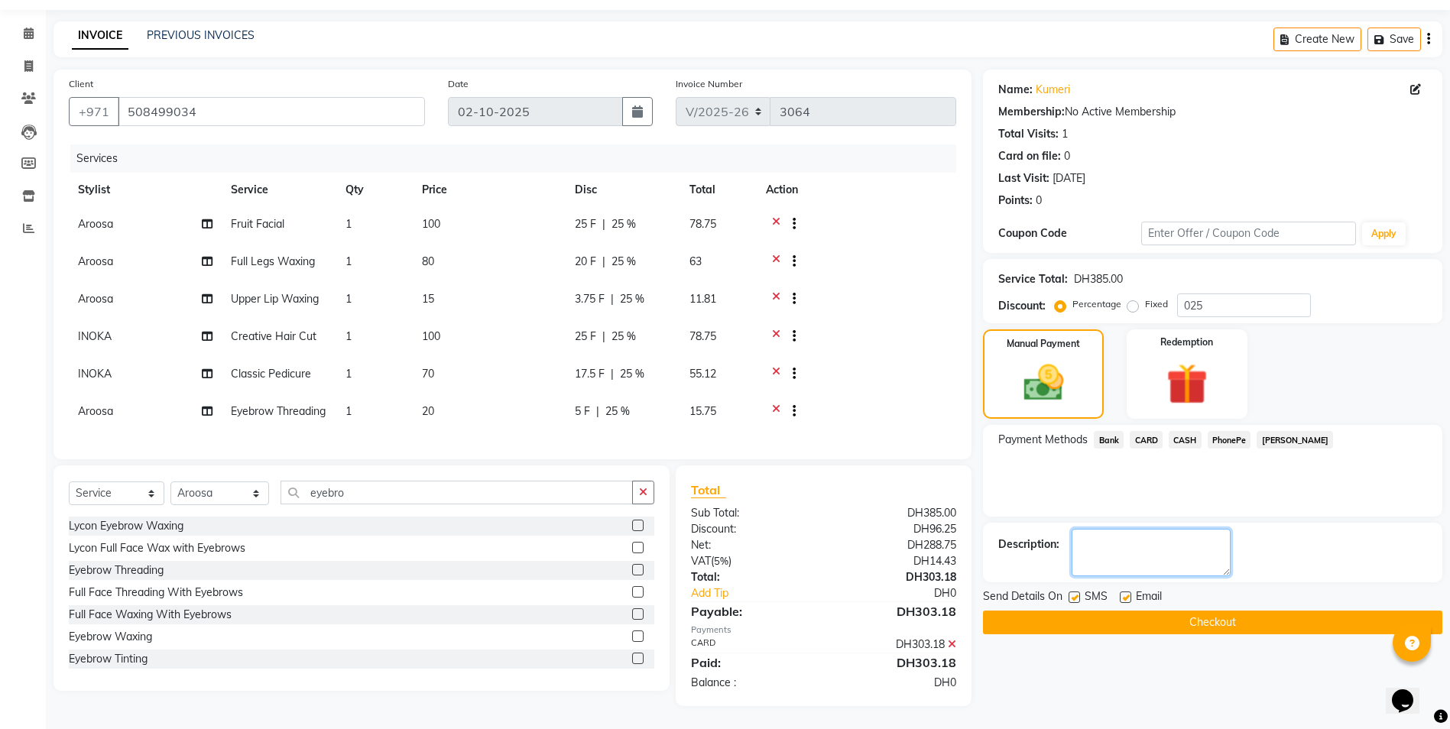
click at [1104, 548] on textarea at bounding box center [1150, 552] width 159 height 47
type textarea "0004"
click at [1152, 611] on button "Checkout" at bounding box center [1212, 623] width 459 height 24
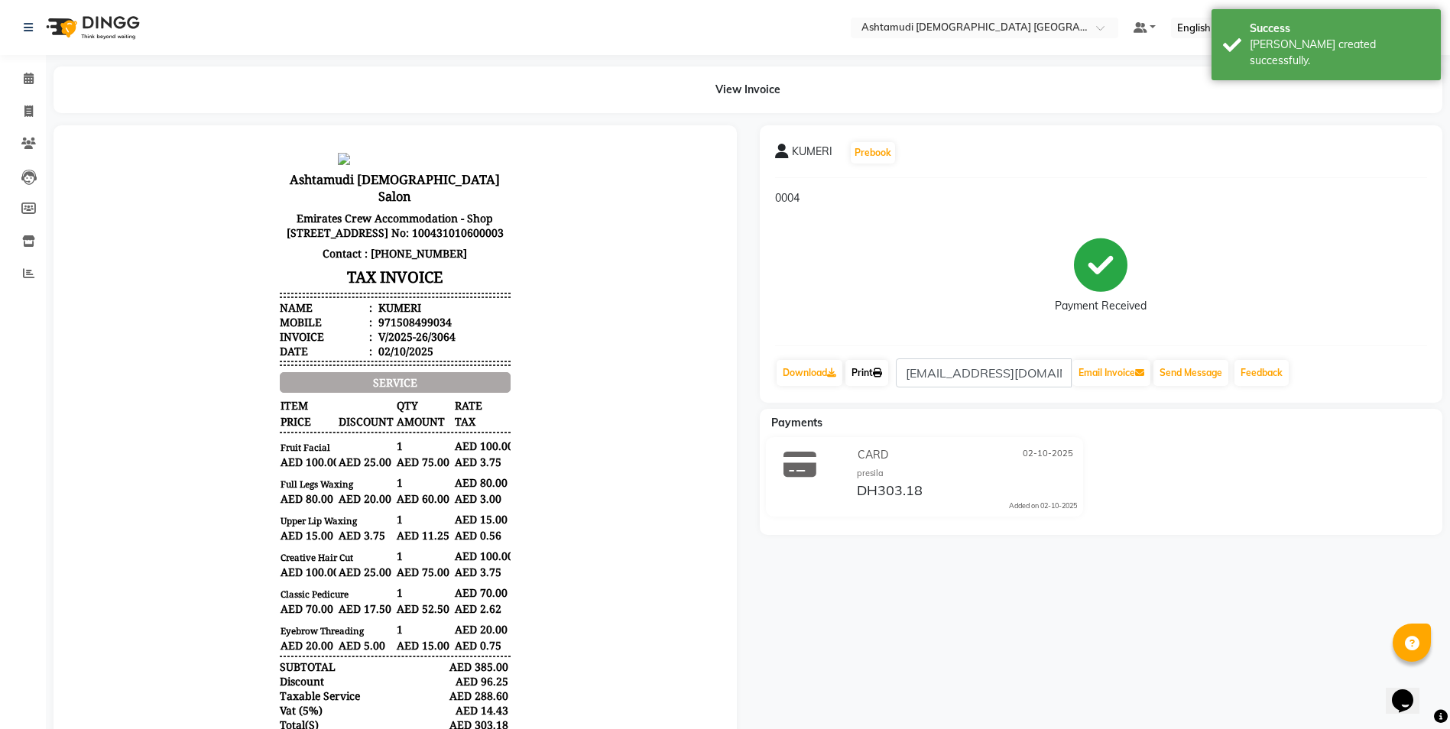
click at [877, 374] on icon at bounding box center [877, 372] width 9 height 9
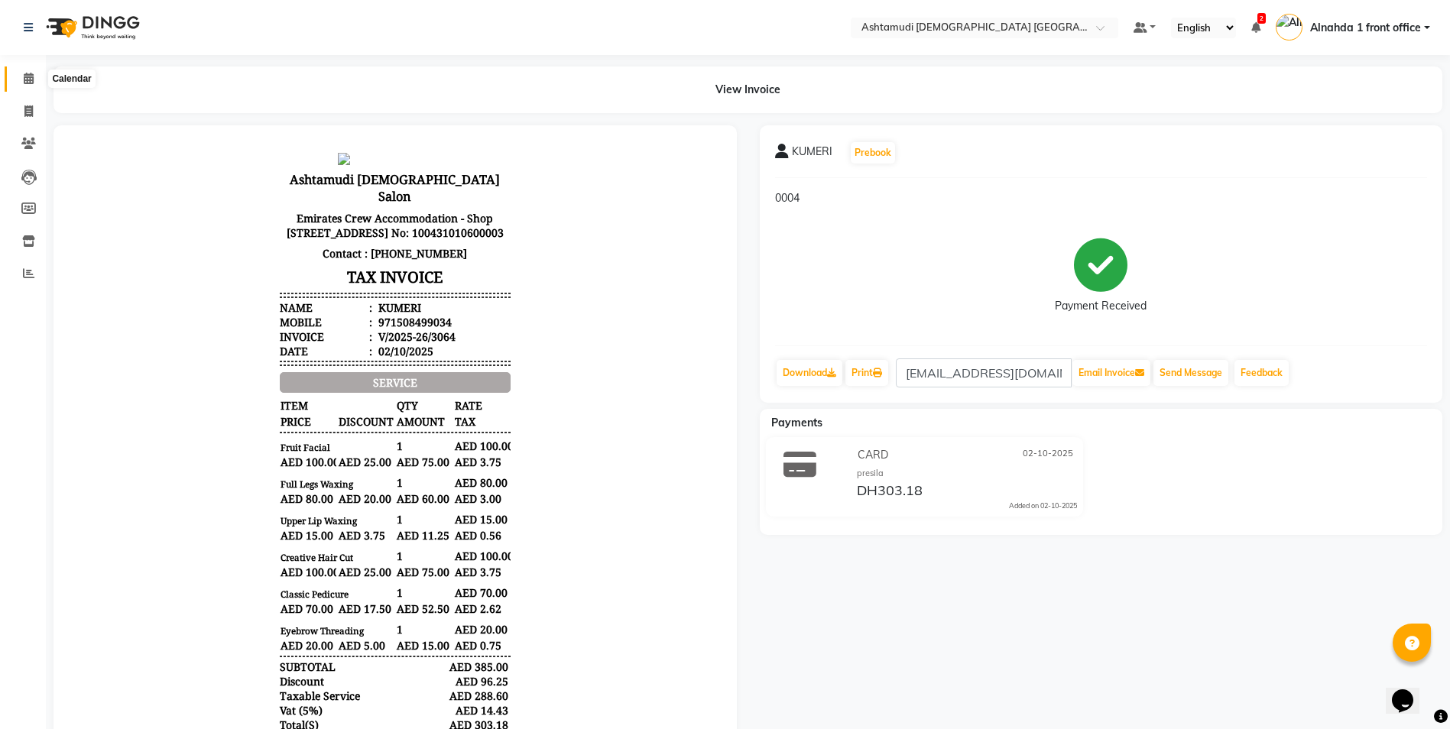
click at [24, 79] on icon at bounding box center [29, 78] width 10 height 11
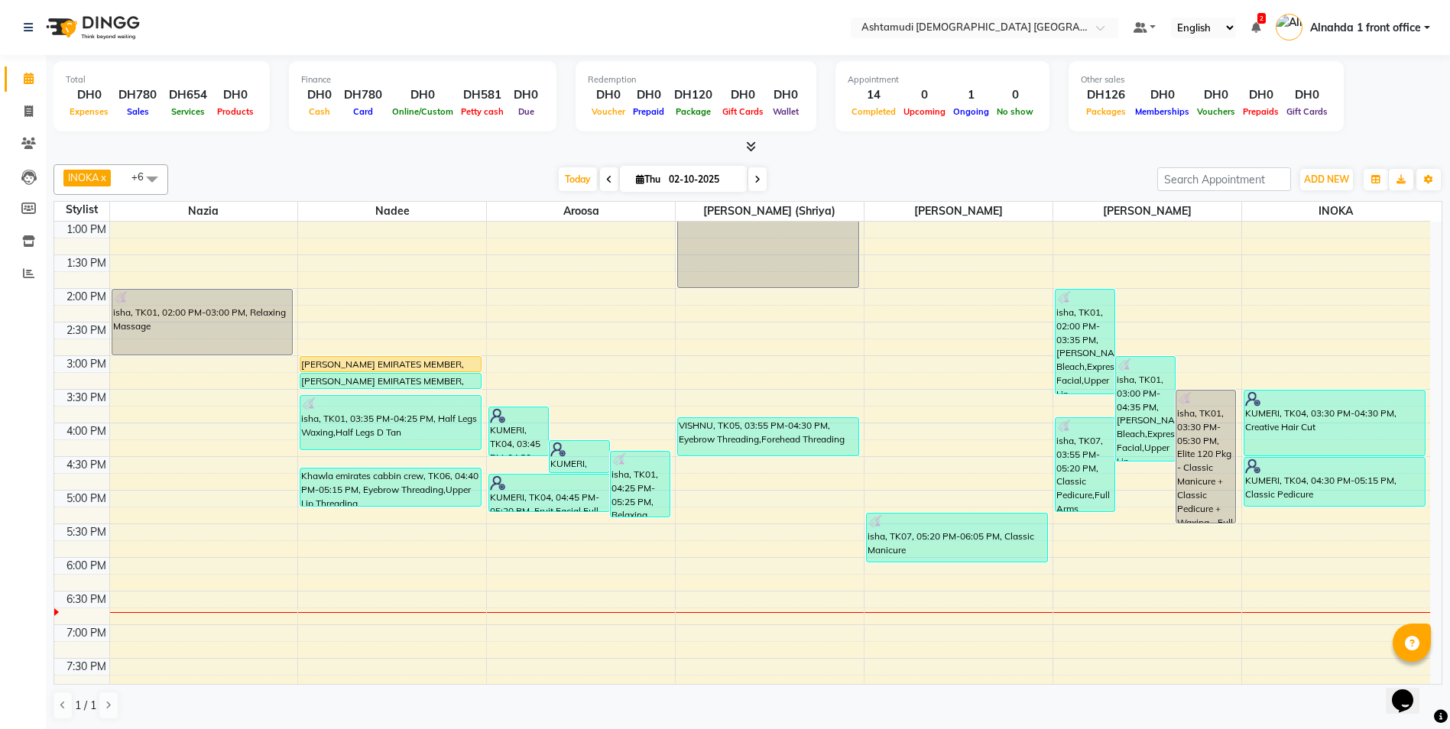
scroll to position [306, 0]
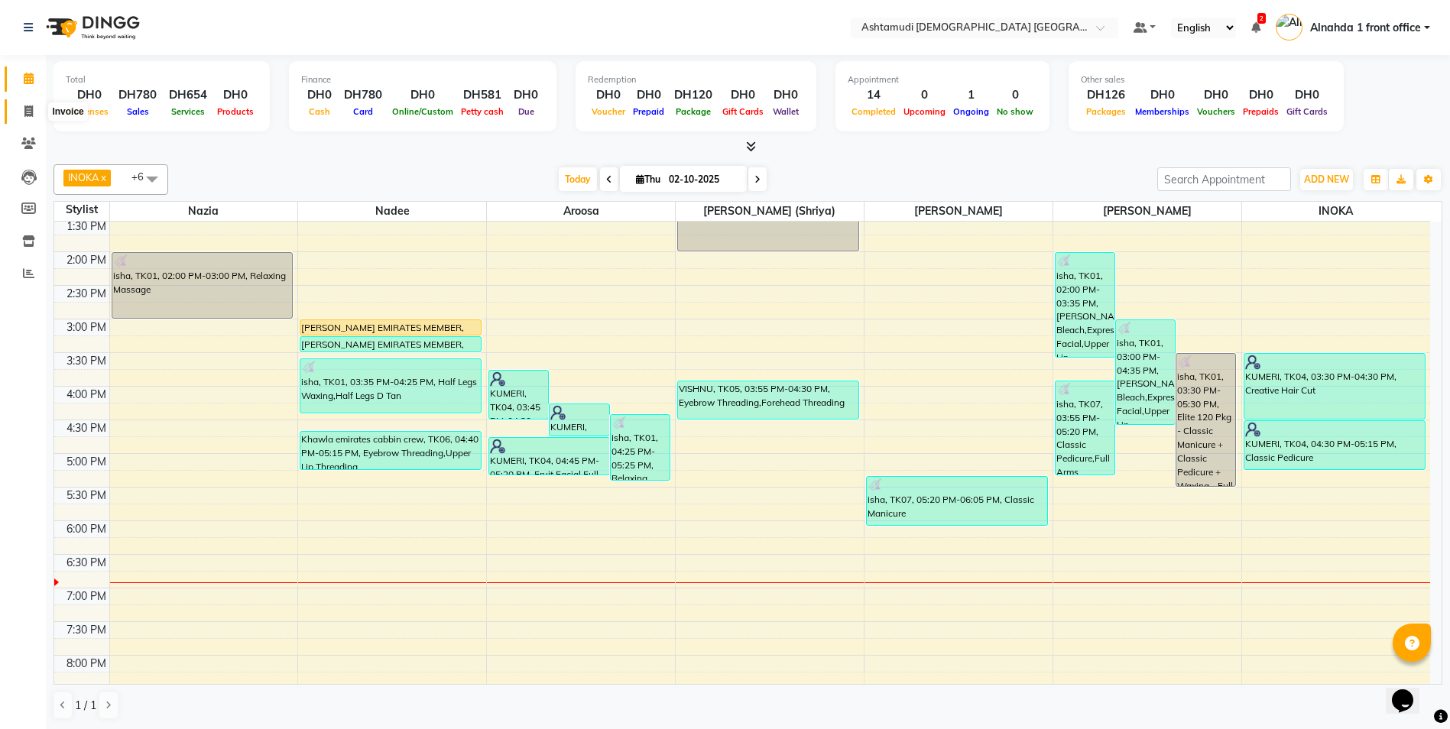
click at [24, 107] on icon at bounding box center [28, 110] width 8 height 11
select select "service"
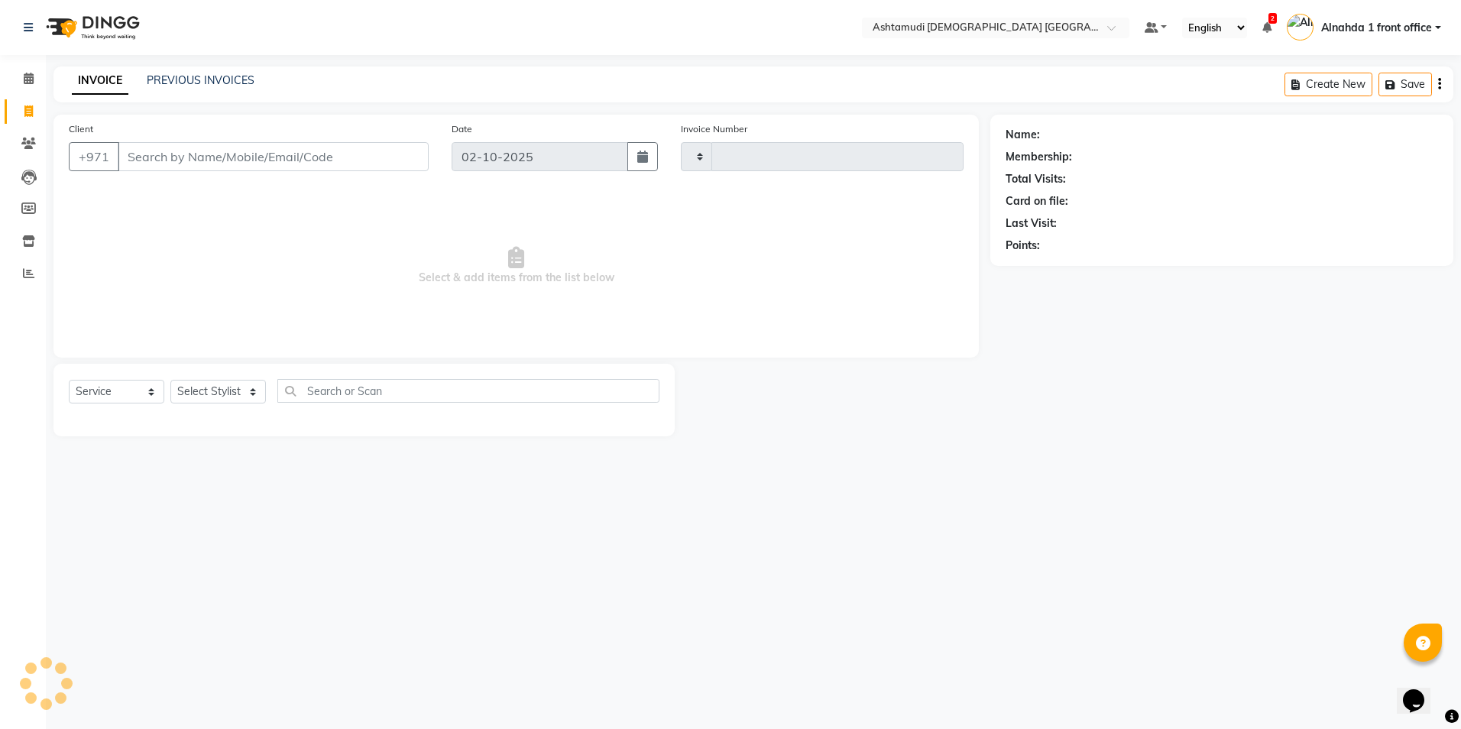
click at [141, 157] on input "Client" at bounding box center [273, 156] width 311 height 29
type input "3065"
select select "7242"
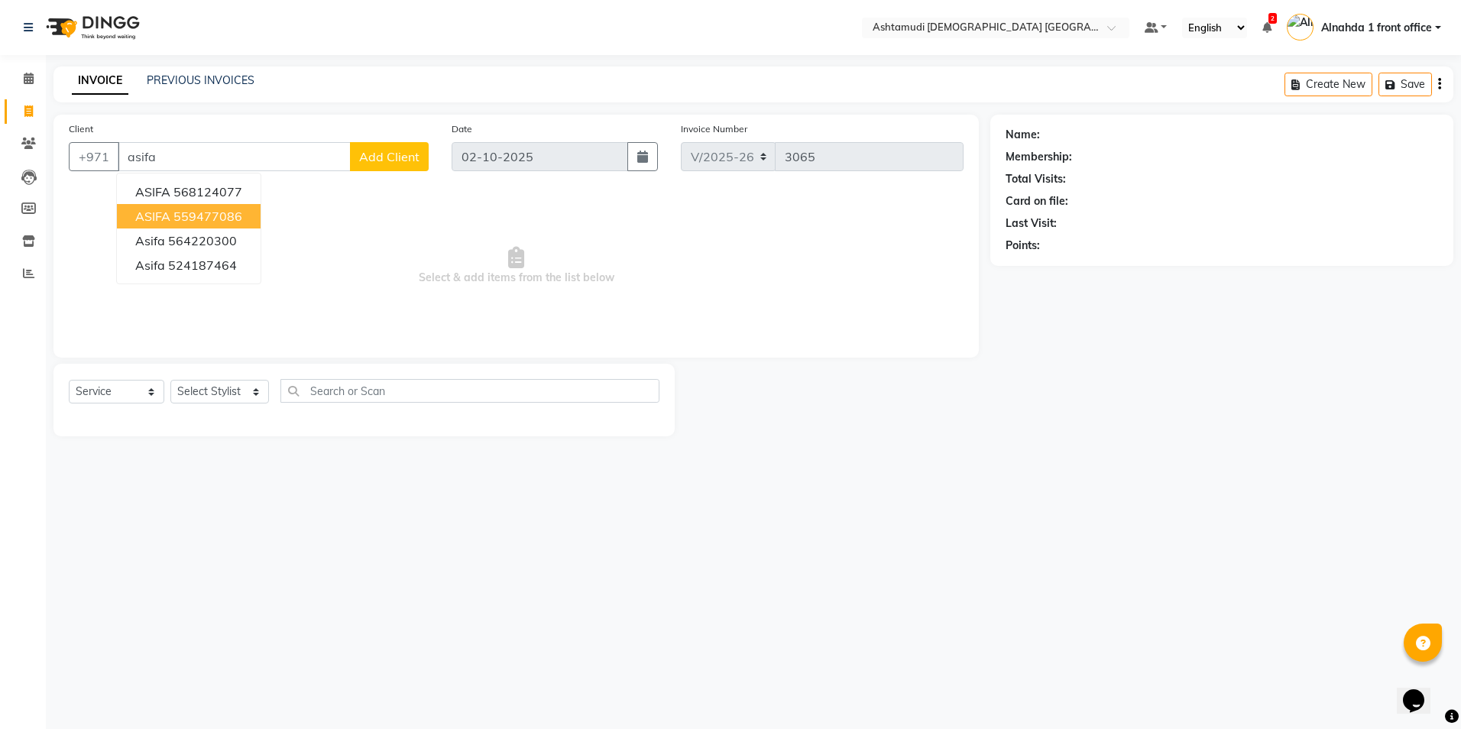
click at [177, 214] on ngb-highlight "559477086" at bounding box center [207, 216] width 69 height 15
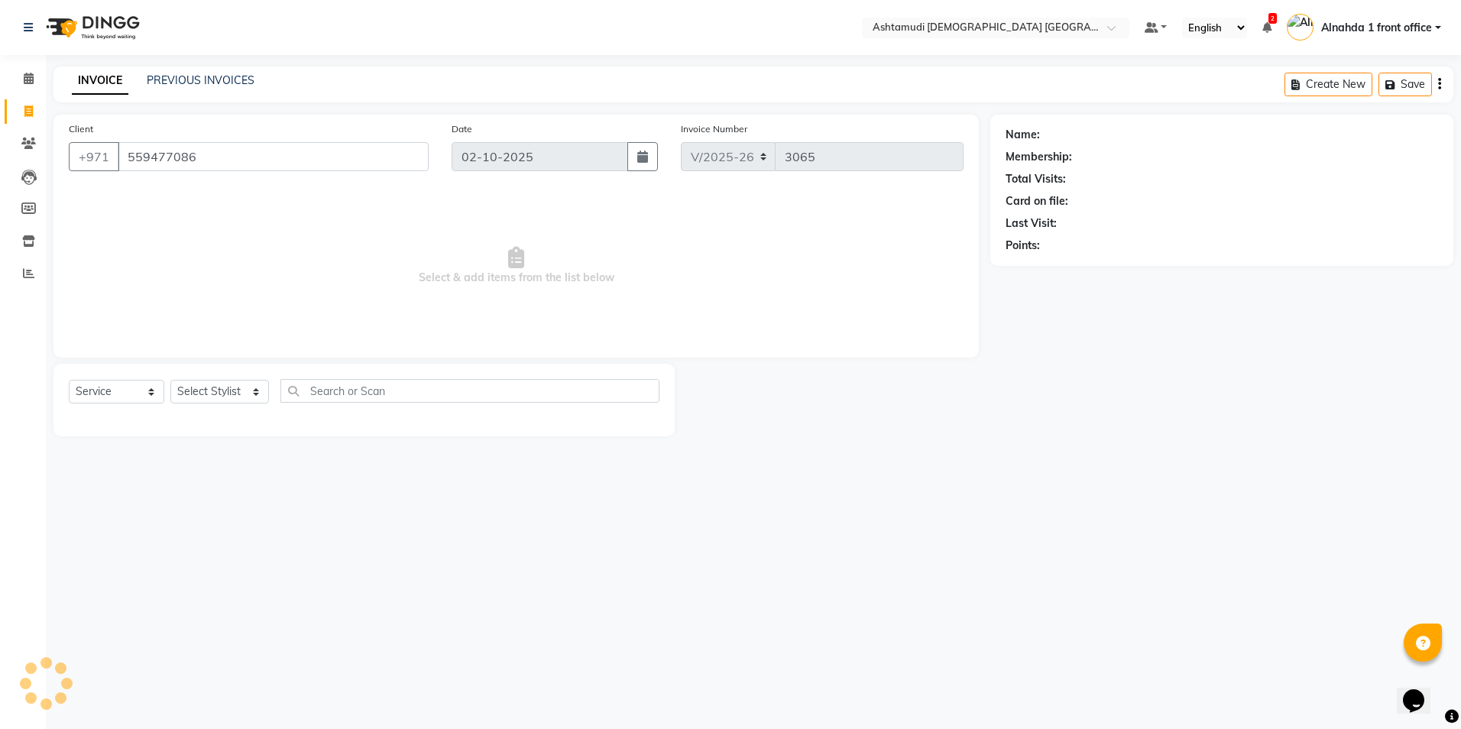
type input "559477086"
click at [251, 391] on select "Select Stylist Alnahda 1 front office [PERSON_NAME] [PERSON_NAME] DINGG TAB USE…" at bounding box center [219, 392] width 99 height 24
select select "62799"
click at [170, 380] on select "Select Stylist Alnahda 1 front office [PERSON_NAME] [PERSON_NAME] DINGG TAB USE…" at bounding box center [219, 392] width 99 height 24
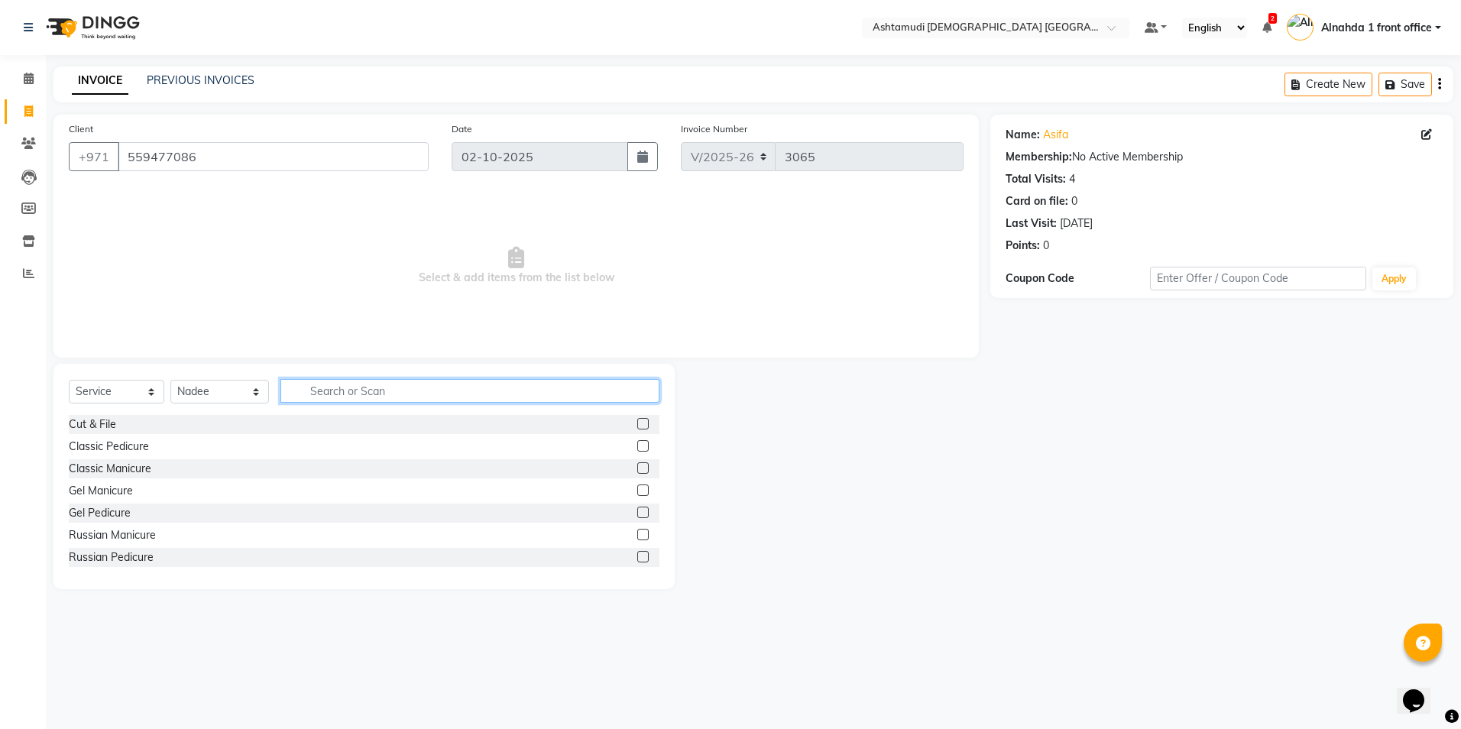
click at [338, 387] on input "text" at bounding box center [469, 391] width 378 height 24
type input "eye"
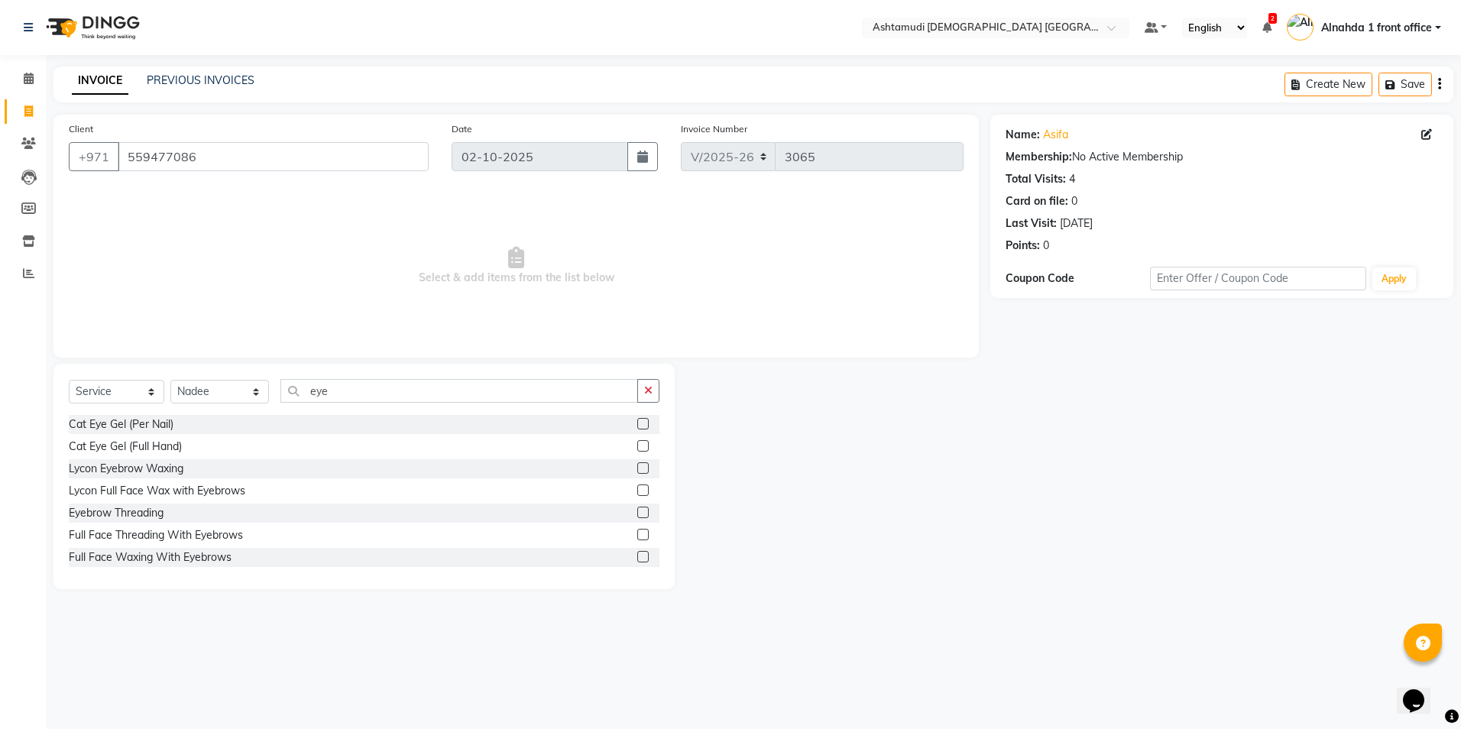
click at [637, 513] on label at bounding box center [642, 512] width 11 height 11
click at [637, 513] on input "checkbox" at bounding box center [642, 513] width 10 height 10
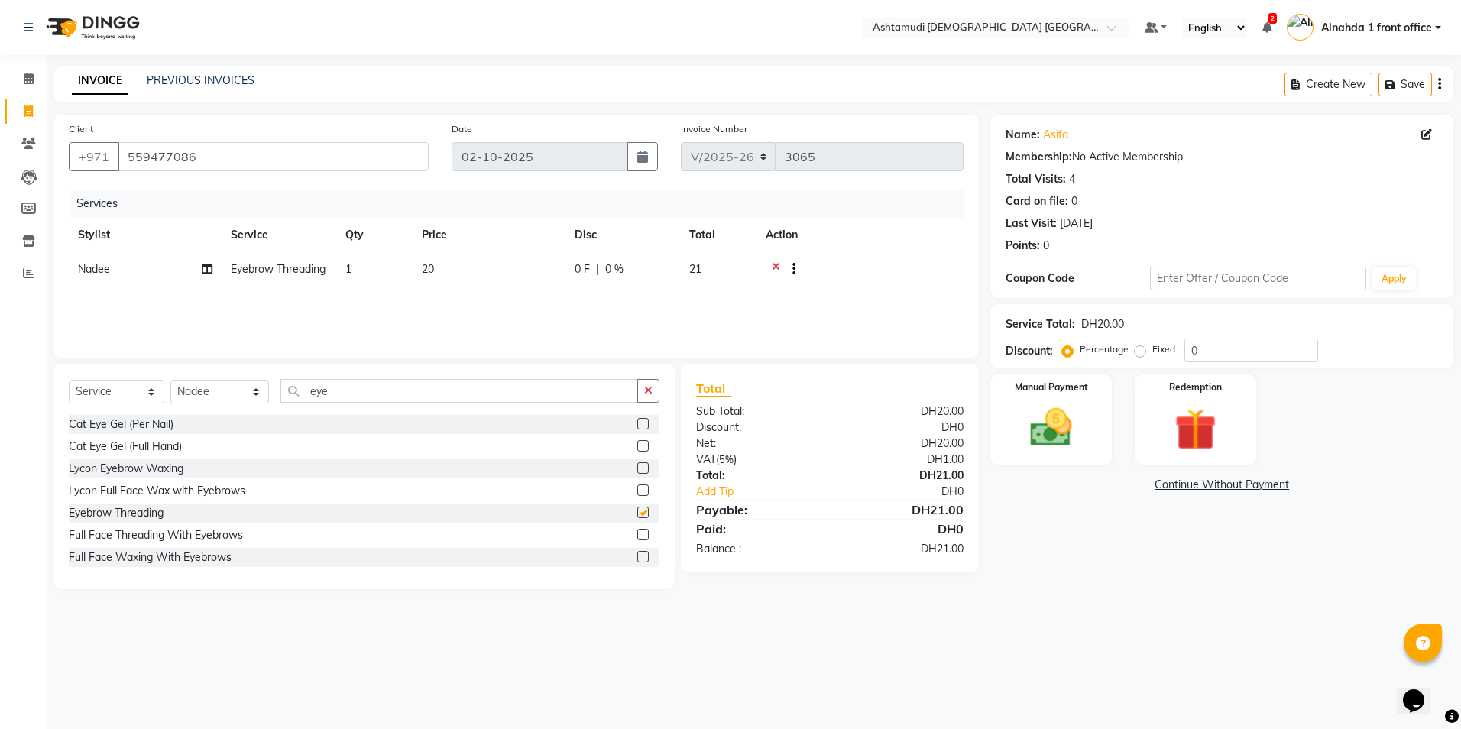
checkbox input "false"
click at [352, 263] on td "1" at bounding box center [374, 270] width 76 height 37
select select "62799"
click at [430, 274] on input "1" at bounding box center [446, 273] width 58 height 24
type input "2"
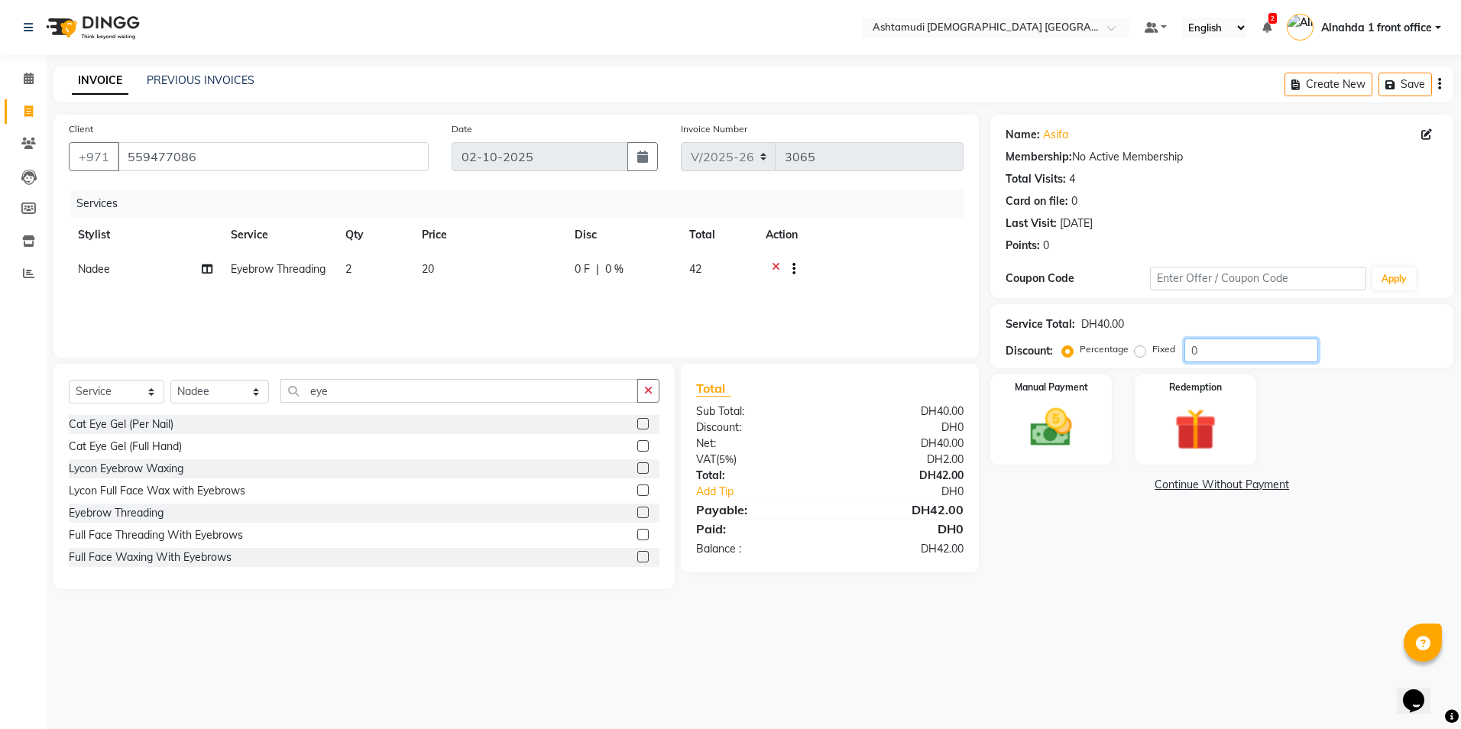
click at [1220, 348] on input "0" at bounding box center [1251, 351] width 134 height 24
type input "015"
click at [1053, 431] on img at bounding box center [1051, 428] width 71 height 50
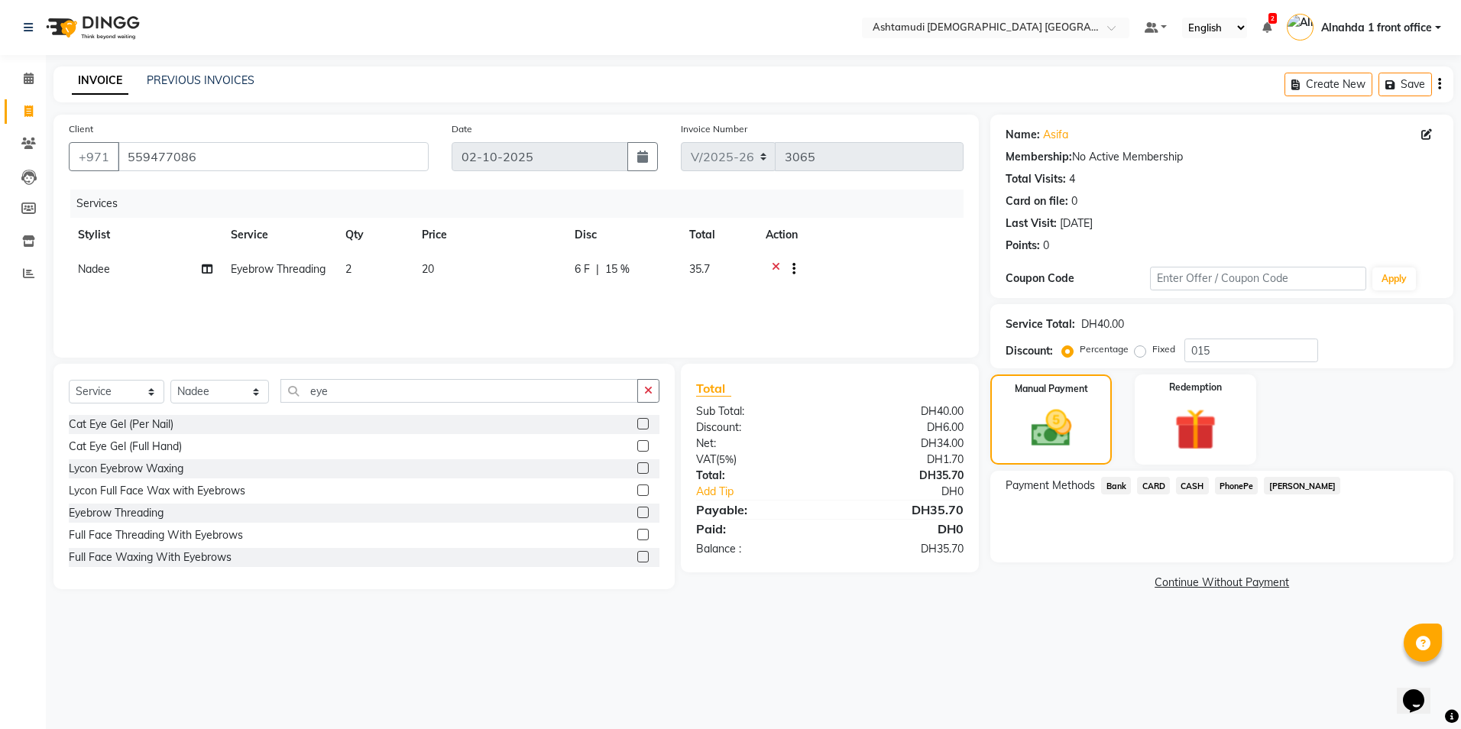
click at [1156, 484] on span "CARD" at bounding box center [1153, 486] width 33 height 18
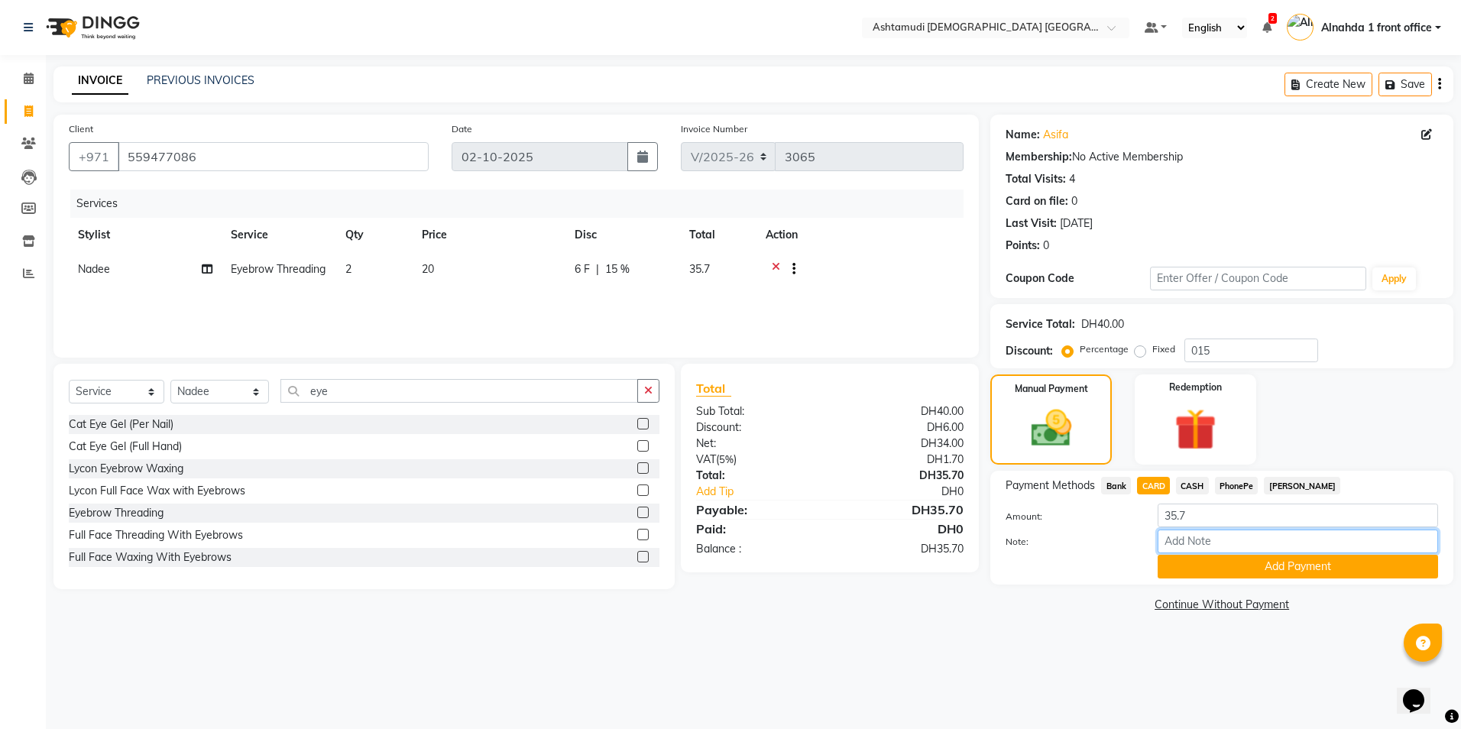
click at [1171, 540] on input "Note:" at bounding box center [1298, 542] width 280 height 24
type input "presila"
click at [1181, 562] on button "Add Payment" at bounding box center [1298, 567] width 280 height 24
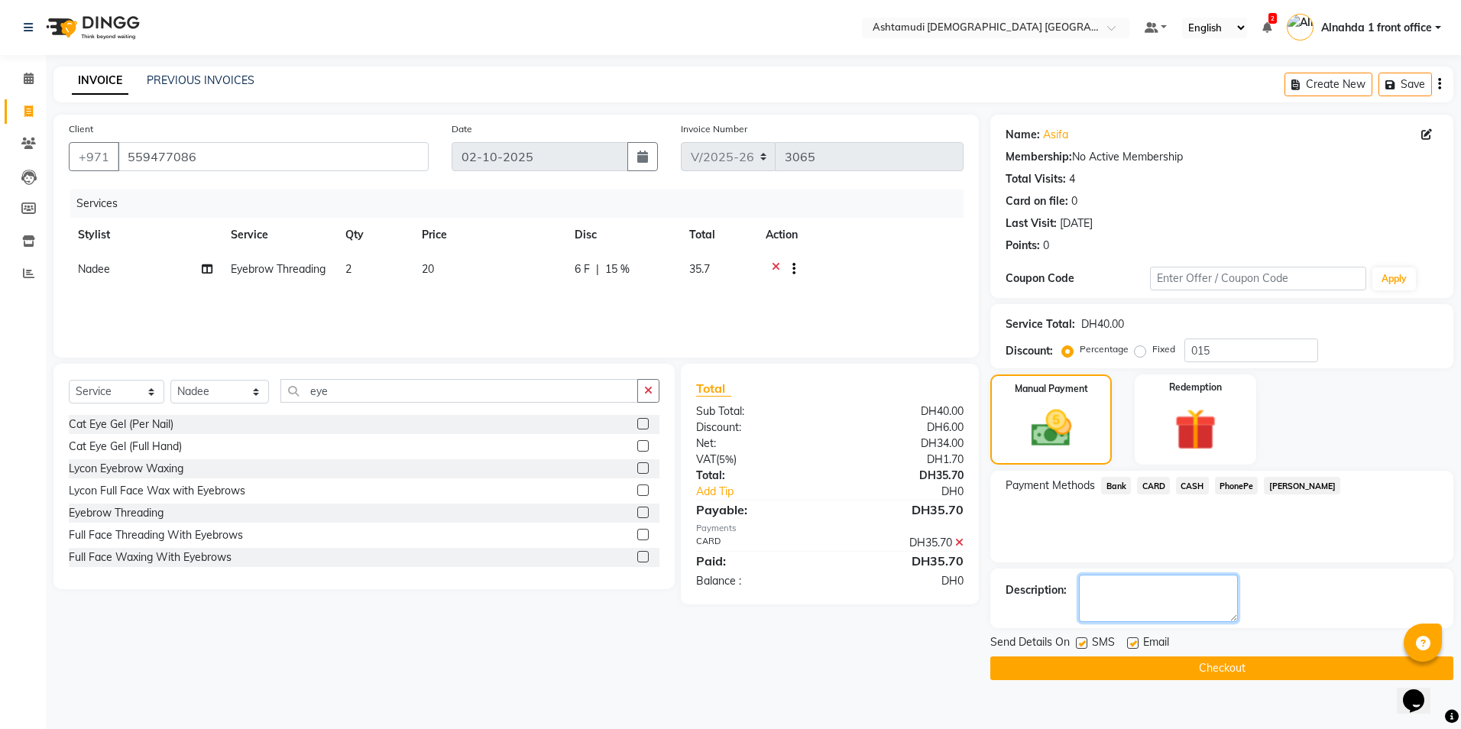
click at [1115, 598] on textarea at bounding box center [1158, 598] width 159 height 47
type textarea "9282"
click at [1135, 672] on button "Checkout" at bounding box center [1221, 668] width 463 height 24
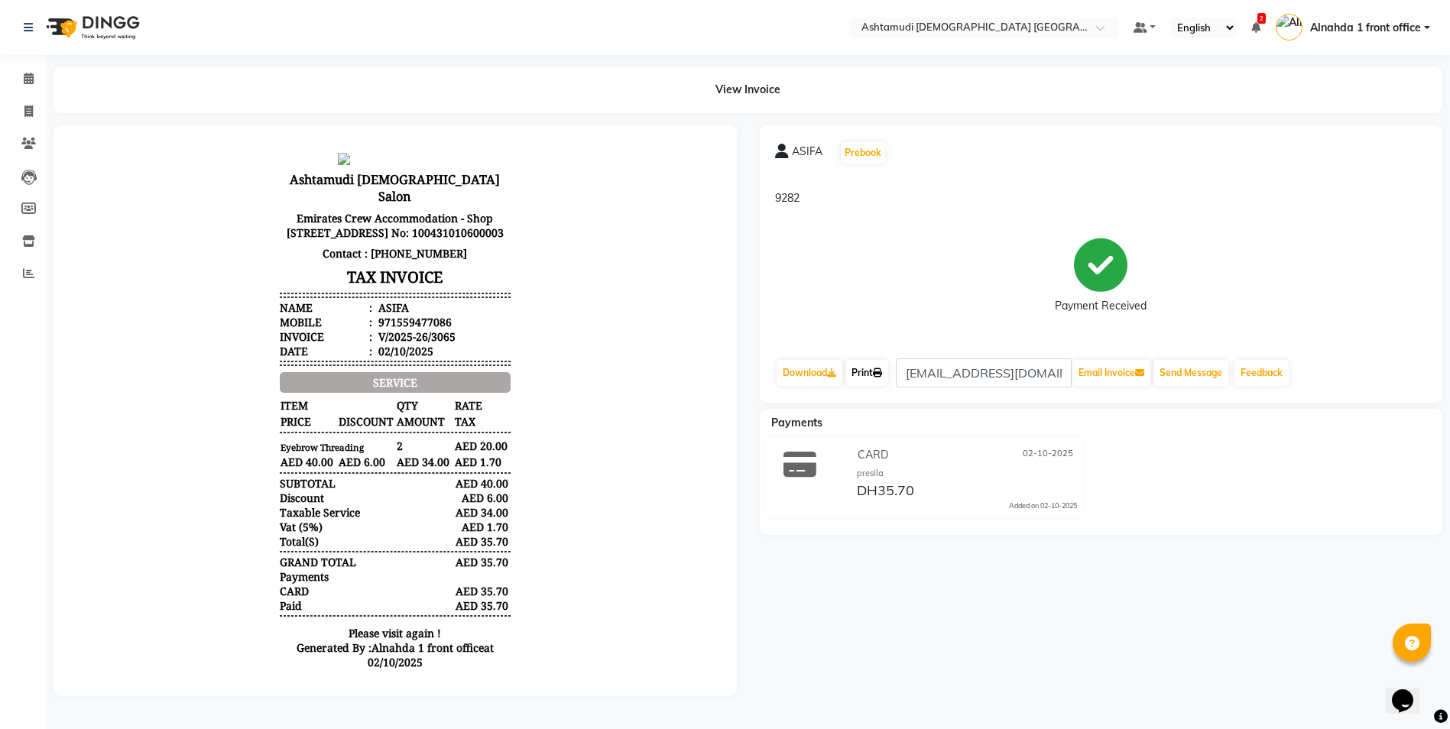
click at [860, 374] on link "Print" at bounding box center [866, 373] width 43 height 26
click at [31, 77] on icon at bounding box center [29, 78] width 10 height 11
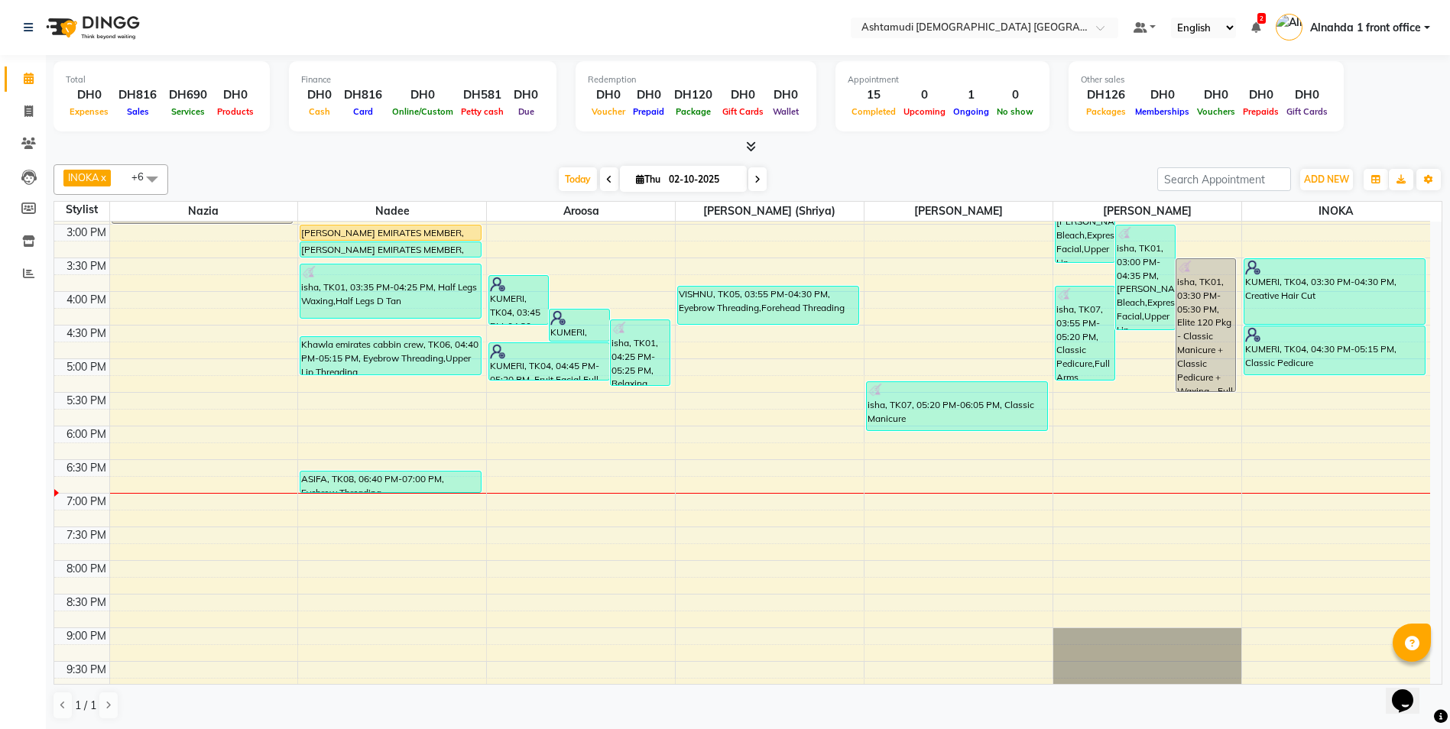
scroll to position [402, 0]
click at [34, 141] on icon at bounding box center [28, 143] width 15 height 11
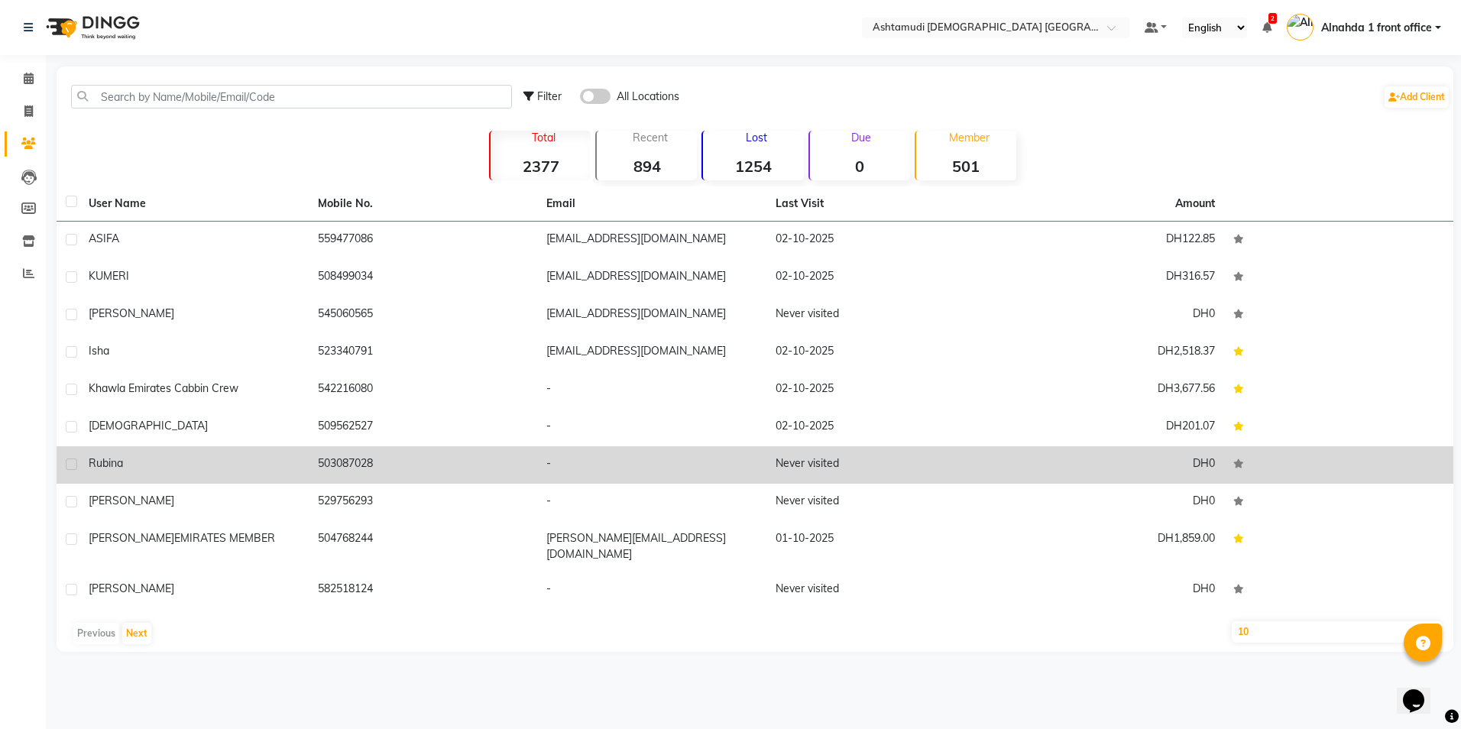
drag, startPoint x: 317, startPoint y: 465, endPoint x: 413, endPoint y: 468, distance: 95.6
click at [413, 468] on td "503087028" at bounding box center [423, 464] width 229 height 37
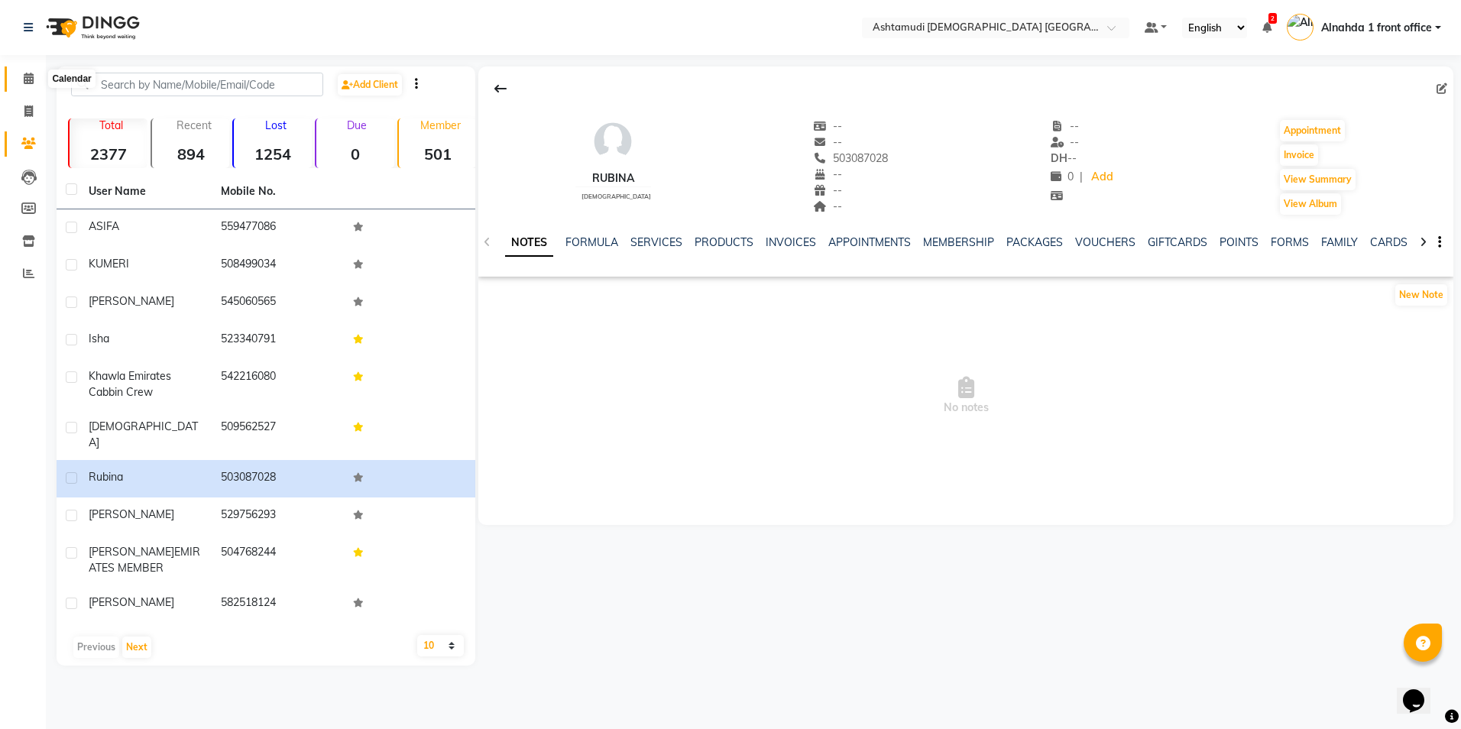
click at [27, 82] on icon at bounding box center [29, 78] width 10 height 11
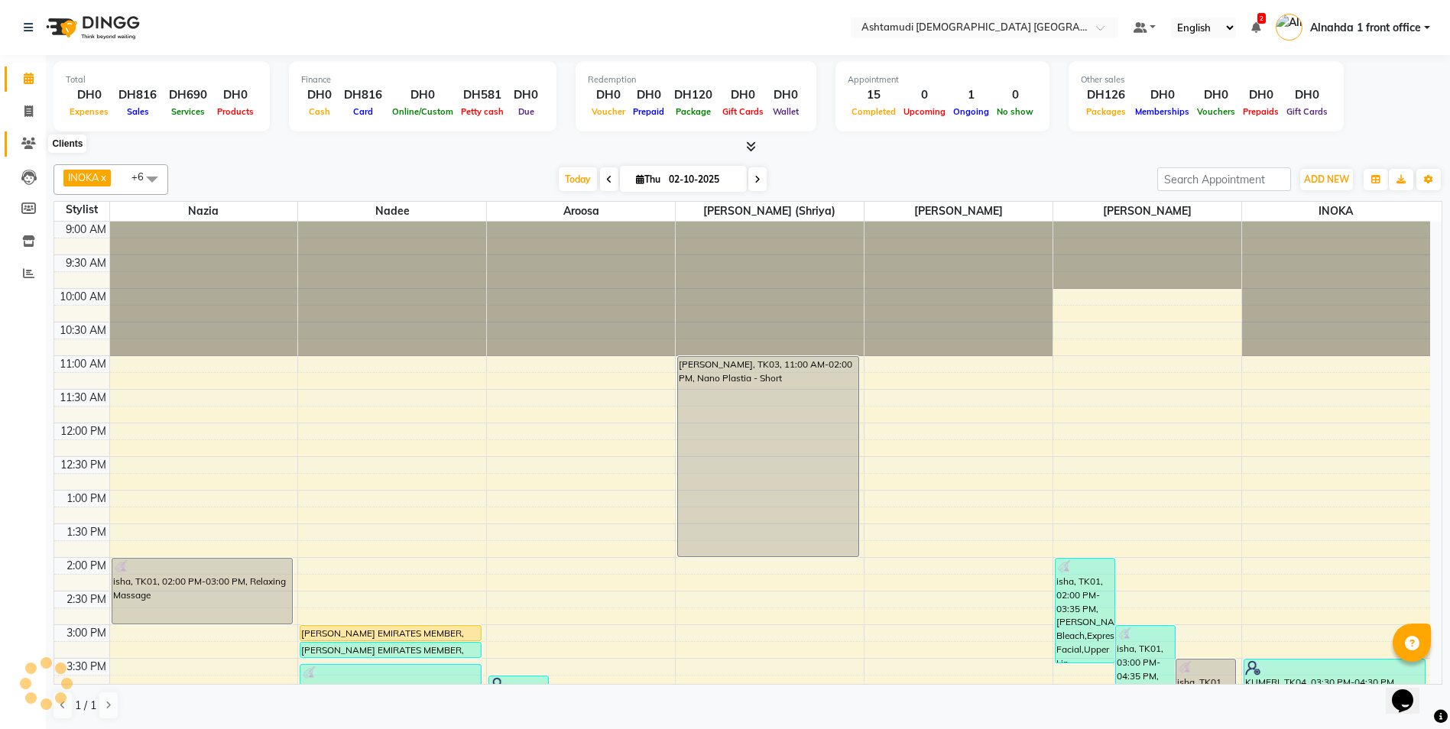
click at [28, 141] on icon at bounding box center [28, 143] width 15 height 11
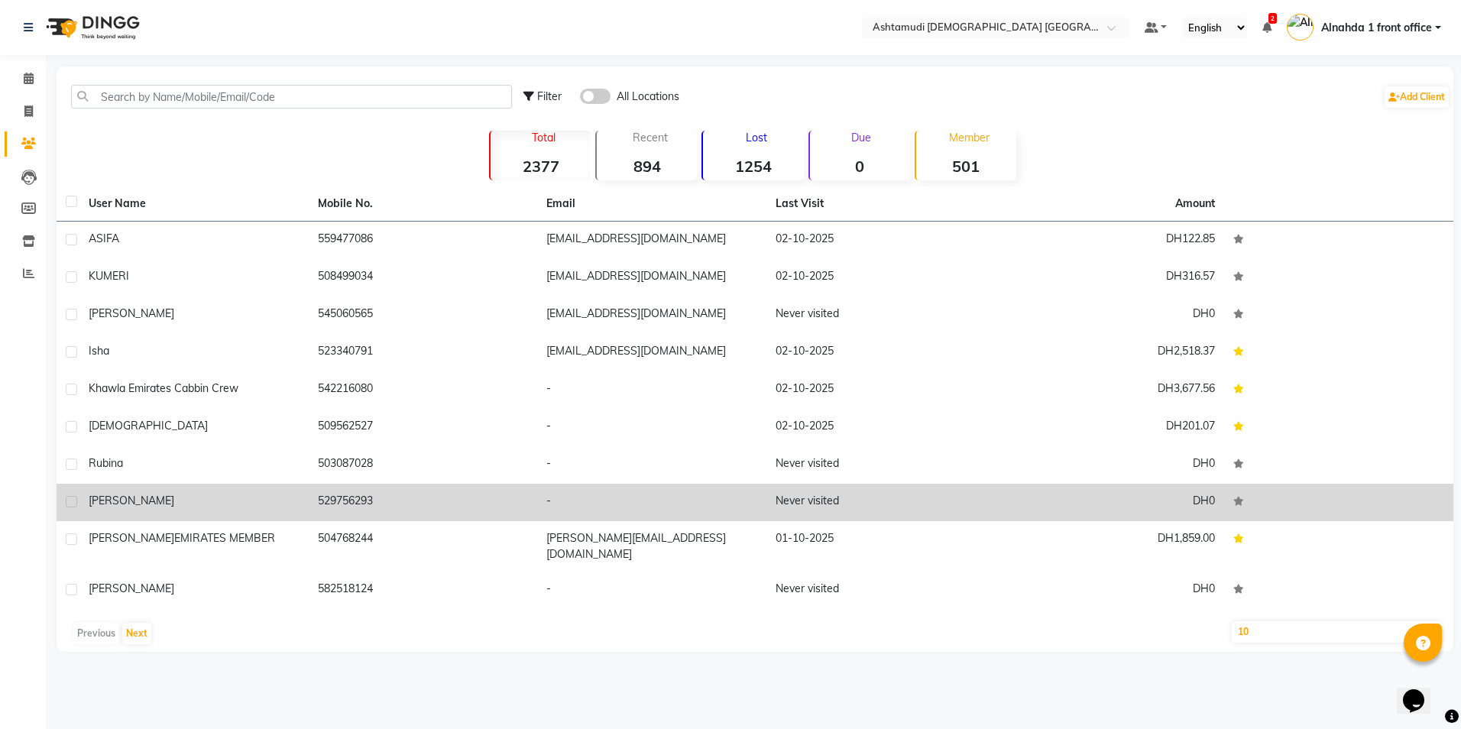
drag, startPoint x: 315, startPoint y: 503, endPoint x: 451, endPoint y: 516, distance: 136.6
click at [451, 516] on td "529756293" at bounding box center [423, 502] width 229 height 37
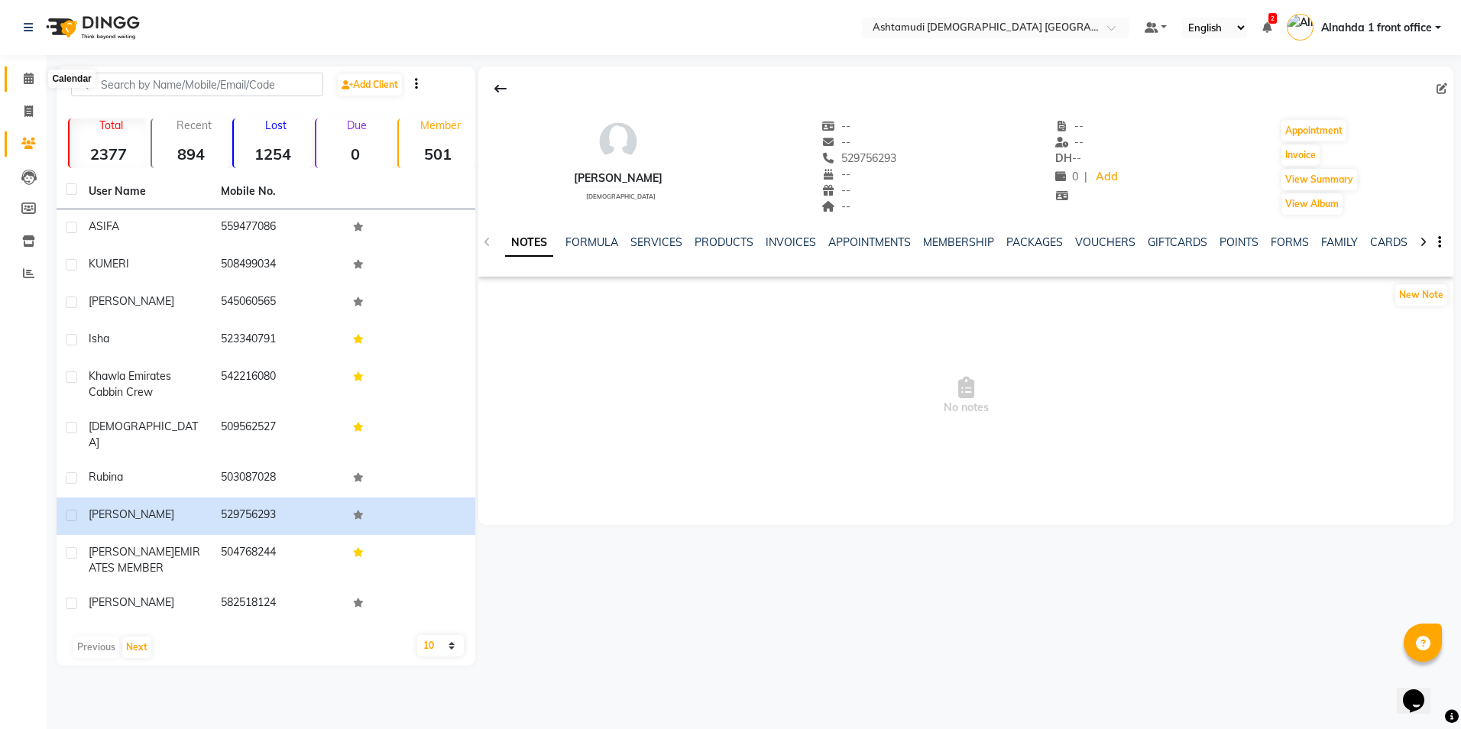
click at [24, 79] on icon at bounding box center [29, 78] width 10 height 11
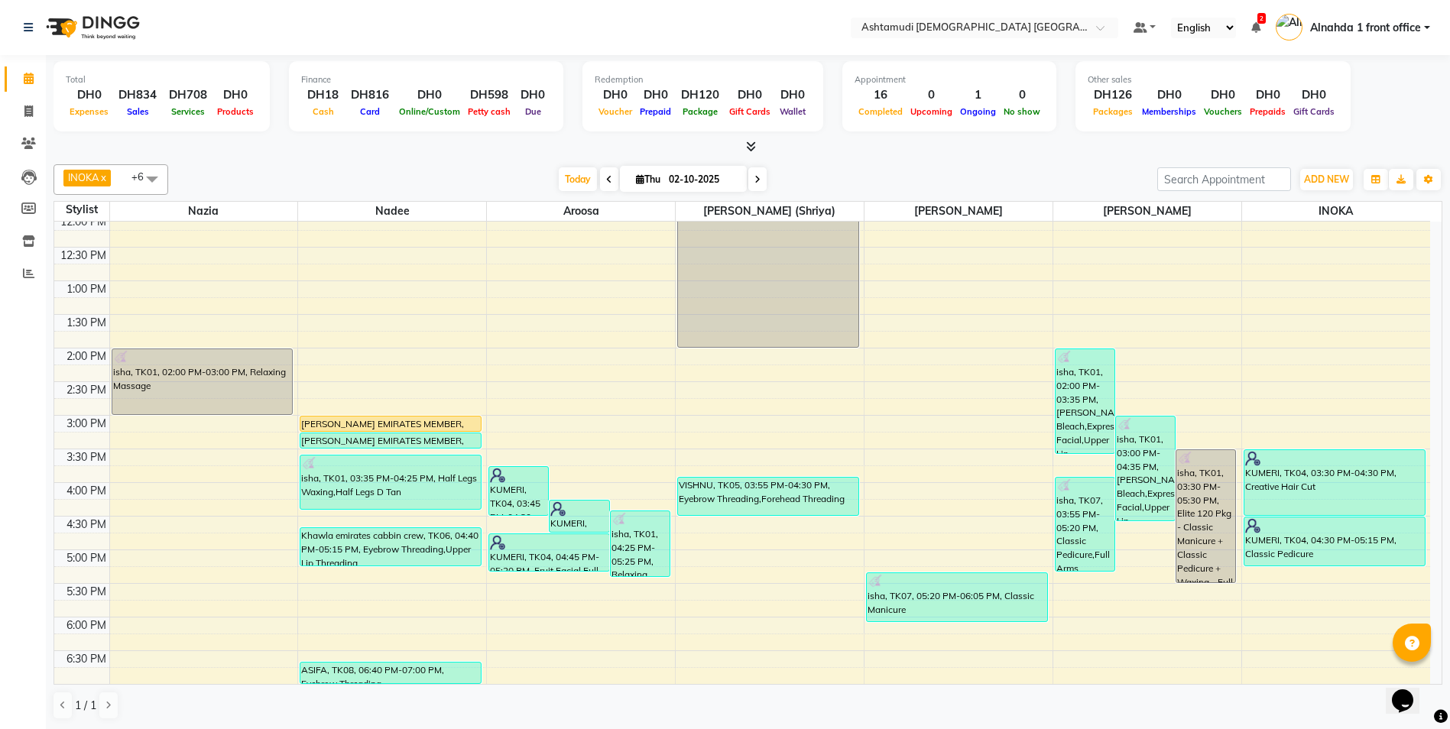
scroll to position [173, 0]
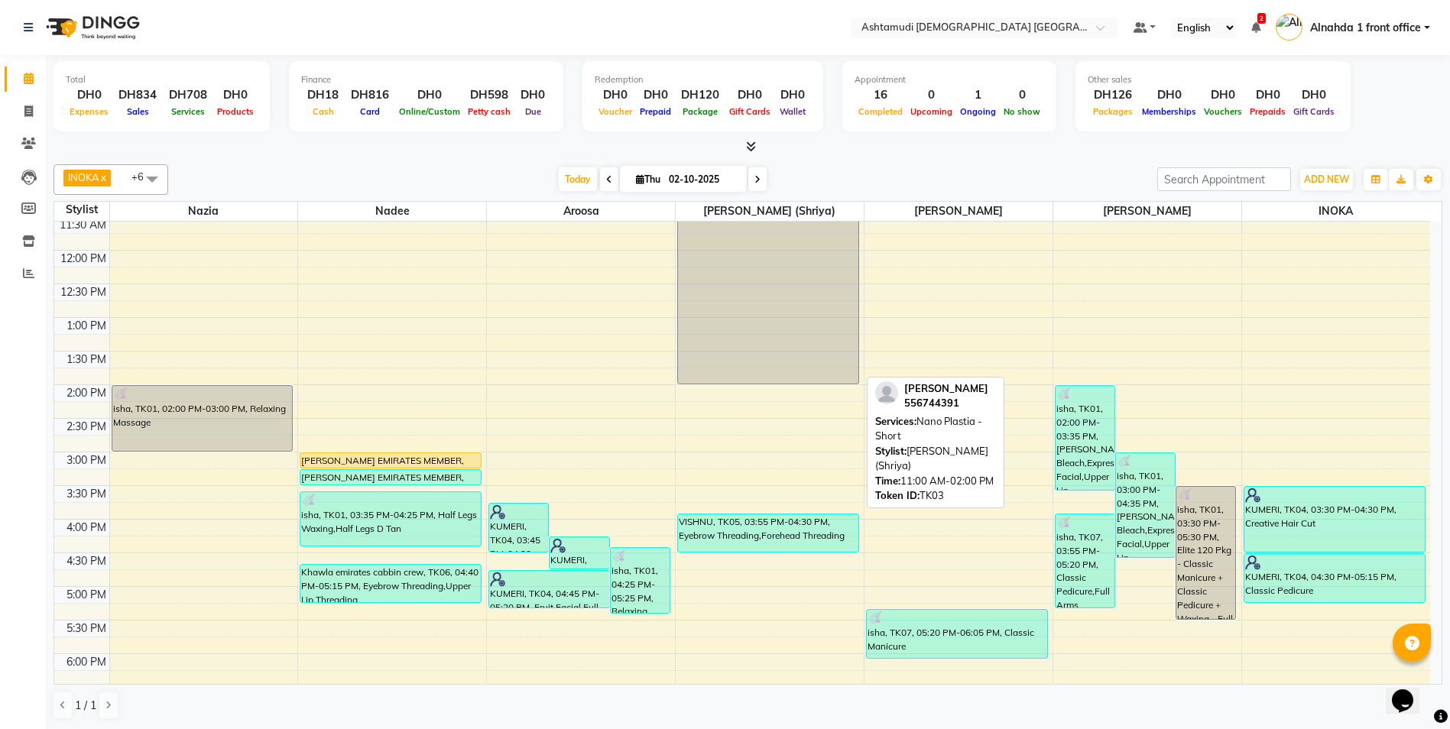
click at [761, 284] on div "[PERSON_NAME], TK03, 11:00 AM-02:00 PM, Nano Plastia - Short" at bounding box center [768, 283] width 180 height 199
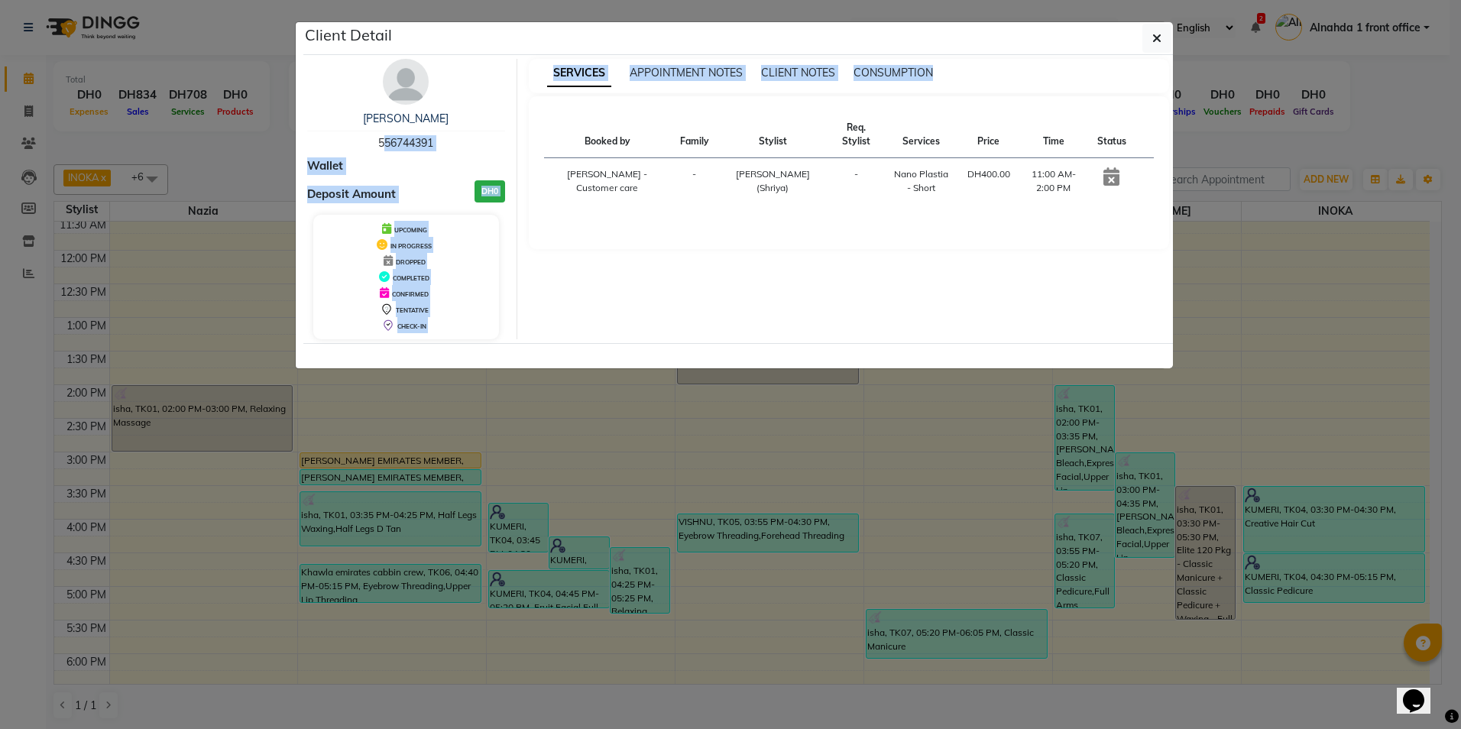
drag, startPoint x: 377, startPoint y: 137, endPoint x: 517, endPoint y: 140, distance: 139.9
click at [517, 140] on div "anwari 556744391 Wallet Deposit Amount DH0 UPCOMING IN PROGRESS DROPPED COMPLET…" at bounding box center [738, 199] width 885 height 280
drag, startPoint x: 517, startPoint y: 140, endPoint x: 679, endPoint y: 285, distance: 218.1
click at [679, 285] on div "SERVICES APPOINTMENT NOTES CLIENT NOTES CONSUMPTION Booked by Family Stylist Re…" at bounding box center [849, 199] width 664 height 280
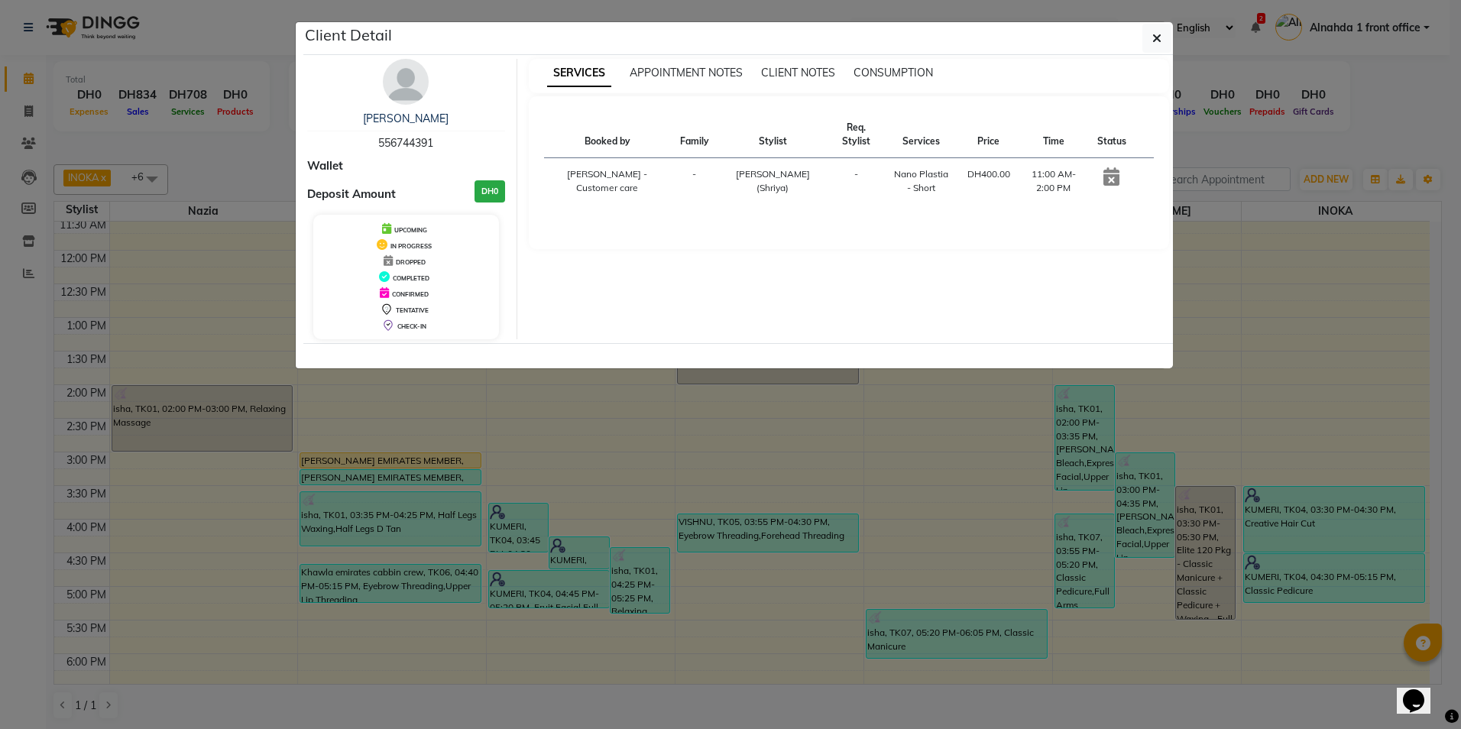
drag, startPoint x: 444, startPoint y: 141, endPoint x: 247, endPoint y: 157, distance: 197.8
click at [247, 157] on ngb-modal-window "Client Detail anwari 556744391 Wallet Deposit Amount DH0 UPCOMING IN PROGRESS D…" at bounding box center [730, 364] width 1461 height 729
drag, startPoint x: 379, startPoint y: 143, endPoint x: 478, endPoint y: 144, distance: 99.3
click at [478, 144] on div "anwari 556744391" at bounding box center [406, 131] width 198 height 40
copy span "556744391"
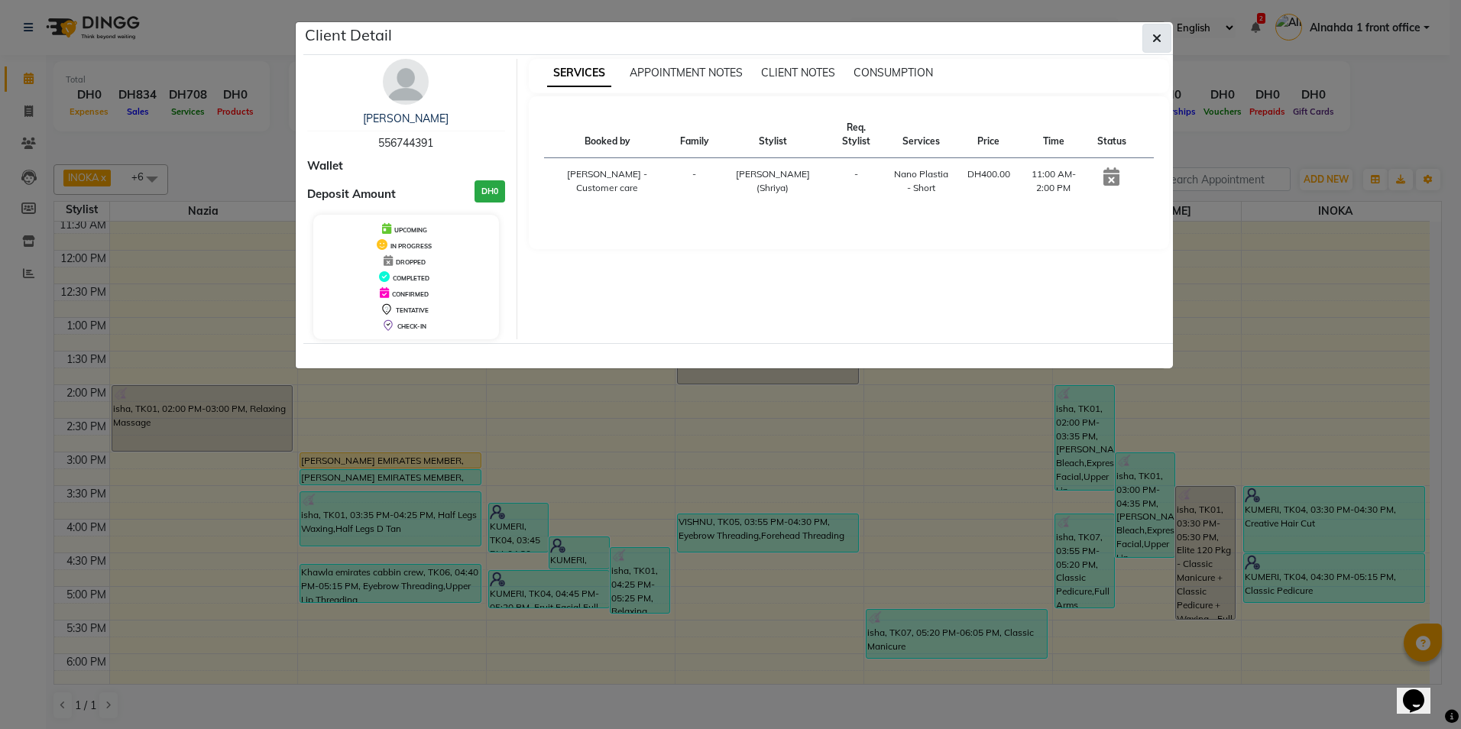
click at [1161, 34] on button "button" at bounding box center [1156, 38] width 29 height 29
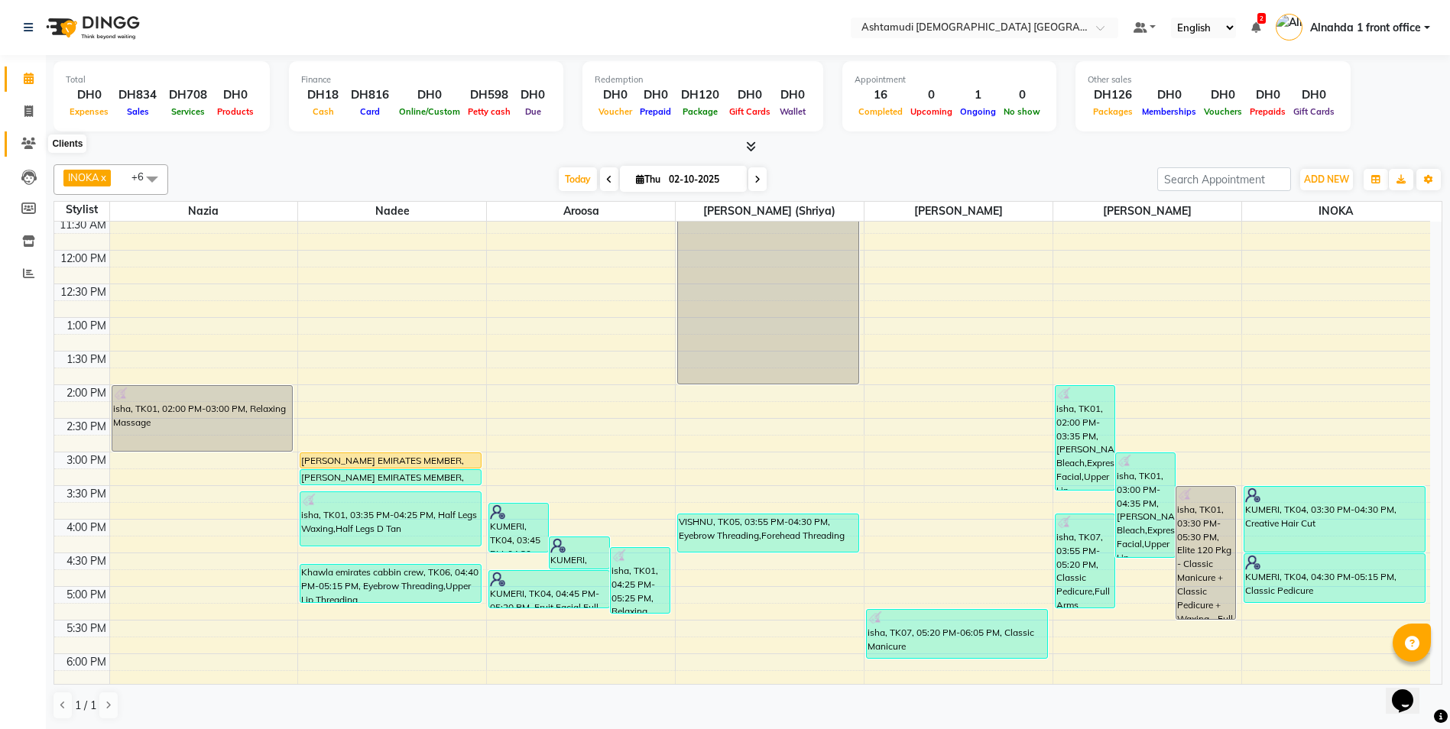
click at [23, 138] on icon at bounding box center [28, 143] width 15 height 11
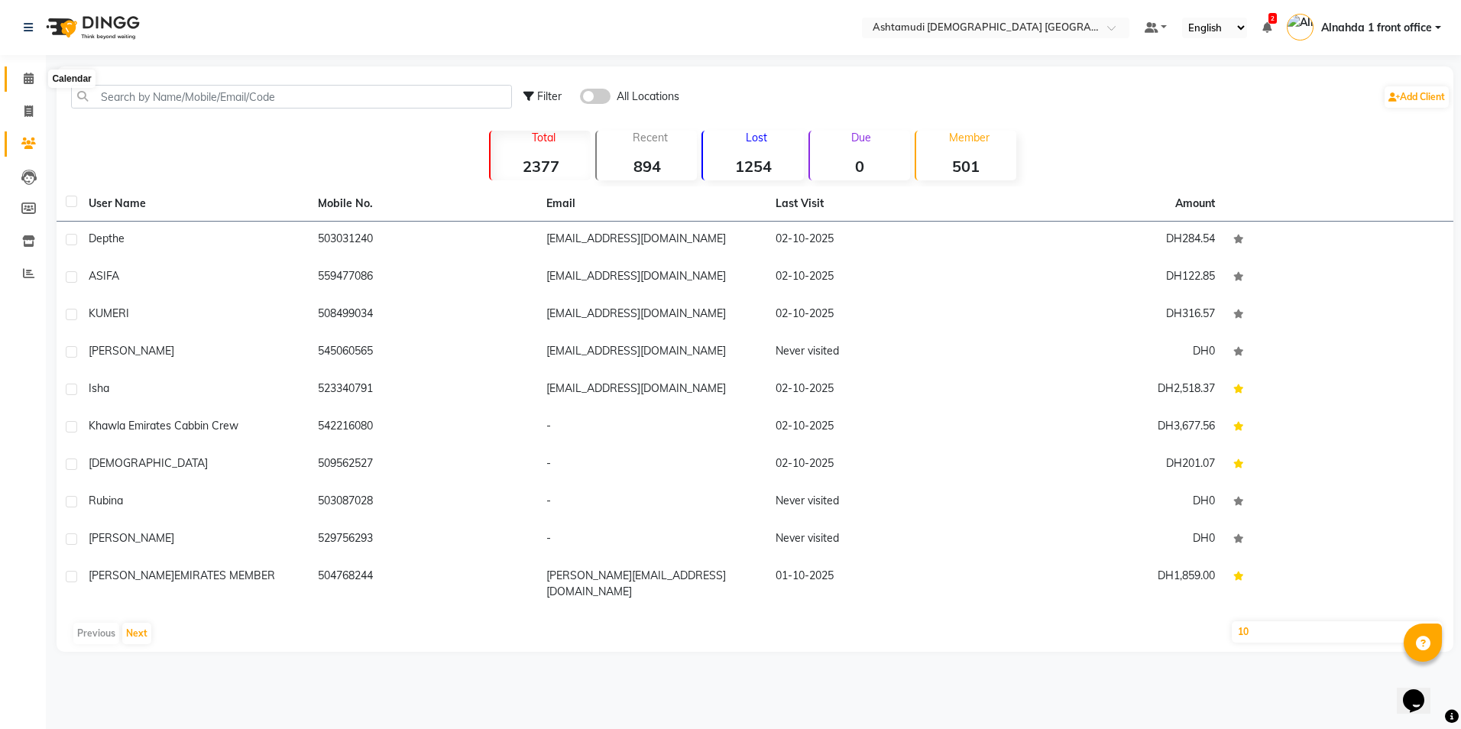
click at [21, 76] on span at bounding box center [28, 79] width 27 height 18
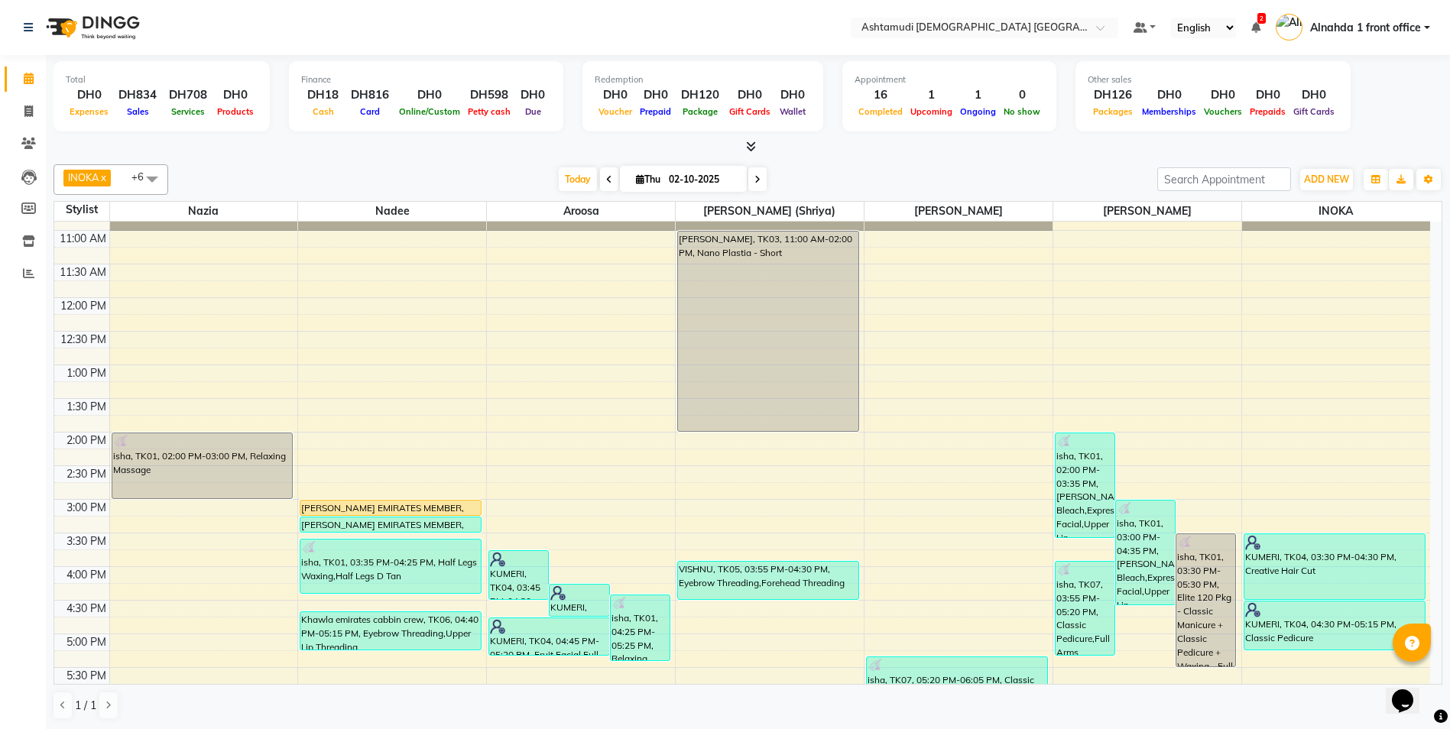
scroll to position [153, 0]
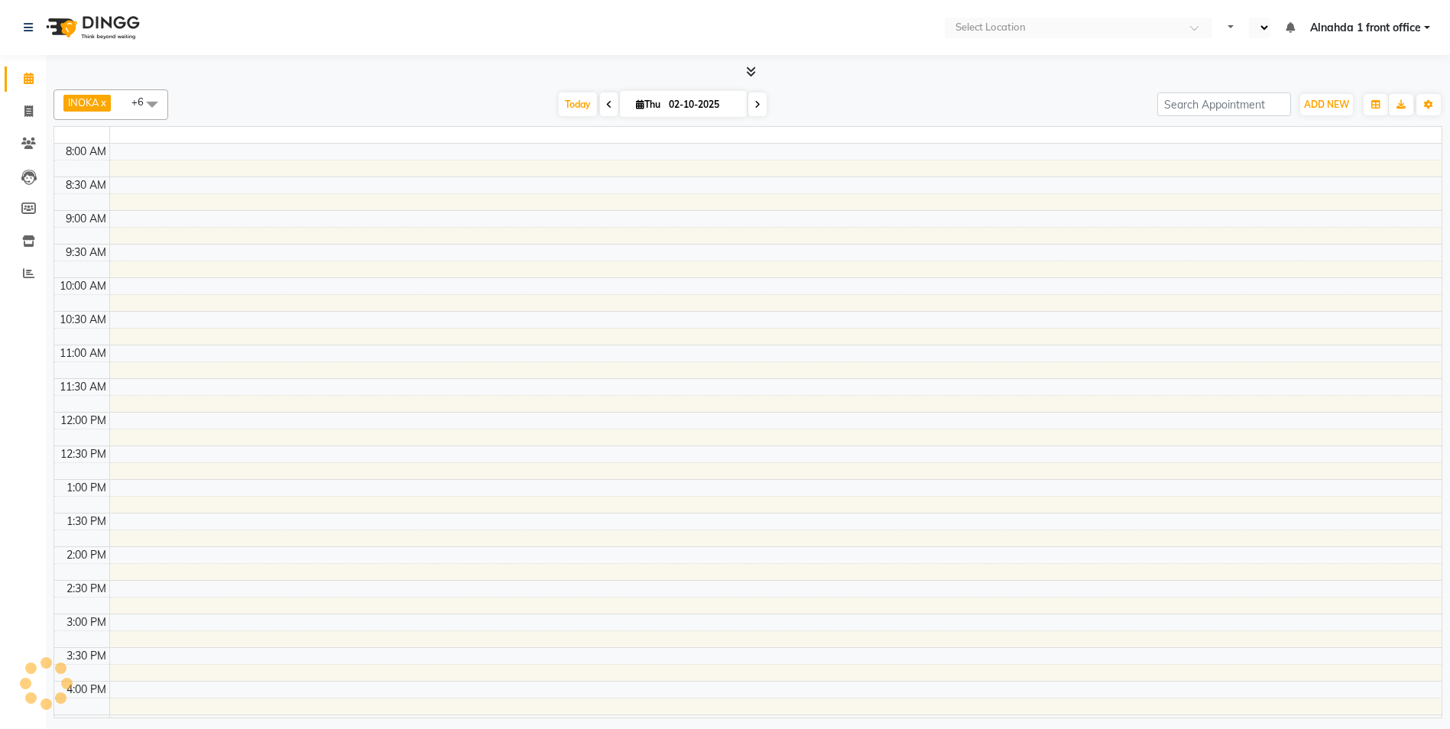
select select "en"
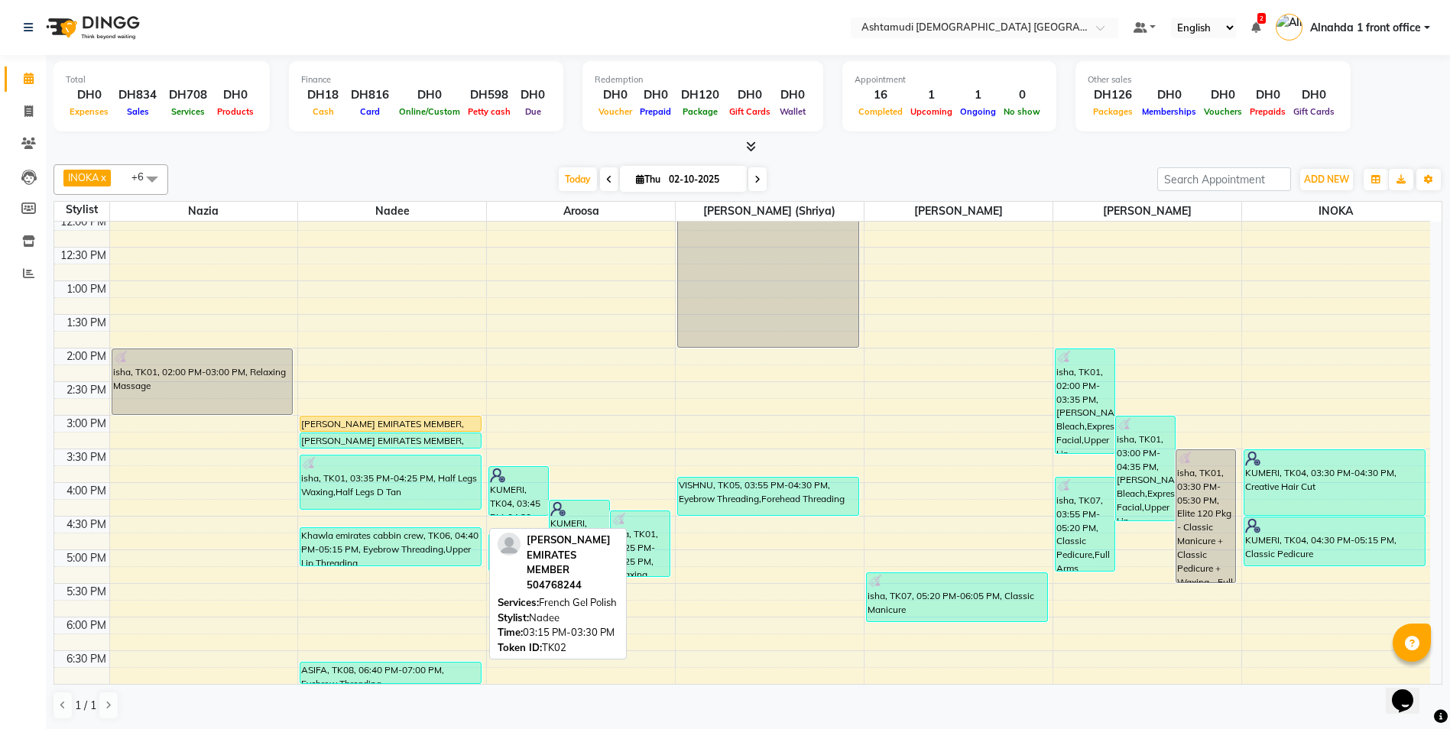
scroll to position [306, 0]
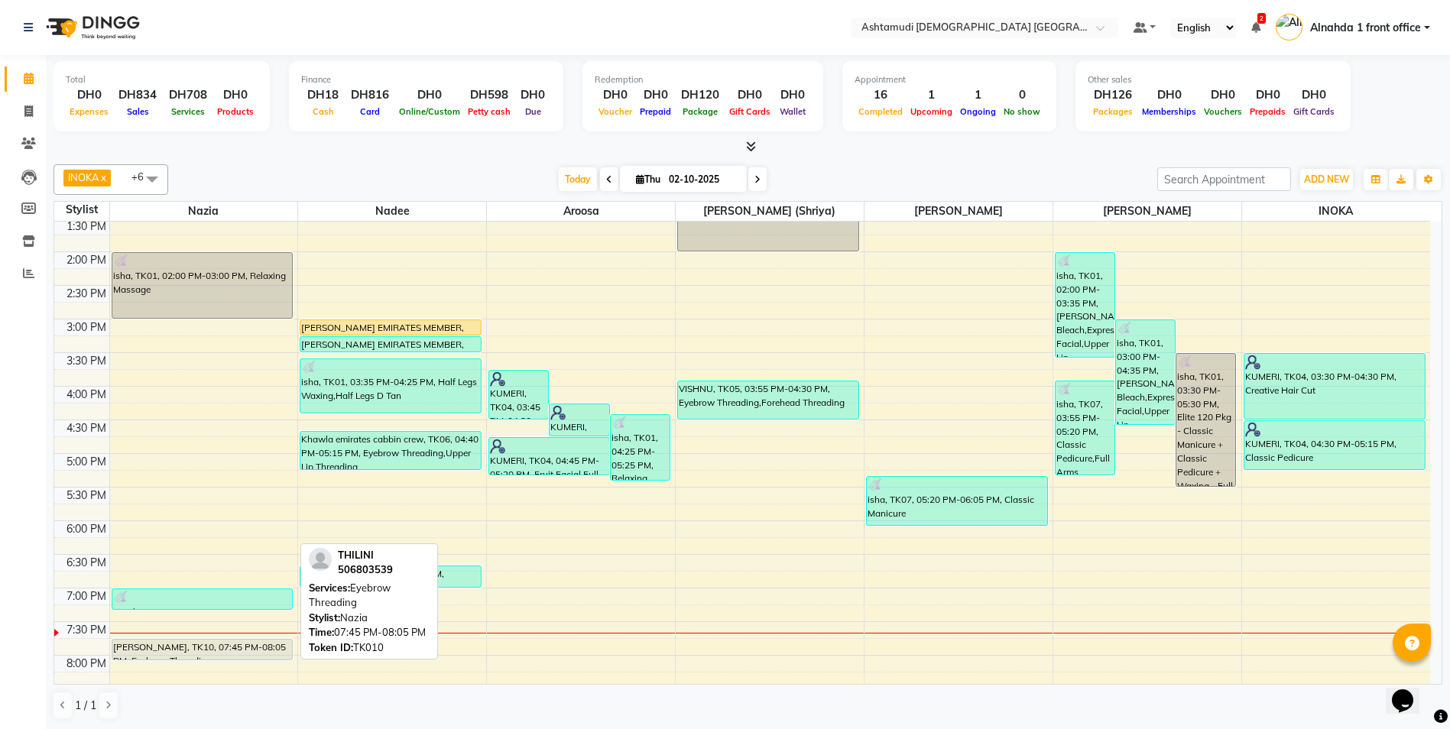
click at [204, 649] on div "[PERSON_NAME], TK10, 07:45 PM-08:05 PM, Eyebrow Threading" at bounding box center [202, 650] width 180 height 20
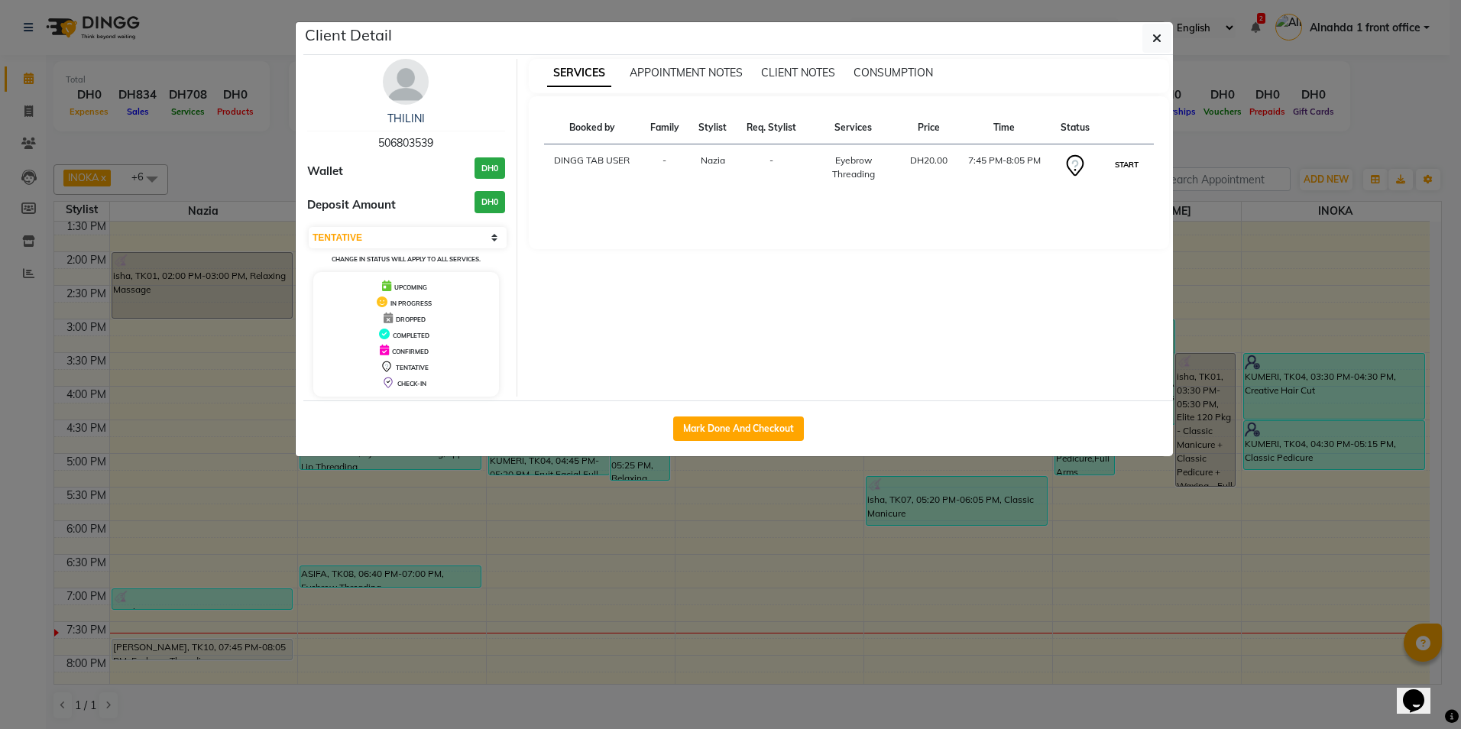
click at [1126, 167] on button "START" at bounding box center [1126, 164] width 31 height 19
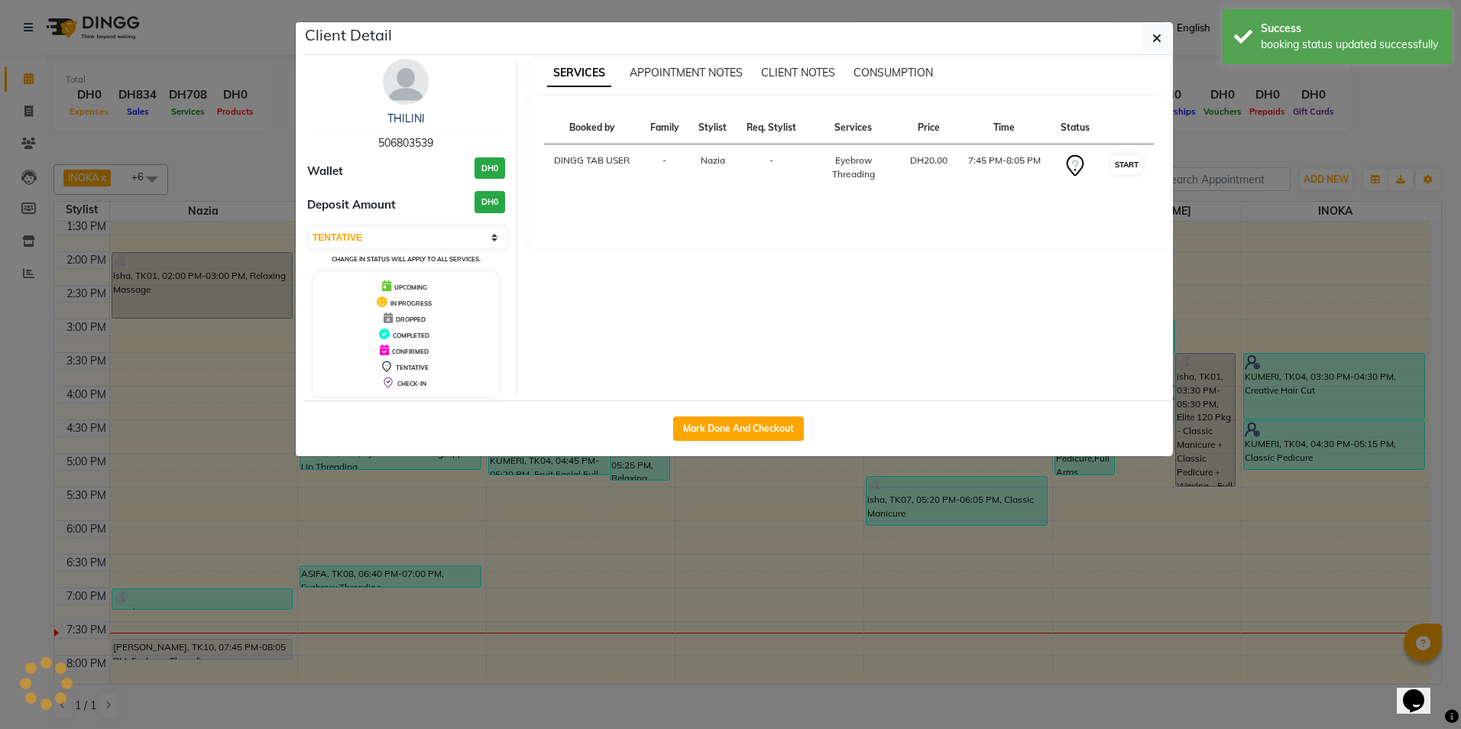
select select "1"
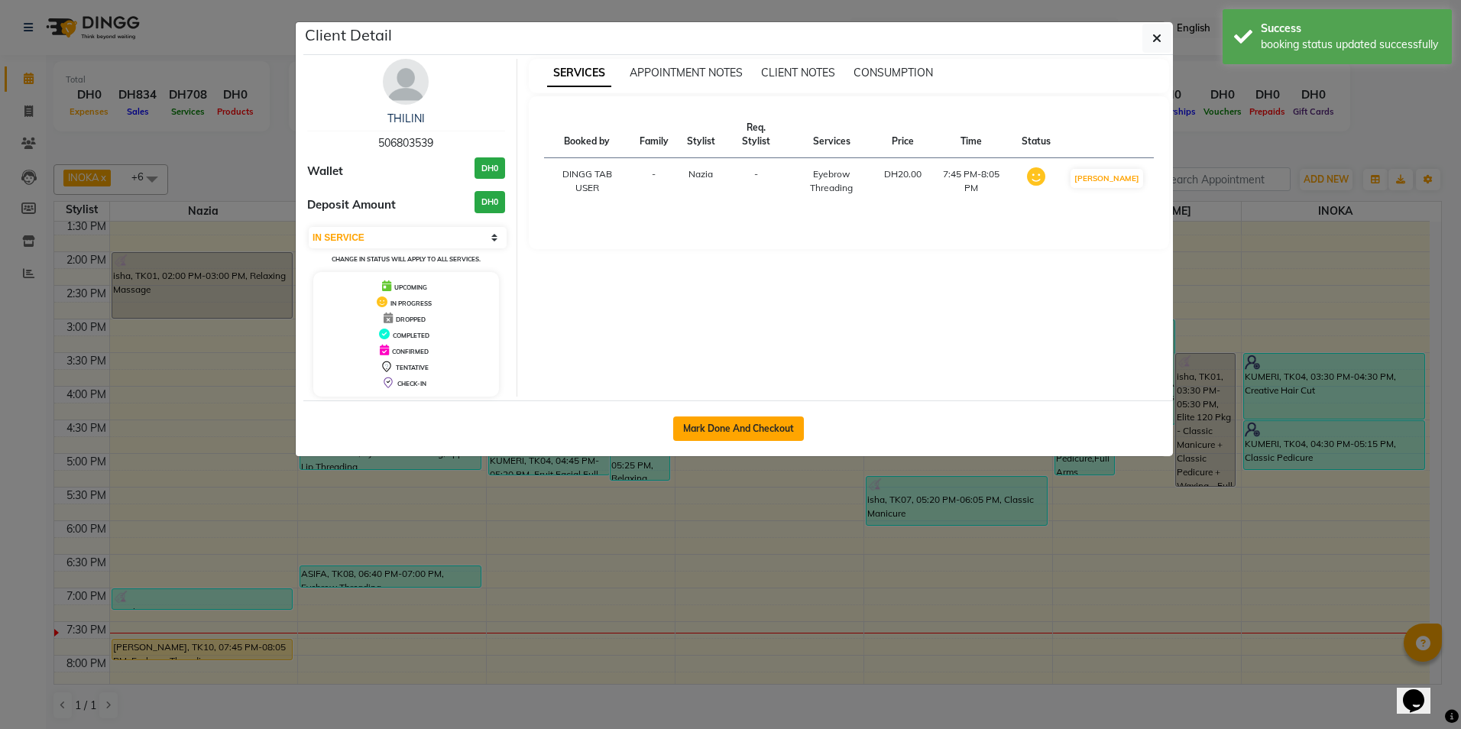
click at [747, 422] on button "Mark Done And Checkout" at bounding box center [738, 428] width 131 height 24
select select "service"
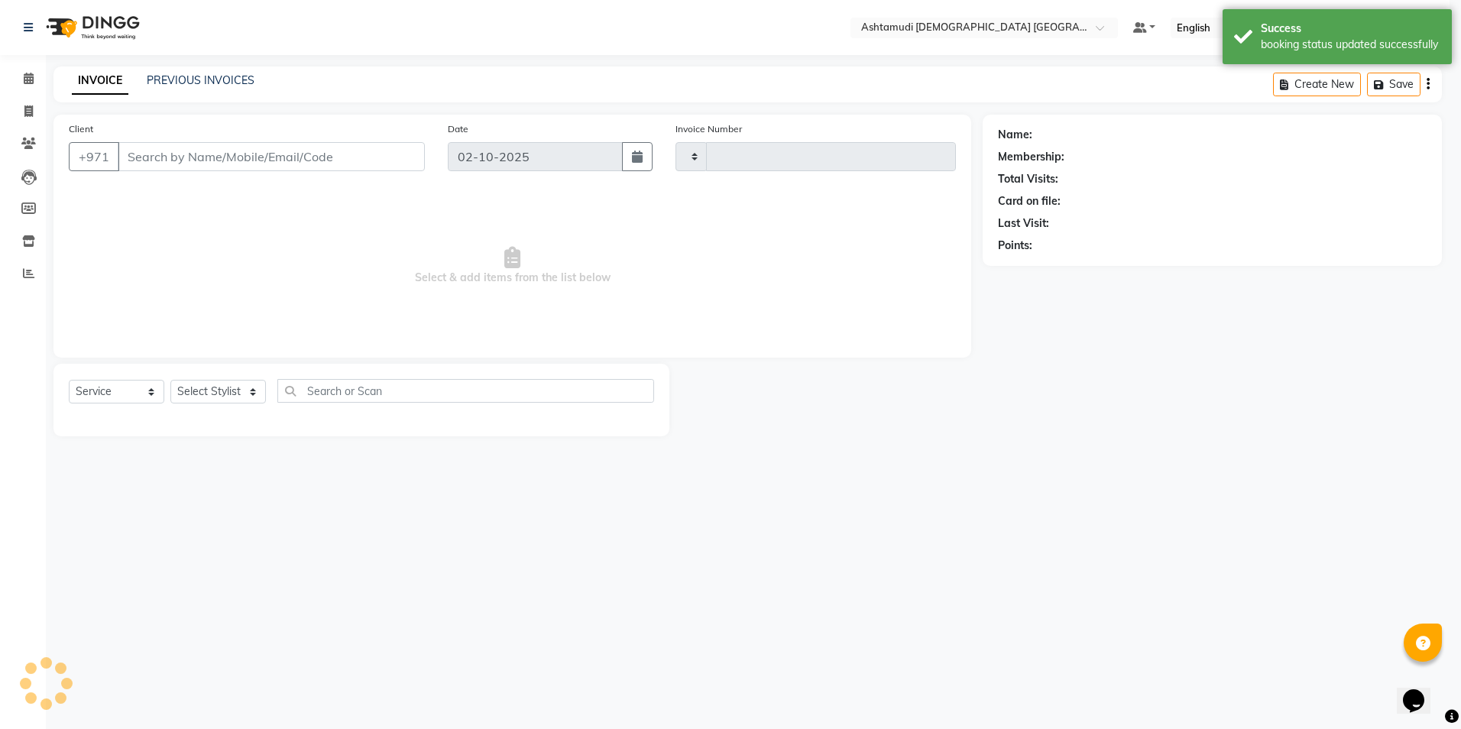
type input "3067"
select select "7242"
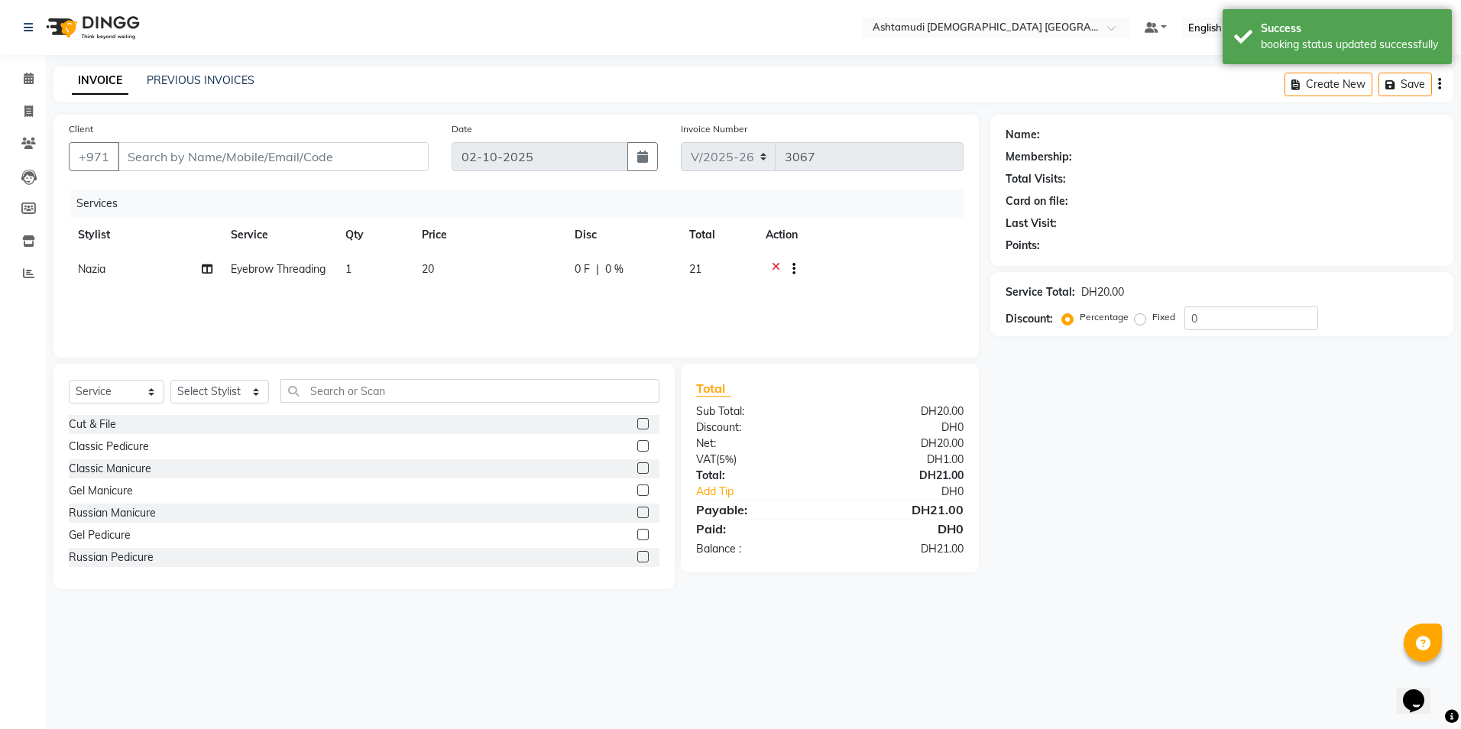
type input "506803539"
select select "61833"
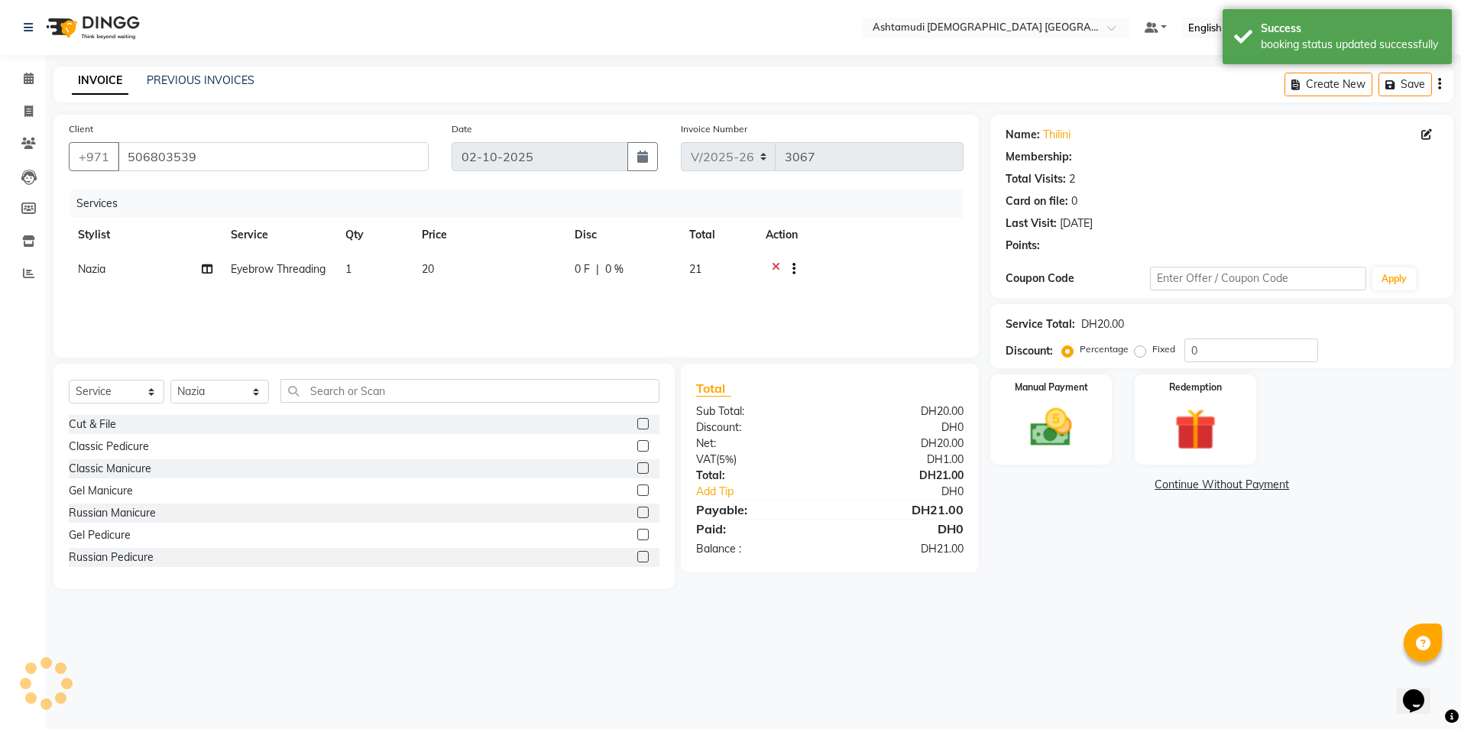
type input "15"
select select "1: Object"
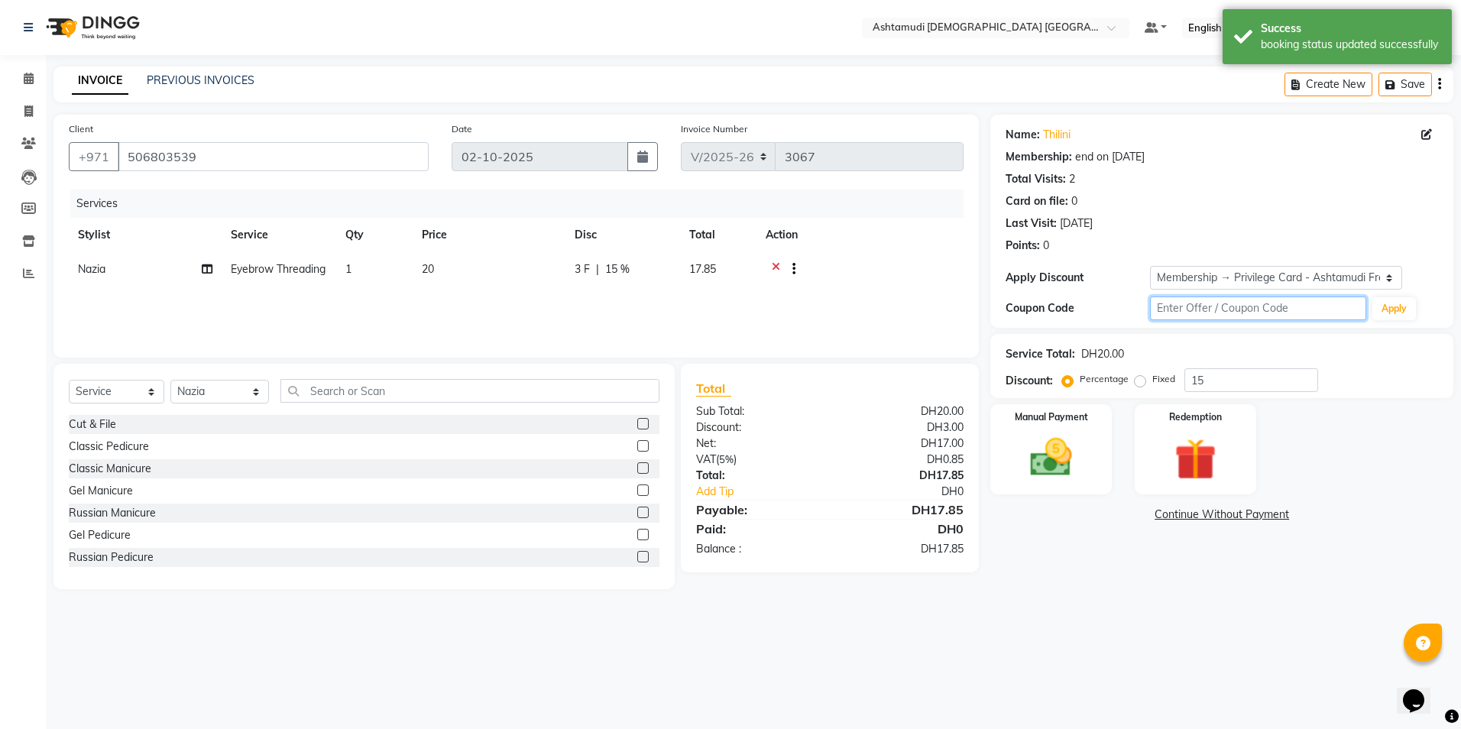
click at [1181, 314] on input "text" at bounding box center [1258, 308] width 216 height 24
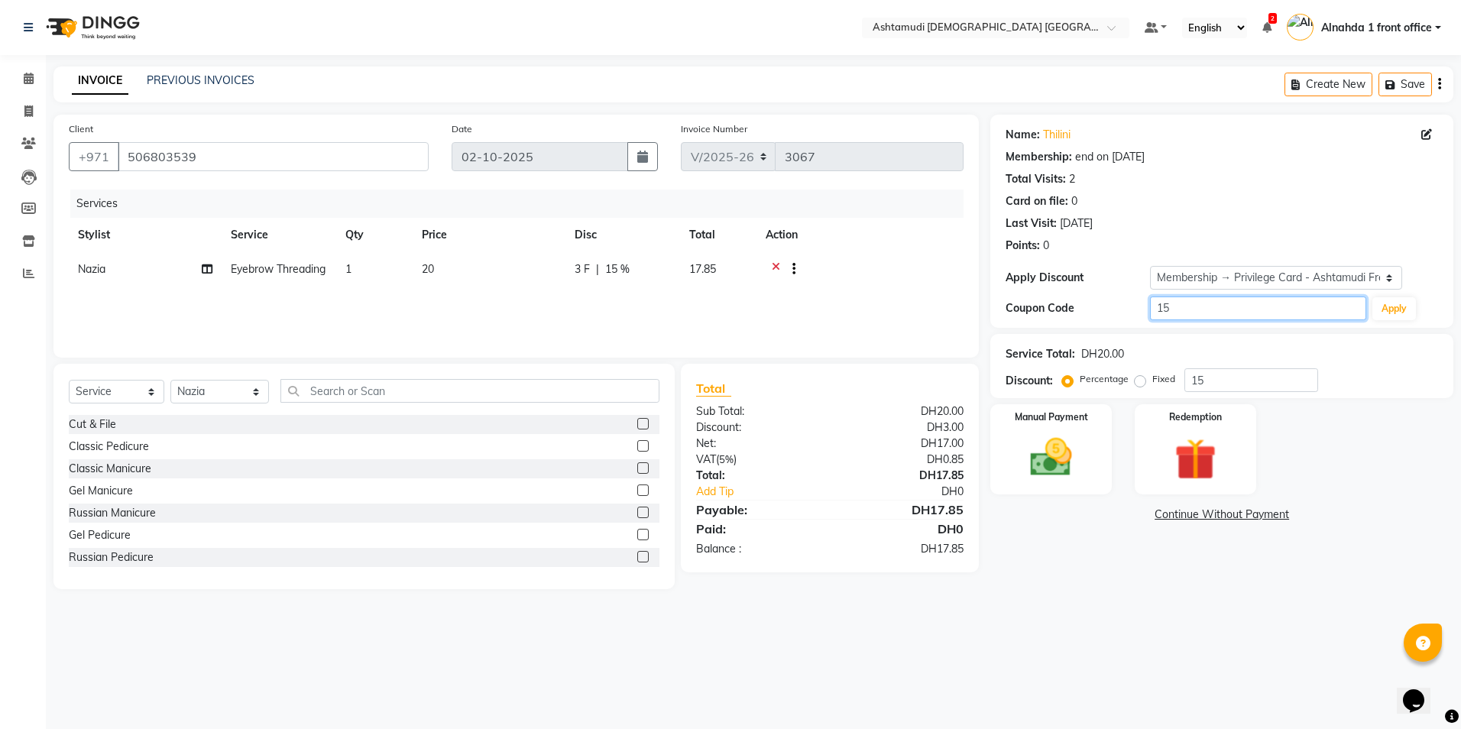
type input "15"
click at [1109, 592] on main "INVOICE PREVIOUS INVOICES Create New Save Client [PHONE_NUMBER] Date [DATE] Inv…" at bounding box center [753, 339] width 1415 height 546
click at [1190, 314] on input "15" at bounding box center [1258, 308] width 216 height 24
click at [1239, 386] on input "15" at bounding box center [1251, 380] width 134 height 24
click at [1069, 456] on img at bounding box center [1051, 457] width 71 height 50
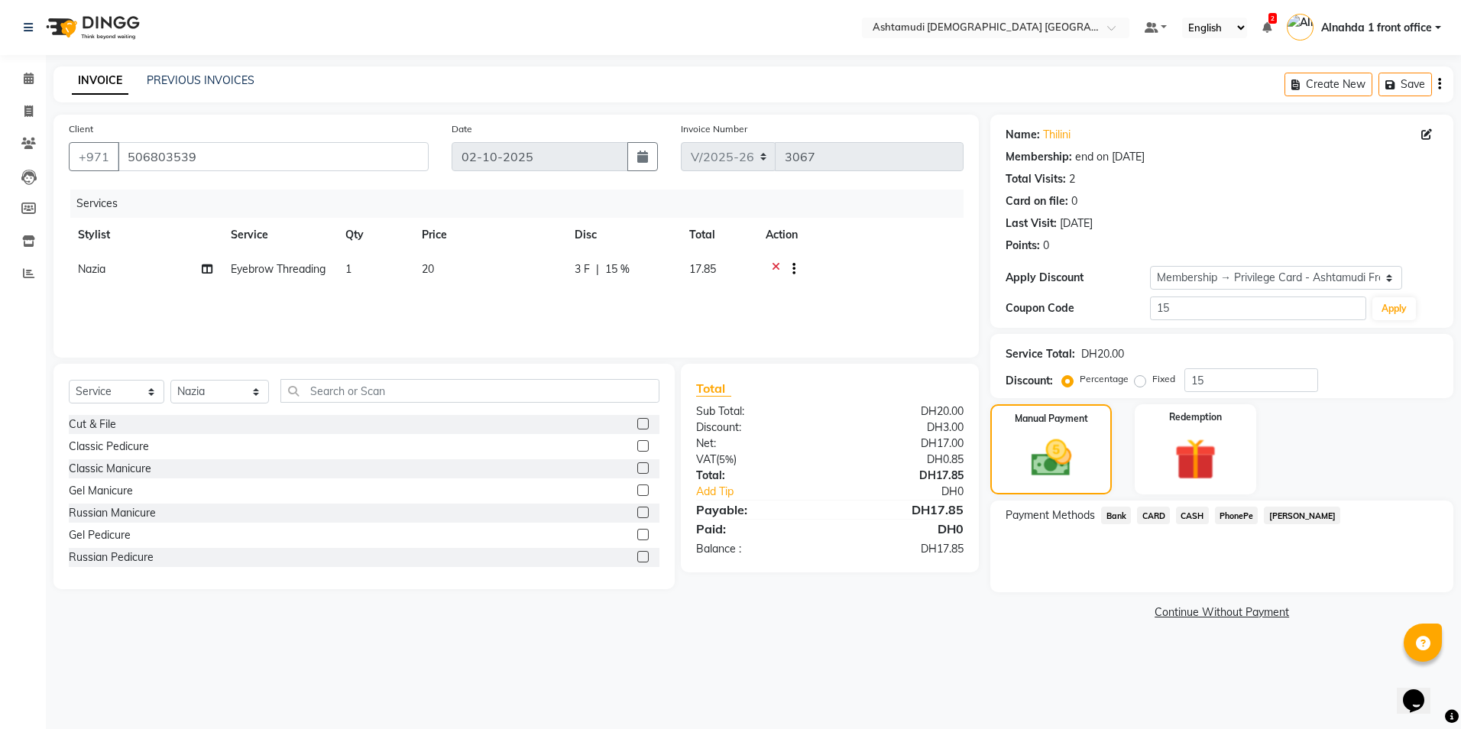
click at [1156, 513] on span "CARD" at bounding box center [1153, 516] width 33 height 18
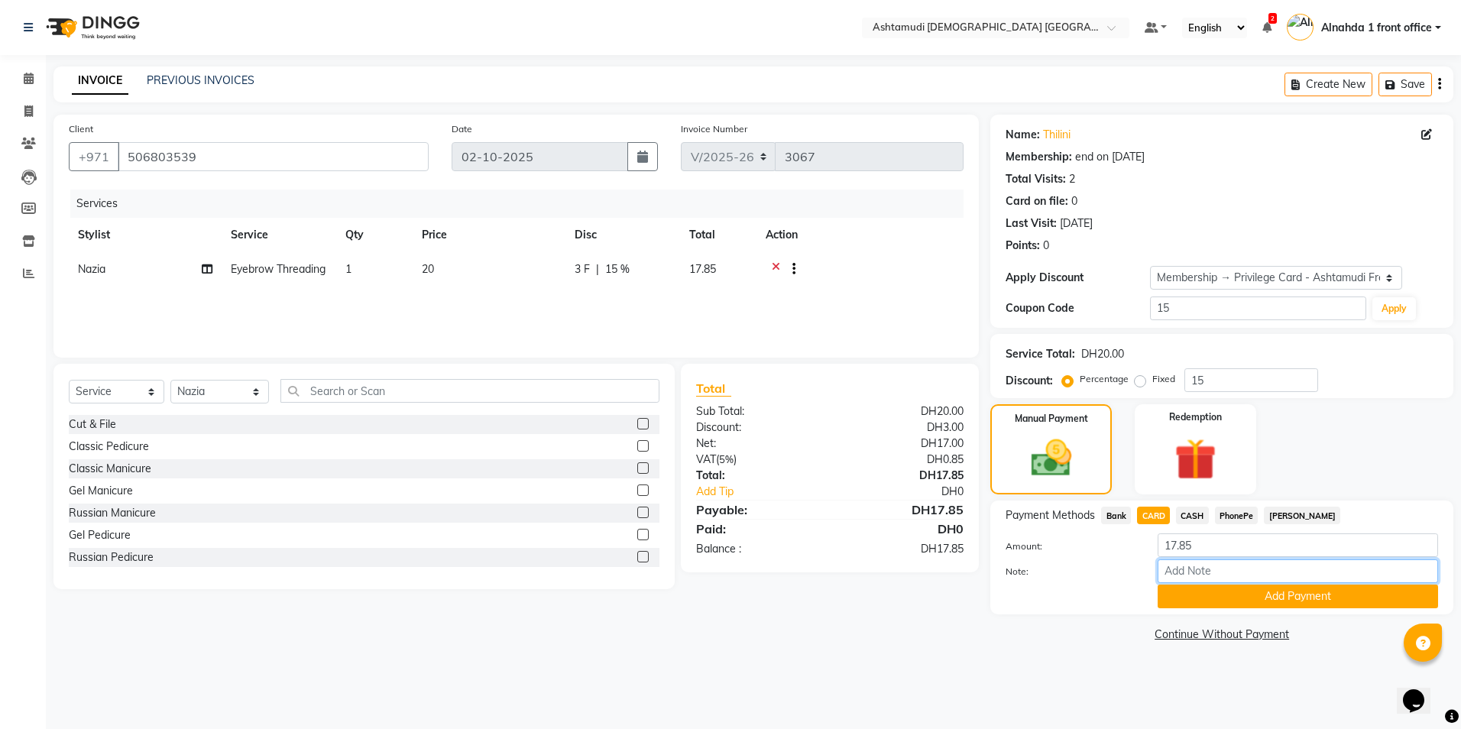
click at [1188, 562] on input "Note:" at bounding box center [1298, 571] width 280 height 24
click at [1189, 571] on input "Note:" at bounding box center [1298, 571] width 280 height 24
type input "SRIYA"
click at [1231, 607] on button "Add Payment" at bounding box center [1298, 597] width 280 height 24
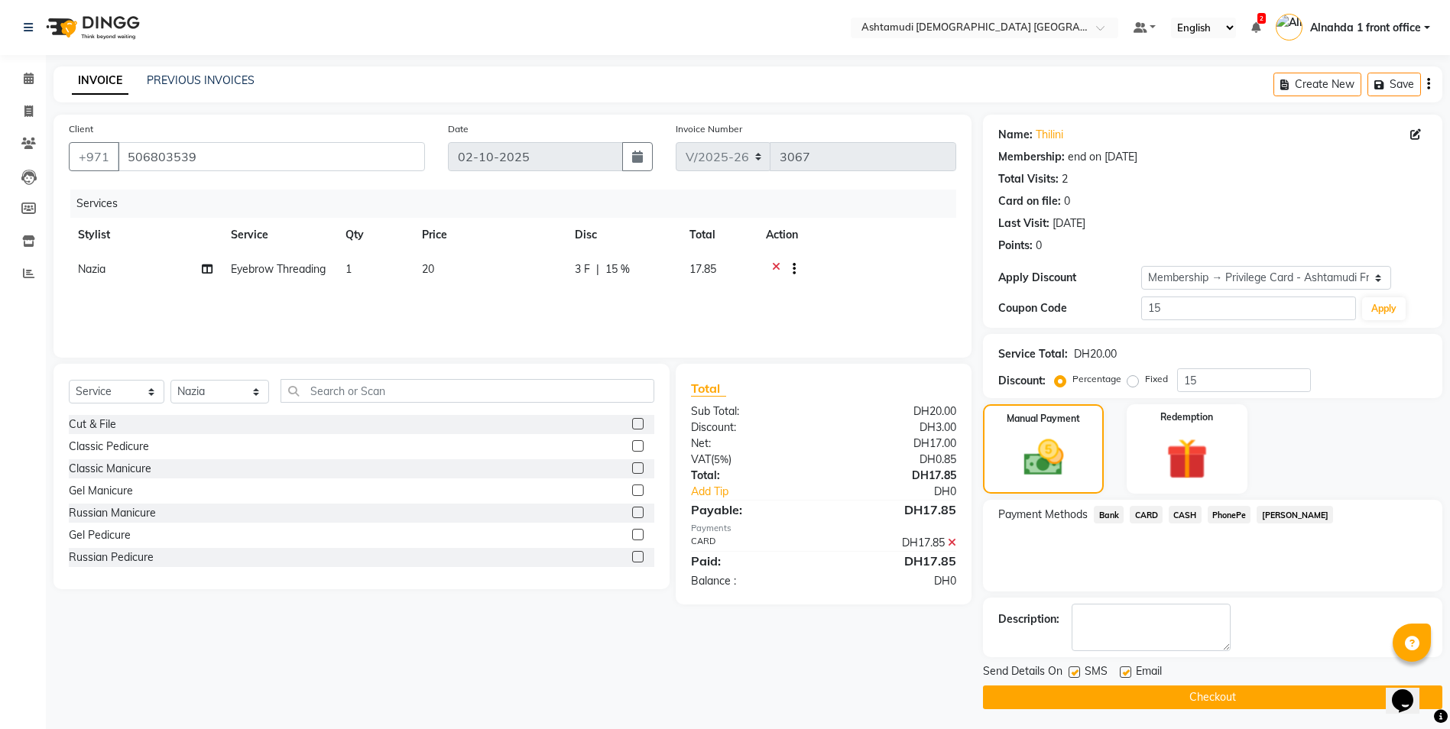
click at [1202, 692] on button "Checkout" at bounding box center [1212, 697] width 459 height 24
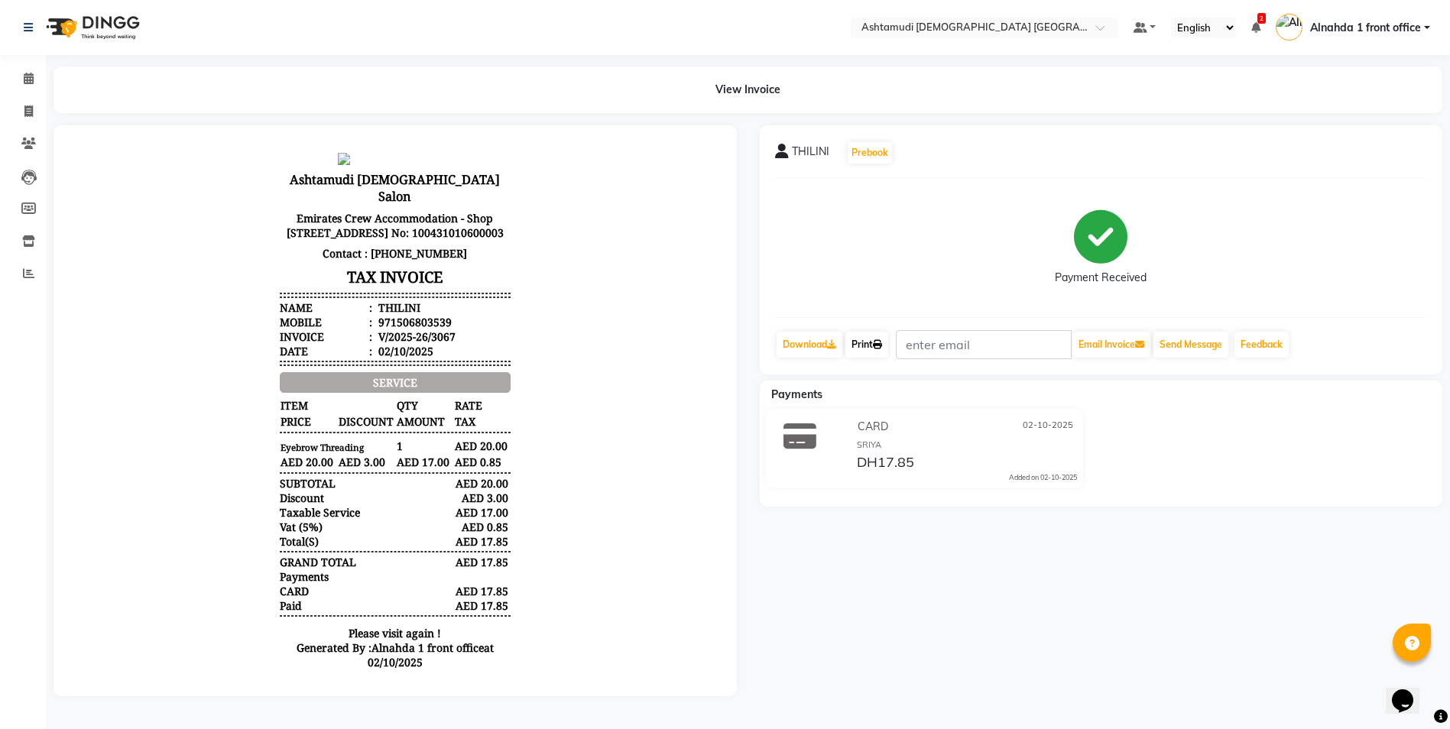
click at [882, 344] on icon at bounding box center [877, 344] width 9 height 9
click at [20, 73] on span at bounding box center [28, 79] width 27 height 18
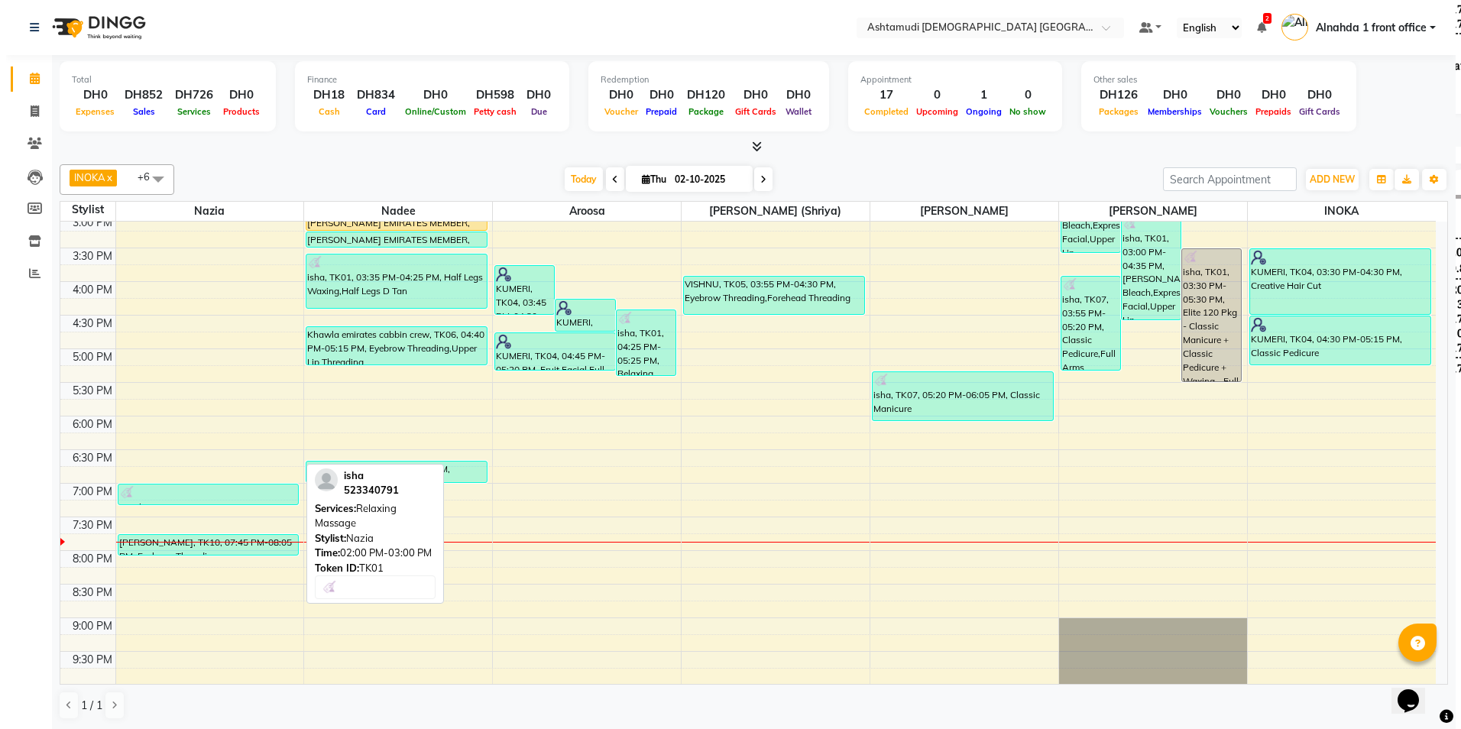
scroll to position [458, 0]
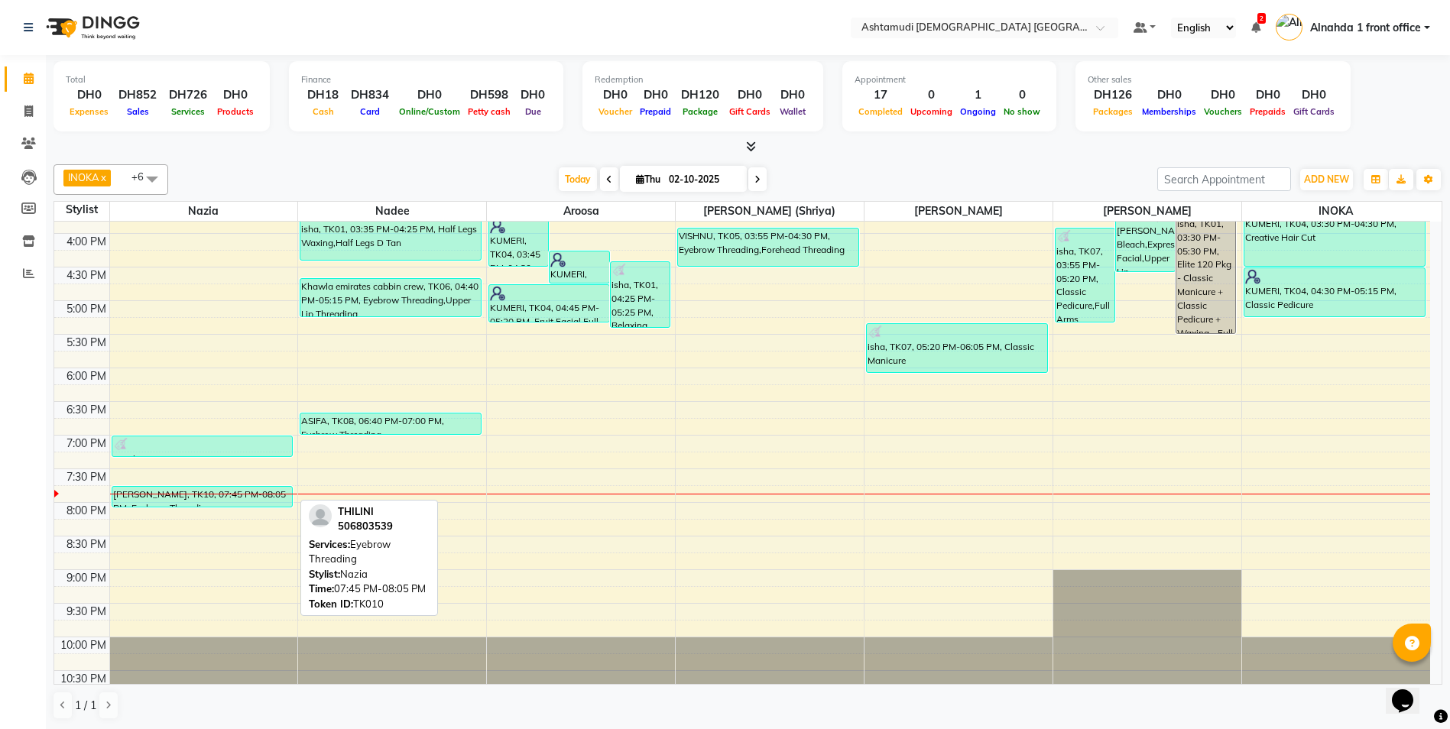
click at [180, 497] on div "[PERSON_NAME], TK10, 07:45 PM-08:05 PM, Eyebrow Threading" at bounding box center [202, 497] width 180 height 20
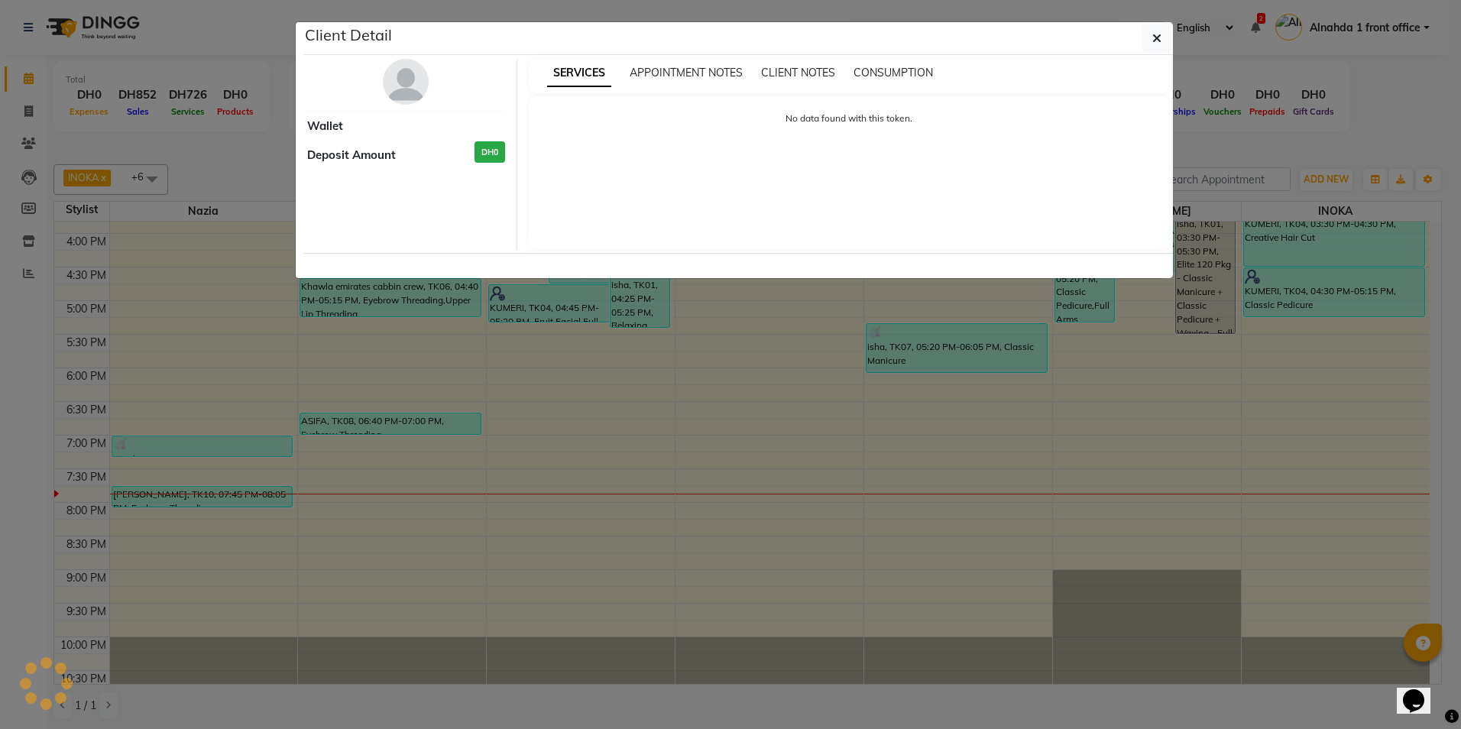
click at [258, 475] on ngb-modal-window "Client Detail Wallet Deposit Amount DH0 SERVICES APPOINTMENT NOTES CLIENT NOTES…" at bounding box center [730, 364] width 1461 height 729
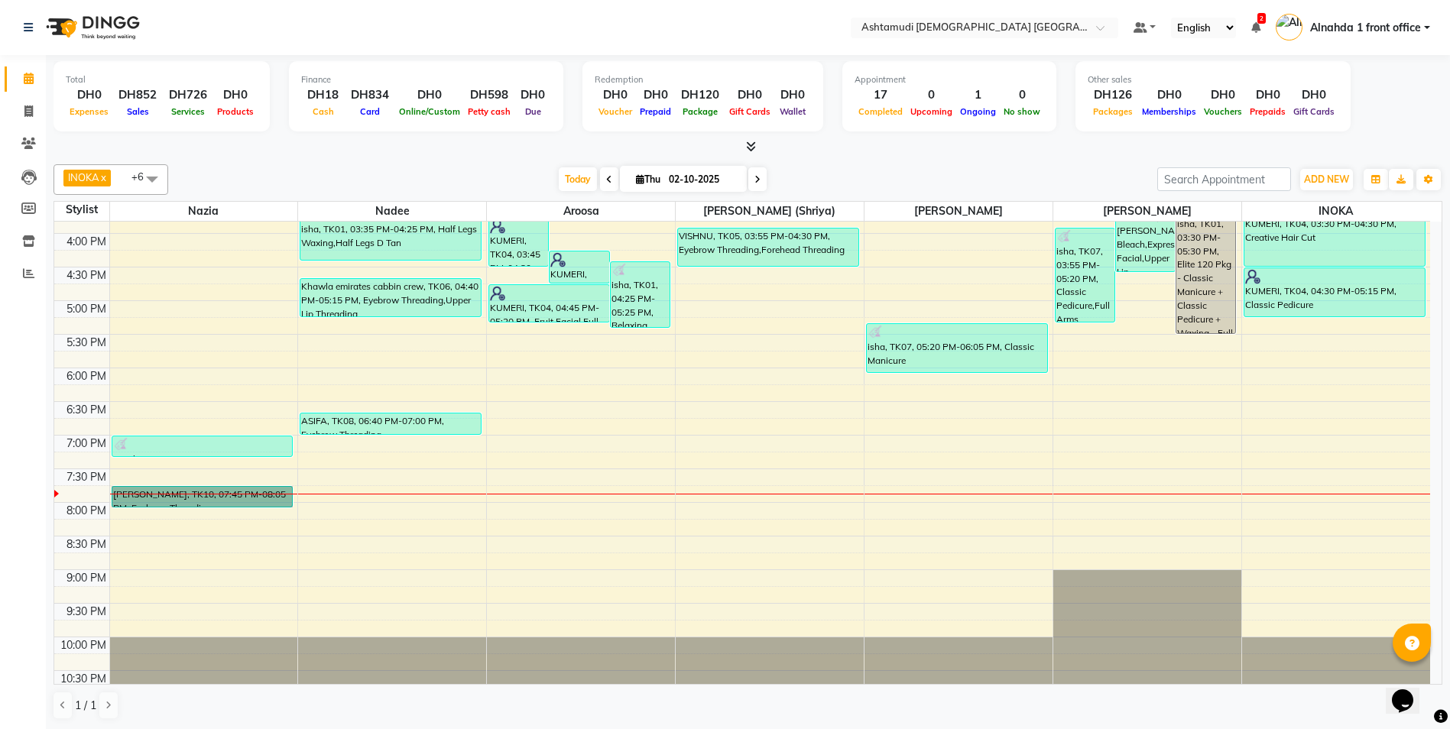
drag, startPoint x: 248, startPoint y: 484, endPoint x: 164, endPoint y: 496, distance: 84.9
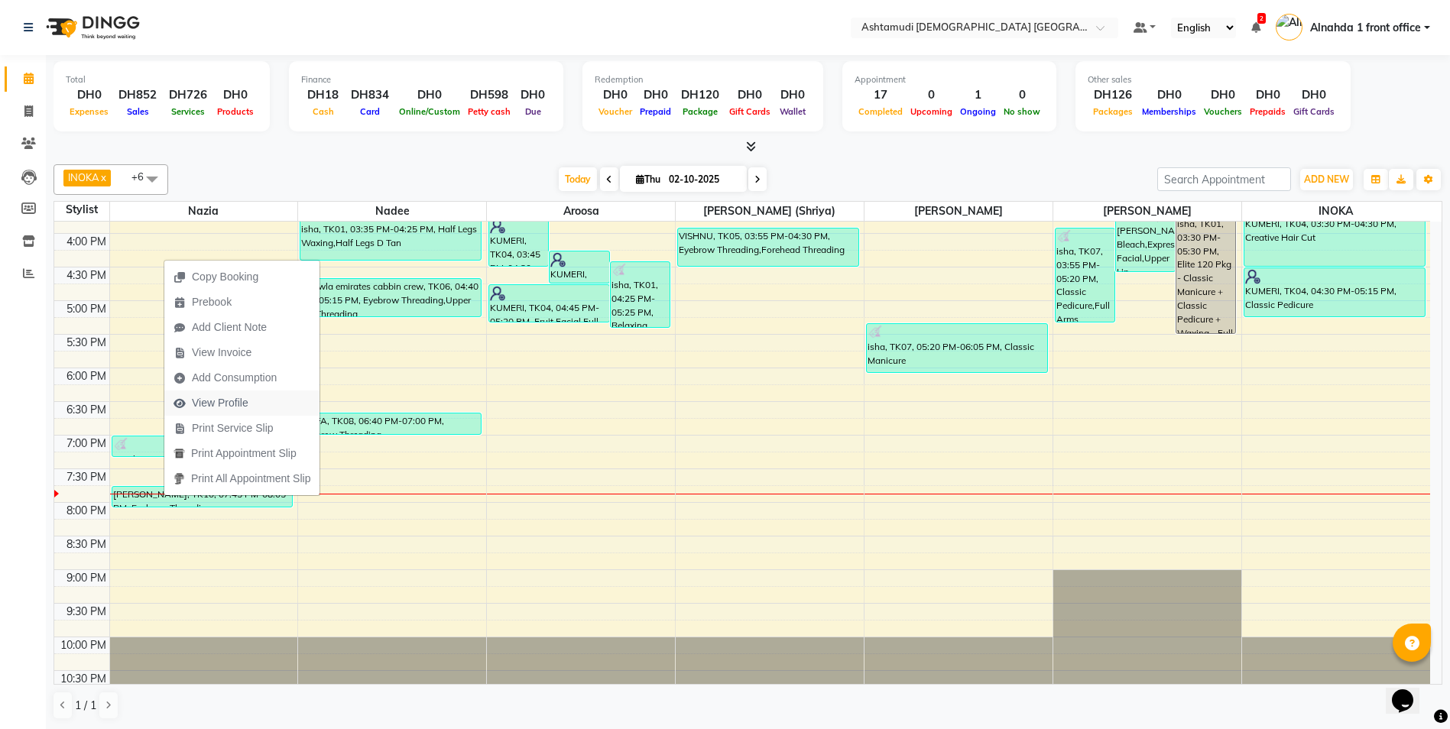
click at [256, 398] on span "View Profile" at bounding box center [210, 402] width 93 height 25
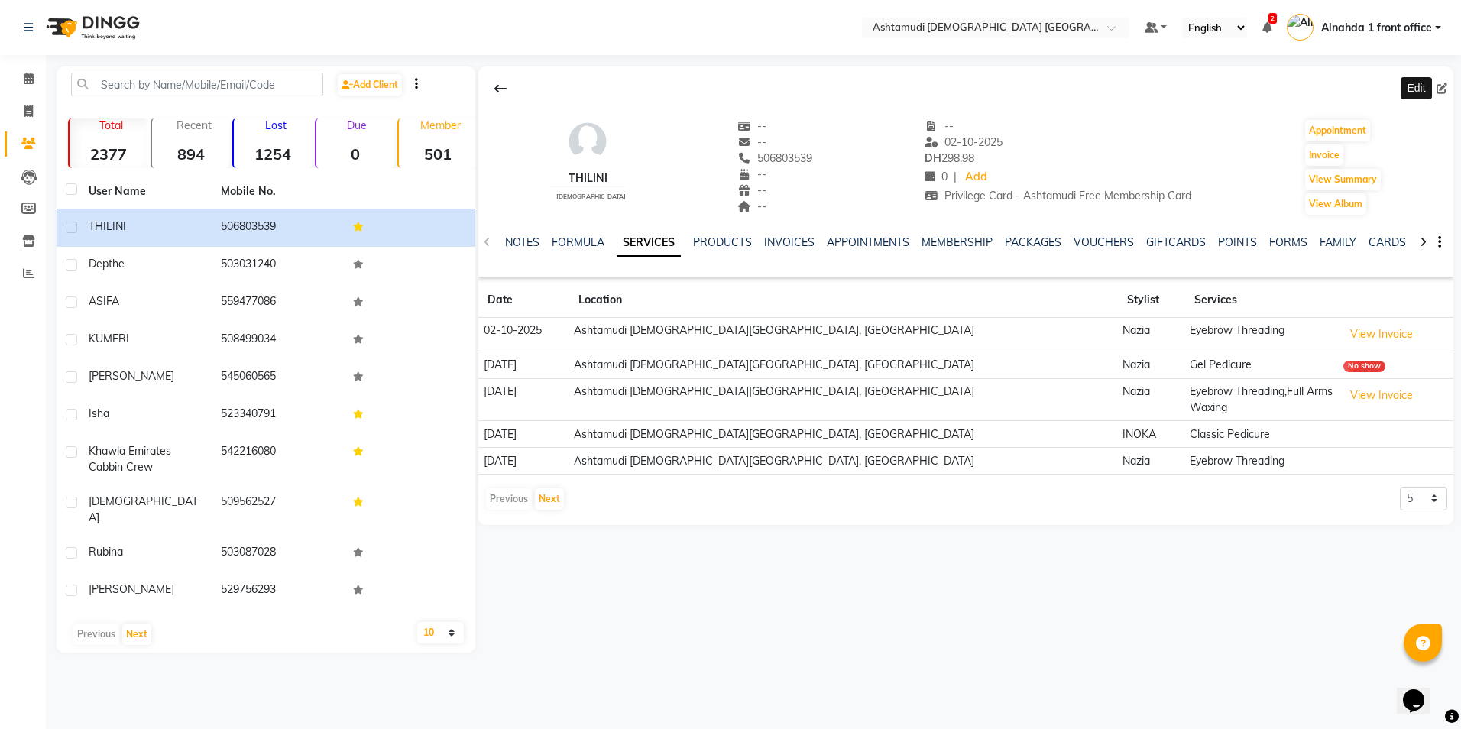
click at [1442, 83] on icon at bounding box center [1442, 88] width 11 height 11
select select "3798"
select select "[DEMOGRAPHIC_DATA]"
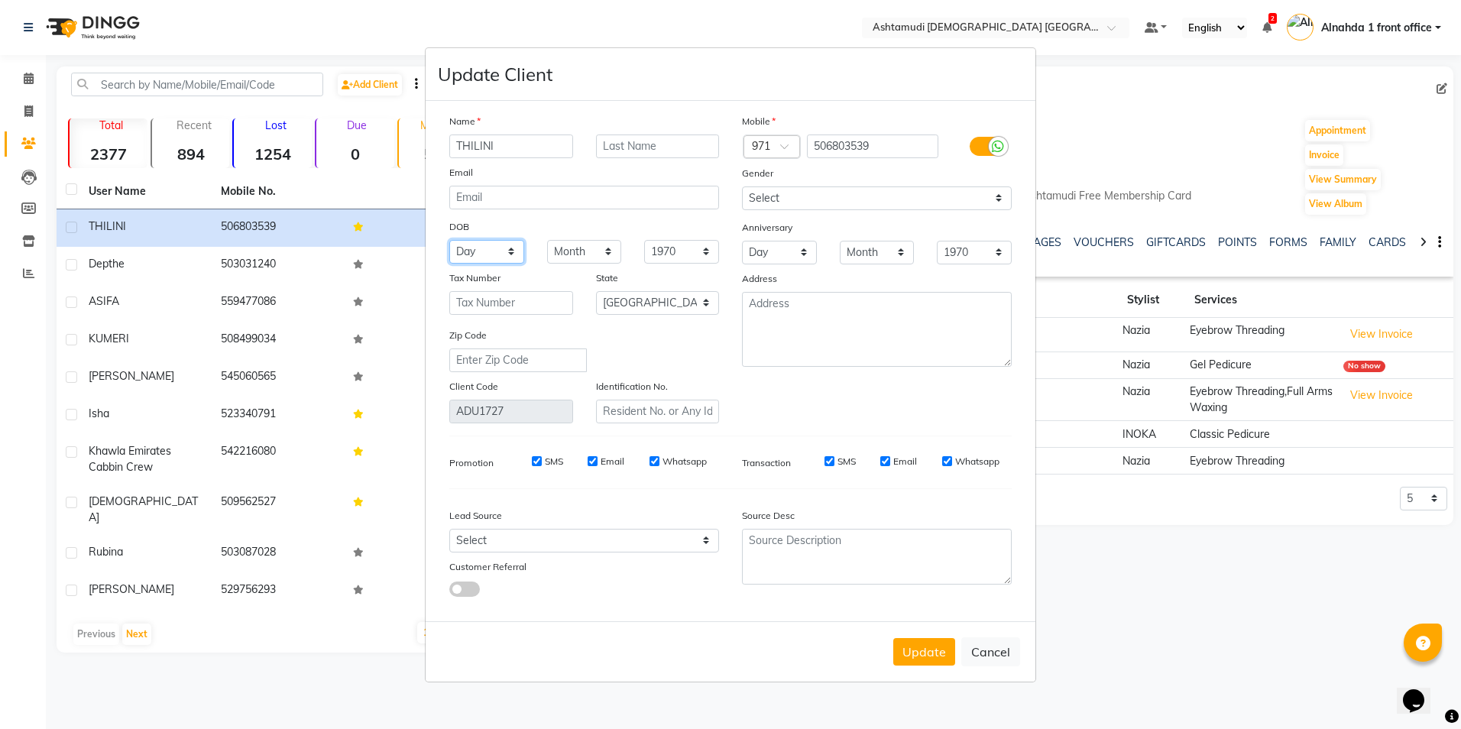
click at [510, 245] on select "Day 01 02 03 04 05 06 07 08 09 10 11 12 13 14 15 16 17 18 19 20 21 22 23 24 25 …" at bounding box center [486, 252] width 75 height 24
select select "29"
click at [449, 240] on select "Day 01 02 03 04 05 06 07 08 09 10 11 12 13 14 15 16 17 18 19 20 21 22 23 24 25 …" at bounding box center [486, 252] width 75 height 24
click at [589, 248] on select "Month January February March April May June July August September October Novem…" at bounding box center [584, 252] width 75 height 24
select select "09"
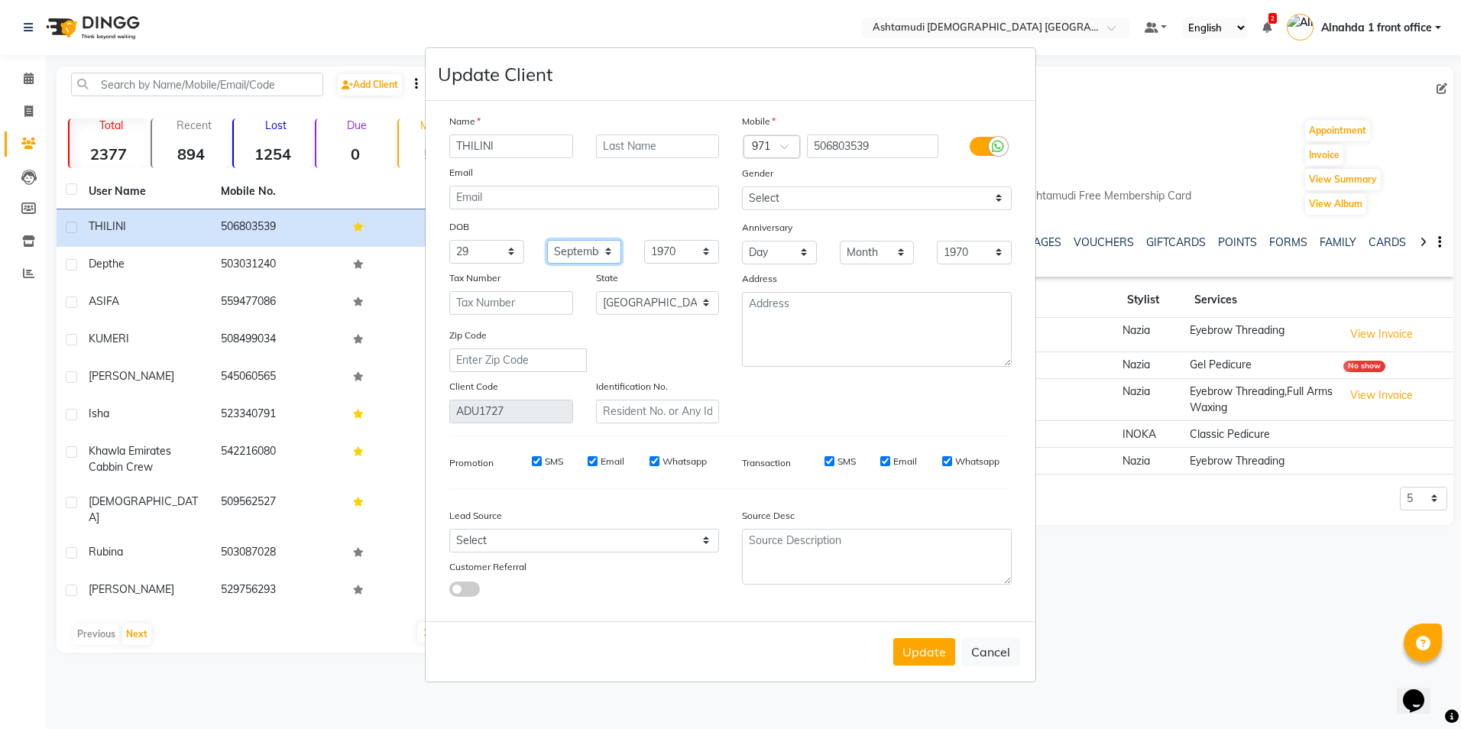
click at [547, 240] on select "Month January February March April May June July August September October Novem…" at bounding box center [584, 252] width 75 height 24
click at [691, 252] on select "1940 1941 1942 1943 1944 1945 1946 1947 1948 1949 1950 1951 1952 1953 1954 1955…" at bounding box center [681, 252] width 75 height 24
select select "1992"
click at [644, 240] on select "1940 1941 1942 1943 1944 1945 1946 1947 1948 1949 1950 1951 1952 1953 1954 1955…" at bounding box center [681, 252] width 75 height 24
click at [517, 202] on input "email" at bounding box center [584, 198] width 270 height 24
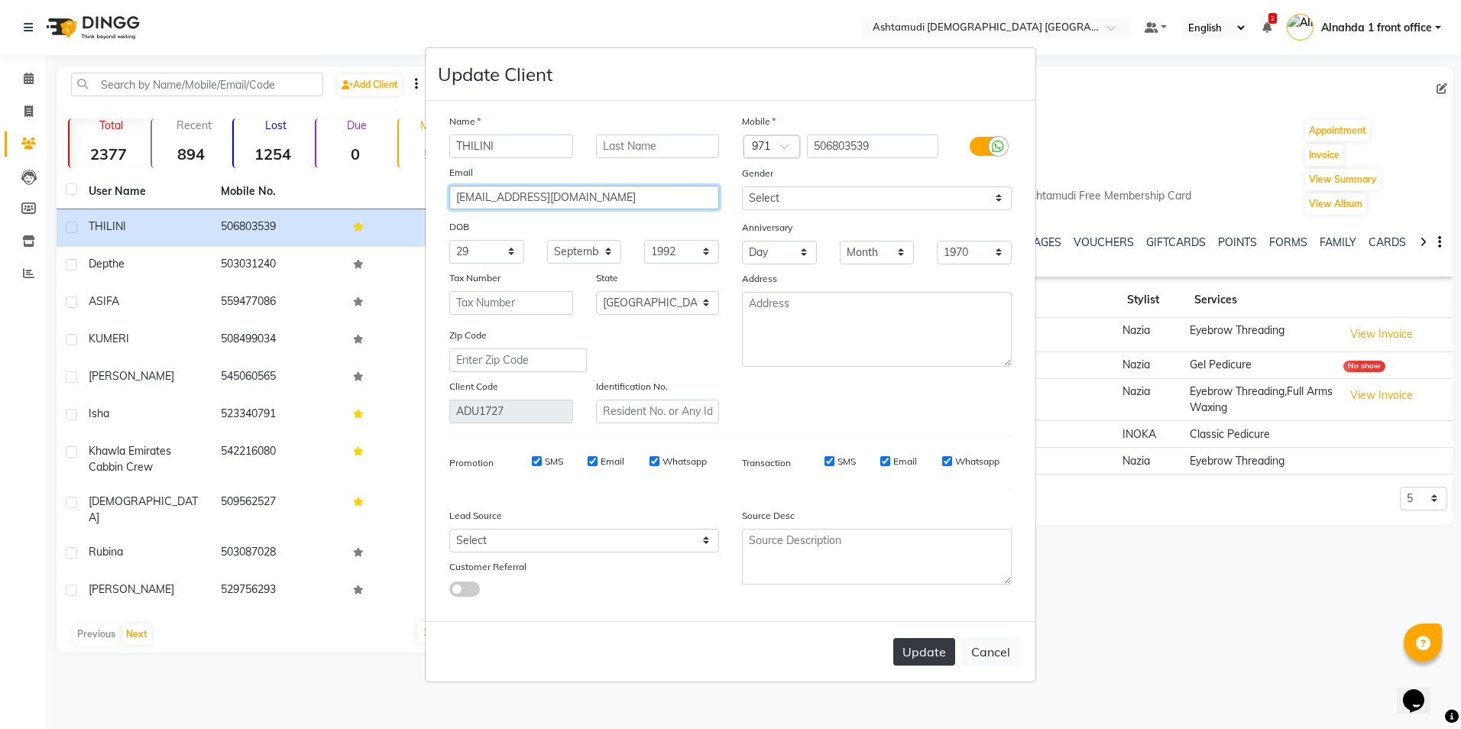
type input "[EMAIL_ADDRESS][DOMAIN_NAME]"
click at [924, 660] on button "Update" at bounding box center [924, 652] width 62 height 28
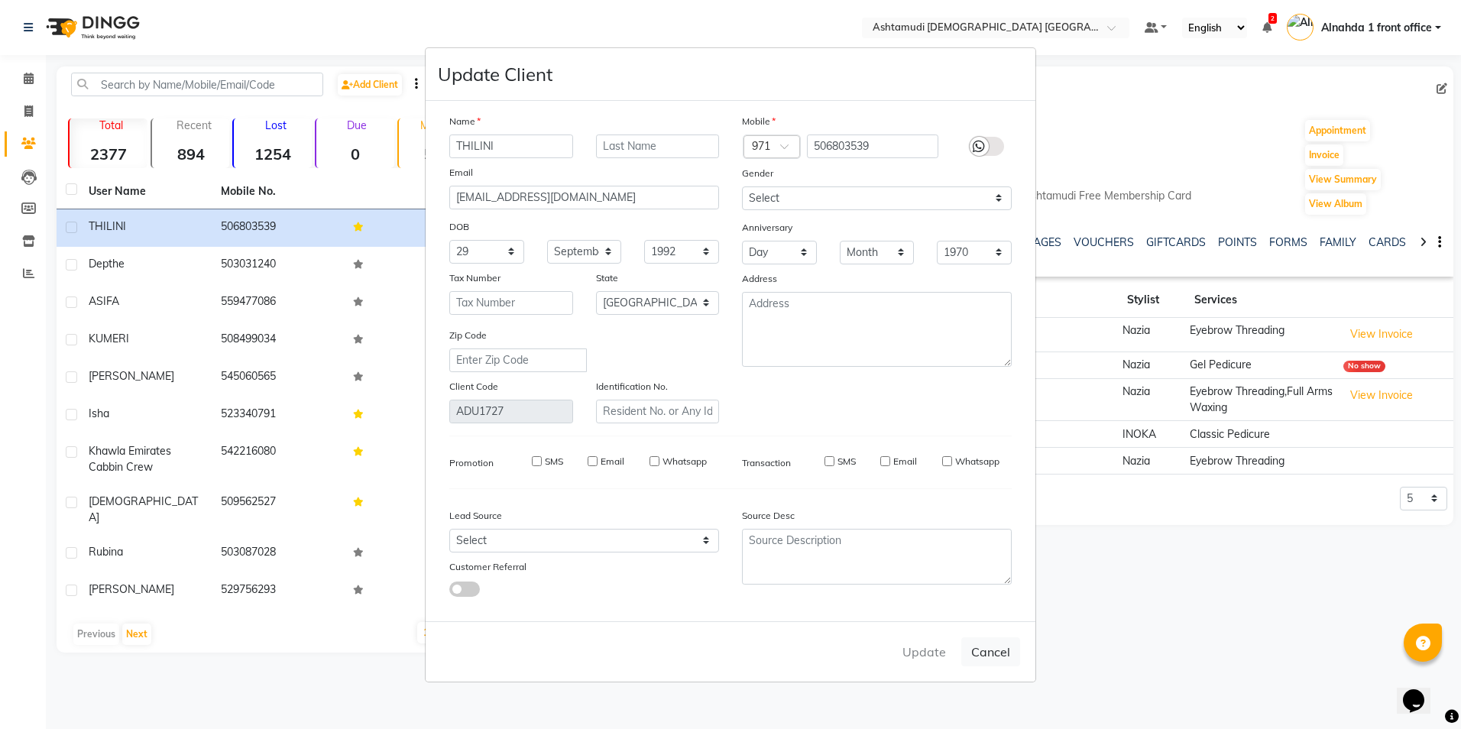
select select
select select "null"
select select
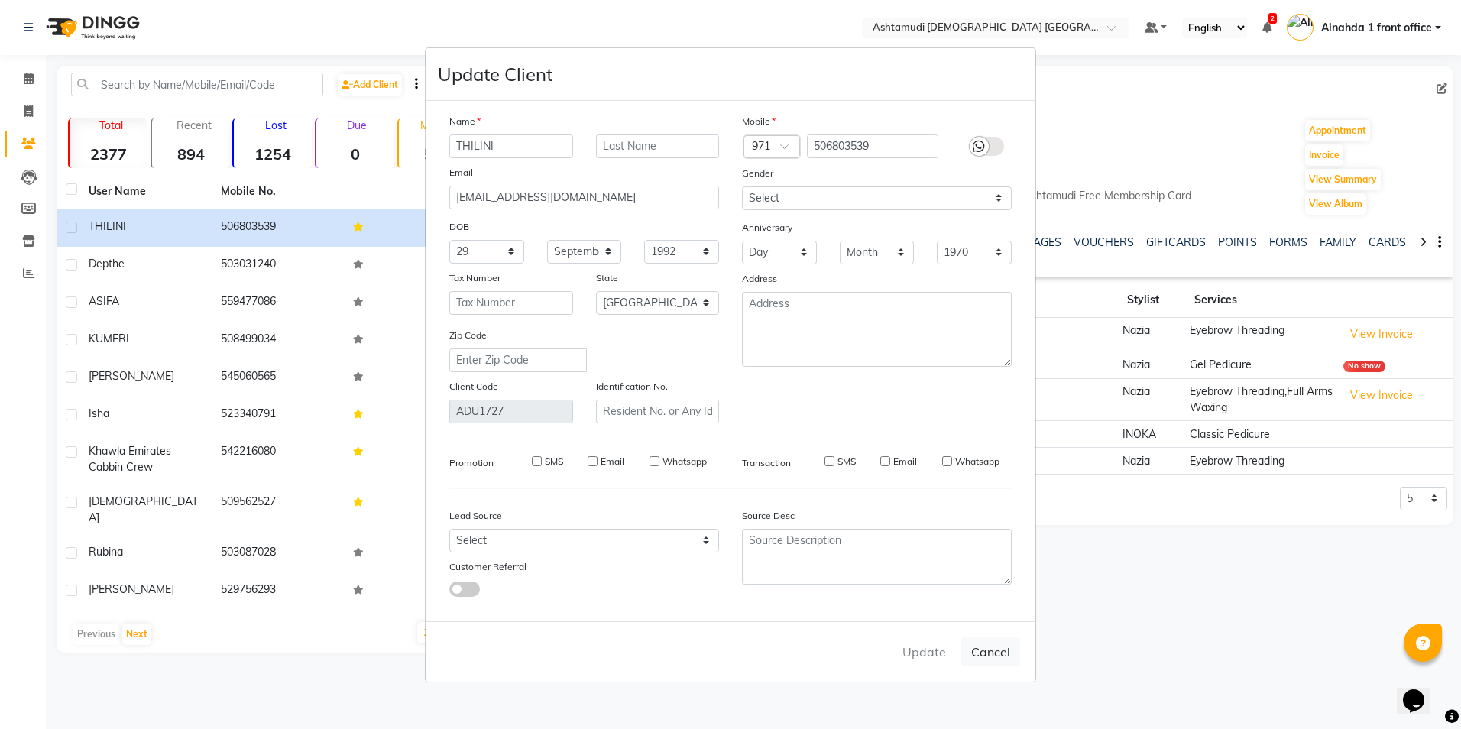
select select
checkbox input "false"
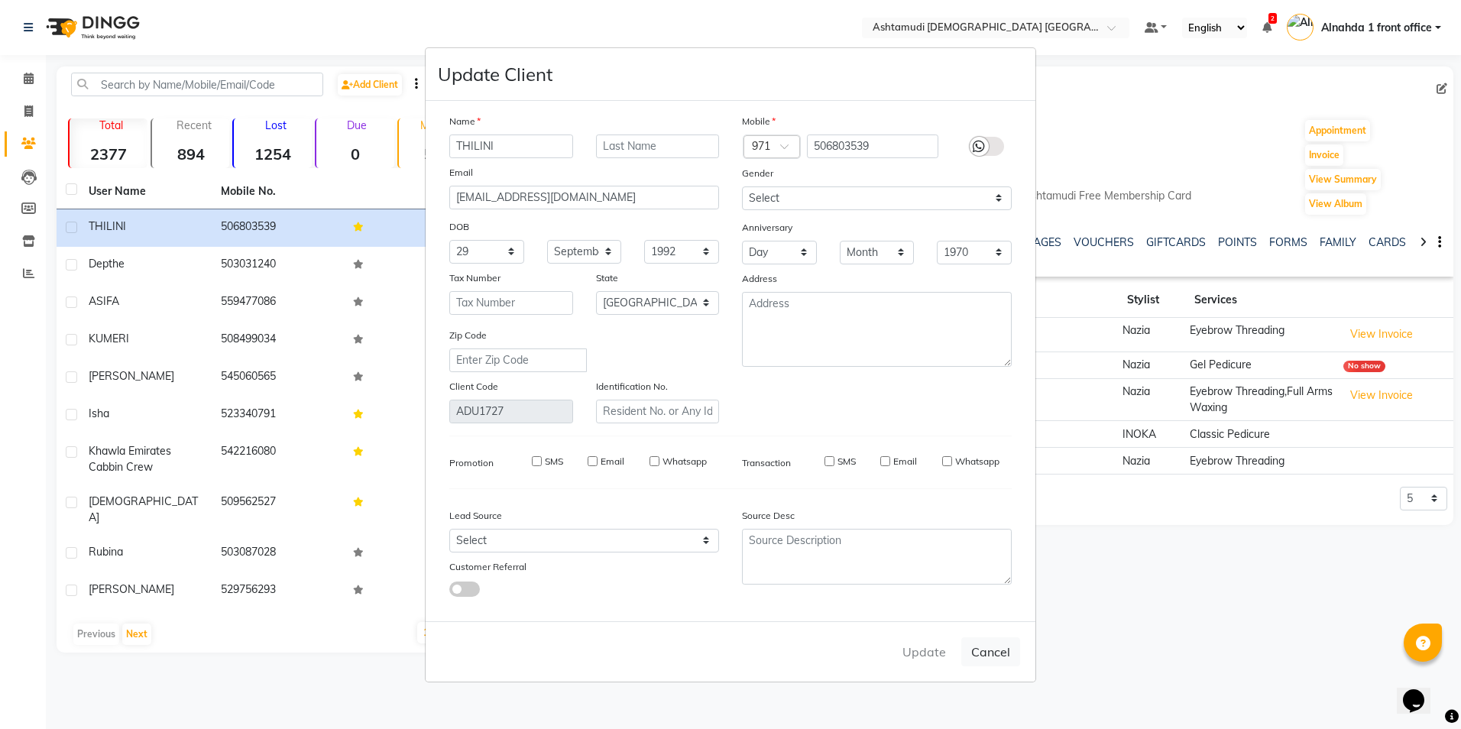
checkbox input "false"
